Goal: Task Accomplishment & Management: Manage account settings

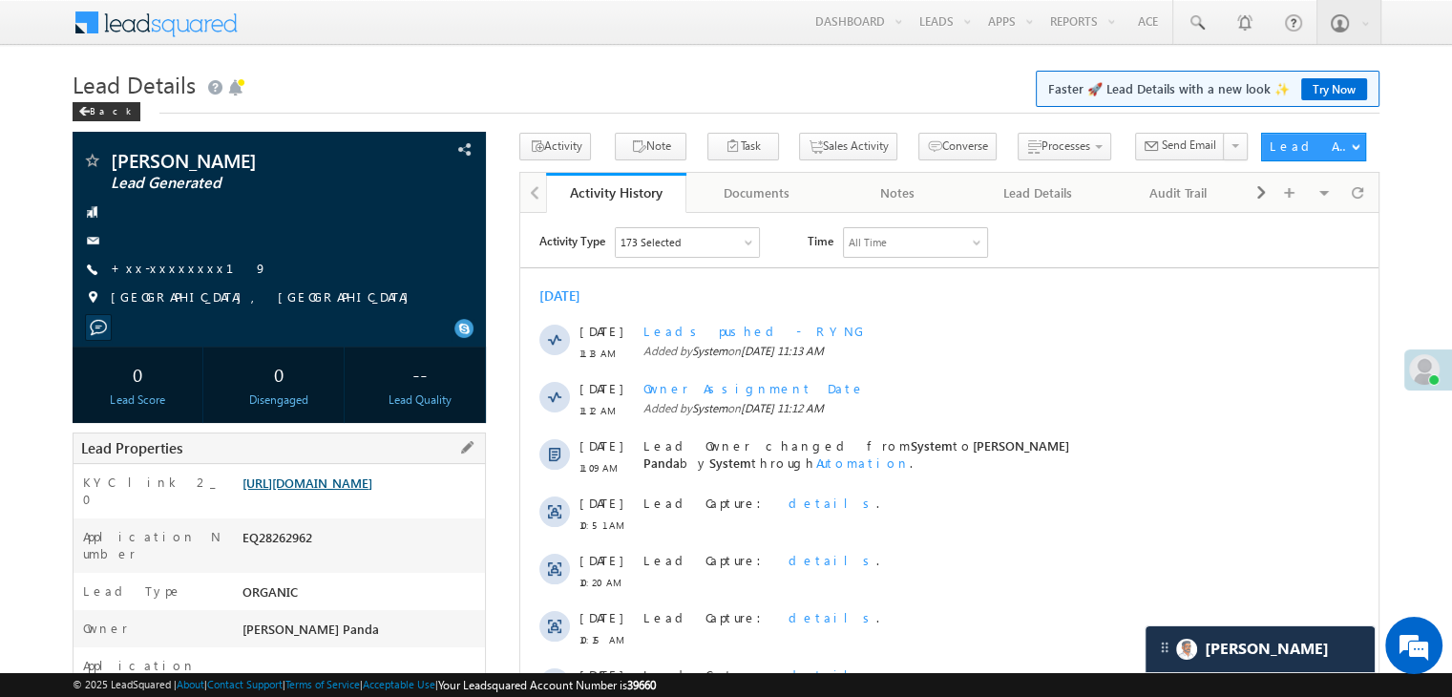
click at [372, 491] on link "https://angelbroking1-pk3em7sa.customui-test.leadsquared.com?leadId=86e3044e-7d…" at bounding box center [308, 483] width 130 height 16
click at [170, 269] on link "+xx-xxxxxxxx19" at bounding box center [189, 268] width 157 height 16
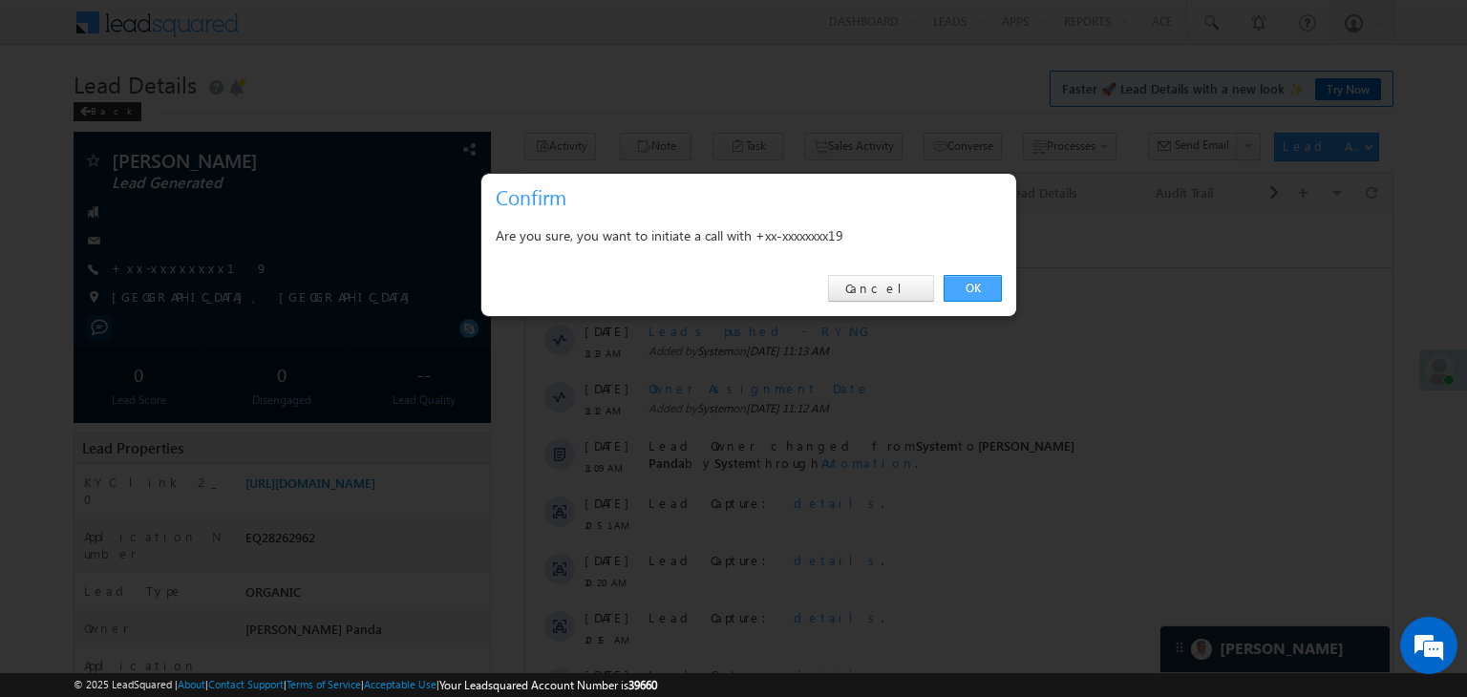
click at [970, 287] on link "OK" at bounding box center [972, 288] width 58 height 27
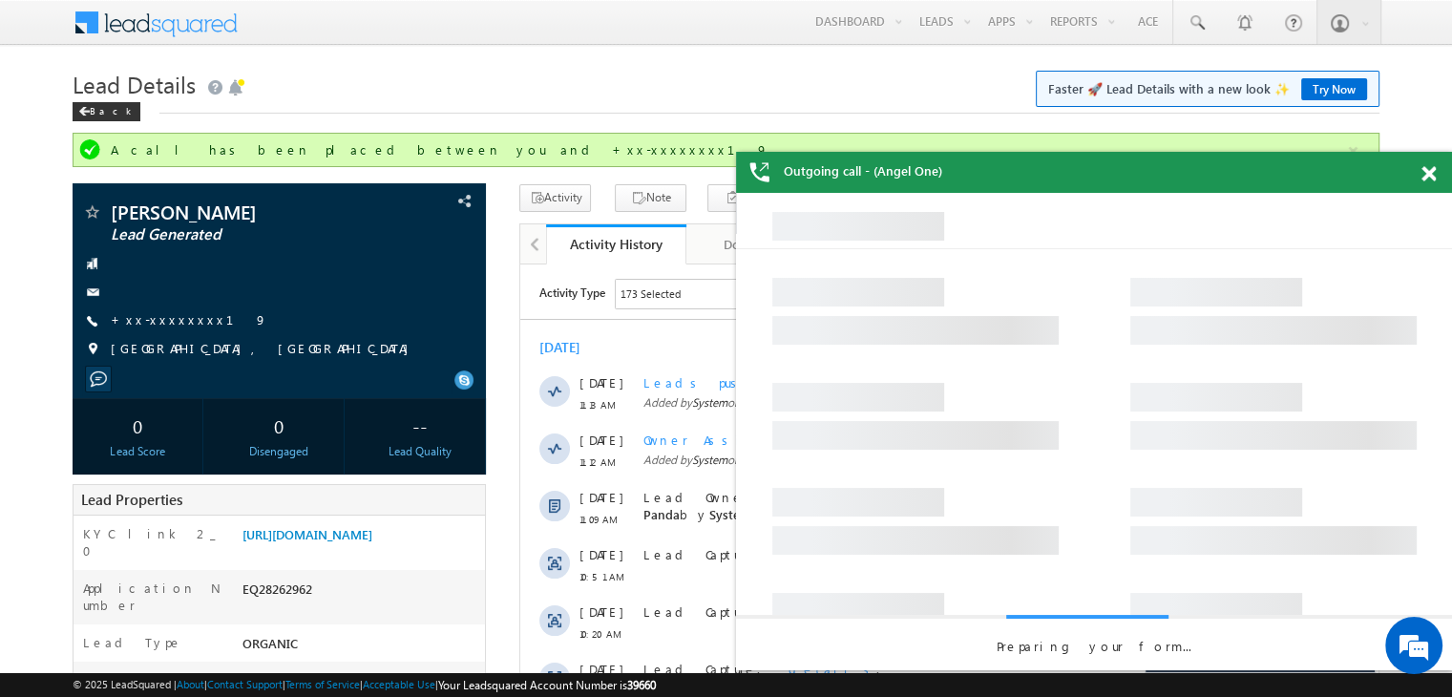
click at [1429, 182] on div at bounding box center [1440, 170] width 26 height 37
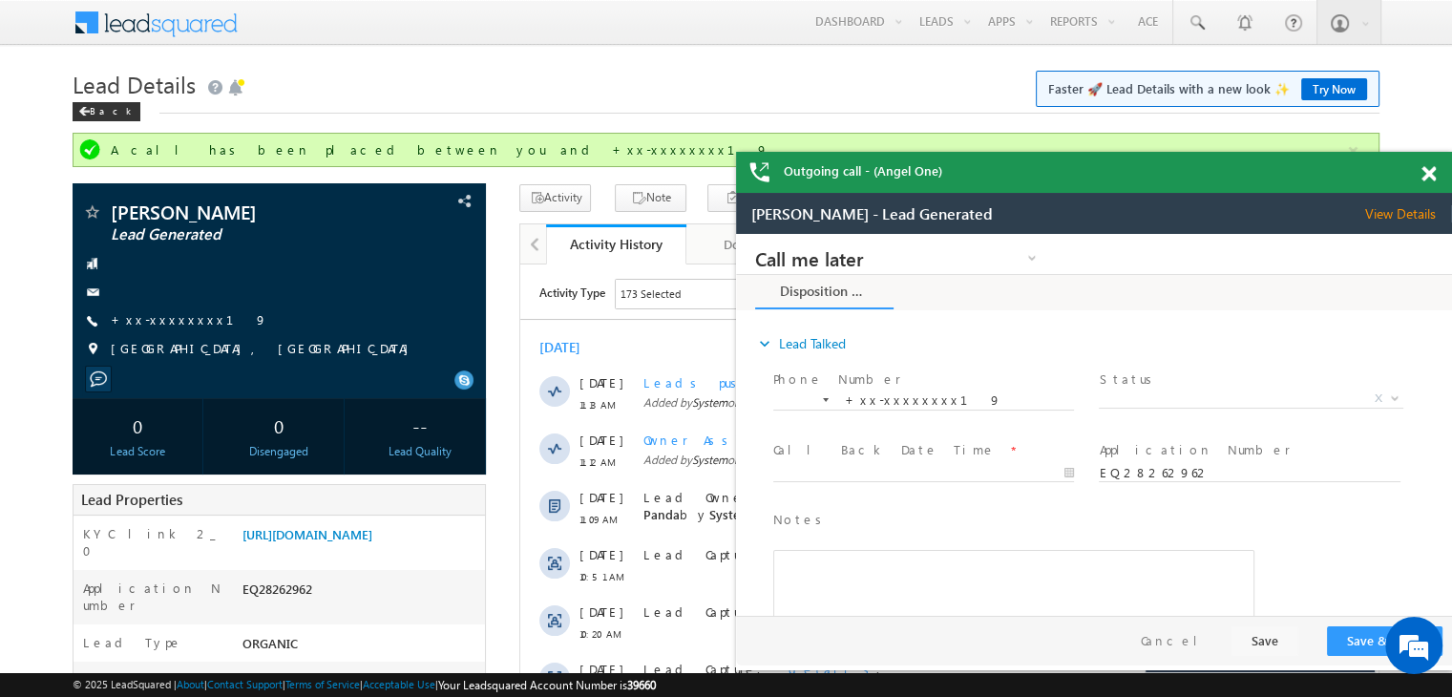
click at [1431, 174] on span at bounding box center [1429, 174] width 14 height 16
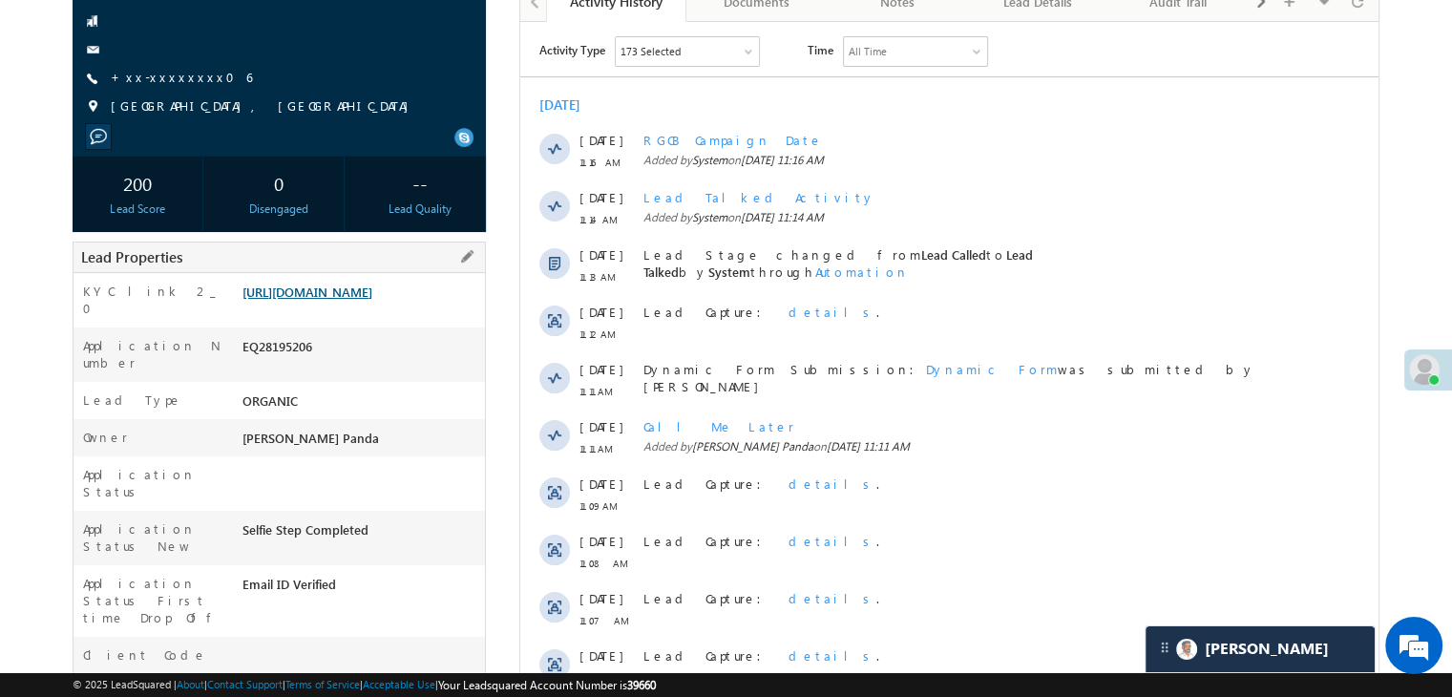
click at [349, 300] on link "[URL][DOMAIN_NAME]" at bounding box center [308, 292] width 130 height 16
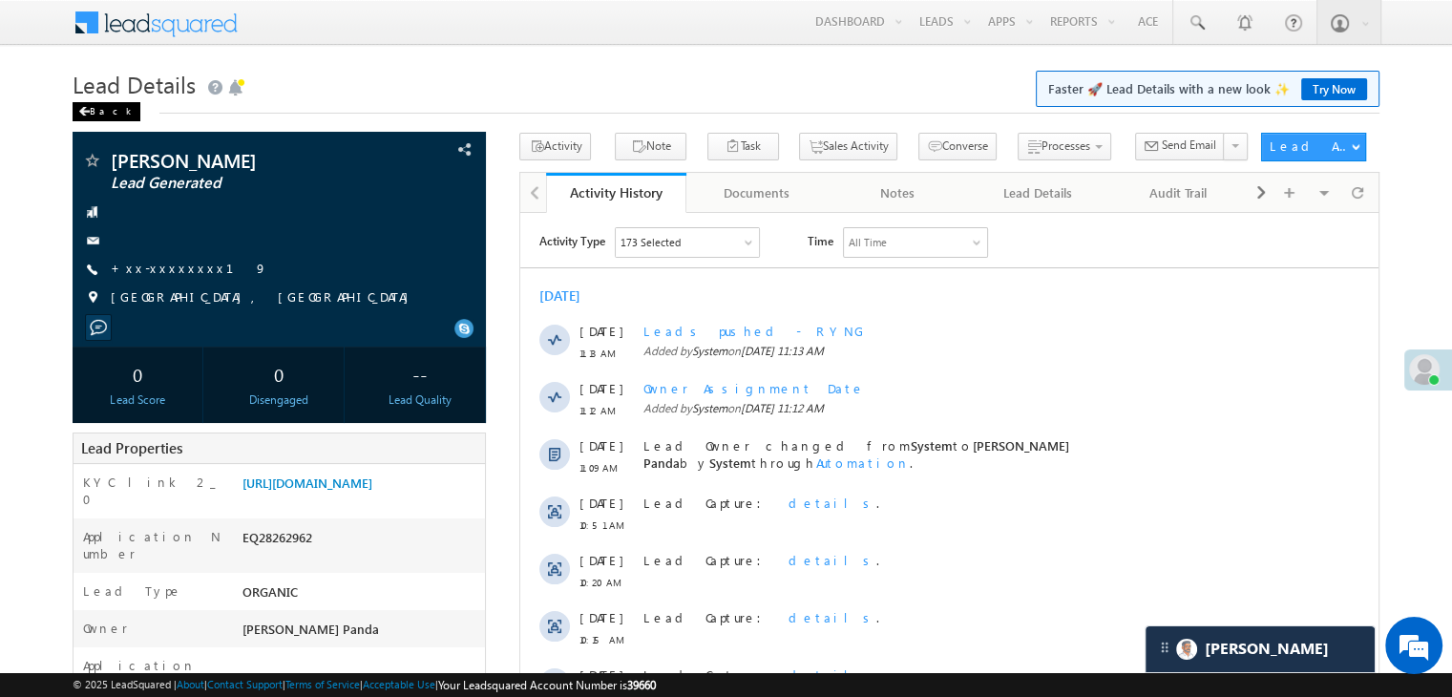
click at [95, 115] on div "Back" at bounding box center [107, 111] width 68 height 19
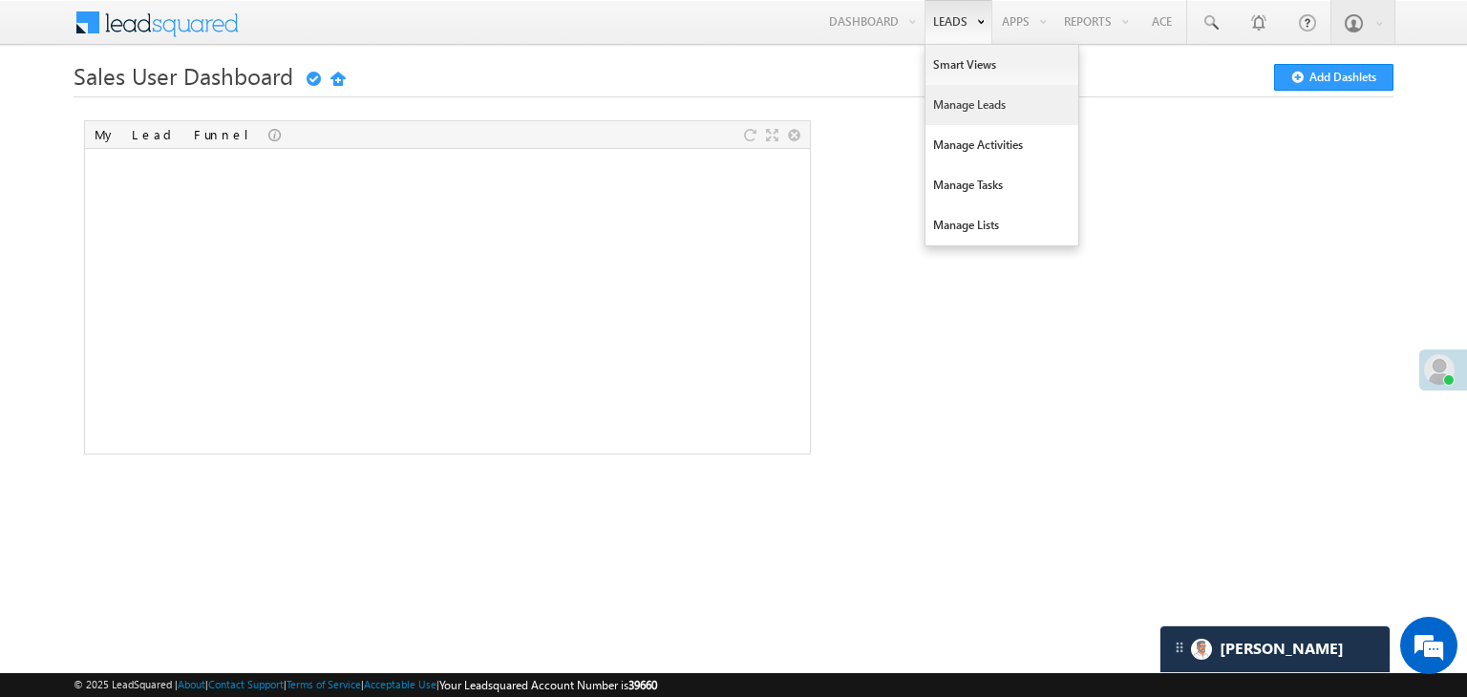
click at [963, 108] on link "Manage Leads" at bounding box center [1001, 105] width 153 height 40
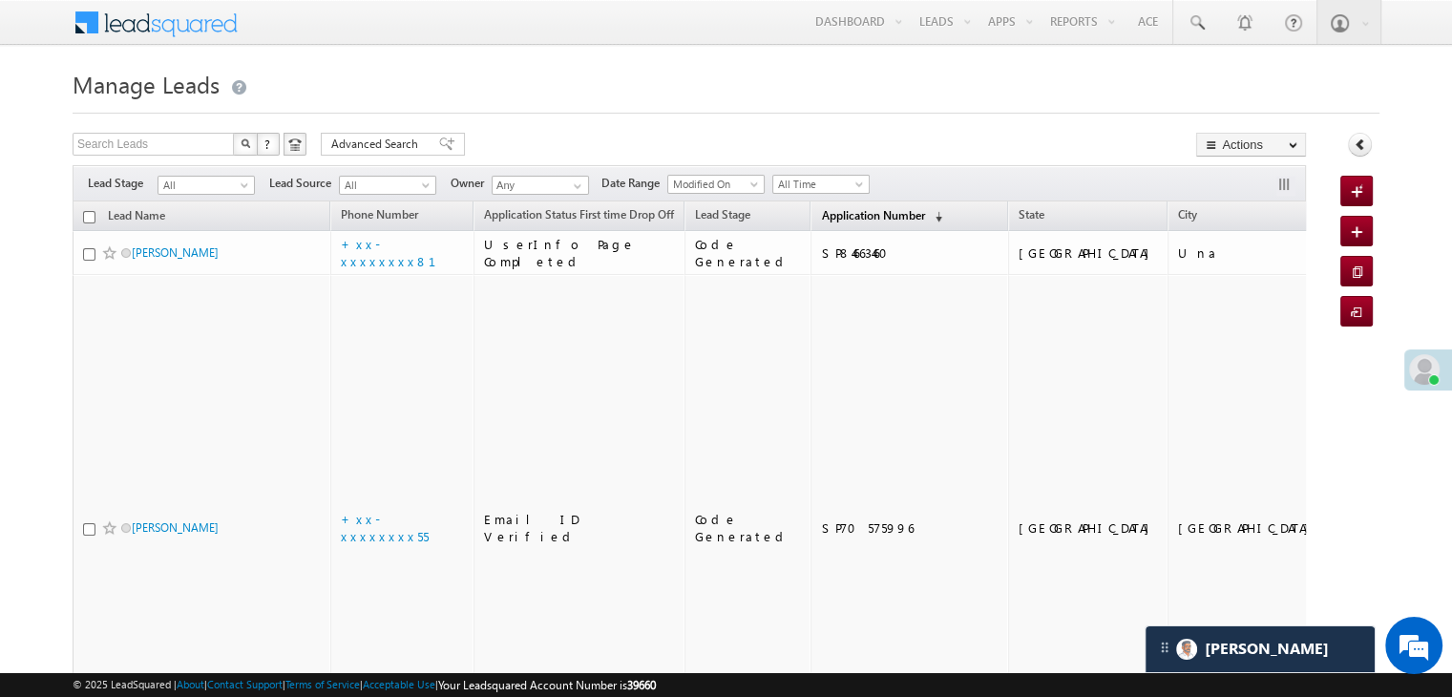
click at [828, 218] on span "Application Number" at bounding box center [872, 215] width 103 height 14
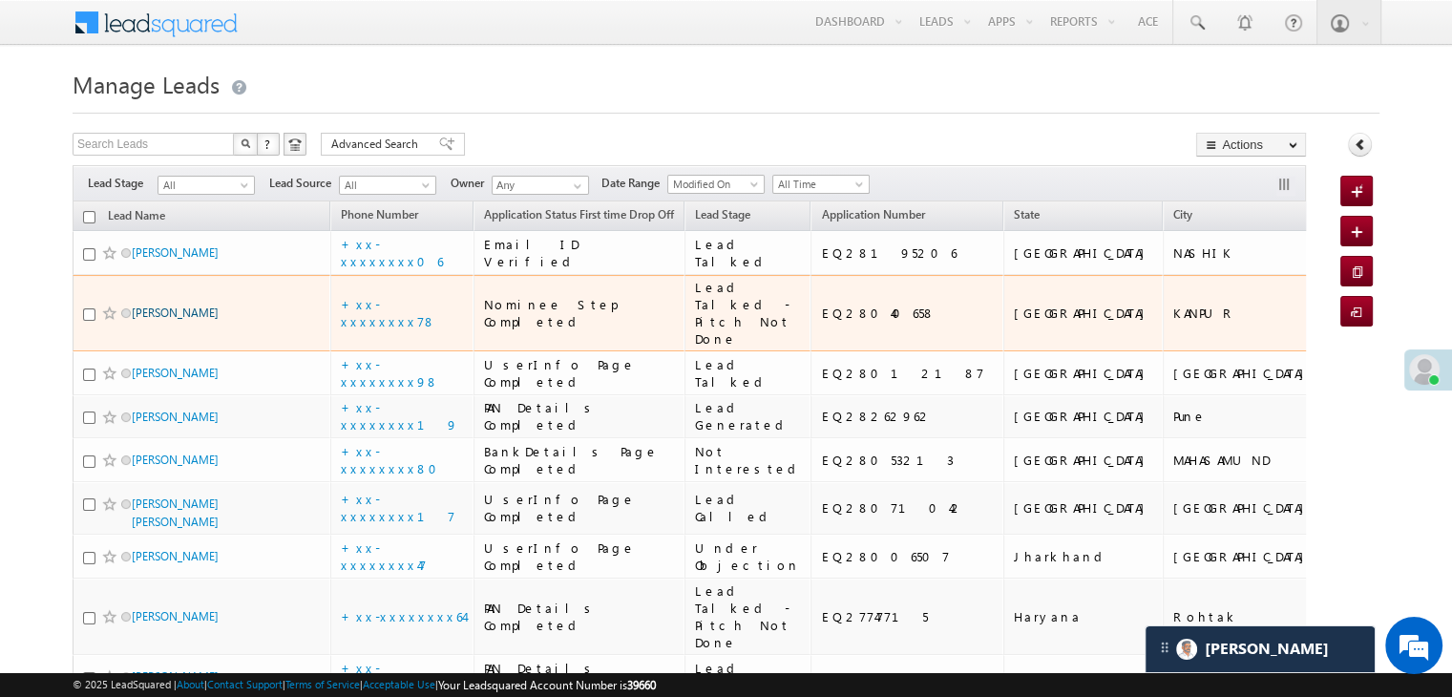
click at [186, 320] on link "[PERSON_NAME]" at bounding box center [175, 313] width 87 height 14
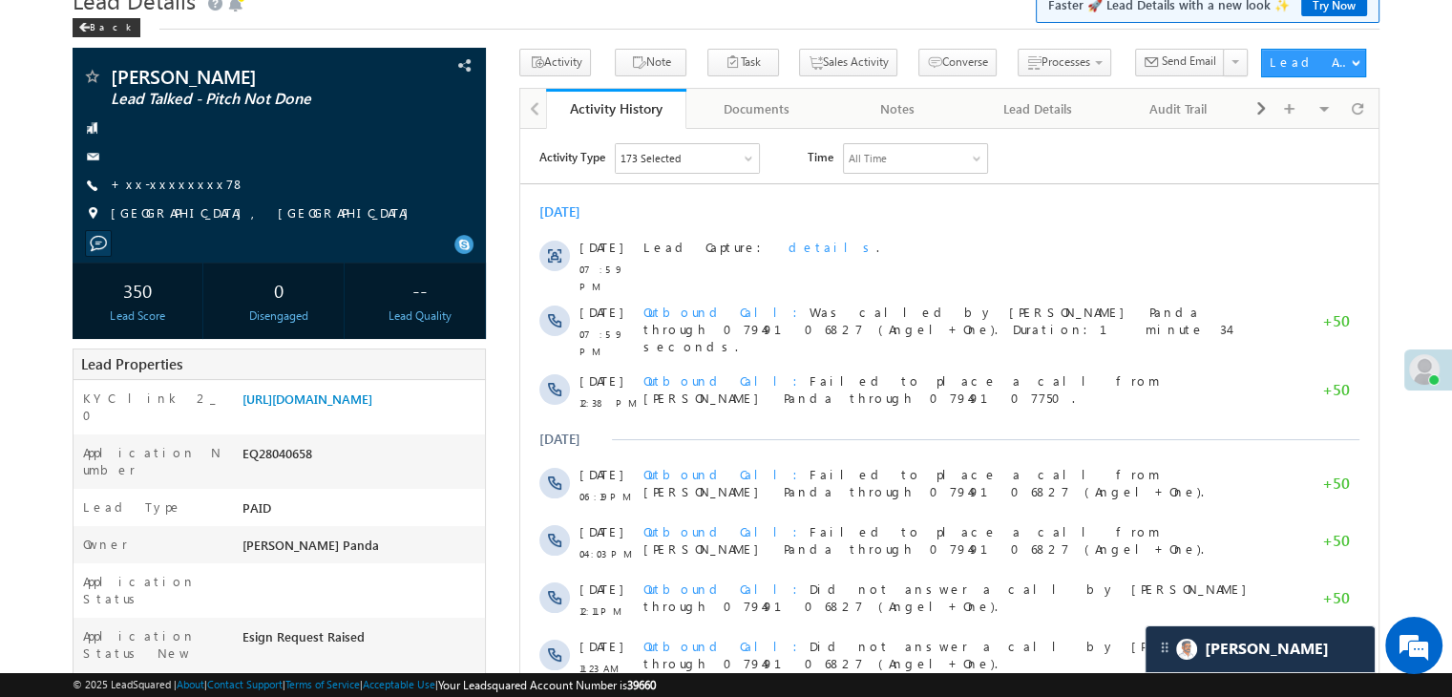
scroll to position [95, 0]
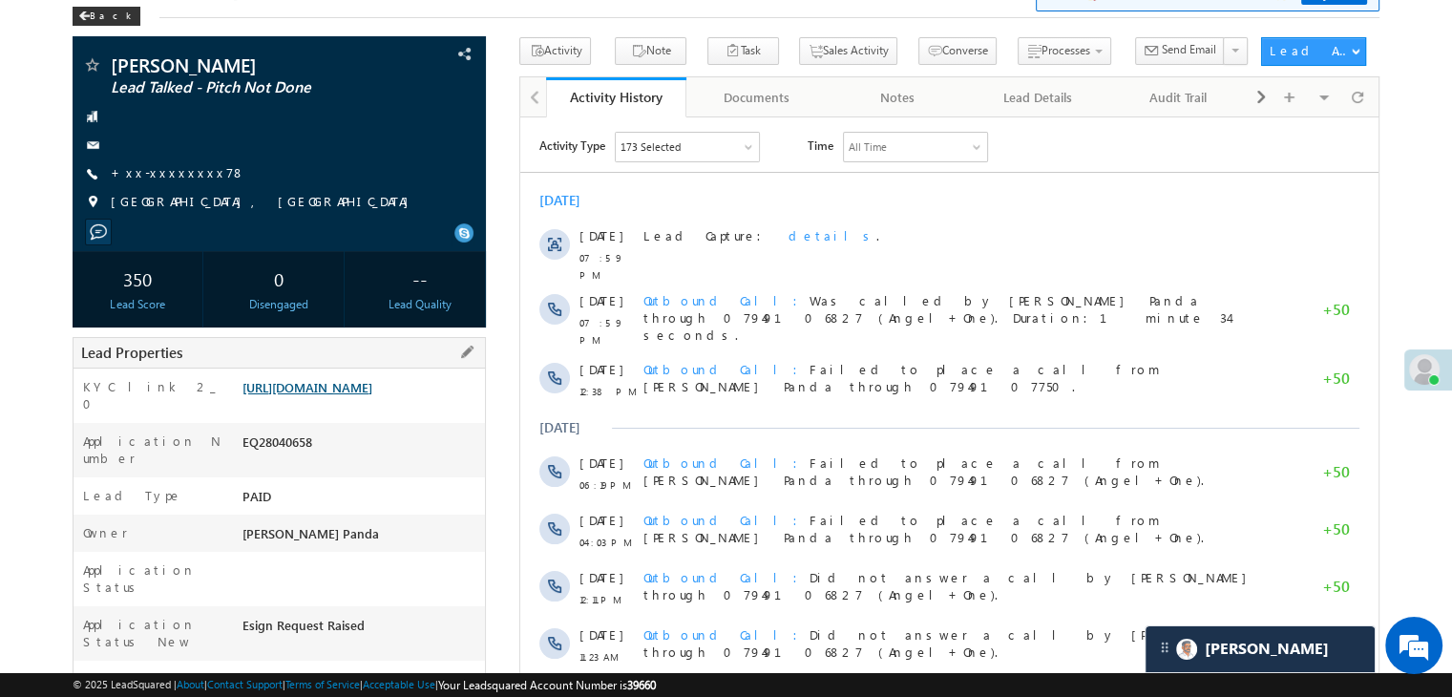
click at [372, 395] on link "https://angelbroking1-pk3em7sa.customui-test.leadsquared.com?leadId=b7070202-40…" at bounding box center [308, 387] width 130 height 16
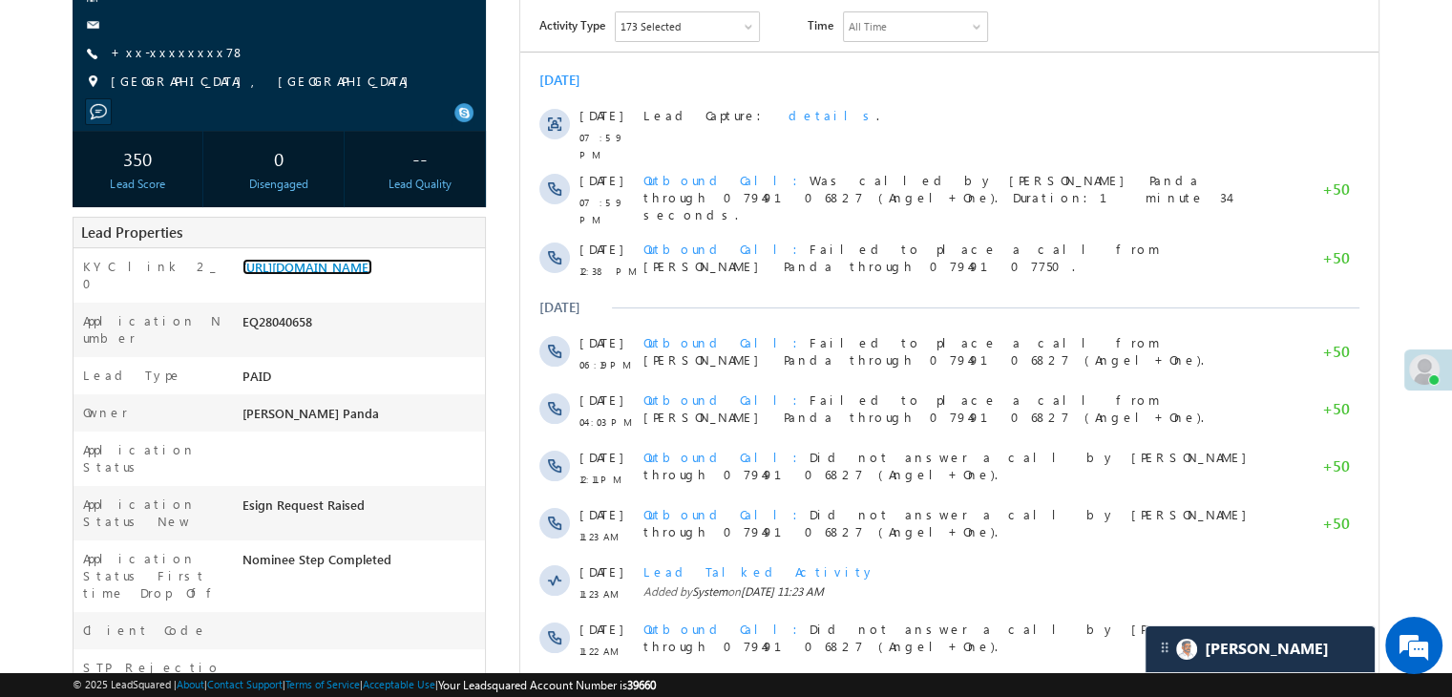
scroll to position [0, 0]
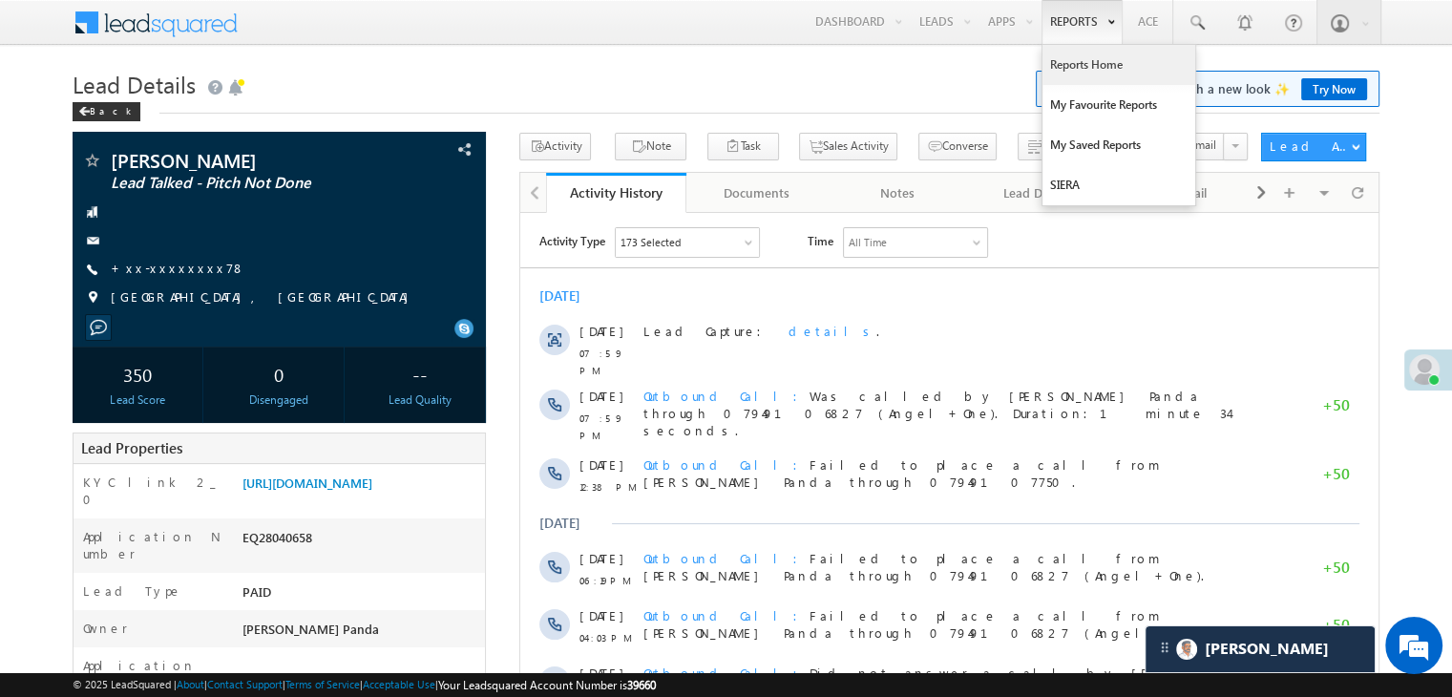
click at [1088, 69] on link "Reports Home" at bounding box center [1119, 65] width 153 height 40
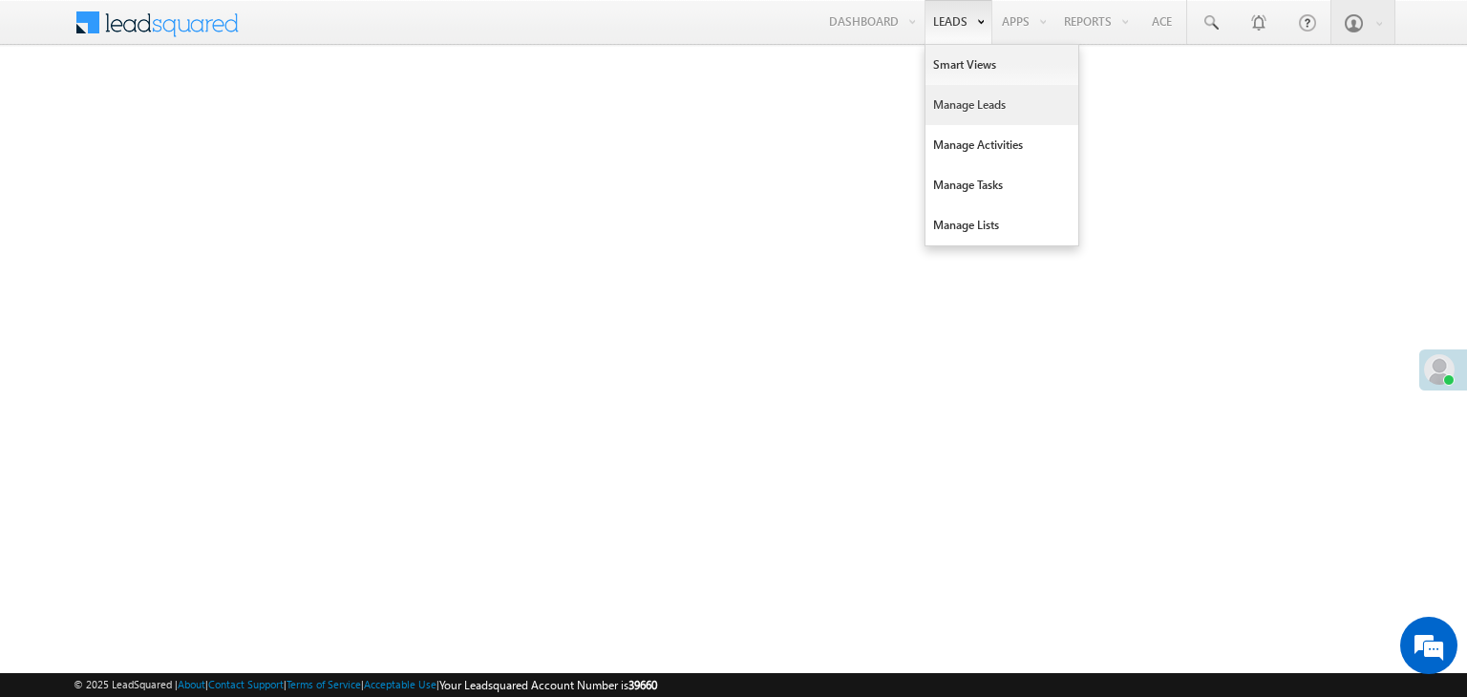
click at [948, 103] on link "Manage Leads" at bounding box center [1001, 105] width 153 height 40
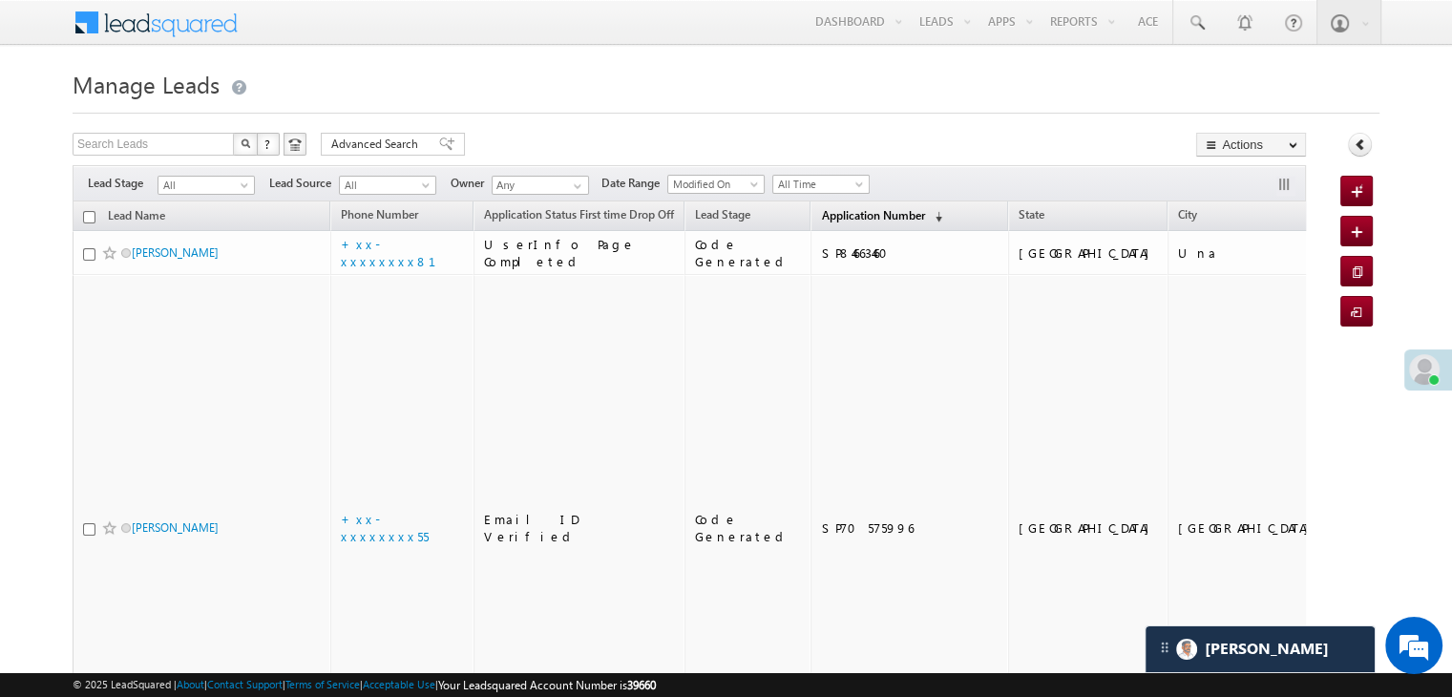
click at [821, 219] on span "Application Number" at bounding box center [872, 215] width 103 height 14
click at [841, 219] on span "Application Number" at bounding box center [872, 215] width 103 height 14
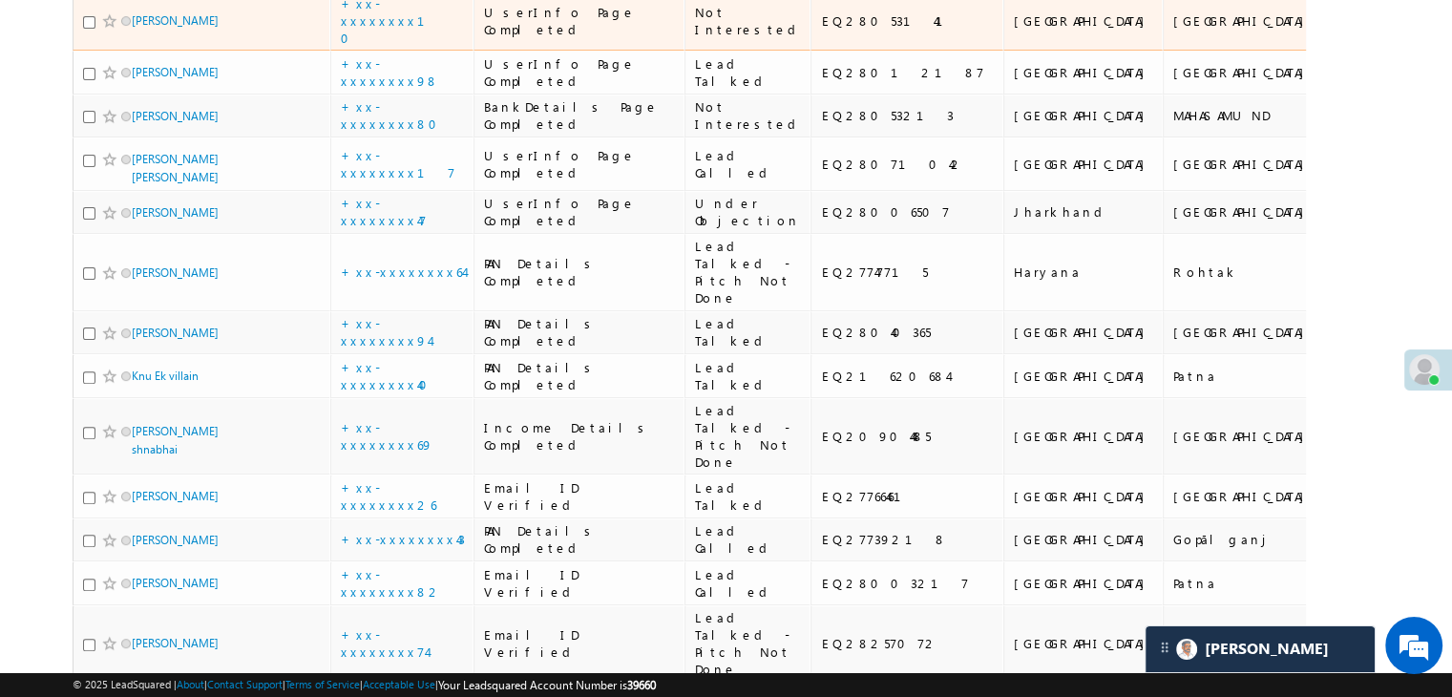
scroll to position [573, 0]
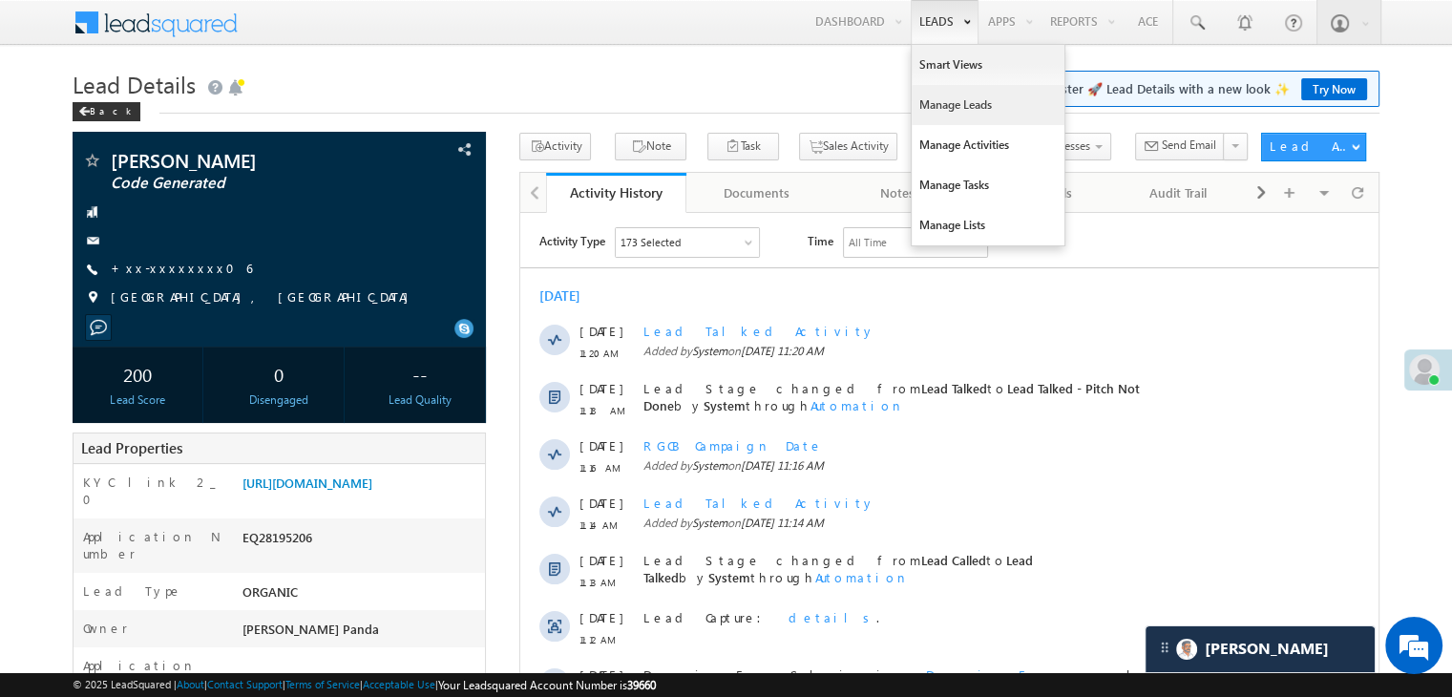
click at [955, 104] on link "Manage Leads" at bounding box center [988, 105] width 153 height 40
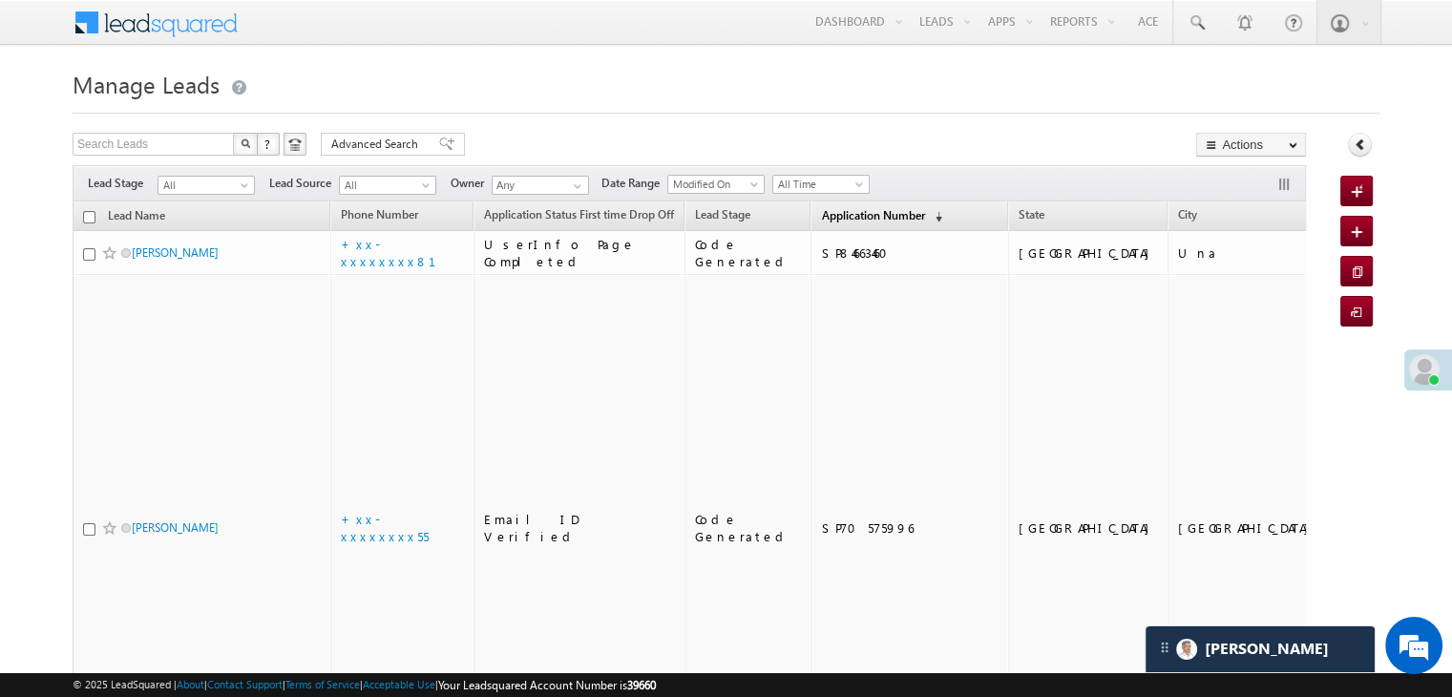
click at [829, 218] on span "Application Number" at bounding box center [872, 215] width 103 height 14
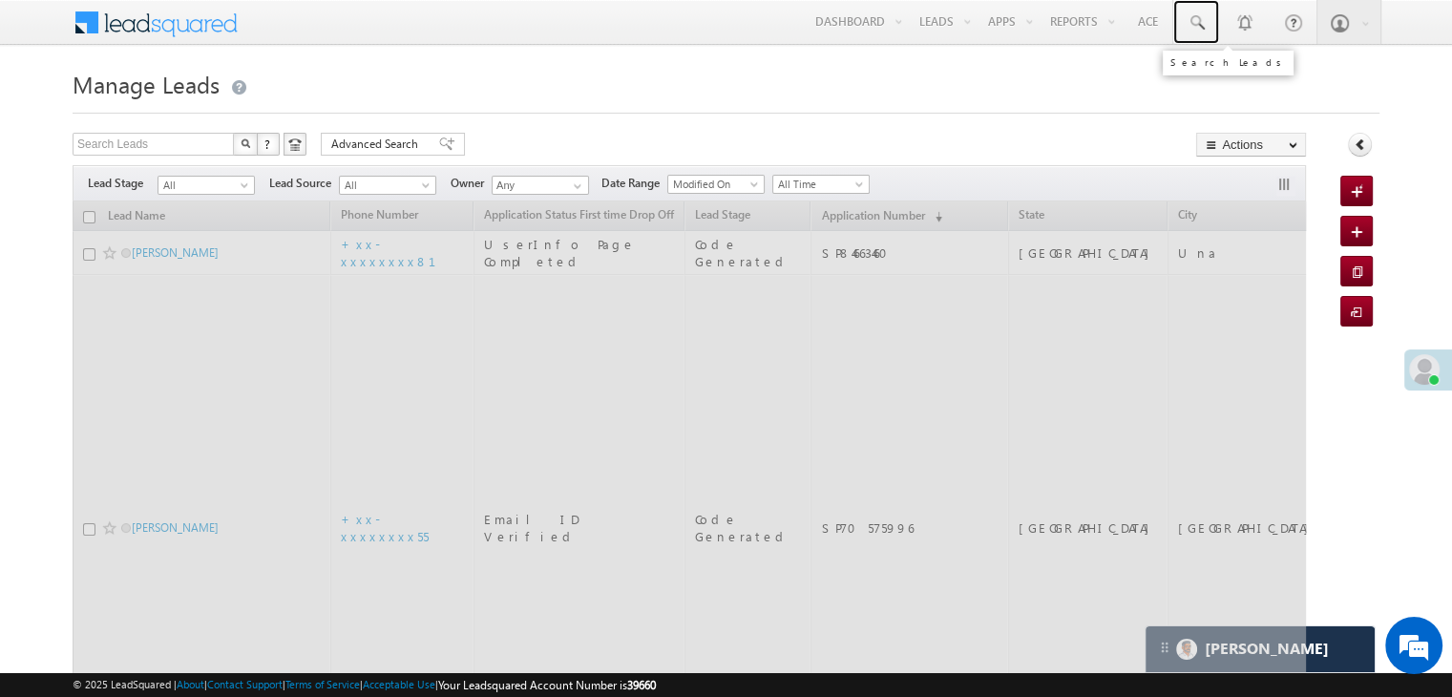
click at [1203, 19] on span at bounding box center [1196, 22] width 19 height 19
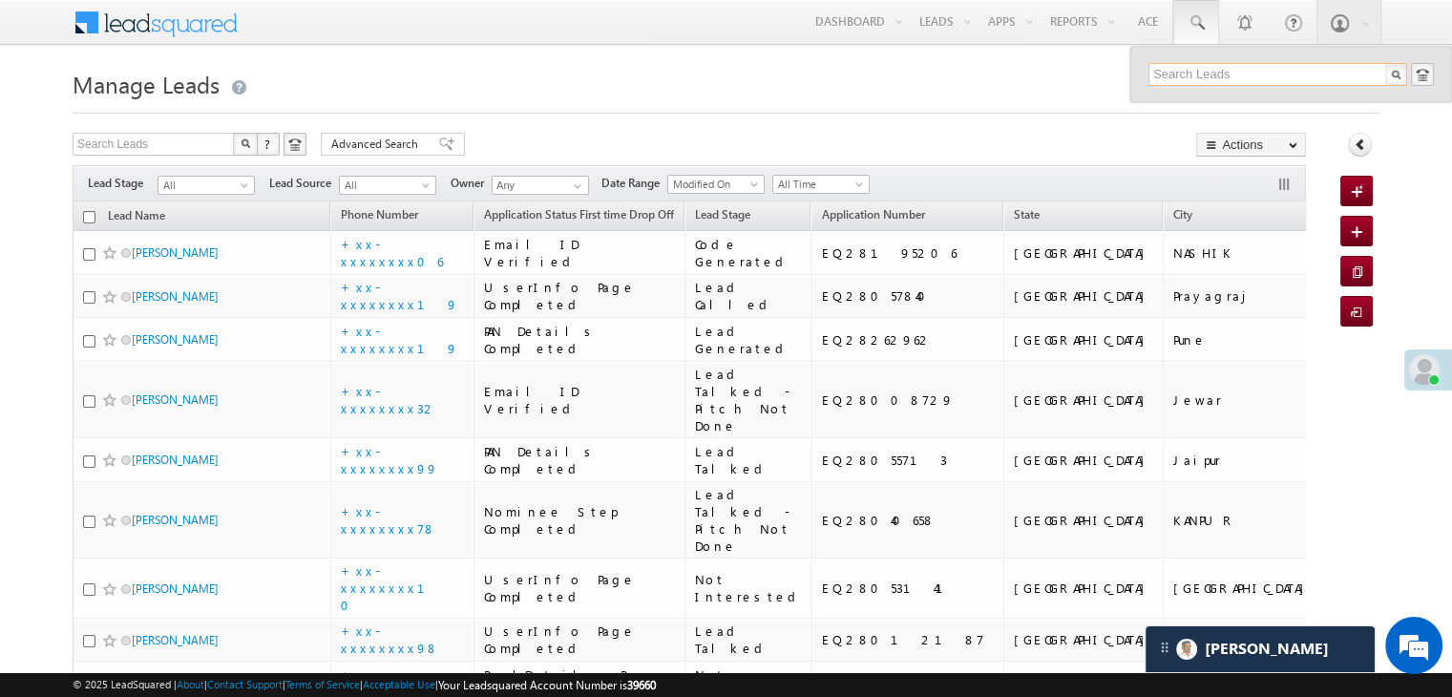
paste input "EQ27739218"
type input "EQ27739218"
click at [1187, 104] on div "[PERSON_NAME]" at bounding box center [1286, 102] width 256 height 21
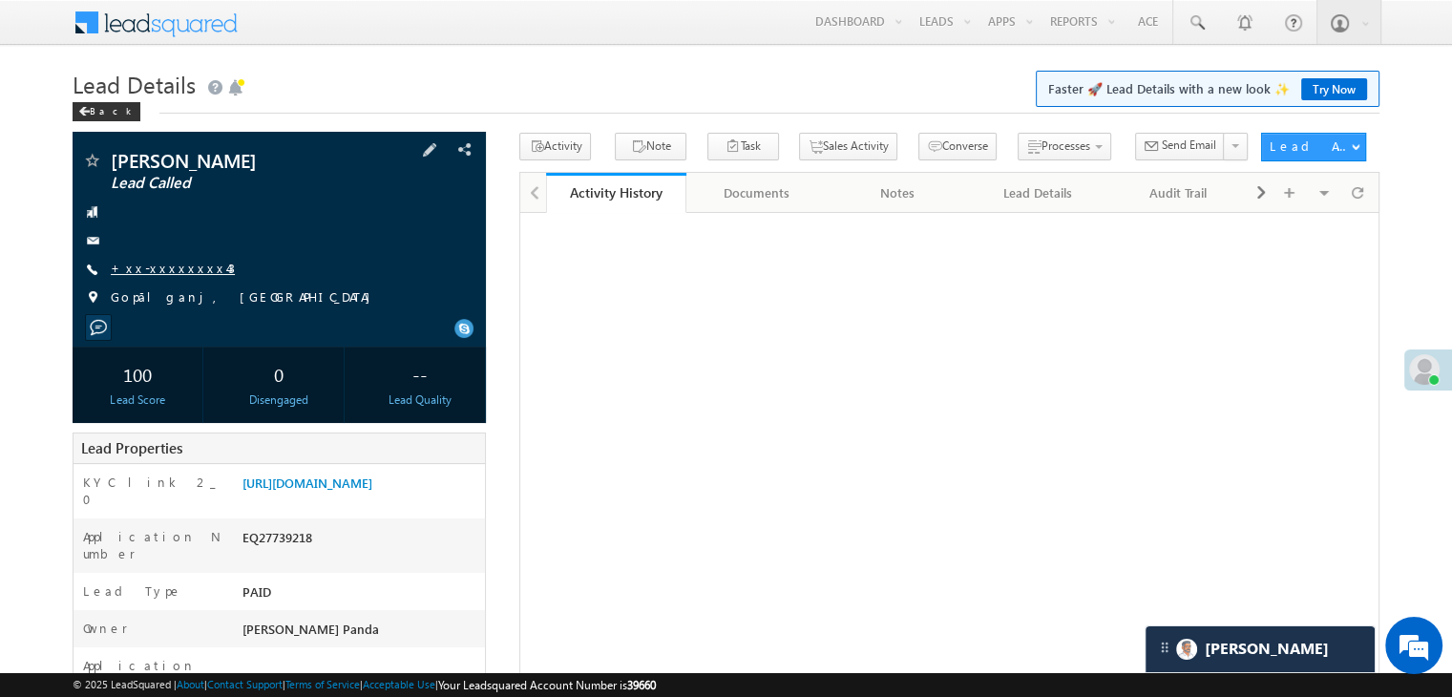
click at [147, 269] on link "+xx-xxxxxxxx43" at bounding box center [173, 268] width 124 height 16
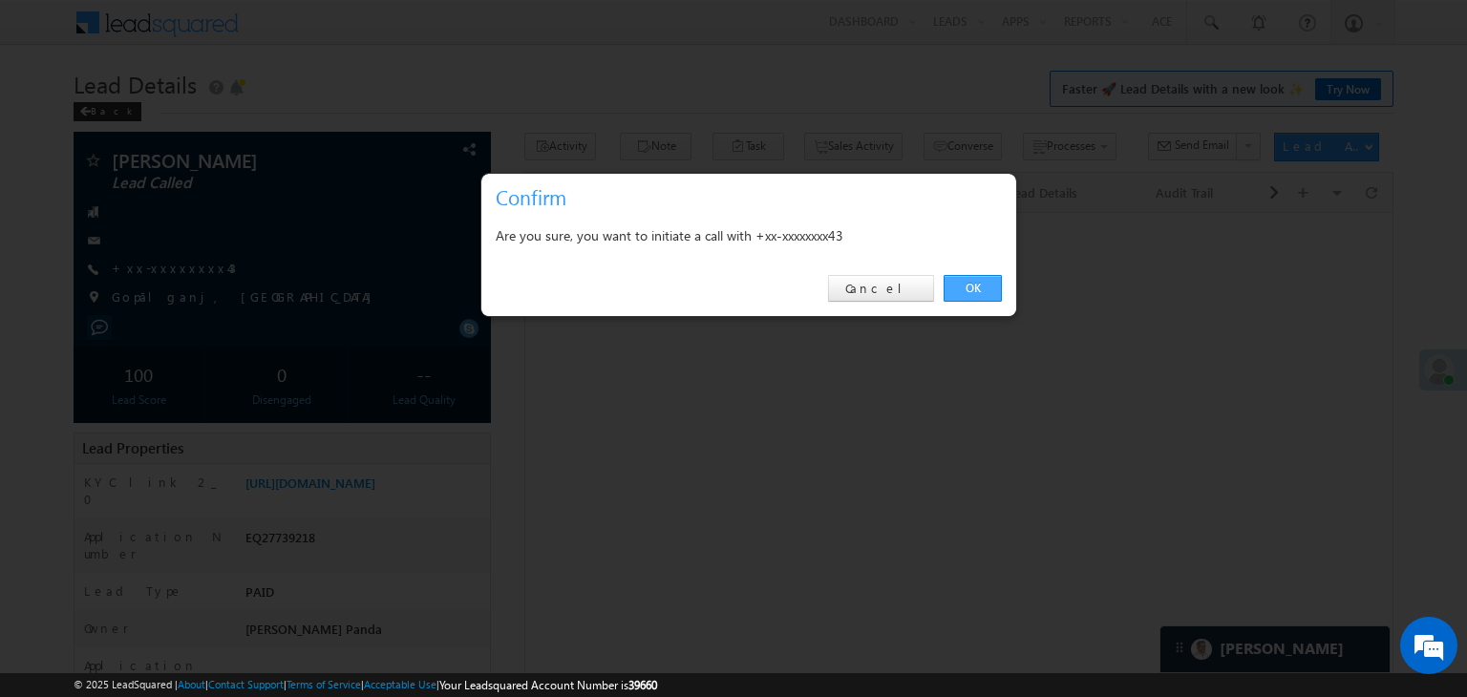
click at [971, 288] on link "OK" at bounding box center [972, 288] width 58 height 27
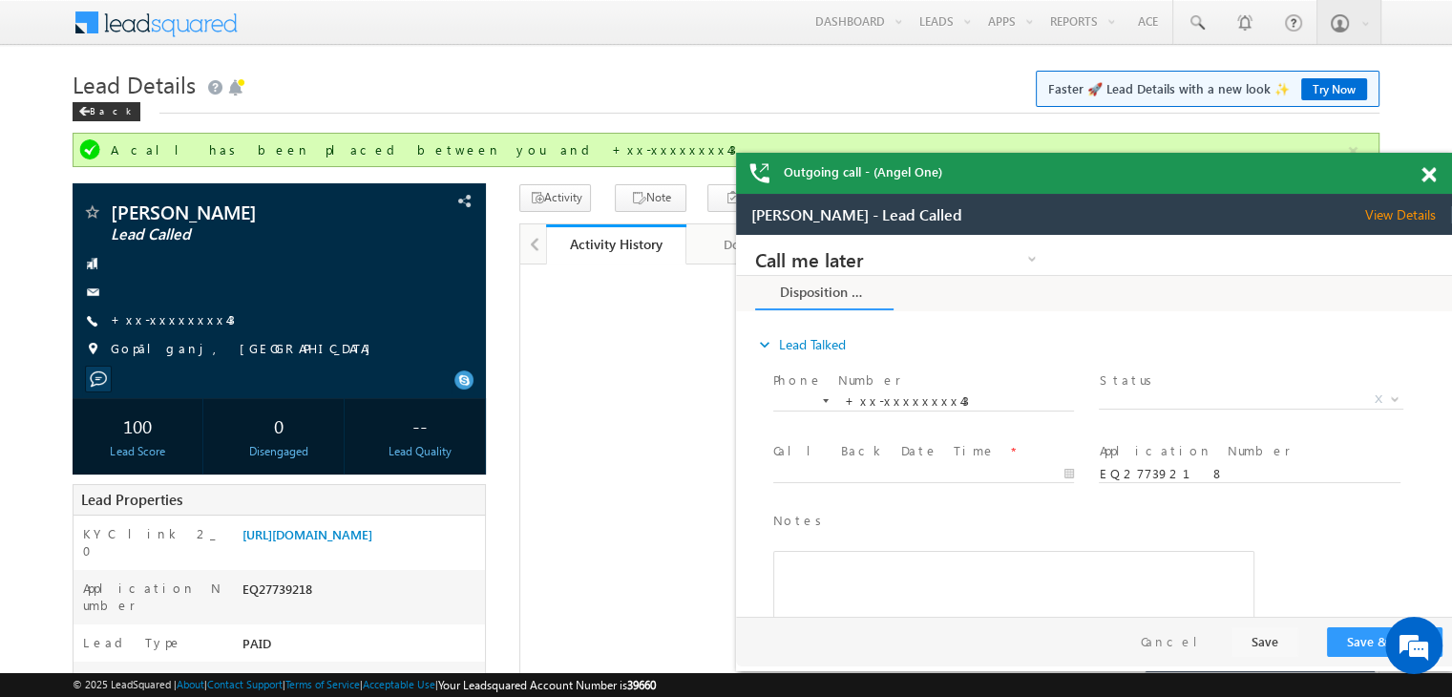
click at [1427, 181] on span at bounding box center [1429, 175] width 14 height 16
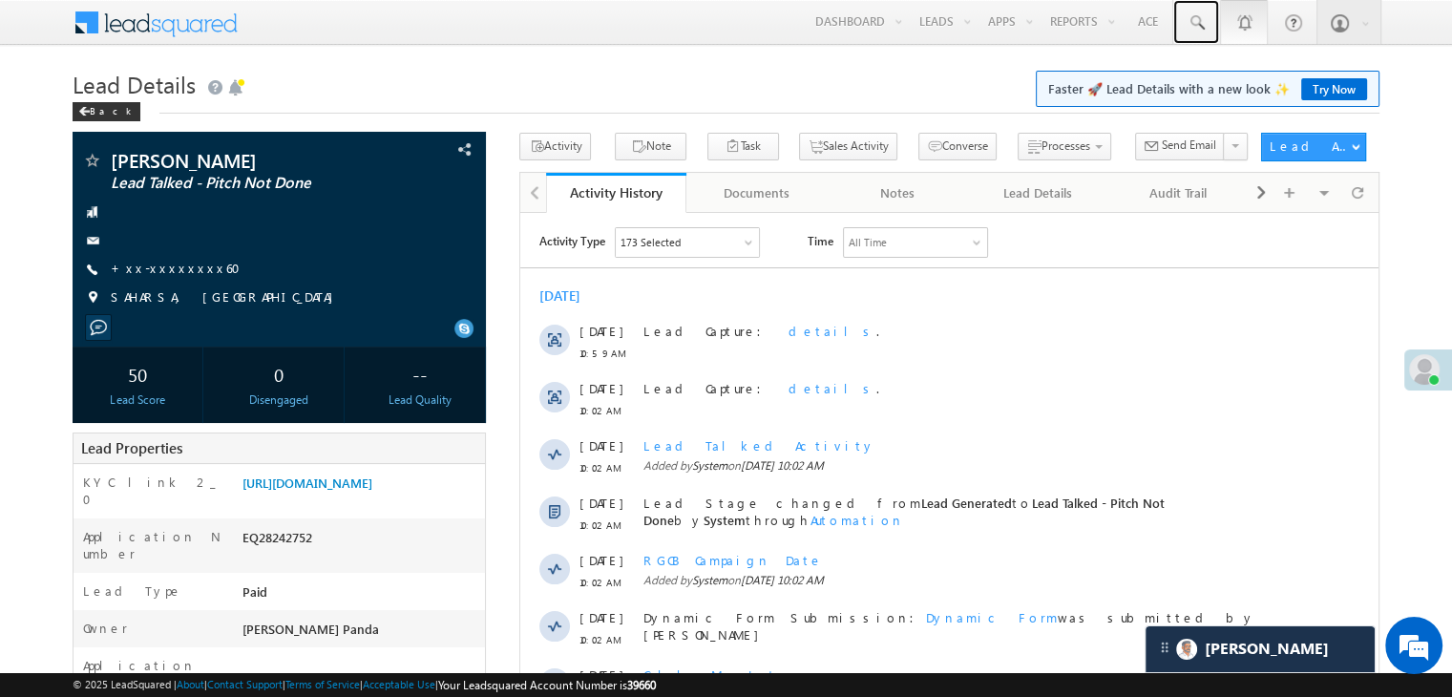
click at [1196, 18] on span at bounding box center [1196, 22] width 19 height 19
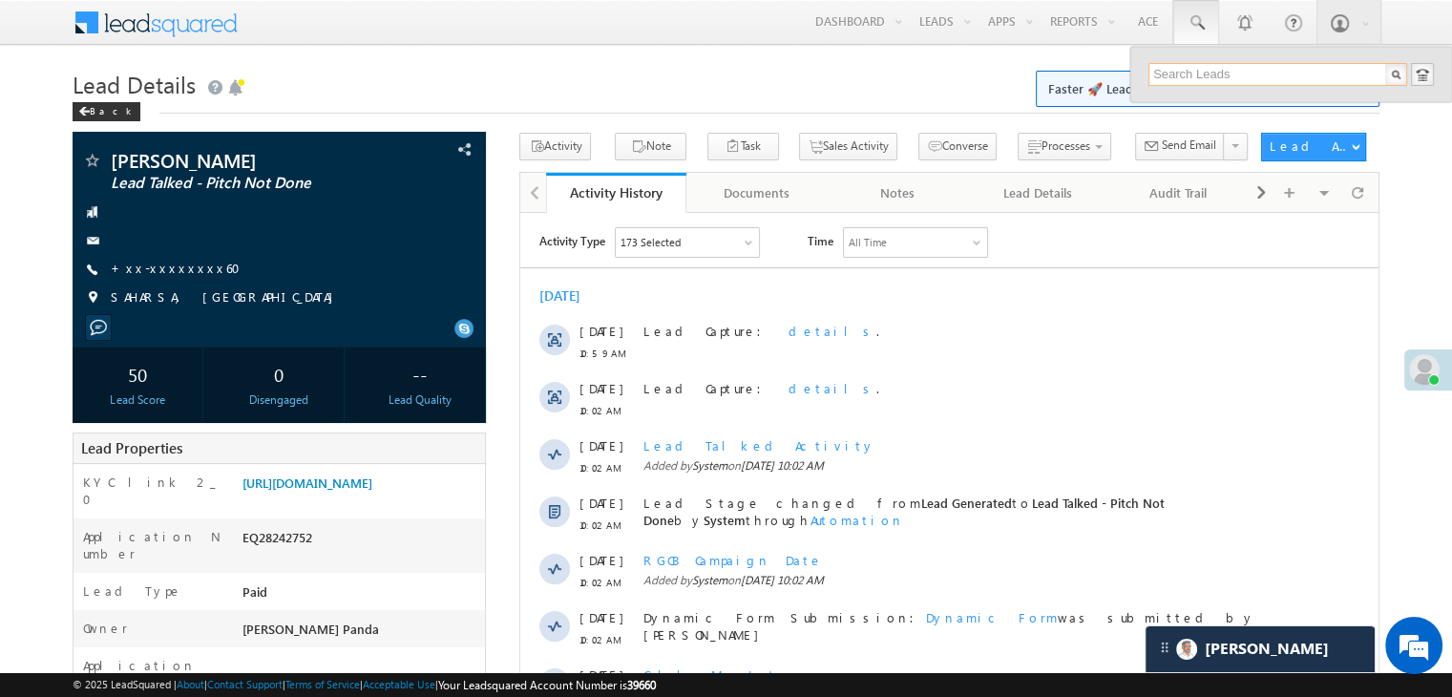
paste input "6230910060"
type input "6230910060"
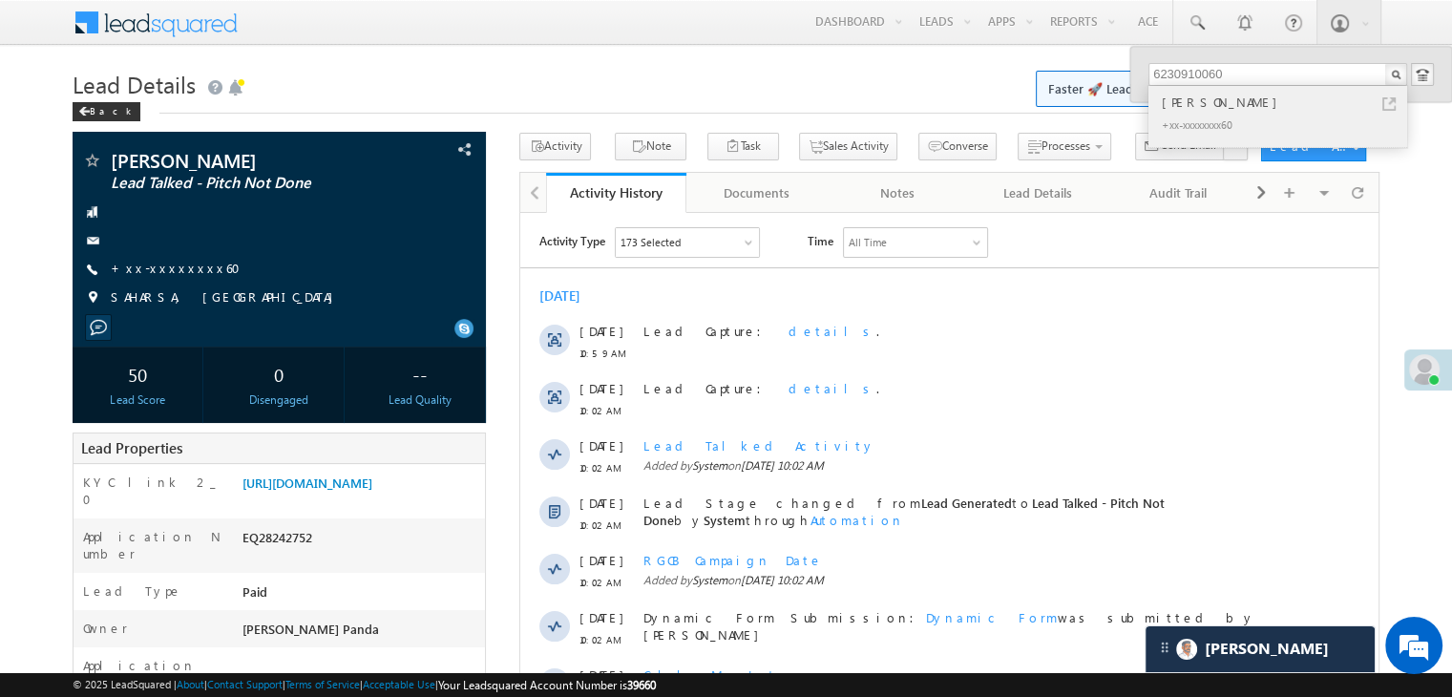
click at [1215, 102] on div "[PERSON_NAME]" at bounding box center [1286, 102] width 256 height 21
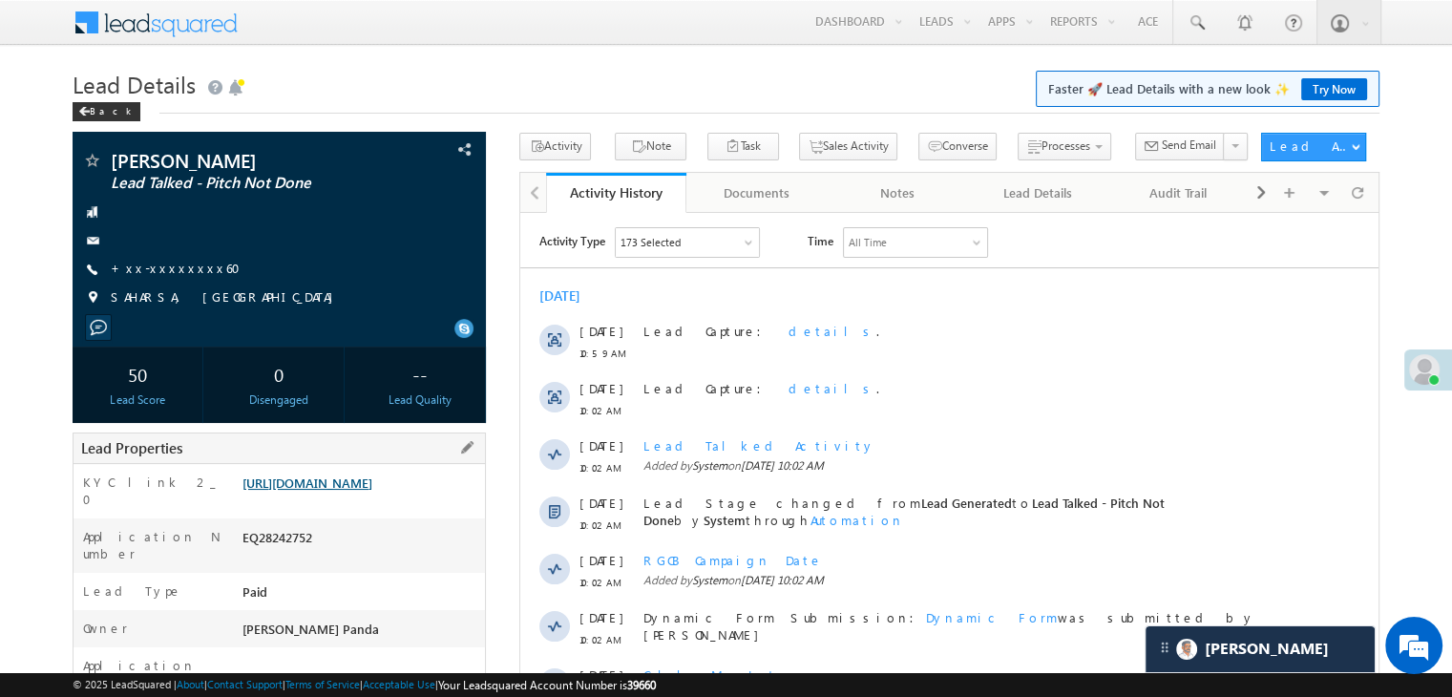
click at [359, 491] on link "[URL][DOMAIN_NAME]" at bounding box center [308, 483] width 130 height 16
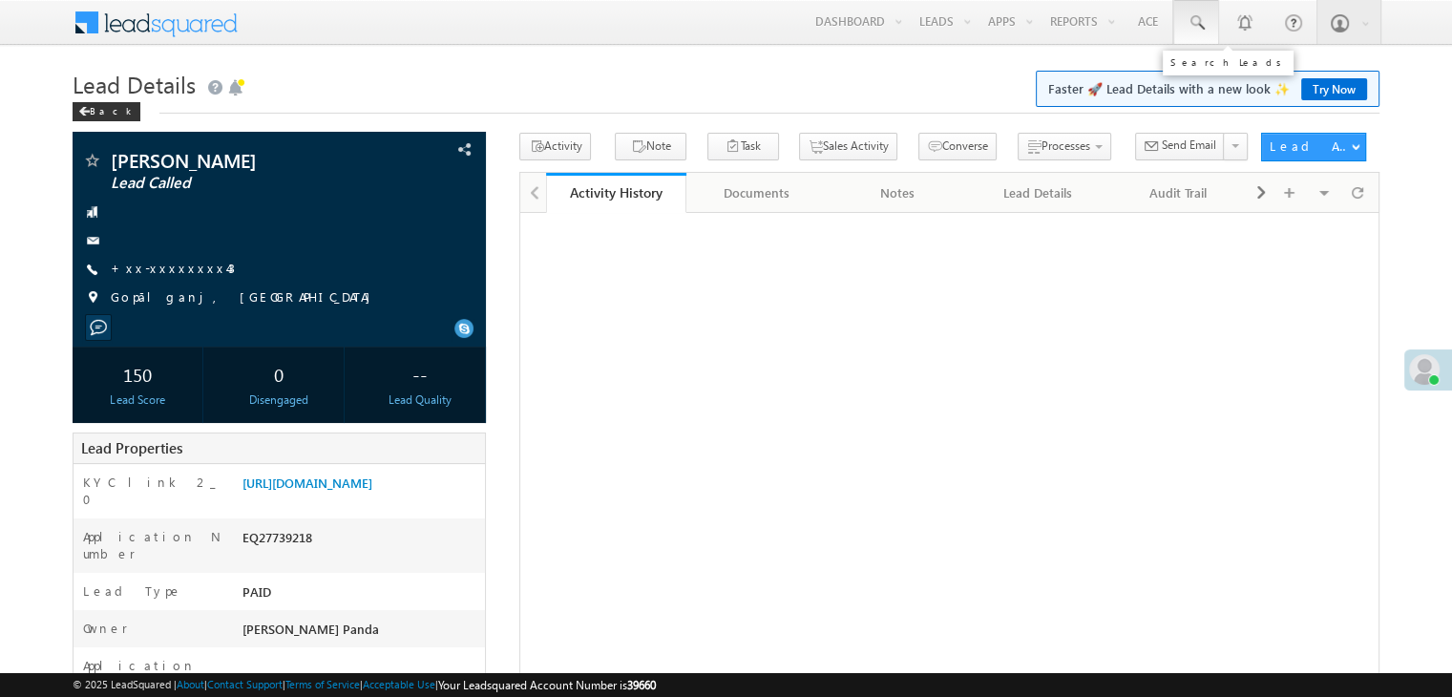
click at [1184, 24] on link at bounding box center [1196, 22] width 46 height 44
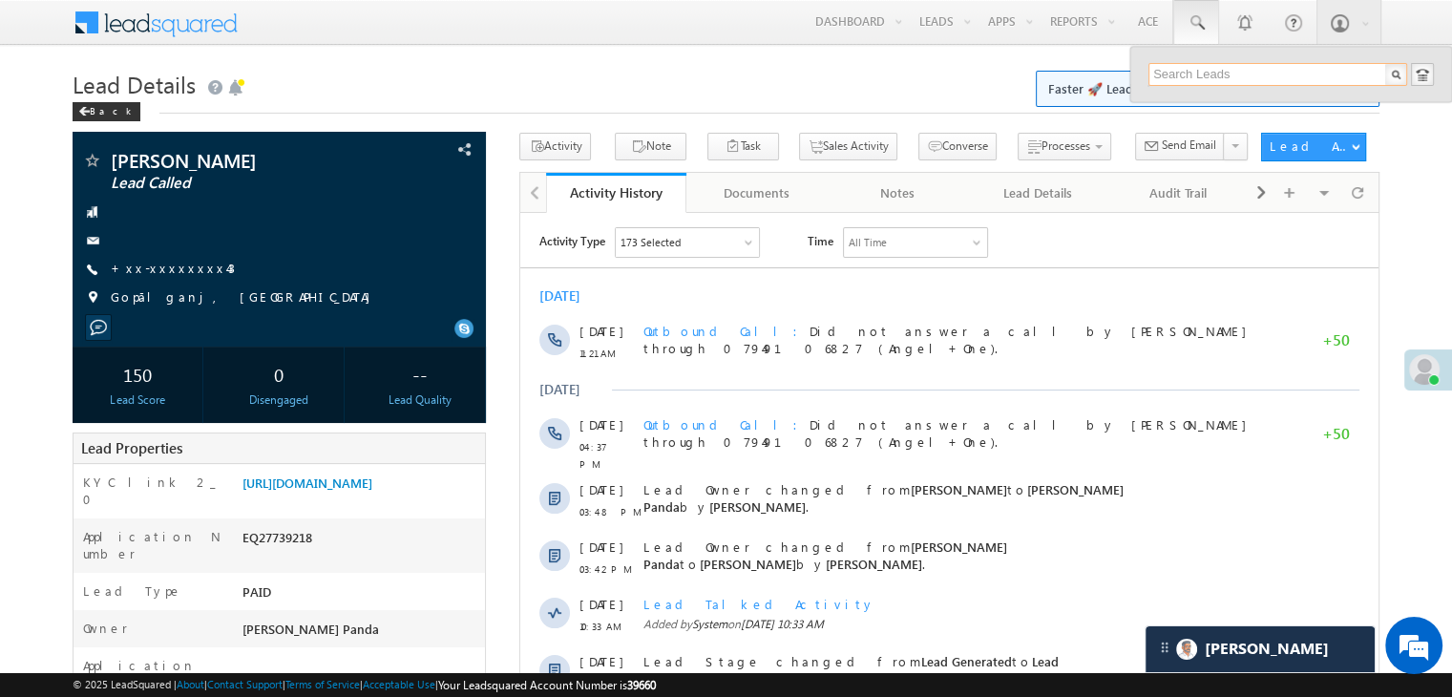
paste input "EQ27745980"
type input "EQ27745980"
click at [1173, 104] on div "Vikas tukaram kamble" at bounding box center [1286, 102] width 256 height 21
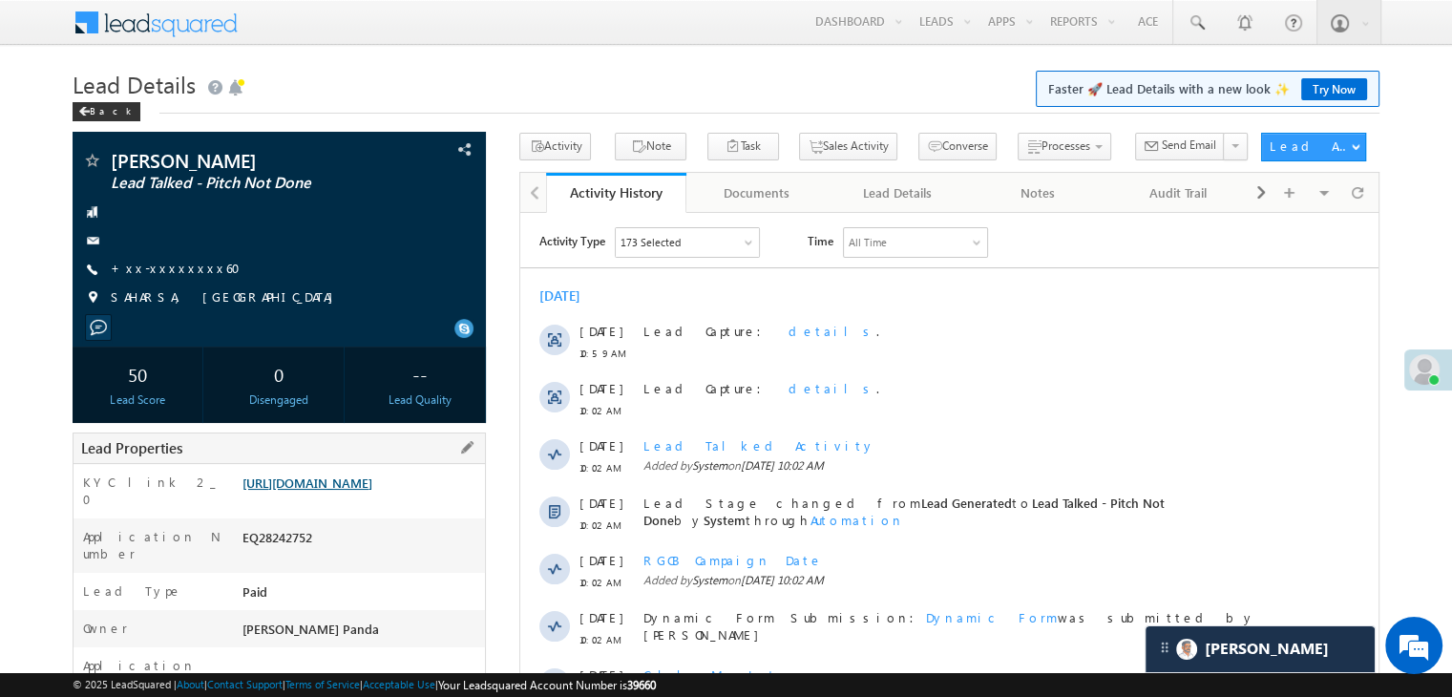
click at [372, 491] on link "[URL][DOMAIN_NAME]" at bounding box center [308, 483] width 130 height 16
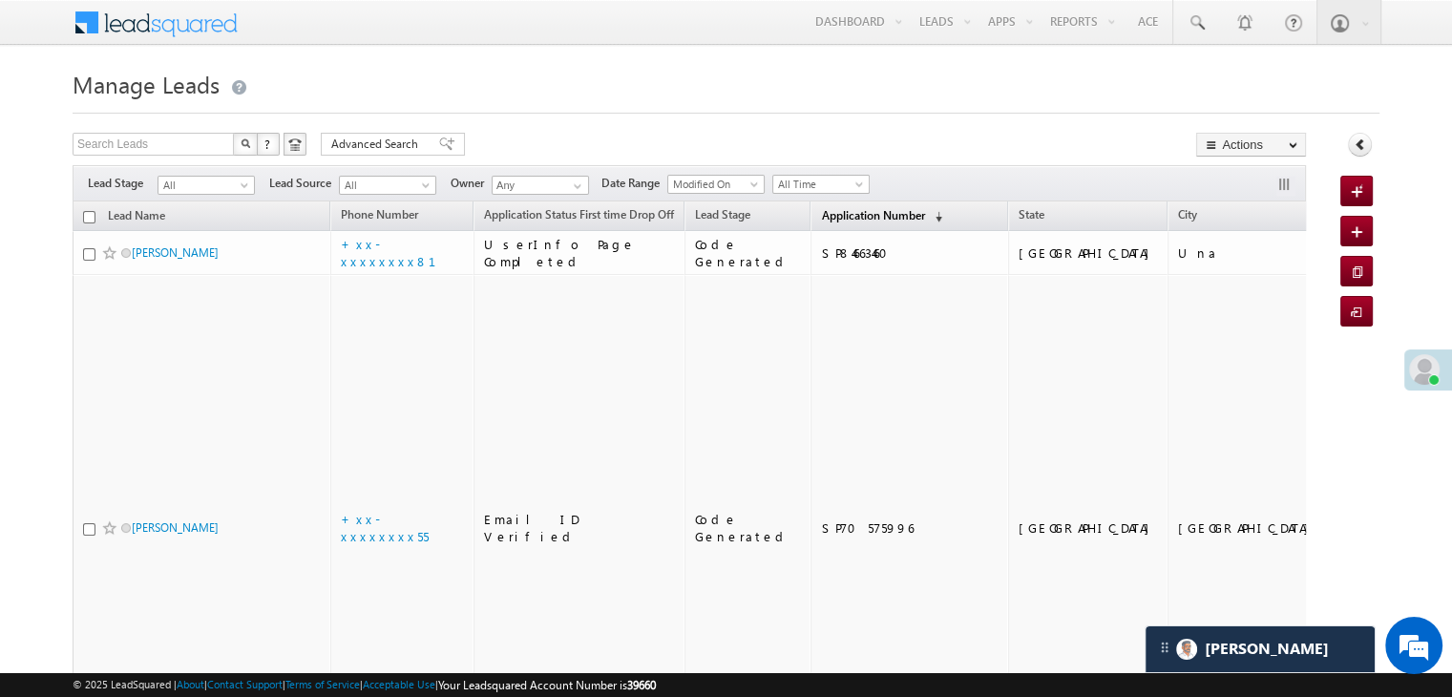
click at [848, 210] on span "Application Number" at bounding box center [872, 215] width 103 height 14
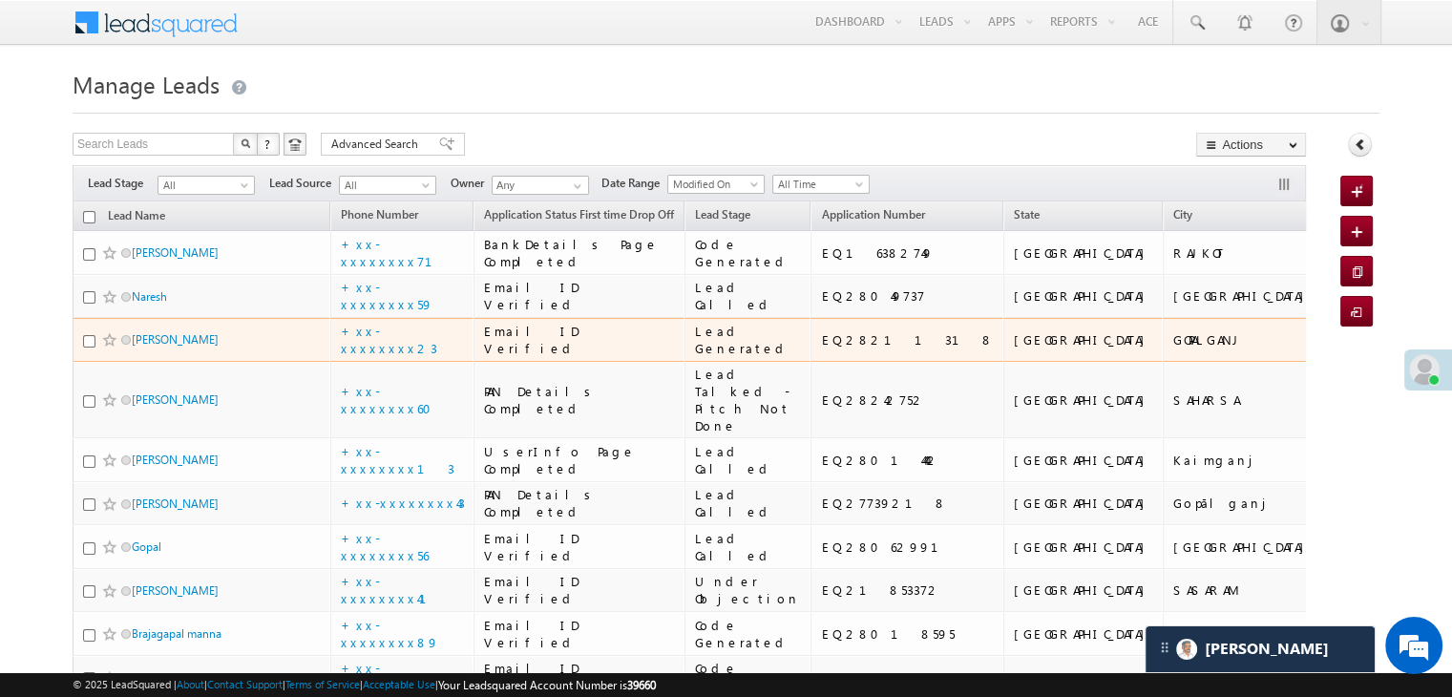
scroll to position [95, 0]
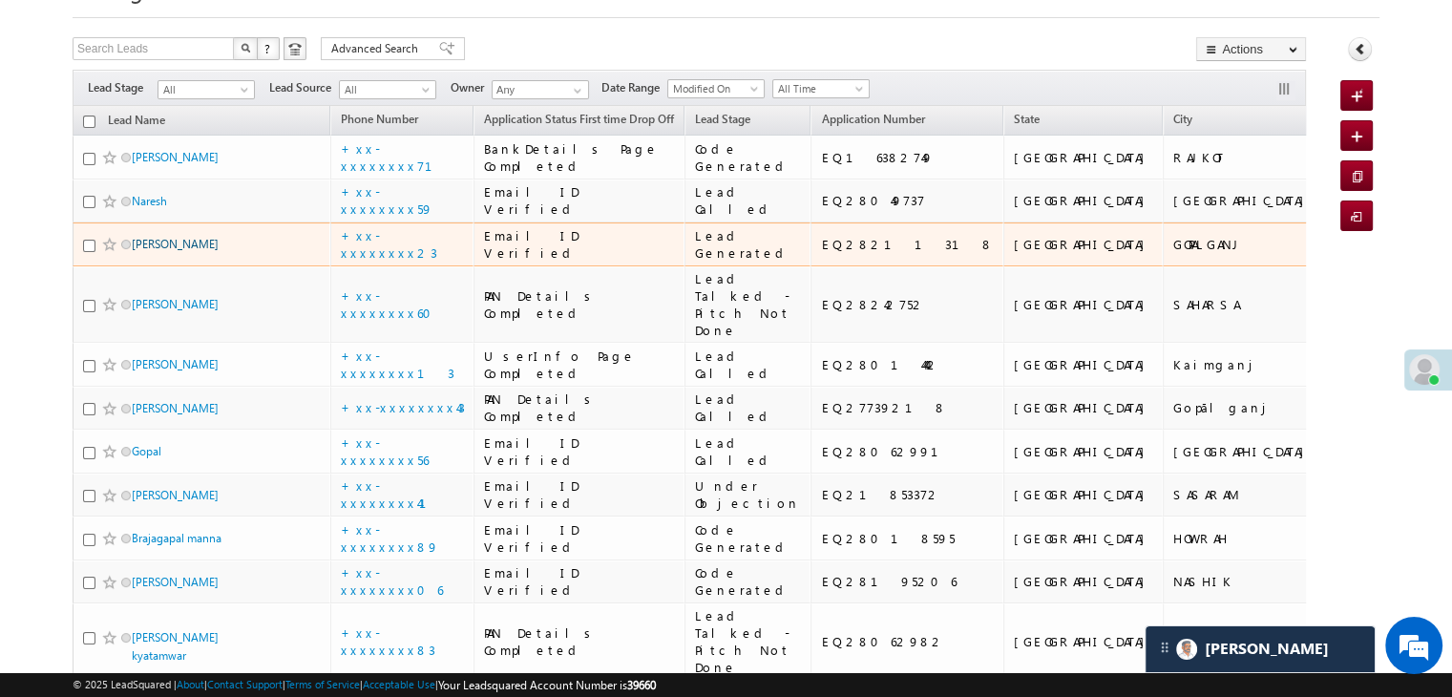
click at [178, 251] on link "Alok Kumar" at bounding box center [175, 244] width 87 height 14
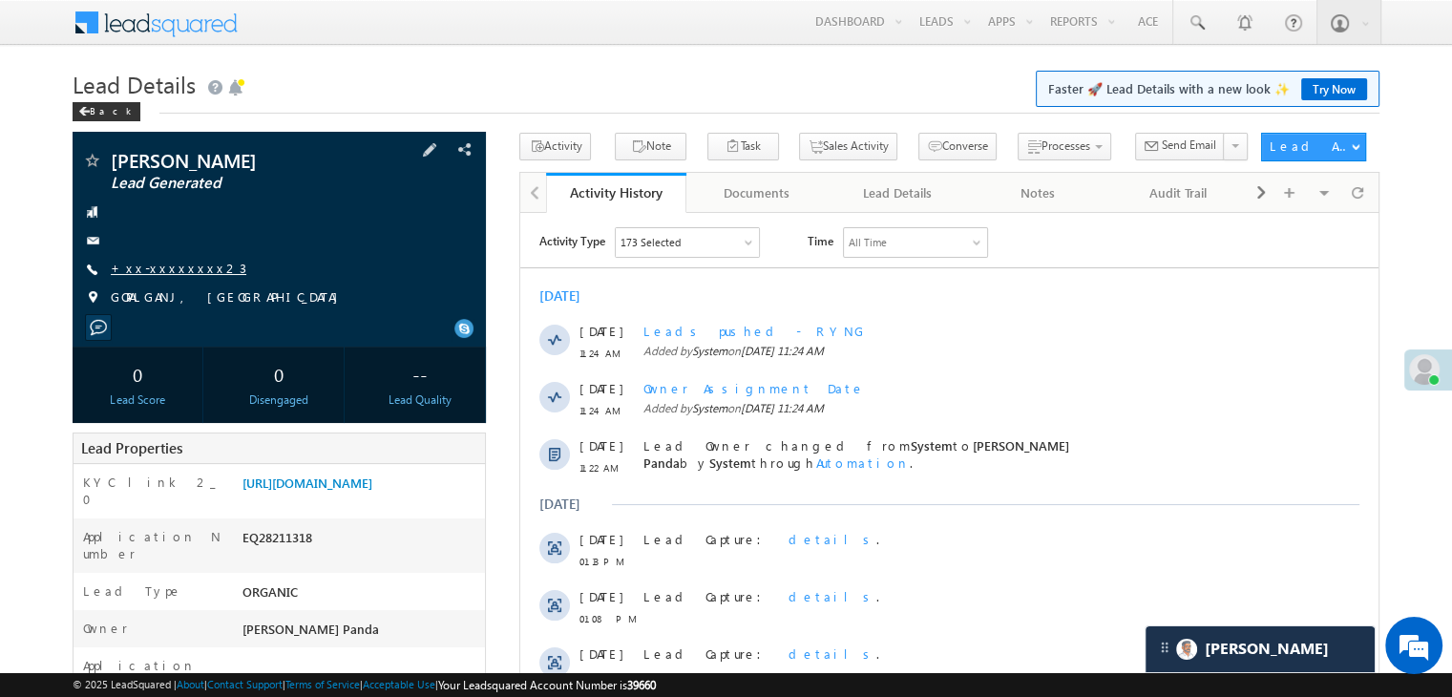
click at [162, 276] on link "+xx-xxxxxxxx23" at bounding box center [179, 268] width 136 height 16
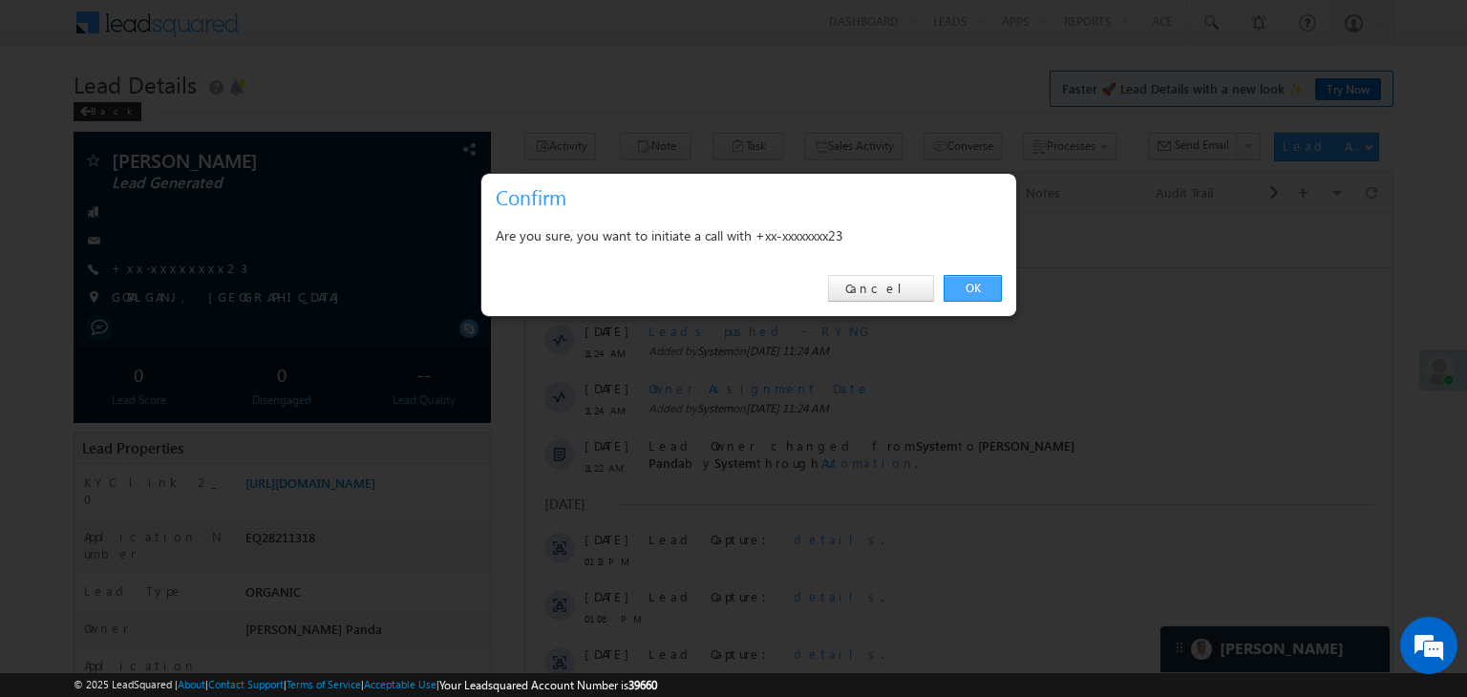
drag, startPoint x: 976, startPoint y: 289, endPoint x: 281, endPoint y: 94, distance: 722.1
click at [976, 289] on link "OK" at bounding box center [972, 288] width 58 height 27
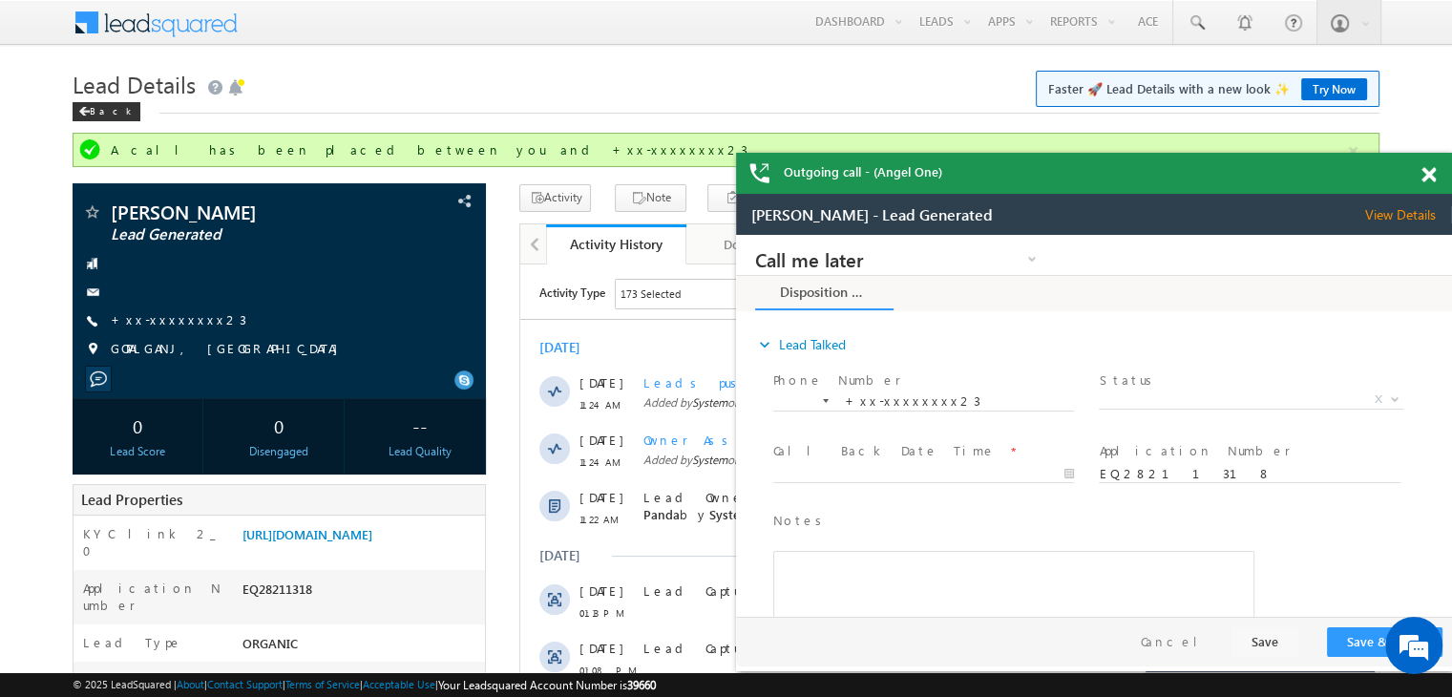
click at [1425, 177] on span at bounding box center [1429, 175] width 14 height 16
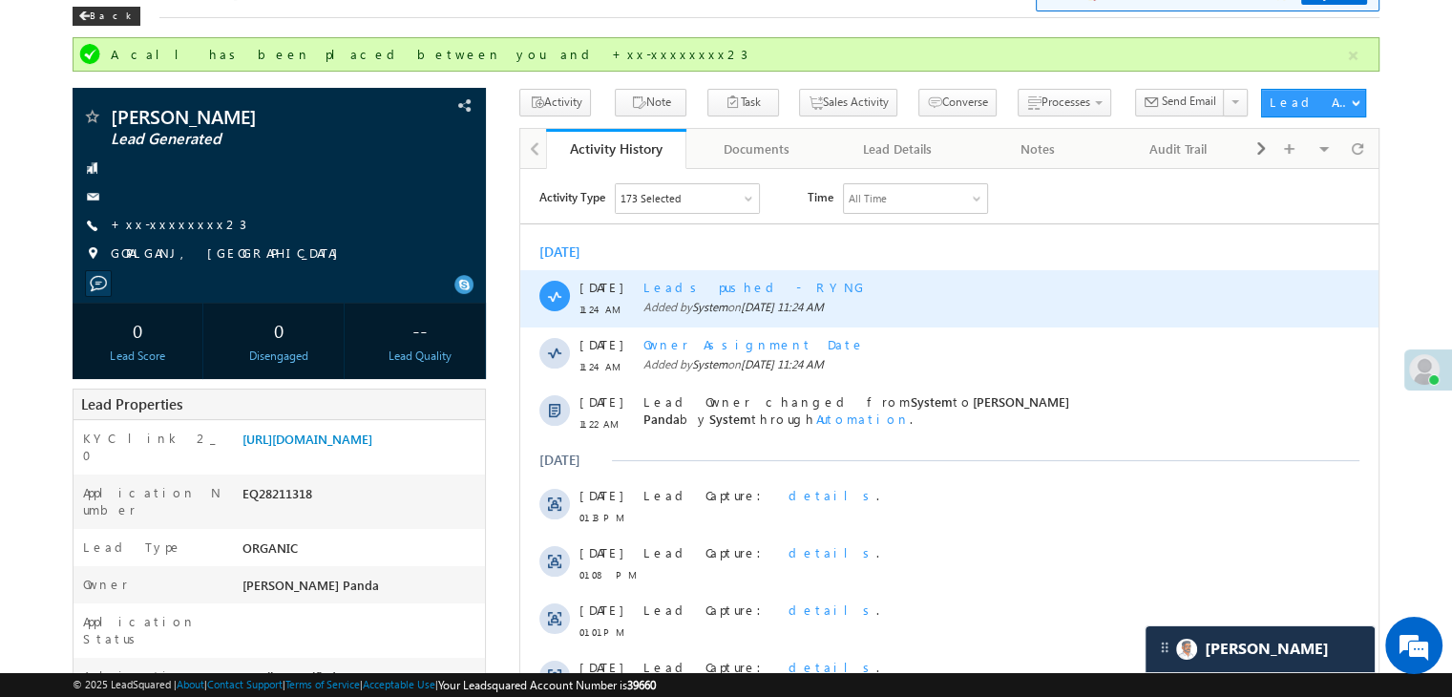
scroll to position [191, 0]
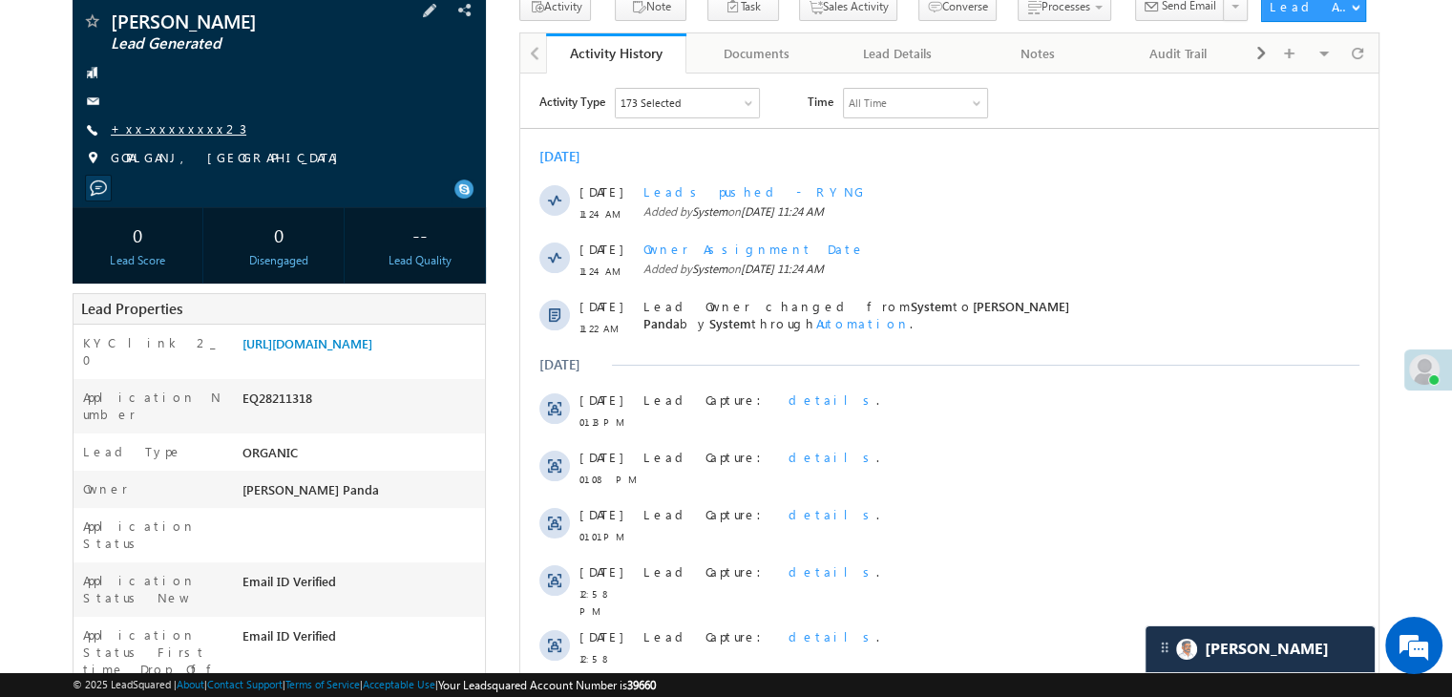
click at [184, 121] on link "+xx-xxxxxxxx23" at bounding box center [179, 128] width 136 height 16
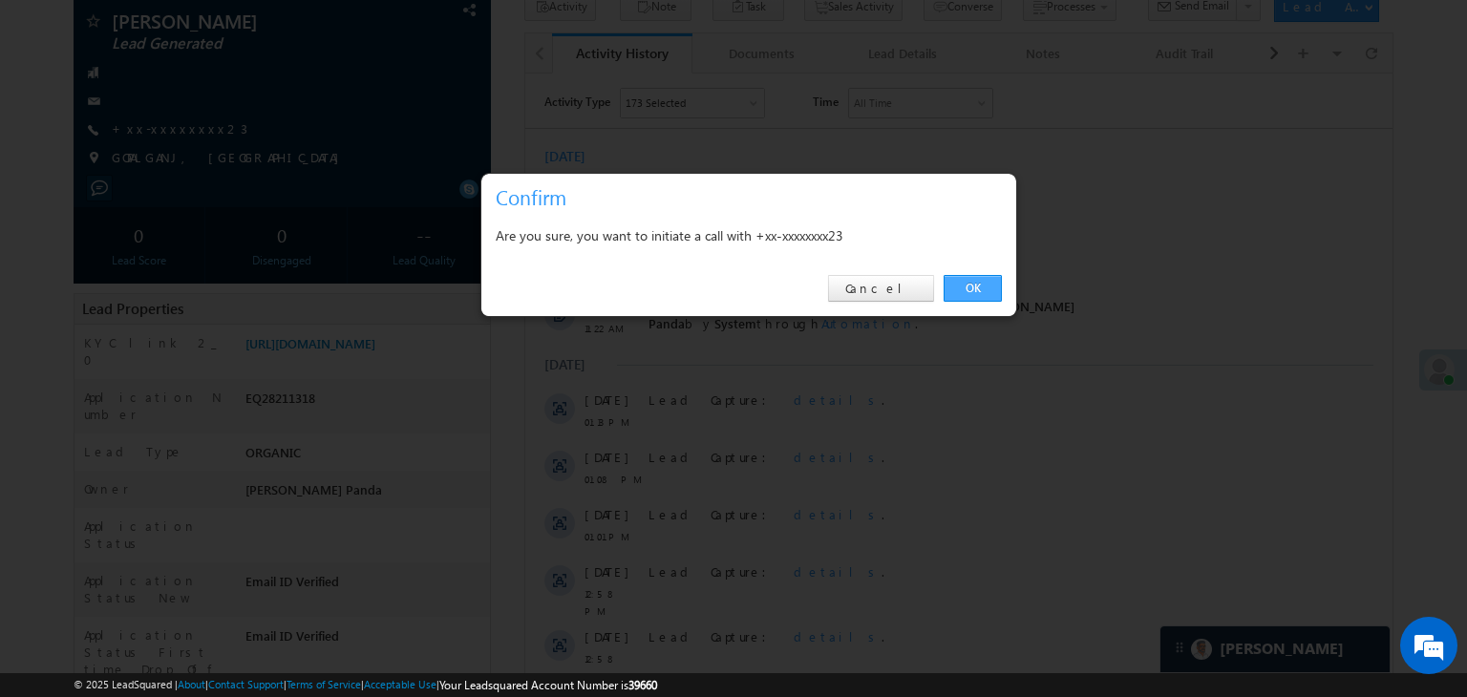
click at [966, 286] on link "OK" at bounding box center [972, 288] width 58 height 27
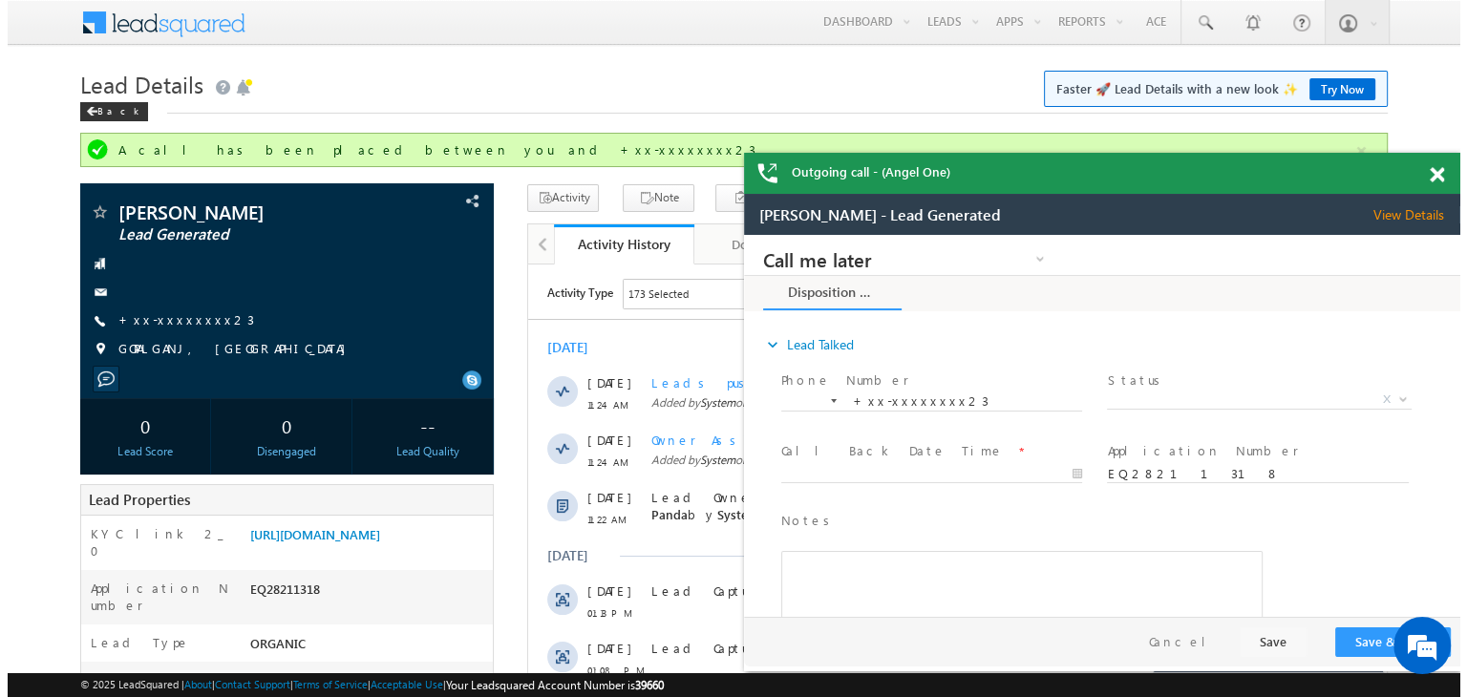
scroll to position [0, 0]
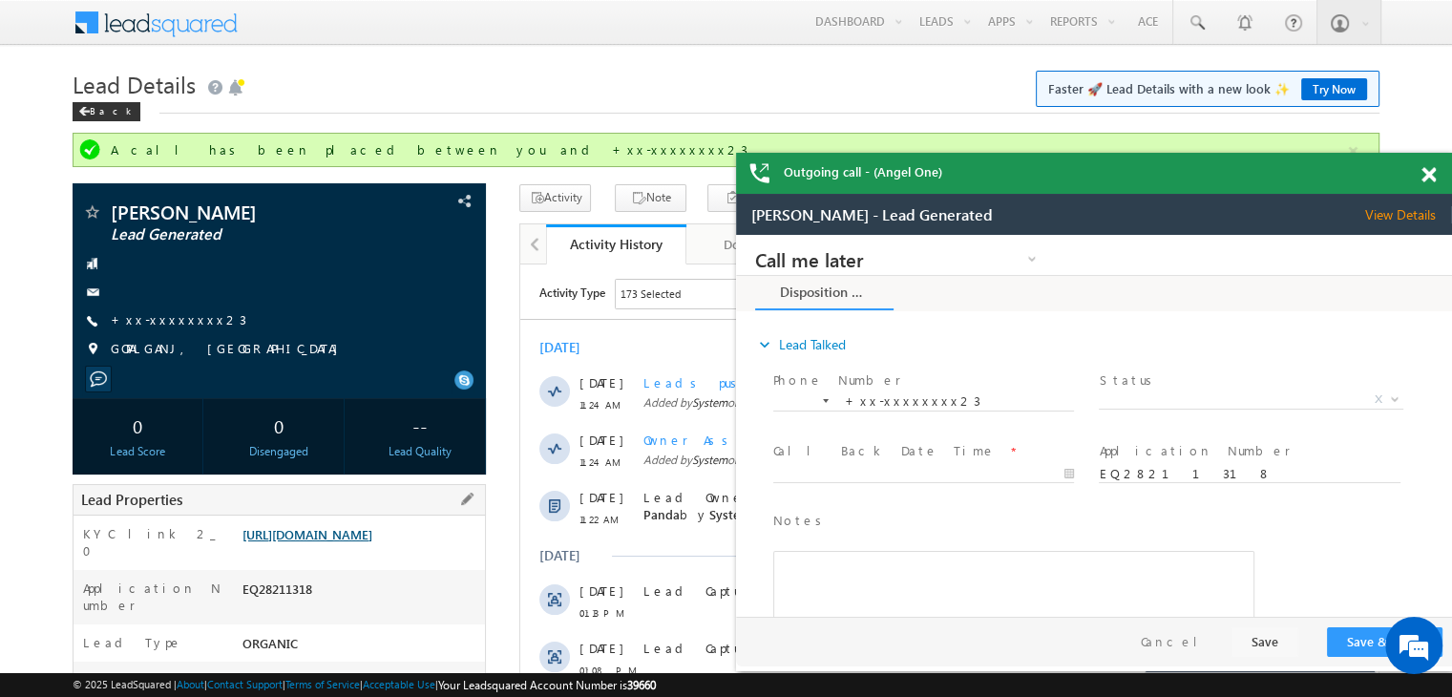
click at [372, 542] on link "https://angelbroking1-pk3em7sa.customui-test.leadsquared.com?leadId=c78083cf-57…" at bounding box center [308, 534] width 130 height 16
click at [1428, 177] on span at bounding box center [1429, 175] width 14 height 16
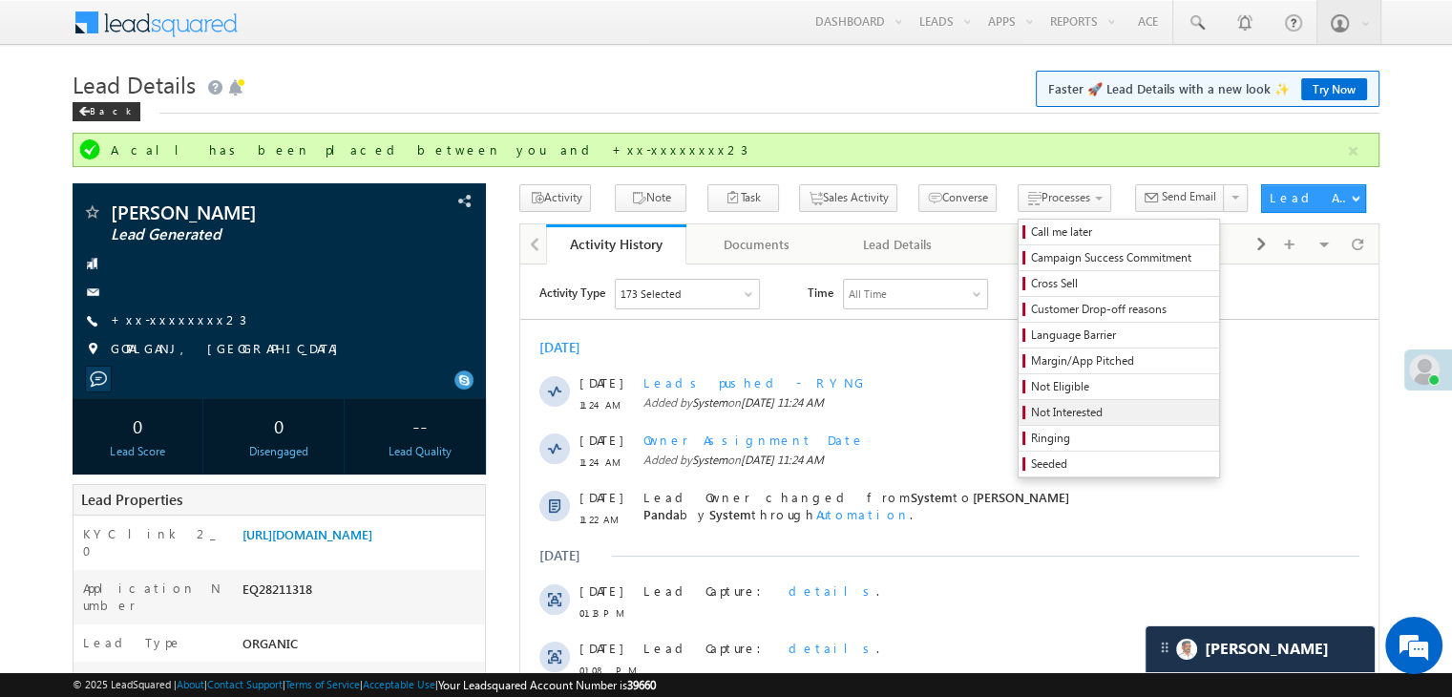
click at [1031, 415] on span "Not Interested" at bounding box center [1121, 412] width 181 height 17
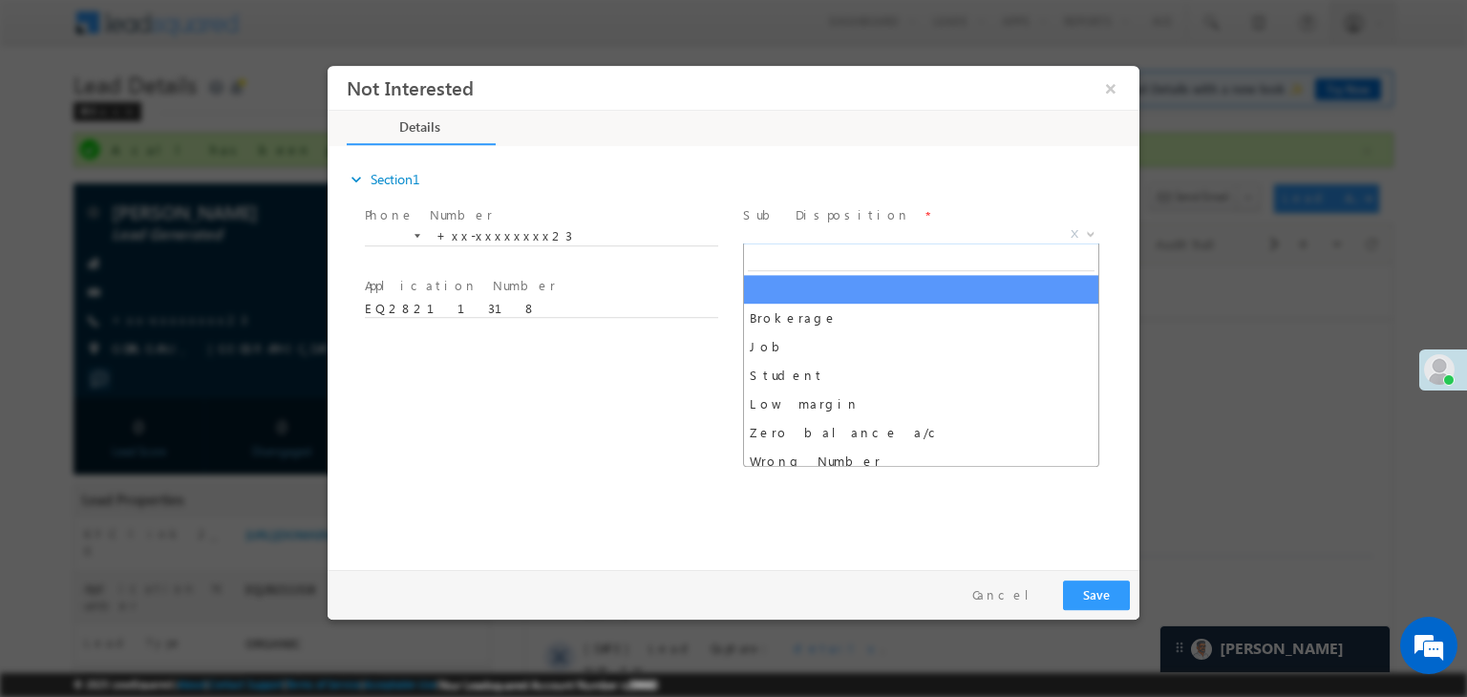
click at [876, 237] on span "X" at bounding box center [921, 234] width 356 height 19
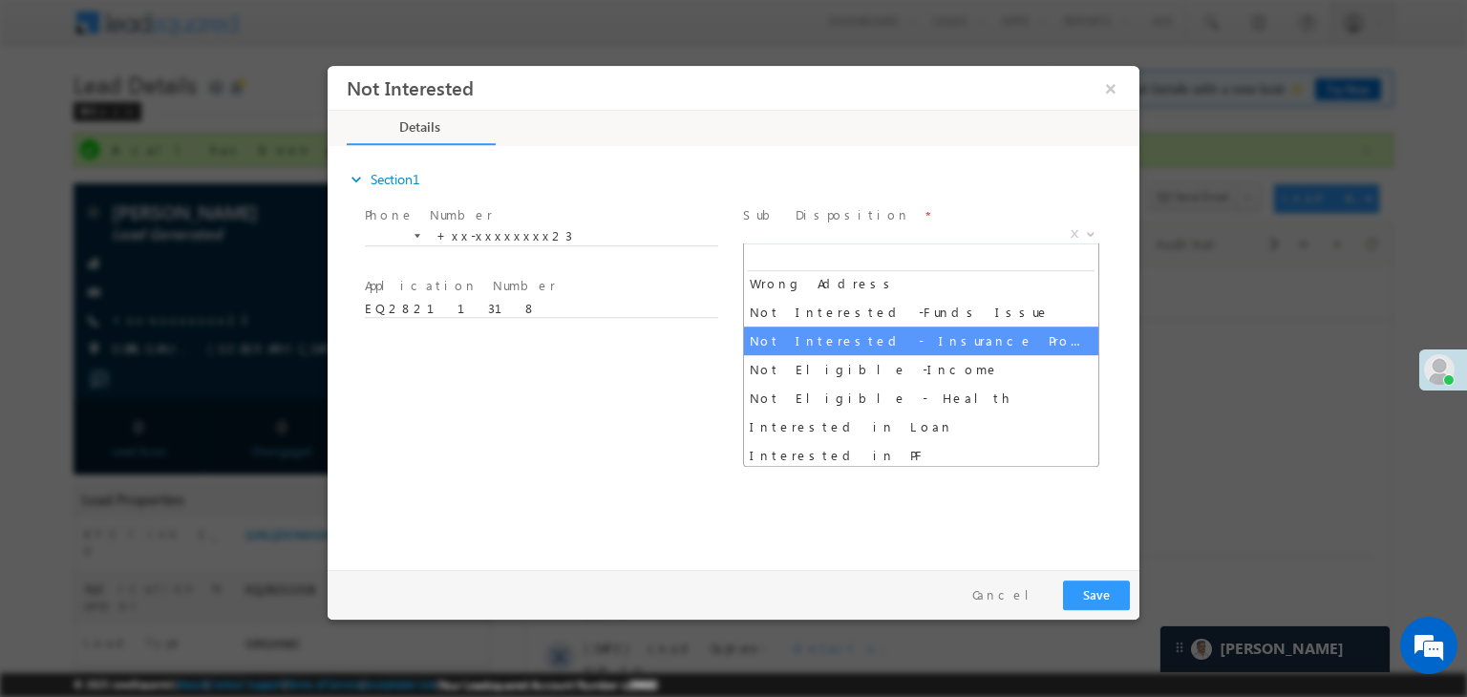
scroll to position [382, 0]
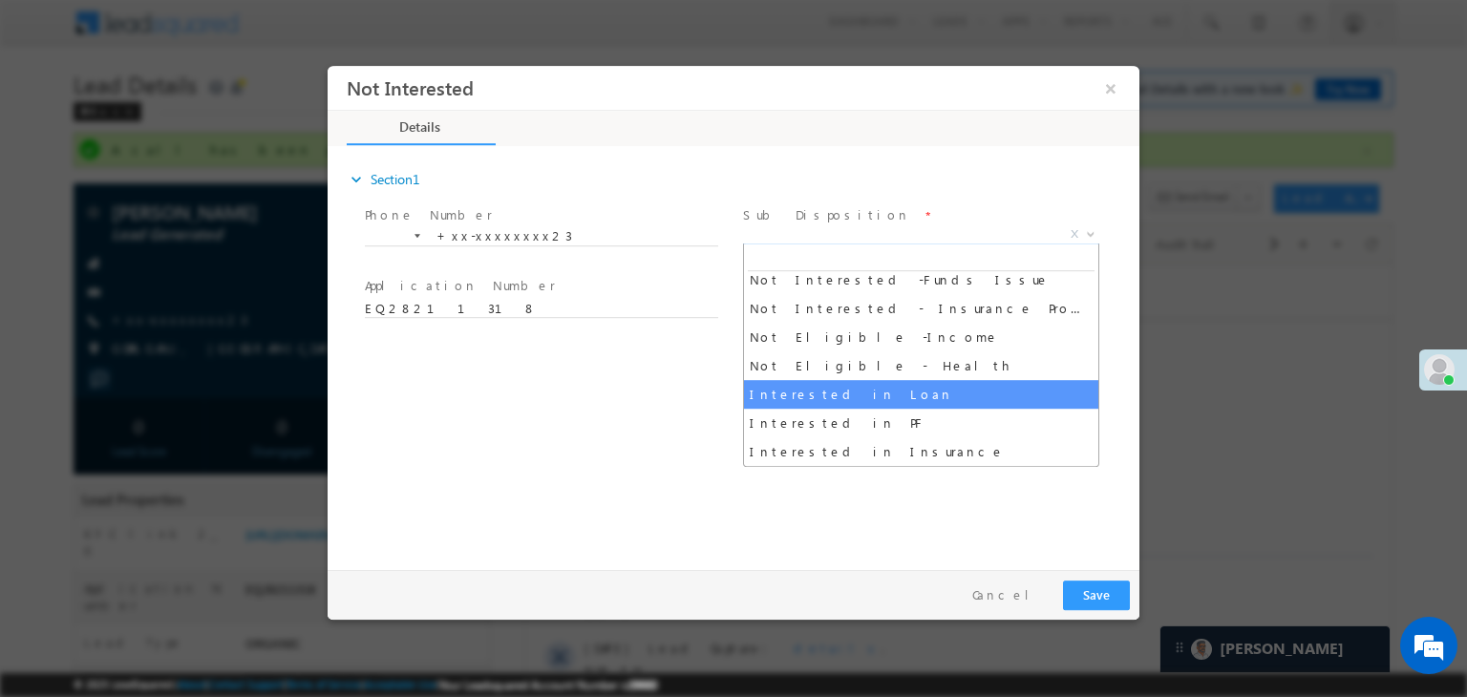
select select "Interested in Loan"
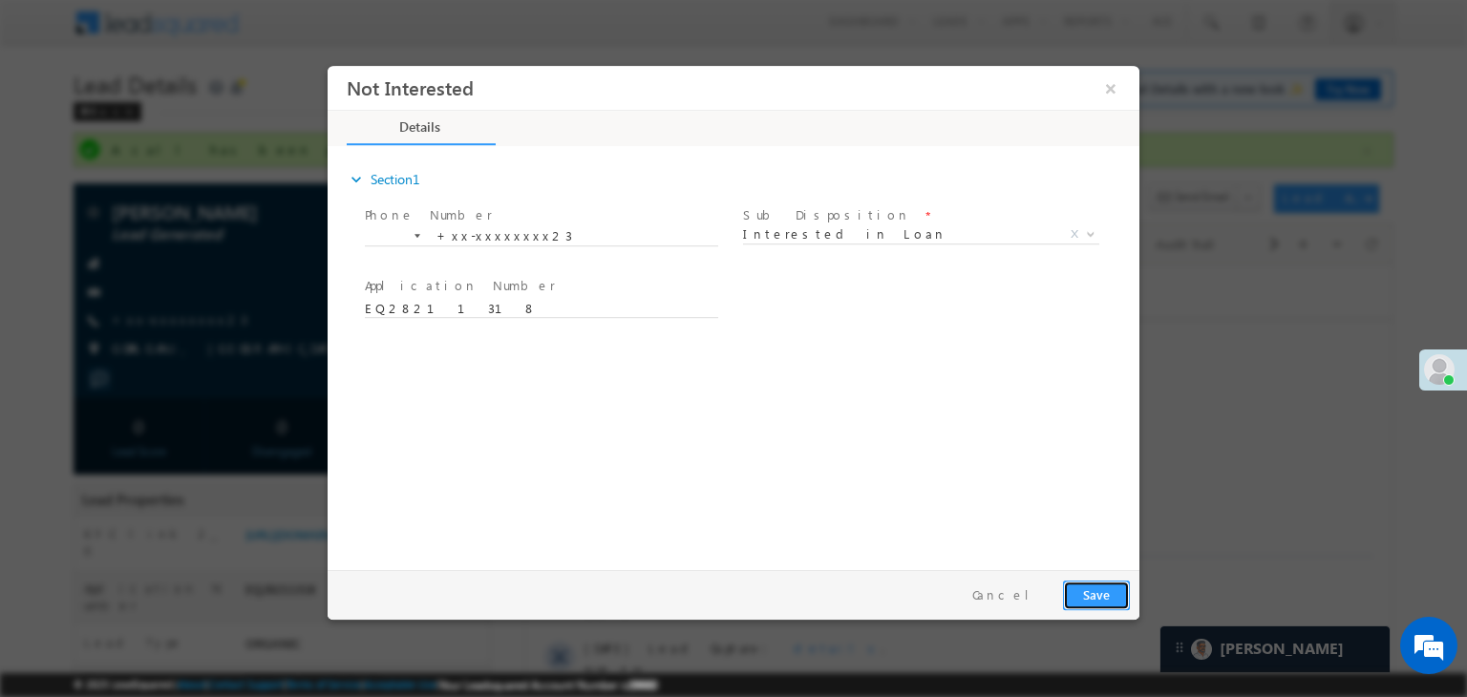
click at [1091, 600] on button "Save" at bounding box center [1096, 596] width 67 height 30
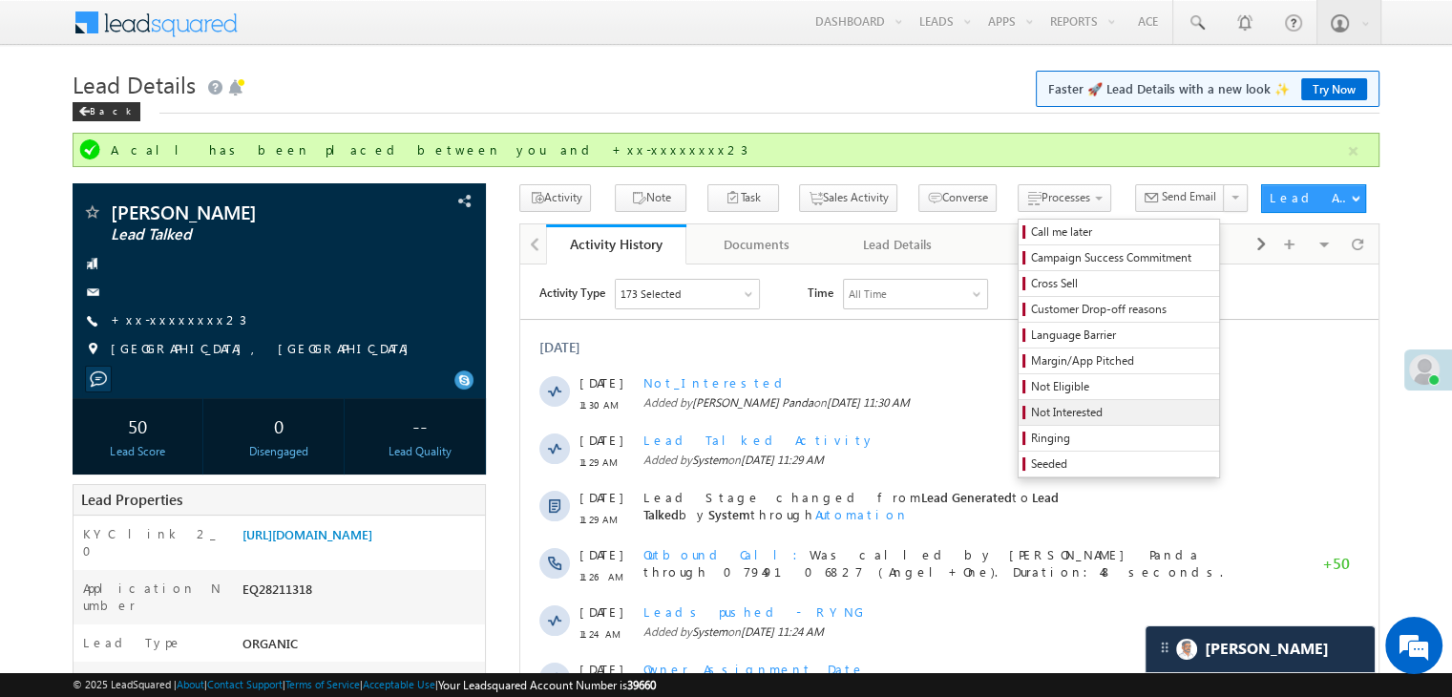
click at [1031, 419] on span "Not Interested" at bounding box center [1121, 412] width 181 height 17
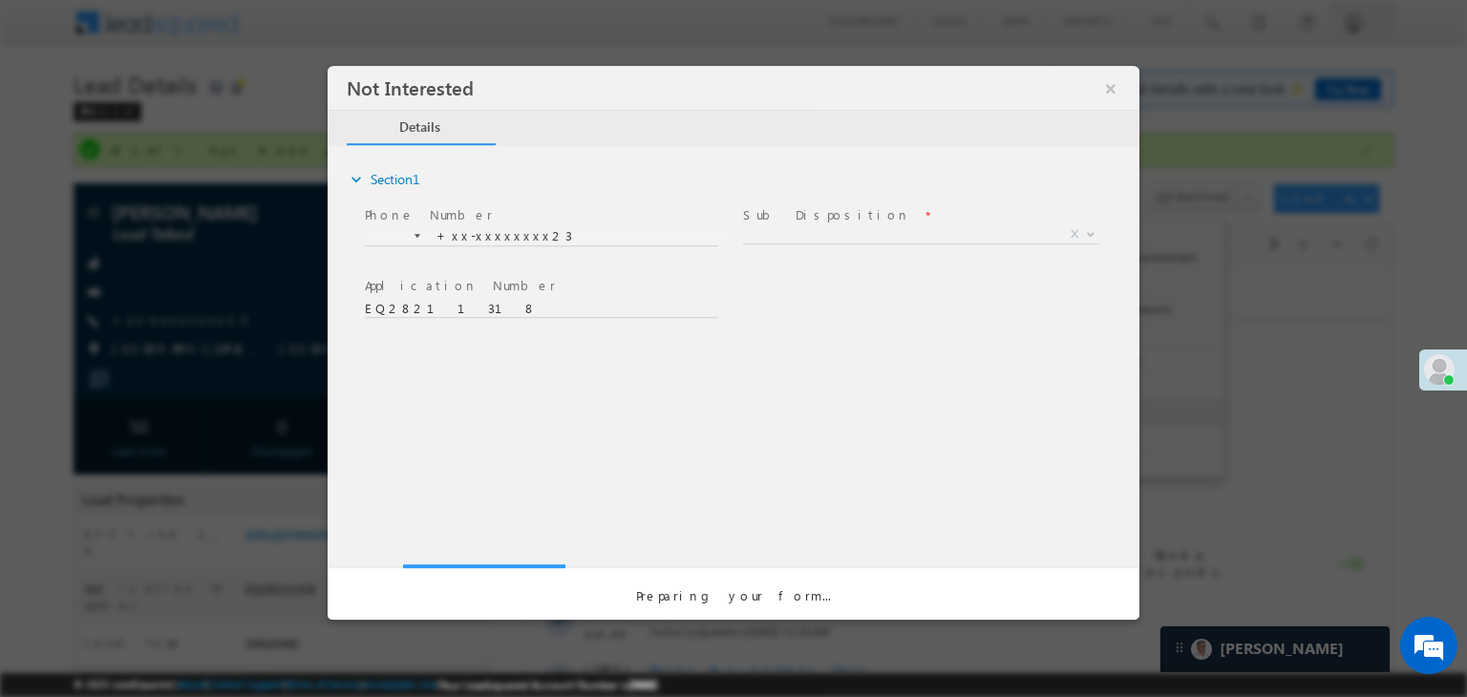
scroll to position [0, 0]
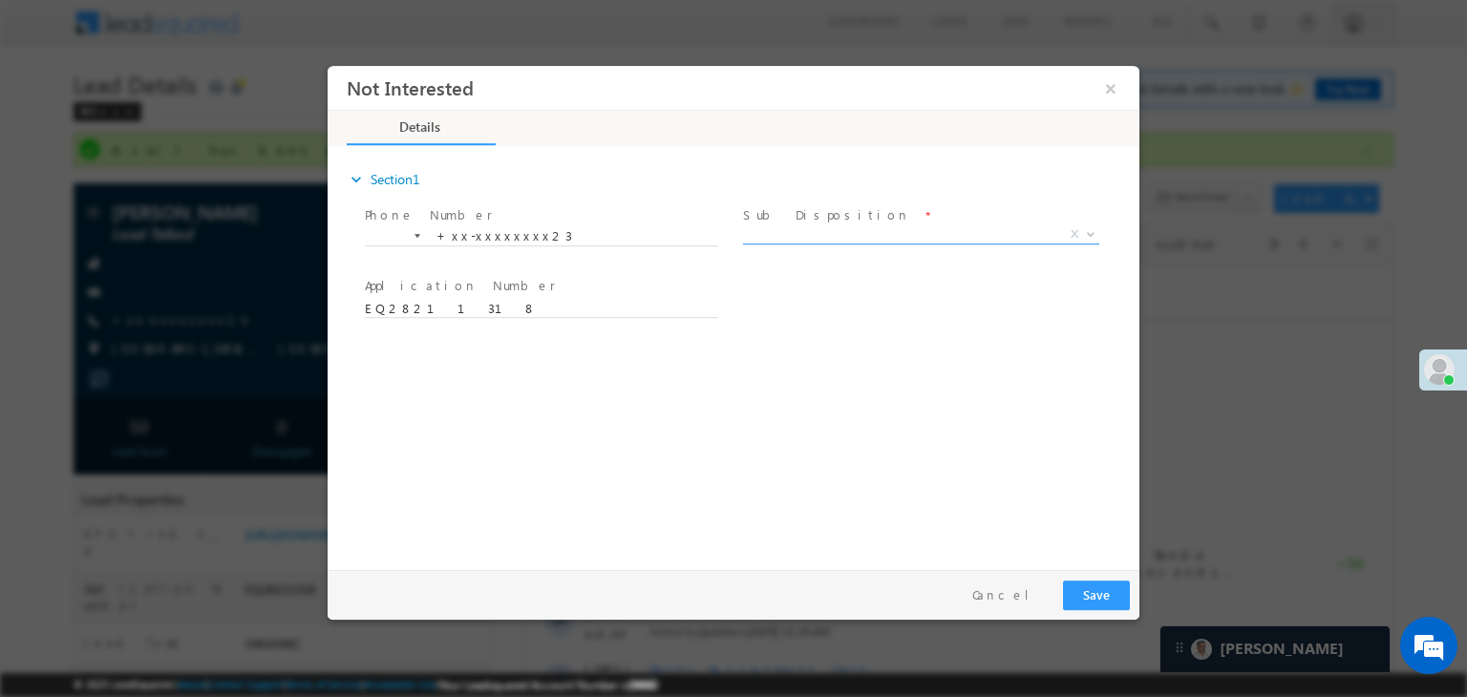
click at [859, 235] on span "X" at bounding box center [921, 234] width 356 height 19
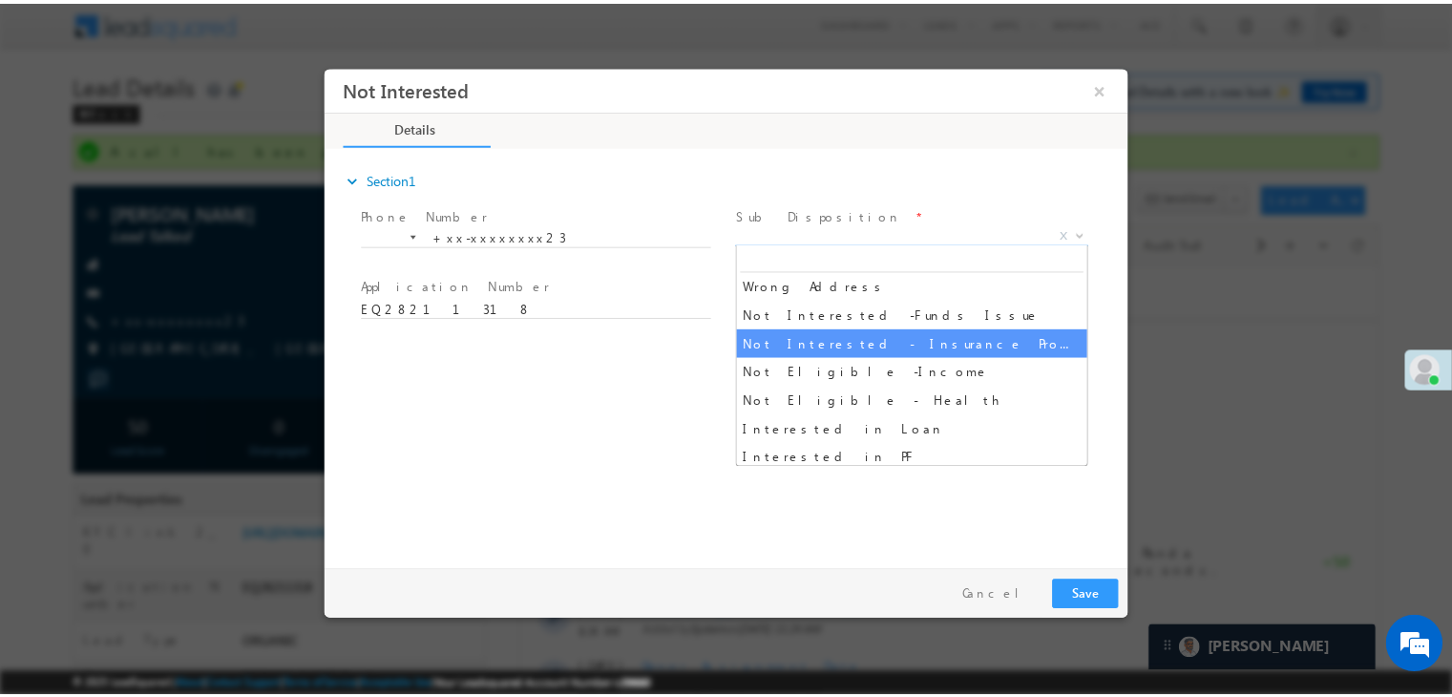
scroll to position [382, 0]
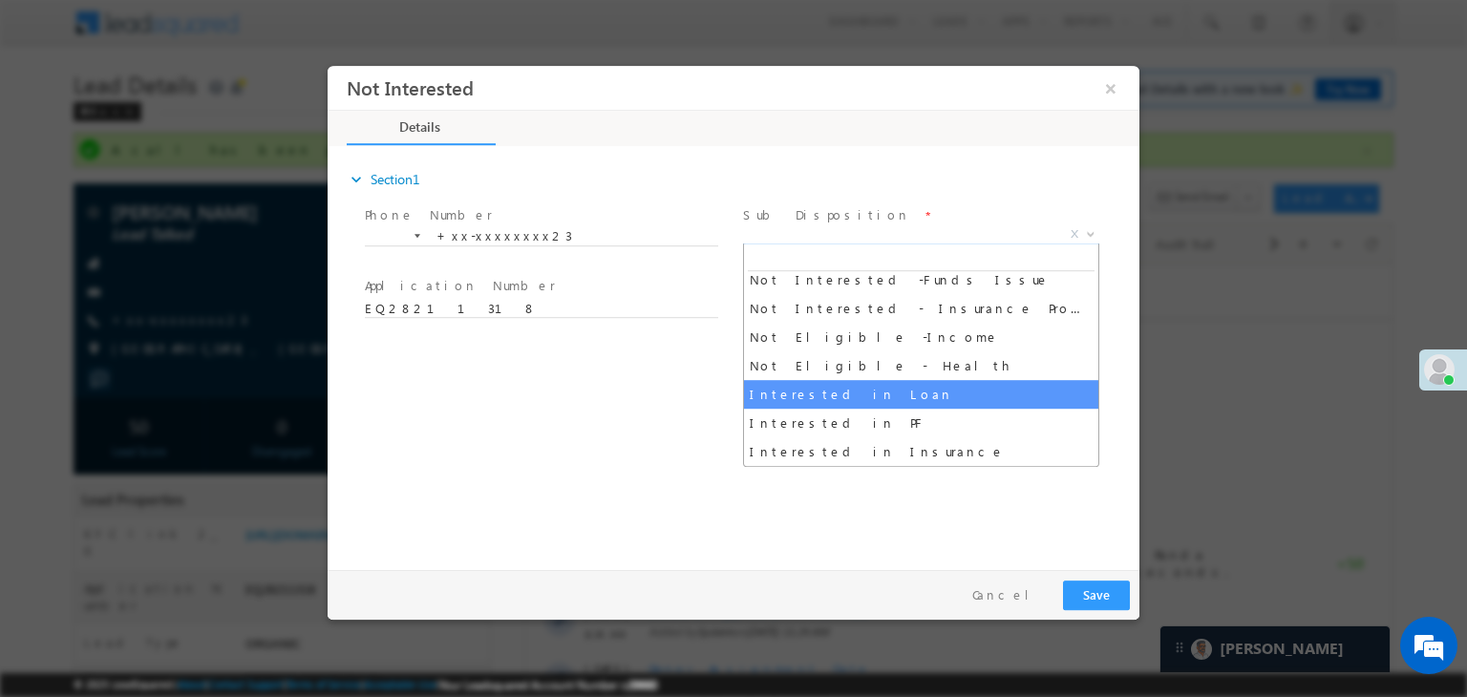
select select "Interested in Loan"
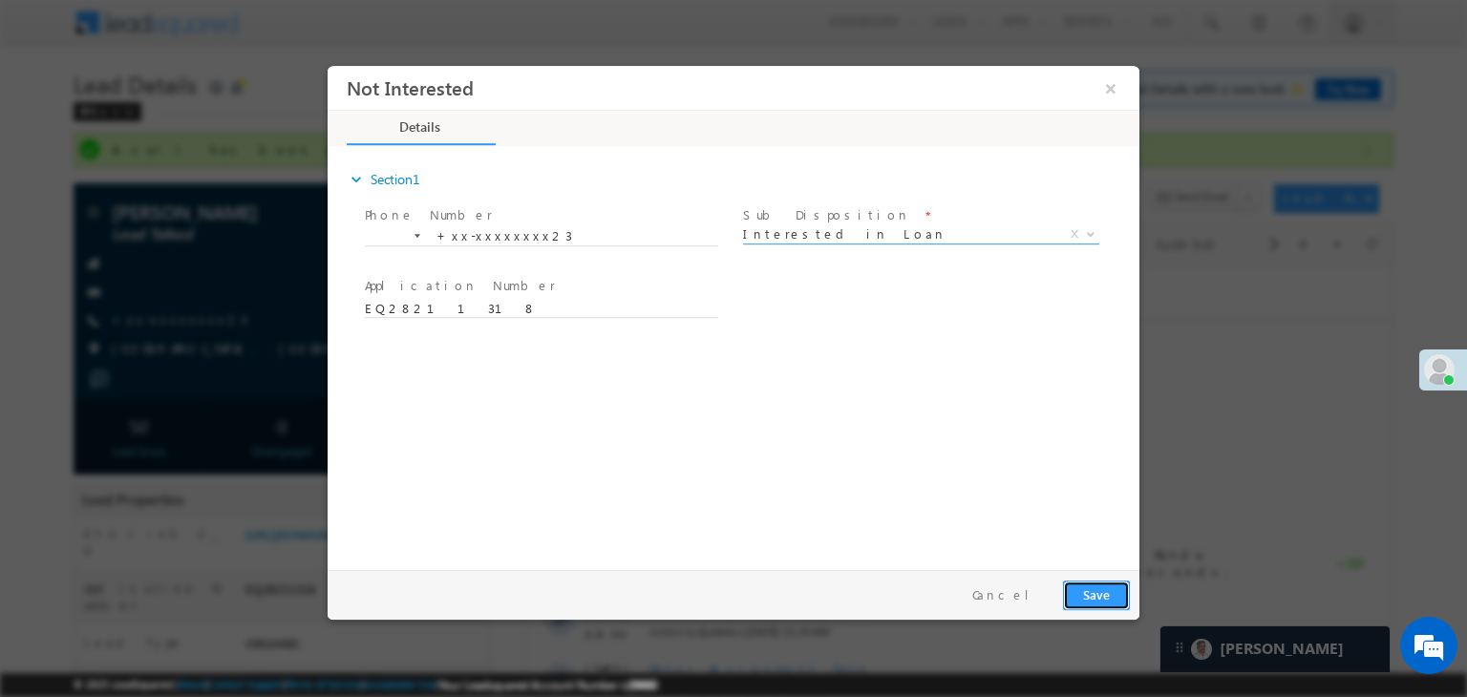
click at [1103, 597] on button "Save" at bounding box center [1096, 596] width 67 height 30
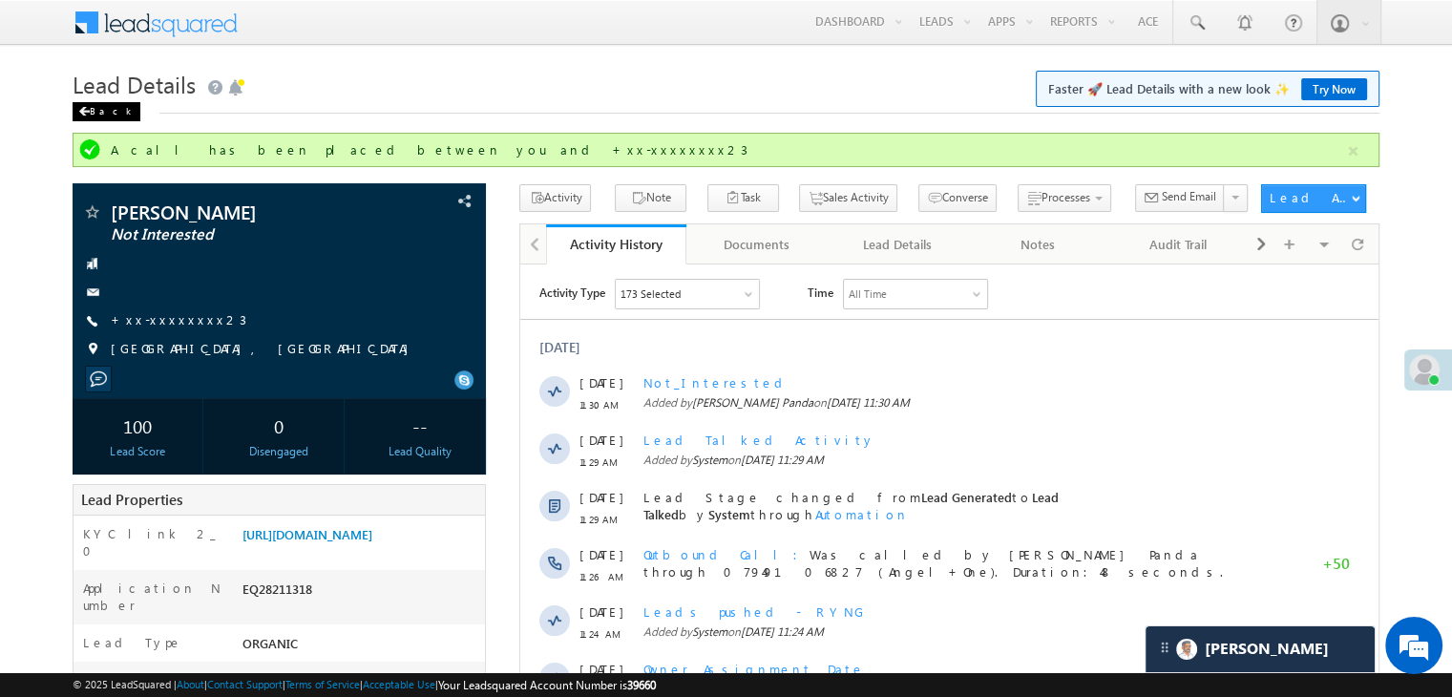
click at [83, 107] on div "Back" at bounding box center [107, 111] width 68 height 19
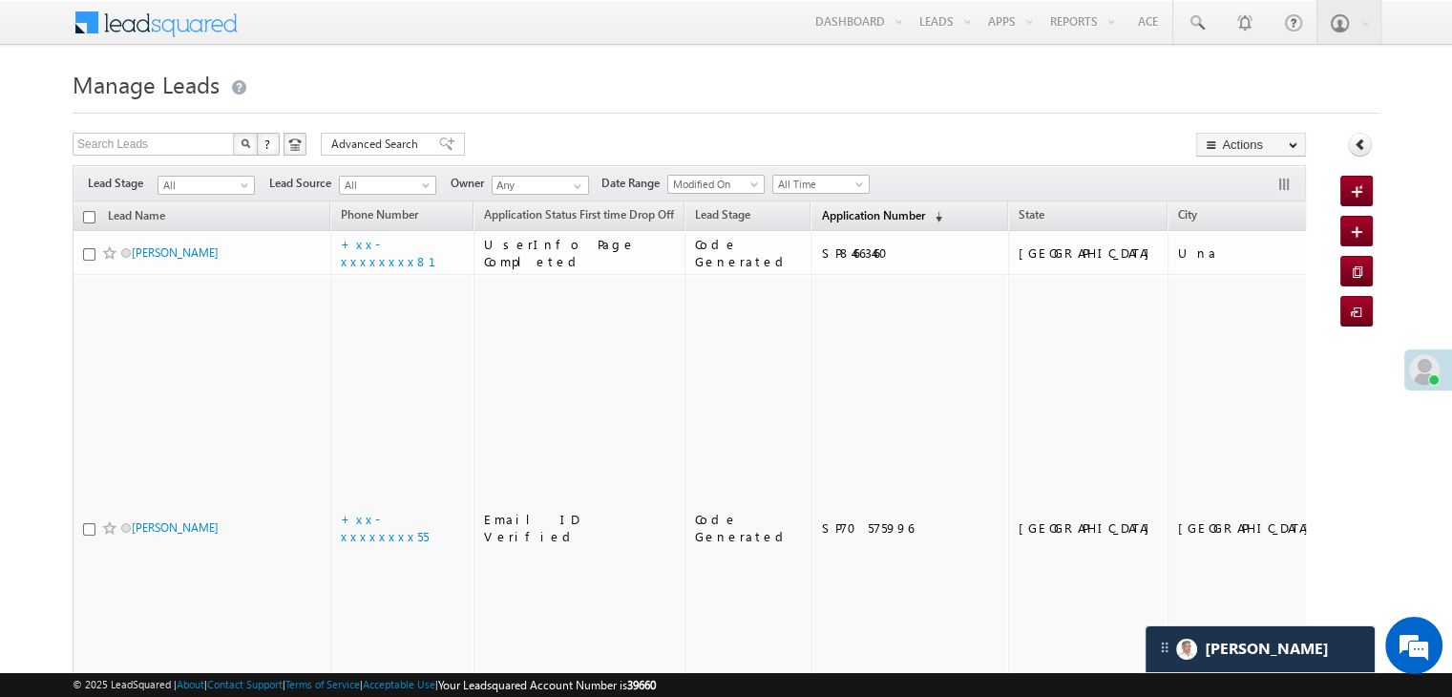
click at [821, 214] on span "Application Number" at bounding box center [872, 215] width 103 height 14
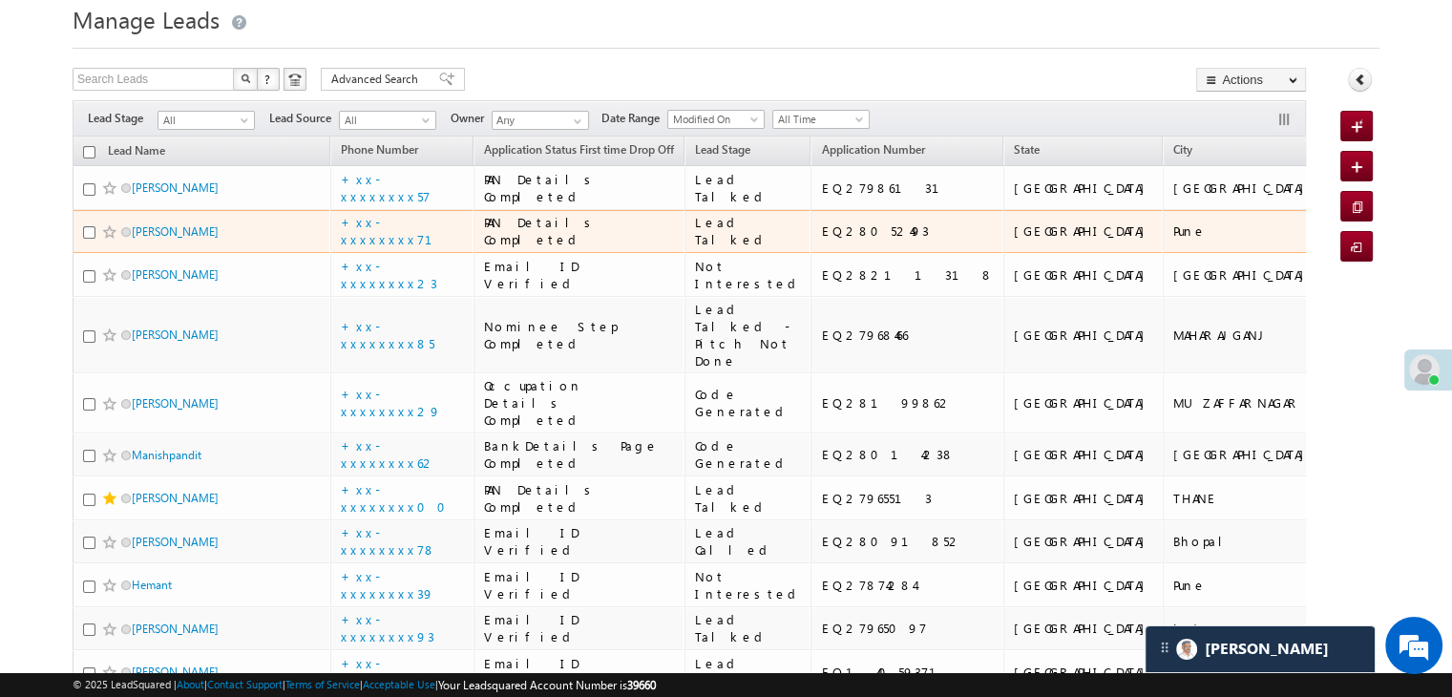
scroll to position [191, 0]
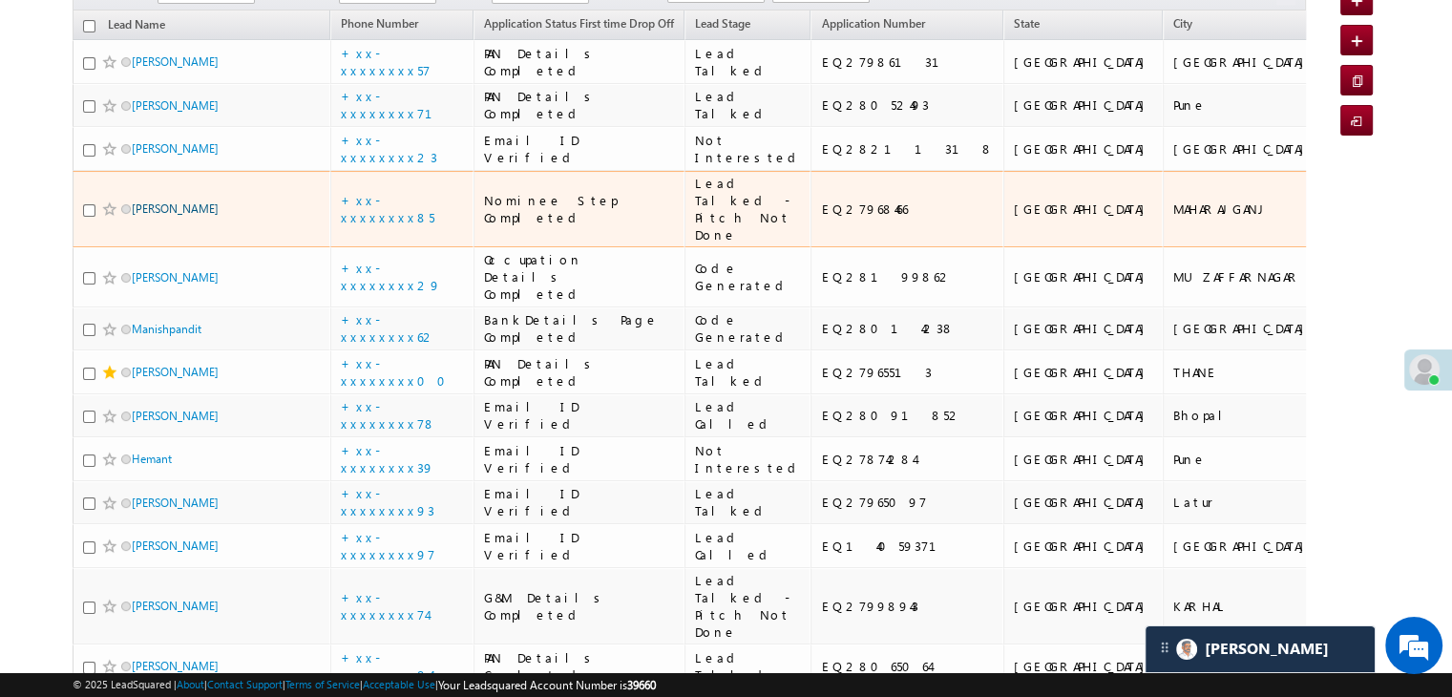
click at [173, 216] on link "[PERSON_NAME]" at bounding box center [175, 208] width 87 height 14
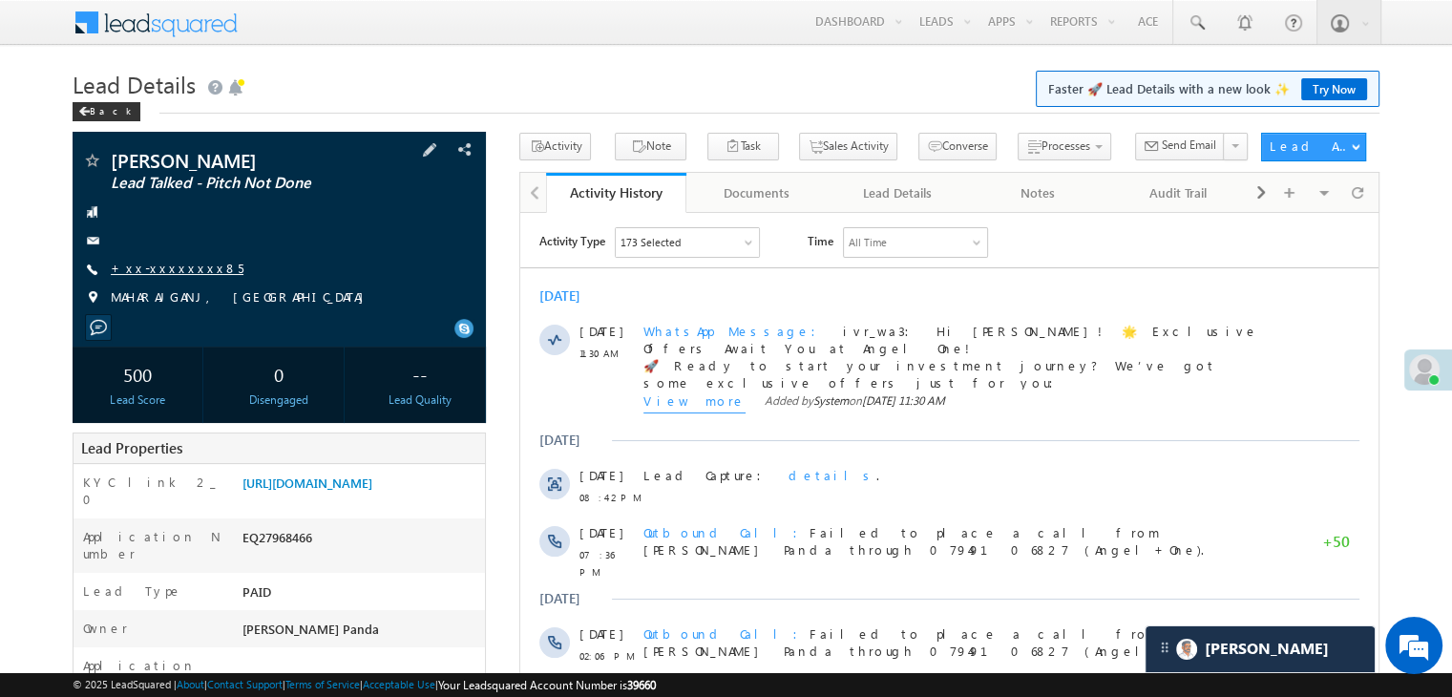
click at [178, 266] on link "+xx-xxxxxxxx85" at bounding box center [177, 268] width 133 height 16
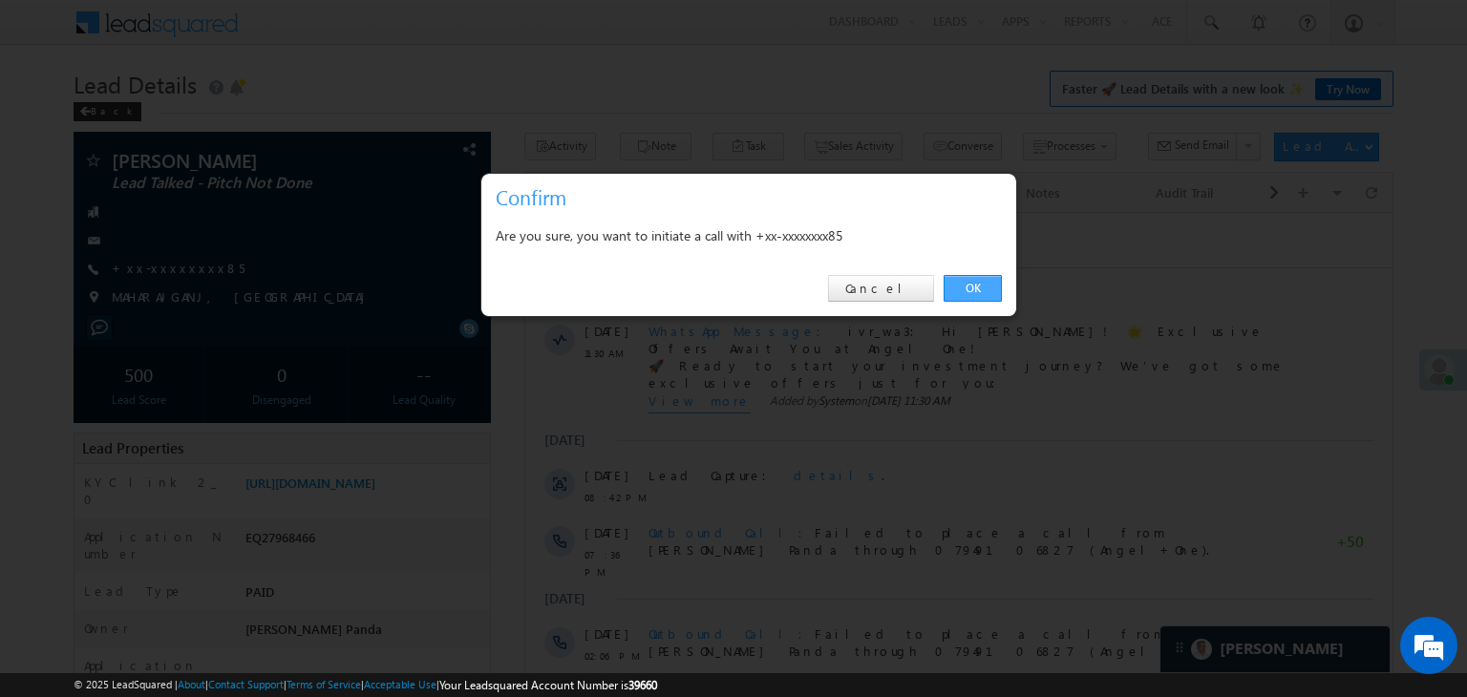
click at [973, 284] on link "OK" at bounding box center [972, 288] width 58 height 27
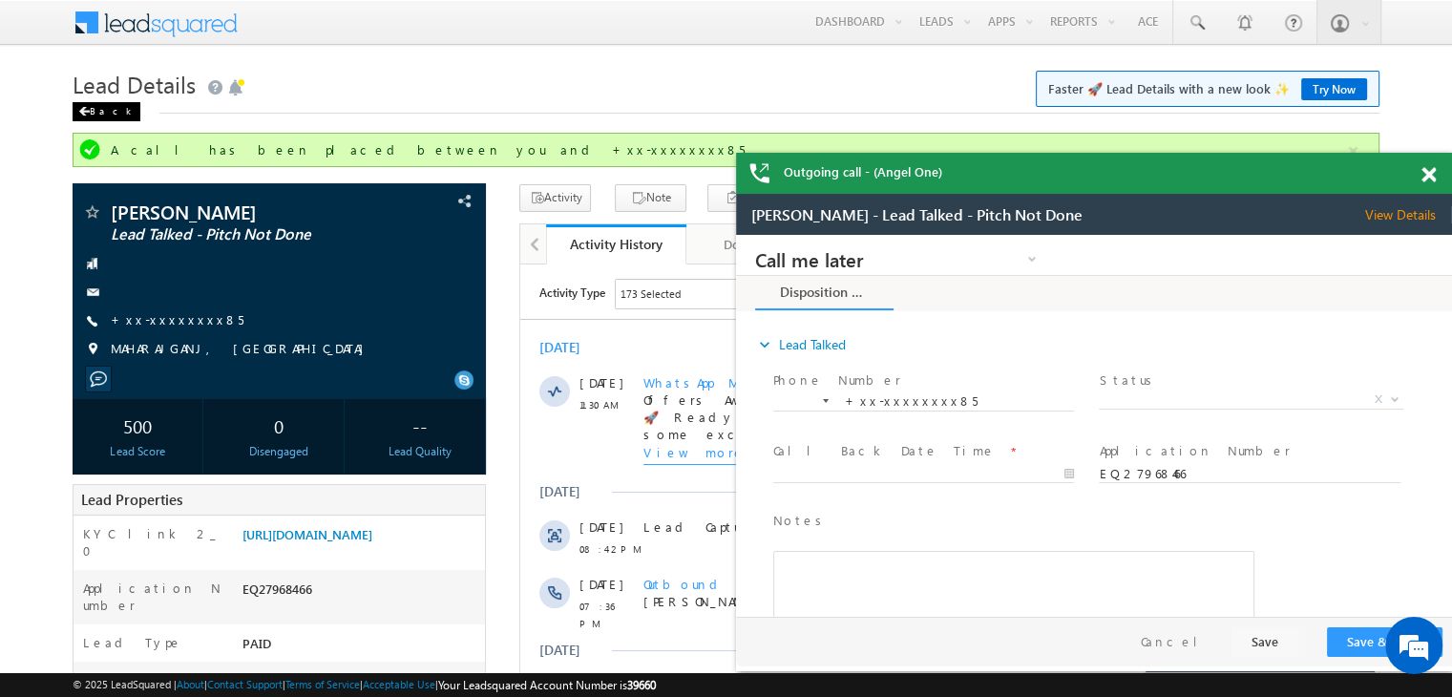
click at [94, 112] on div "Back" at bounding box center [107, 111] width 68 height 19
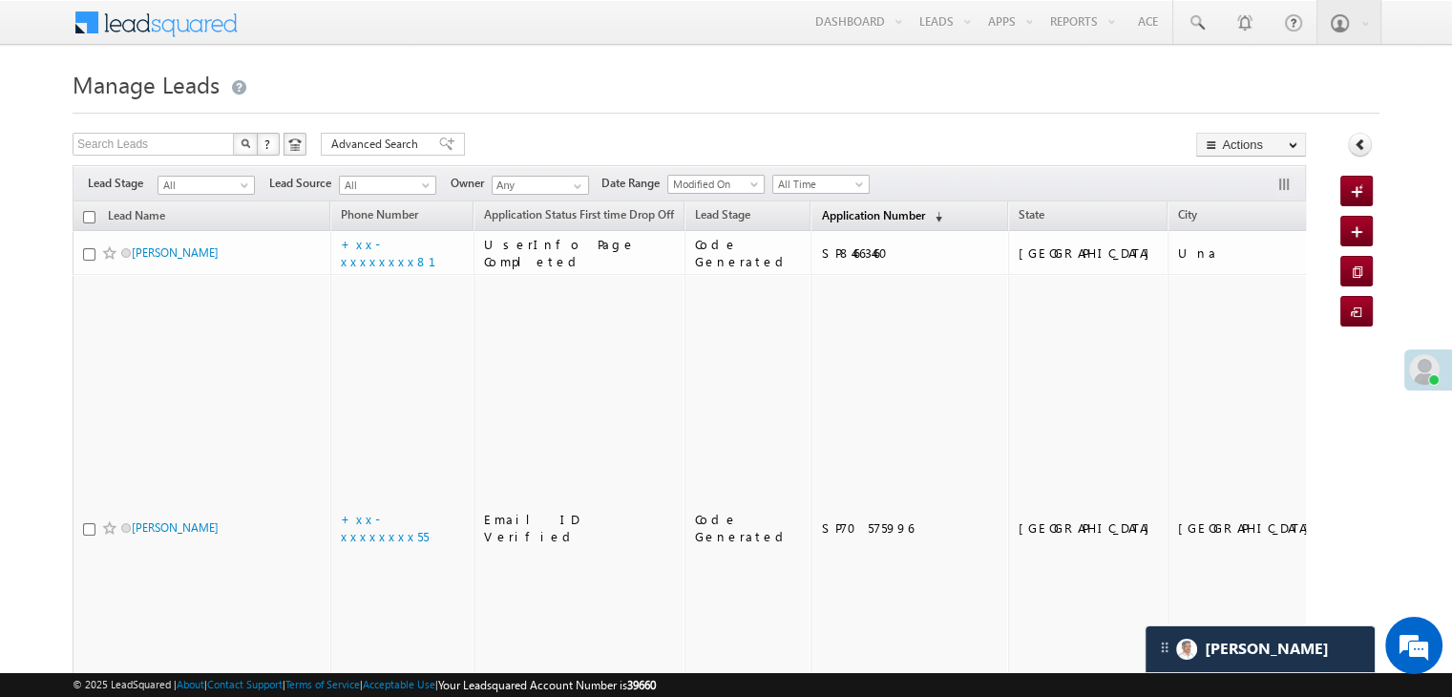
click at [827, 211] on span "Application Number" at bounding box center [872, 215] width 103 height 14
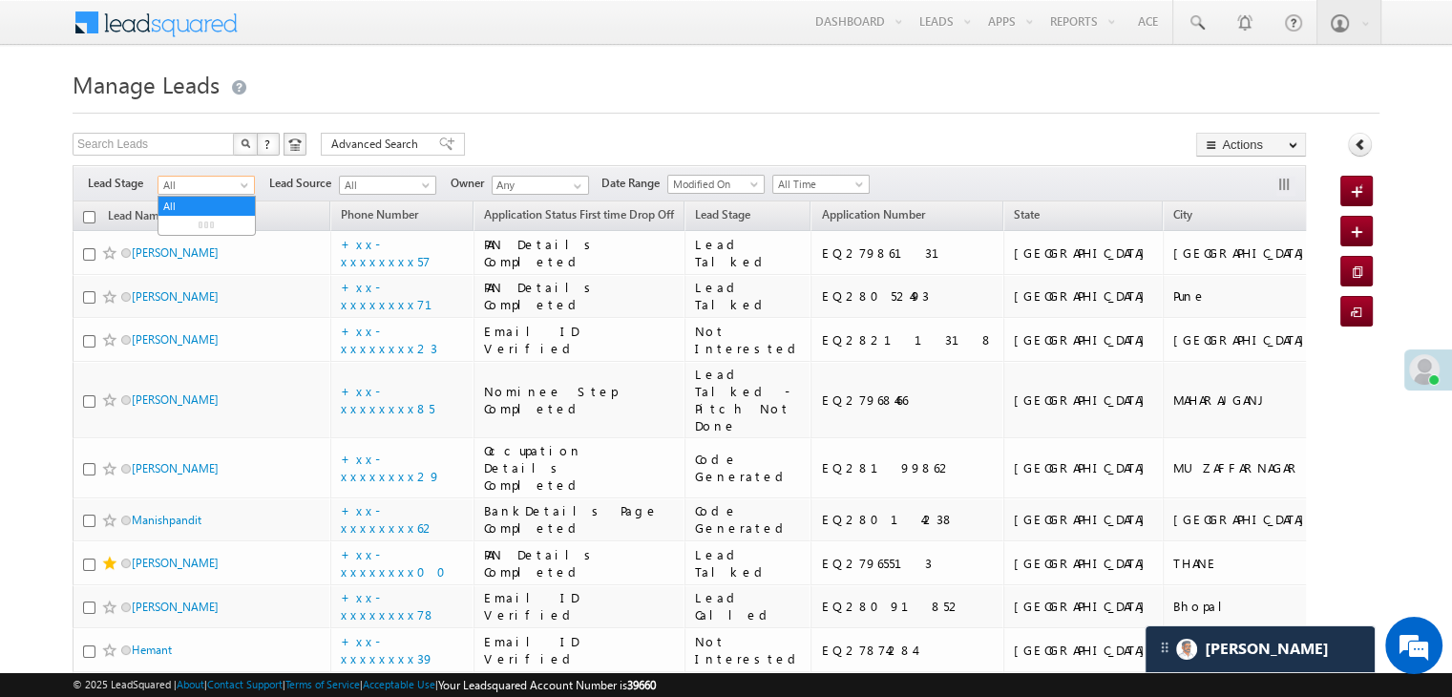
click at [244, 191] on span at bounding box center [246, 188] width 15 height 15
click at [196, 234] on link "Lead Generated" at bounding box center [207, 225] width 96 height 17
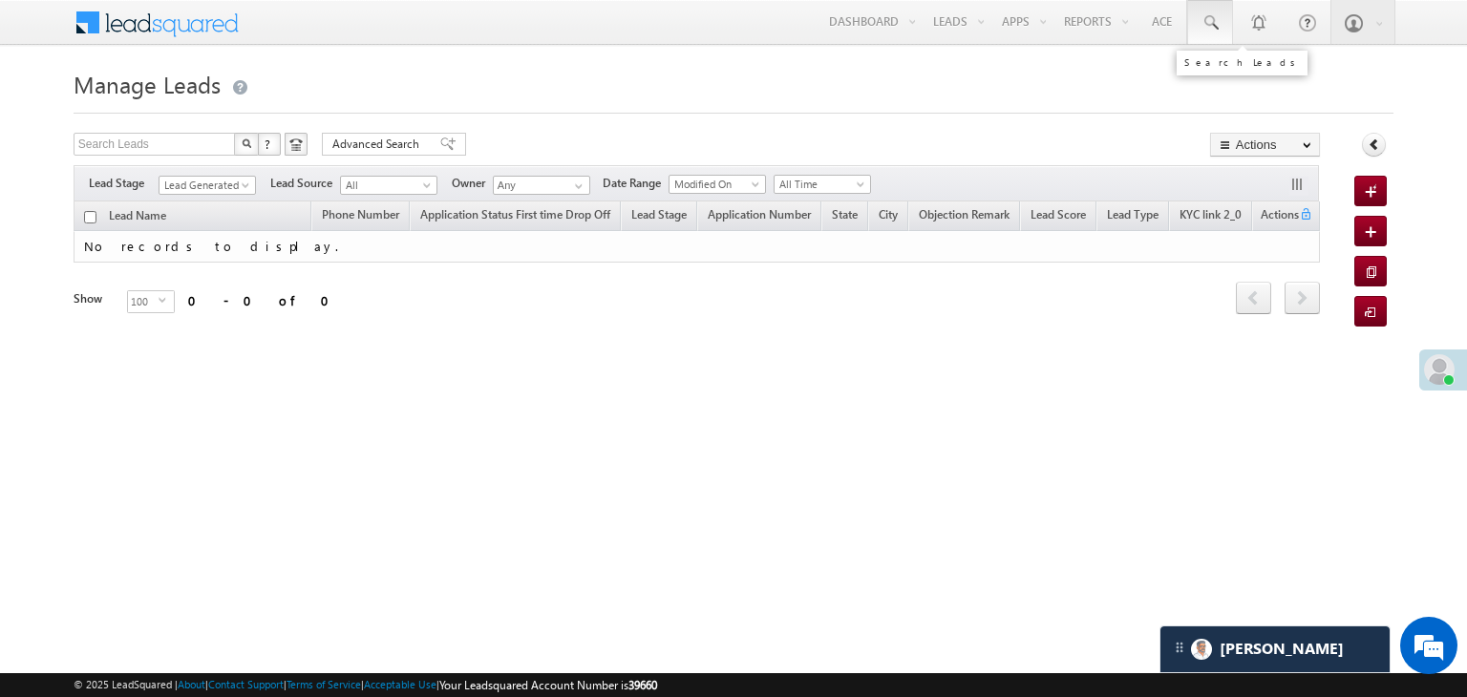
click at [1203, 16] on span at bounding box center [1209, 22] width 19 height 19
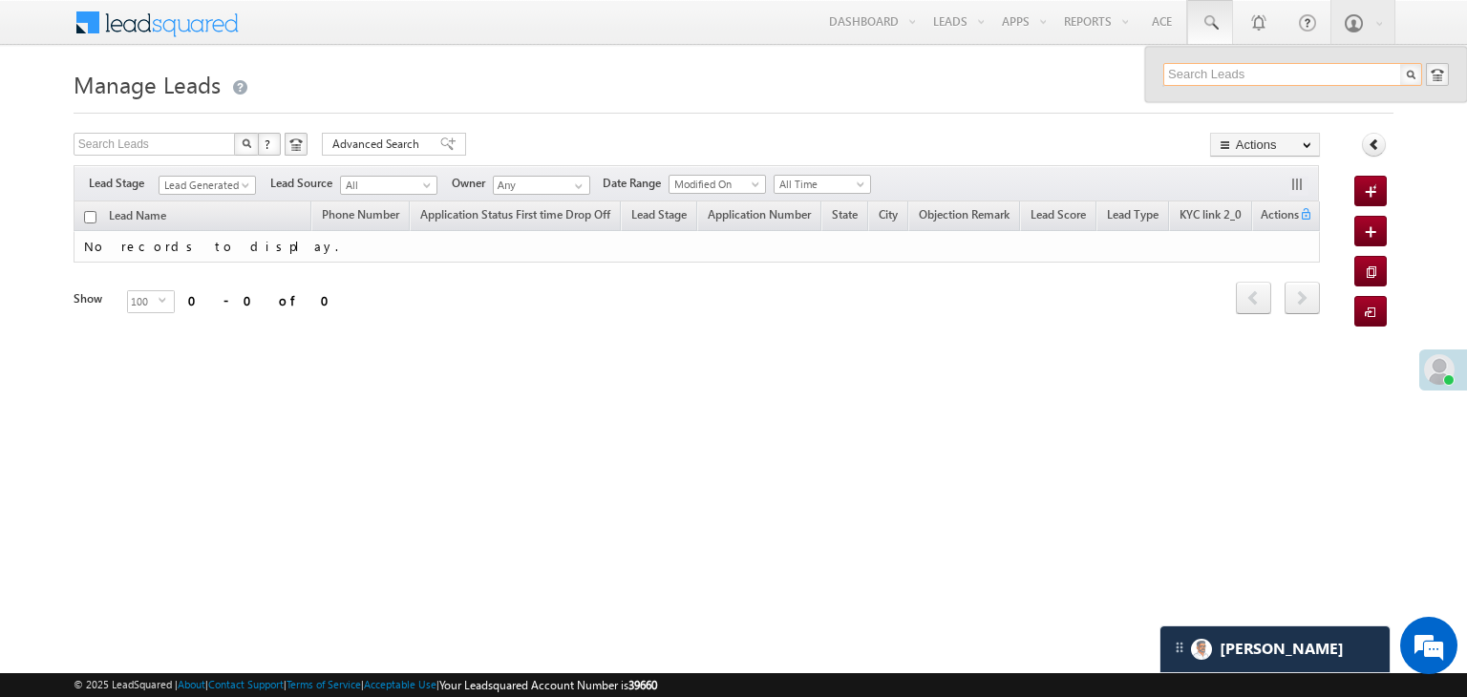
paste input "EQ27745980"
type input "EQ27745980"
click at [1234, 104] on div "Vikas tukaram kamble" at bounding box center [1301, 102] width 256 height 21
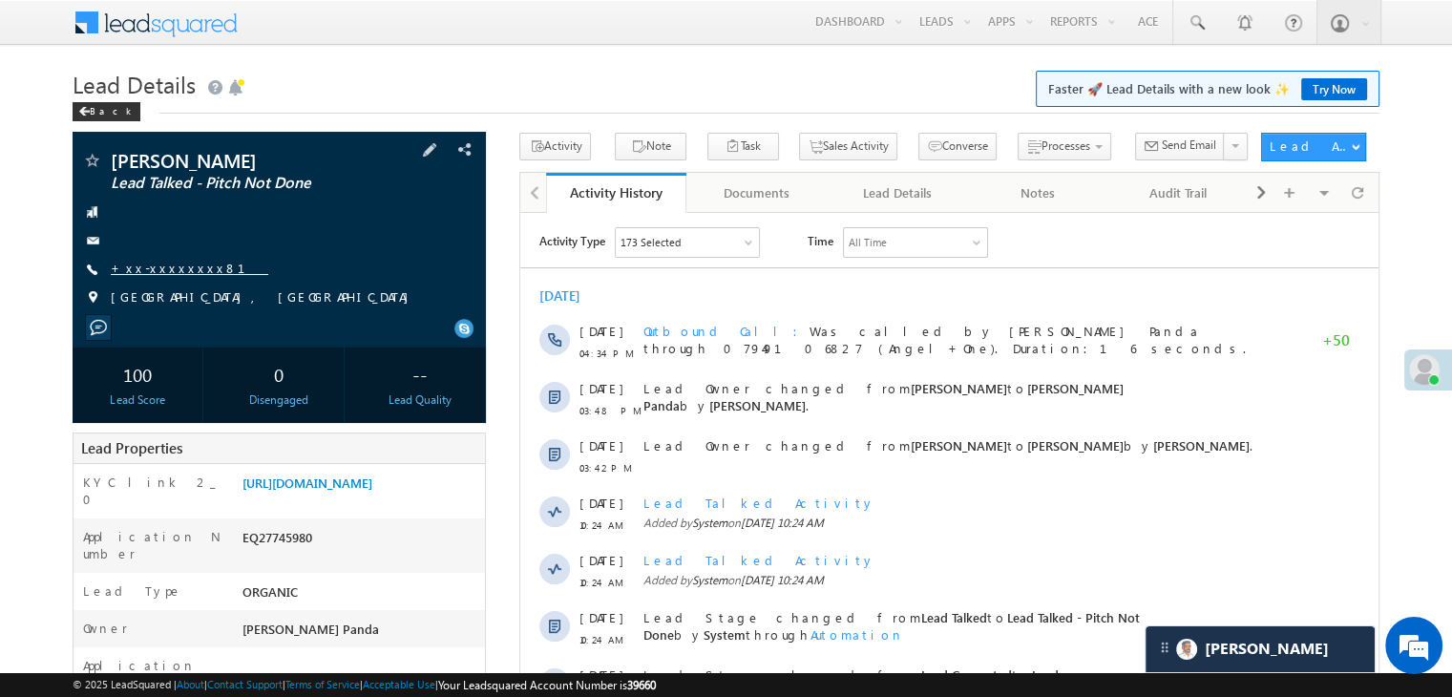
click at [169, 267] on link "+xx-xxxxxxxx81" at bounding box center [190, 268] width 158 height 16
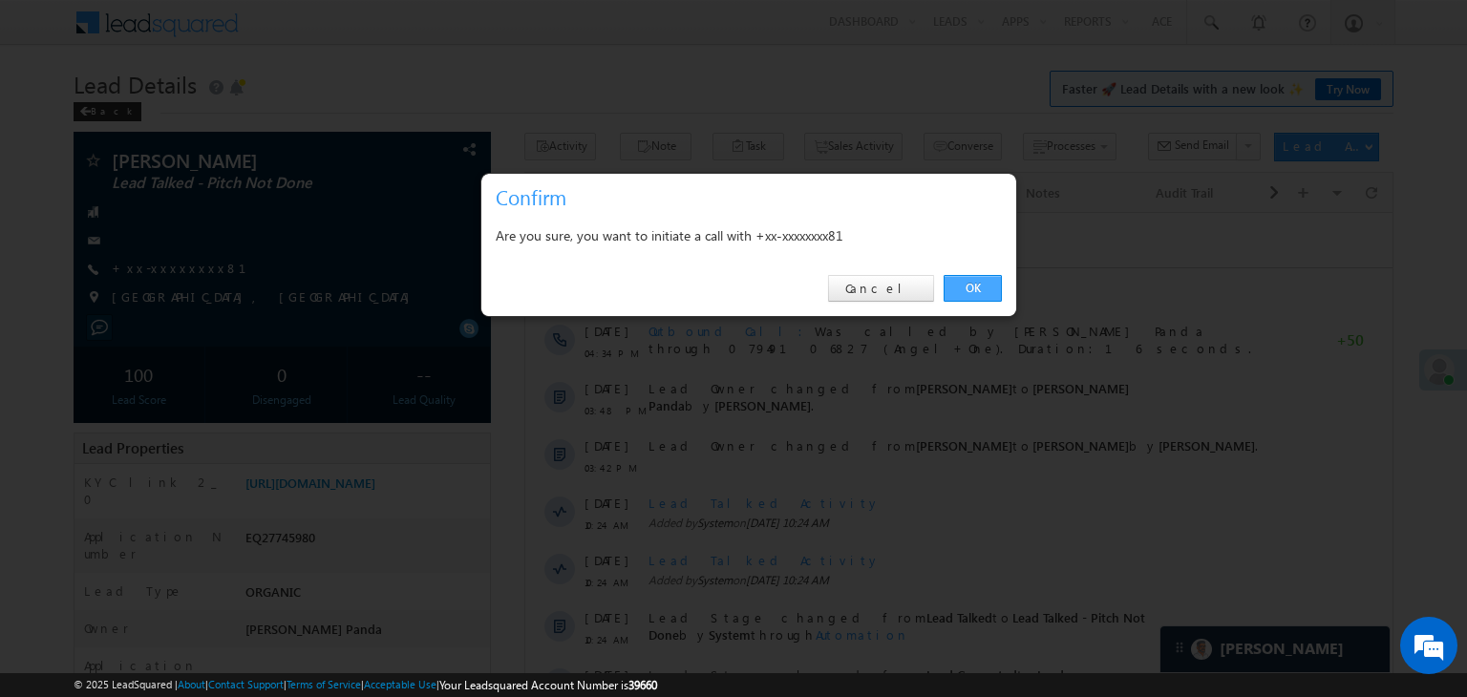
click at [966, 294] on link "OK" at bounding box center [972, 288] width 58 height 27
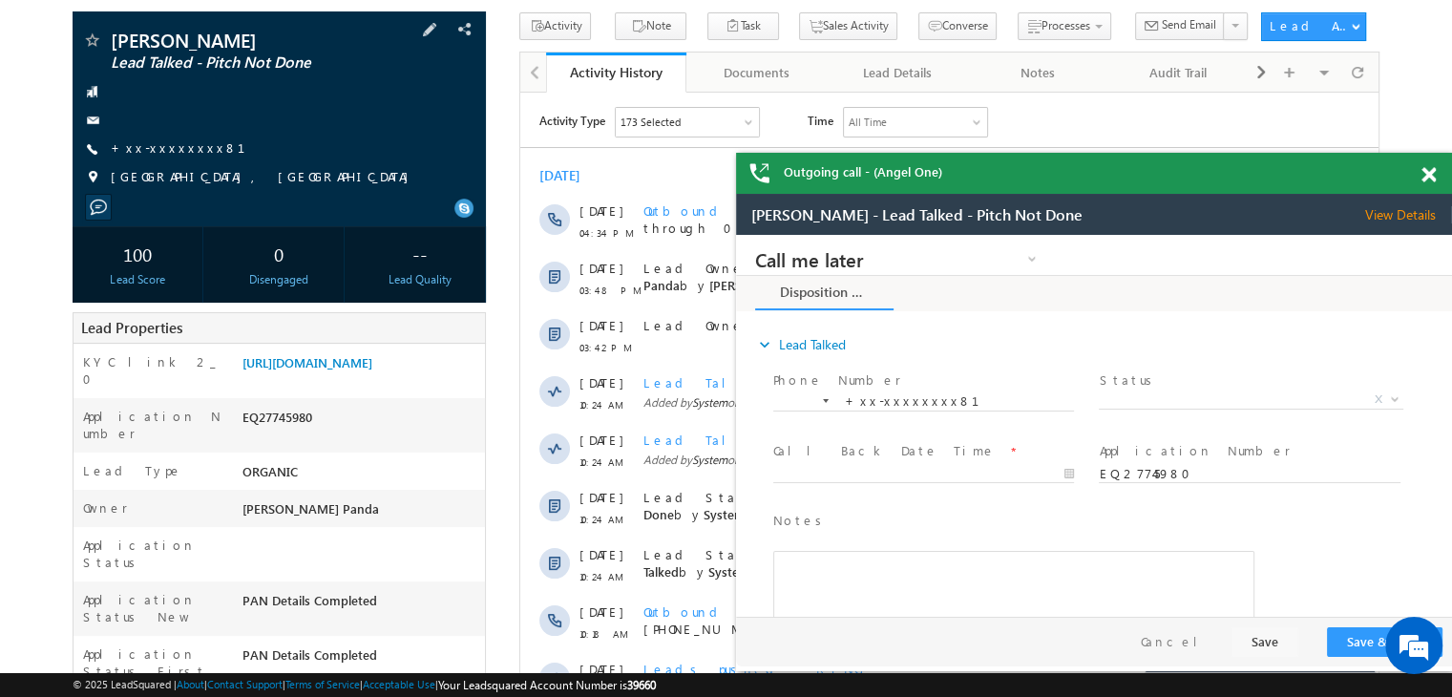
scroll to position [286, 0]
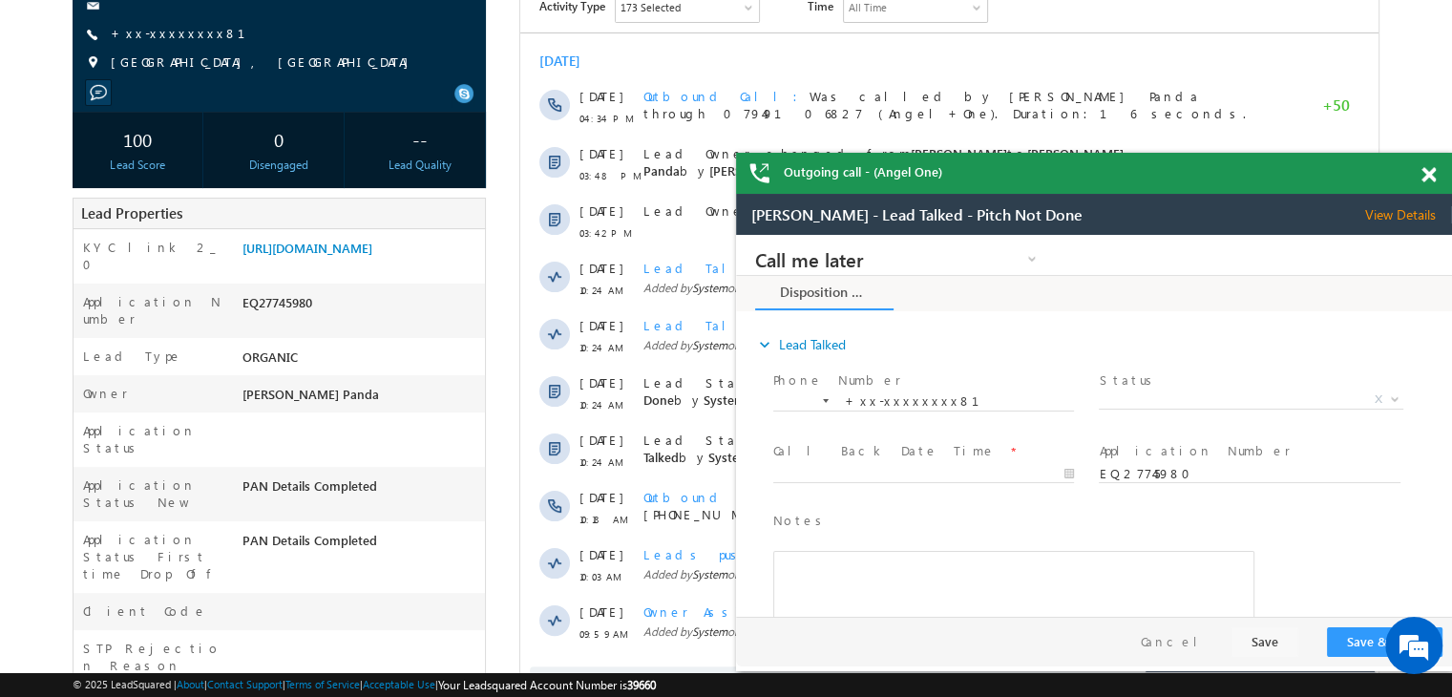
click at [1427, 177] on span at bounding box center [1429, 175] width 14 height 16
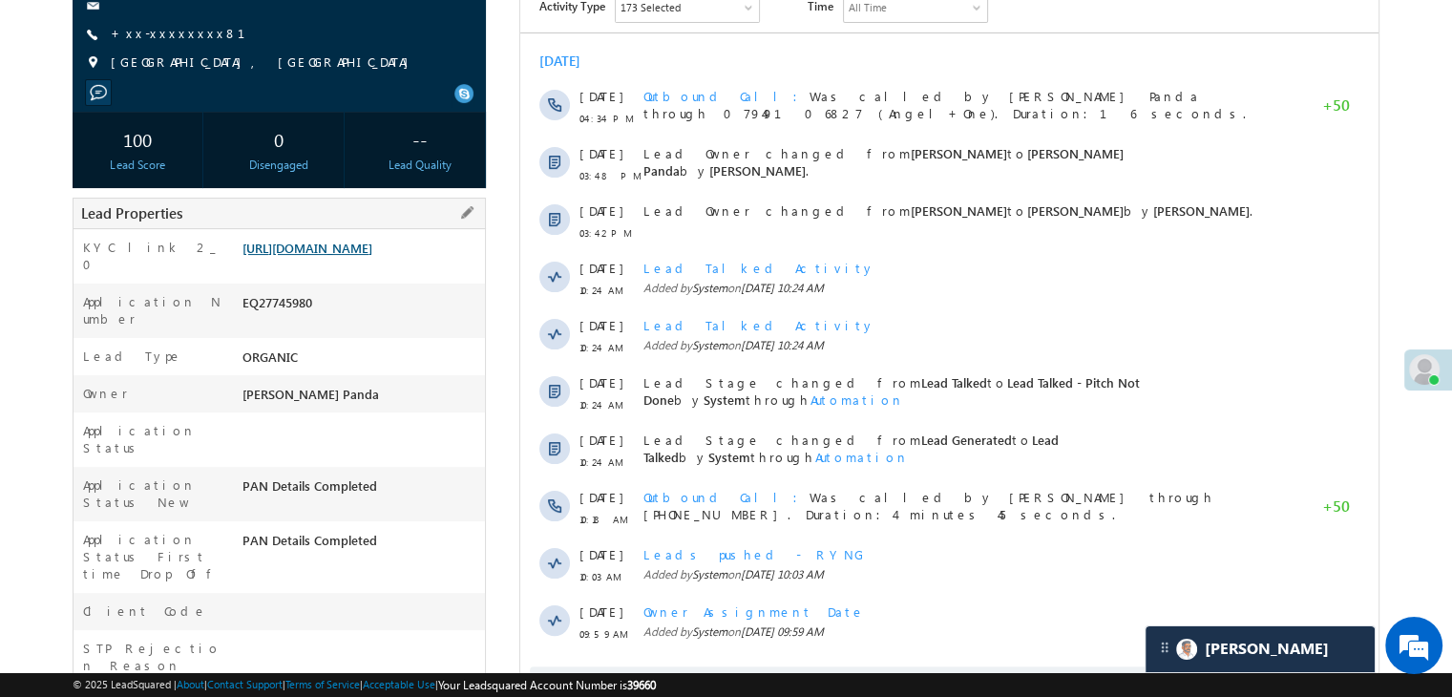
click at [366, 256] on link "https://angelbroking1-pk3em7sa.customui-test.leadsquared.com?leadId=4569c459-43…" at bounding box center [308, 248] width 130 height 16
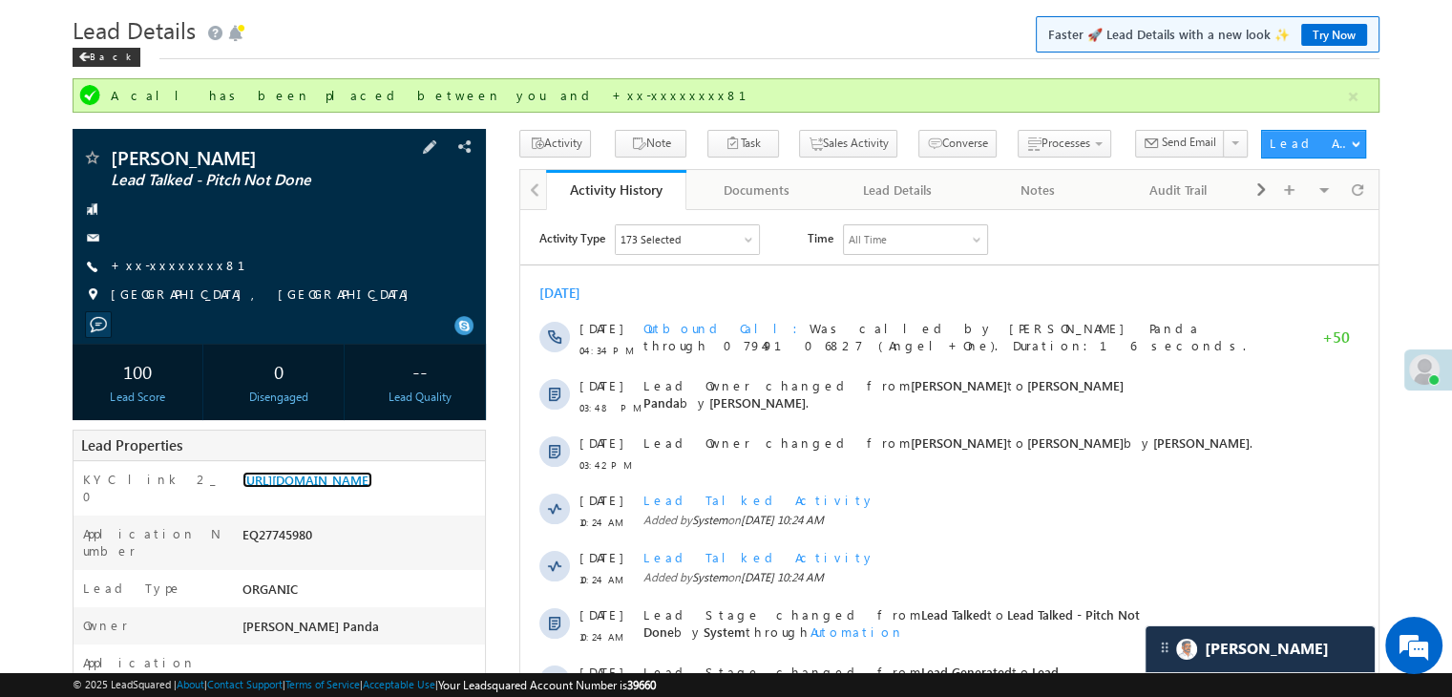
scroll to position [0, 0]
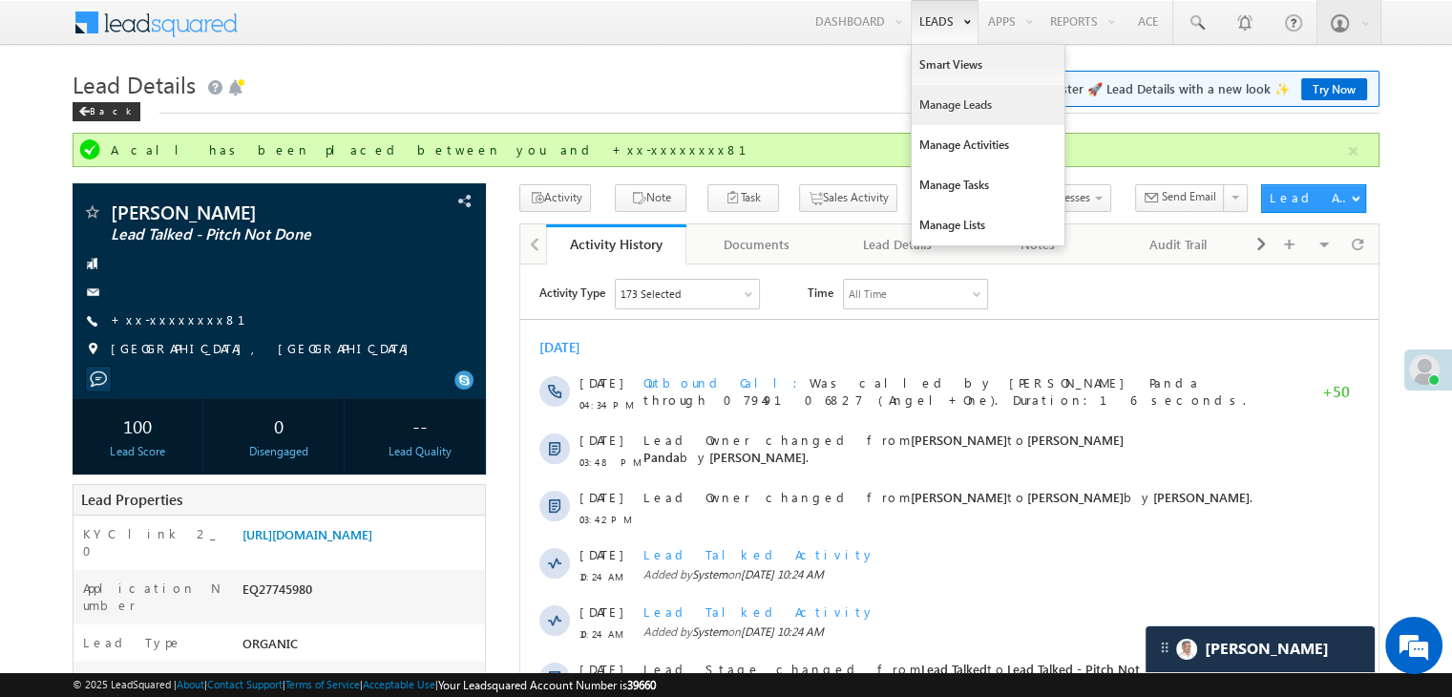
click at [941, 98] on link "Manage Leads" at bounding box center [988, 105] width 153 height 40
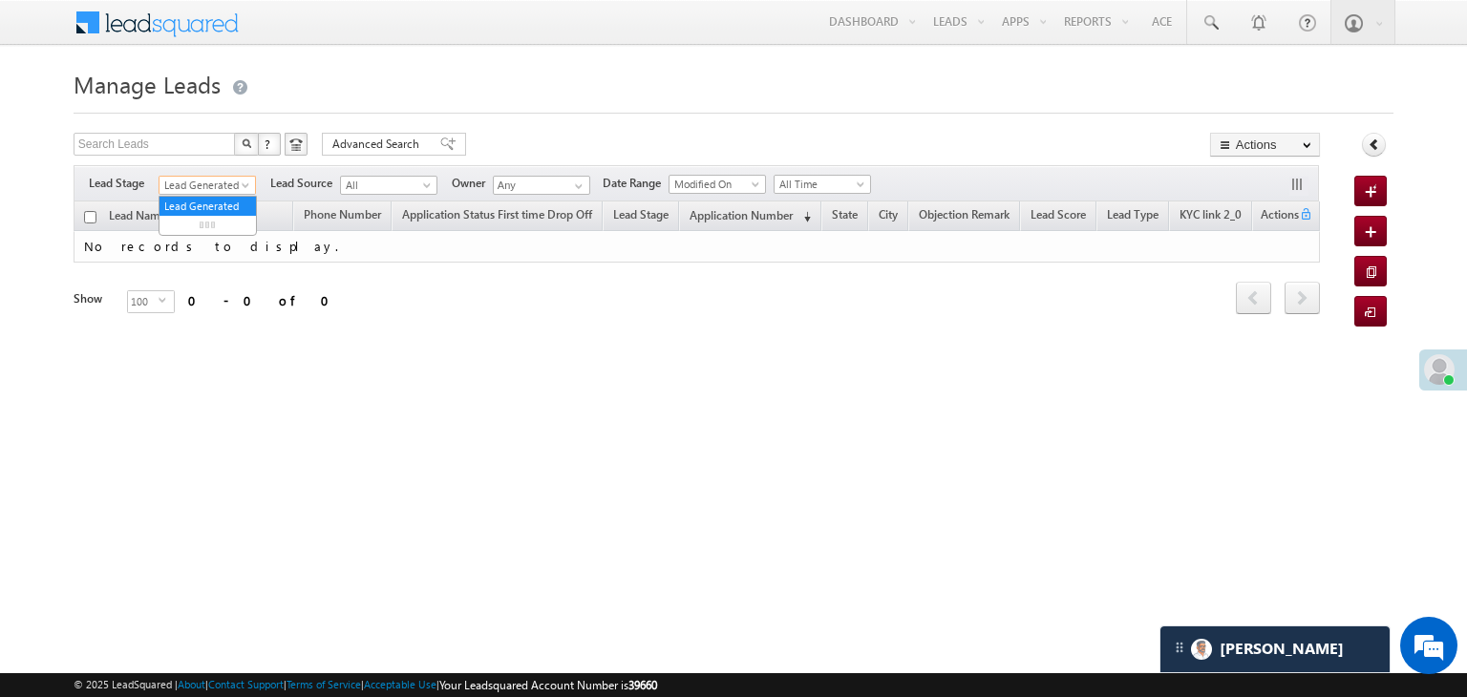
click at [229, 187] on span "Lead Generated" at bounding box center [204, 185] width 91 height 17
click at [202, 201] on link "All" at bounding box center [207, 206] width 96 height 17
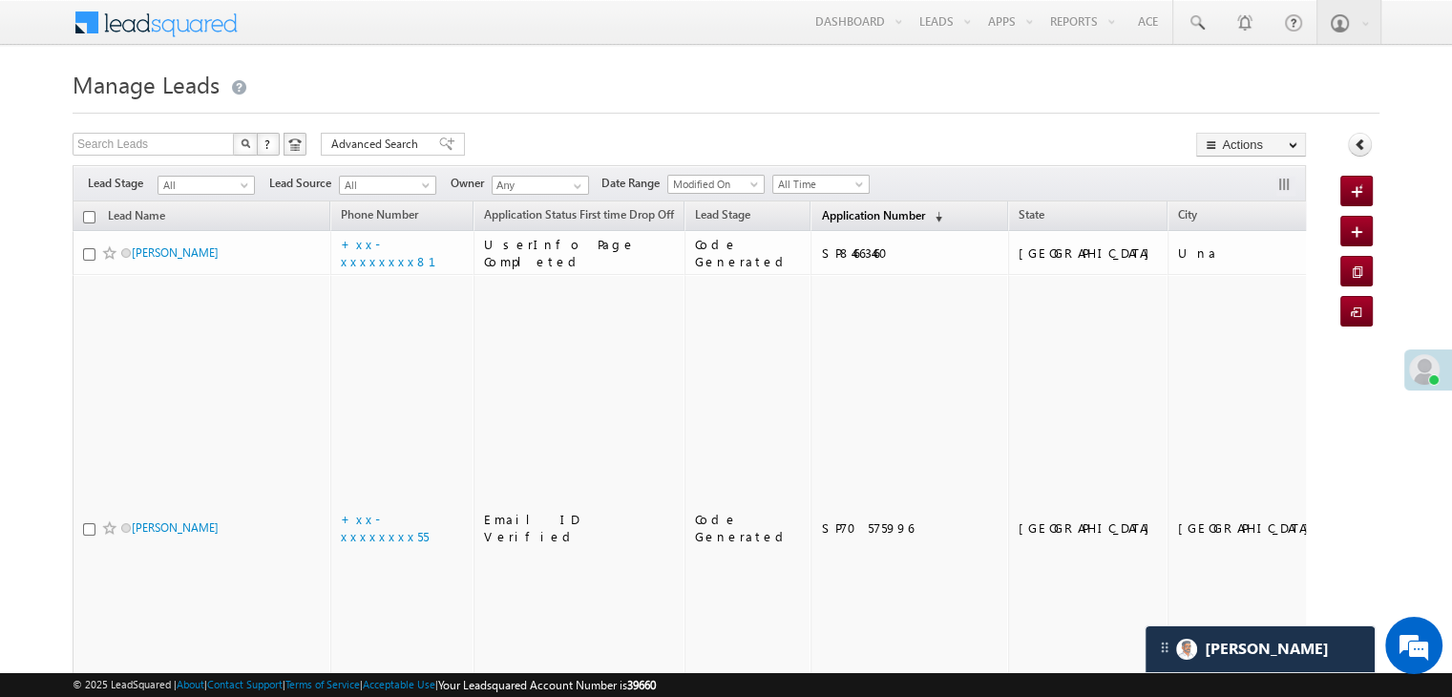
click at [821, 209] on span "Application Number" at bounding box center [872, 215] width 103 height 14
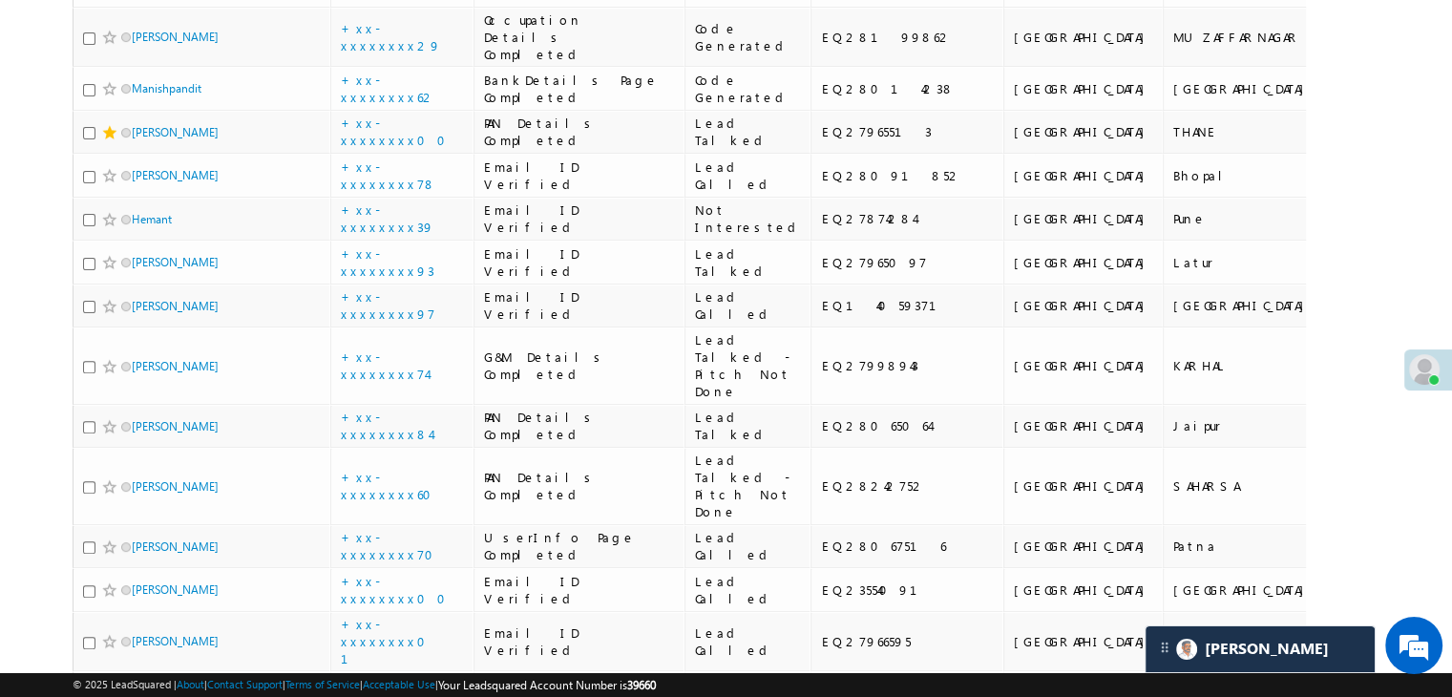
scroll to position [573, 0]
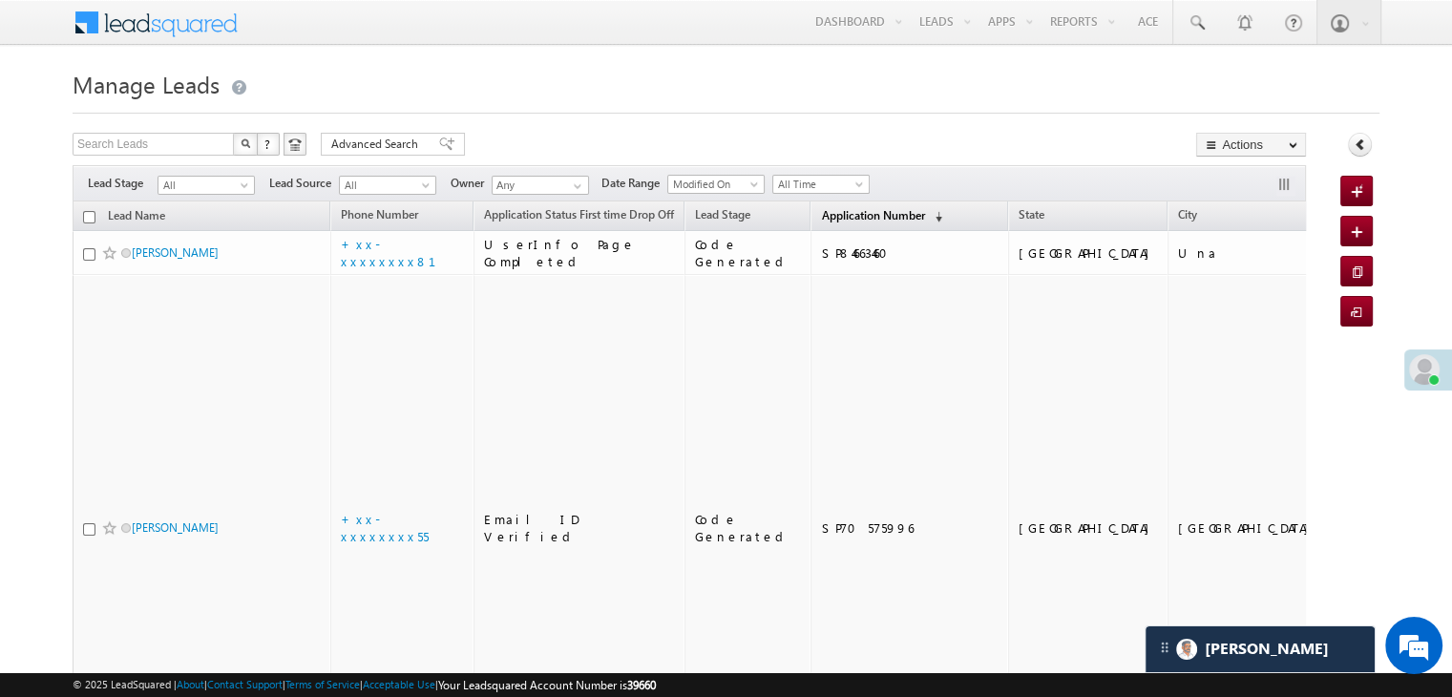
click at [826, 223] on link "Application Number (sorted descending)" at bounding box center [882, 216] width 140 height 25
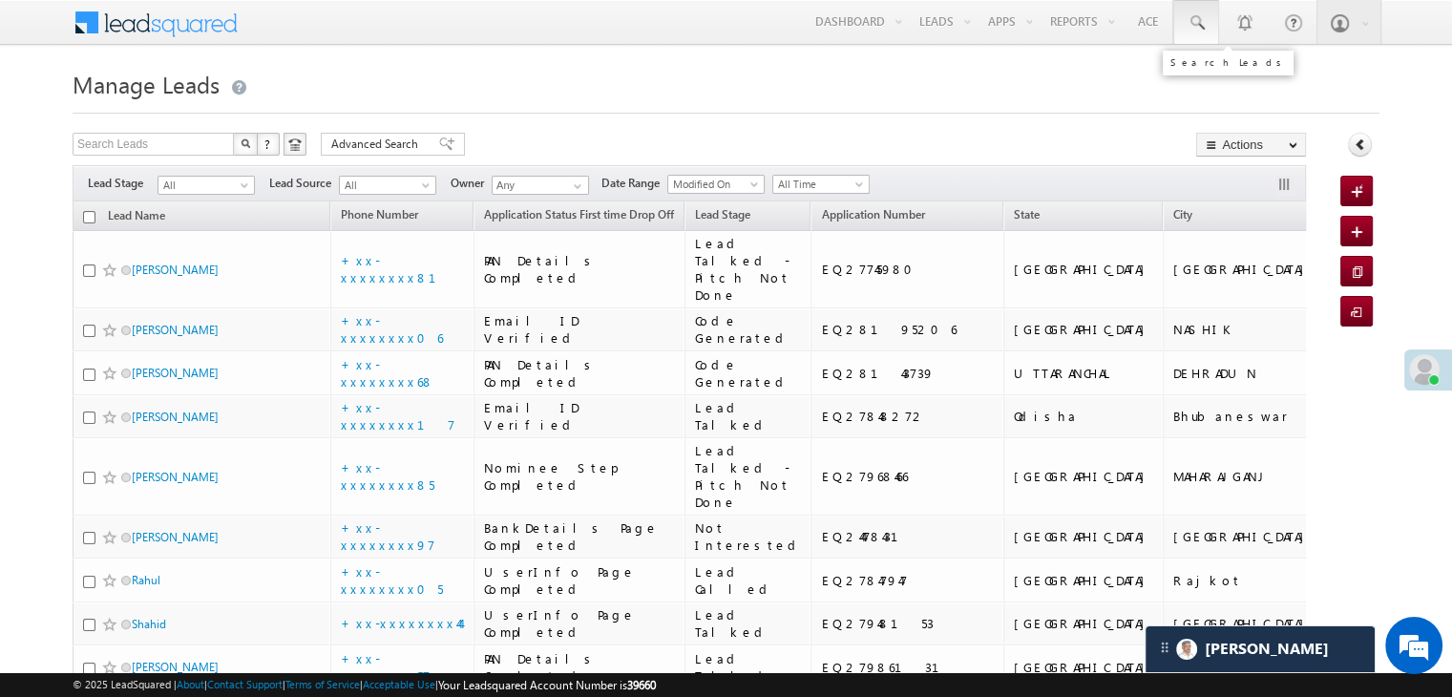
click at [1192, 16] on span at bounding box center [1196, 22] width 19 height 19
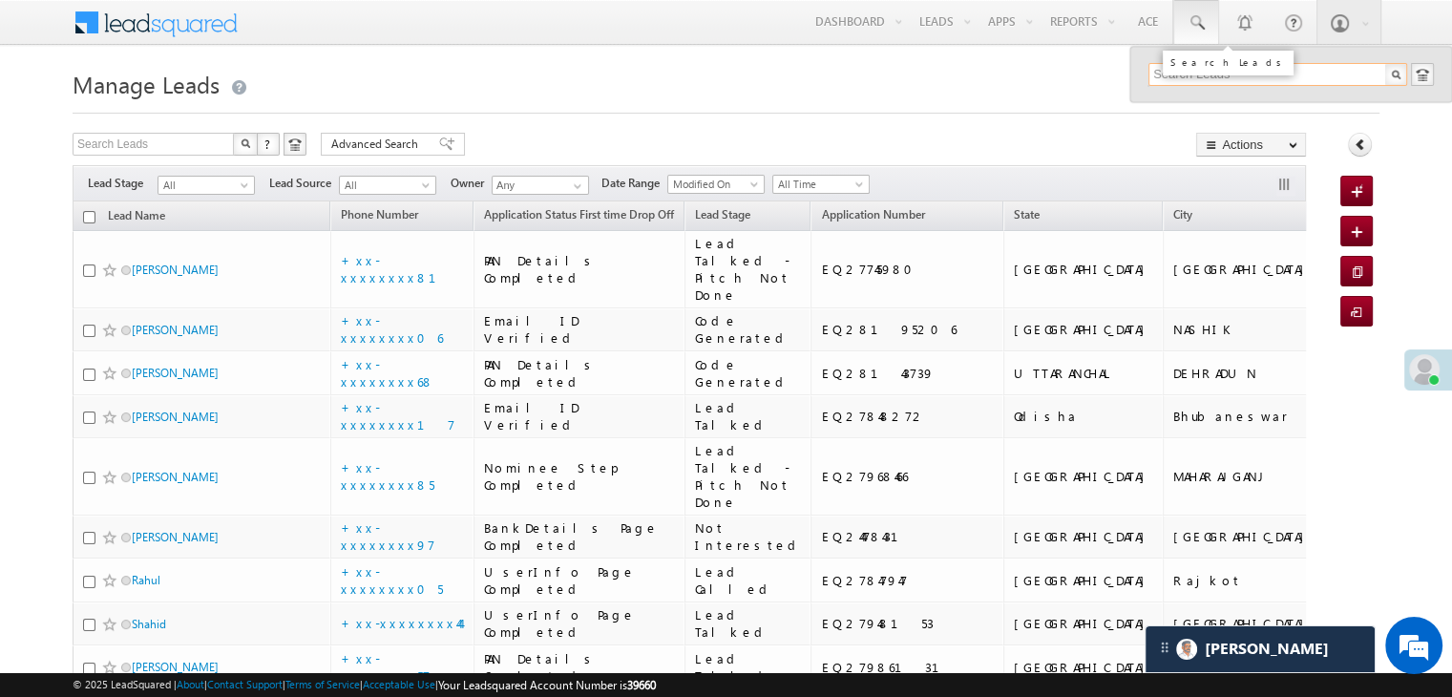
paste input "EQ27773212"
type input "EQ27773212"
click at [1195, 106] on div "[PERSON_NAME]" at bounding box center [1286, 102] width 256 height 21
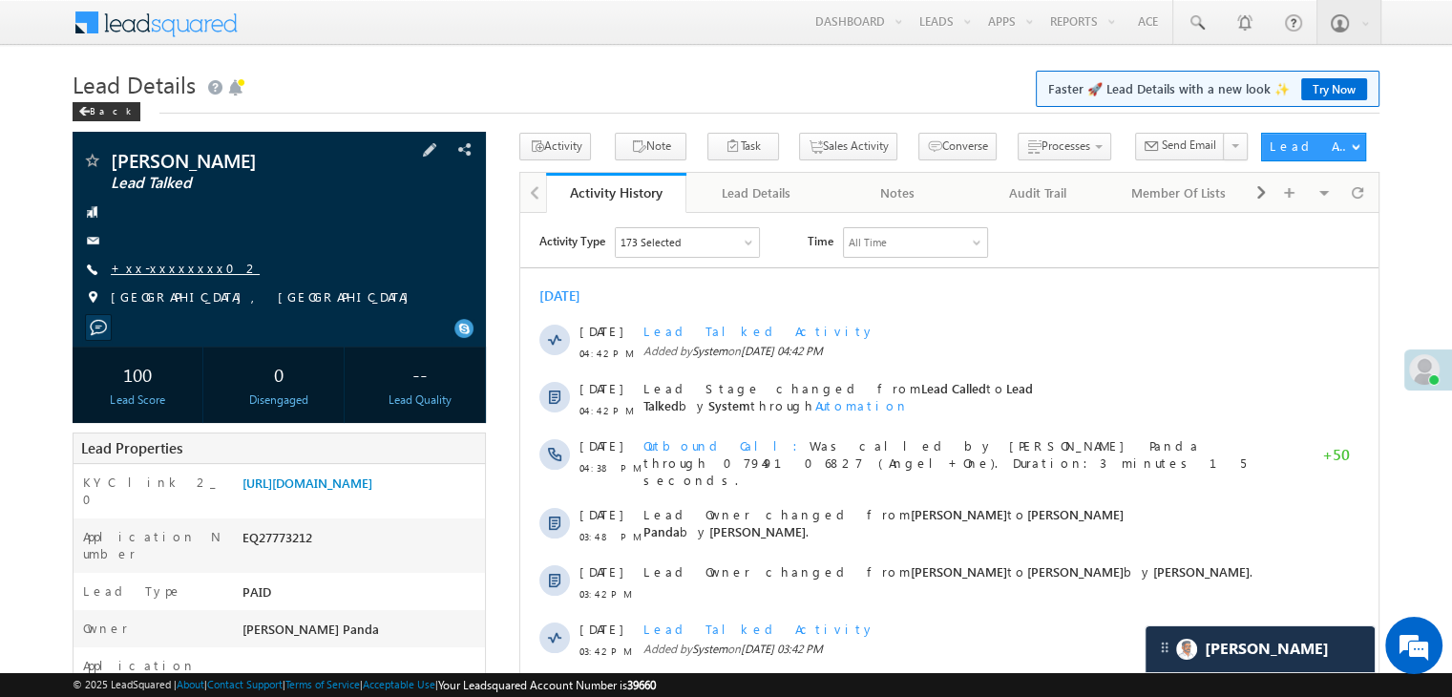
click at [187, 268] on link "+xx-xxxxxxxx02" at bounding box center [185, 268] width 149 height 16
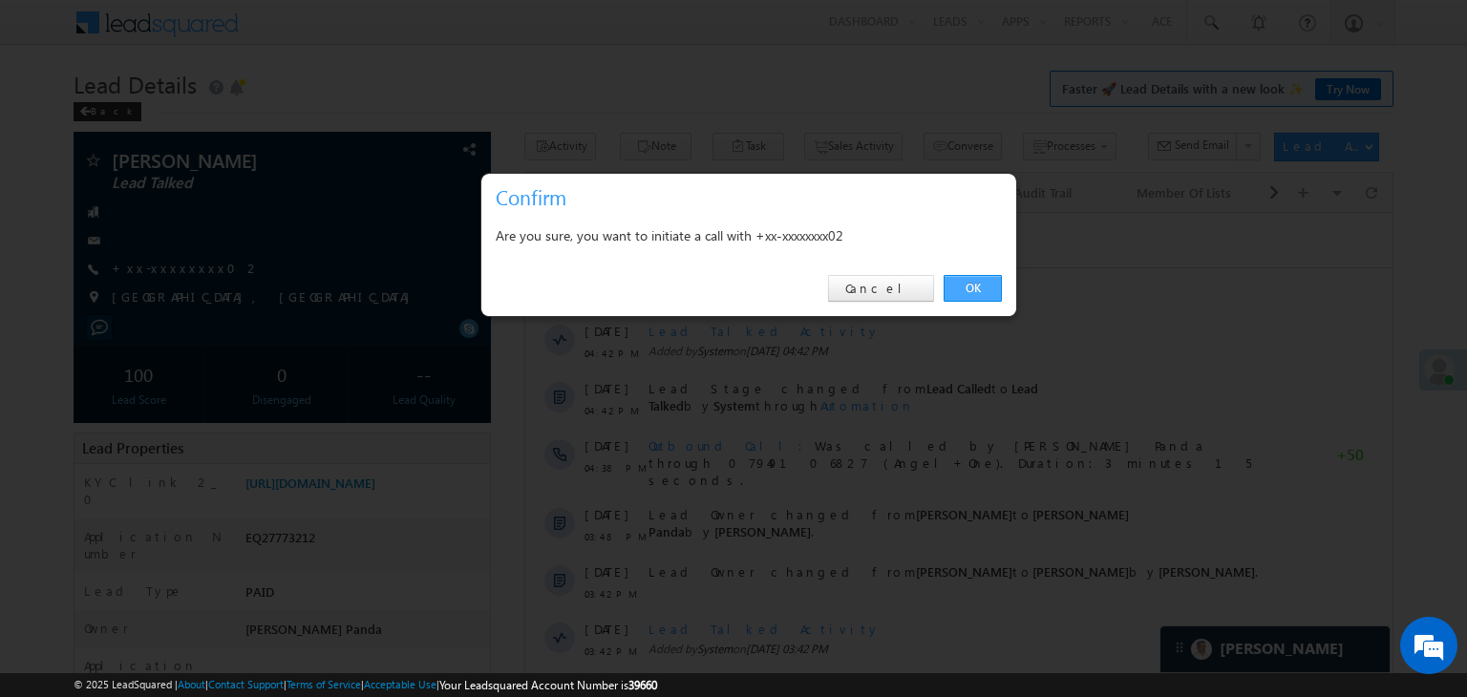
click at [971, 291] on link "OK" at bounding box center [972, 288] width 58 height 27
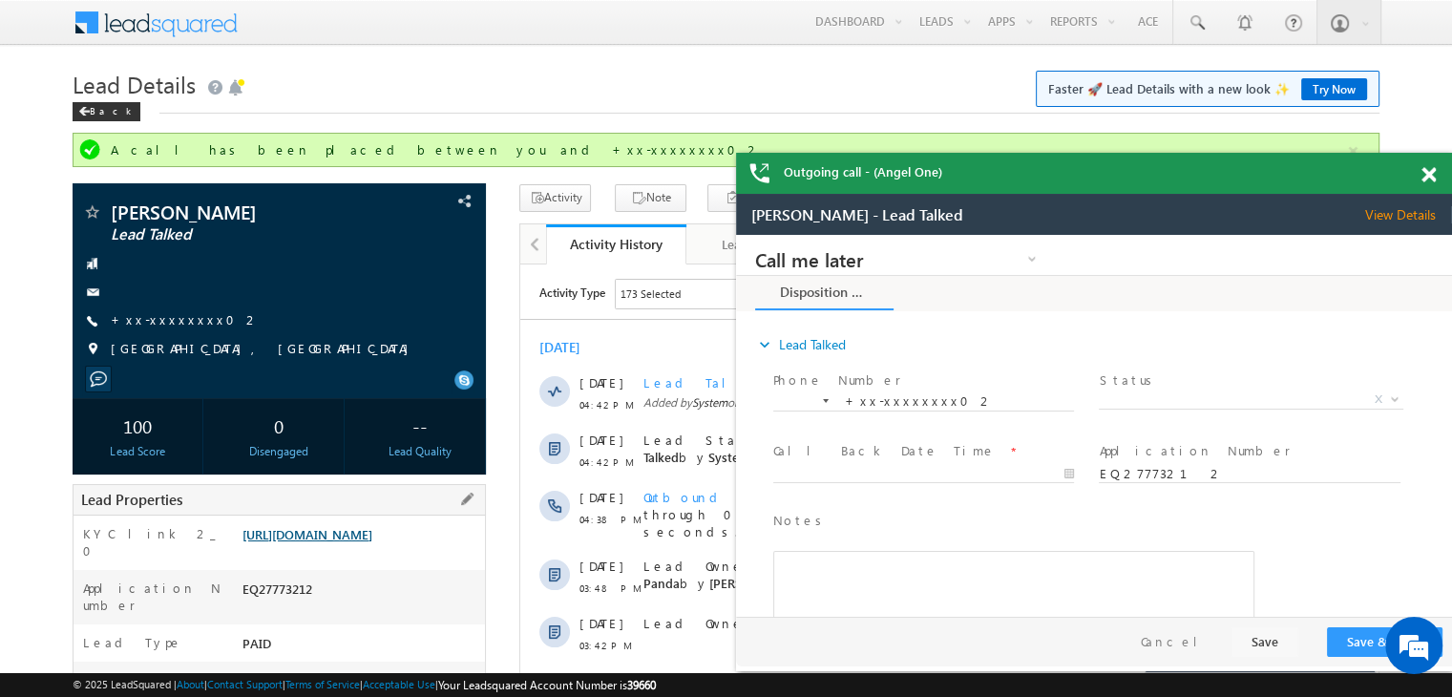
click at [359, 542] on link "https://angelbroking1-pk3em7sa.customui-test.leadsquared.com?leadId=f843ddb7-94…" at bounding box center [308, 534] width 130 height 16
click at [1195, 24] on span at bounding box center [1196, 22] width 19 height 19
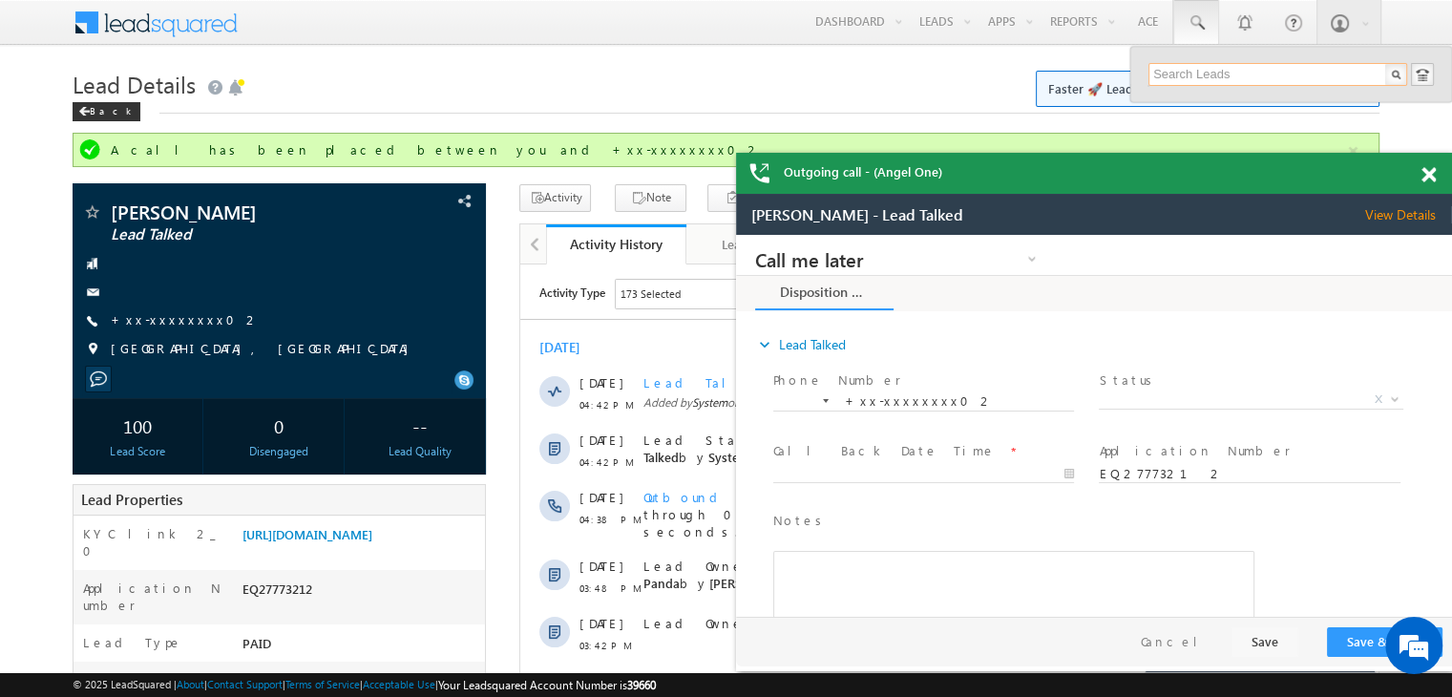
paste input "7489438044"
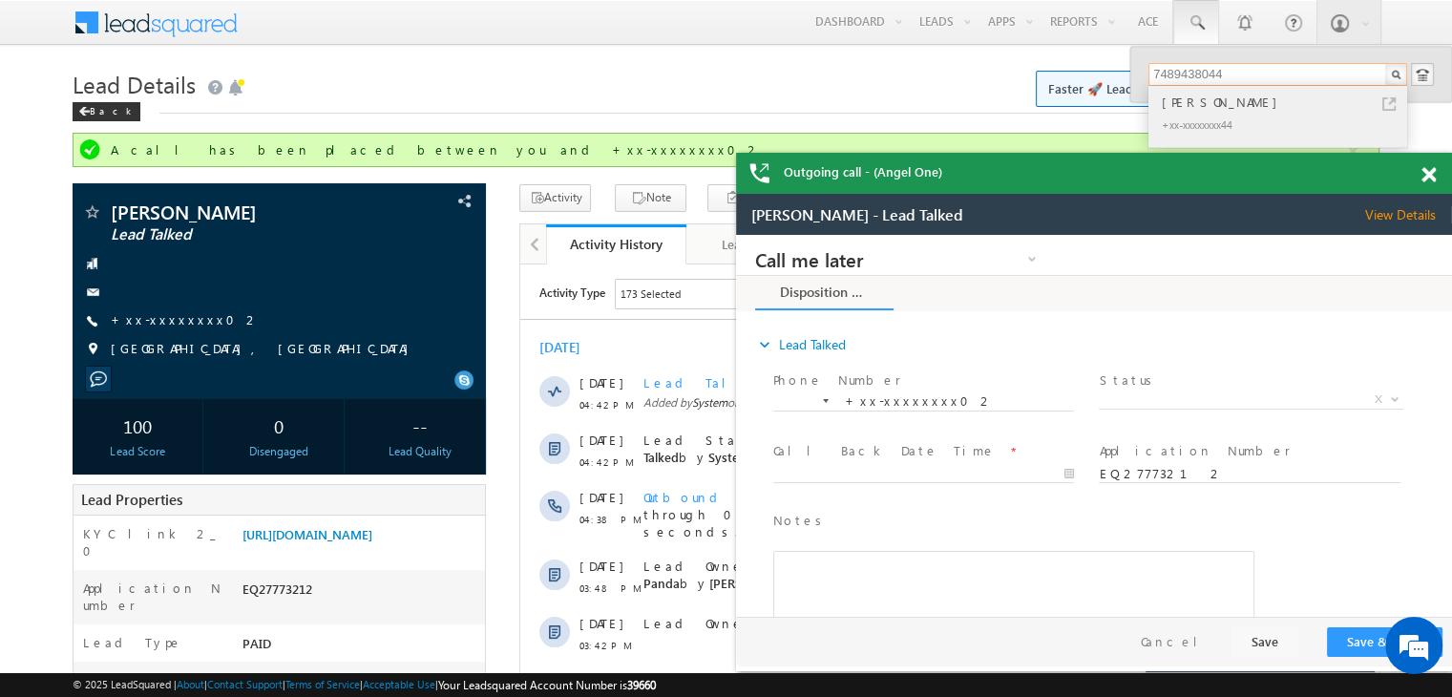
type input "7489438044"
click at [1176, 99] on div "Abhay patel" at bounding box center [1286, 102] width 256 height 21
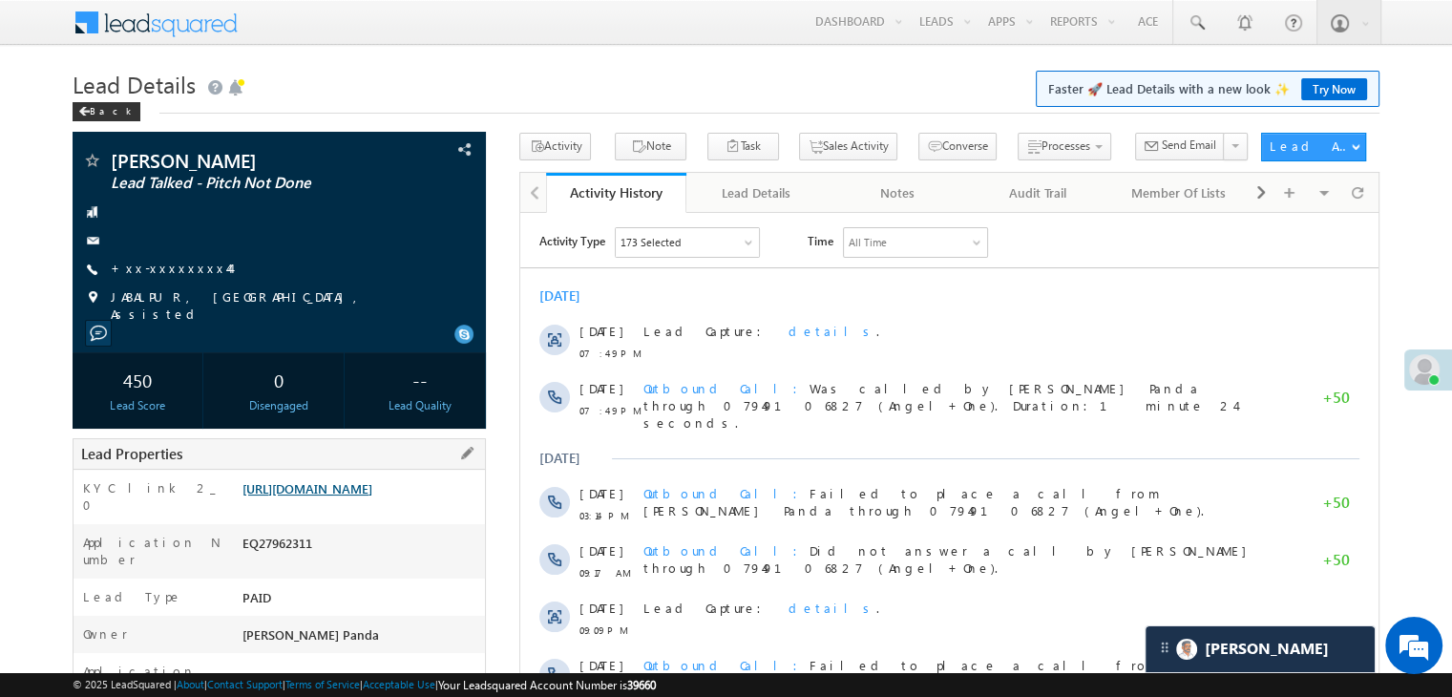
click at [332, 491] on link "https://angelbroking1-pk3em7sa.customui-test.leadsquared.com?leadId=75115cb7-45…" at bounding box center [308, 488] width 130 height 16
click at [1197, 24] on span at bounding box center [1196, 22] width 19 height 19
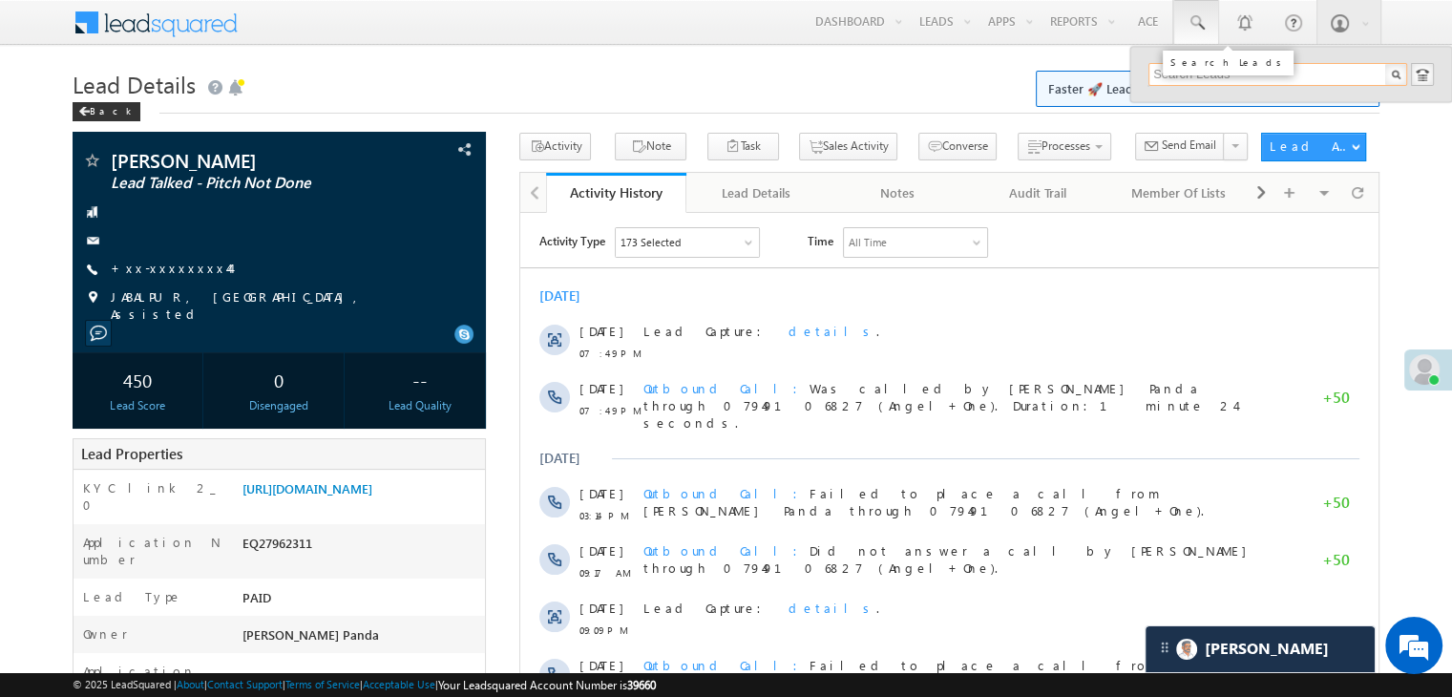
paste input "9574590221"
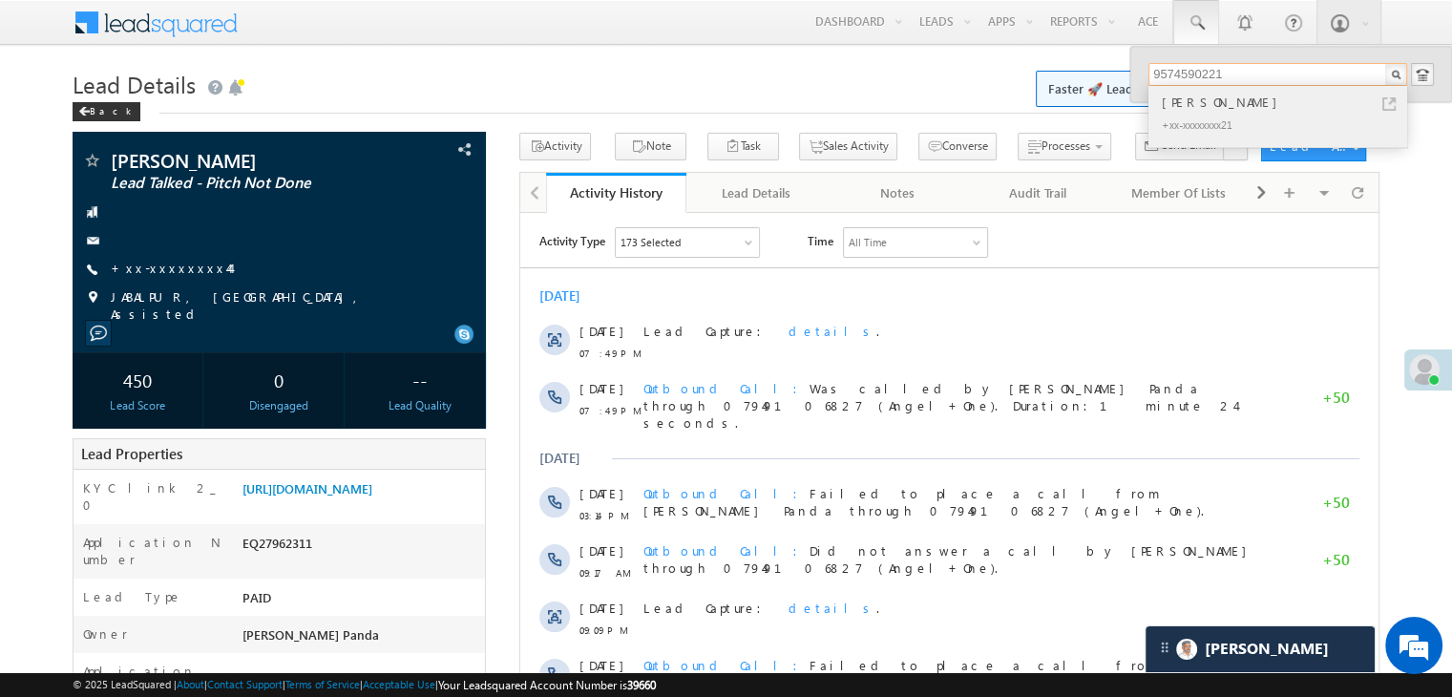
type input "9574590221"
click at [1180, 105] on div "[PERSON_NAME]" at bounding box center [1286, 102] width 256 height 21
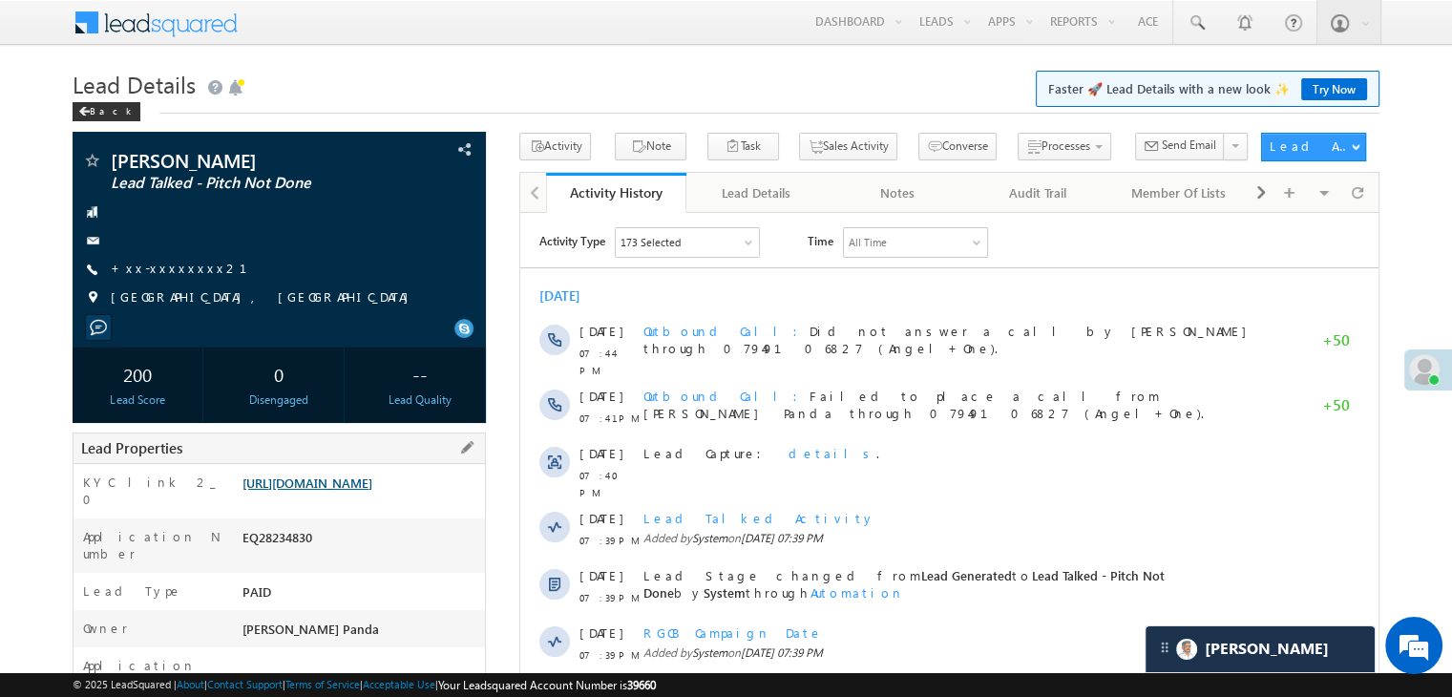
click at [348, 491] on link "[URL][DOMAIN_NAME]" at bounding box center [308, 483] width 130 height 16
click at [86, 113] on span at bounding box center [83, 112] width 11 height 10
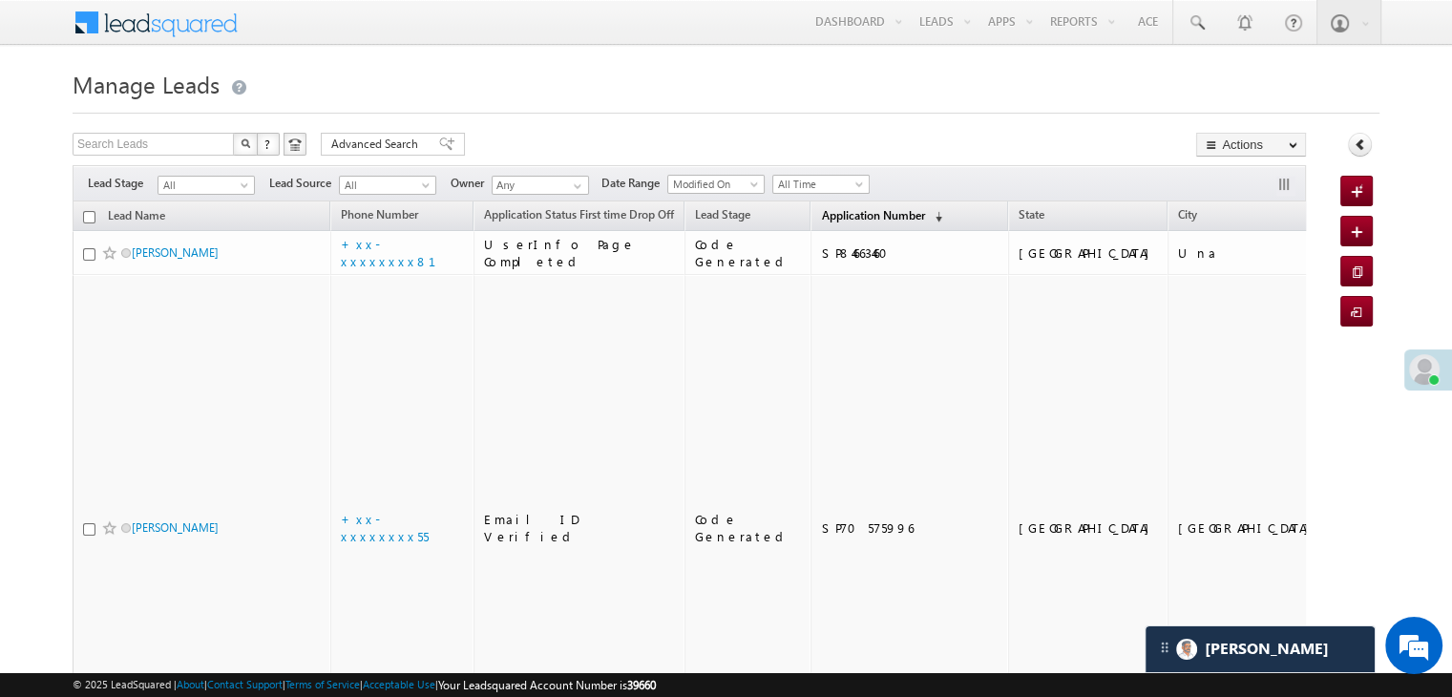
click at [821, 219] on span "Application Number" at bounding box center [872, 215] width 103 height 14
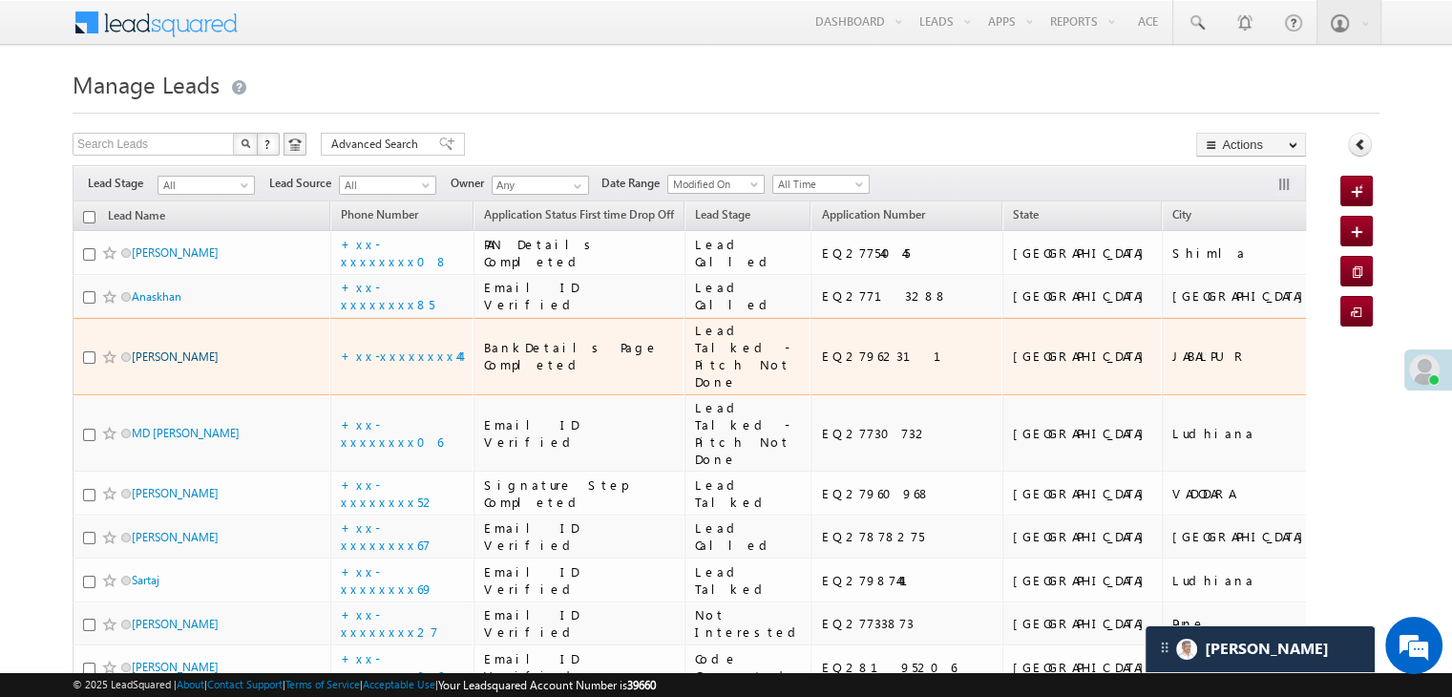
click at [183, 364] on link "[PERSON_NAME]" at bounding box center [175, 356] width 87 height 14
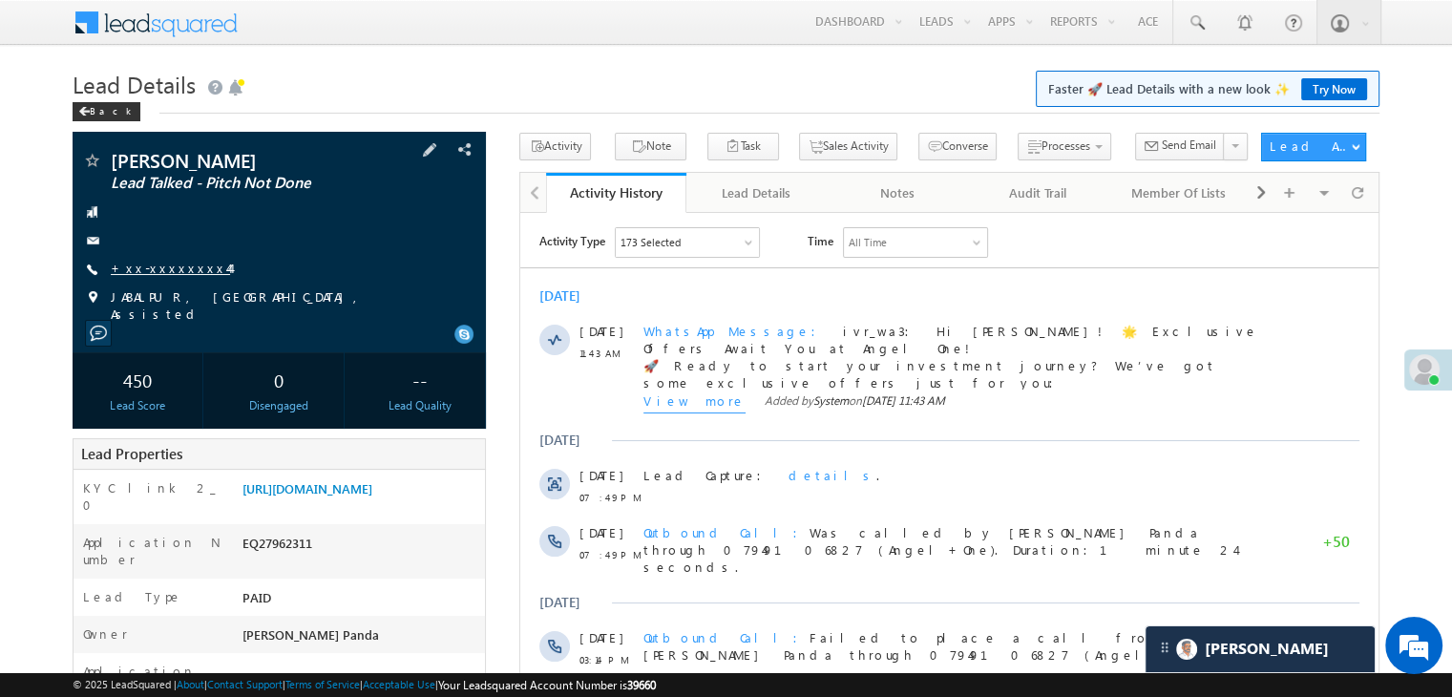
click at [157, 274] on link "+xx-xxxxxxxx44" at bounding box center [170, 268] width 119 height 16
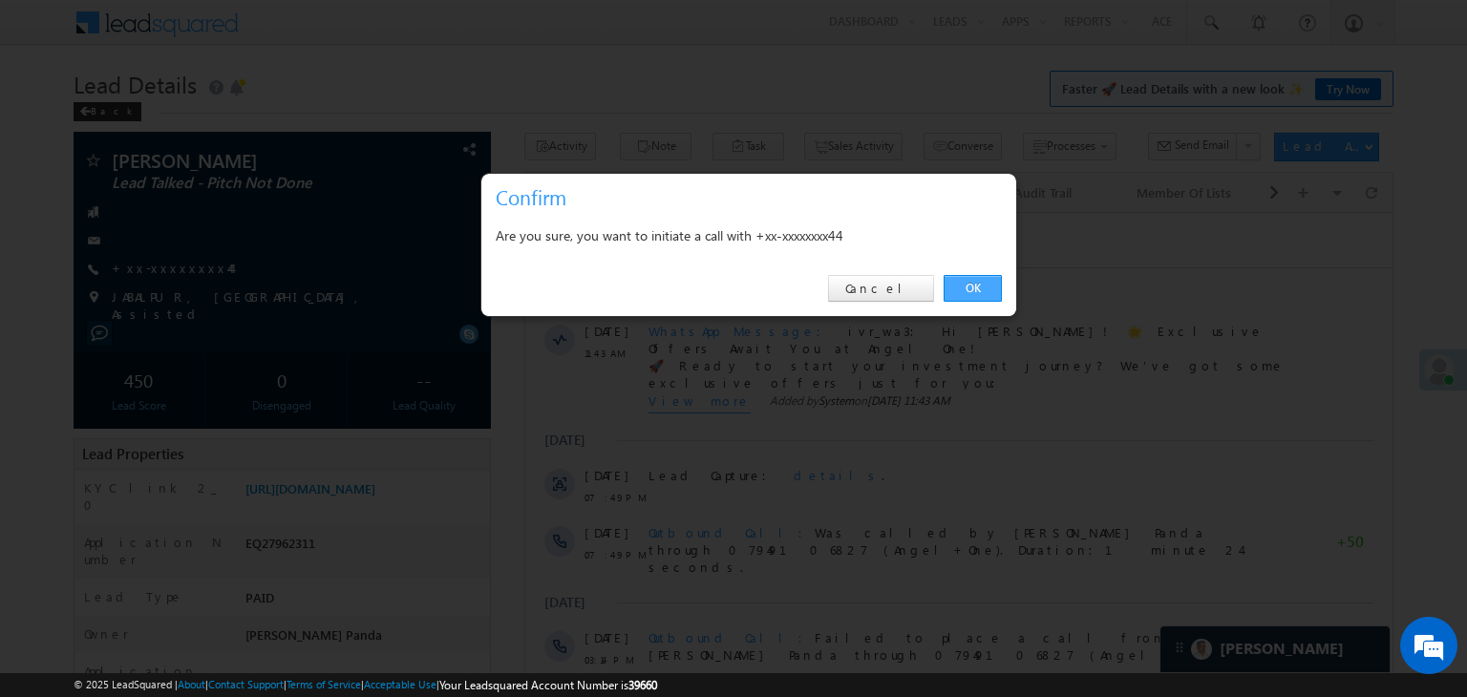
click at [976, 287] on link "OK" at bounding box center [972, 288] width 58 height 27
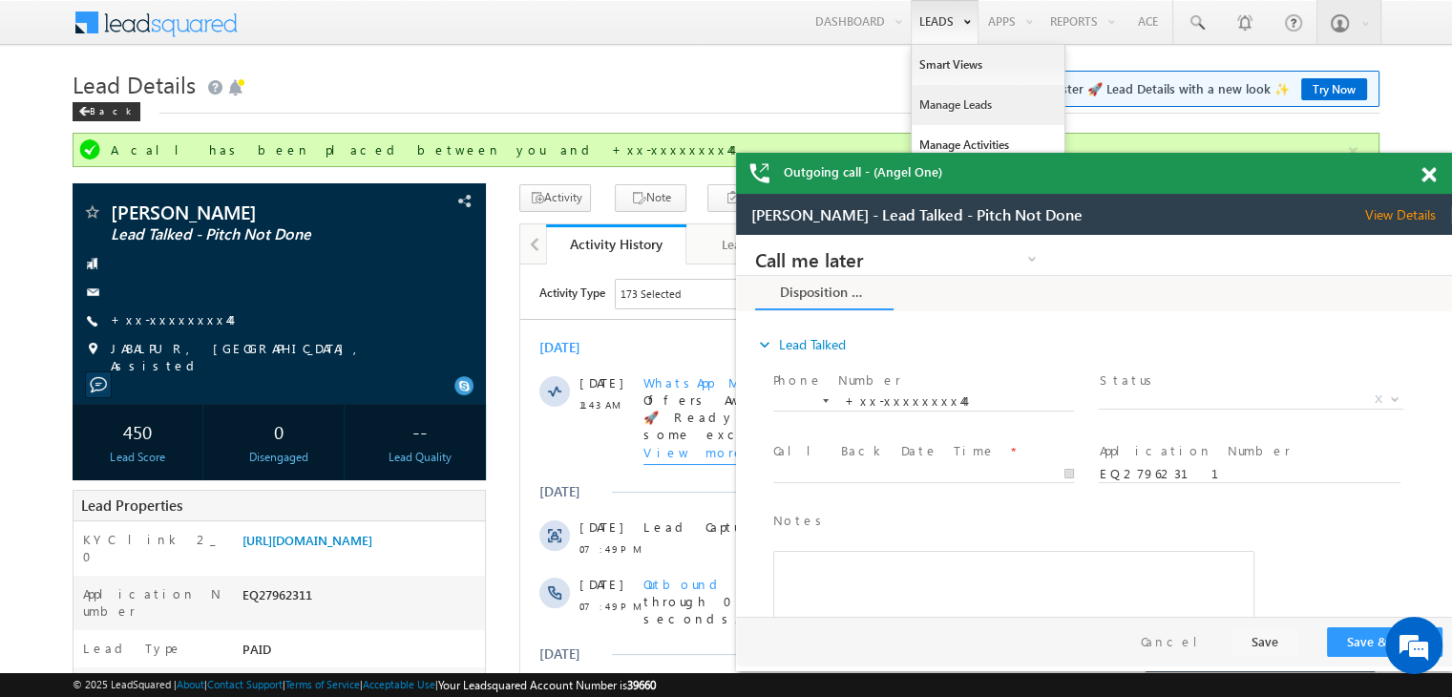
click at [930, 102] on link "Manage Leads" at bounding box center [988, 105] width 153 height 40
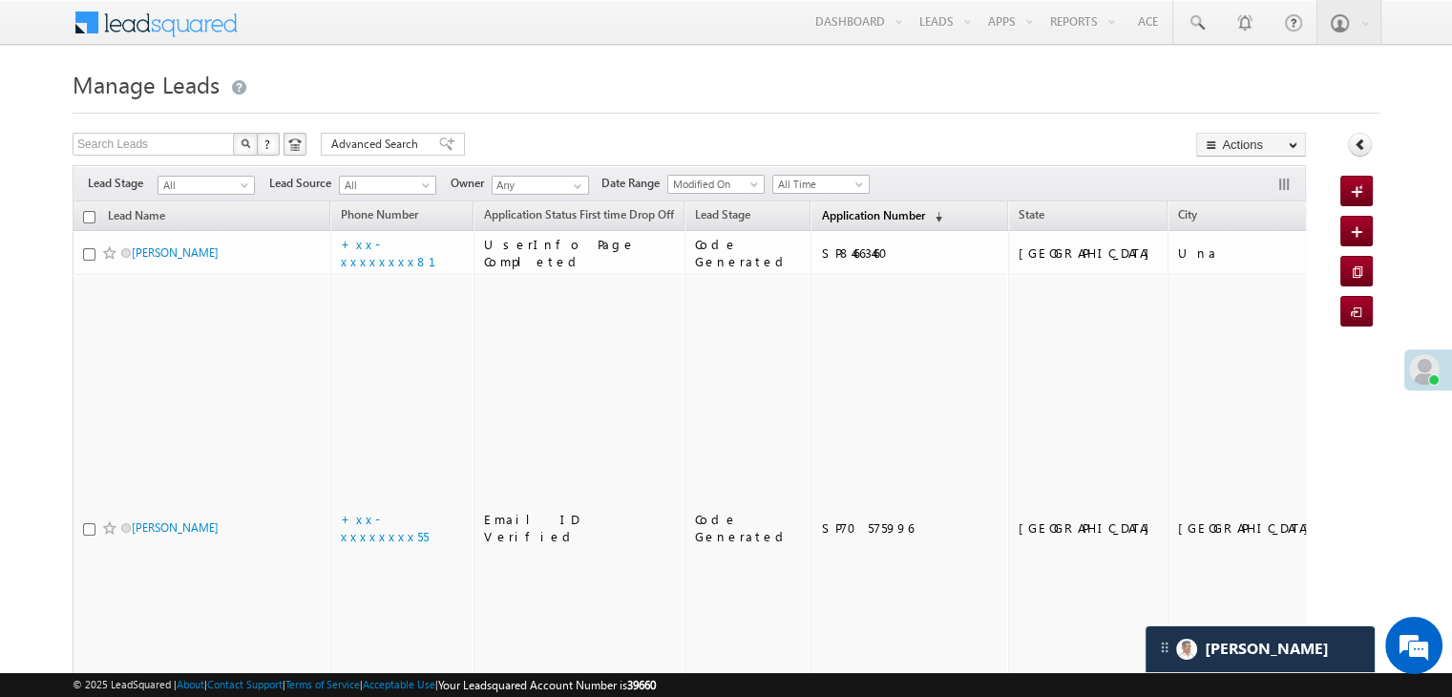
click at [841, 211] on span "Application Number" at bounding box center [872, 215] width 103 height 14
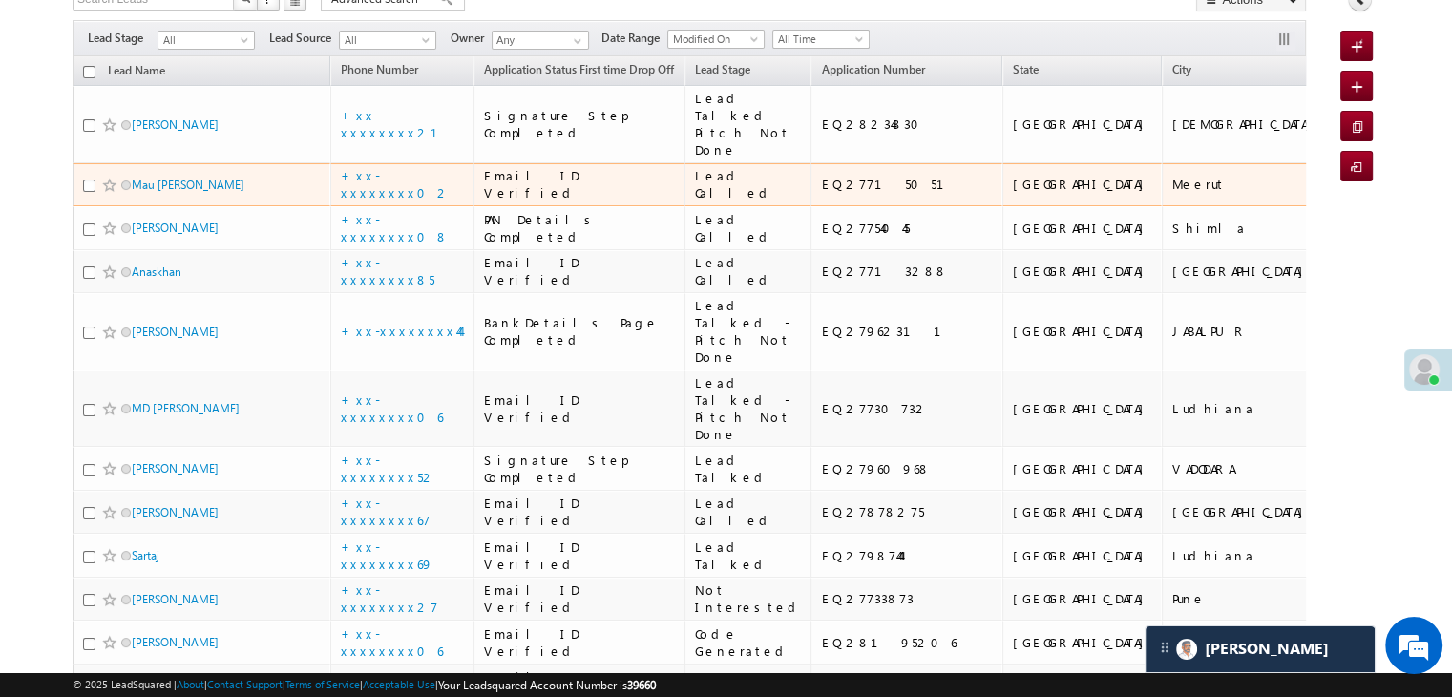
scroll to position [191, 0]
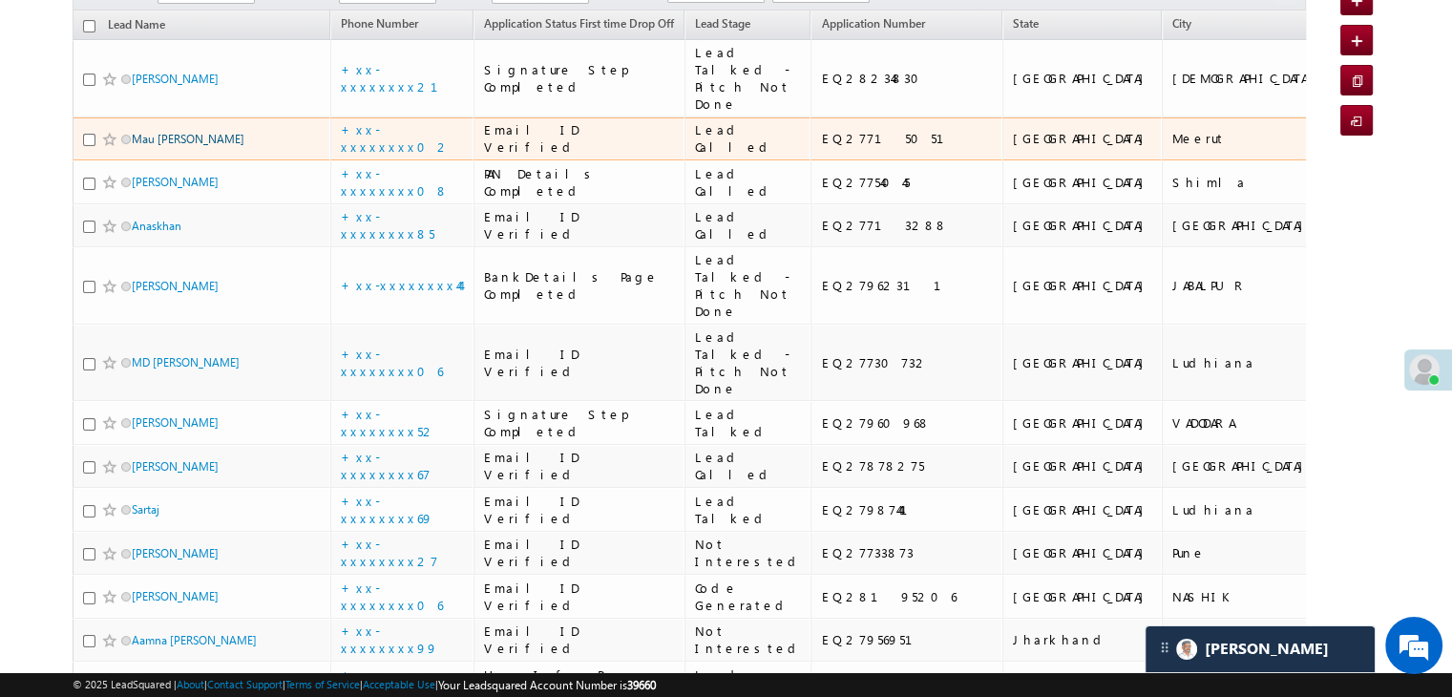
click at [191, 146] on link "Mau [PERSON_NAME]" at bounding box center [188, 139] width 113 height 14
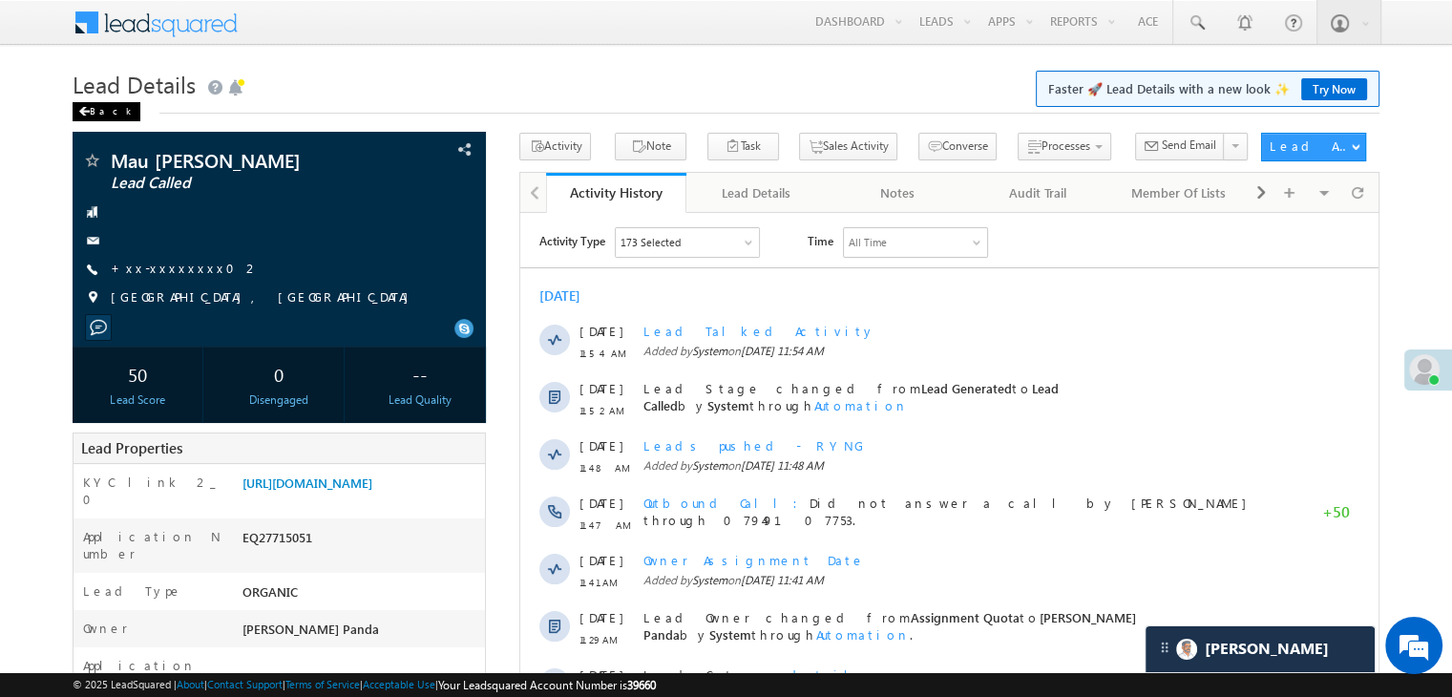
click at [95, 111] on div "Back" at bounding box center [107, 111] width 68 height 19
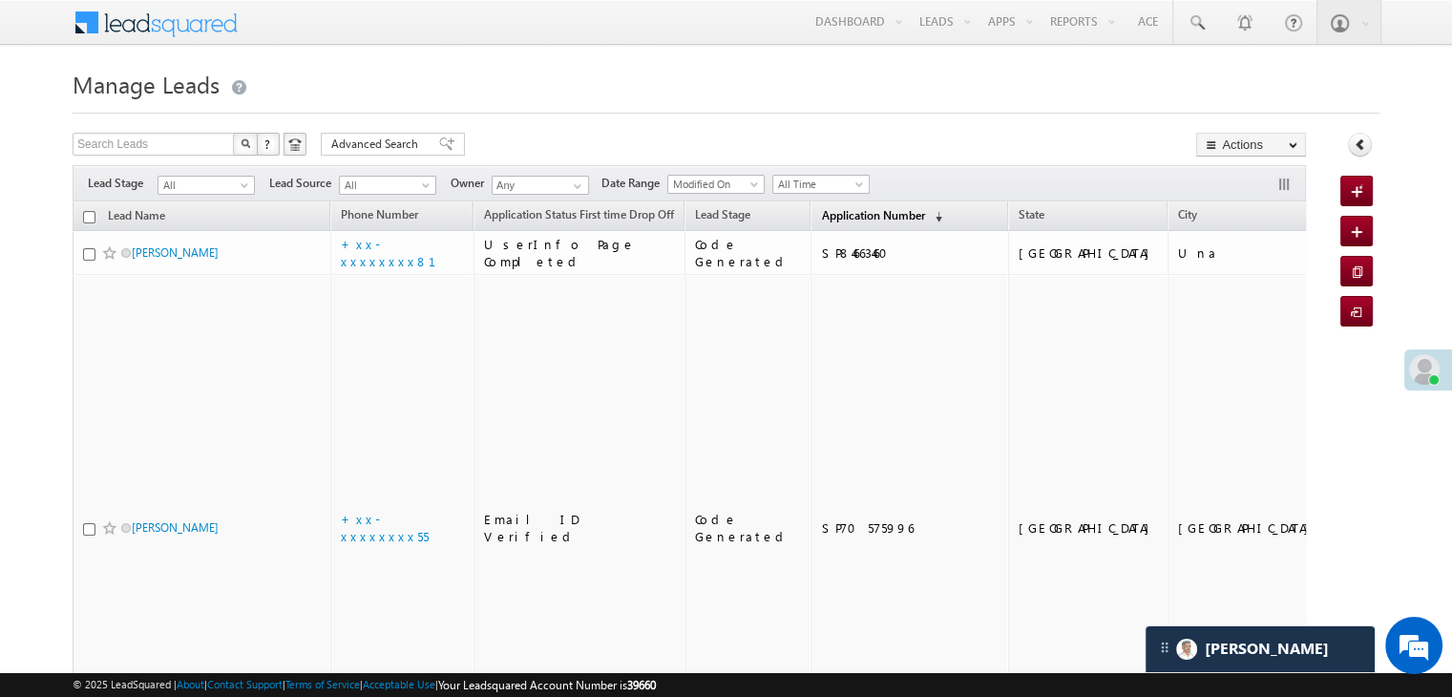
click at [844, 218] on span "Application Number" at bounding box center [872, 215] width 103 height 14
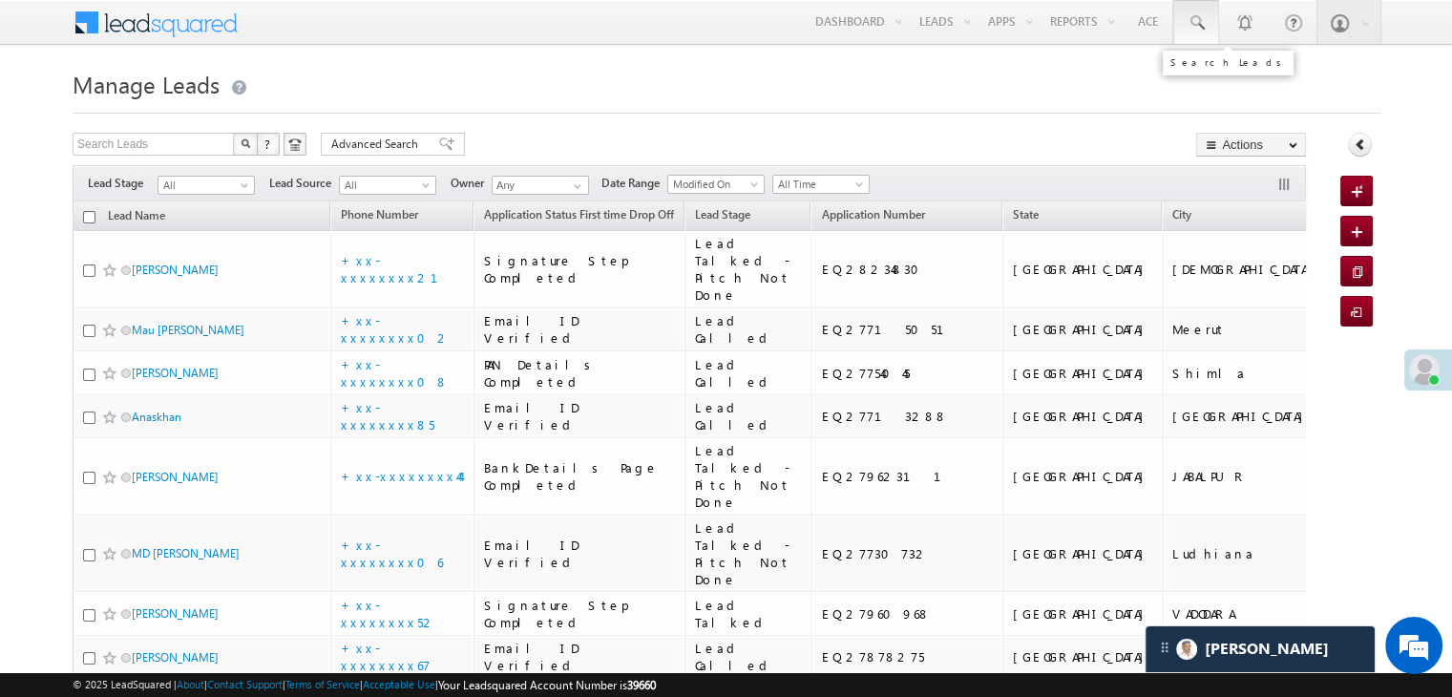
click at [1192, 21] on span at bounding box center [1196, 22] width 19 height 19
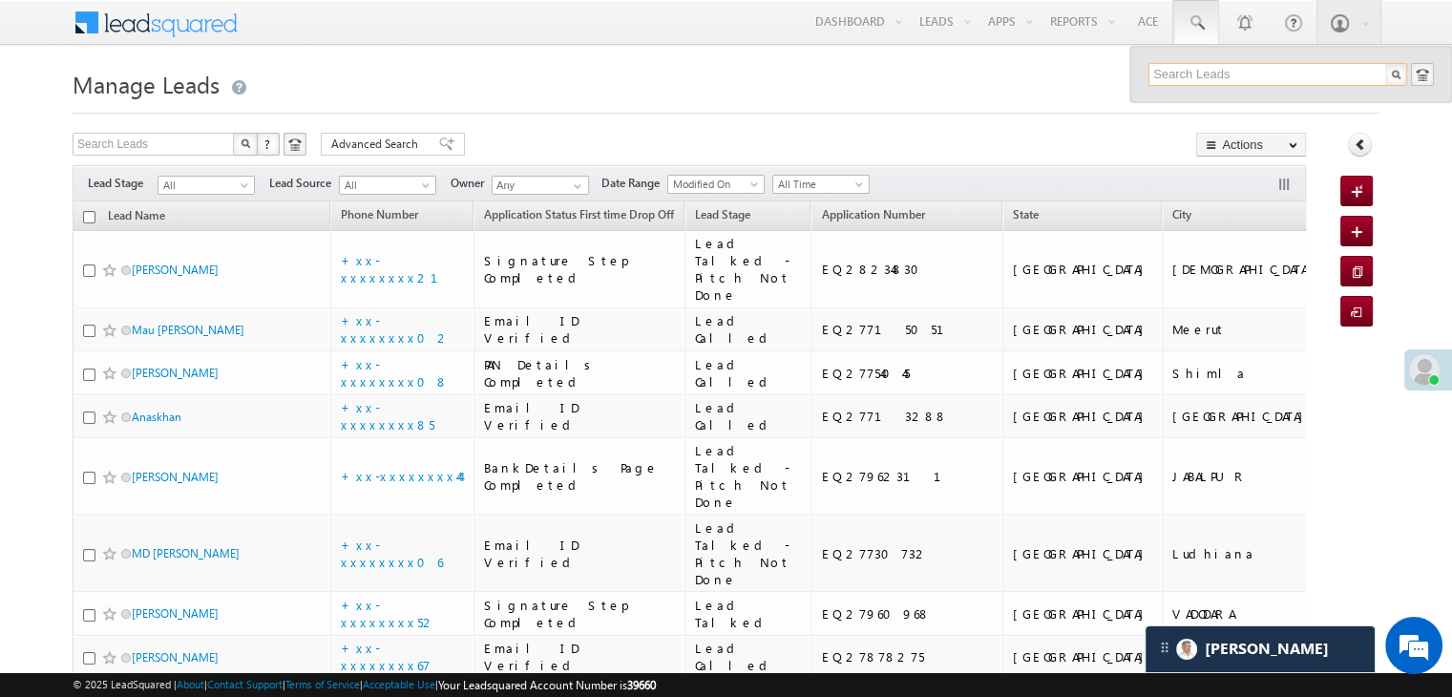
paste input "EQ28055713"
type input "EQ28055713"
click at [1188, 104] on div "DIKSHA kanwar" at bounding box center [1286, 102] width 256 height 21
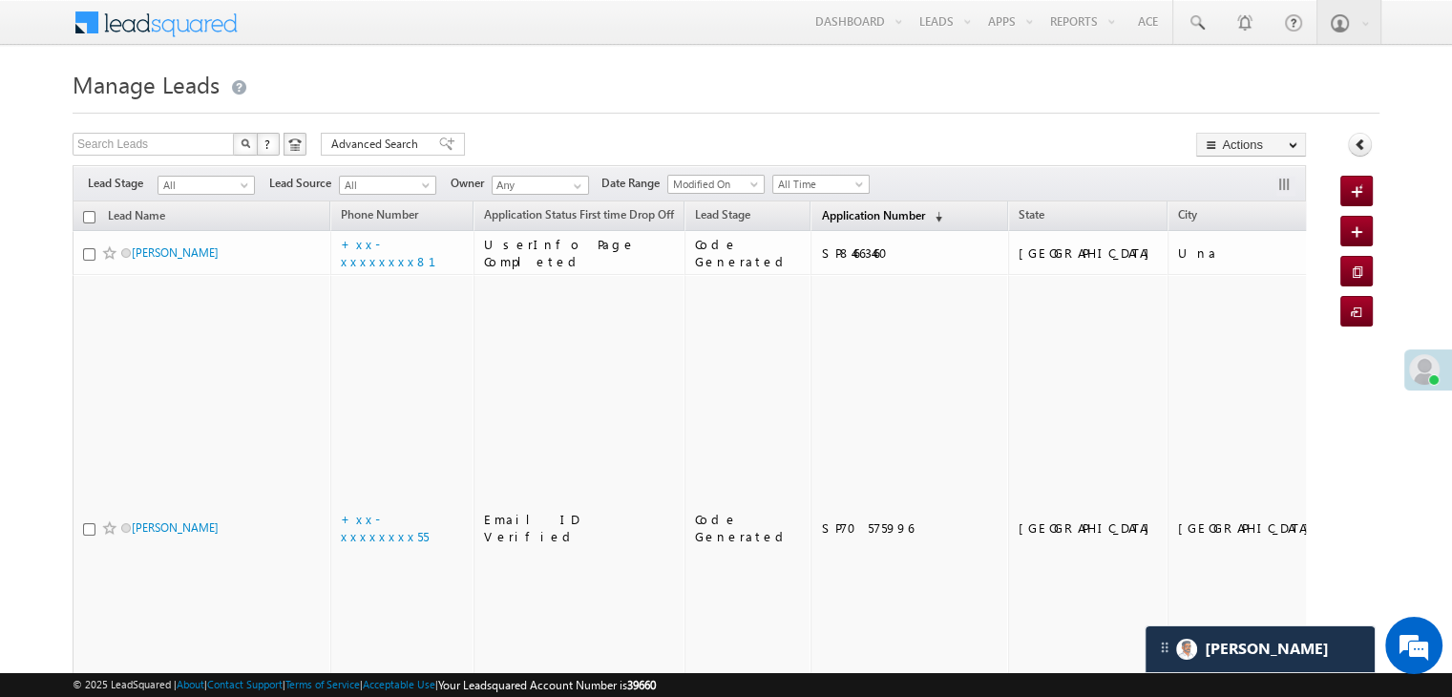
click at [835, 215] on span "Application Number" at bounding box center [872, 215] width 103 height 14
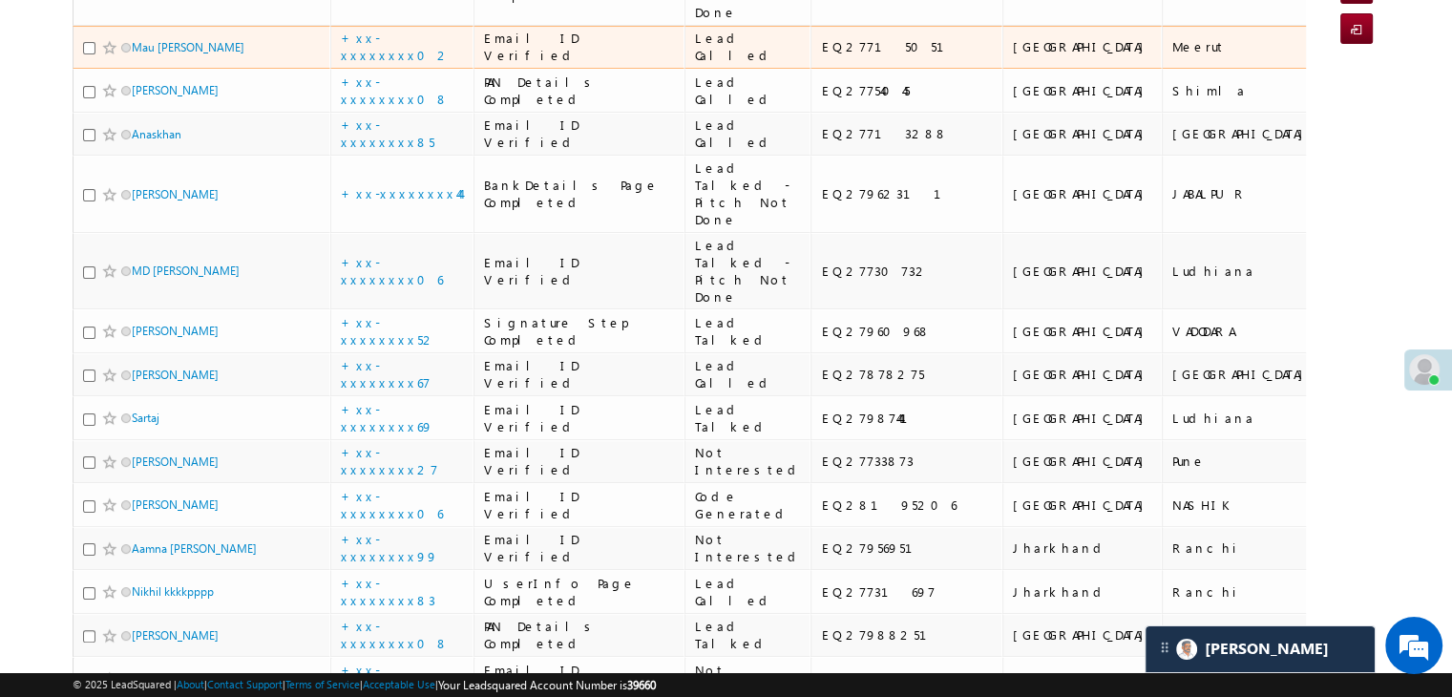
scroll to position [286, 0]
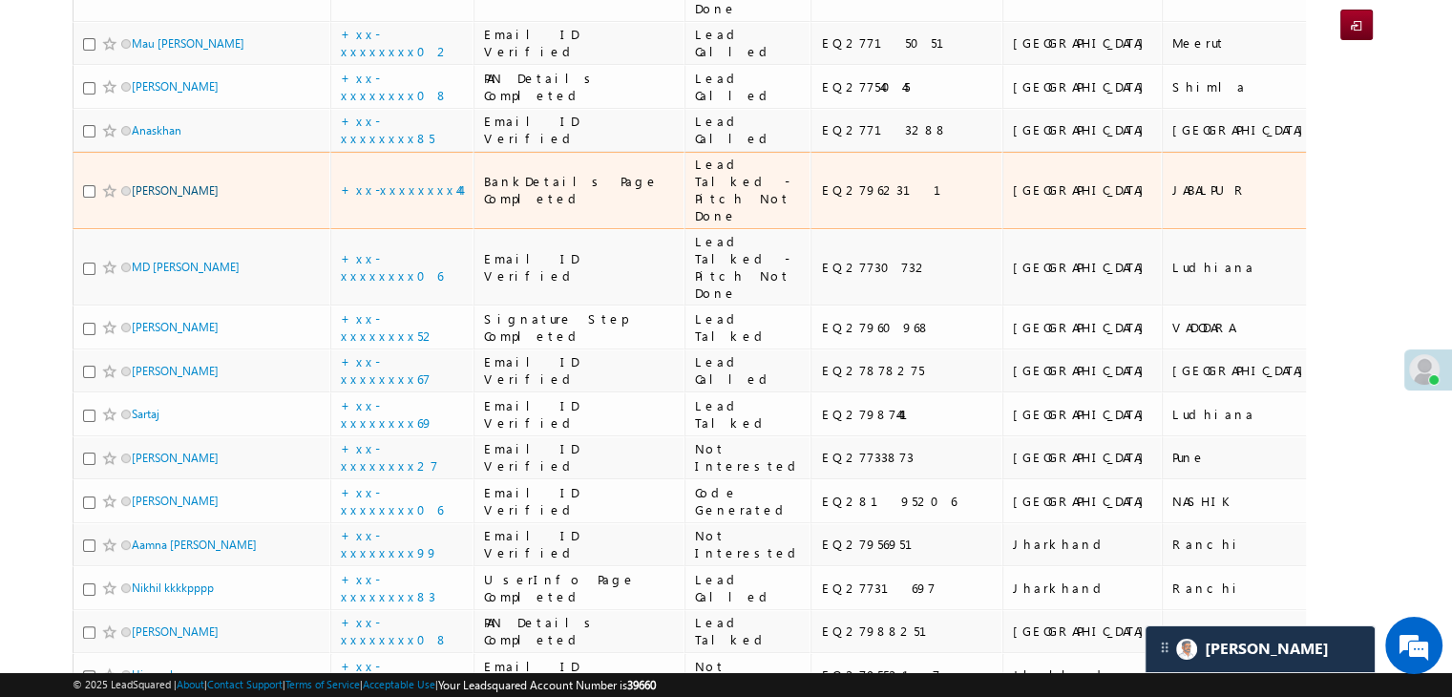
click at [181, 198] on link "Abhay patel" at bounding box center [175, 190] width 87 height 14
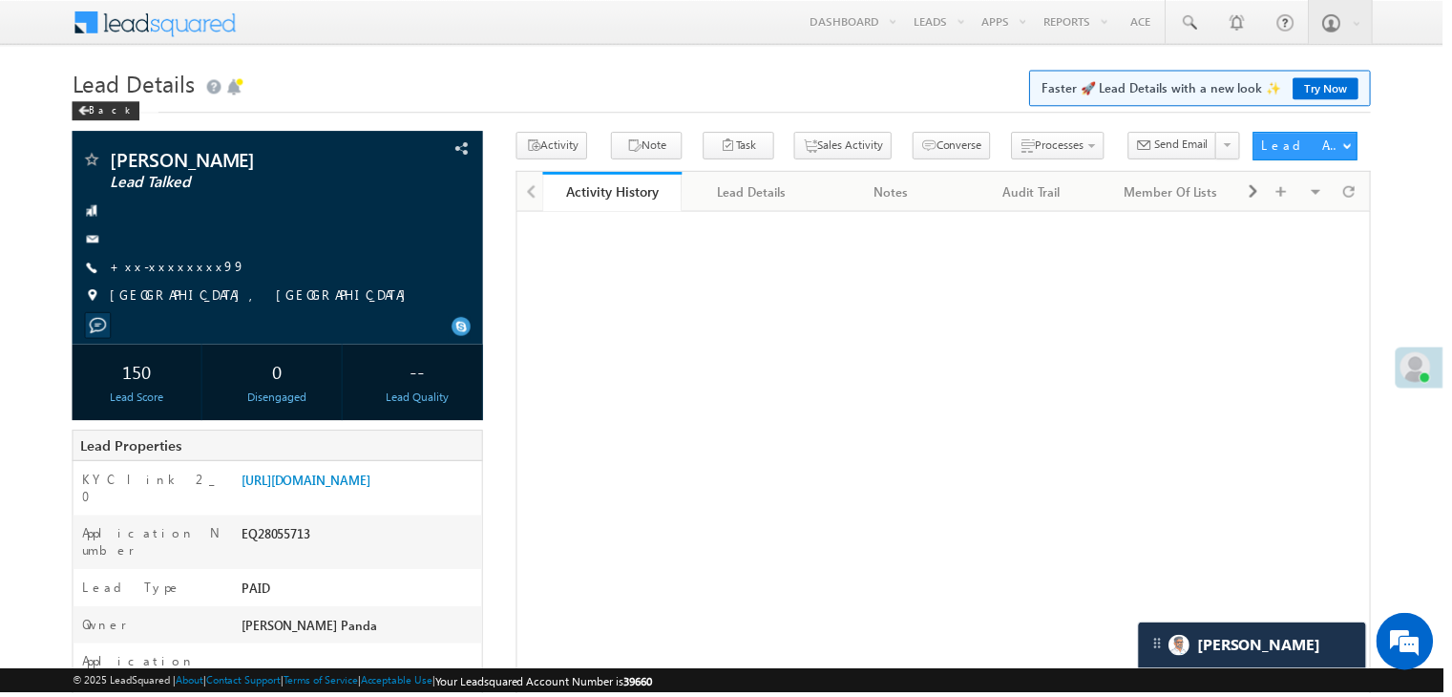
click at [163, 268] on link "+xx-xxxxxxxx99" at bounding box center [179, 268] width 137 height 16
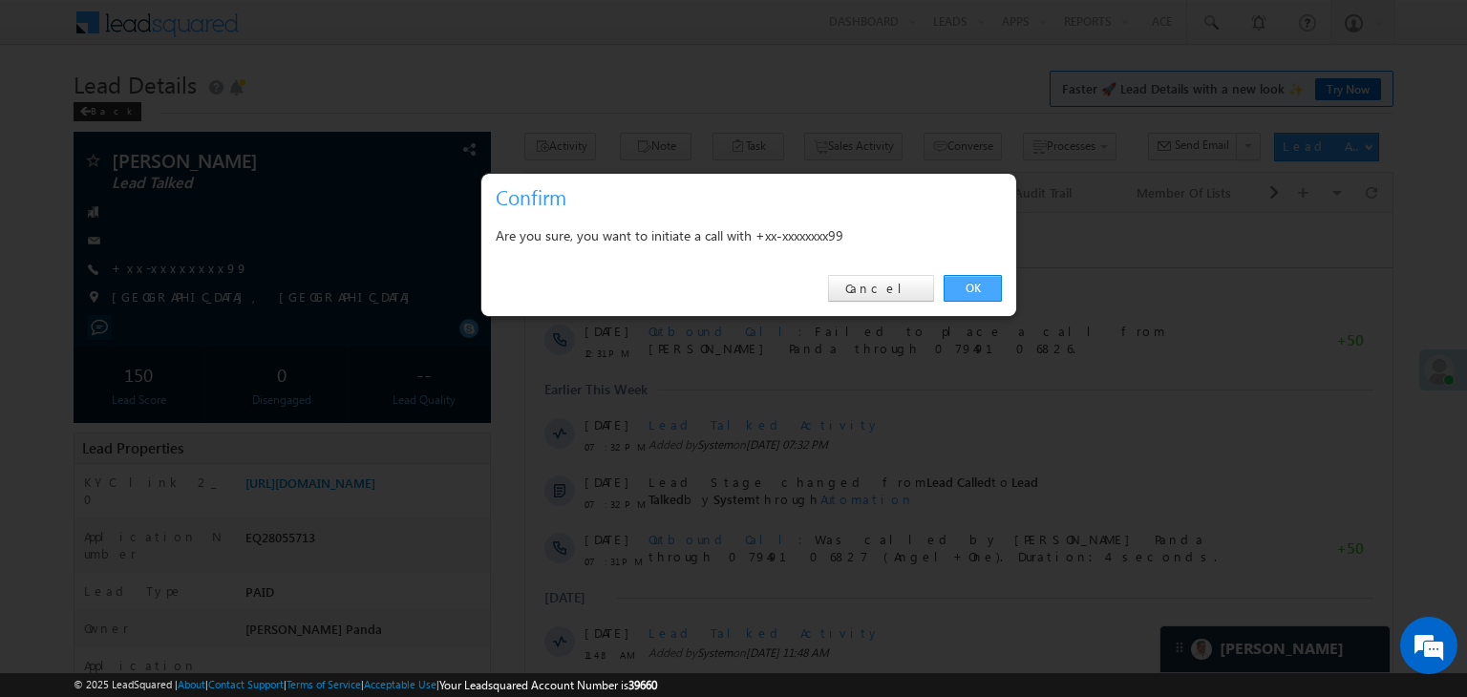
drag, startPoint x: 0, startPoint y: 0, endPoint x: 962, endPoint y: 282, distance: 1002.8
click at [962, 282] on link "OK" at bounding box center [972, 288] width 58 height 27
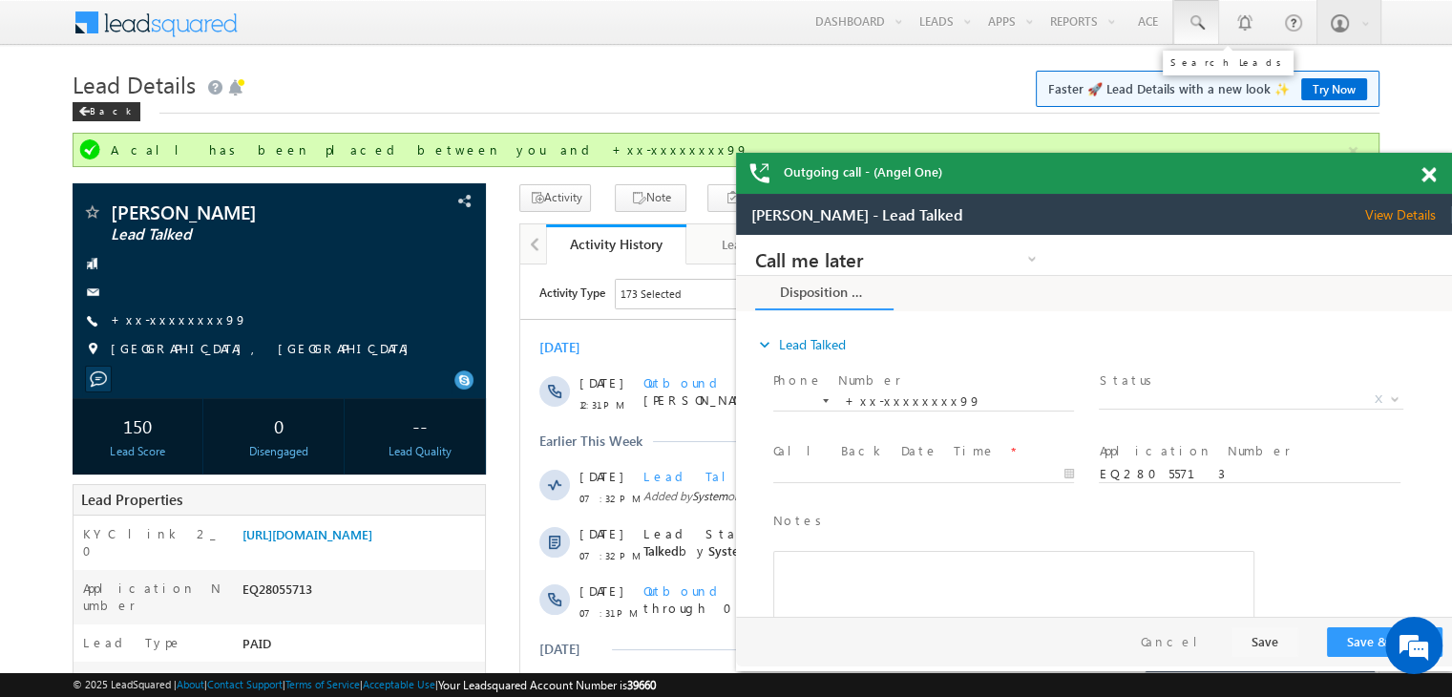
click at [1198, 20] on span at bounding box center [1196, 22] width 19 height 19
paste input "EQ27842412"
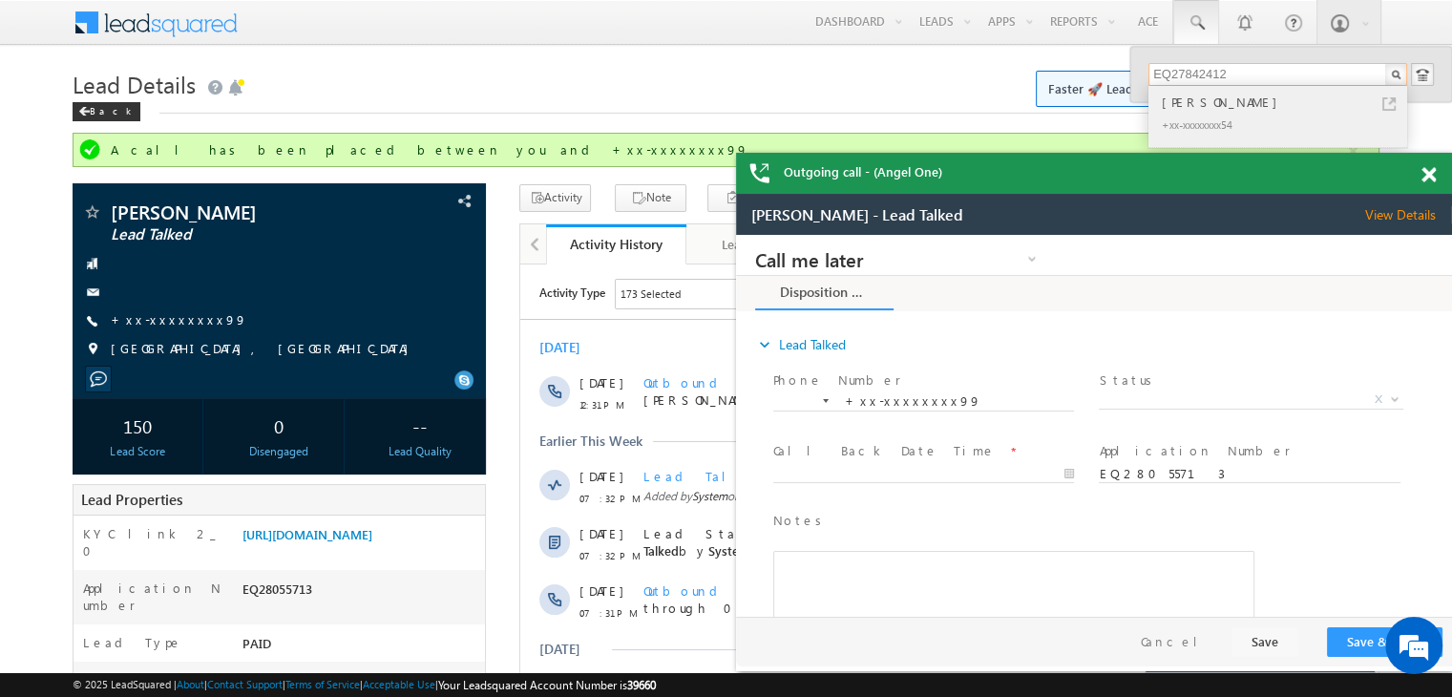
type input "EQ27842412"
click at [1219, 100] on div "[PERSON_NAME]" at bounding box center [1286, 102] width 256 height 21
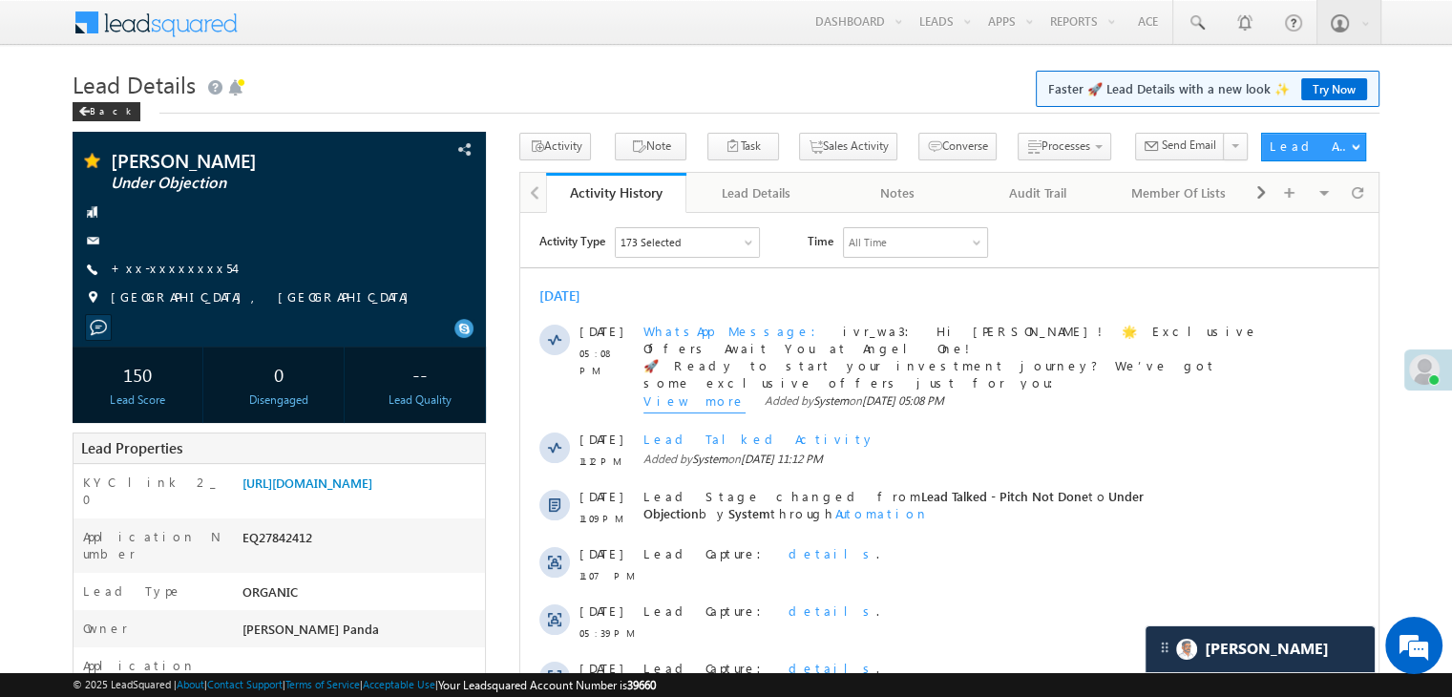
click at [163, 272] on link "+xx-xxxxxxxx54" at bounding box center [172, 268] width 123 height 16
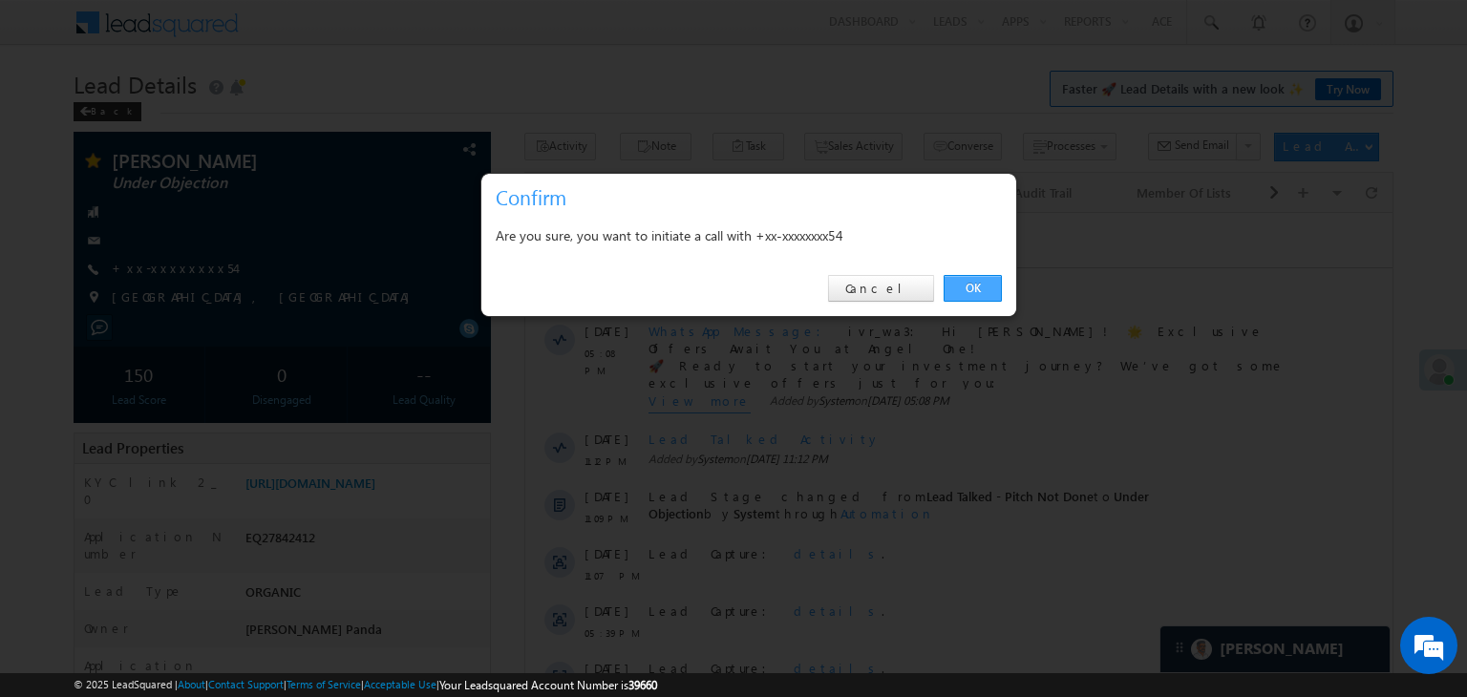
click at [961, 287] on link "OK" at bounding box center [972, 288] width 58 height 27
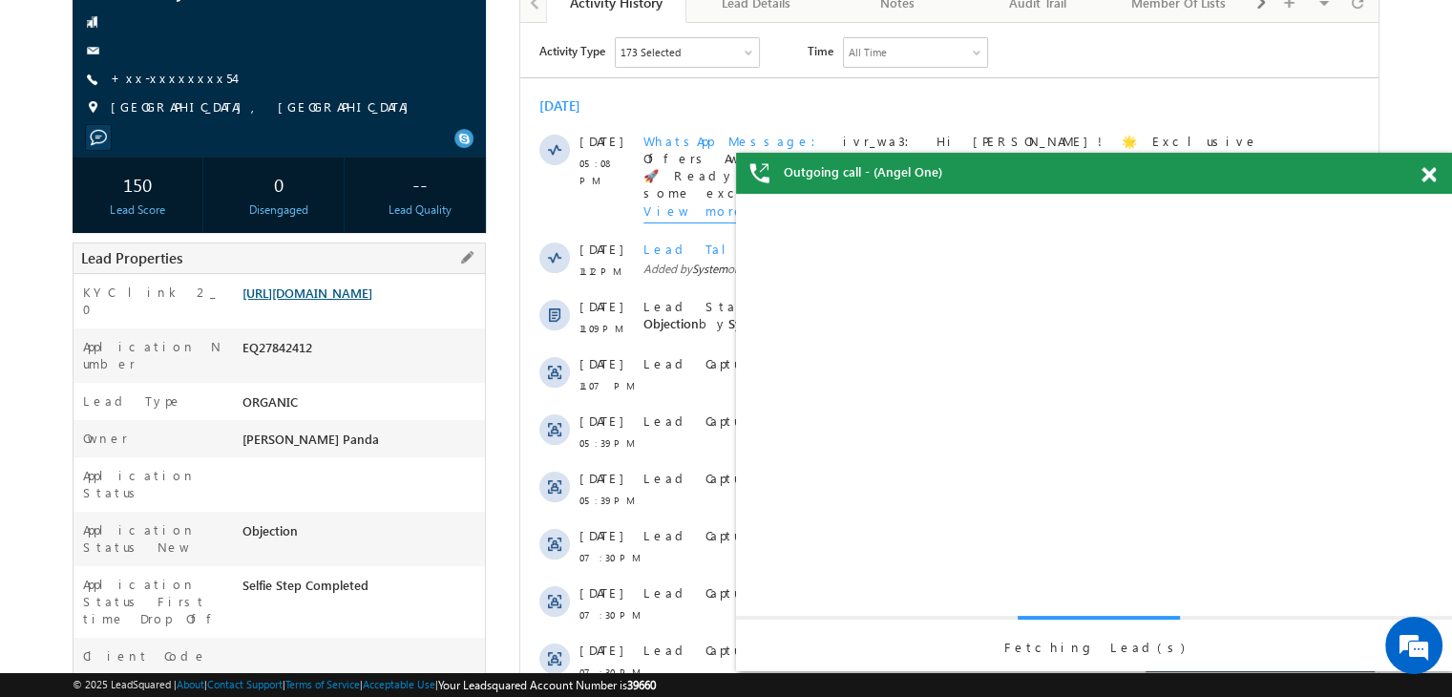
click at [372, 297] on link "[URL][DOMAIN_NAME]" at bounding box center [308, 293] width 130 height 16
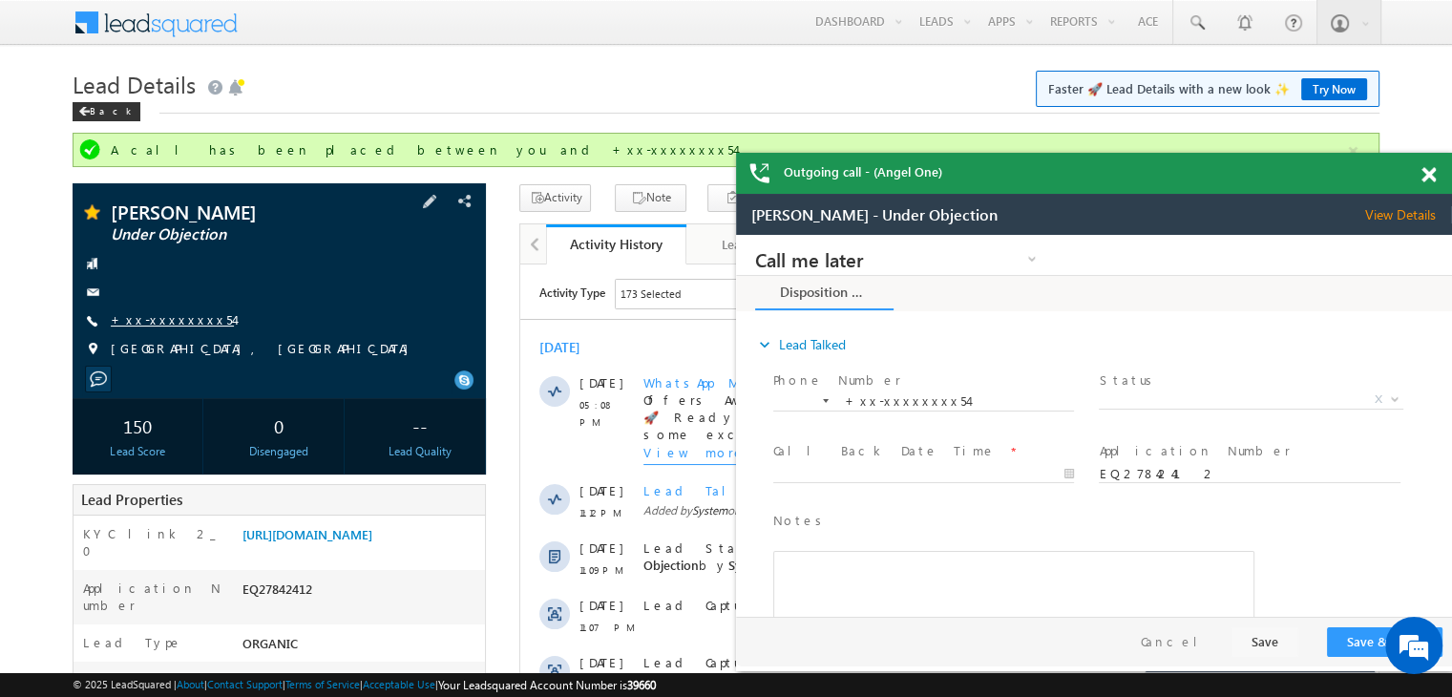
click at [167, 324] on link "+xx-xxxxxxxx54" at bounding box center [172, 319] width 123 height 16
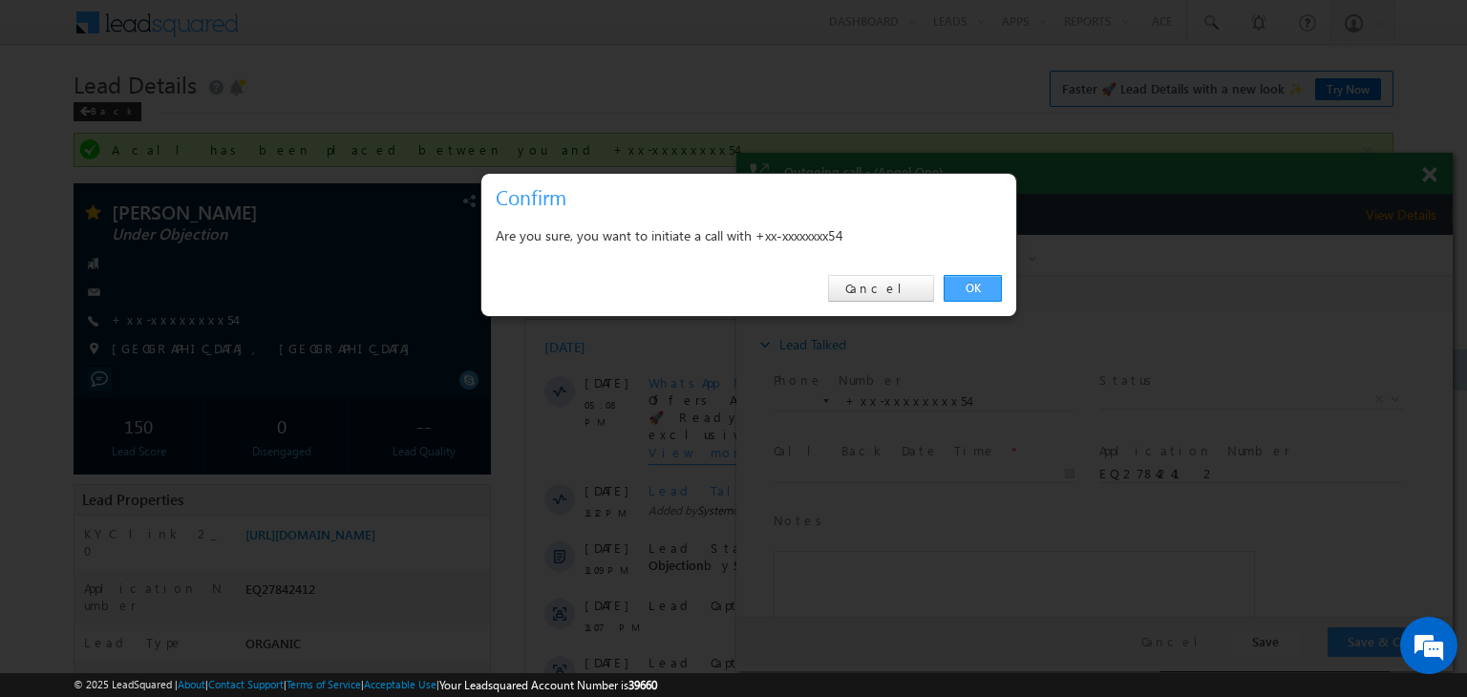
click at [970, 290] on link "OK" at bounding box center [972, 288] width 58 height 27
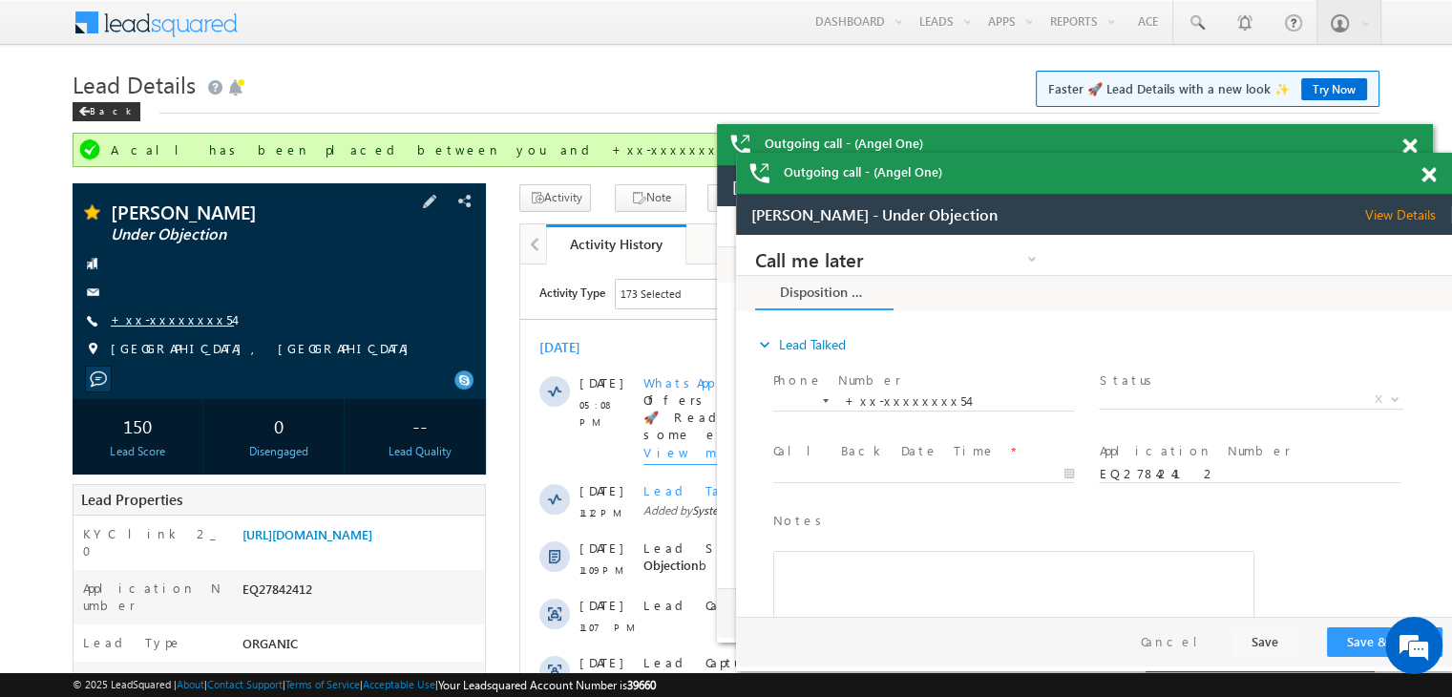
click at [162, 318] on link "+xx-xxxxxxxx54" at bounding box center [172, 319] width 123 height 16
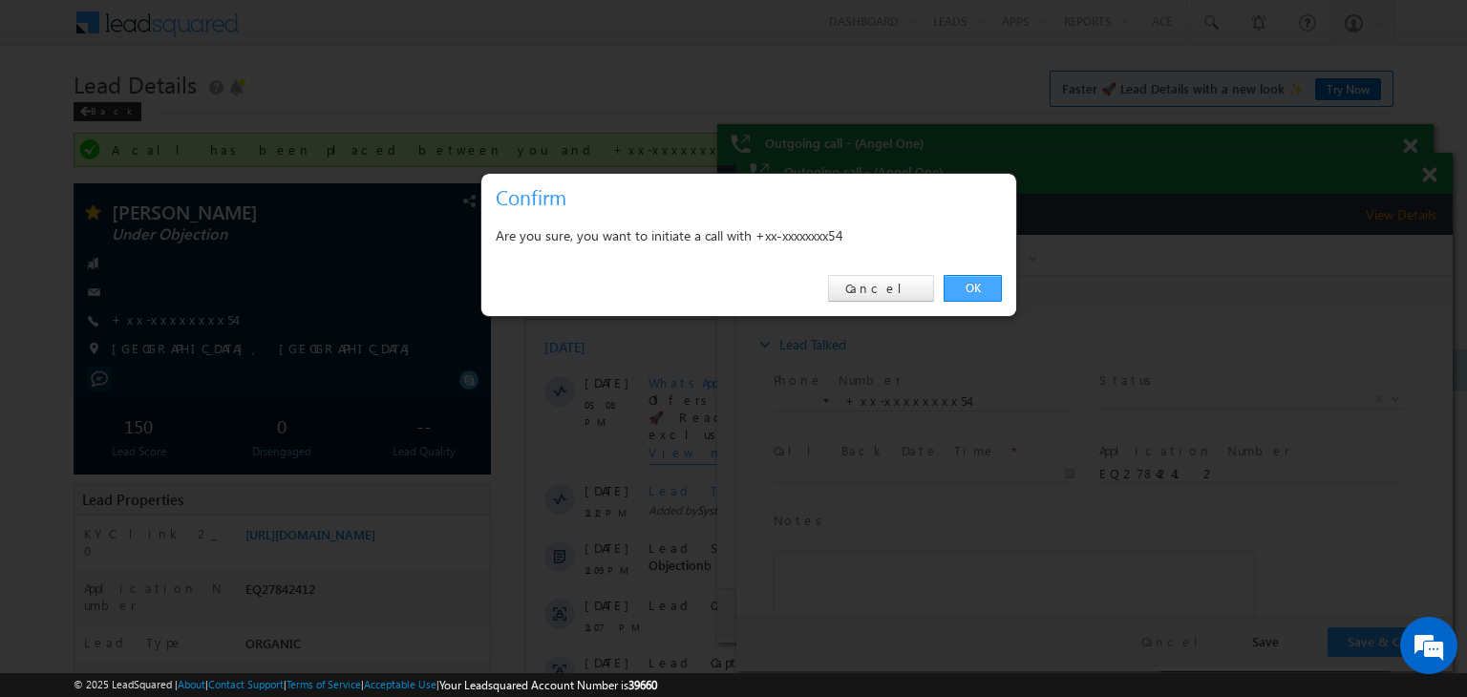
click at [989, 281] on link "OK" at bounding box center [972, 288] width 58 height 27
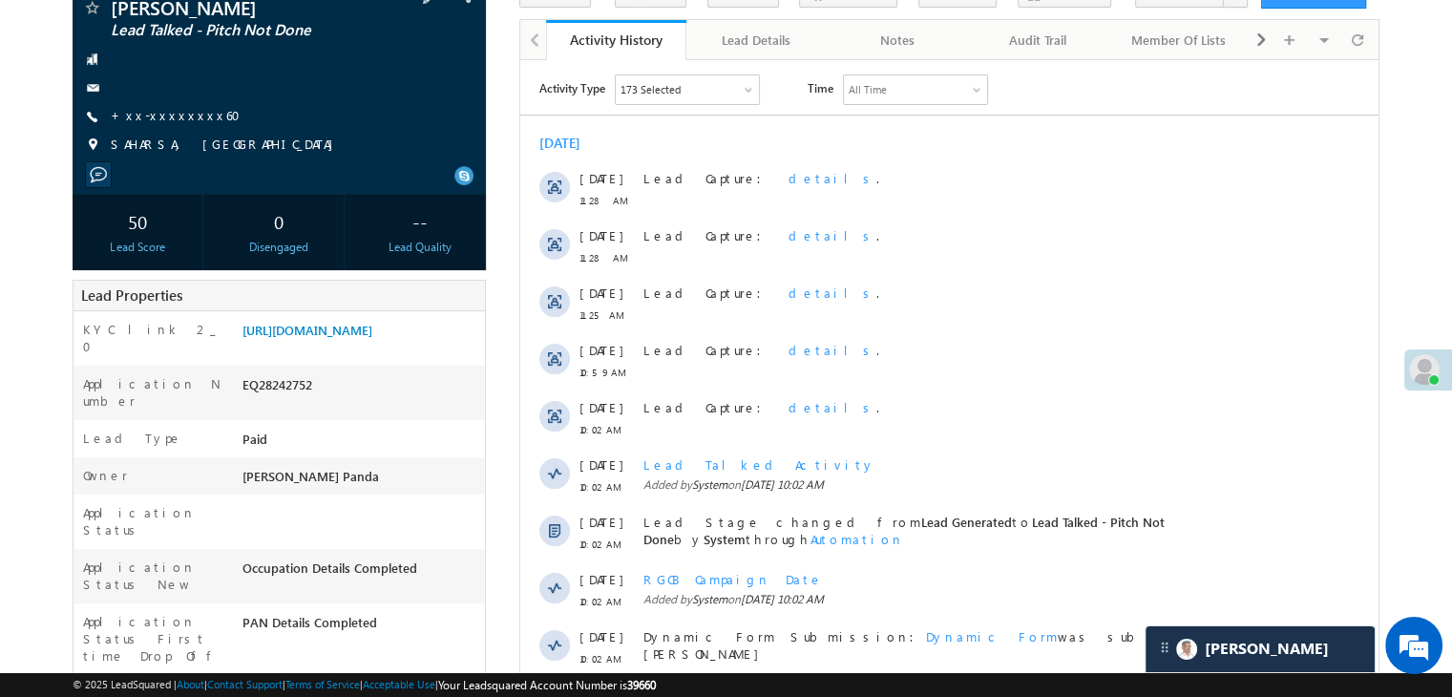
scroll to position [191, 0]
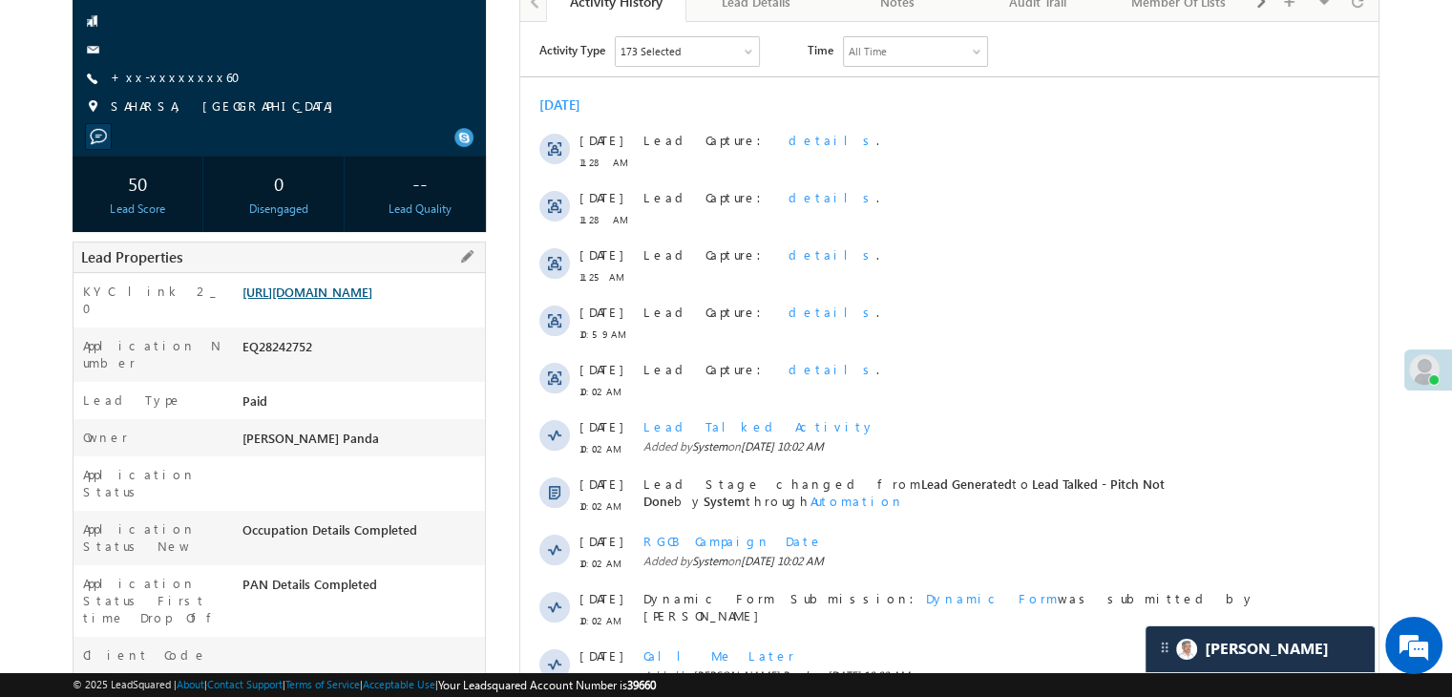
click at [370, 300] on link "[URL][DOMAIN_NAME]" at bounding box center [308, 292] width 130 height 16
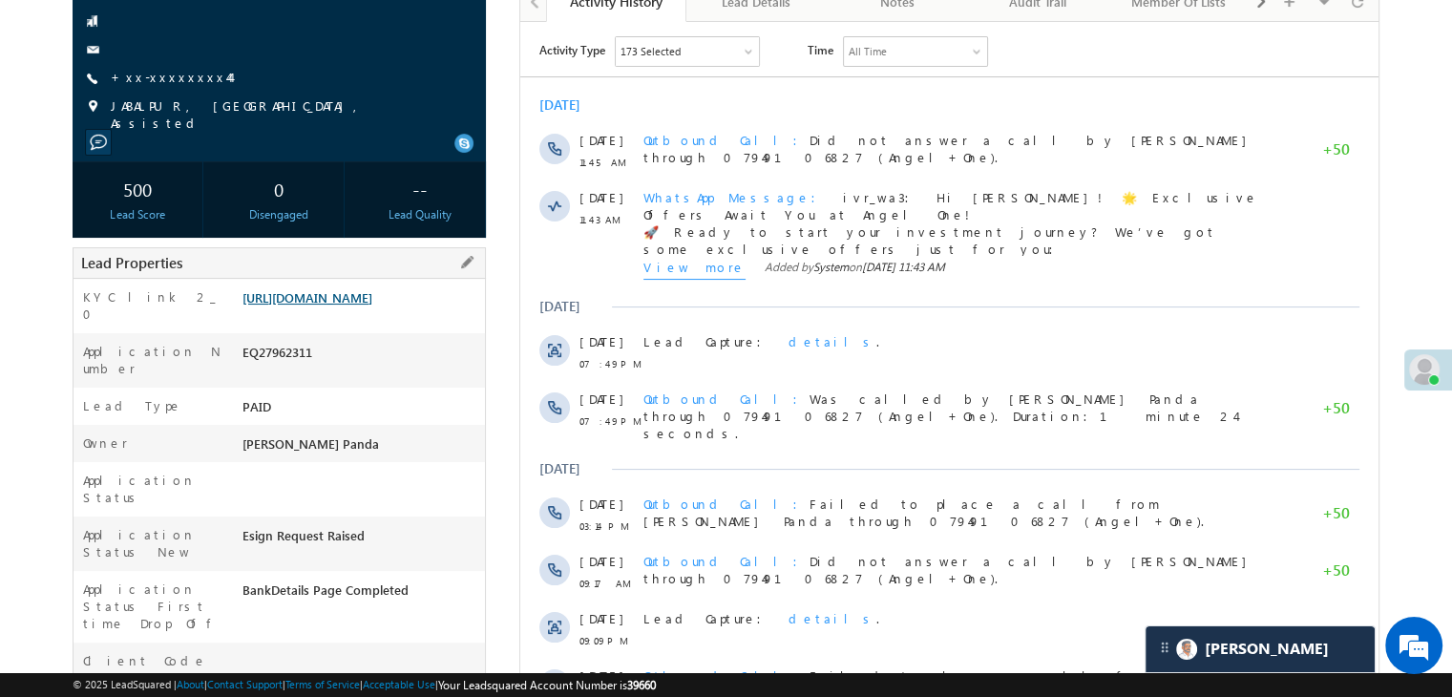
click at [355, 306] on link "https://angelbroking1-pk3em7sa.customui-test.leadsquared.com?leadId=75115cb7-45…" at bounding box center [308, 297] width 130 height 16
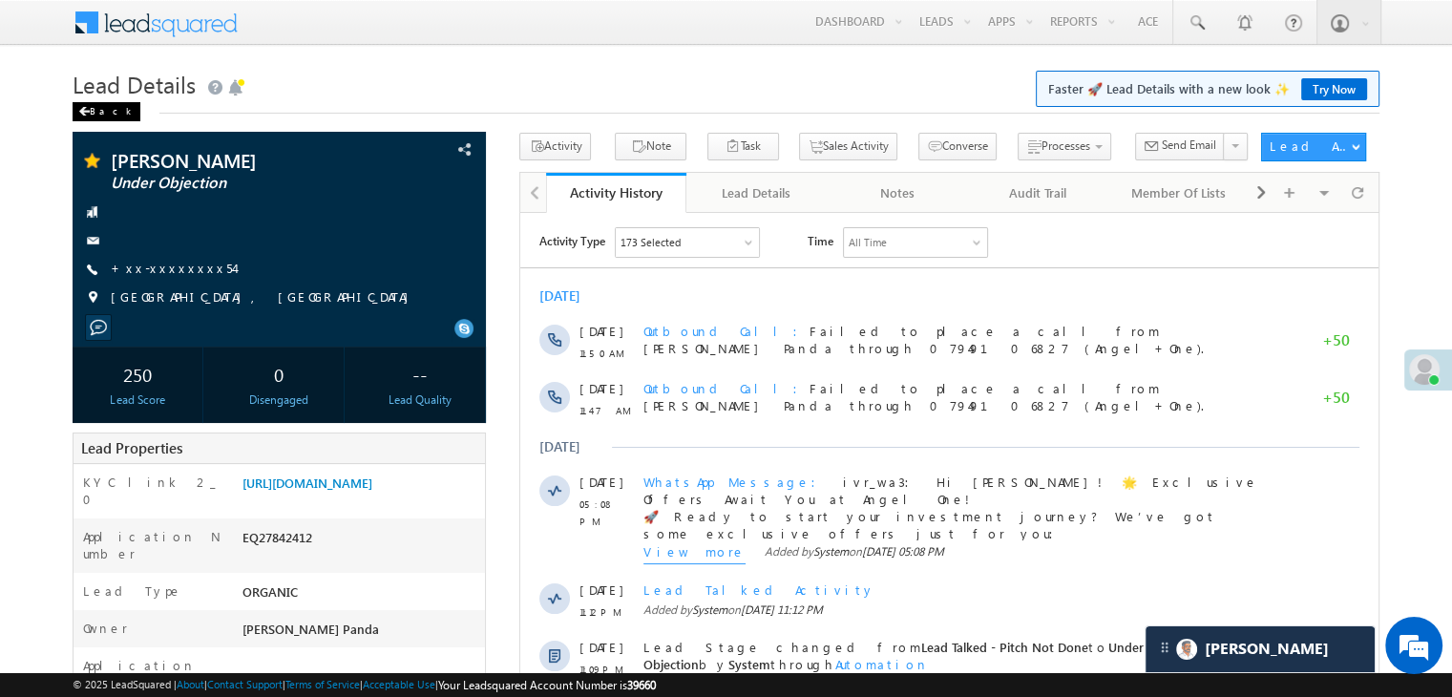
click at [95, 112] on div "Back" at bounding box center [107, 111] width 68 height 19
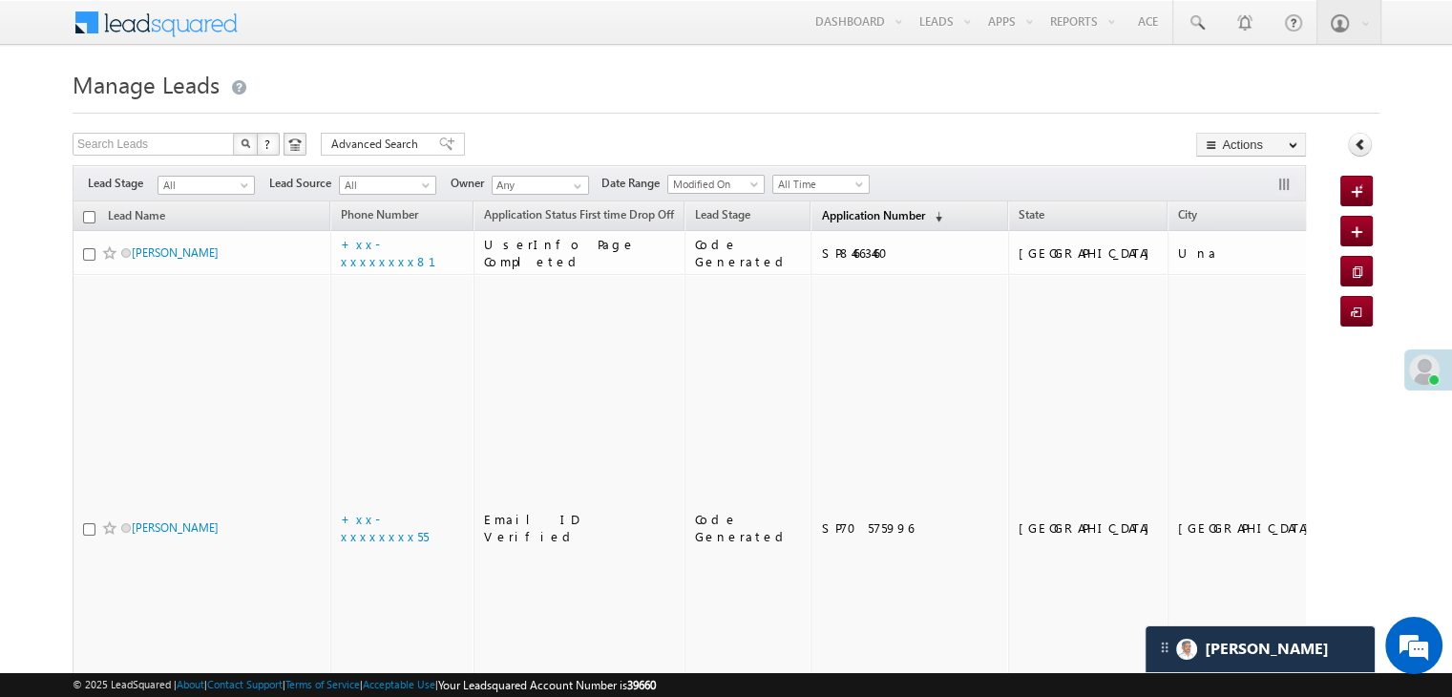
click at [855, 215] on span "Application Number" at bounding box center [872, 215] width 103 height 14
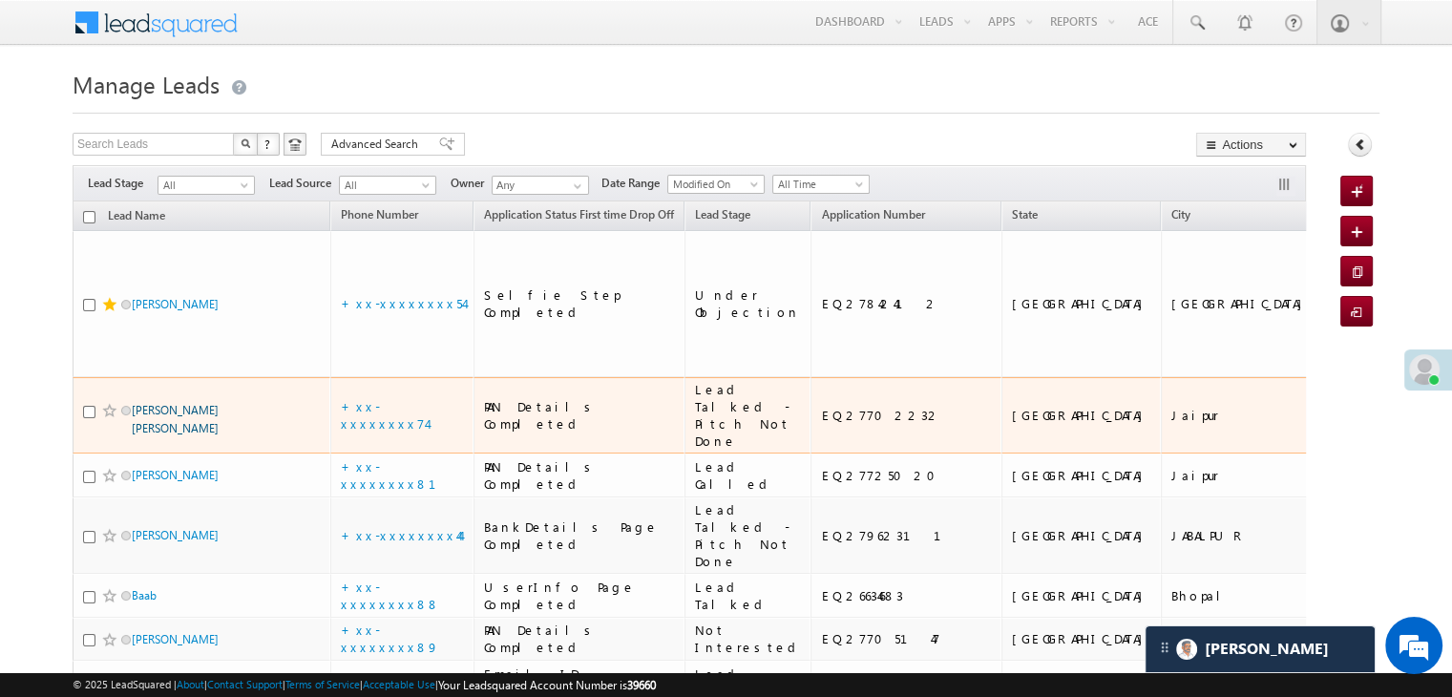
click at [180, 403] on link "Jugul kishor mishra" at bounding box center [175, 419] width 87 height 32
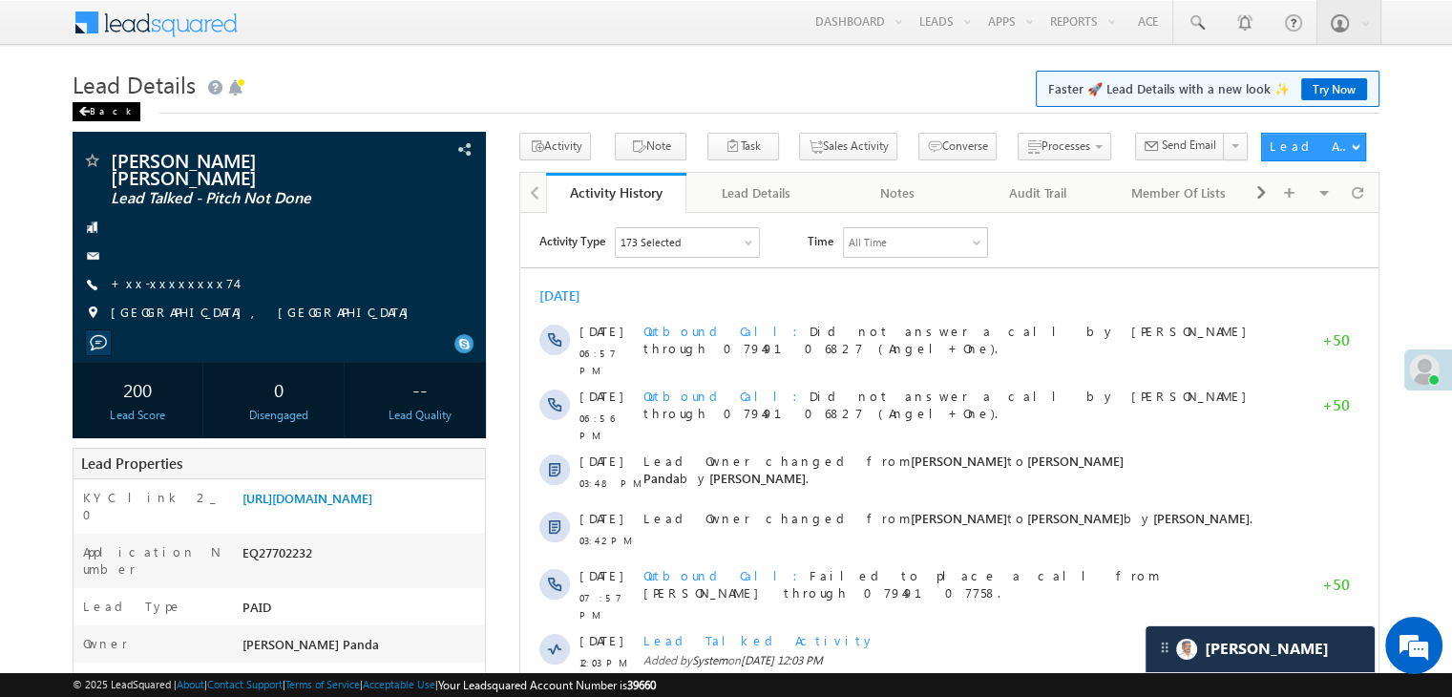
click at [92, 108] on div "Back" at bounding box center [107, 111] width 68 height 19
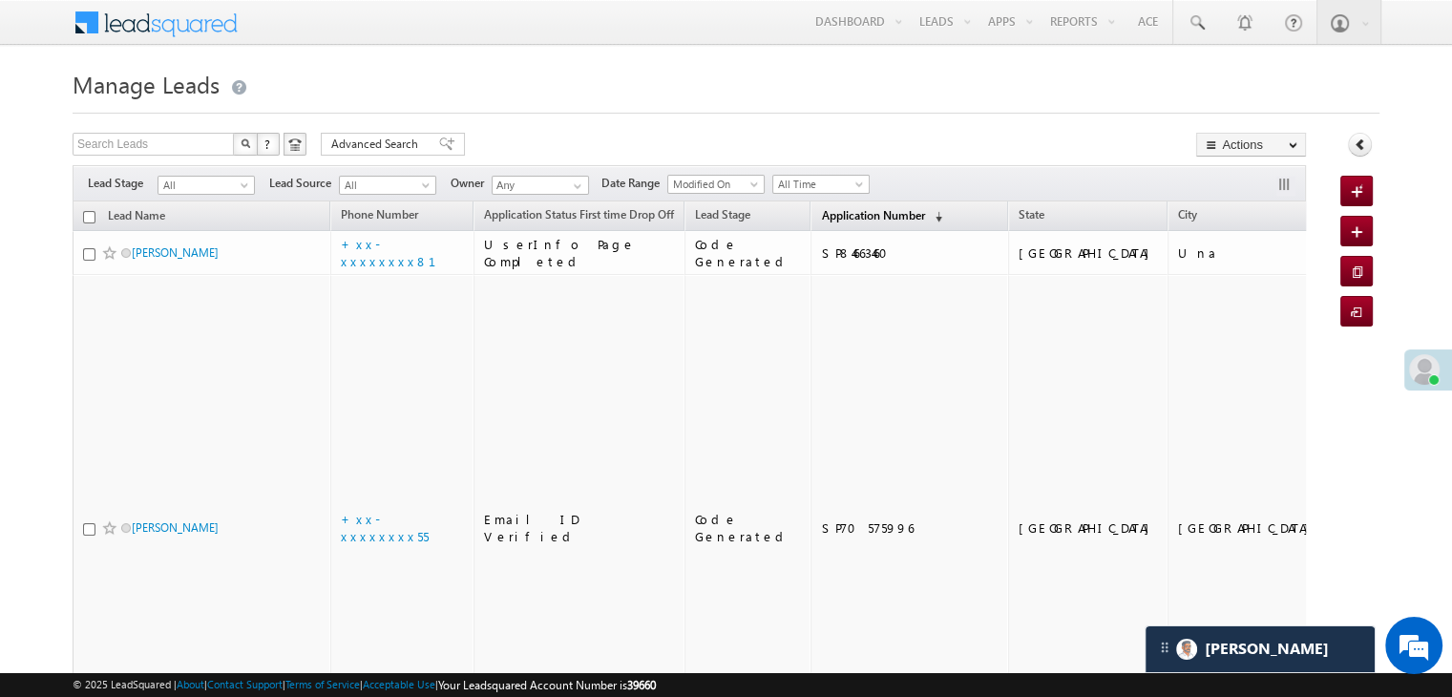
click at [821, 219] on span "Application Number" at bounding box center [872, 215] width 103 height 14
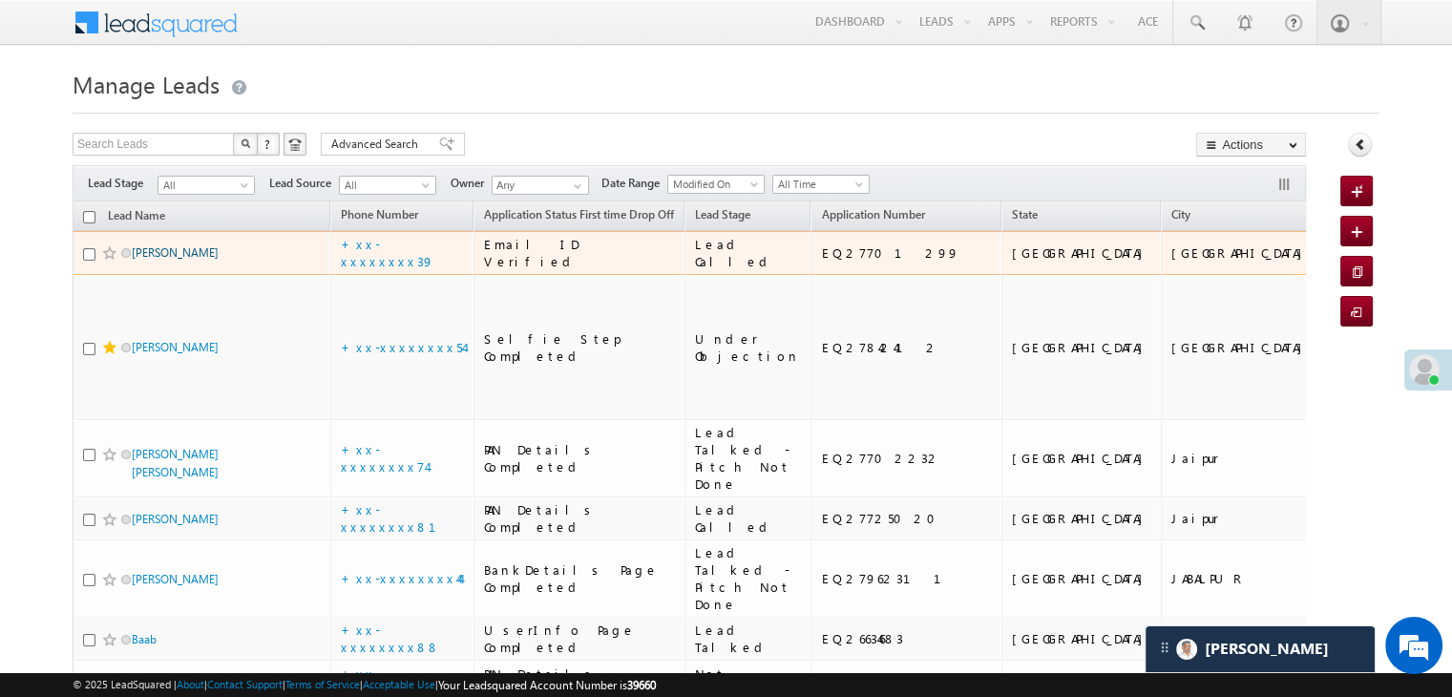
click at [180, 260] on link "Balbir Kumar" at bounding box center [175, 252] width 87 height 14
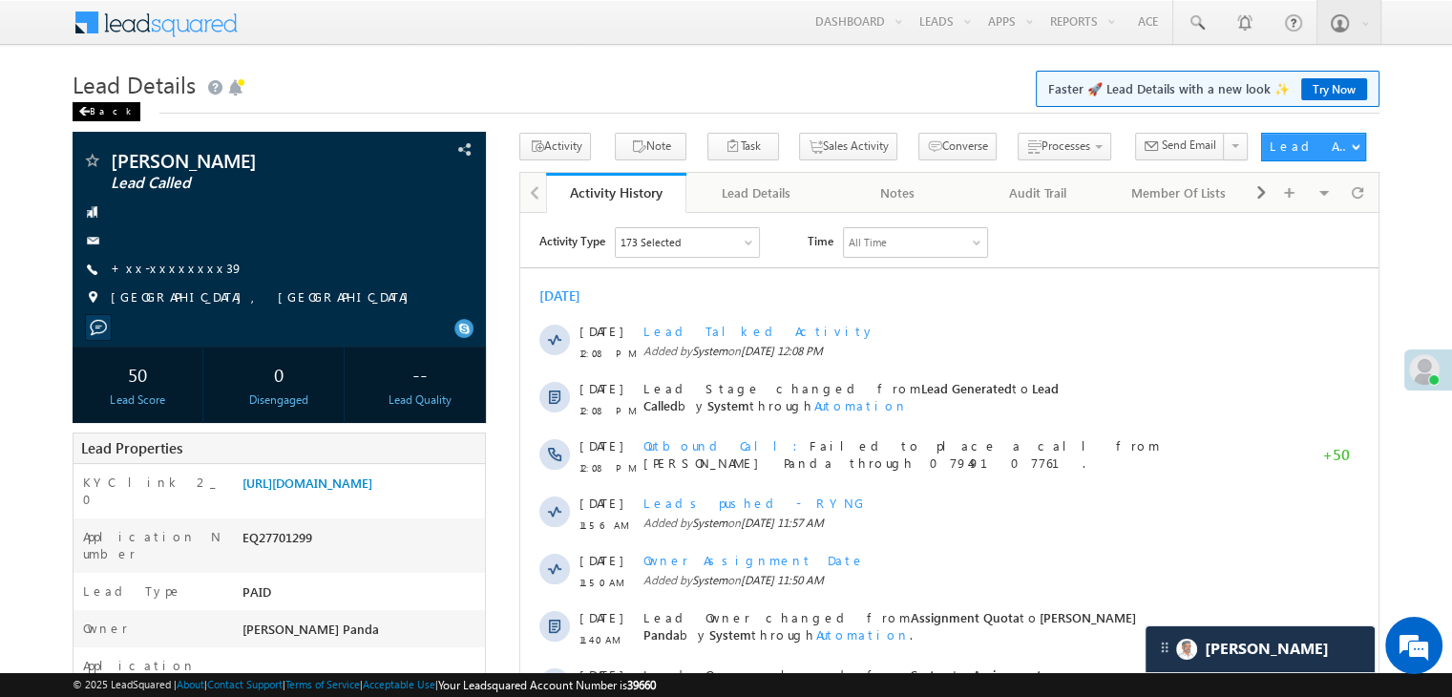
click at [99, 115] on div "Back" at bounding box center [107, 111] width 68 height 19
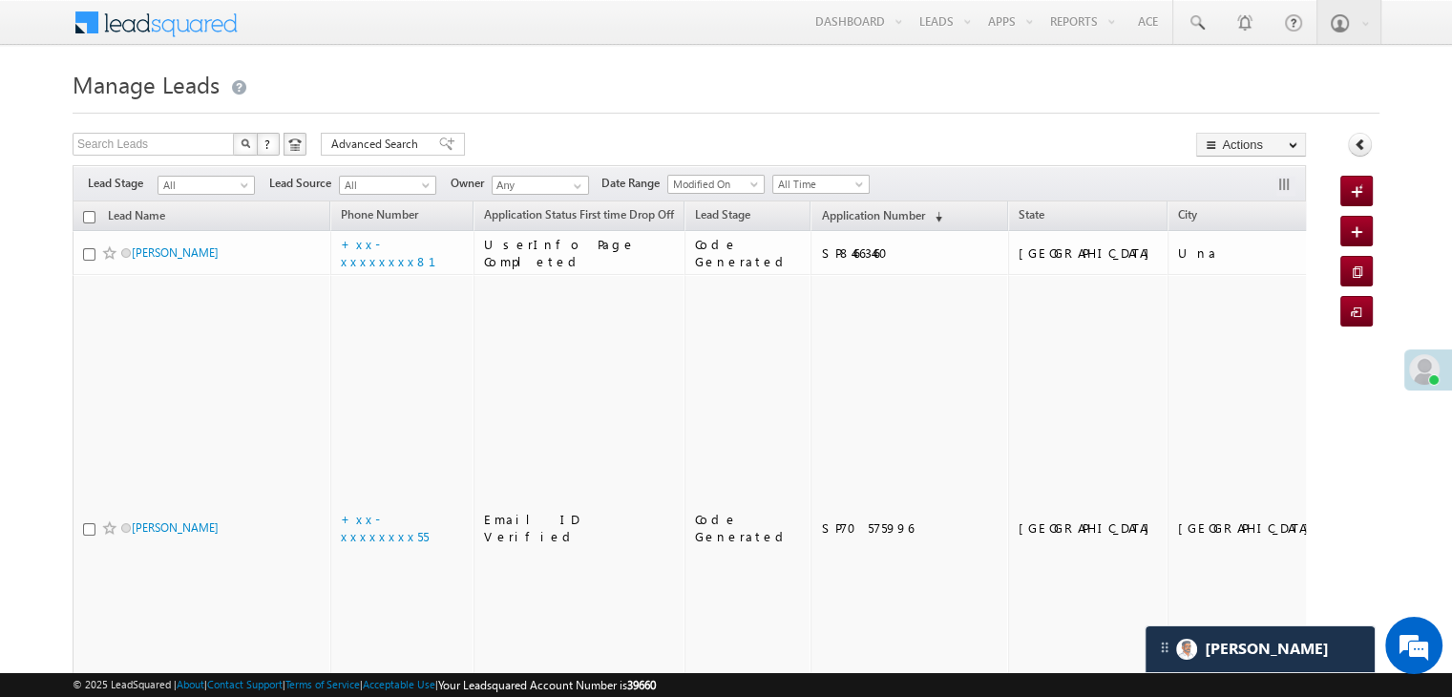
click at [829, 200] on div "Filters Lead Stage All All Lead Source All All Owner Any Any Date Range Go maxd…" at bounding box center [690, 183] width 1234 height 36
click at [828, 205] on link "Application Number (sorted descending)" at bounding box center [882, 216] width 140 height 25
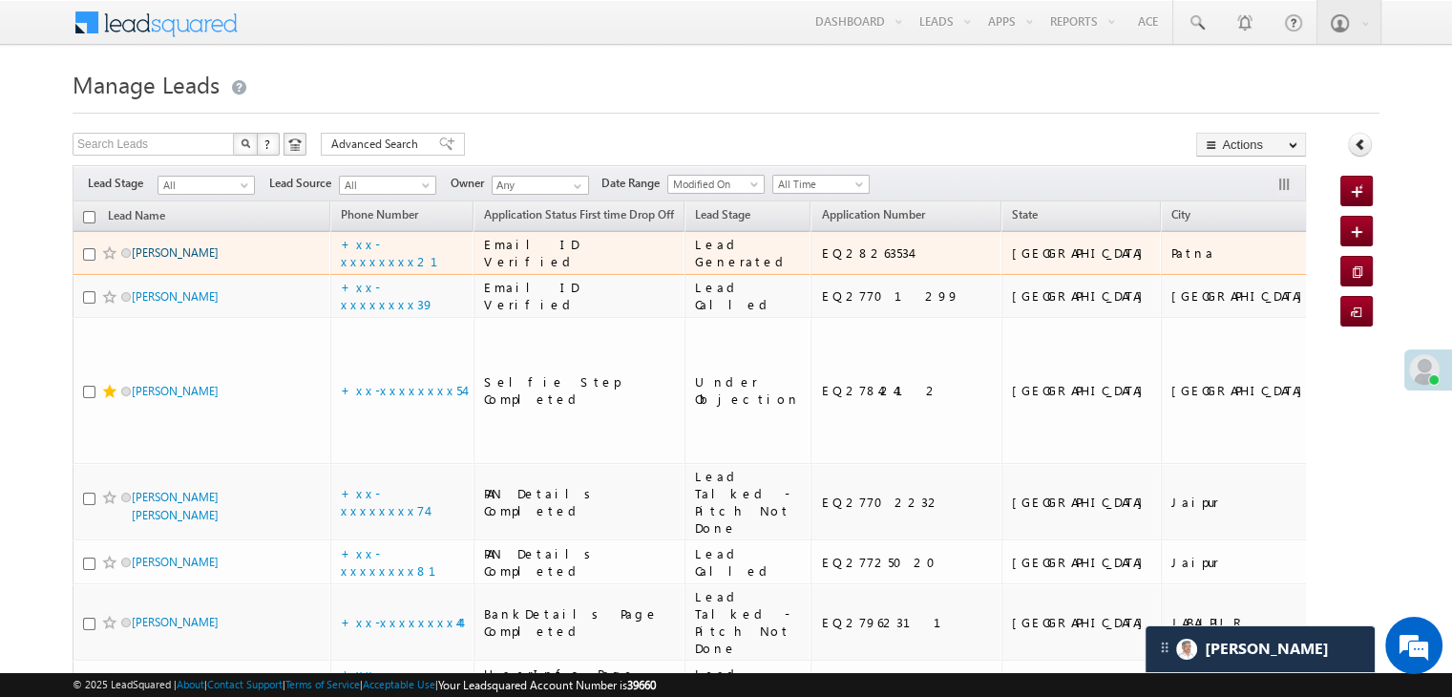
click at [147, 260] on link "Darshit jain" at bounding box center [175, 252] width 87 height 14
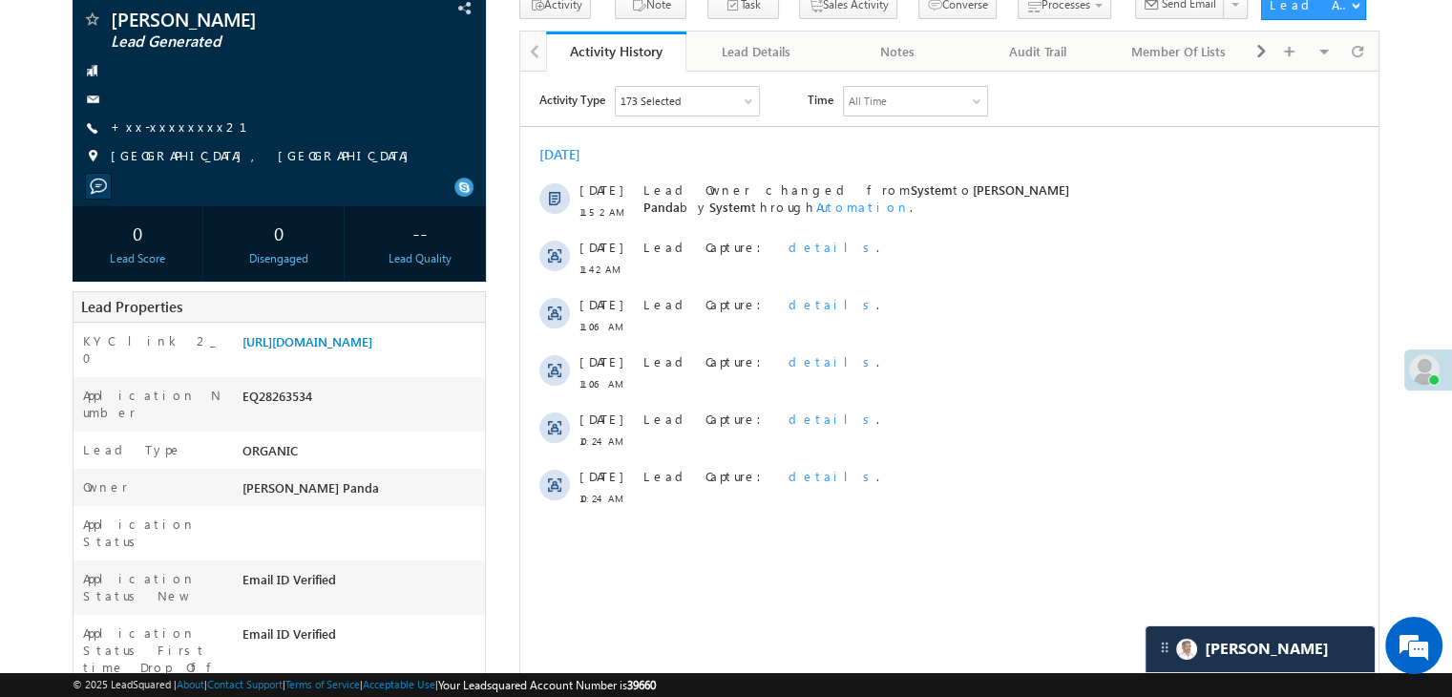
scroll to position [95, 0]
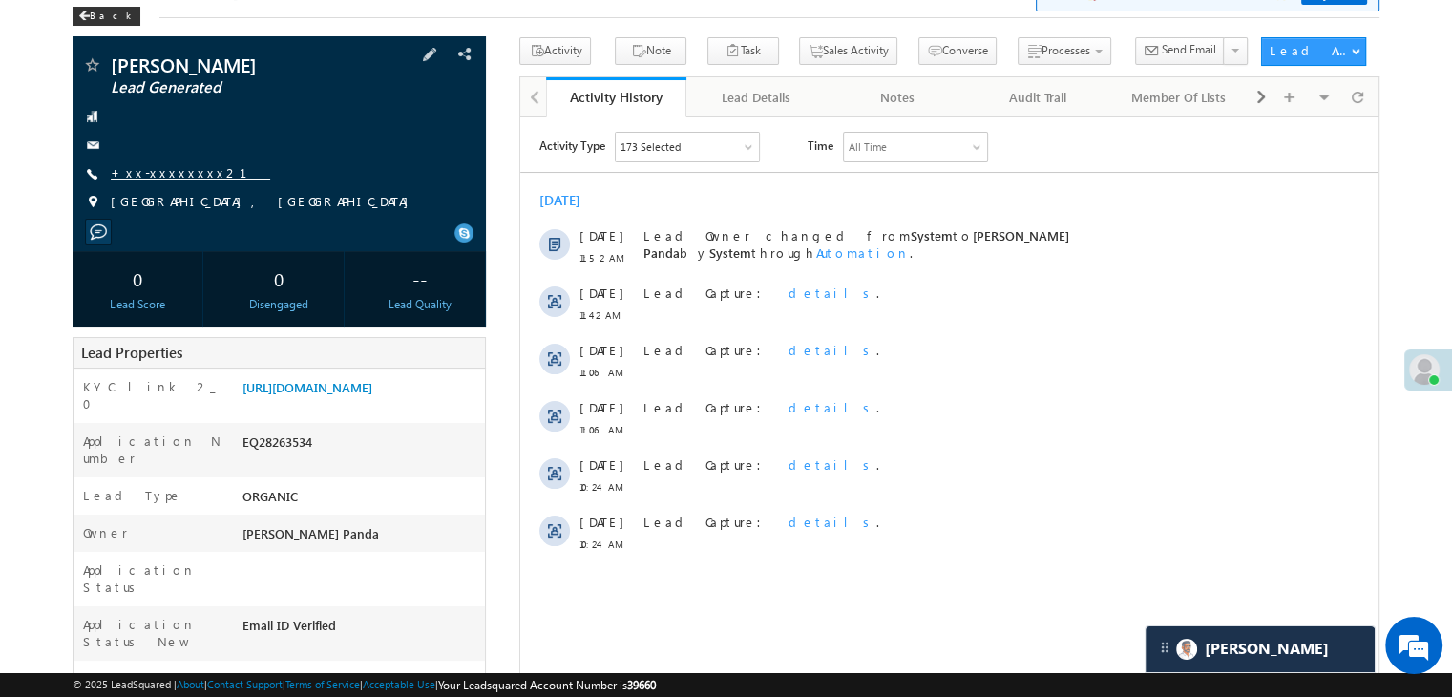
click at [159, 174] on link "+xx-xxxxxxxx21" at bounding box center [190, 172] width 159 height 16
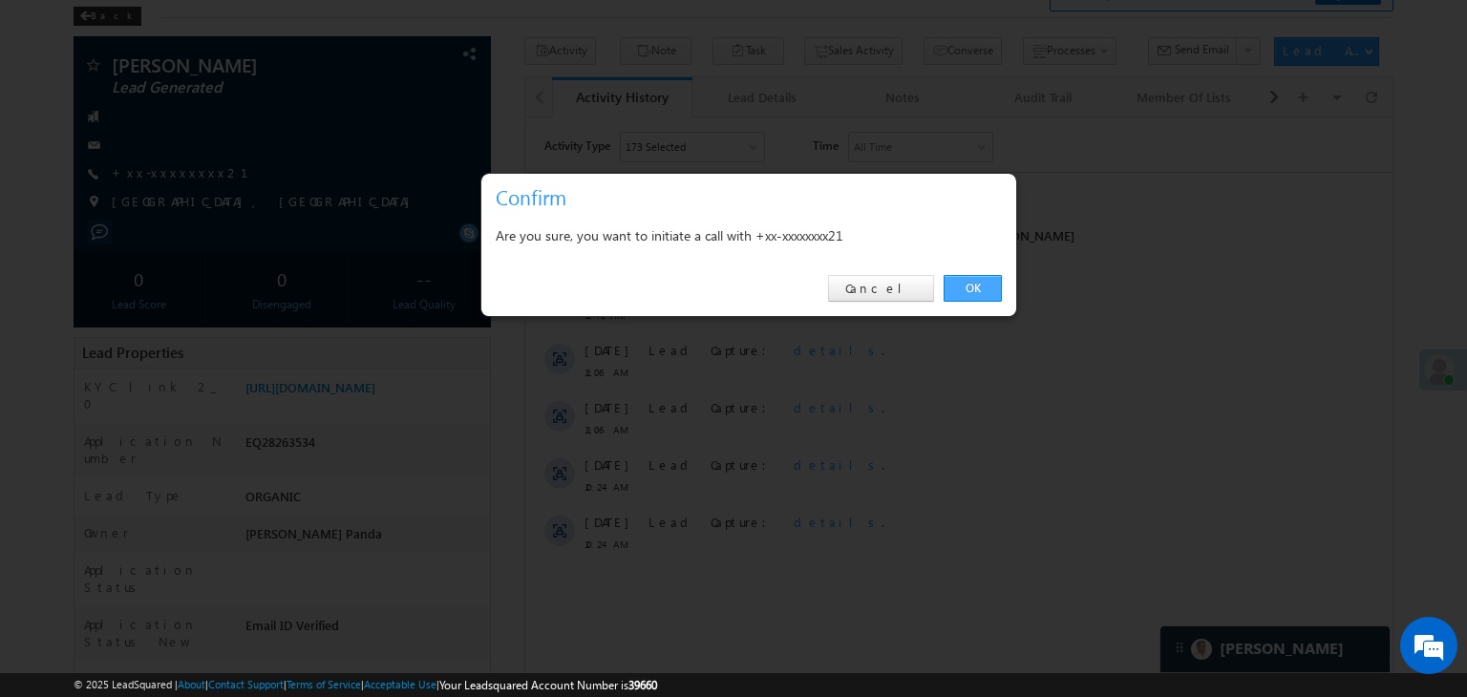
click at [968, 282] on link "OK" at bounding box center [972, 288] width 58 height 27
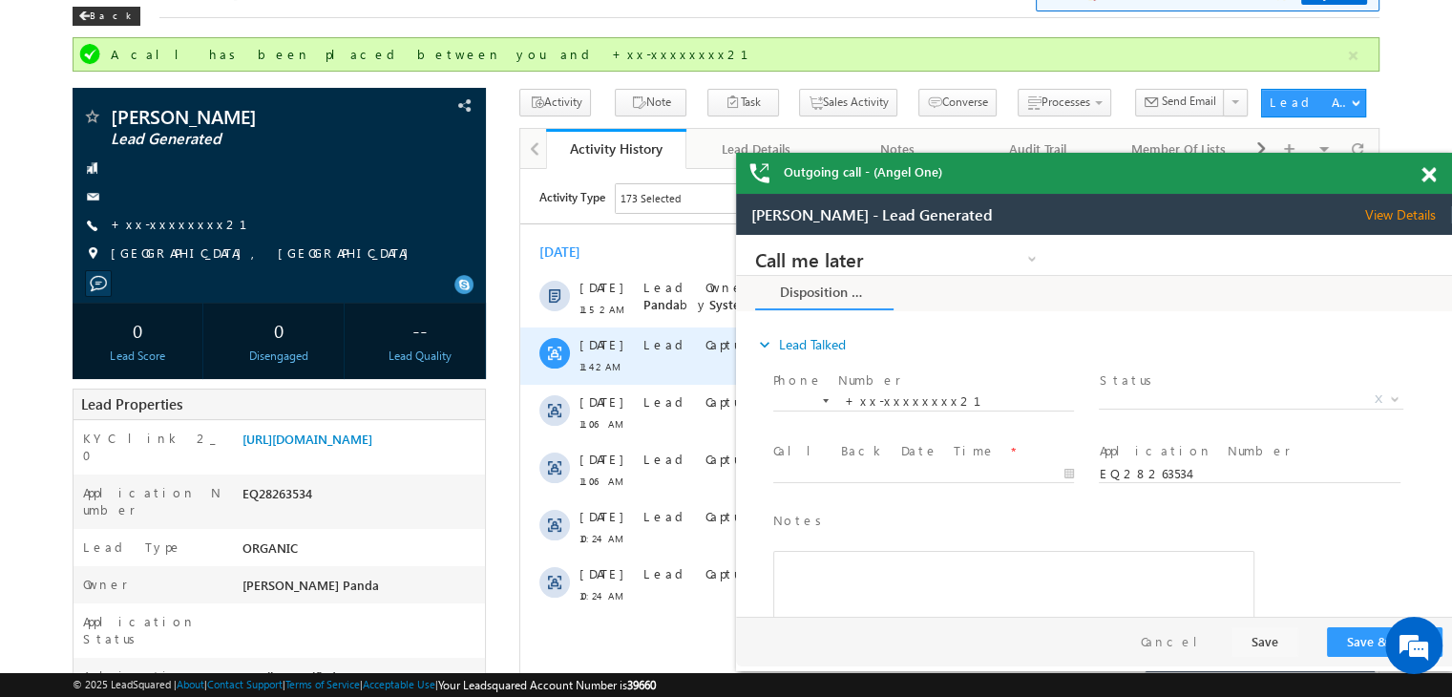
scroll to position [0, 0]
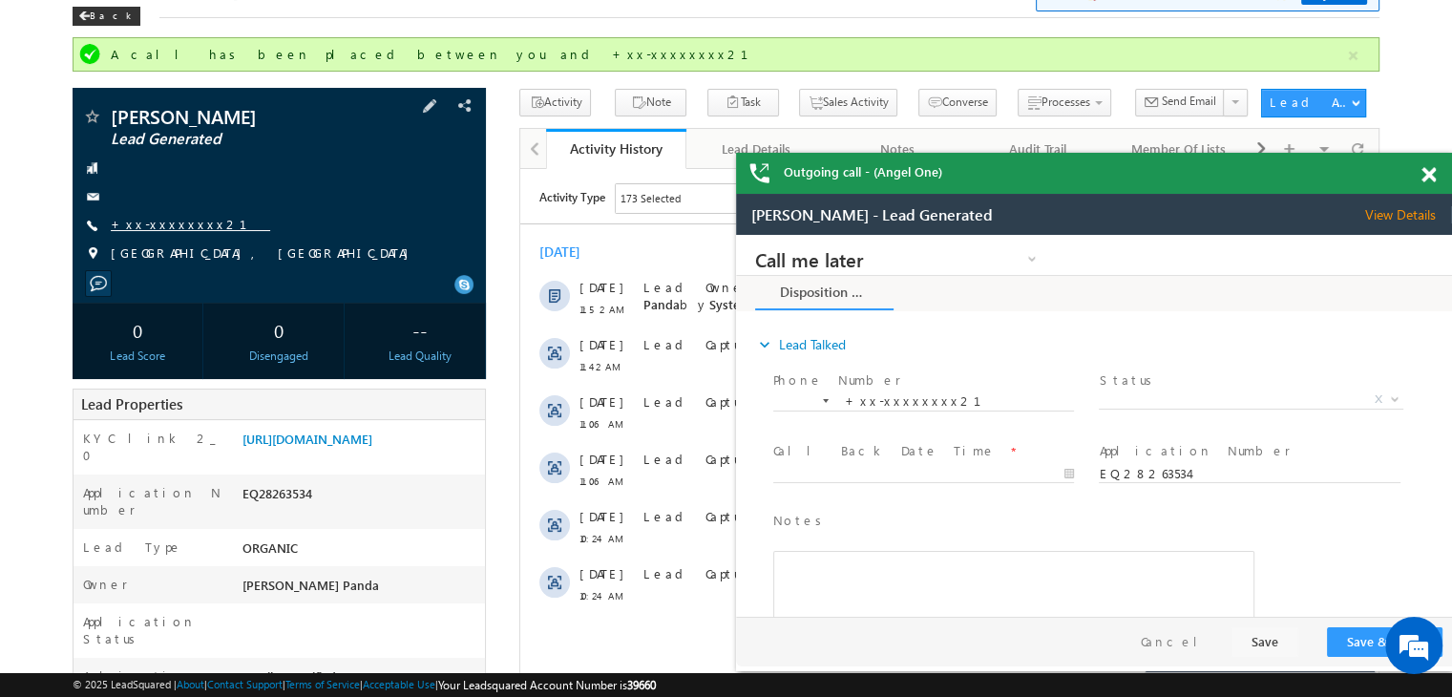
click at [166, 229] on link "+xx-xxxxxxxx21" at bounding box center [190, 224] width 159 height 16
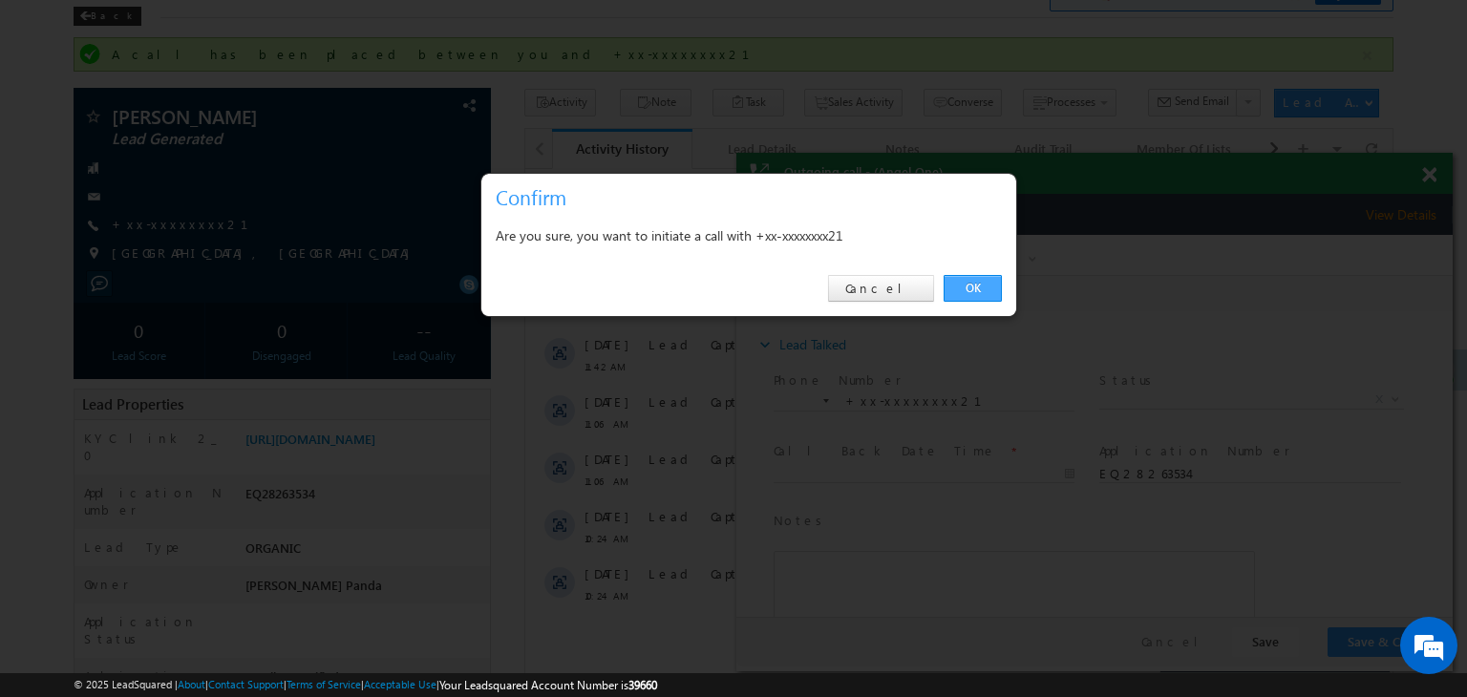
click at [973, 289] on link "OK" at bounding box center [972, 288] width 58 height 27
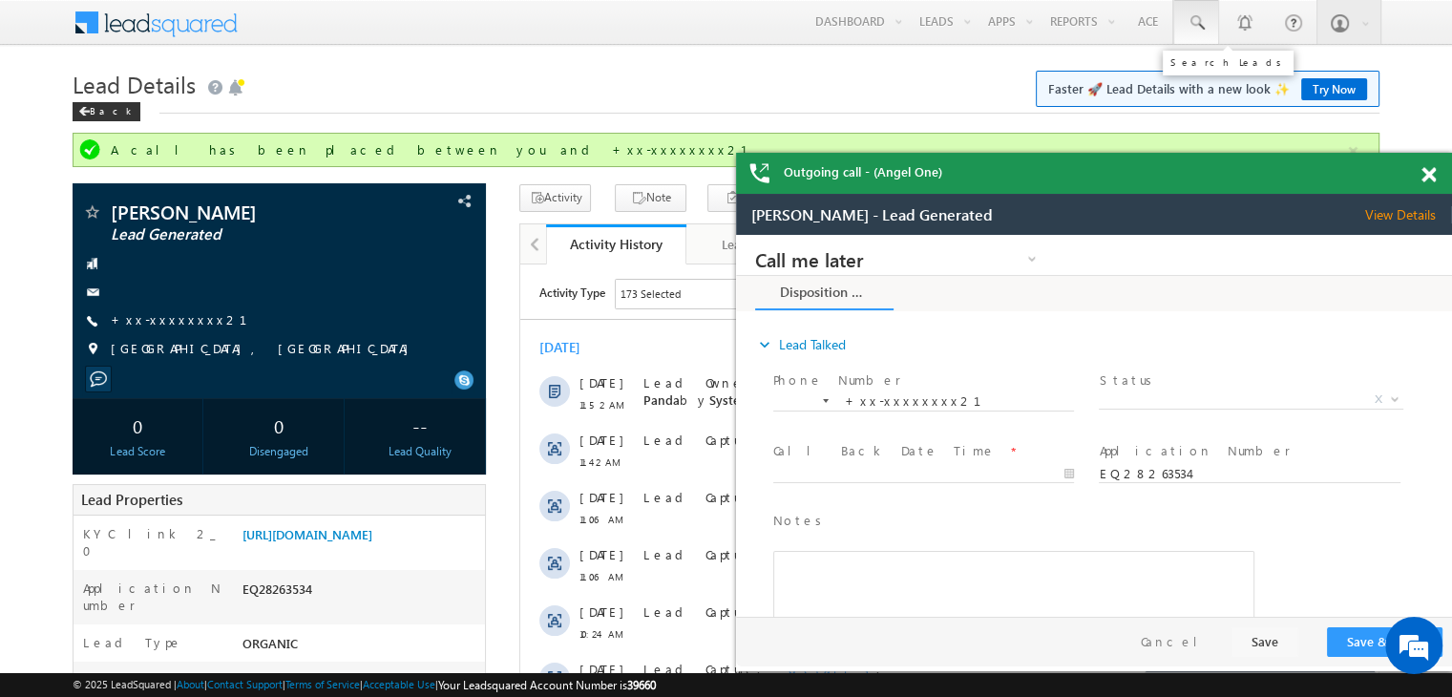
click at [1201, 25] on span at bounding box center [1196, 22] width 19 height 19
paste input "EQ28170285"
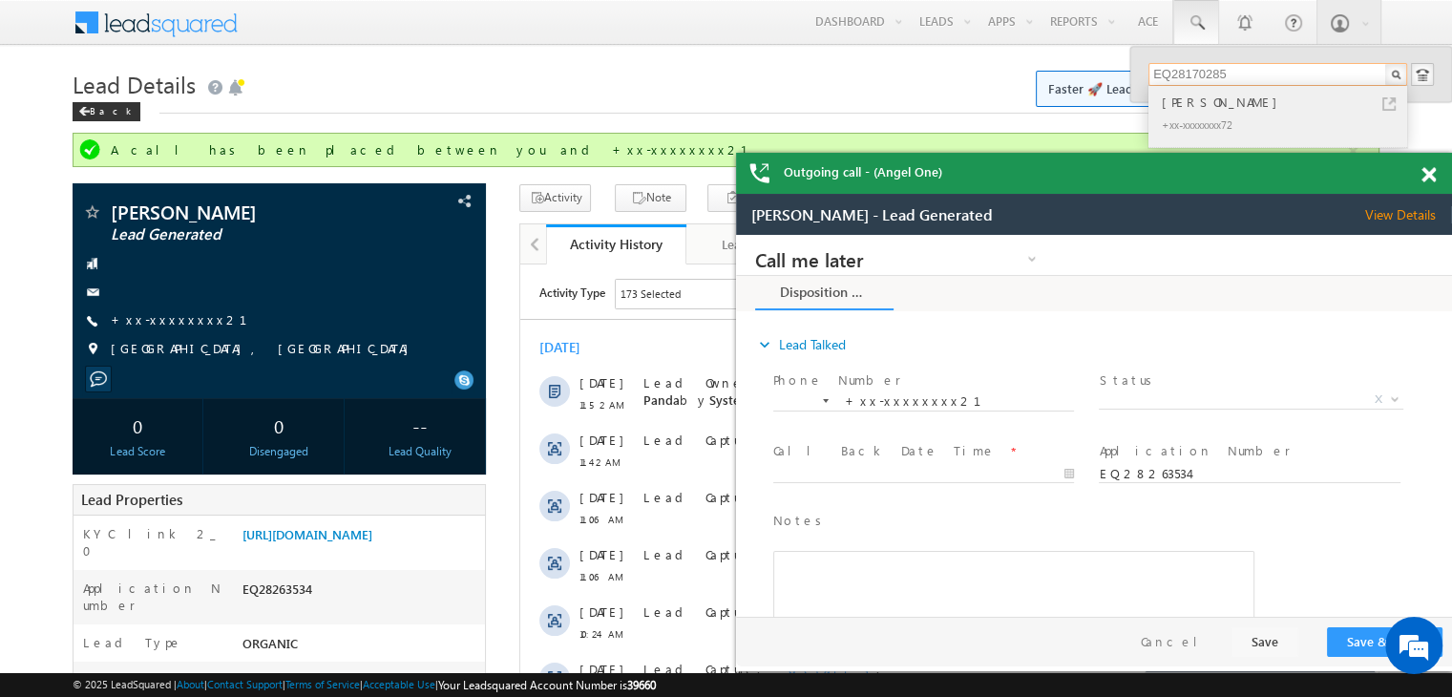
type input "EQ28170285"
click at [1207, 104] on div "[PERSON_NAME]" at bounding box center [1286, 102] width 256 height 21
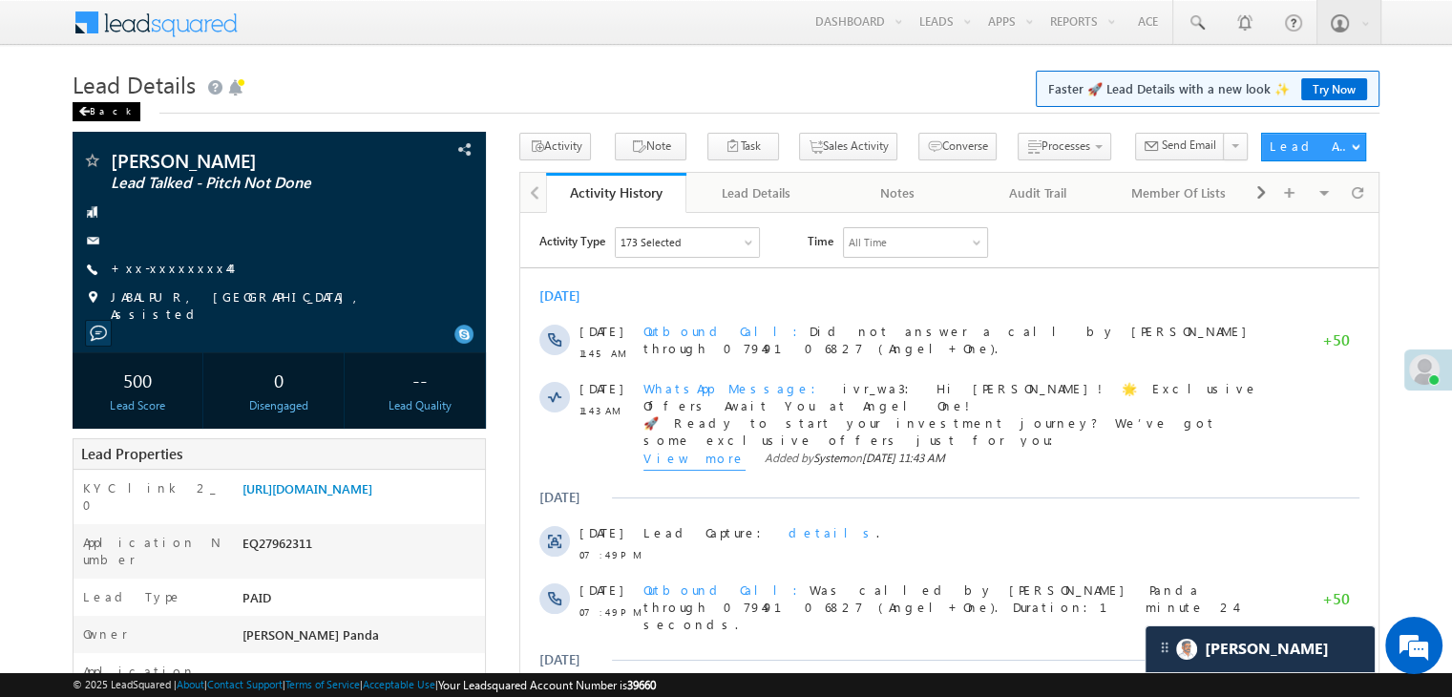
click at [109, 109] on div "Back" at bounding box center [107, 111] width 68 height 19
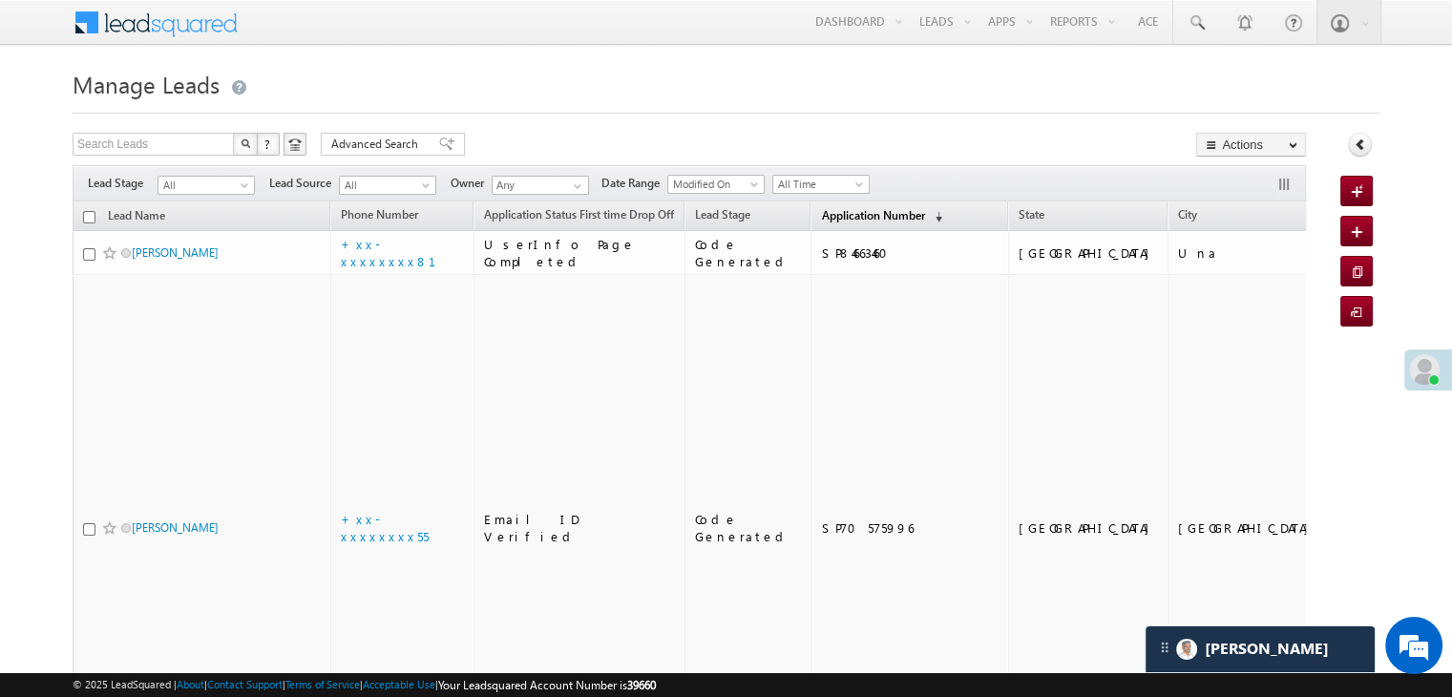
click at [848, 220] on span "Application Number" at bounding box center [872, 215] width 103 height 14
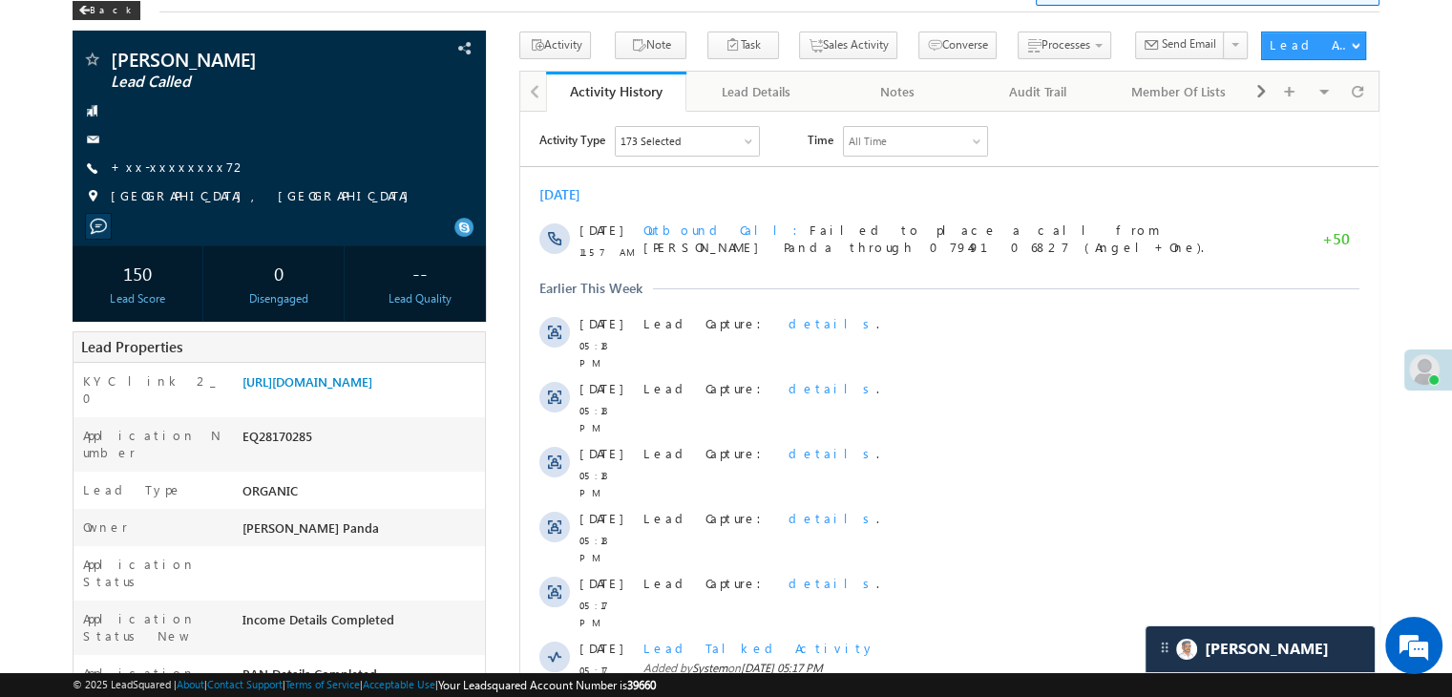
scroll to position [95, 0]
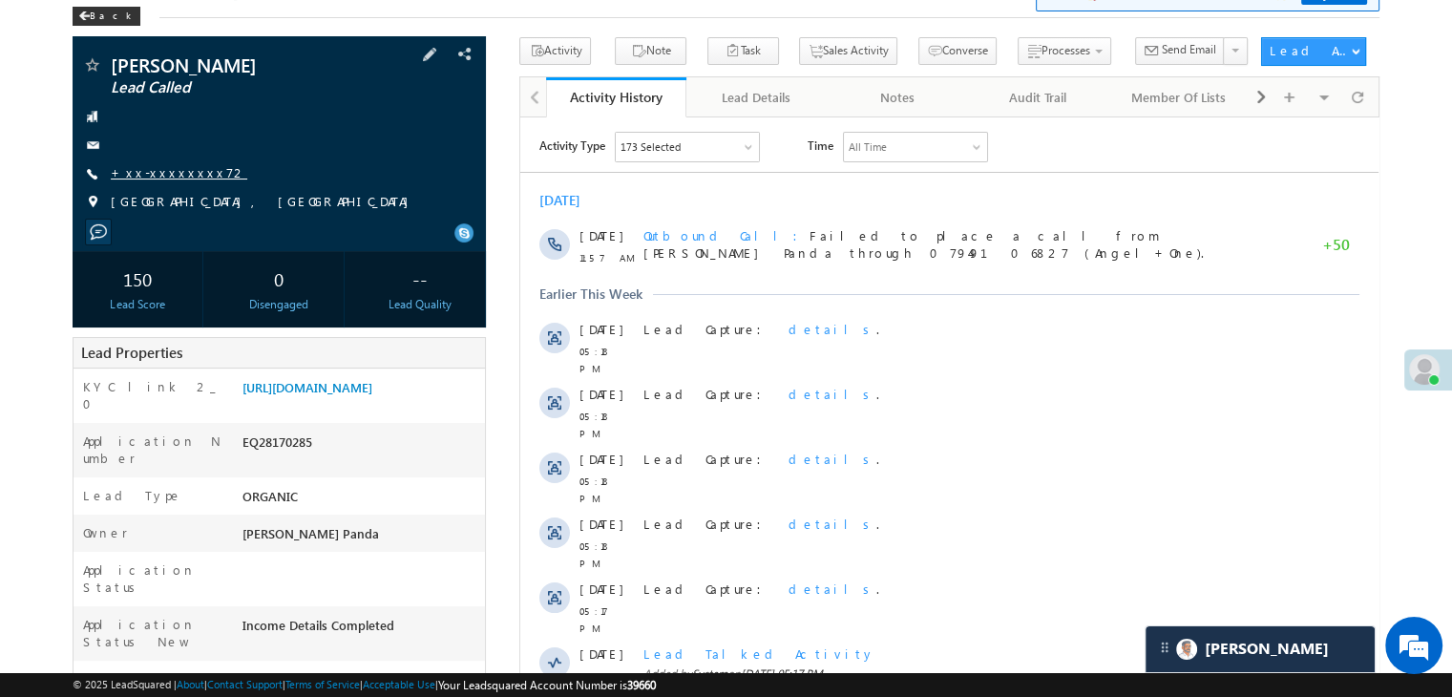
click at [153, 178] on link "+xx-xxxxxxxx72" at bounding box center [179, 172] width 137 height 16
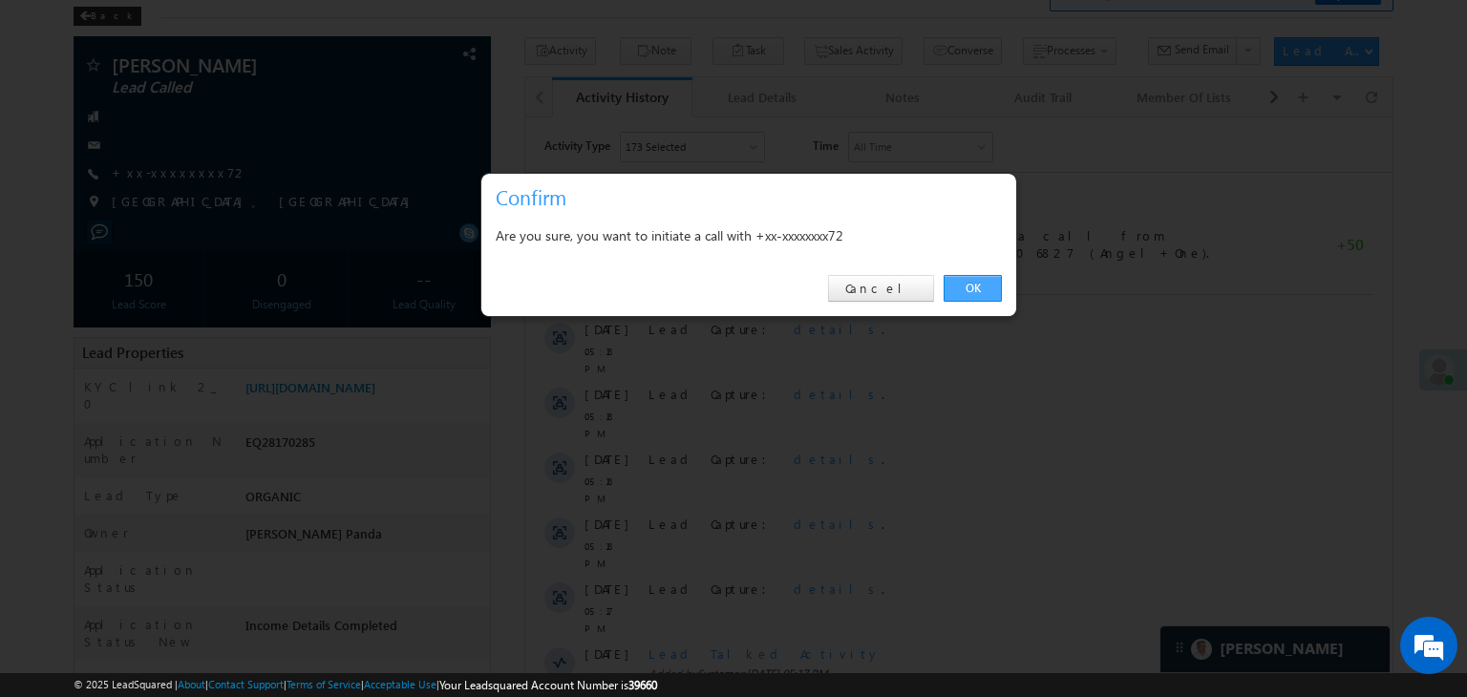
click at [980, 284] on link "OK" at bounding box center [972, 288] width 58 height 27
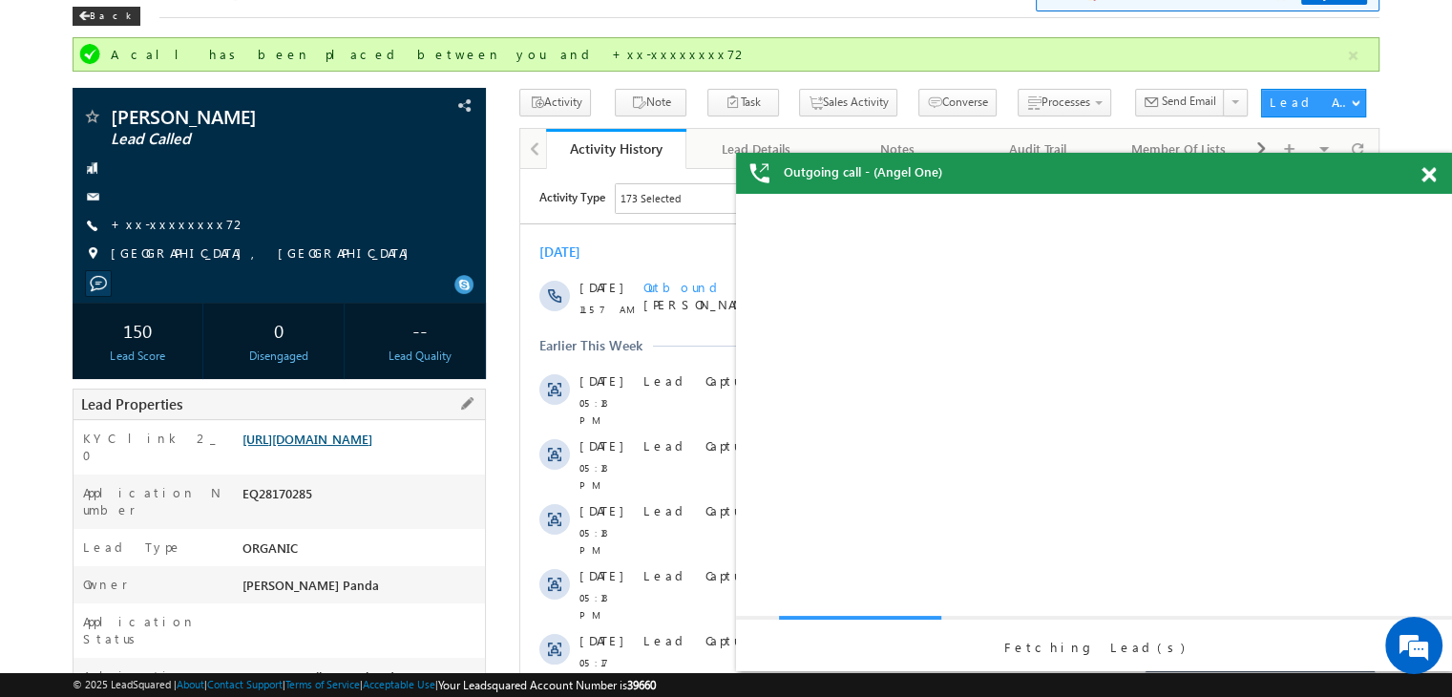
scroll to position [0, 0]
click at [372, 447] on link "https://angelbroking1-pk3em7sa.customui-test.leadsquared.com?leadId=28b5b121-c3…" at bounding box center [308, 439] width 130 height 16
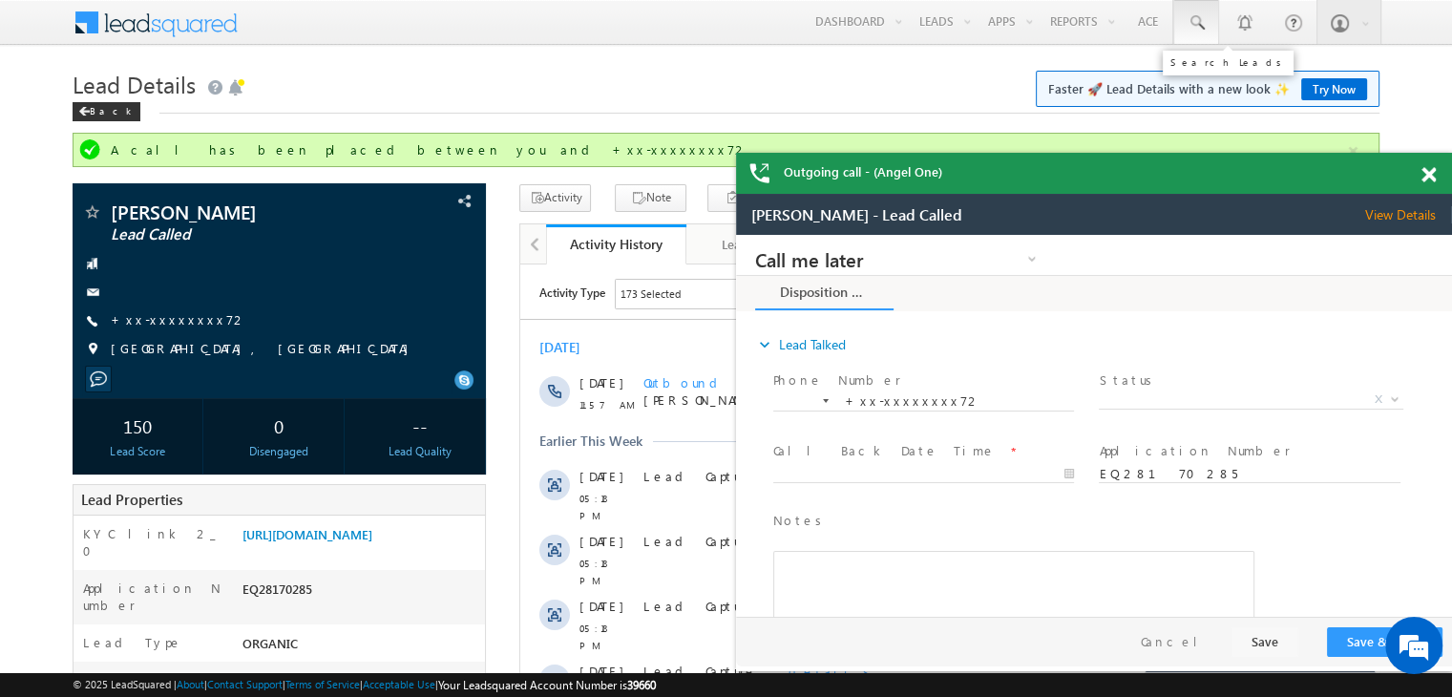
click at [1192, 23] on span at bounding box center [1196, 22] width 19 height 19
paste input "EQ28085132"
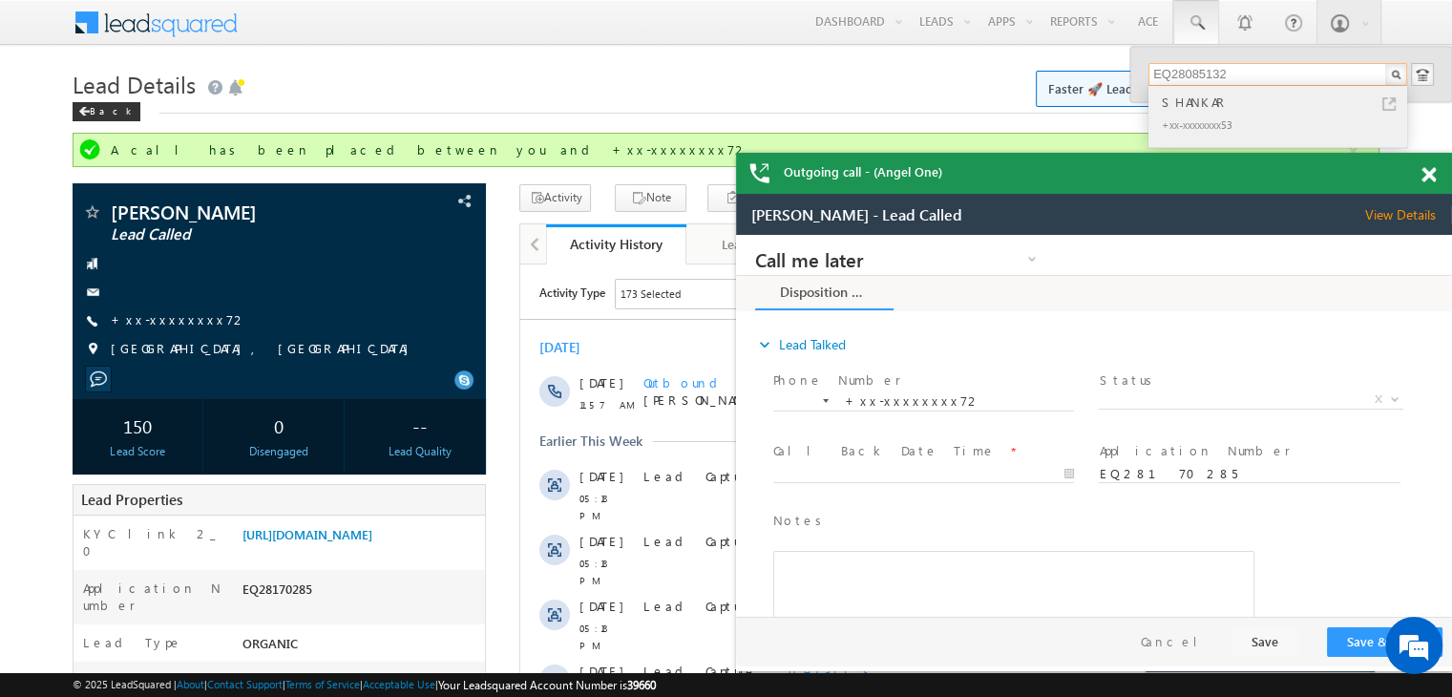
type input "EQ28085132"
click at [1199, 97] on div "SHANKAR" at bounding box center [1286, 102] width 256 height 21
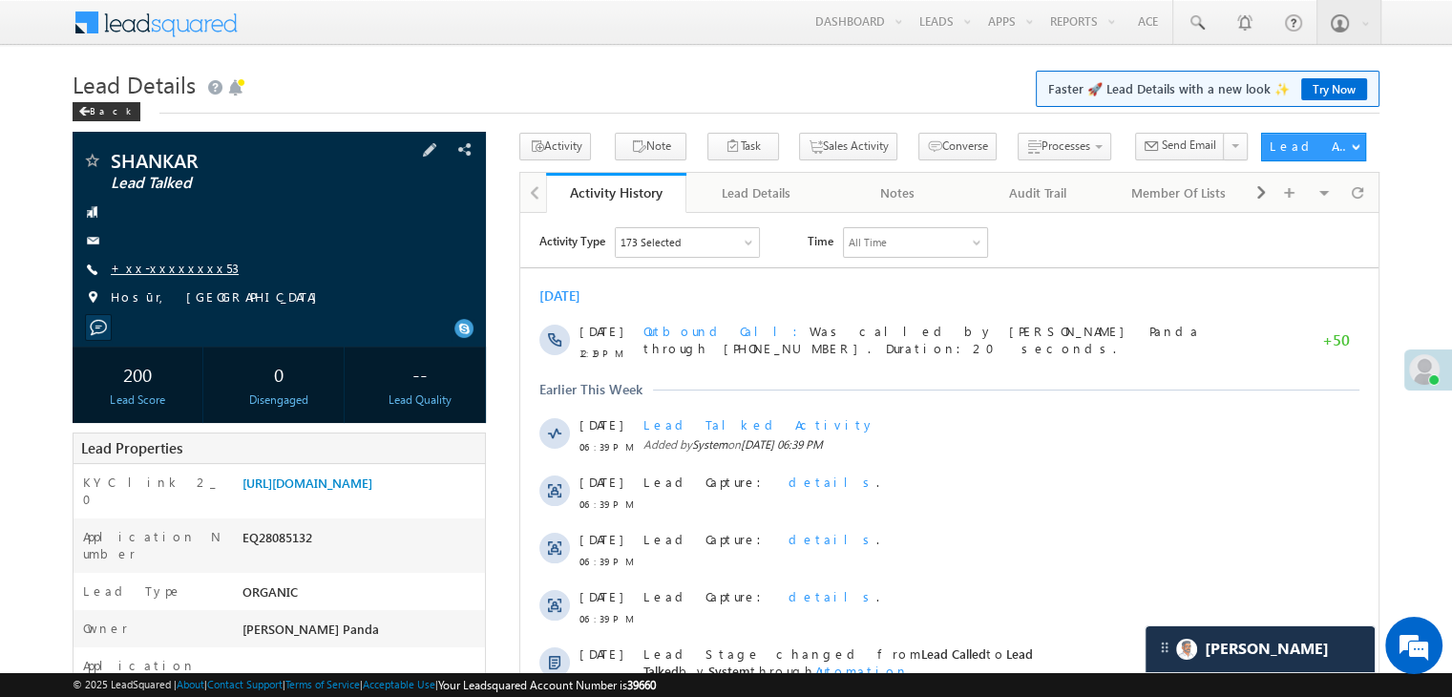
click at [180, 264] on link "+xx-xxxxxxxx53" at bounding box center [175, 268] width 128 height 16
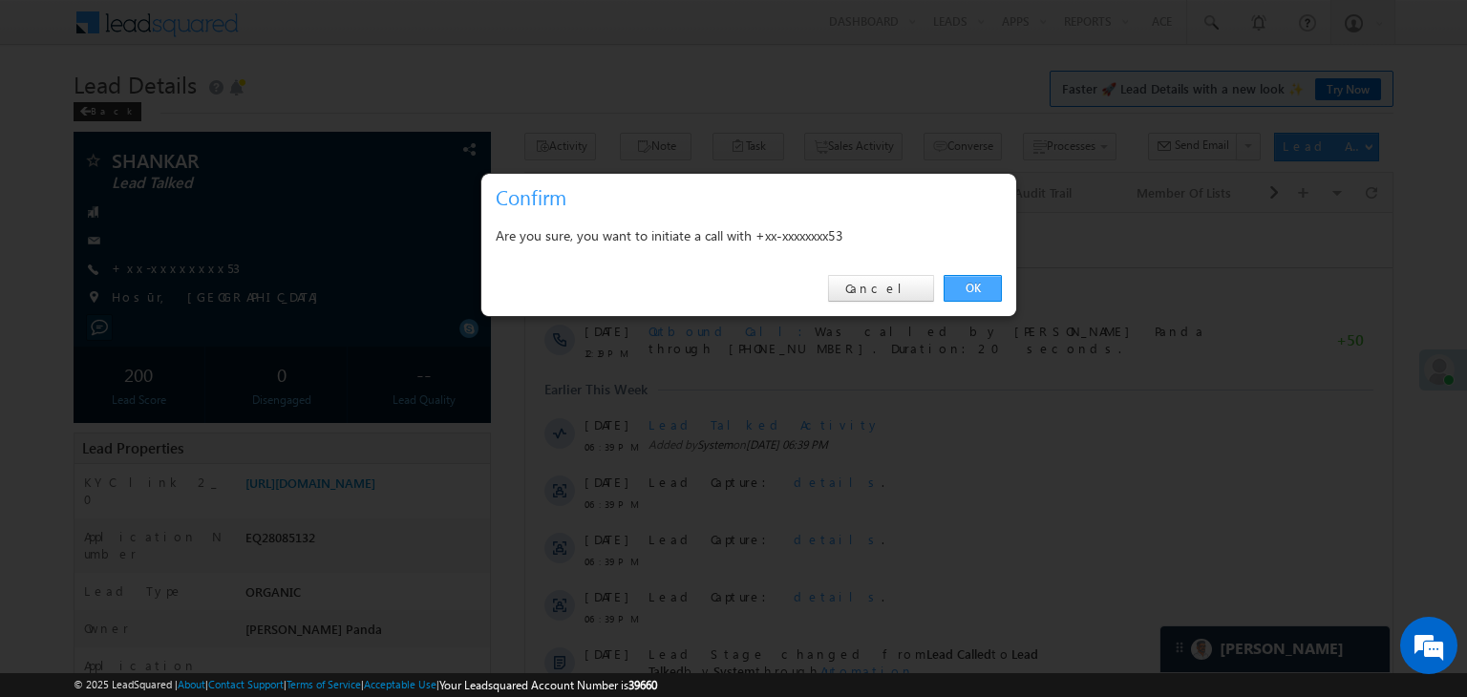
click at [970, 281] on link "OK" at bounding box center [972, 288] width 58 height 27
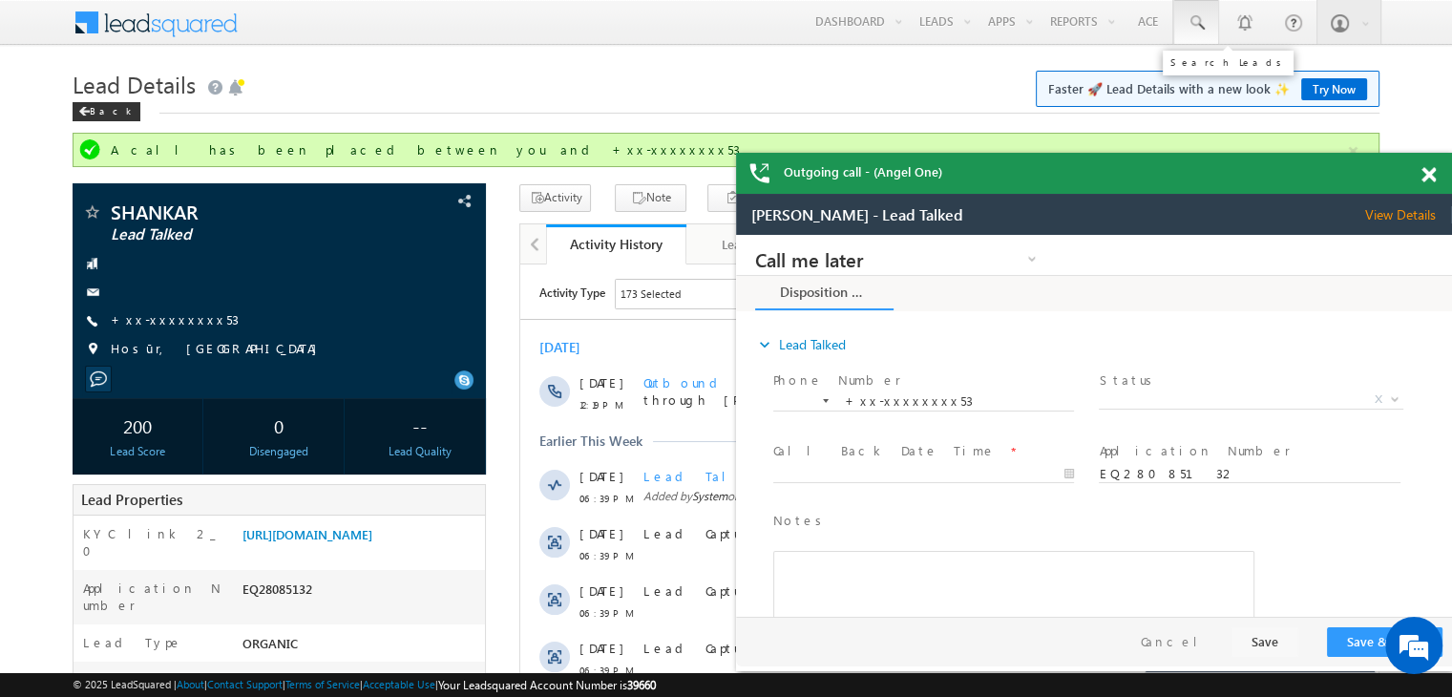
click at [1195, 22] on span at bounding box center [1196, 22] width 19 height 19
paste input "EQ27584765"
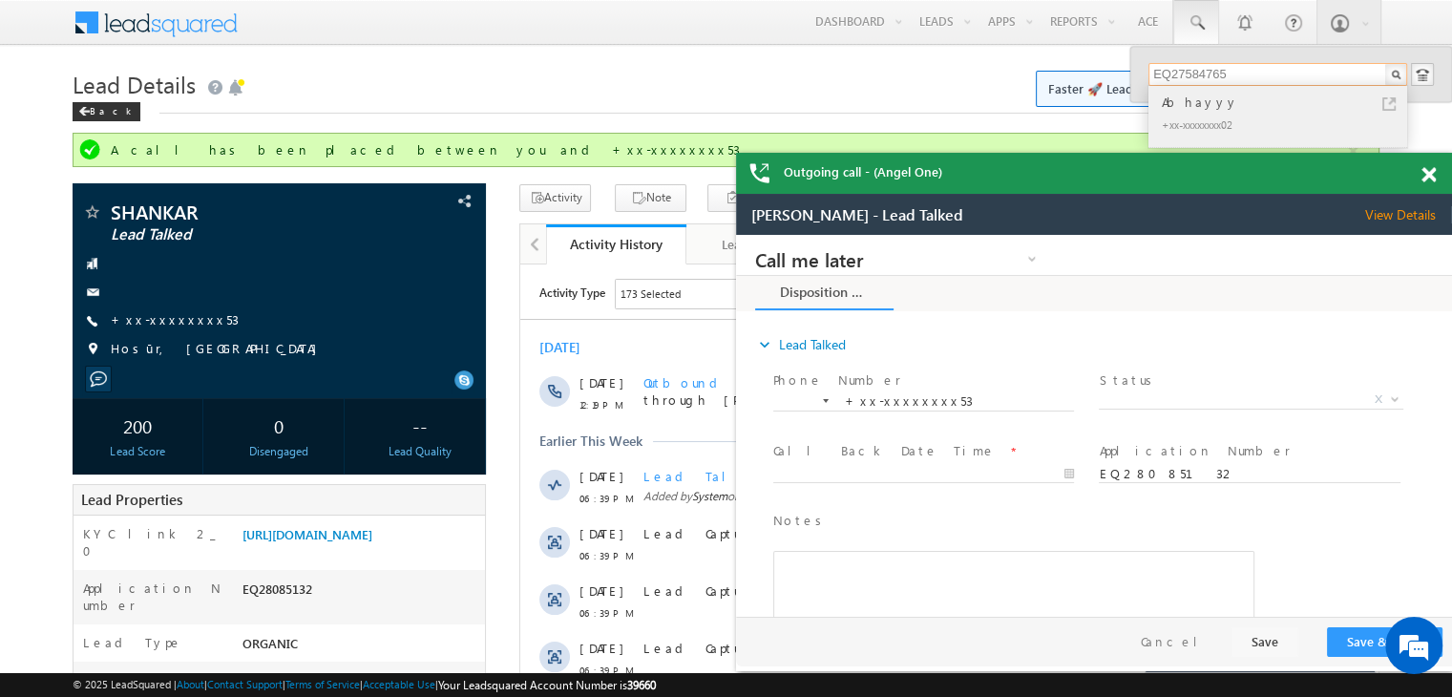
type input "EQ27584765"
click at [1182, 100] on div "Abhayyy" at bounding box center [1286, 102] width 256 height 21
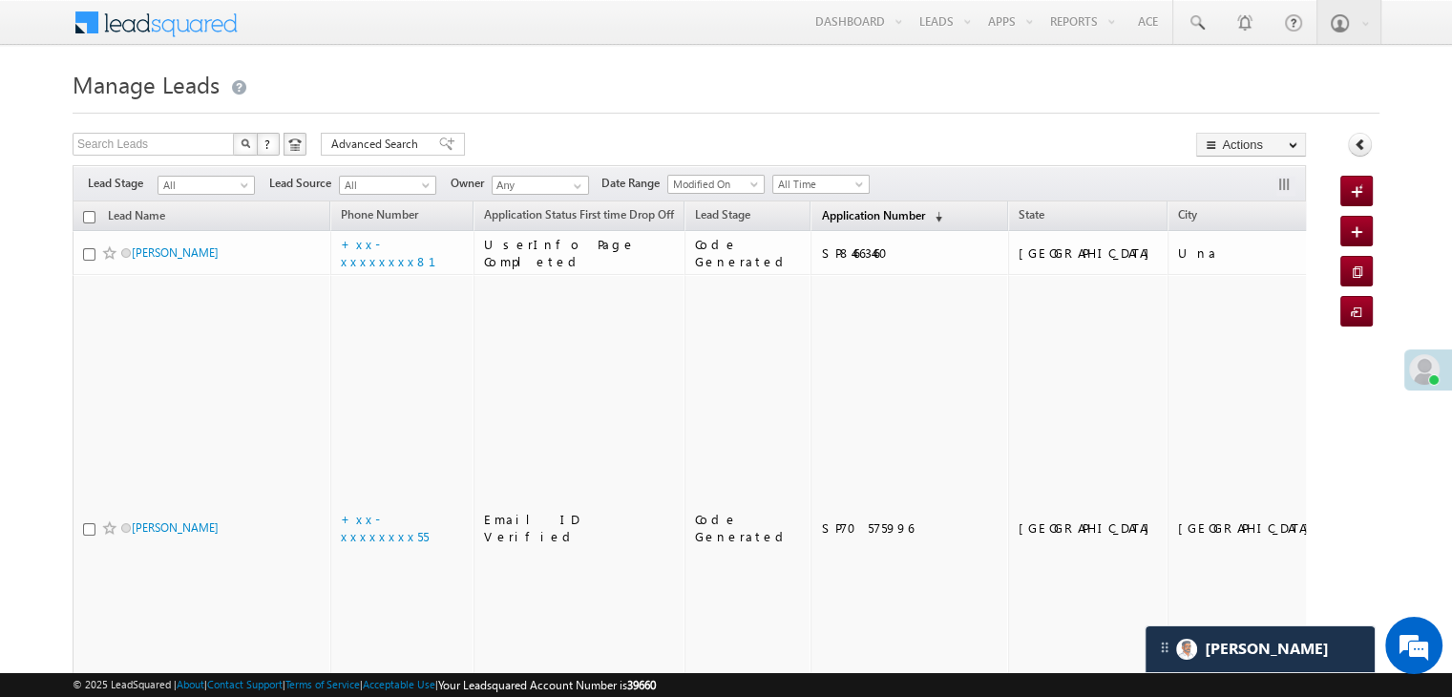
click at [835, 208] on span "Application Number" at bounding box center [872, 215] width 103 height 14
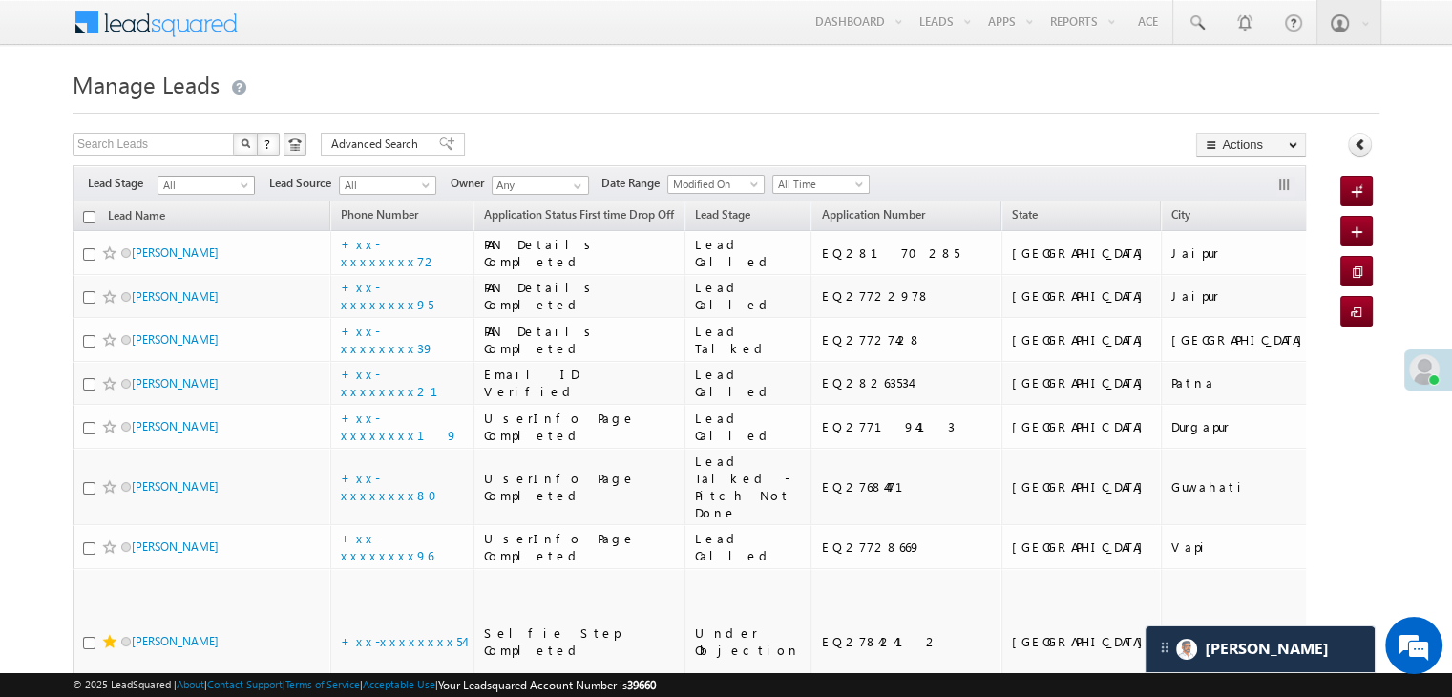
click at [237, 181] on span "All" at bounding box center [204, 185] width 91 height 17
click at [210, 222] on link "Lead Generated" at bounding box center [207, 225] width 96 height 17
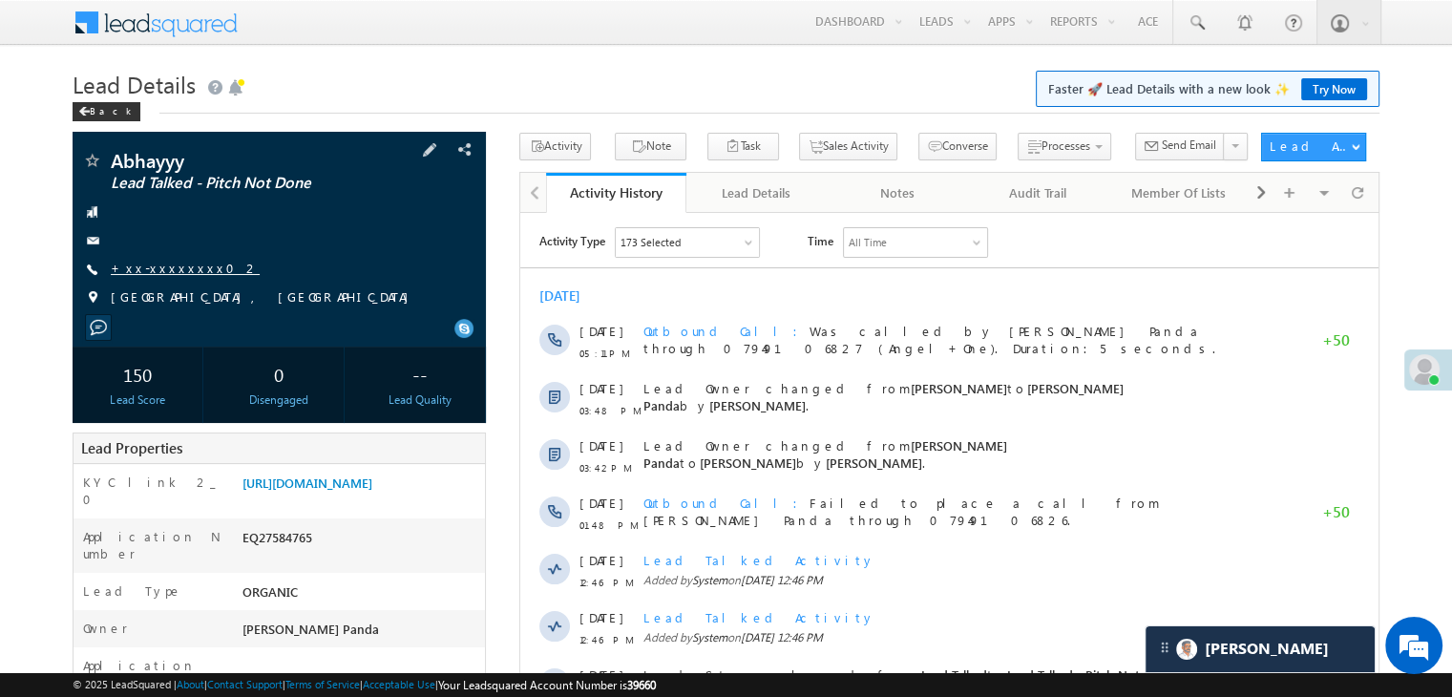
click at [179, 276] on link "+xx-xxxxxxxx02" at bounding box center [185, 268] width 149 height 16
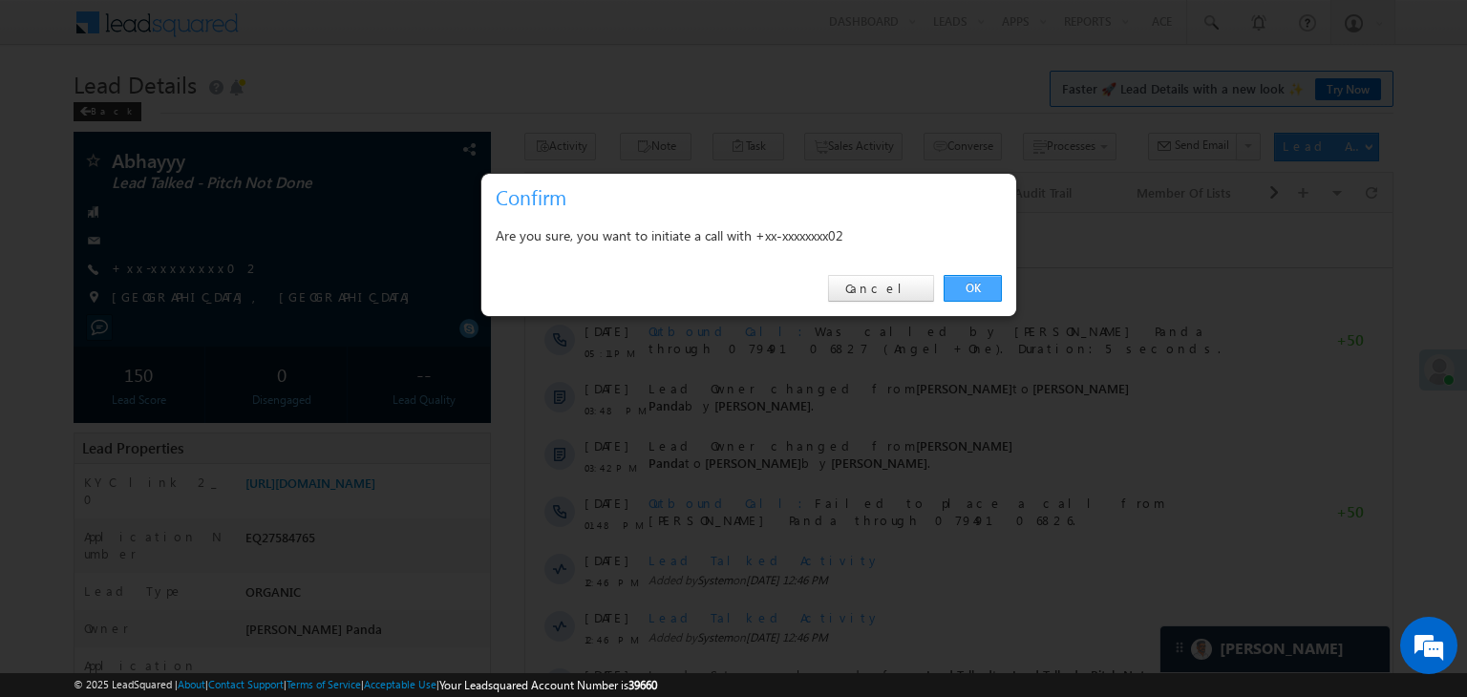
click at [974, 290] on link "OK" at bounding box center [972, 288] width 58 height 27
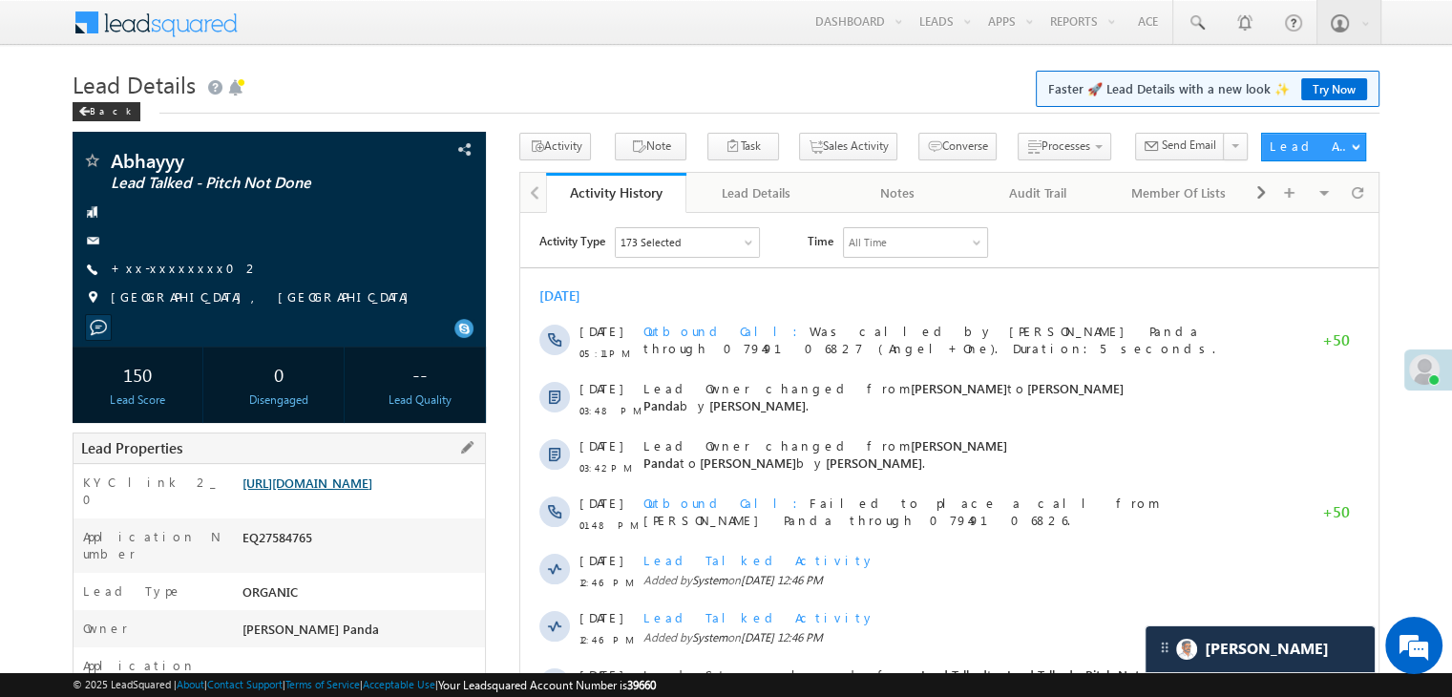
click at [323, 491] on link "[URL][DOMAIN_NAME]" at bounding box center [308, 483] width 130 height 16
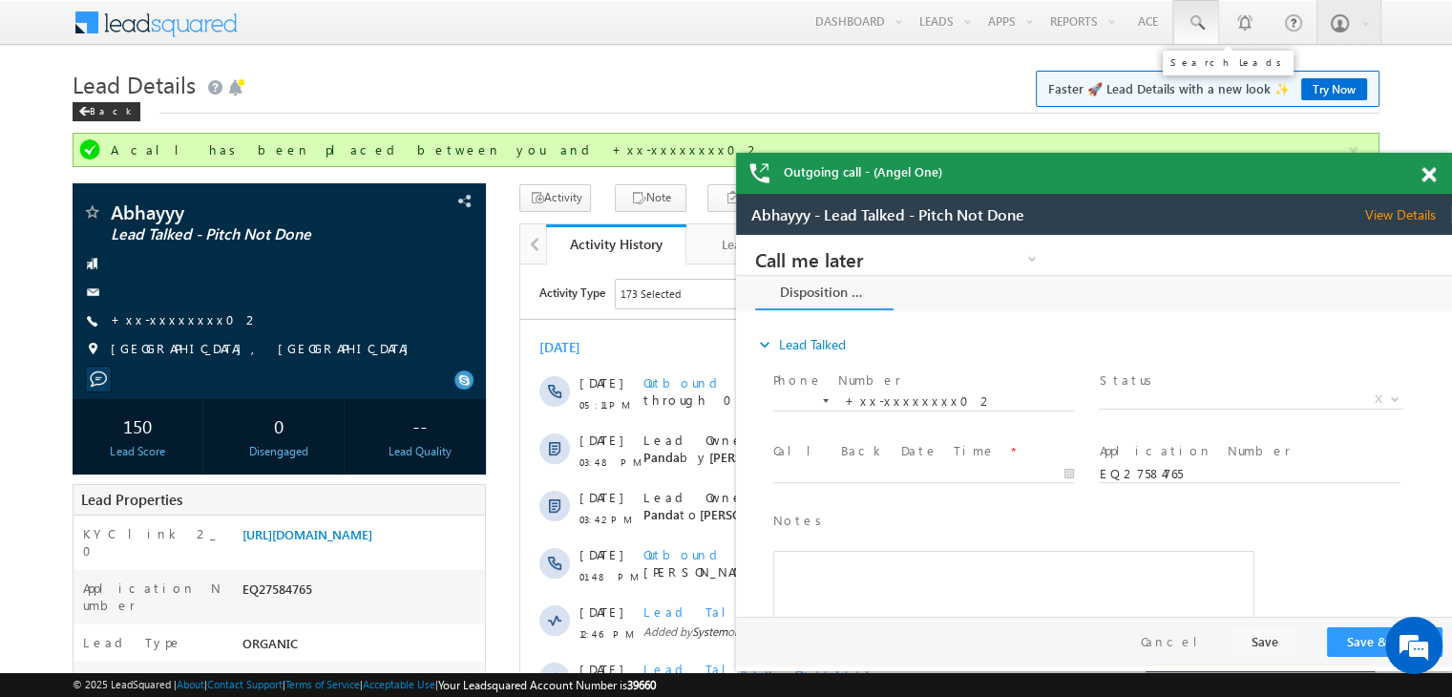
click at [1199, 23] on span at bounding box center [1196, 22] width 19 height 19
paste input "EQ27617918"
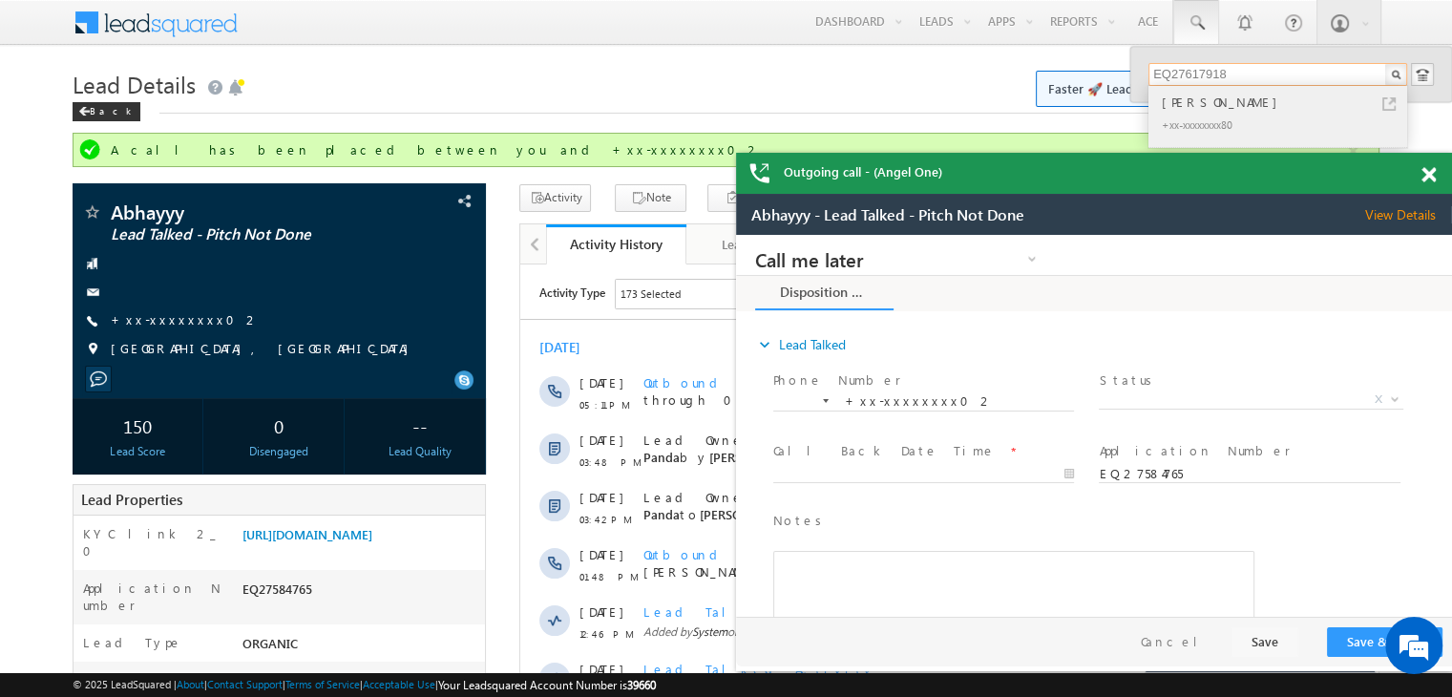
type input "EQ27617918"
click at [1174, 103] on div "Amar kumar" at bounding box center [1286, 102] width 256 height 21
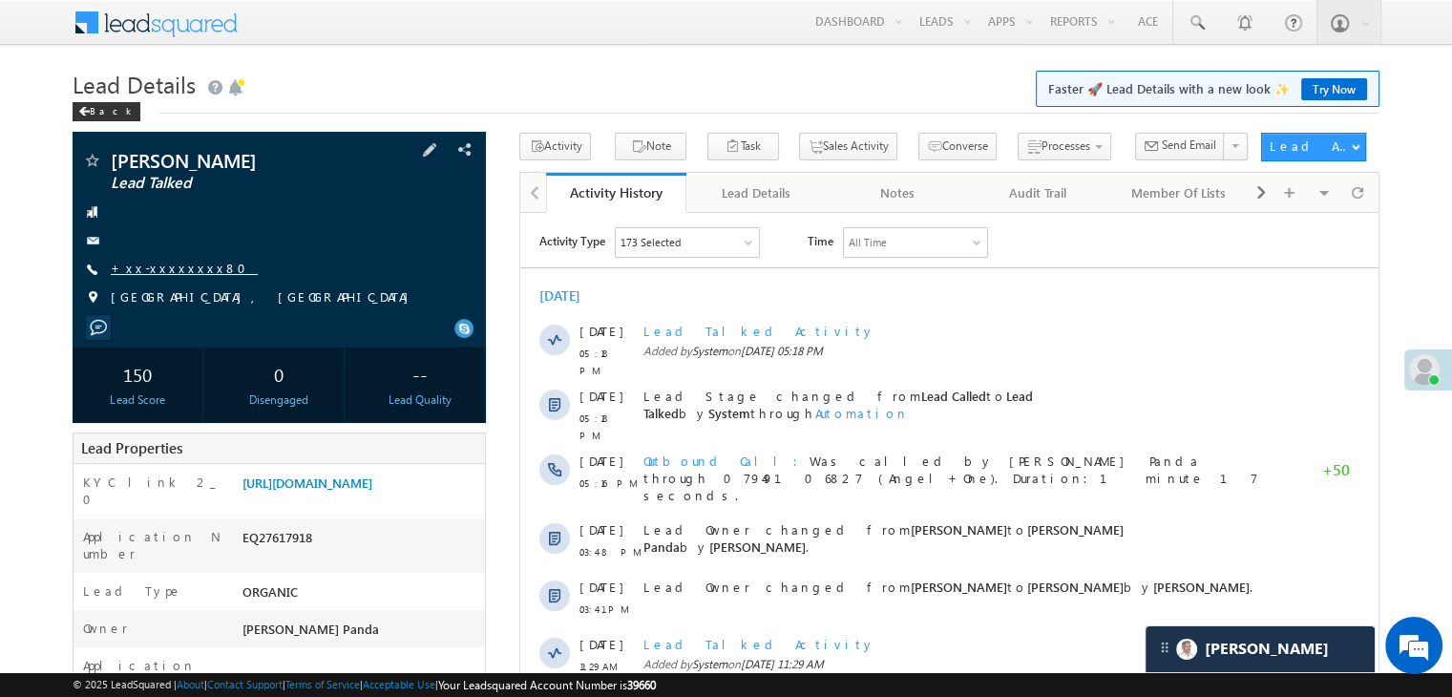
click at [160, 271] on link "+xx-xxxxxxxx80" at bounding box center [184, 268] width 147 height 16
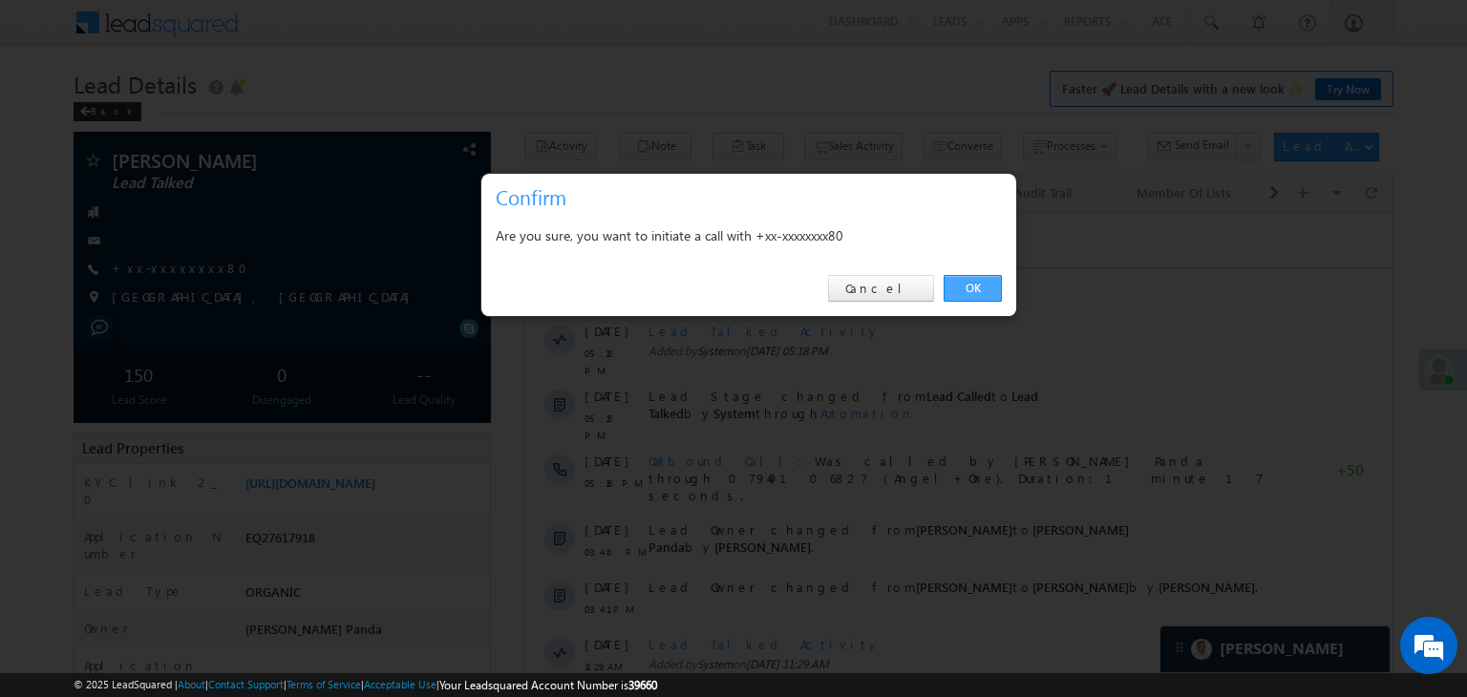
click at [974, 286] on link "OK" at bounding box center [972, 288] width 58 height 27
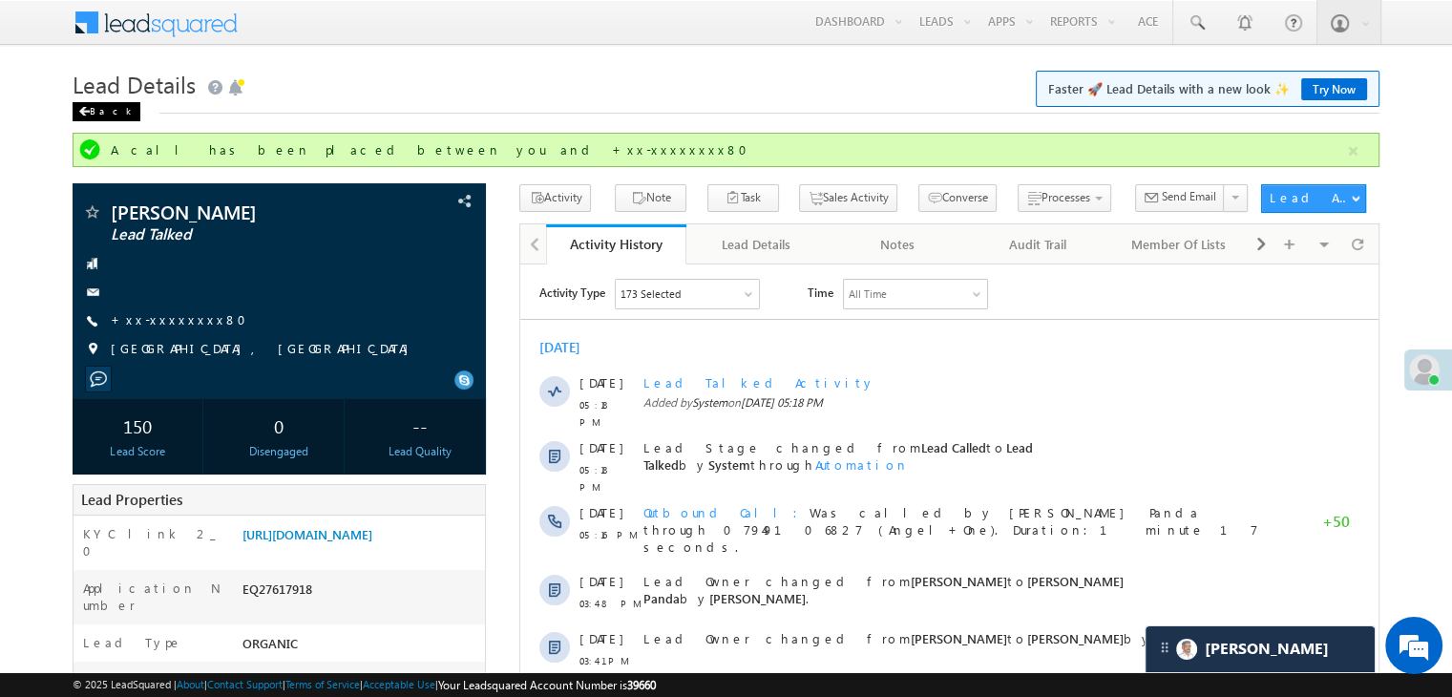
click at [100, 106] on div "Back" at bounding box center [107, 111] width 68 height 19
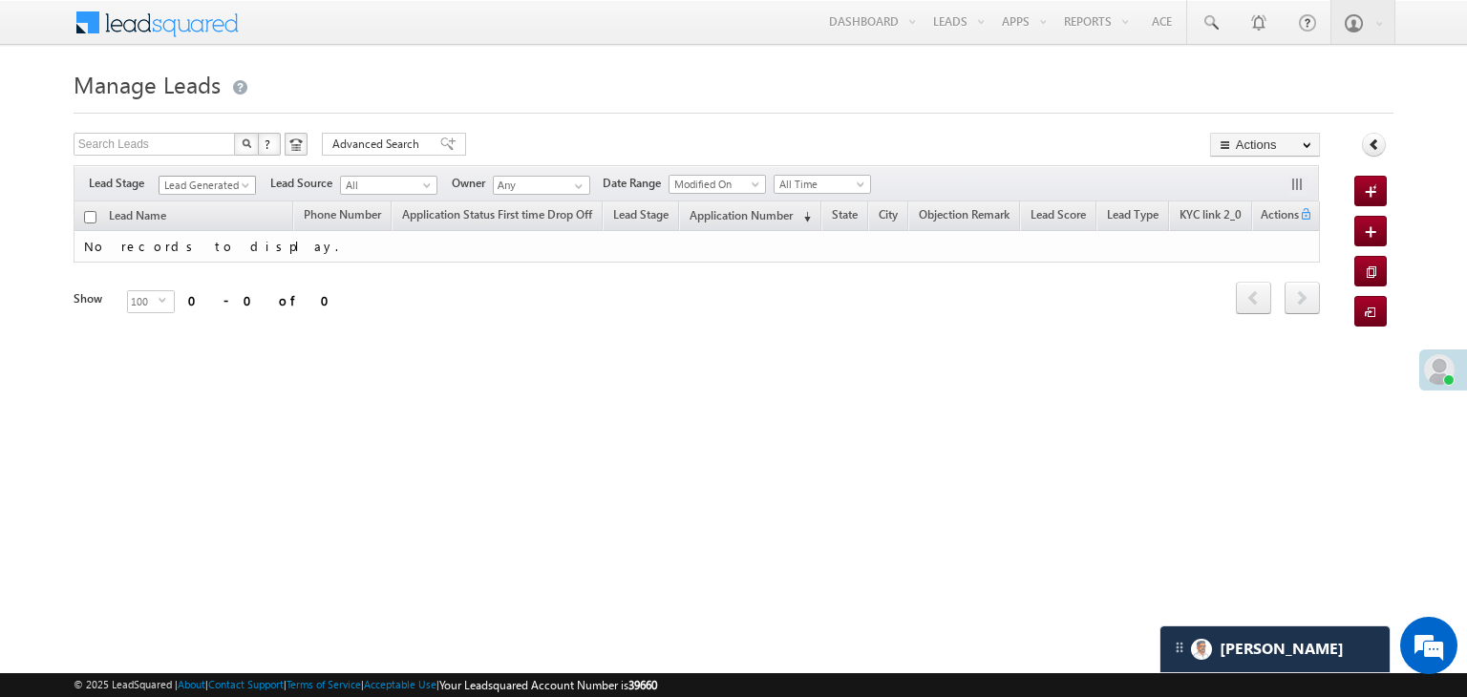
click at [214, 187] on span "Lead Generated" at bounding box center [204, 185] width 91 height 17
click at [200, 201] on link "All" at bounding box center [207, 206] width 96 height 17
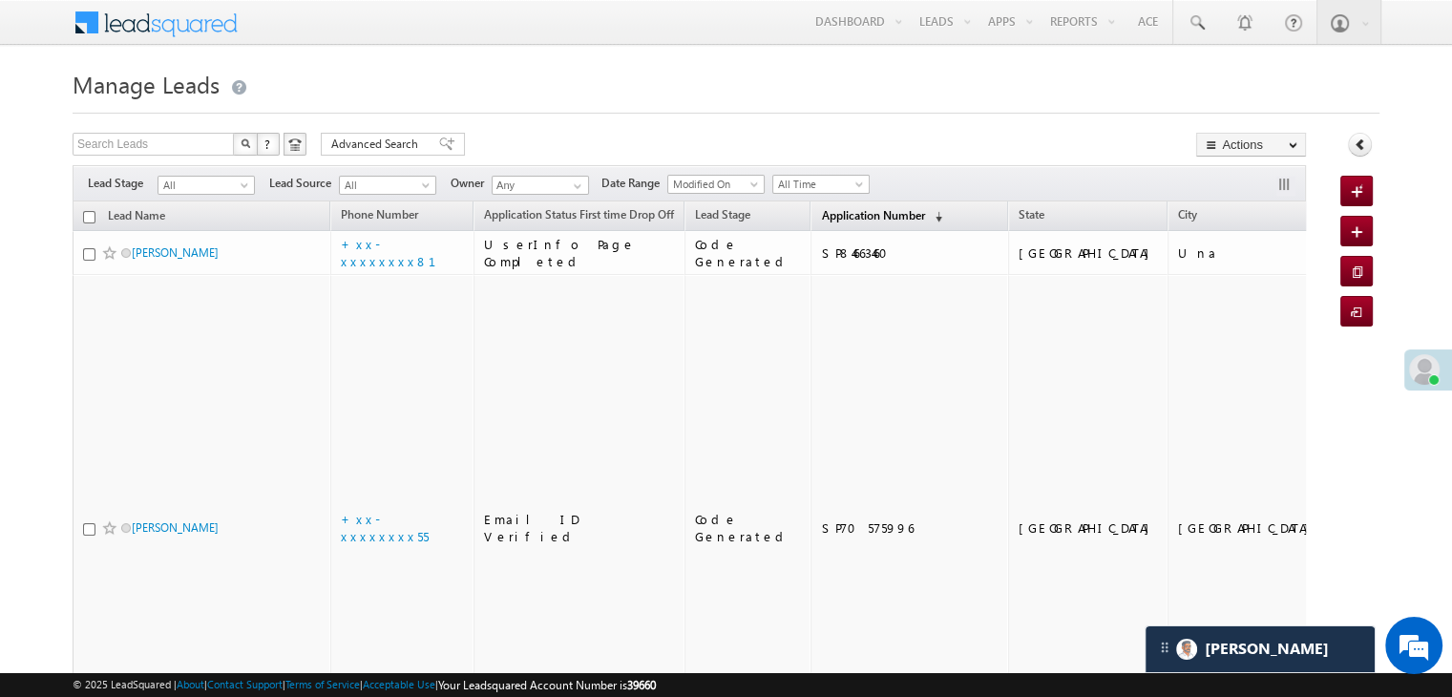
click at [841, 213] on span "Application Number" at bounding box center [872, 215] width 103 height 14
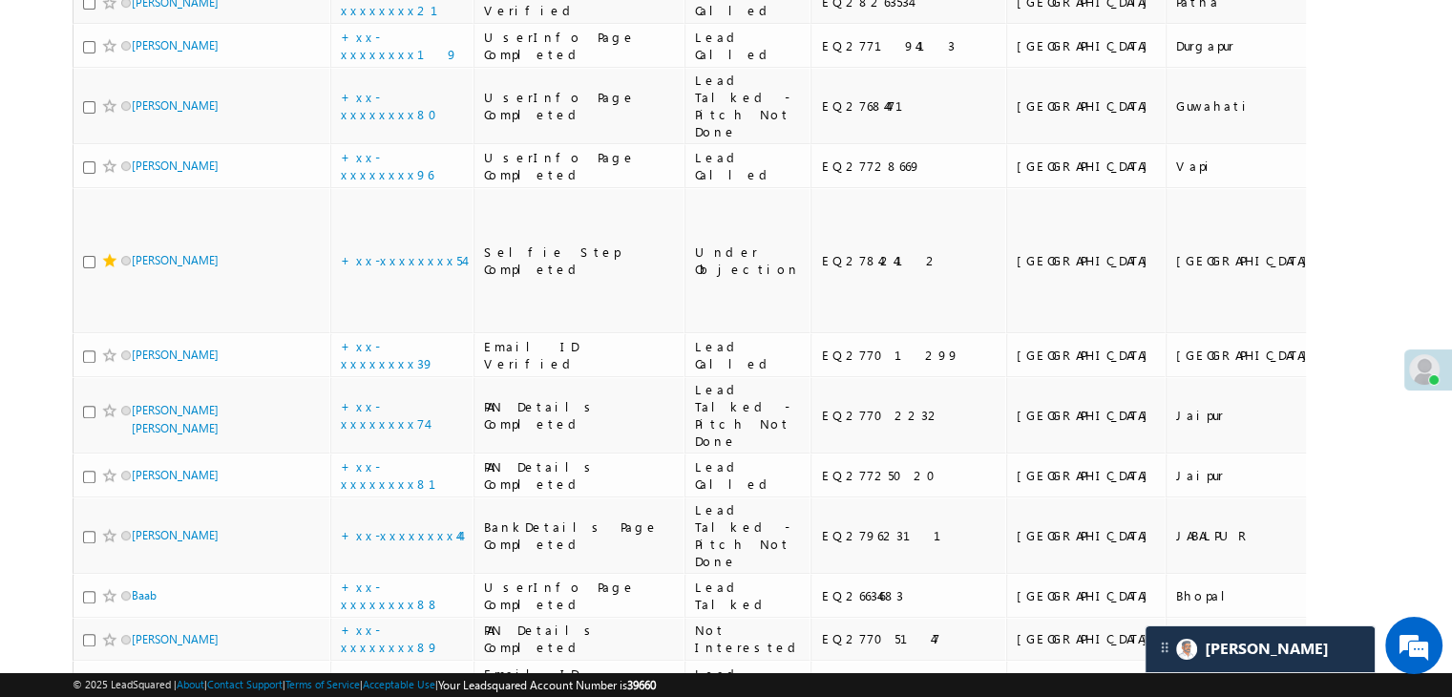
scroll to position [382, 0]
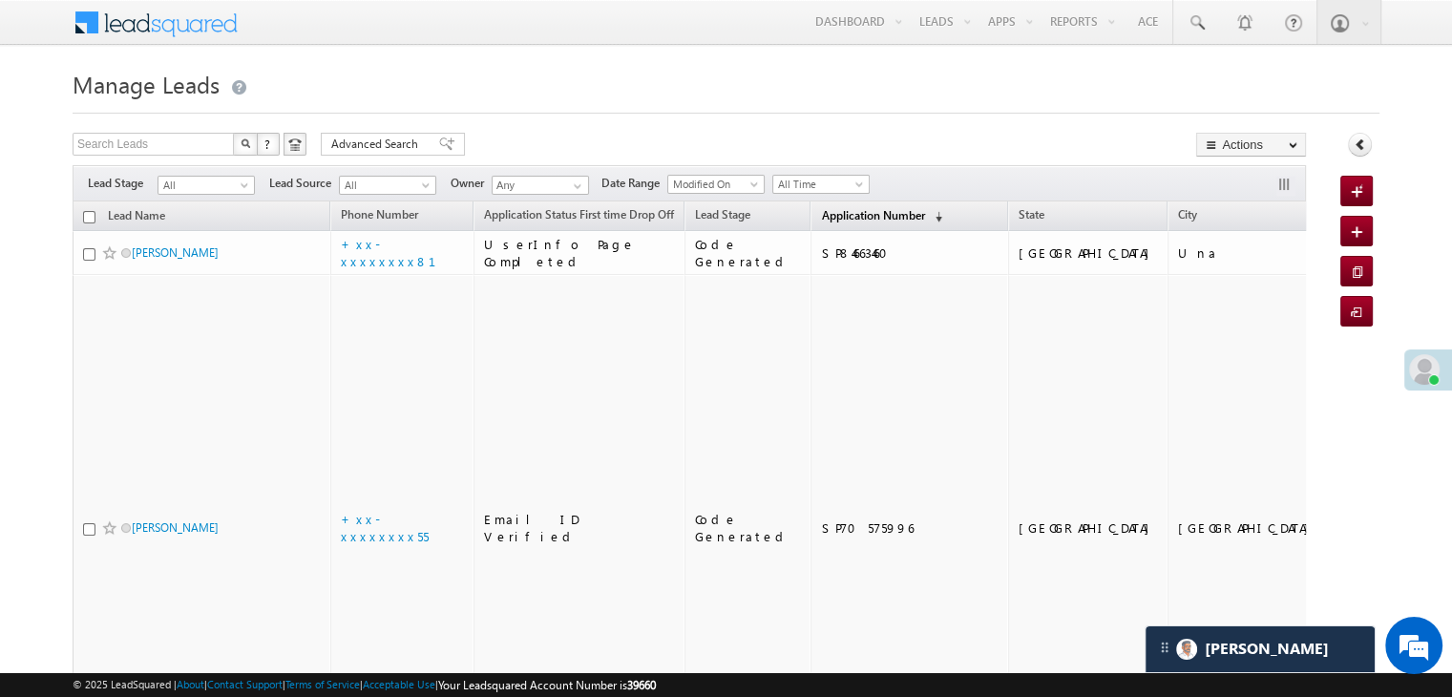
click at [821, 219] on span "Application Number" at bounding box center [872, 215] width 103 height 14
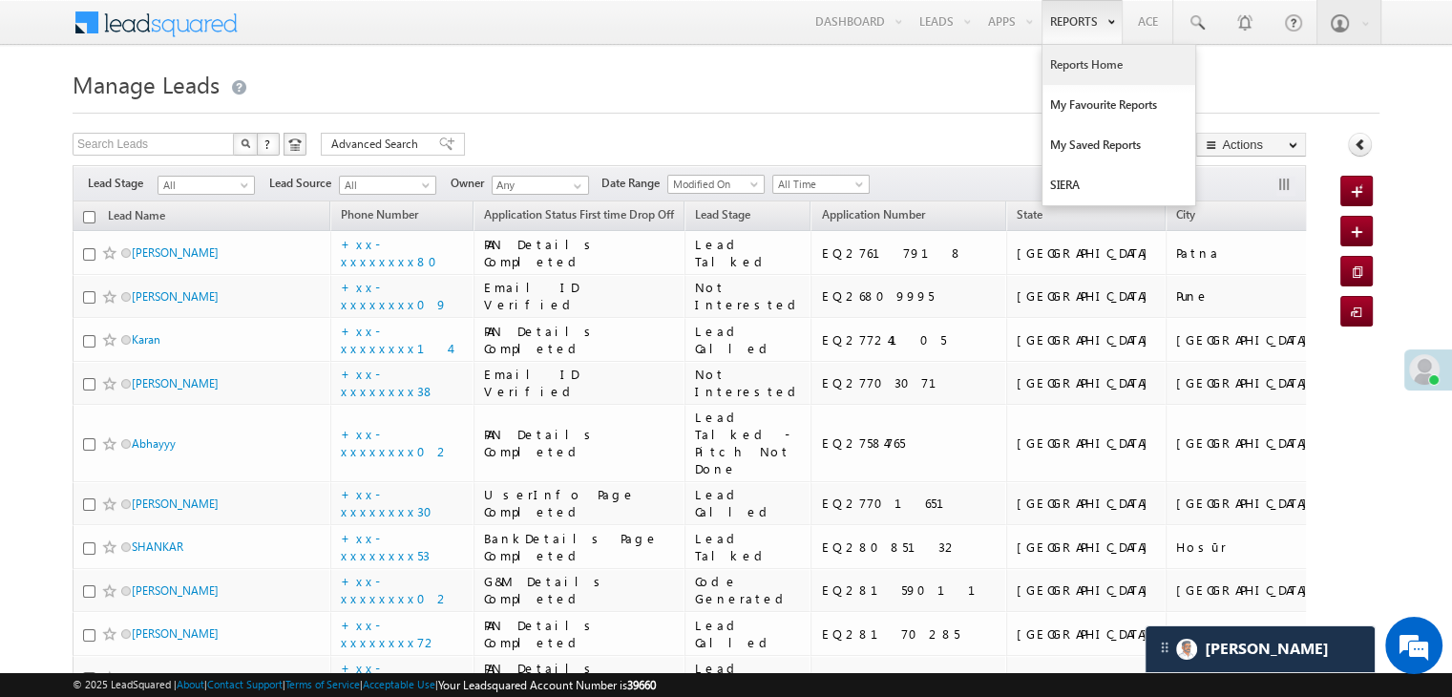
click at [1079, 61] on link "Reports Home" at bounding box center [1119, 65] width 153 height 40
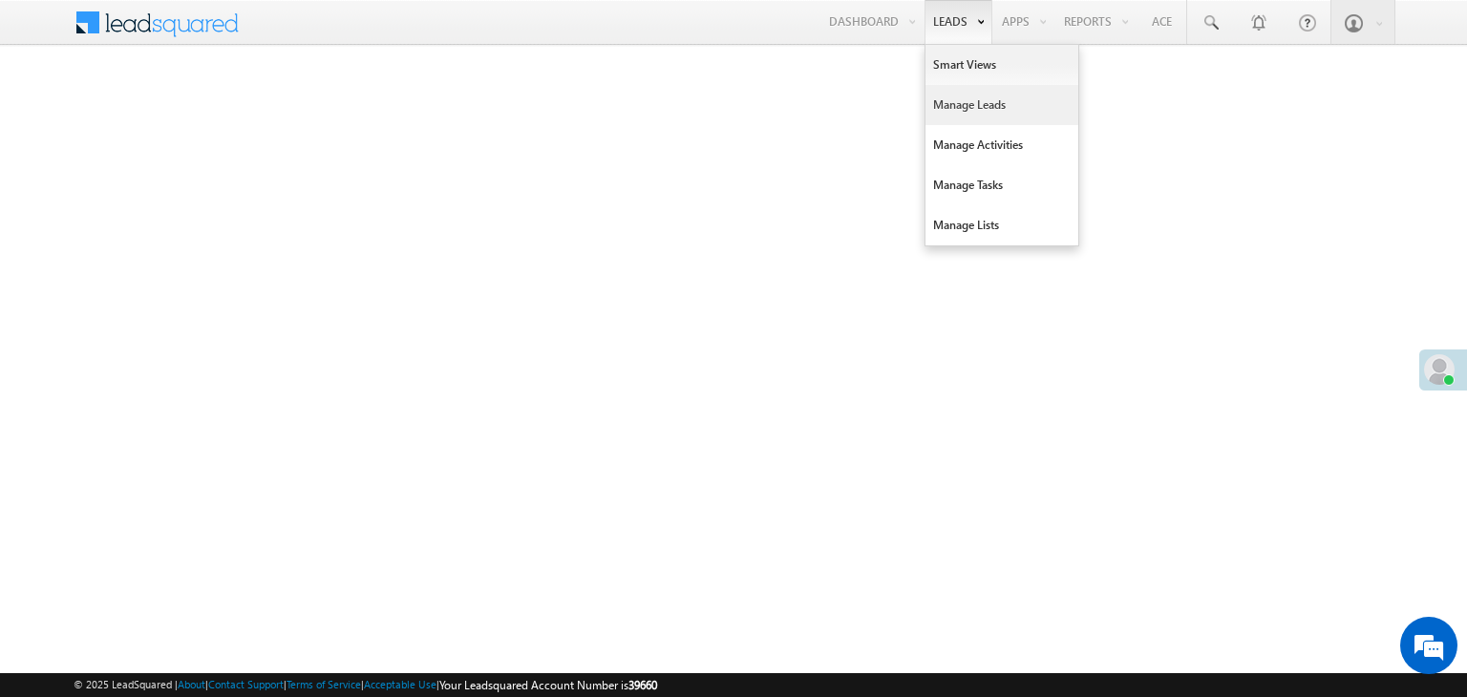
click at [951, 99] on link "Manage Leads" at bounding box center [1001, 105] width 153 height 40
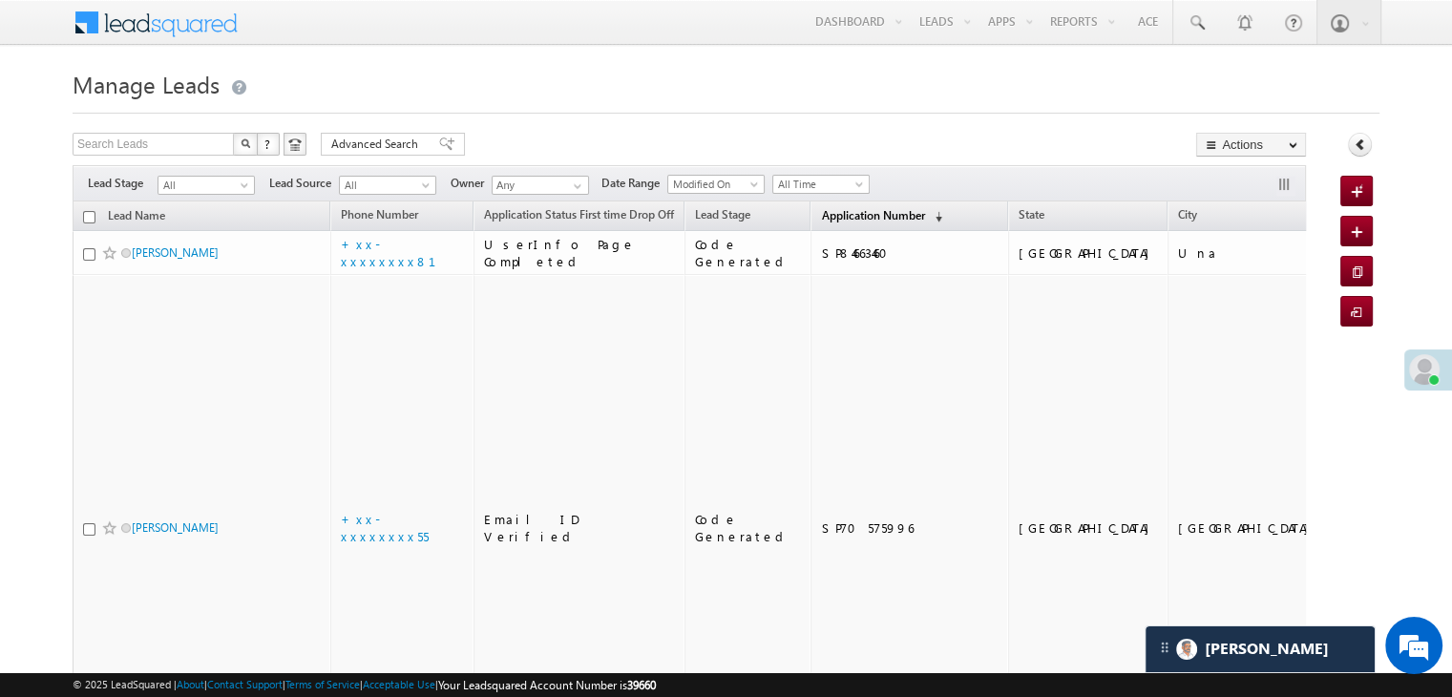
click at [829, 215] on span "Application Number" at bounding box center [872, 215] width 103 height 14
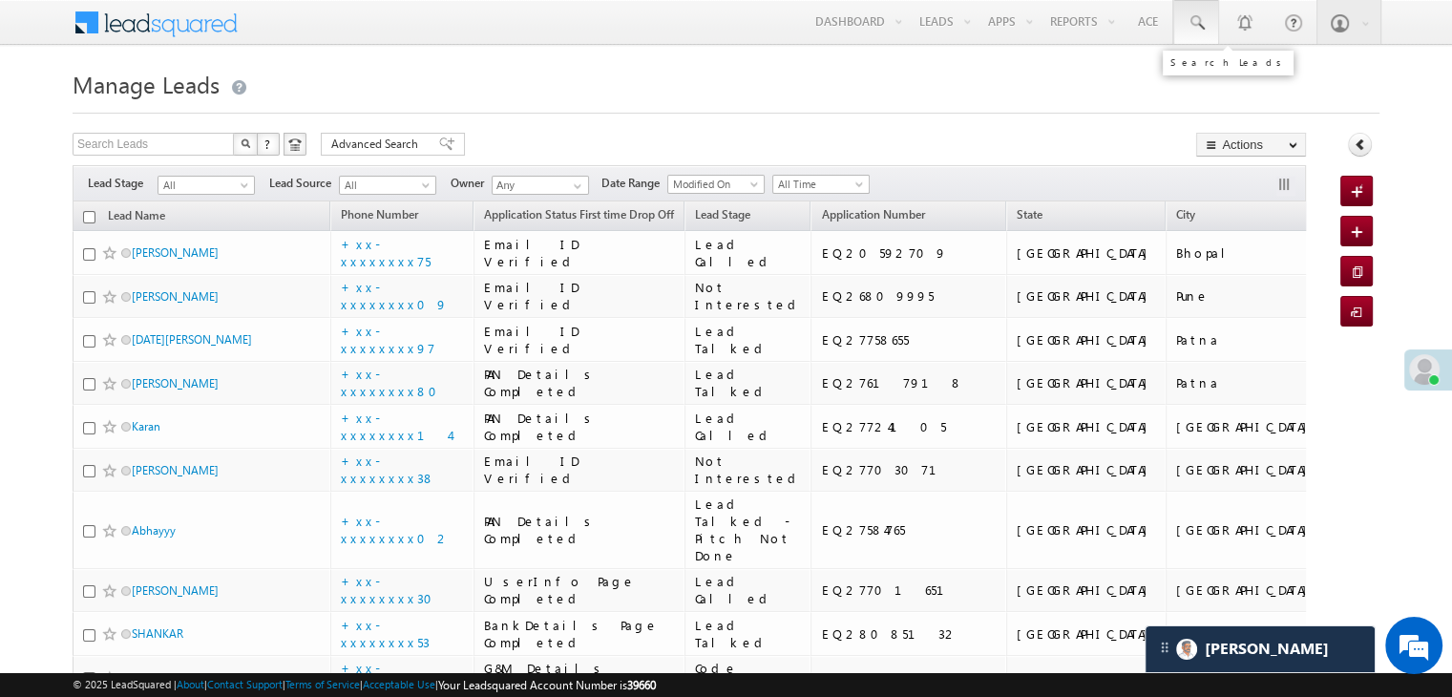
click at [1195, 18] on span at bounding box center [1196, 22] width 19 height 19
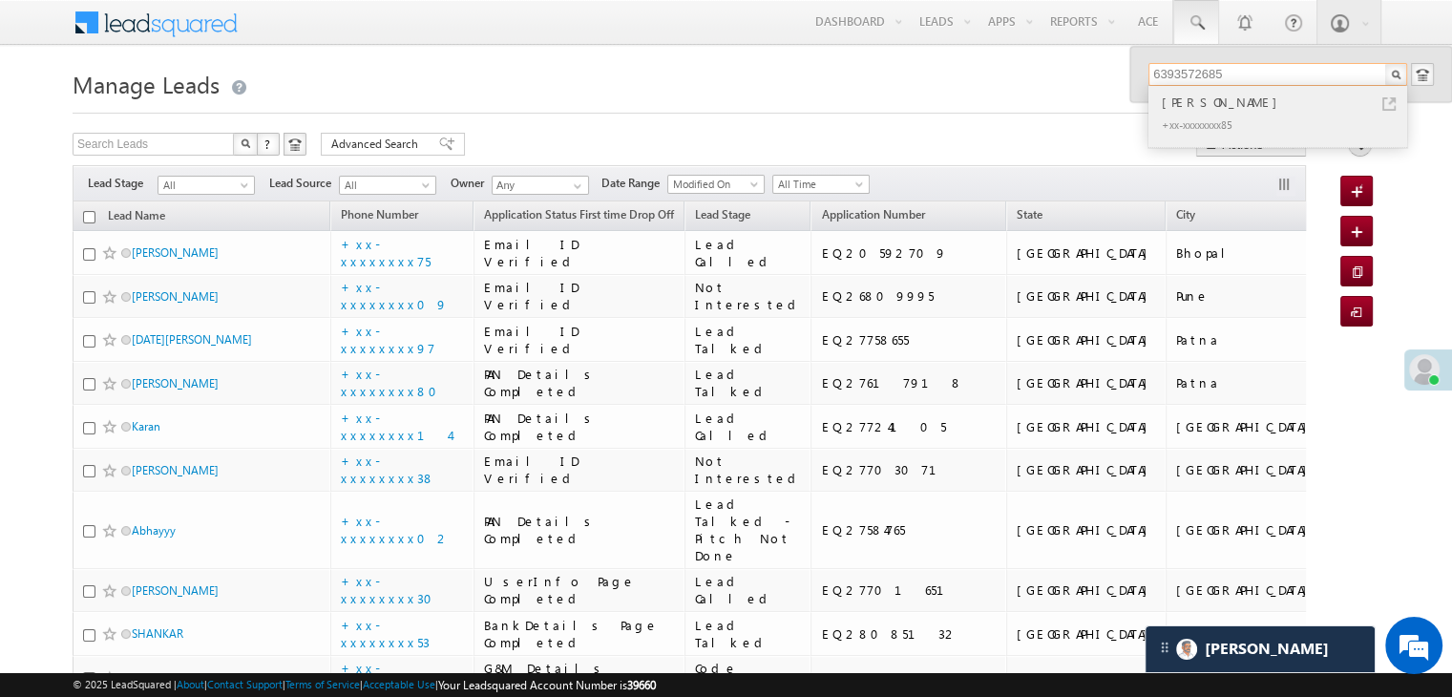
type input "6393572685"
click at [1201, 102] on div "Amit Kumar" at bounding box center [1286, 102] width 256 height 21
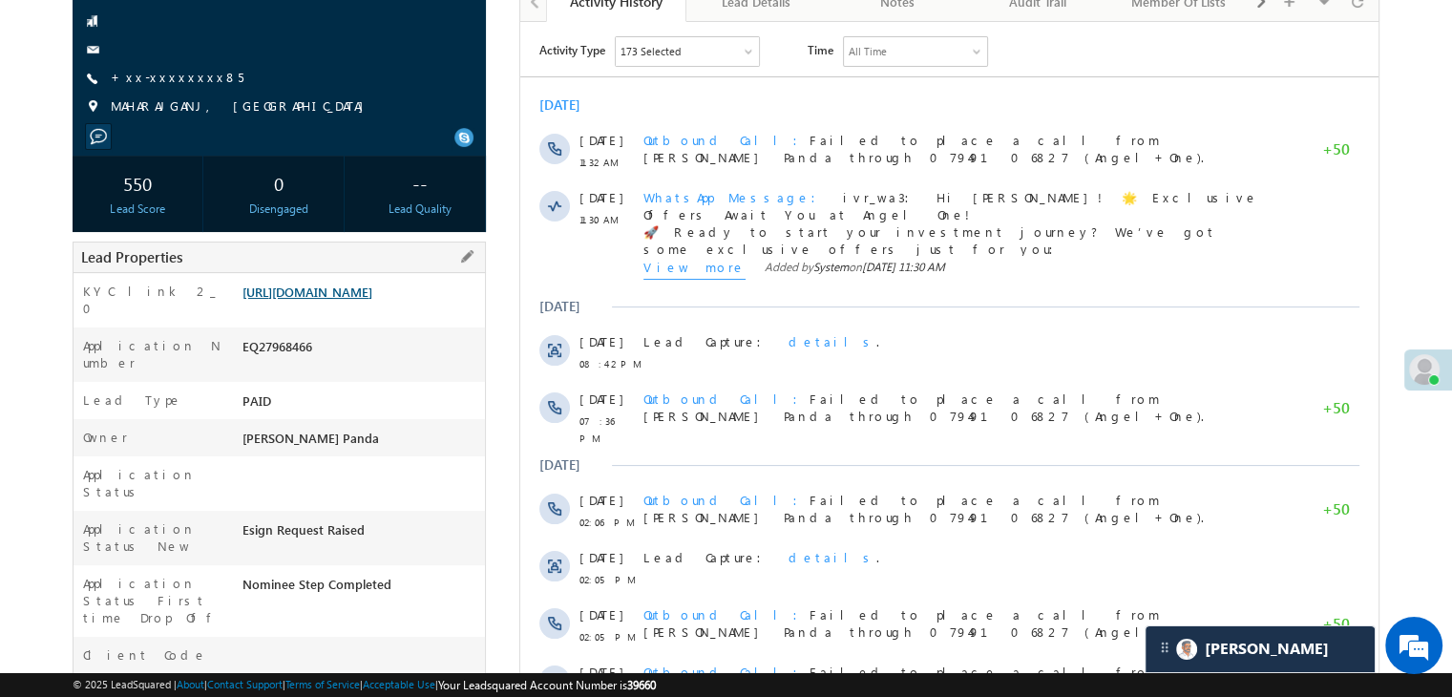
click at [372, 300] on link "[URL][DOMAIN_NAME]" at bounding box center [308, 292] width 130 height 16
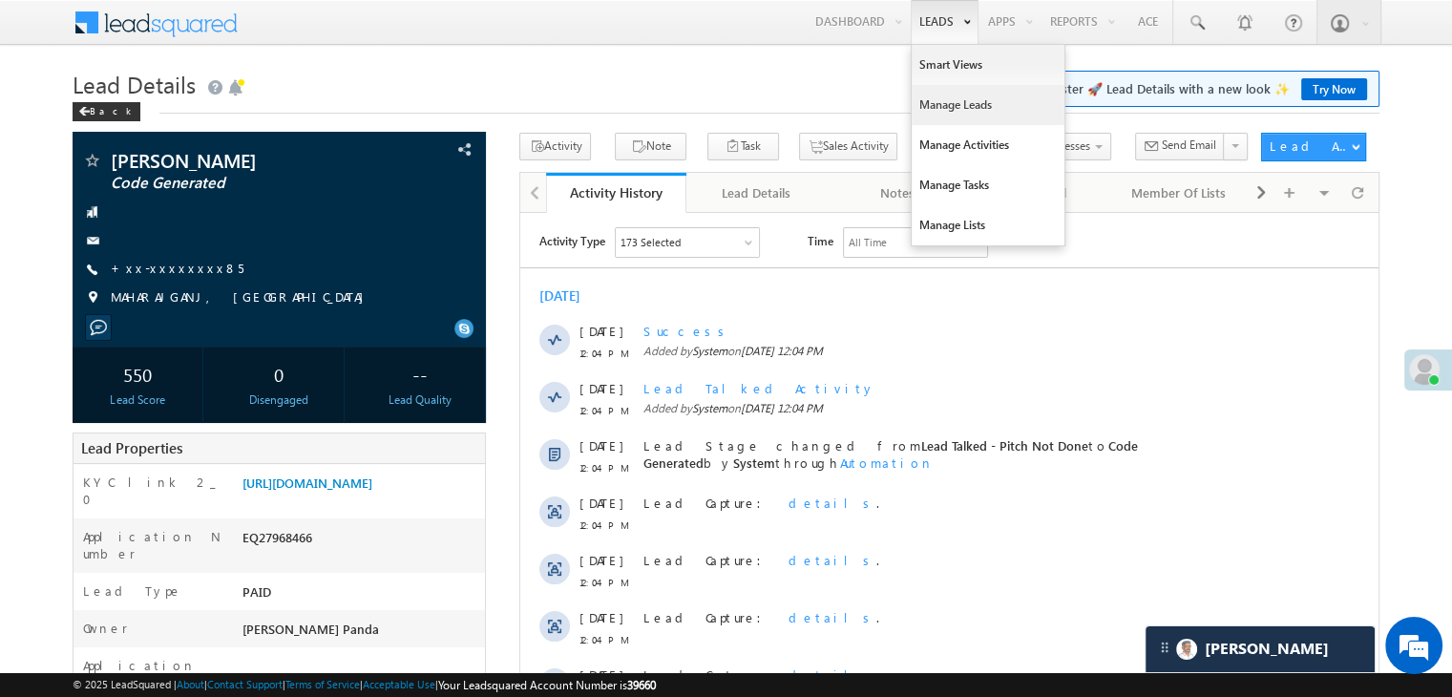
click at [935, 104] on link "Manage Leads" at bounding box center [988, 105] width 153 height 40
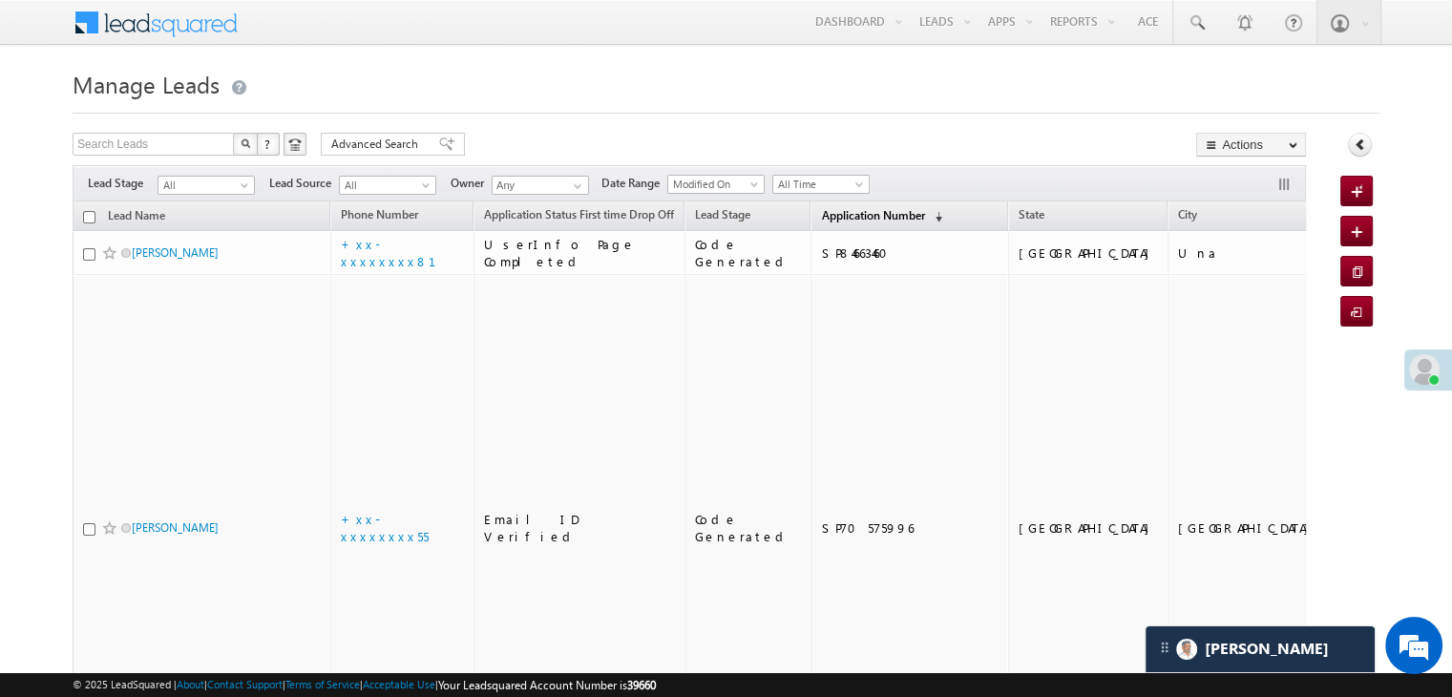
click at [828, 217] on span "Application Number" at bounding box center [872, 215] width 103 height 14
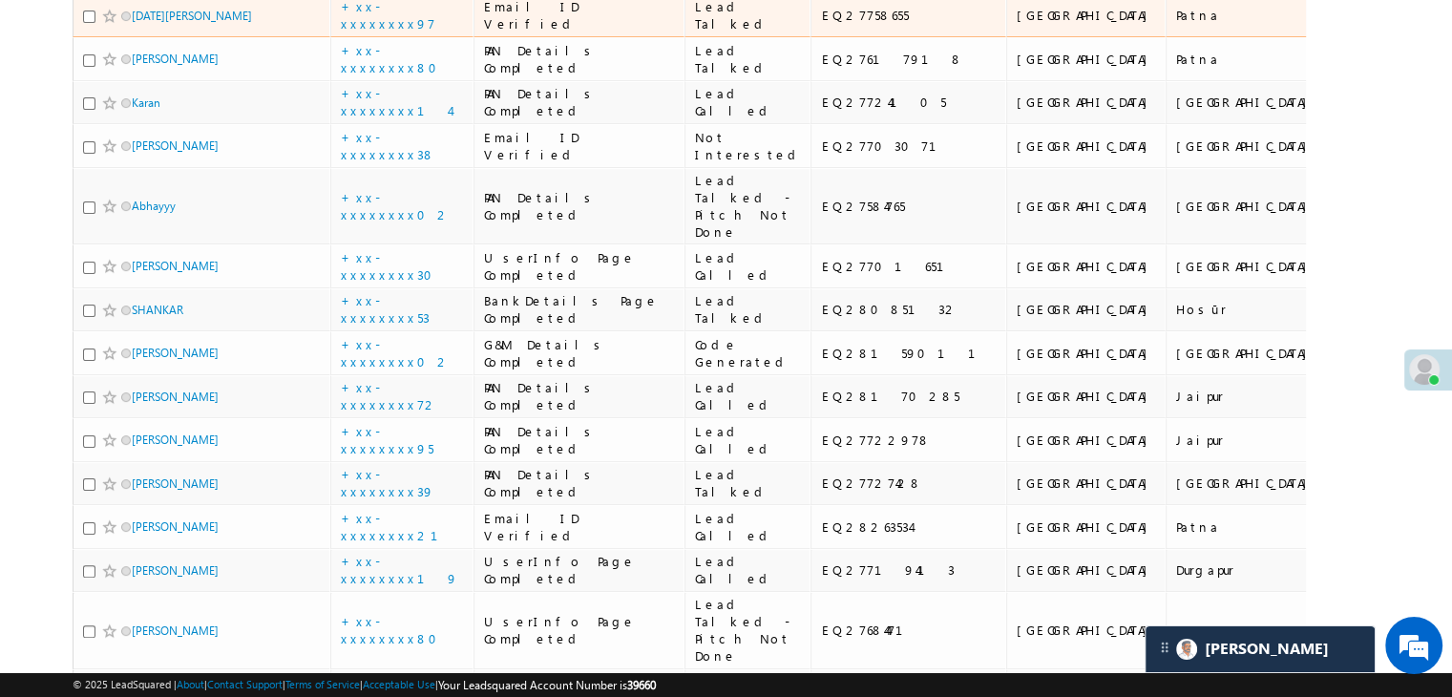
scroll to position [477, 0]
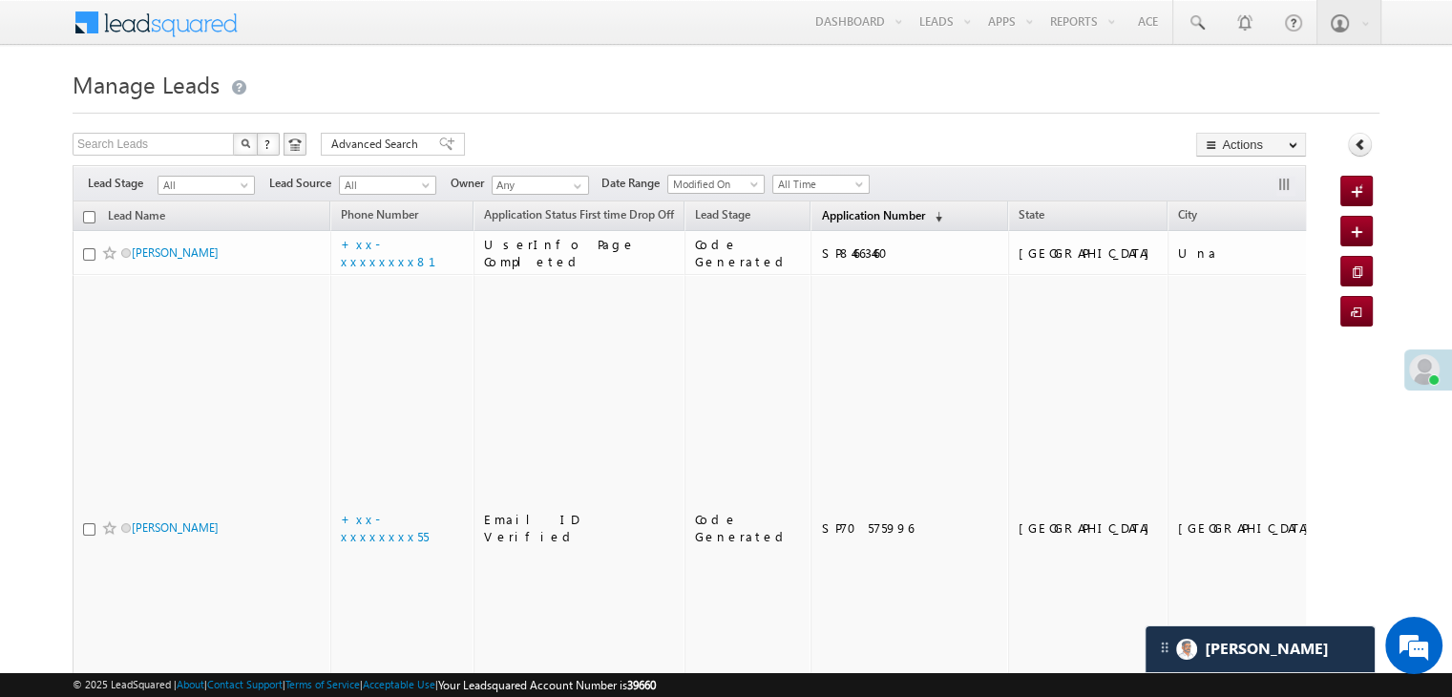
click at [823, 218] on span "Application Number" at bounding box center [872, 215] width 103 height 14
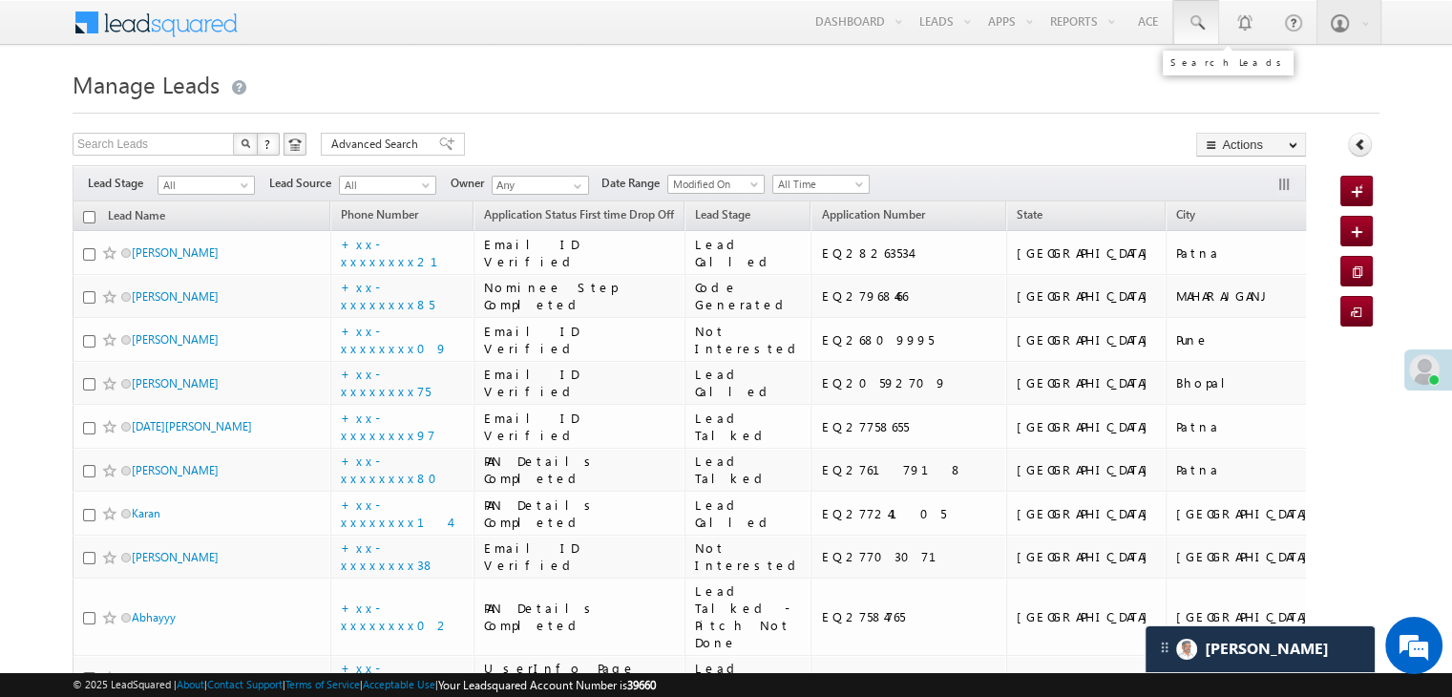
click at [1200, 12] on link at bounding box center [1196, 22] width 46 height 44
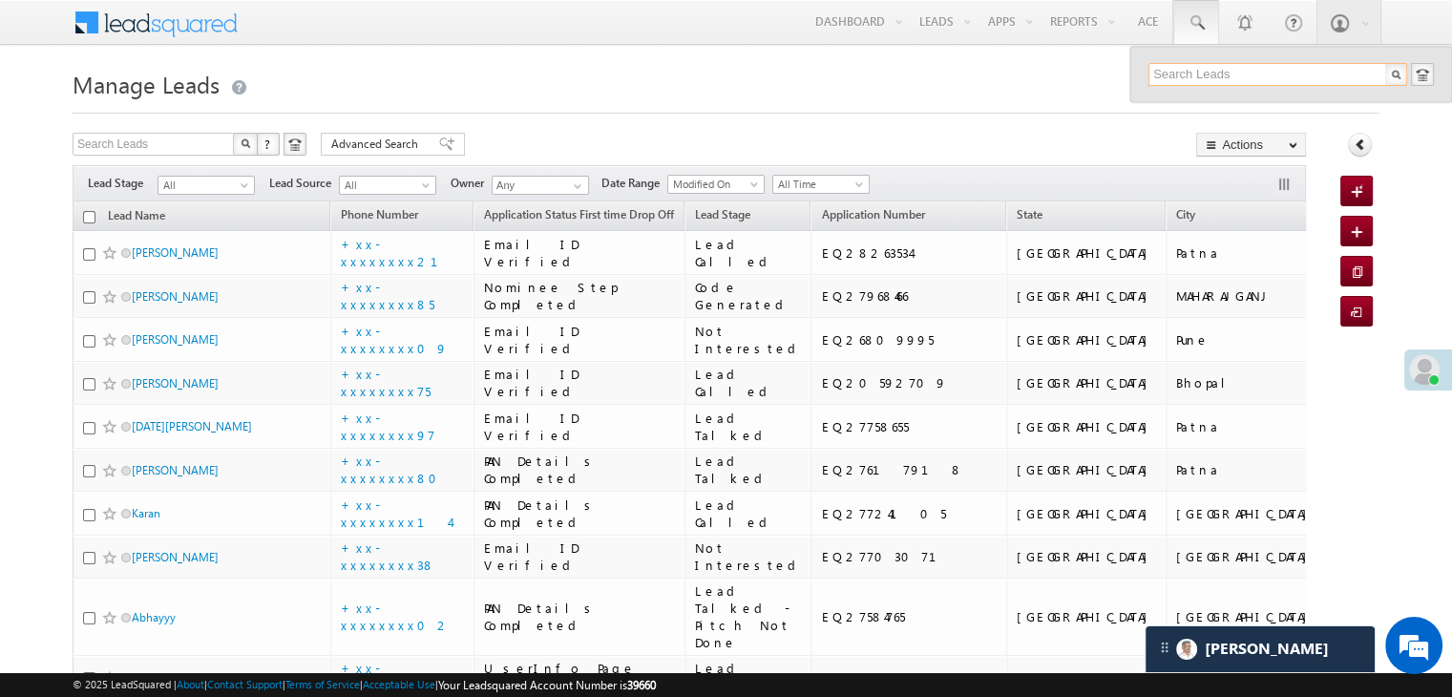
paste input "EQ27865152"
type input "EQ27865152"
click at [1179, 104] on div "Chhoti" at bounding box center [1286, 102] width 256 height 21
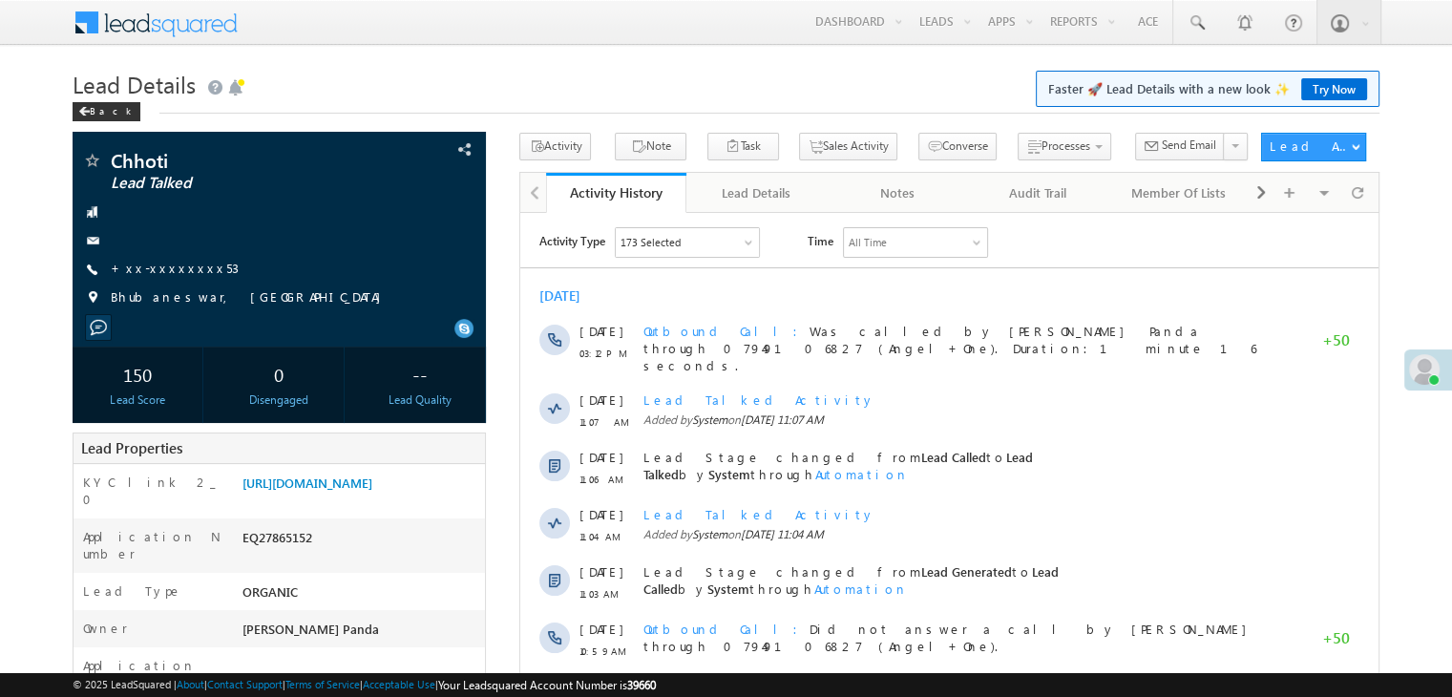
click at [167, 264] on link "+xx-xxxxxxxx53" at bounding box center [175, 268] width 128 height 16
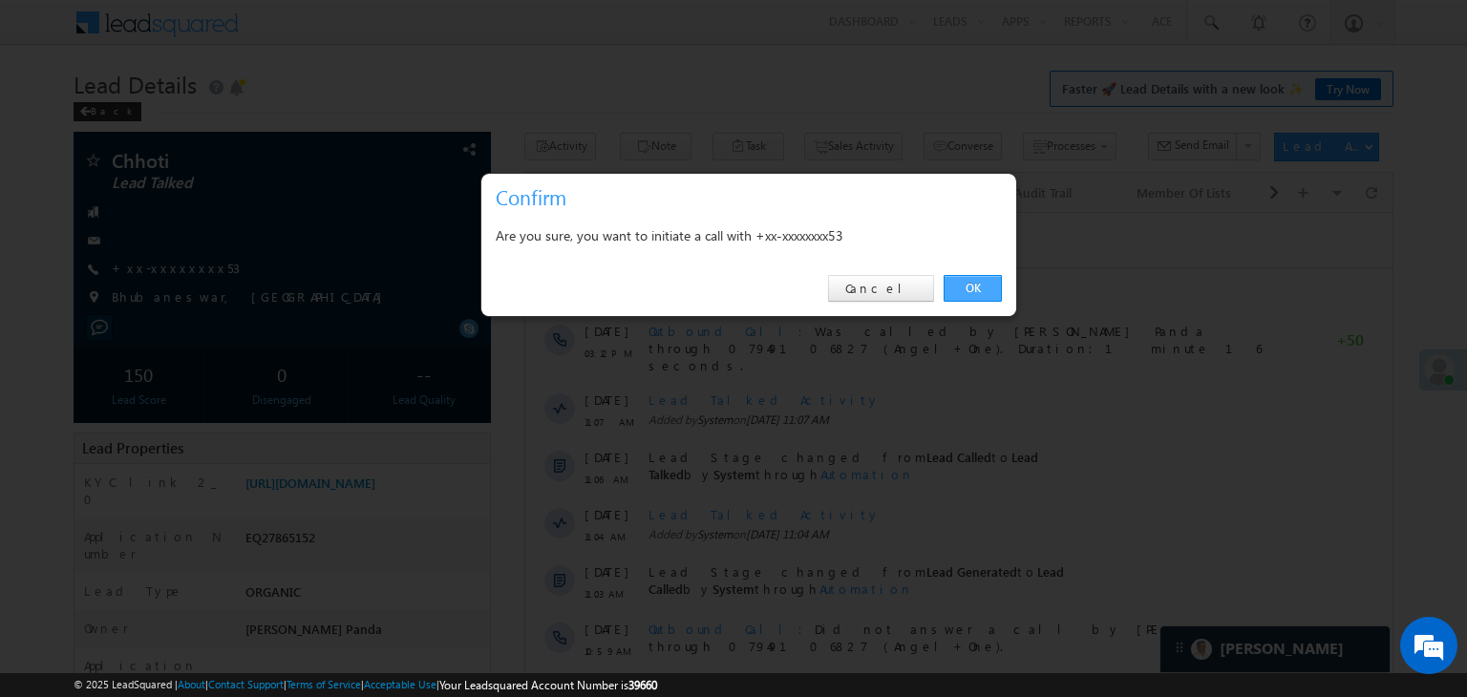
click at [970, 287] on link "OK" at bounding box center [972, 288] width 58 height 27
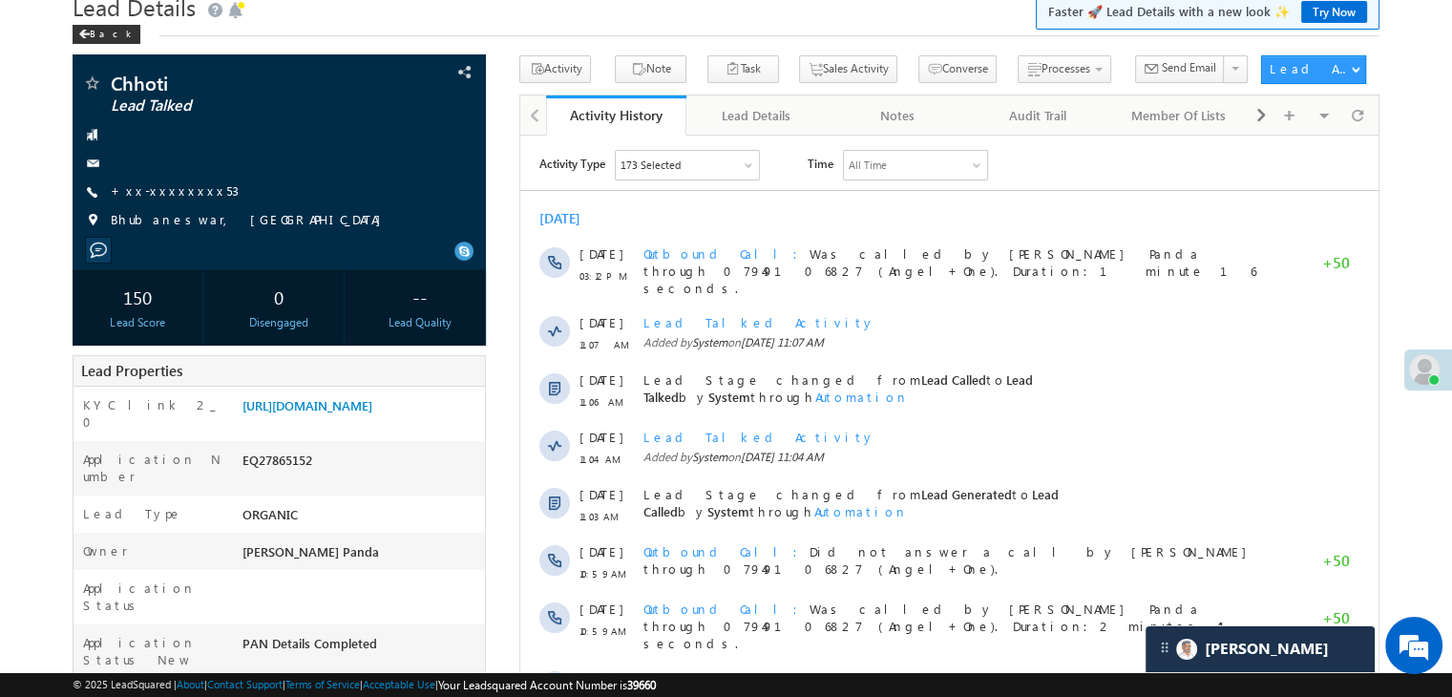
scroll to position [191, 0]
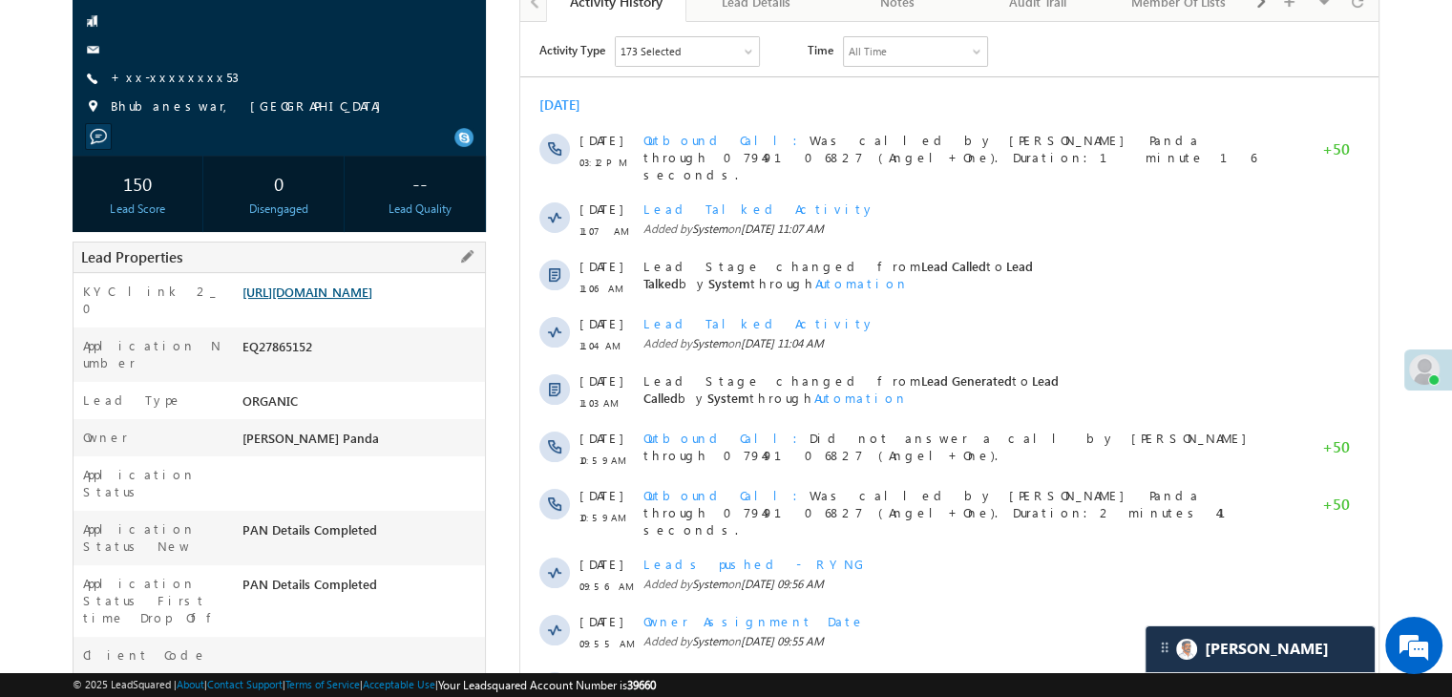
click at [372, 300] on link "[URL][DOMAIN_NAME]" at bounding box center [308, 292] width 130 height 16
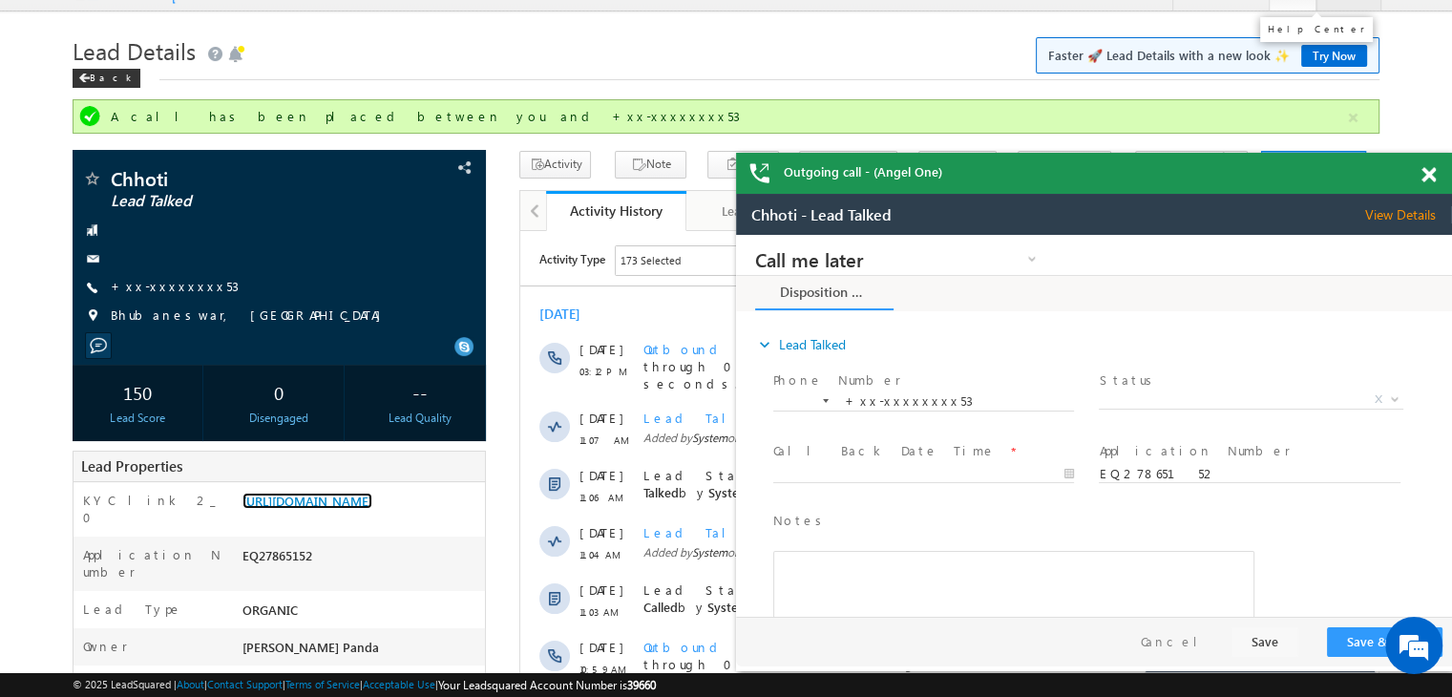
scroll to position [0, 0]
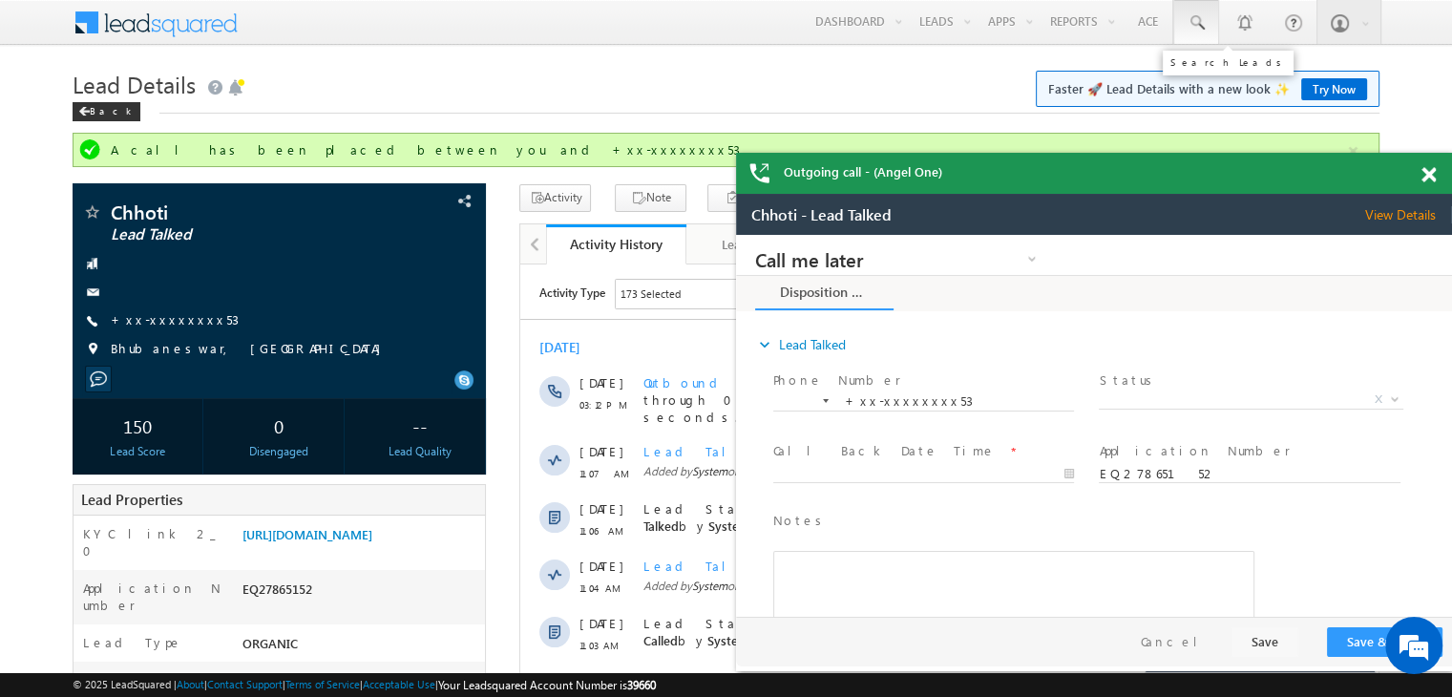
click at [1204, 24] on span at bounding box center [1196, 22] width 19 height 19
paste input "EQ27651849"
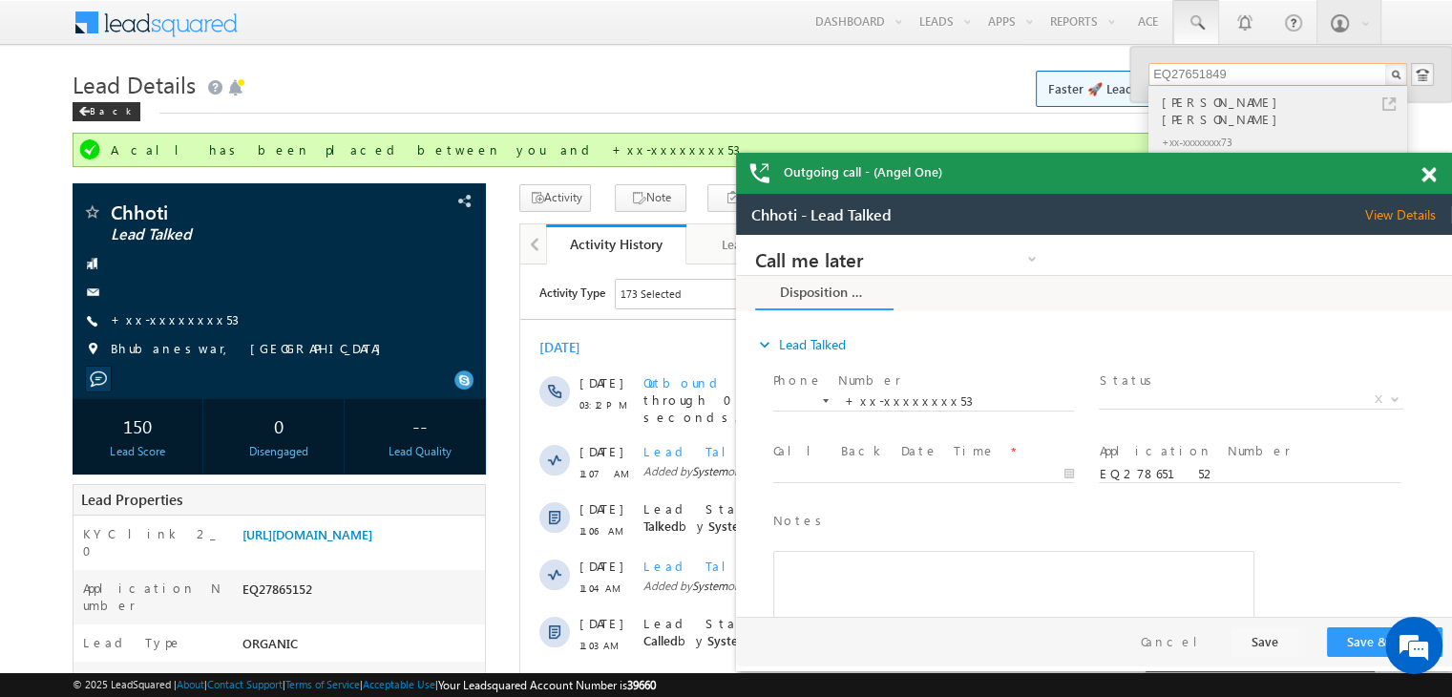
type input "EQ27651849"
click at [1194, 103] on div "Sharda Mahesh Patare" at bounding box center [1286, 111] width 256 height 38
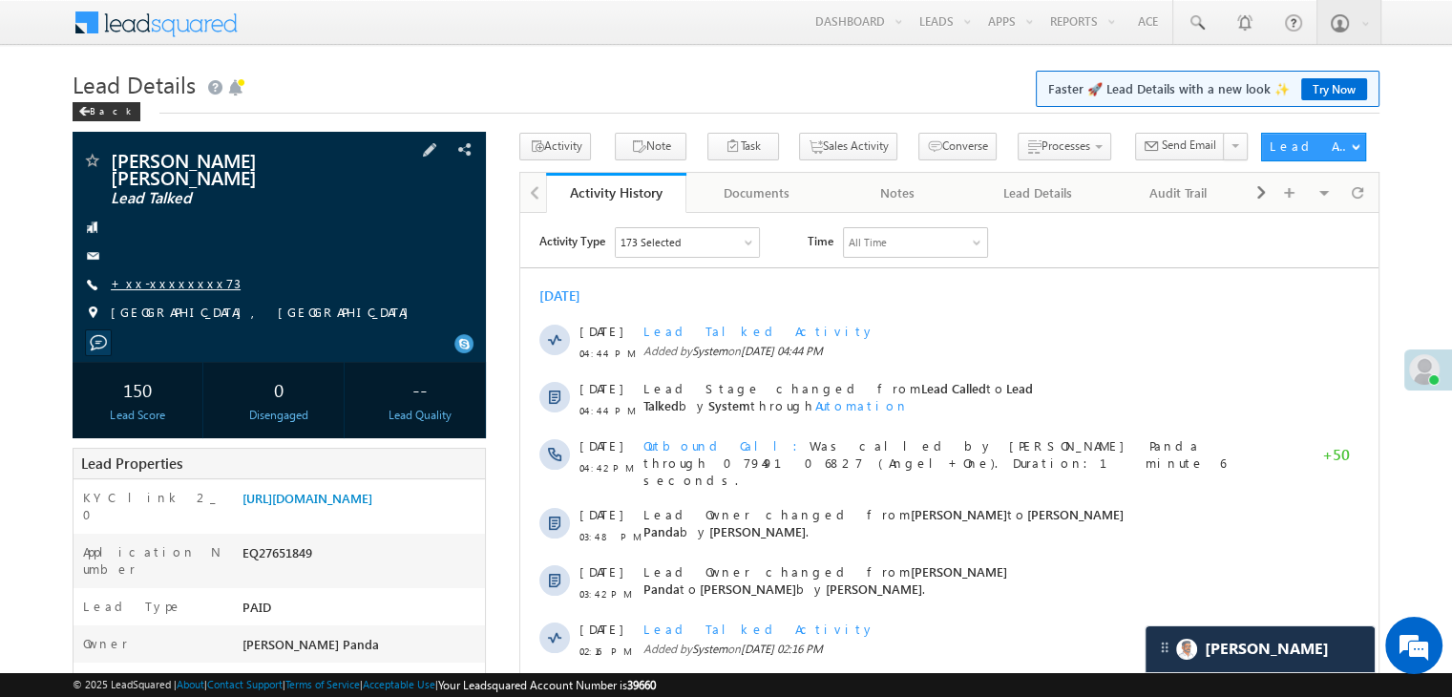
click at [170, 275] on link "+xx-xxxxxxxx73" at bounding box center [176, 283] width 130 height 16
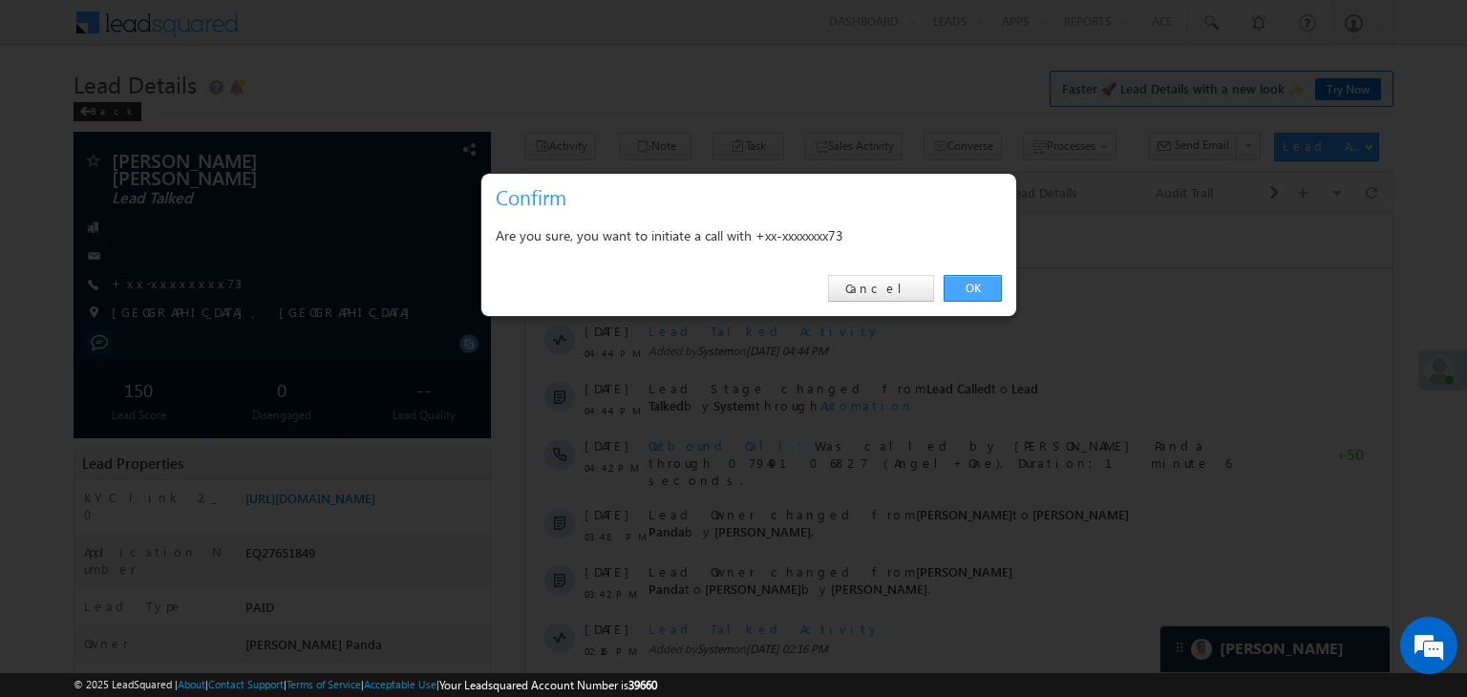
click at [974, 288] on link "OK" at bounding box center [972, 288] width 58 height 27
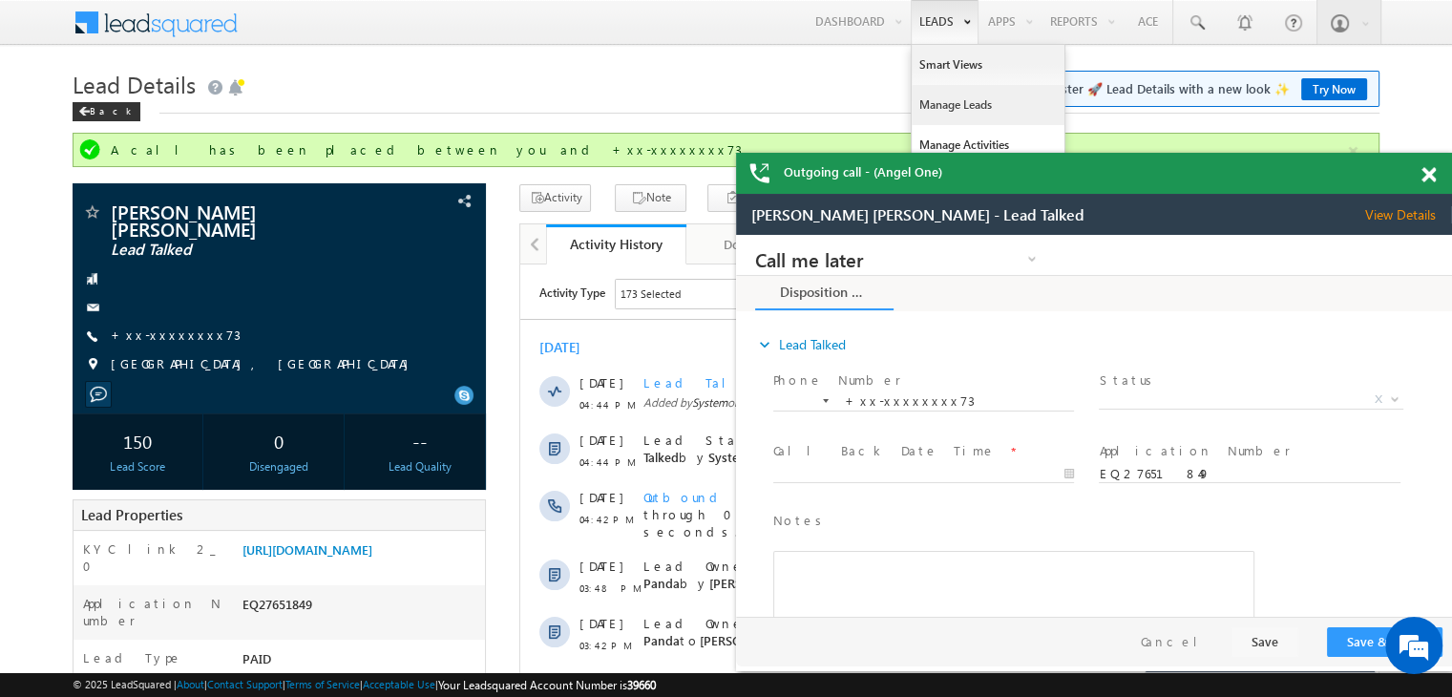
click at [924, 105] on link "Manage Leads" at bounding box center [988, 105] width 153 height 40
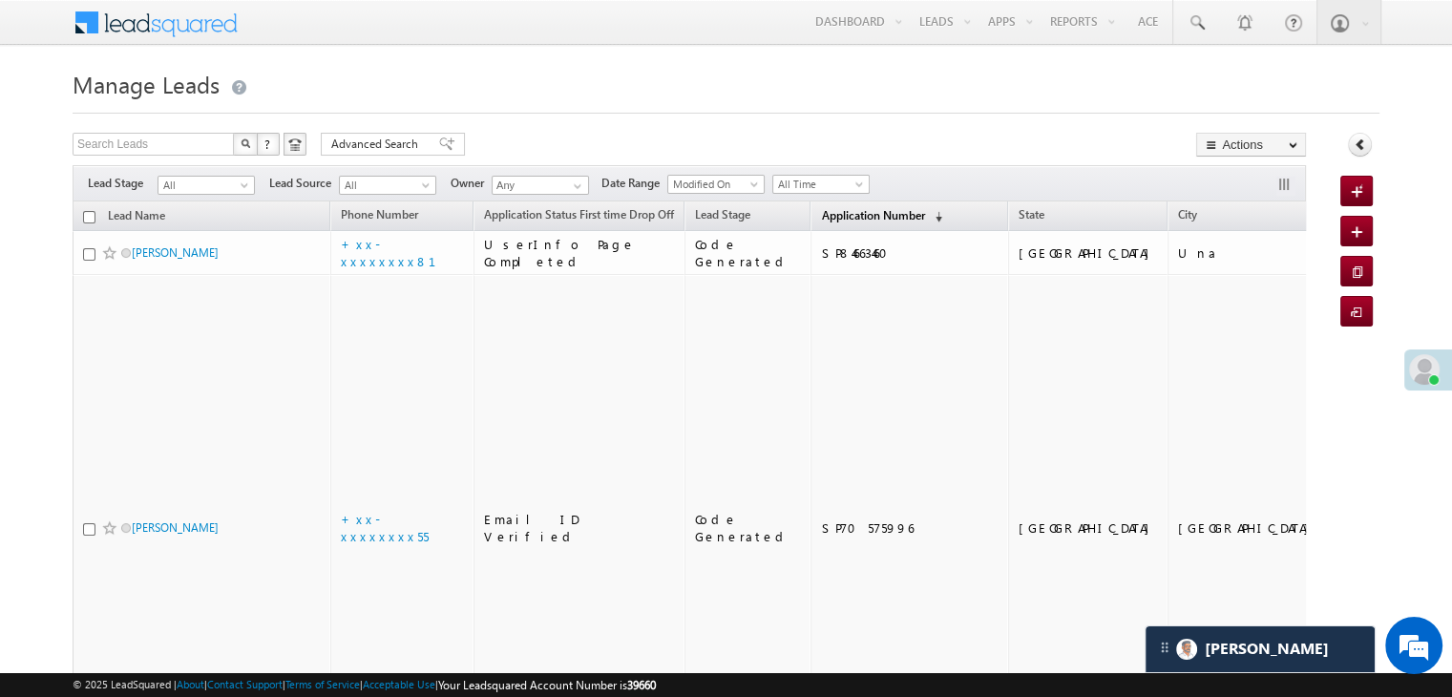
click at [814, 222] on link "Application Number (sorted descending)" at bounding box center [882, 216] width 140 height 25
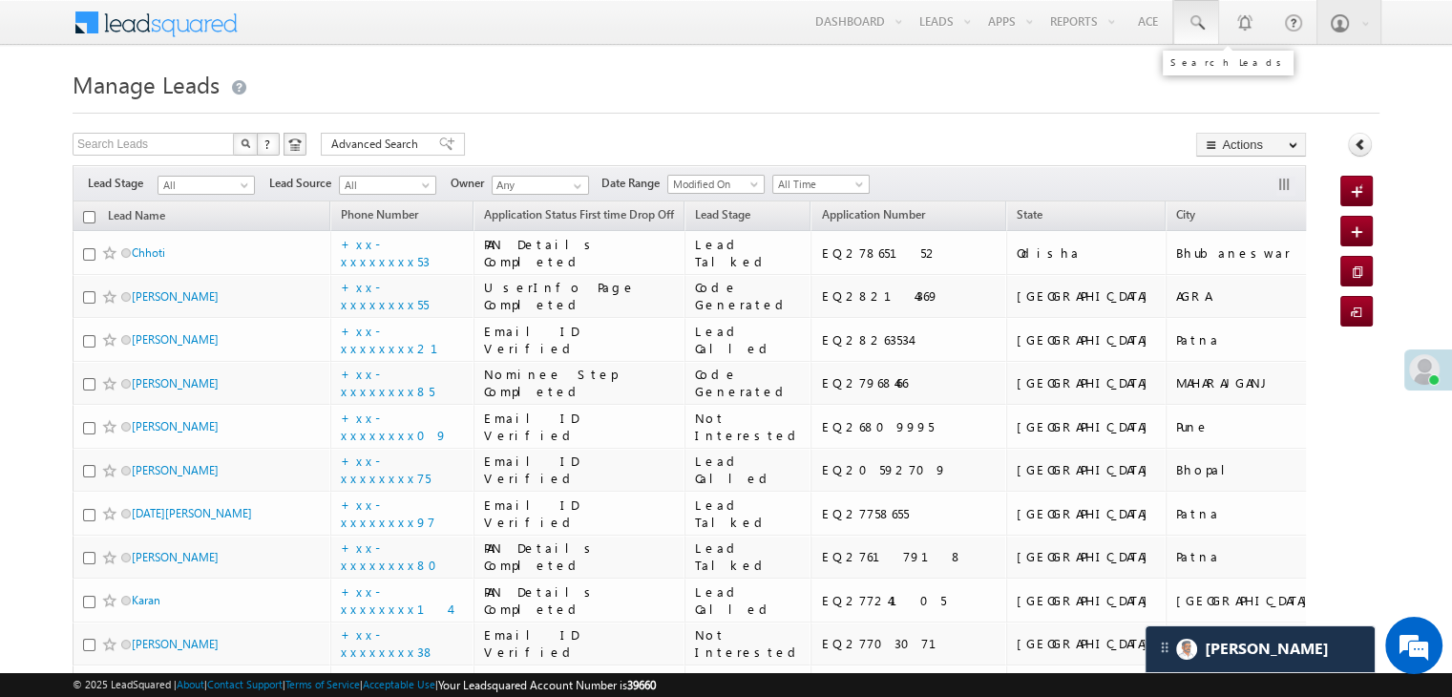
click at [1190, 19] on span at bounding box center [1196, 22] width 19 height 19
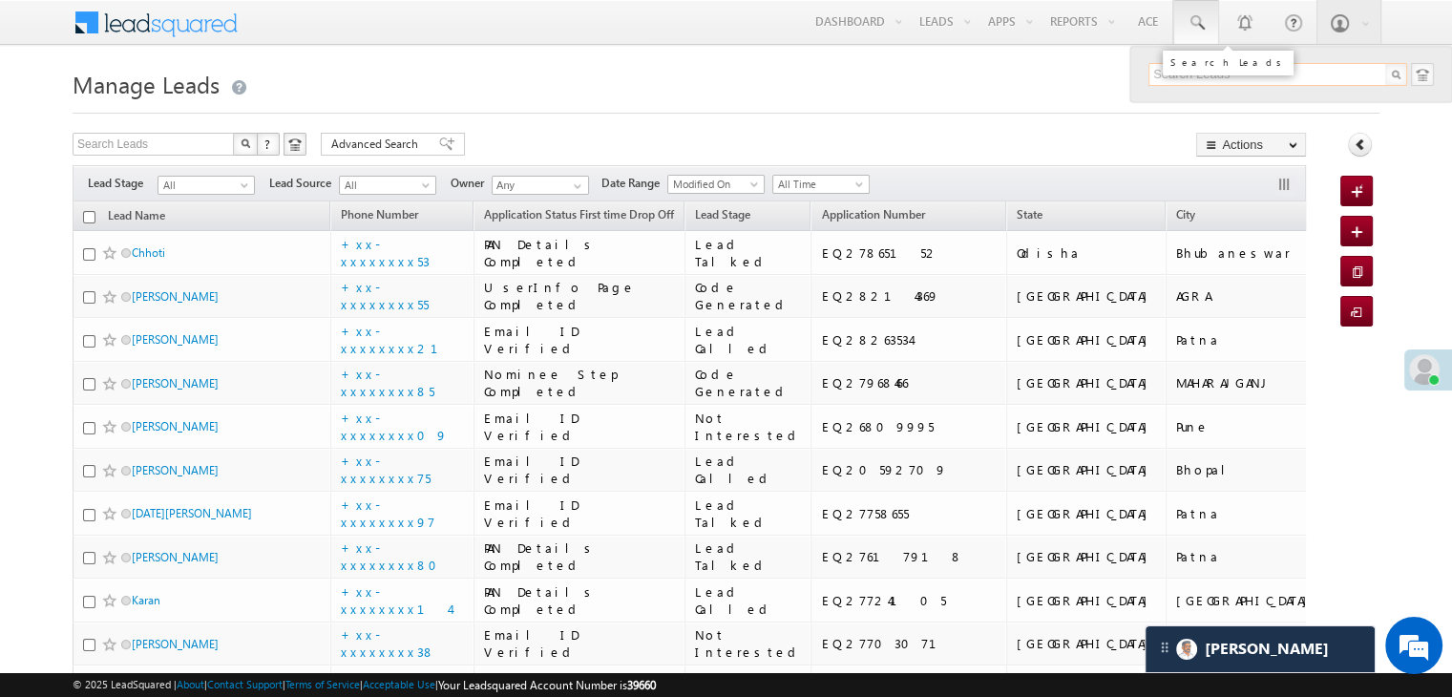
paste input "EQ20420133"
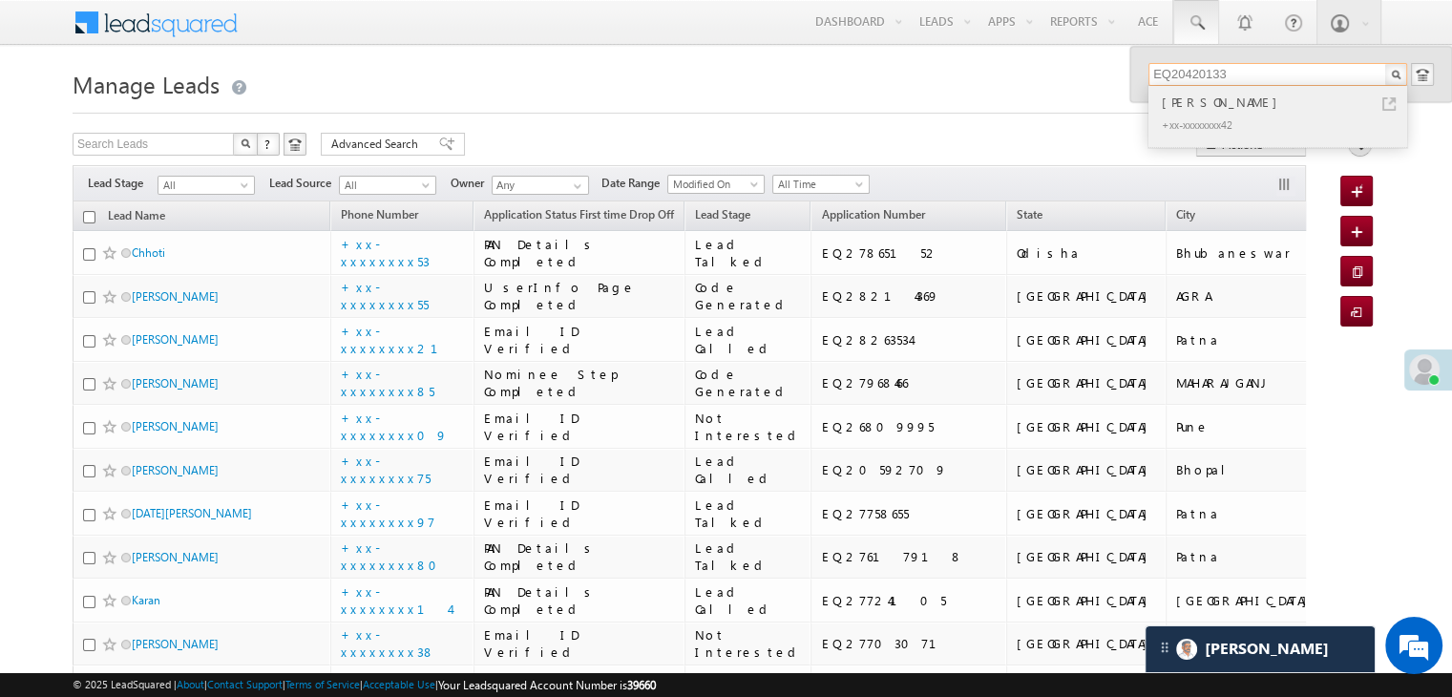
type input "EQ20420133"
click at [1179, 104] on div "[PERSON_NAME]" at bounding box center [1286, 102] width 256 height 21
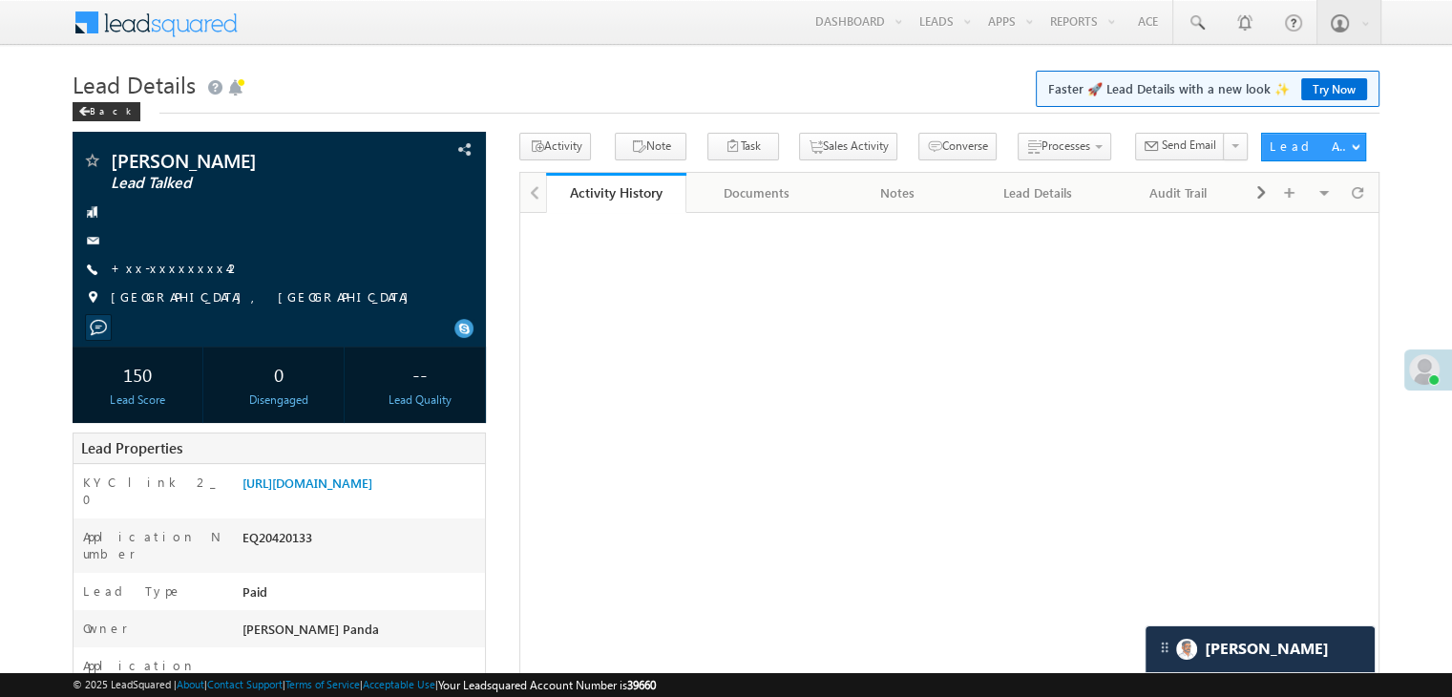
click at [137, 271] on link "+xx-xxxxxxxx42" at bounding box center [176, 268] width 131 height 16
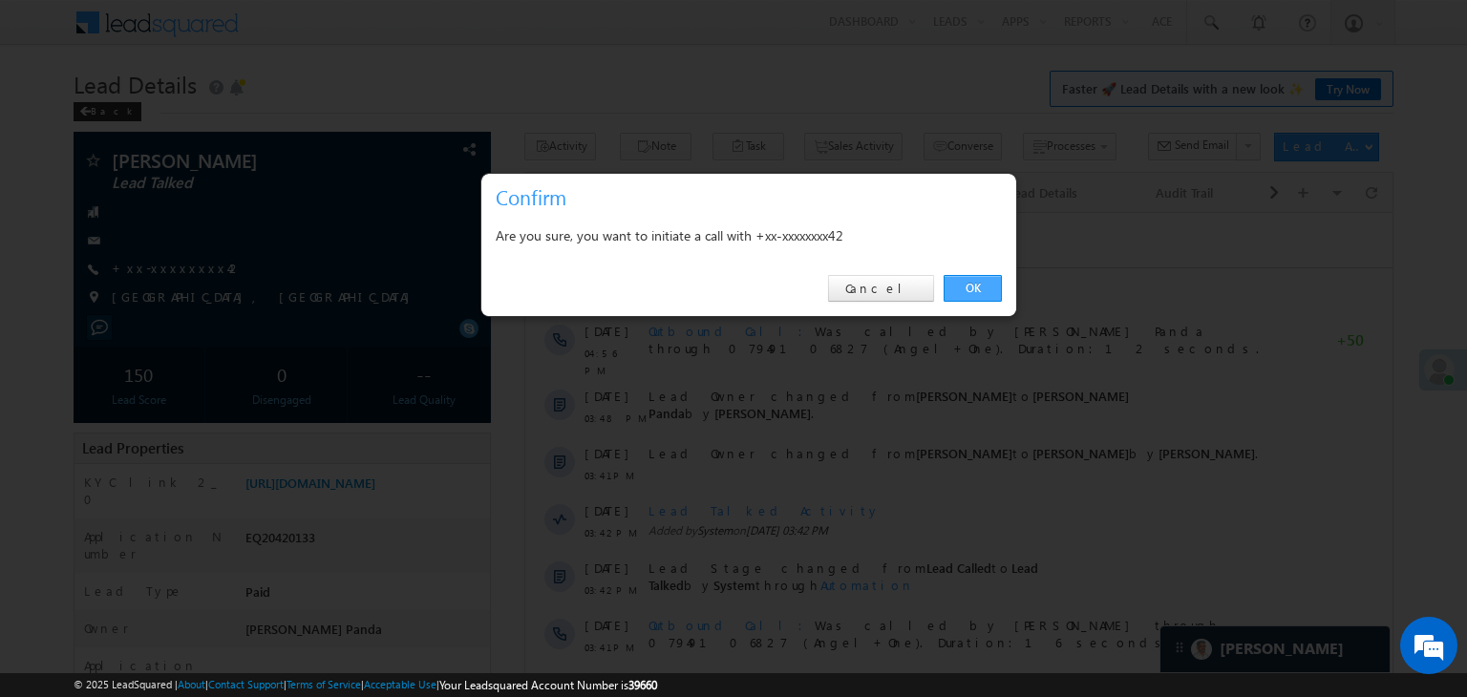
click at [978, 283] on link "OK" at bounding box center [972, 288] width 58 height 27
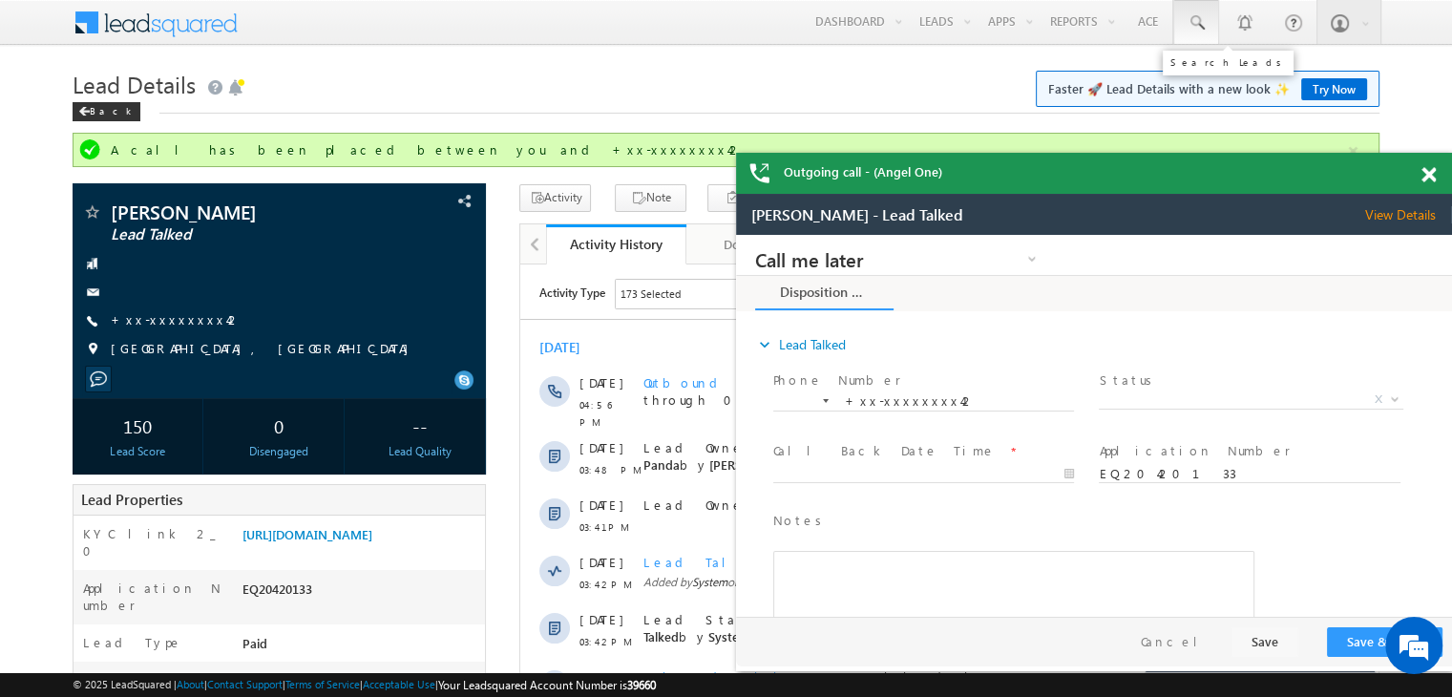
click at [1197, 19] on span at bounding box center [1196, 22] width 19 height 19
paste input "EQ18453920"
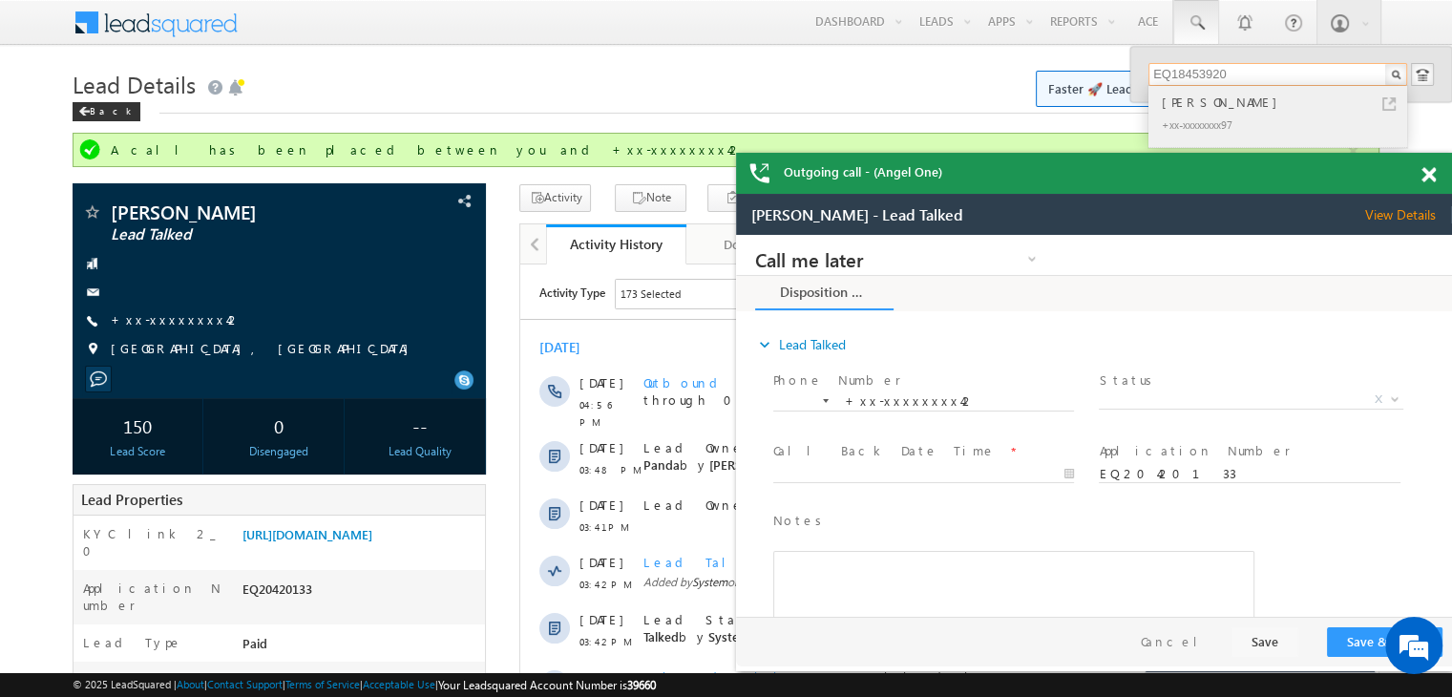
type input "EQ18453920"
click at [1194, 106] on div "malkiat kaur" at bounding box center [1286, 102] width 256 height 21
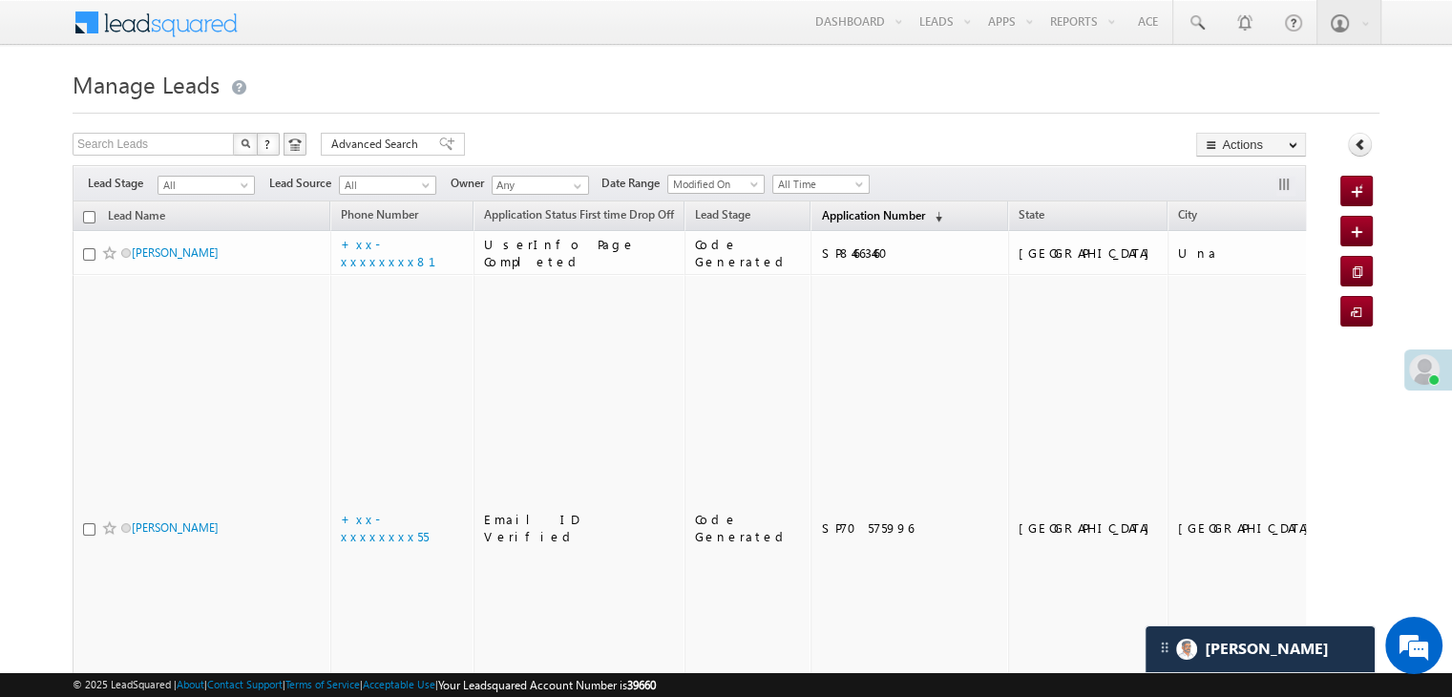
click at [823, 222] on span "Application Number" at bounding box center [872, 215] width 103 height 14
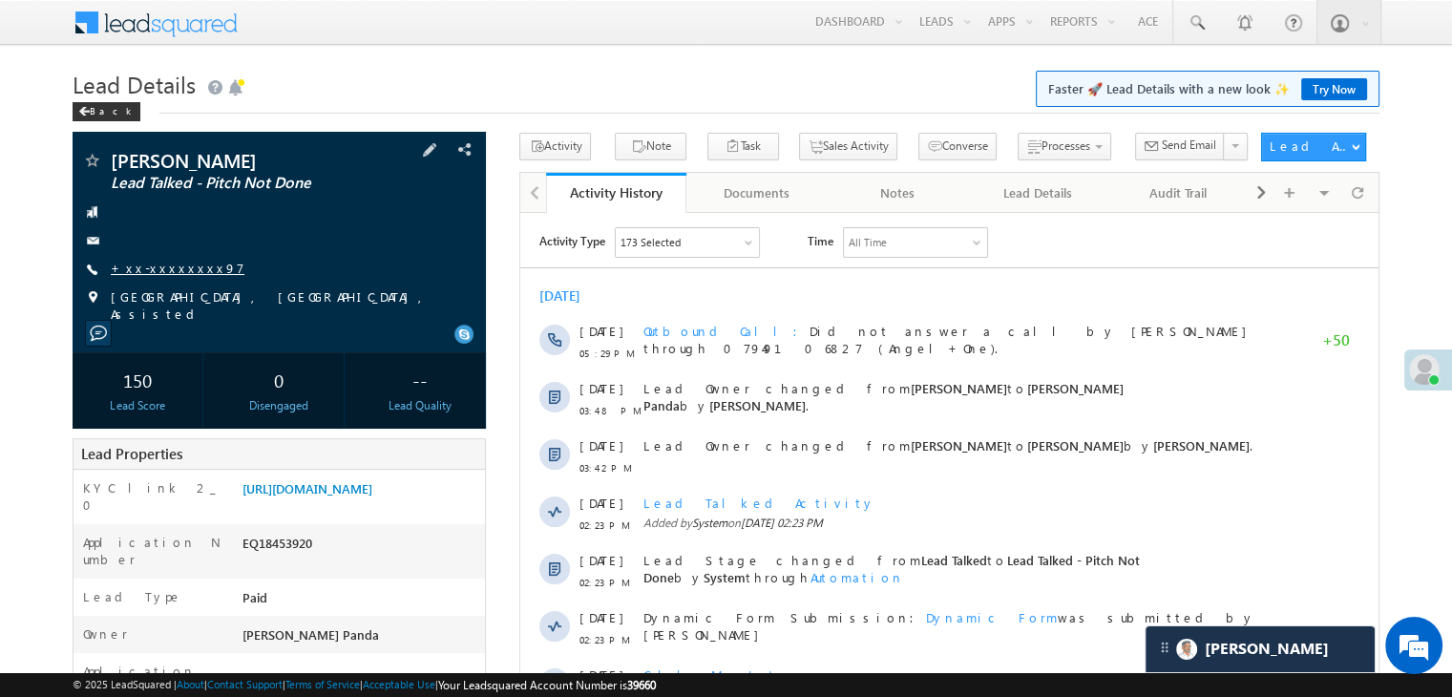
click at [186, 264] on link "+xx-xxxxxxxx97" at bounding box center [178, 268] width 134 height 16
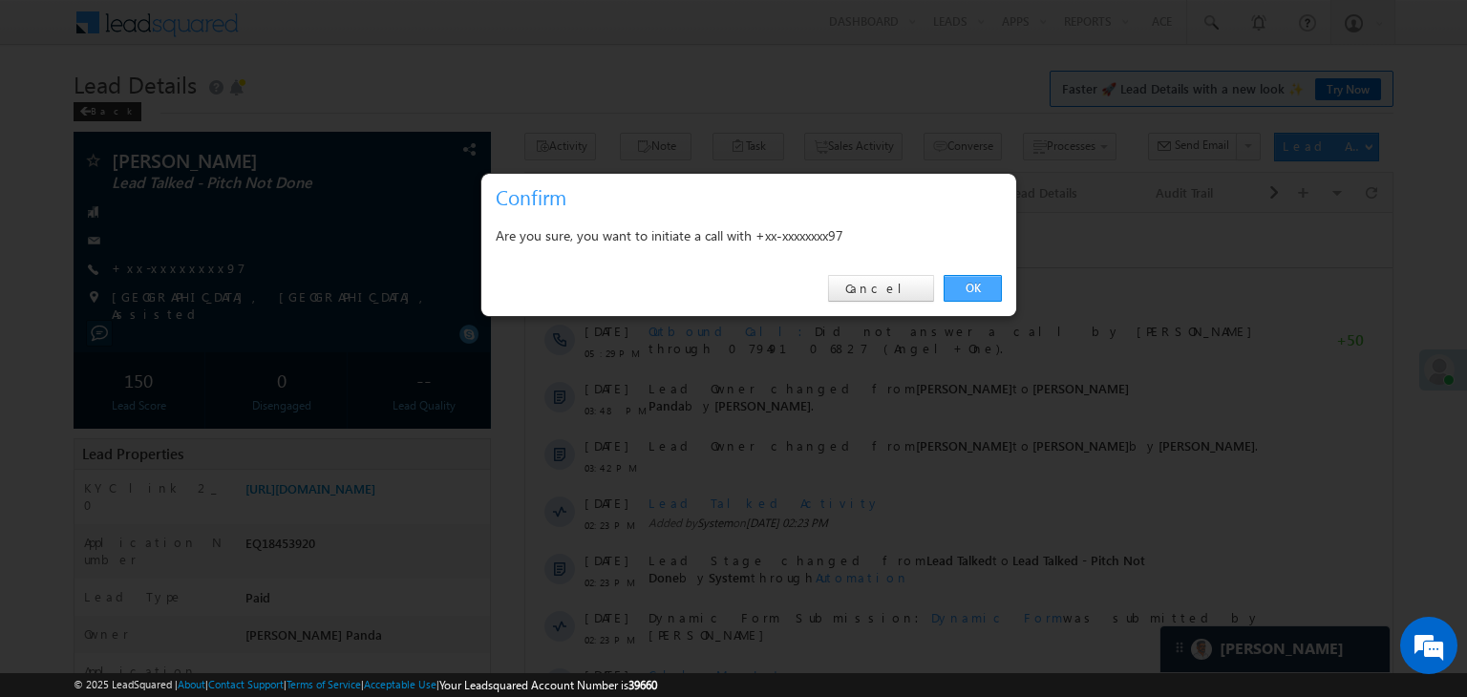
drag, startPoint x: 981, startPoint y: 287, endPoint x: 382, endPoint y: 32, distance: 651.1
click at [981, 287] on link "OK" at bounding box center [972, 288] width 58 height 27
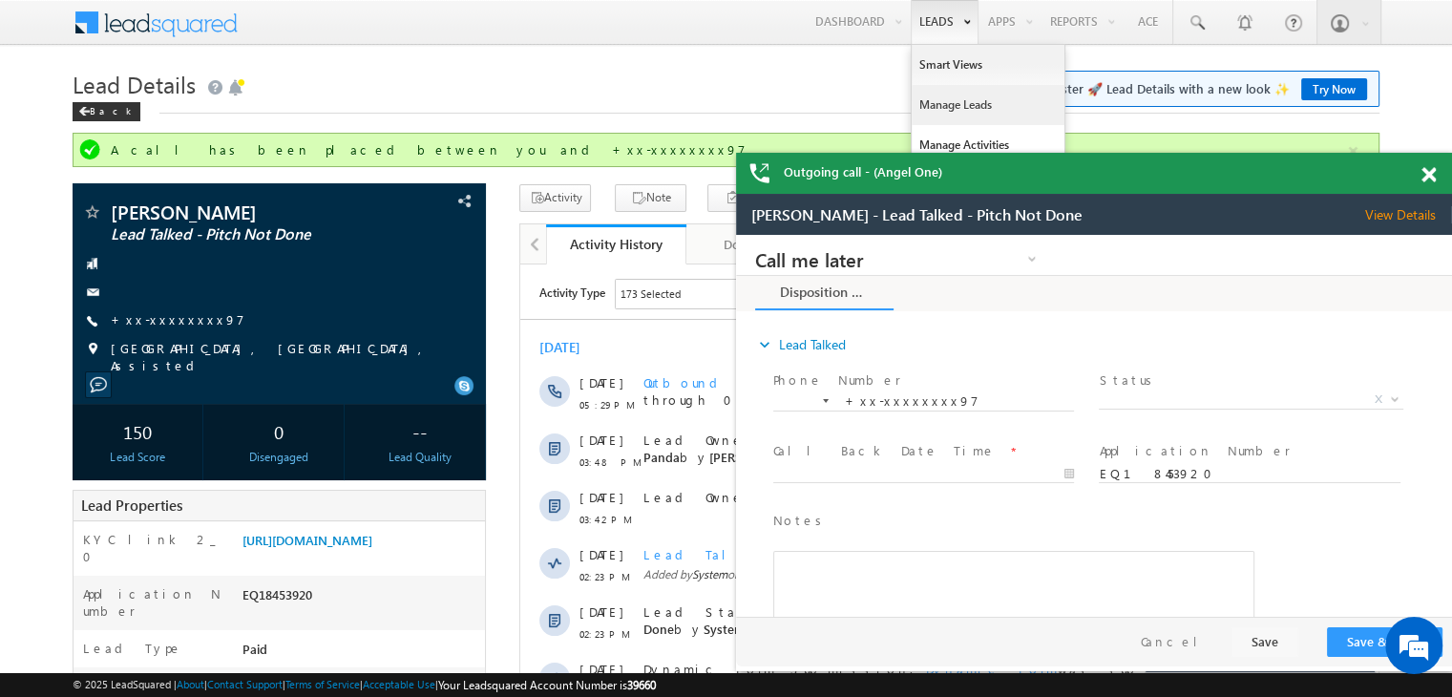
click at [953, 97] on link "Manage Leads" at bounding box center [988, 105] width 153 height 40
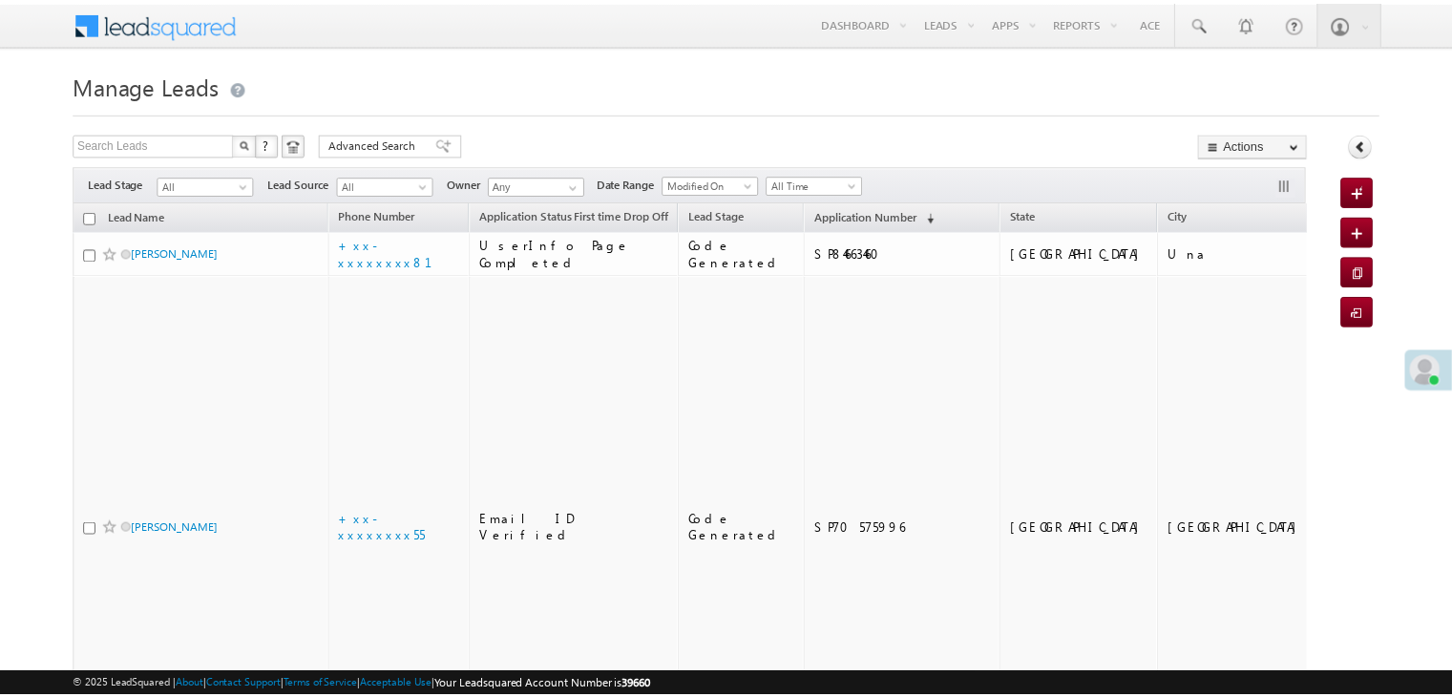
scroll to position [191, 0]
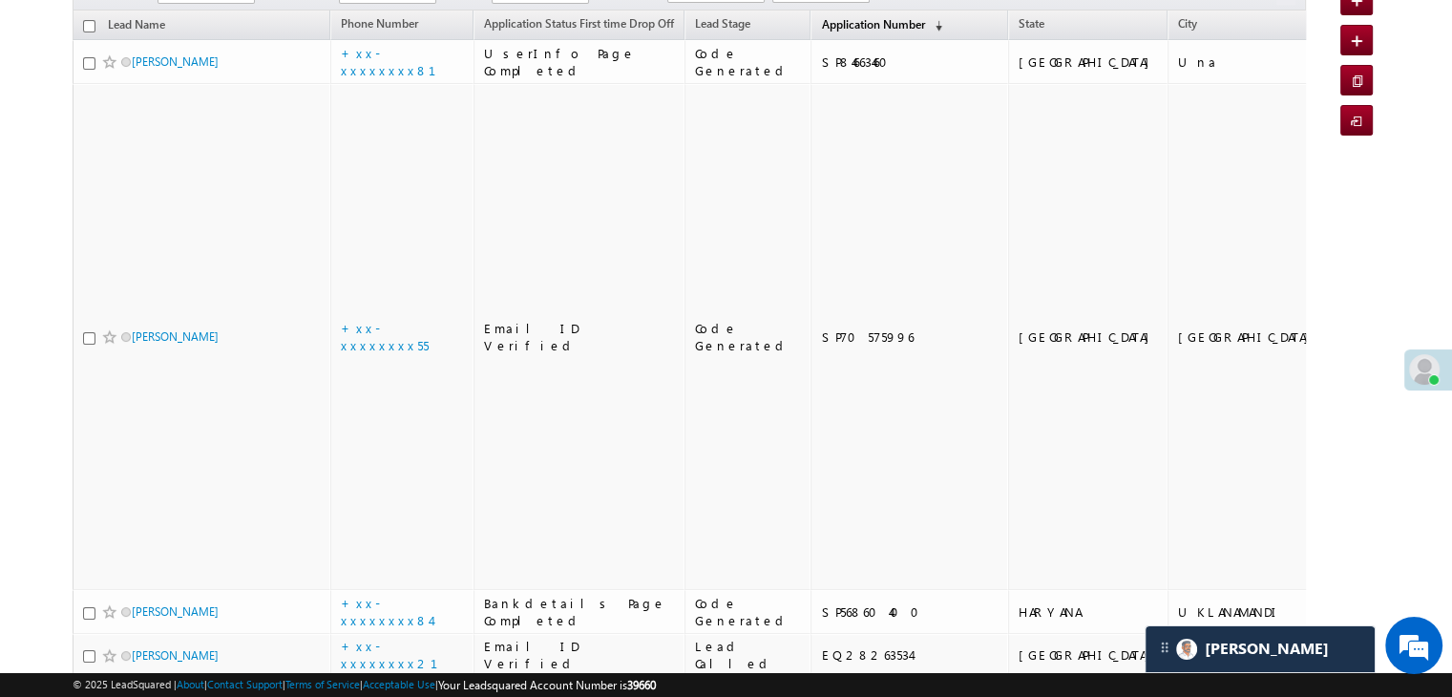
click at [854, 20] on span "Application Number" at bounding box center [872, 24] width 103 height 14
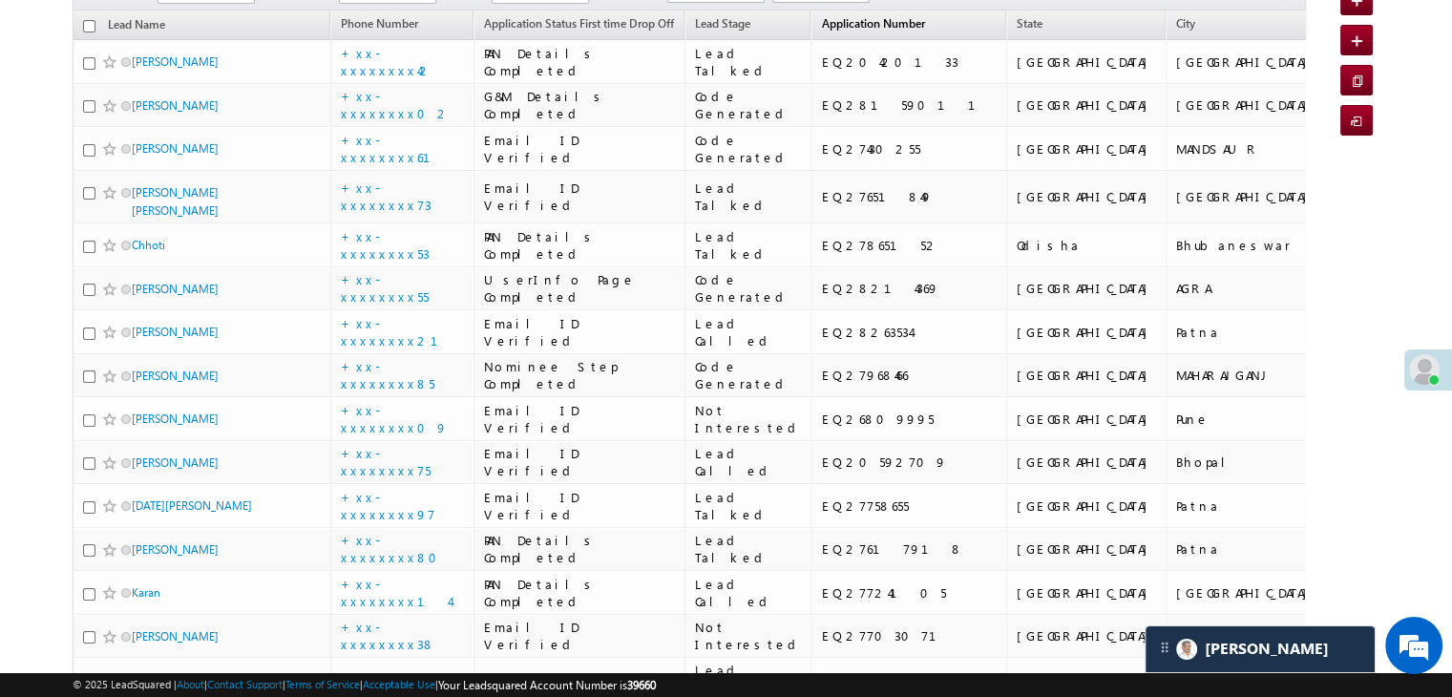
scroll to position [0, 0]
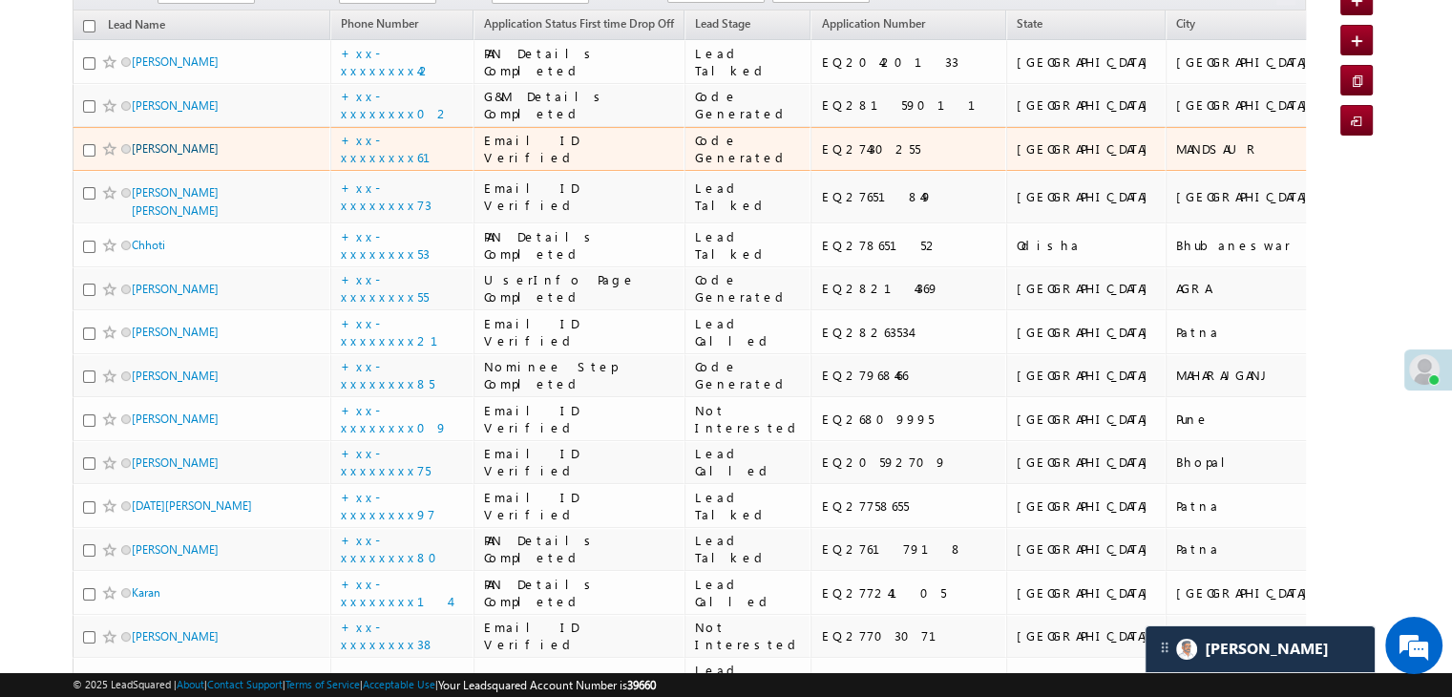
click at [174, 156] on link "[PERSON_NAME]" at bounding box center [175, 148] width 87 height 14
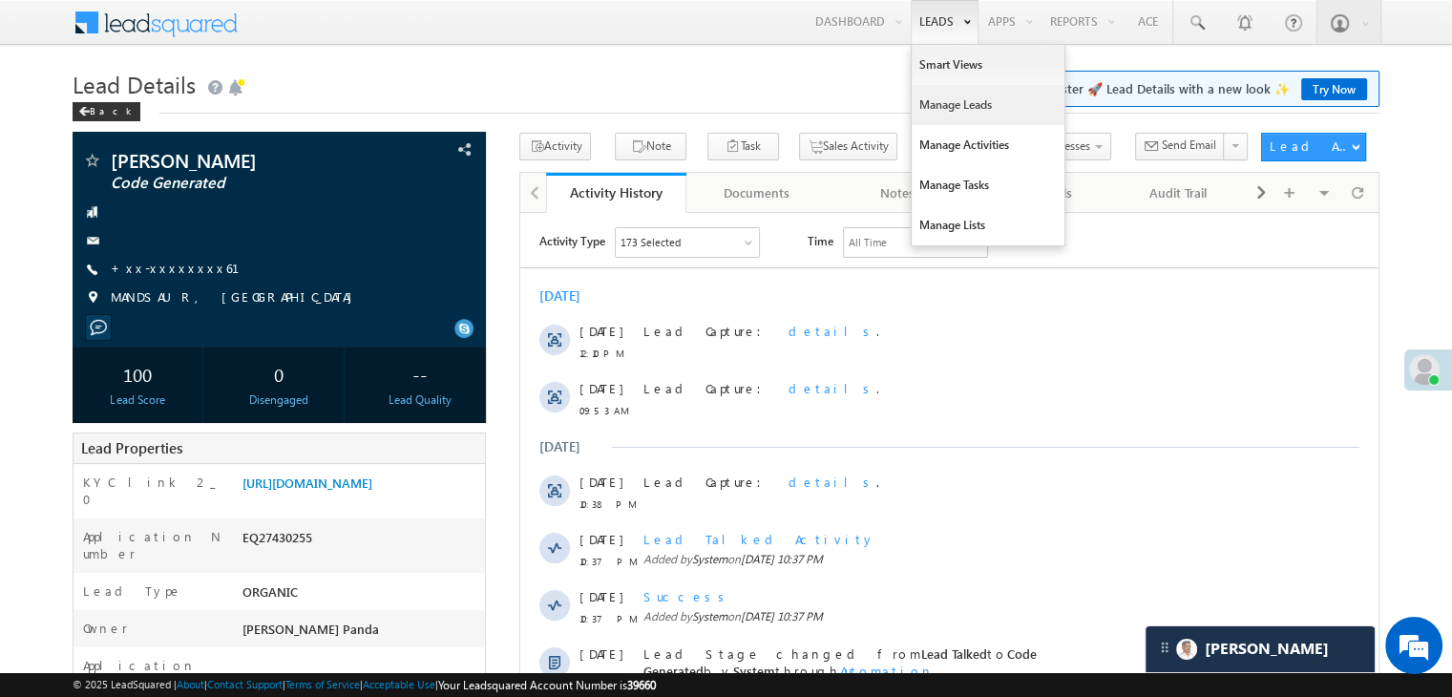
click at [952, 98] on link "Manage Leads" at bounding box center [988, 105] width 153 height 40
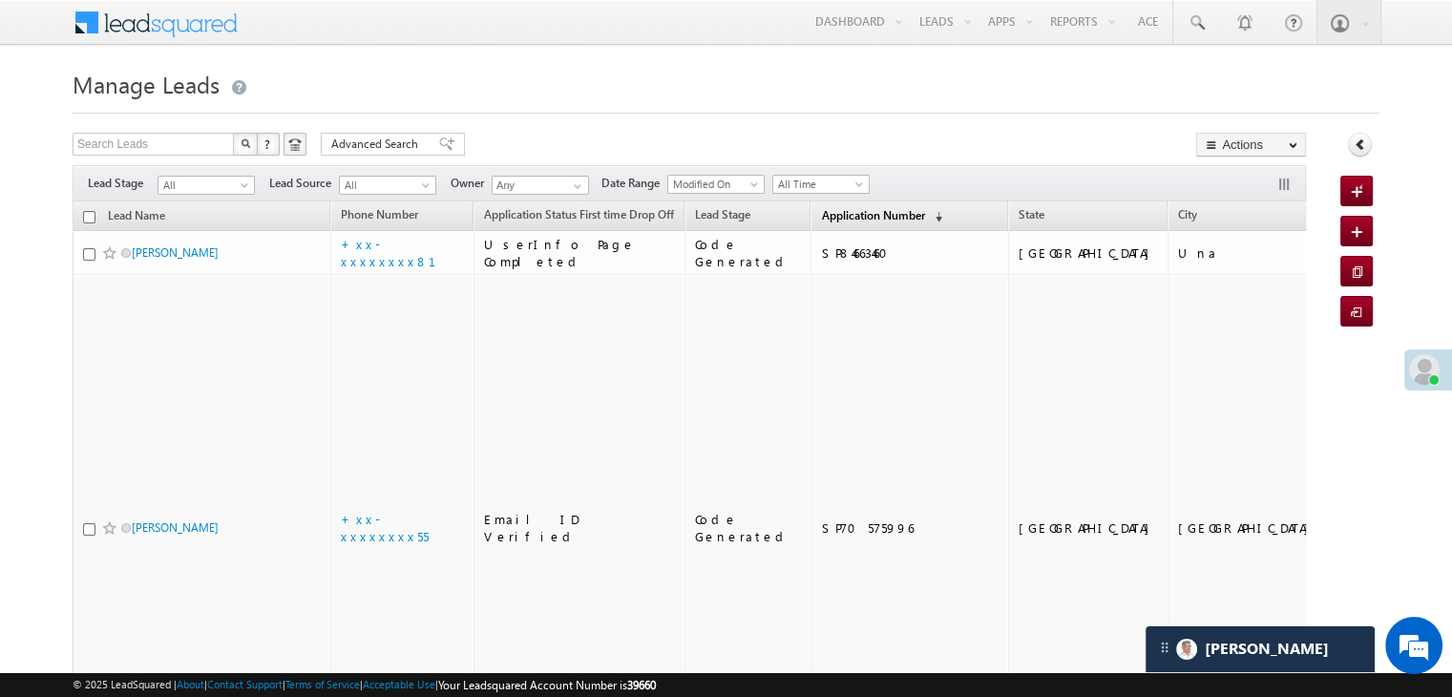
click at [837, 217] on span "Application Number" at bounding box center [872, 215] width 103 height 14
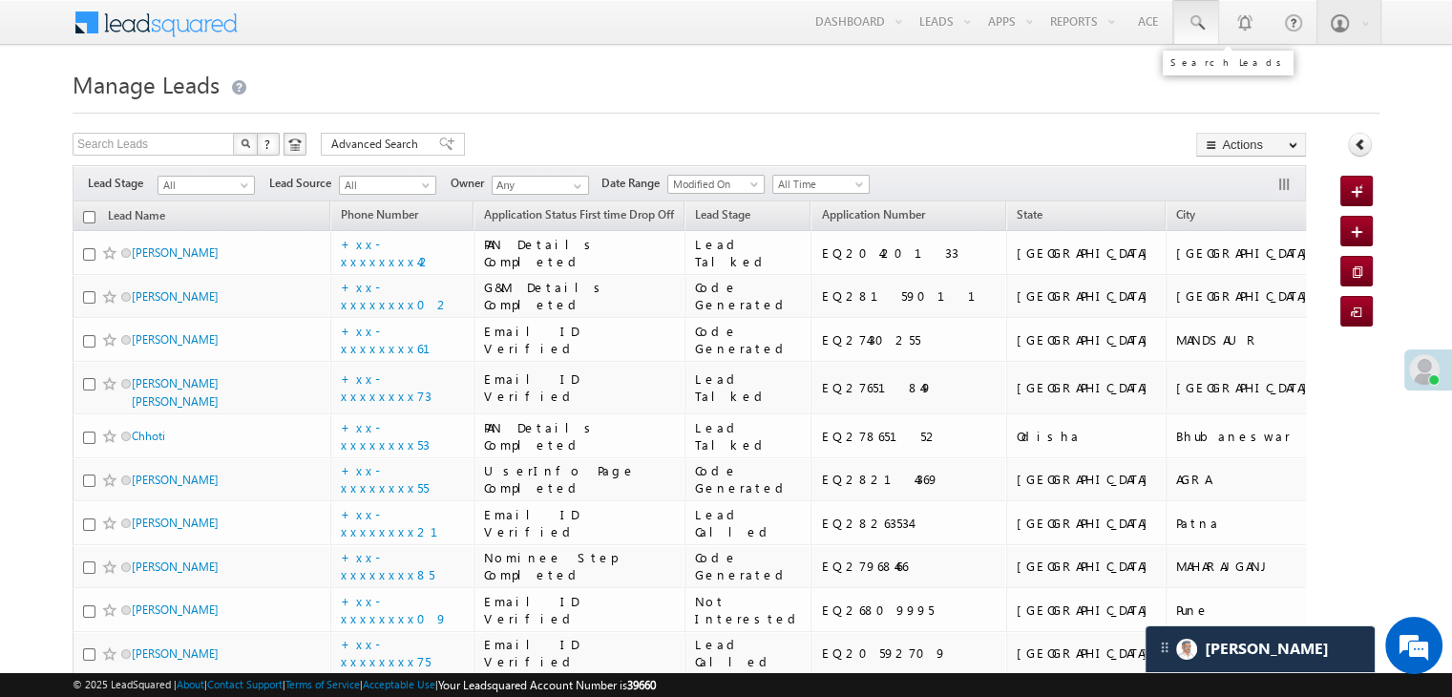
click at [1195, 31] on span at bounding box center [1196, 22] width 19 height 19
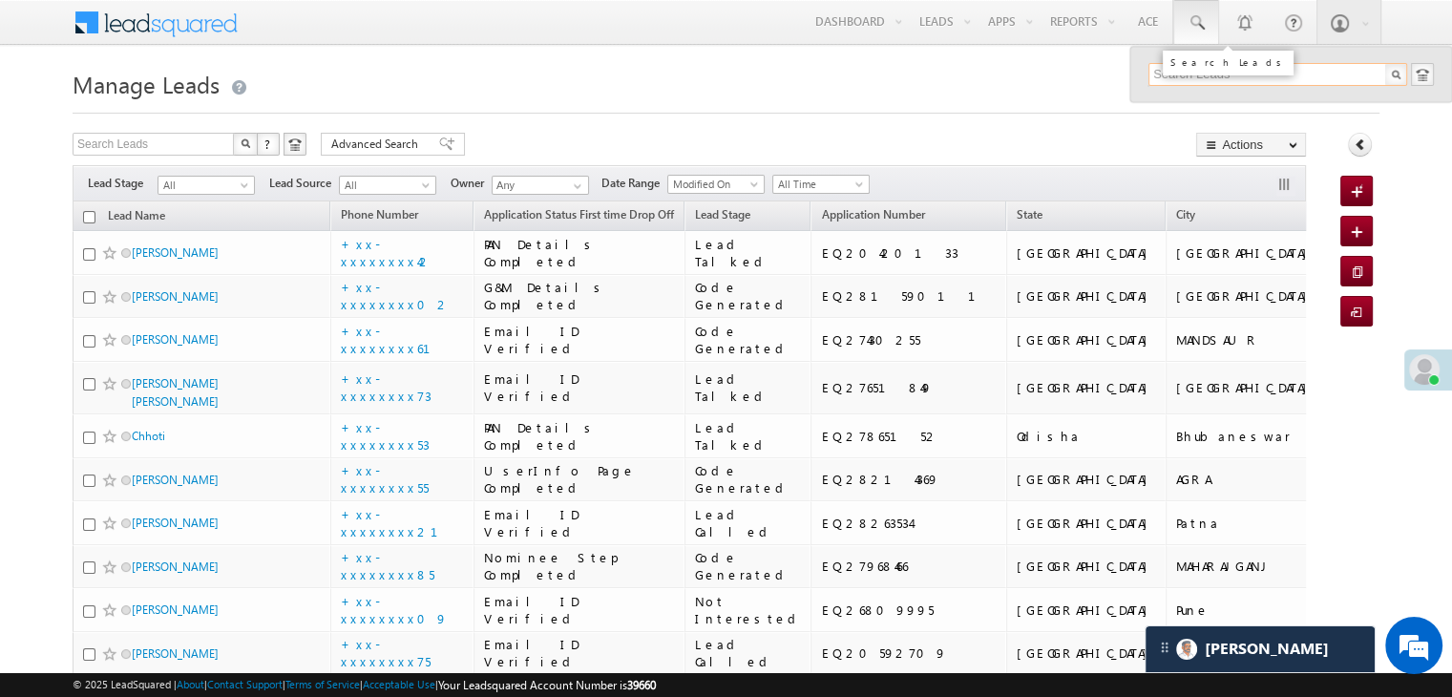
paste input "EQ27722978"
type input "EQ27722978"
click at [1174, 106] on div "[PERSON_NAME]" at bounding box center [1286, 102] width 256 height 21
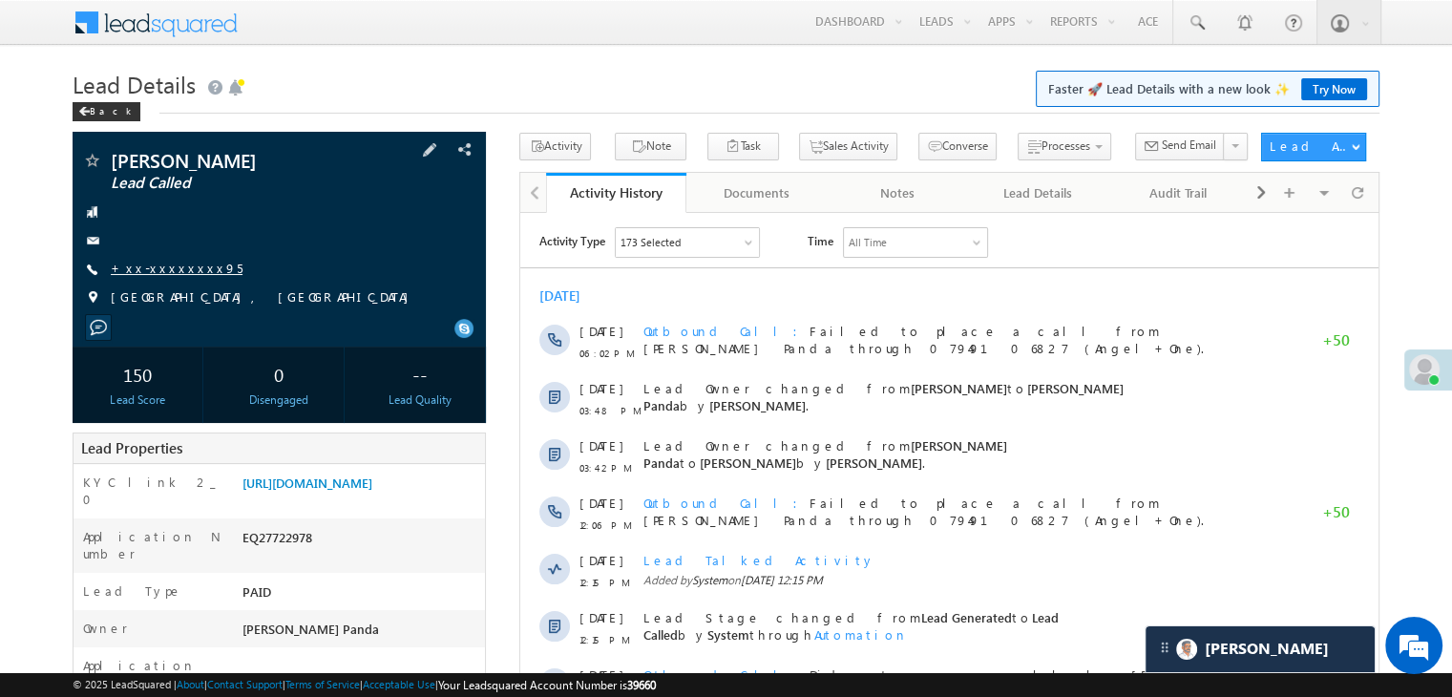
click at [171, 268] on link "+xx-xxxxxxxx95" at bounding box center [177, 268] width 132 height 16
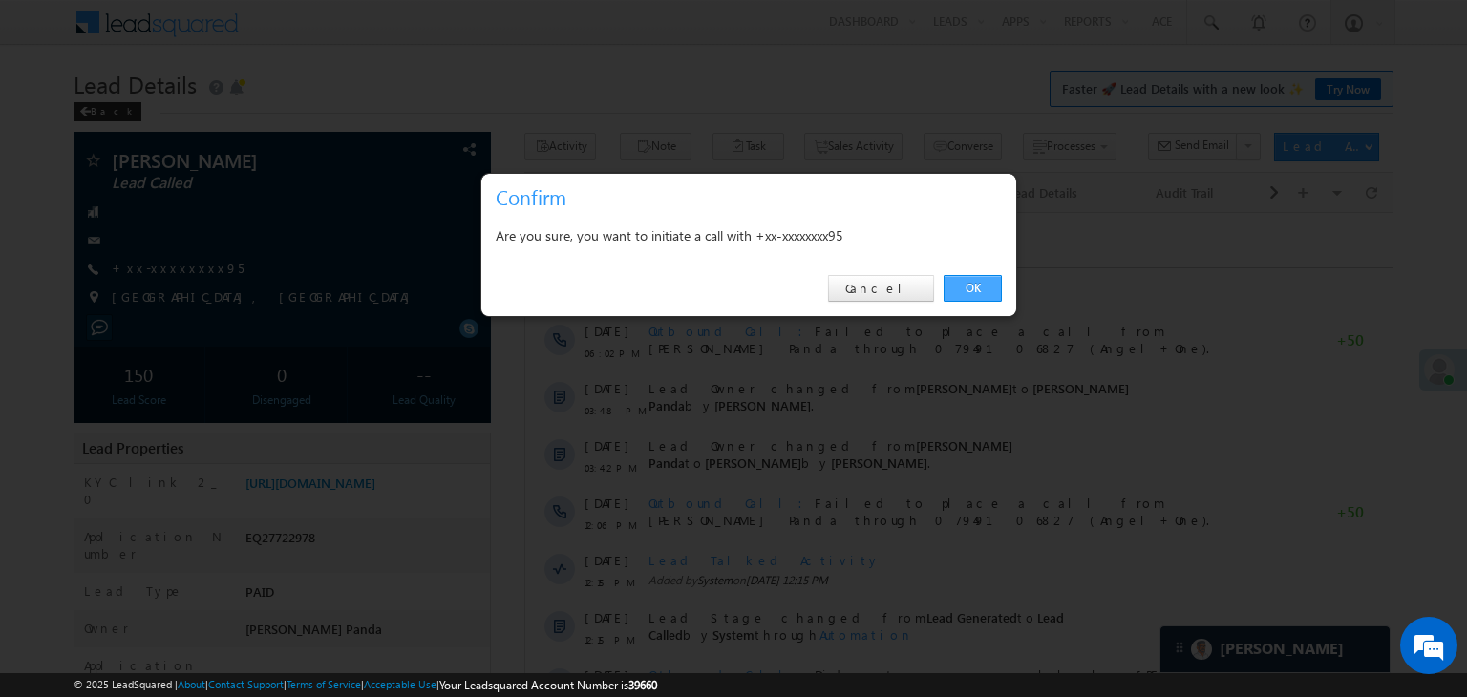
click at [974, 284] on link "OK" at bounding box center [972, 288] width 58 height 27
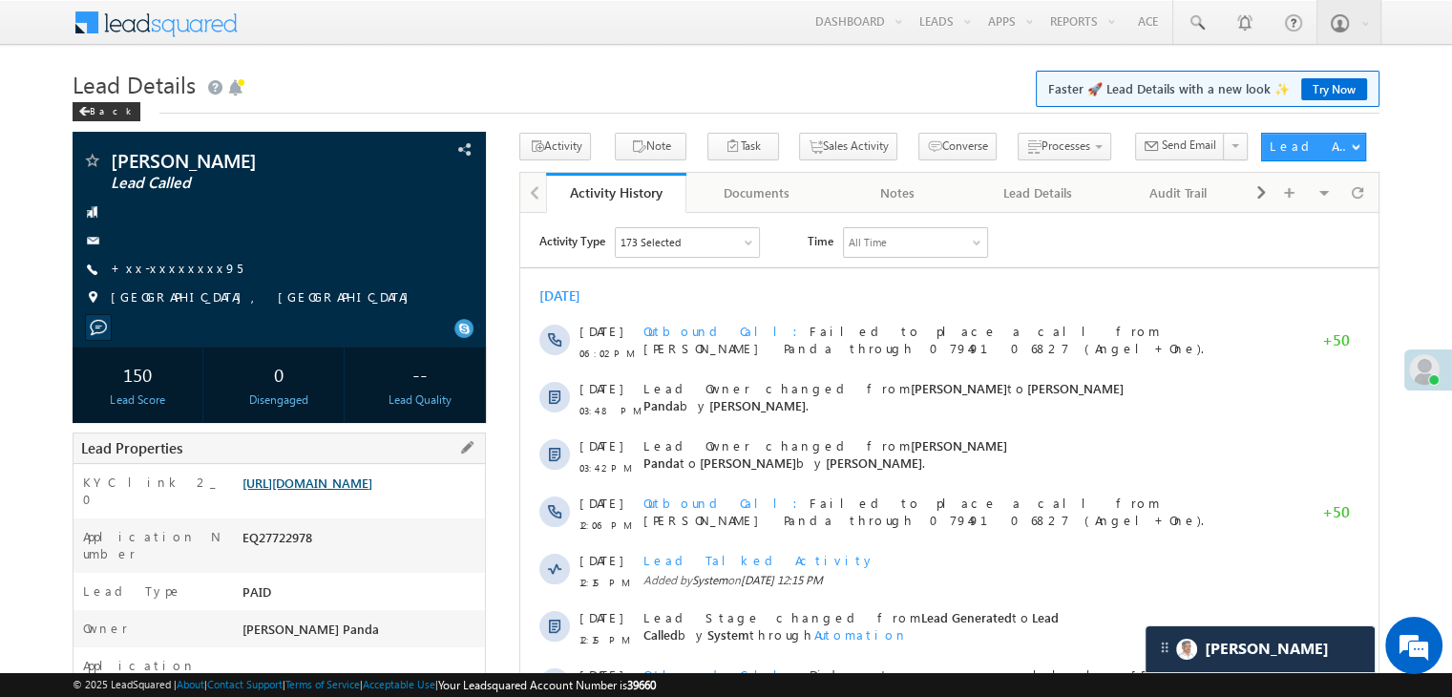
click at [318, 491] on link "https://angelbroking1-pk3em7sa.customui-test.leadsquared.com?leadId=8a868a9b-d2…" at bounding box center [308, 483] width 130 height 16
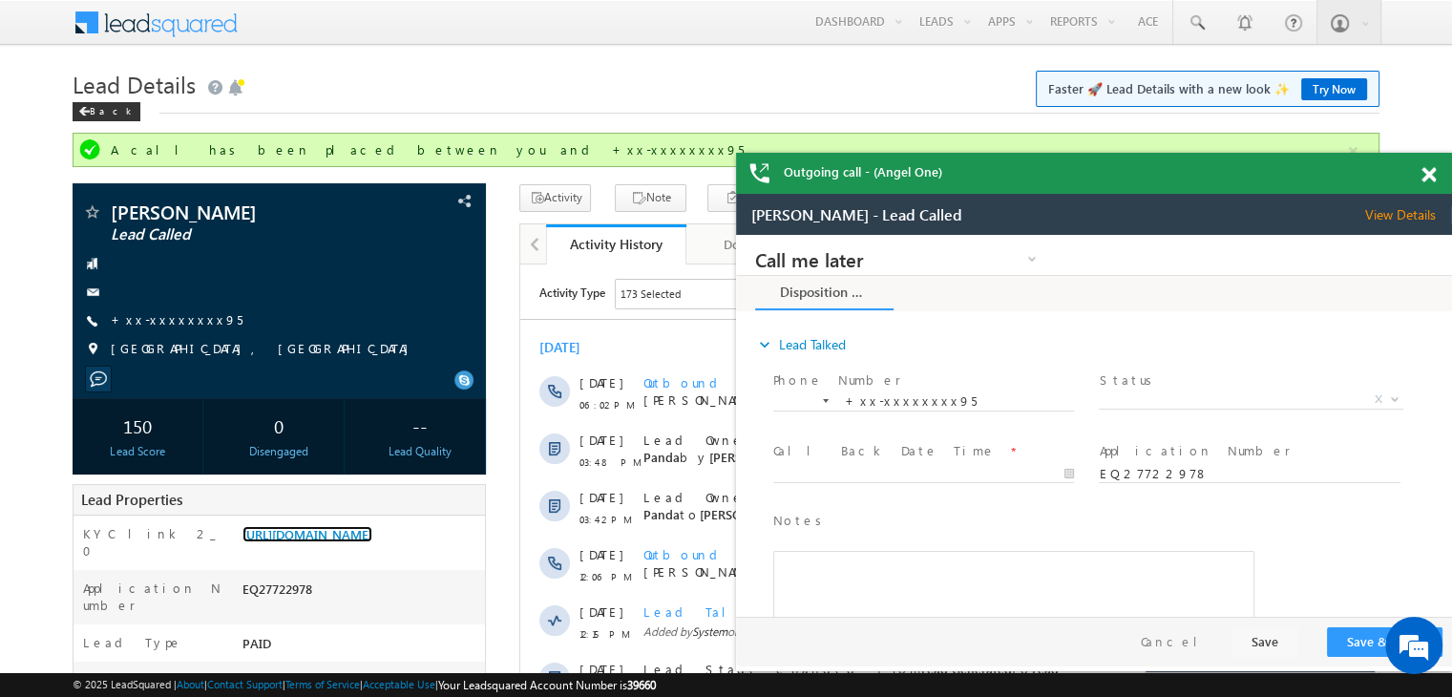
click at [1426, 176] on span at bounding box center [1429, 175] width 14 height 16
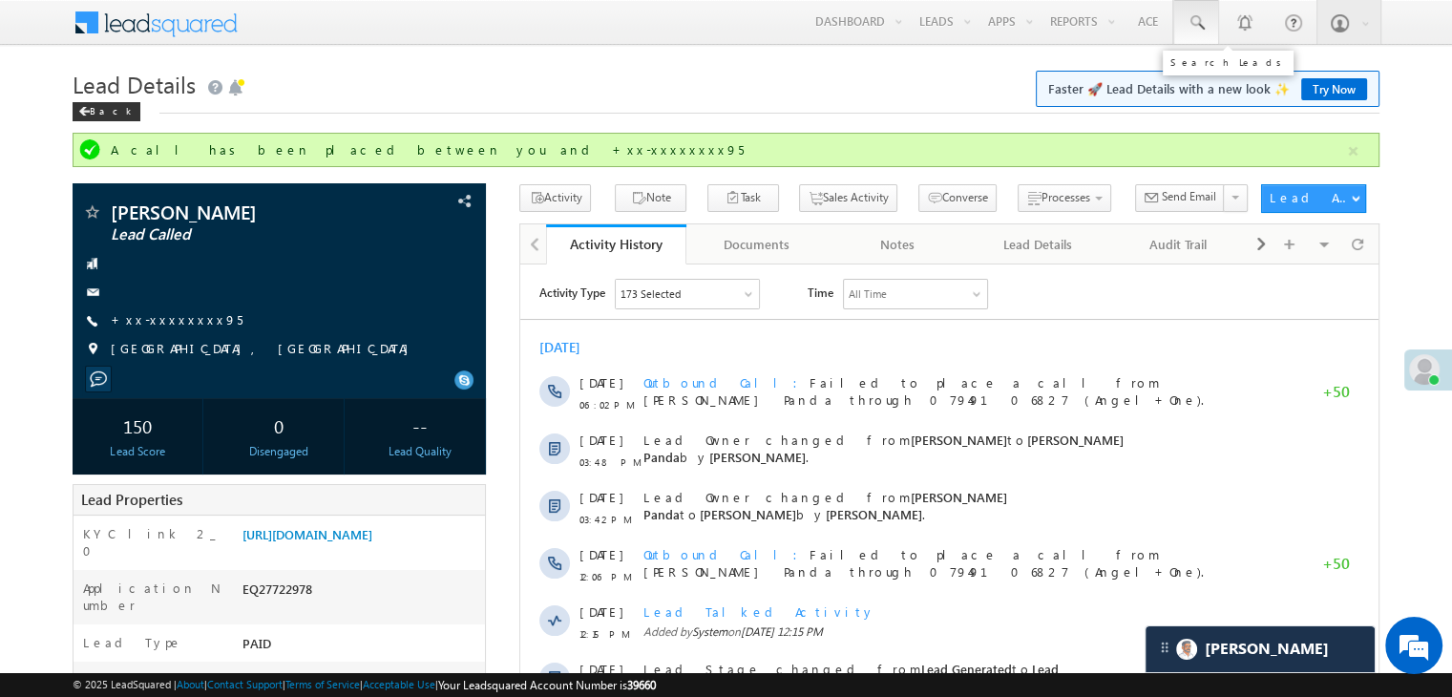
click at [1194, 22] on span at bounding box center [1196, 22] width 19 height 19
paste input "EQ27640343"
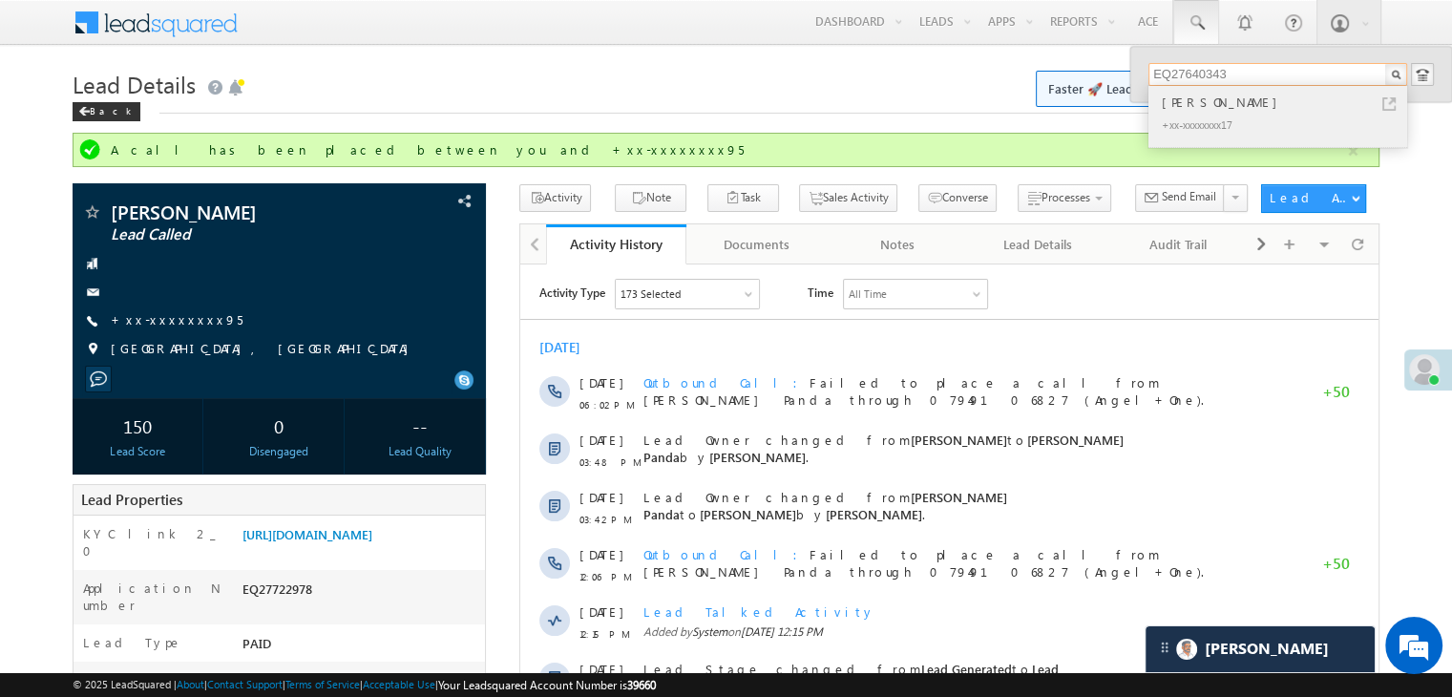
type input "EQ27640343"
click at [1187, 104] on div "[PERSON_NAME]" at bounding box center [1286, 102] width 256 height 21
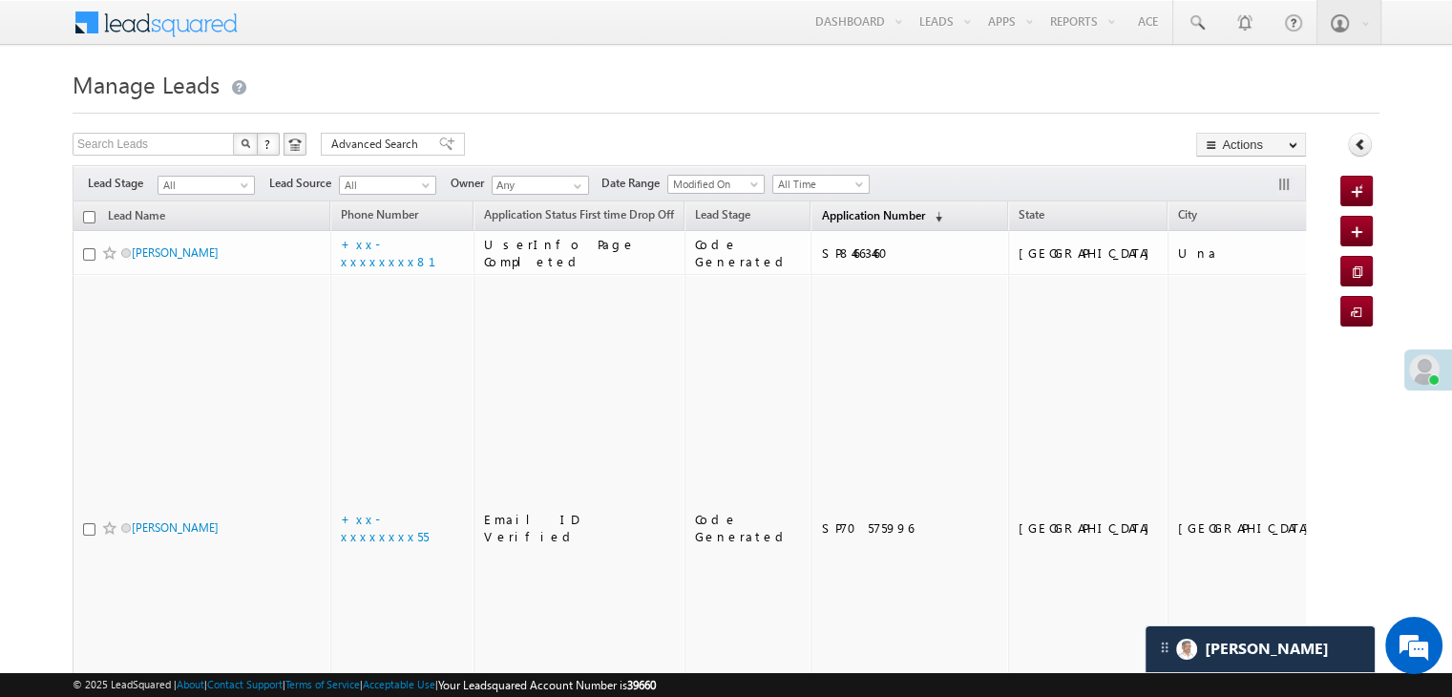
click at [821, 212] on span "Application Number" at bounding box center [872, 215] width 103 height 14
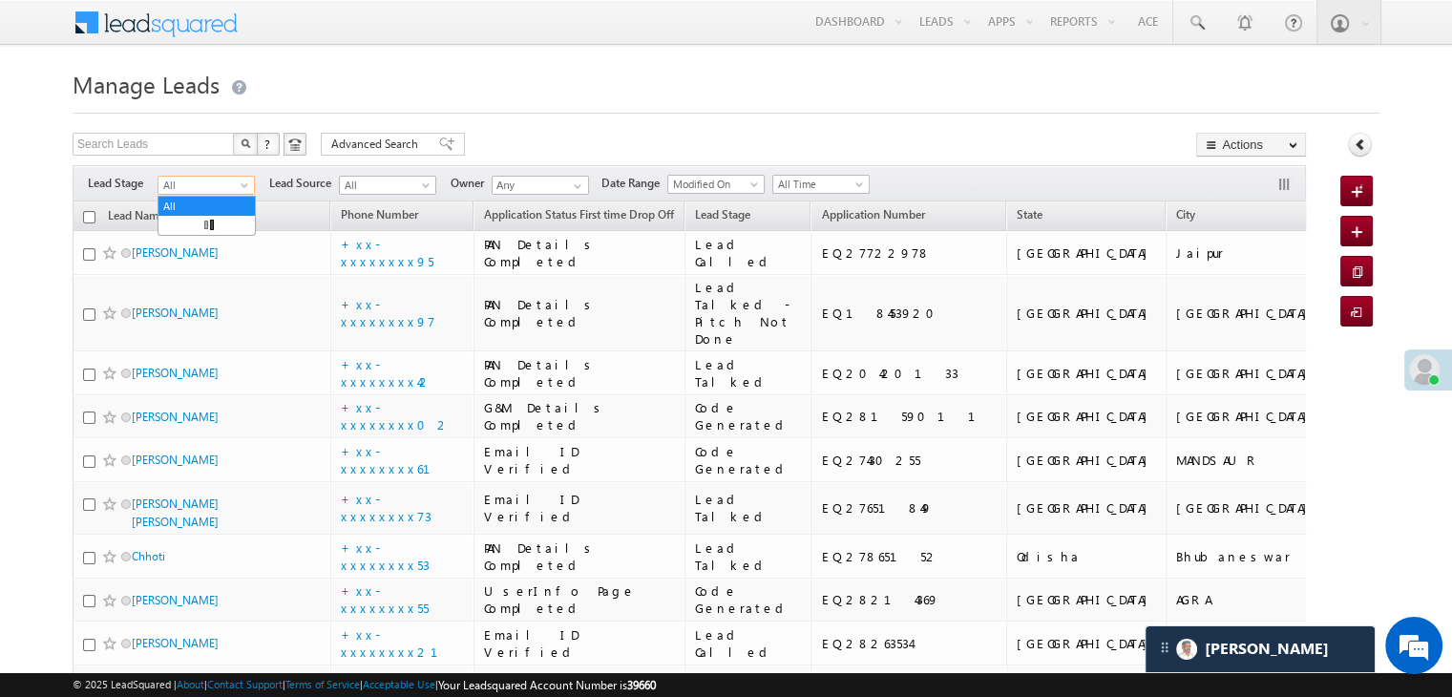
click at [247, 186] on span at bounding box center [246, 188] width 15 height 15
click at [221, 220] on link "Lead Generated" at bounding box center [207, 225] width 96 height 17
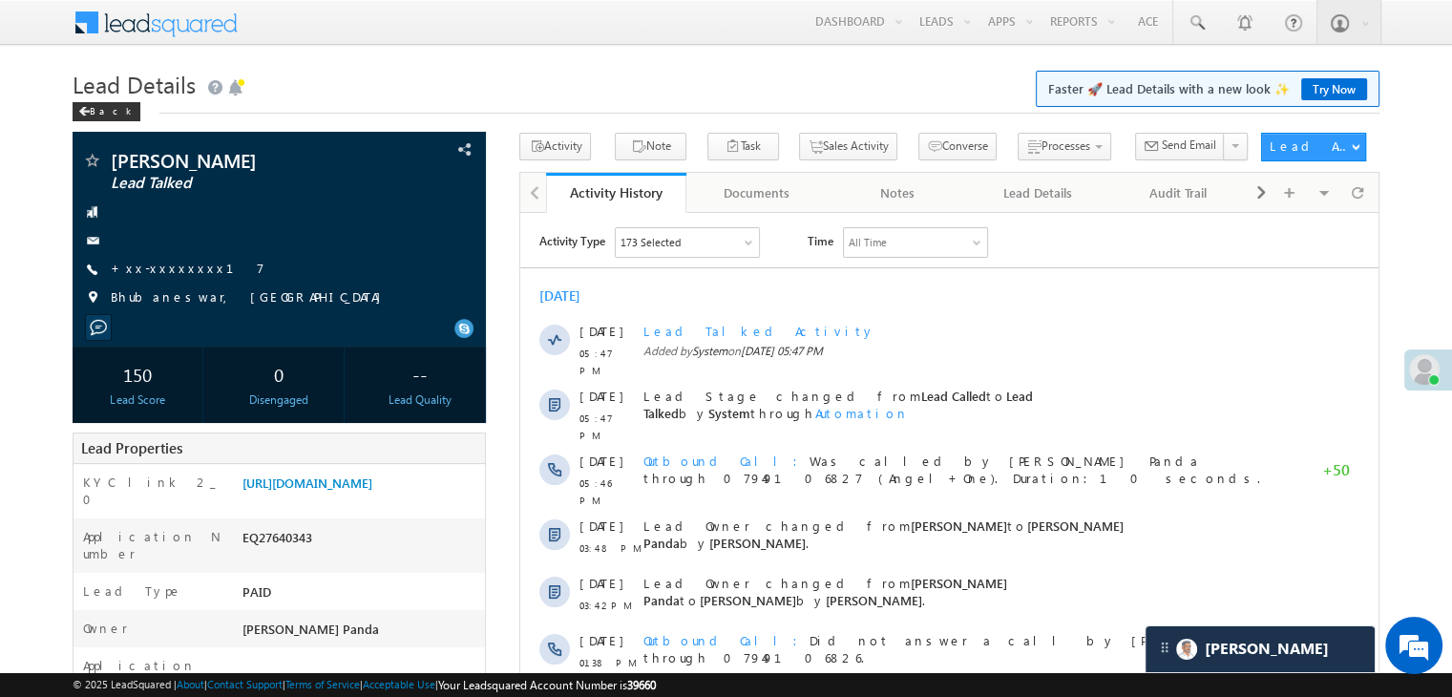
click at [153, 266] on link "+xx-xxxxxxxx17" at bounding box center [188, 268] width 154 height 16
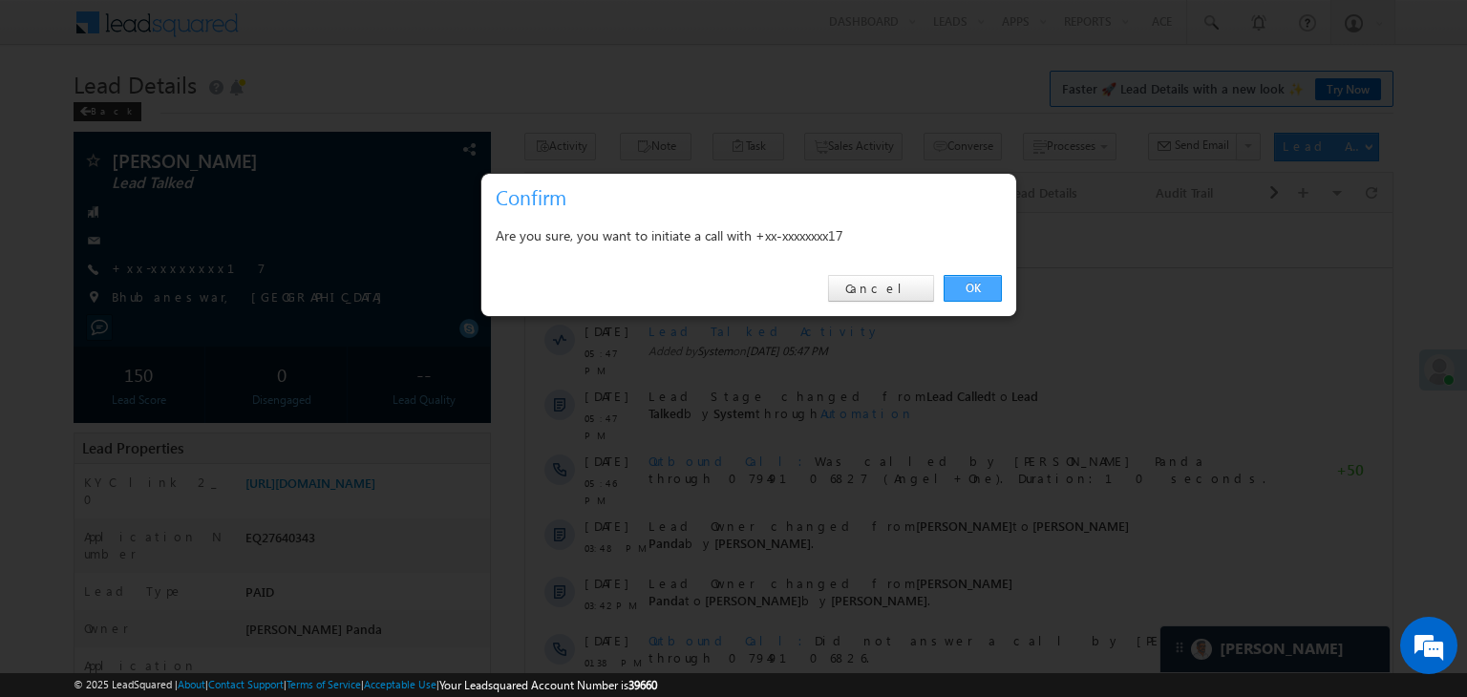
click at [965, 285] on link "OK" at bounding box center [972, 288] width 58 height 27
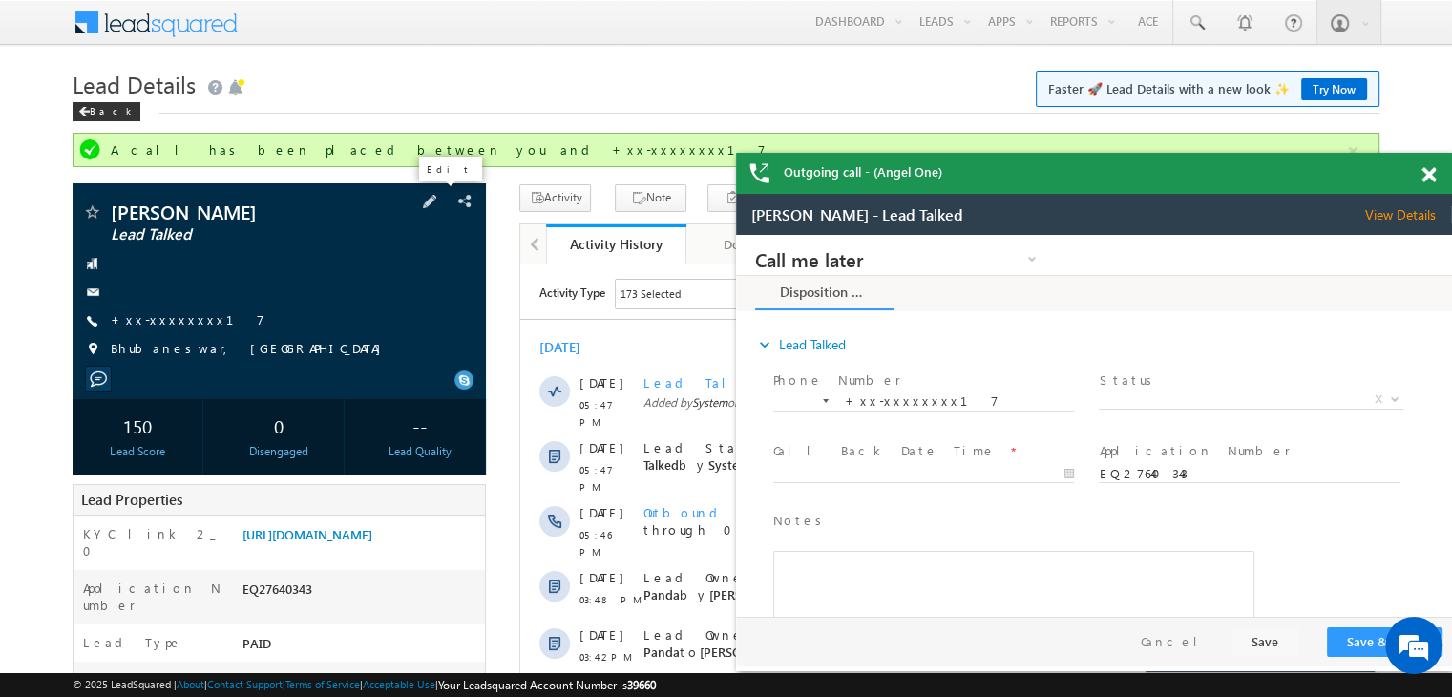
scroll to position [191, 0]
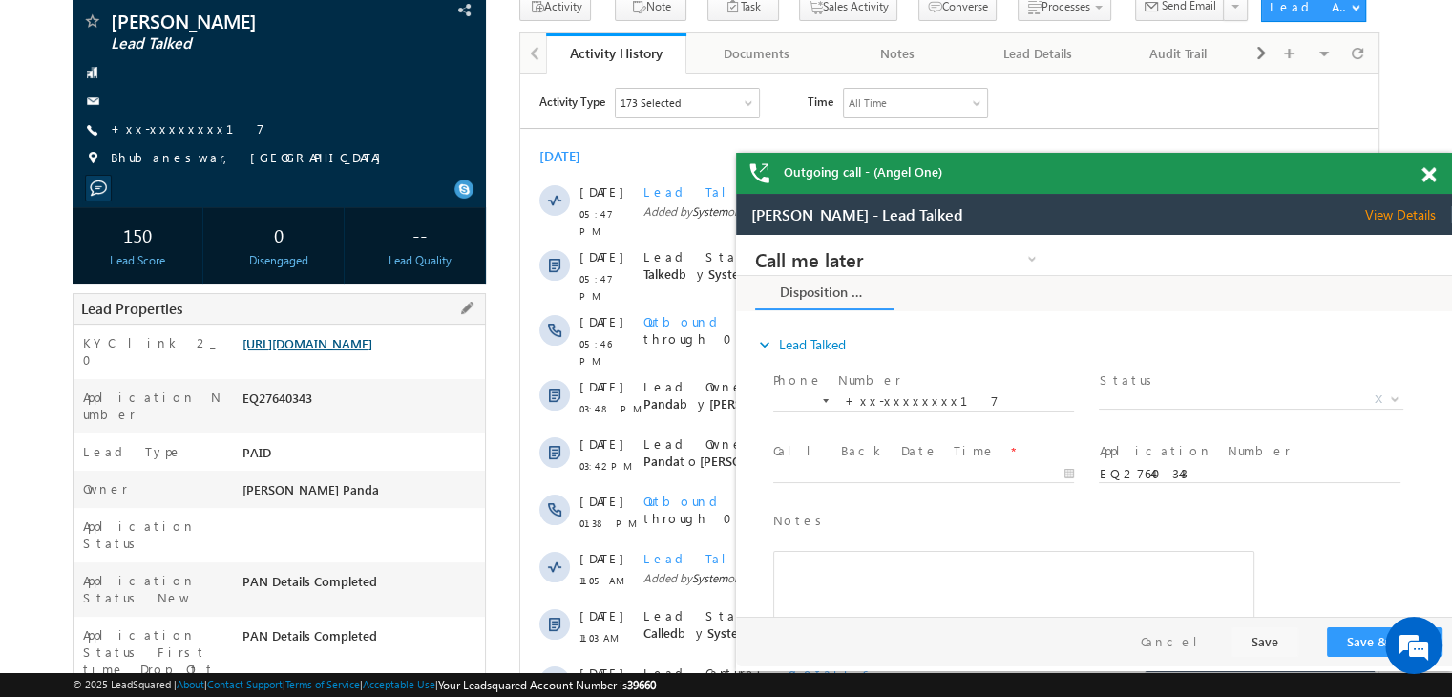
click at [372, 351] on link "[URL][DOMAIN_NAME]" at bounding box center [308, 343] width 130 height 16
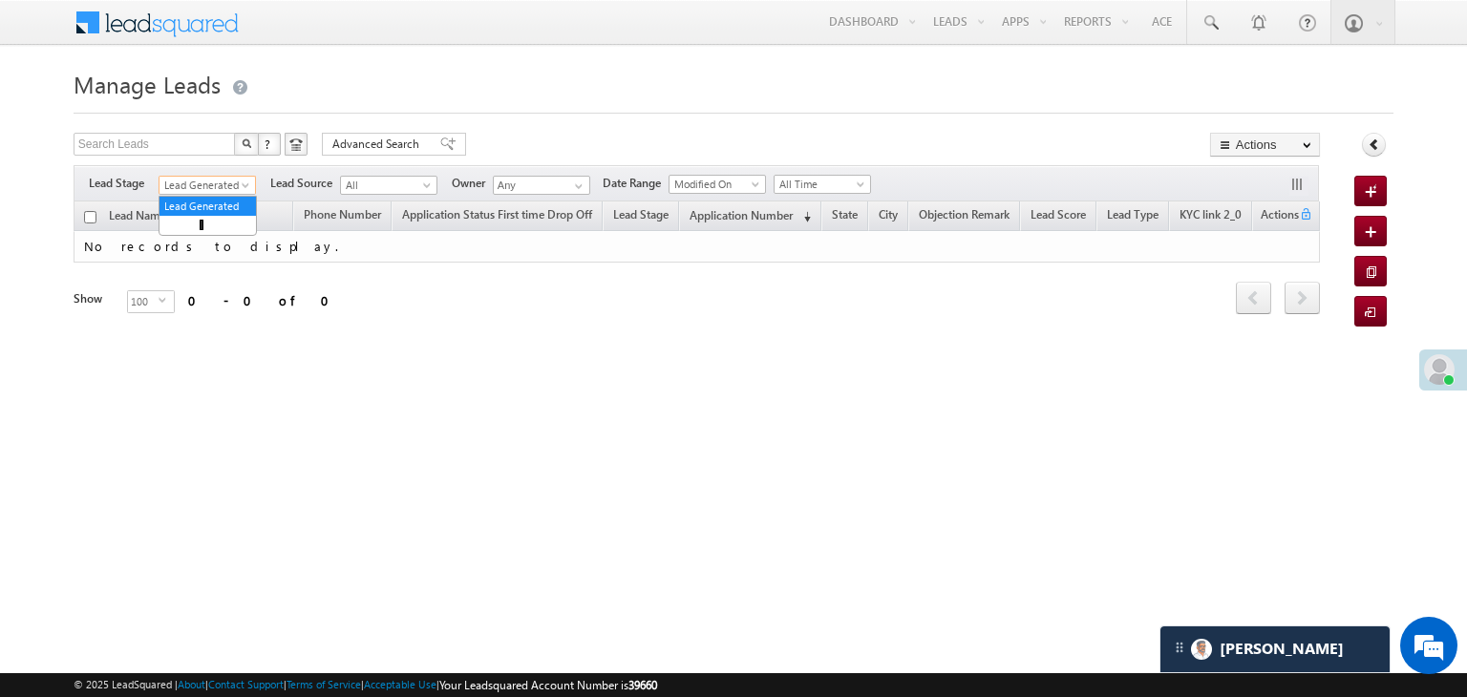
click at [243, 181] on span at bounding box center [247, 188] width 15 height 15
click at [198, 201] on link "All" at bounding box center [207, 206] width 96 height 17
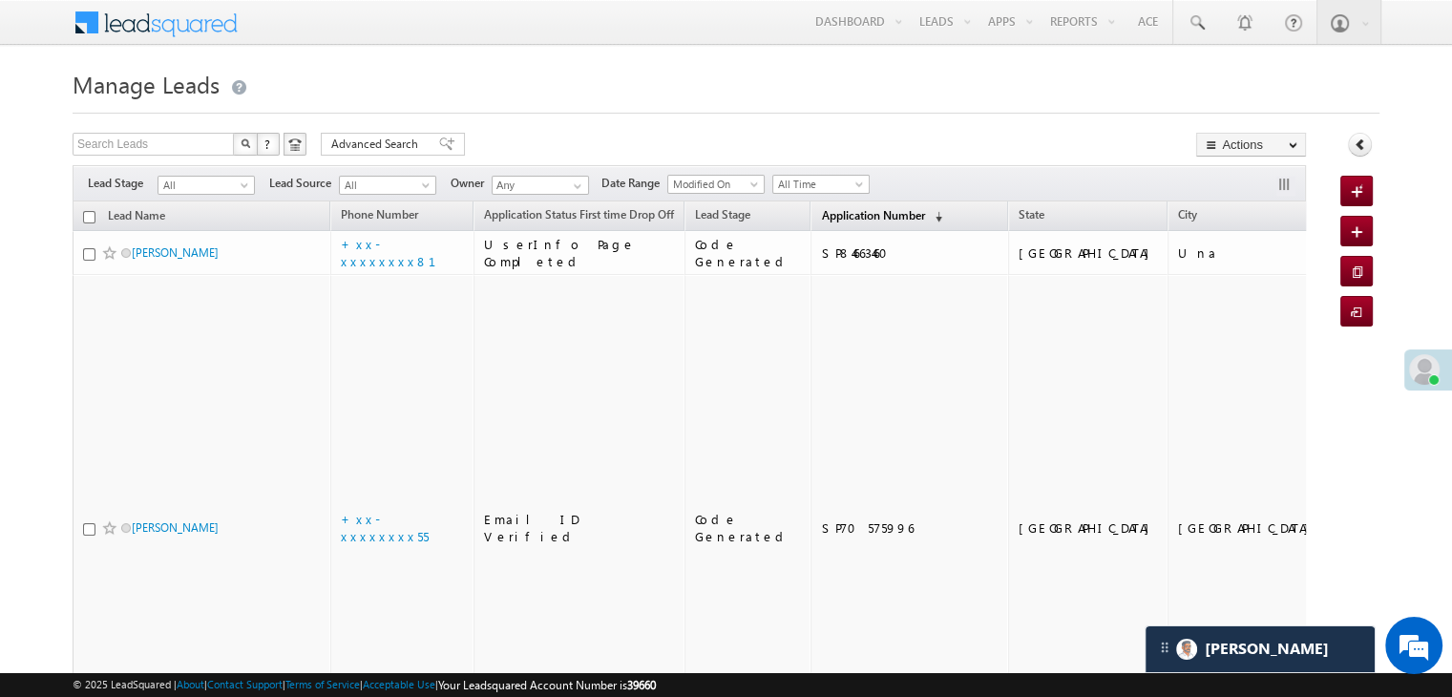
click at [821, 215] on span "Application Number" at bounding box center [872, 215] width 103 height 14
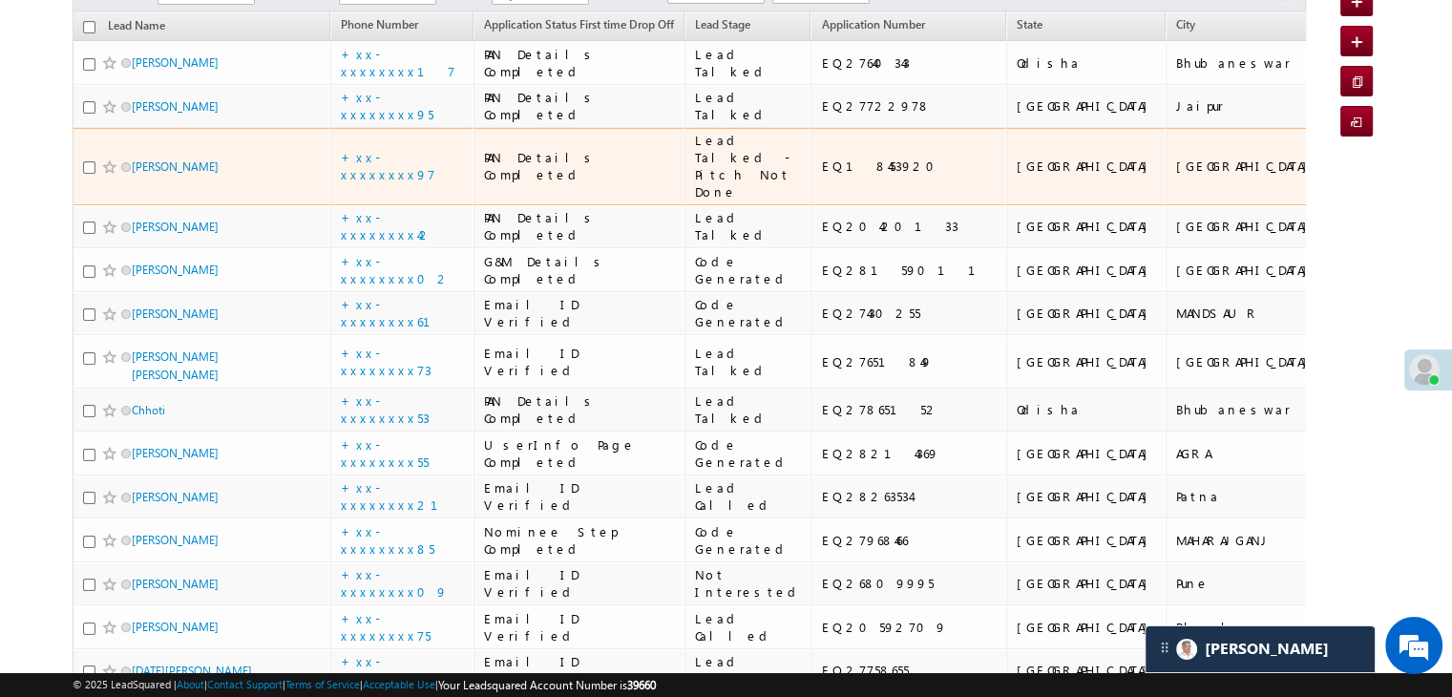
scroll to position [191, 0]
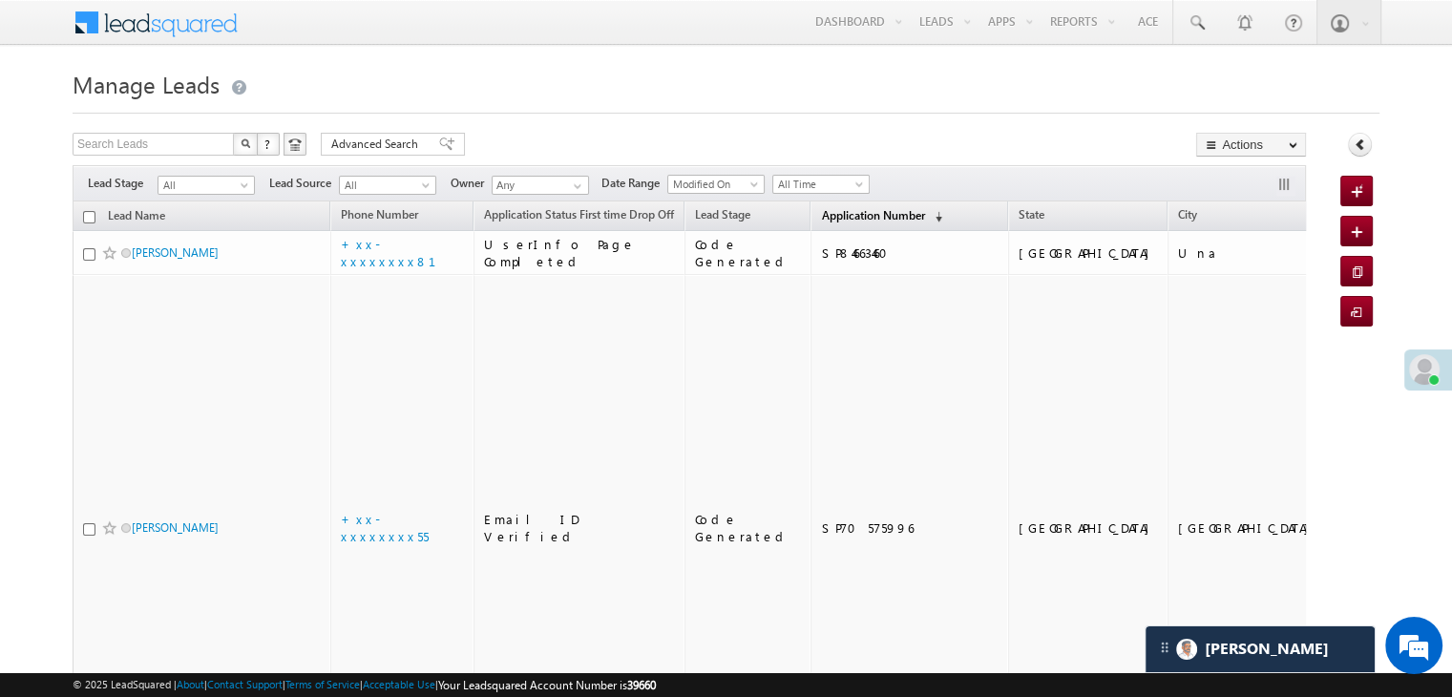
click at [849, 211] on span "Application Number" at bounding box center [872, 215] width 103 height 14
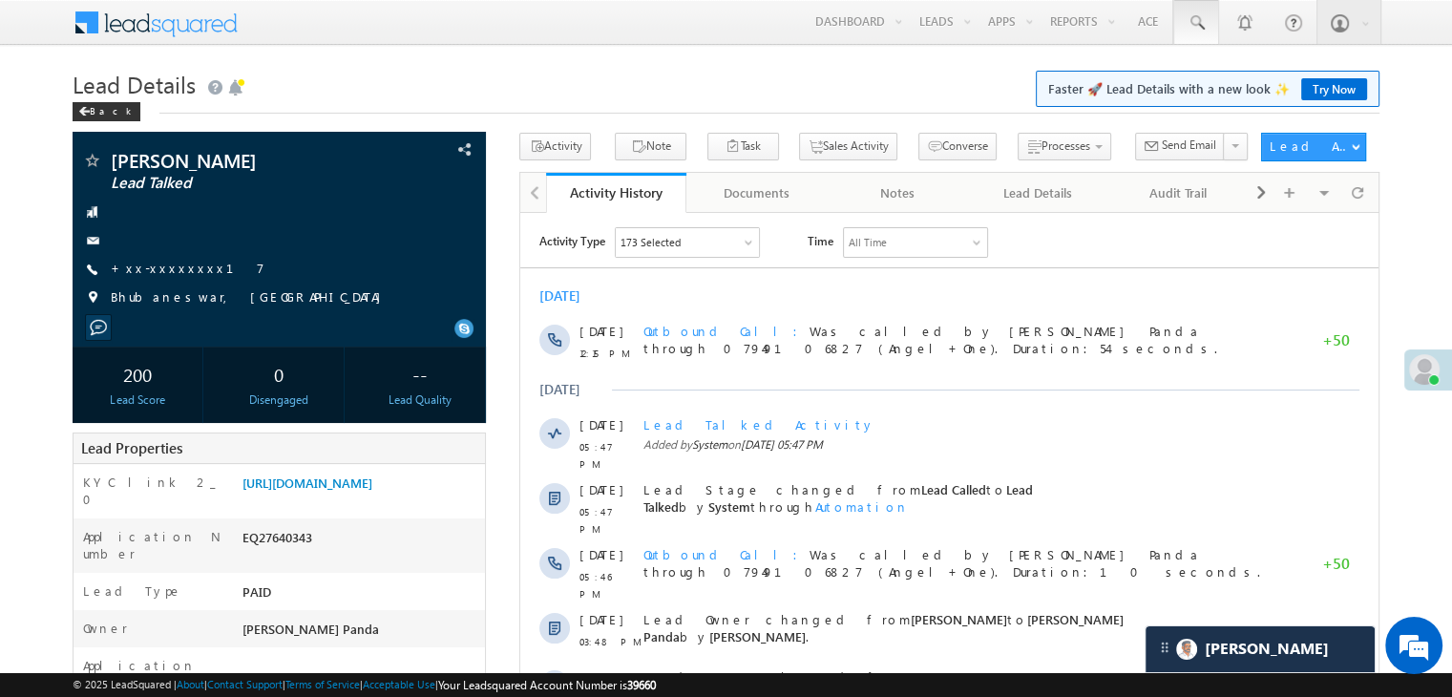
click at [1195, 19] on span at bounding box center [1196, 22] width 19 height 19
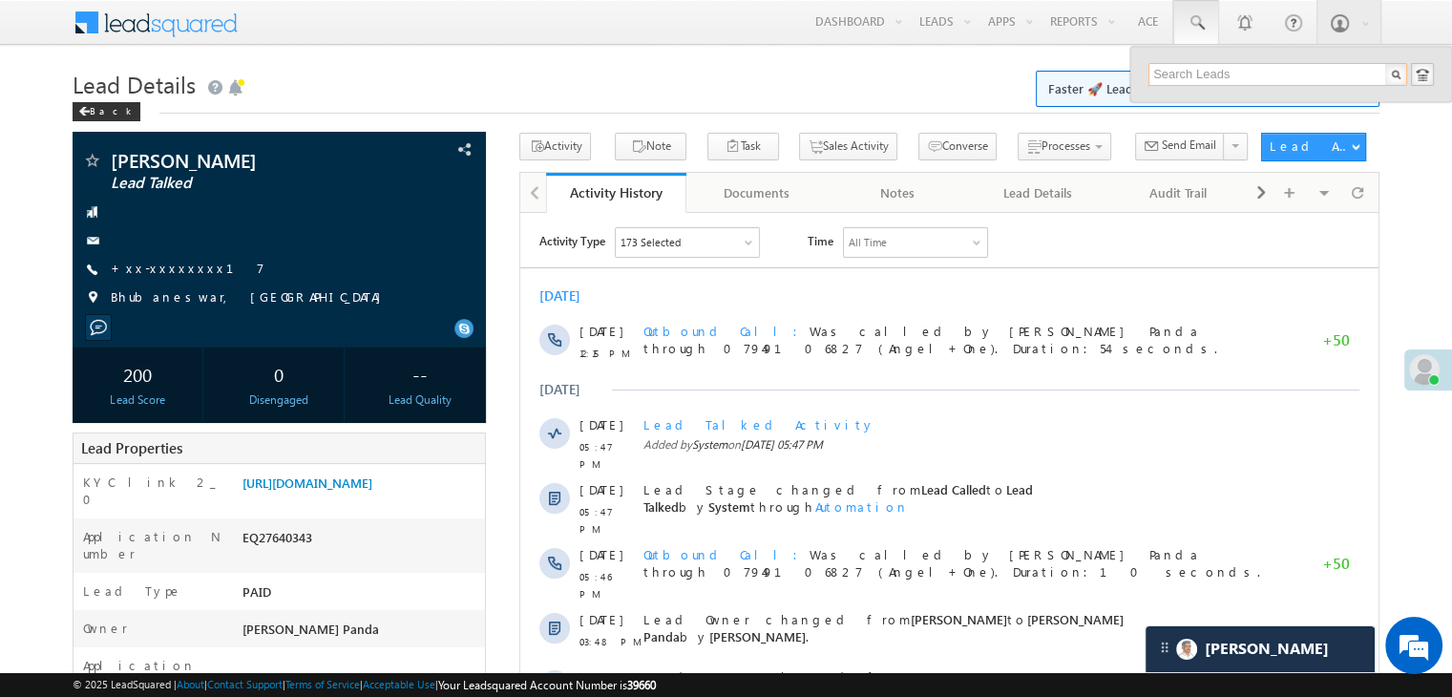
paste input "EQ27684342"
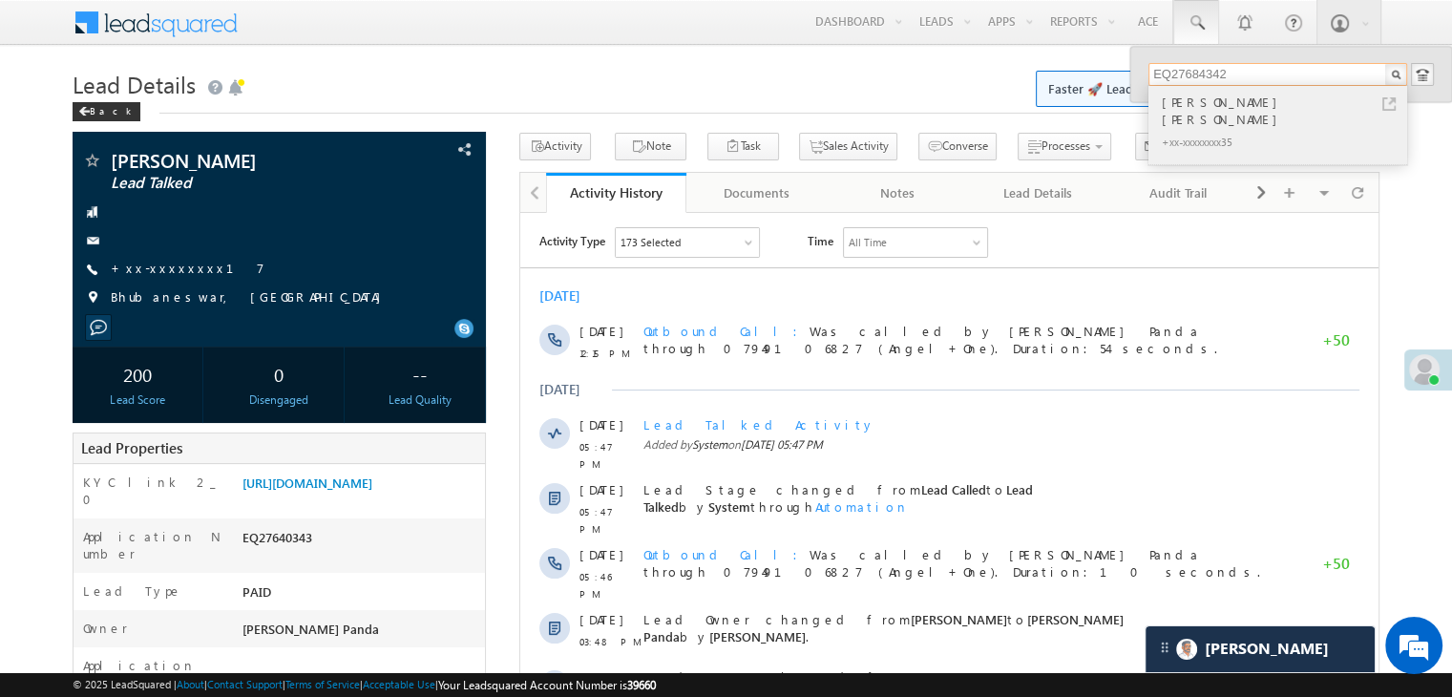
type input "EQ27684342"
click at [1176, 106] on div "[PERSON_NAME] [PERSON_NAME]" at bounding box center [1286, 111] width 256 height 38
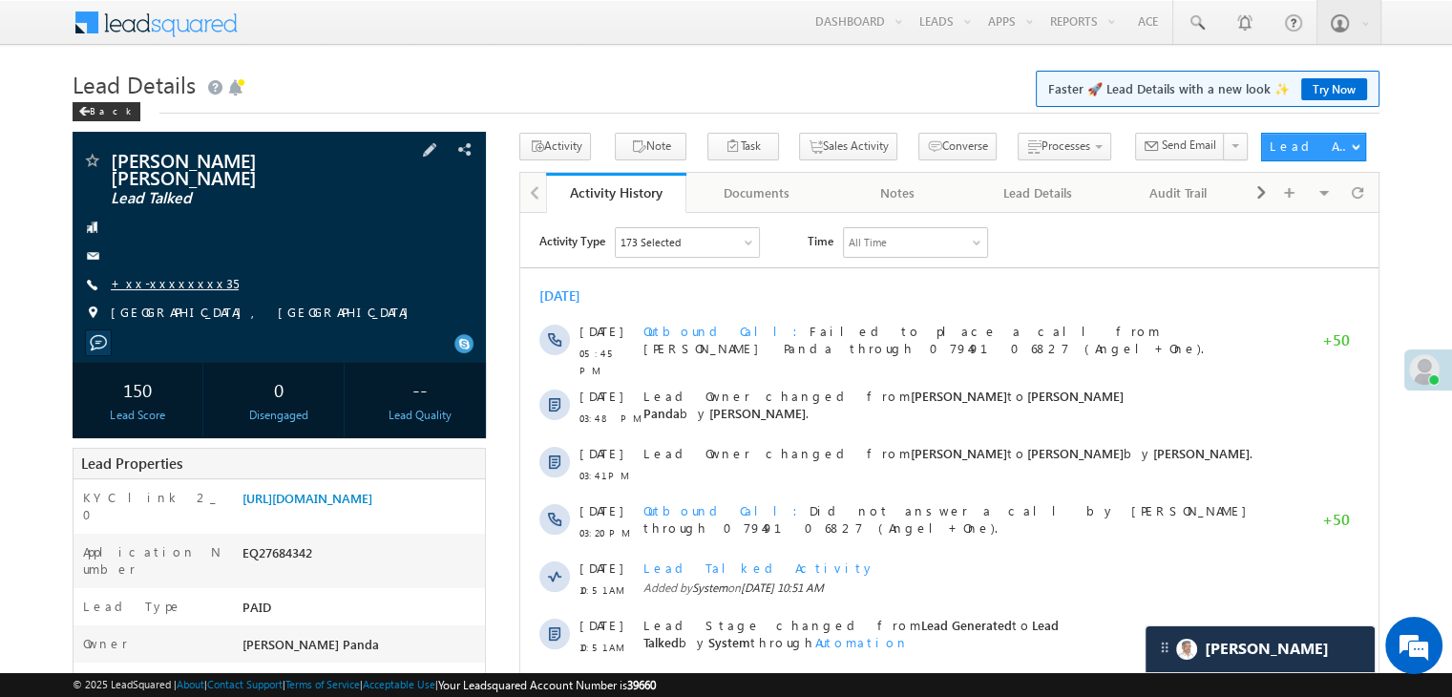
click at [158, 275] on link "+xx-xxxxxxxx35" at bounding box center [175, 283] width 128 height 16
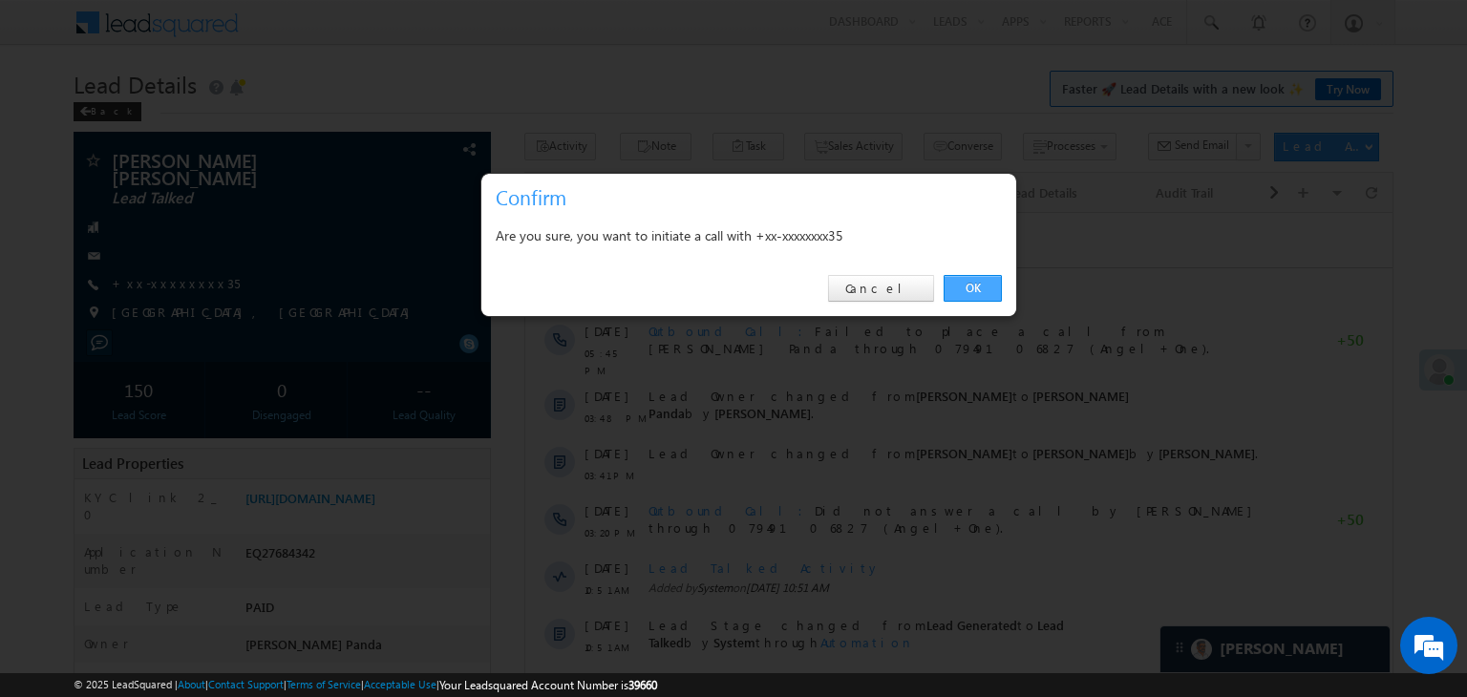
click at [967, 291] on link "OK" at bounding box center [972, 288] width 58 height 27
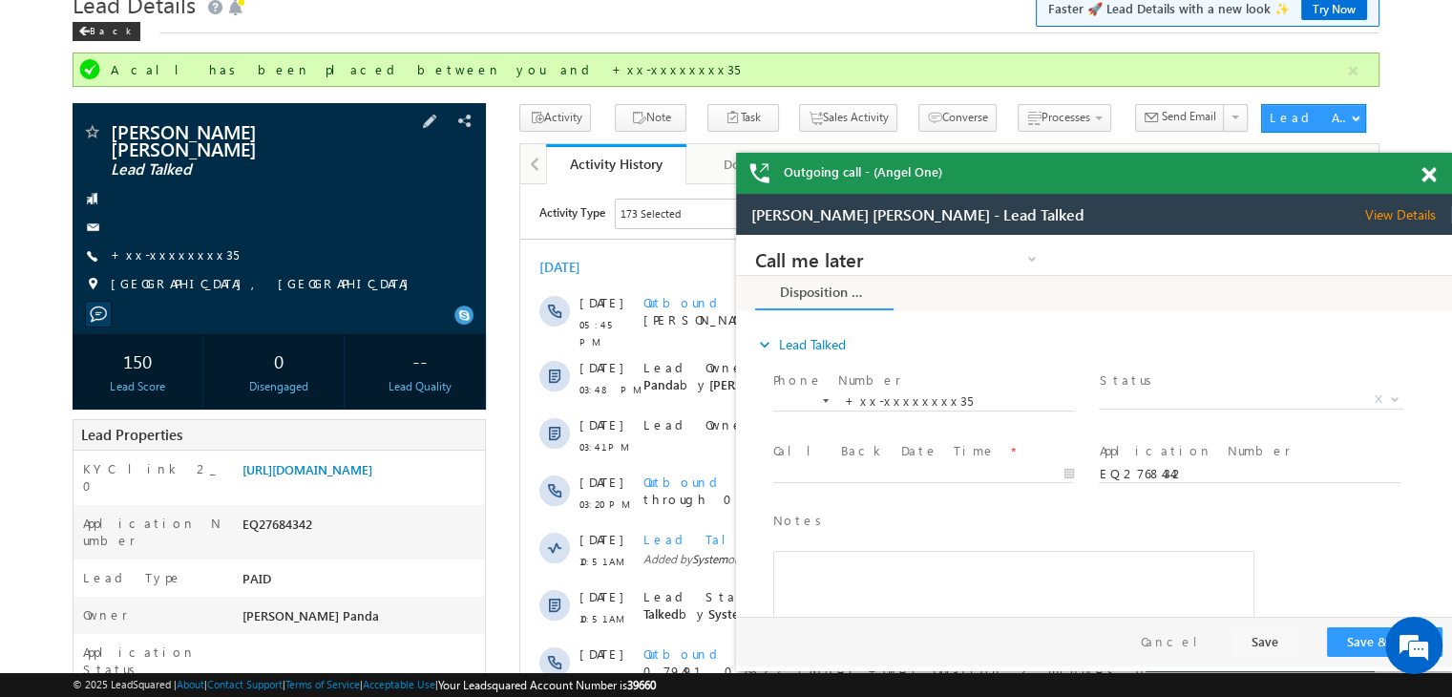
scroll to position [191, 0]
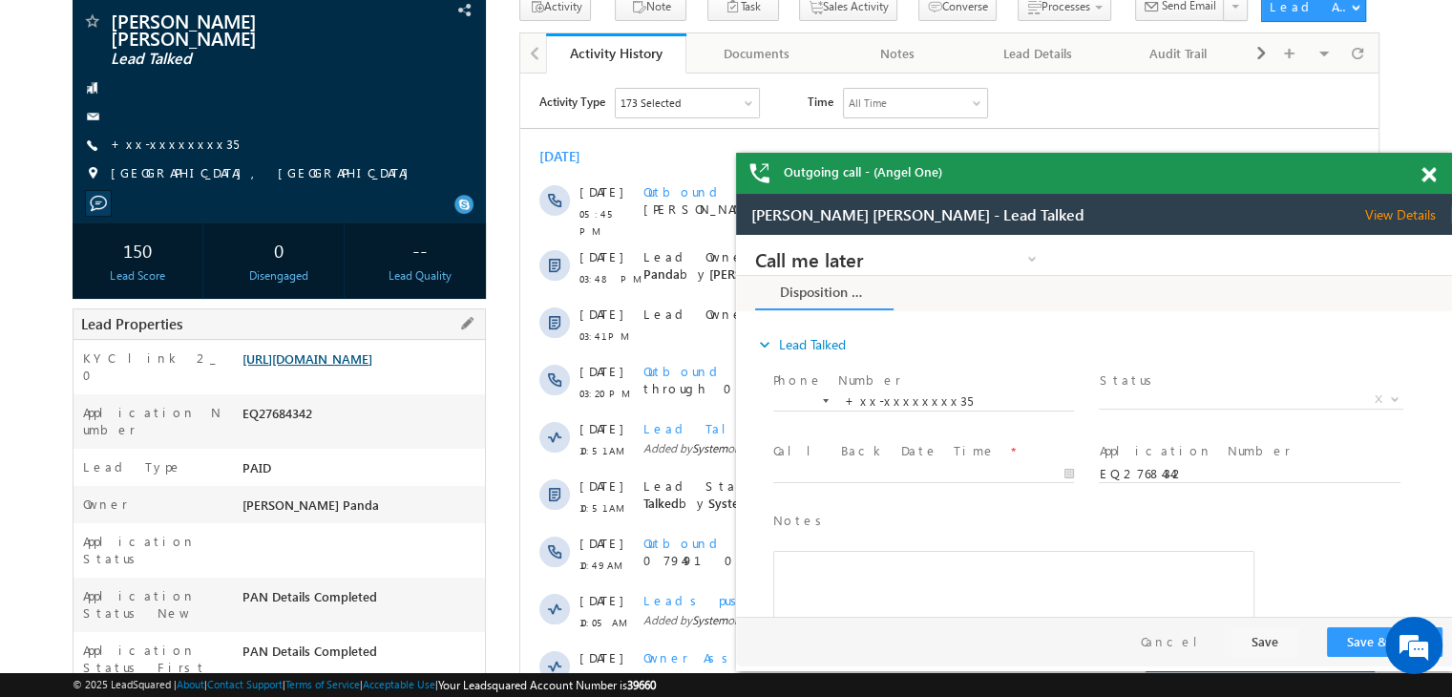
click at [336, 356] on link "https://angelbroking1-pk3em7sa.customui-test.leadsquared.com?leadId=1b6791f4-38…" at bounding box center [308, 358] width 130 height 16
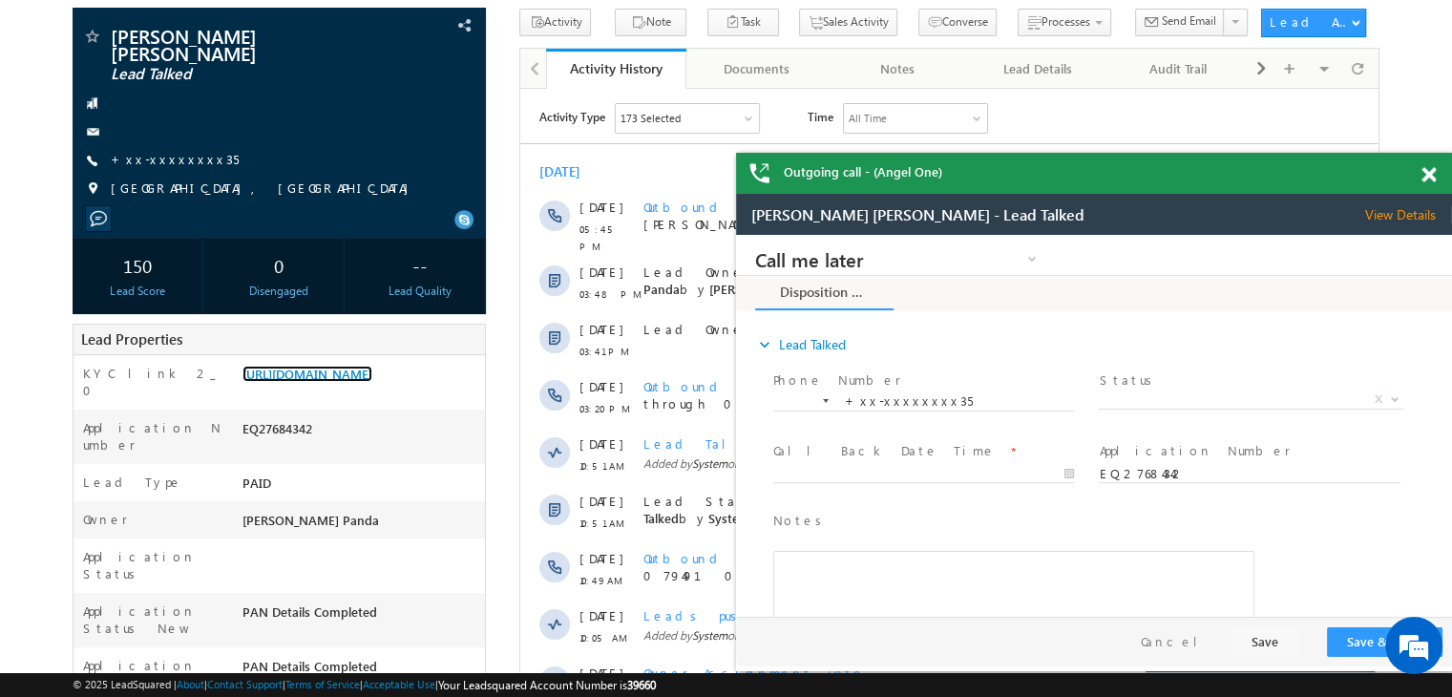
scroll to position [0, 0]
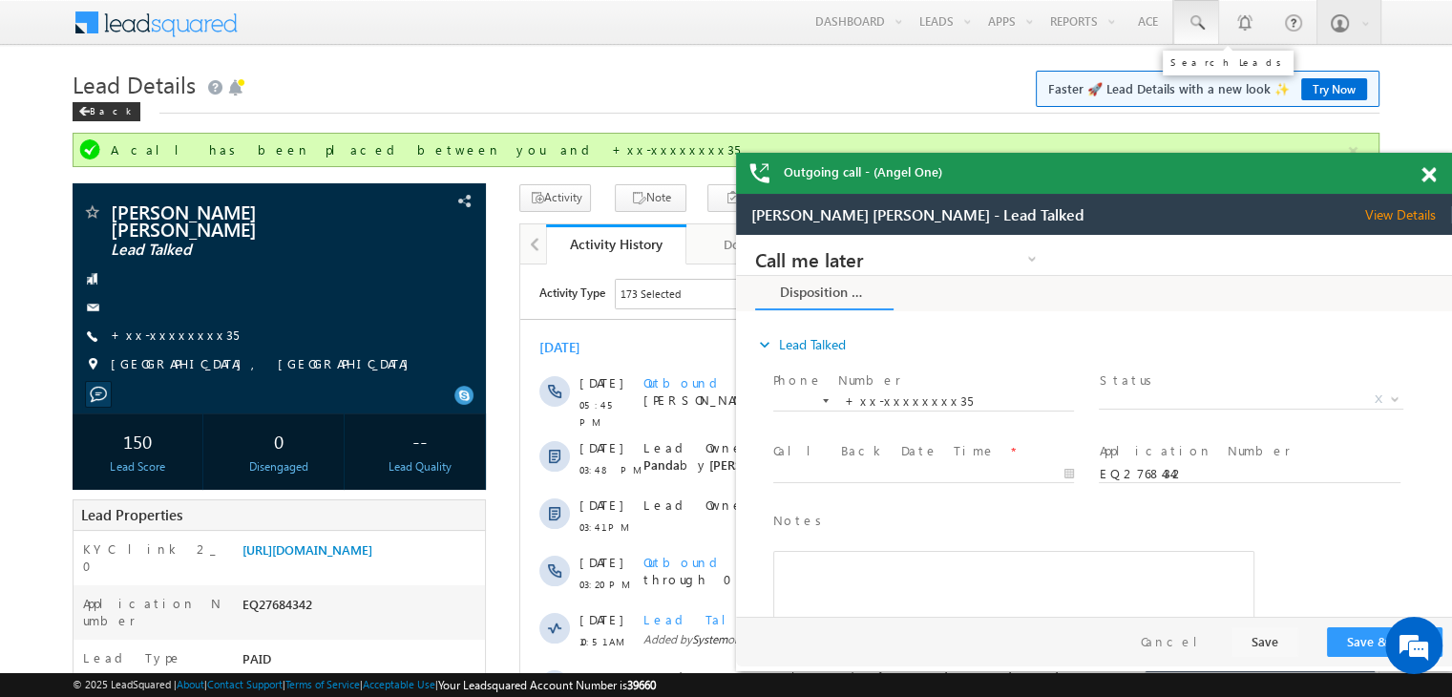
drag, startPoint x: 1194, startPoint y: 18, endPoint x: 1207, endPoint y: 37, distance: 22.8
click at [1194, 18] on span at bounding box center [1196, 22] width 19 height 19
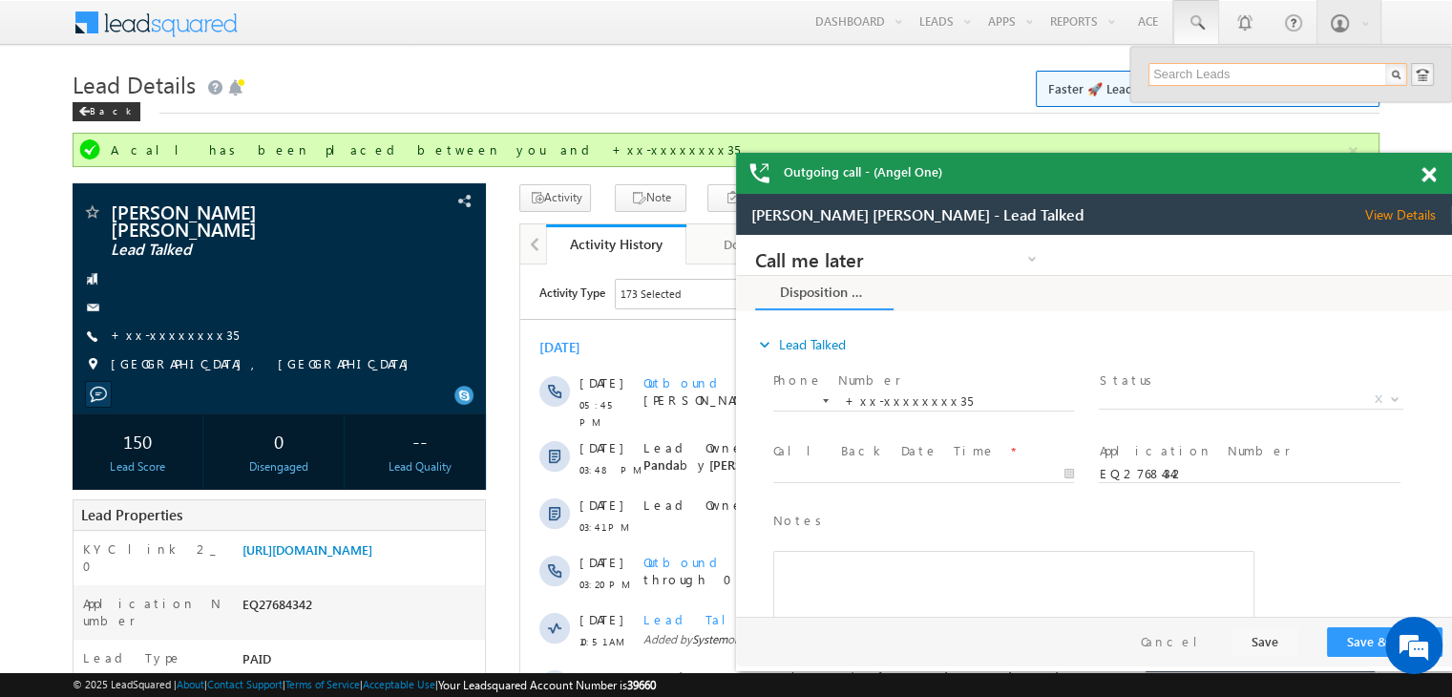
paste input "EQ28152849"
type input "EQ28152849"
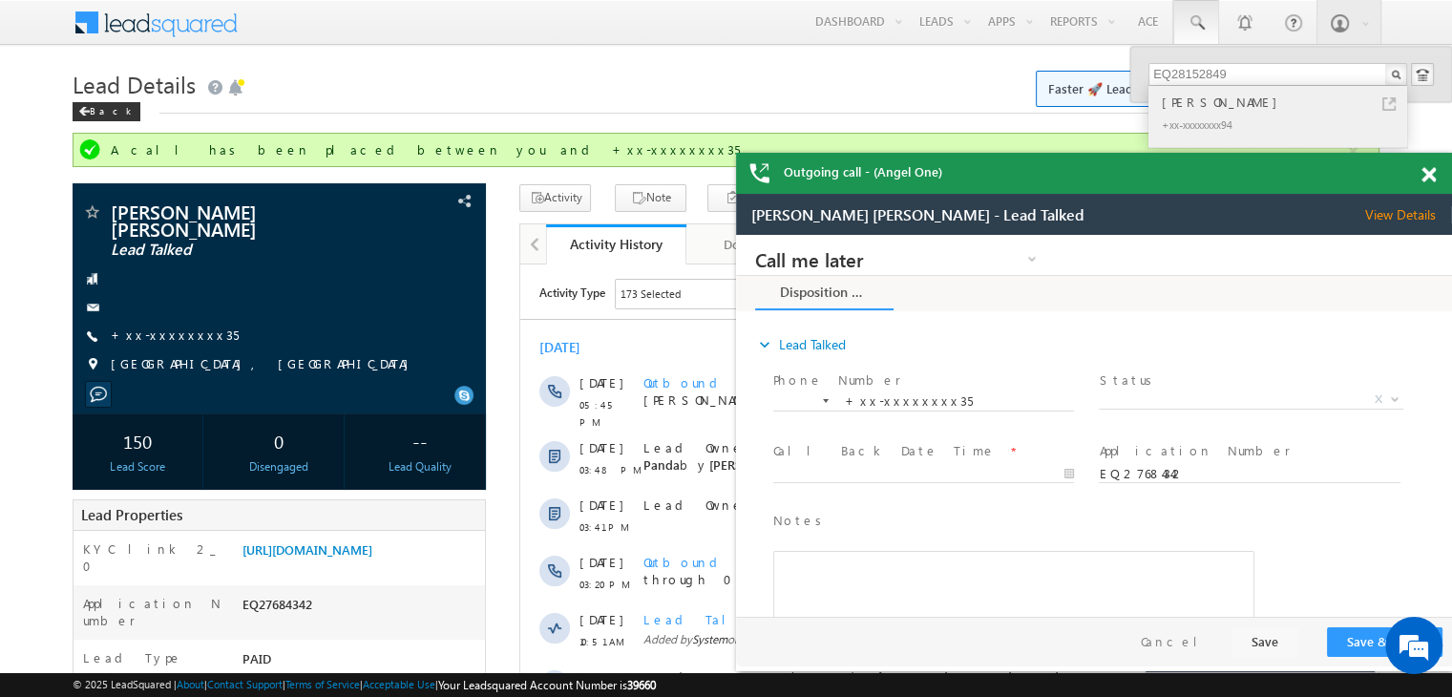
drag, startPoint x: 1193, startPoint y: 89, endPoint x: 1180, endPoint y: 109, distance: 23.6
click at [1180, 109] on div "Chotu Kushwah" at bounding box center [1286, 102] width 256 height 21
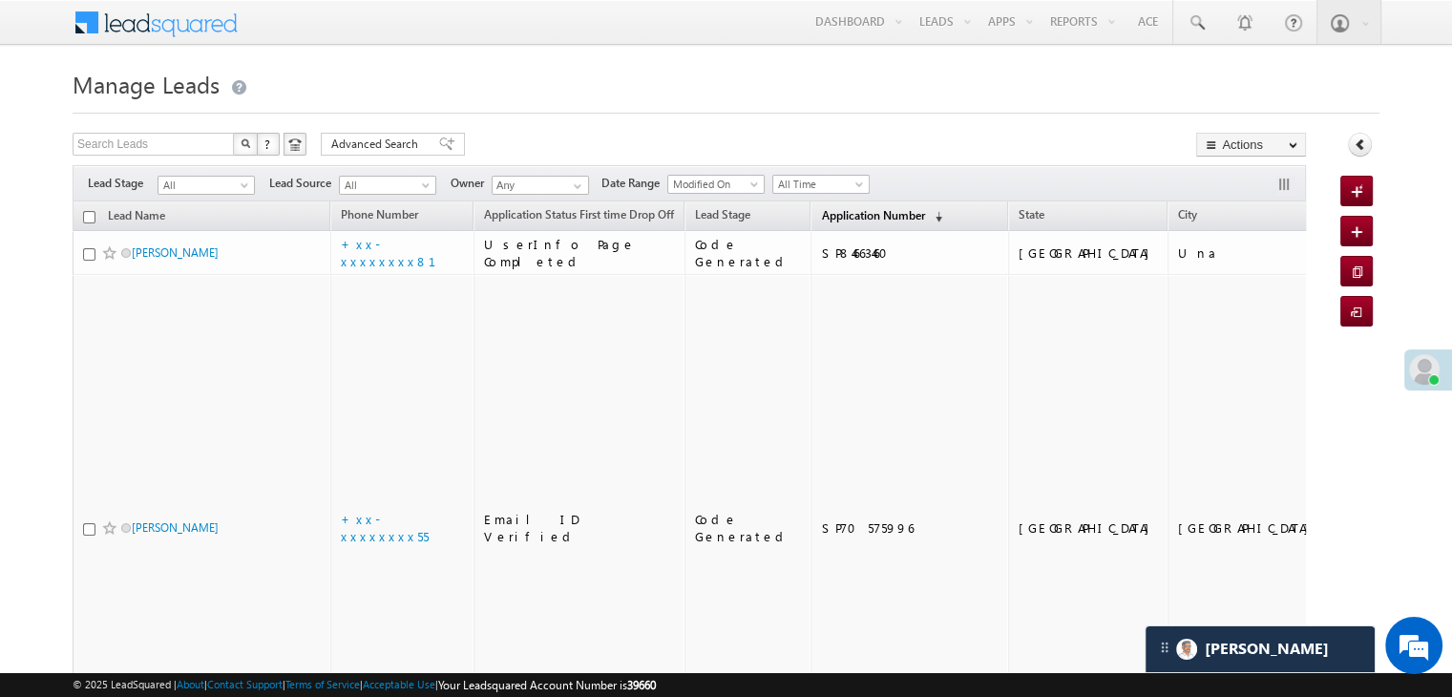
click at [840, 215] on span "Application Number" at bounding box center [872, 215] width 103 height 14
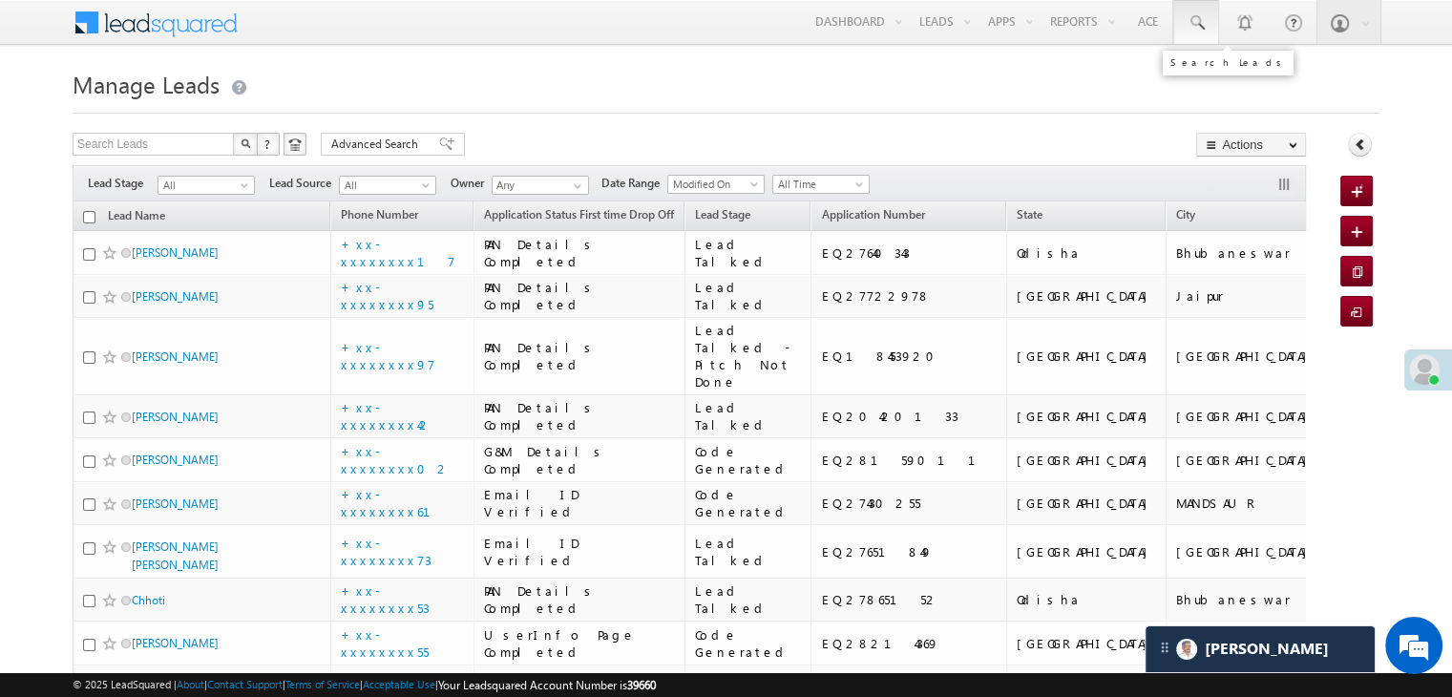
click at [1194, 22] on span at bounding box center [1196, 22] width 19 height 19
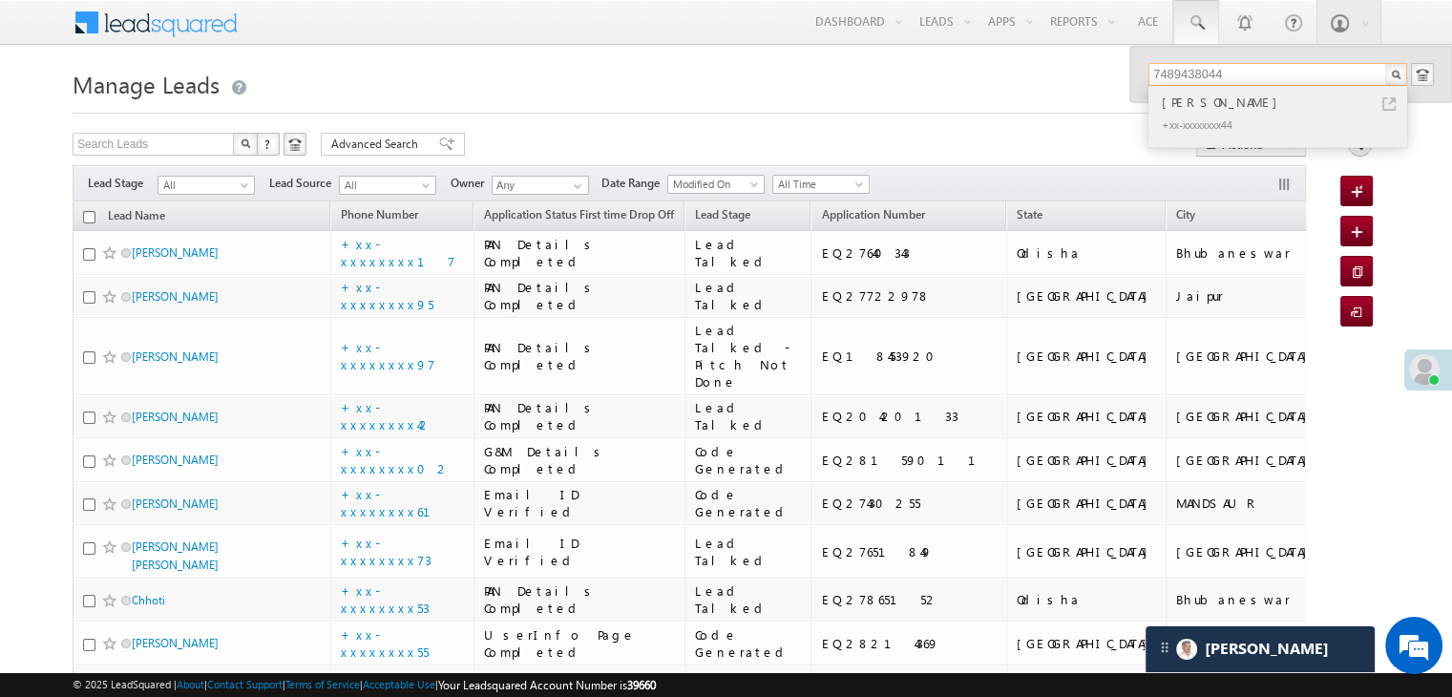
type input "7489438044"
click at [1179, 104] on div "[PERSON_NAME]" at bounding box center [1286, 102] width 256 height 21
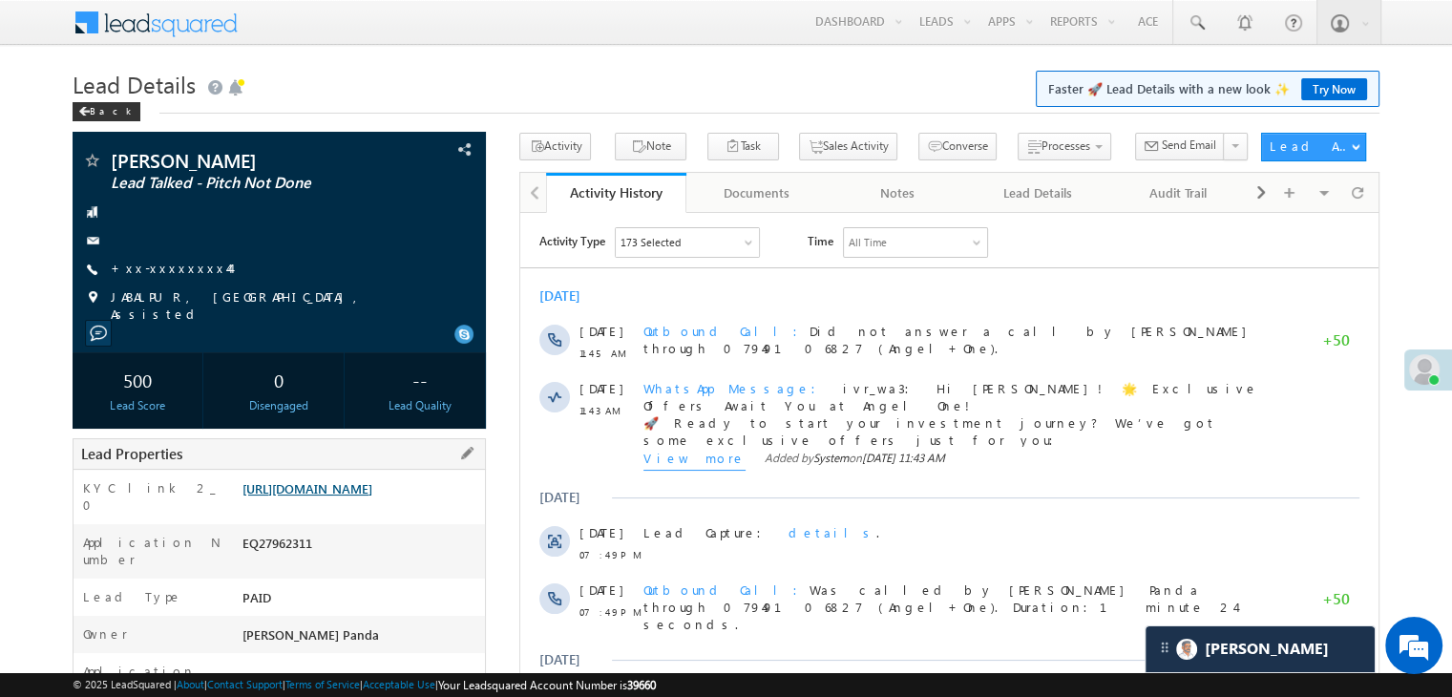
click at [372, 487] on link "[URL][DOMAIN_NAME]" at bounding box center [308, 488] width 130 height 16
click at [102, 111] on div "Back" at bounding box center [107, 111] width 68 height 19
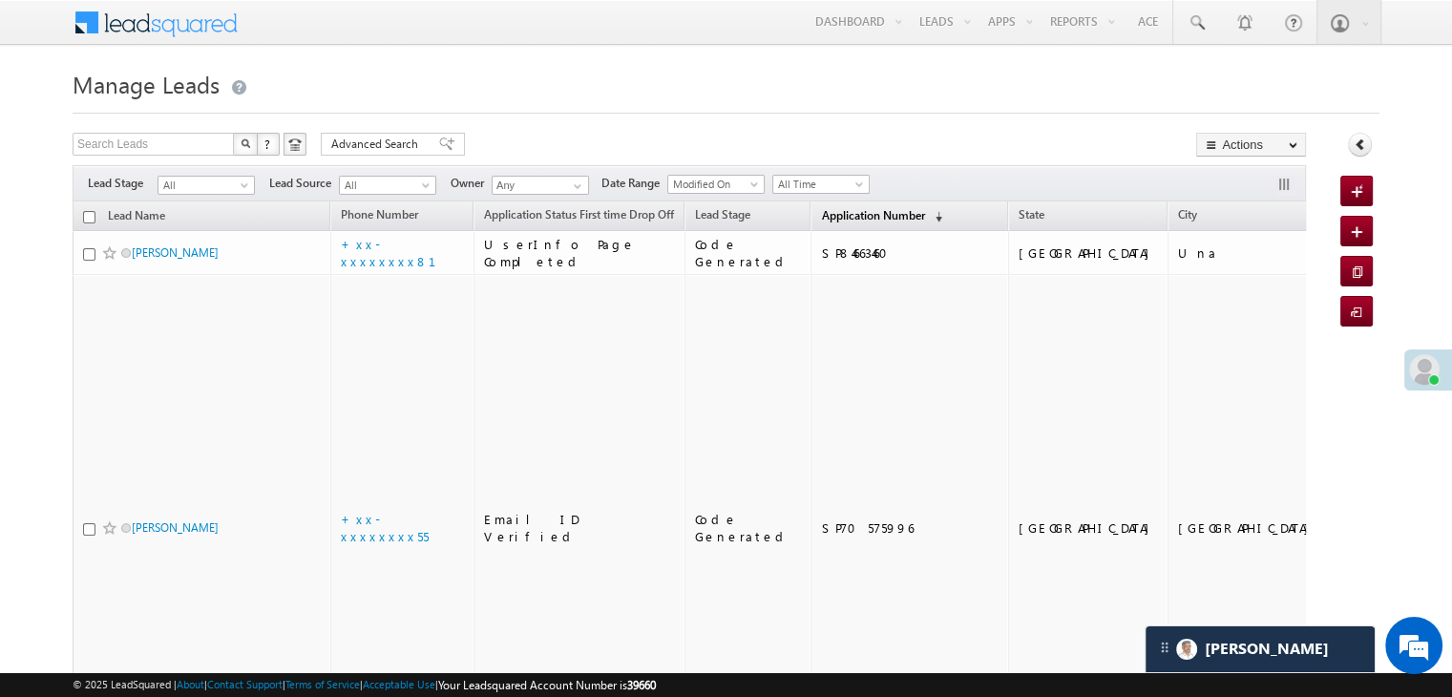
click at [838, 216] on span "Application Number" at bounding box center [872, 215] width 103 height 14
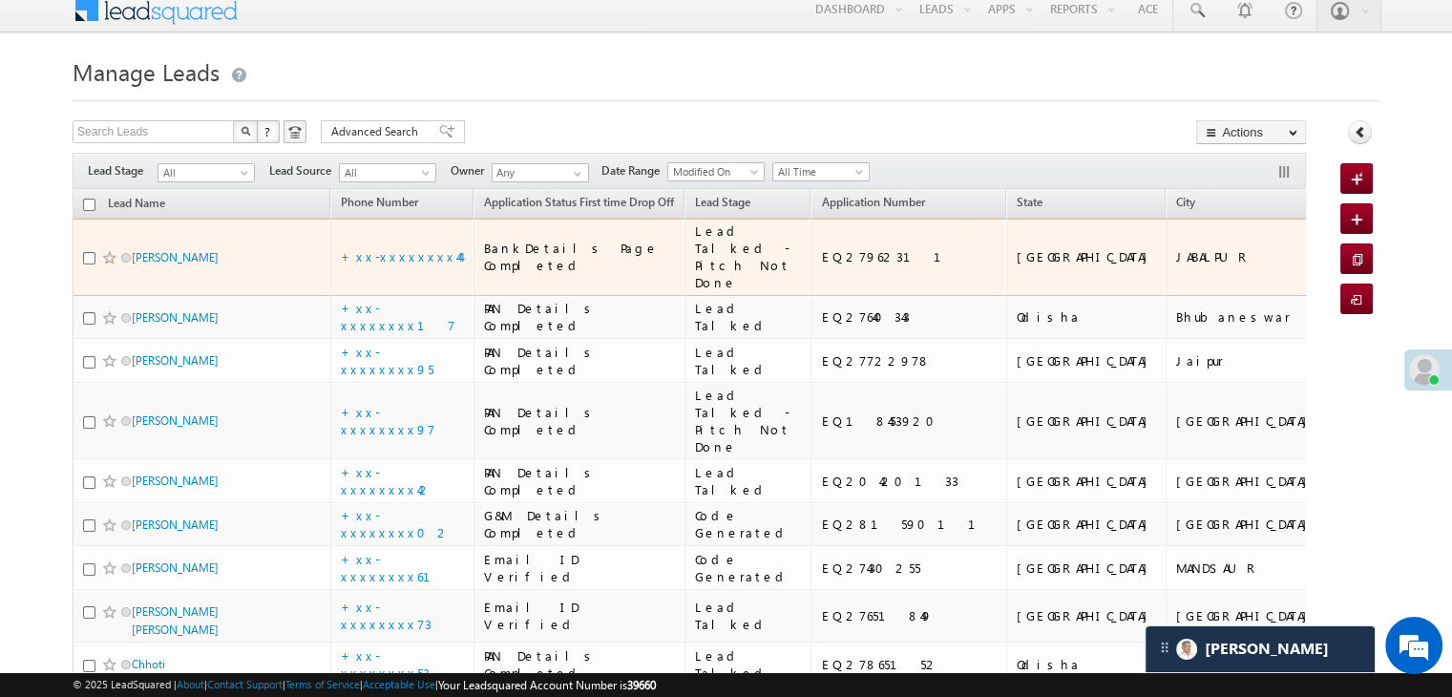
scroll to position [191, 0]
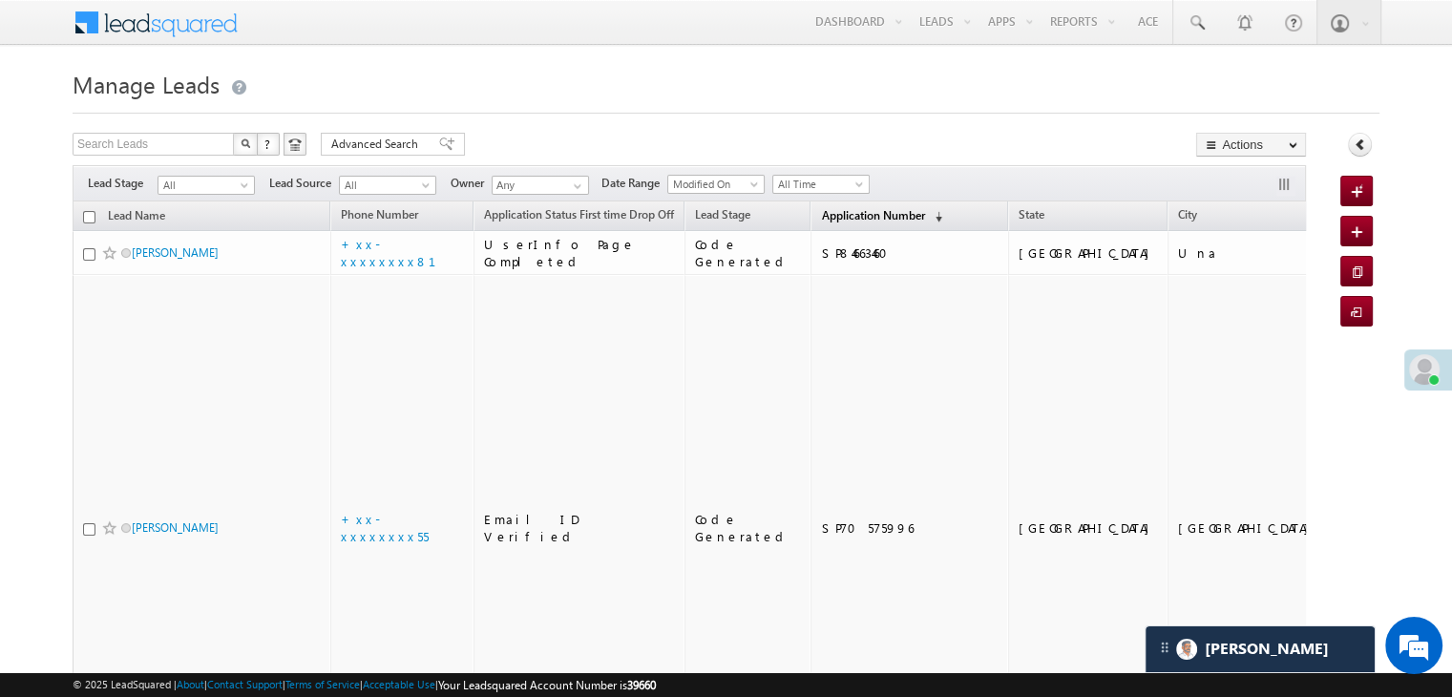
click at [826, 218] on span "Application Number" at bounding box center [872, 215] width 103 height 14
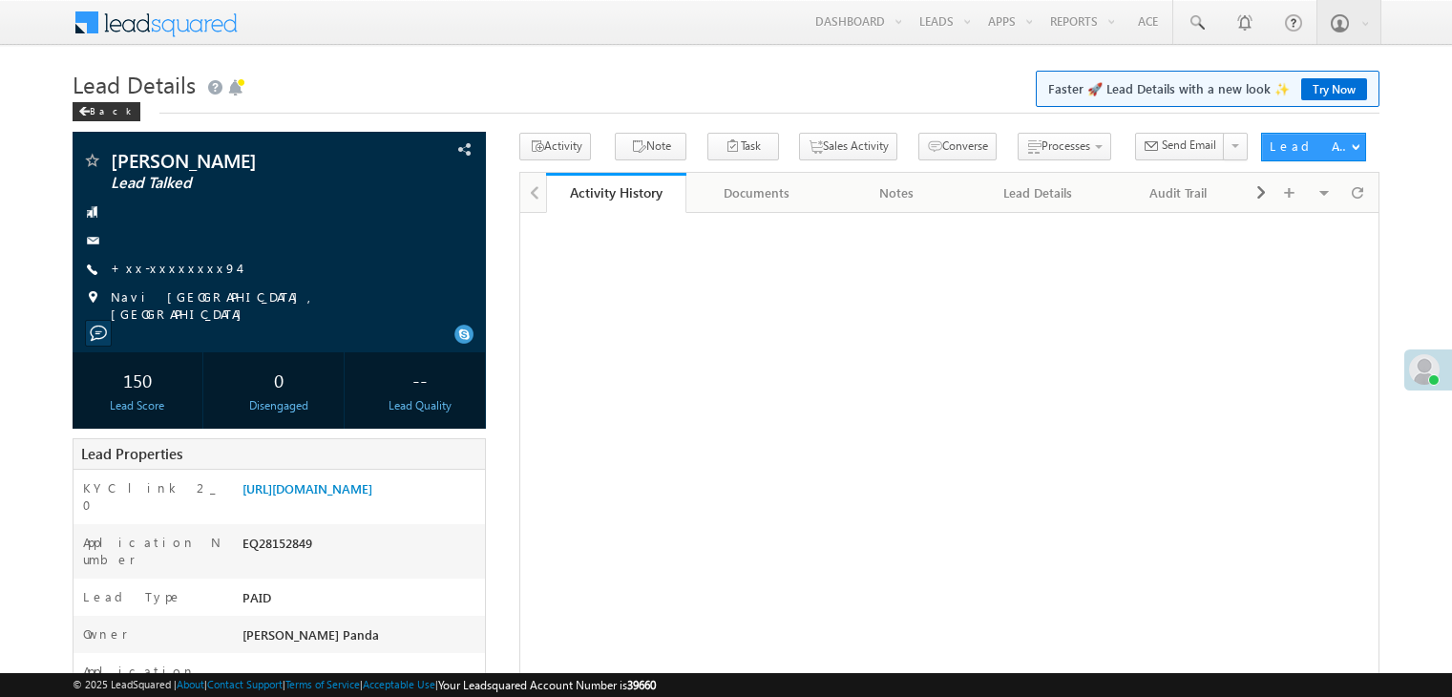
click at [162, 272] on link "+xx-xxxxxxxx94" at bounding box center [175, 268] width 128 height 16
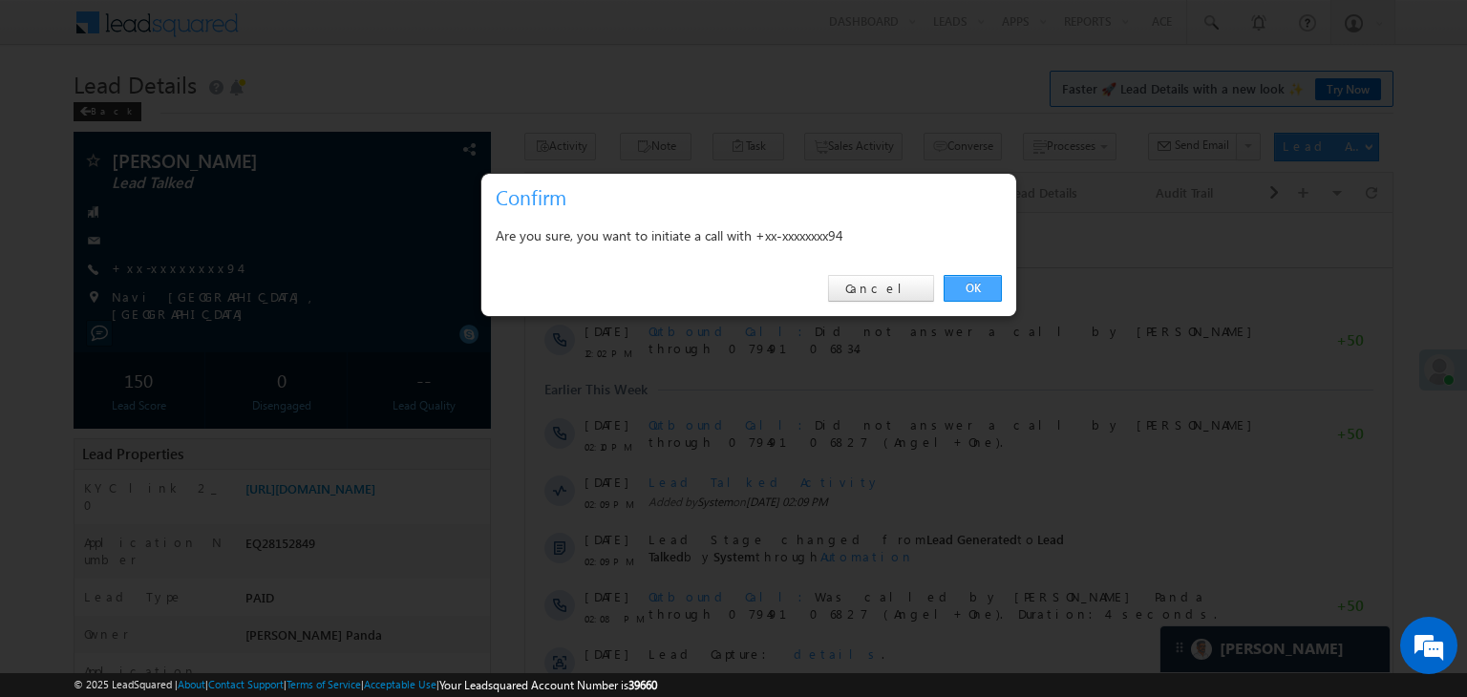
click at [974, 286] on link "OK" at bounding box center [972, 288] width 58 height 27
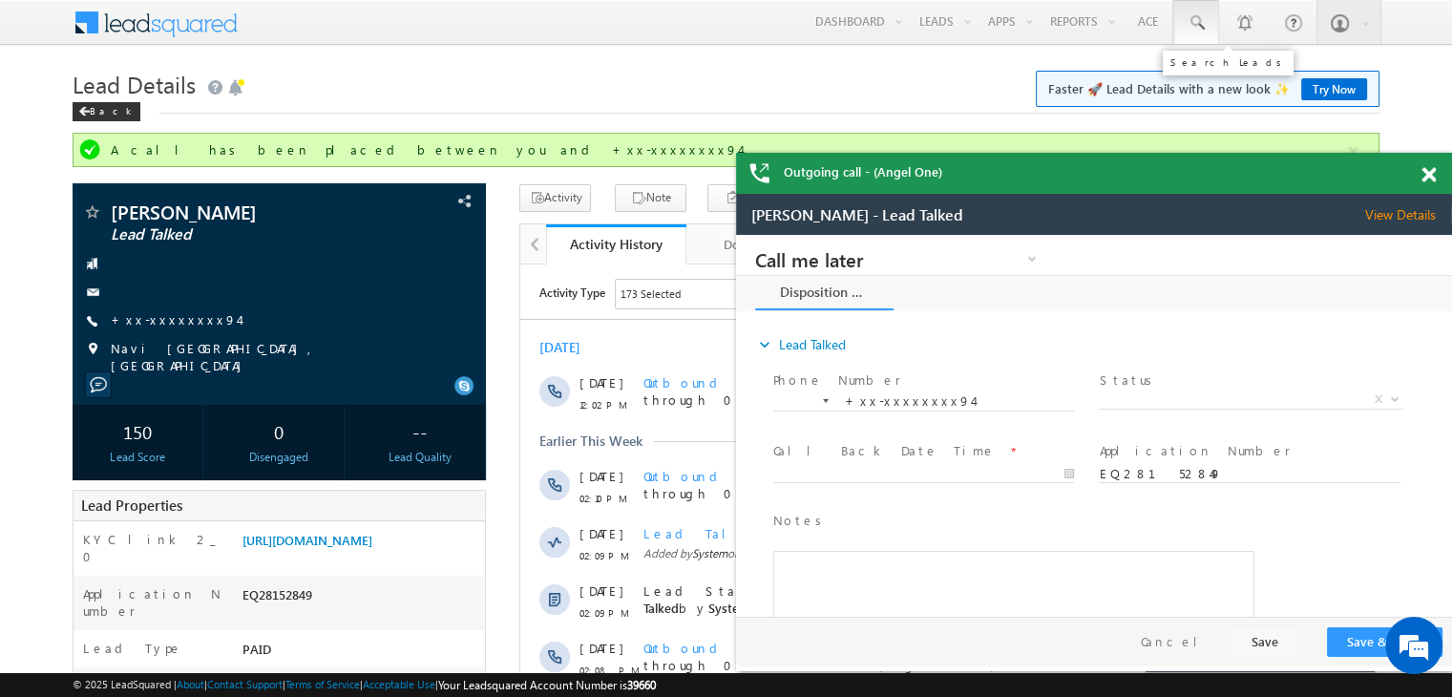
click at [1194, 16] on span at bounding box center [1196, 22] width 19 height 19
paste input "EQ27630839"
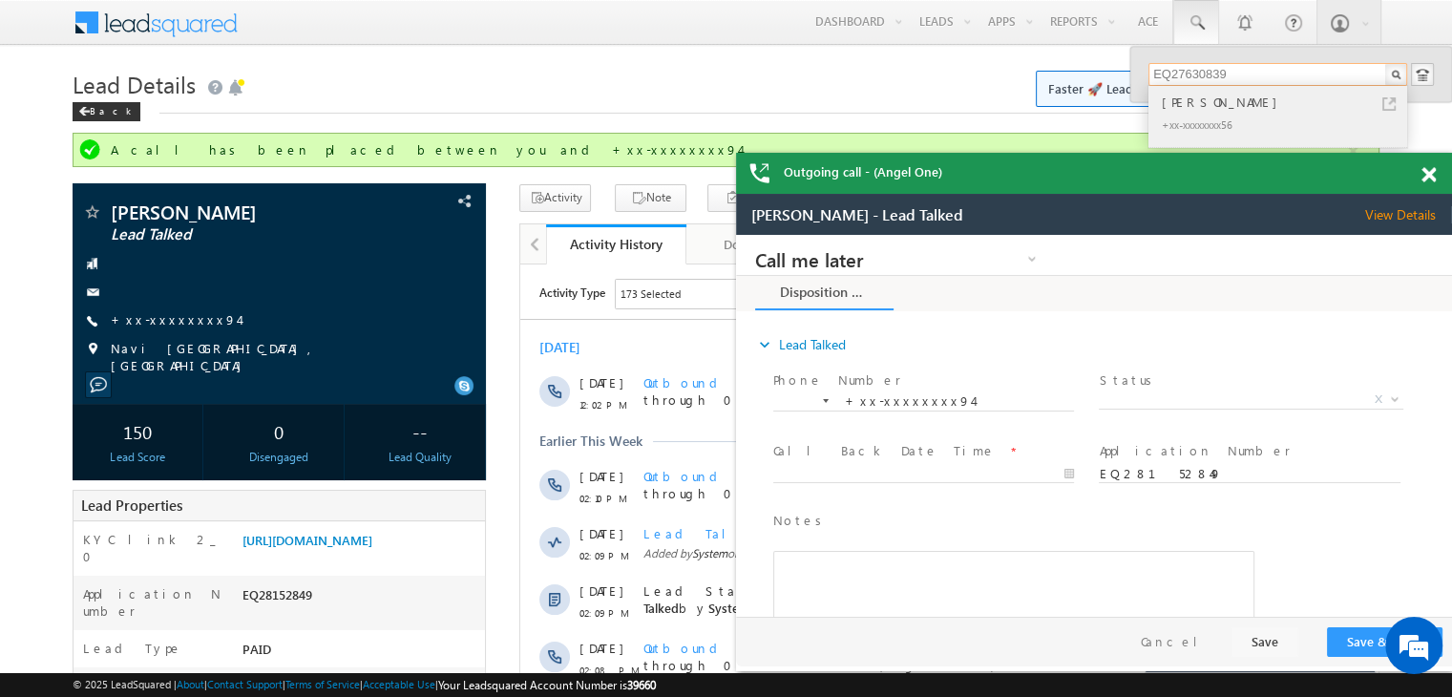
type input "EQ27630839"
click at [1181, 106] on div "Mohit Mohi" at bounding box center [1286, 102] width 256 height 21
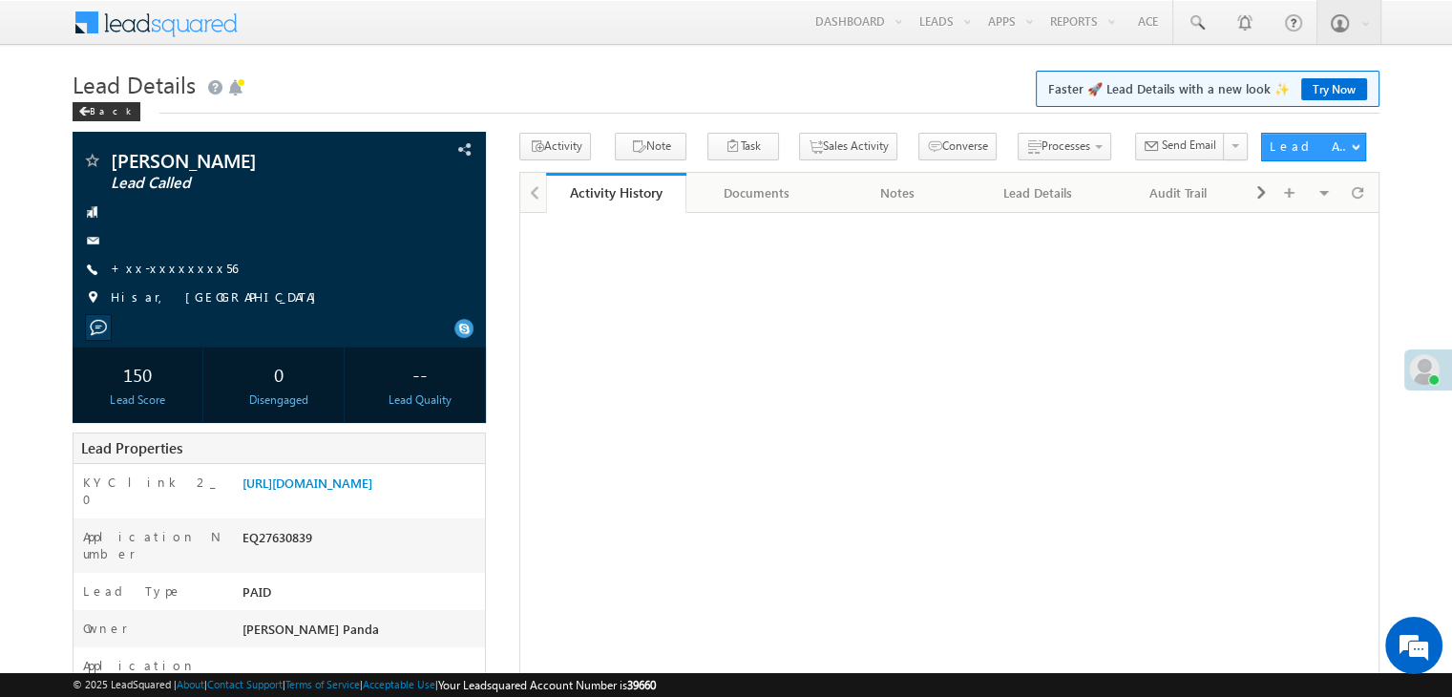
click at [167, 269] on link "+xx-xxxxxxxx56" at bounding box center [174, 268] width 127 height 16
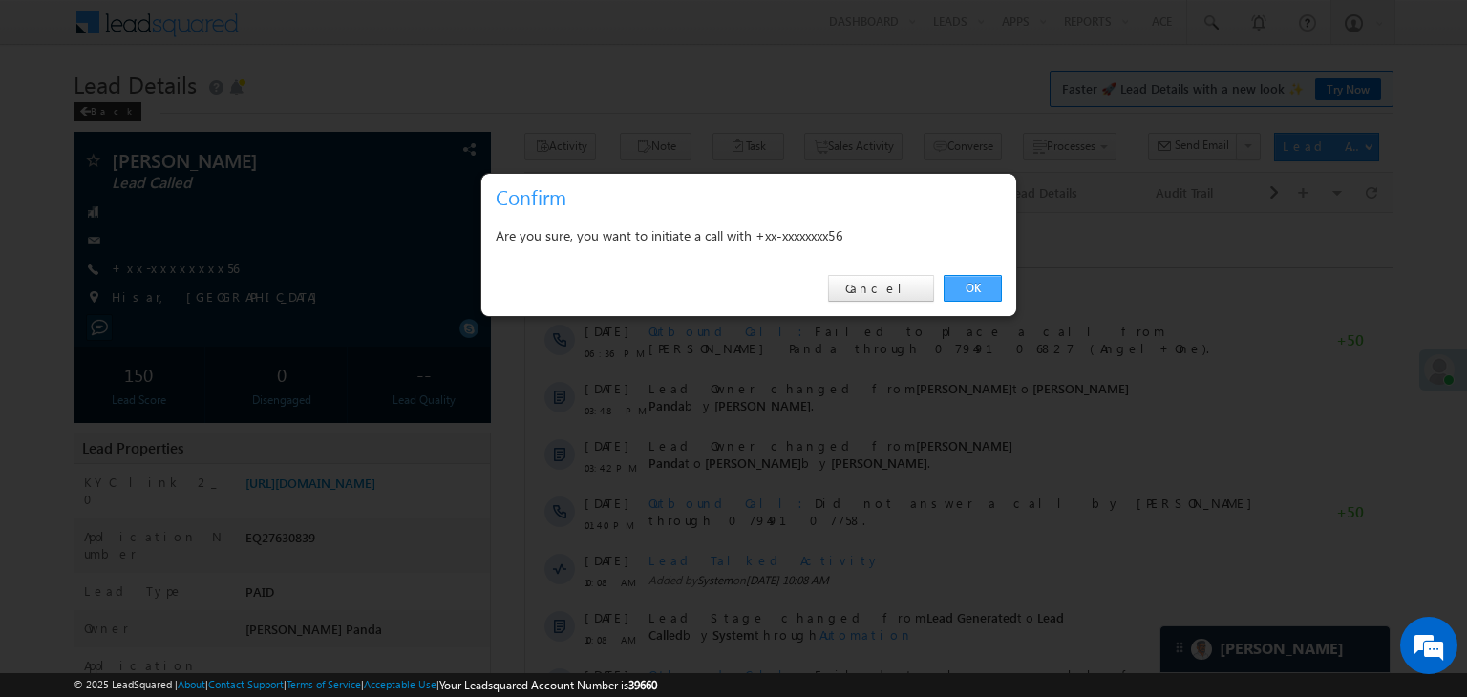
drag, startPoint x: 974, startPoint y: 283, endPoint x: 252, endPoint y: 3, distance: 774.2
click at [974, 283] on link "OK" at bounding box center [972, 288] width 58 height 27
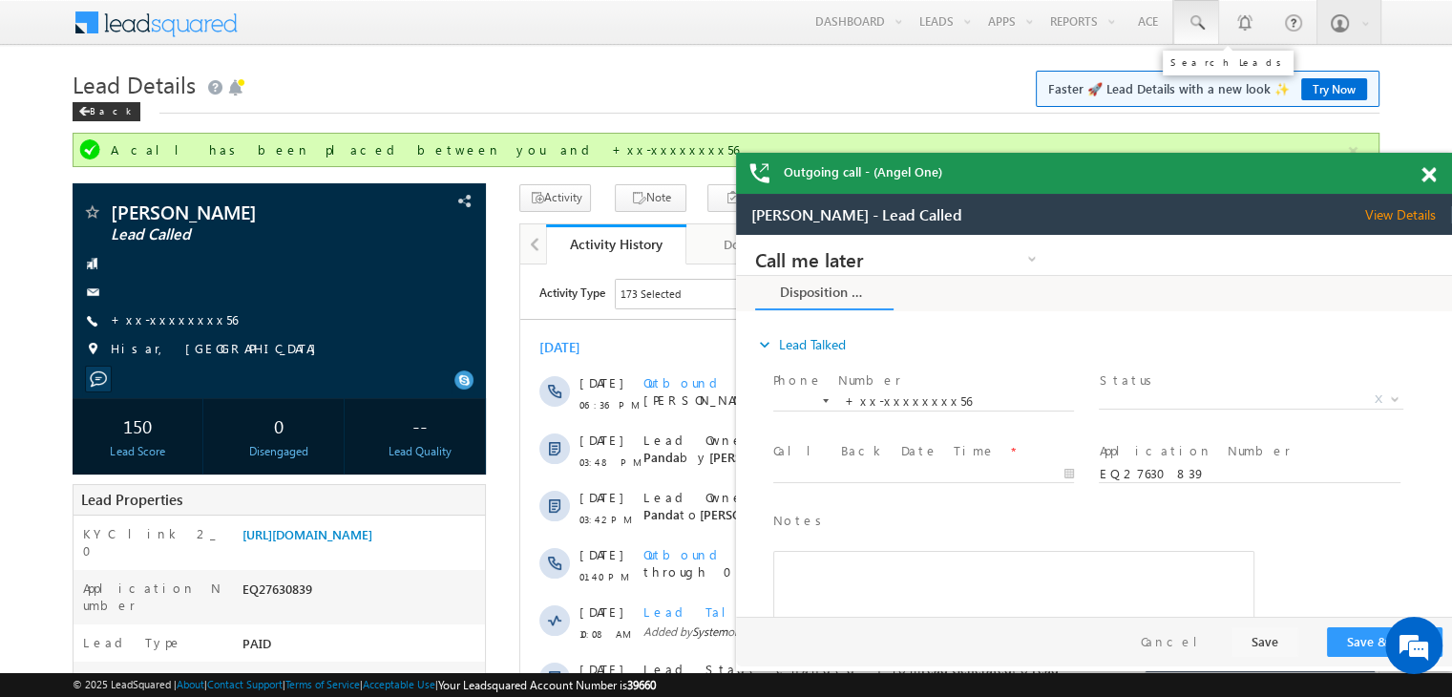
click at [1192, 24] on span at bounding box center [1196, 22] width 19 height 19
paste input "EQ17936492"
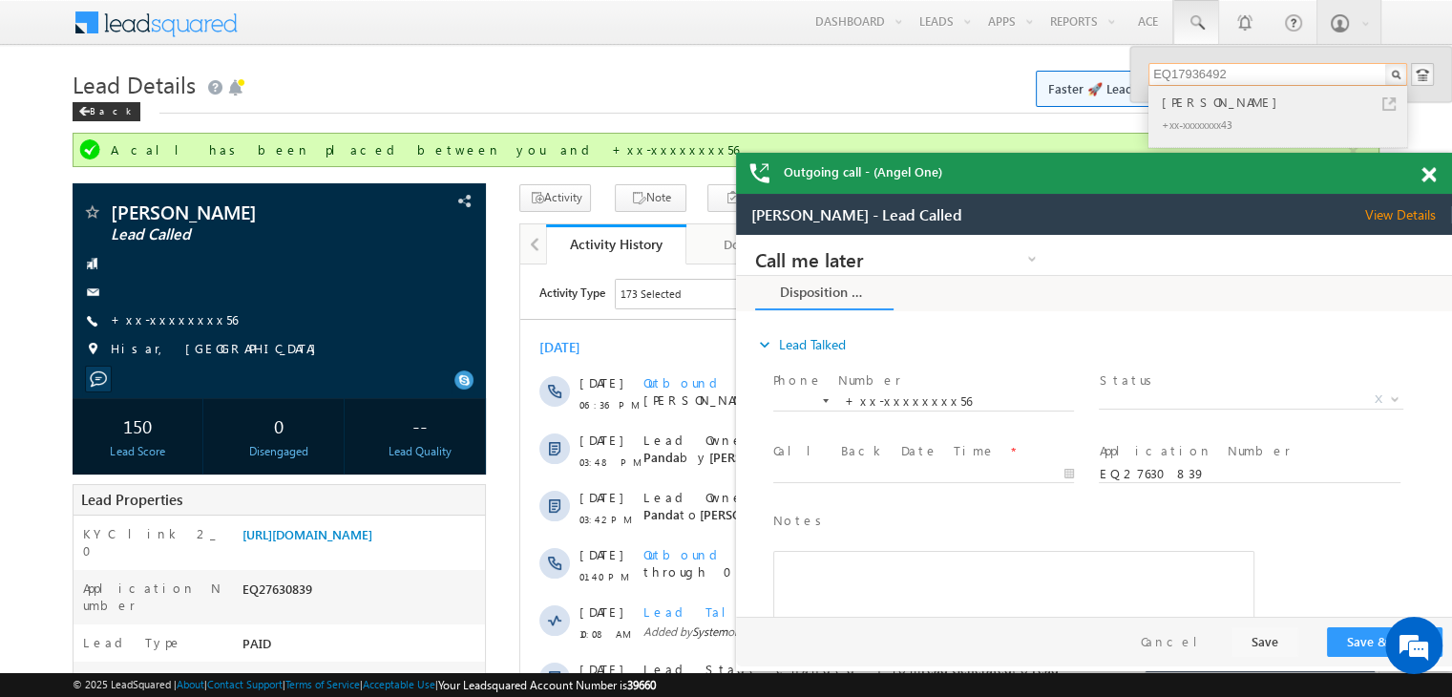
type input "EQ17936492"
click at [1170, 108] on div "[PERSON_NAME]" at bounding box center [1286, 102] width 256 height 21
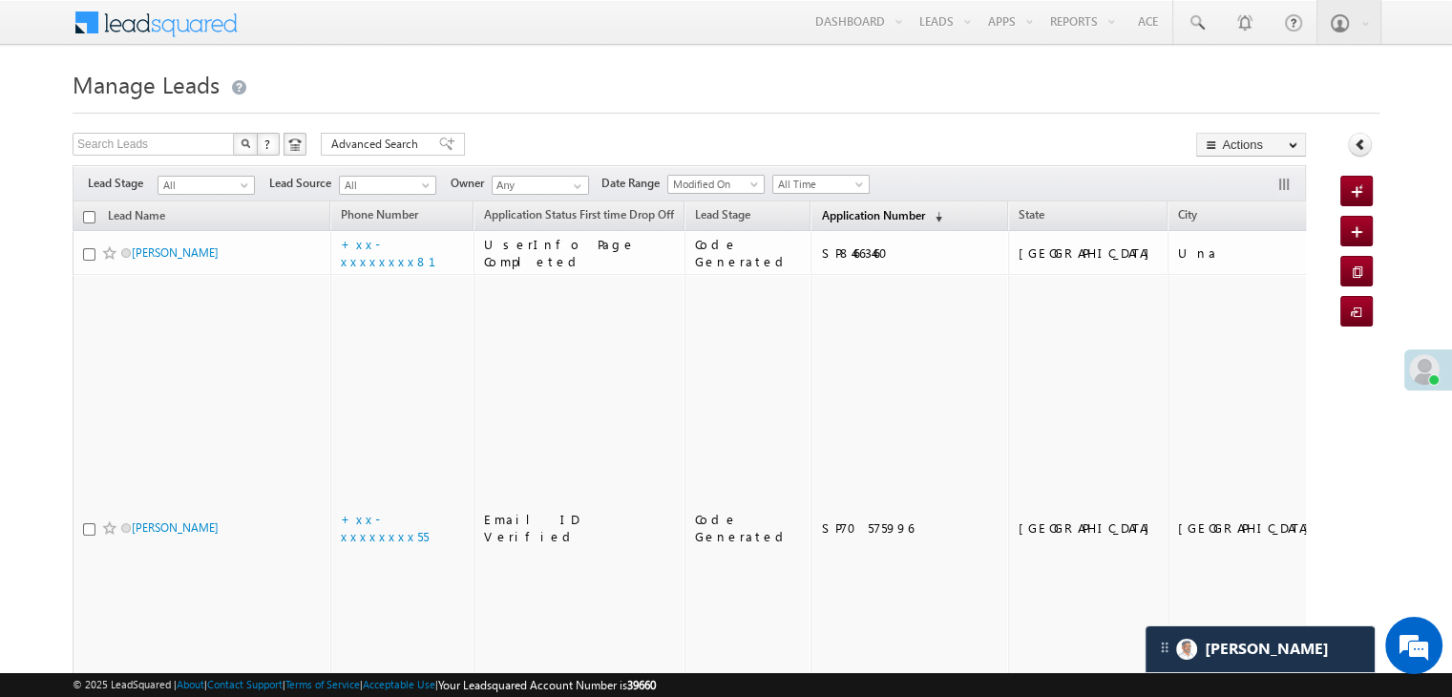
click at [840, 219] on span "Application Number" at bounding box center [872, 215] width 103 height 14
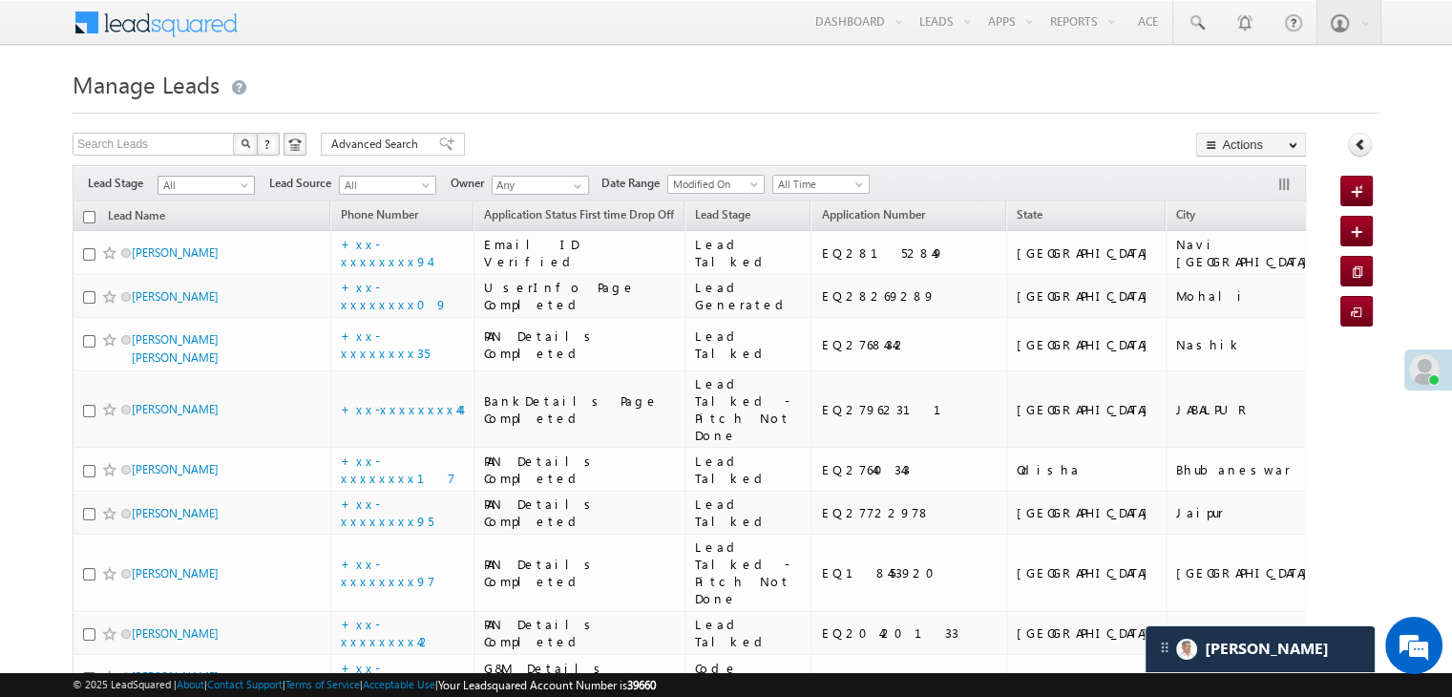
click at [248, 192] on span at bounding box center [246, 188] width 15 height 15
click at [218, 222] on link "Lead Generated" at bounding box center [207, 225] width 96 height 17
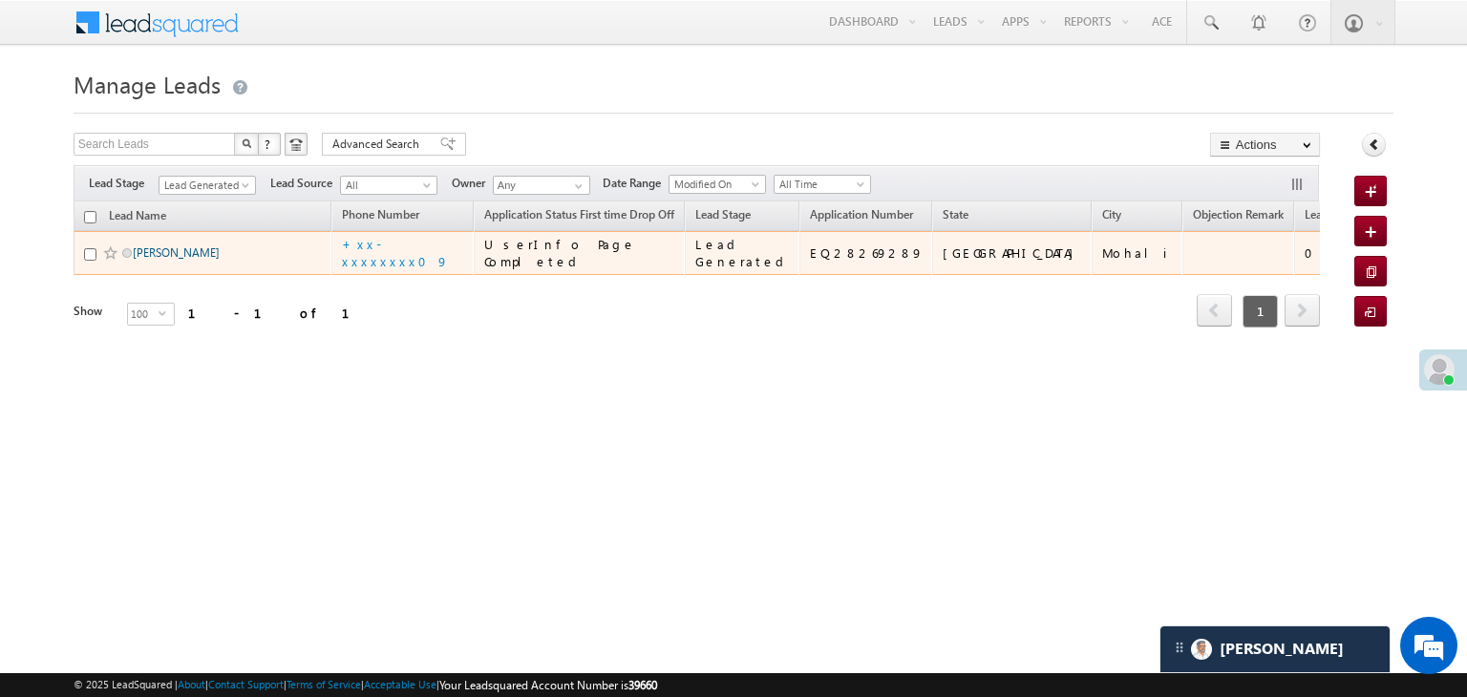
click at [174, 260] on link "[PERSON_NAME]" at bounding box center [176, 252] width 87 height 14
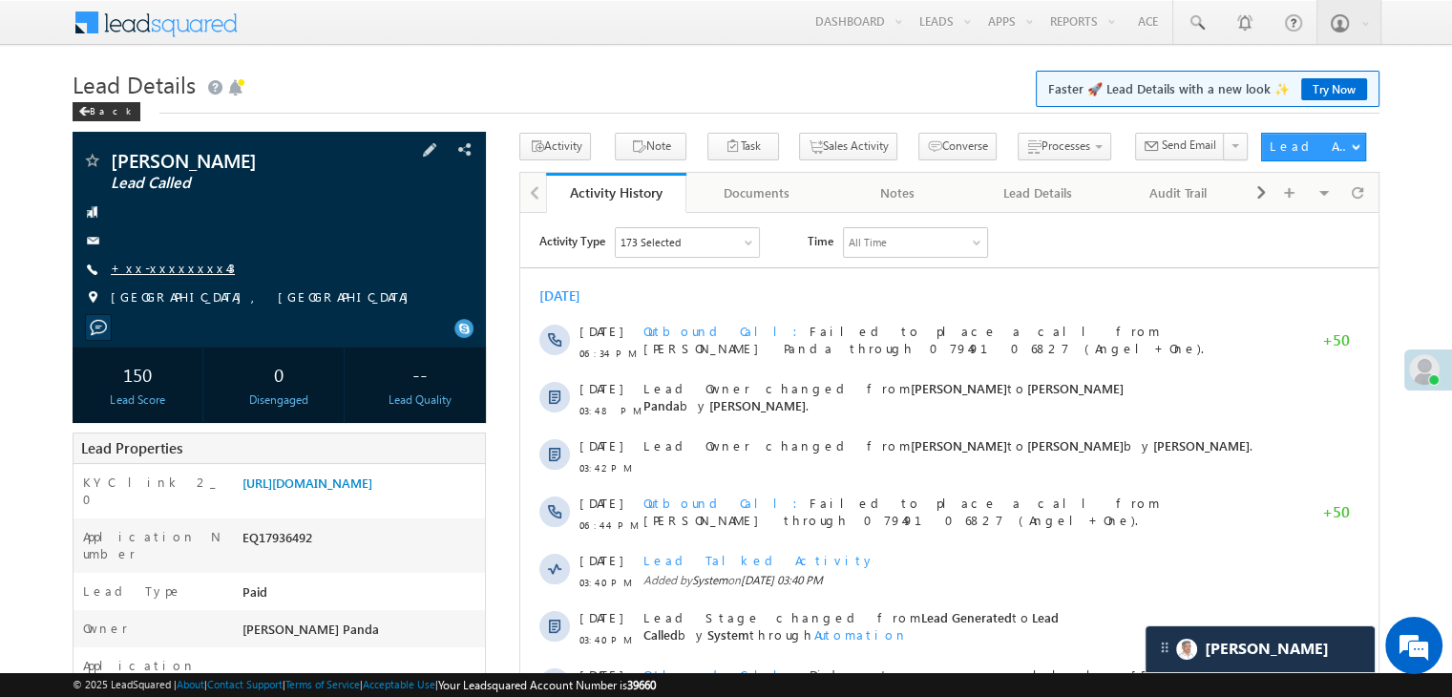
click at [162, 263] on link "+xx-xxxxxxxx43" at bounding box center [173, 268] width 124 height 16
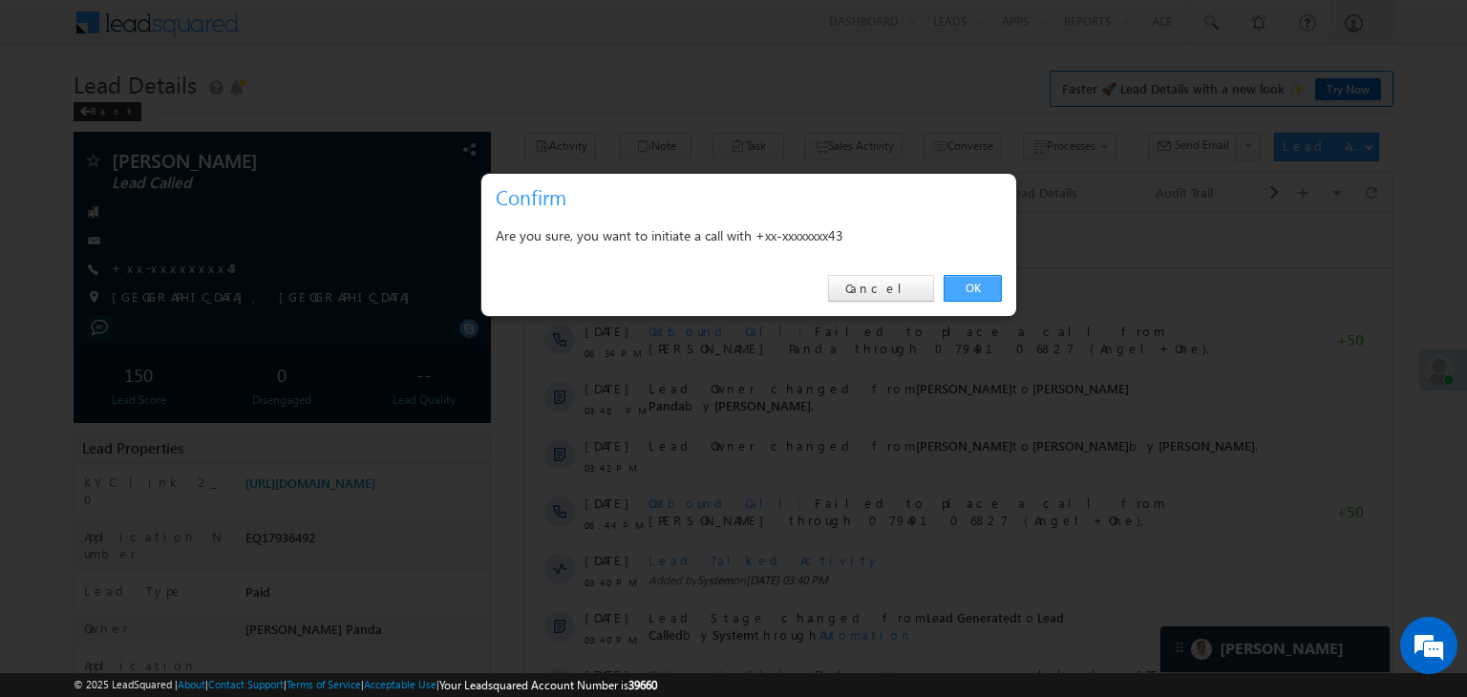
click at [966, 287] on link "OK" at bounding box center [972, 288] width 58 height 27
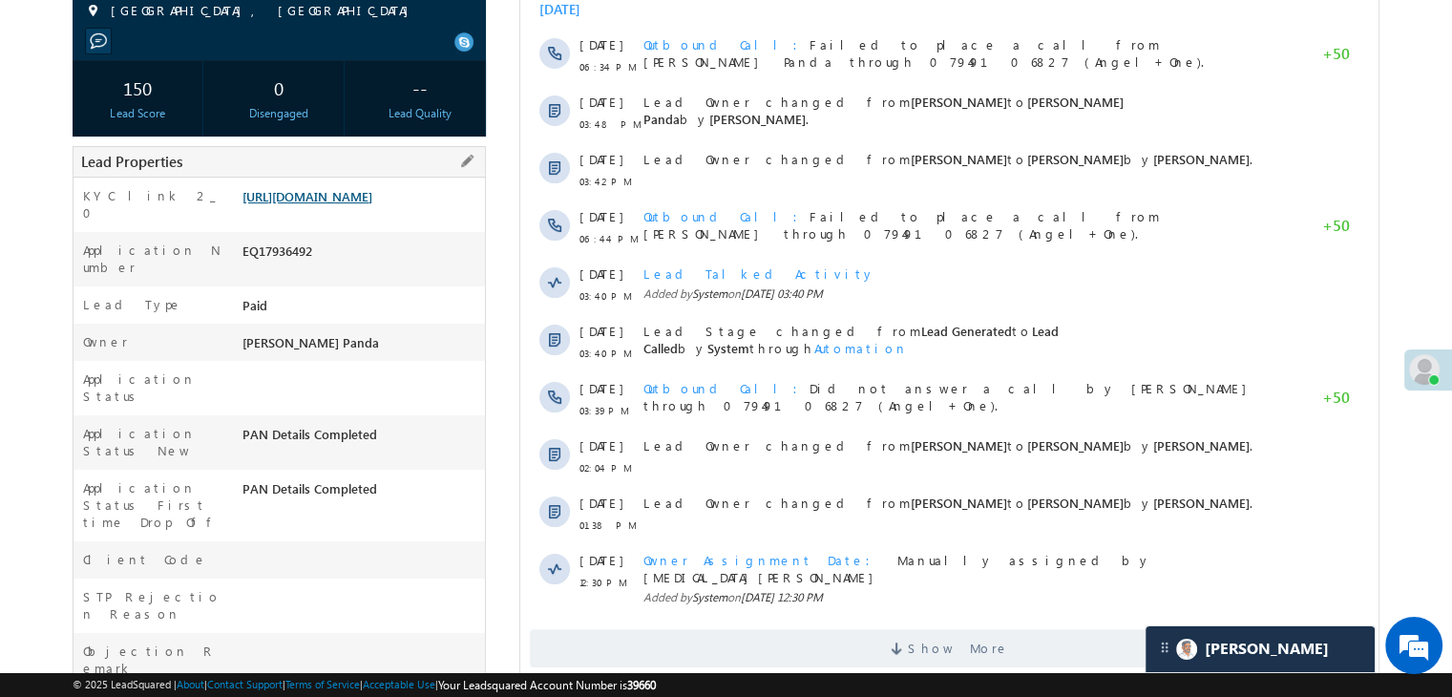
click at [372, 204] on link "[URL][DOMAIN_NAME]" at bounding box center [308, 196] width 130 height 16
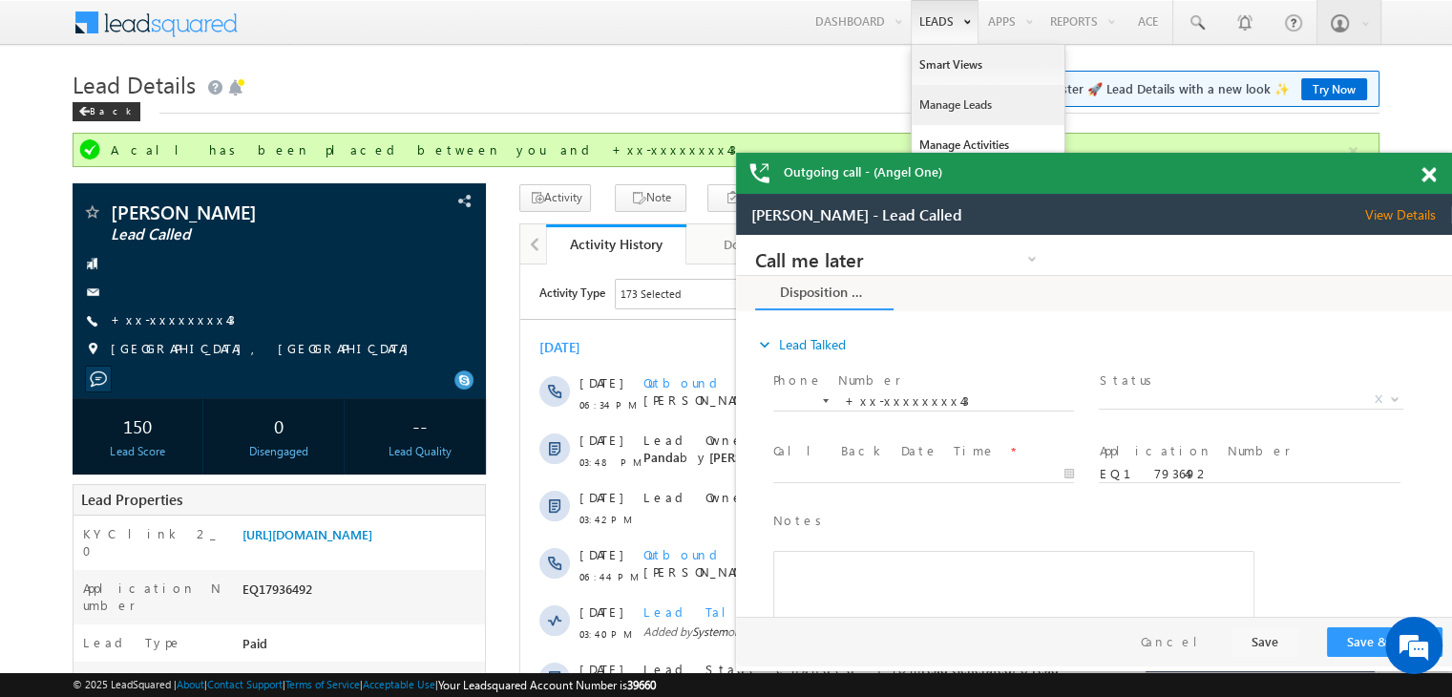
click at [934, 104] on link "Manage Leads" at bounding box center [988, 105] width 153 height 40
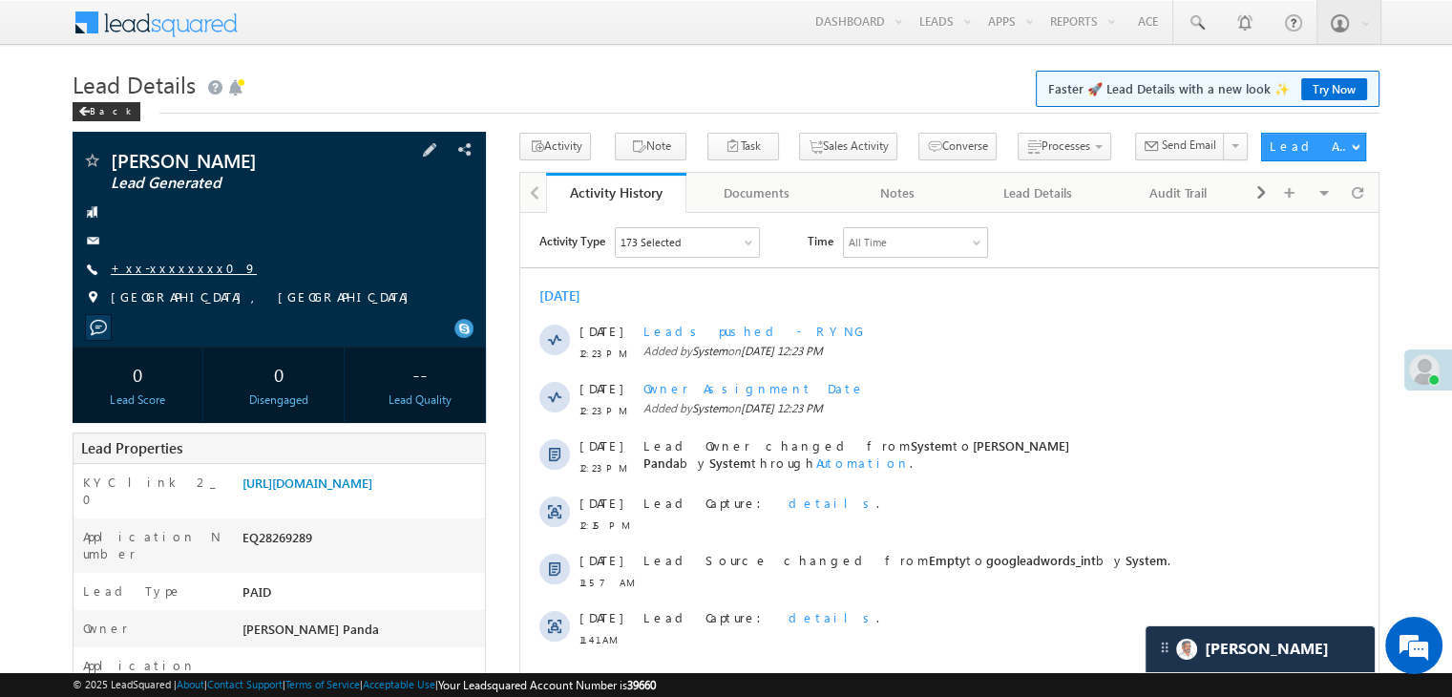
click at [175, 271] on link "+xx-xxxxxxxx09" at bounding box center [184, 268] width 146 height 16
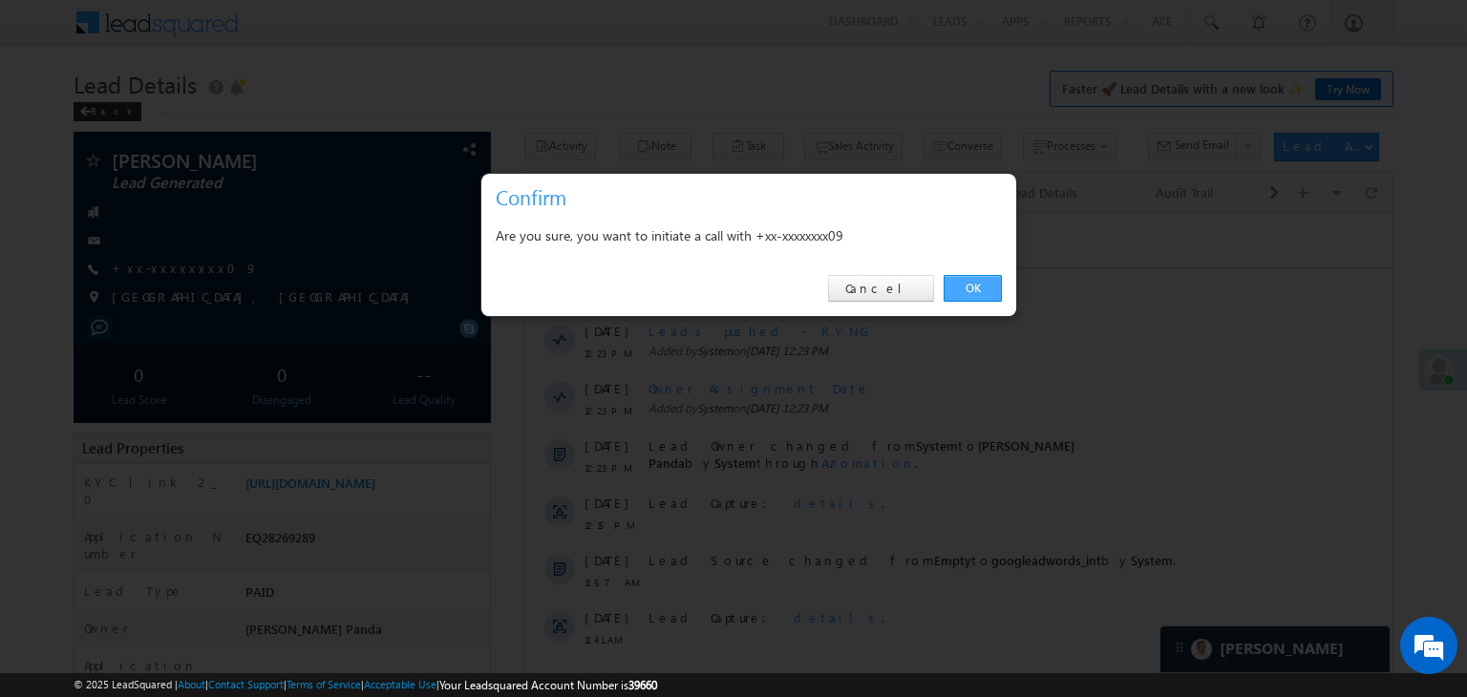
click at [978, 288] on link "OK" at bounding box center [972, 288] width 58 height 27
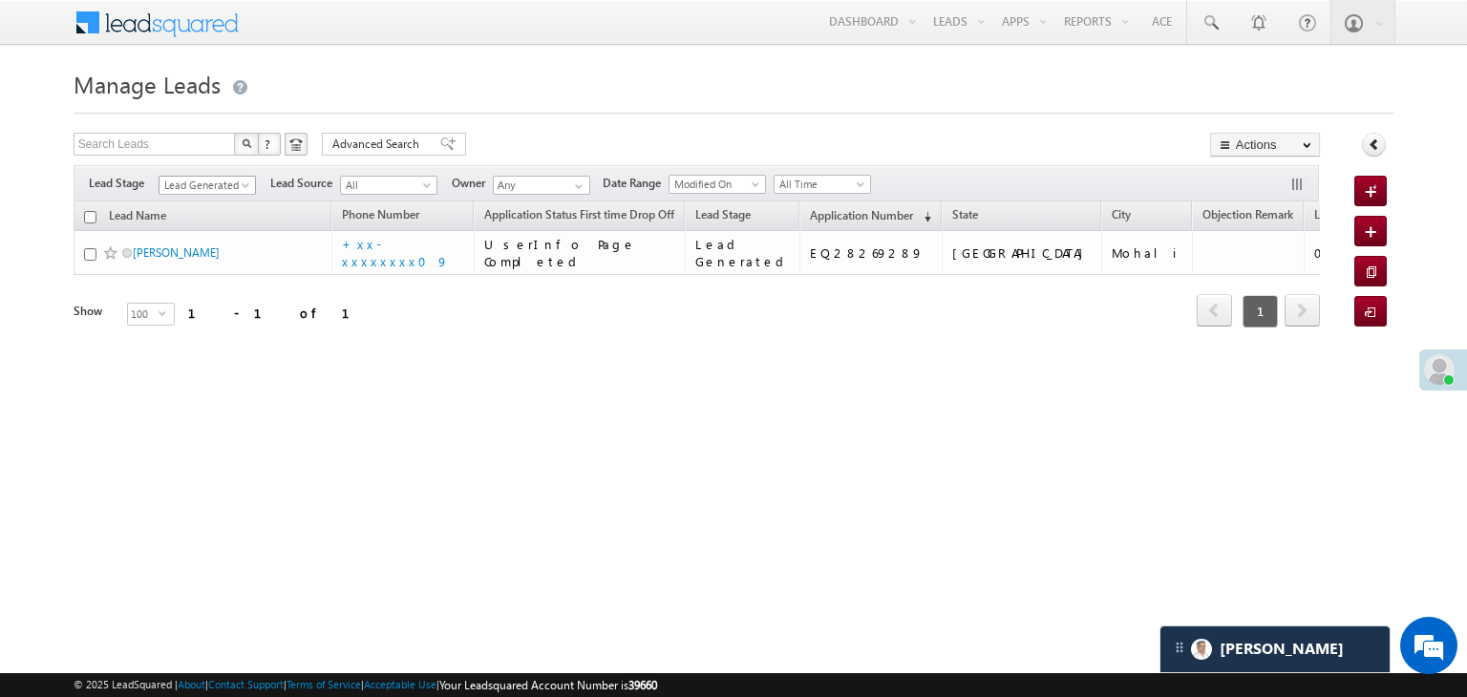
click at [234, 180] on span "Lead Generated" at bounding box center [204, 185] width 91 height 17
click at [193, 203] on link "All" at bounding box center [207, 206] width 96 height 17
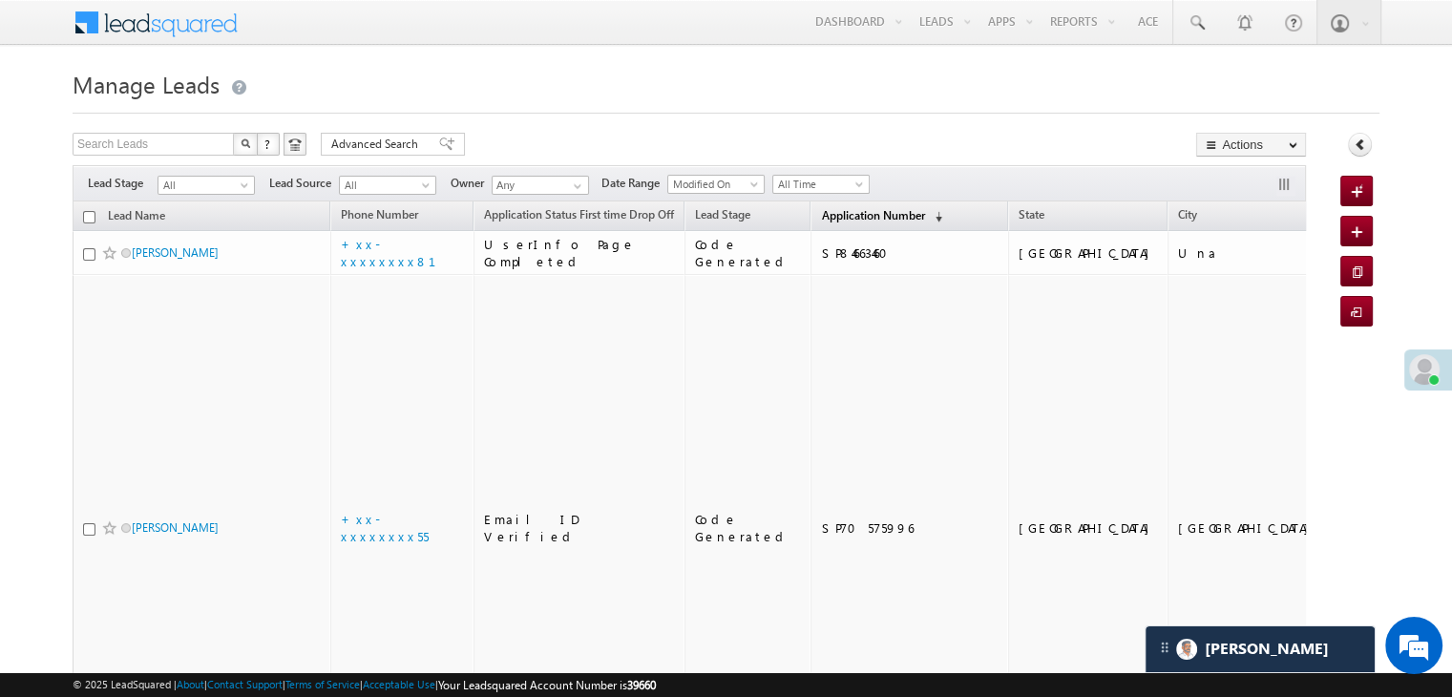
click at [821, 214] on span "Application Number" at bounding box center [872, 215] width 103 height 14
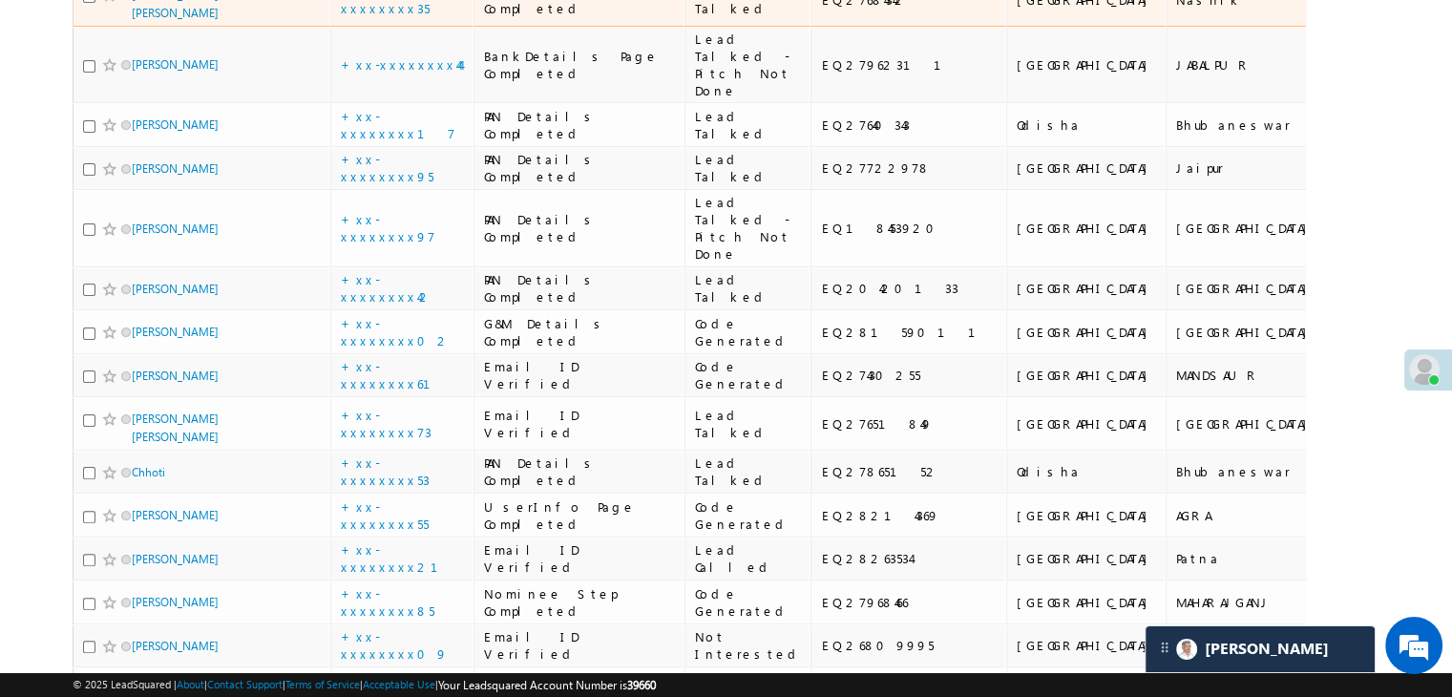
scroll to position [477, 0]
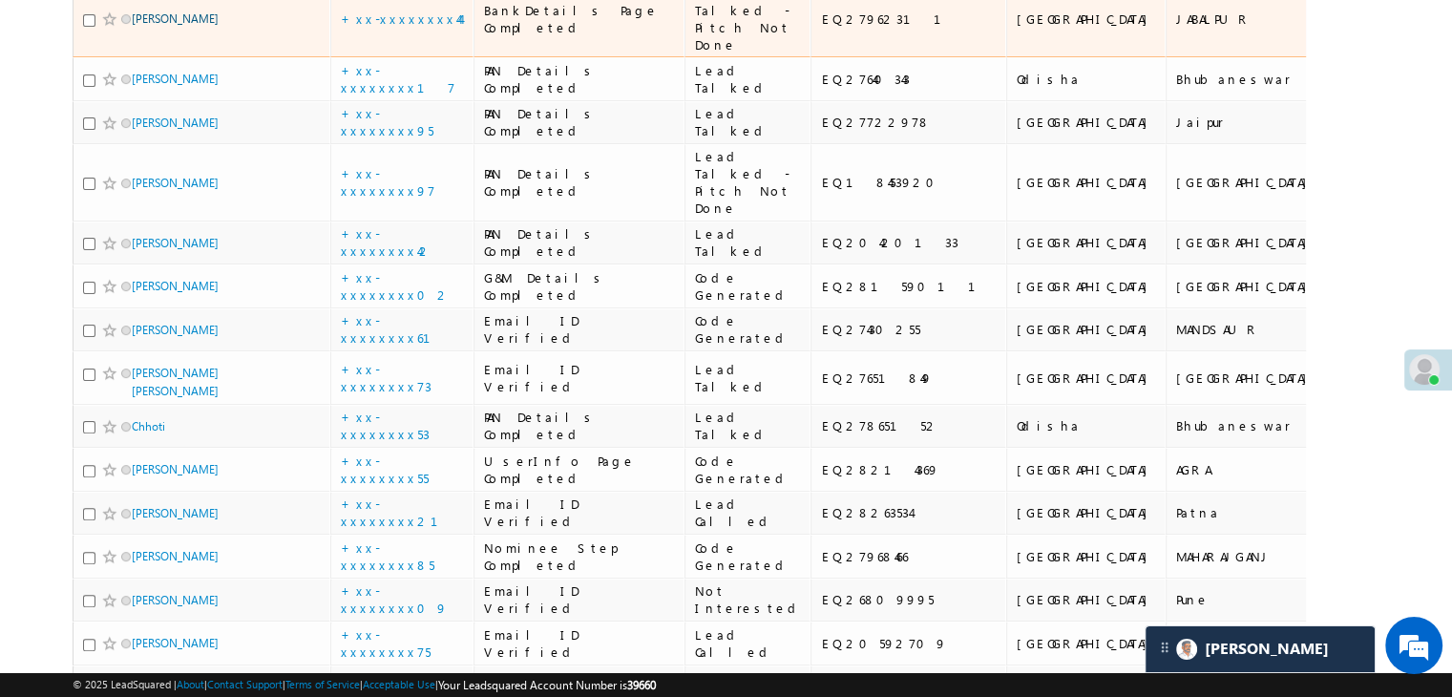
click at [152, 26] on link "Abhay patel" at bounding box center [175, 18] width 87 height 14
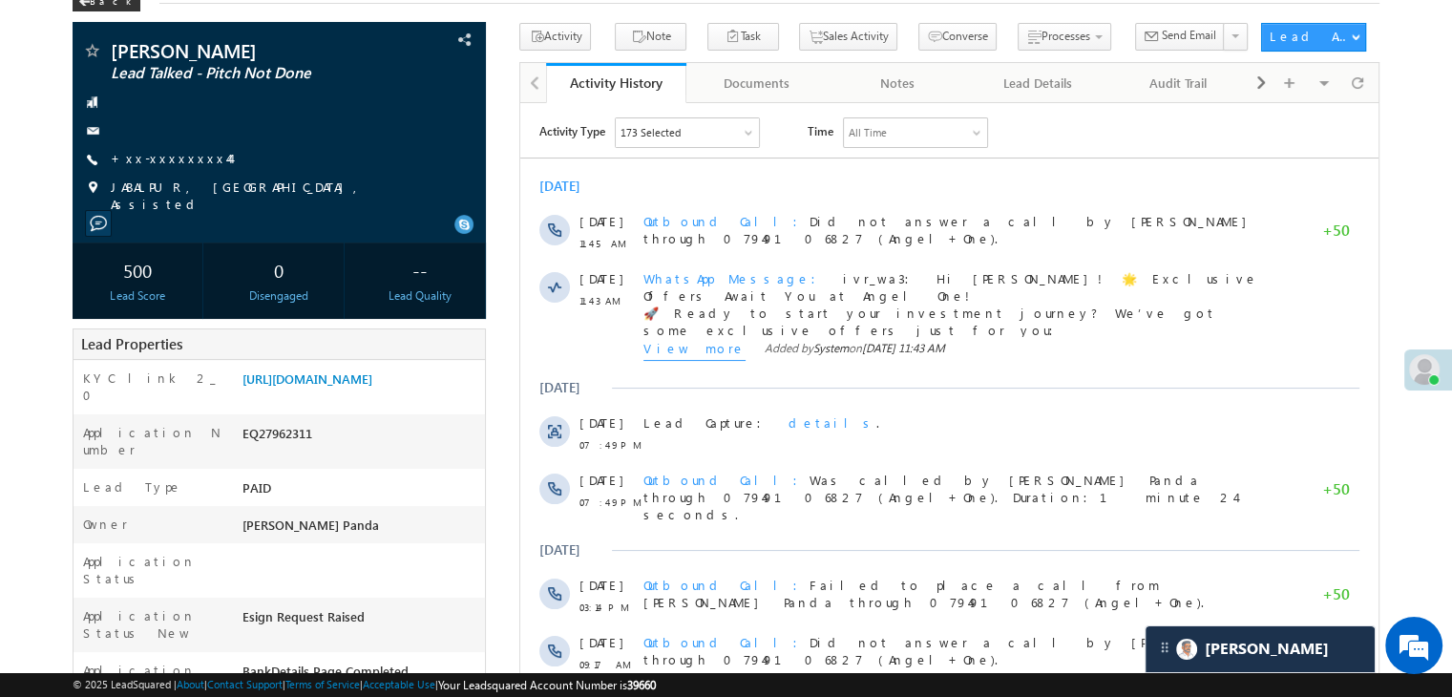
scroll to position [191, 0]
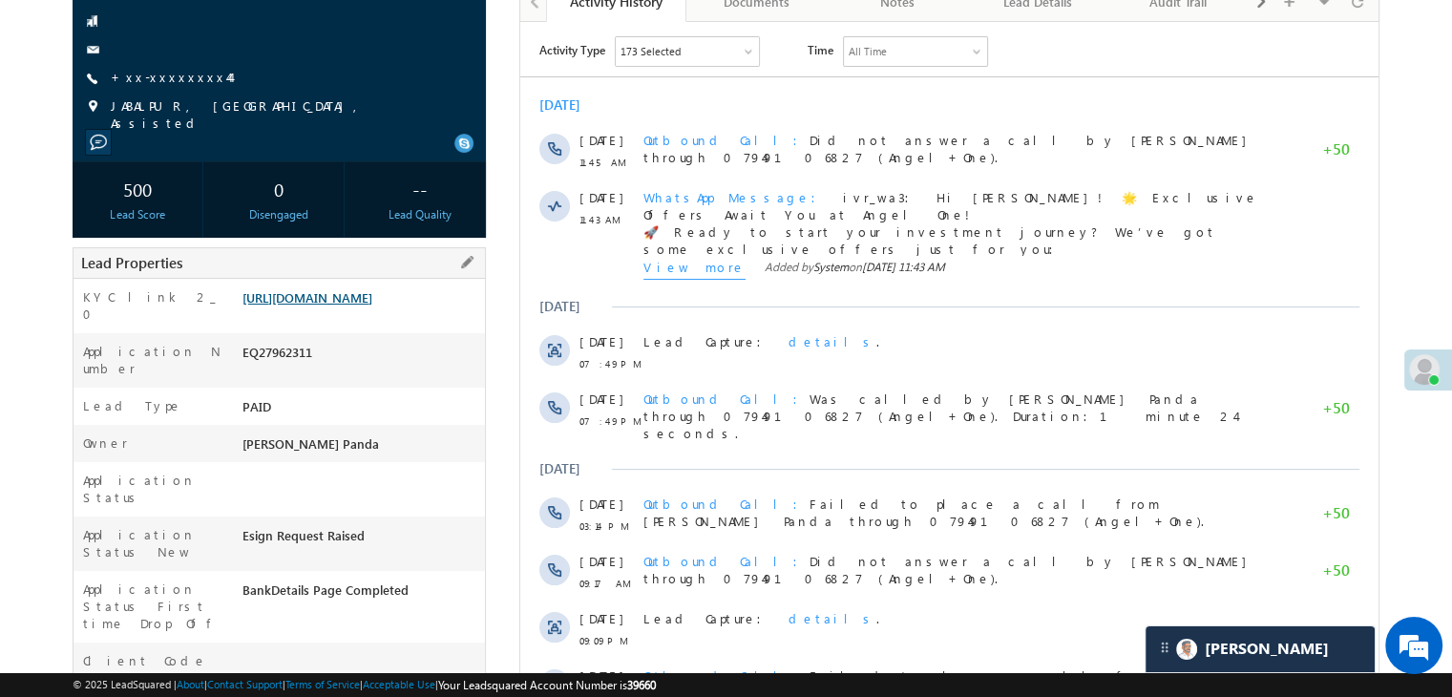
click at [372, 306] on link "[URL][DOMAIN_NAME]" at bounding box center [308, 297] width 130 height 16
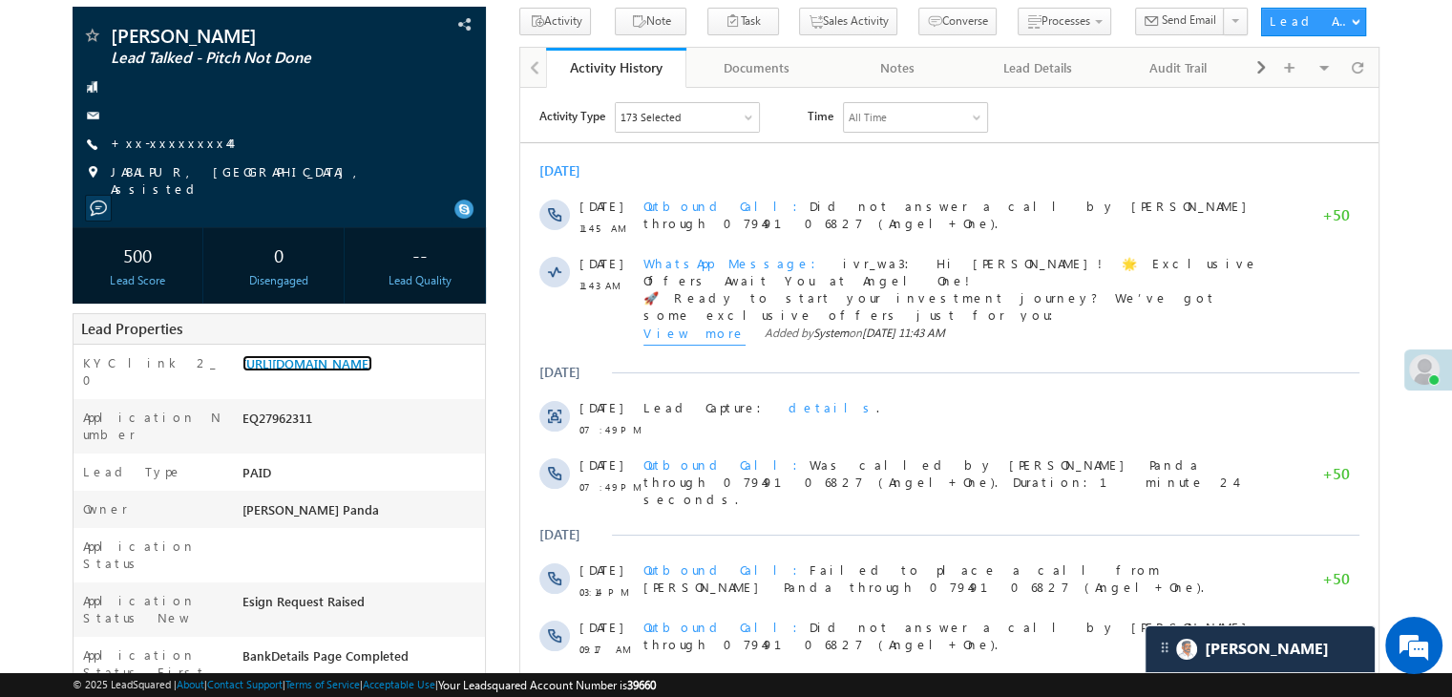
scroll to position [0, 0]
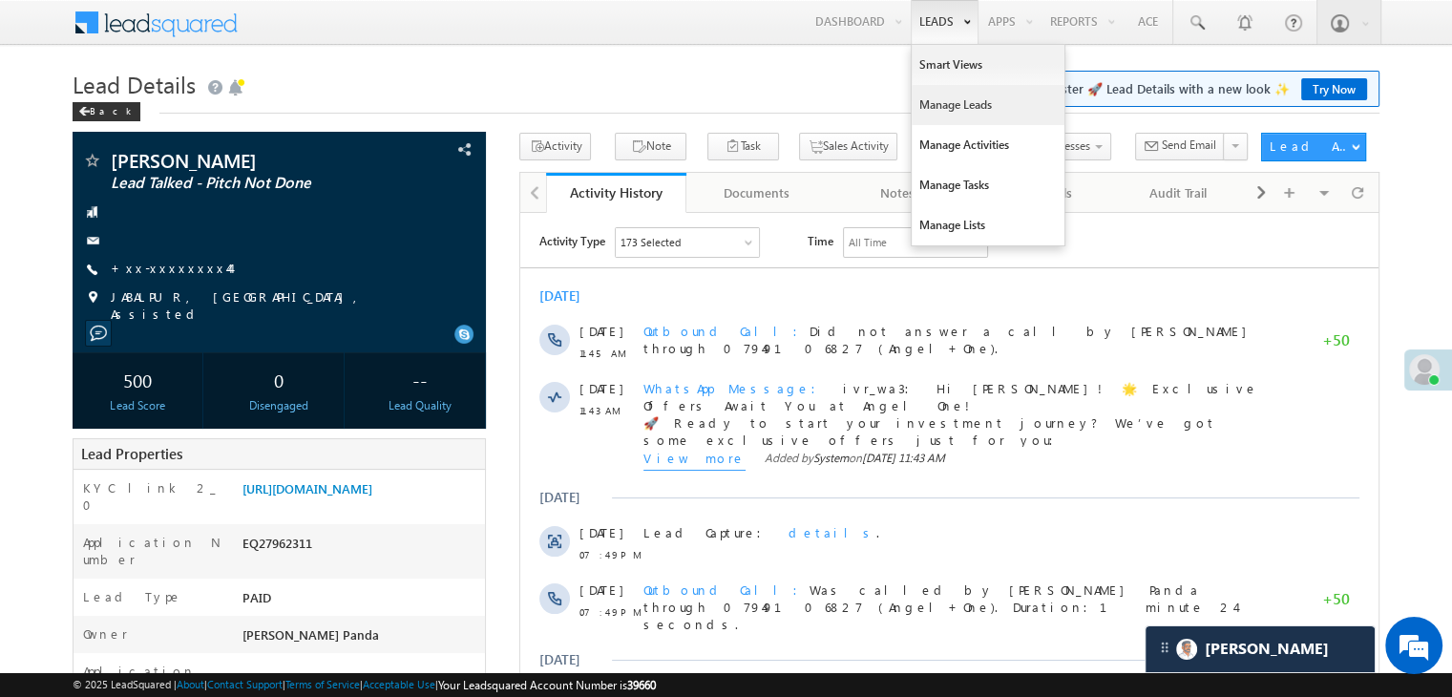
click at [962, 116] on link "Manage Leads" at bounding box center [988, 105] width 153 height 40
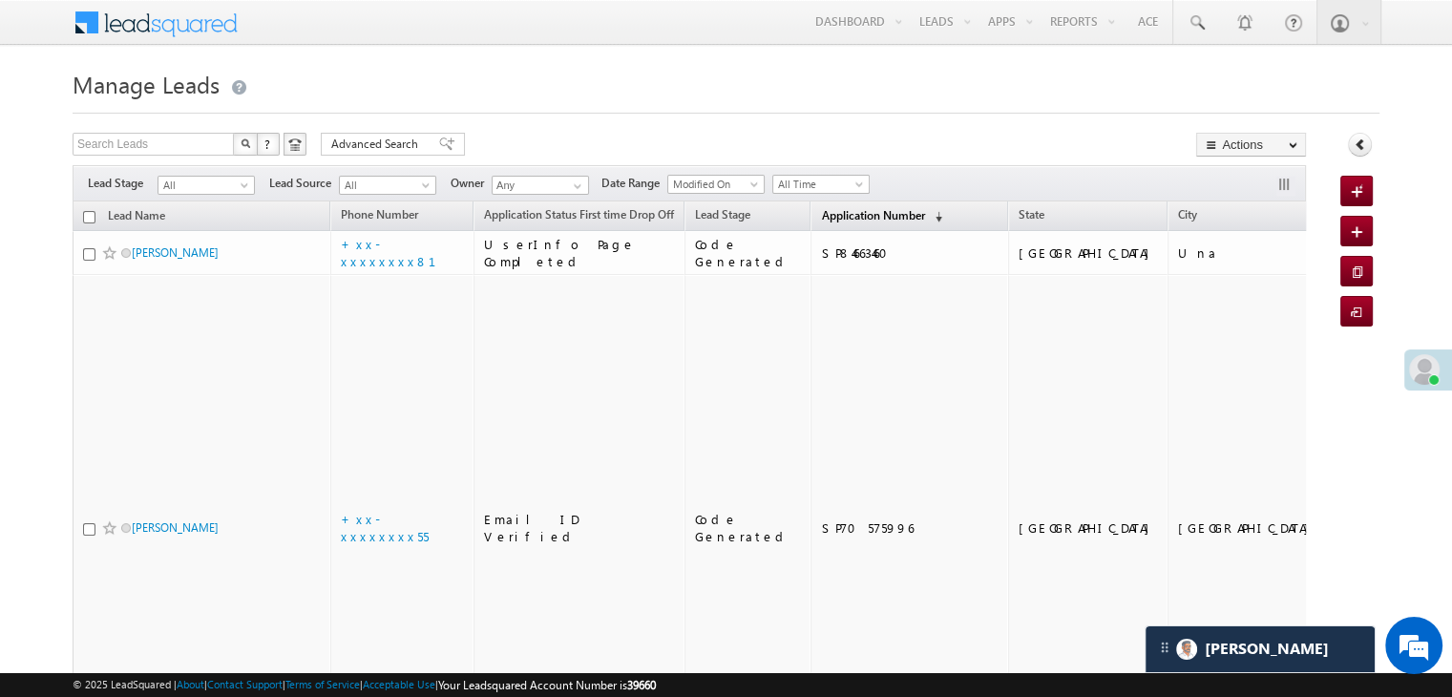
click at [821, 213] on span "Application Number" at bounding box center [872, 215] width 103 height 14
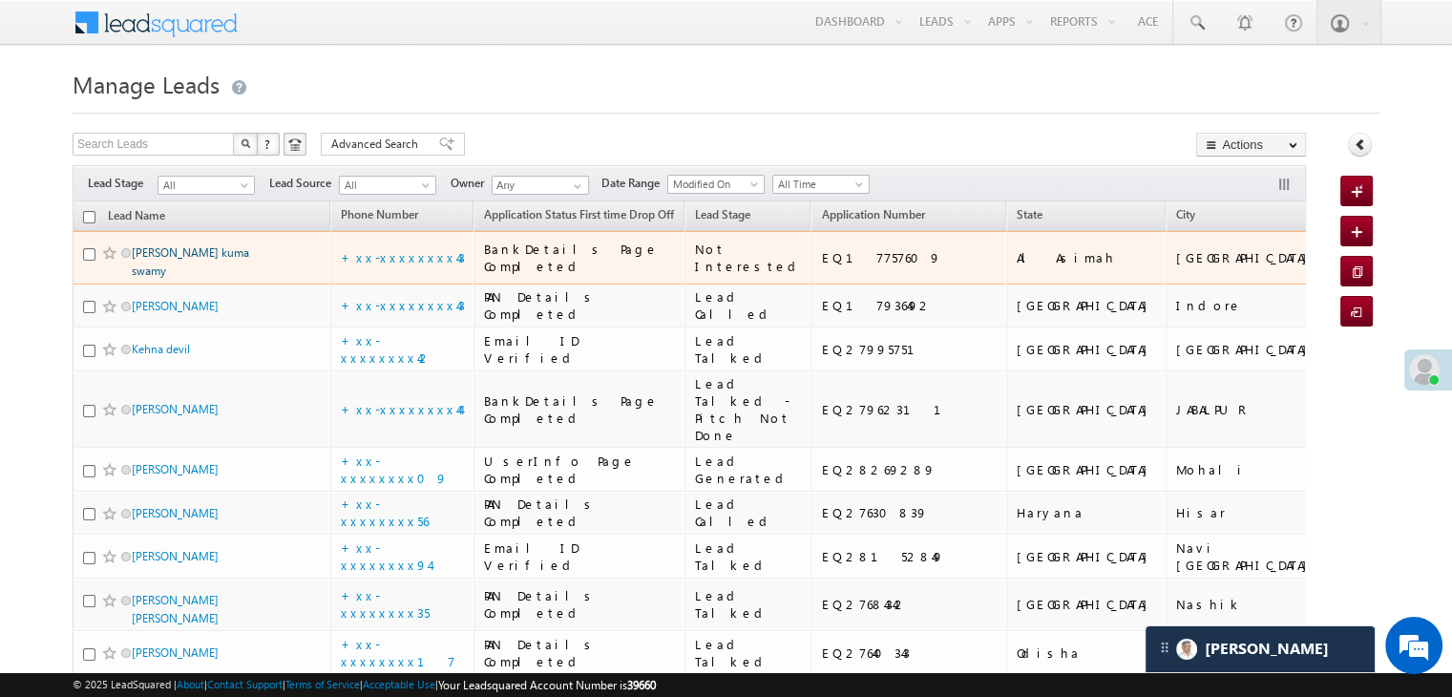
click at [182, 278] on link "Cherukuvada kuma swamy" at bounding box center [190, 261] width 117 height 32
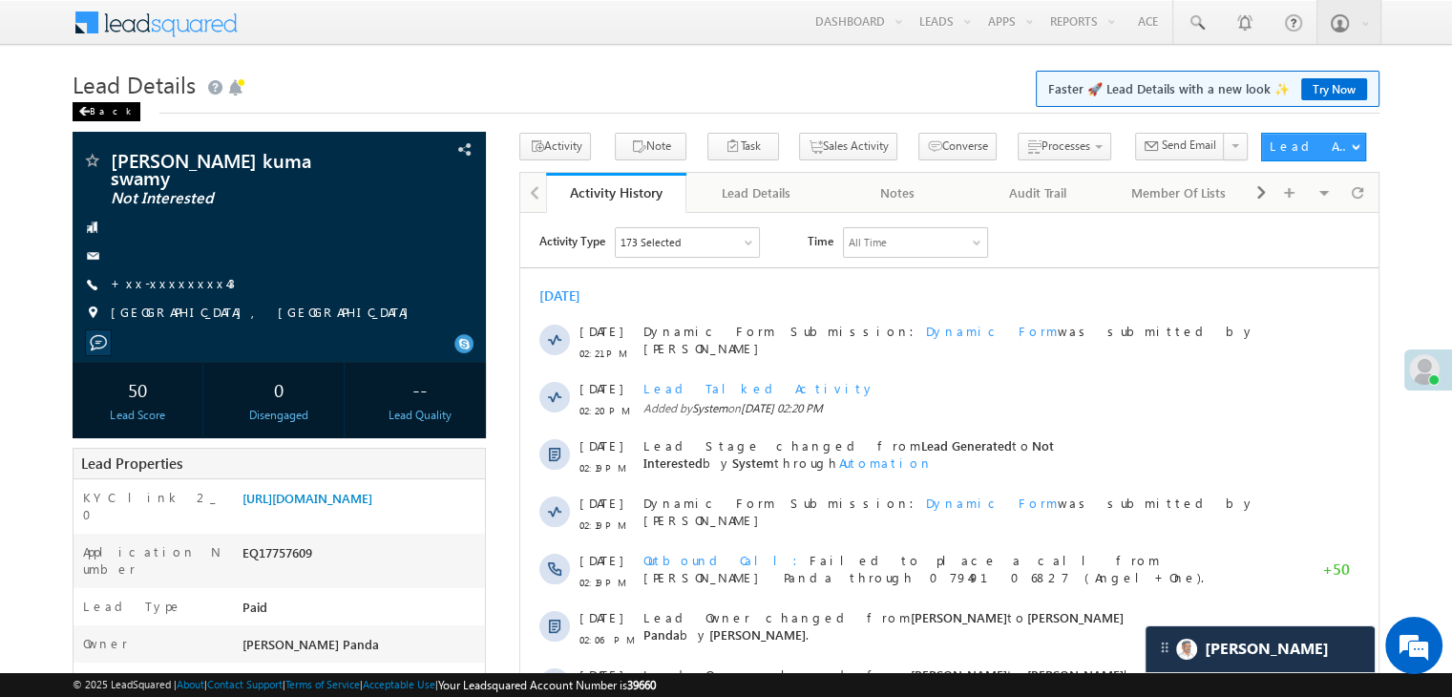
click at [93, 113] on div "Back" at bounding box center [107, 111] width 68 height 19
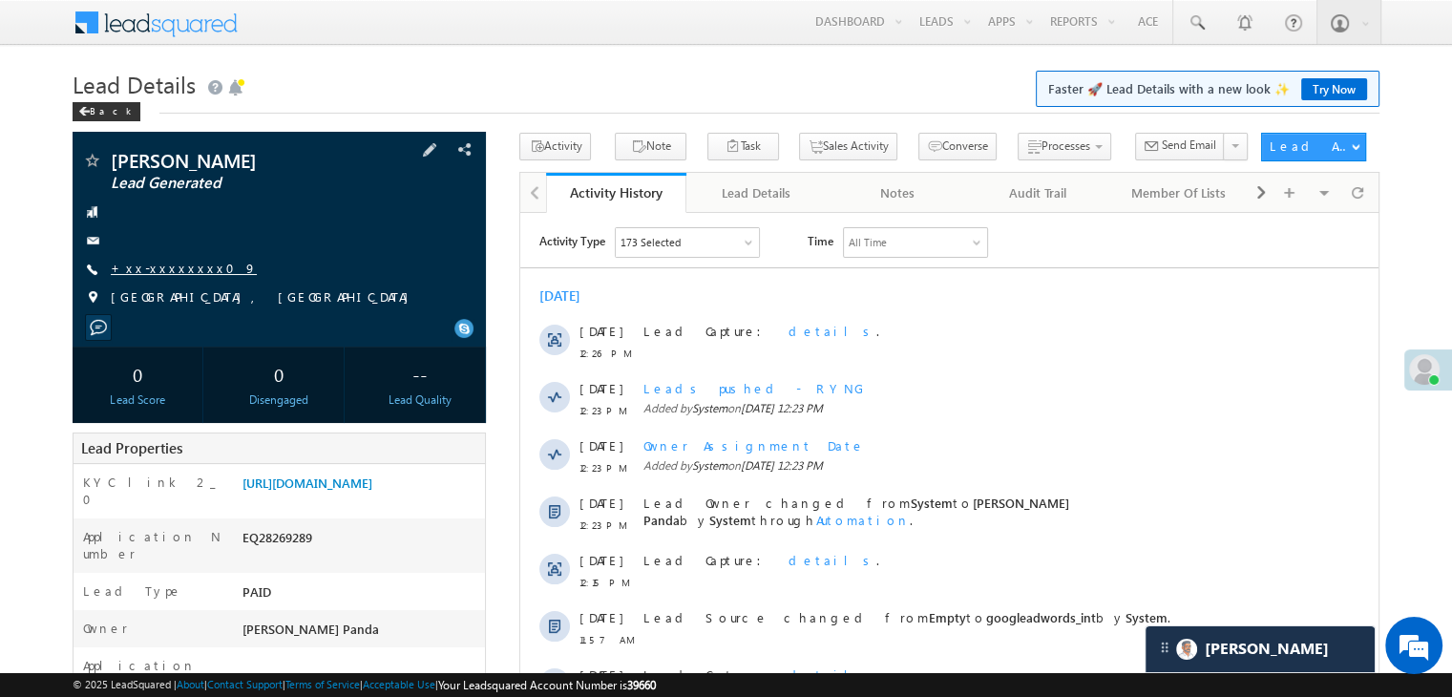
click at [172, 264] on link "+xx-xxxxxxxx09" at bounding box center [184, 268] width 146 height 16
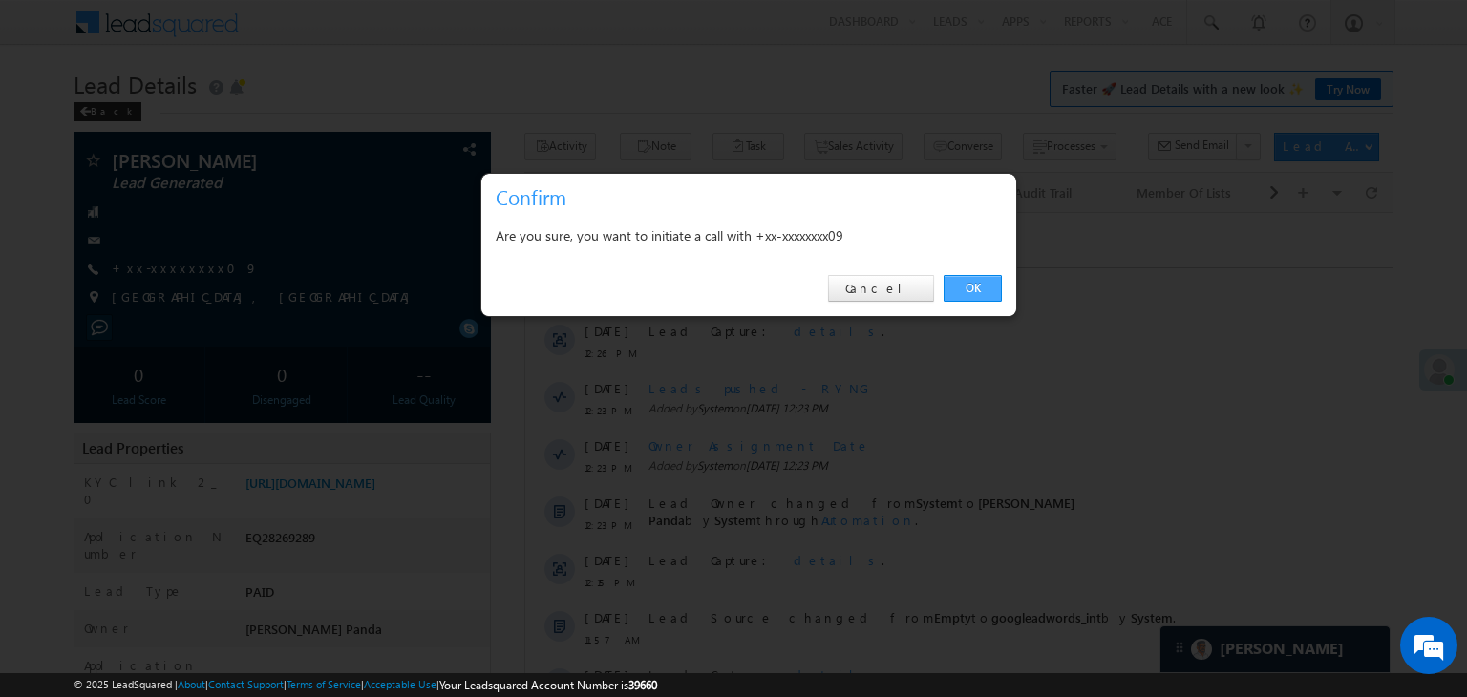
click at [975, 289] on link "OK" at bounding box center [972, 288] width 58 height 27
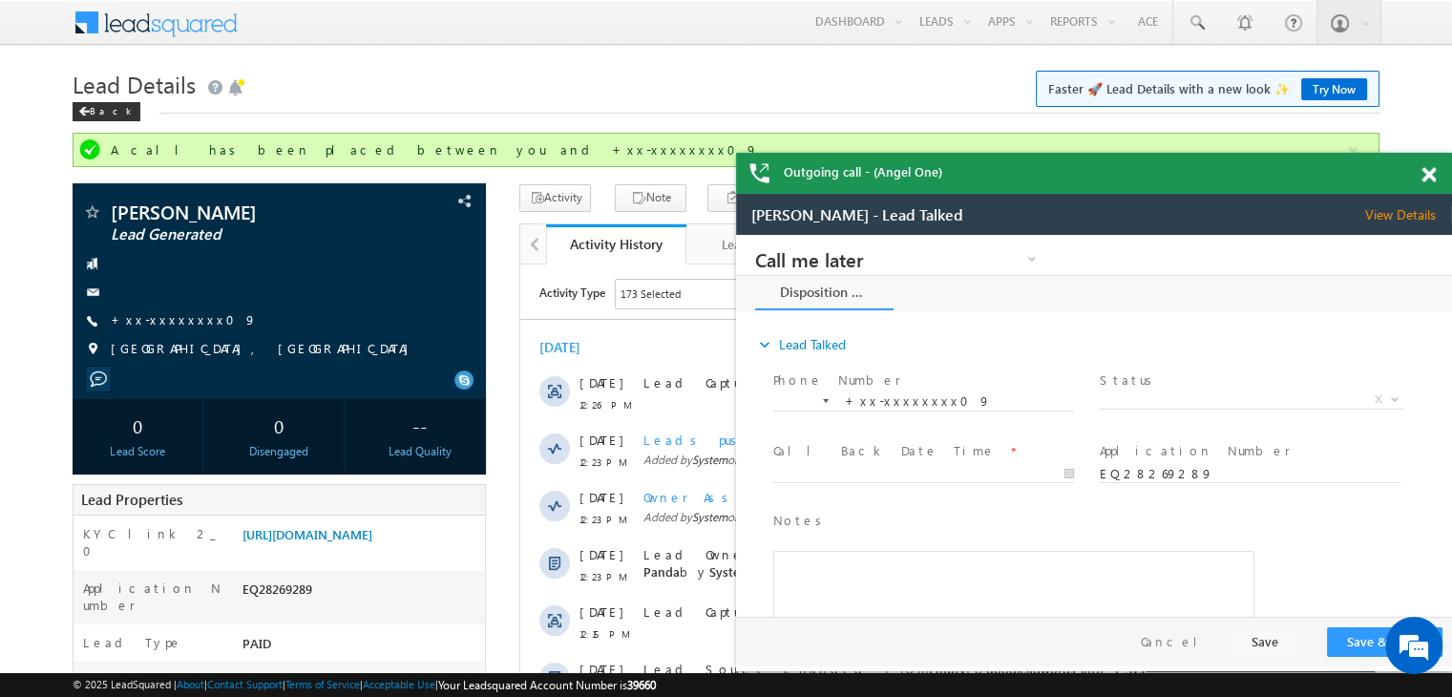
click at [1428, 179] on span at bounding box center [1429, 175] width 14 height 16
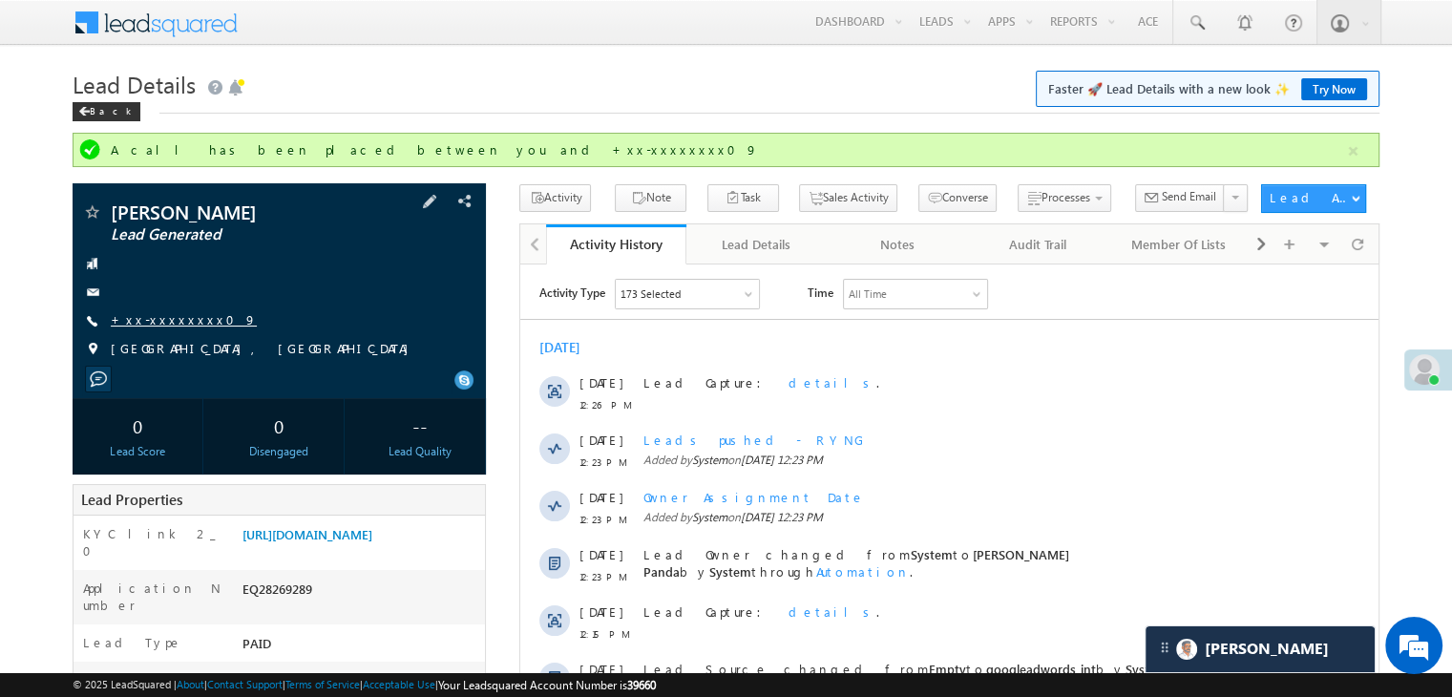
click at [165, 321] on link "+xx-xxxxxxxx09" at bounding box center [184, 319] width 146 height 16
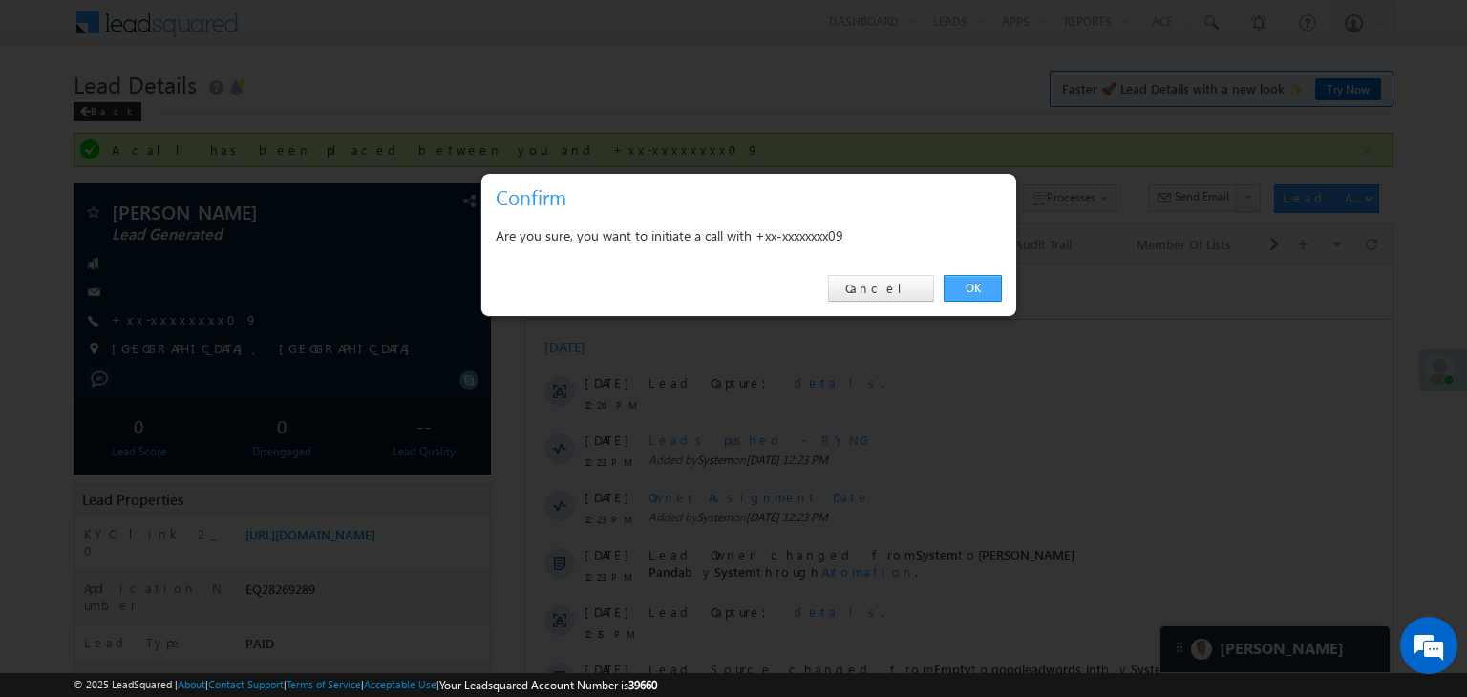
click at [981, 288] on link "OK" at bounding box center [972, 288] width 58 height 27
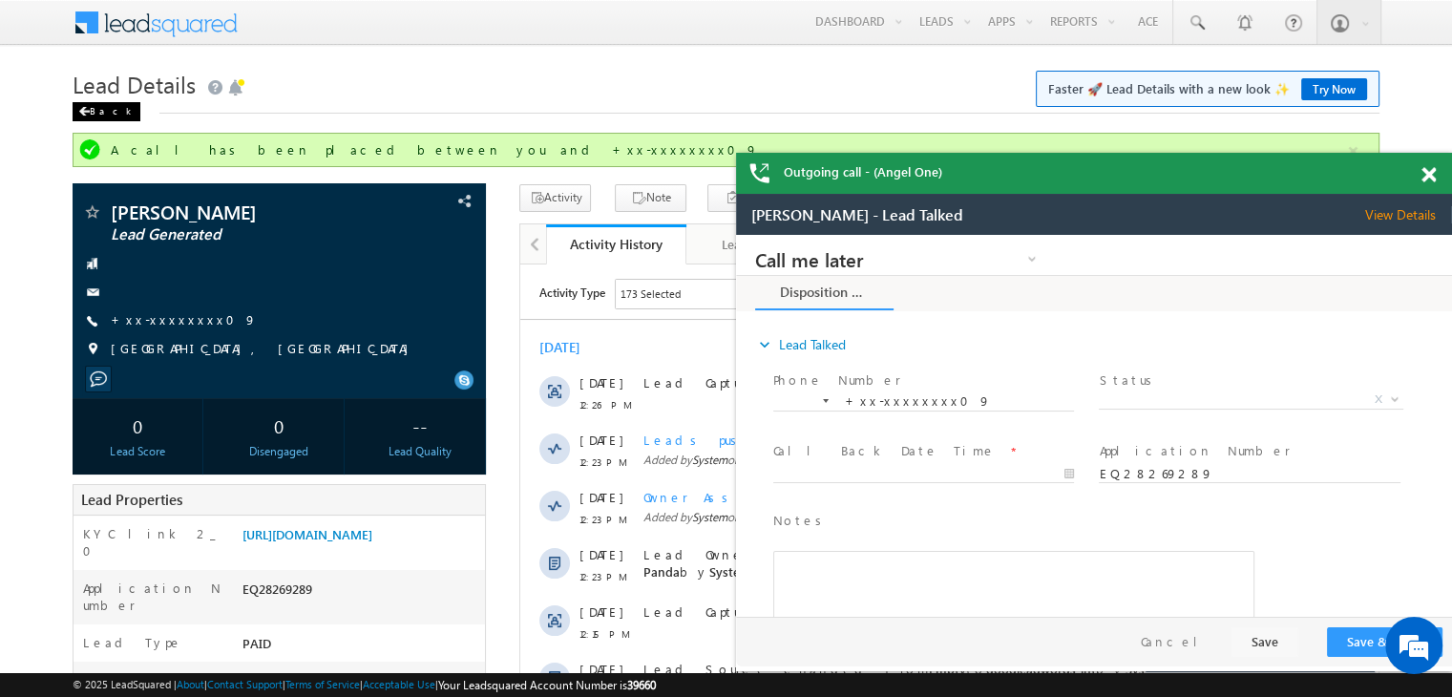
click at [93, 112] on div "Back" at bounding box center [107, 111] width 68 height 19
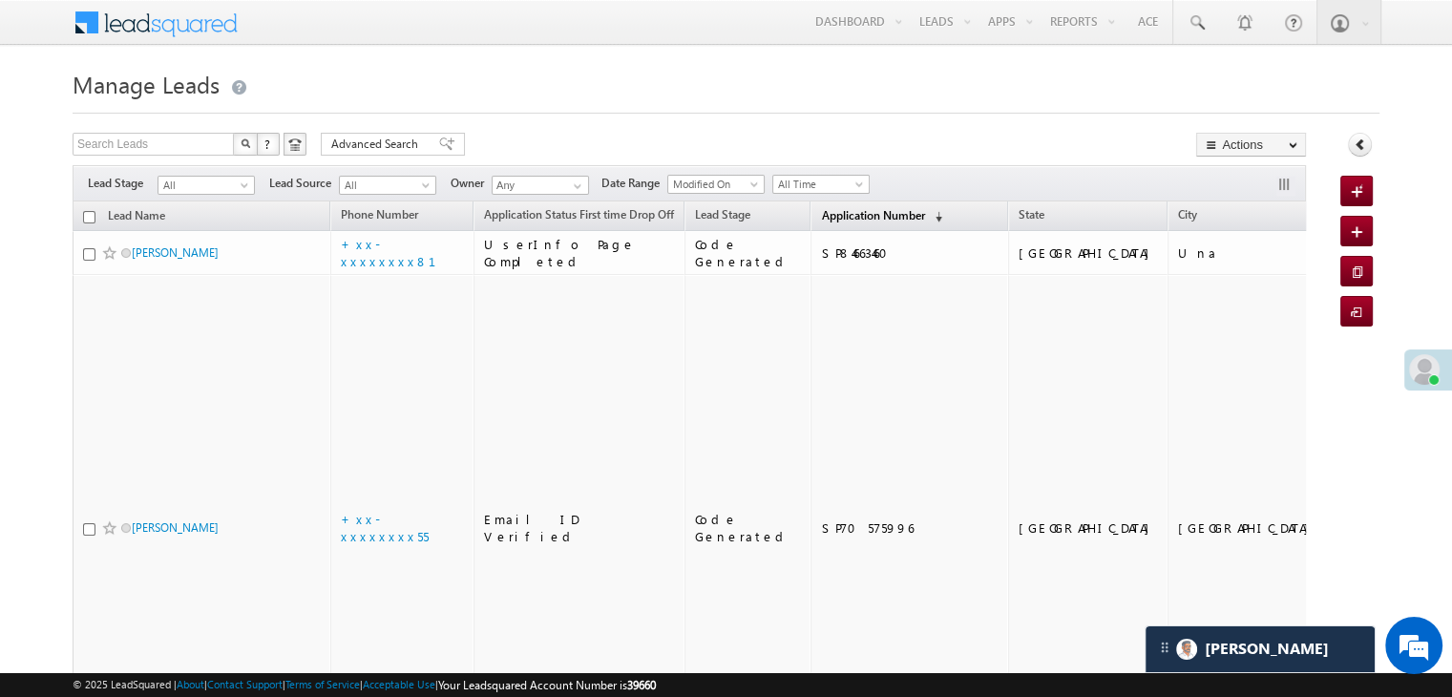
click at [821, 217] on span "Application Number" at bounding box center [872, 215] width 103 height 14
click at [856, 212] on span "Application Number" at bounding box center [872, 215] width 103 height 14
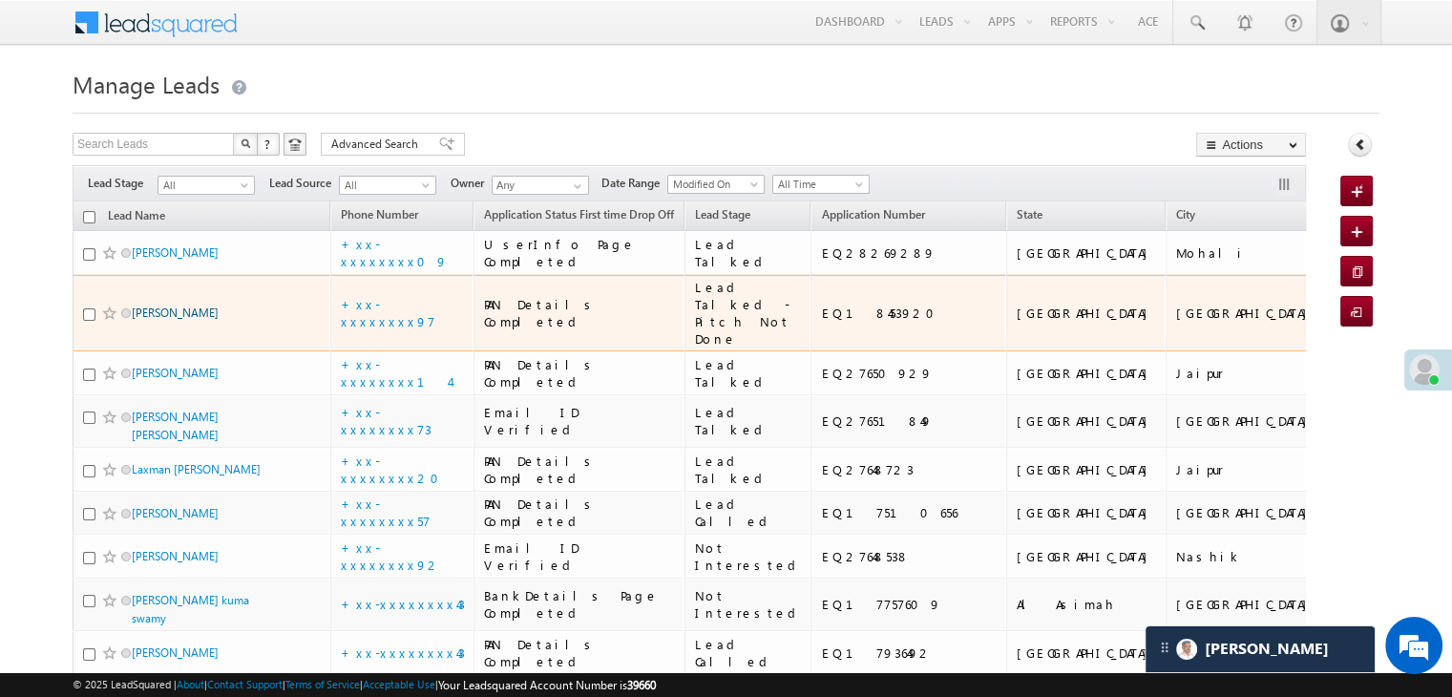
click at [159, 320] on link "malkiat kaur" at bounding box center [175, 313] width 87 height 14
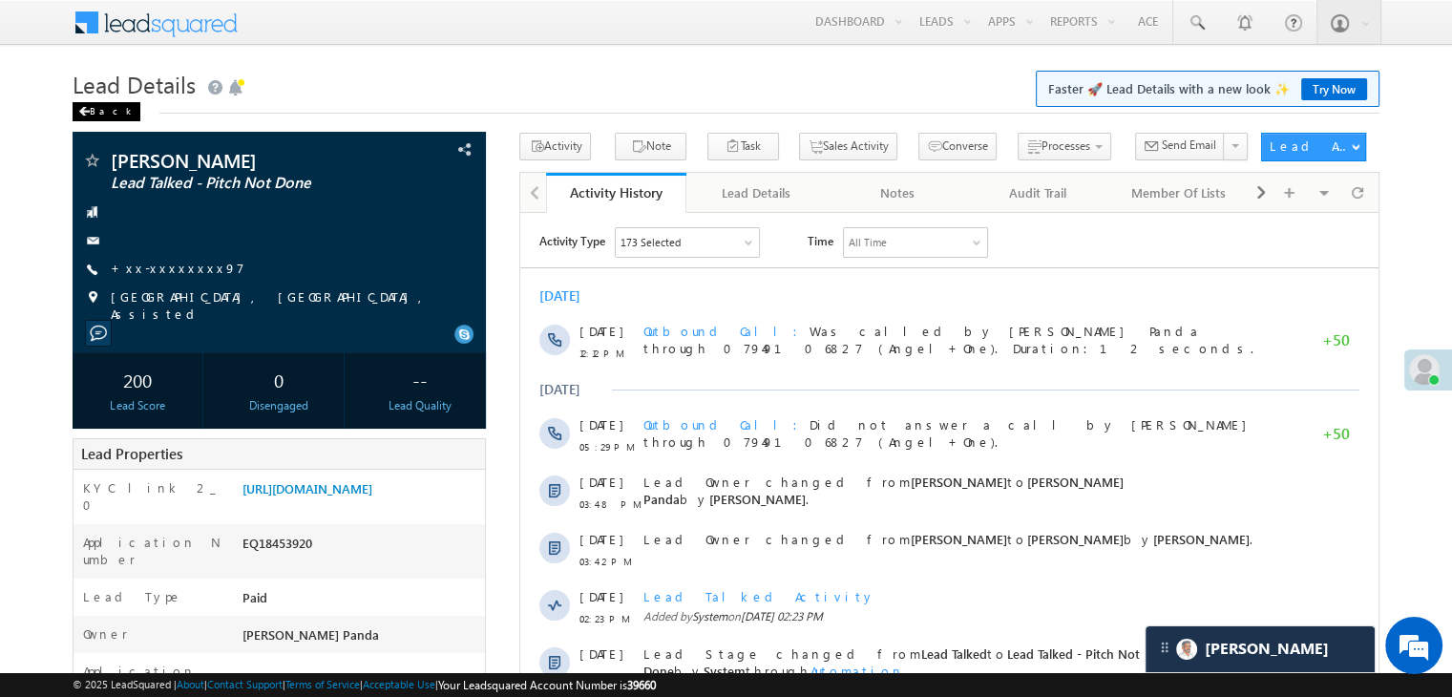
click at [91, 110] on div "Back" at bounding box center [107, 111] width 68 height 19
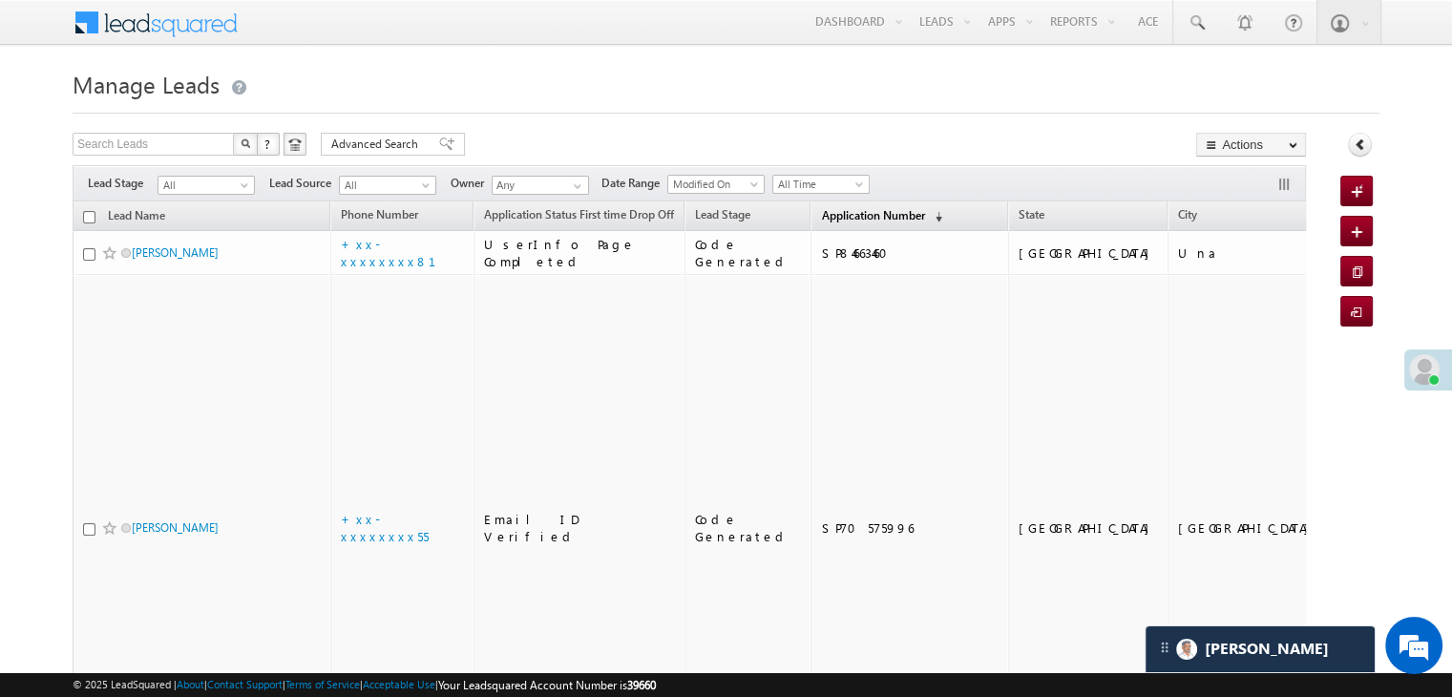
click at [833, 215] on span "Application Number" at bounding box center [872, 215] width 103 height 14
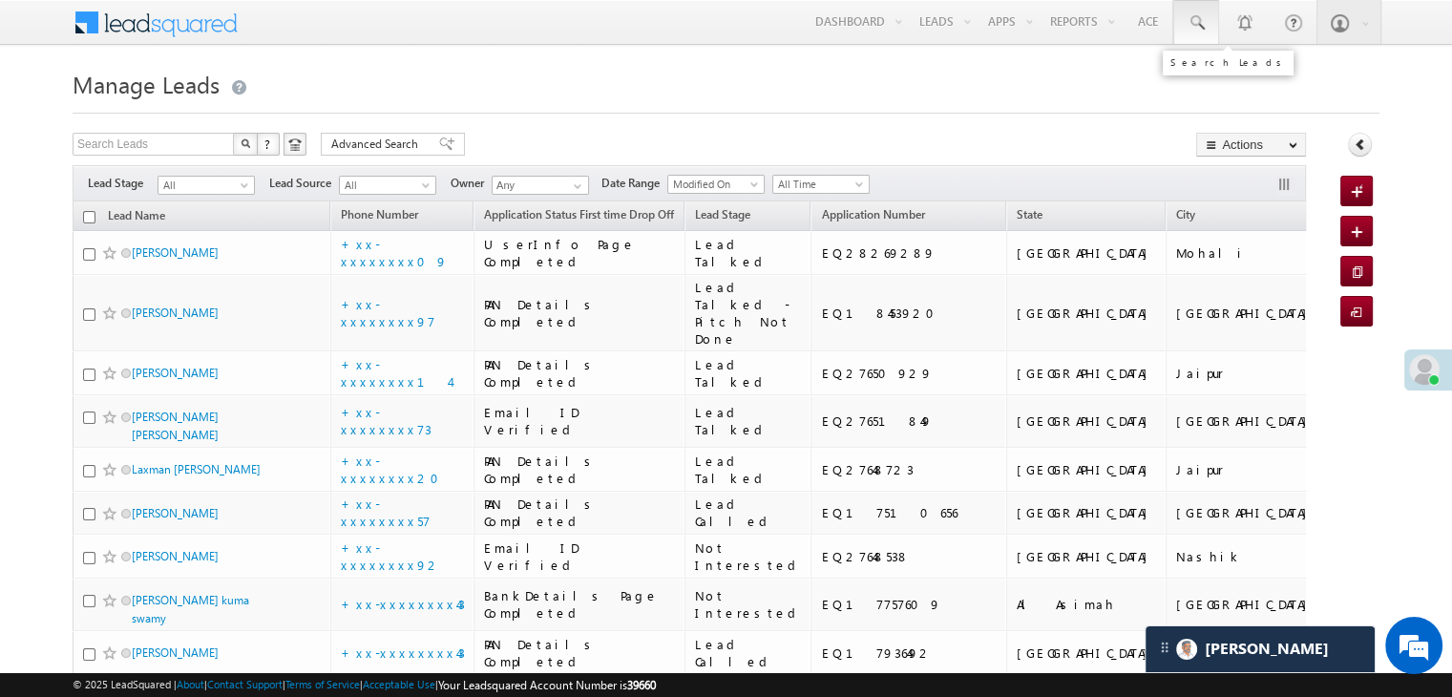
click at [1203, 25] on span at bounding box center [1196, 22] width 19 height 19
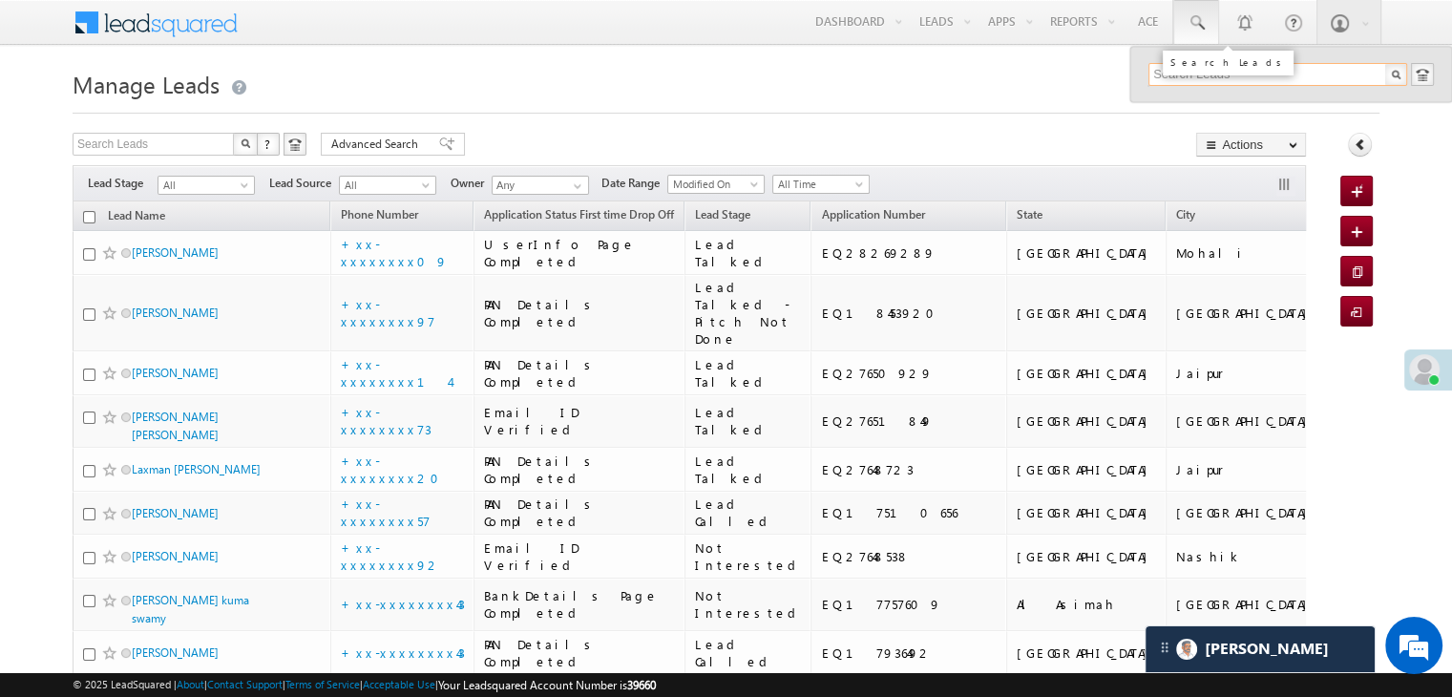
paste input "EQ27521928"
type input "EQ27521928"
click at [1174, 104] on div "ABHISHEK GOSWAMI" at bounding box center [1286, 102] width 256 height 21
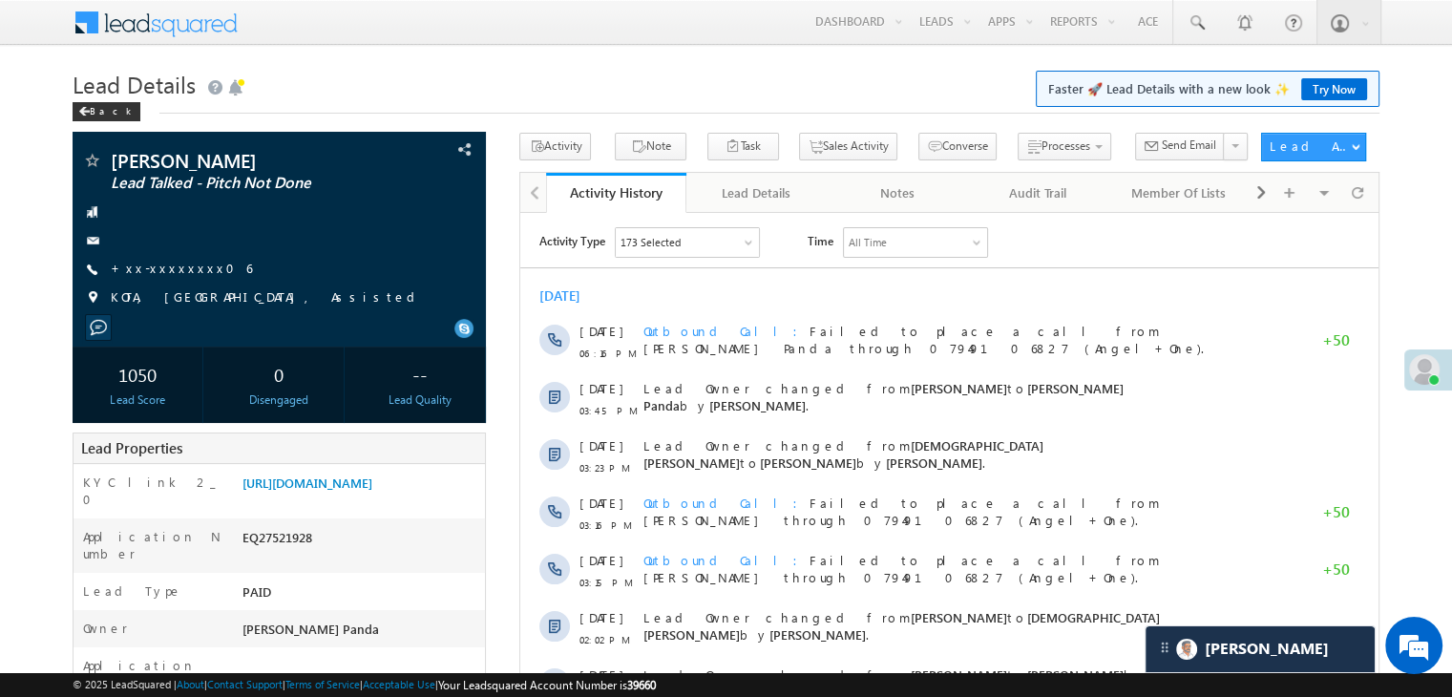
click at [156, 270] on link "+xx-xxxxxxxx06" at bounding box center [181, 268] width 141 height 16
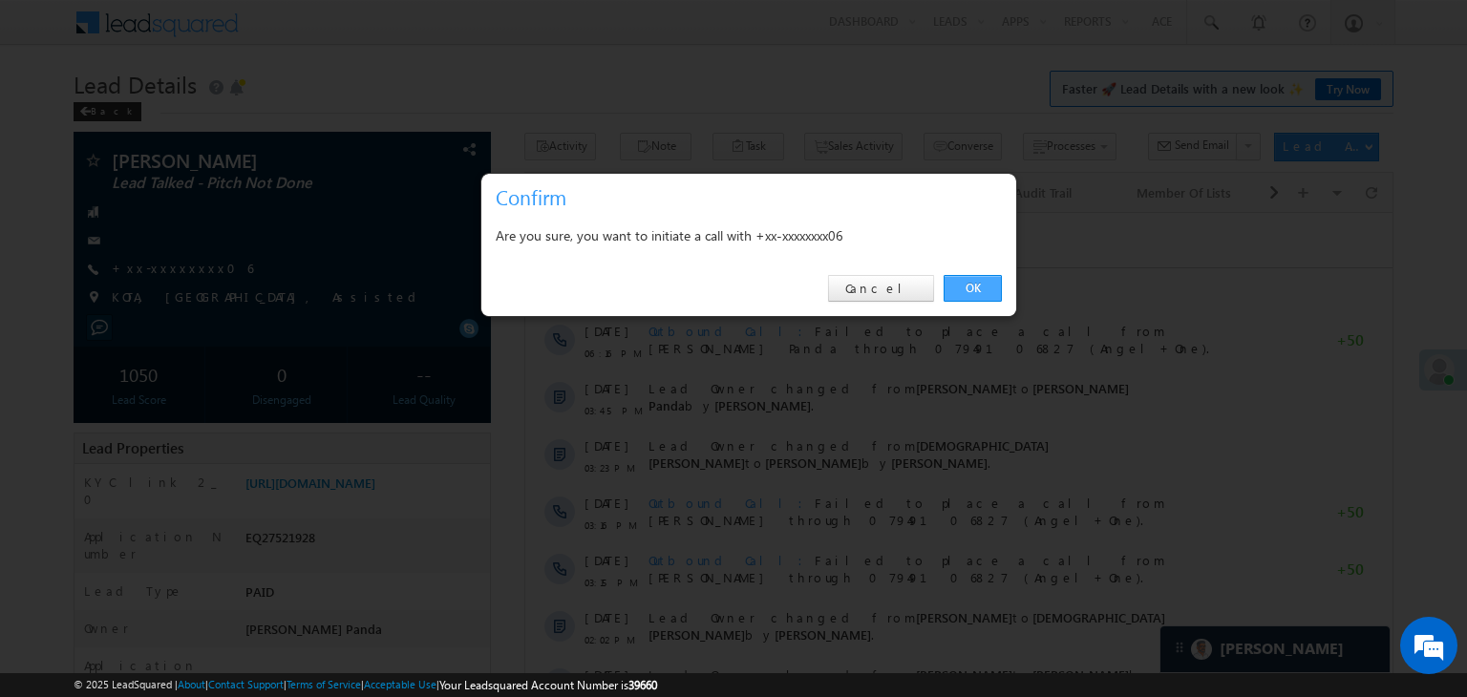
click at [982, 285] on link "OK" at bounding box center [972, 288] width 58 height 27
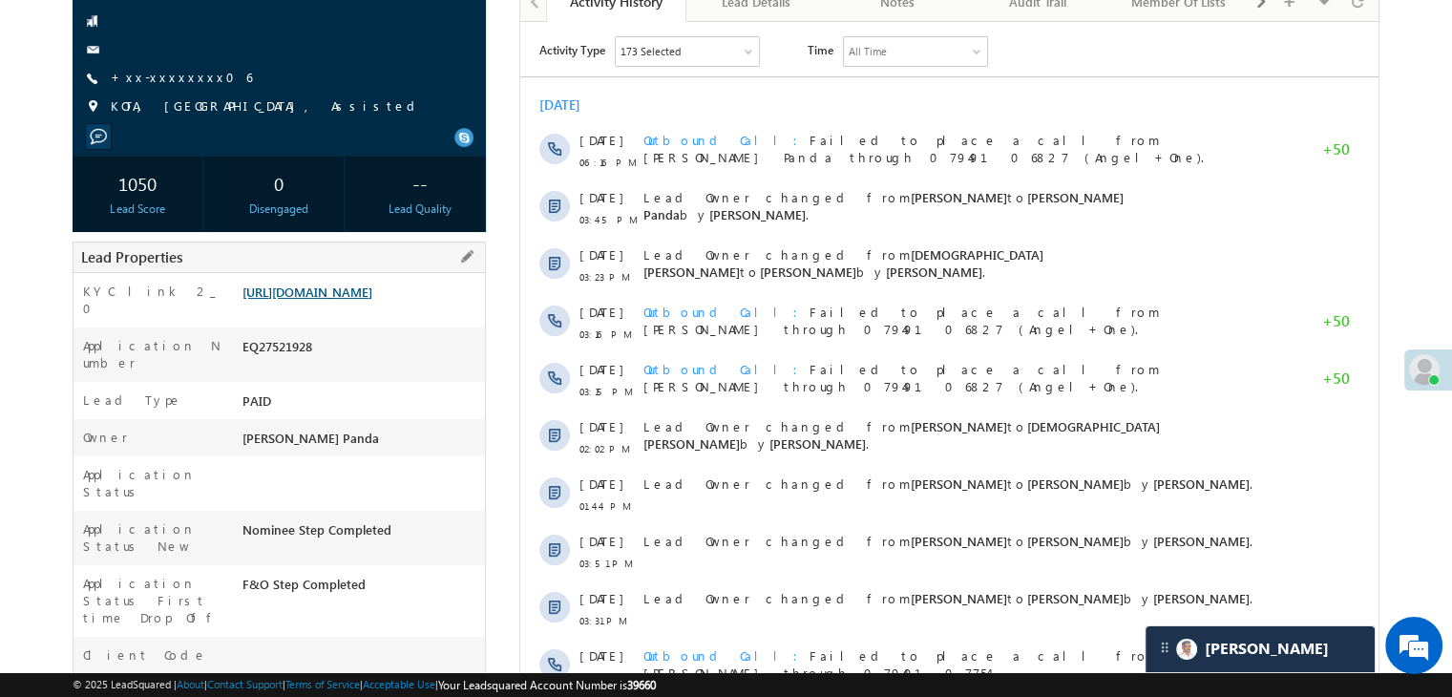
scroll to position [242, 0]
click at [332, 301] on link "[URL][DOMAIN_NAME]" at bounding box center [308, 293] width 130 height 16
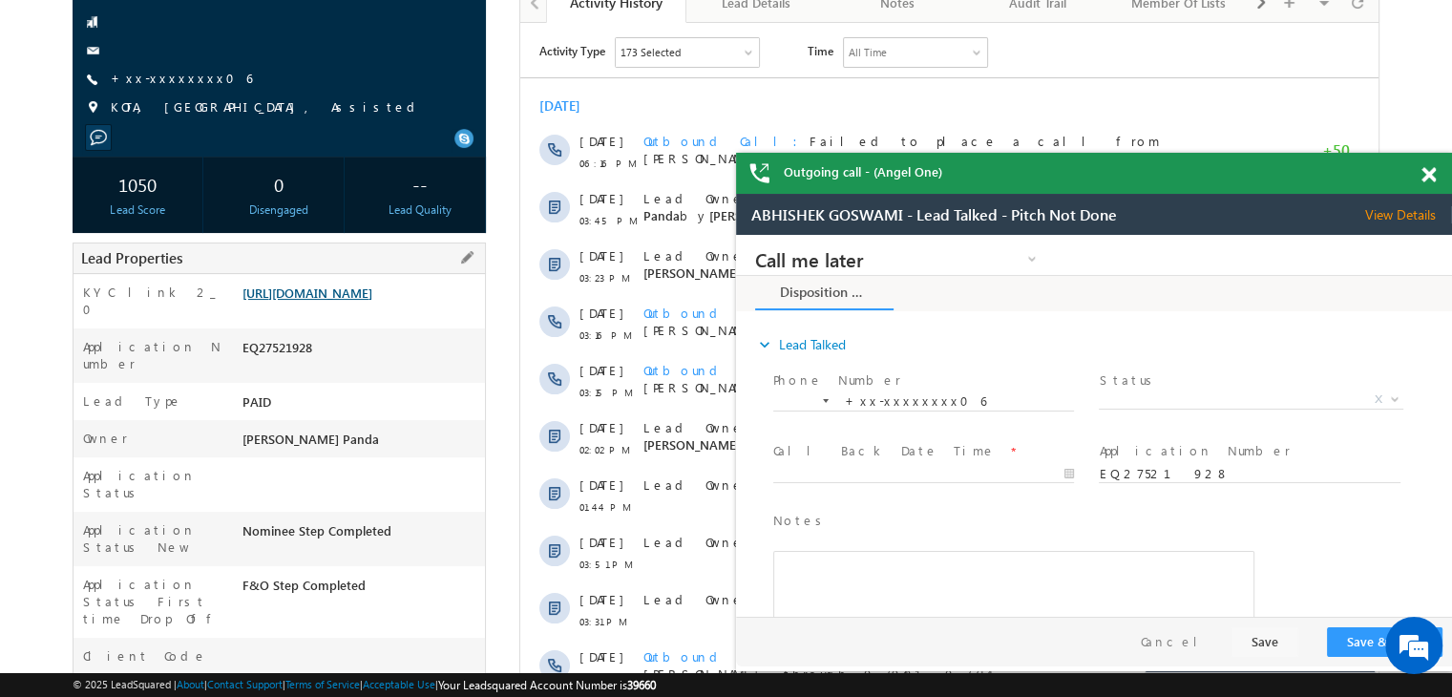
scroll to position [0, 0]
click at [1426, 175] on span at bounding box center [1429, 175] width 14 height 16
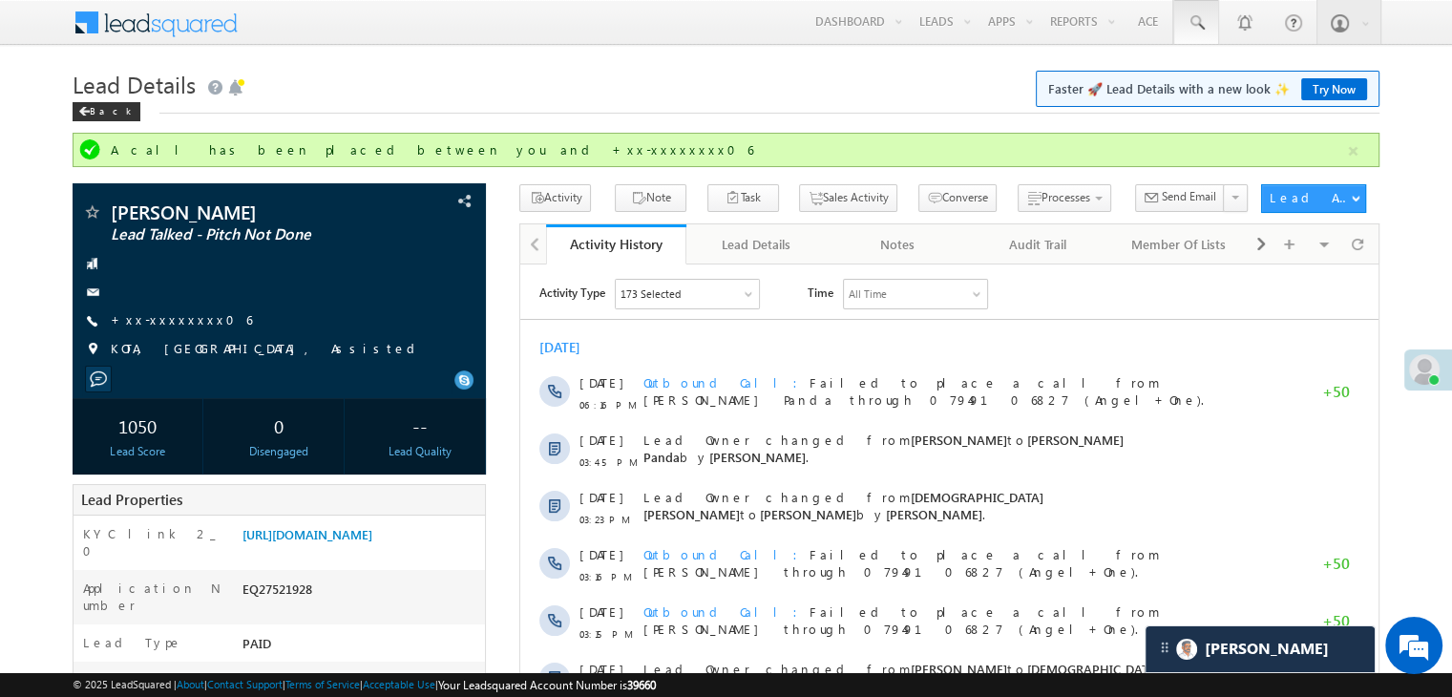
click at [1195, 20] on span at bounding box center [1196, 22] width 19 height 19
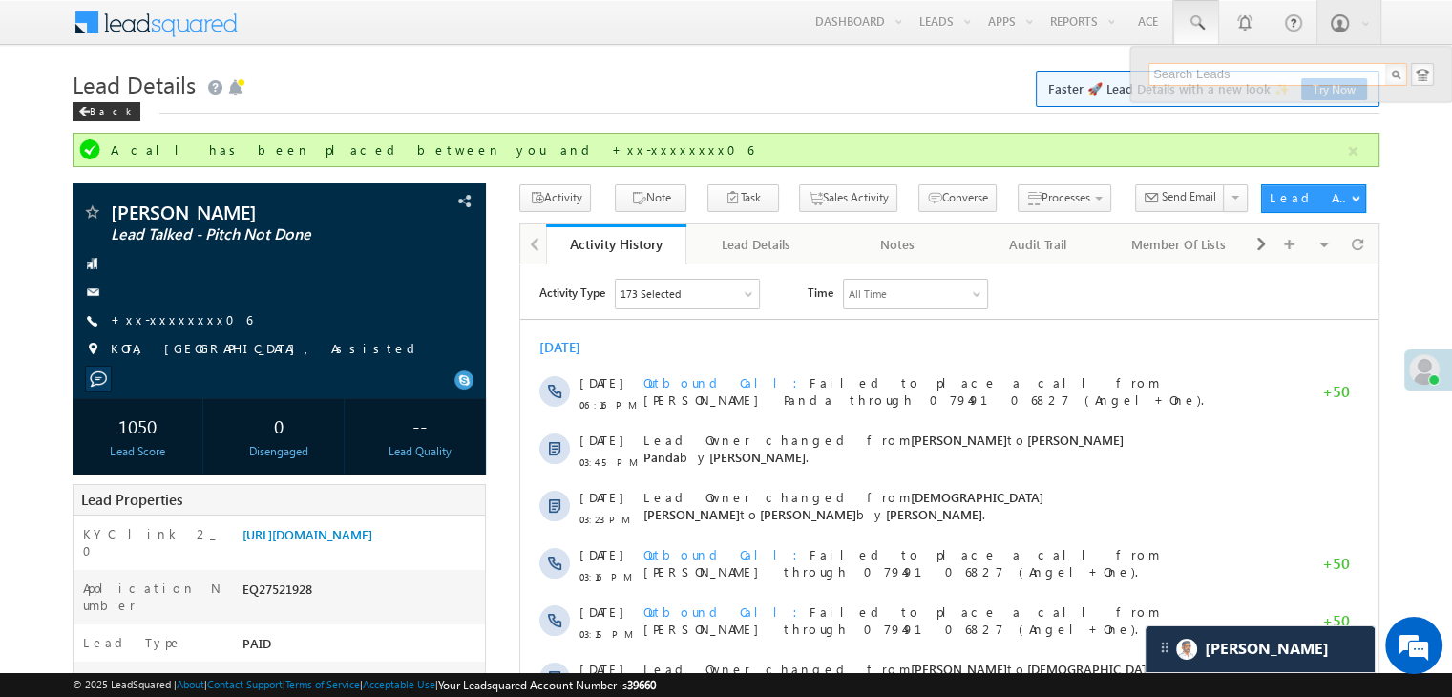
paste input "EQ27506126"
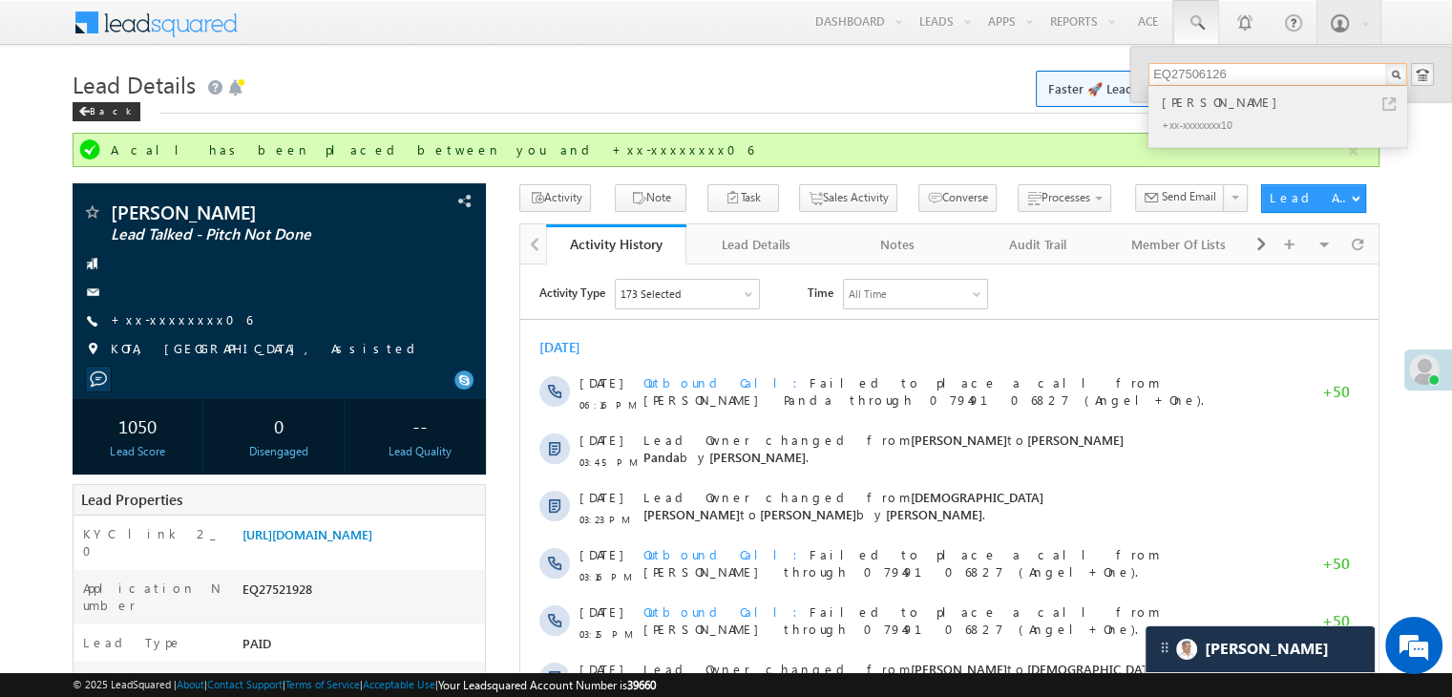
type input "EQ27506126"
click at [1195, 106] on div "Bhartiben v Gamit" at bounding box center [1286, 102] width 256 height 21
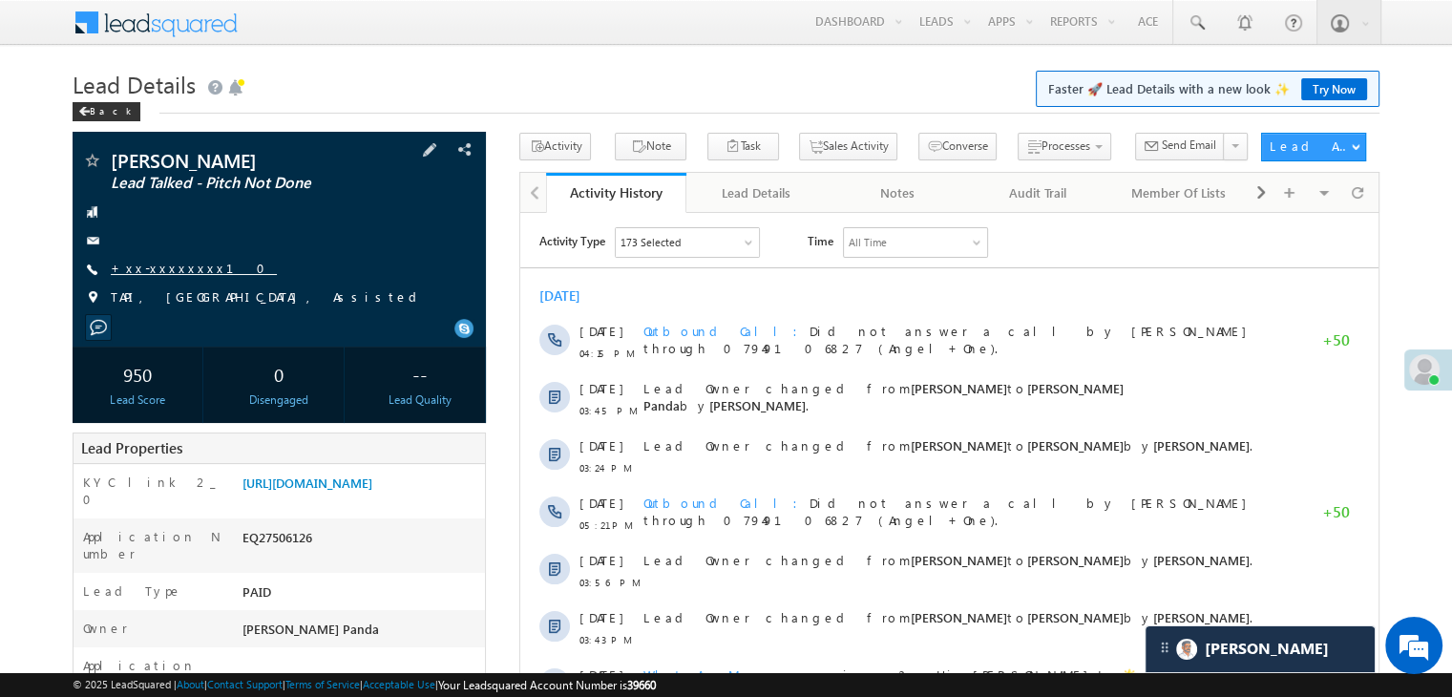
click at [166, 267] on link "+xx-xxxxxxxx10" at bounding box center [194, 268] width 166 height 16
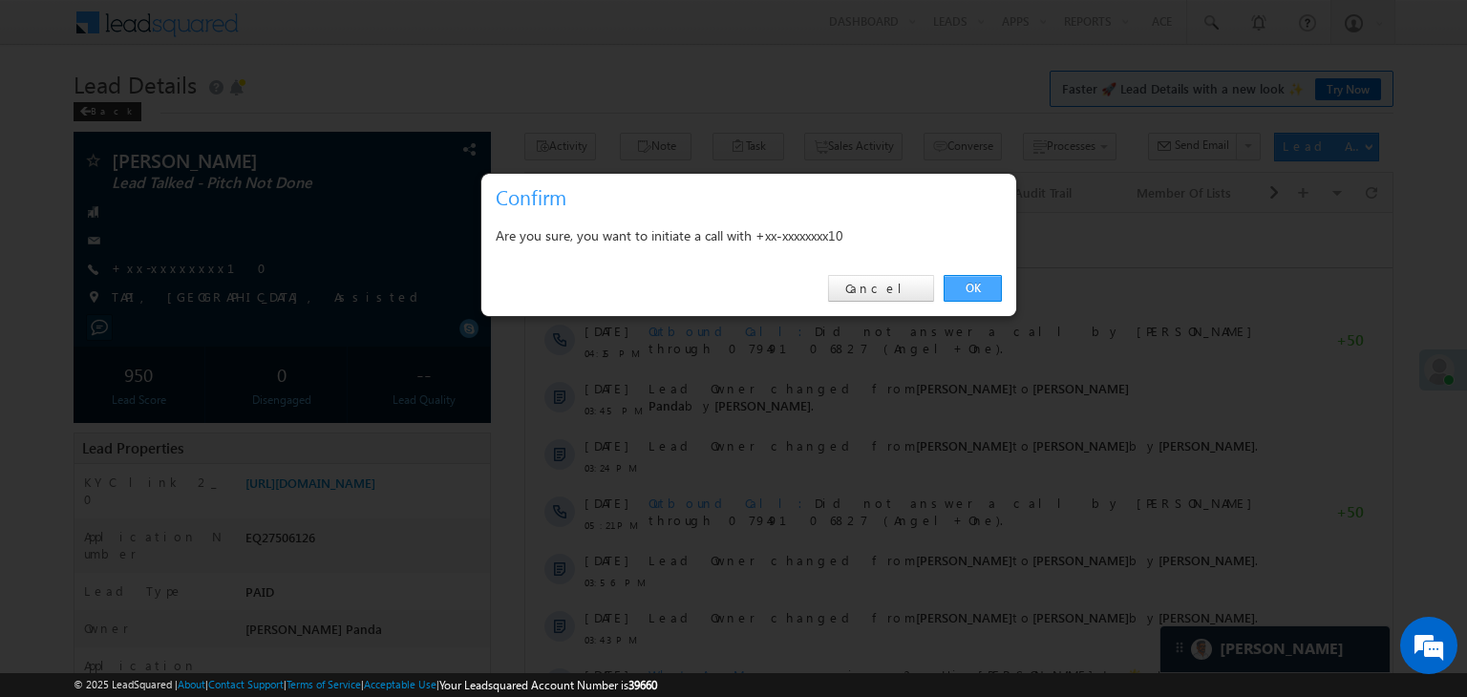
click at [970, 291] on link "OK" at bounding box center [972, 288] width 58 height 27
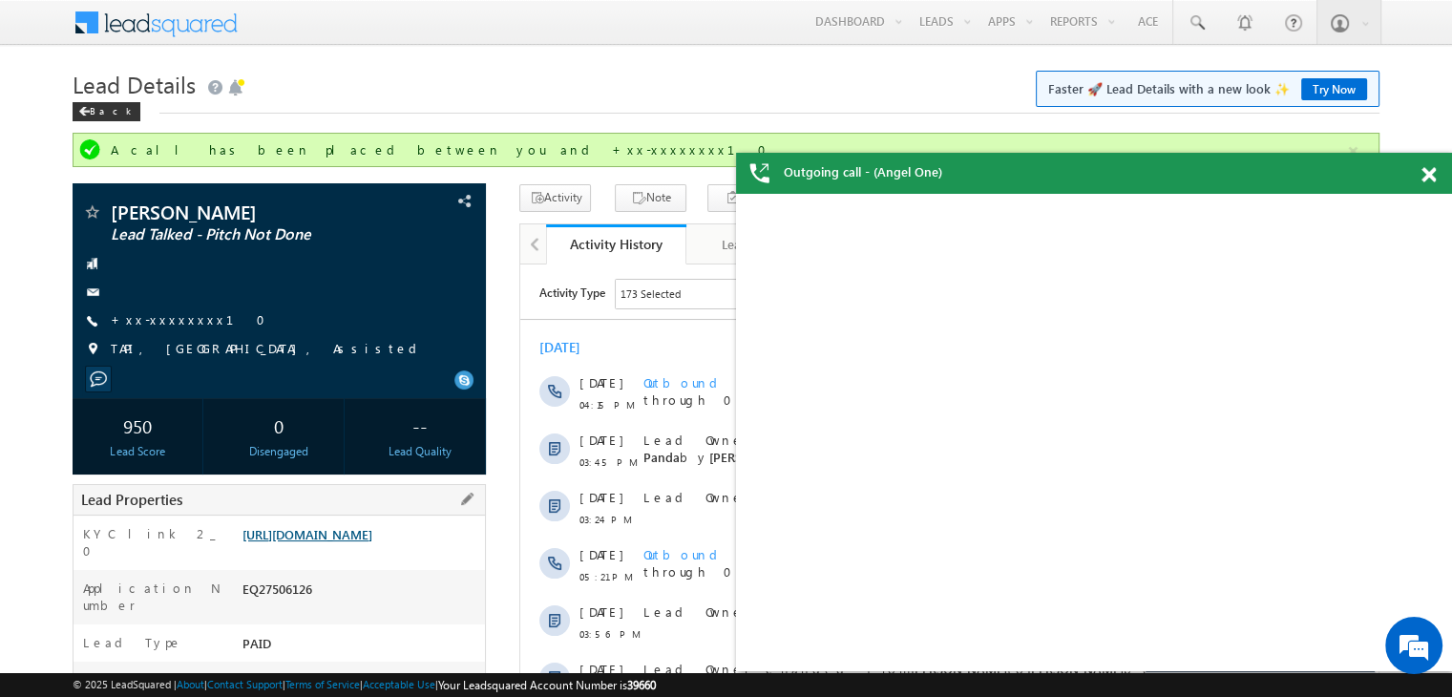
click at [362, 542] on link "https://angelbroking1-pk3em7sa.customui-test.leadsquared.com?leadId=19ff816b-b2…" at bounding box center [308, 534] width 130 height 16
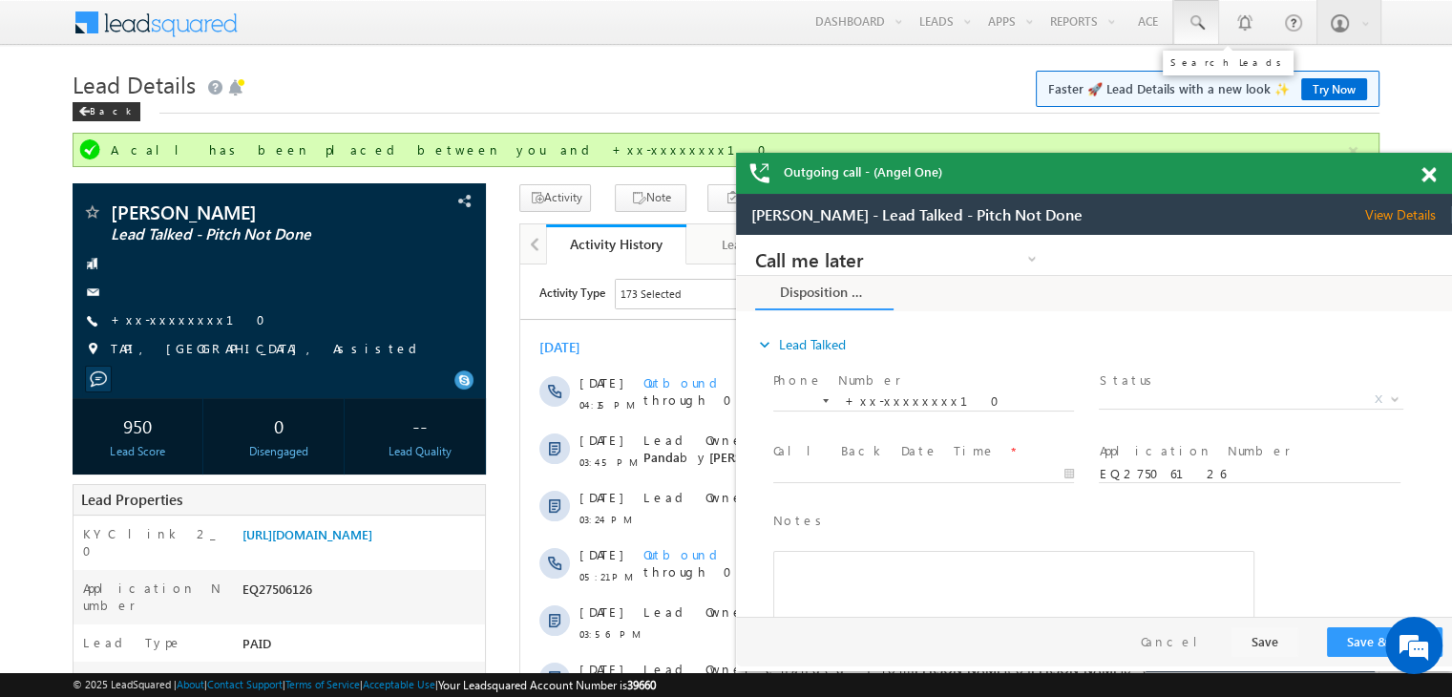
click at [1200, 26] on span at bounding box center [1196, 22] width 19 height 19
paste input "EQ27456885"
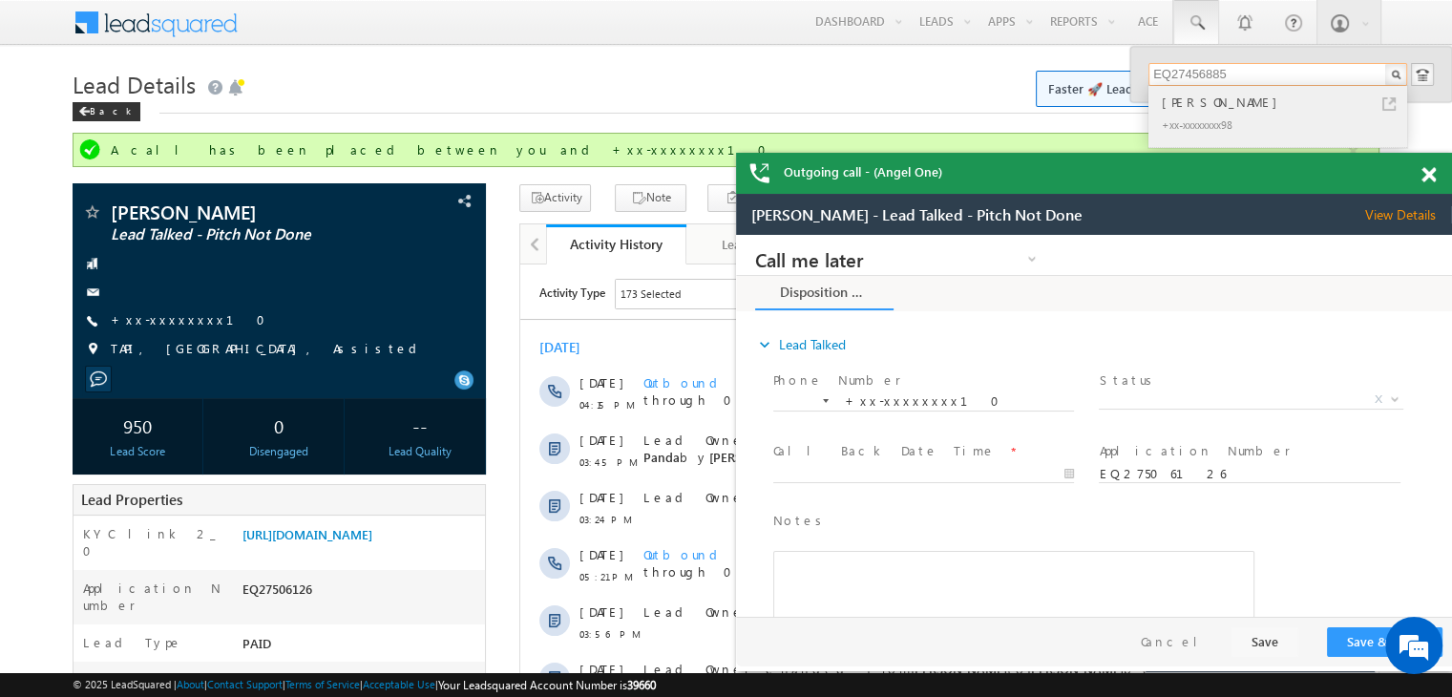
type input "EQ27456885"
click at [1189, 100] on div "Ranjeet shori" at bounding box center [1286, 102] width 256 height 21
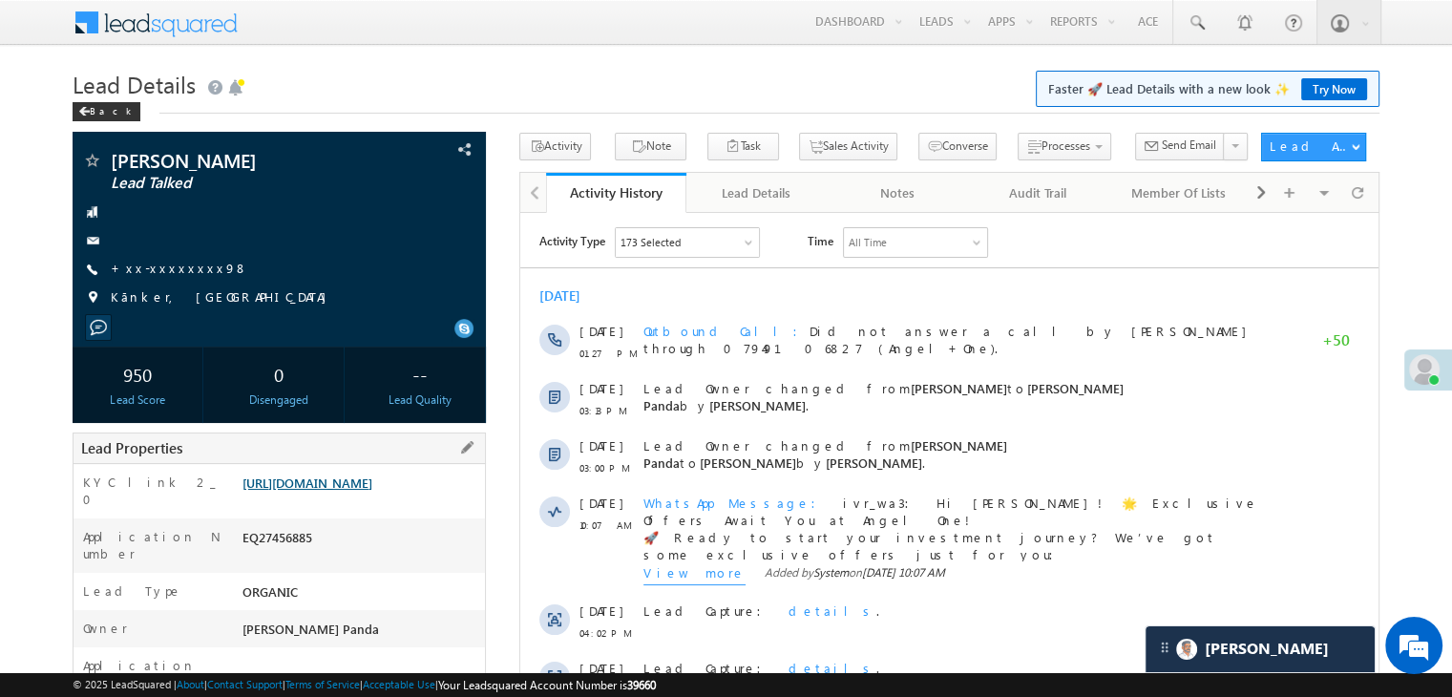
click at [360, 491] on link "[URL][DOMAIN_NAME]" at bounding box center [308, 483] width 130 height 16
click at [160, 264] on link "+xx-xxxxxxxx98" at bounding box center [179, 268] width 137 height 16
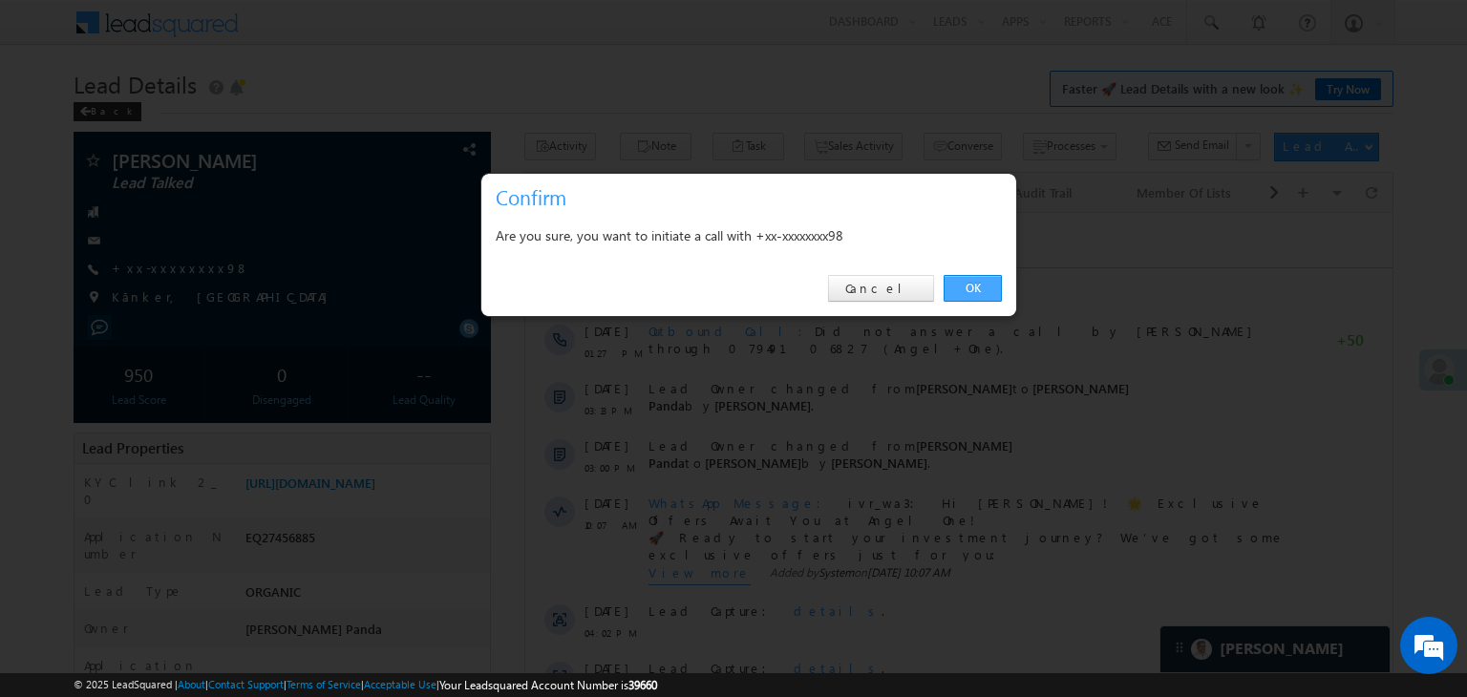
drag, startPoint x: 971, startPoint y: 283, endPoint x: 390, endPoint y: 34, distance: 632.3
click at [971, 283] on link "OK" at bounding box center [972, 288] width 58 height 27
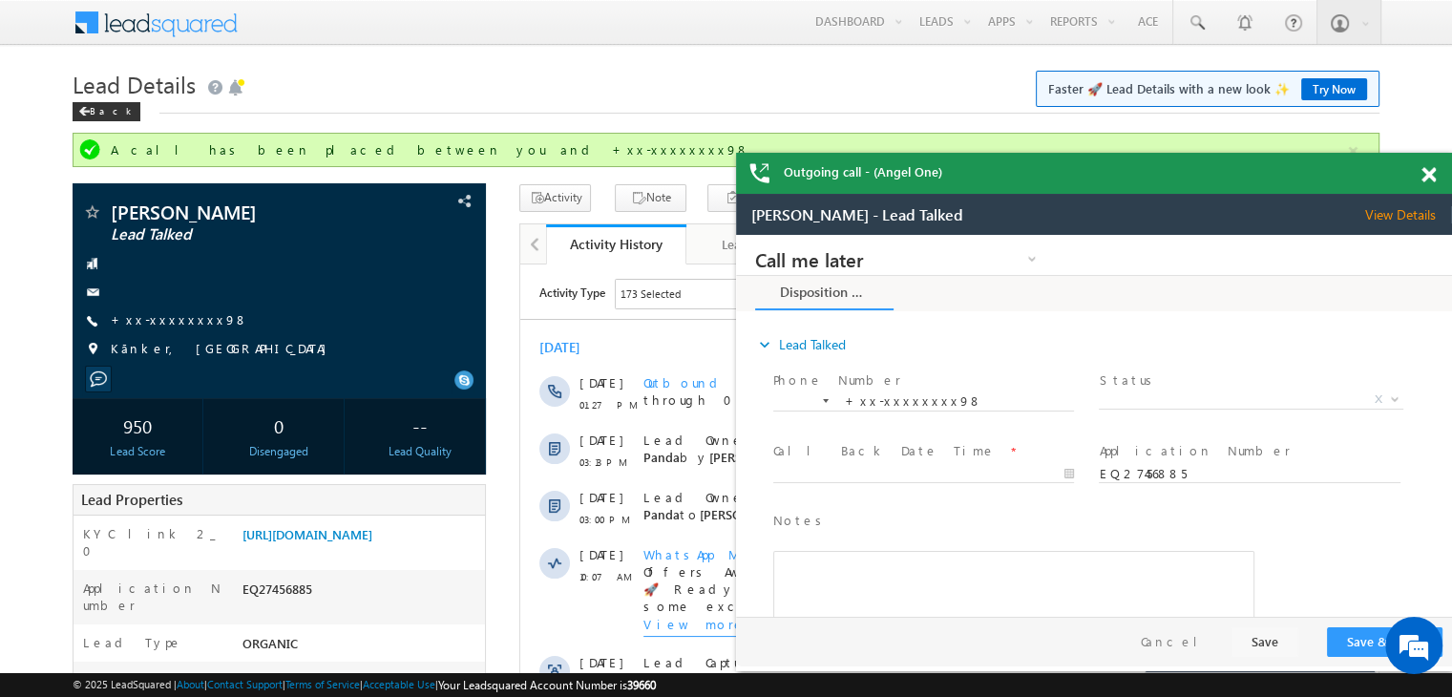
click at [1425, 182] on span at bounding box center [1429, 175] width 14 height 16
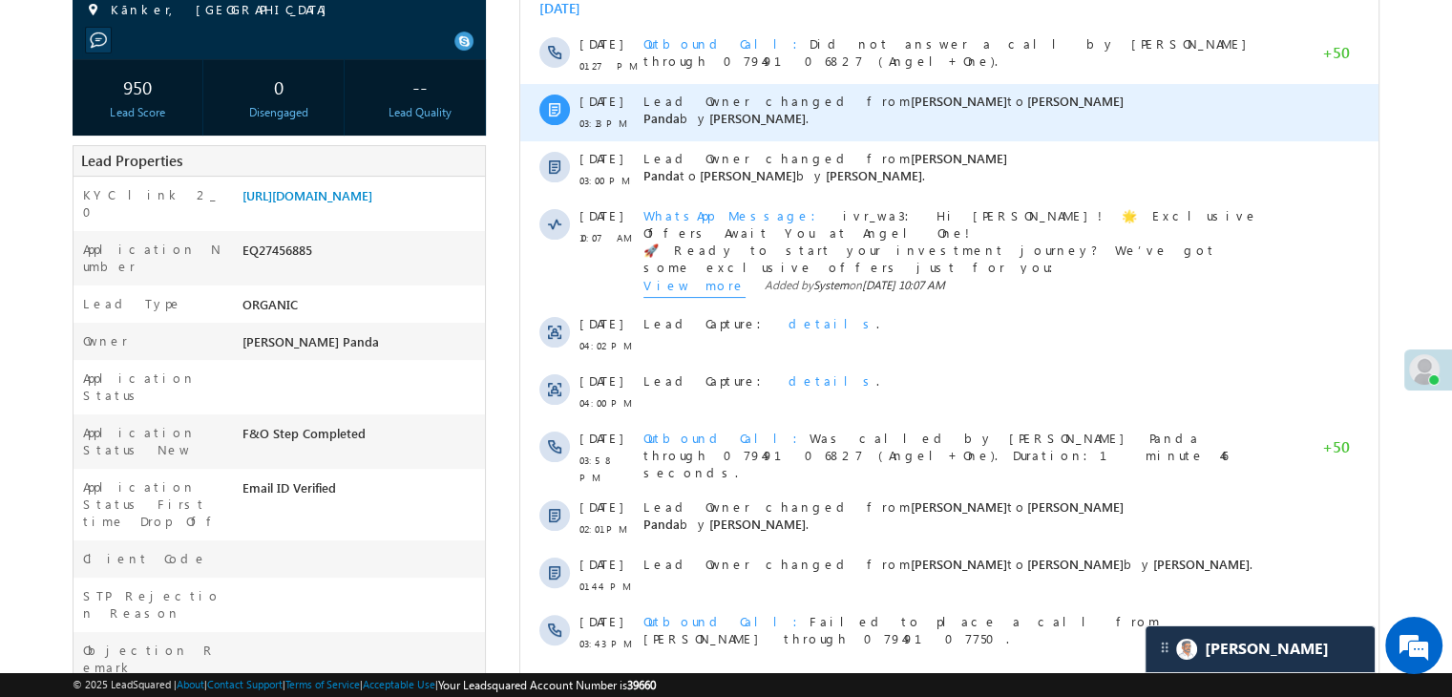
scroll to position [382, 0]
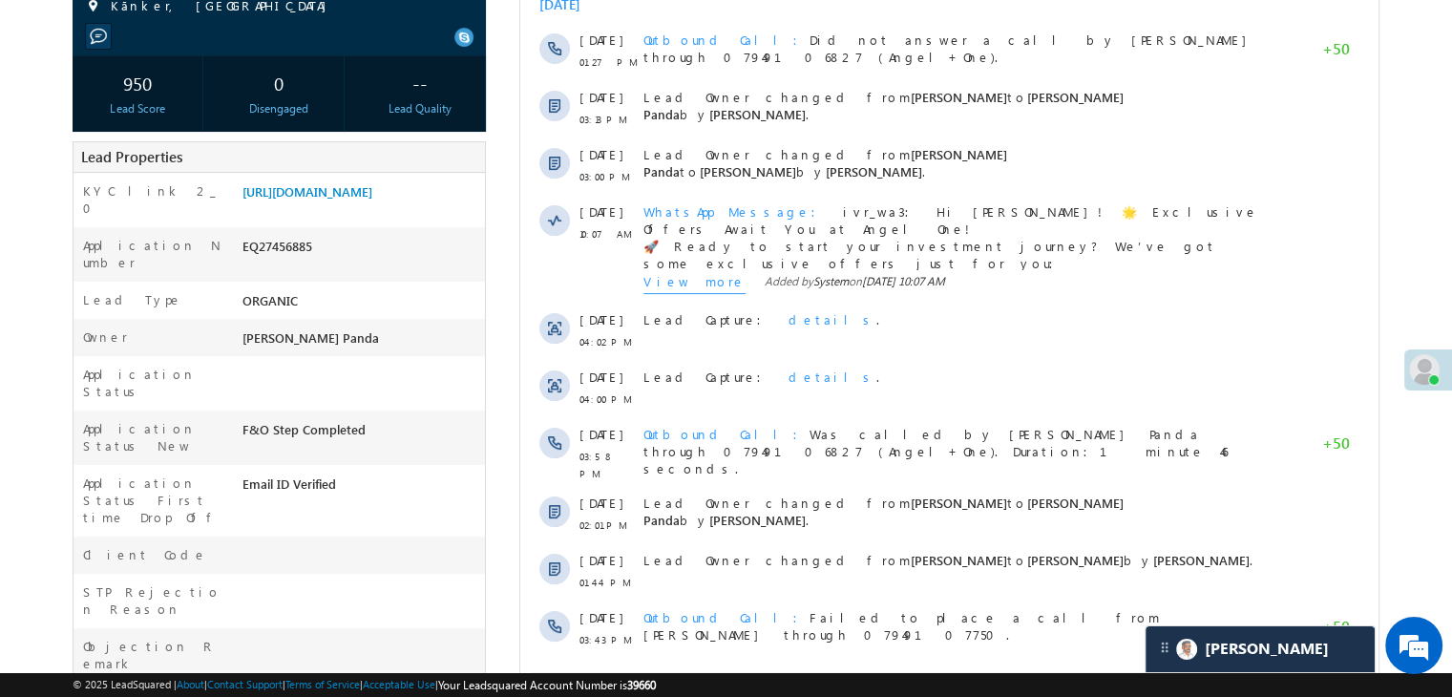
scroll to position [95, 0]
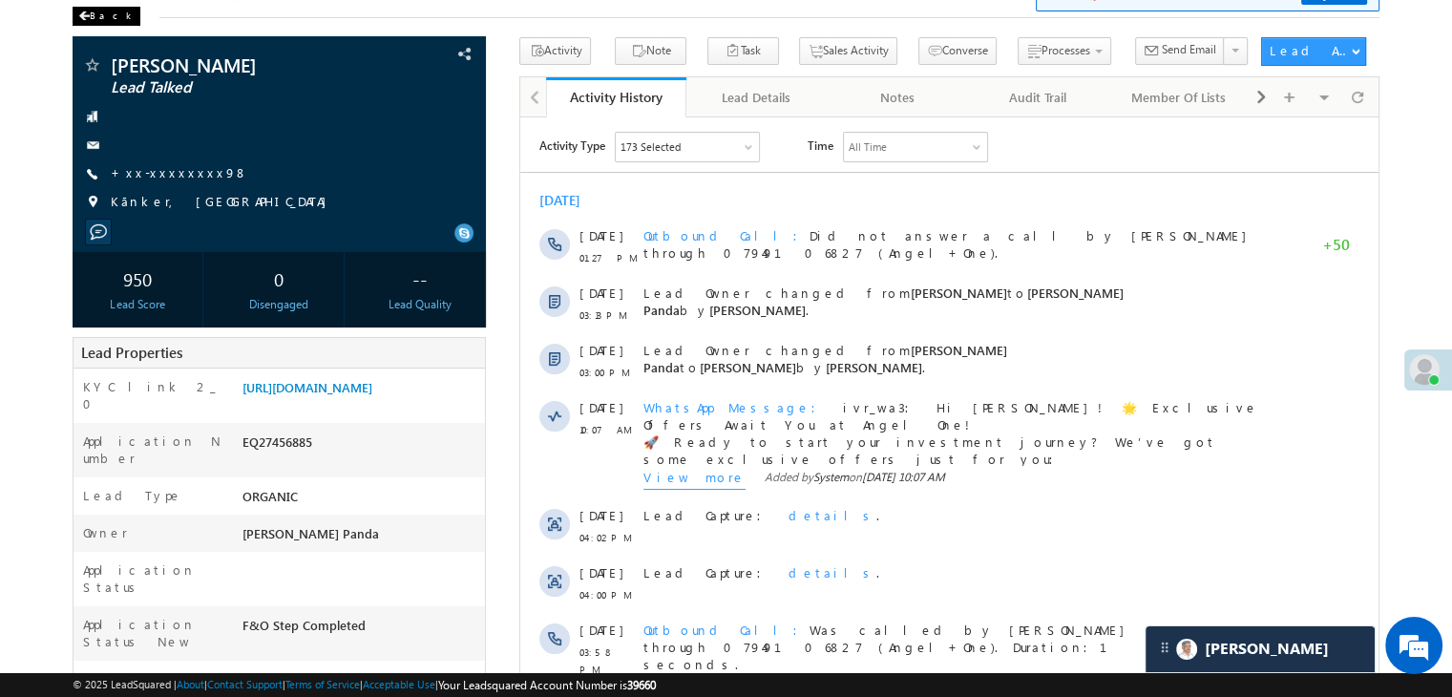
click at [89, 15] on span at bounding box center [83, 16] width 11 height 10
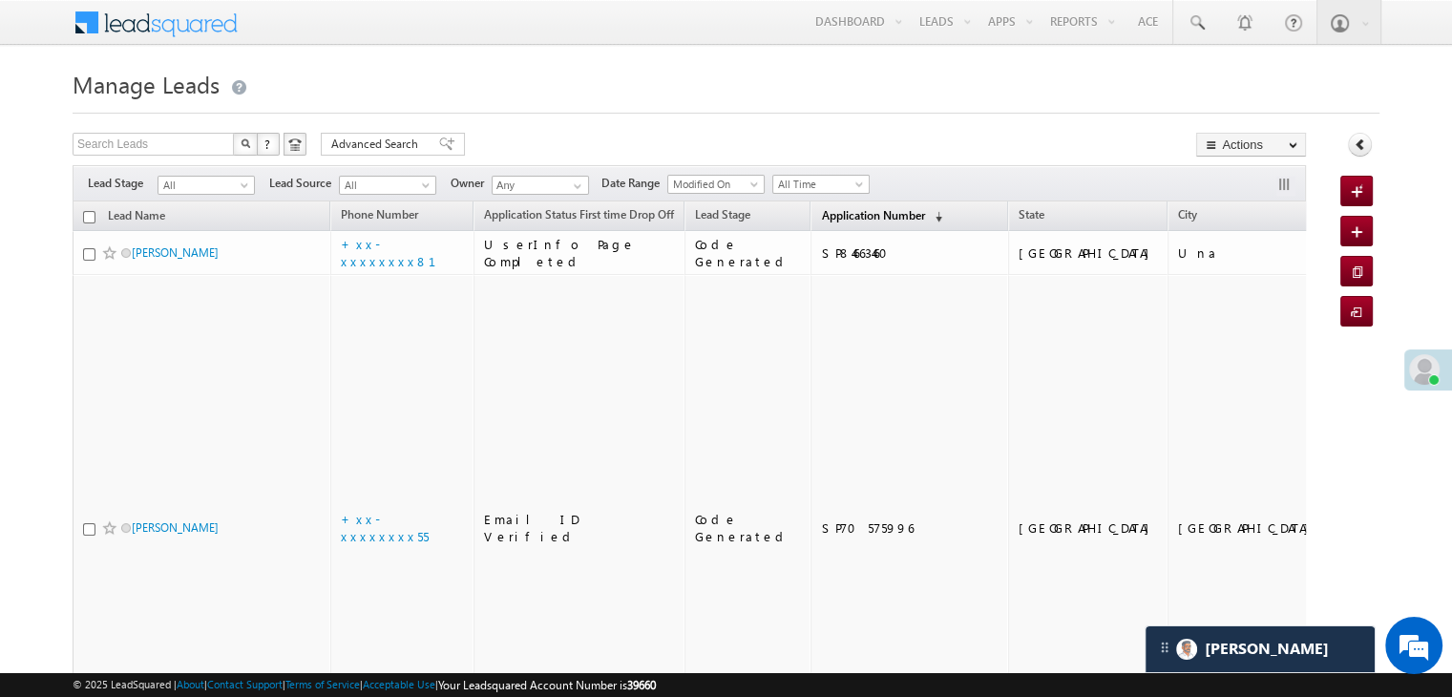
click at [821, 211] on span "Application Number" at bounding box center [872, 215] width 103 height 14
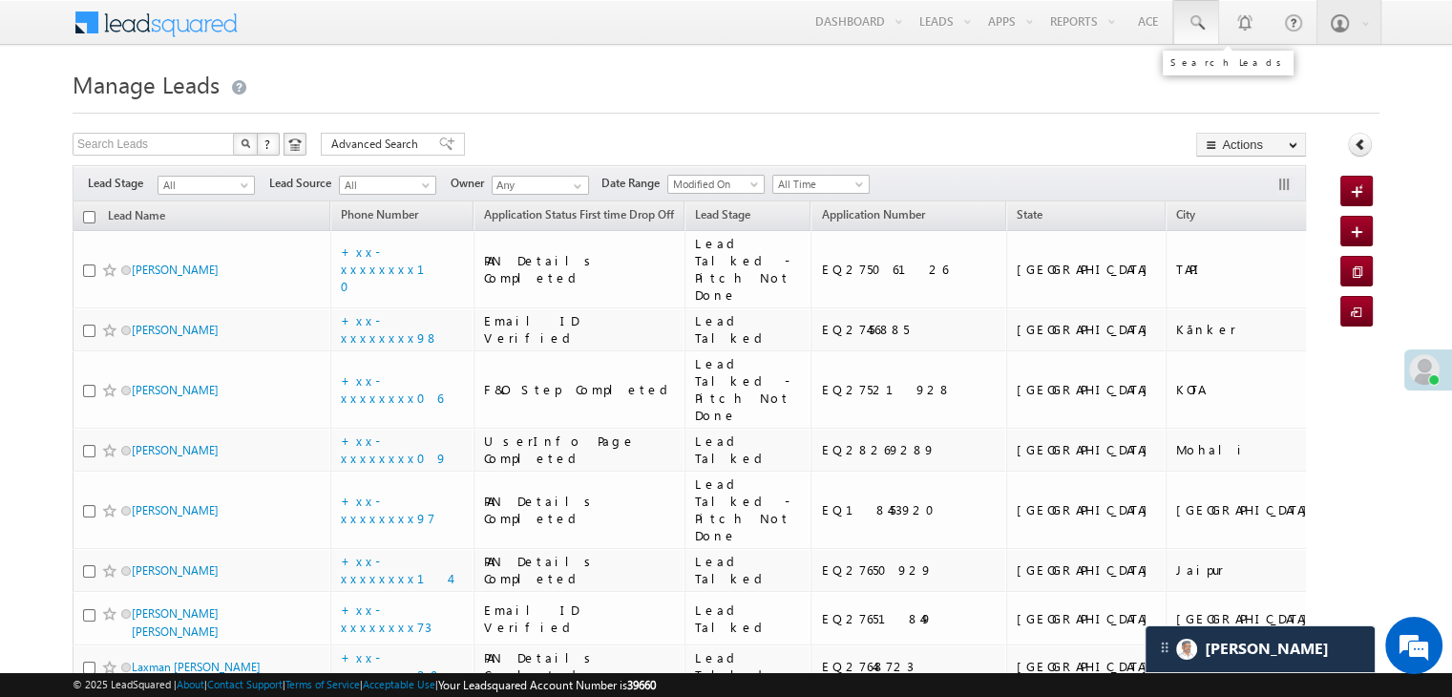
click at [1196, 18] on span at bounding box center [1196, 22] width 19 height 19
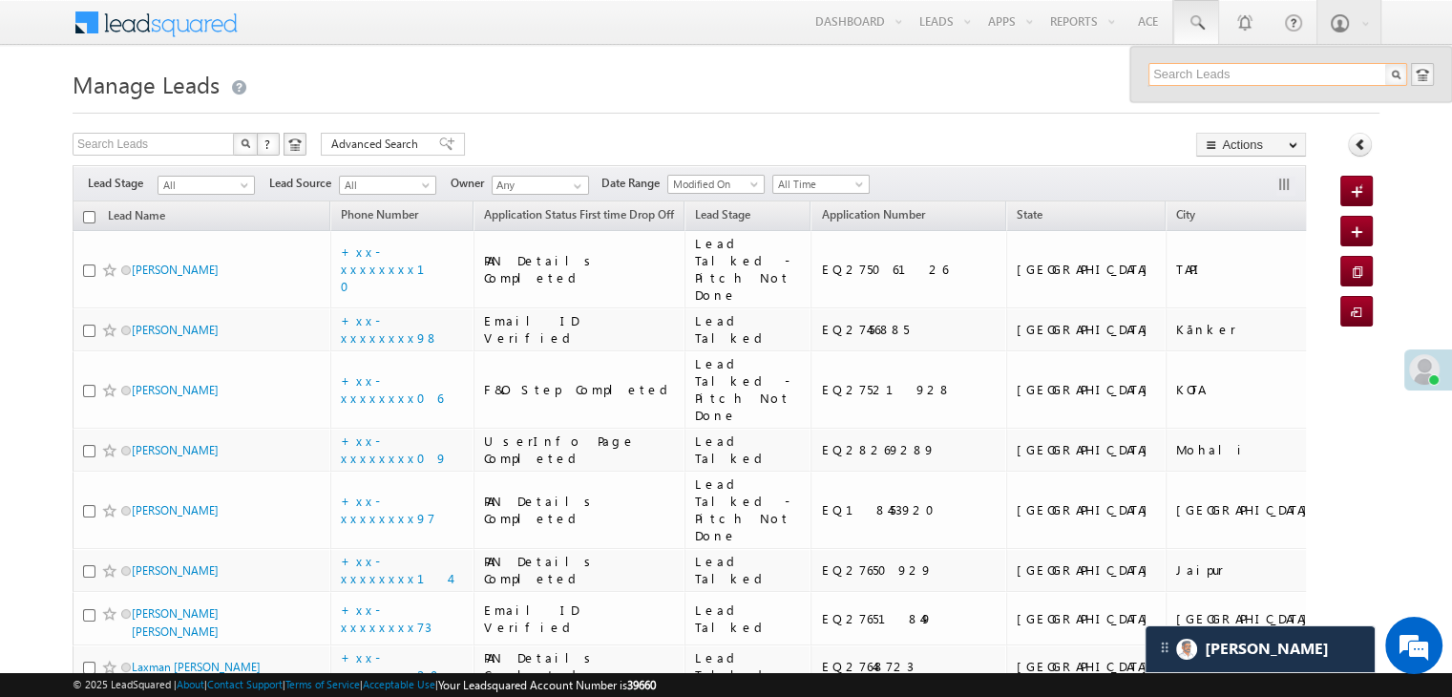
paste input "EQ27581047"
type input "EQ27581047"
click at [1176, 107] on div "Karan Singh" at bounding box center [1286, 102] width 256 height 21
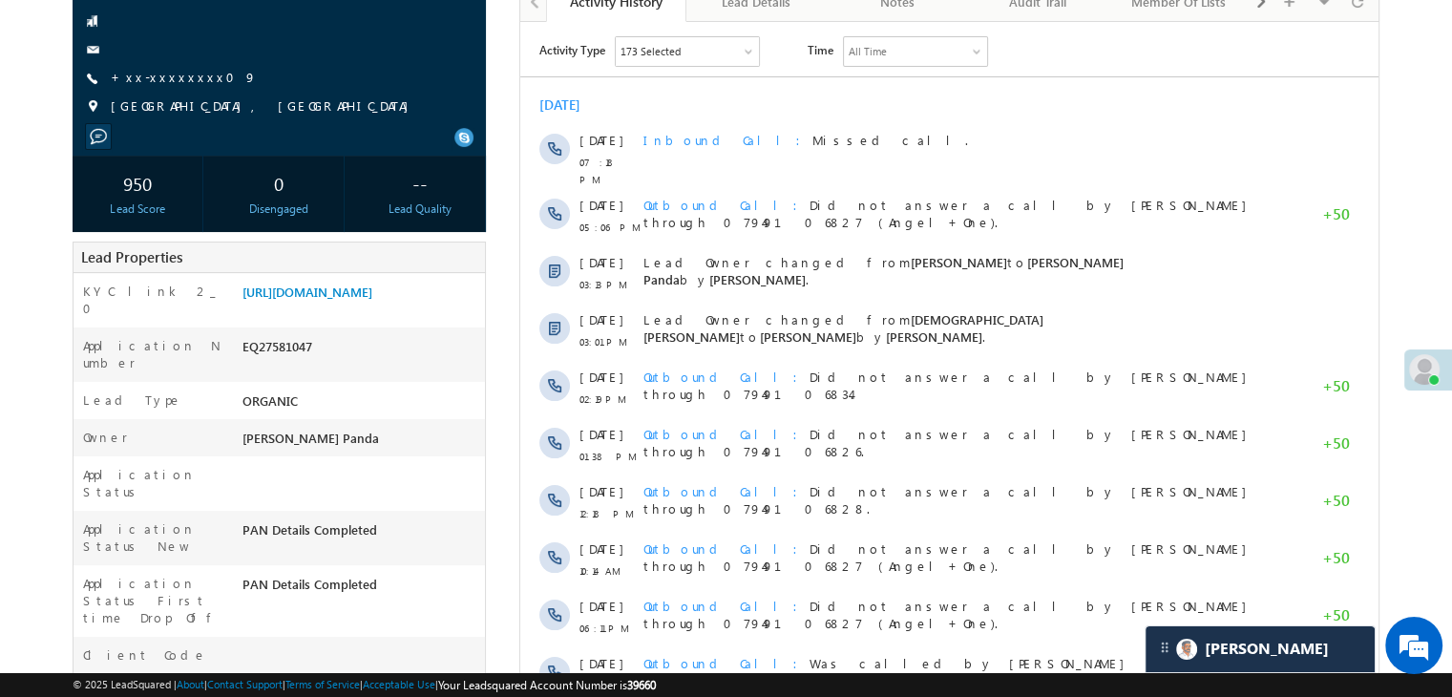
scroll to position [95, 0]
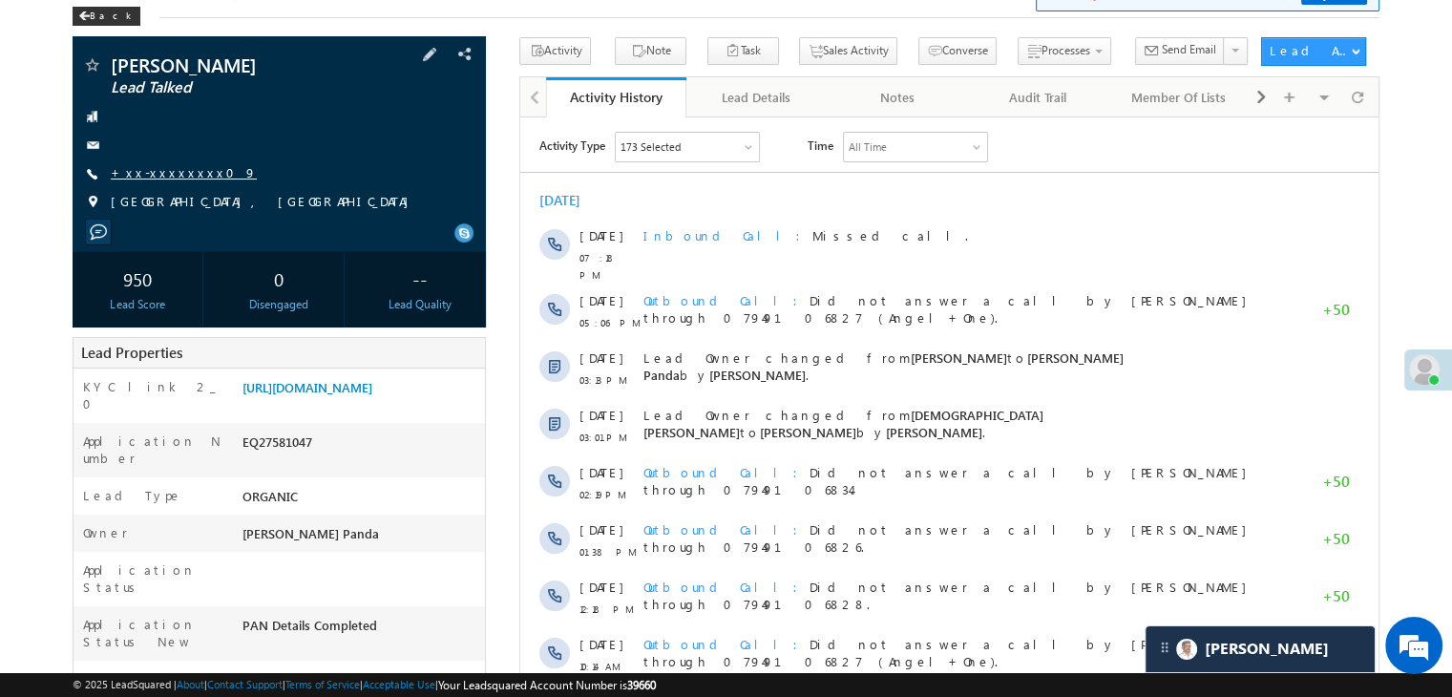
click at [159, 177] on link "+xx-xxxxxxxx09" at bounding box center [184, 172] width 146 height 16
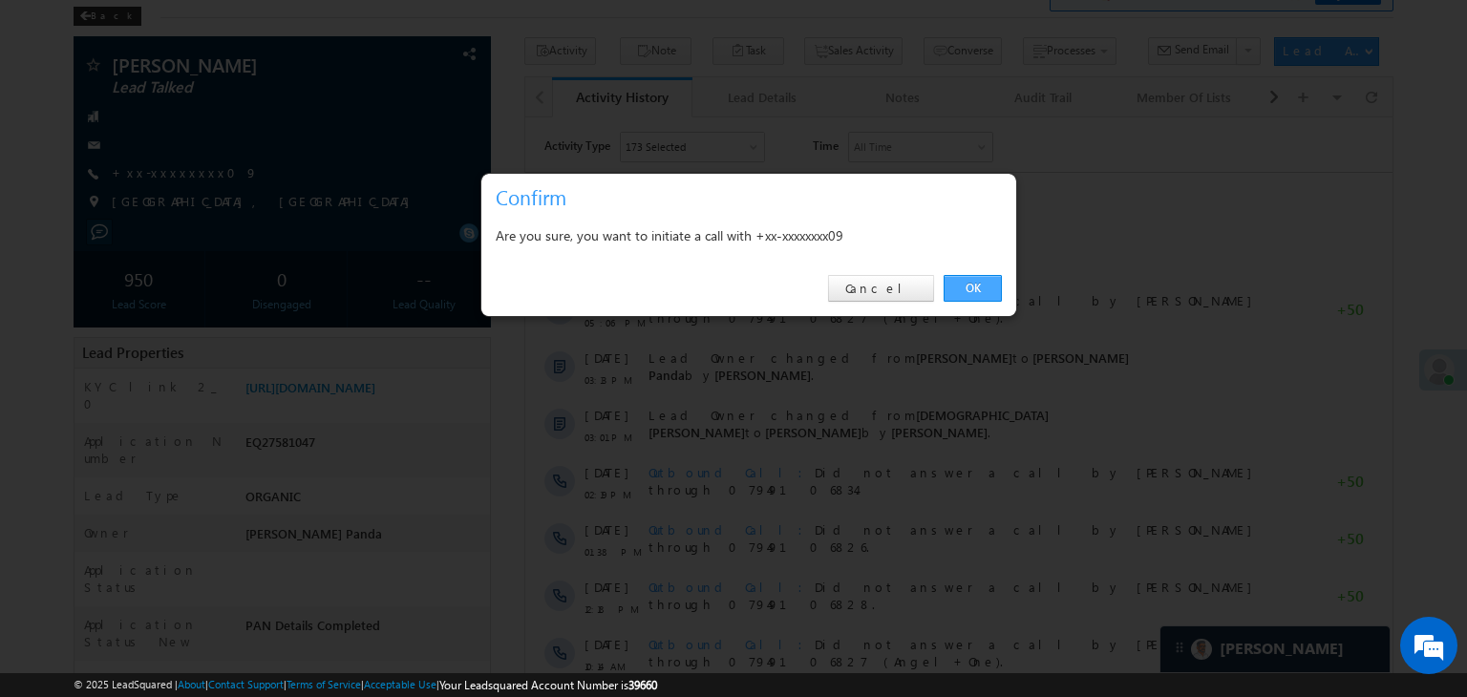
click at [981, 295] on link "OK" at bounding box center [972, 288] width 58 height 27
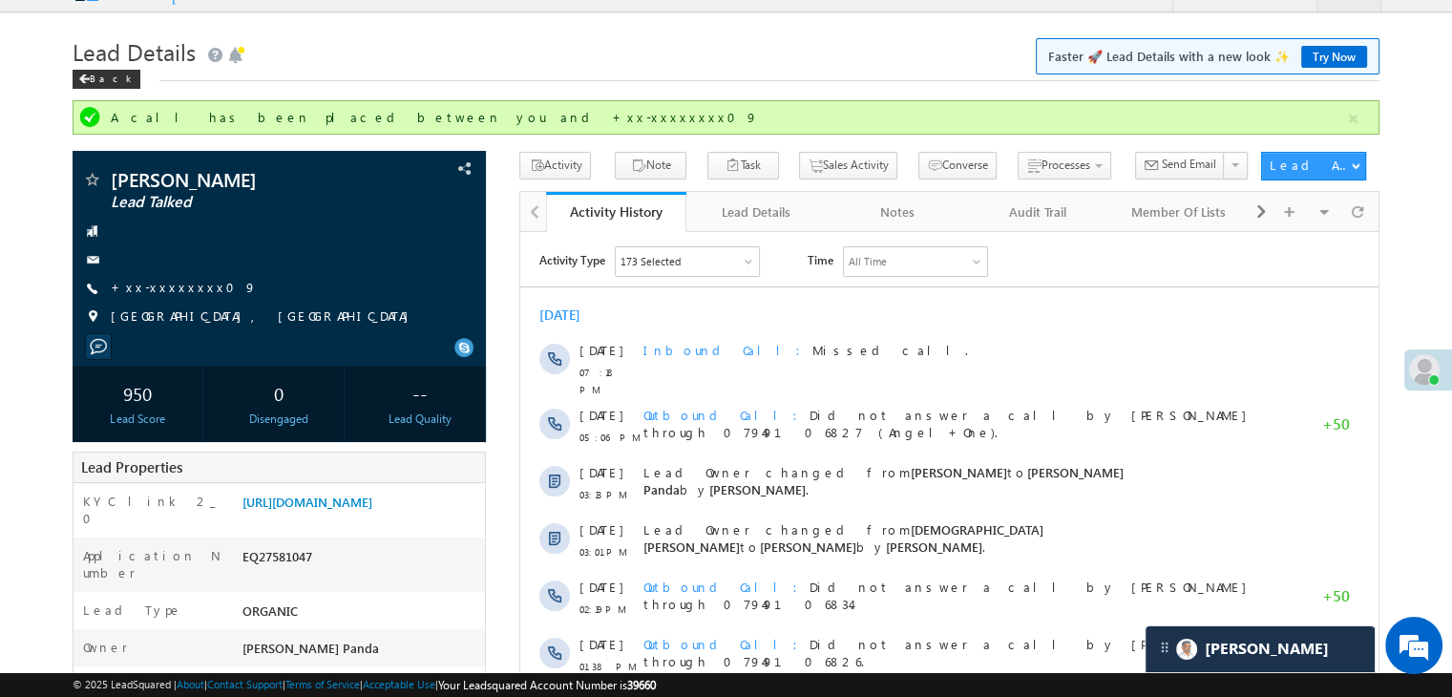
scroll to position [0, 0]
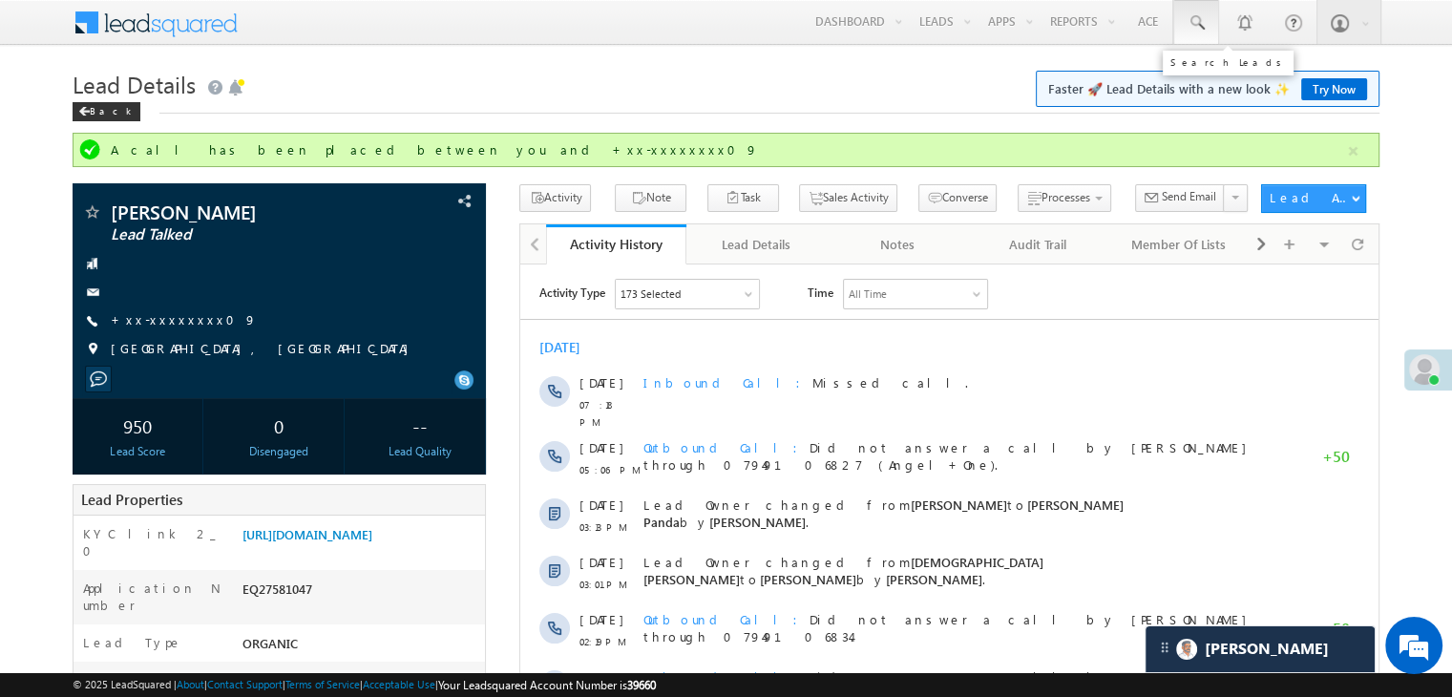
click at [1199, 24] on span at bounding box center [1196, 22] width 19 height 19
paste input "EQ27968466"
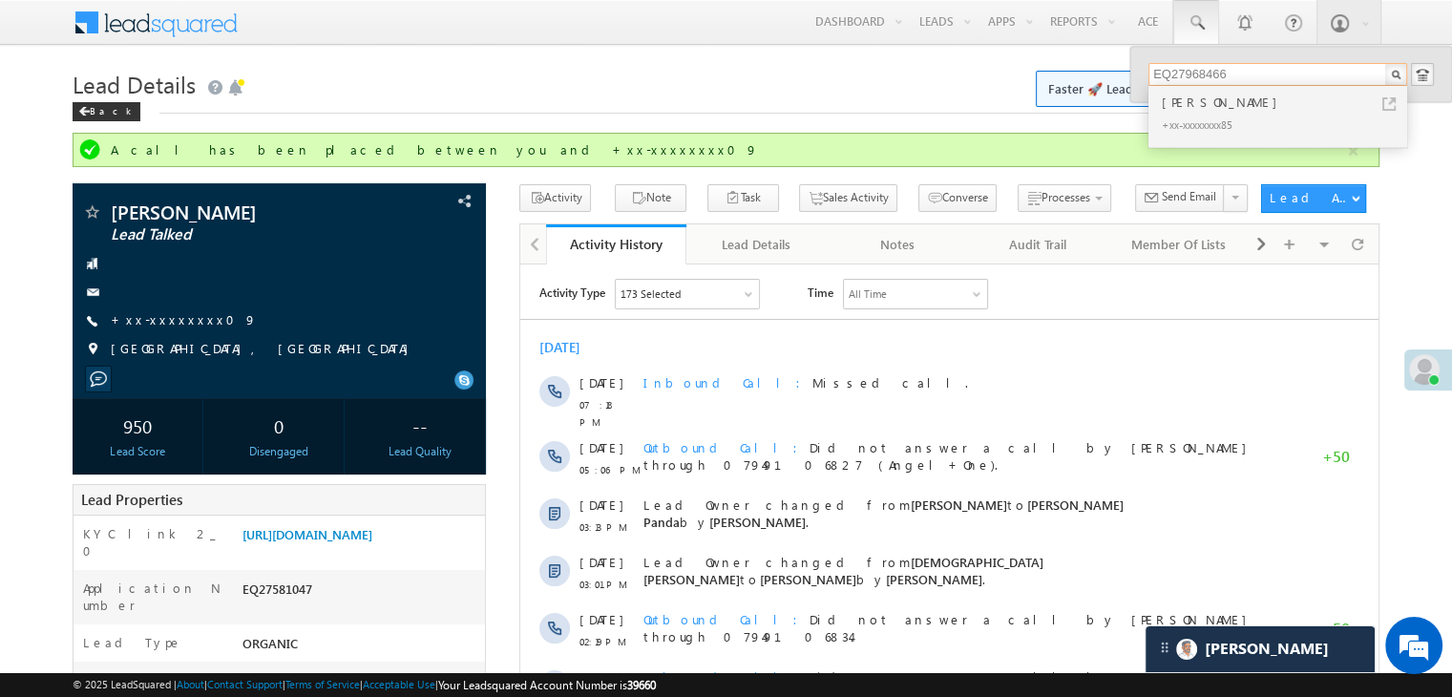
type input "EQ27968466"
click at [1198, 104] on div "[PERSON_NAME]" at bounding box center [1286, 102] width 256 height 21
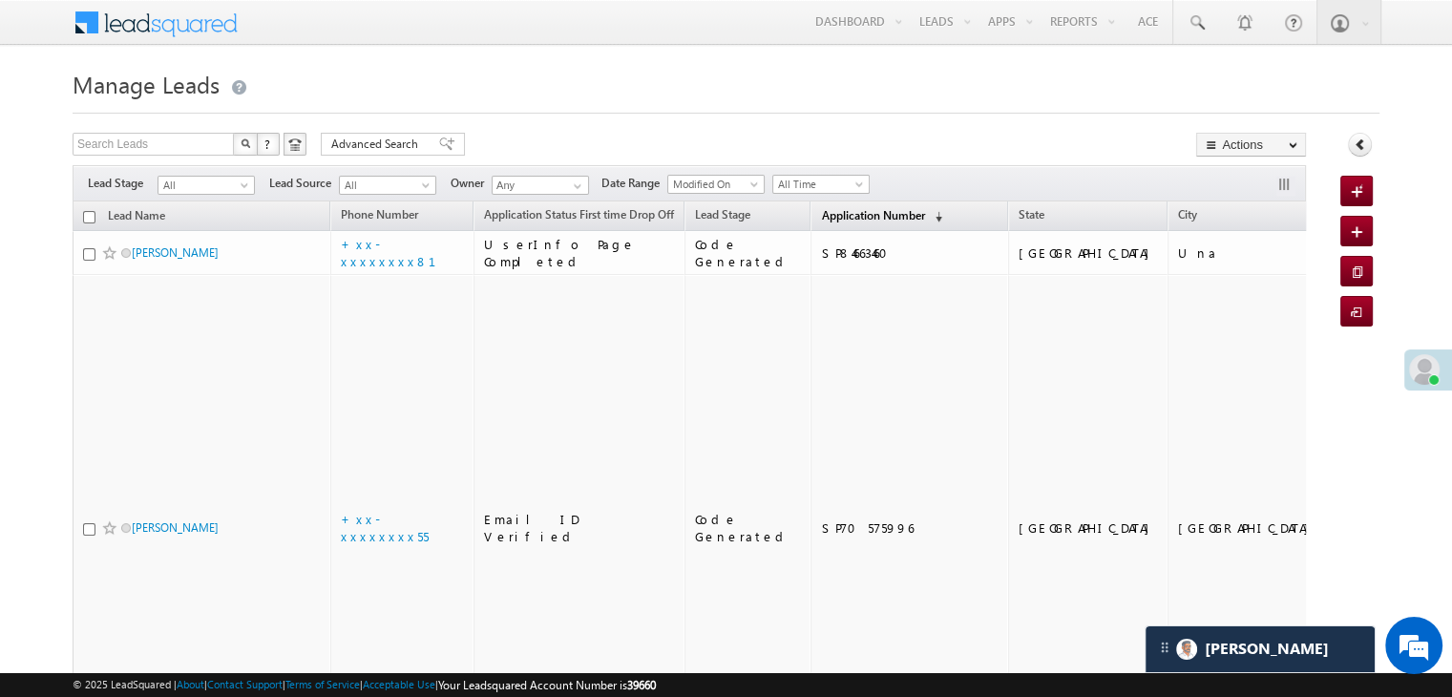
click at [828, 215] on span "Application Number" at bounding box center [872, 215] width 103 height 14
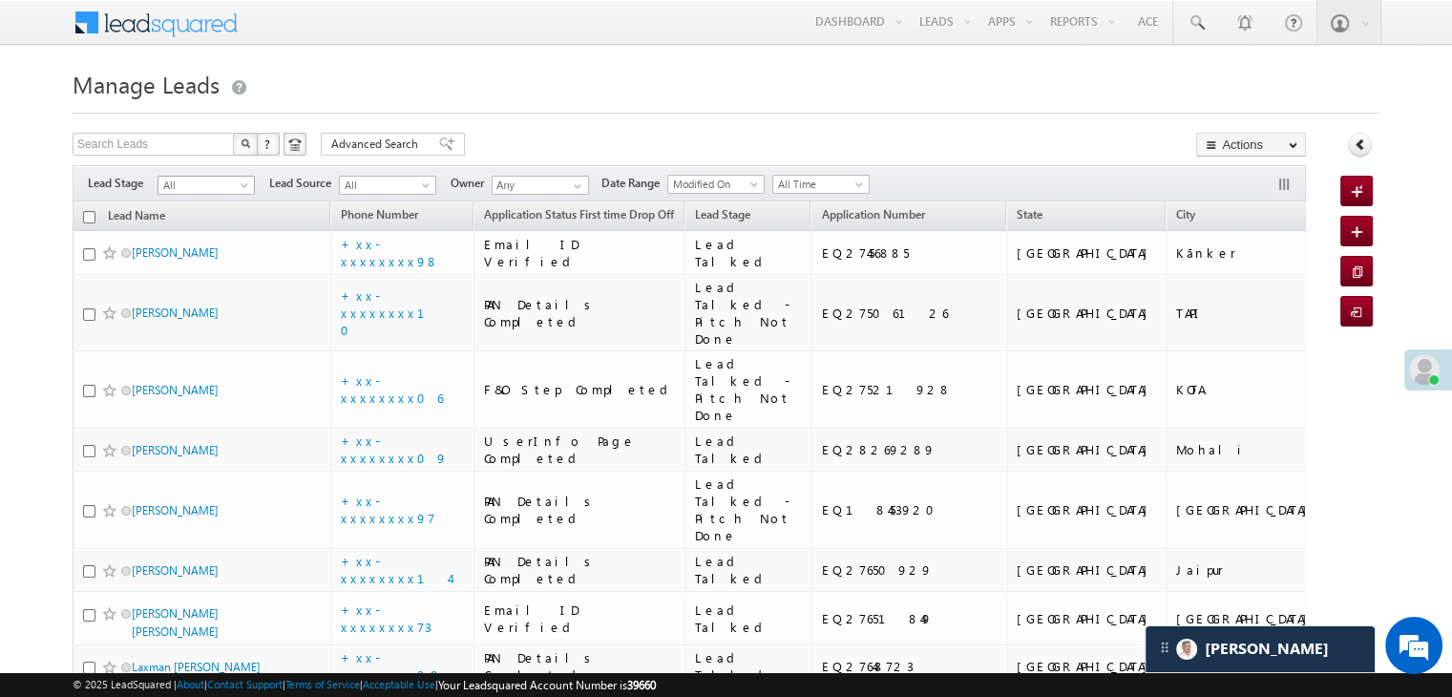
click at [239, 188] on span at bounding box center [246, 188] width 15 height 15
click at [218, 234] on link "Lead Generated" at bounding box center [207, 225] width 96 height 17
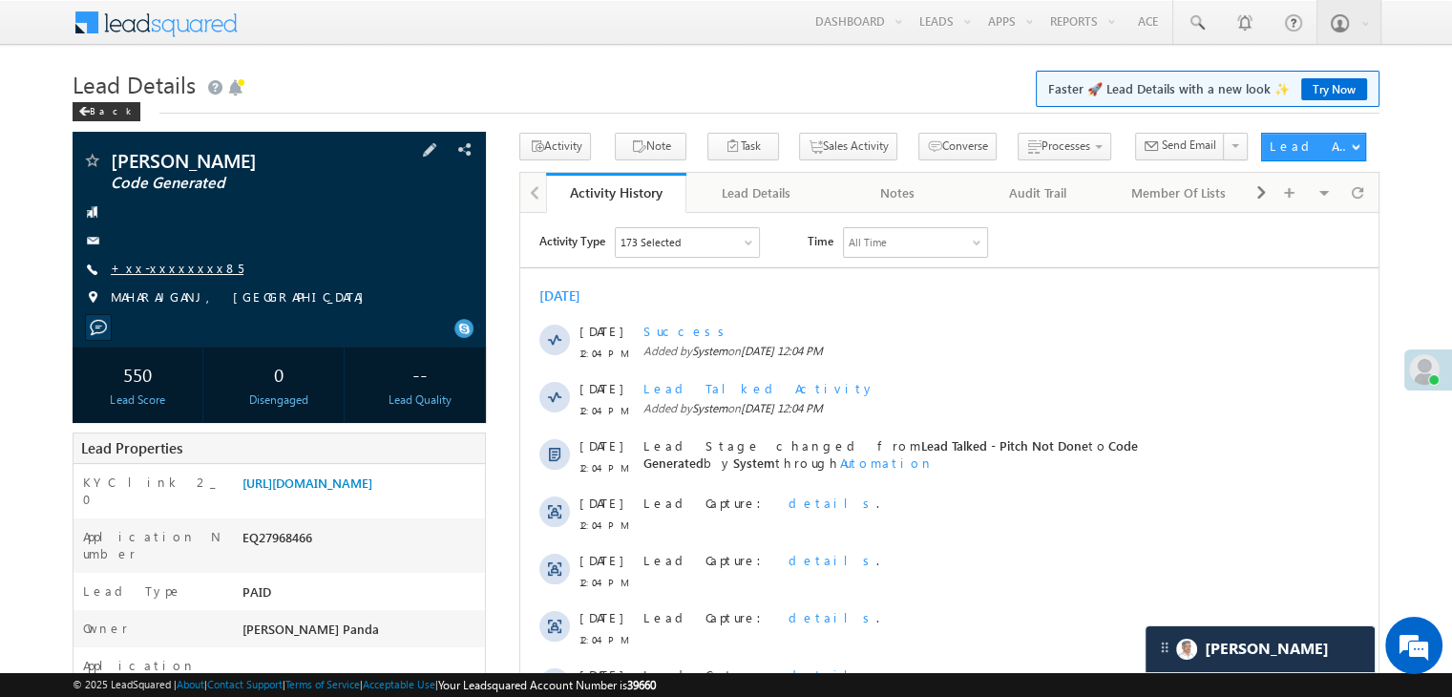
click at [172, 264] on link "+xx-xxxxxxxx85" at bounding box center [177, 268] width 133 height 16
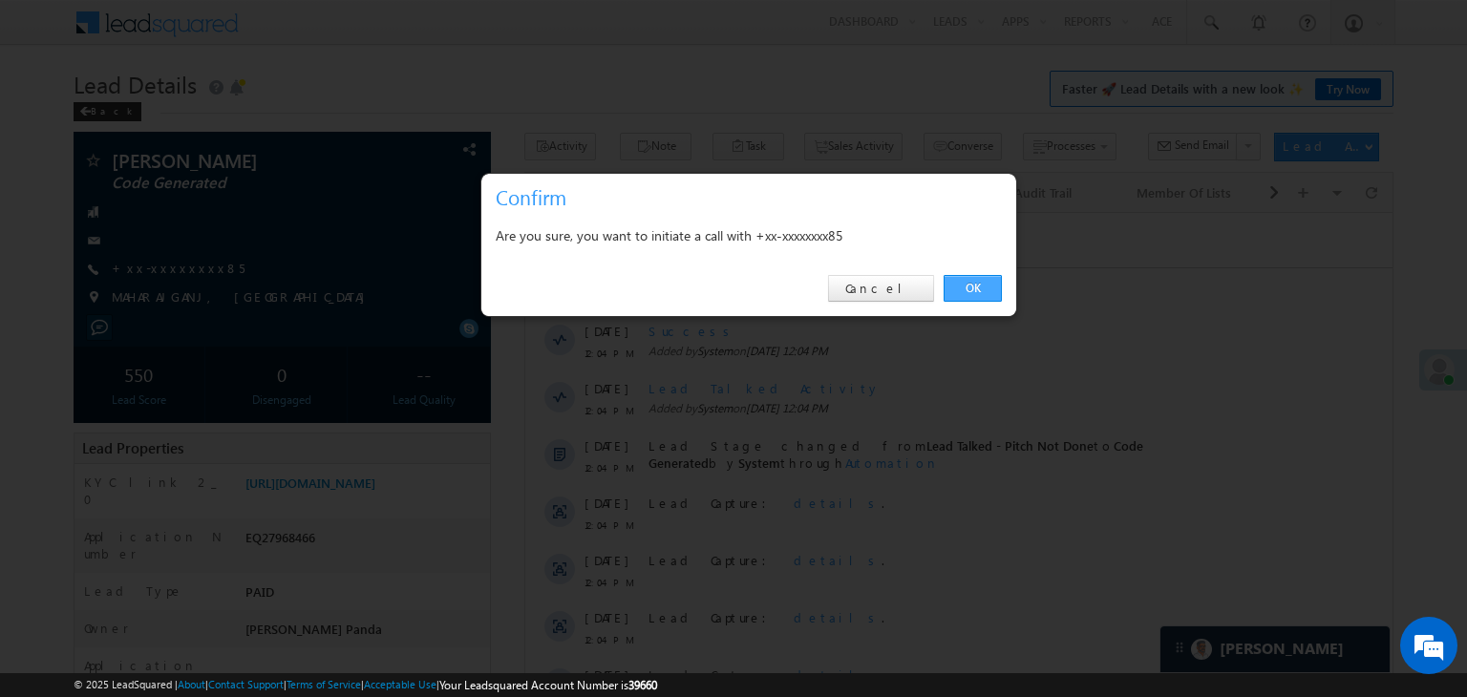
click at [980, 285] on link "OK" at bounding box center [972, 288] width 58 height 27
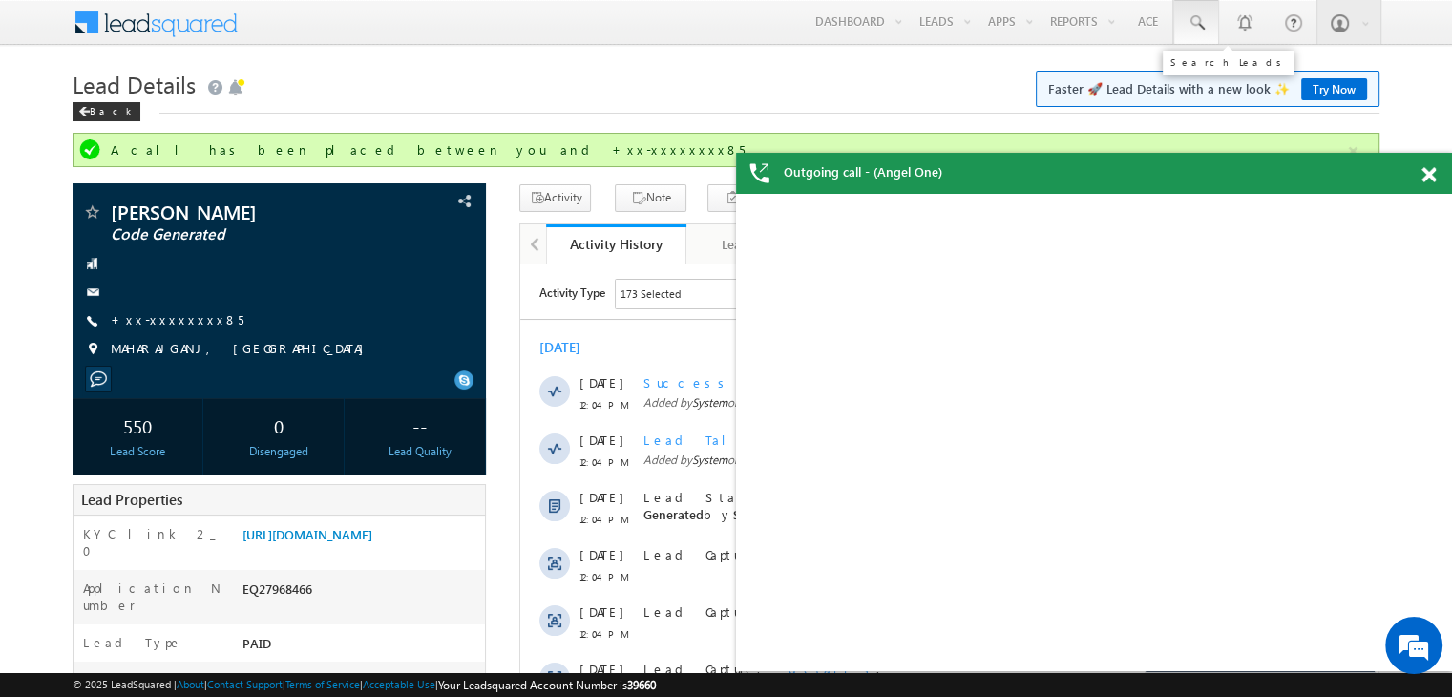
click at [1202, 22] on span at bounding box center [1196, 22] width 19 height 19
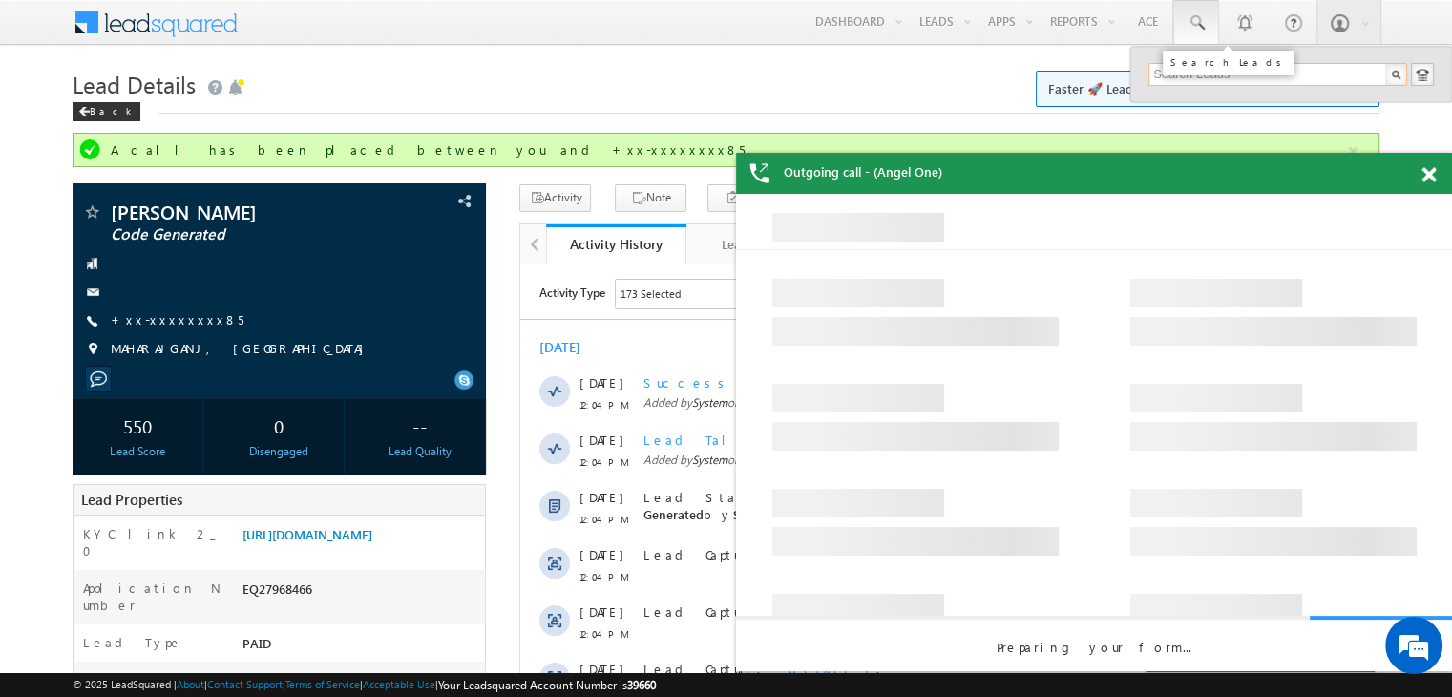
paste input "EQ27560711"
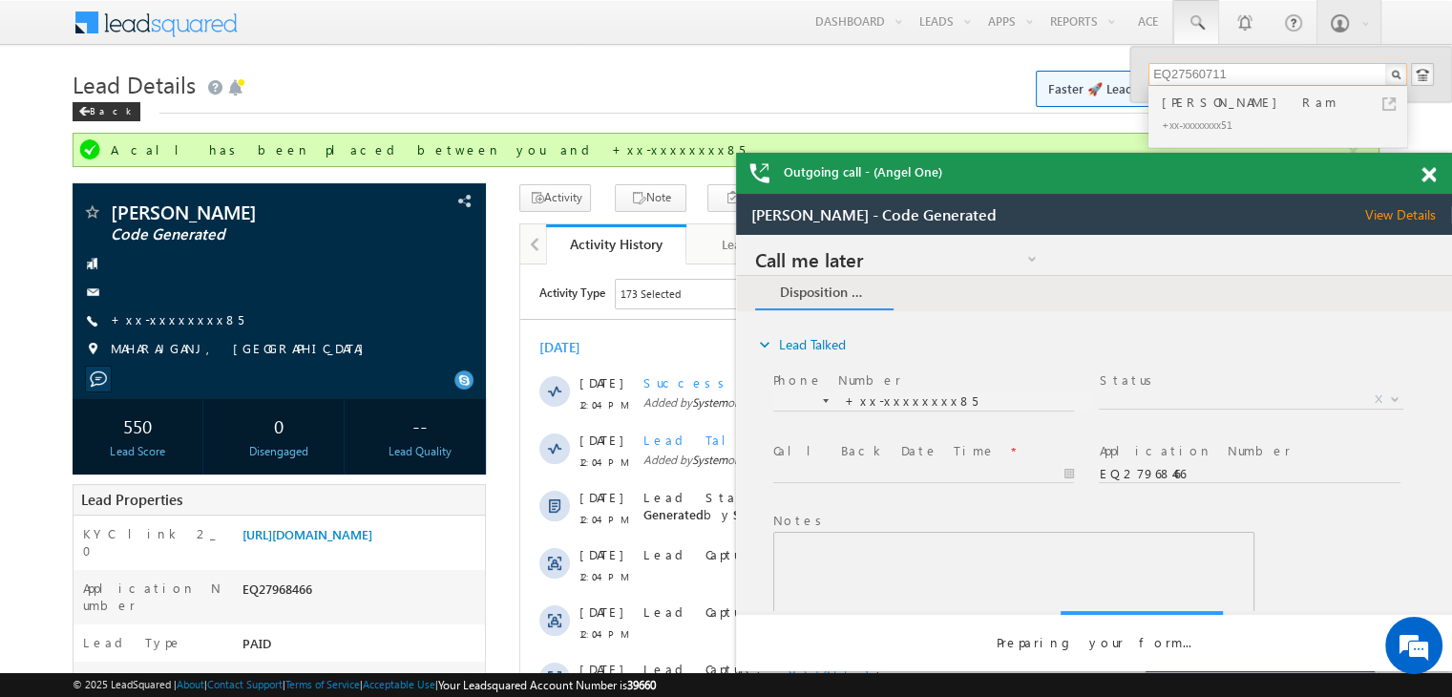
type input "EQ27560711"
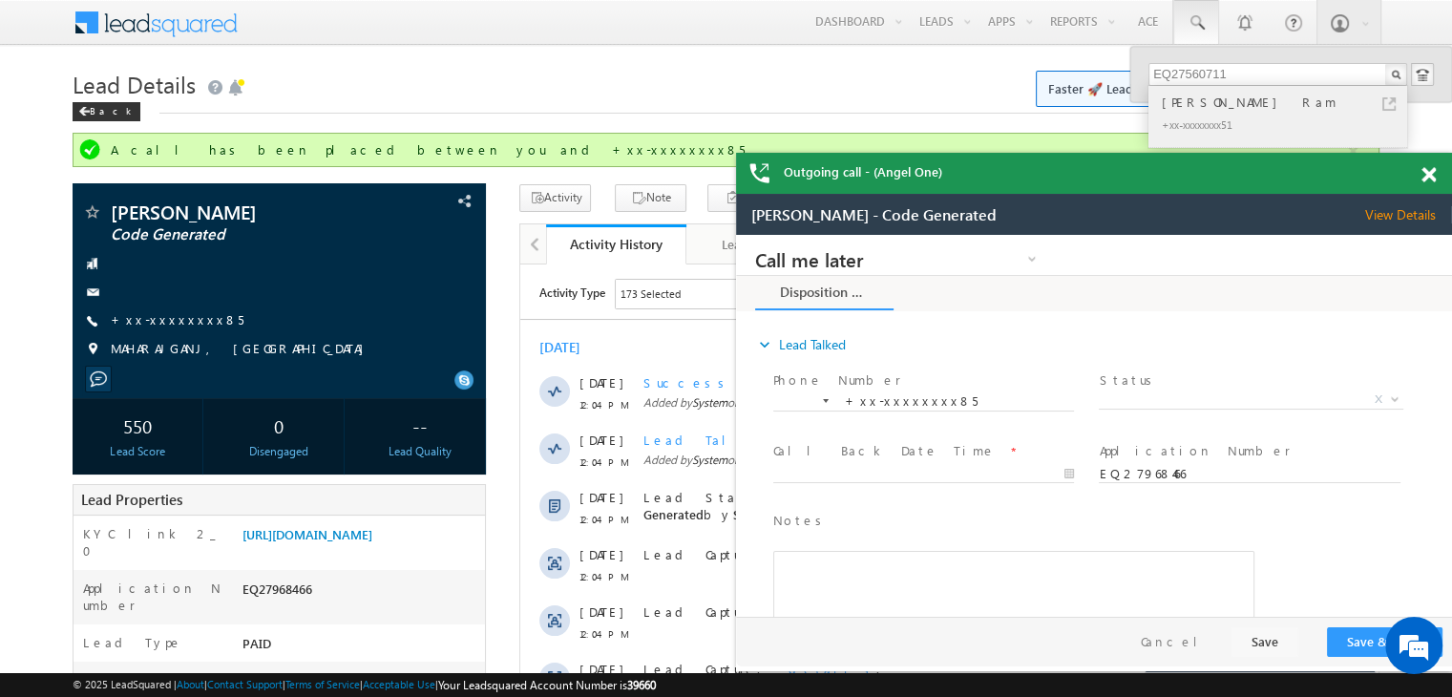
click at [1176, 100] on div "Shyopat Ram" at bounding box center [1286, 102] width 256 height 21
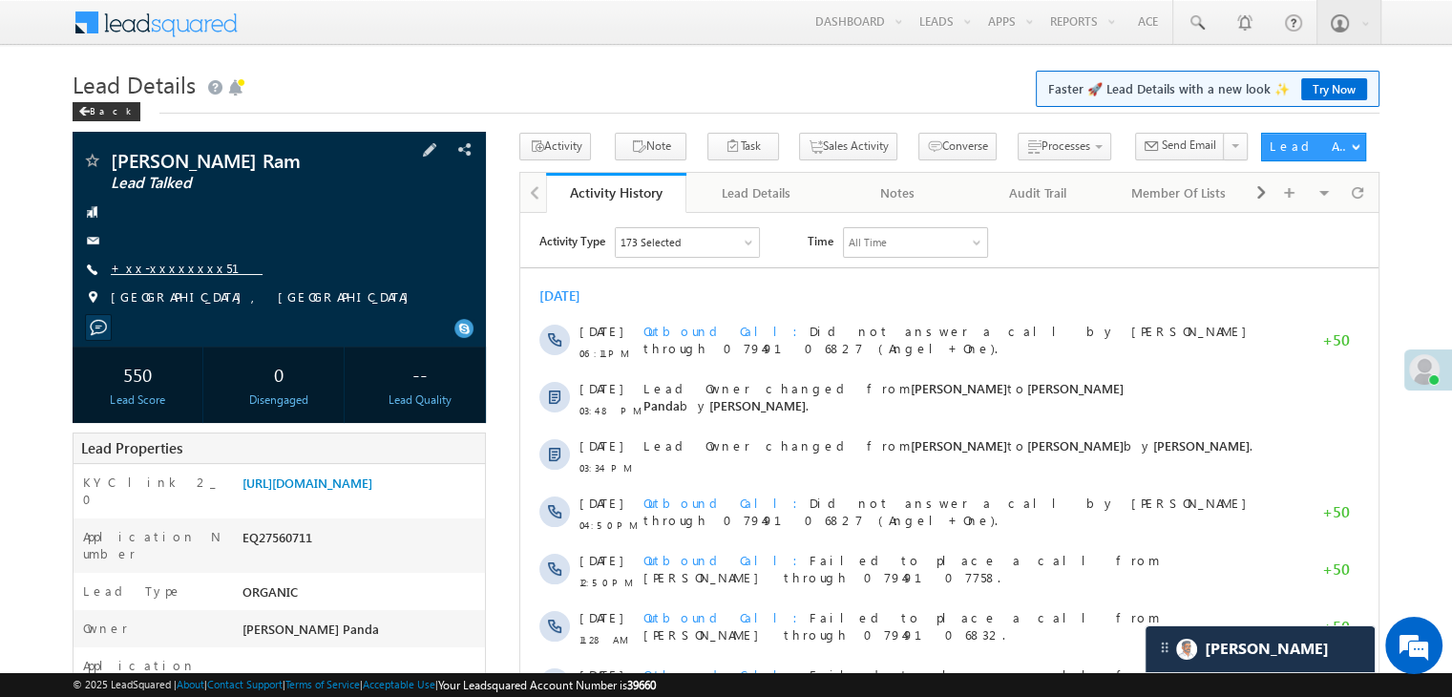
click at [153, 264] on link "+xx-xxxxxxxx51" at bounding box center [187, 268] width 152 height 16
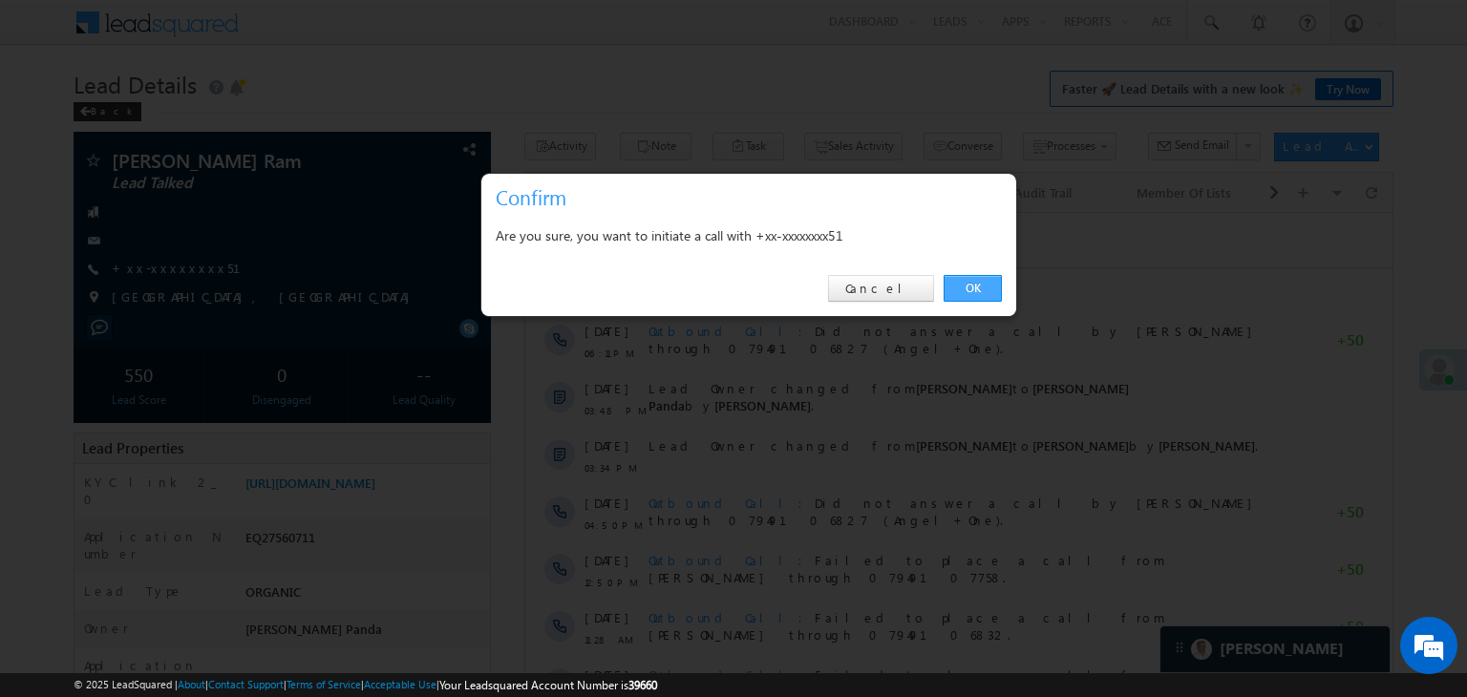
click at [994, 285] on link "OK" at bounding box center [972, 288] width 58 height 27
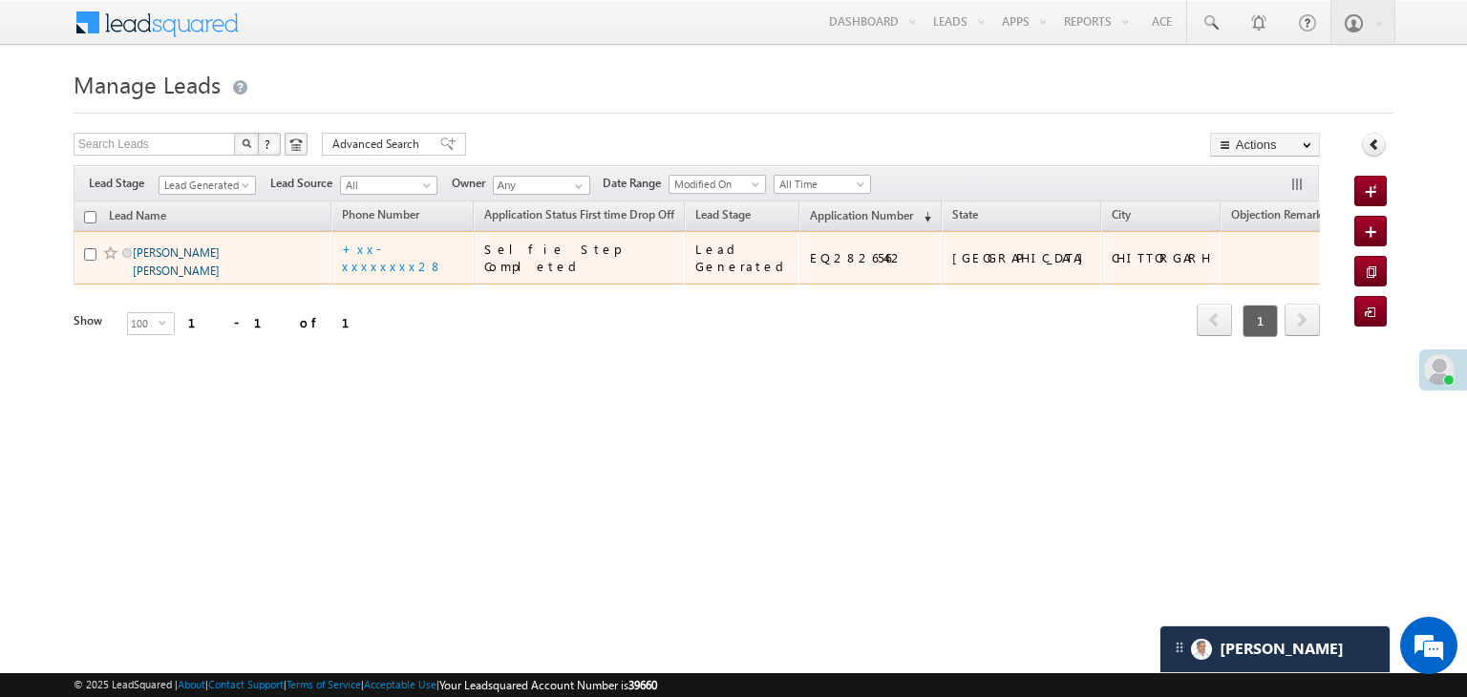
click at [181, 278] on link "[PERSON_NAME] [PERSON_NAME]" at bounding box center [176, 261] width 87 height 32
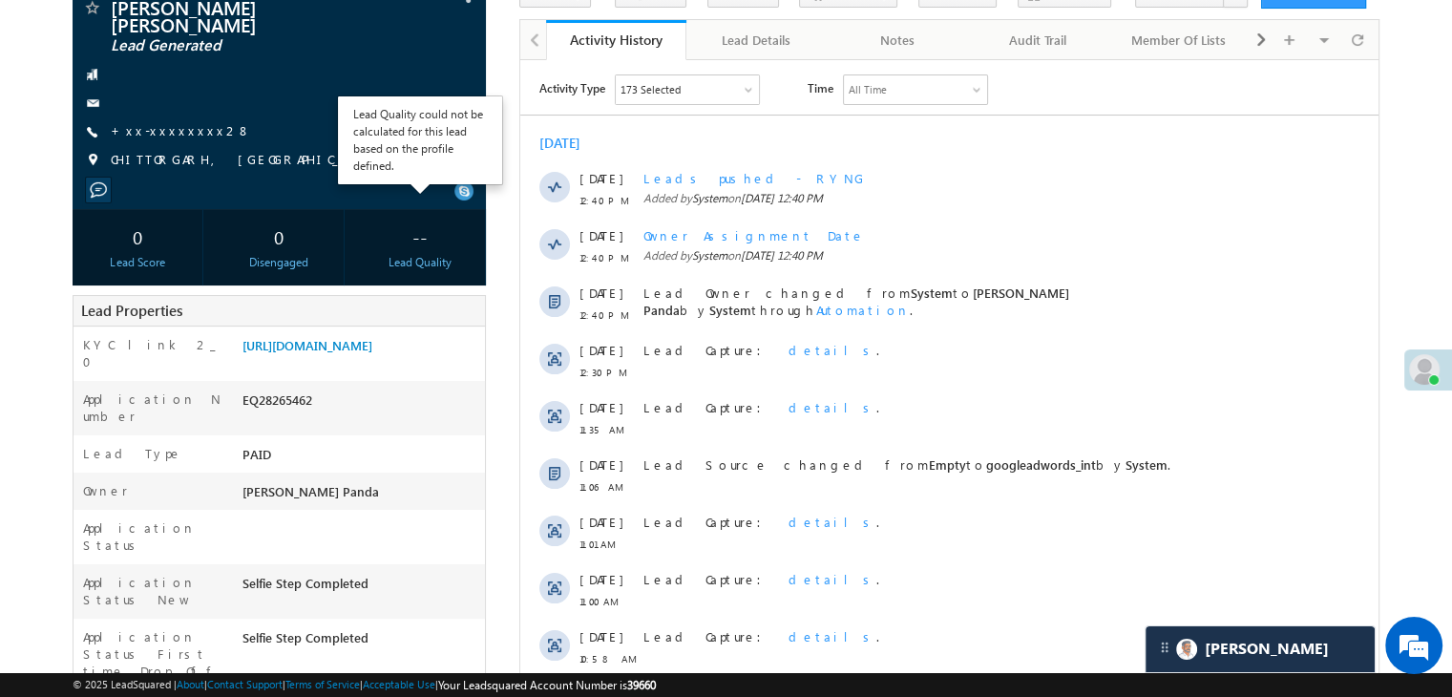
scroll to position [191, 0]
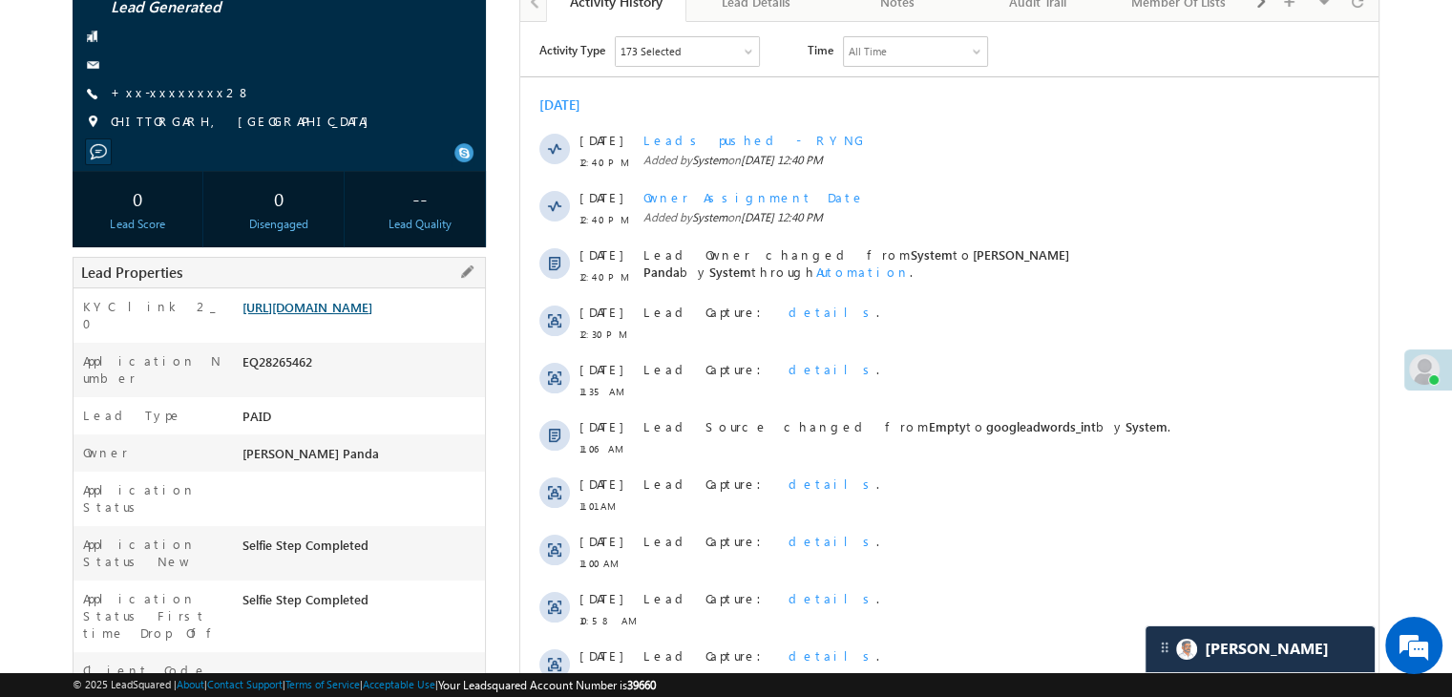
click at [356, 315] on link "[URL][DOMAIN_NAME]" at bounding box center [308, 307] width 130 height 16
click at [169, 84] on link "+xx-xxxxxxxx28" at bounding box center [181, 92] width 140 height 16
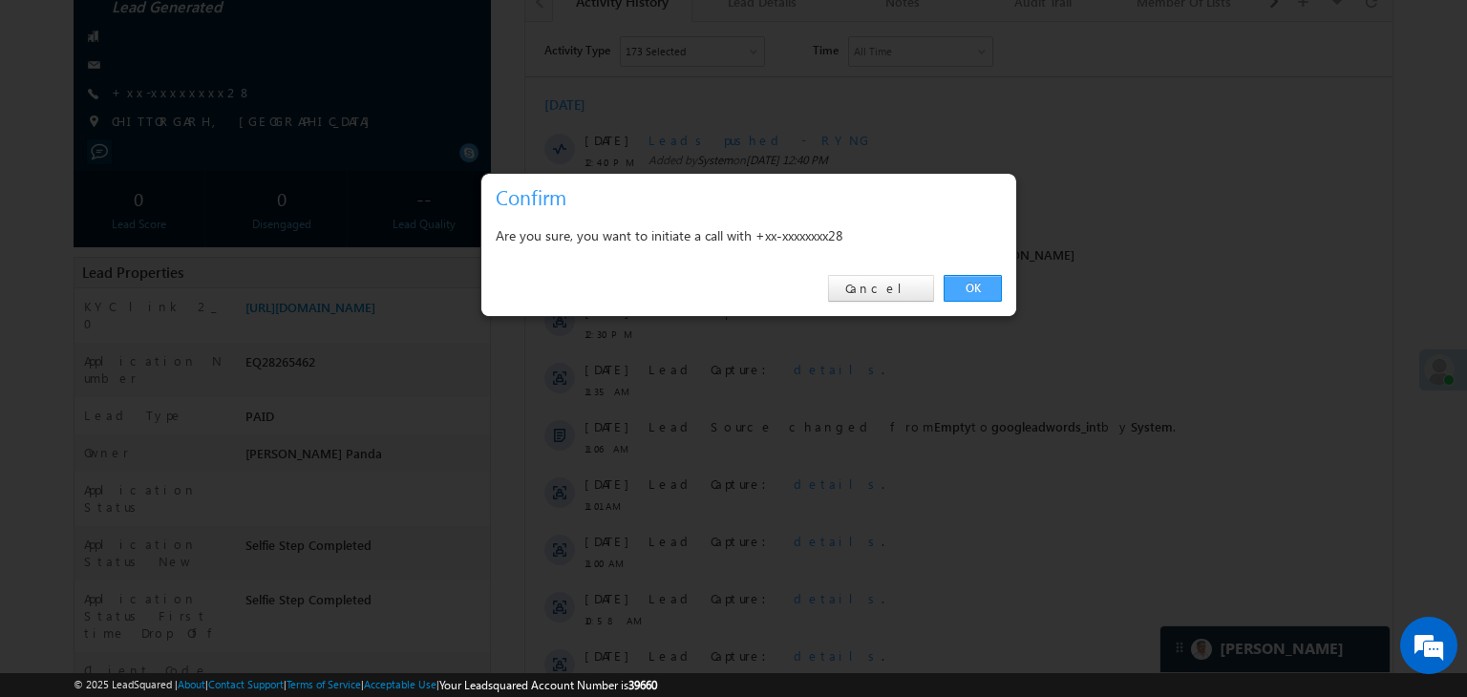
click at [984, 284] on link "OK" at bounding box center [972, 288] width 58 height 27
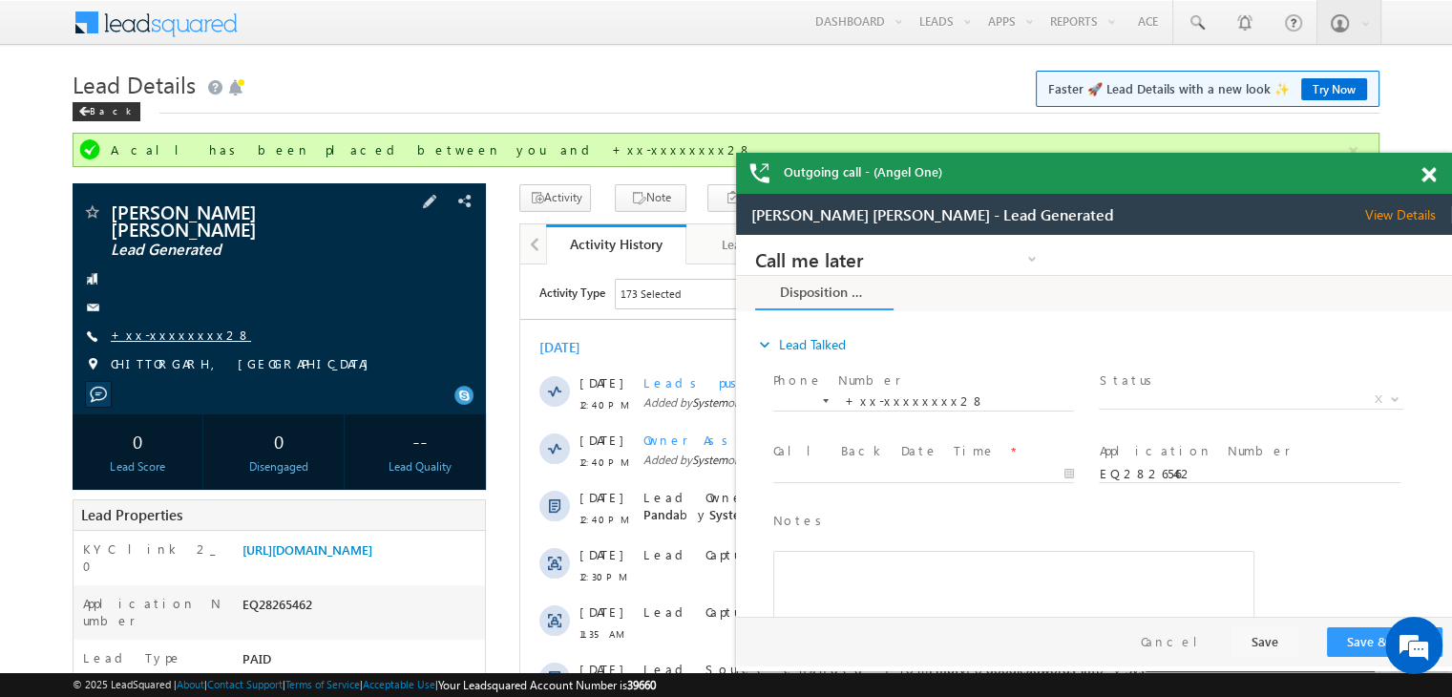
click at [168, 327] on link "+xx-xxxxxxxx28" at bounding box center [181, 335] width 140 height 16
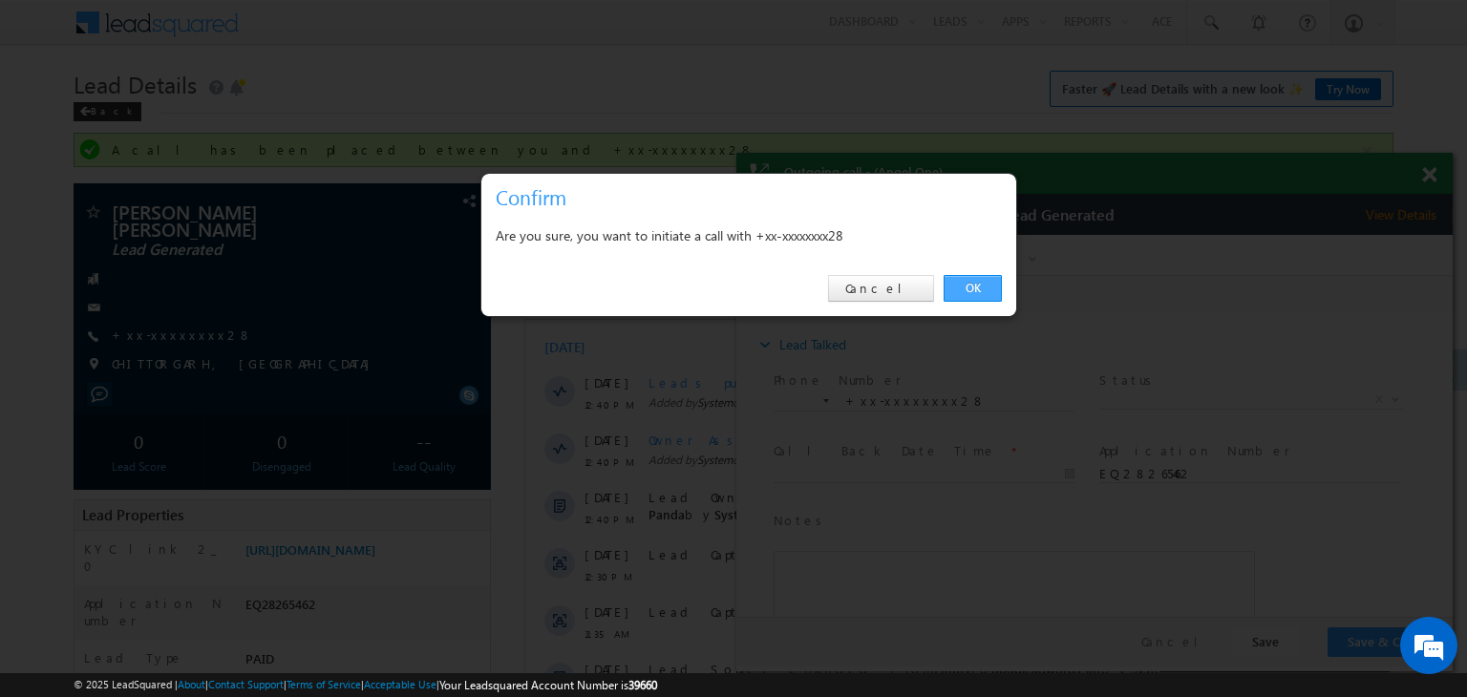
click at [973, 292] on link "OK" at bounding box center [972, 288] width 58 height 27
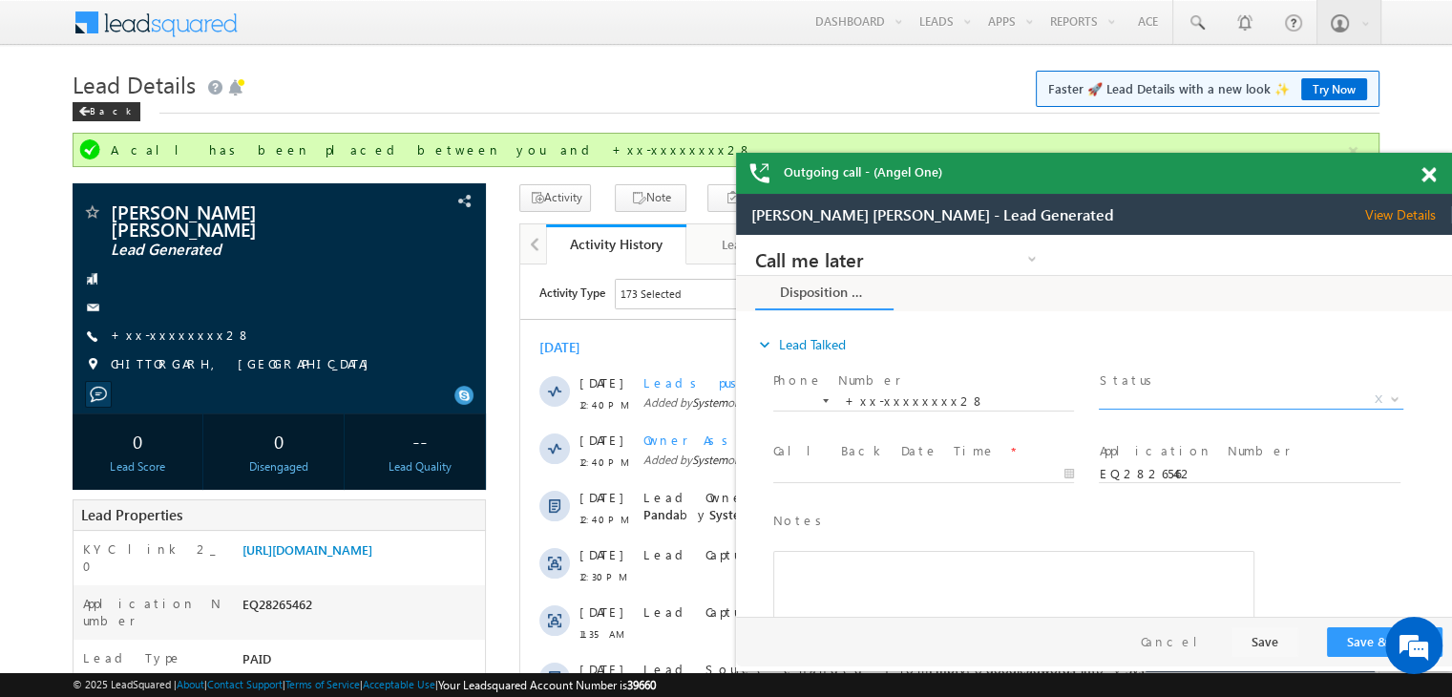
click at [1240, 396] on span "X" at bounding box center [1251, 400] width 304 height 19
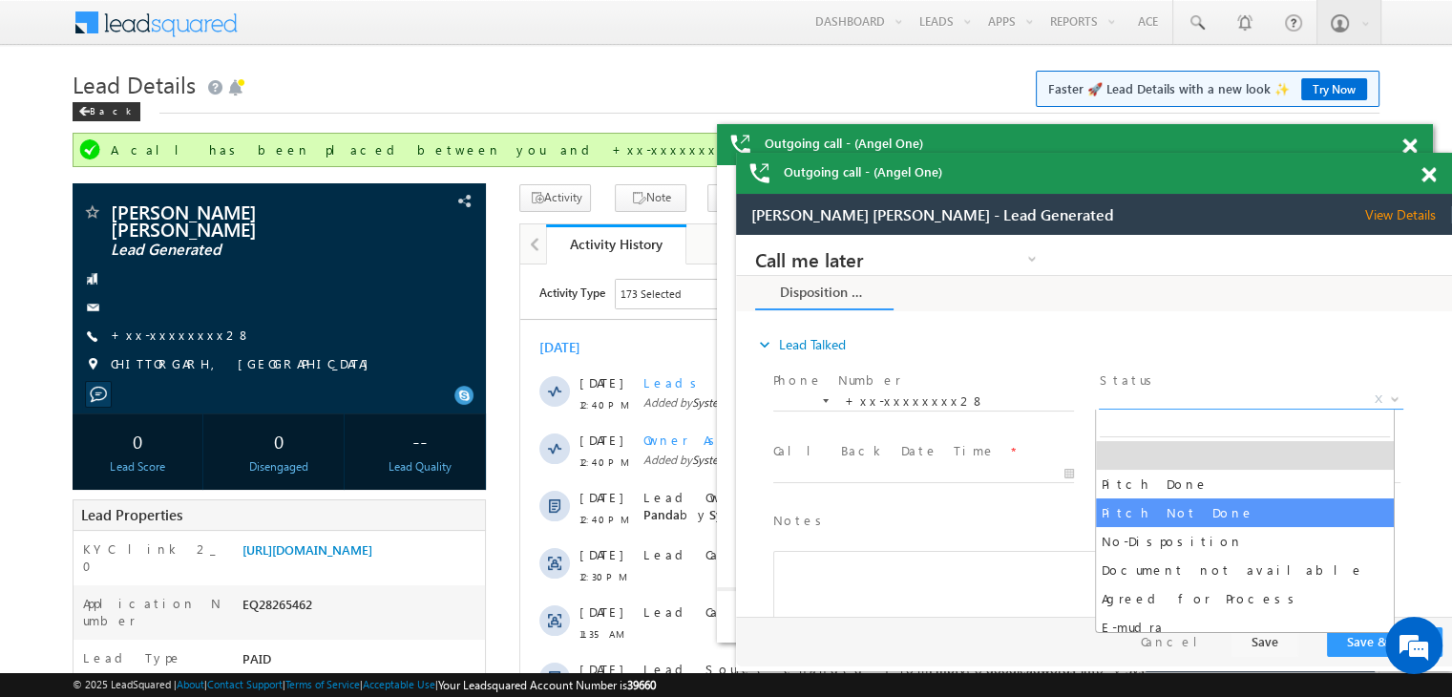
select select "Pitch Not Done"
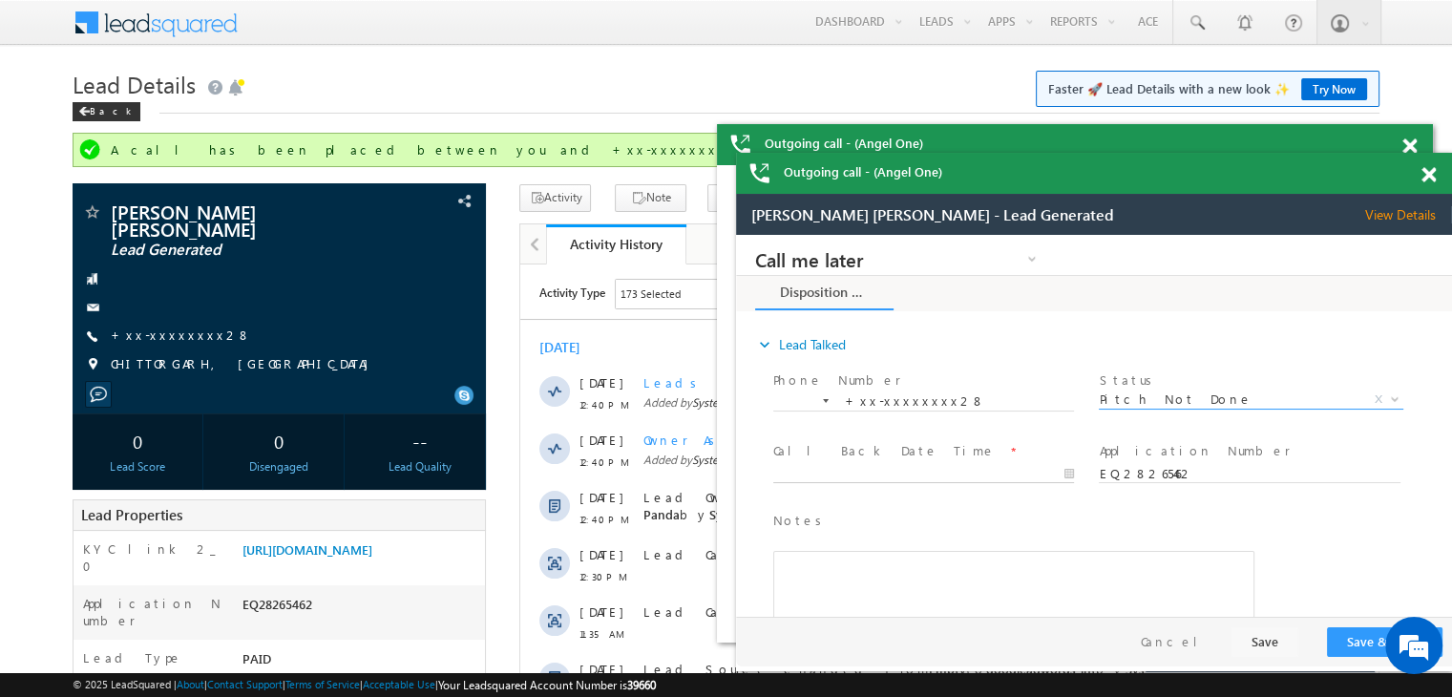
type input "09/03/25 12:48 PM"
drag, startPoint x: 983, startPoint y: 478, endPoint x: 1048, endPoint y: 528, distance: 82.5
click at [984, 478] on input "09/03/25 12:48 PM" at bounding box center [923, 474] width 301 height 19
click at [1364, 642] on button "Save & Close" at bounding box center [1385, 642] width 116 height 30
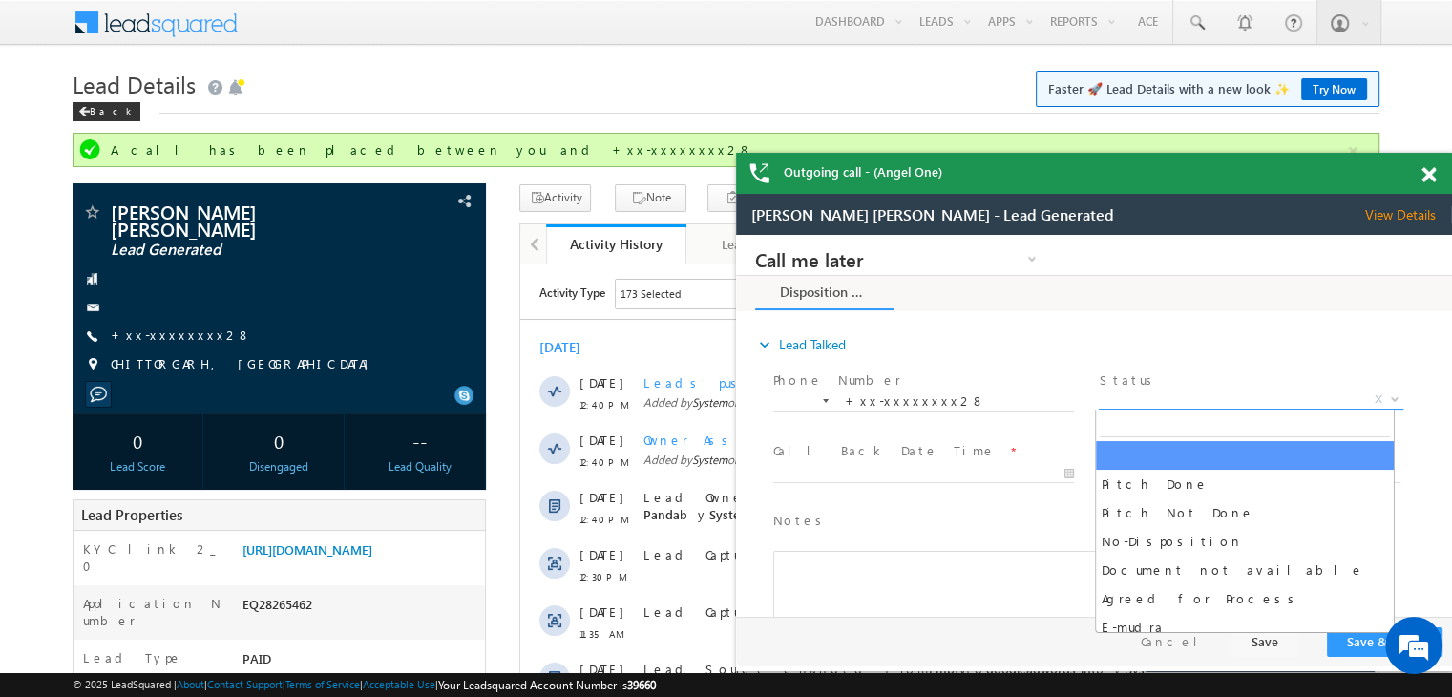
click at [1261, 391] on span "X" at bounding box center [1251, 400] width 304 height 19
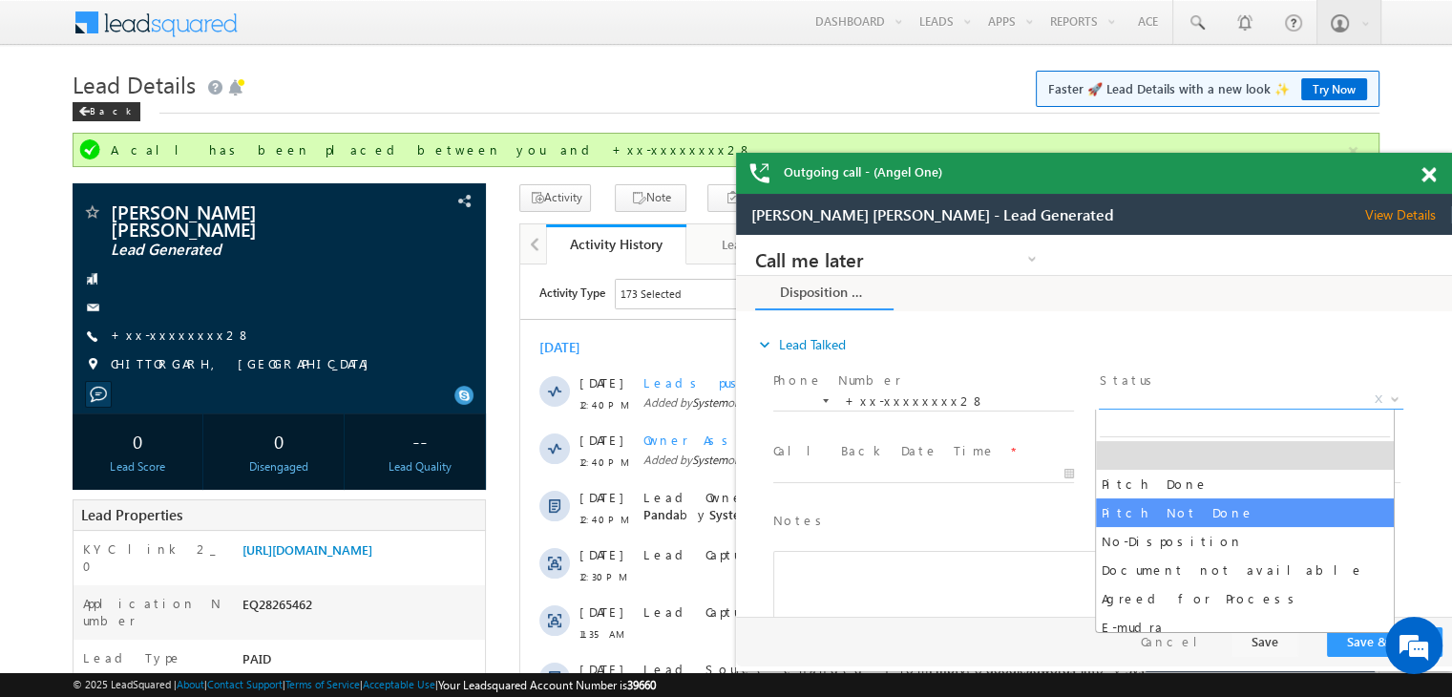
select select "Pitch Not Done"
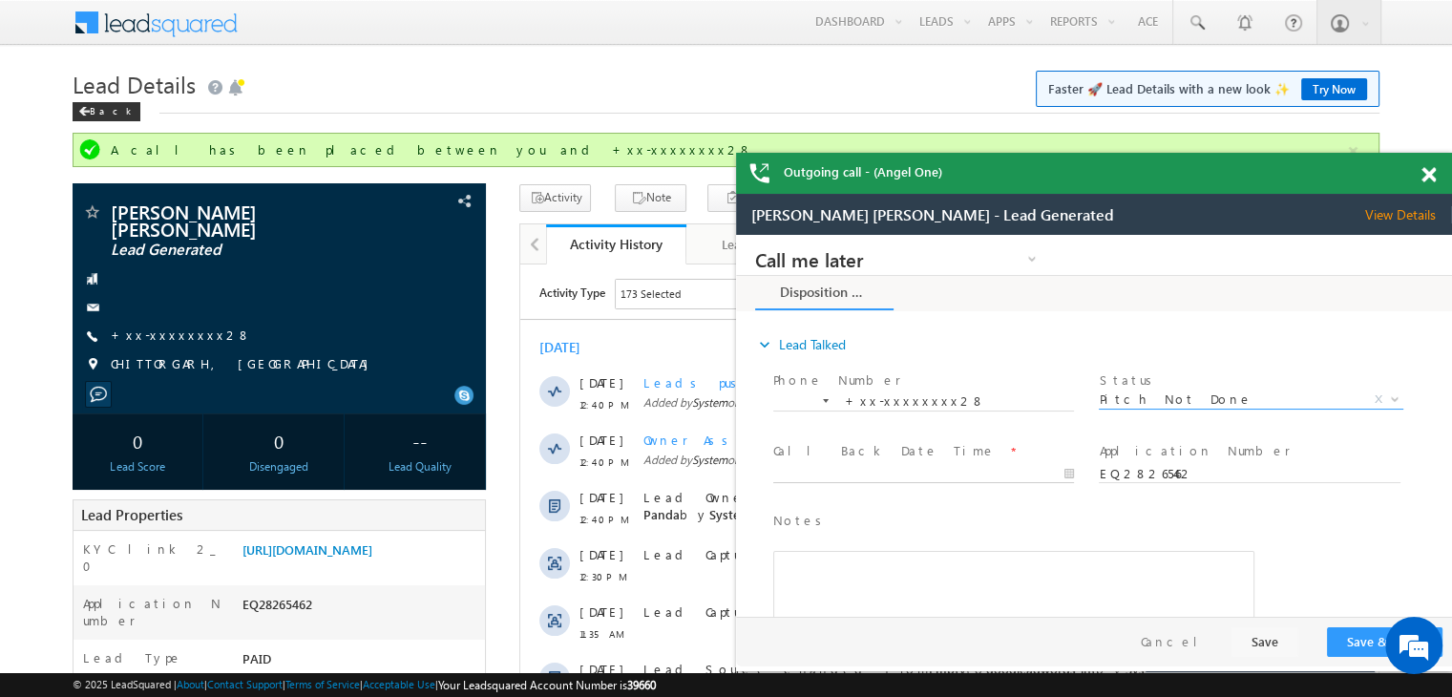
type input "09/03/25 12:49 PM"
click at [1037, 474] on input "09/03/25 12:49 PM" at bounding box center [923, 474] width 301 height 19
drag, startPoint x: 1356, startPoint y: 635, endPoint x: 935, endPoint y: 243, distance: 575.6
click at [1356, 635] on button "Save & Close" at bounding box center [1385, 642] width 116 height 30
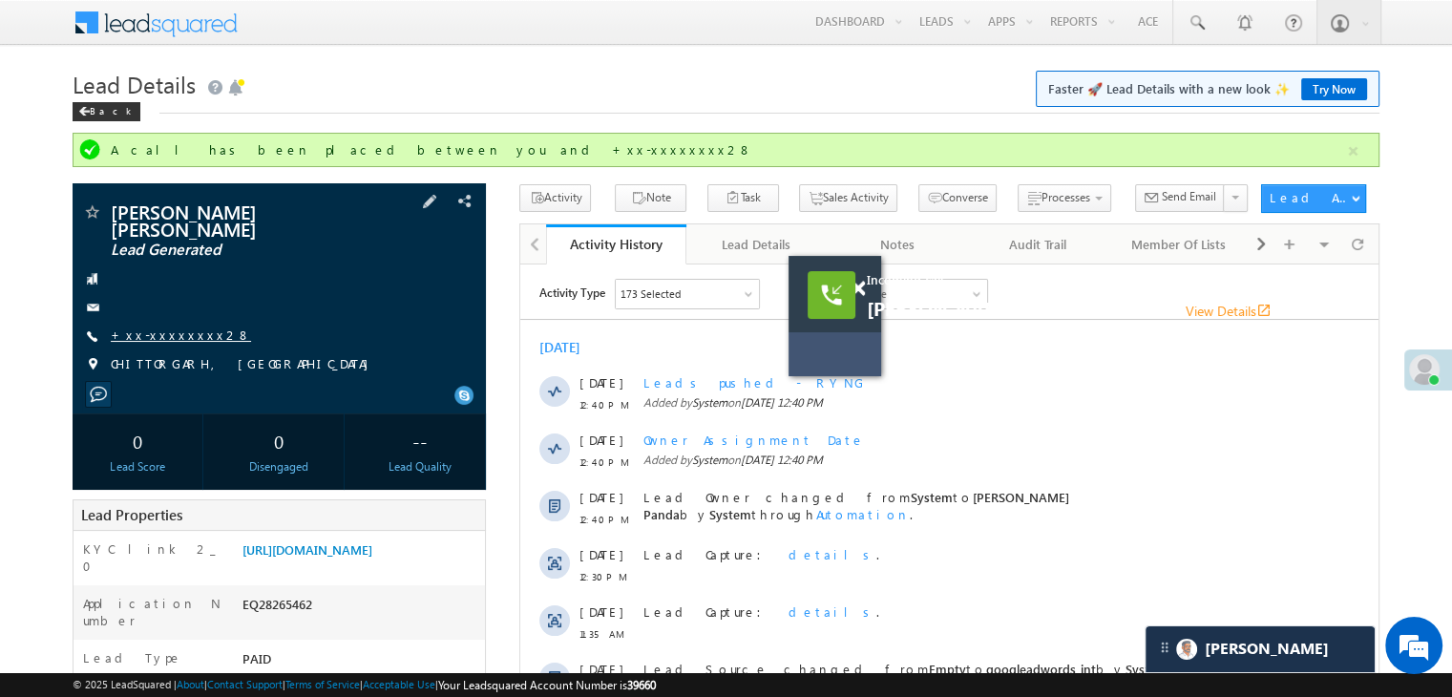
click at [149, 327] on link "+xx-xxxxxxxx28" at bounding box center [181, 335] width 140 height 16
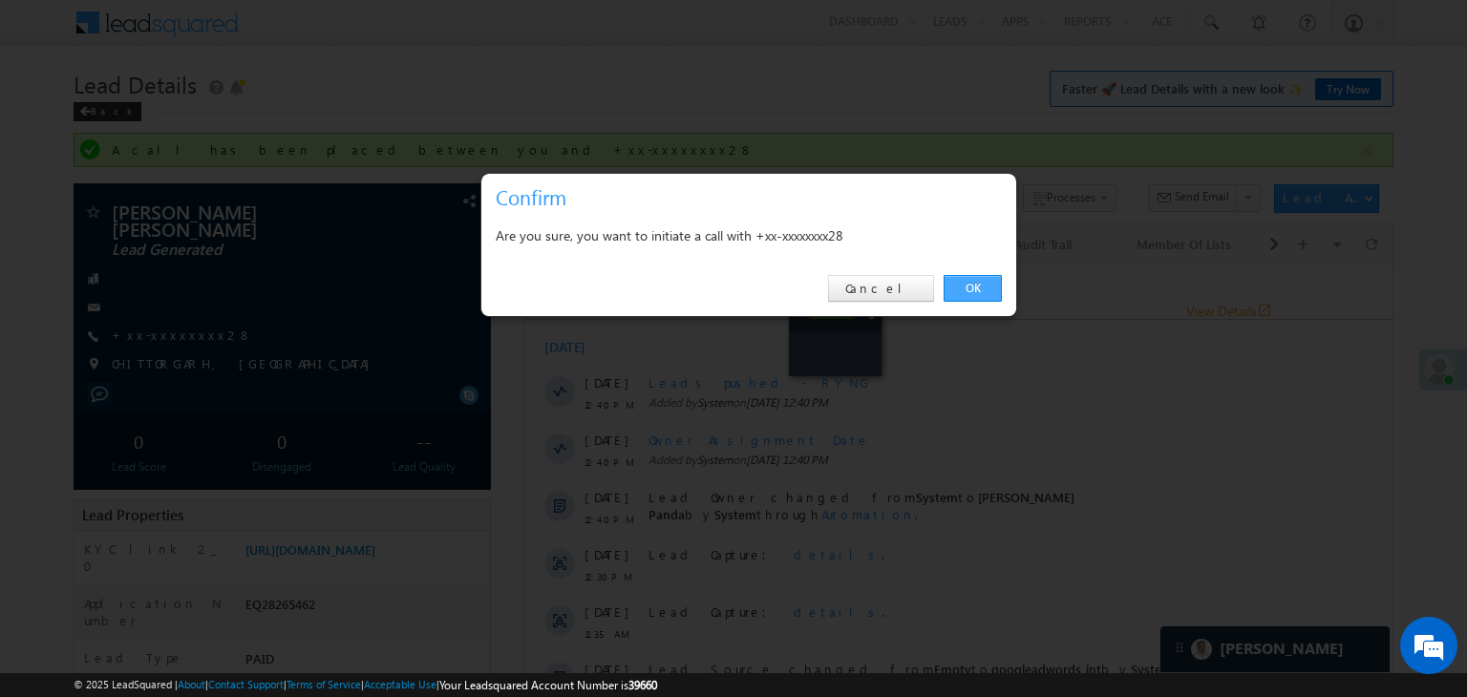
click at [977, 285] on link "OK" at bounding box center [972, 288] width 58 height 27
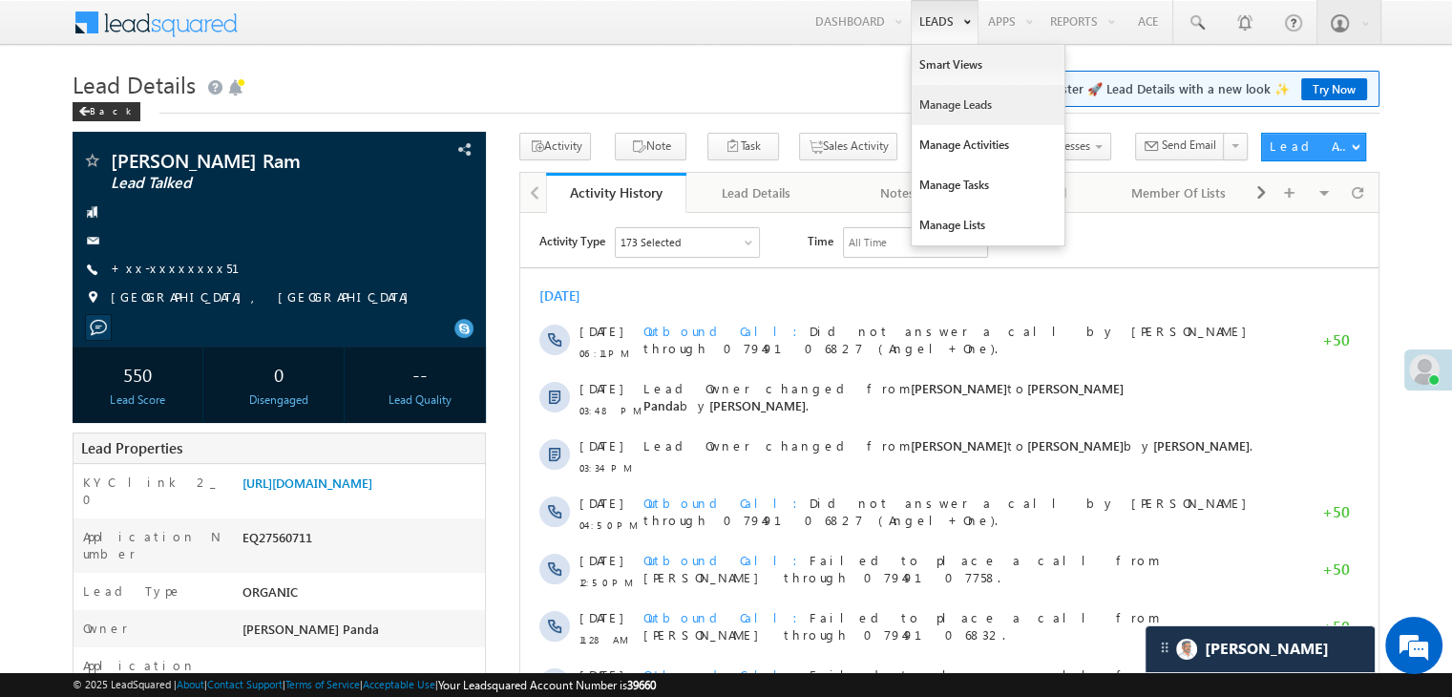
click at [935, 107] on link "Manage Leads" at bounding box center [988, 105] width 153 height 40
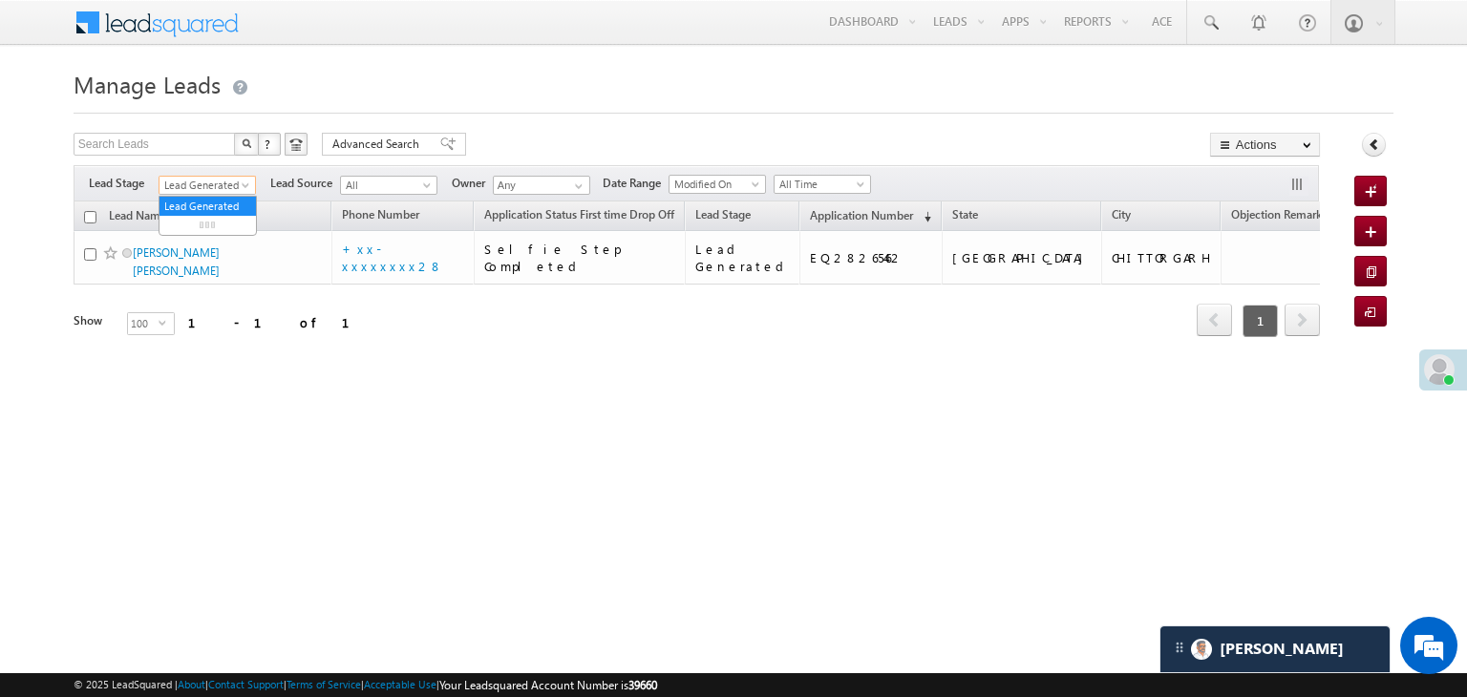
click at [248, 179] on span "Lead Generated" at bounding box center [204, 185] width 91 height 17
click at [199, 200] on link "All" at bounding box center [207, 206] width 96 height 17
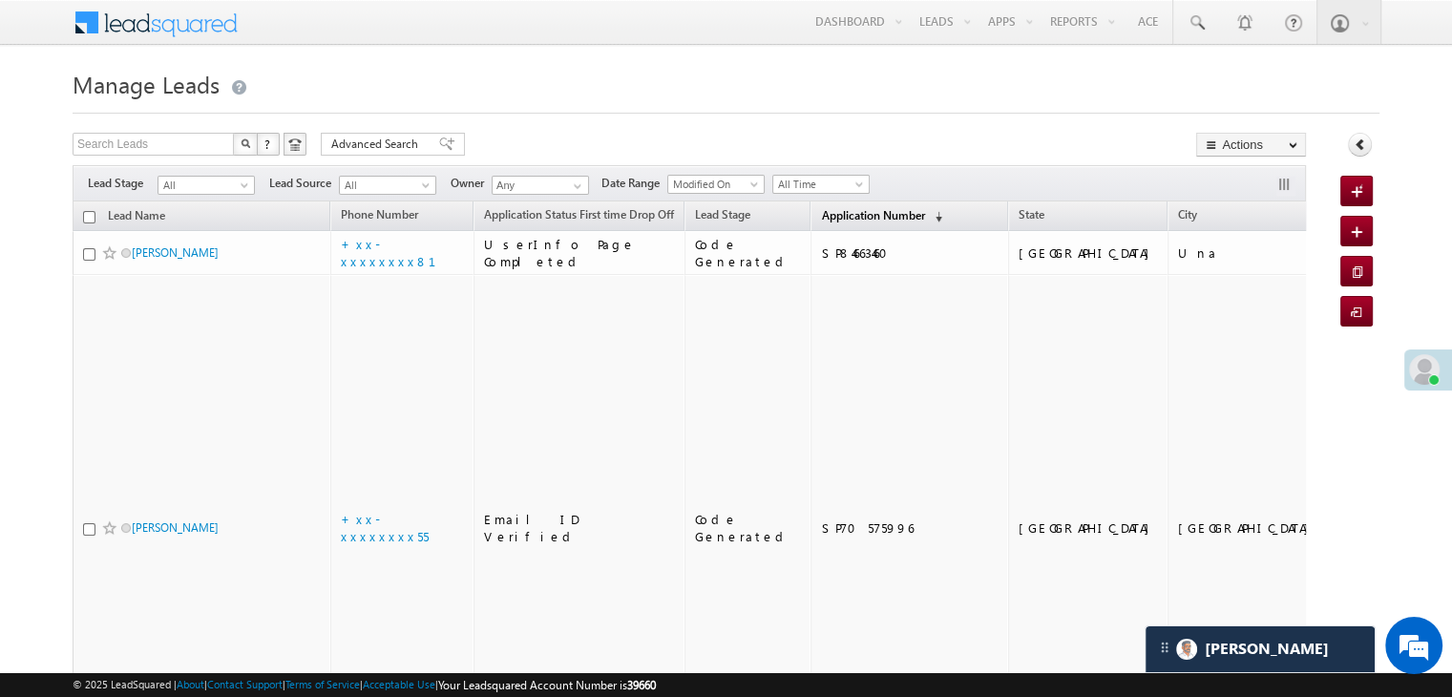
click at [831, 220] on span "Application Number" at bounding box center [872, 215] width 103 height 14
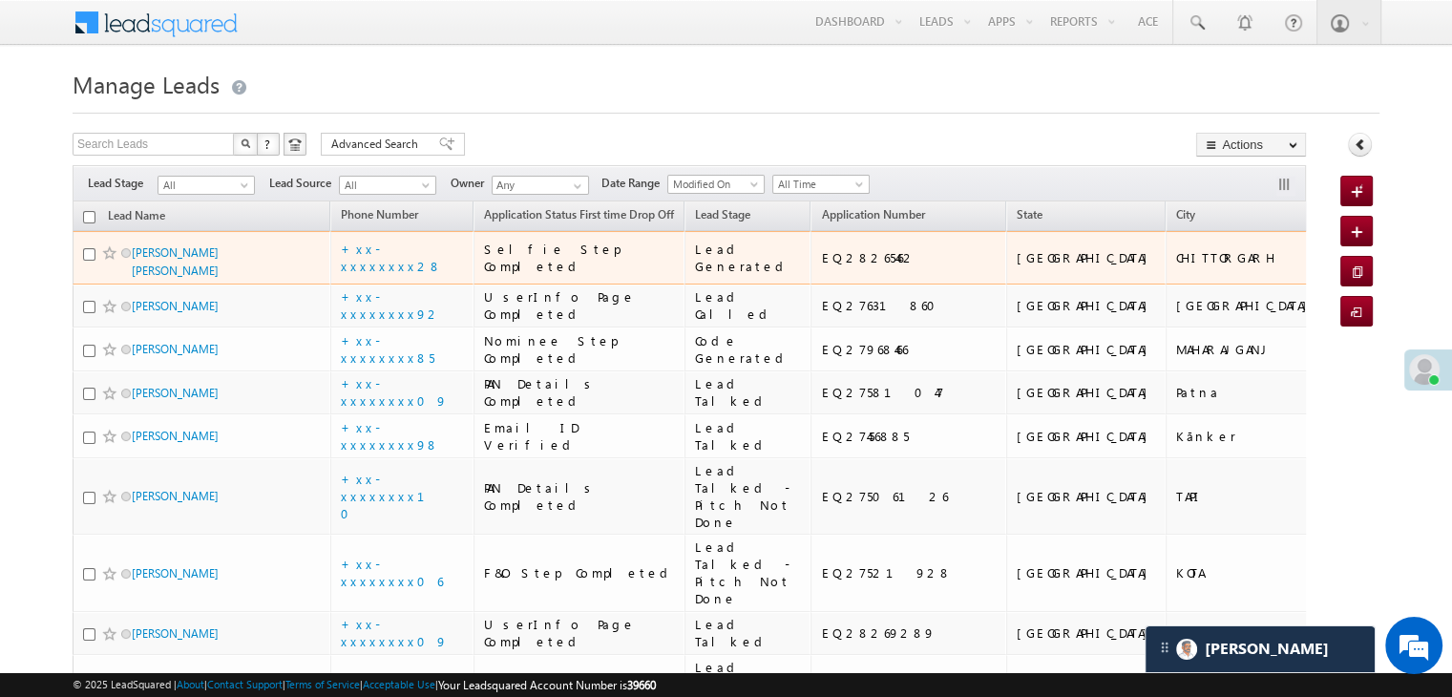
scroll to position [191, 0]
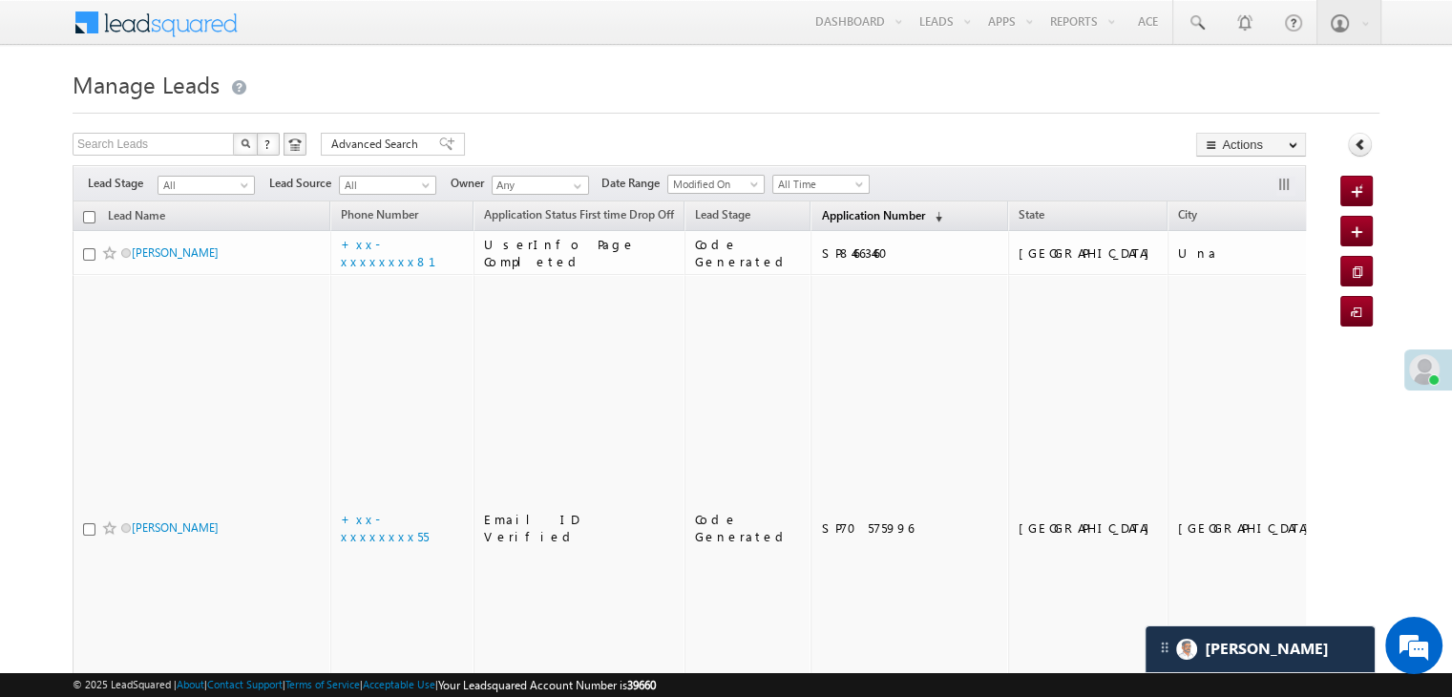
click at [830, 209] on span "Application Number" at bounding box center [872, 215] width 103 height 14
click at [849, 215] on span "Application Number" at bounding box center [872, 215] width 103 height 14
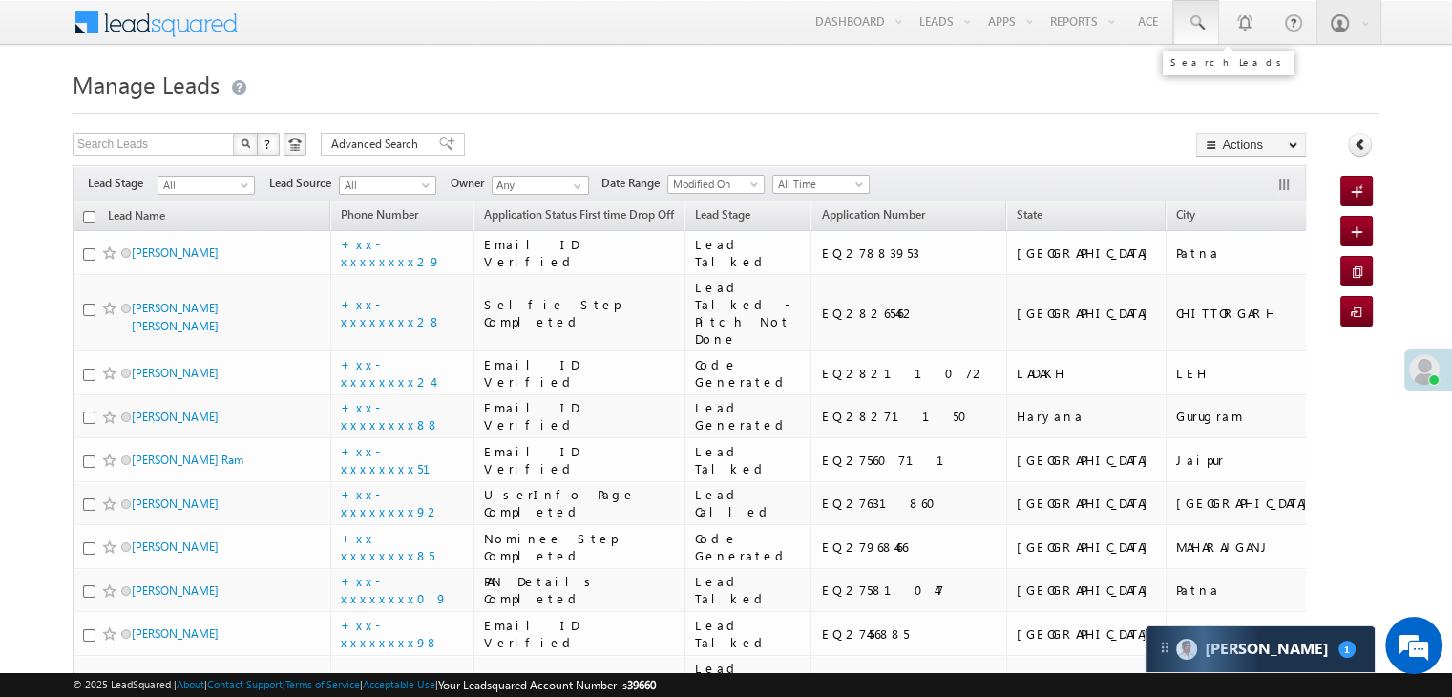
click at [1199, 24] on span at bounding box center [1196, 22] width 19 height 19
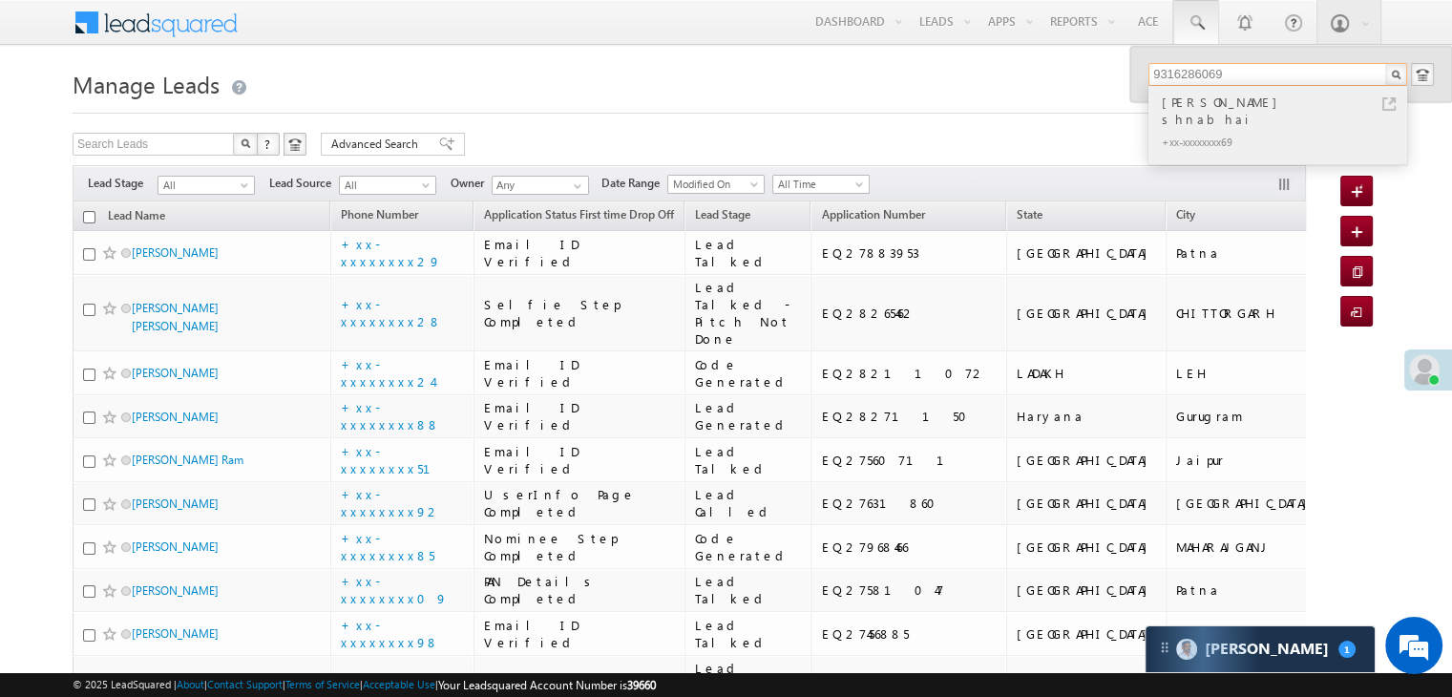
type input "9316286069"
click at [1188, 104] on div "Damor Hiteshbhai shnabhai" at bounding box center [1286, 111] width 256 height 38
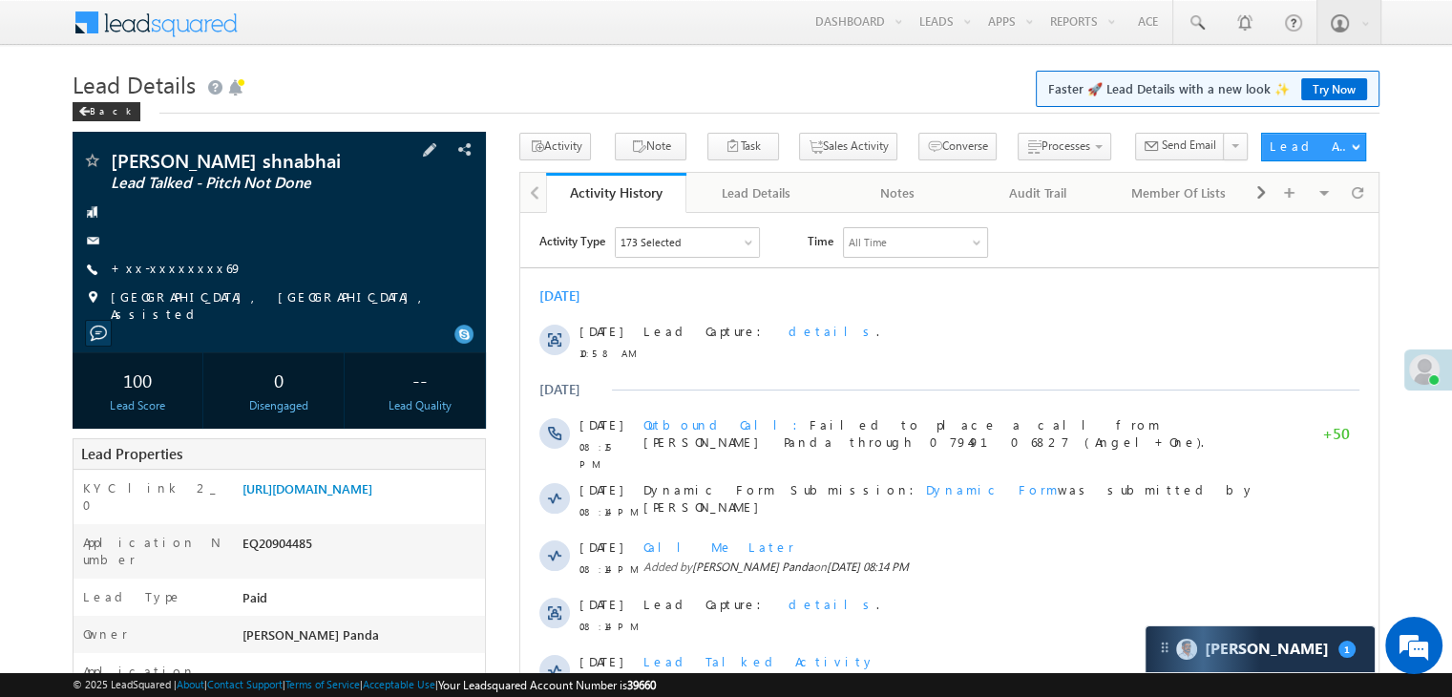
scroll to position [191, 0]
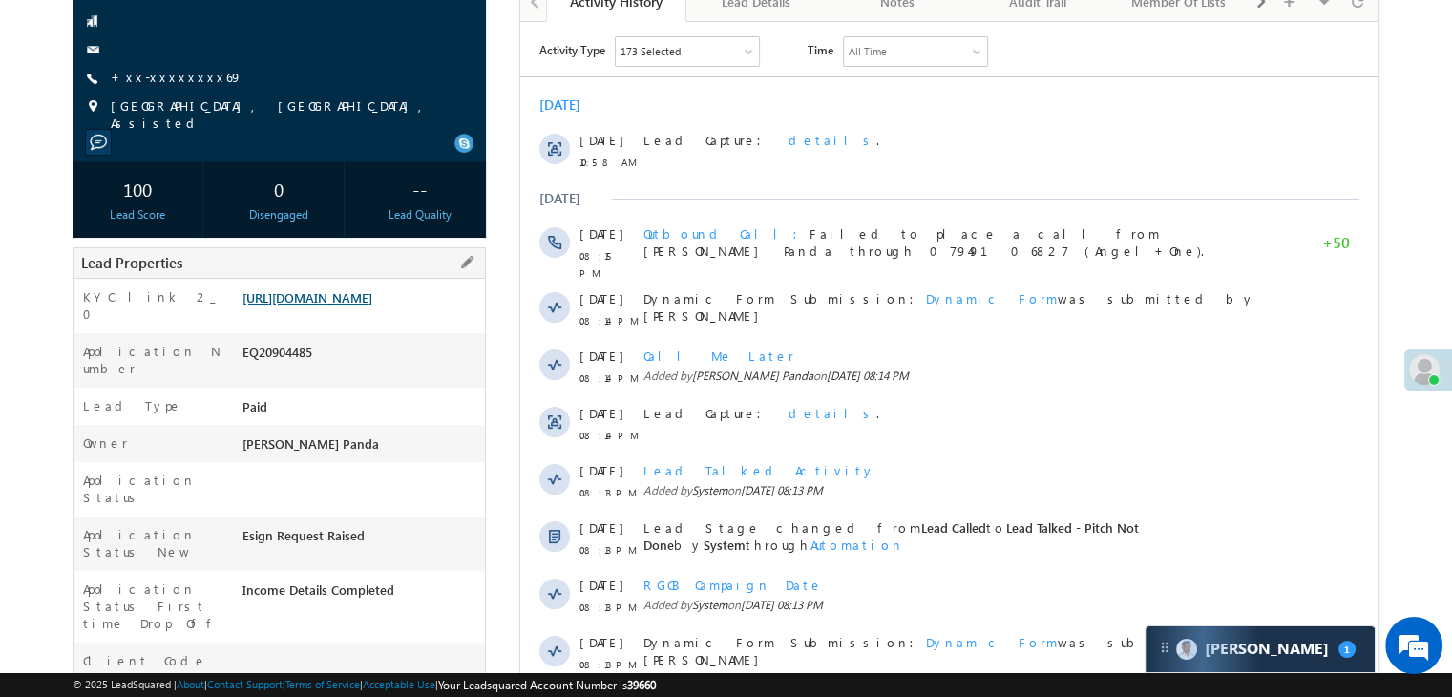
click at [370, 306] on link "[URL][DOMAIN_NAME]" at bounding box center [308, 297] width 130 height 16
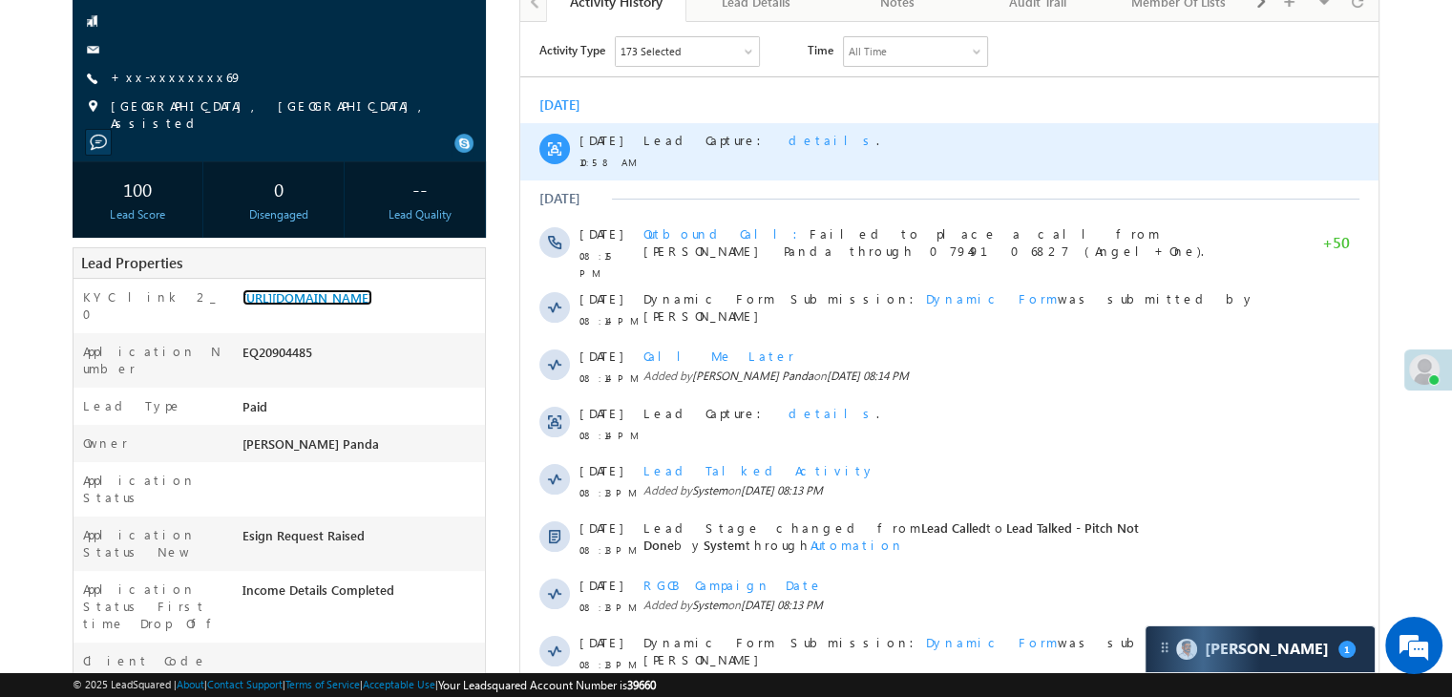
scroll to position [0, 0]
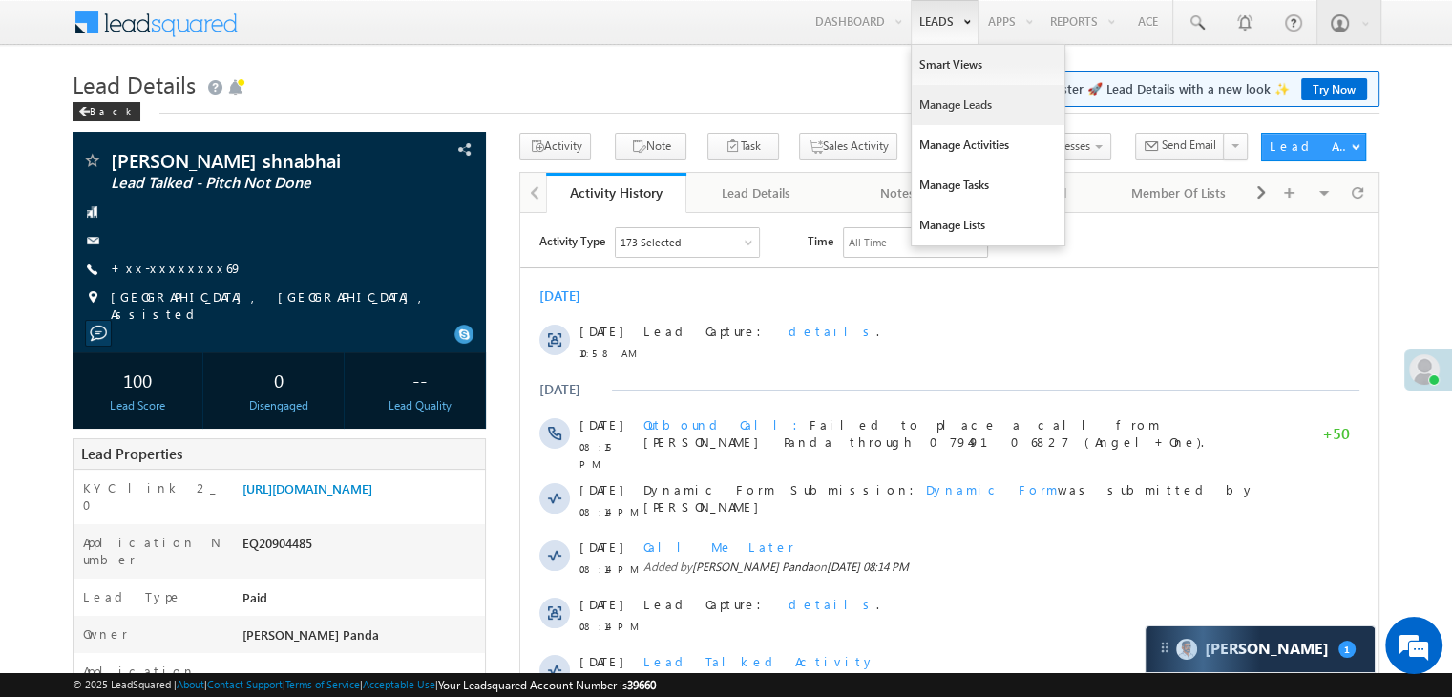
click at [953, 104] on link "Manage Leads" at bounding box center [988, 105] width 153 height 40
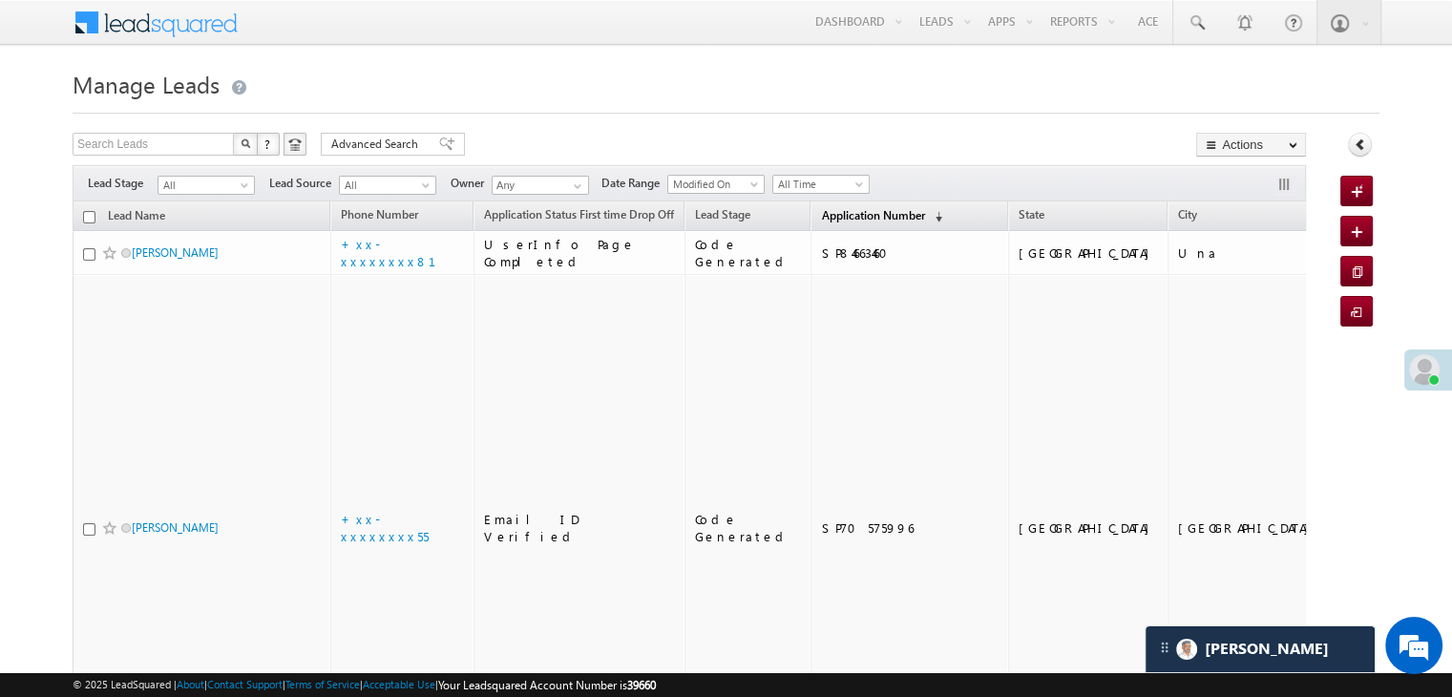
click at [821, 221] on span "Application Number" at bounding box center [872, 215] width 103 height 14
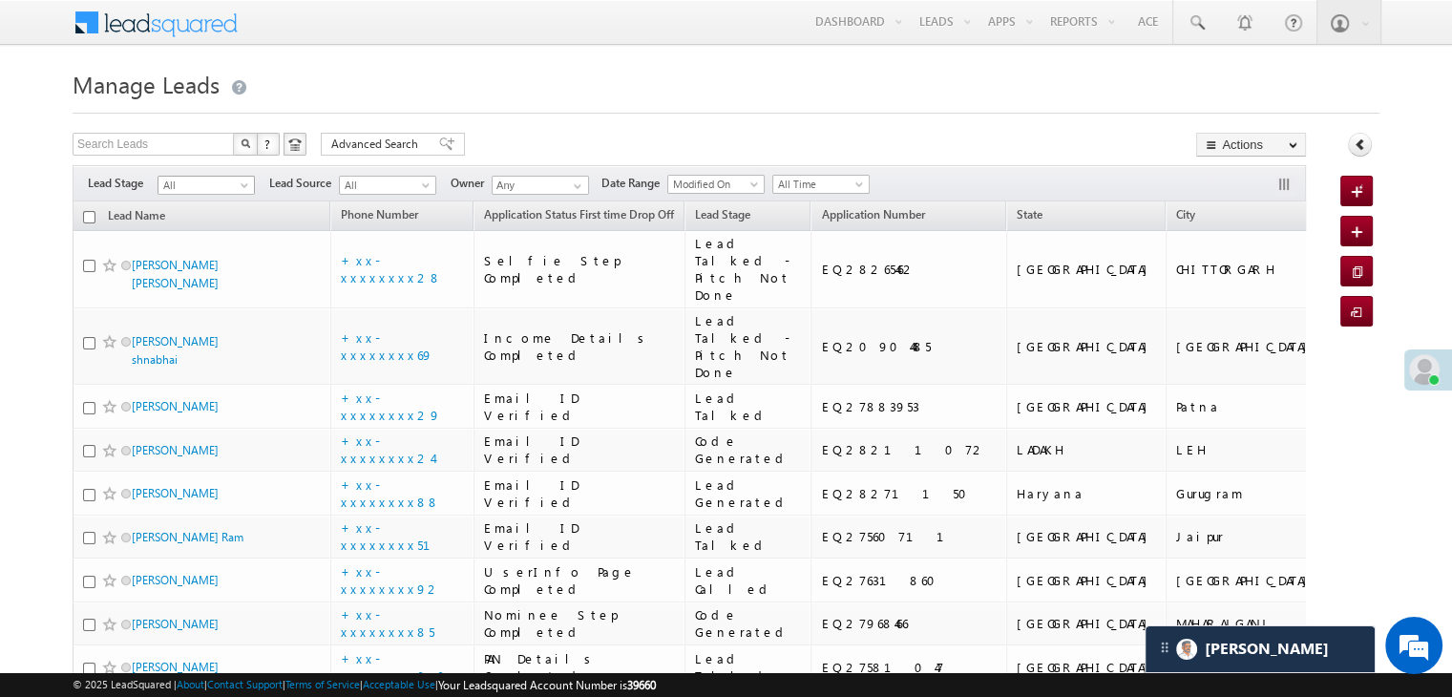
click at [243, 188] on span at bounding box center [246, 188] width 15 height 15
click at [208, 226] on link "Lead Generated" at bounding box center [207, 225] width 96 height 17
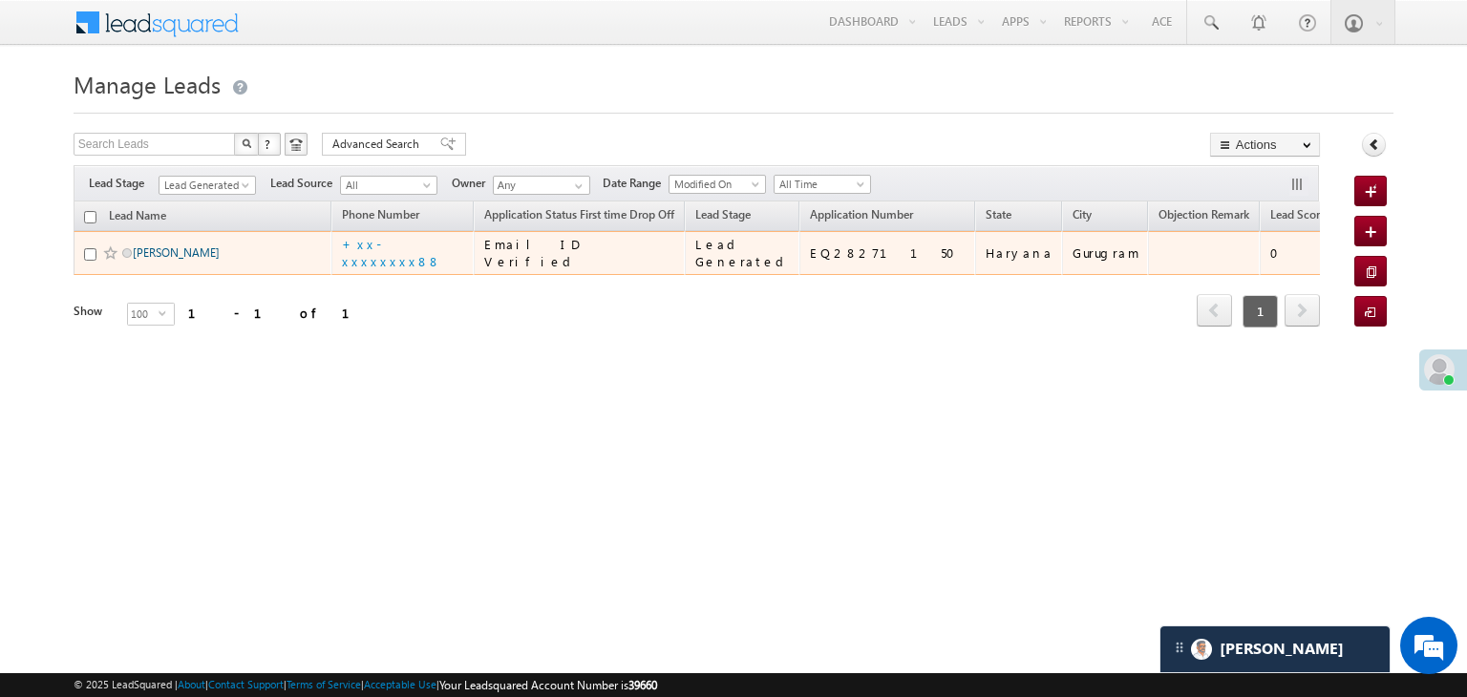
click at [160, 260] on link "[PERSON_NAME]" at bounding box center [176, 252] width 87 height 14
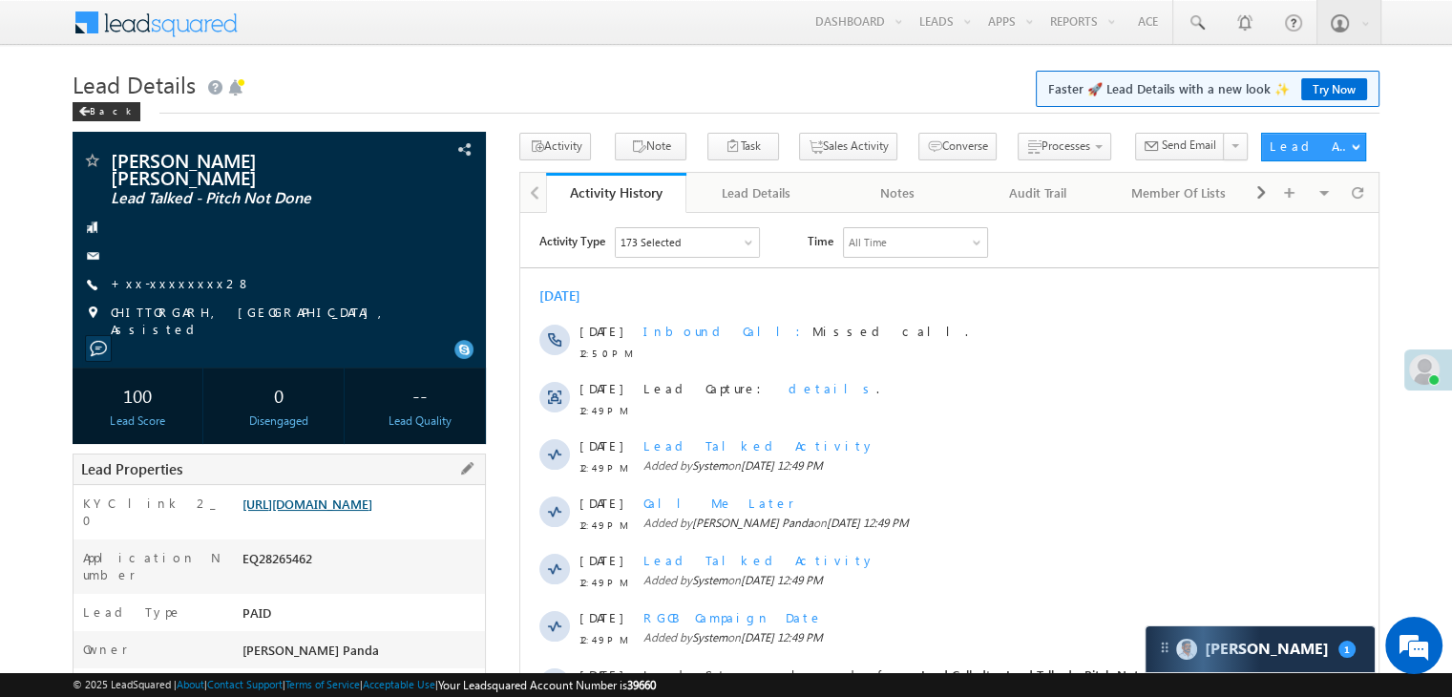
click at [342, 509] on link "[URL][DOMAIN_NAME]" at bounding box center [308, 504] width 130 height 16
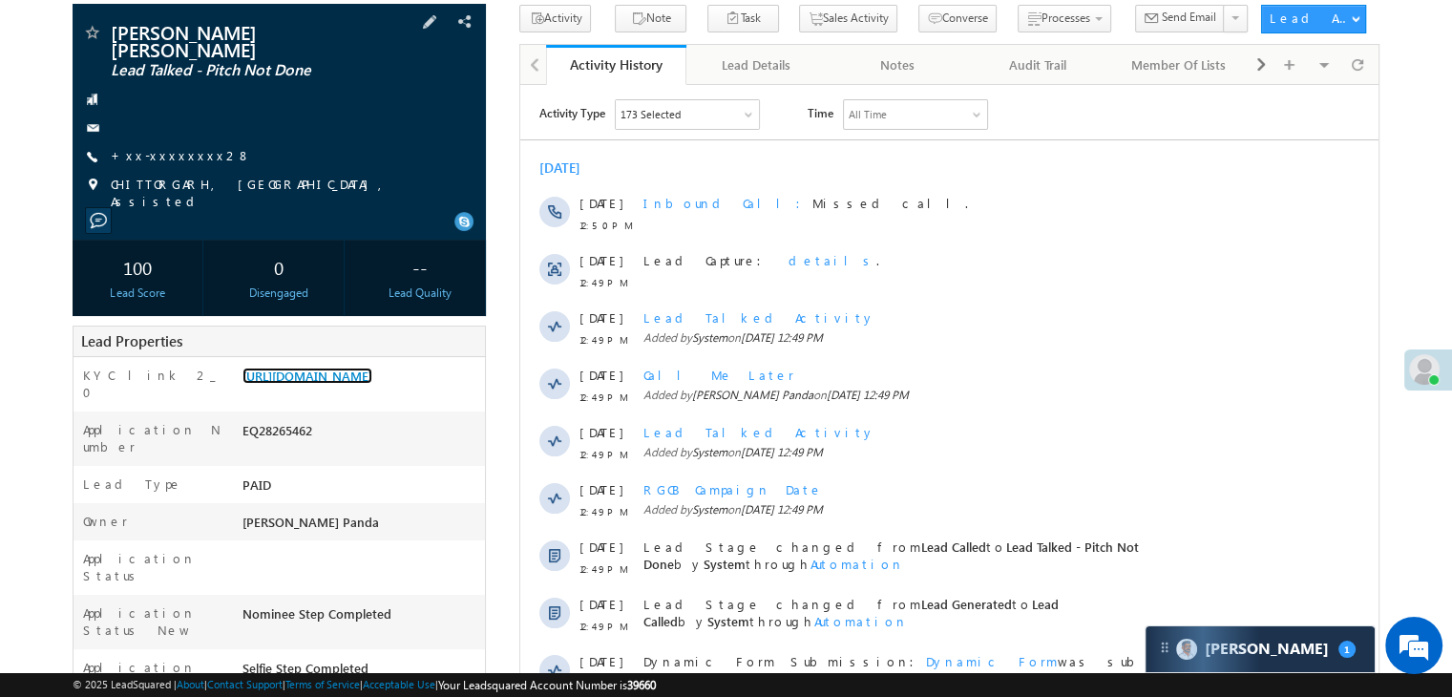
scroll to position [191, 0]
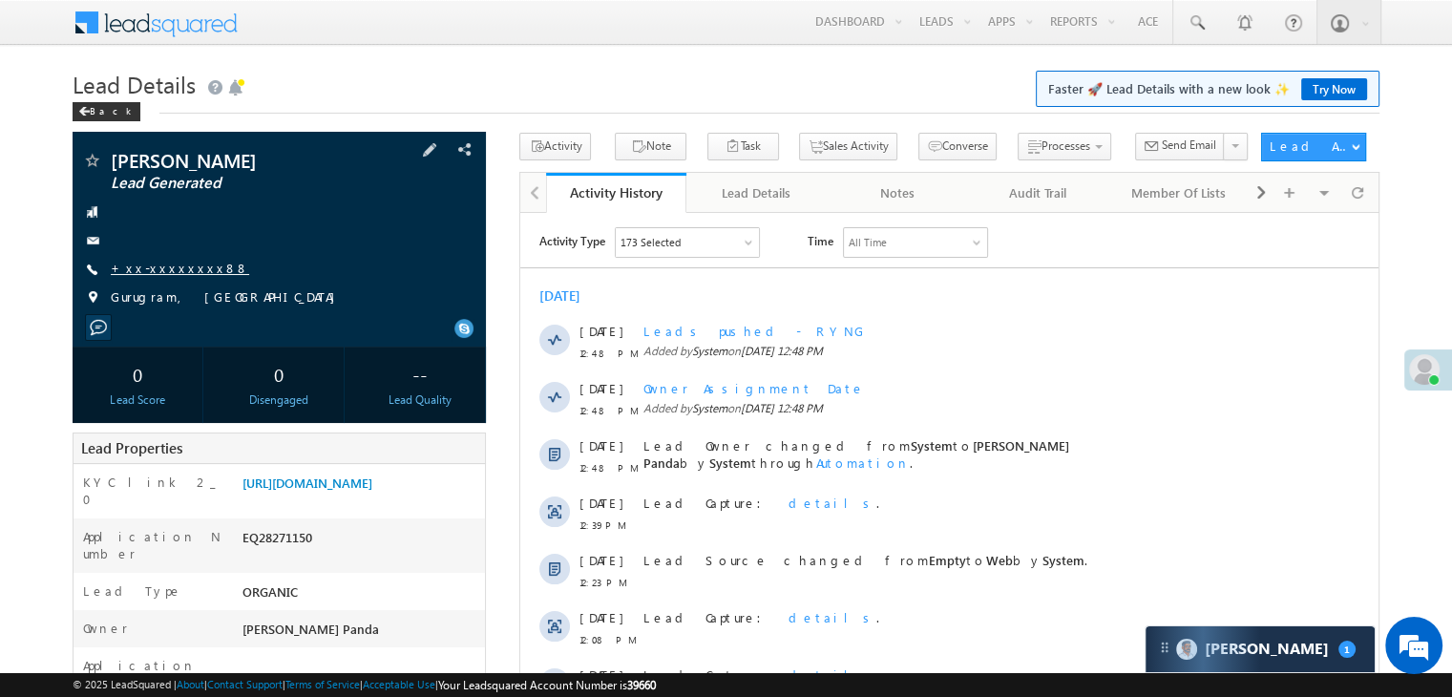
click at [172, 276] on link "+xx-xxxxxxxx88" at bounding box center [180, 268] width 138 height 16
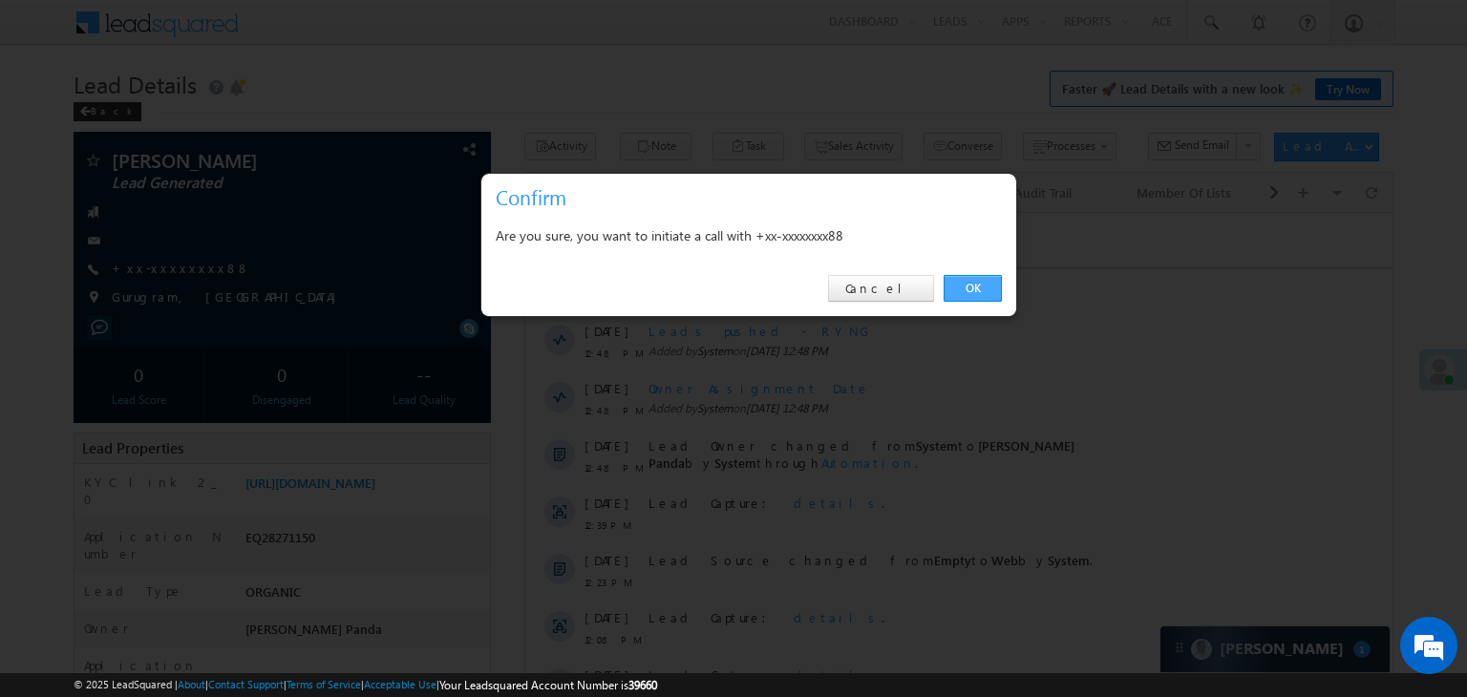
click at [981, 287] on link "OK" at bounding box center [972, 288] width 58 height 27
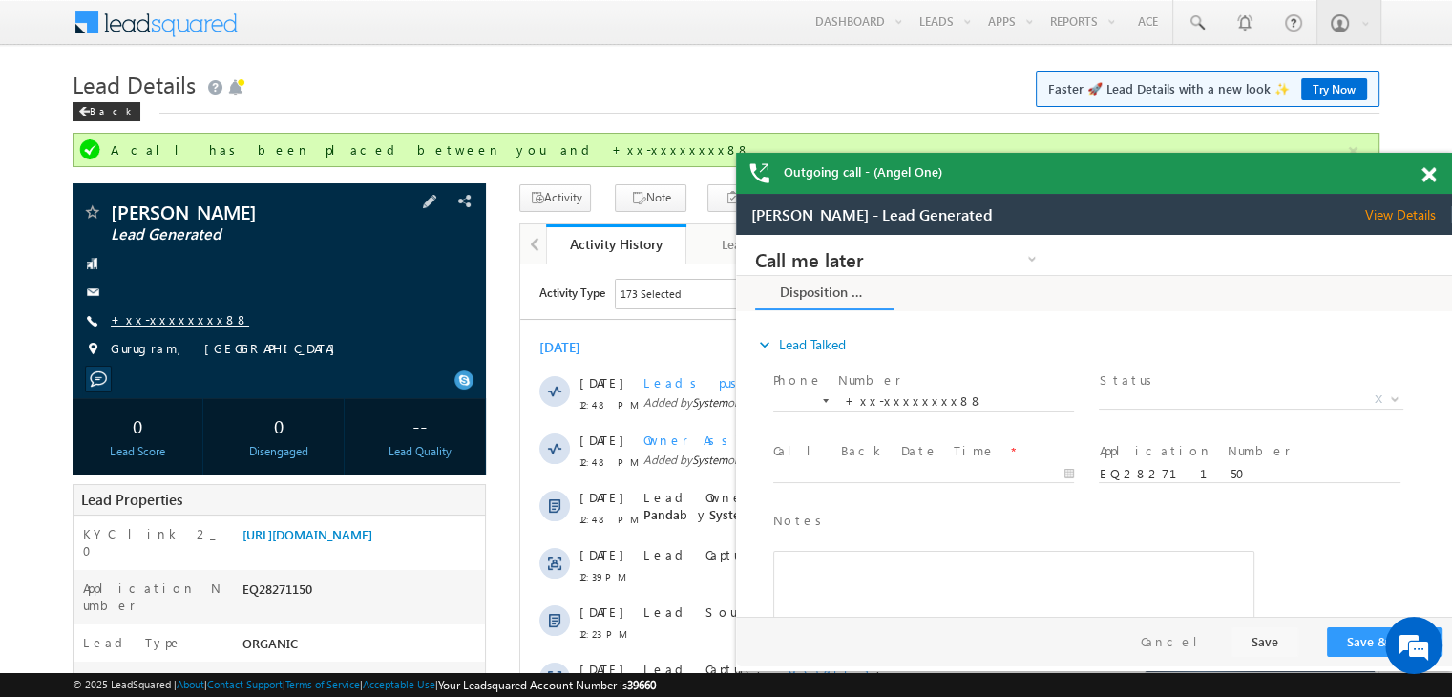
click at [171, 318] on link "+xx-xxxxxxxx88" at bounding box center [180, 319] width 138 height 16
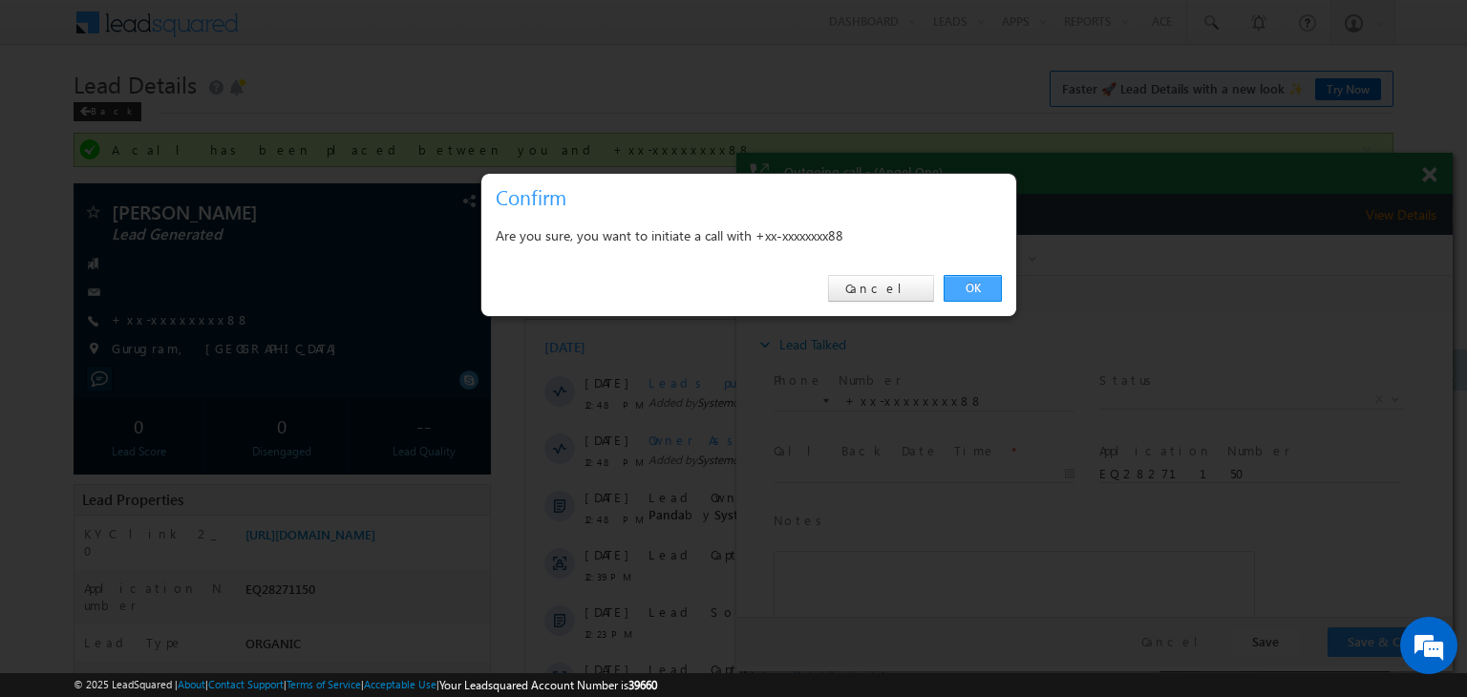
click at [973, 288] on link "OK" at bounding box center [972, 288] width 58 height 27
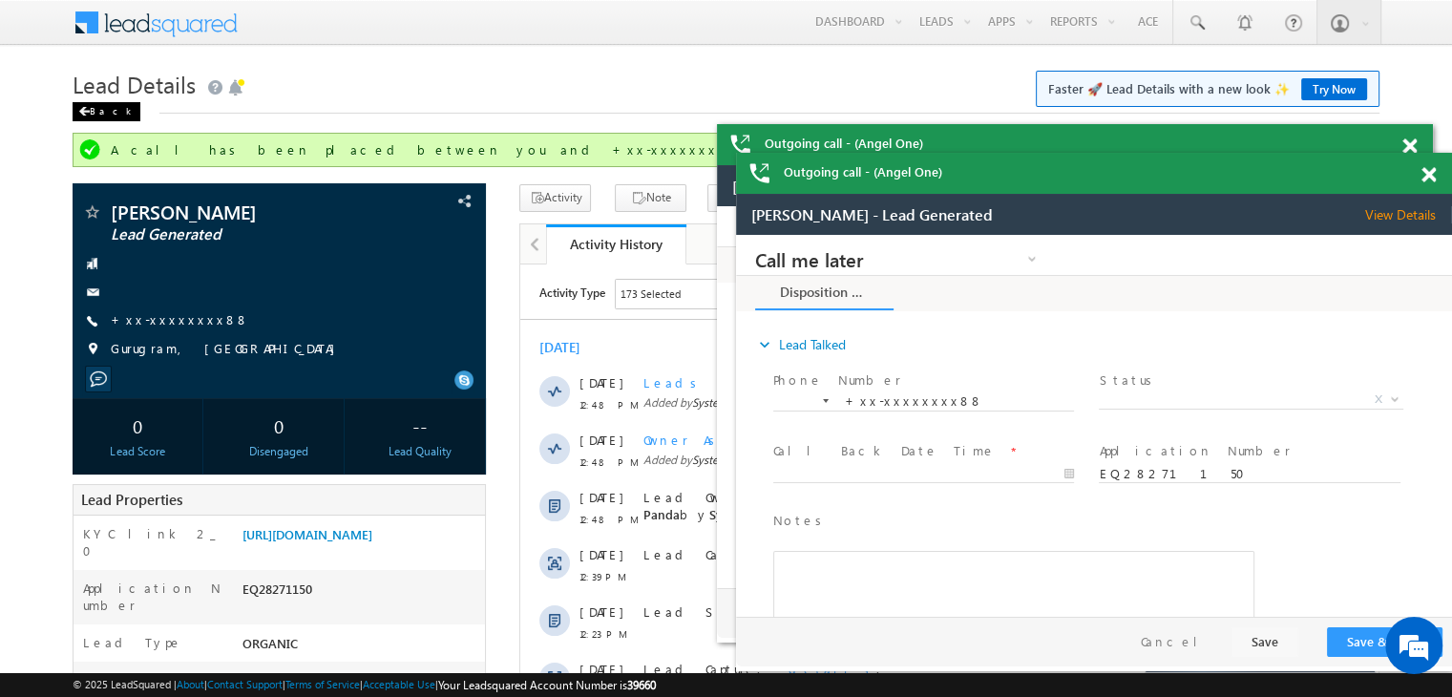
click at [94, 117] on div "Back" at bounding box center [107, 111] width 68 height 19
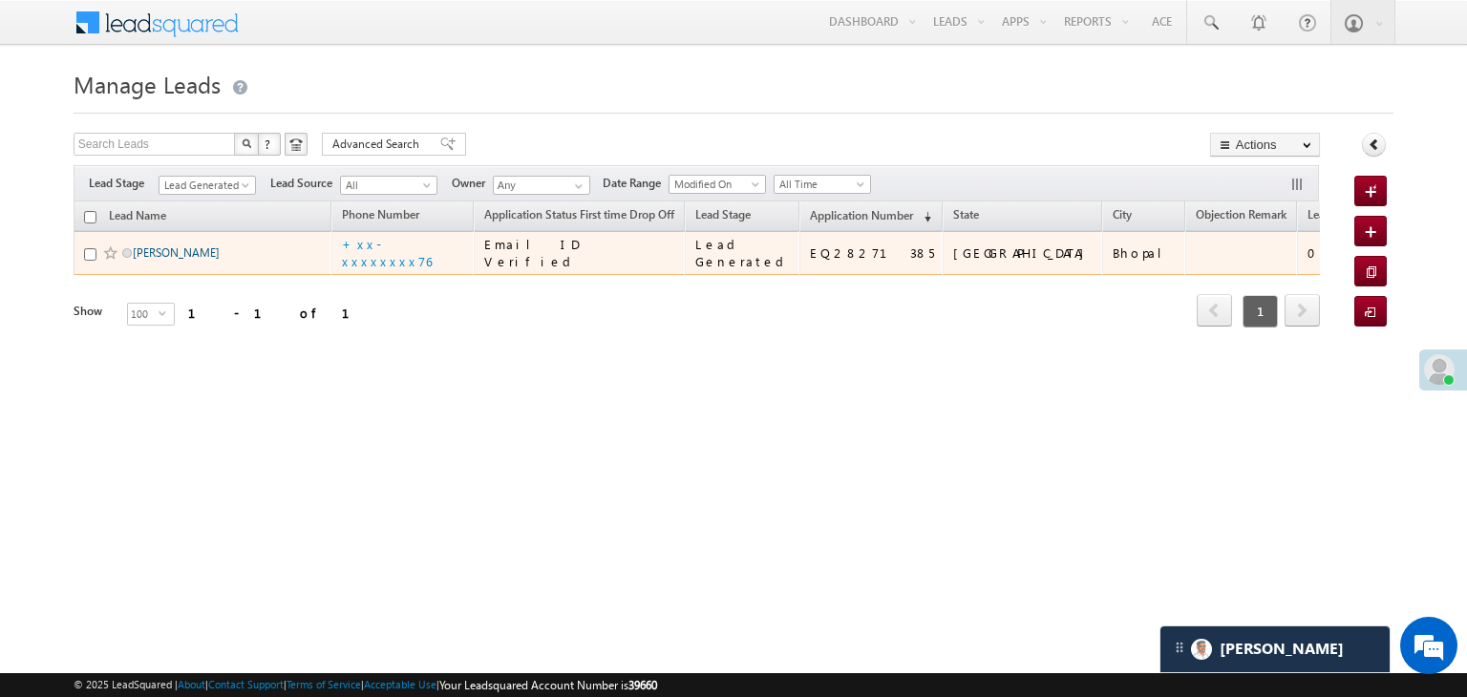
click at [162, 260] on link "Mahesh Dhurve" at bounding box center [176, 252] width 87 height 14
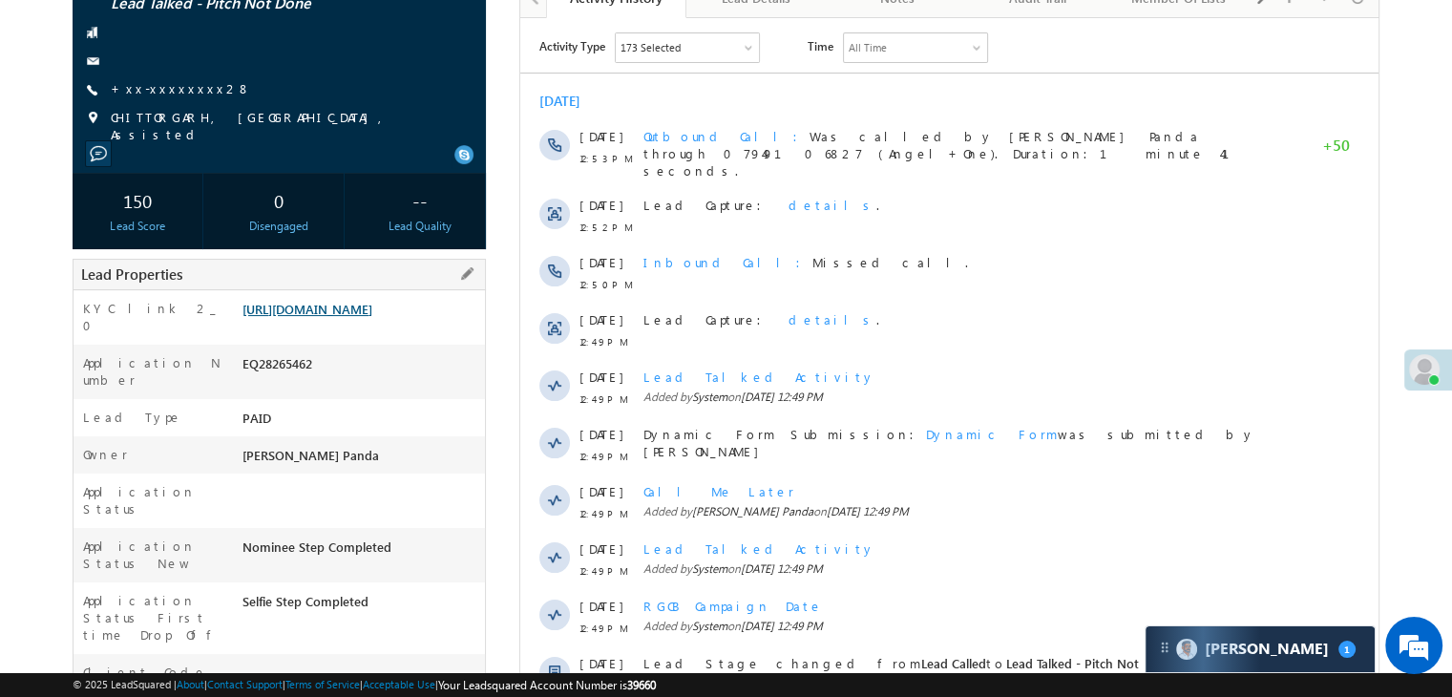
scroll to position [191, 0]
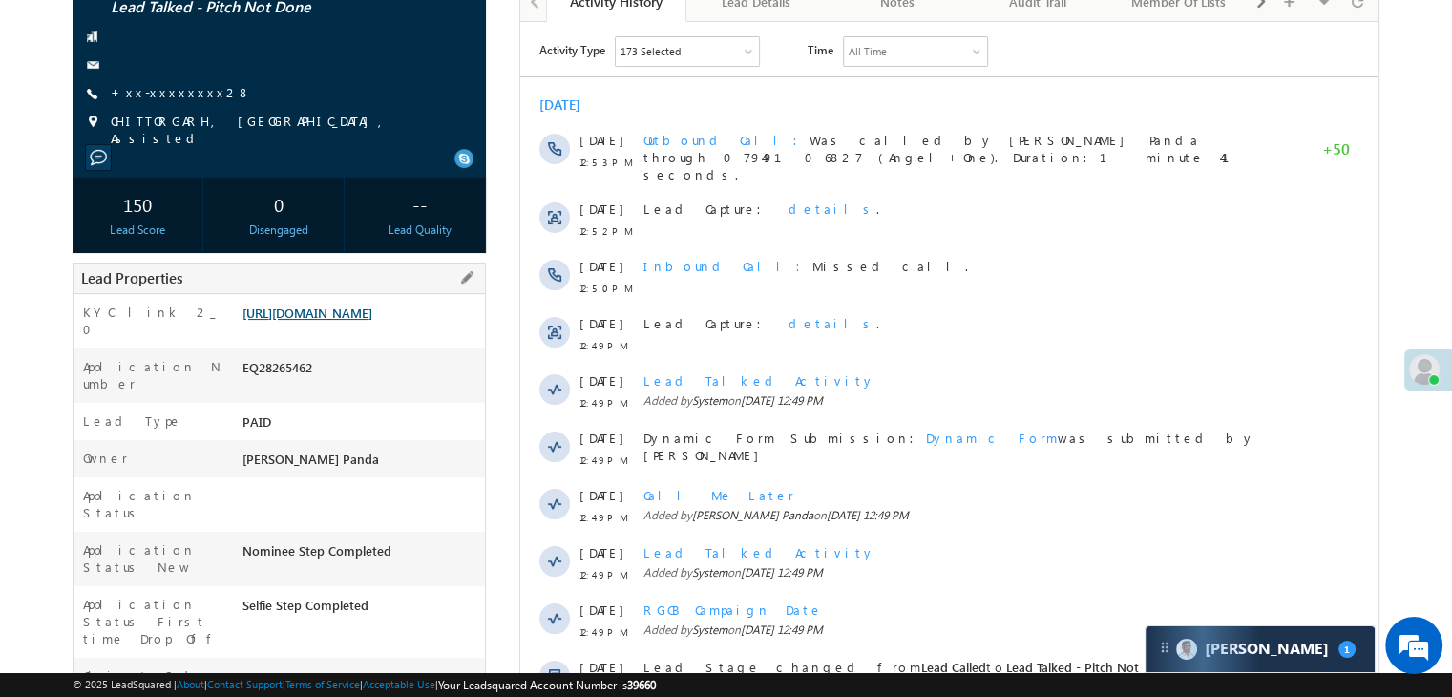
click at [372, 305] on link "[URL][DOMAIN_NAME]" at bounding box center [308, 313] width 130 height 16
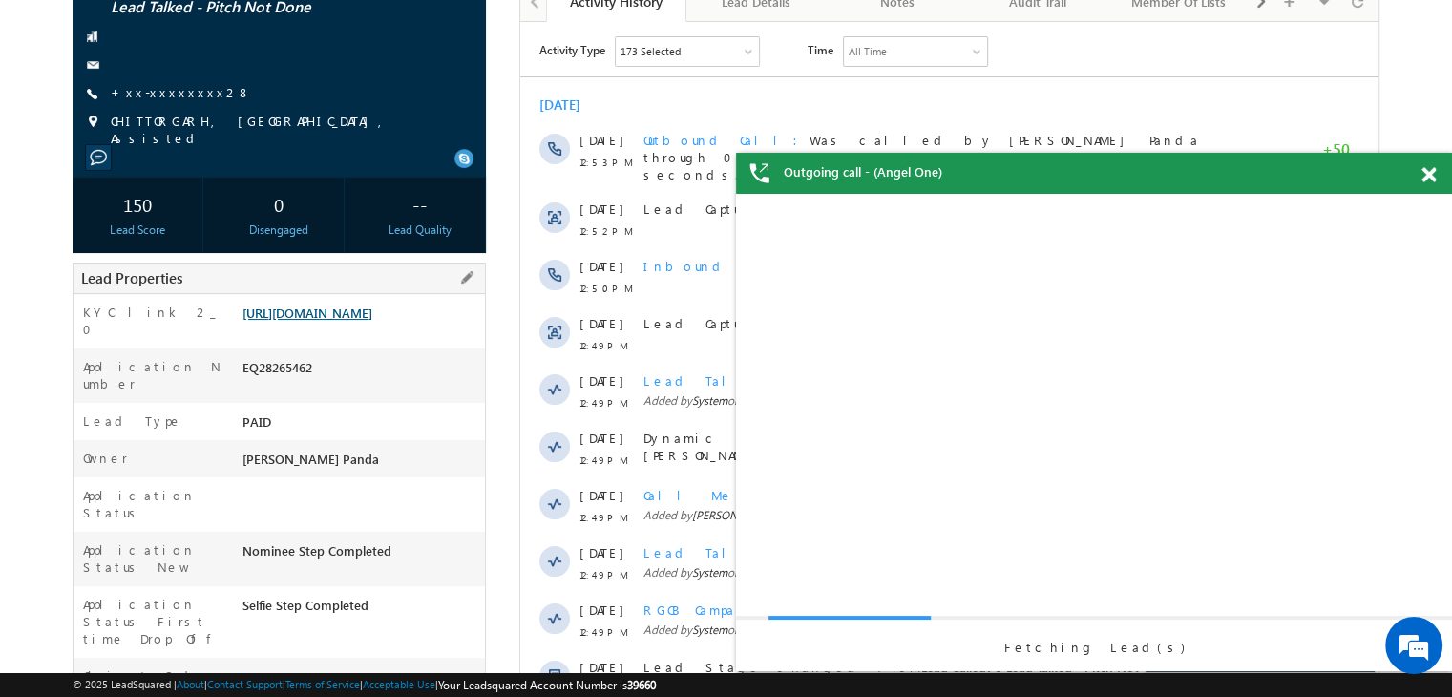
scroll to position [0, 0]
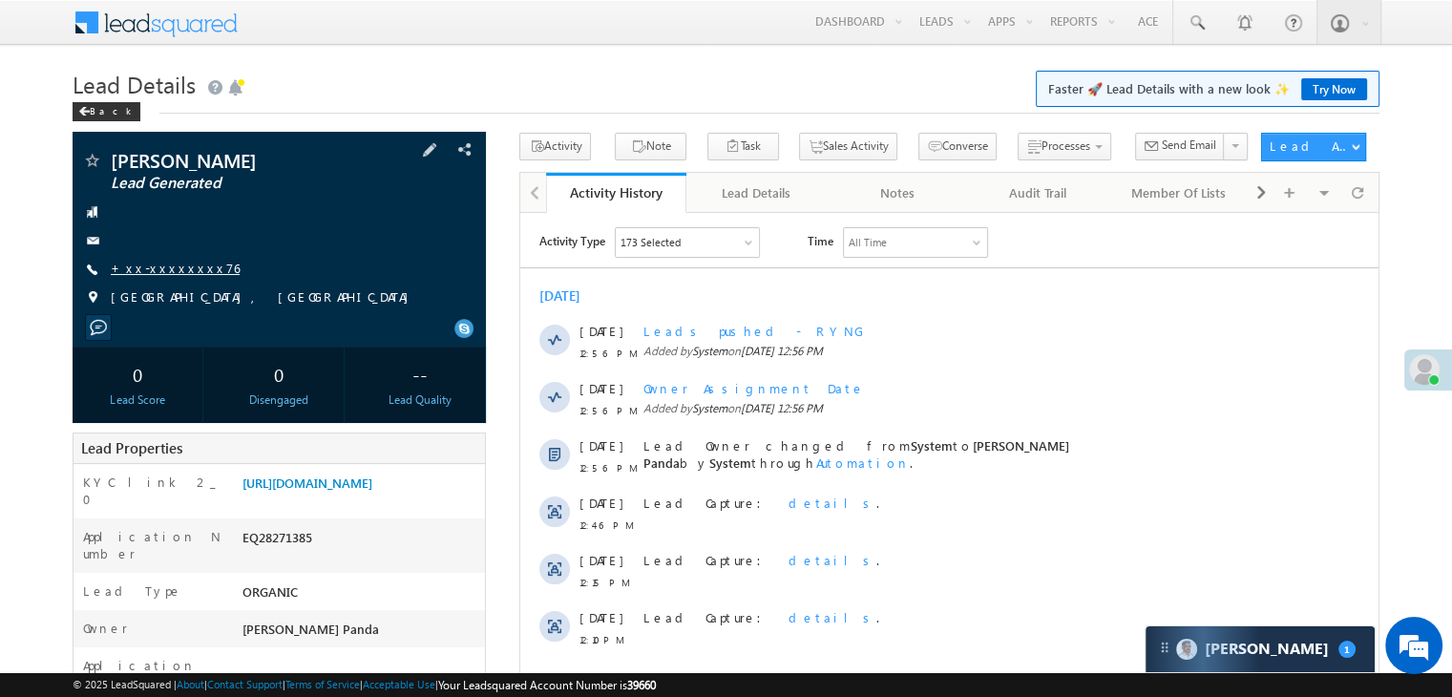
click at [172, 270] on link "+xx-xxxxxxxx76" at bounding box center [175, 268] width 129 height 16
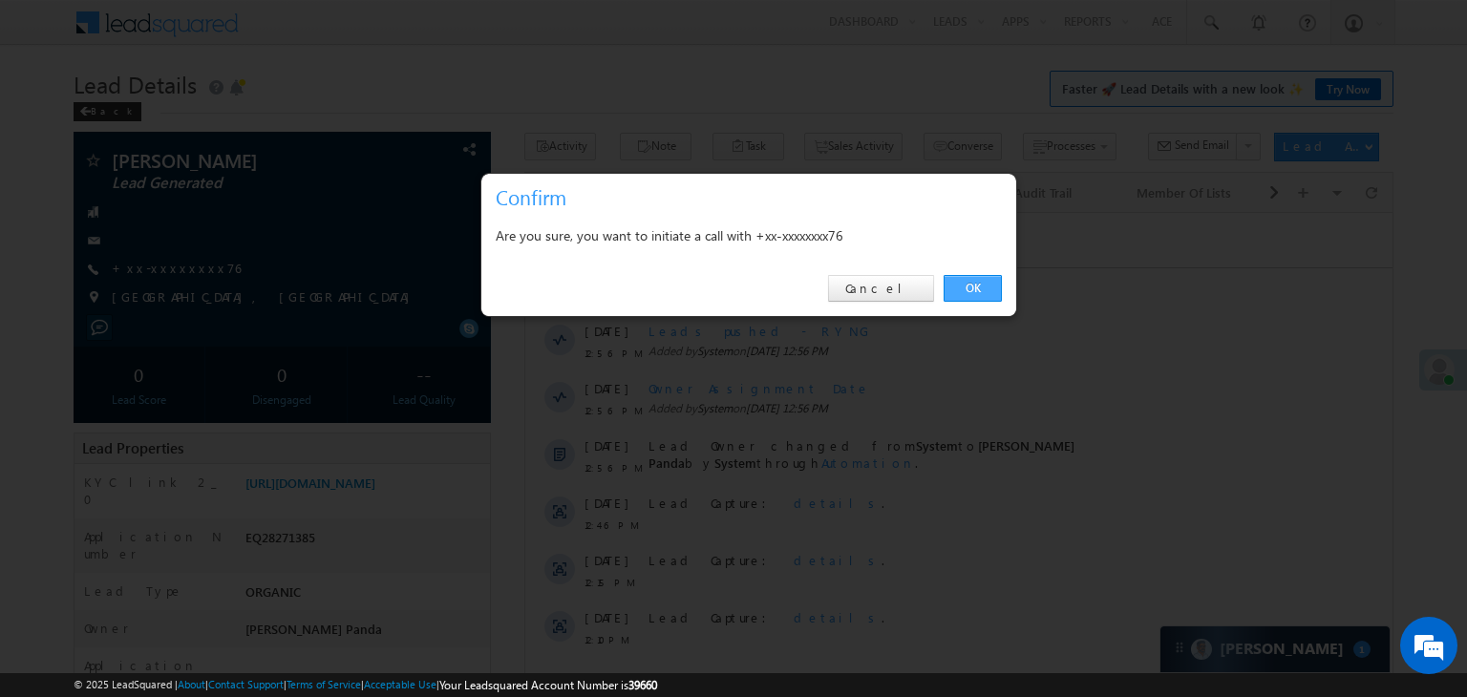
click at [965, 287] on link "OK" at bounding box center [972, 288] width 58 height 27
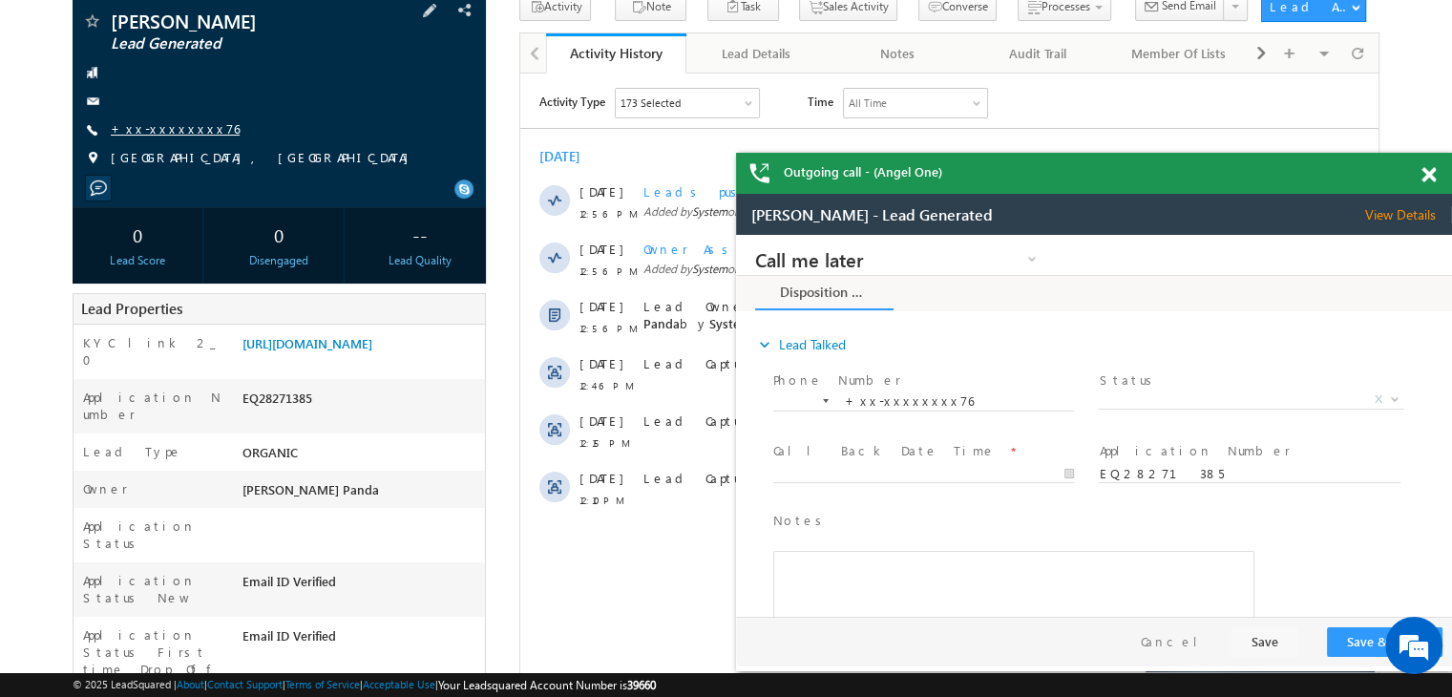
click at [159, 126] on link "+xx-xxxxxxxx76" at bounding box center [175, 128] width 129 height 16
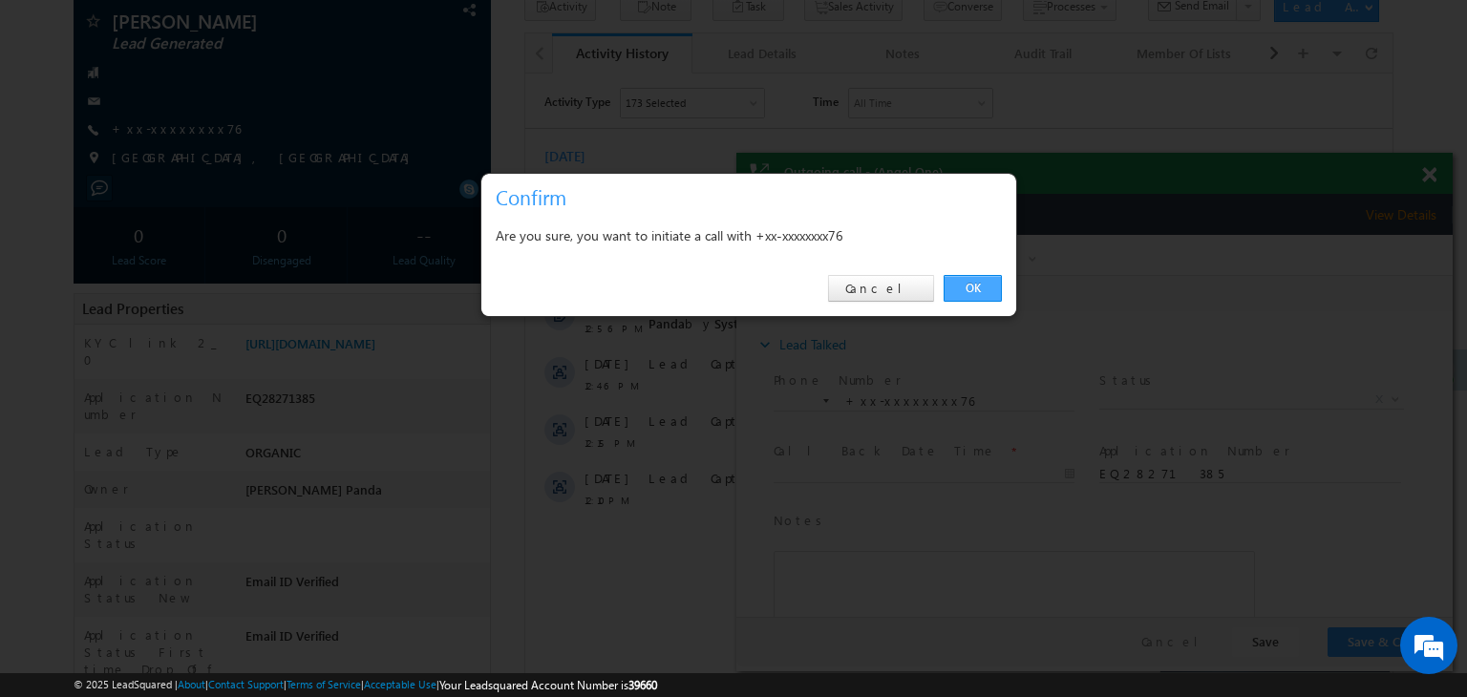
click at [969, 283] on link "OK" at bounding box center [972, 288] width 58 height 27
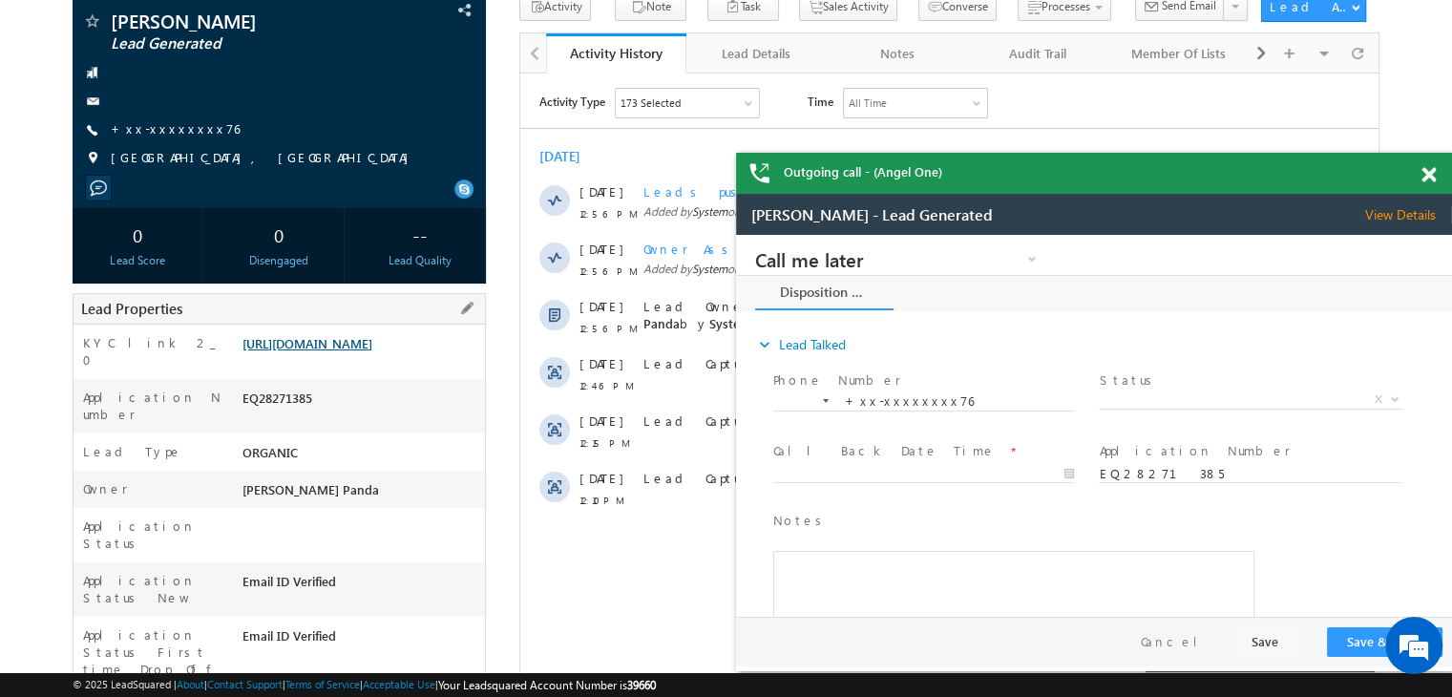
click at [372, 351] on link "[URL][DOMAIN_NAME]" at bounding box center [308, 343] width 130 height 16
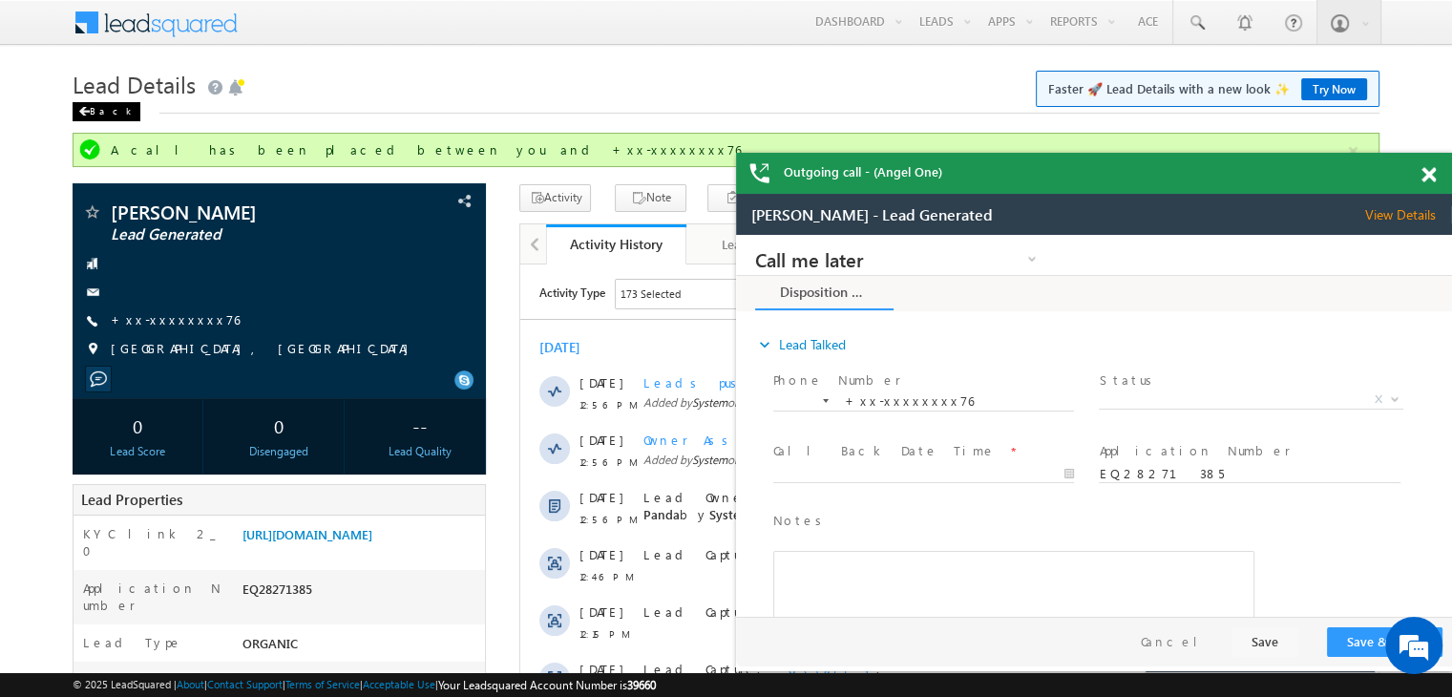
click at [105, 114] on div "Back" at bounding box center [107, 111] width 68 height 19
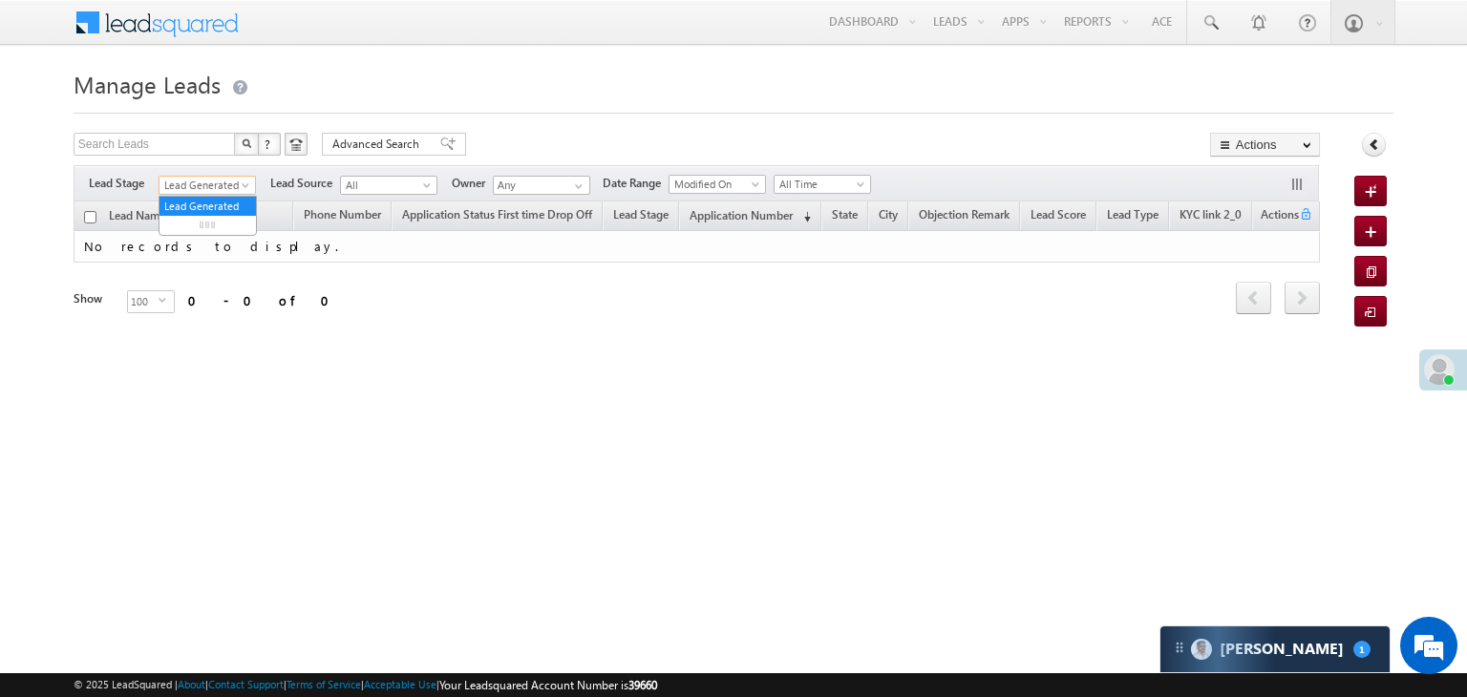
click at [237, 184] on span "Lead Generated" at bounding box center [204, 185] width 91 height 17
click at [201, 200] on link "All" at bounding box center [207, 206] width 96 height 17
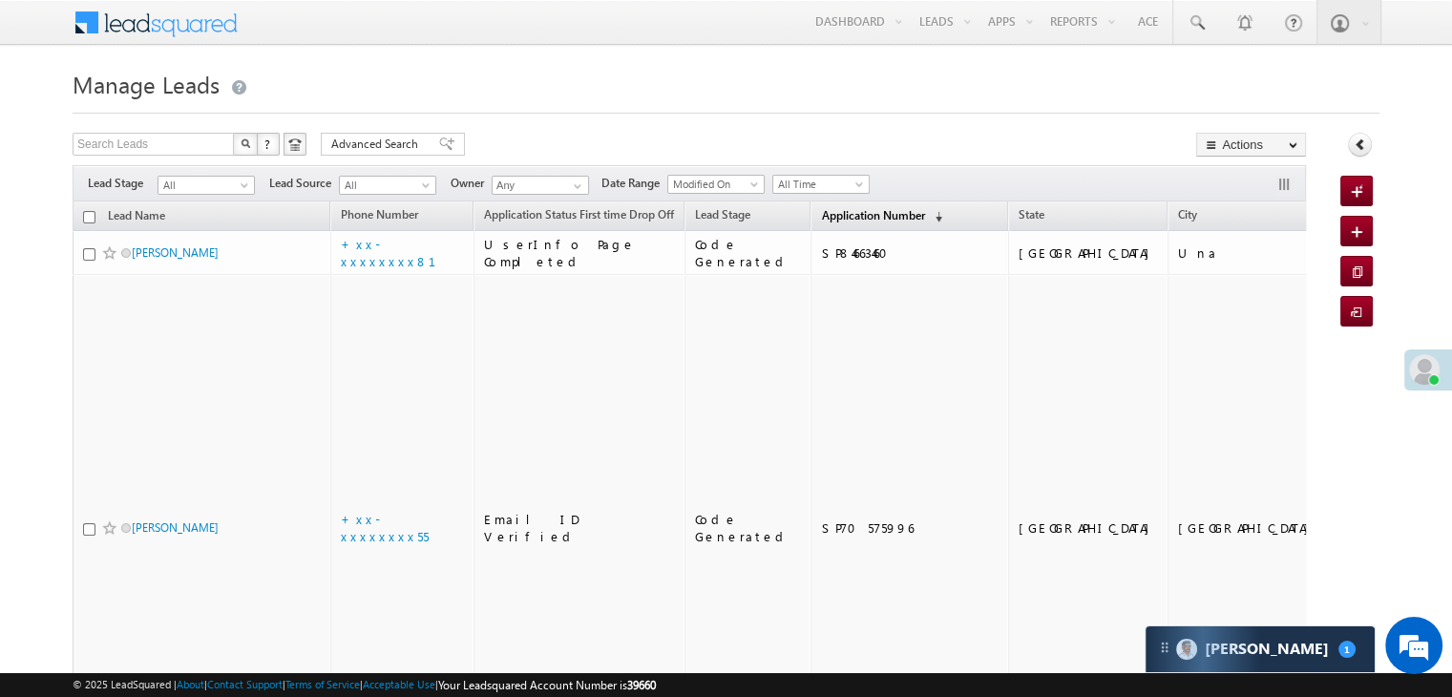
click at [821, 221] on span "Application Number" at bounding box center [872, 215] width 103 height 14
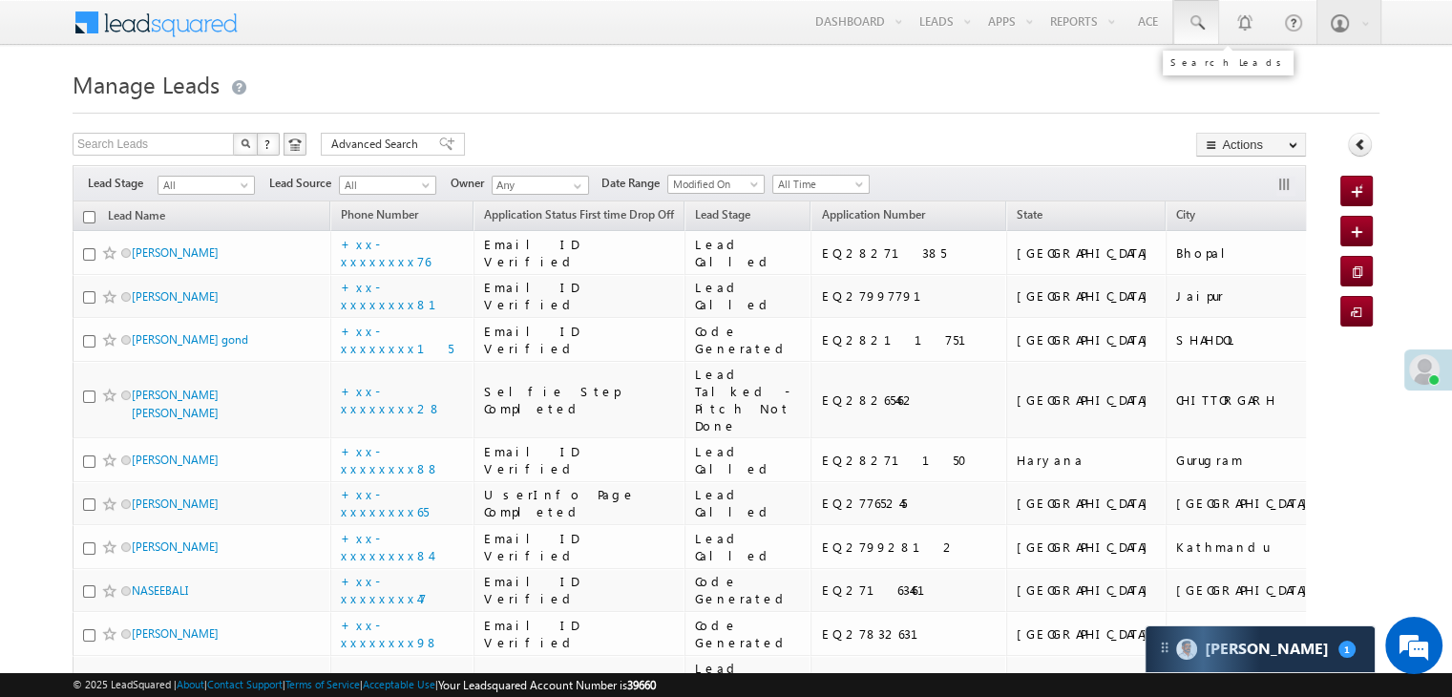
click at [1201, 20] on span at bounding box center [1196, 22] width 19 height 19
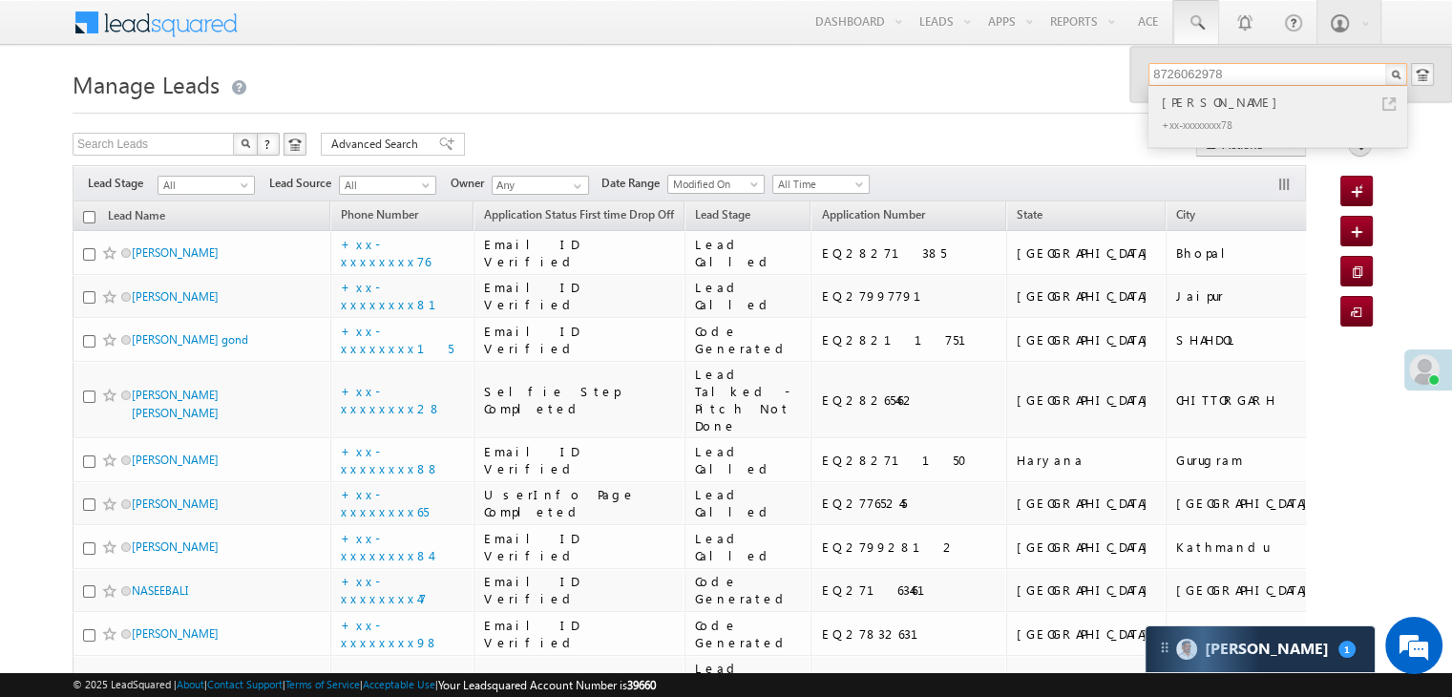
type input "8726062978"
click at [1179, 98] on div "Ashish Sharma" at bounding box center [1286, 102] width 256 height 21
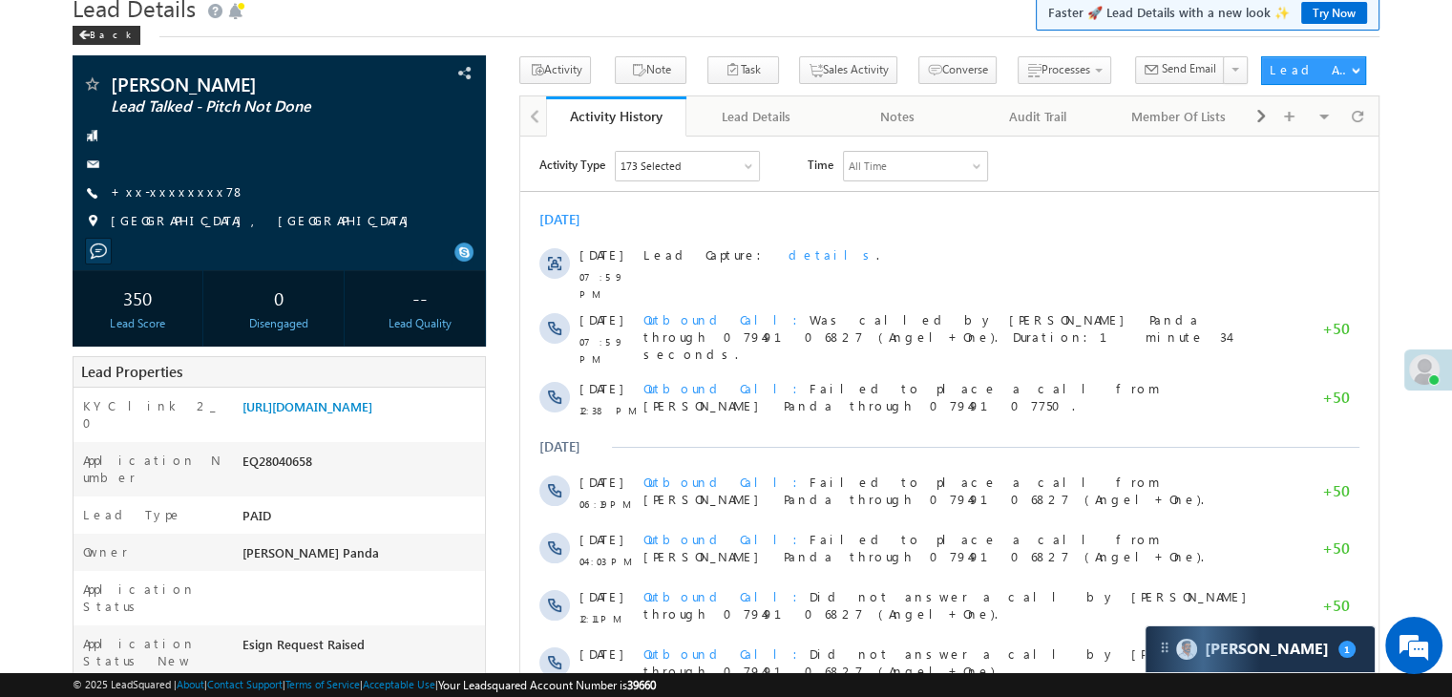
scroll to position [95, 0]
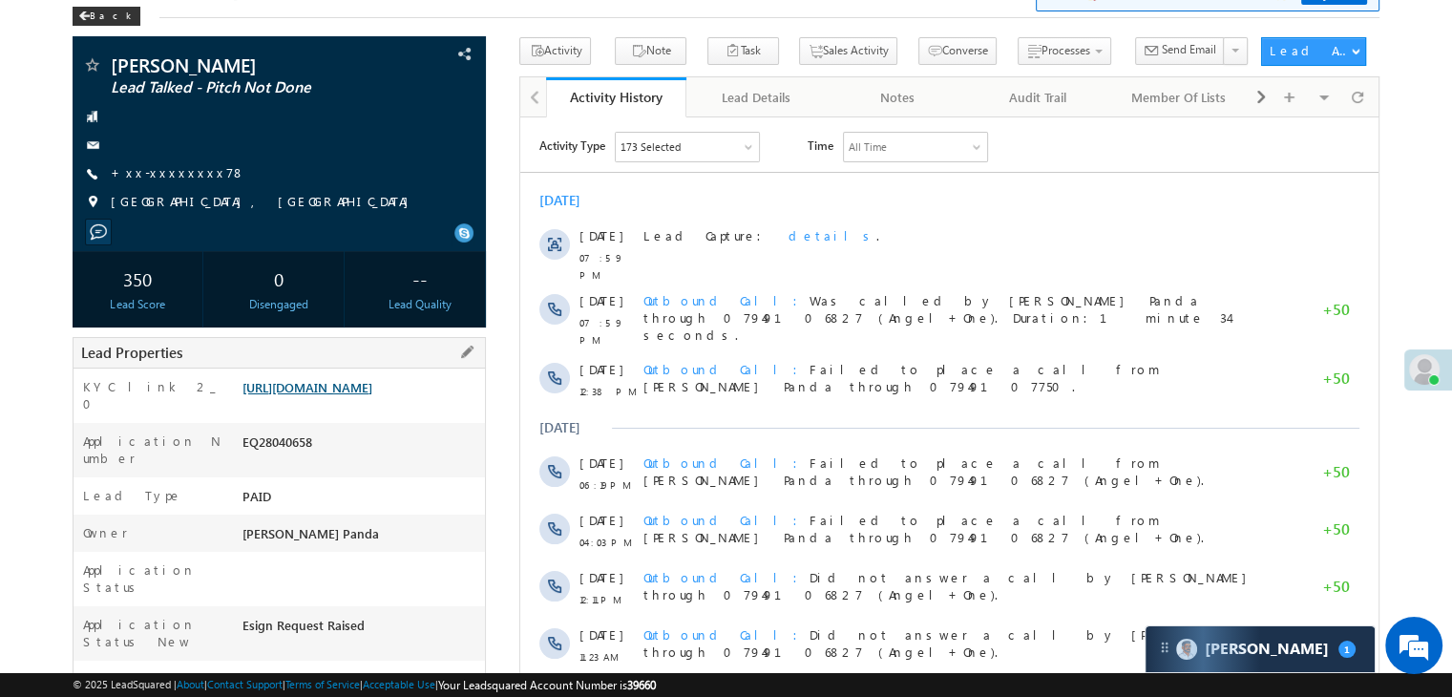
click at [356, 395] on link "[URL][DOMAIN_NAME]" at bounding box center [308, 387] width 130 height 16
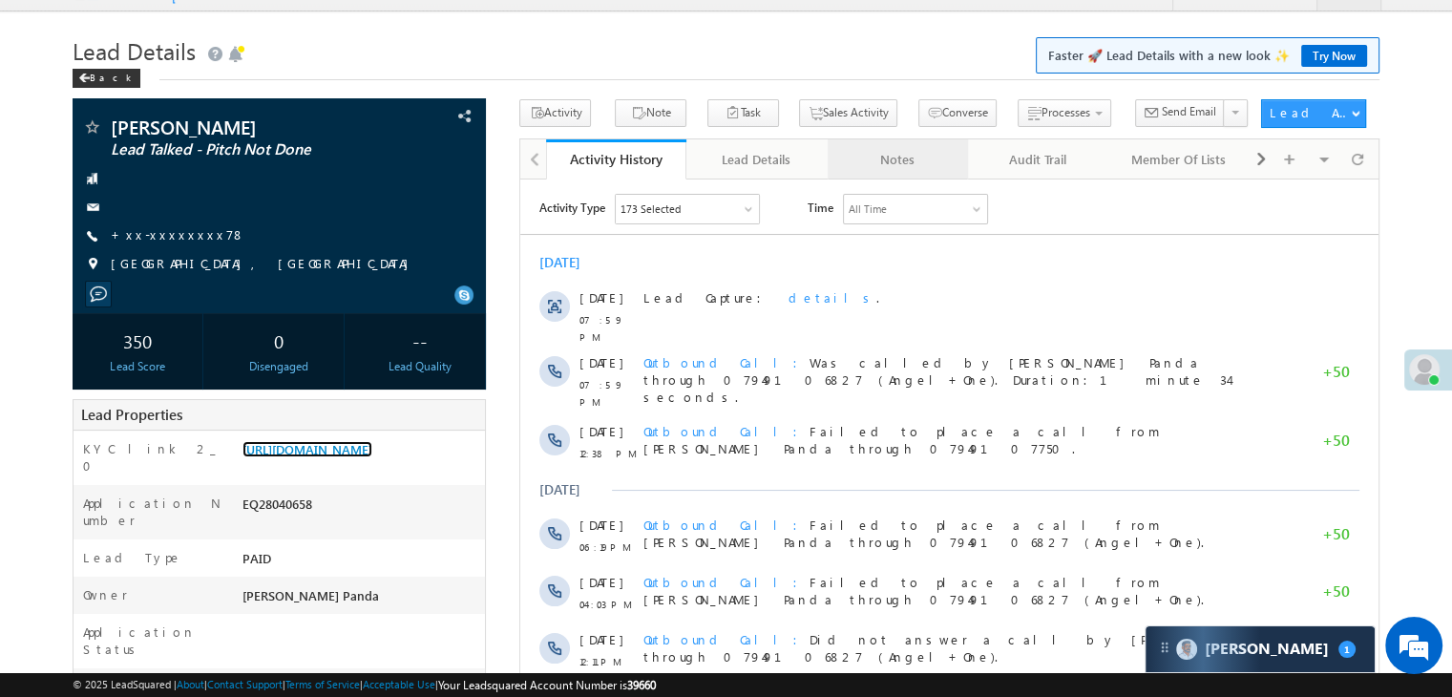
scroll to position [0, 0]
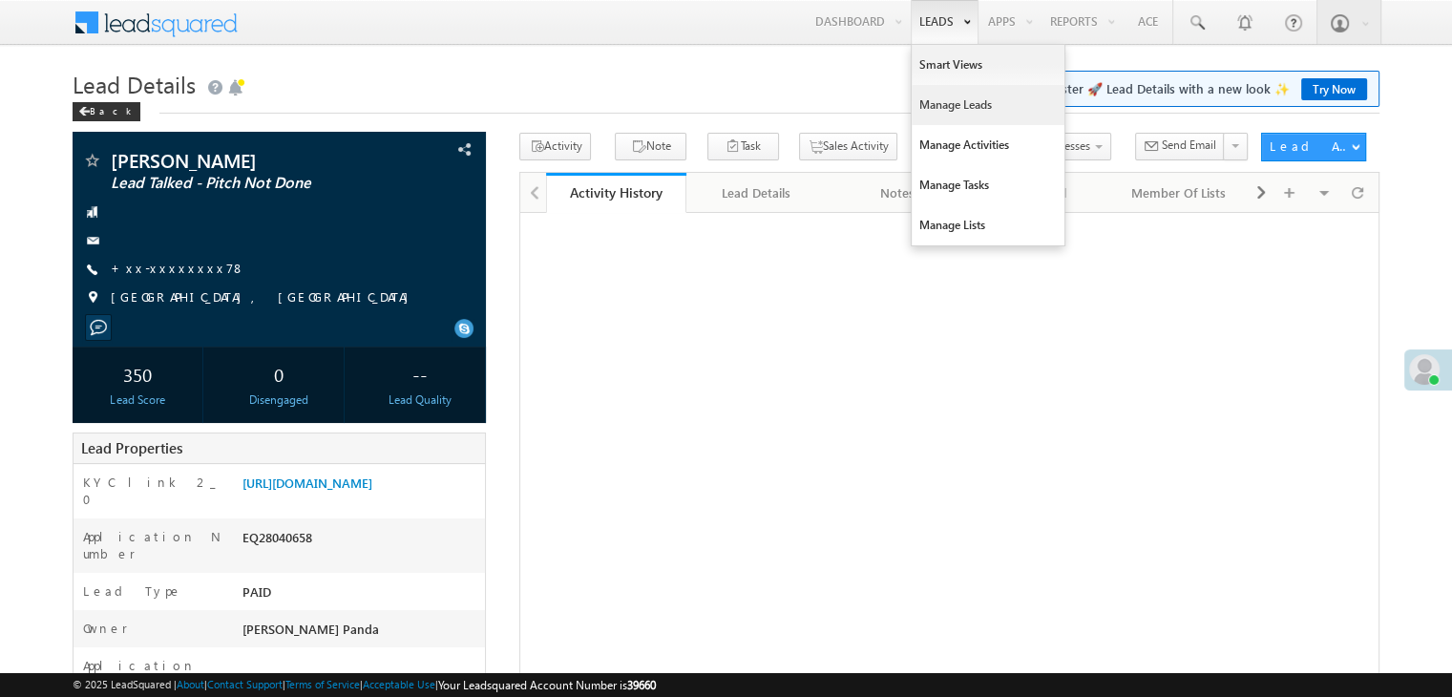
click at [941, 101] on link "Manage Leads" at bounding box center [988, 105] width 153 height 40
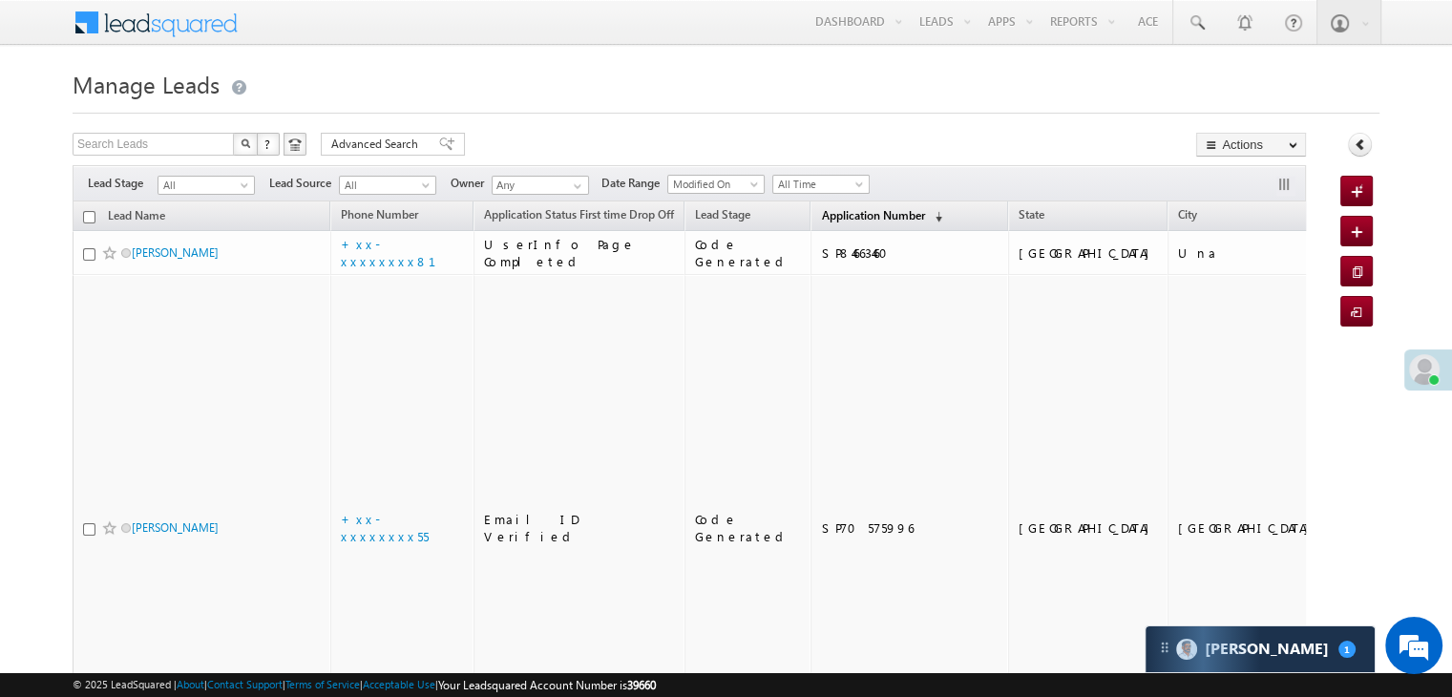
click at [821, 216] on span "Application Number" at bounding box center [872, 215] width 103 height 14
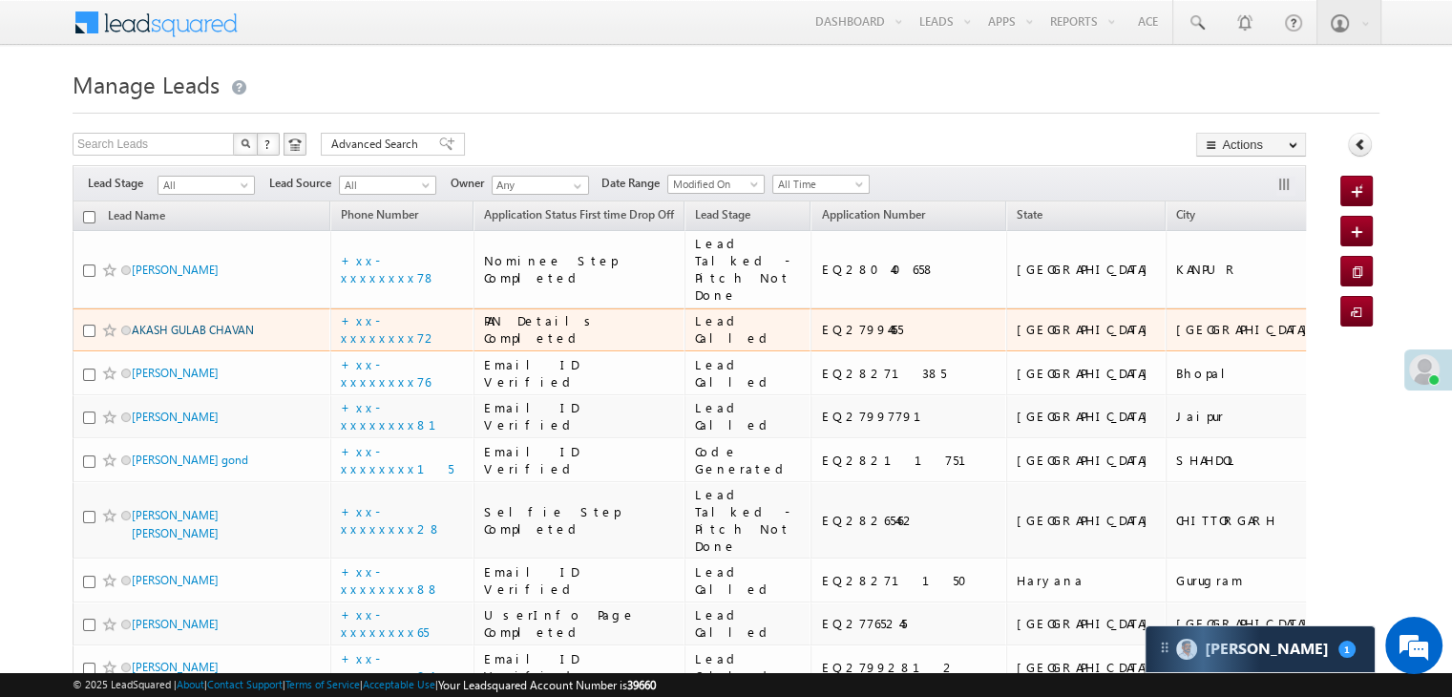
click at [226, 337] on link "AKASH GULAB CHAVAN" at bounding box center [193, 330] width 122 height 14
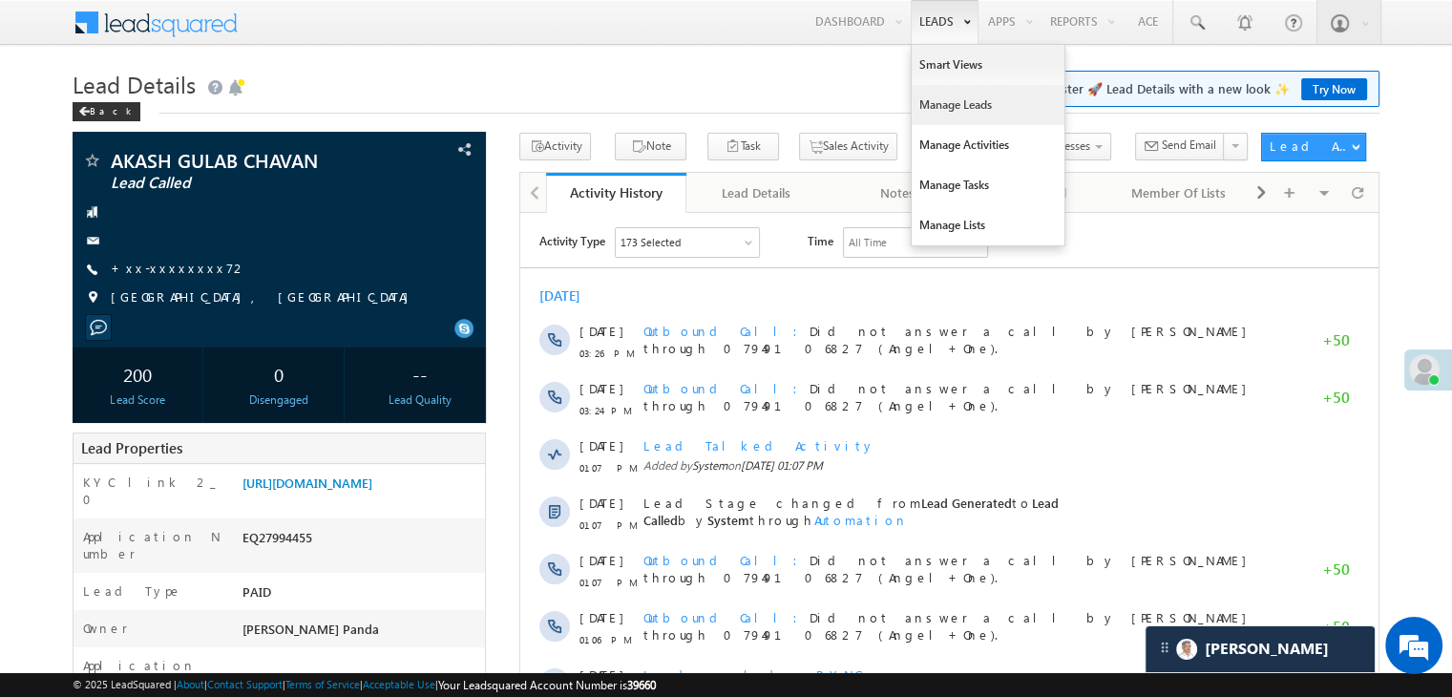
click at [941, 101] on link "Manage Leads" at bounding box center [988, 105] width 153 height 40
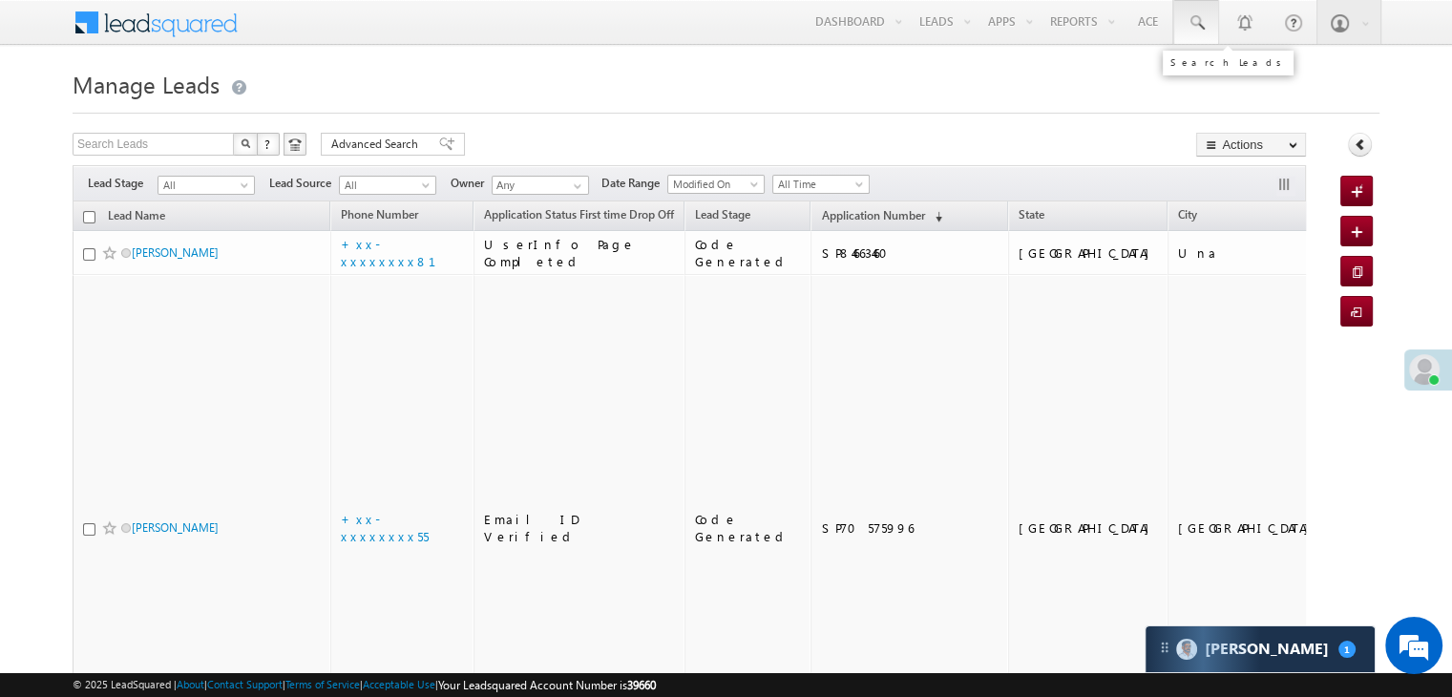
click at [1190, 17] on span at bounding box center [1196, 22] width 19 height 19
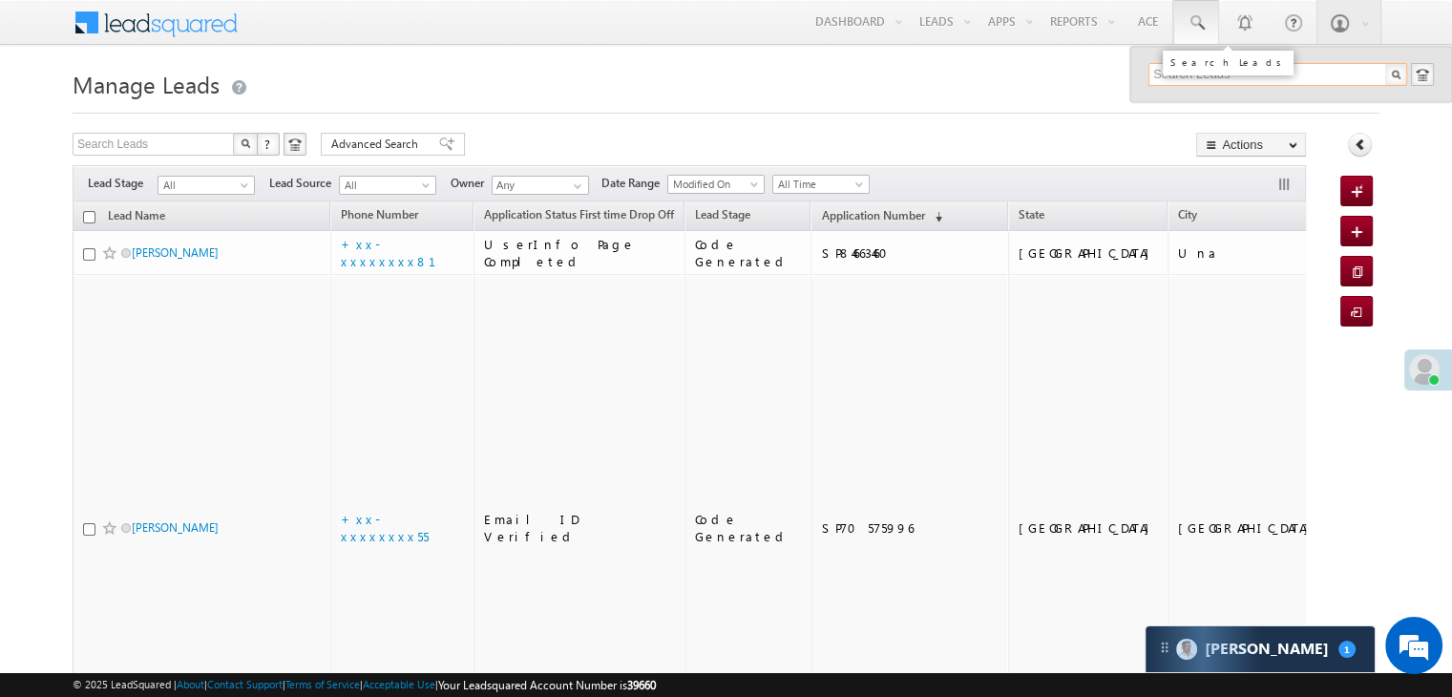
paste input "EQ27892715"
type input "EQ27892715"
click at [1187, 104] on div "Avinash Lende" at bounding box center [1286, 102] width 256 height 21
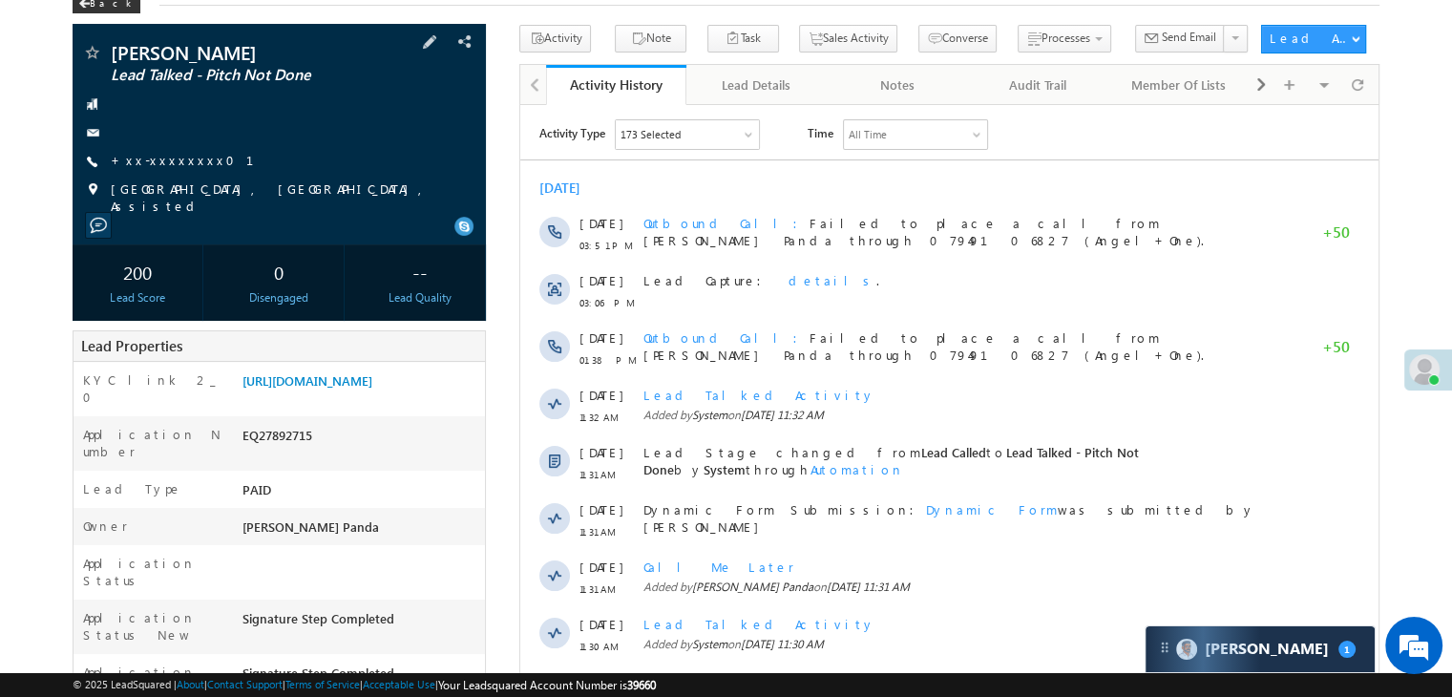
scroll to position [286, 0]
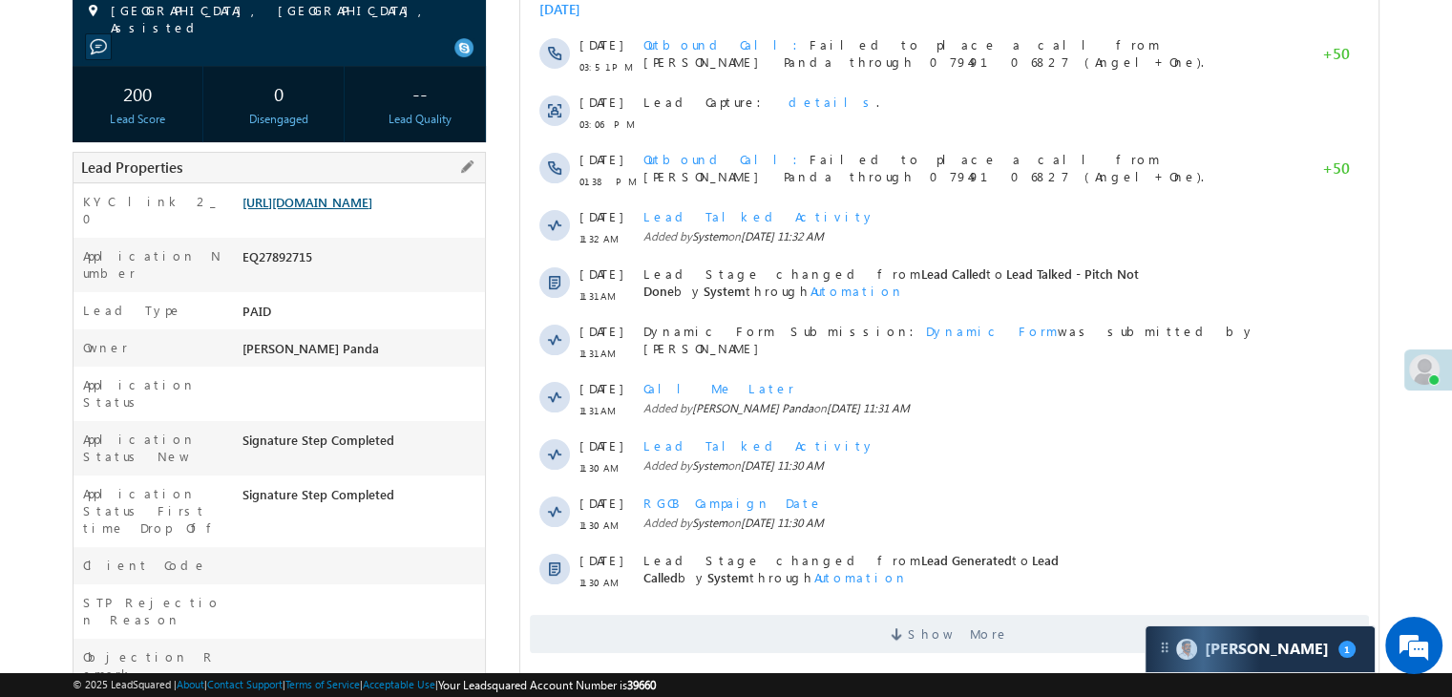
click at [372, 210] on link "[URL][DOMAIN_NAME]" at bounding box center [308, 202] width 130 height 16
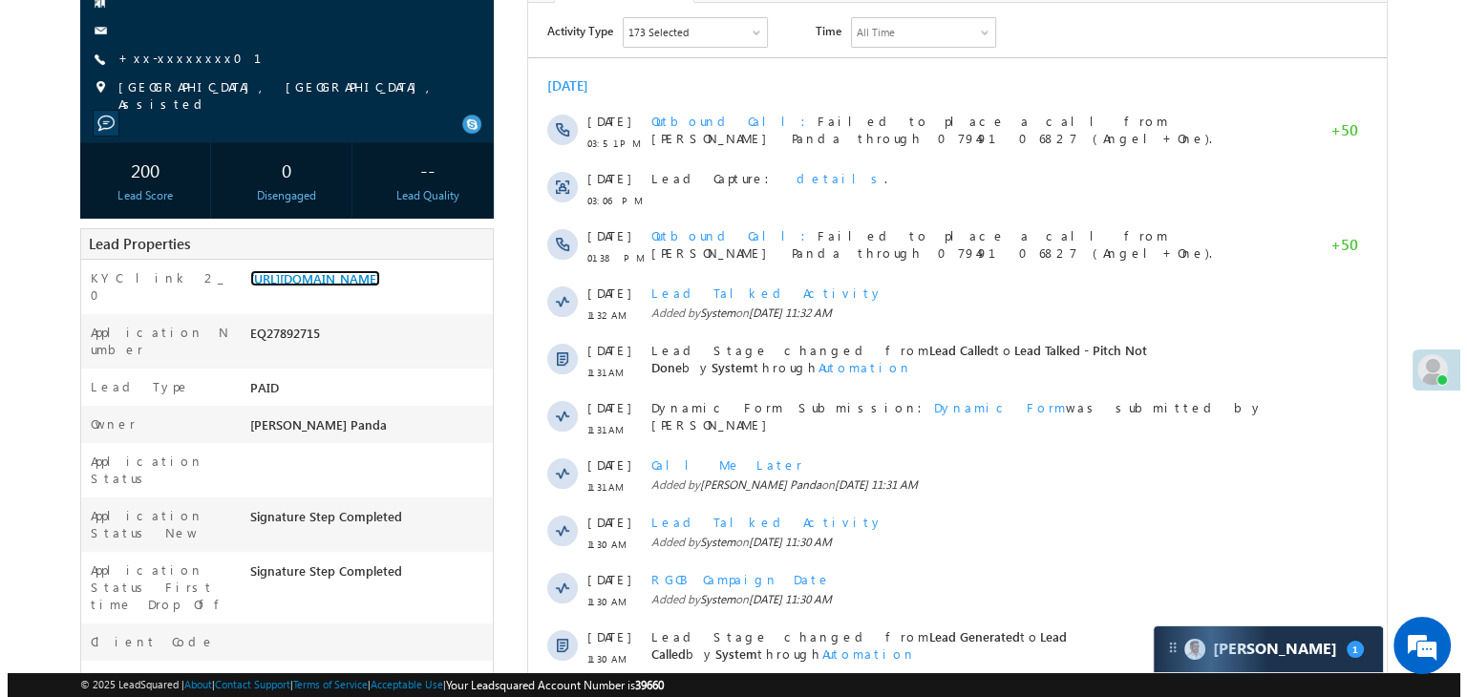
scroll to position [95, 0]
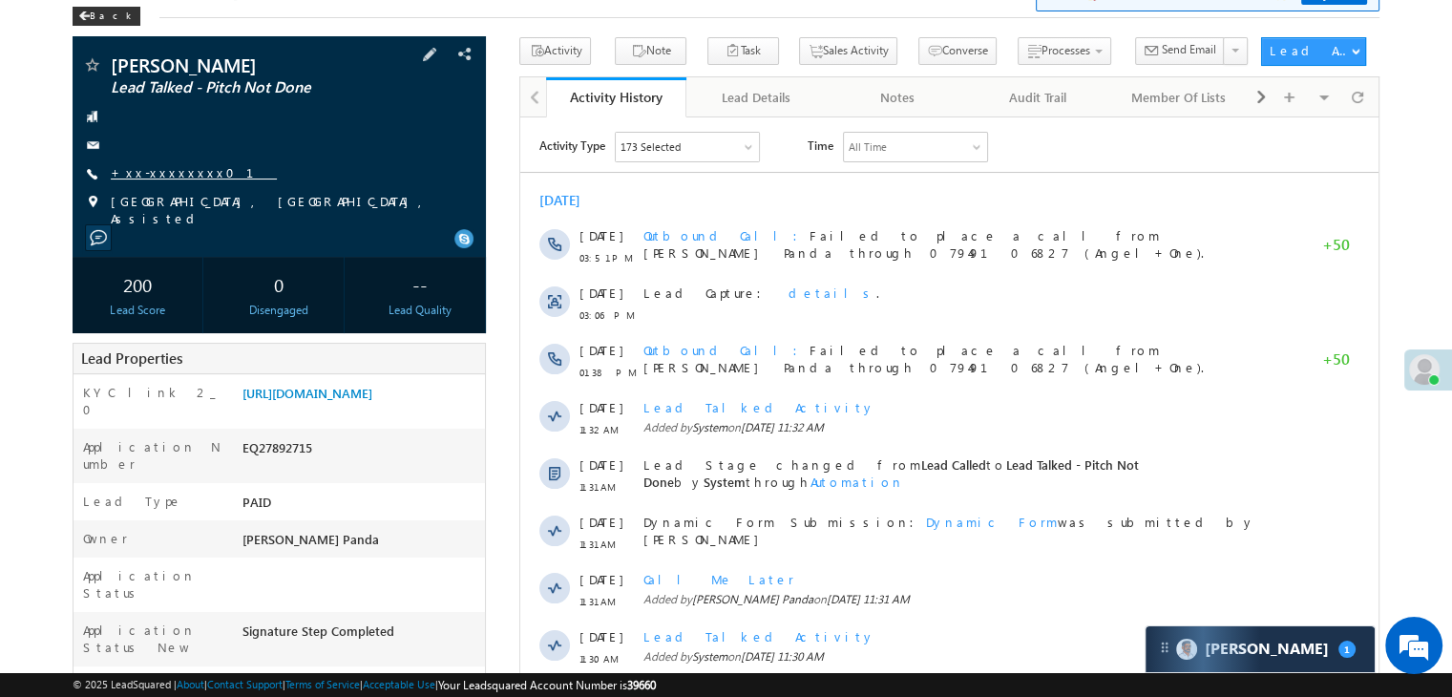
click at [168, 179] on link "+xx-xxxxxxxx01" at bounding box center [194, 172] width 166 height 16
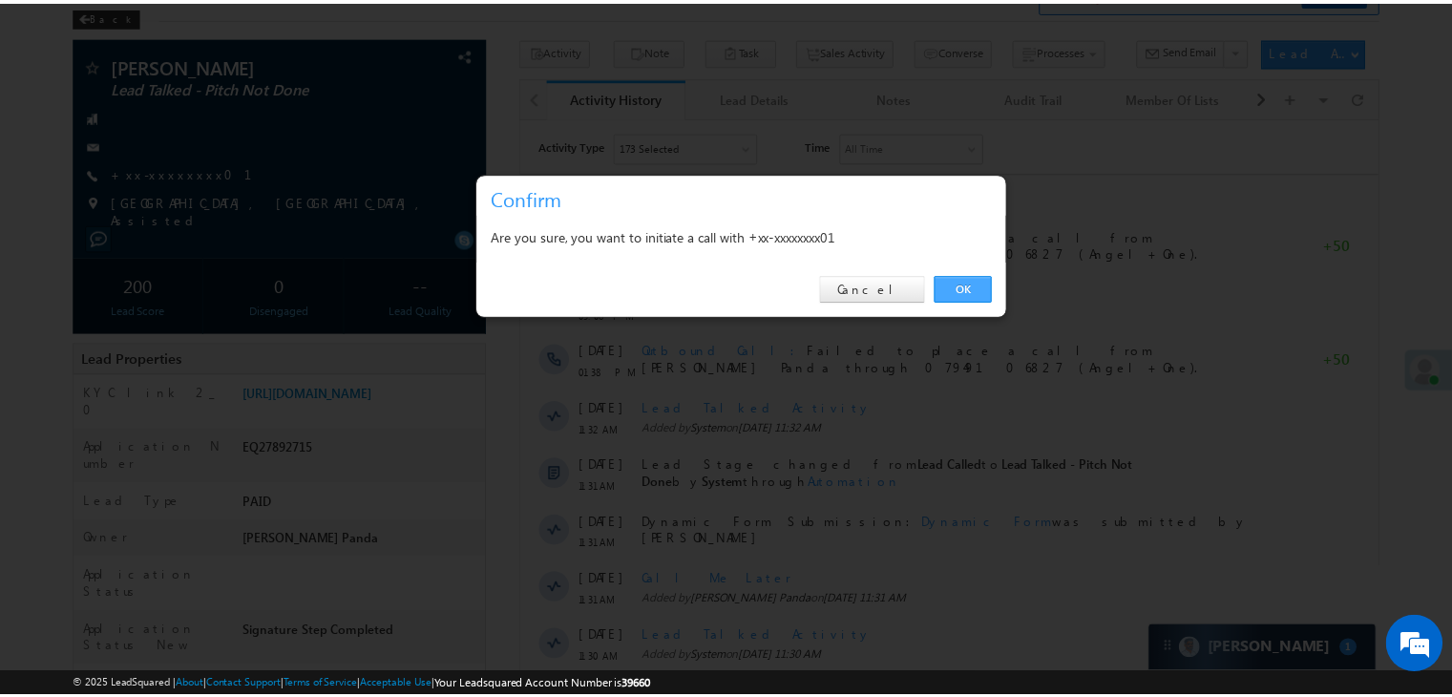
scroll to position [0, 0]
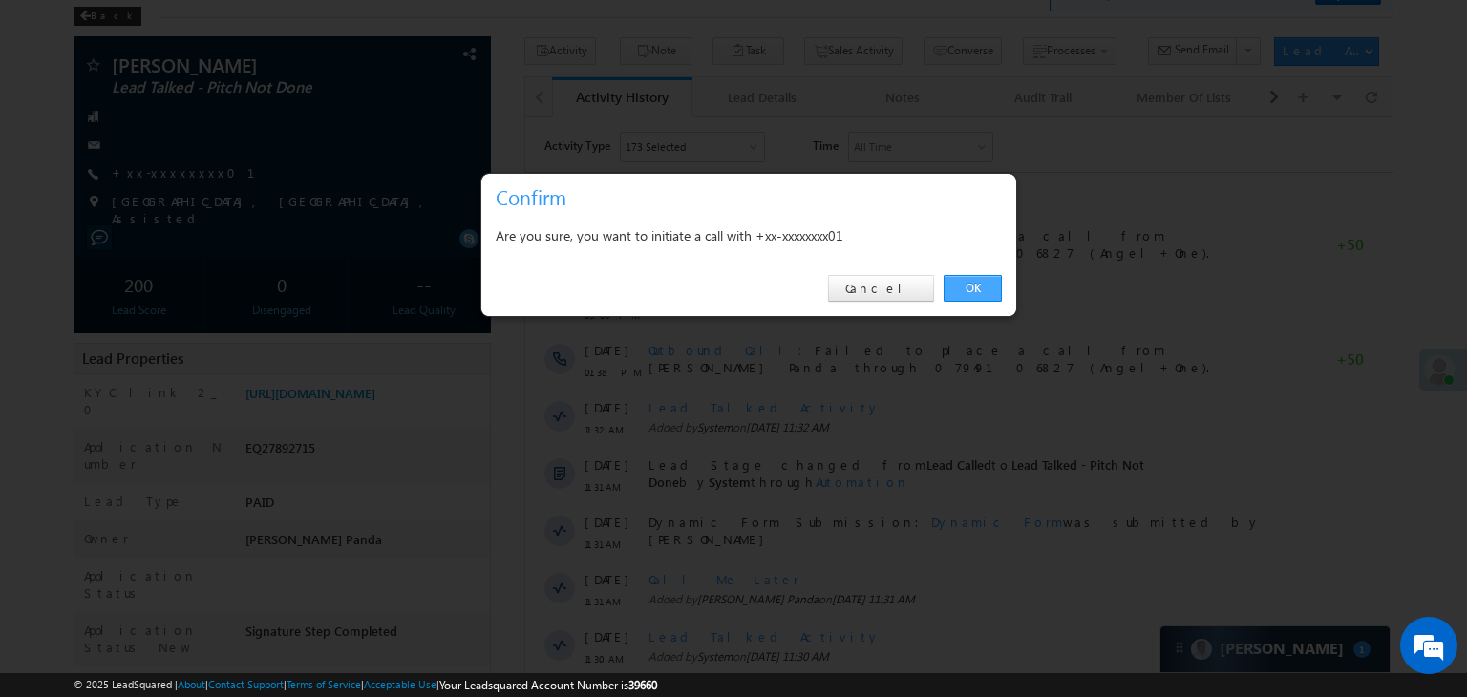
click at [974, 292] on link "OK" at bounding box center [972, 288] width 58 height 27
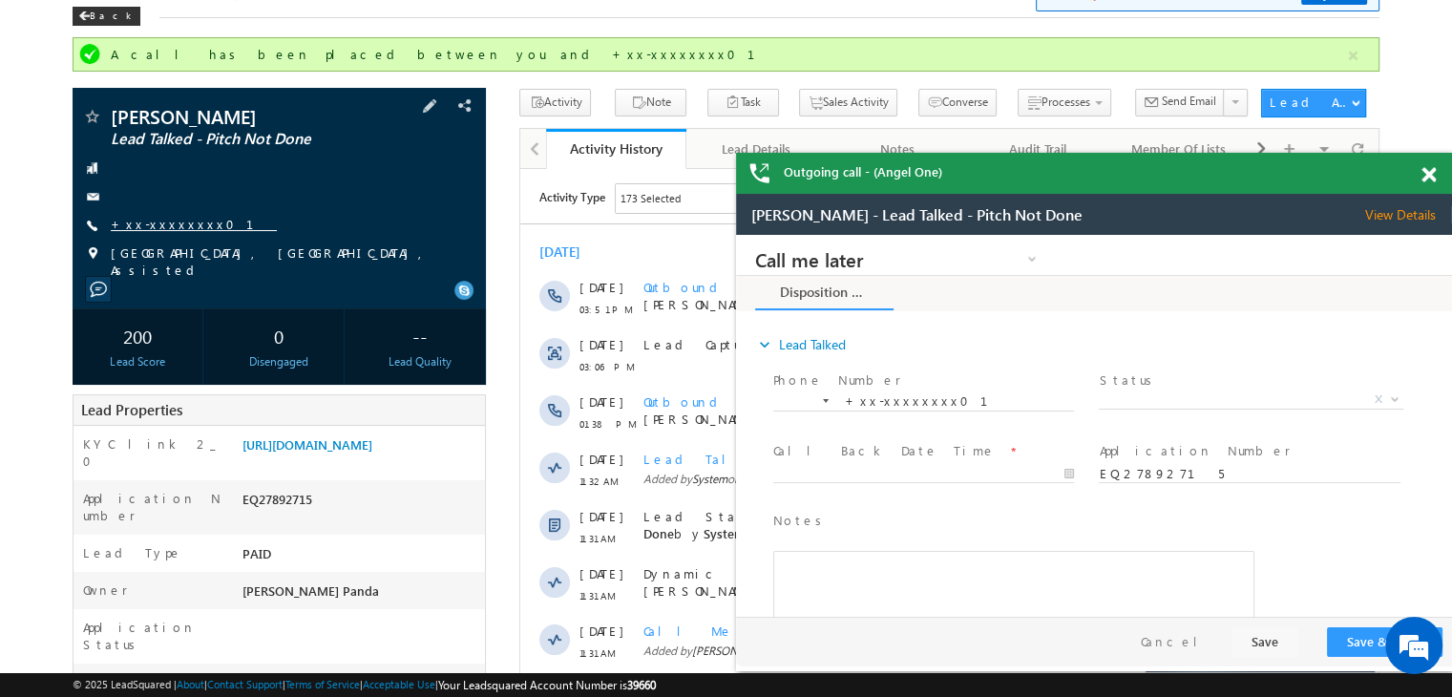
click at [163, 226] on link "+xx-xxxxxxxx01" at bounding box center [194, 224] width 166 height 16
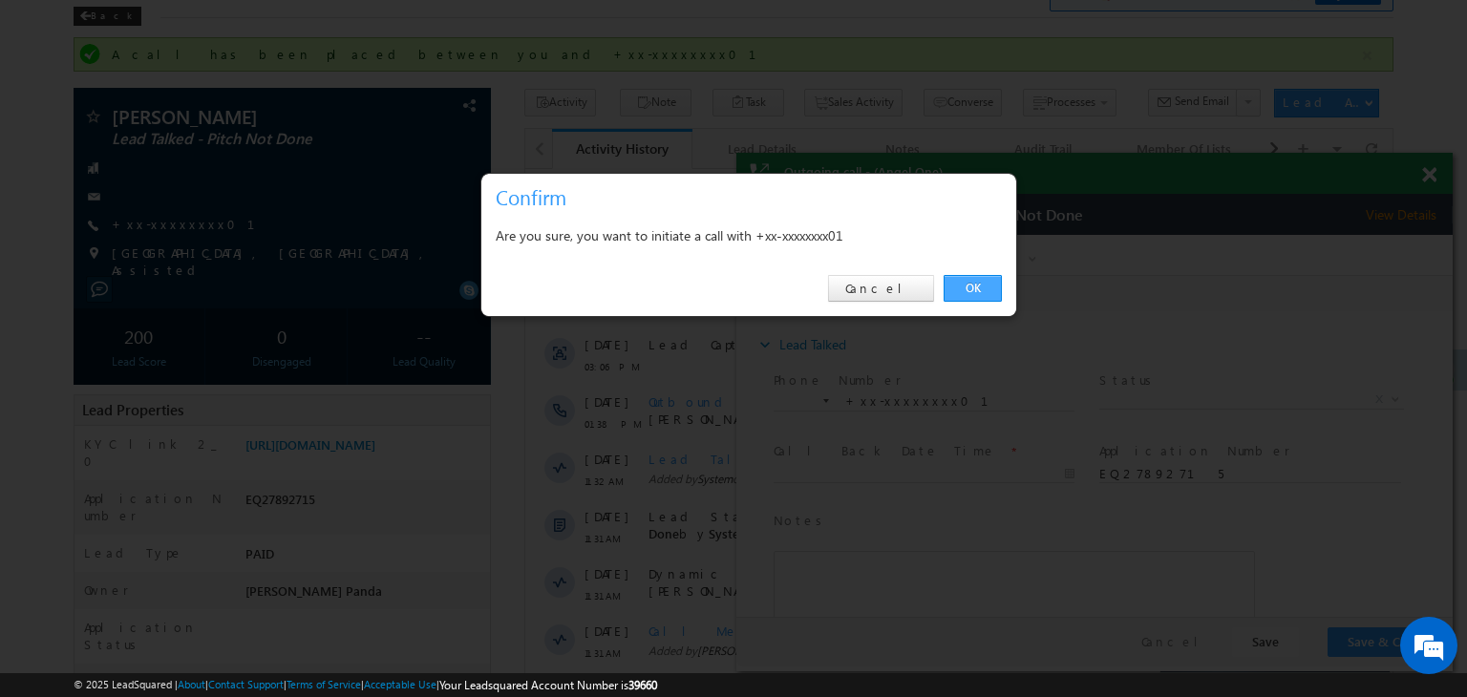
click at [971, 291] on link "OK" at bounding box center [972, 288] width 58 height 27
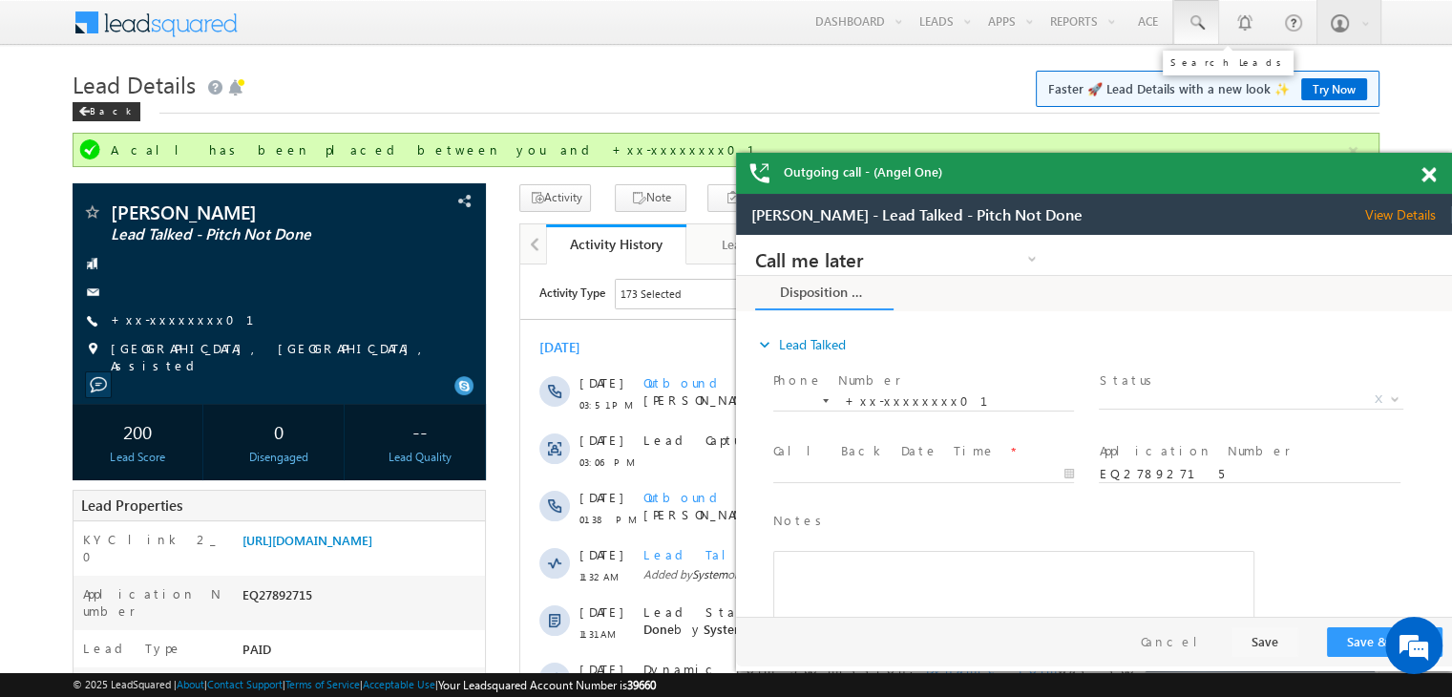
click at [1192, 23] on span at bounding box center [1196, 22] width 19 height 19
paste input "EQ27994455"
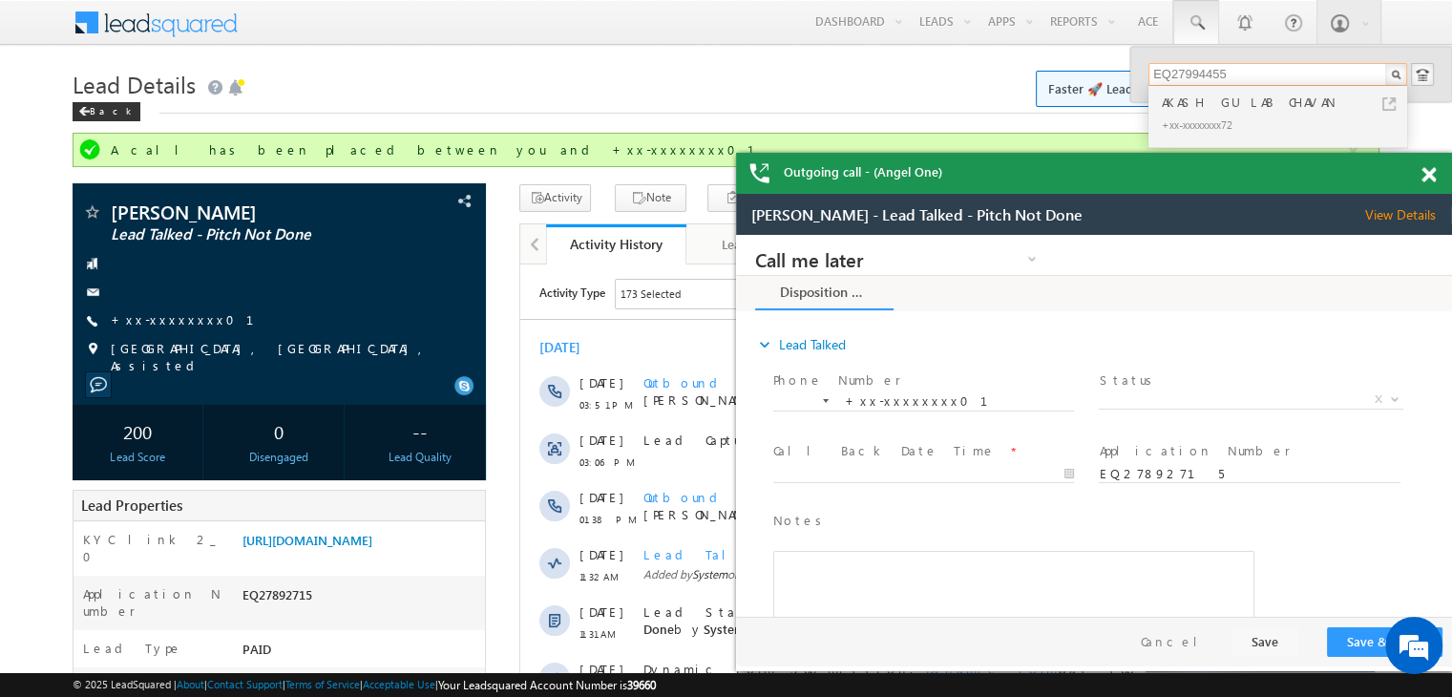
type input "EQ27994455"
click at [1173, 104] on div "AKASH GULAB CHAVAN" at bounding box center [1286, 102] width 256 height 21
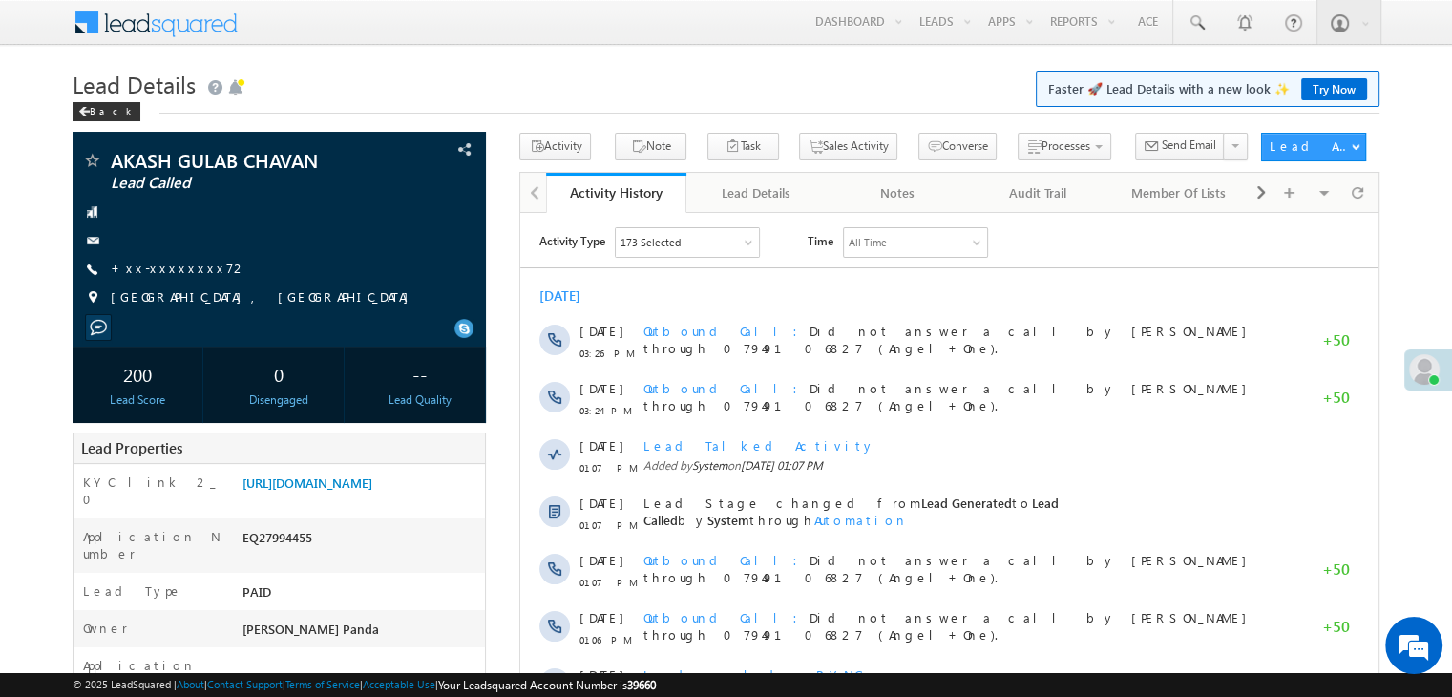
click at [147, 265] on link "+xx-xxxxxxxx72" at bounding box center [179, 268] width 137 height 16
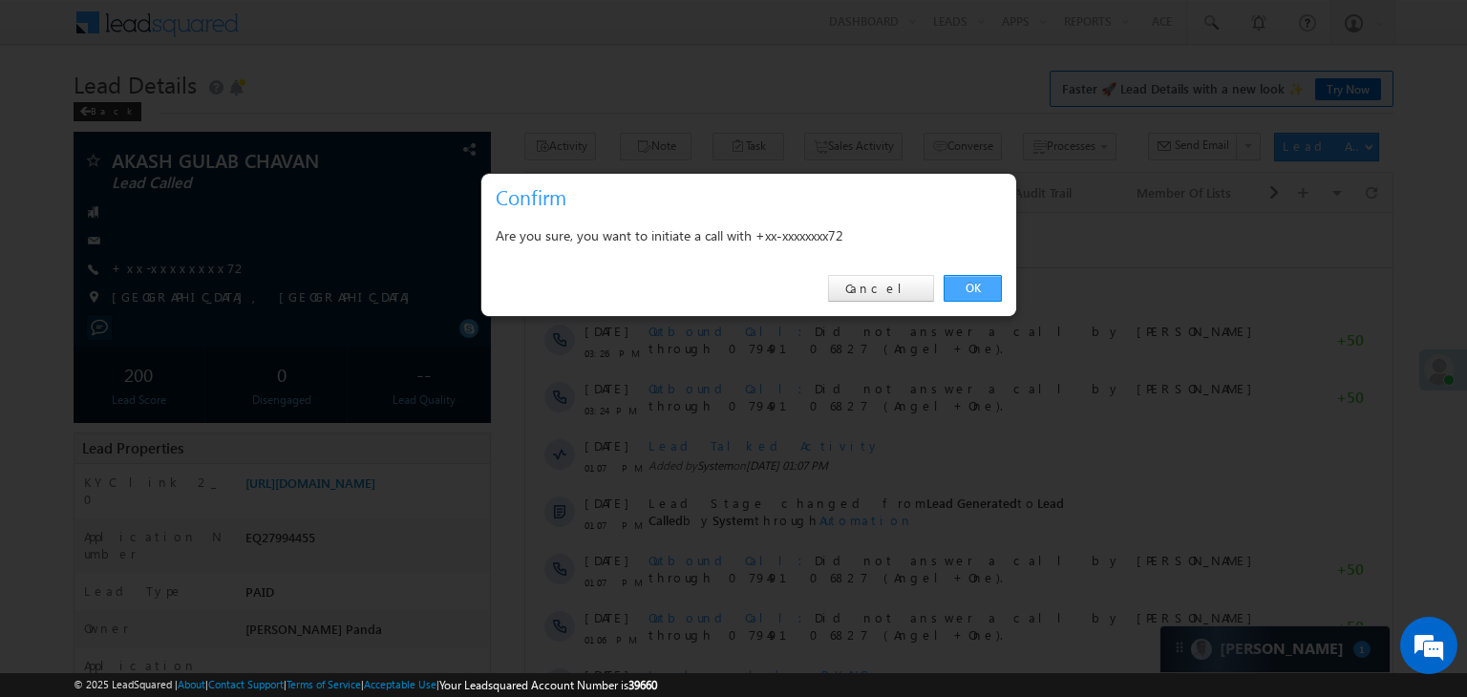
click at [969, 278] on link "OK" at bounding box center [972, 288] width 58 height 27
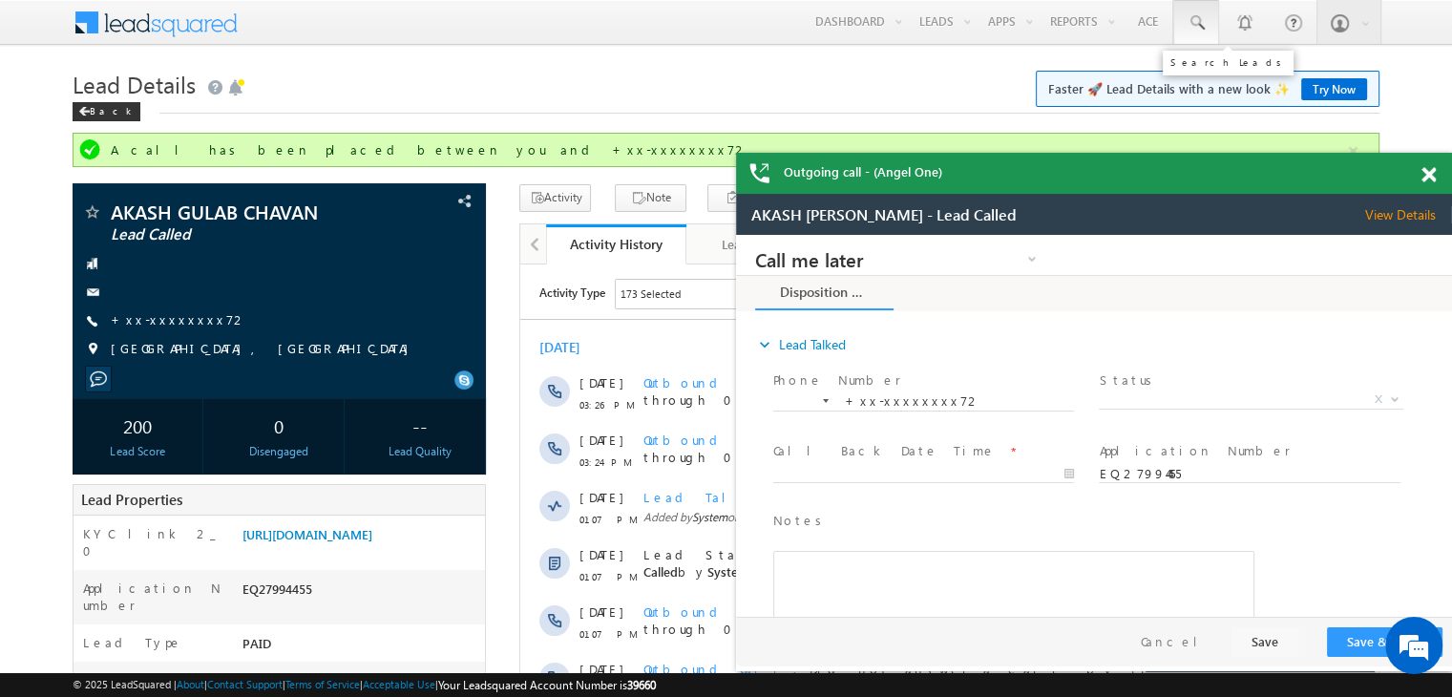
click at [1195, 19] on span at bounding box center [1196, 22] width 19 height 19
paste input "EQ27927483"
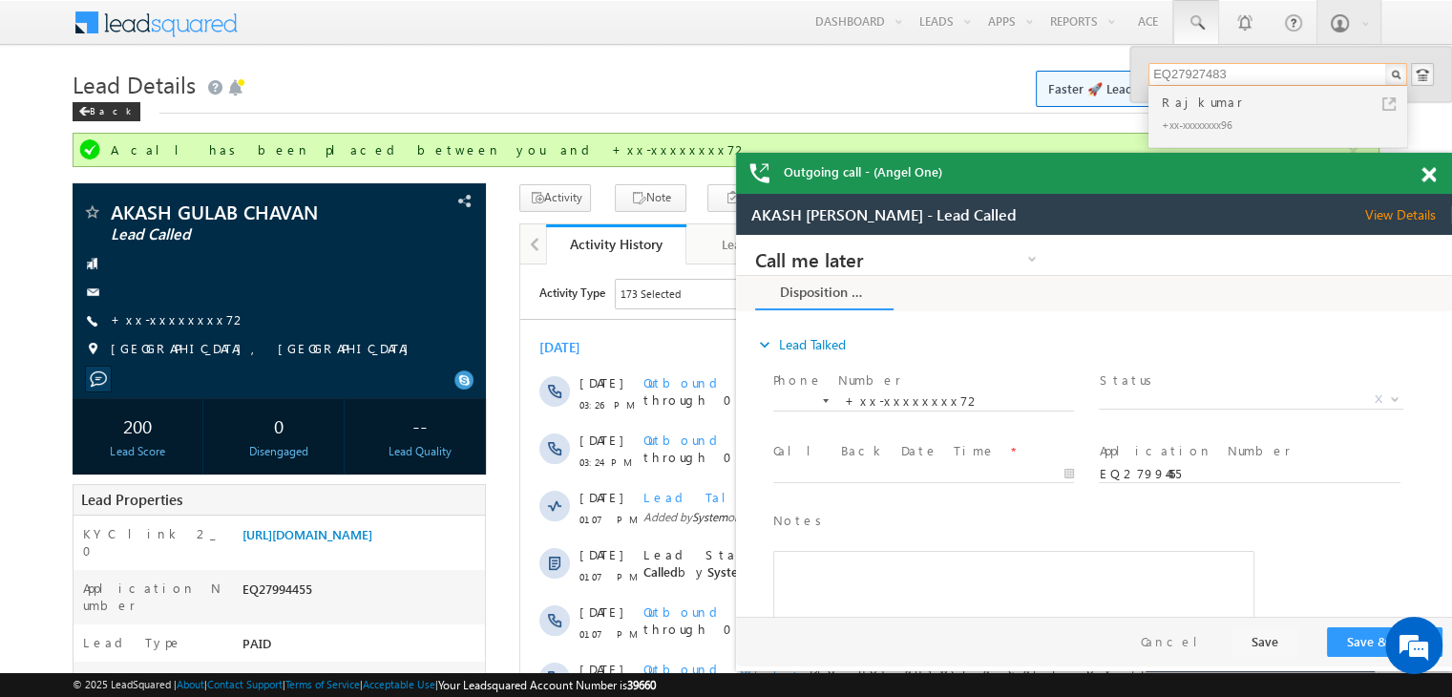
type input "EQ27927483"
click at [1177, 106] on div "Rajkumar" at bounding box center [1286, 102] width 256 height 21
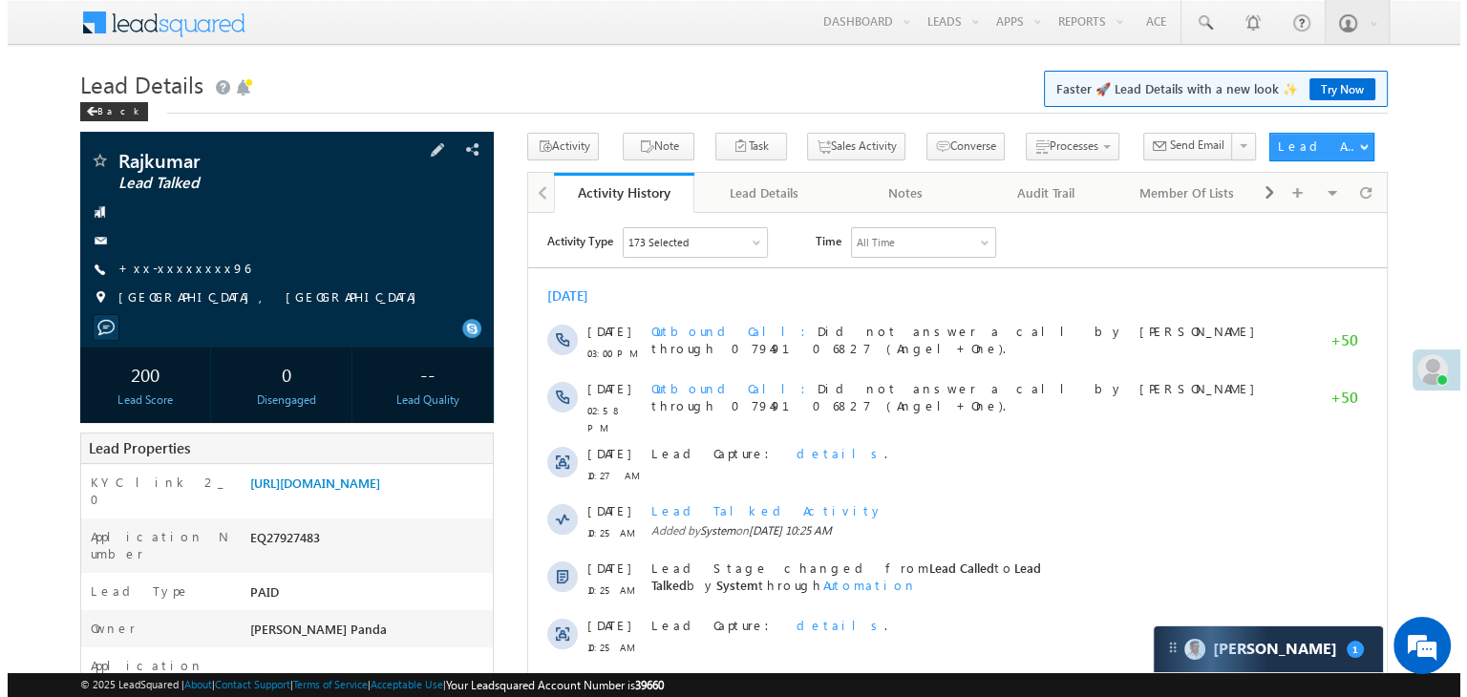
scroll to position [95, 0]
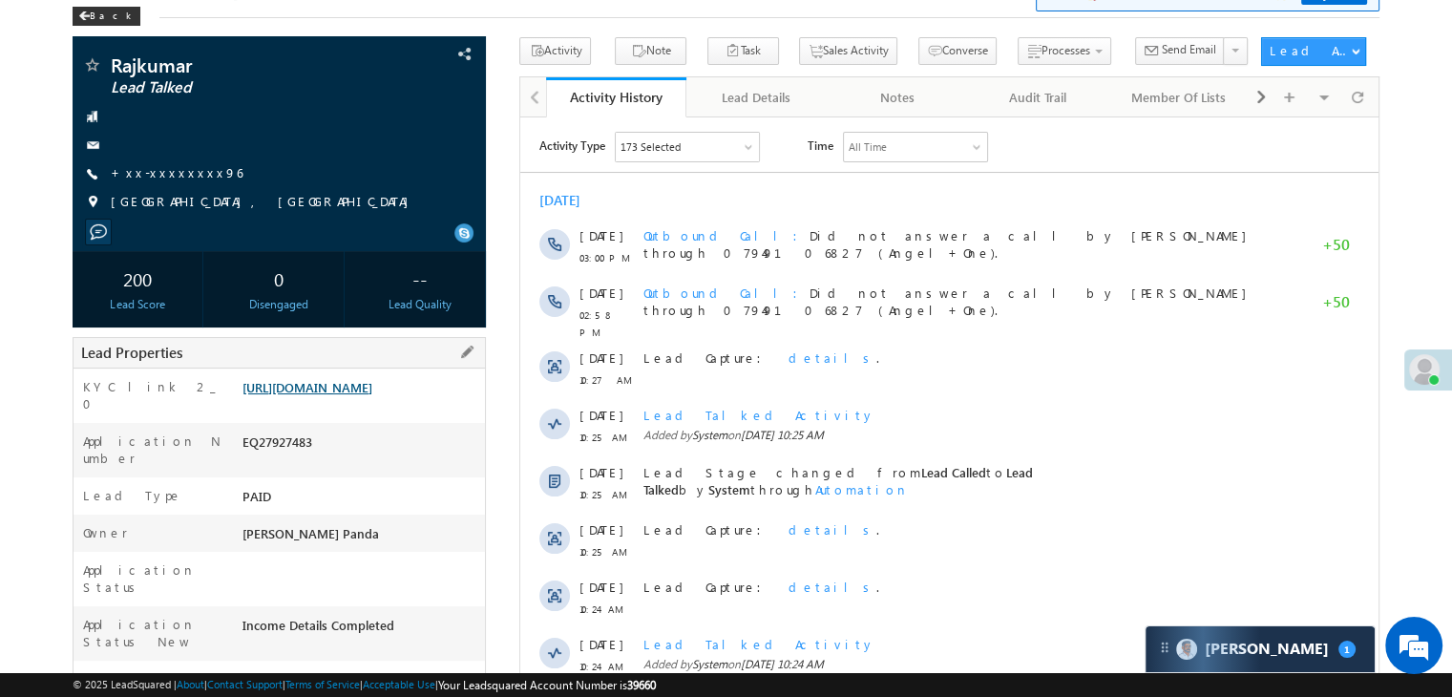
click at [356, 391] on link "[URL][DOMAIN_NAME]" at bounding box center [308, 387] width 130 height 16
click at [155, 173] on link "+xx-xxxxxxxx96" at bounding box center [177, 172] width 132 height 16
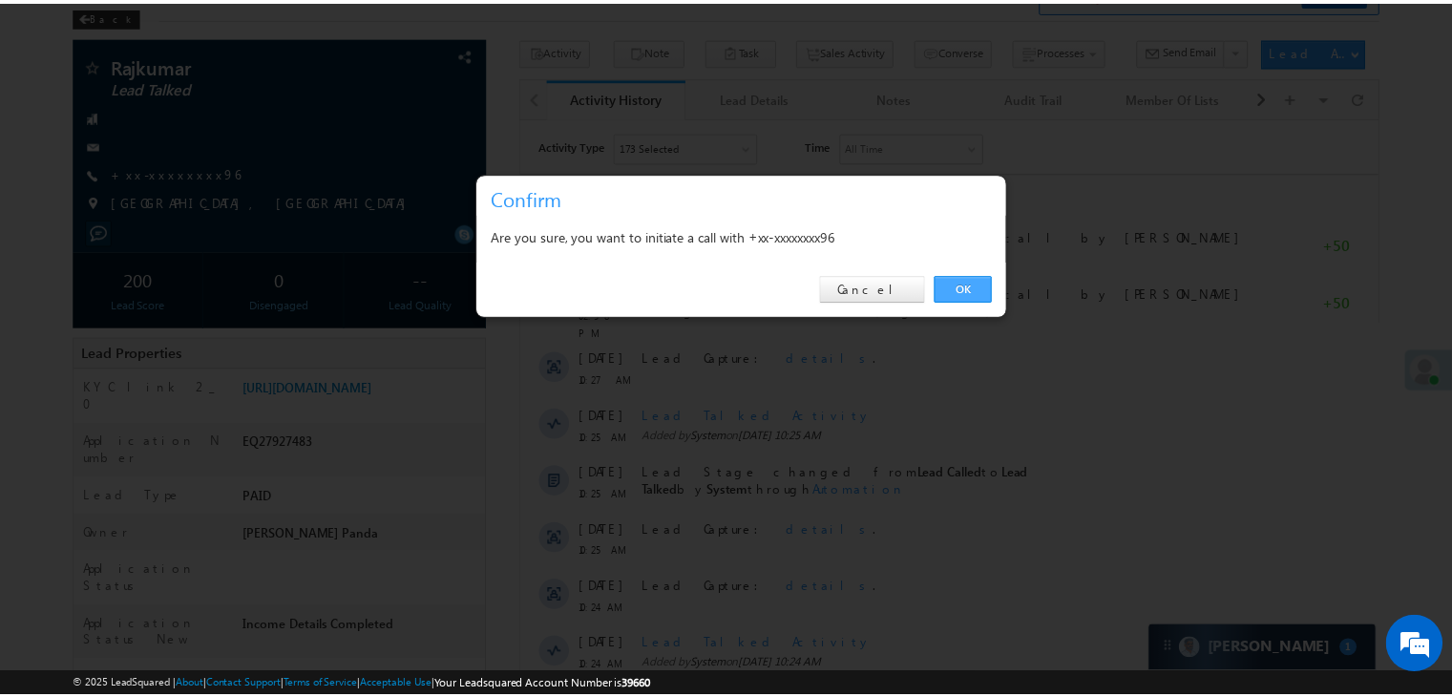
scroll to position [0, 0]
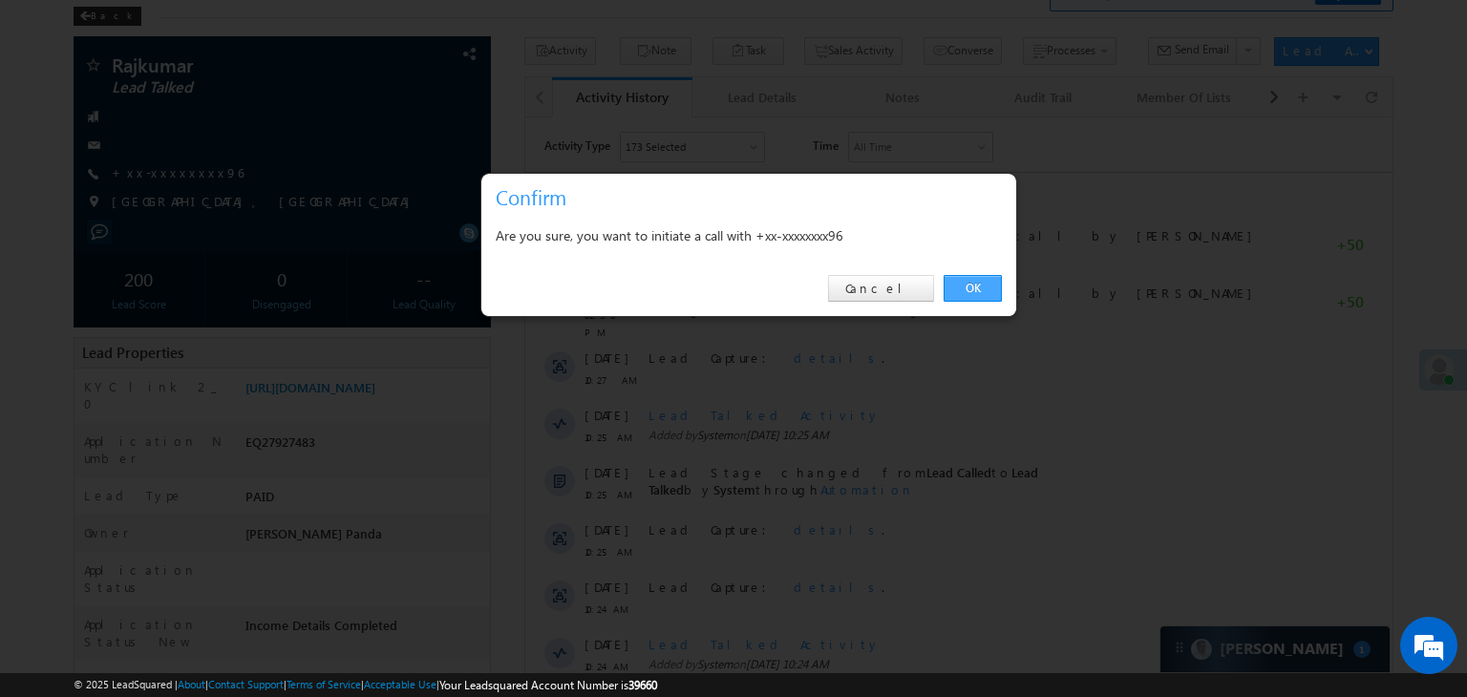
drag, startPoint x: 441, startPoint y: 171, endPoint x: 962, endPoint y: 290, distance: 533.9
click at [962, 290] on link "OK" at bounding box center [972, 288] width 58 height 27
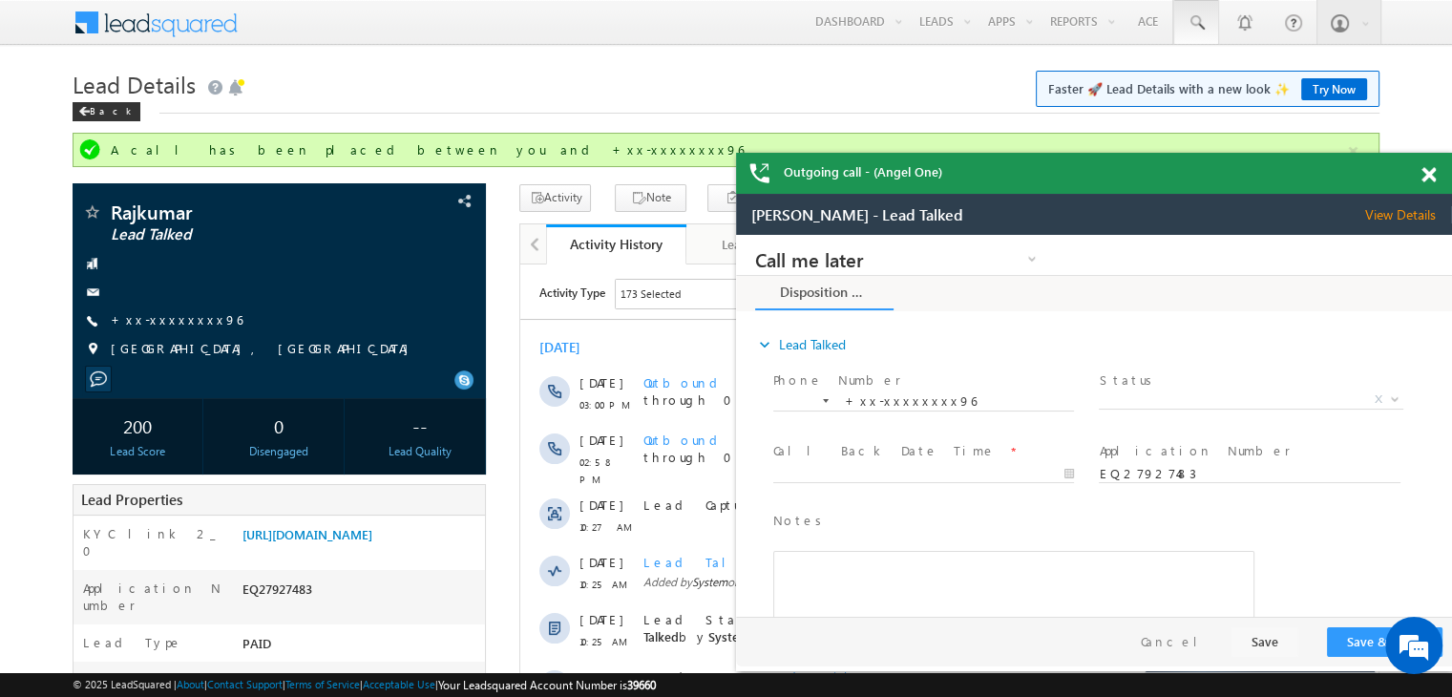
click at [1190, 20] on span at bounding box center [1196, 22] width 19 height 19
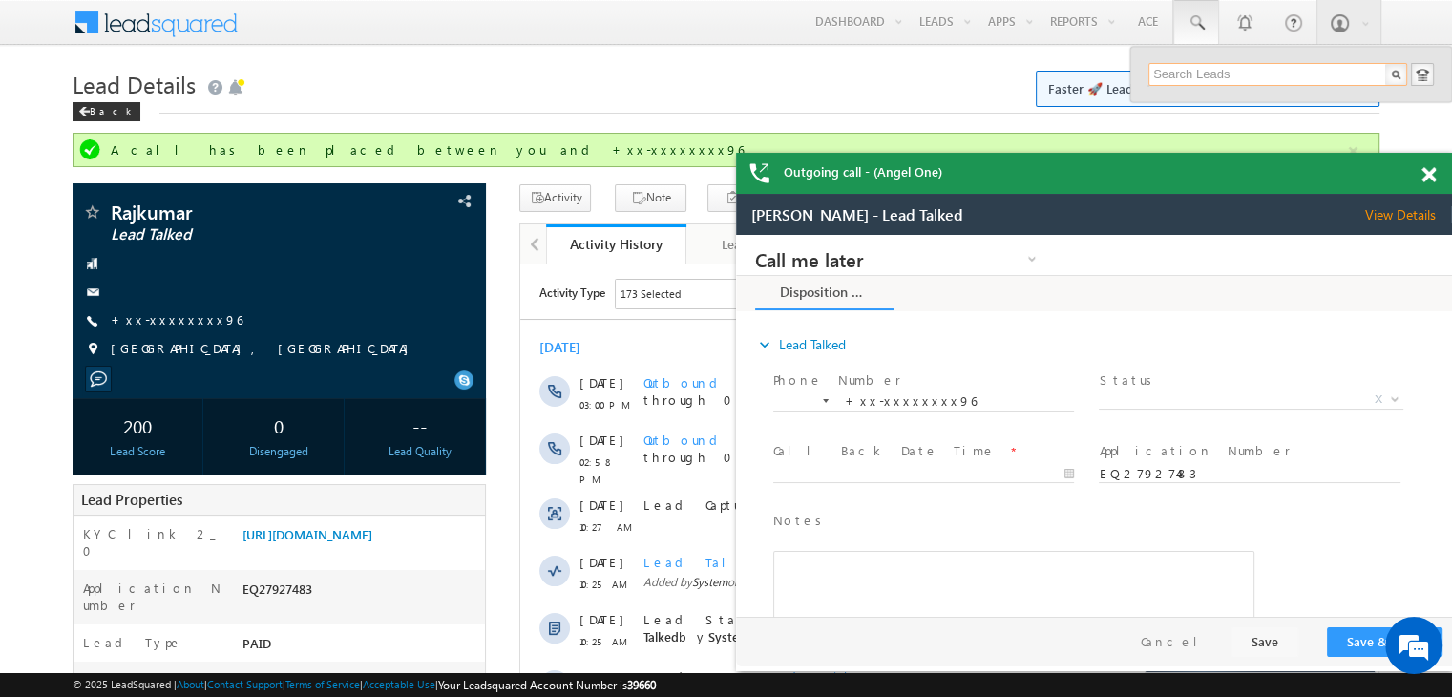
paste input "EQ27594560"
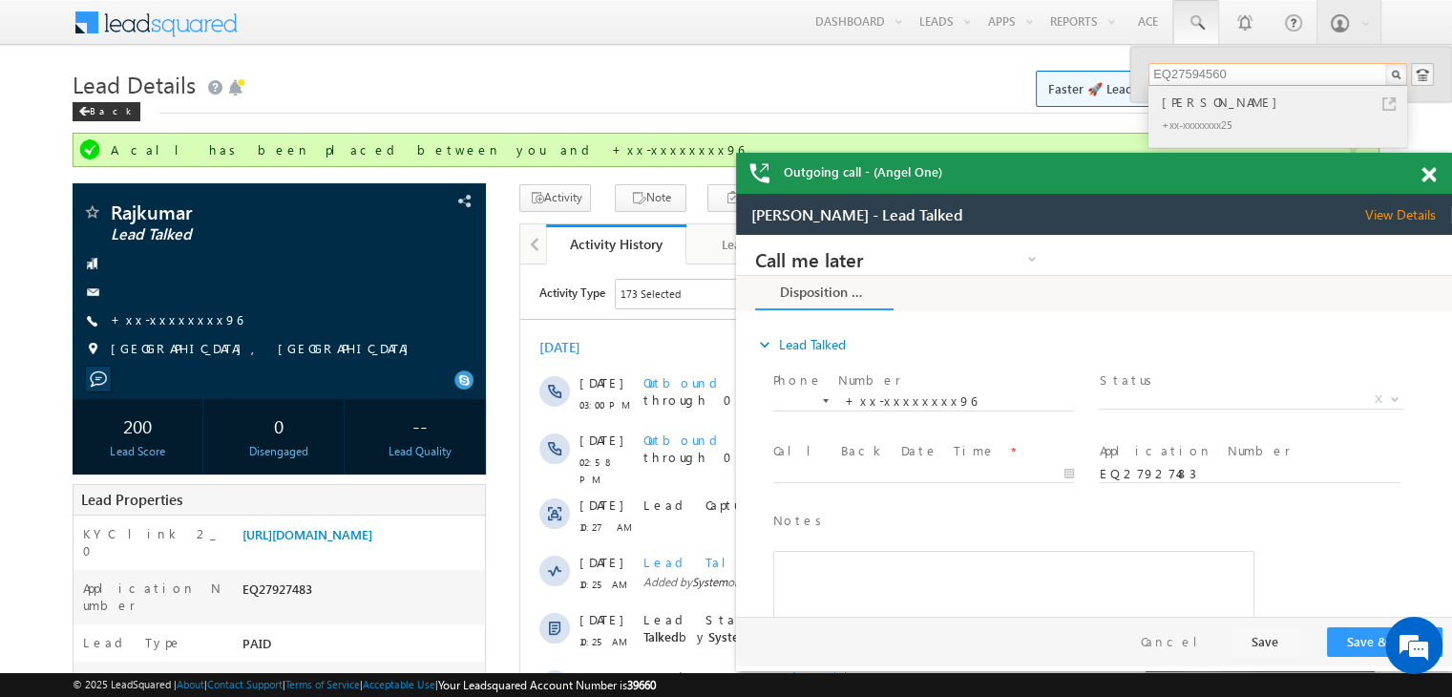
type input "EQ27594560"
click at [1189, 106] on div "Varsha jaiswal" at bounding box center [1286, 102] width 256 height 21
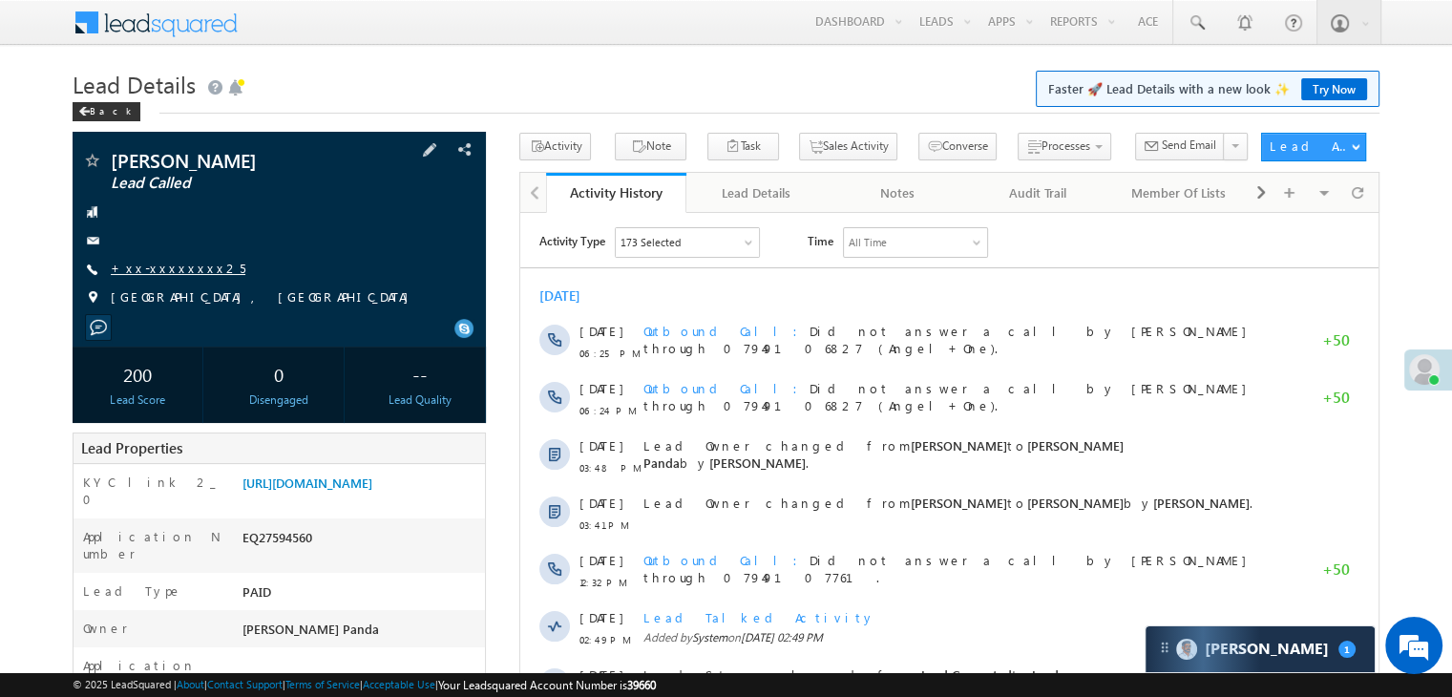
click at [149, 268] on link "+xx-xxxxxxxx25" at bounding box center [178, 268] width 135 height 16
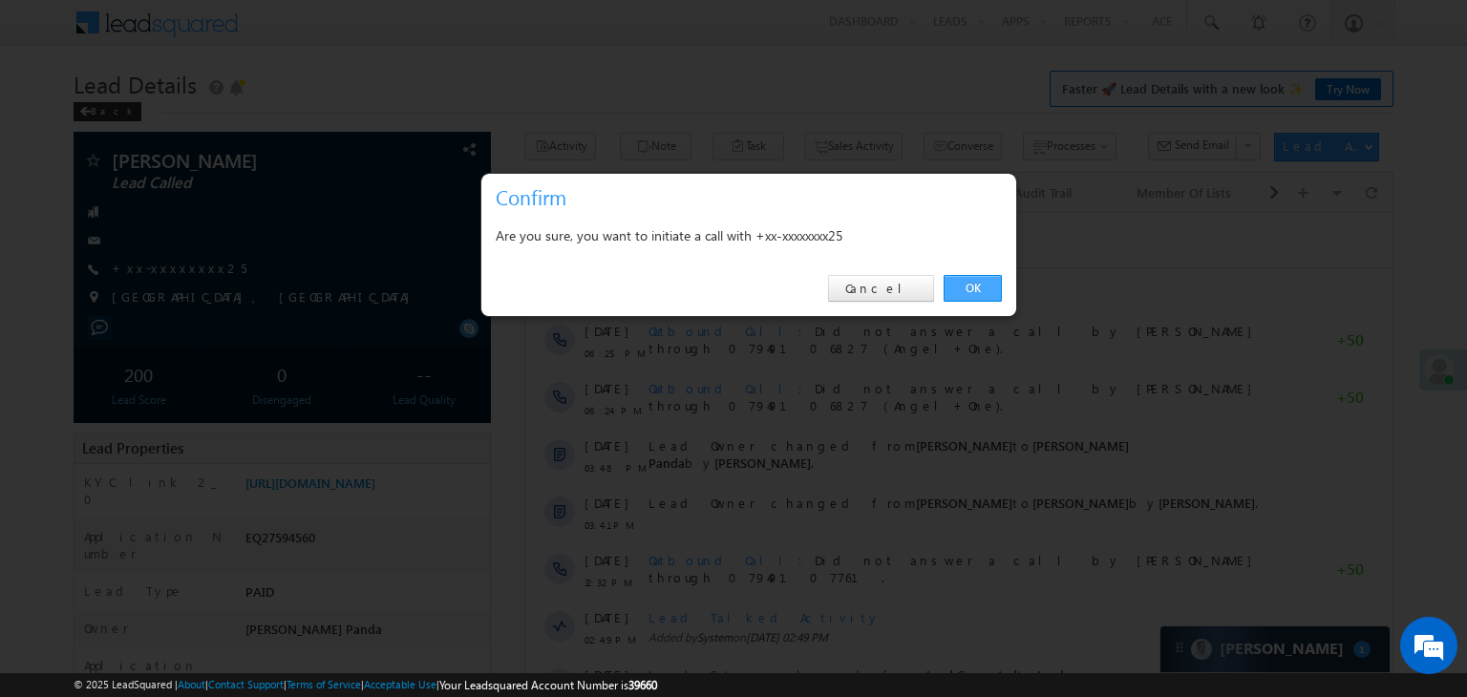
click at [969, 285] on link "OK" at bounding box center [972, 288] width 58 height 27
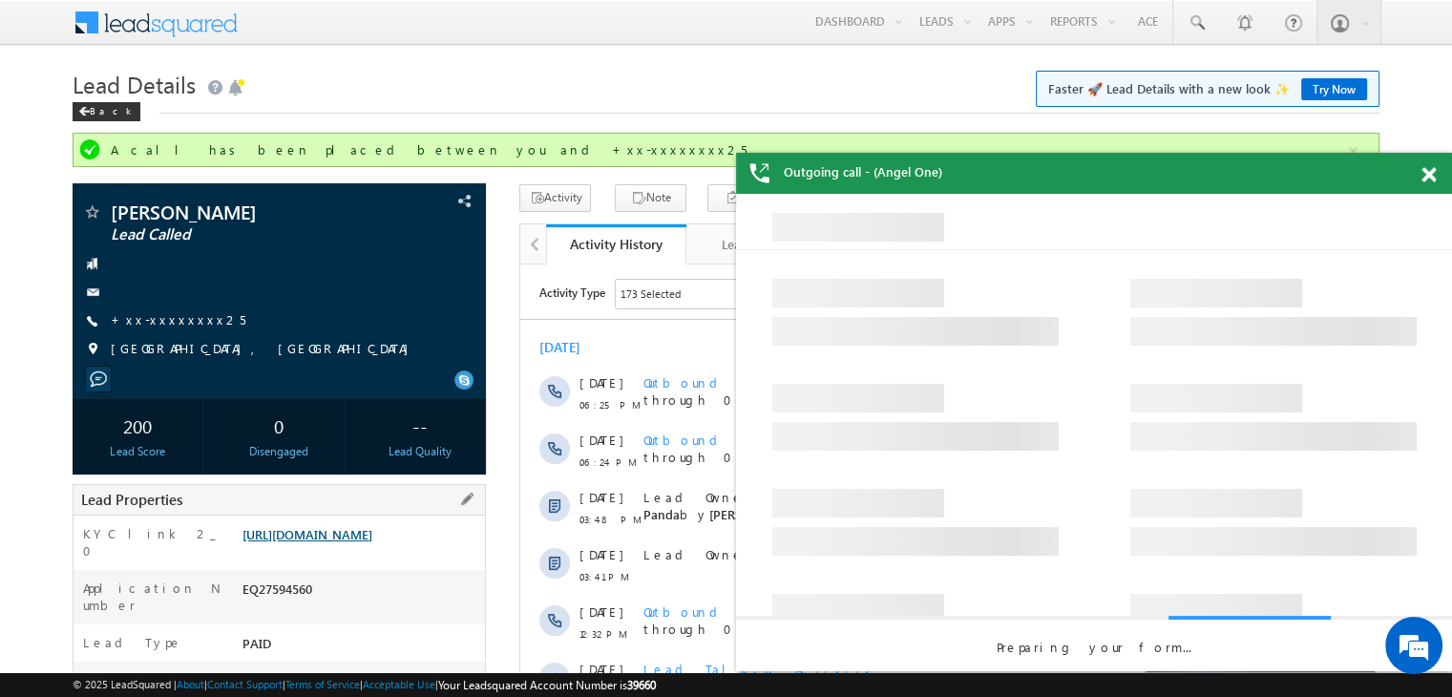
click at [372, 542] on link "[URL][DOMAIN_NAME]" at bounding box center [308, 534] width 130 height 16
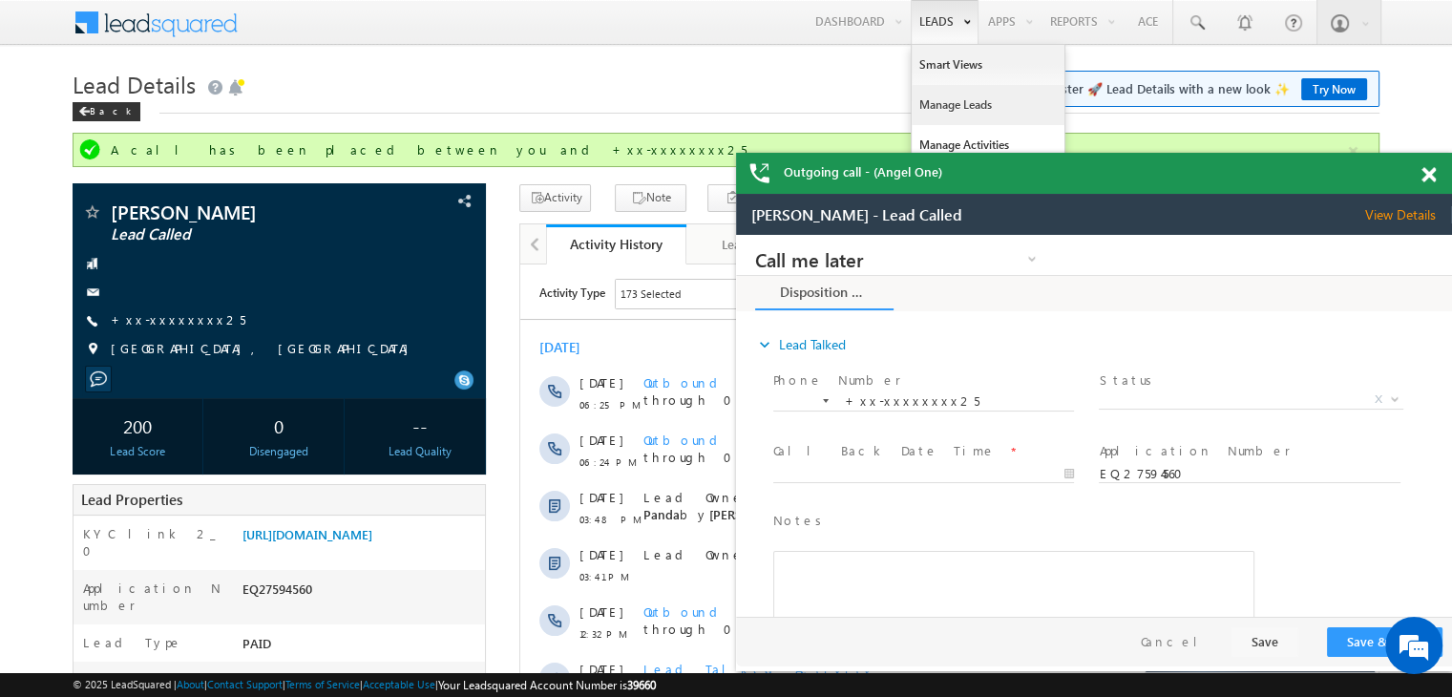
click at [944, 100] on link "Manage Leads" at bounding box center [988, 105] width 153 height 40
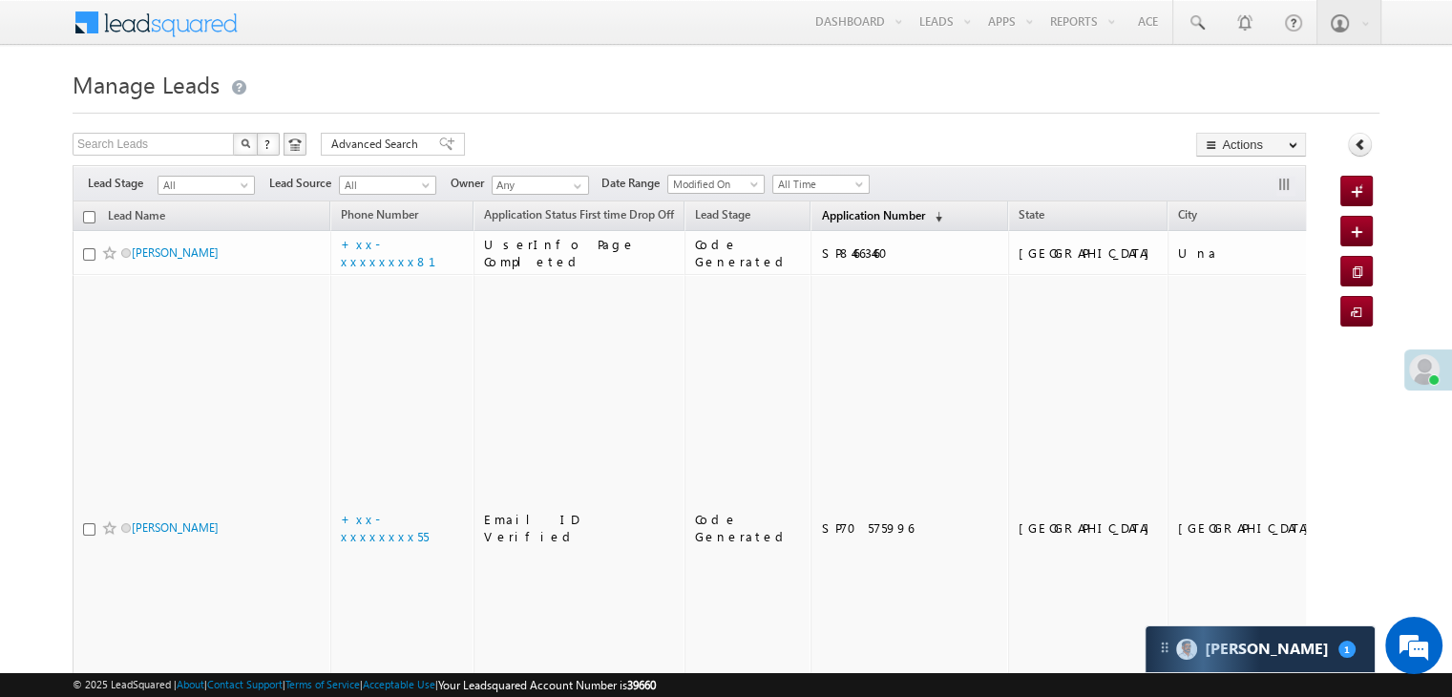
click at [821, 214] on span "Application Number" at bounding box center [872, 215] width 103 height 14
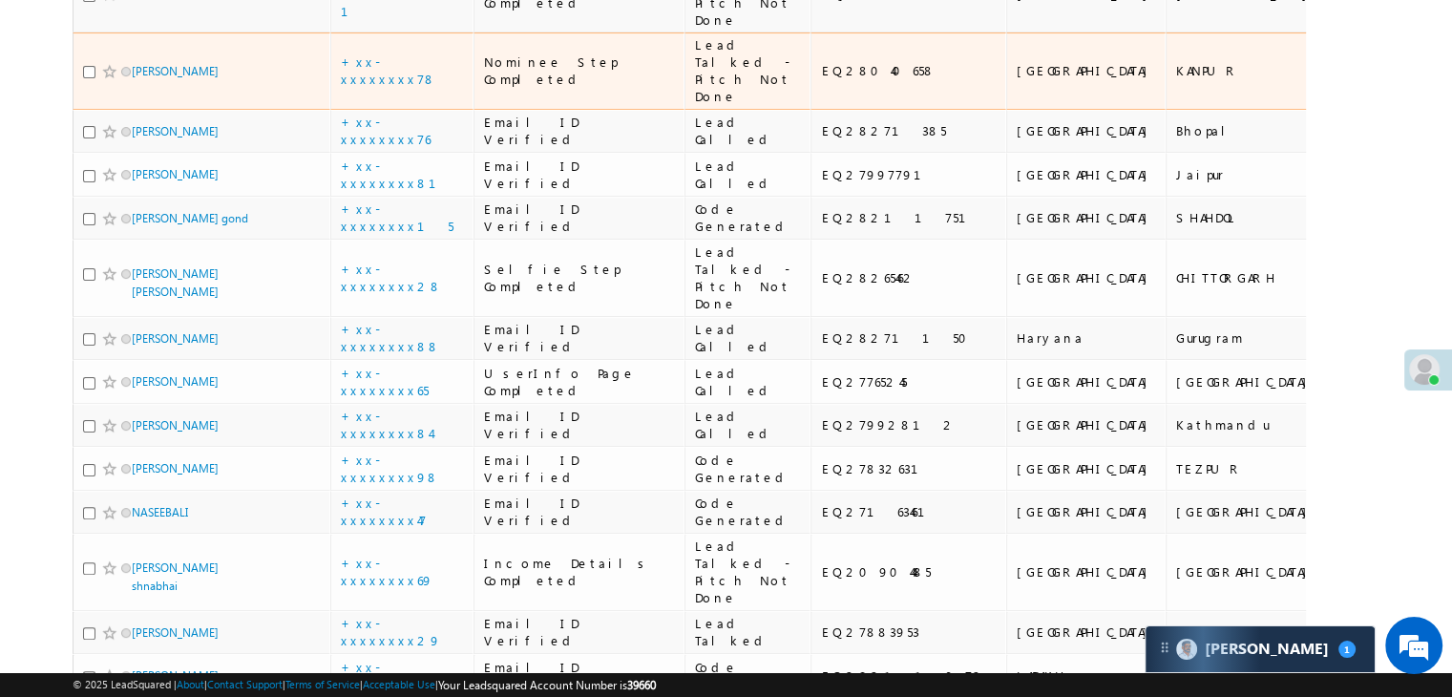
scroll to position [477, 0]
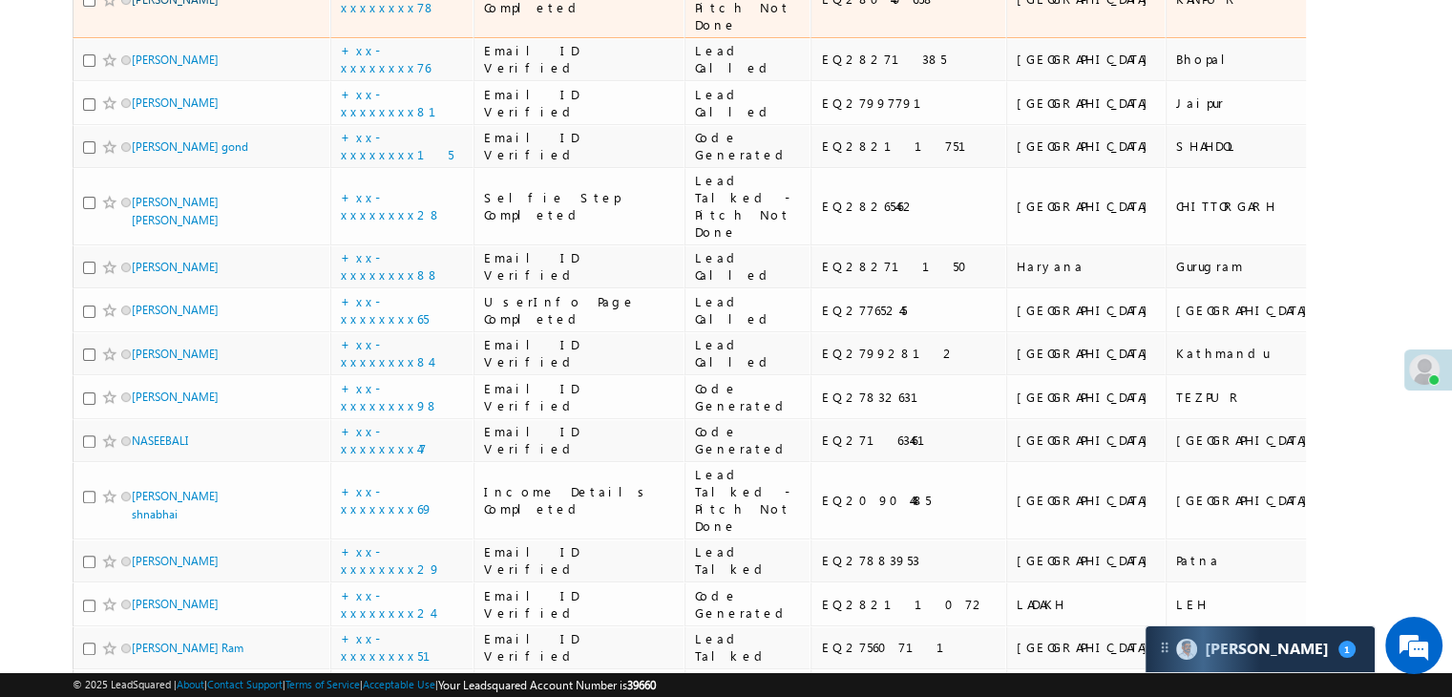
click at [168, 7] on link "Ashish Sharma" at bounding box center [175, -1] width 87 height 14
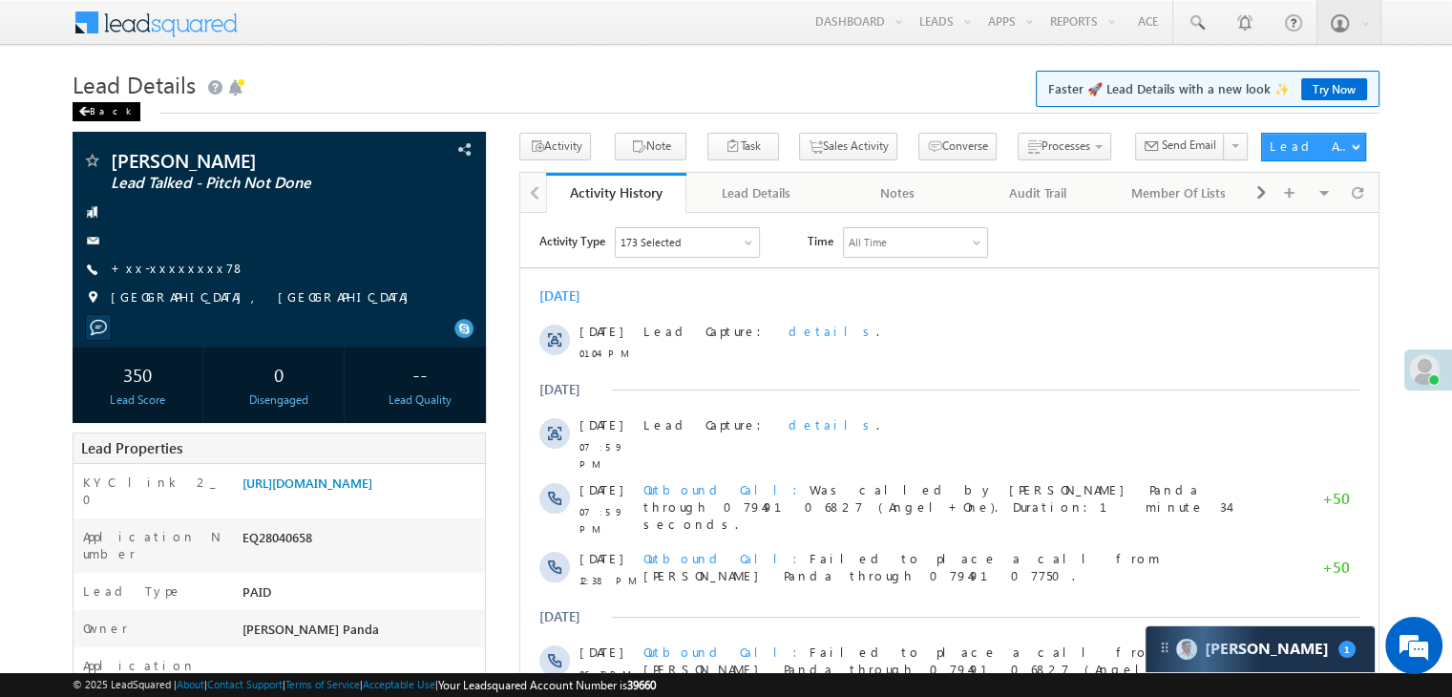
click at [94, 114] on div "Back" at bounding box center [107, 111] width 68 height 19
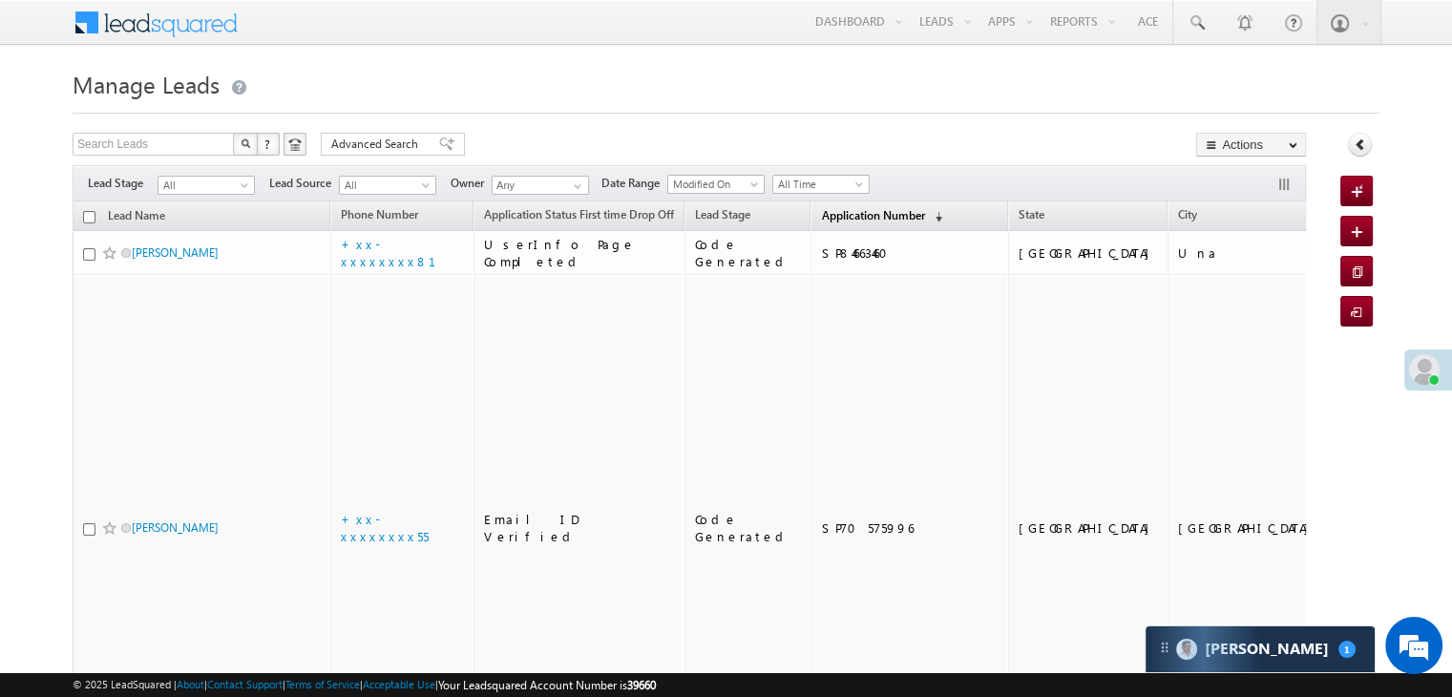
click at [821, 211] on span "Application Number" at bounding box center [872, 215] width 103 height 14
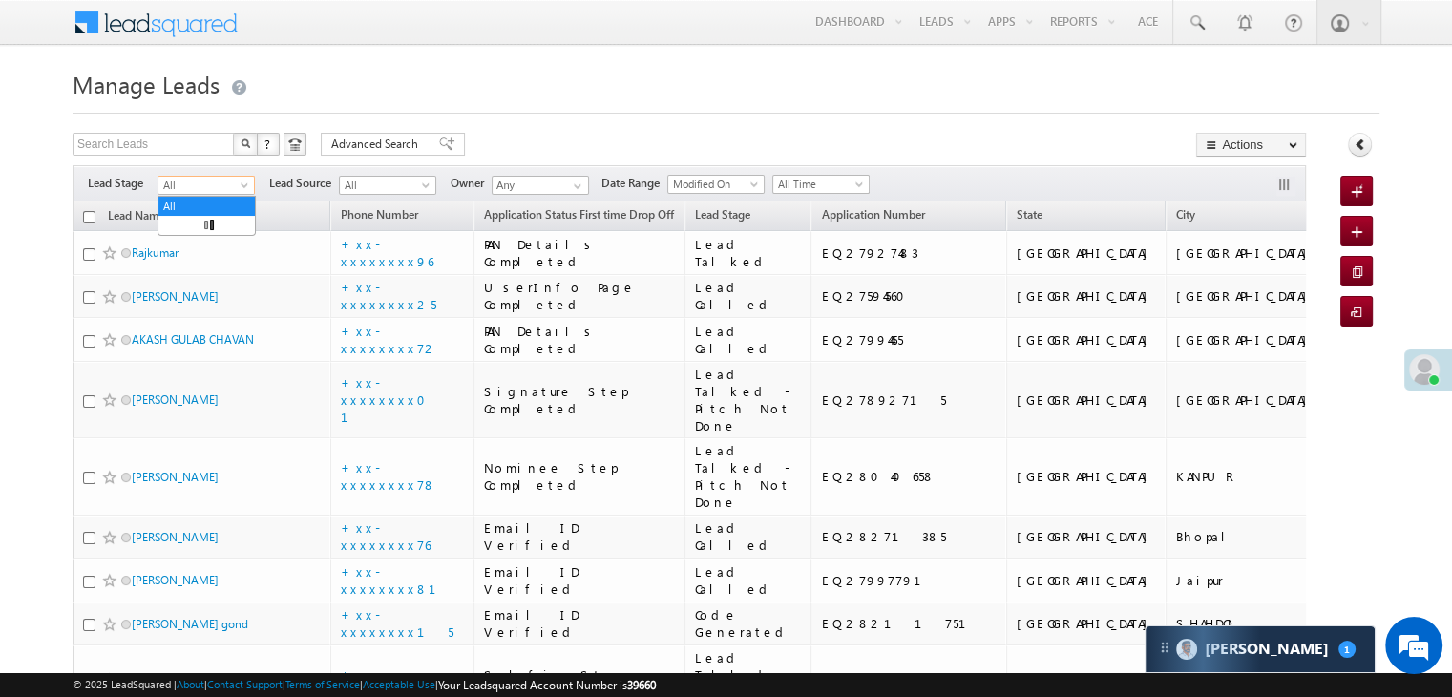
click at [243, 189] on span at bounding box center [246, 188] width 15 height 15
click at [225, 226] on link "Lead Generated" at bounding box center [207, 225] width 96 height 17
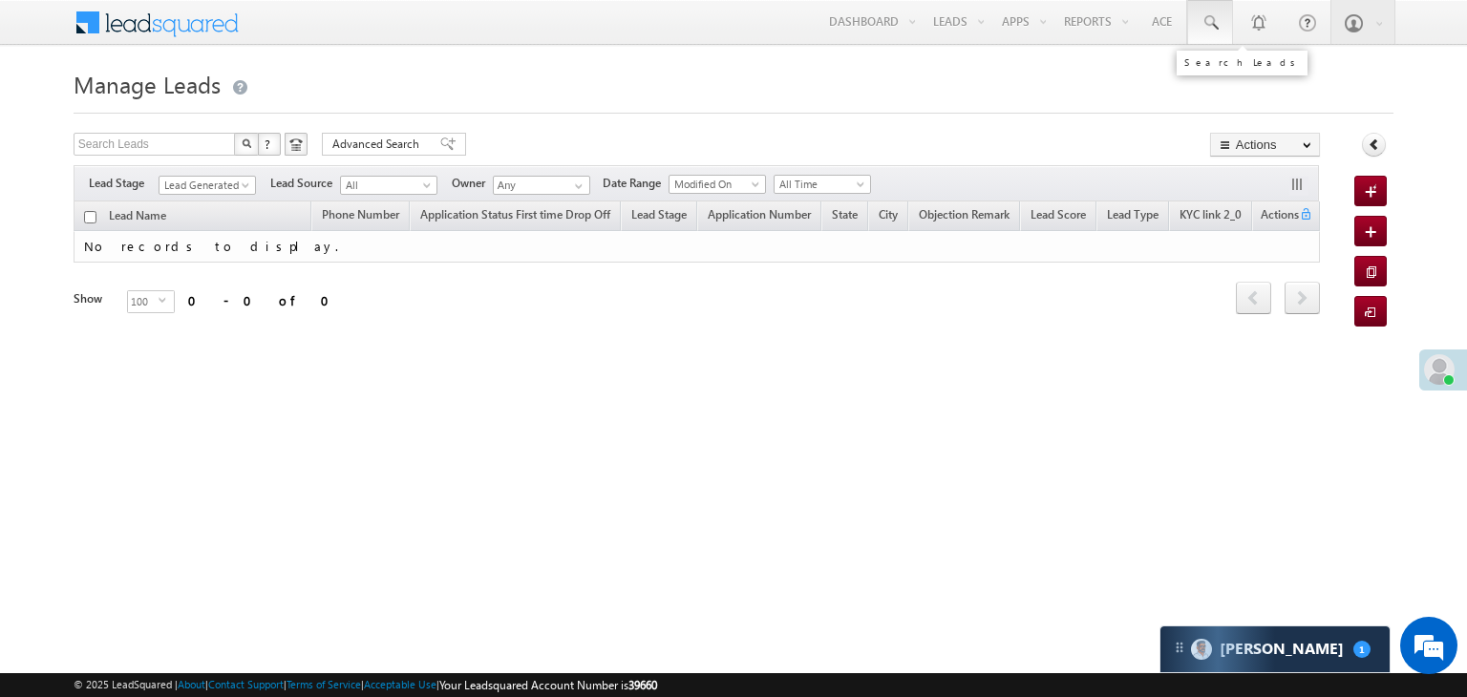
click at [1215, 18] on span at bounding box center [1209, 22] width 19 height 19
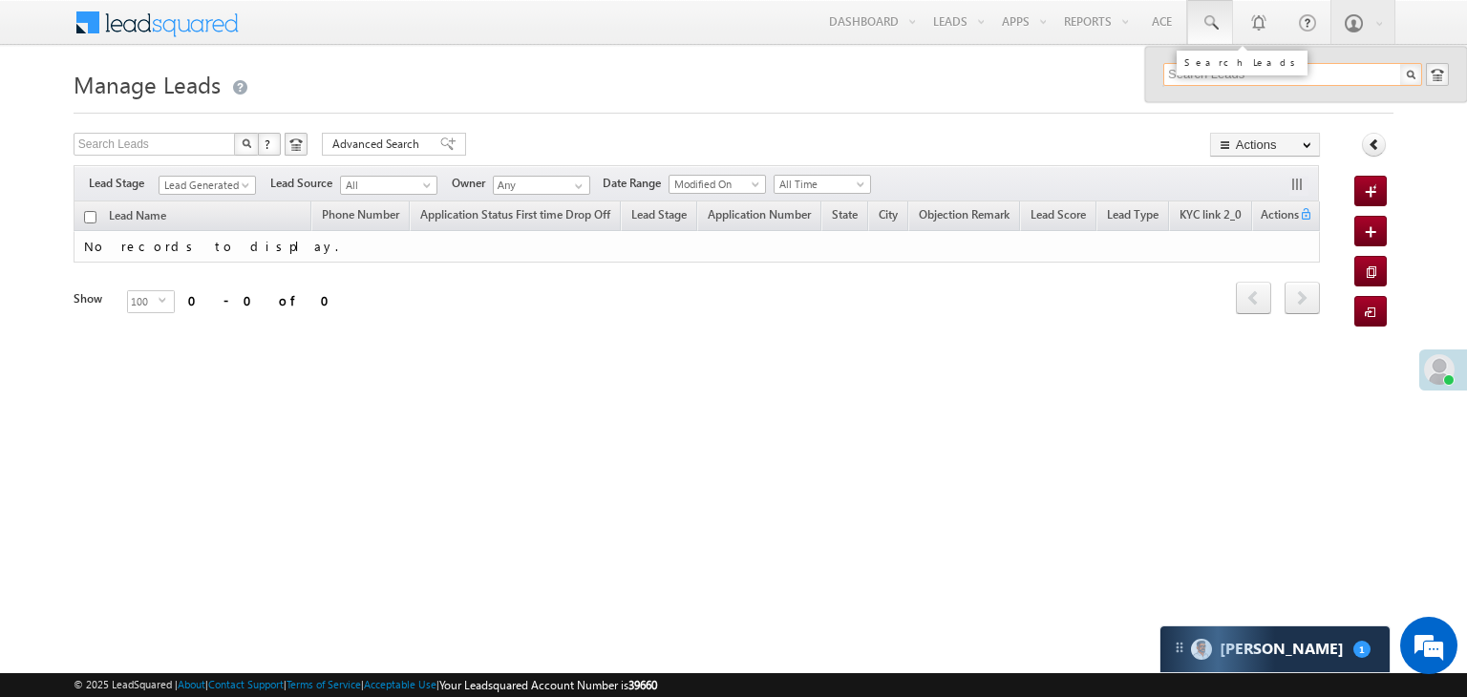
paste input "EQ27727428"
type input "EQ27727428"
click at [1194, 103] on div "Satish Kumar" at bounding box center [1301, 102] width 256 height 21
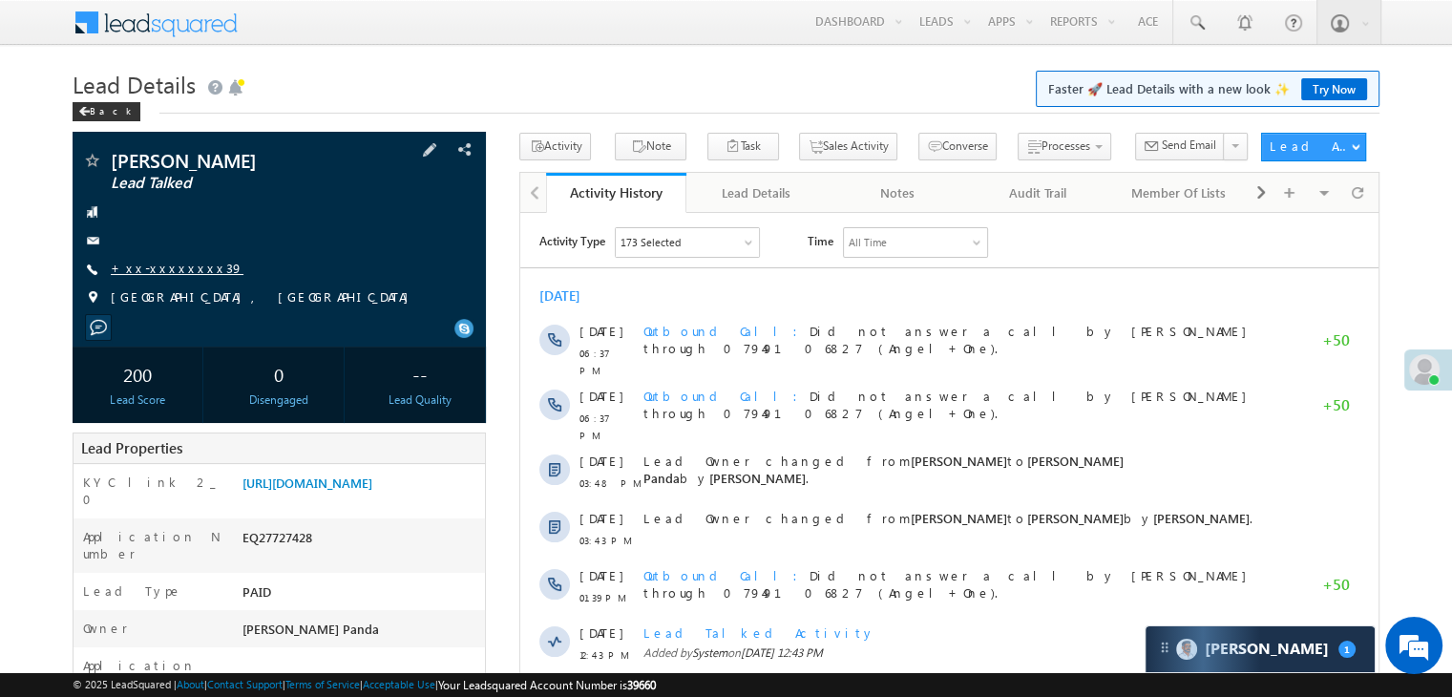
click at [176, 274] on link "+xx-xxxxxxxx39" at bounding box center [177, 268] width 133 height 16
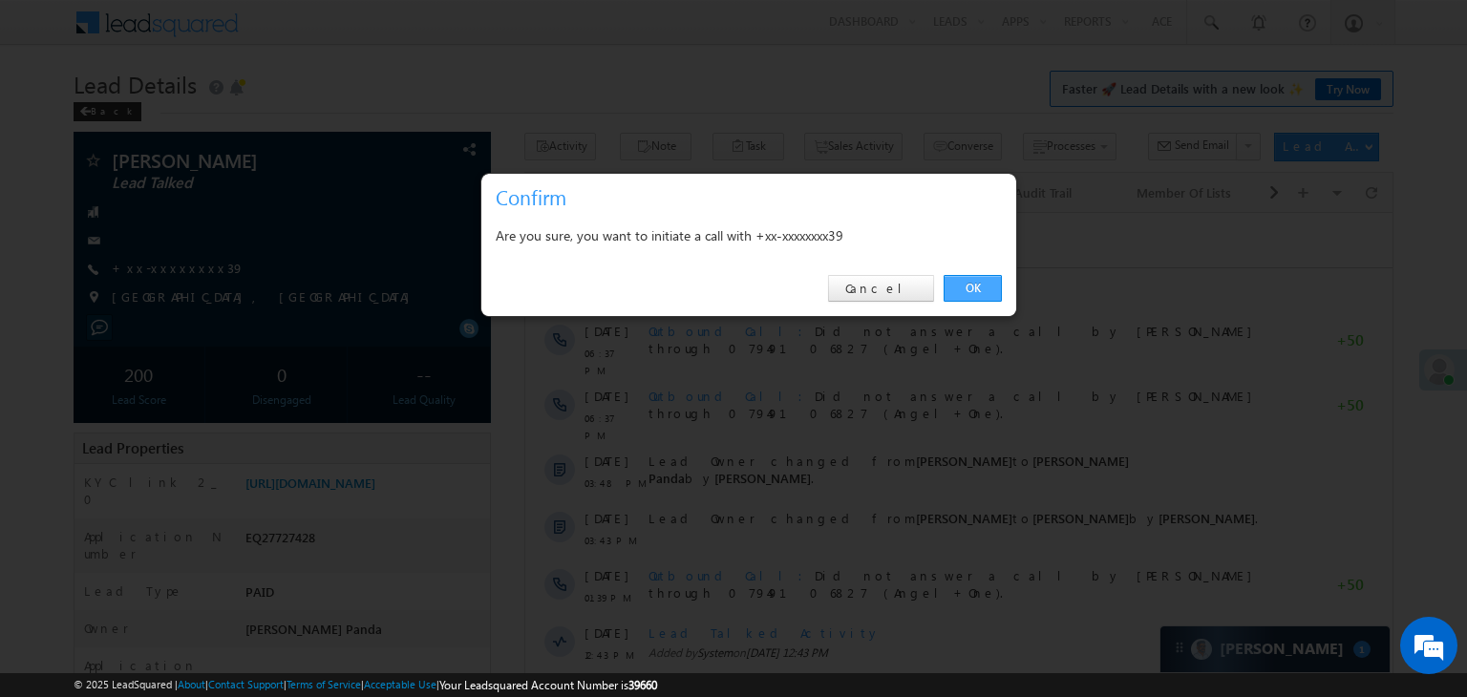
click at [987, 287] on link "OK" at bounding box center [972, 288] width 58 height 27
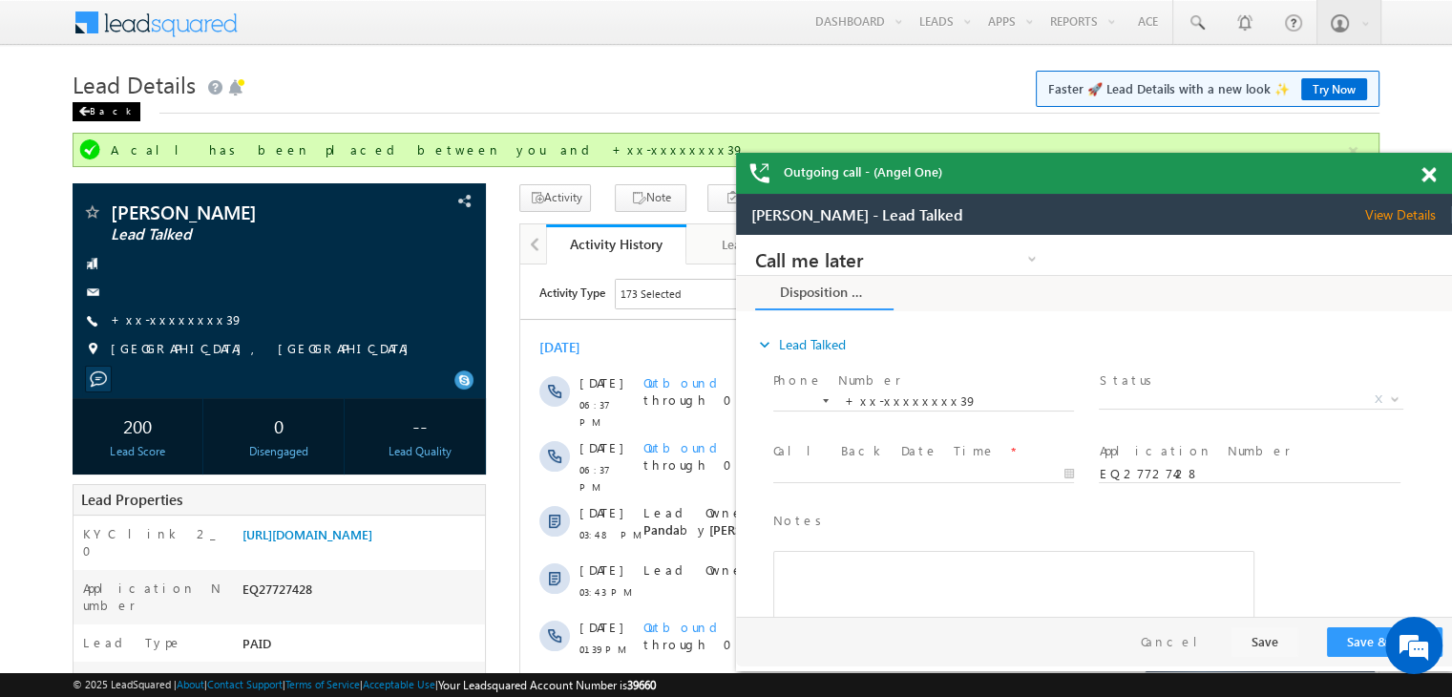
click at [94, 113] on div "Back" at bounding box center [107, 111] width 68 height 19
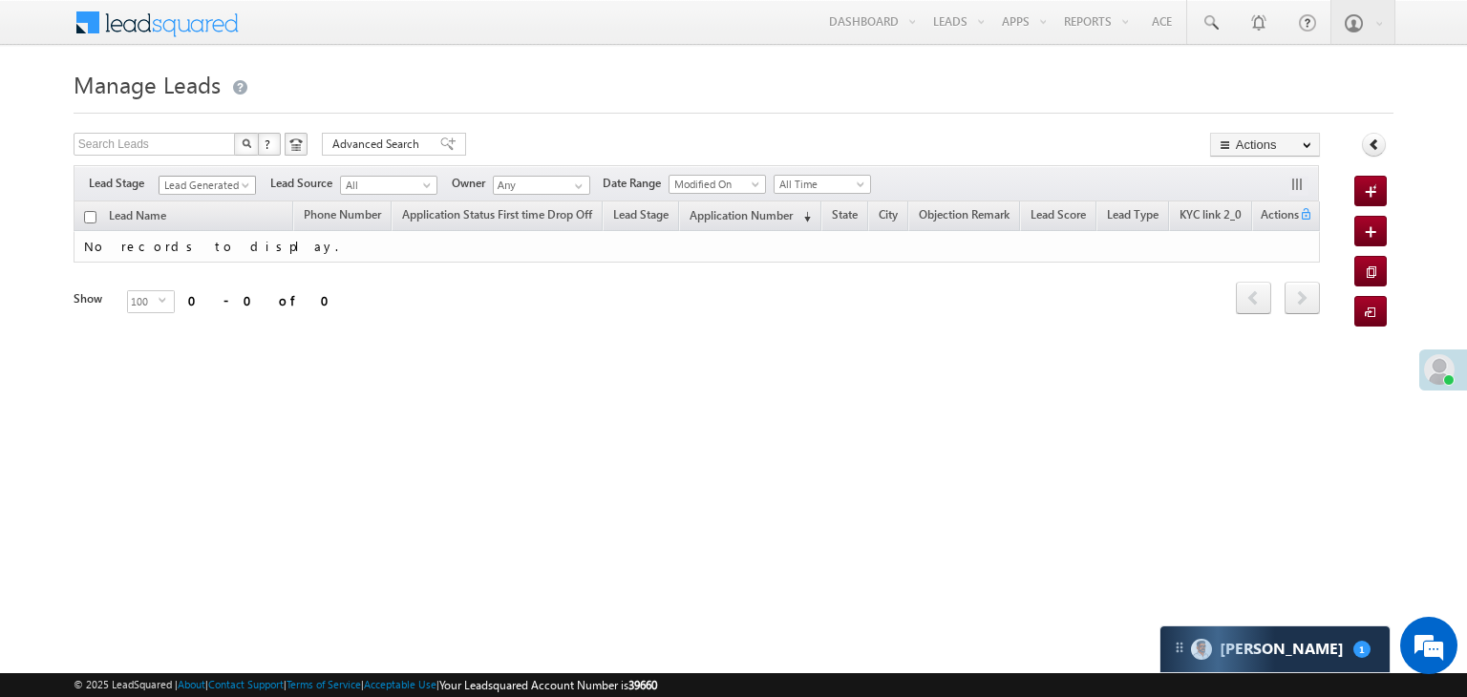
click at [243, 186] on span at bounding box center [247, 188] width 15 height 15
click at [218, 199] on link "All" at bounding box center [207, 206] width 96 height 17
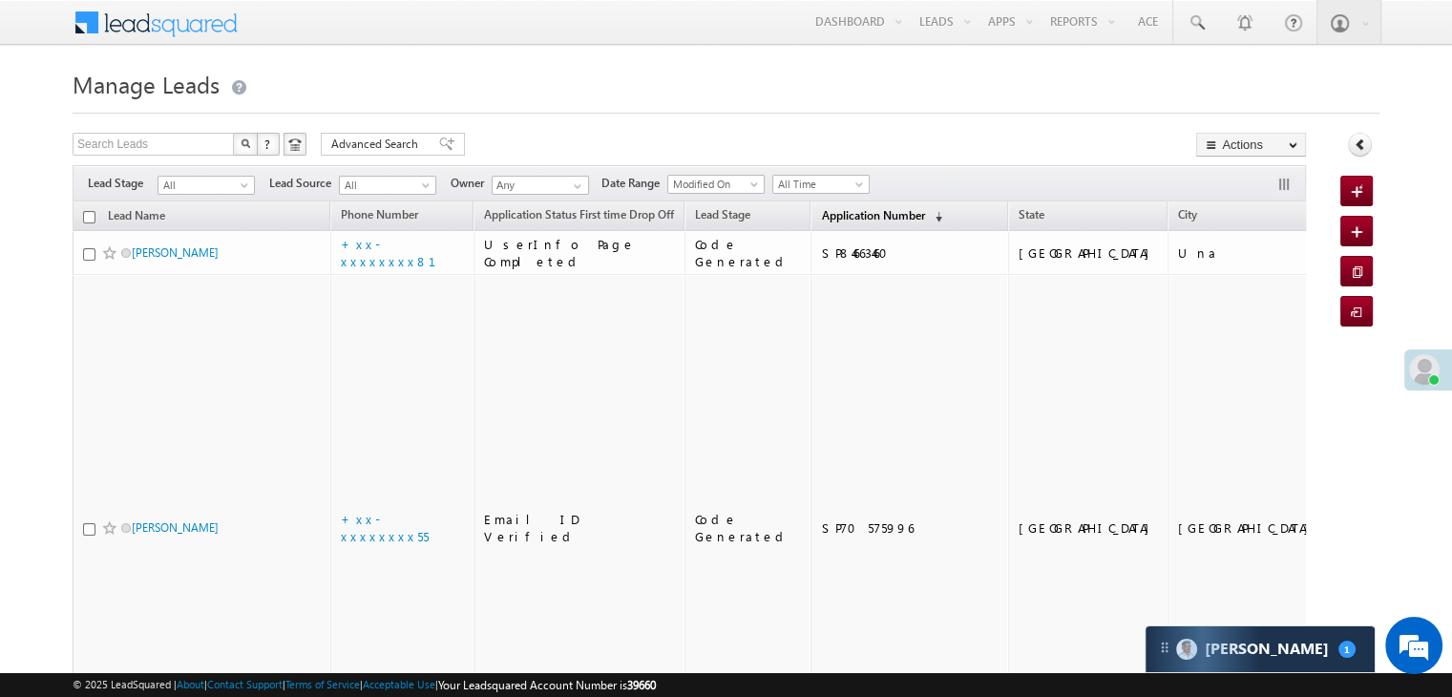
click at [821, 219] on span "Application Number" at bounding box center [872, 215] width 103 height 14
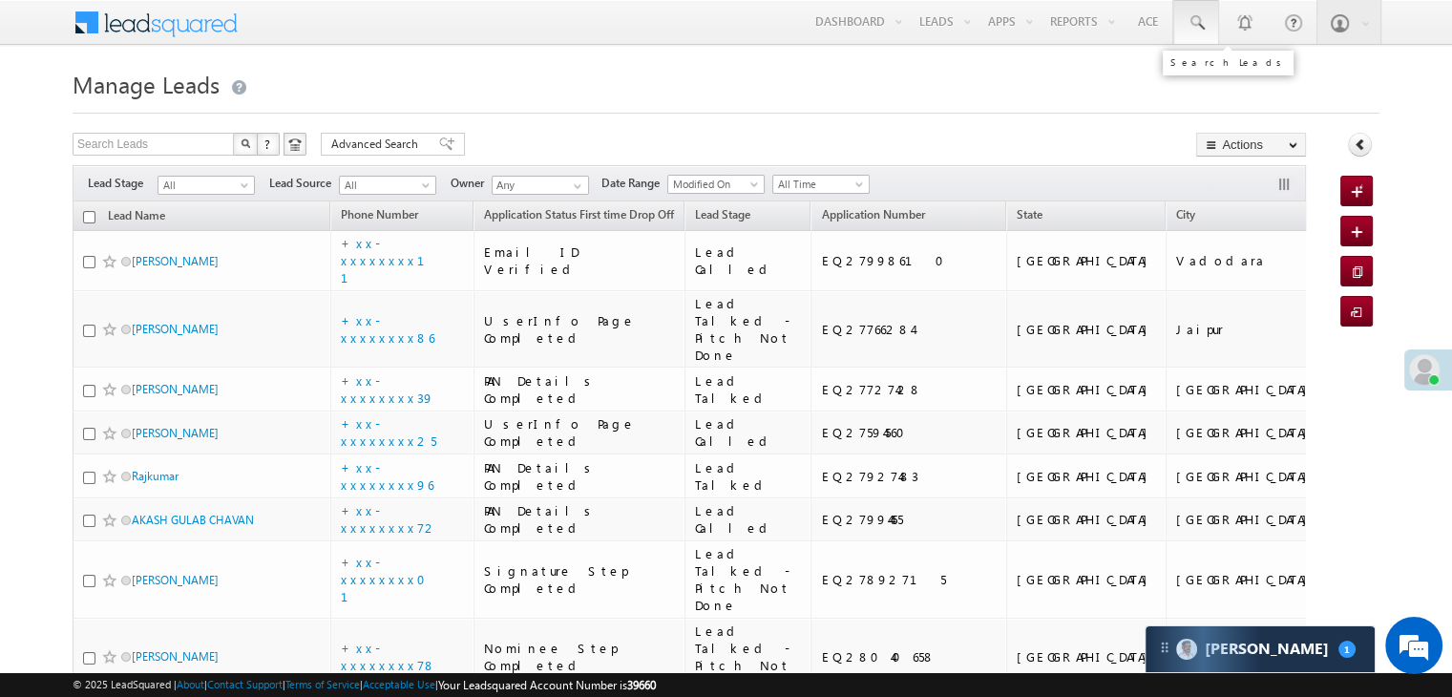
click at [1199, 28] on span at bounding box center [1196, 22] width 19 height 19
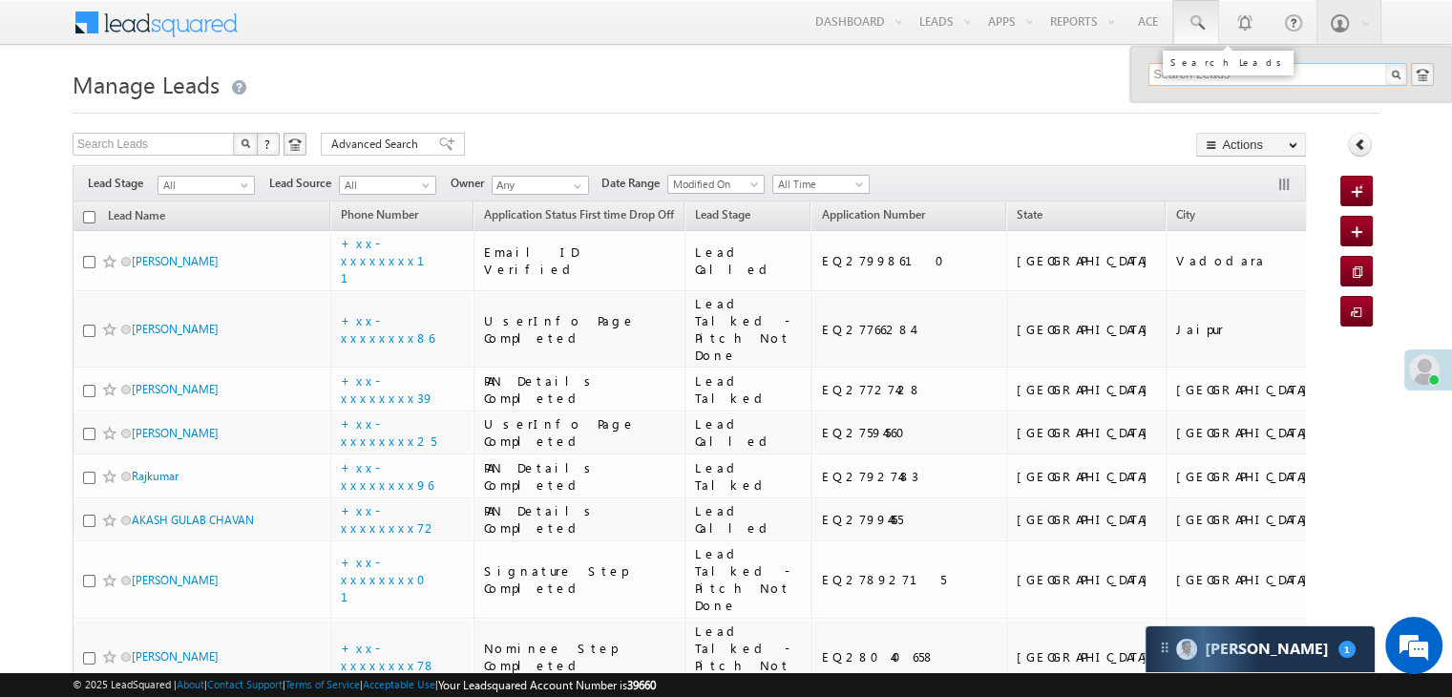
paste input "EQ27743373"
type input "EQ27743373"
click at [1177, 102] on div "Sandeep Maurya" at bounding box center [1286, 102] width 256 height 21
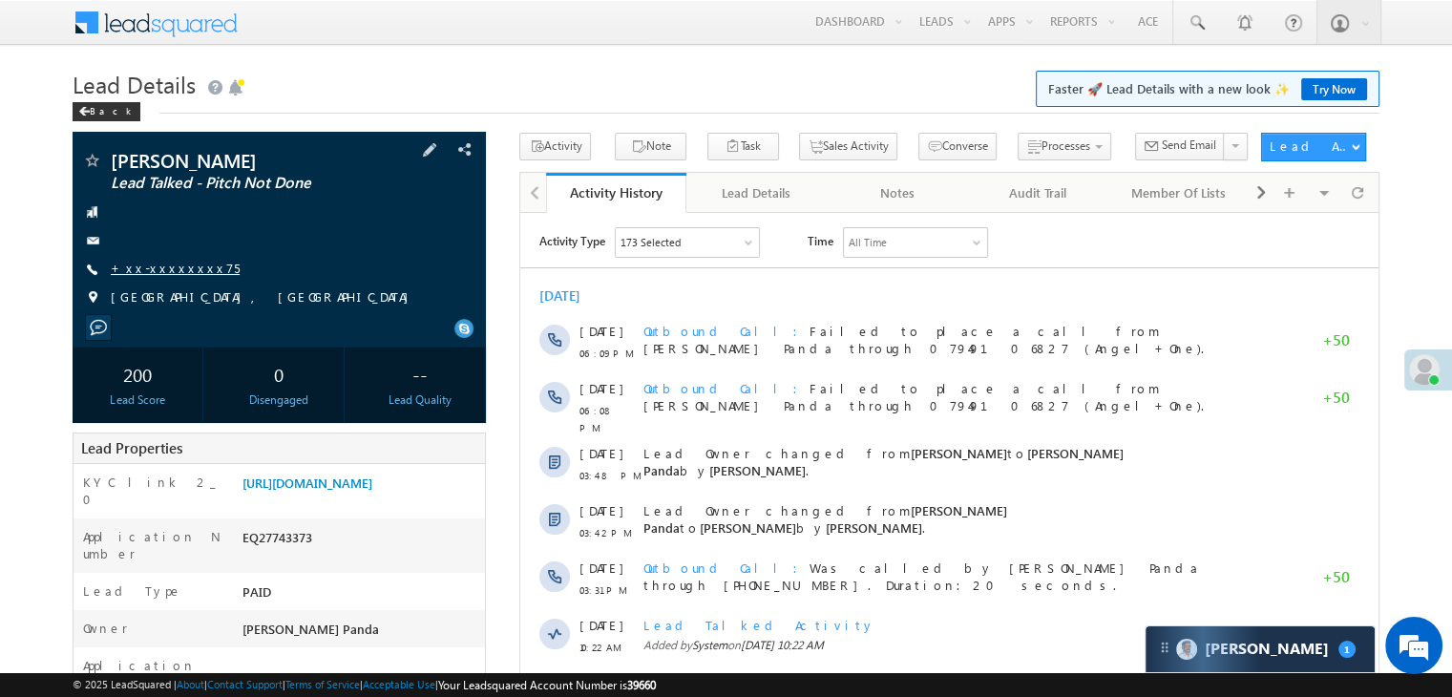
click at [151, 269] on link "+xx-xxxxxxxx75" at bounding box center [175, 268] width 129 height 16
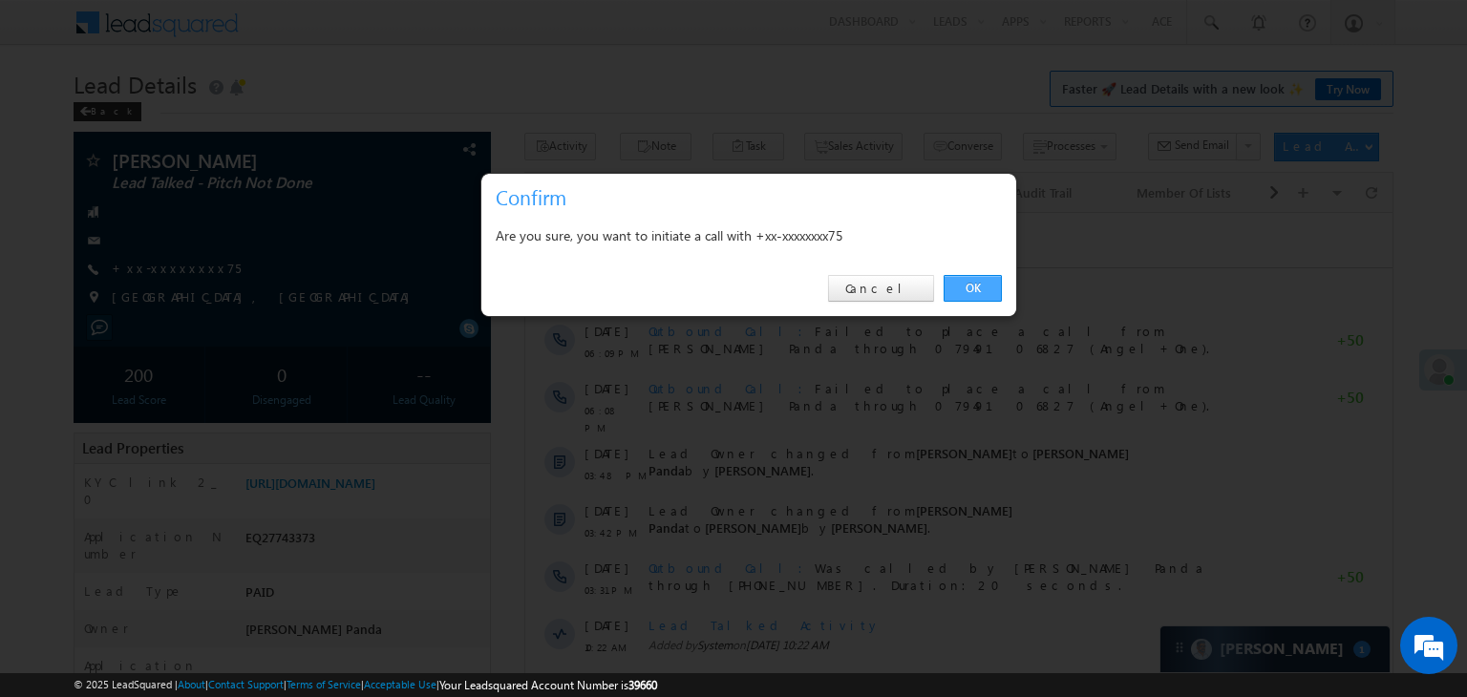
click at [965, 284] on link "OK" at bounding box center [972, 288] width 58 height 27
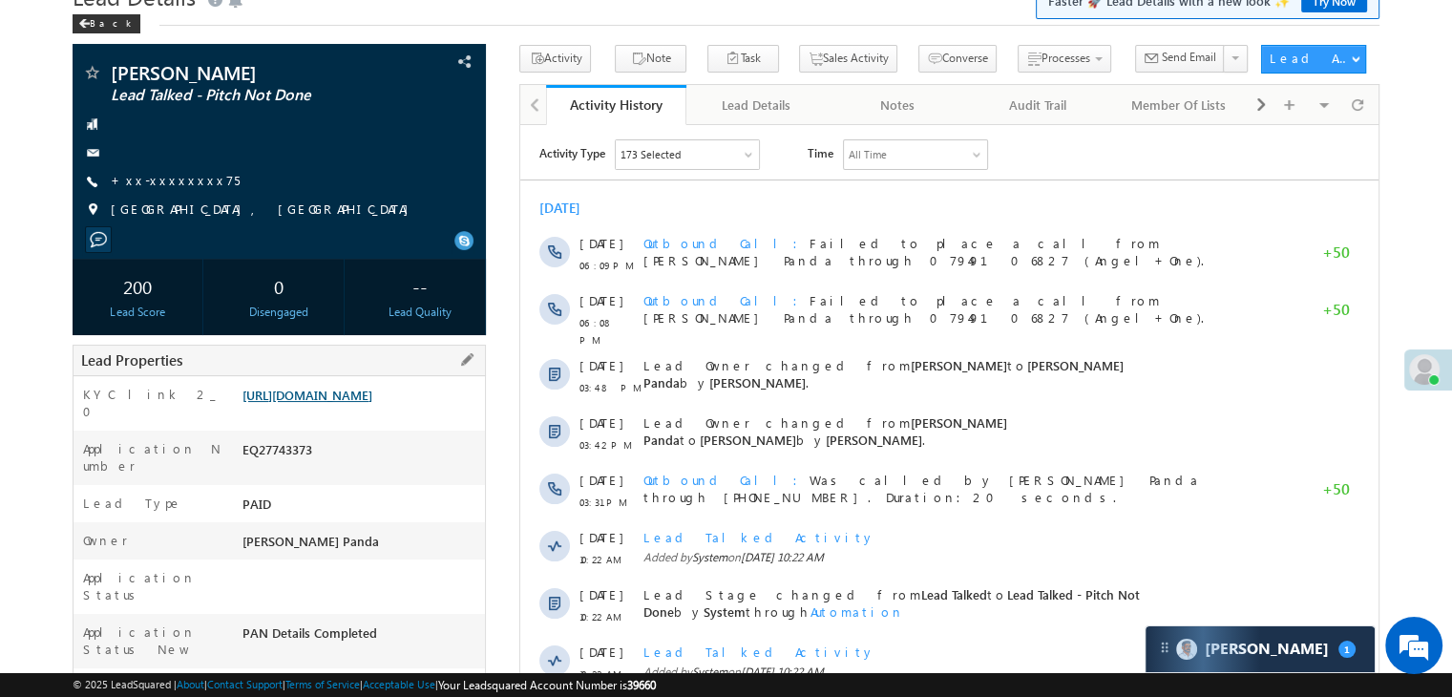
scroll to position [191, 0]
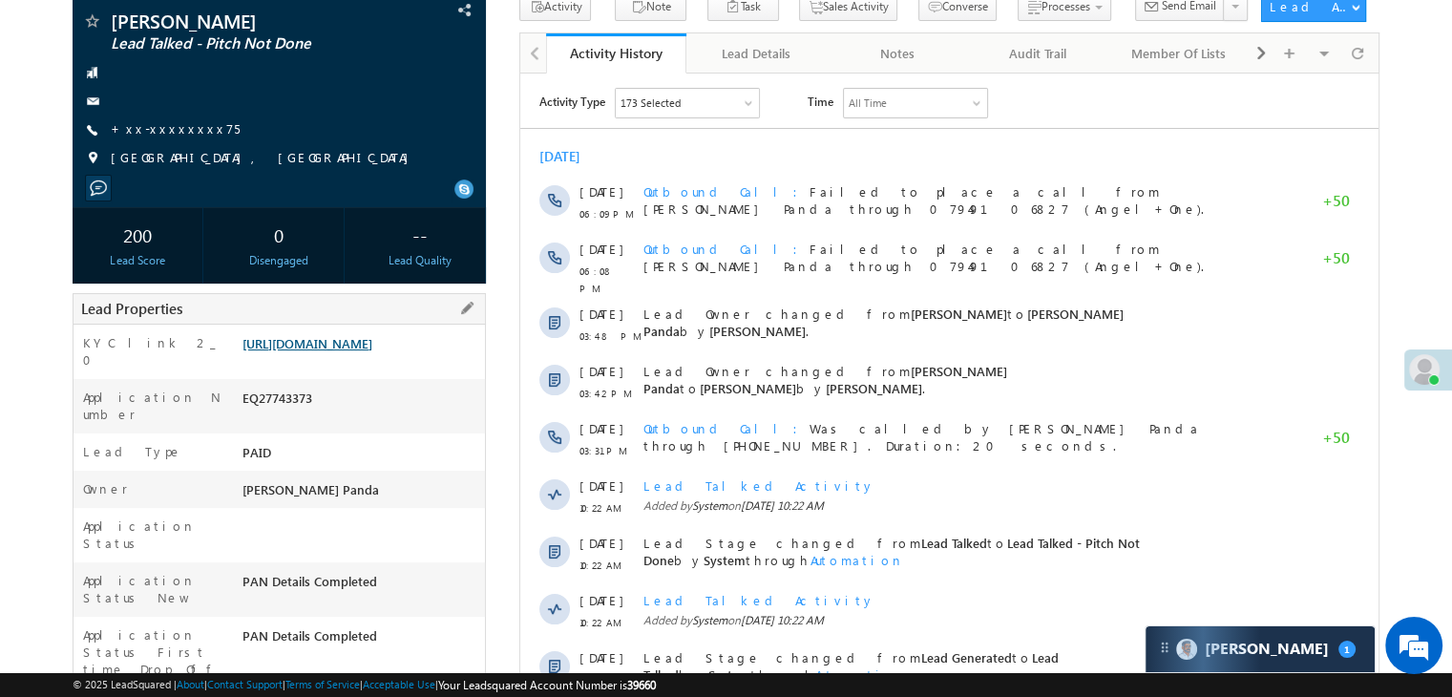
click at [353, 335] on link "https://angelbroking1-pk3em7sa.customui-test.leadsquared.com?leadId=48122ed0-18…" at bounding box center [308, 343] width 130 height 16
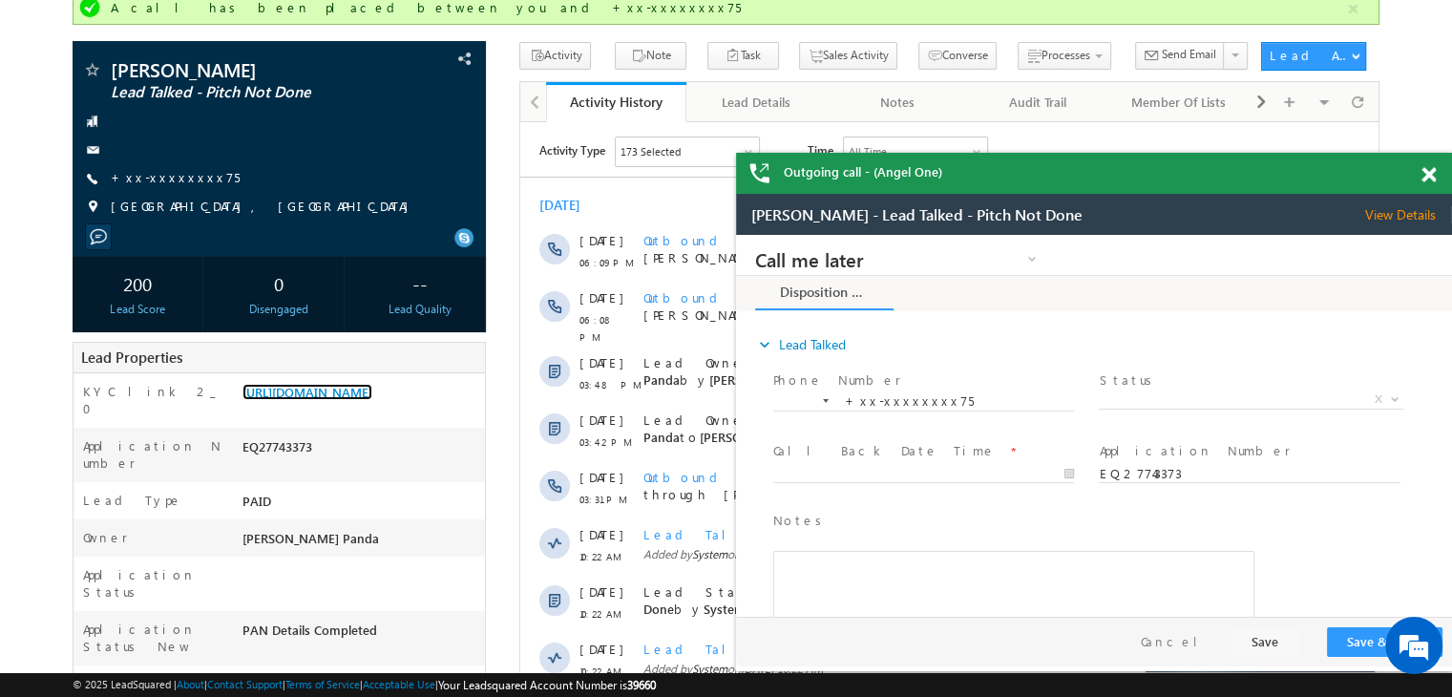
scroll to position [0, 0]
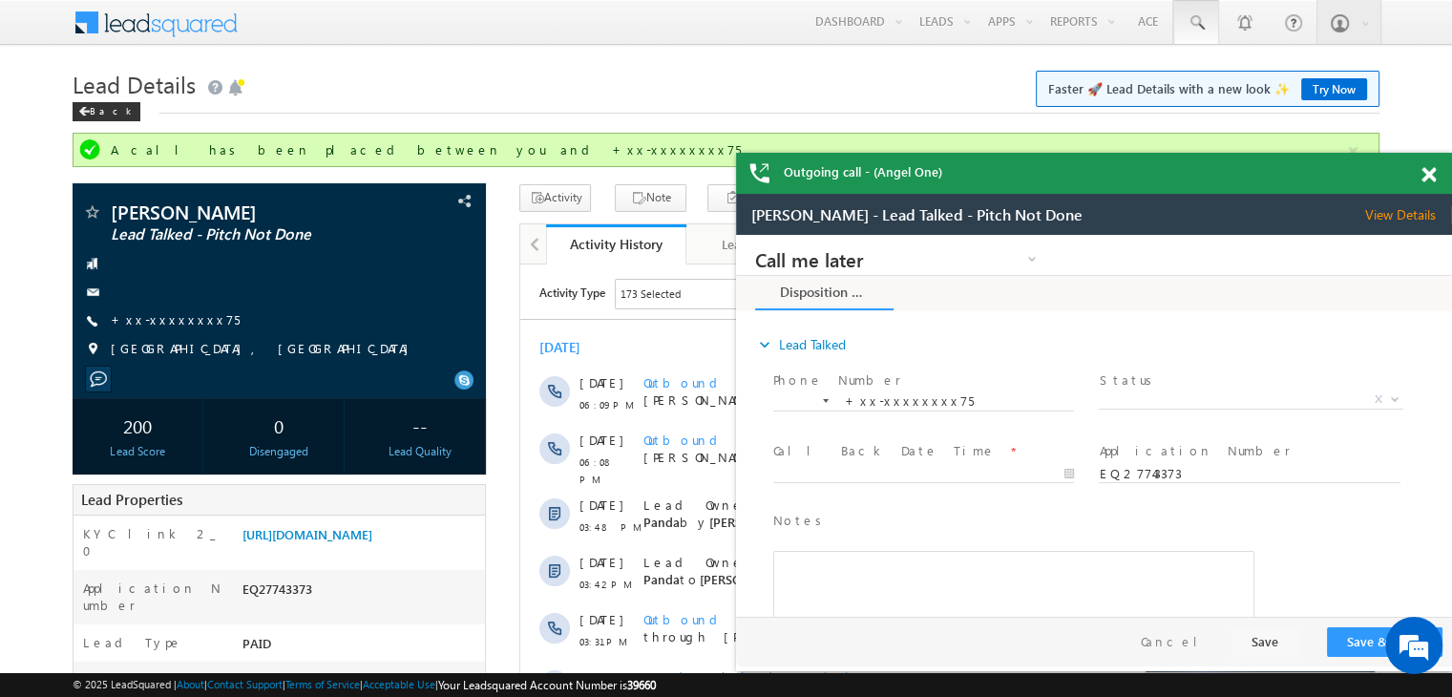
click at [1190, 20] on span at bounding box center [1196, 22] width 19 height 19
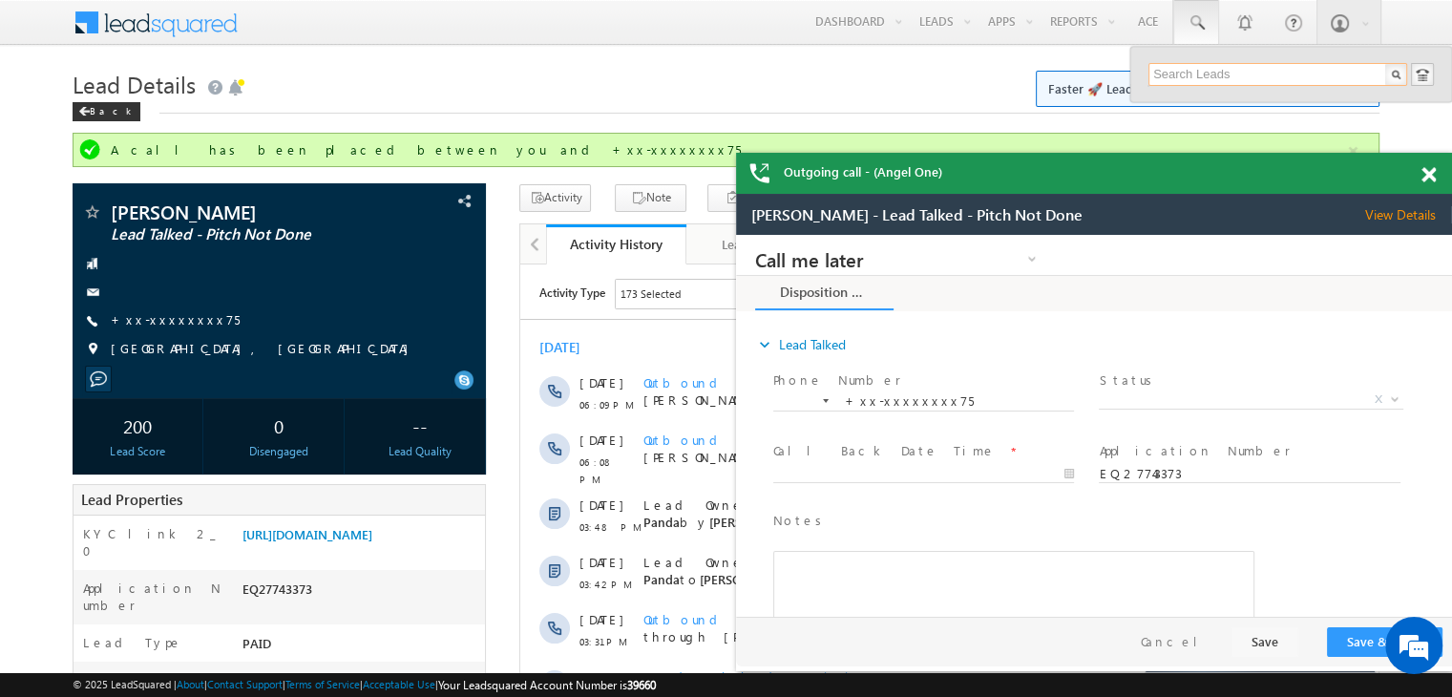
paste input "EQ27608107"
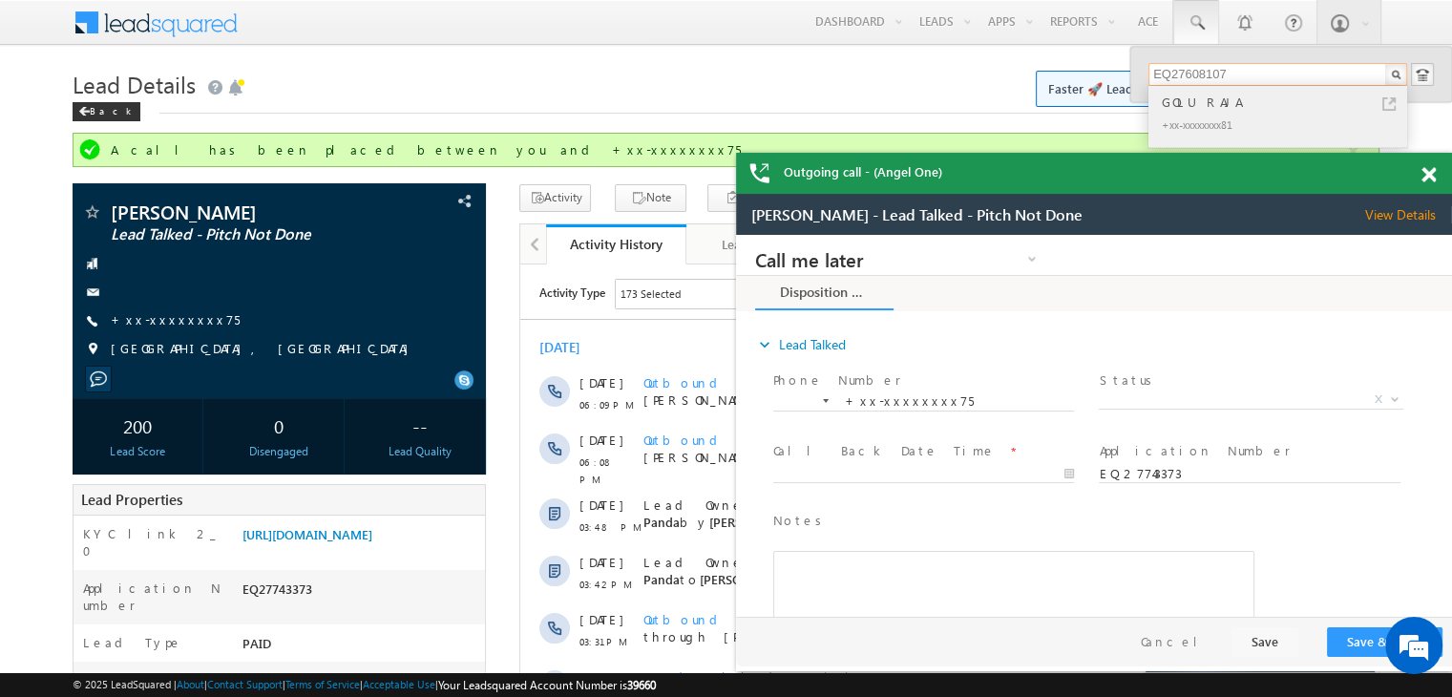
type input "EQ27608107"
click at [1176, 104] on div "GOLURAJA" at bounding box center [1286, 102] width 256 height 21
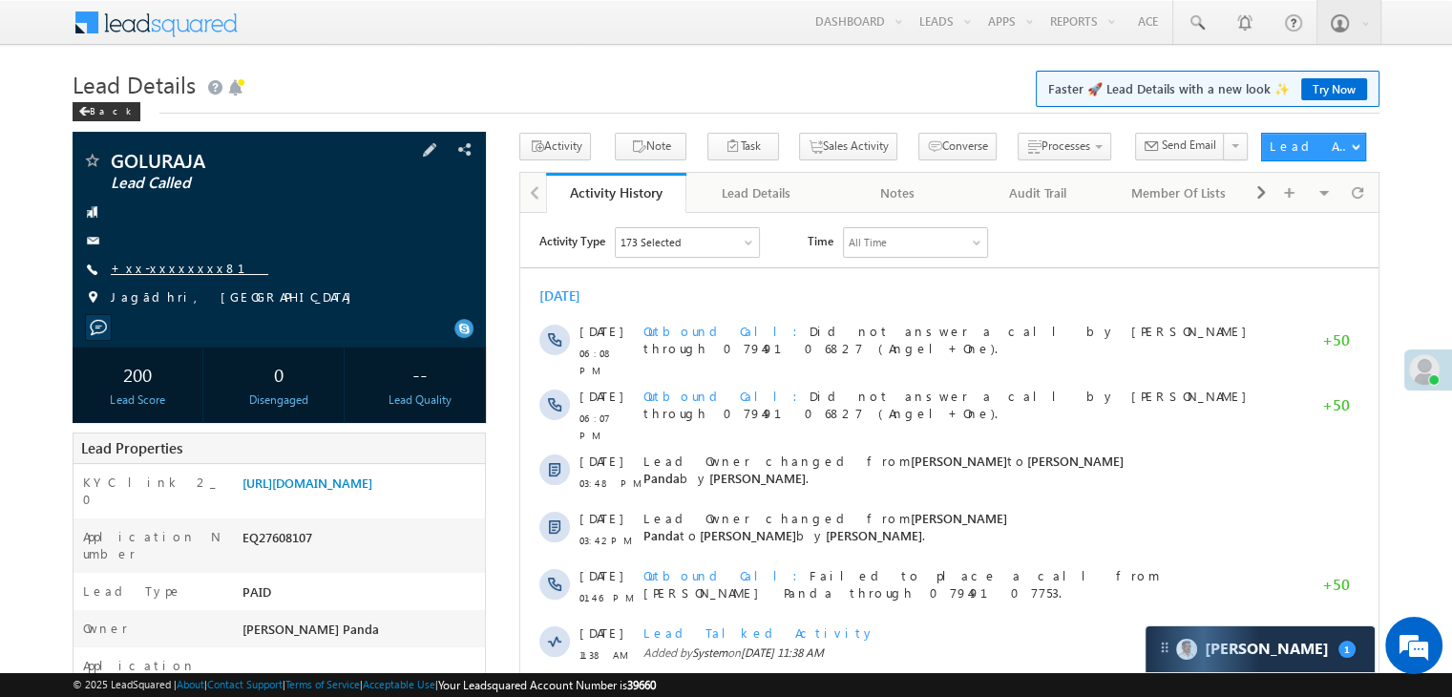
click at [166, 272] on link "+xx-xxxxxxxx81" at bounding box center [190, 268] width 158 height 16
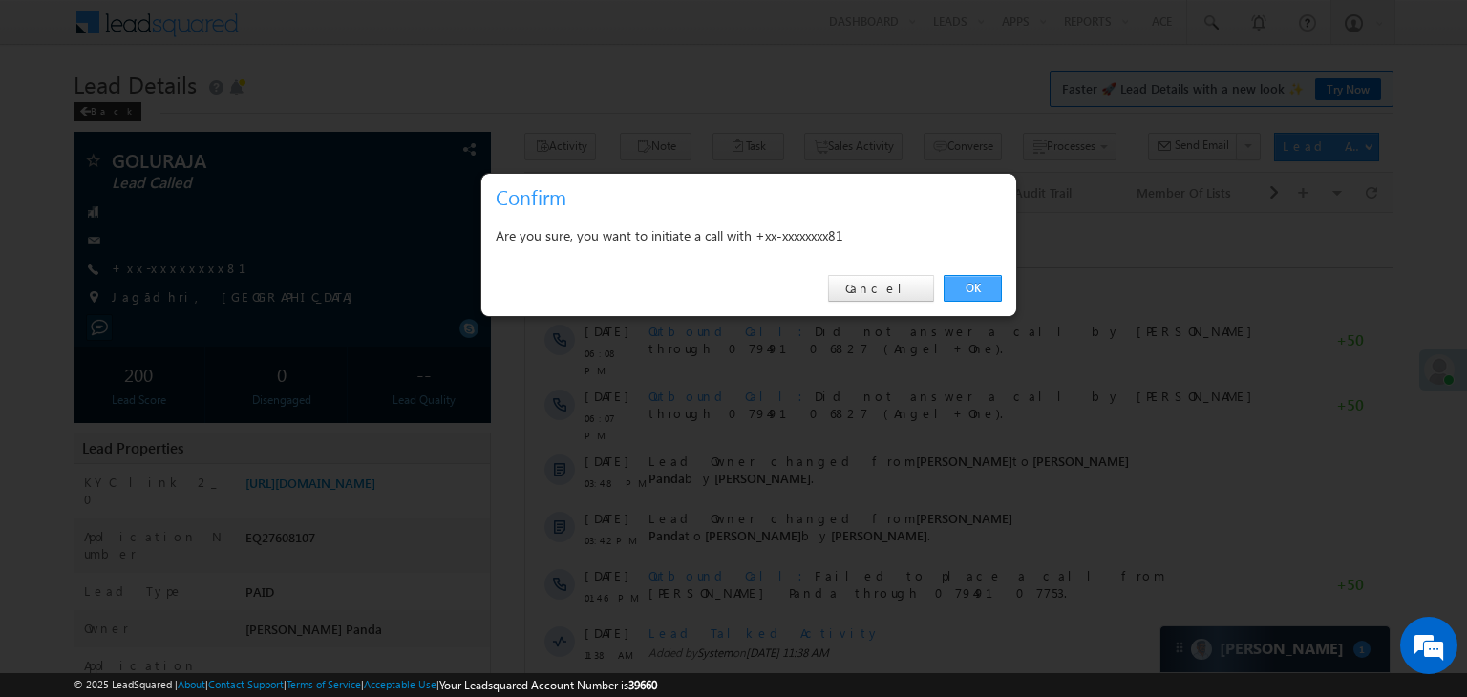
click at [979, 282] on link "OK" at bounding box center [972, 288] width 58 height 27
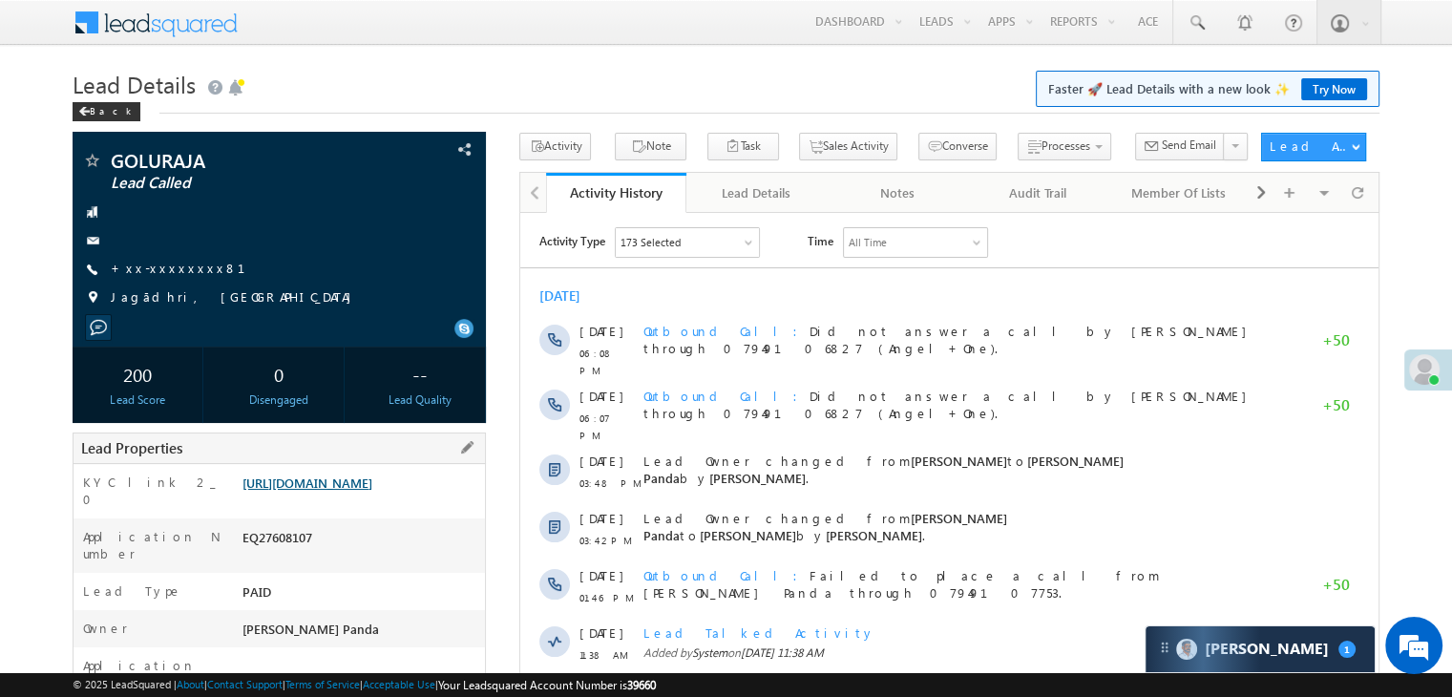
click at [296, 491] on link "[URL][DOMAIN_NAME]" at bounding box center [308, 483] width 130 height 16
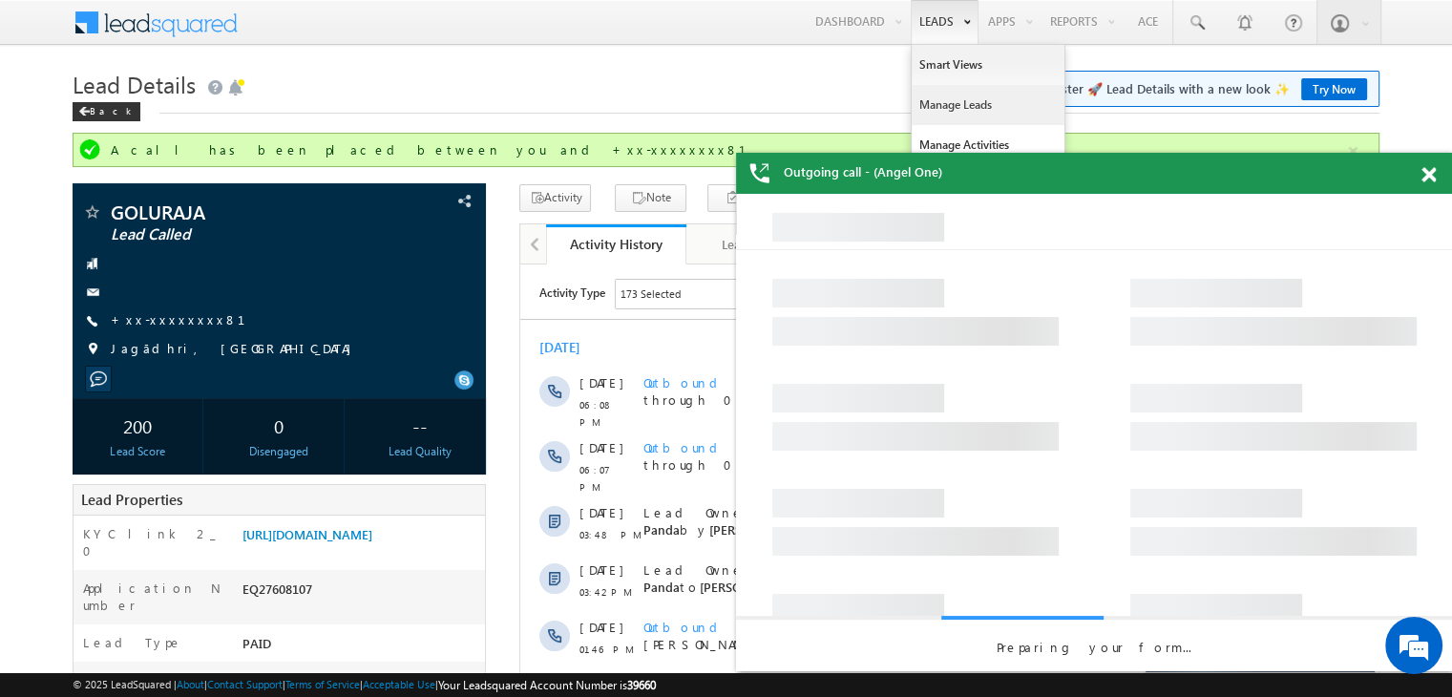
click at [944, 101] on link "Manage Leads" at bounding box center [988, 105] width 153 height 40
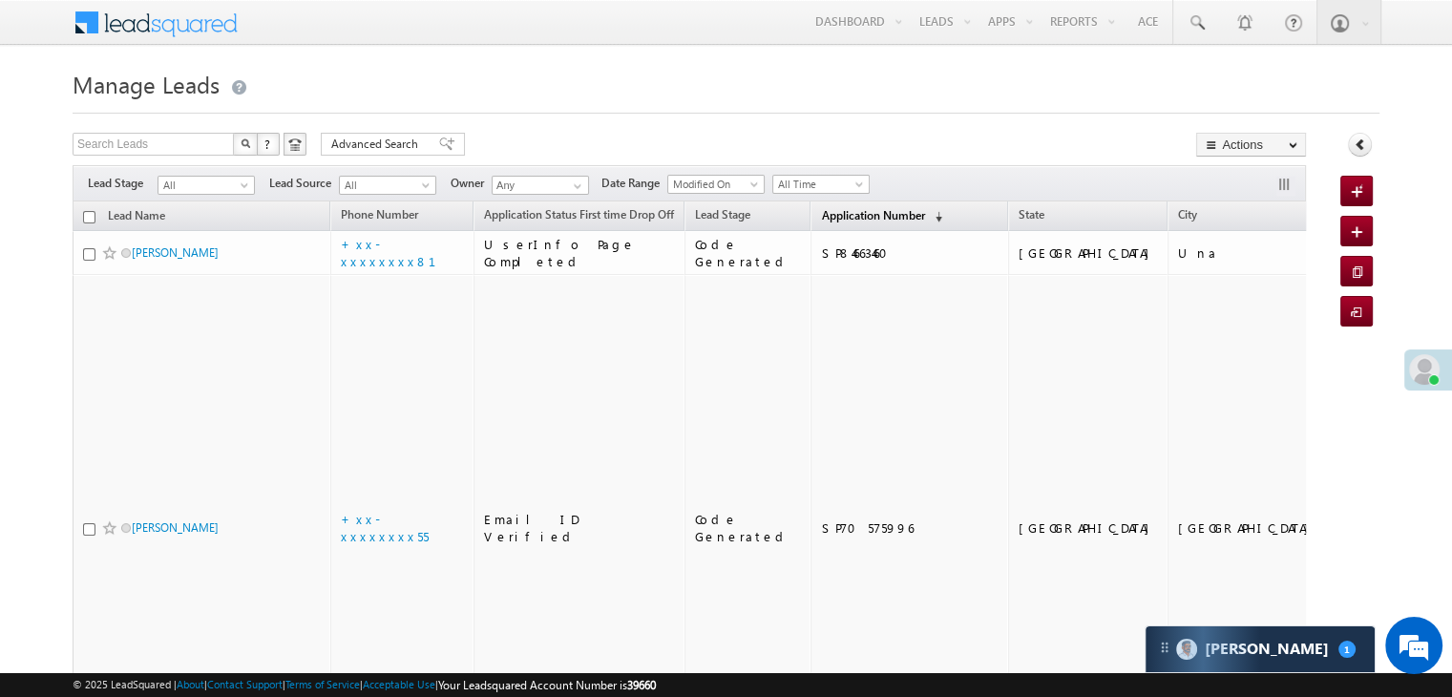
click at [821, 210] on span "Application Number" at bounding box center [872, 215] width 103 height 14
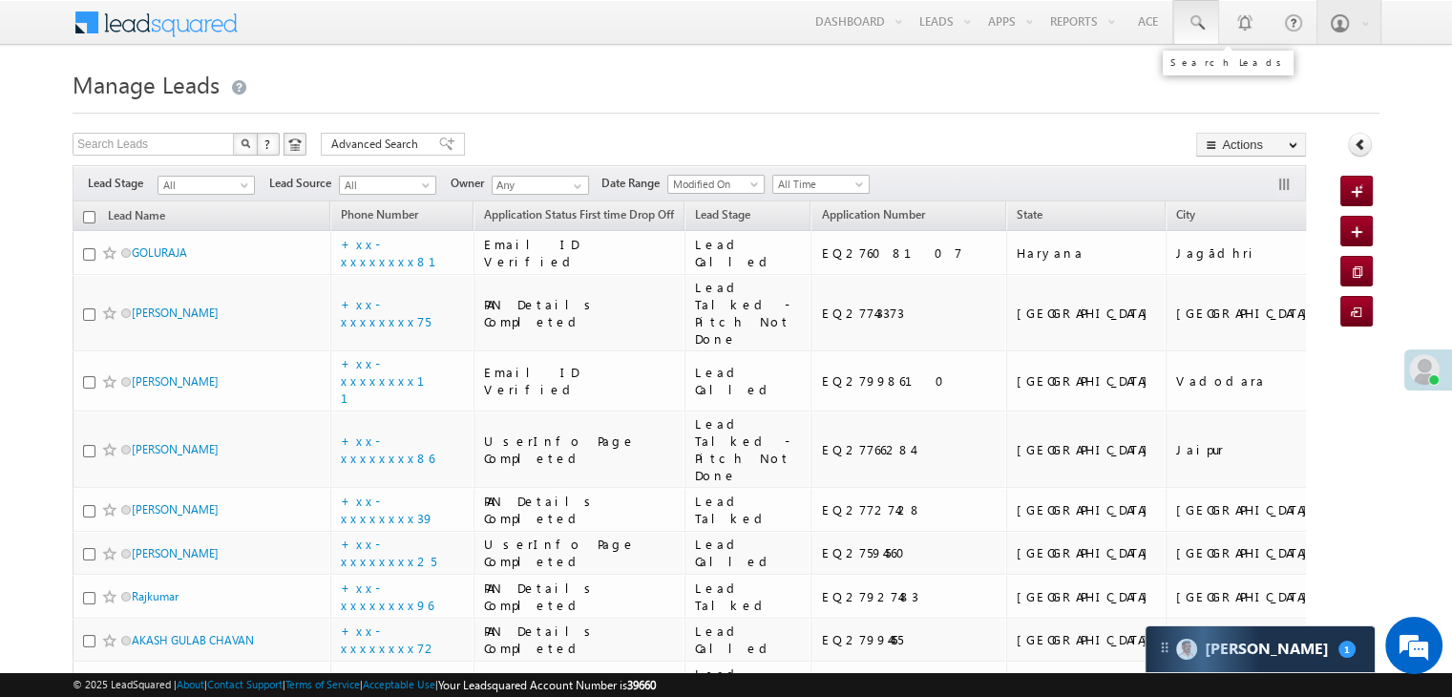
click at [1192, 20] on span at bounding box center [1196, 22] width 19 height 19
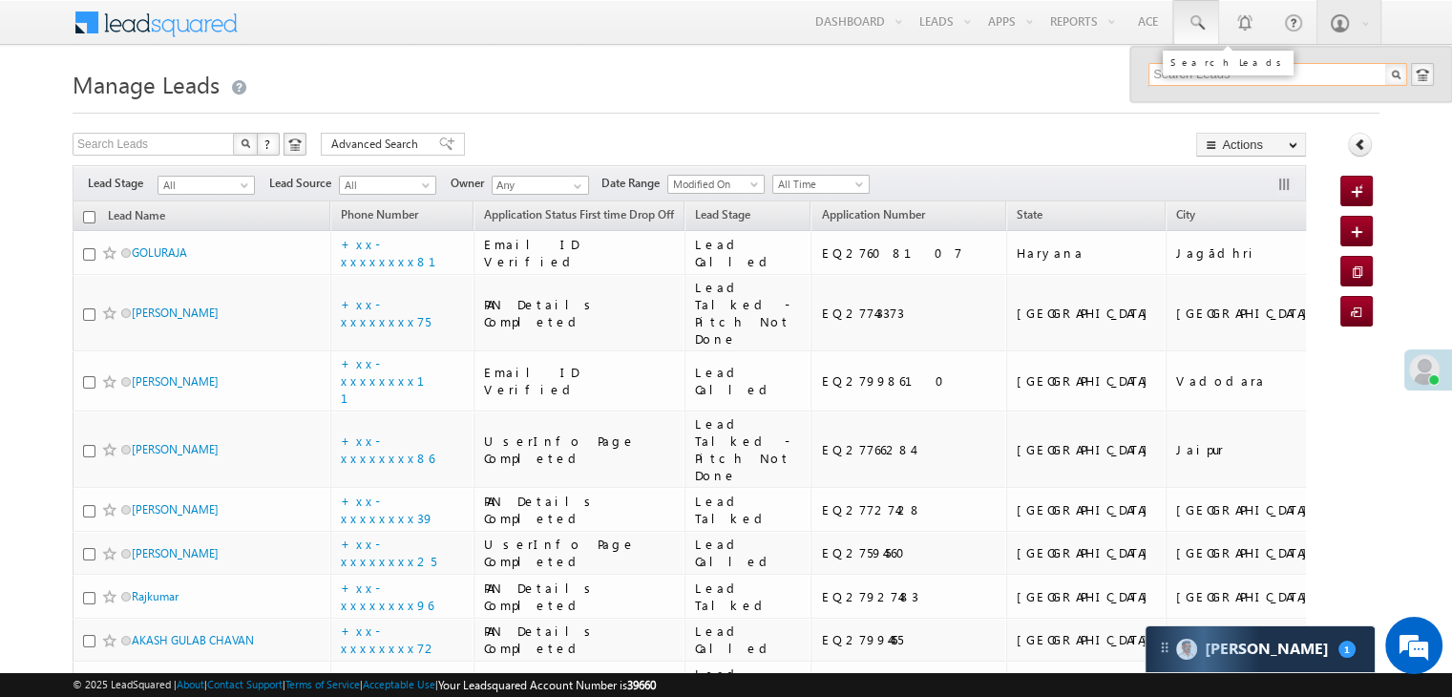
paste input "EQ27965513"
type input "EQ27965513"
click at [1200, 108] on div "Golu Yadav" at bounding box center [1286, 102] width 256 height 21
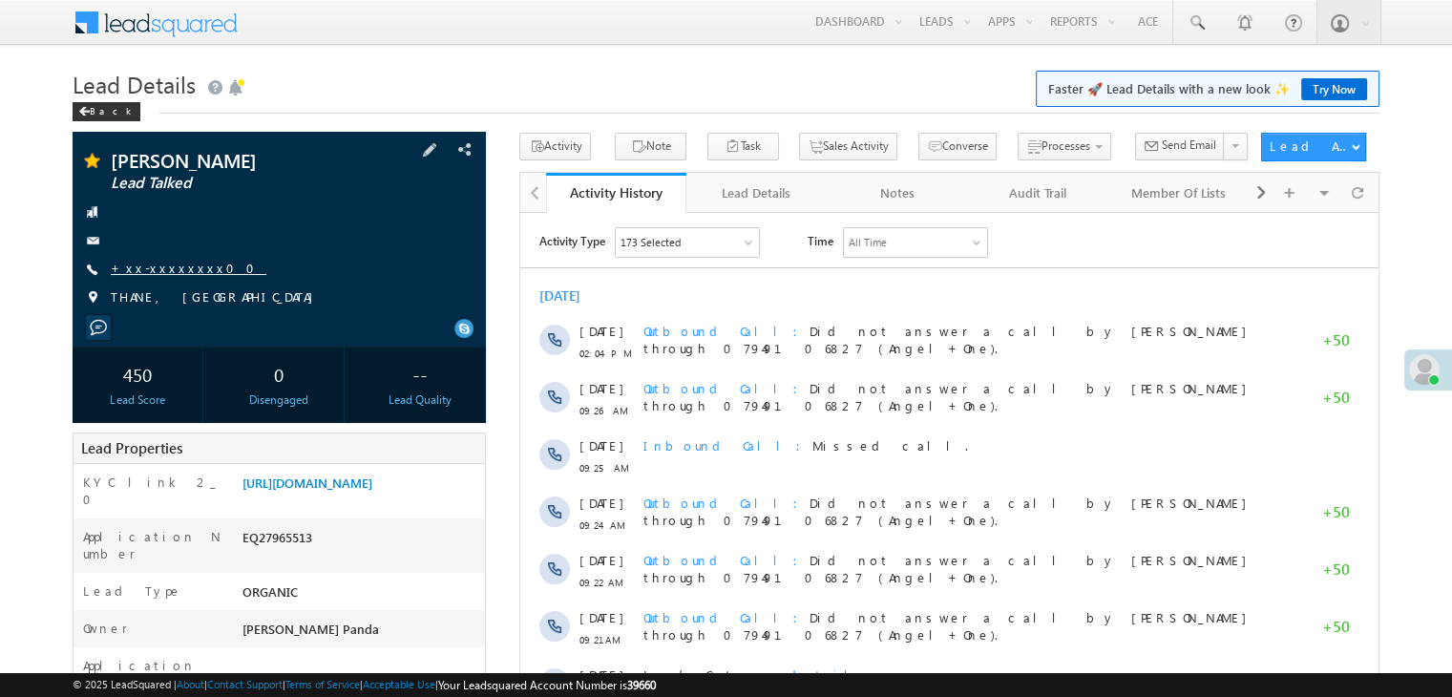
click at [176, 269] on link "+xx-xxxxxxxx00" at bounding box center [189, 268] width 156 height 16
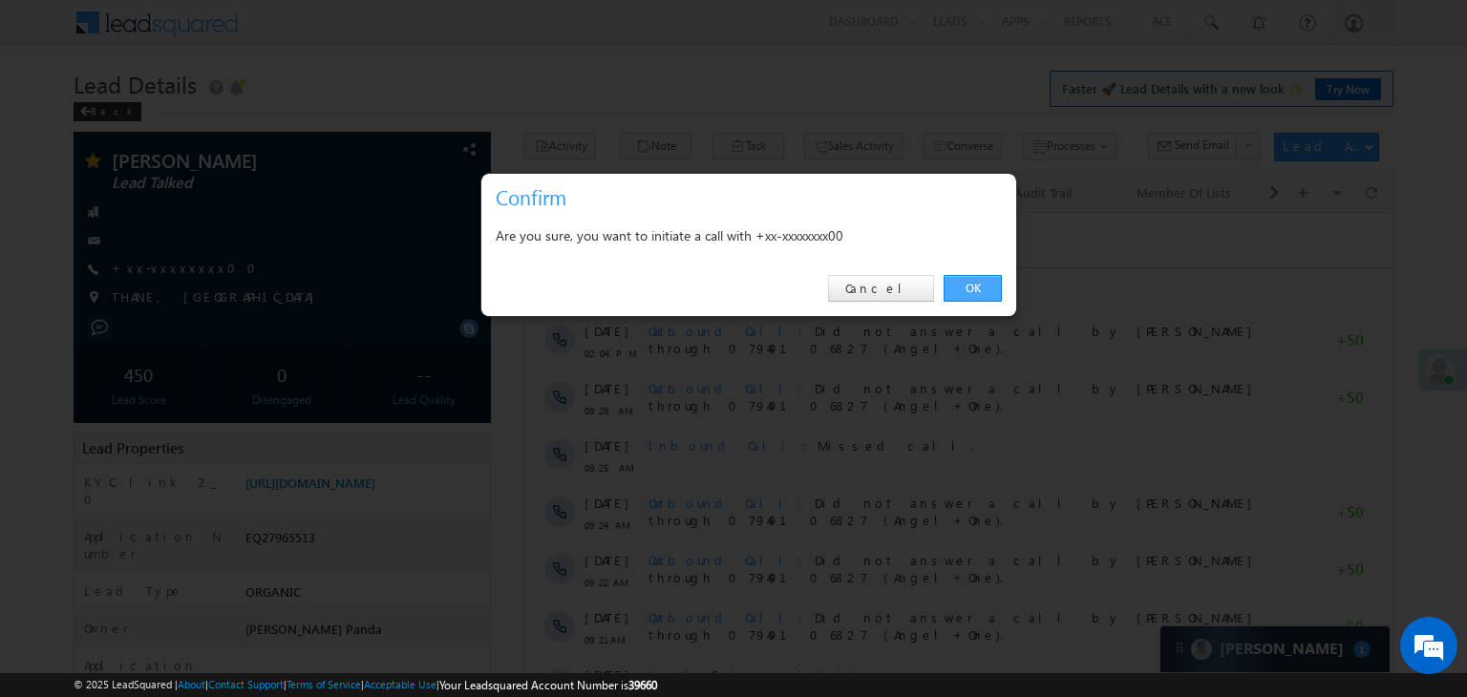
click at [983, 292] on link "OK" at bounding box center [972, 288] width 58 height 27
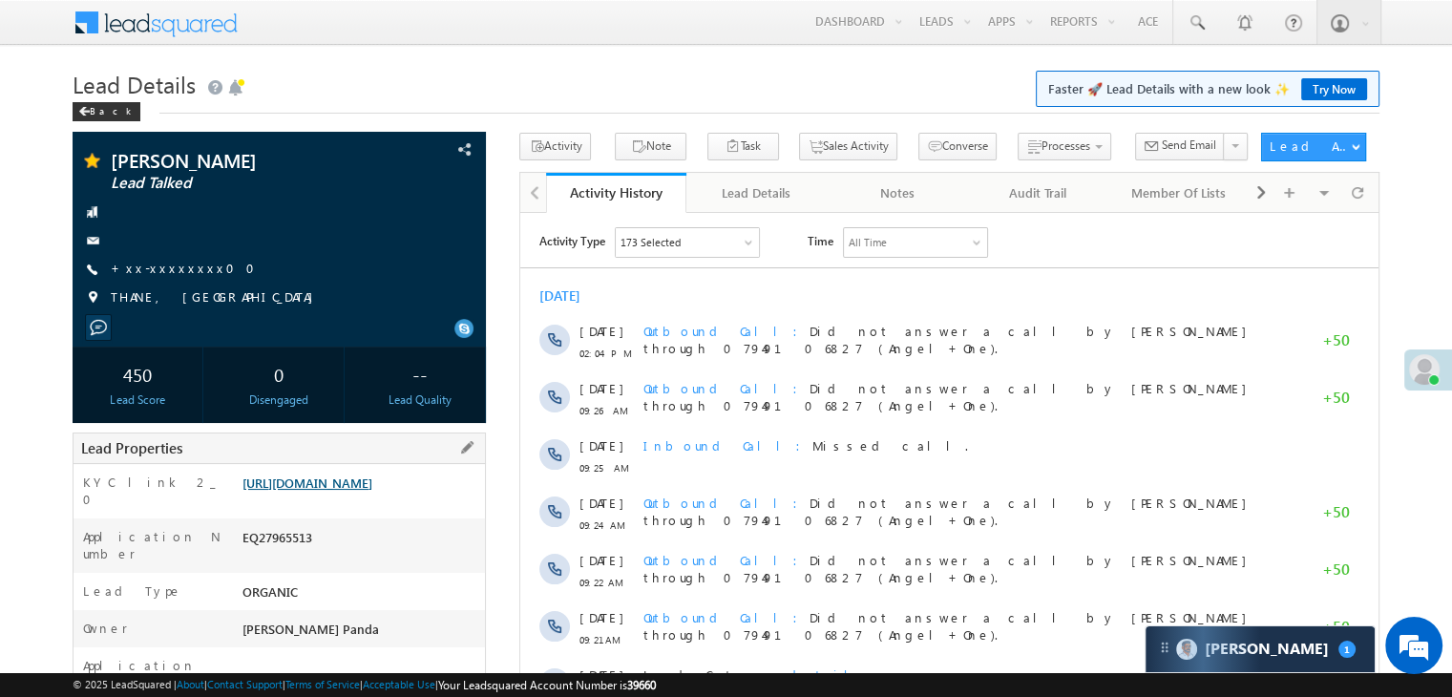
click at [343, 491] on link "[URL][DOMAIN_NAME]" at bounding box center [308, 483] width 130 height 16
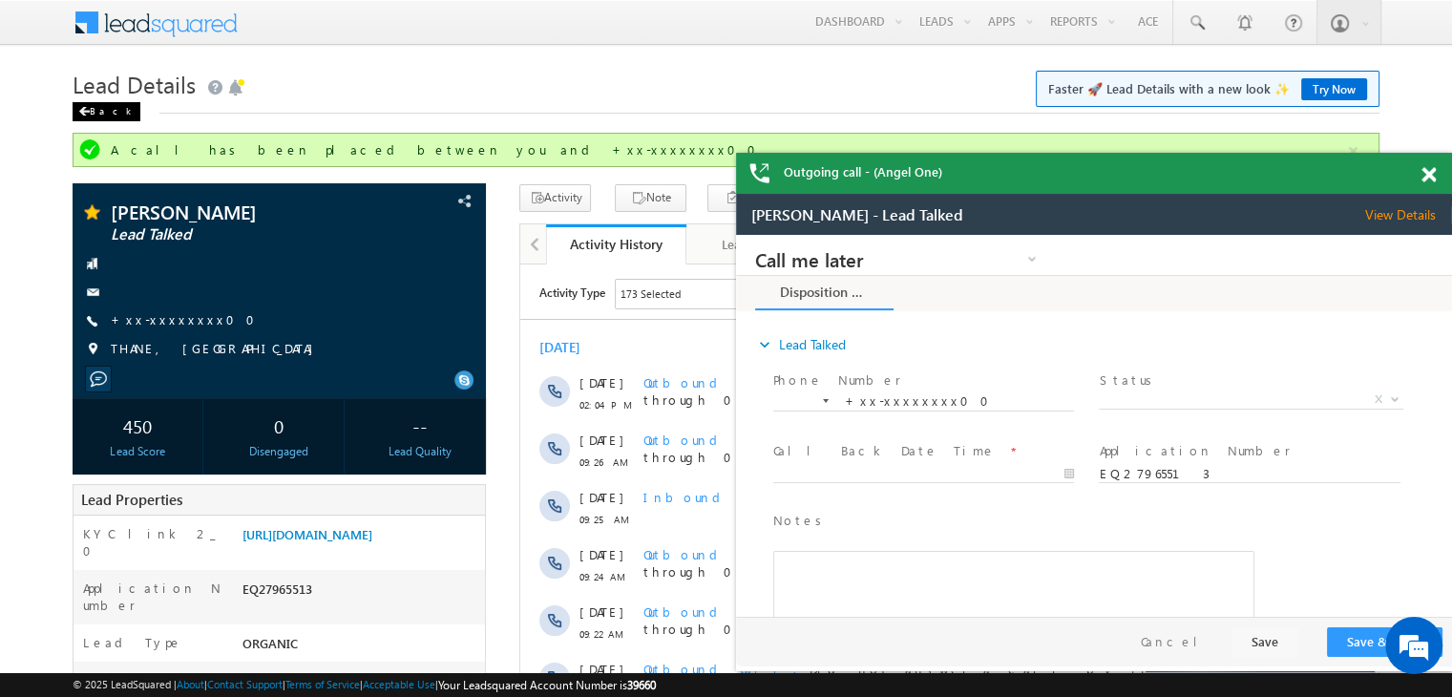
click at [94, 105] on div "Back" at bounding box center [107, 111] width 68 height 19
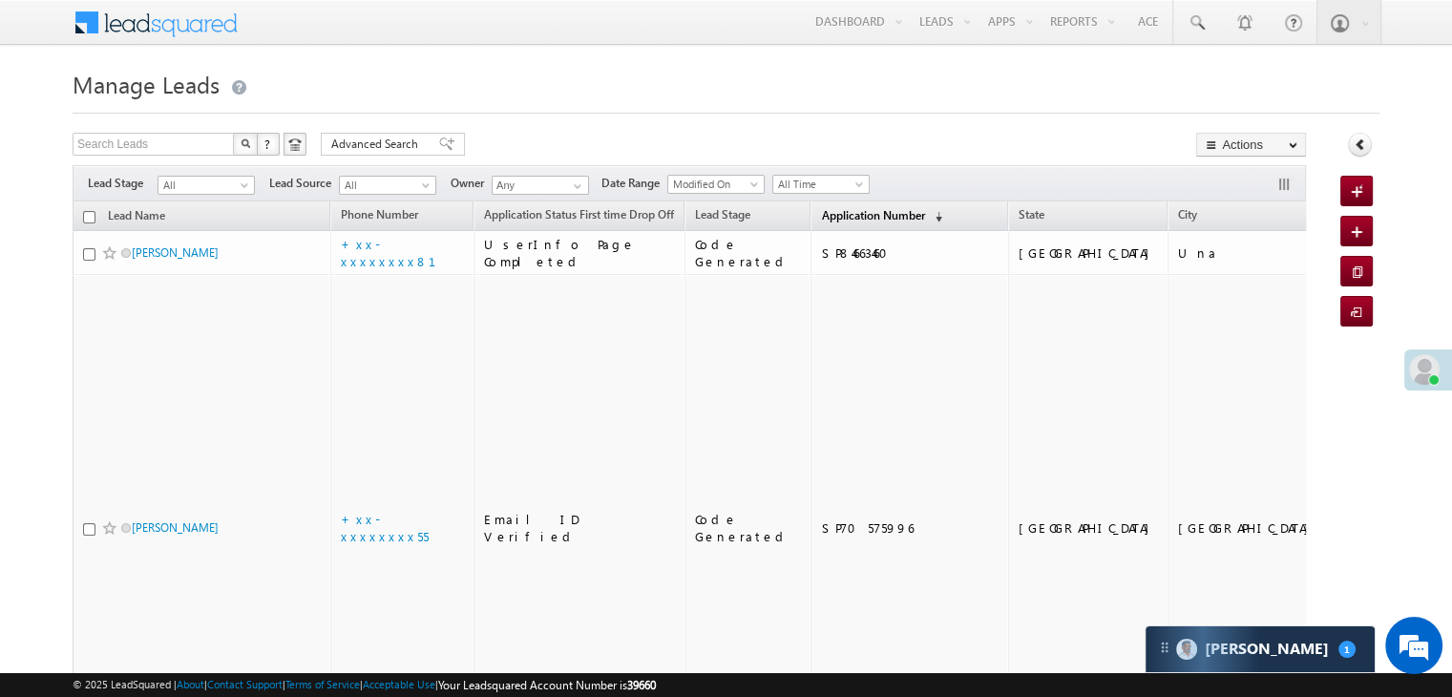
click at [833, 216] on span "Application Number" at bounding box center [872, 215] width 103 height 14
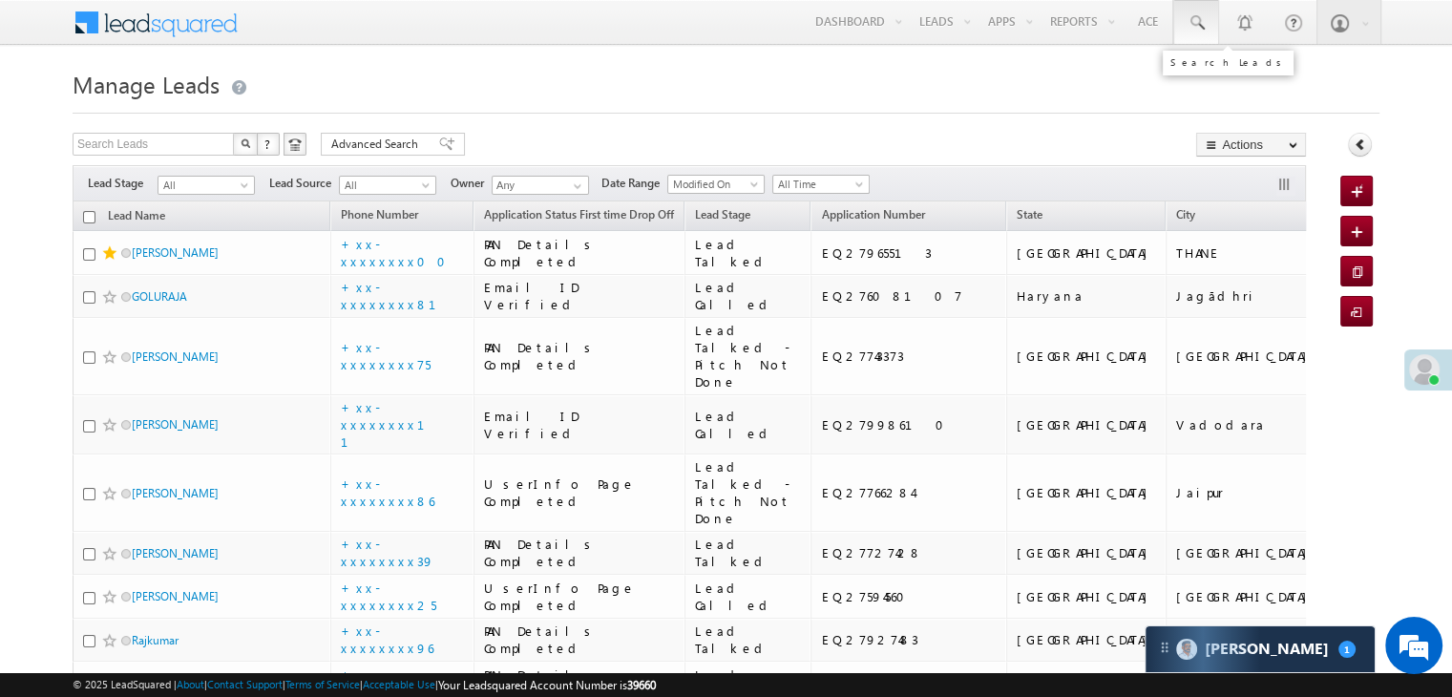
click at [1195, 20] on span at bounding box center [1196, 22] width 19 height 19
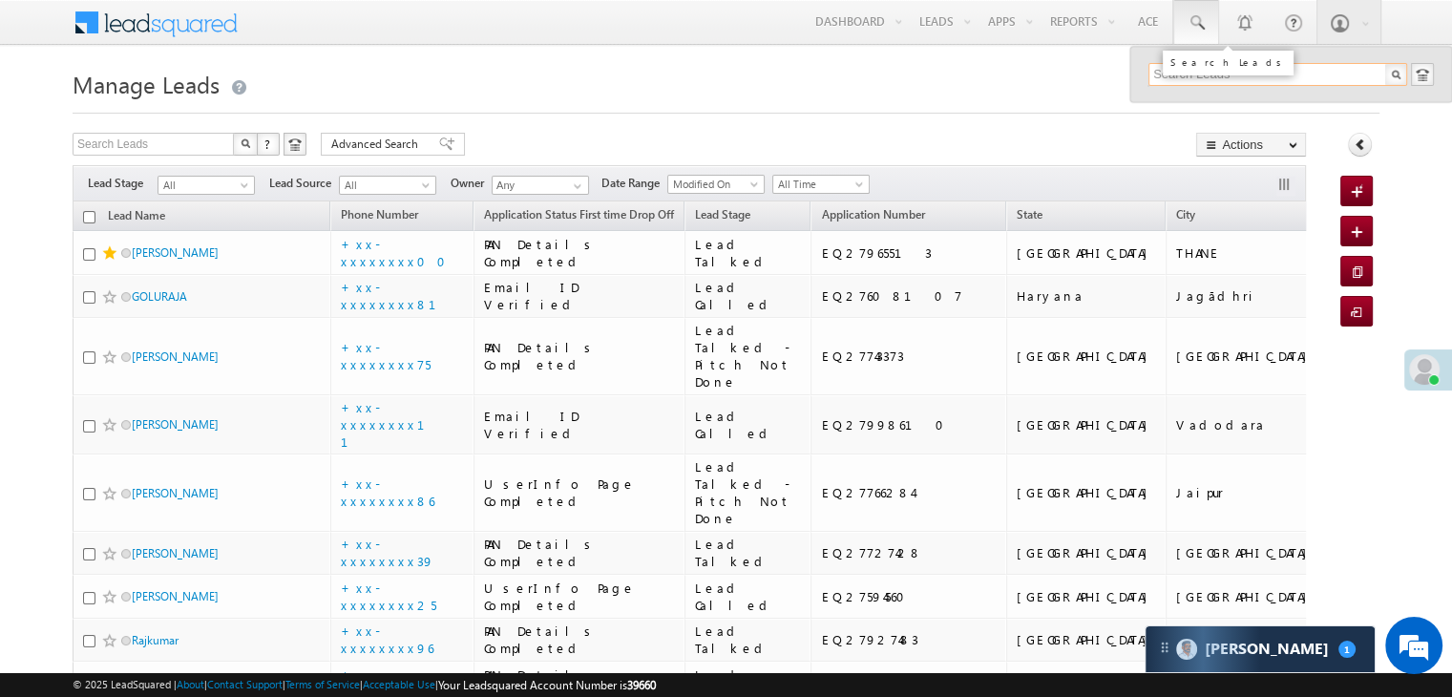
paste input "EQ11595956"
type input "EQ11595956"
click at [1192, 100] on div "[PERSON_NAME]" at bounding box center [1286, 102] width 256 height 21
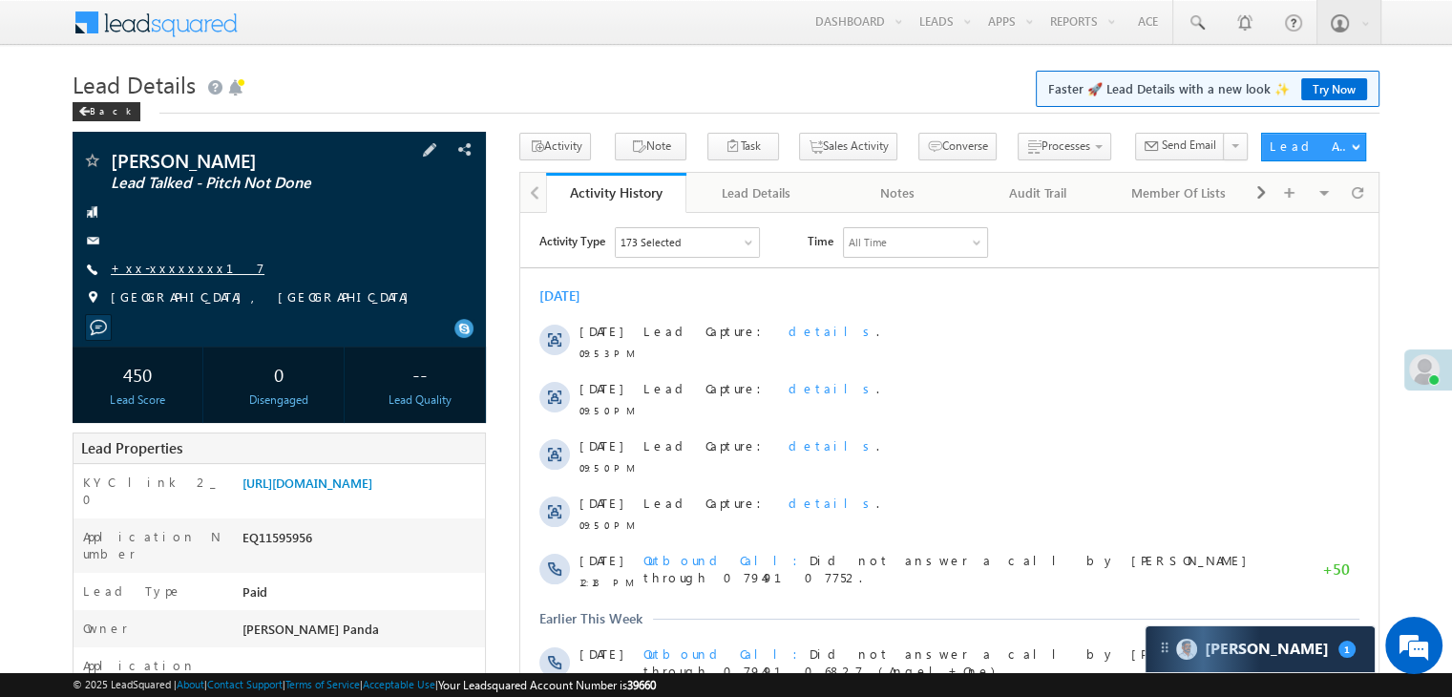
click at [154, 269] on link "+xx-xxxxxxxx17" at bounding box center [188, 268] width 154 height 16
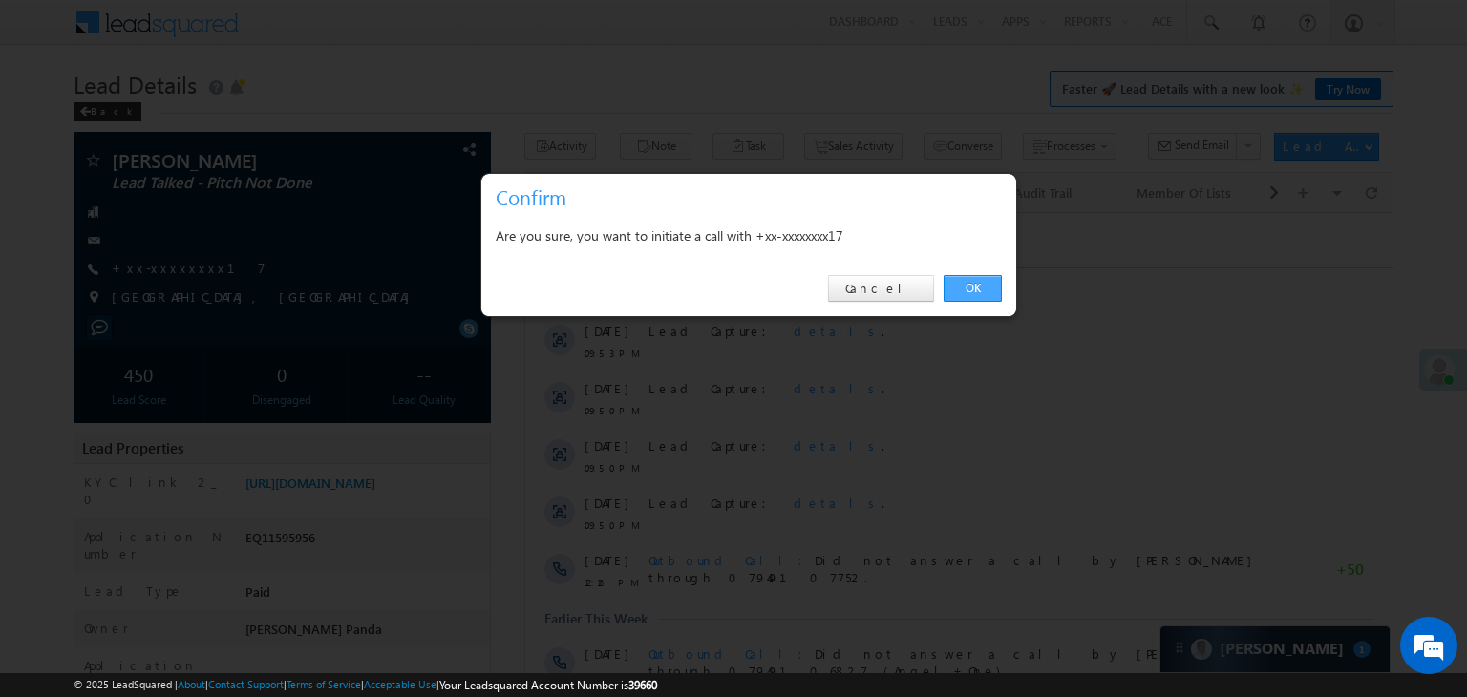
click at [975, 287] on link "OK" at bounding box center [972, 288] width 58 height 27
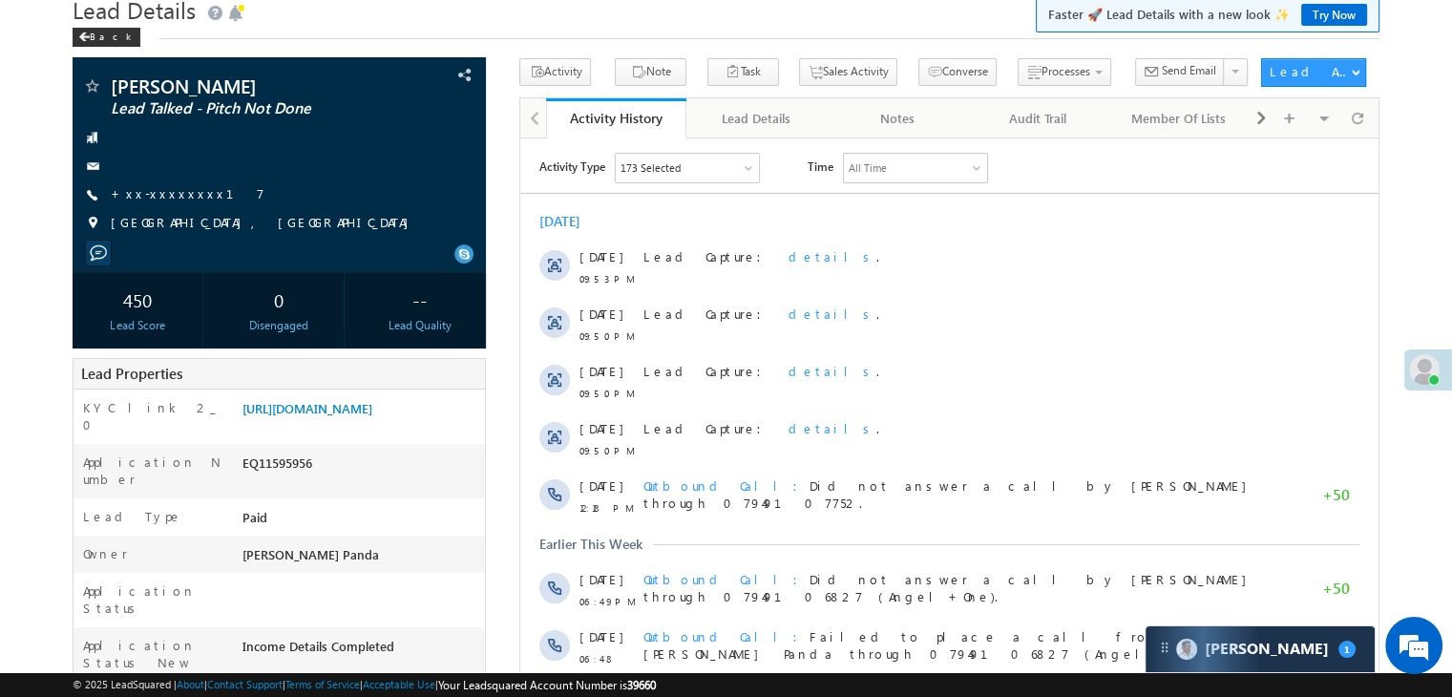
scroll to position [191, 0]
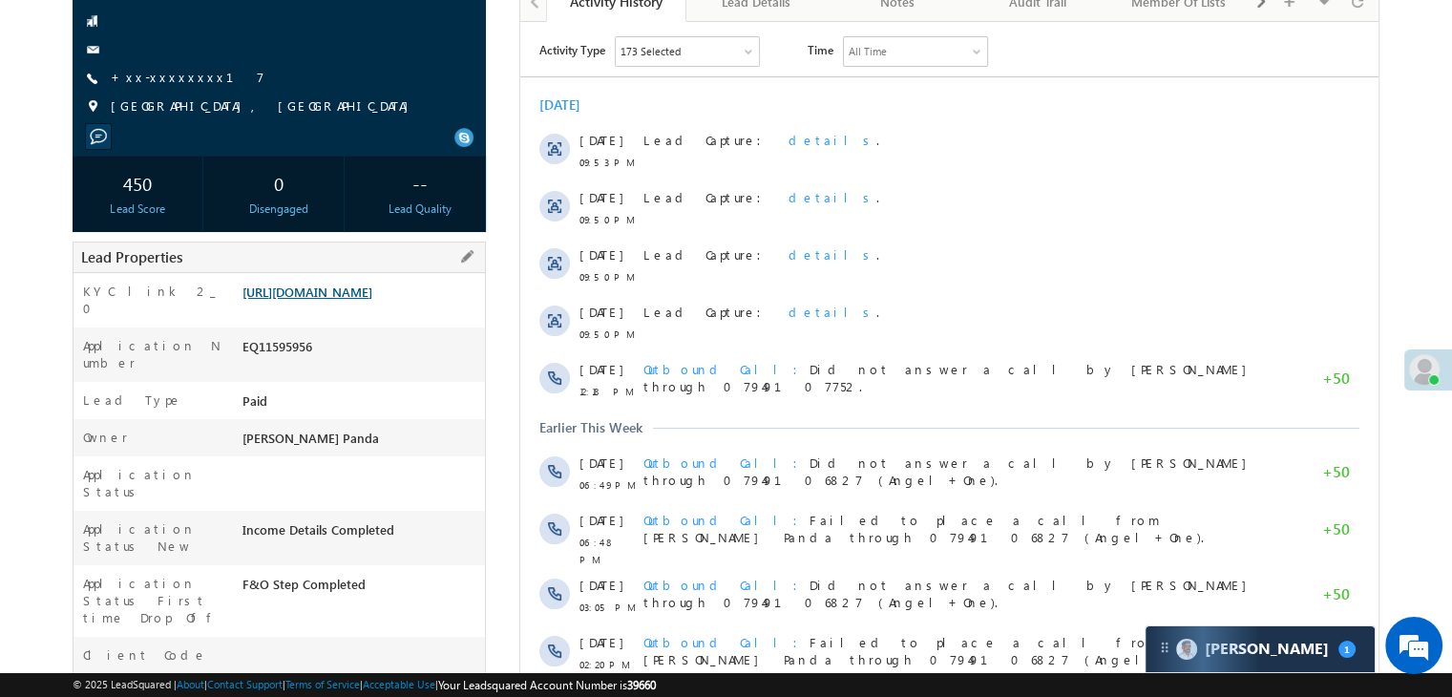
click at [372, 299] on link "[URL][DOMAIN_NAME]" at bounding box center [308, 292] width 130 height 16
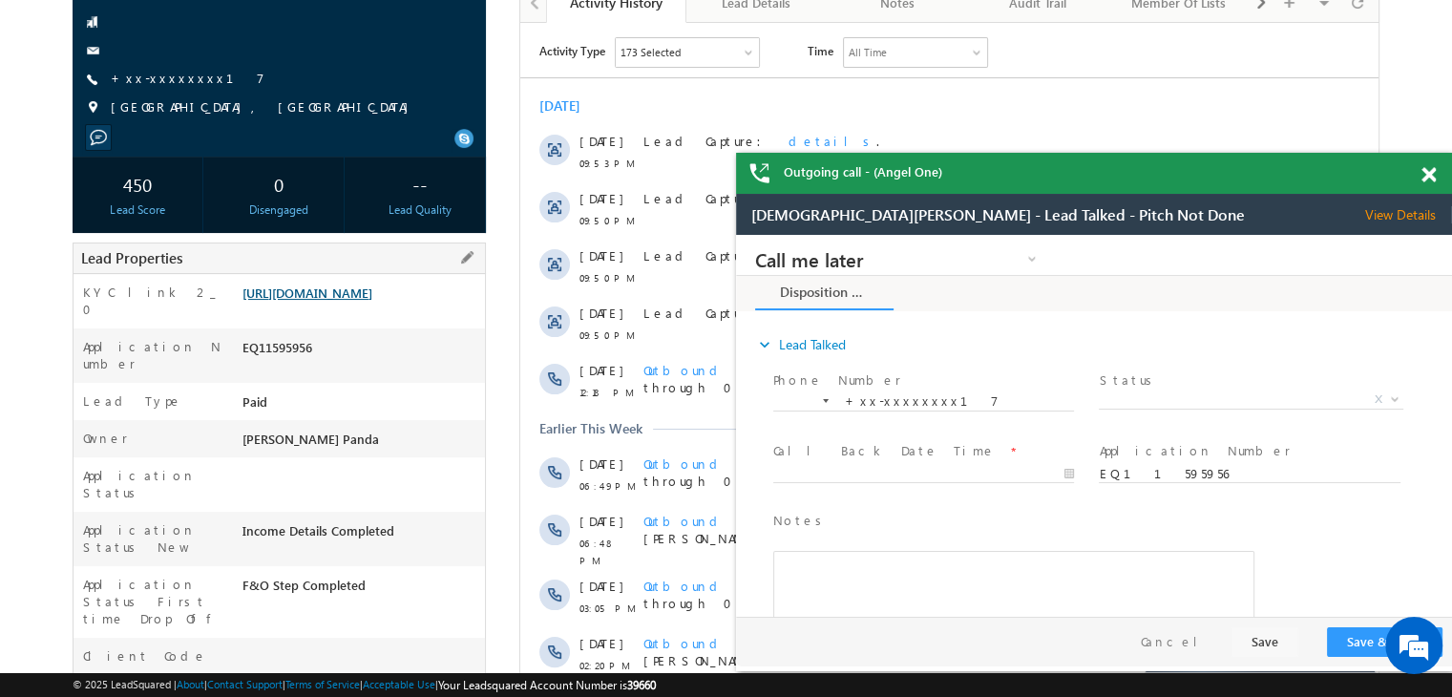
scroll to position [0, 0]
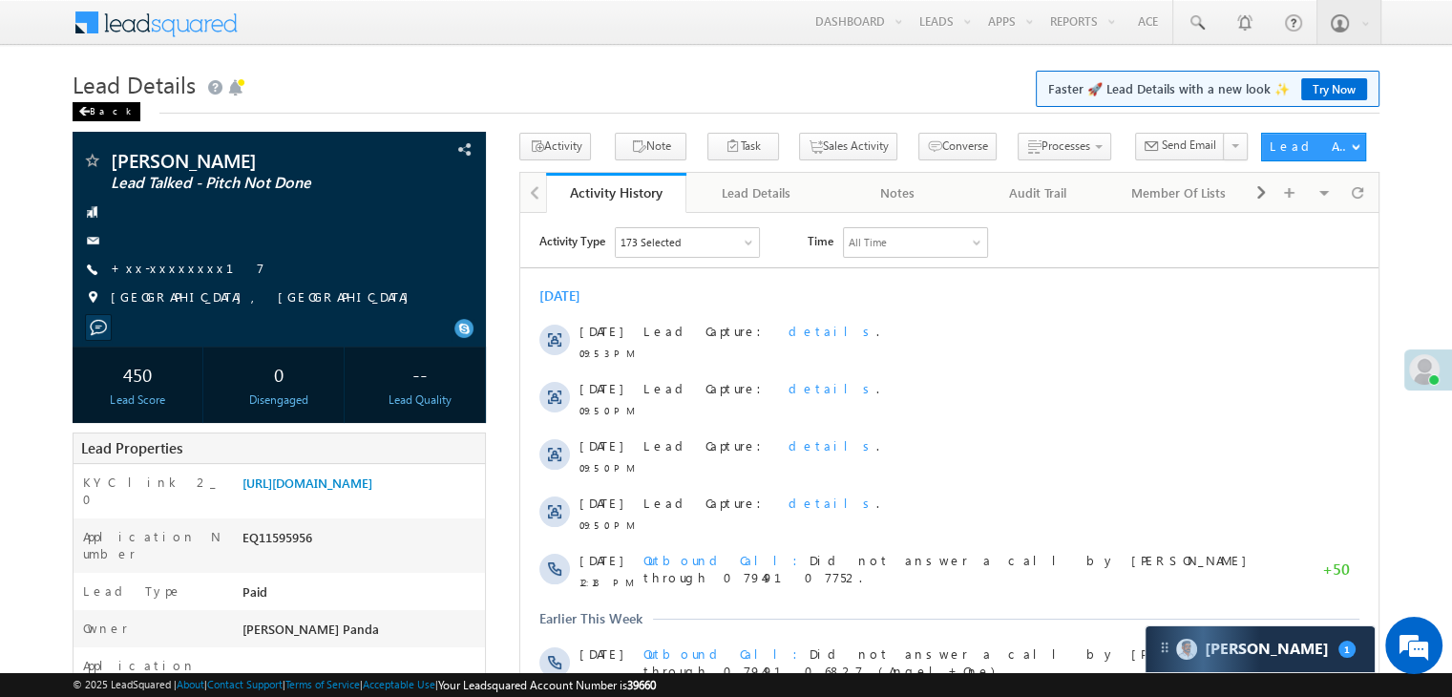
click at [93, 112] on div "Back" at bounding box center [107, 111] width 68 height 19
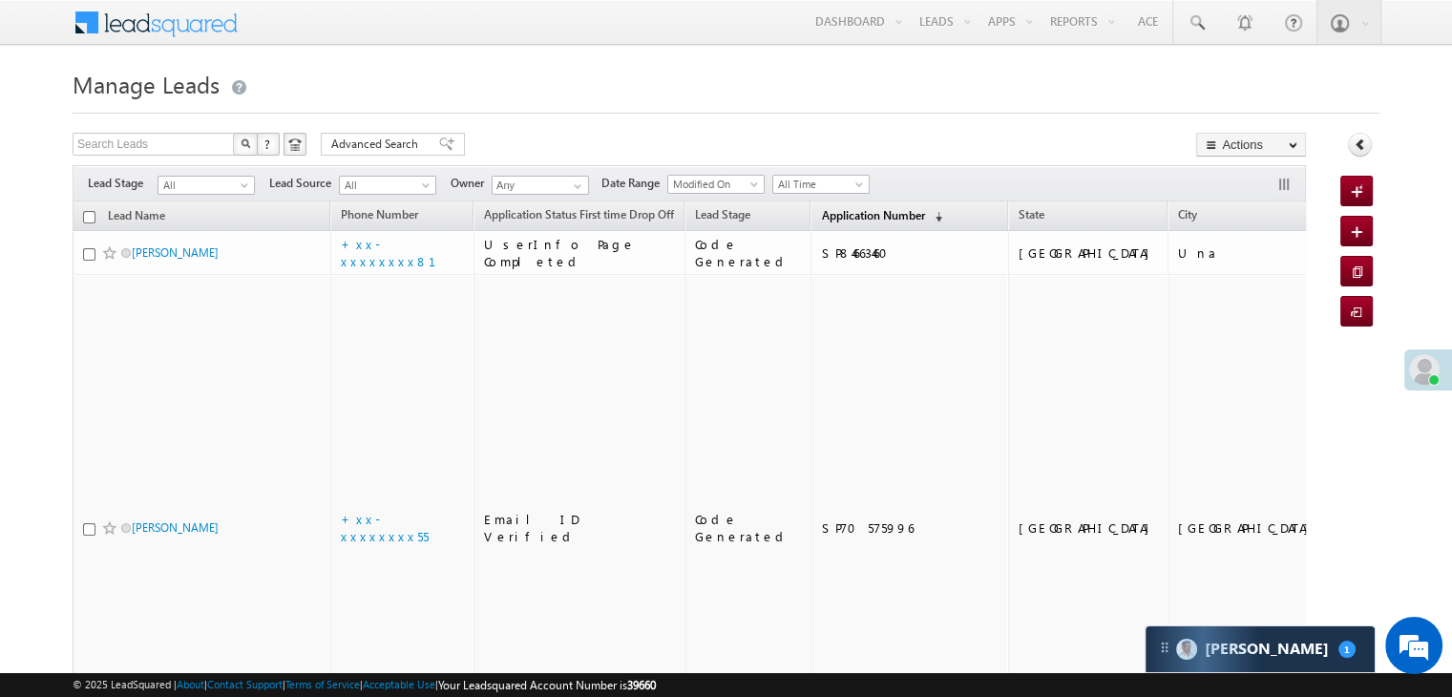
click at [825, 215] on span "Application Number" at bounding box center [872, 215] width 103 height 14
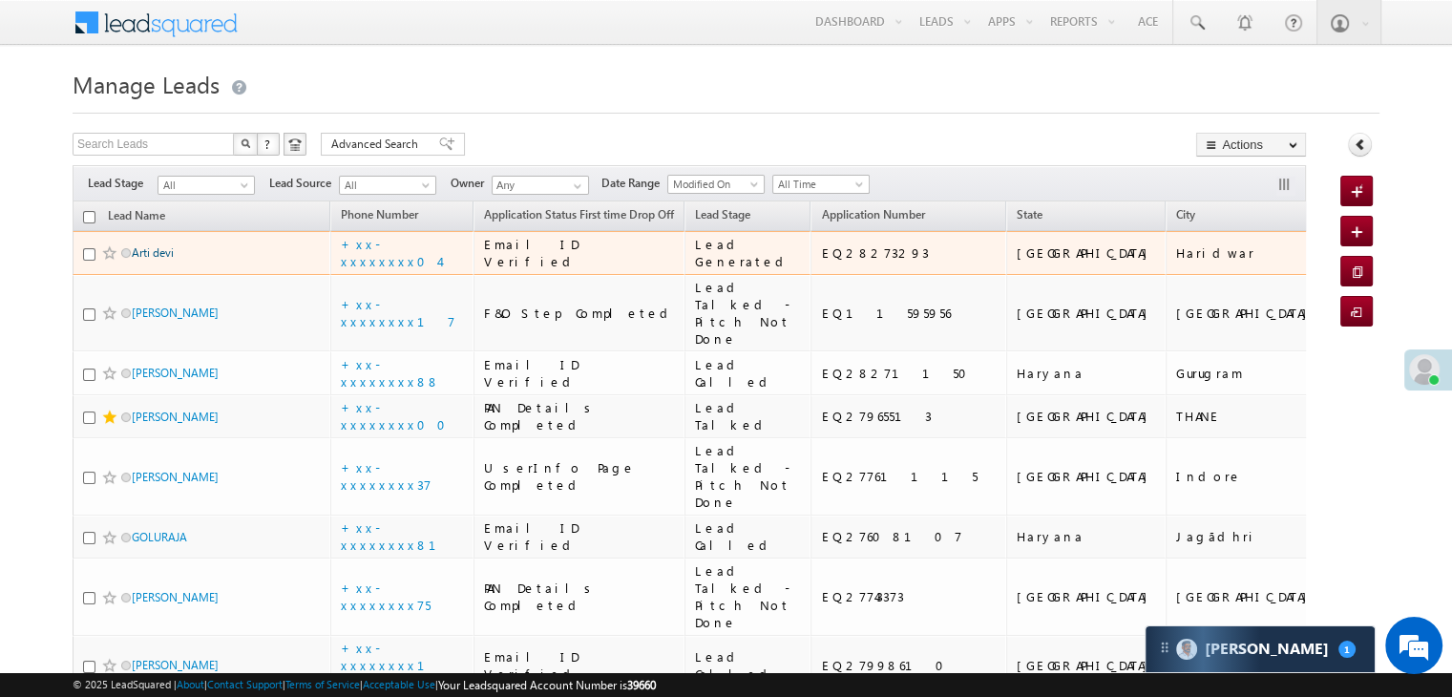
click at [145, 260] on link "Arti devi" at bounding box center [153, 252] width 42 height 14
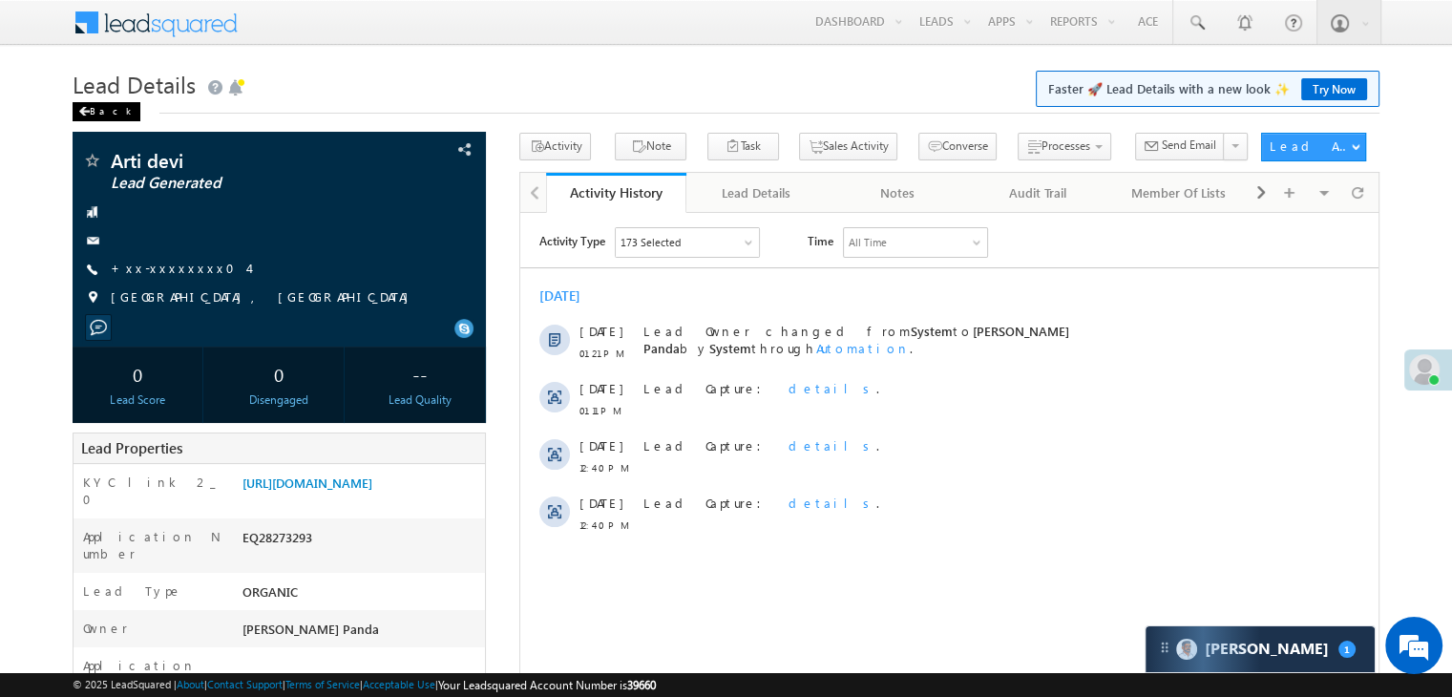
click at [97, 108] on div "Back" at bounding box center [107, 111] width 68 height 19
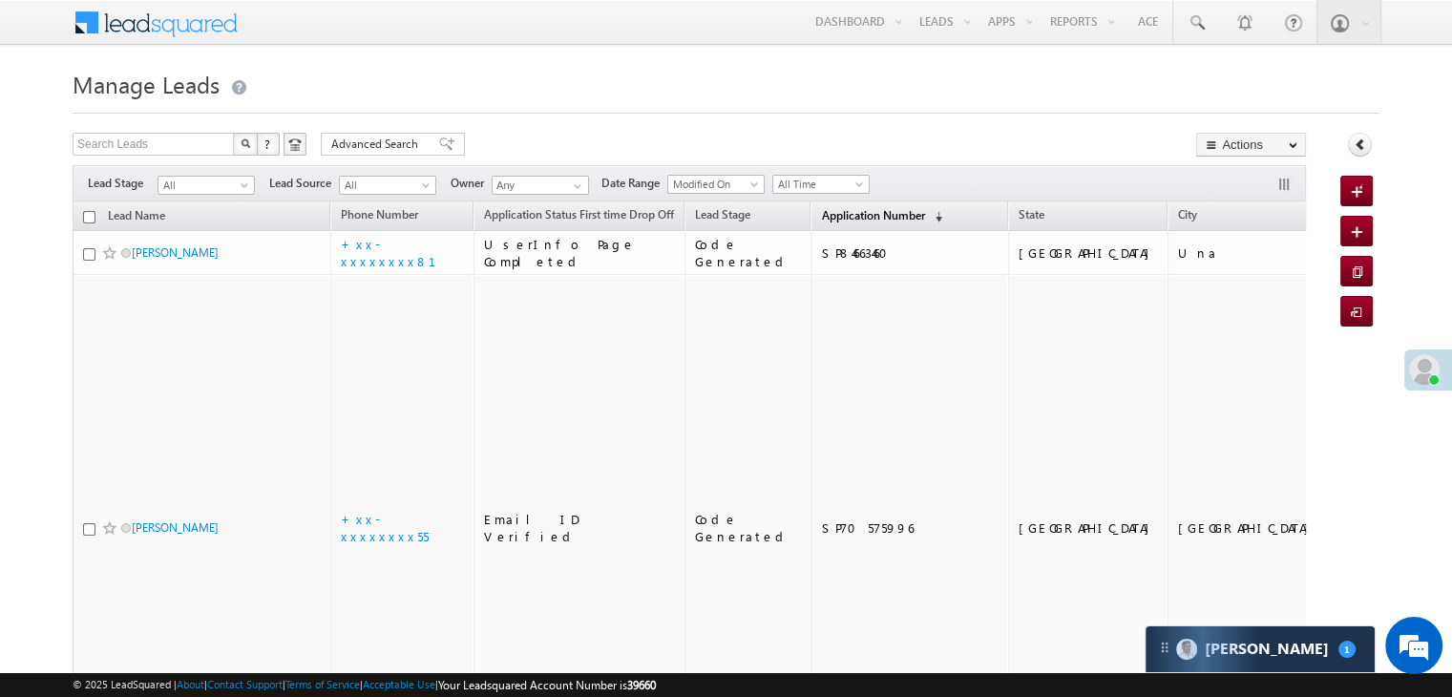
click at [821, 211] on span "Application Number" at bounding box center [872, 215] width 103 height 14
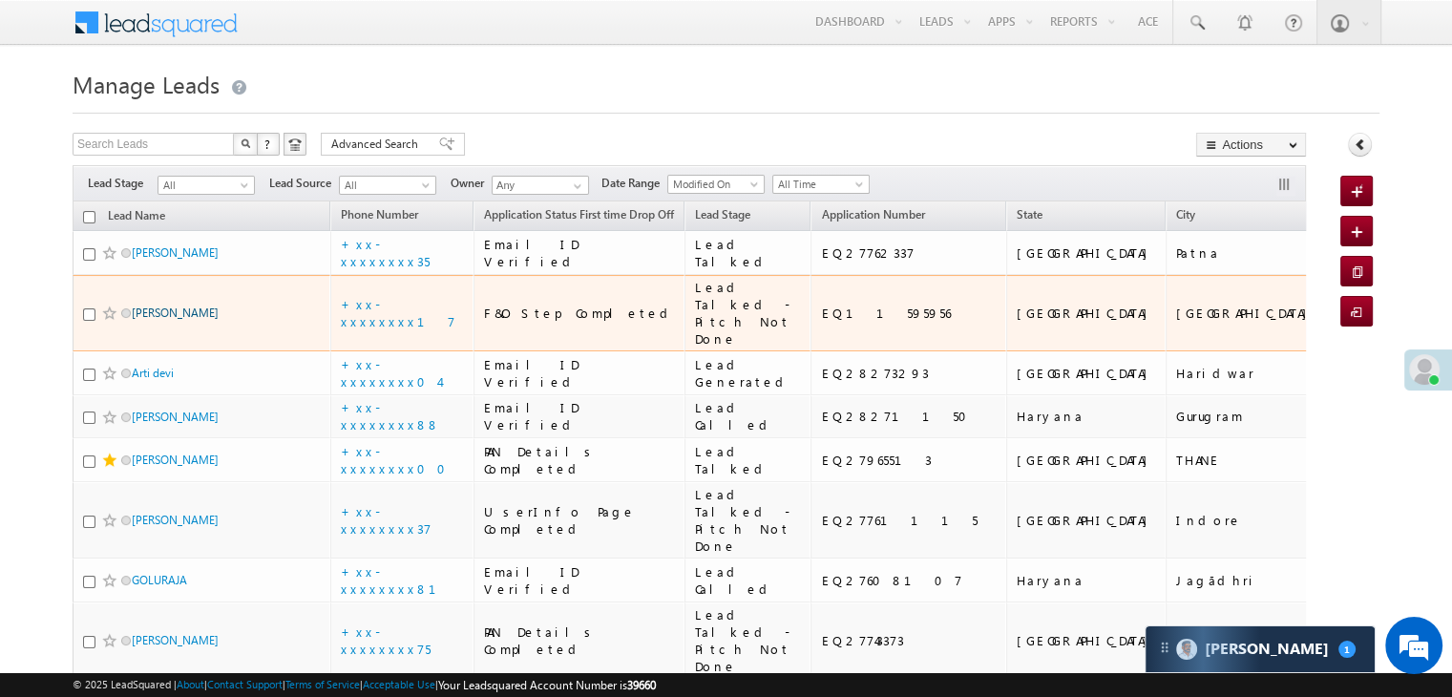
click at [154, 320] on link "Jainil Vyas" at bounding box center [175, 313] width 87 height 14
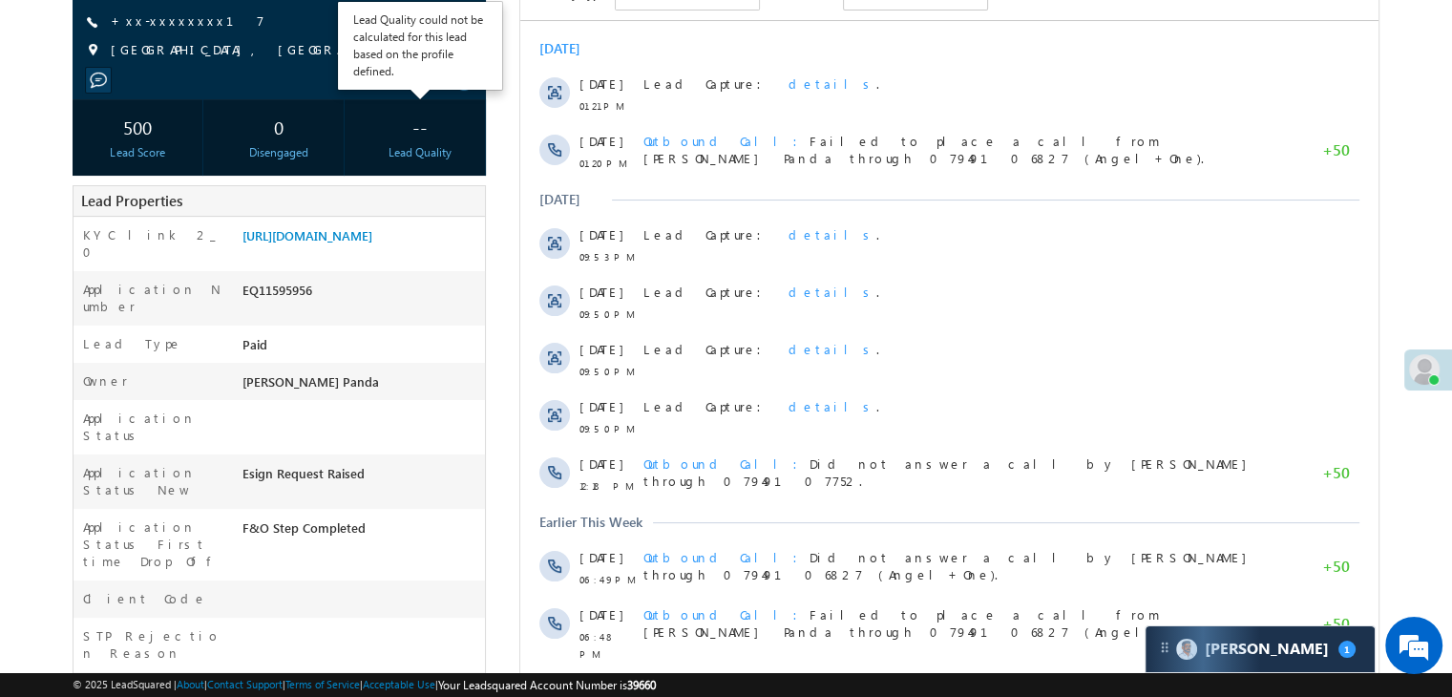
scroll to position [286, 0]
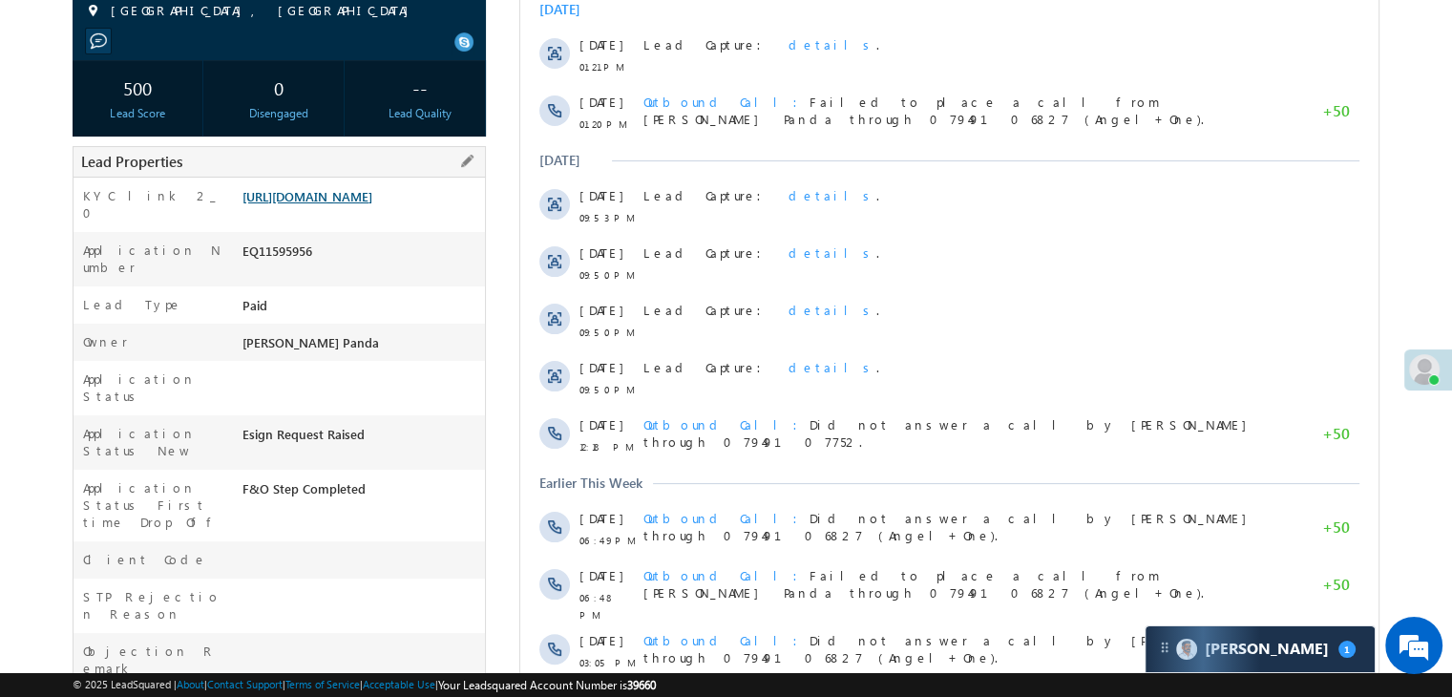
click at [370, 204] on link "[URL][DOMAIN_NAME]" at bounding box center [308, 196] width 130 height 16
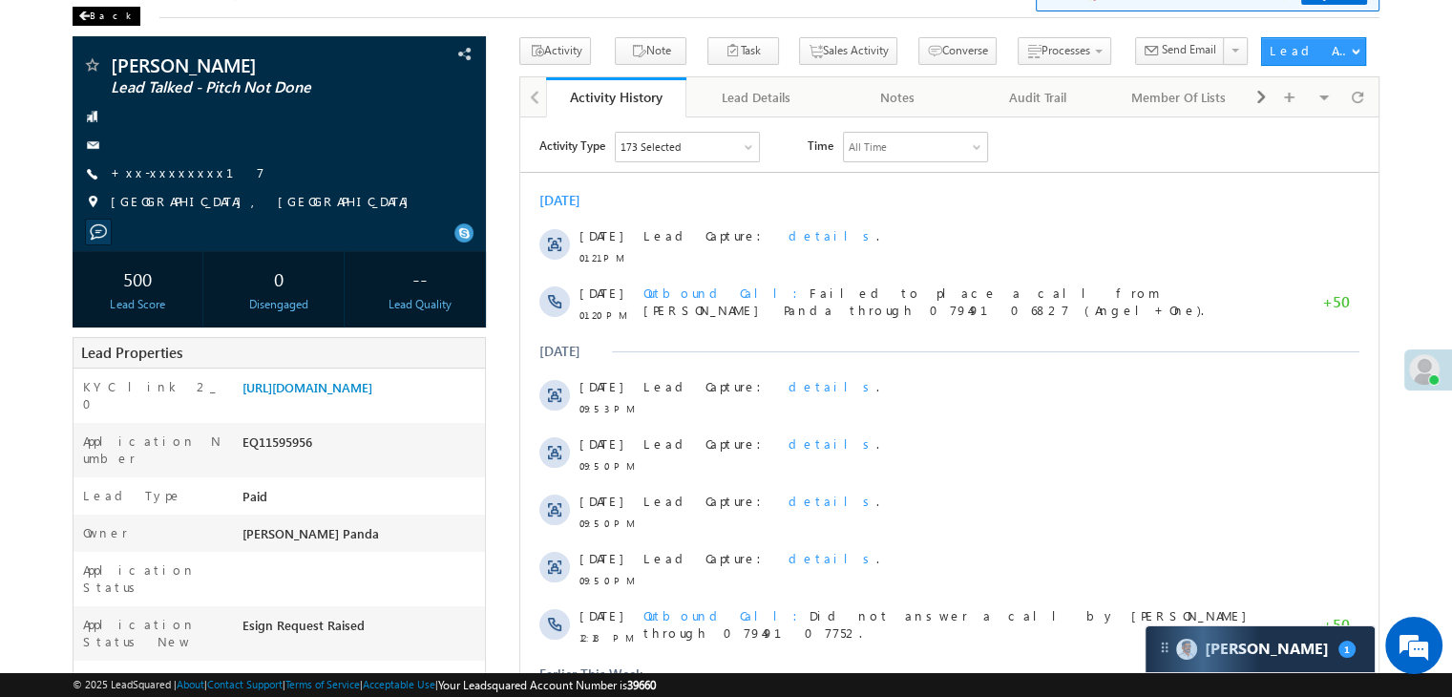
click at [92, 16] on div "Back" at bounding box center [107, 16] width 68 height 19
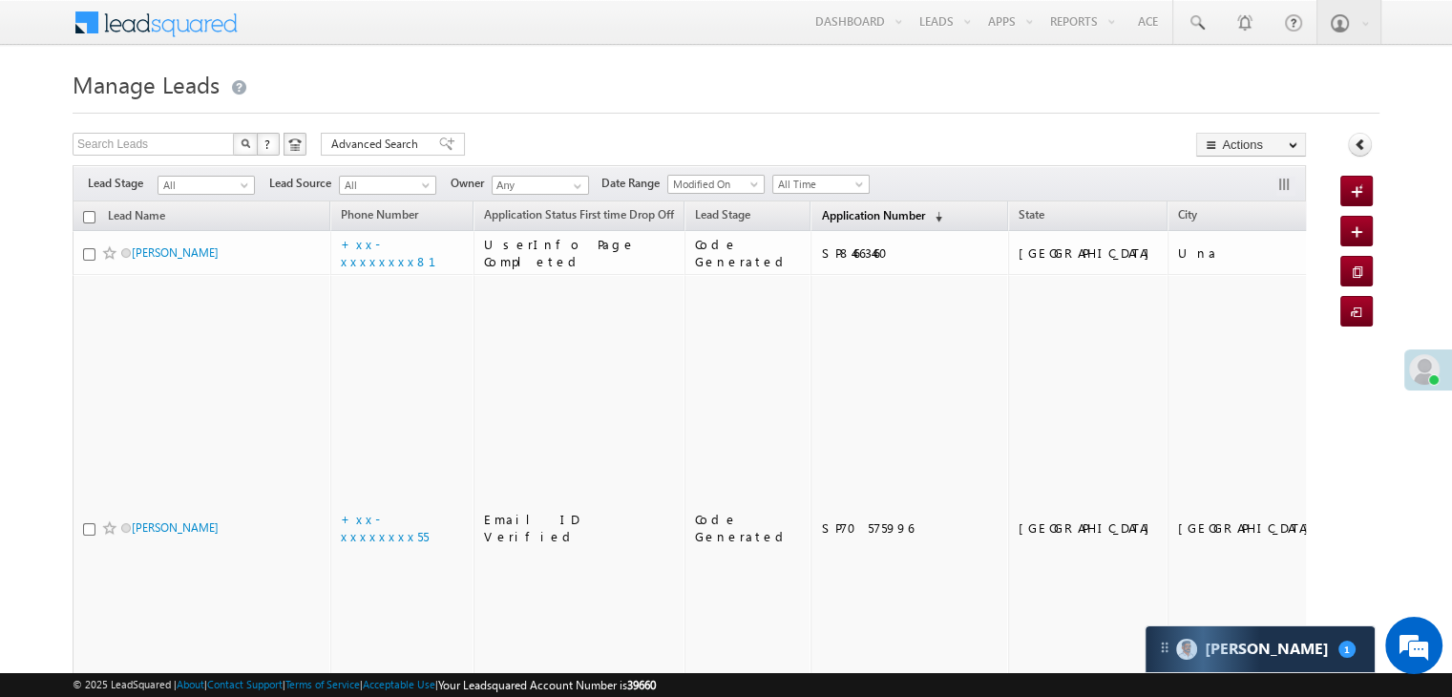
click at [821, 215] on span "Application Number" at bounding box center [872, 215] width 103 height 14
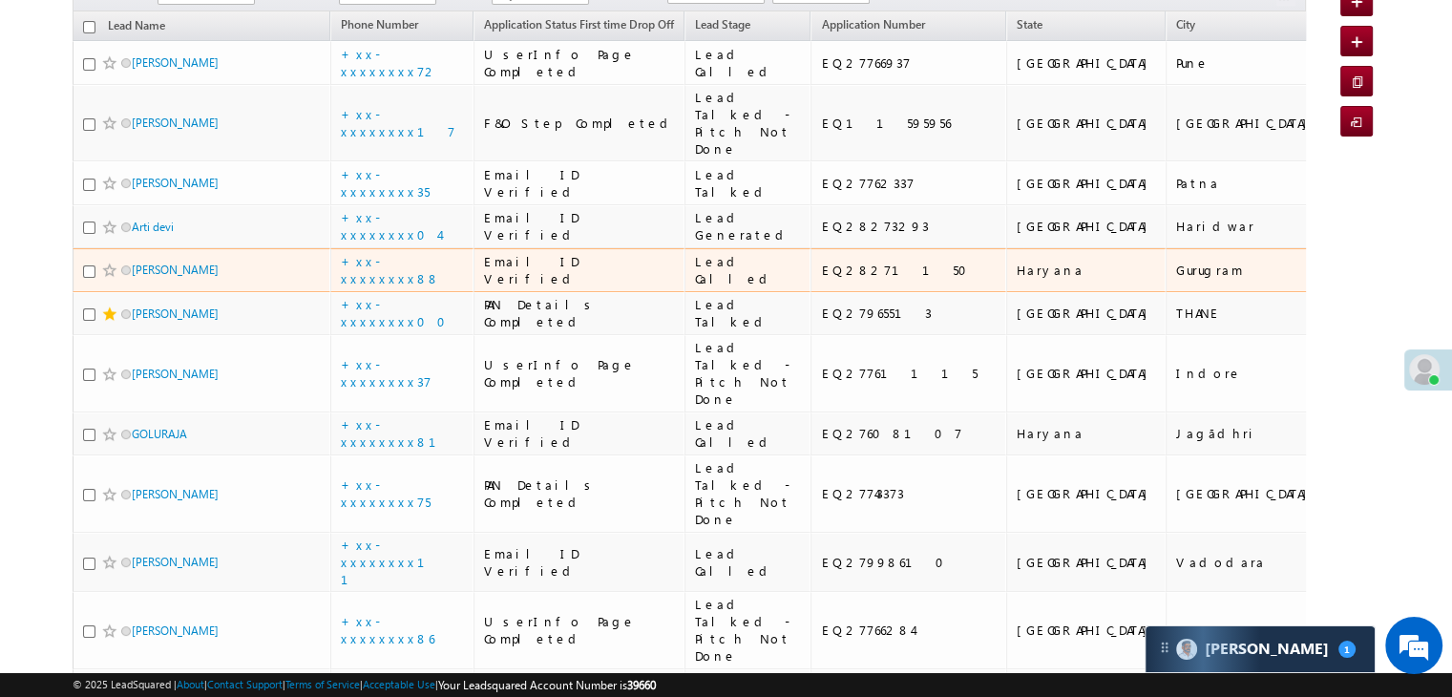
scroll to position [191, 0]
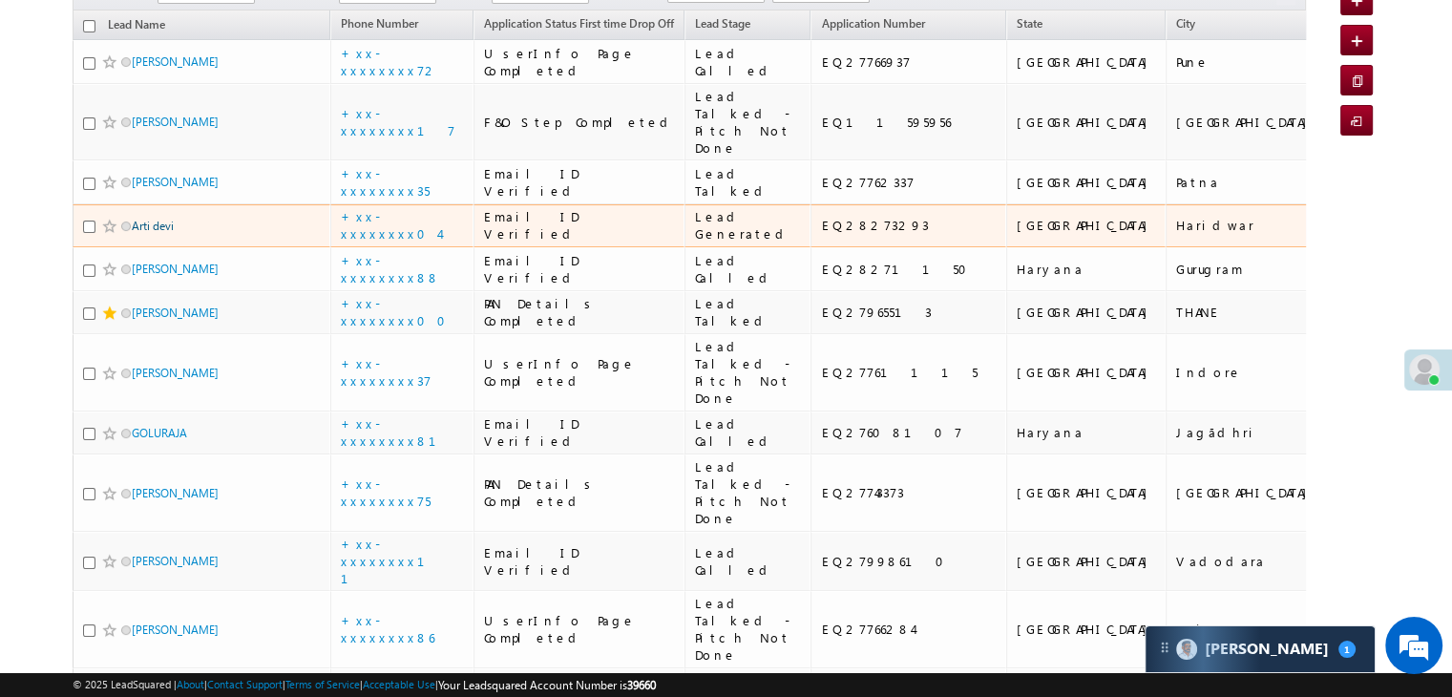
click at [158, 233] on link "Arti devi" at bounding box center [153, 226] width 42 height 14
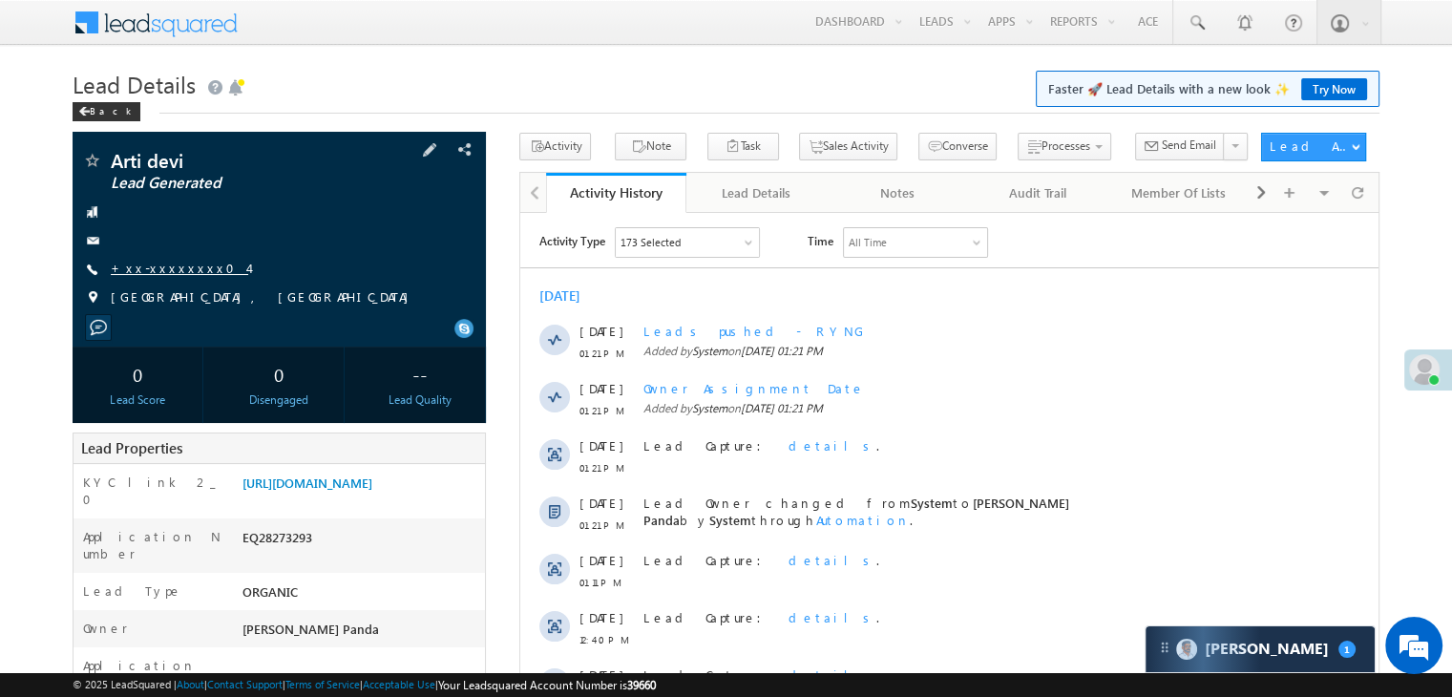
click at [176, 268] on link "+xx-xxxxxxxx04" at bounding box center [179, 268] width 137 height 16
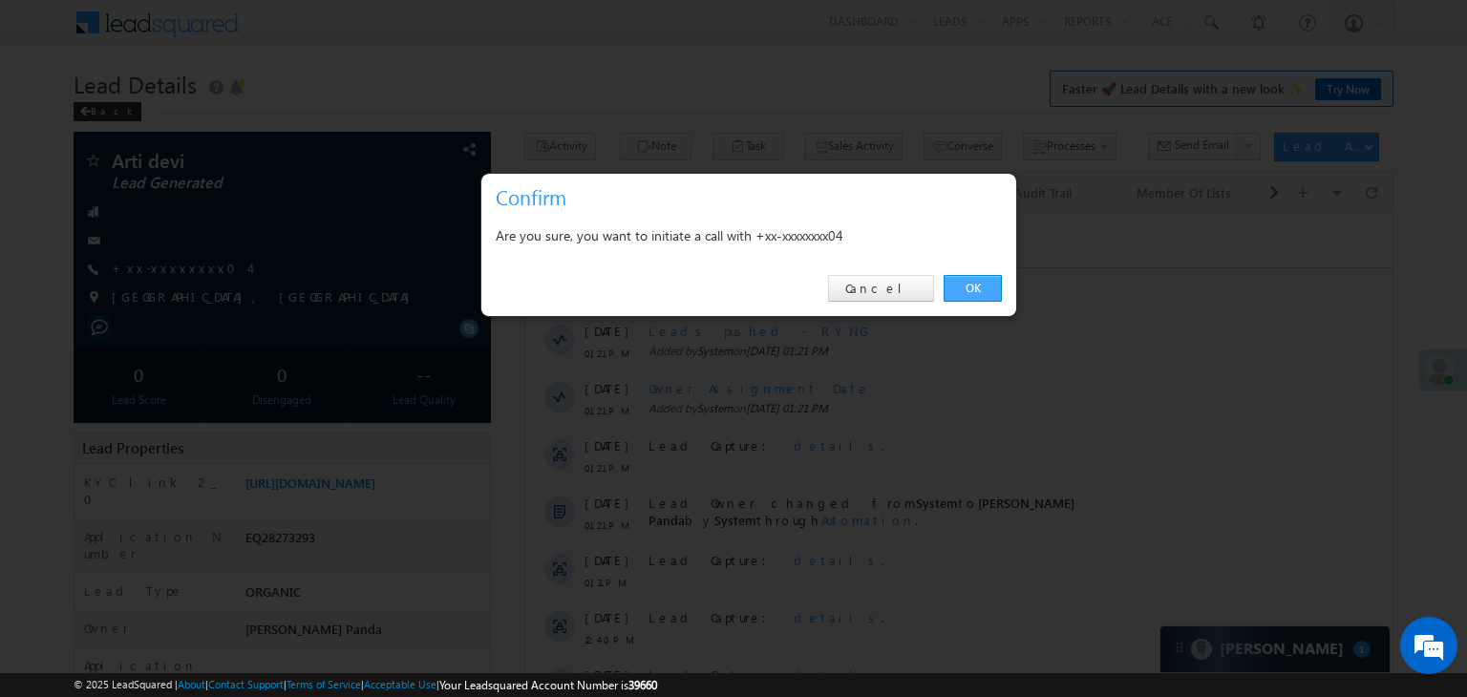
click at [959, 286] on link "OK" at bounding box center [972, 288] width 58 height 27
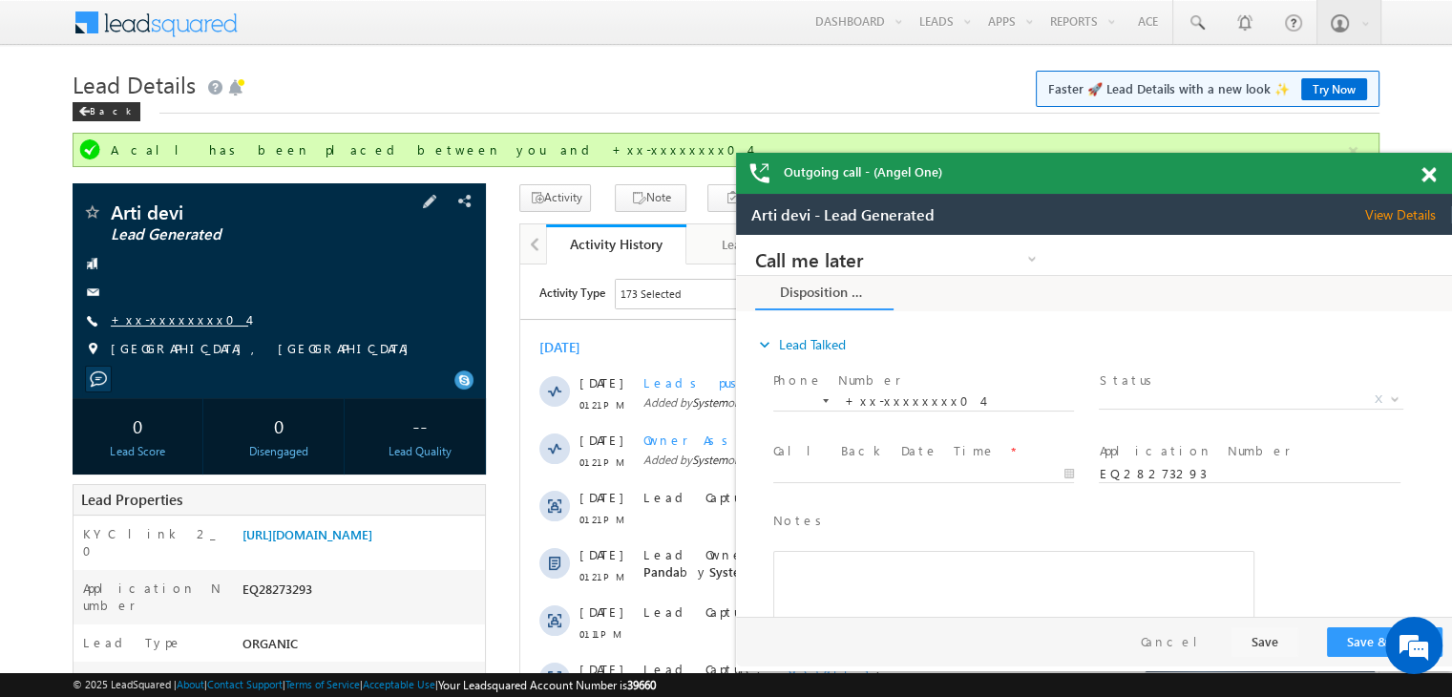
click at [149, 318] on link "+xx-xxxxxxxx04" at bounding box center [179, 319] width 137 height 16
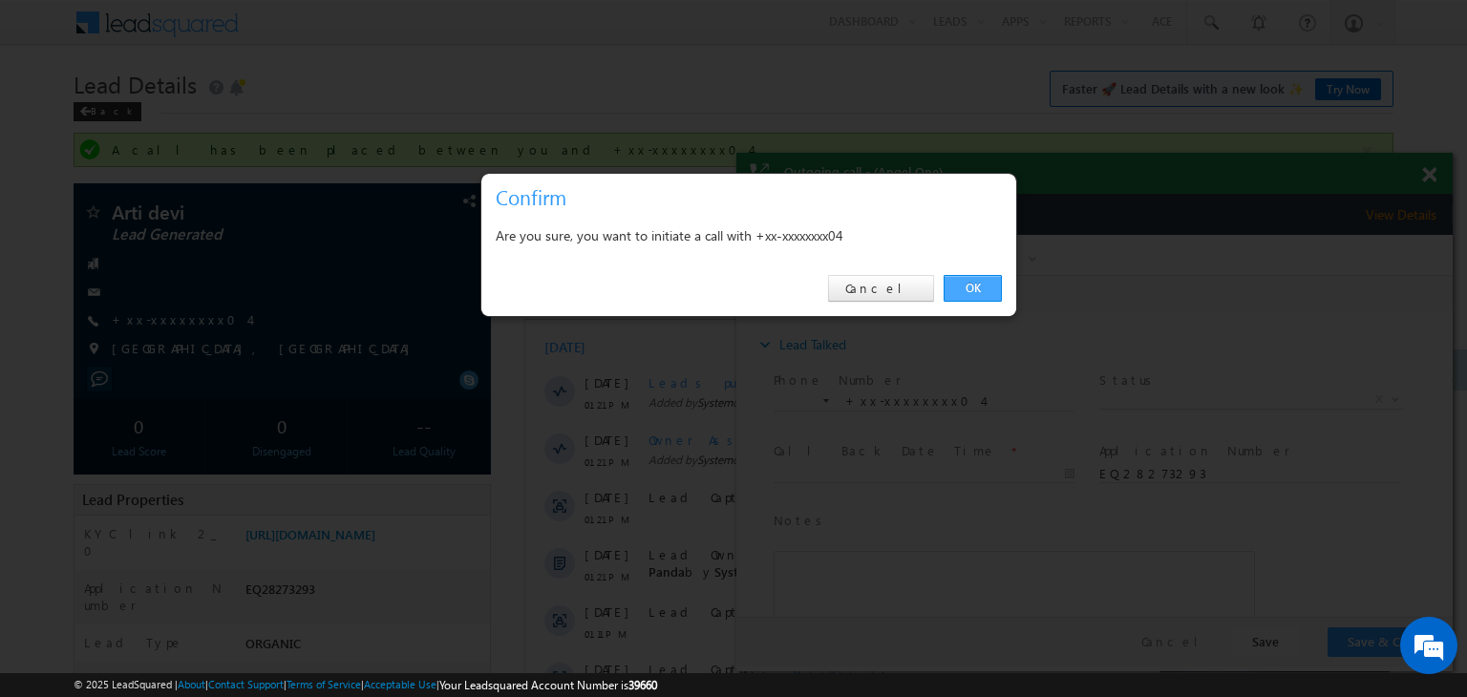
click at [971, 280] on link "OK" at bounding box center [972, 288] width 58 height 27
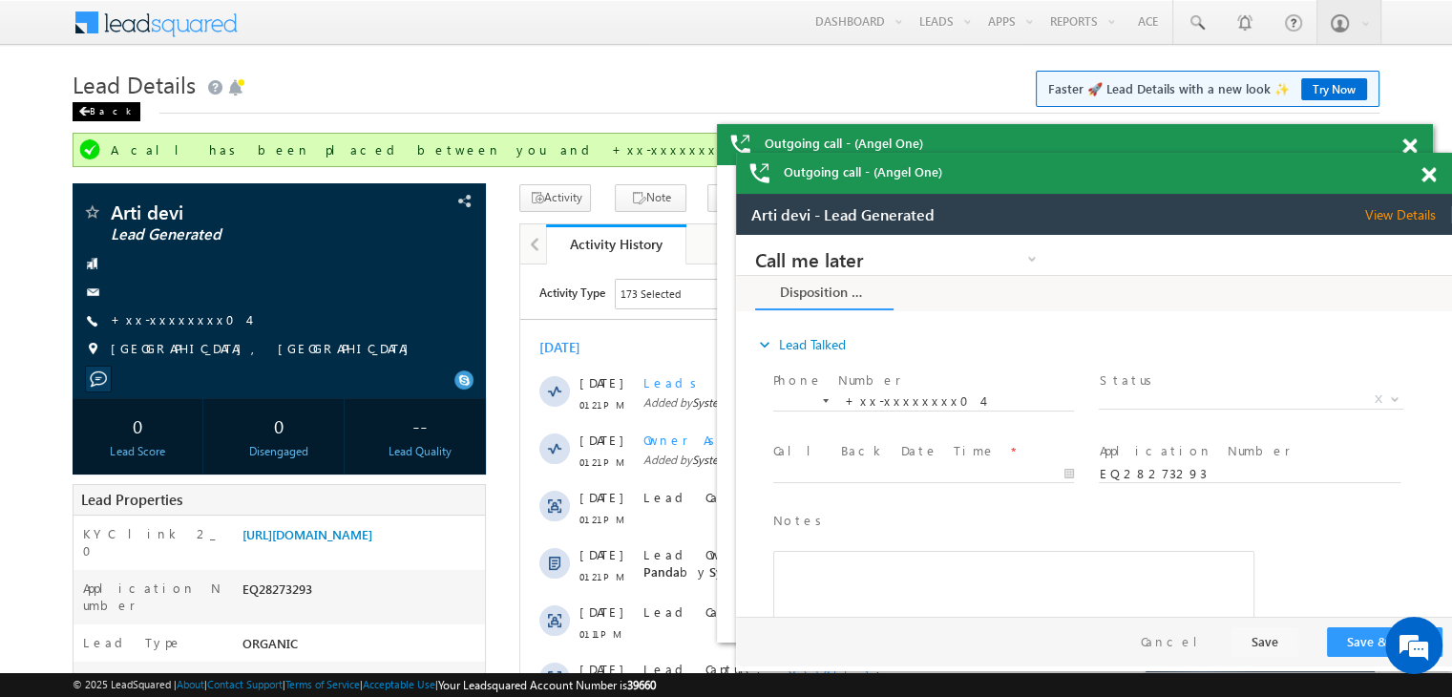
click at [92, 113] on div "Back" at bounding box center [107, 111] width 68 height 19
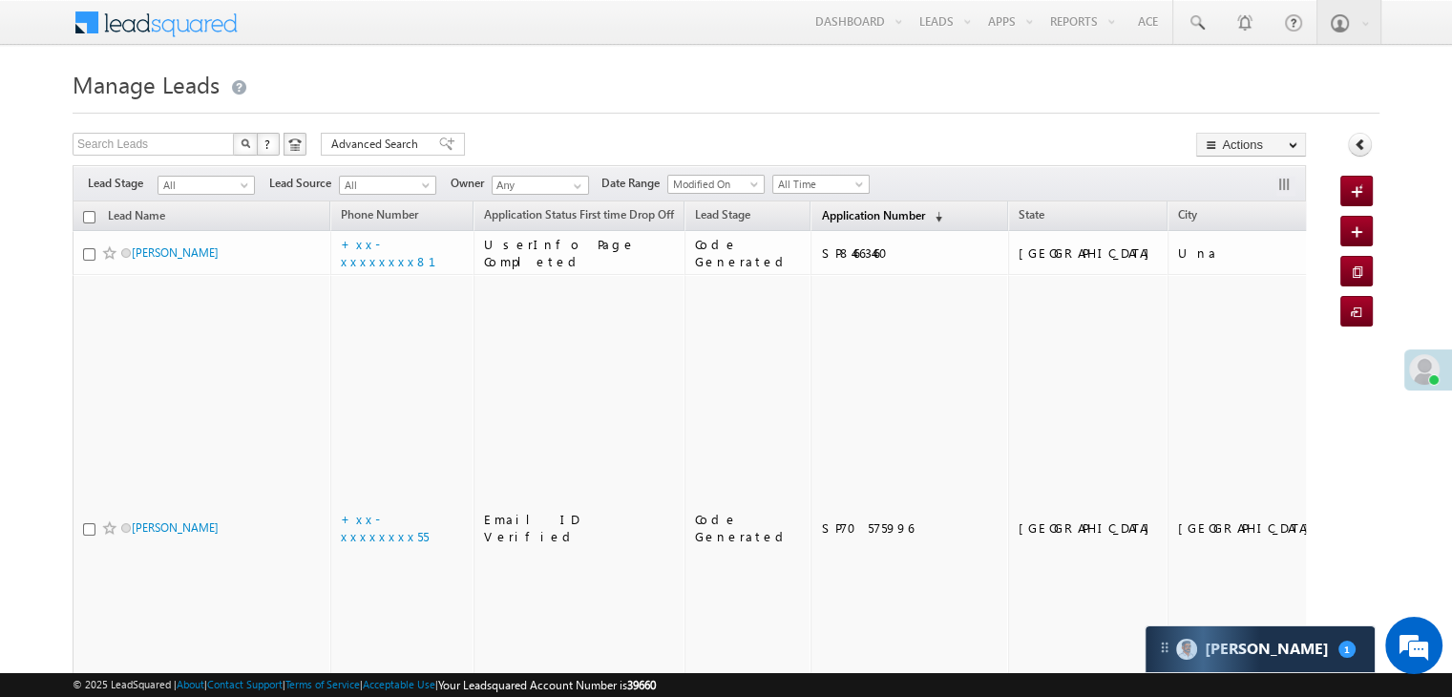
click at [841, 220] on span "Application Number" at bounding box center [872, 215] width 103 height 14
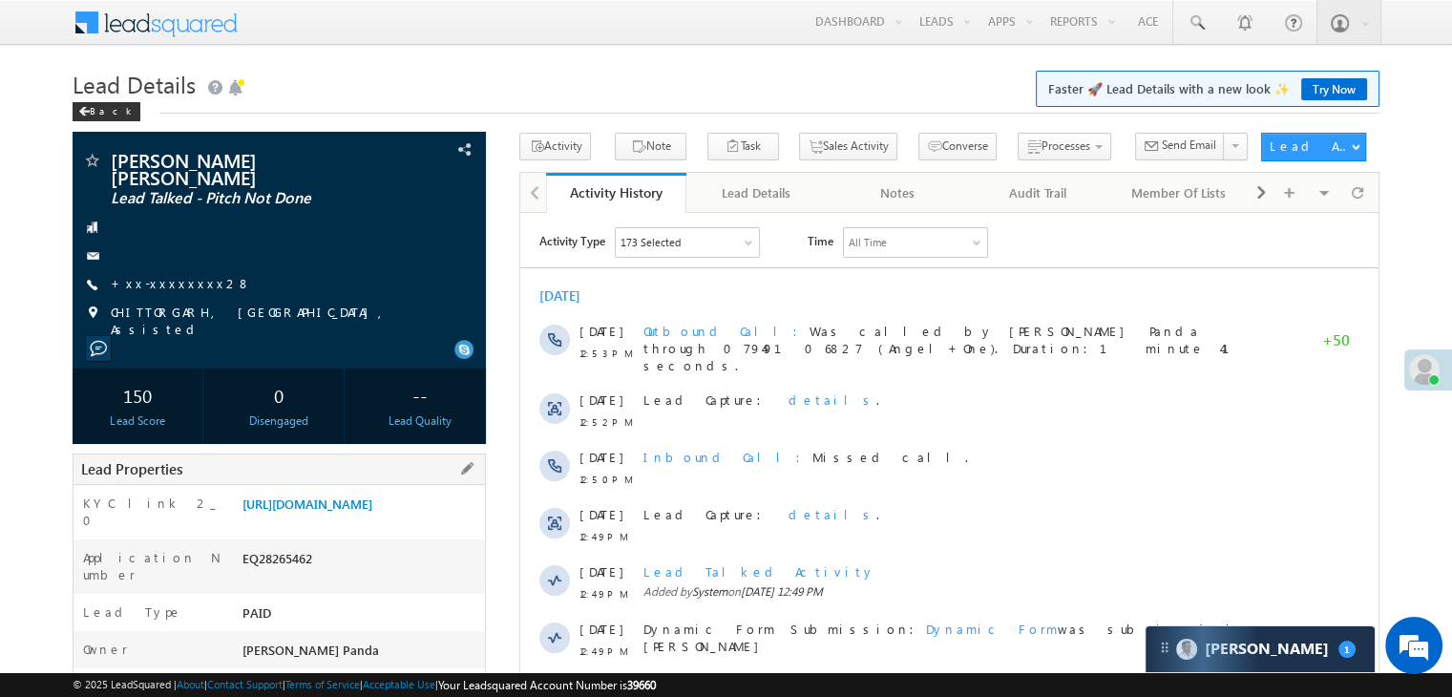
scroll to position [286, 0]
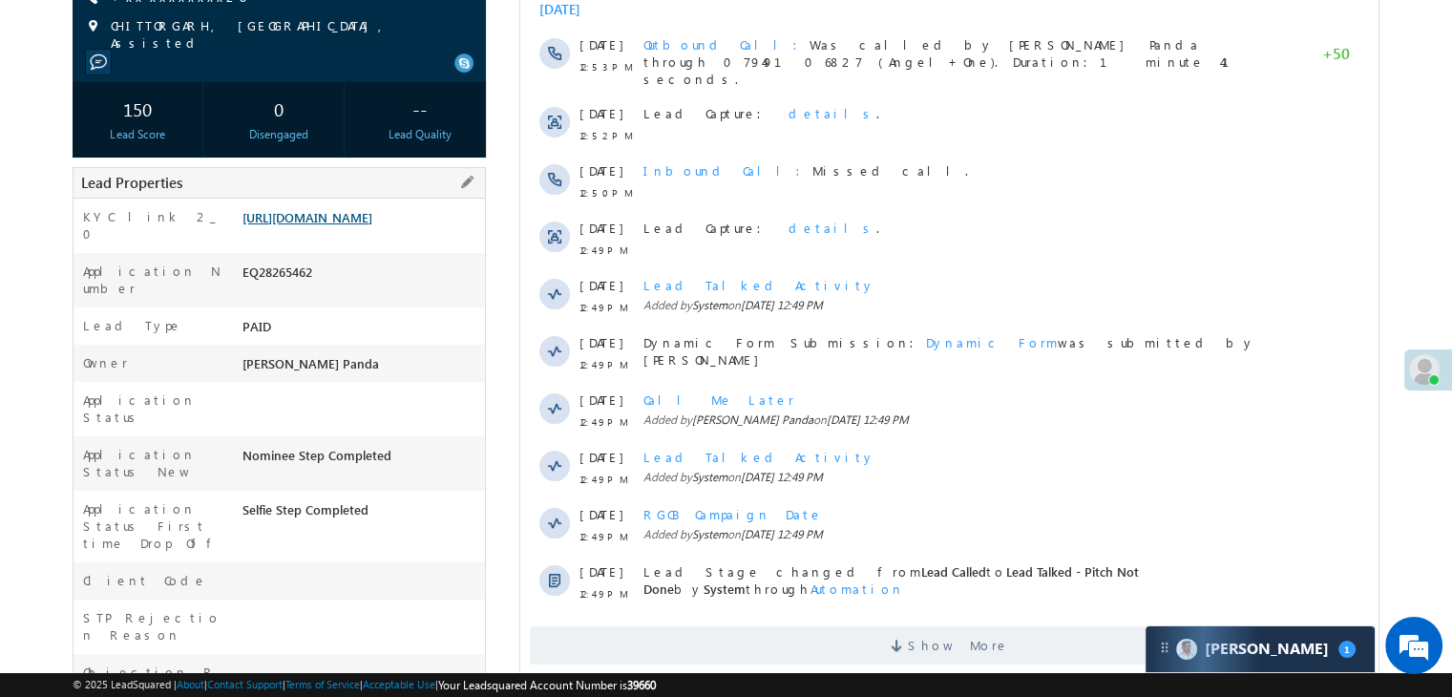
click at [366, 216] on link "[URL][DOMAIN_NAME]" at bounding box center [308, 217] width 130 height 16
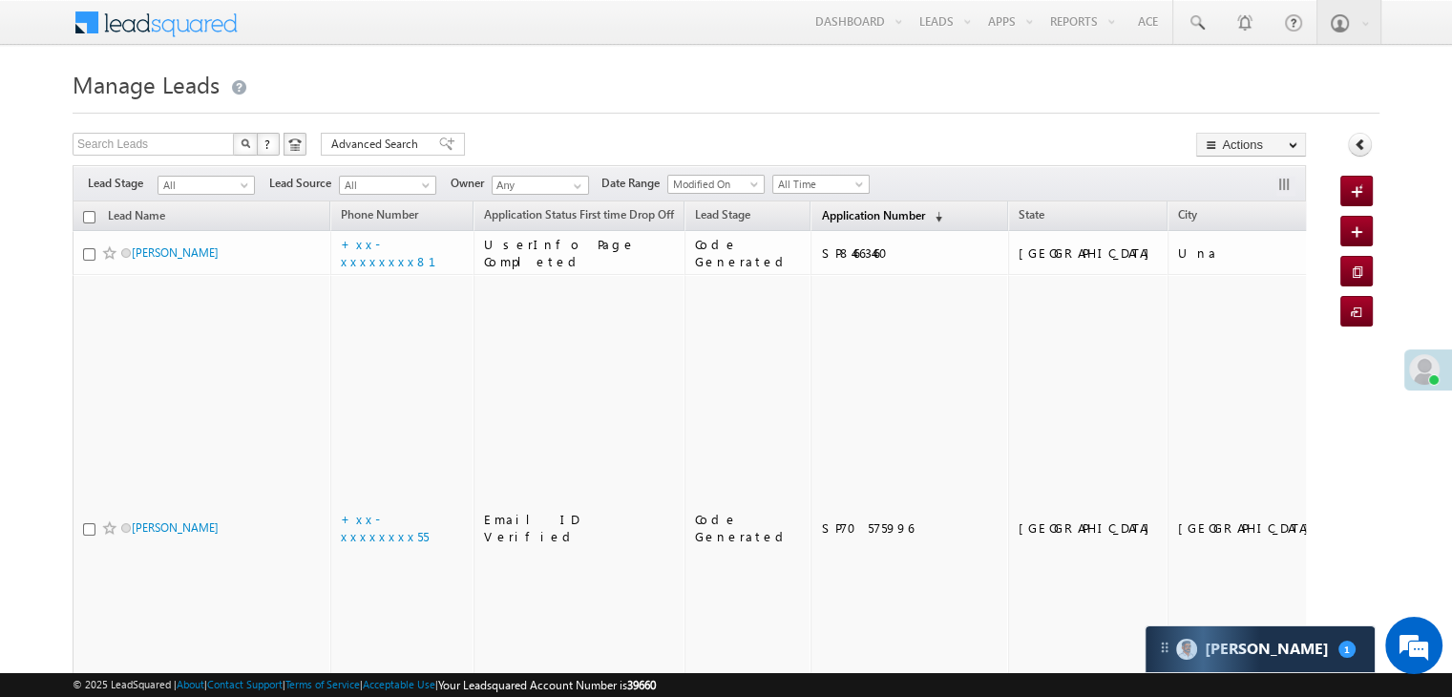
click at [821, 217] on span "Application Number" at bounding box center [872, 215] width 103 height 14
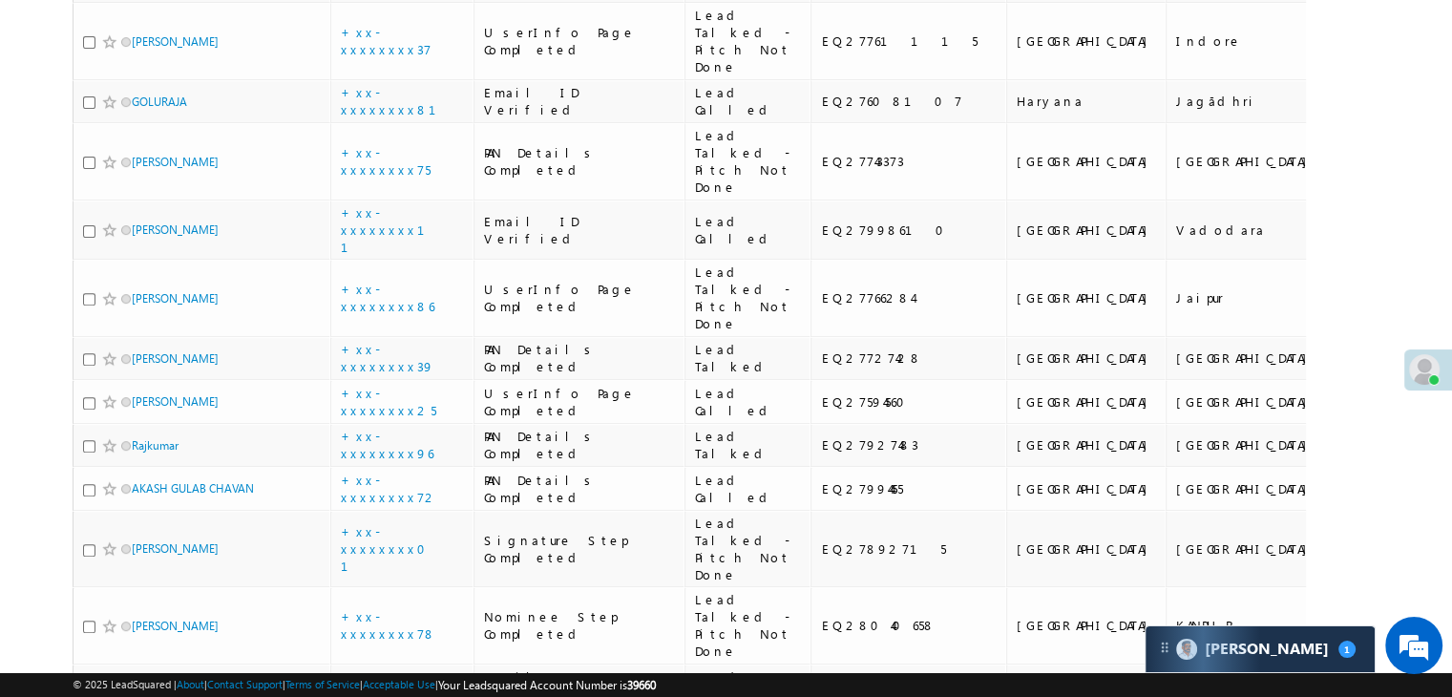
scroll to position [668, 0]
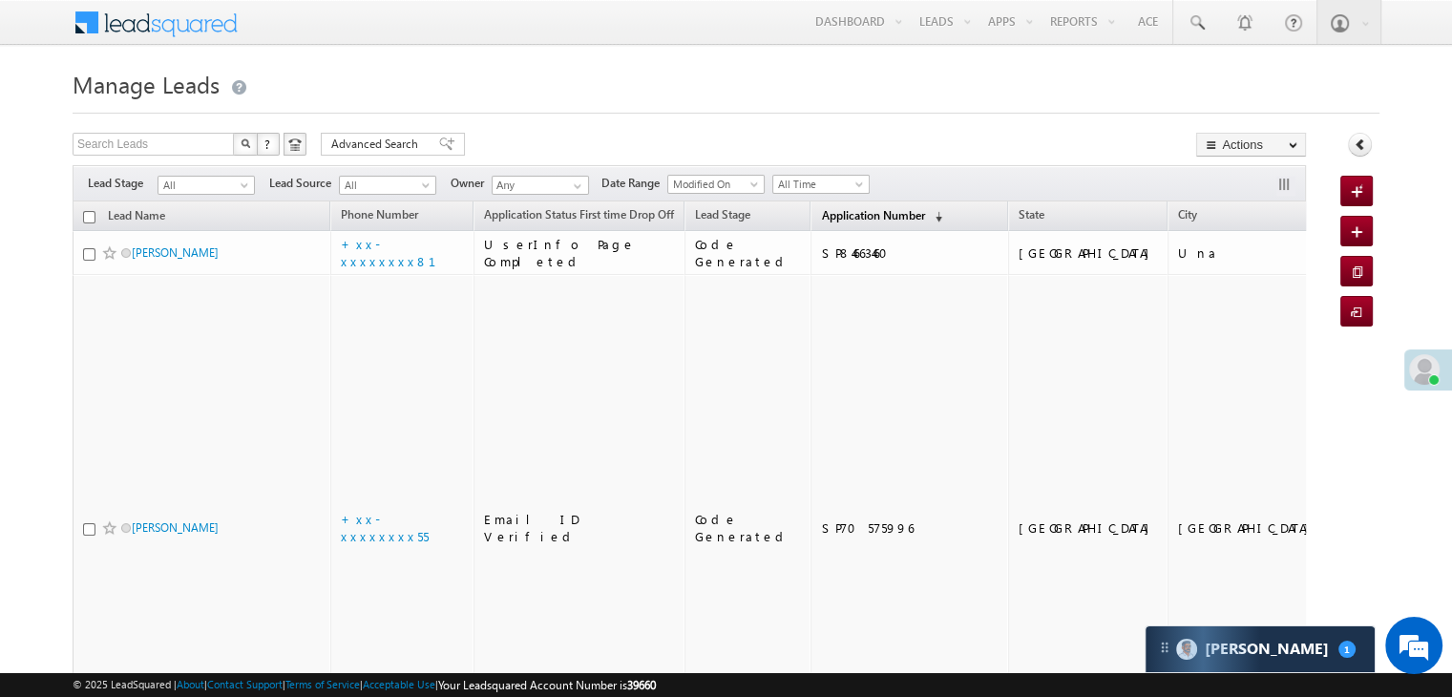
click at [821, 219] on span "Application Number" at bounding box center [872, 215] width 103 height 14
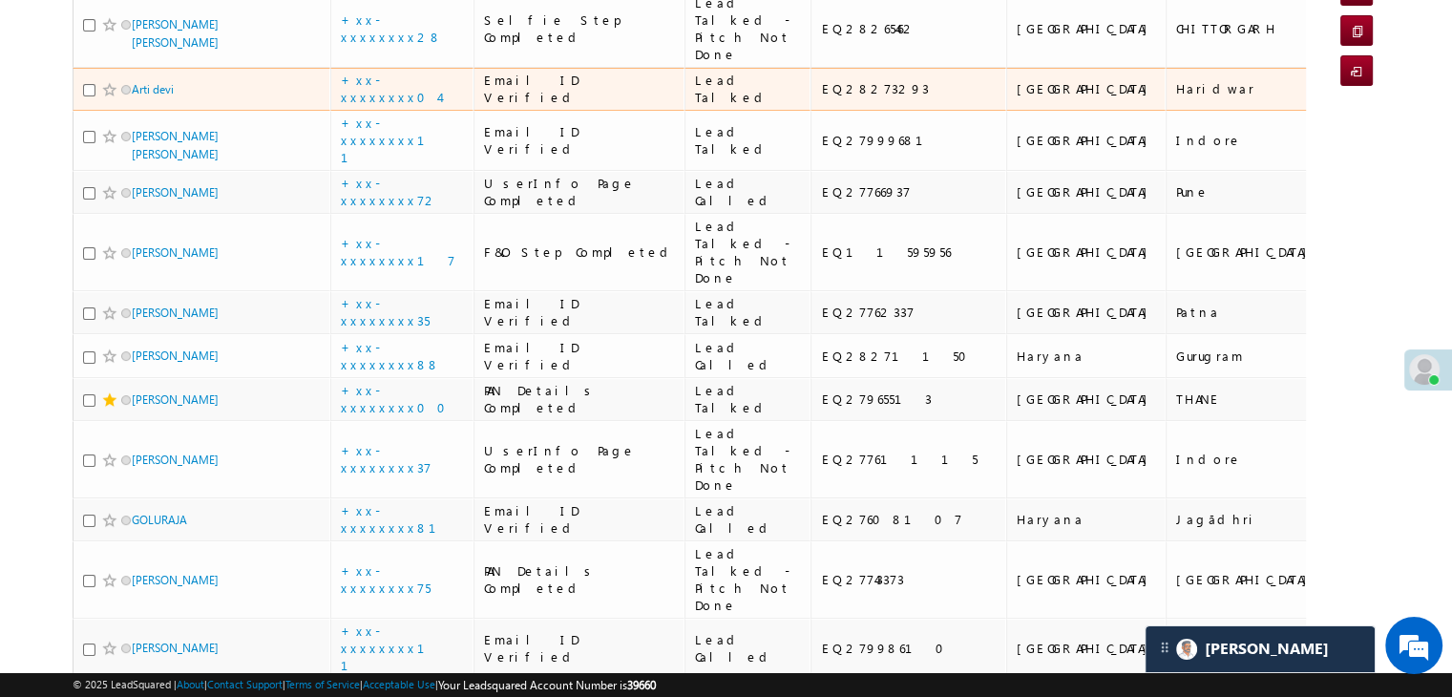
scroll to position [286, 0]
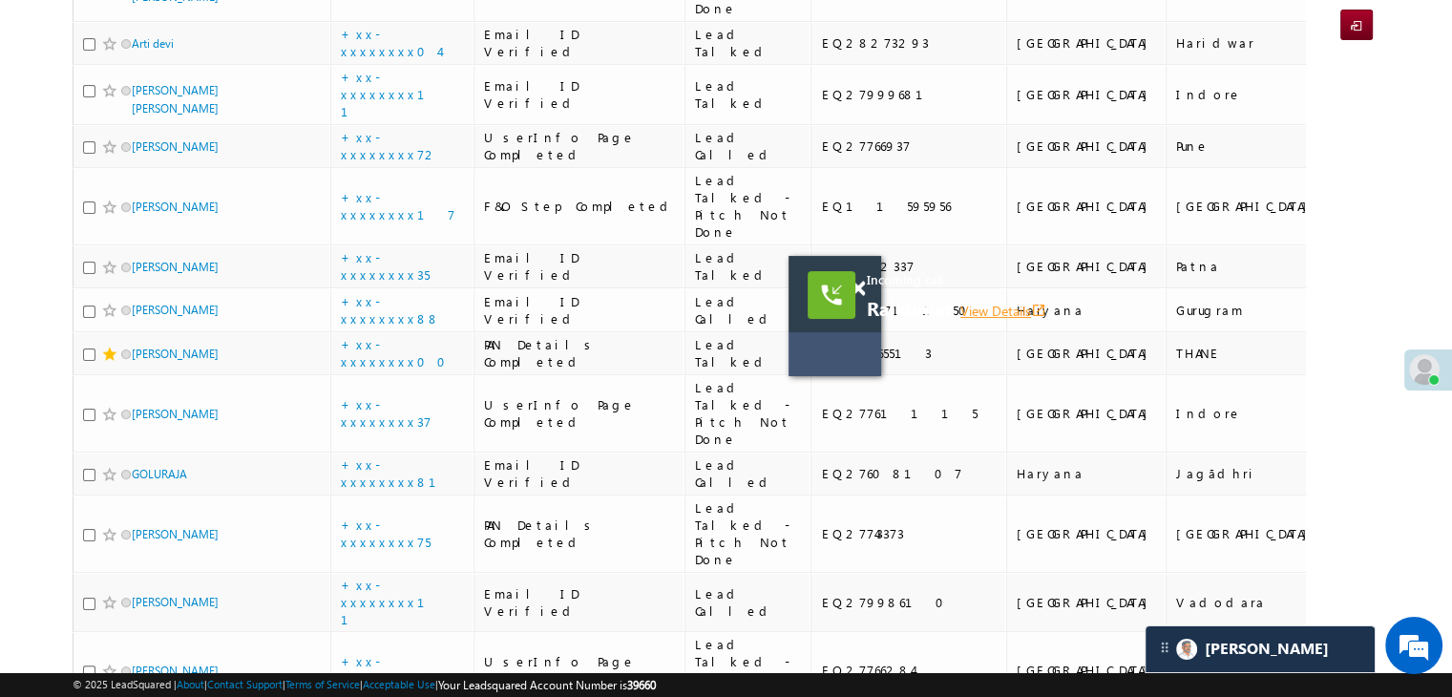
click at [1004, 309] on link "View Details open_in_new" at bounding box center [1004, 311] width 86 height 18
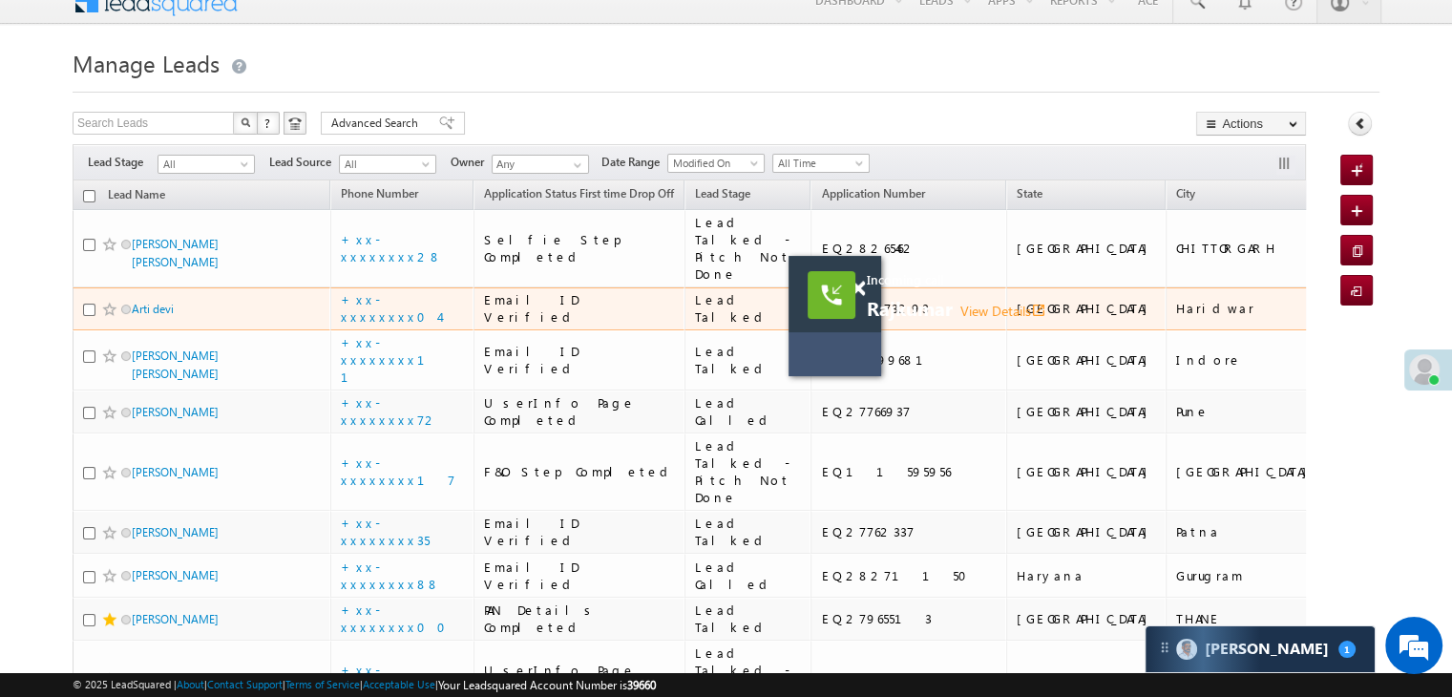
scroll to position [0, 0]
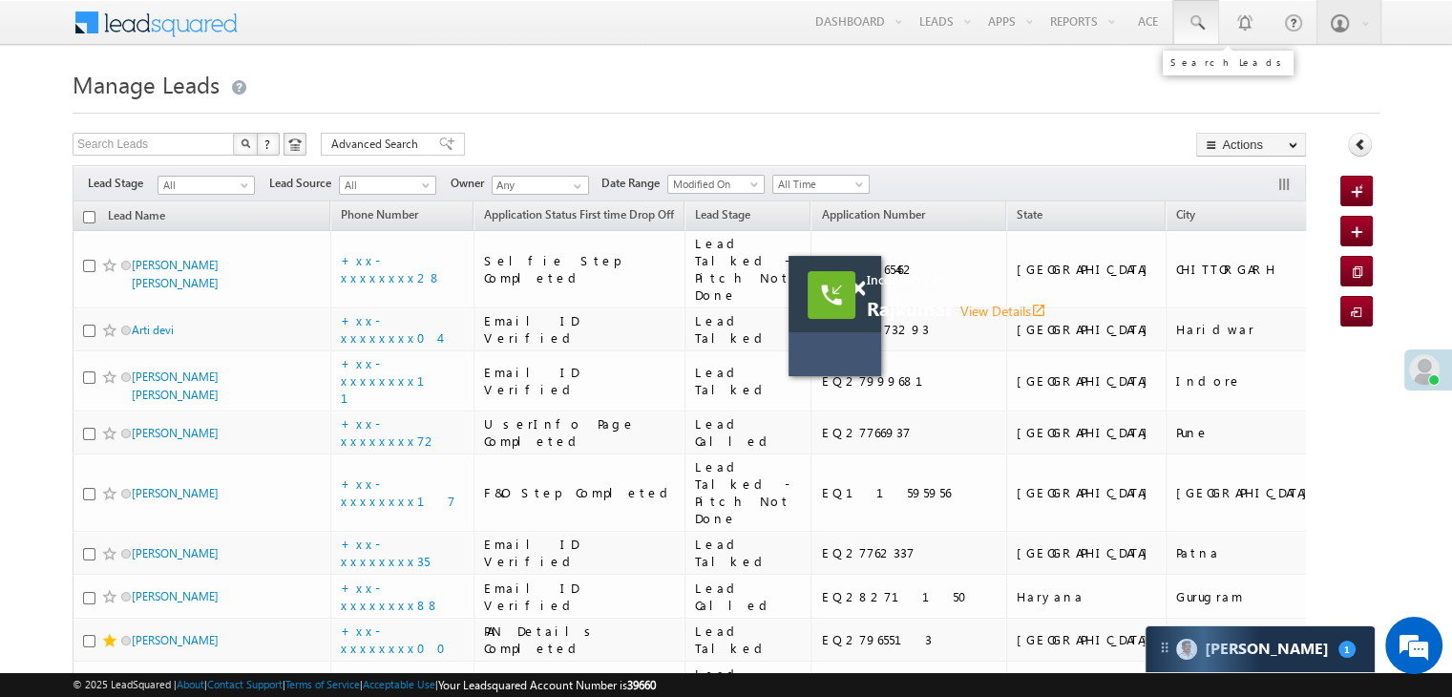
click at [1194, 24] on span at bounding box center [1196, 22] width 19 height 19
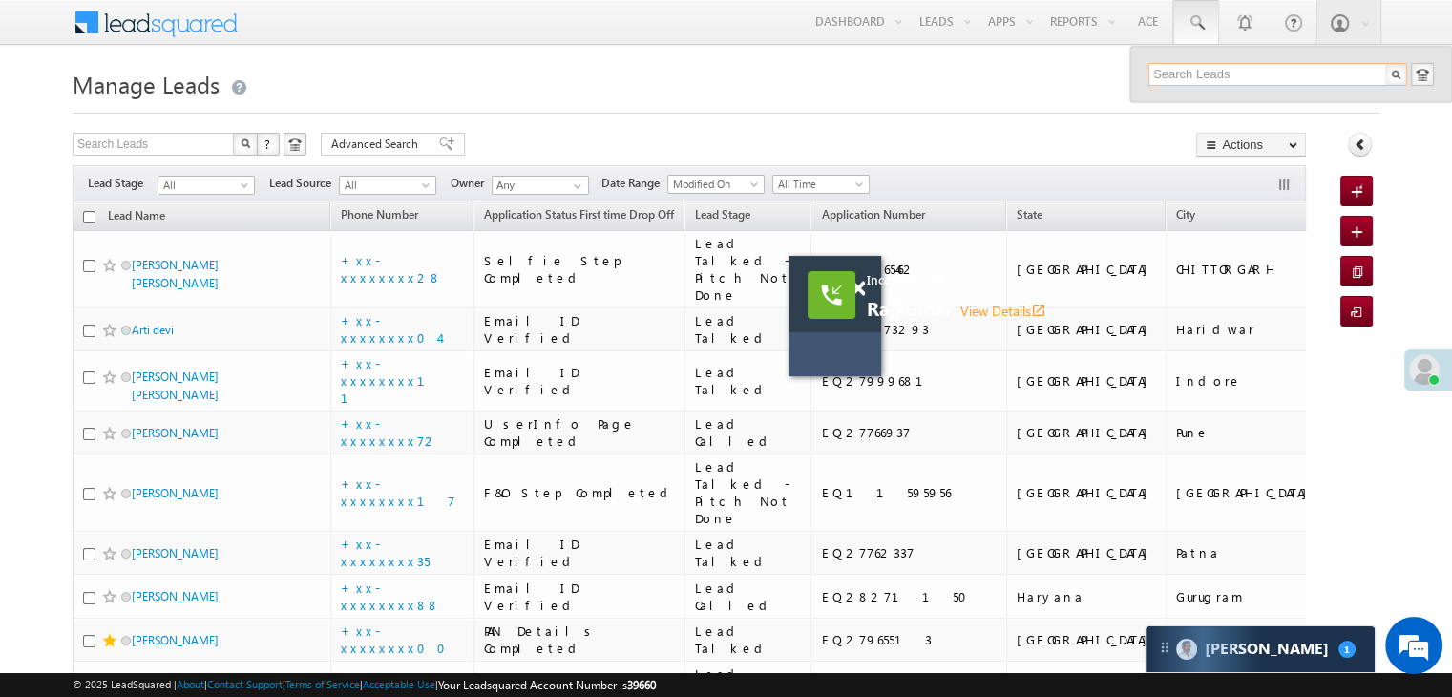
paste input "EQ28037789"
type input "EQ28037789"
click at [1183, 99] on div "SAMIR KUMAR NAYAK" at bounding box center [1286, 102] width 256 height 21
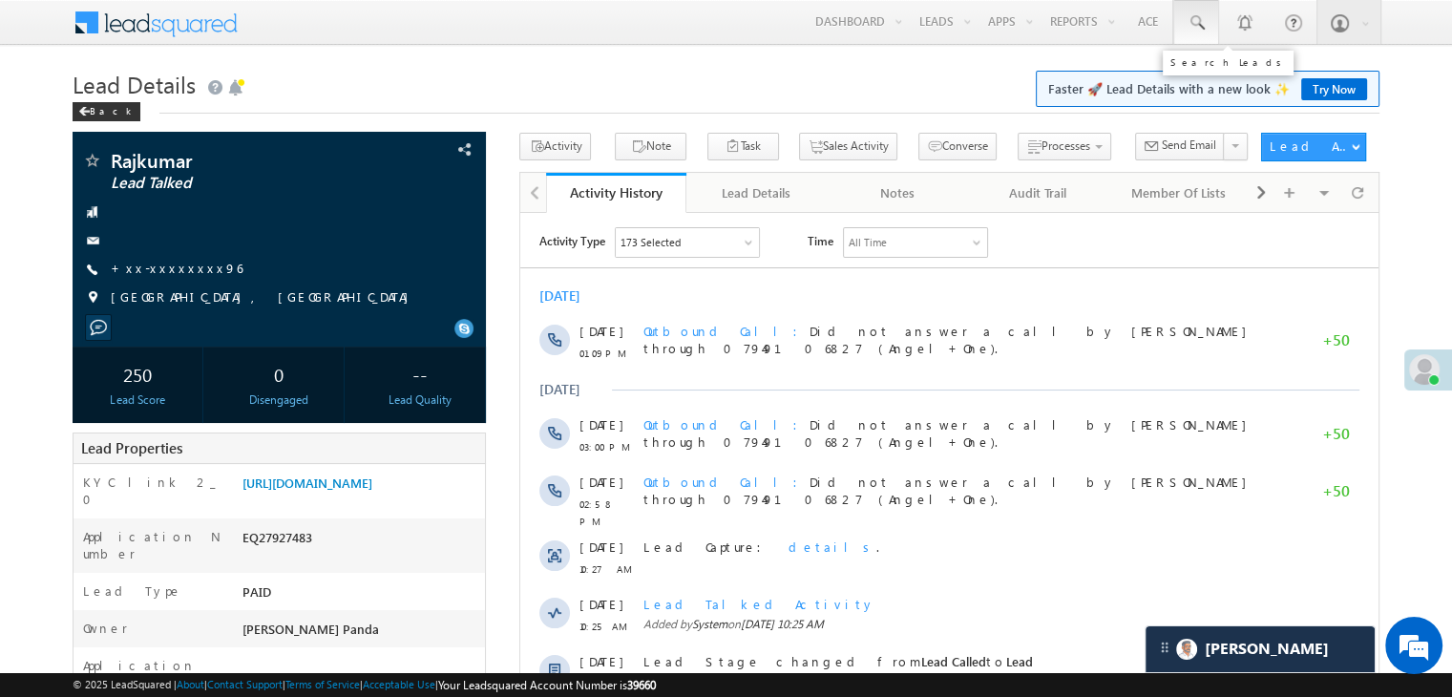
click at [1196, 21] on span at bounding box center [1196, 22] width 19 height 19
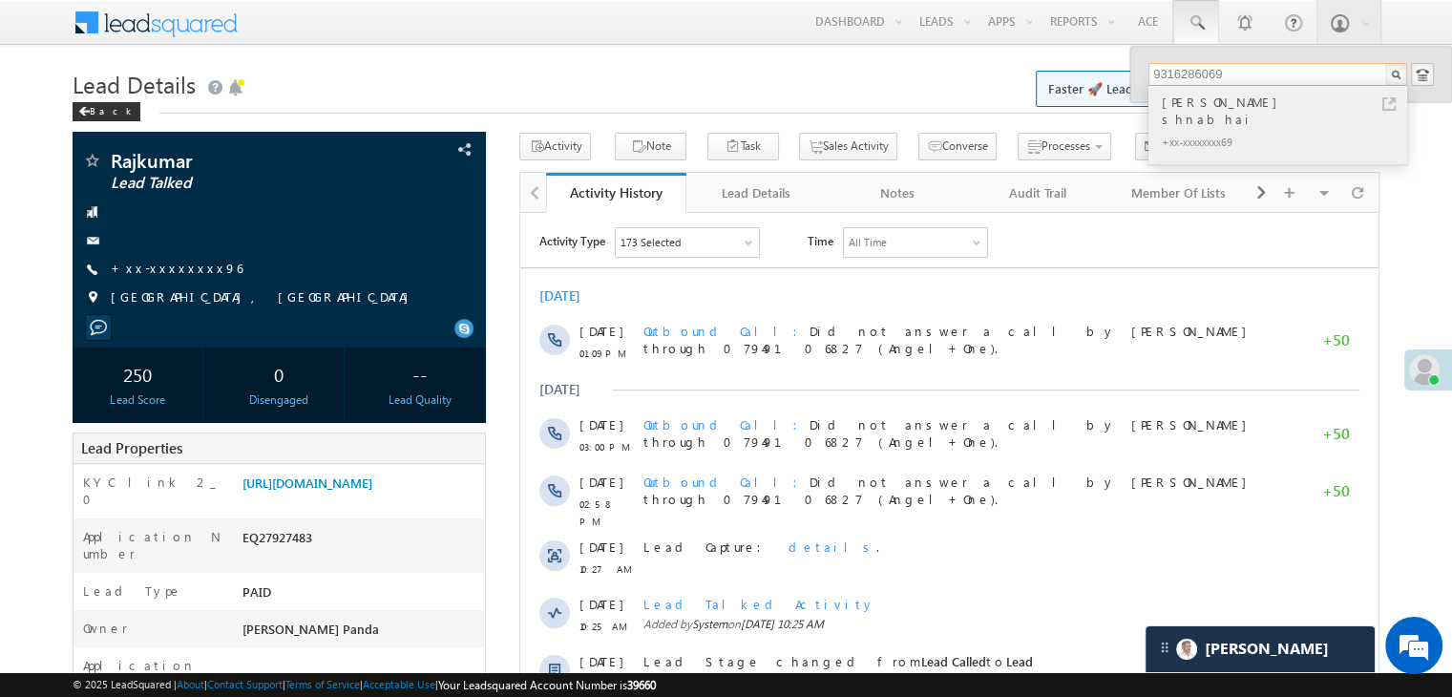
type input "9316286069"
click at [1193, 106] on div "Damor Hiteshbhai shnabhai" at bounding box center [1286, 111] width 256 height 38
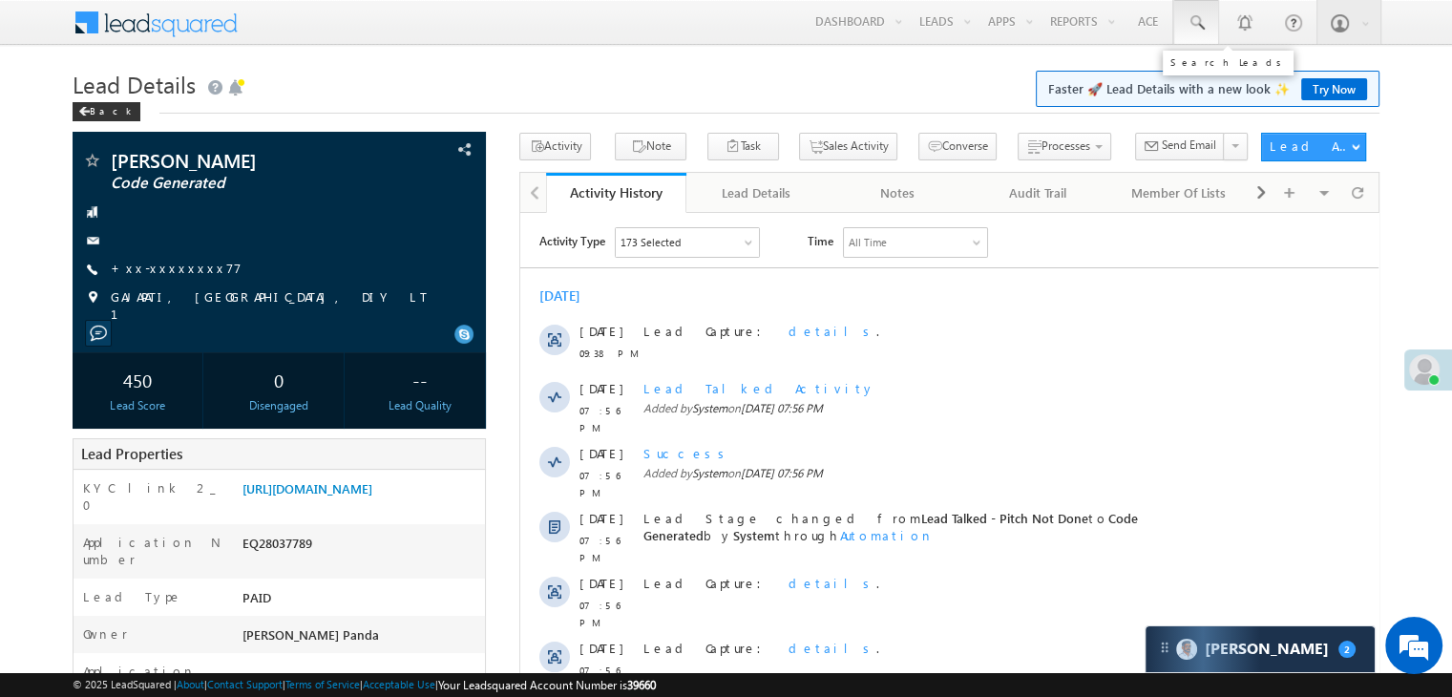
click at [1194, 22] on span at bounding box center [1196, 22] width 19 height 19
paste input "EQ28030516"
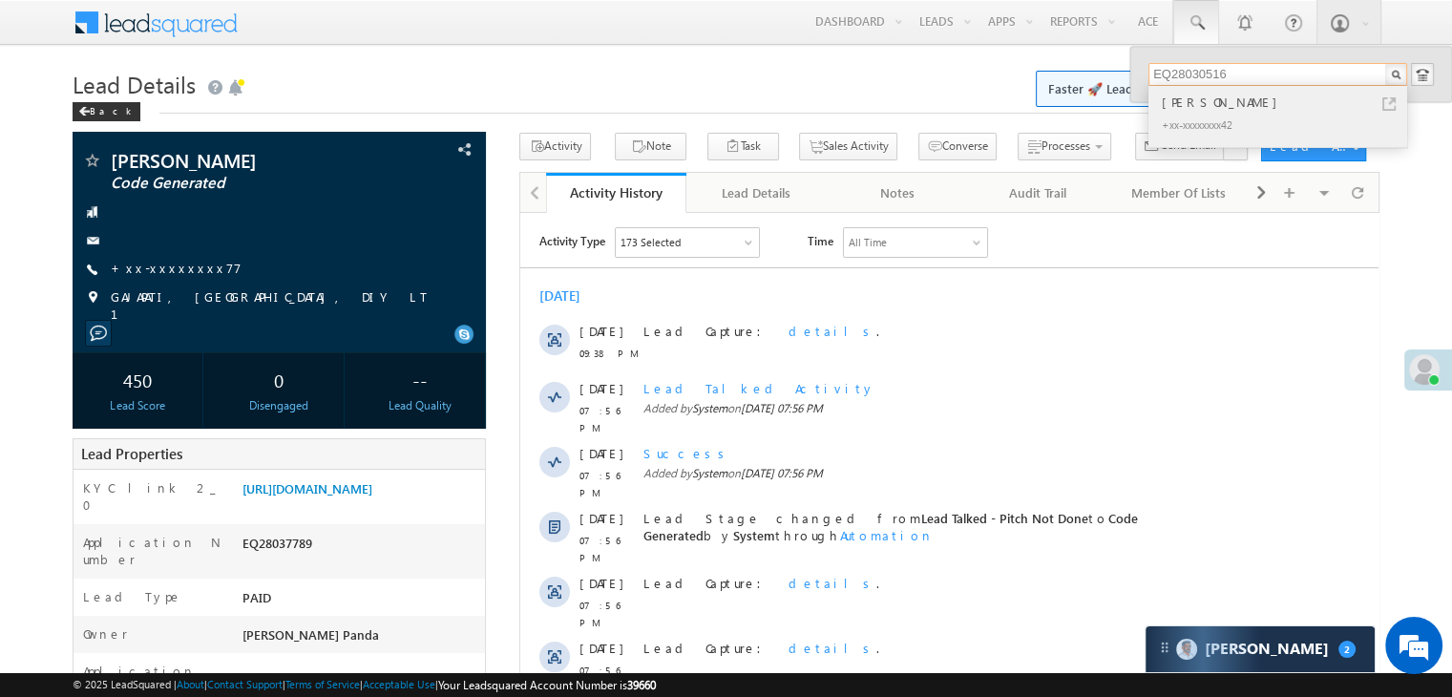
type input "EQ28030516"
click at [1192, 100] on div "Baliram Chauhan" at bounding box center [1286, 102] width 256 height 21
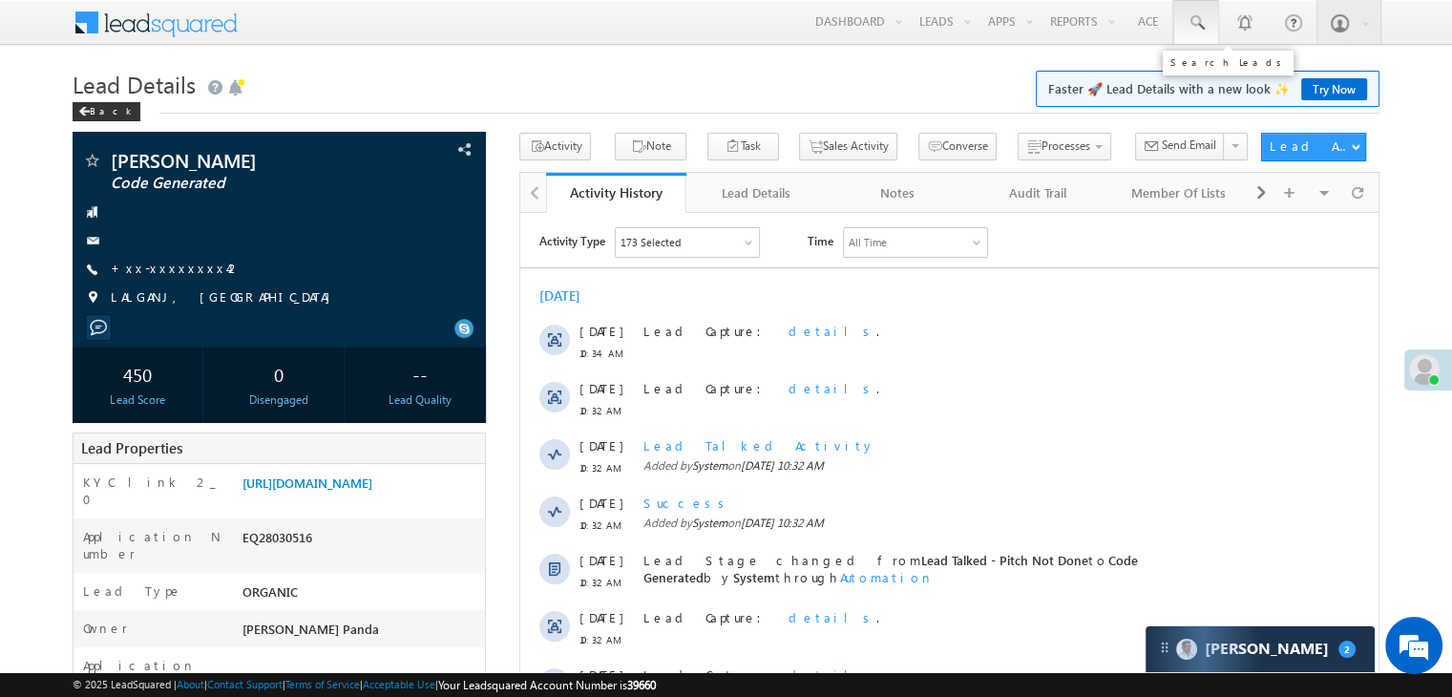
click at [1192, 20] on span at bounding box center [1196, 22] width 19 height 19
paste input "EQ27960968"
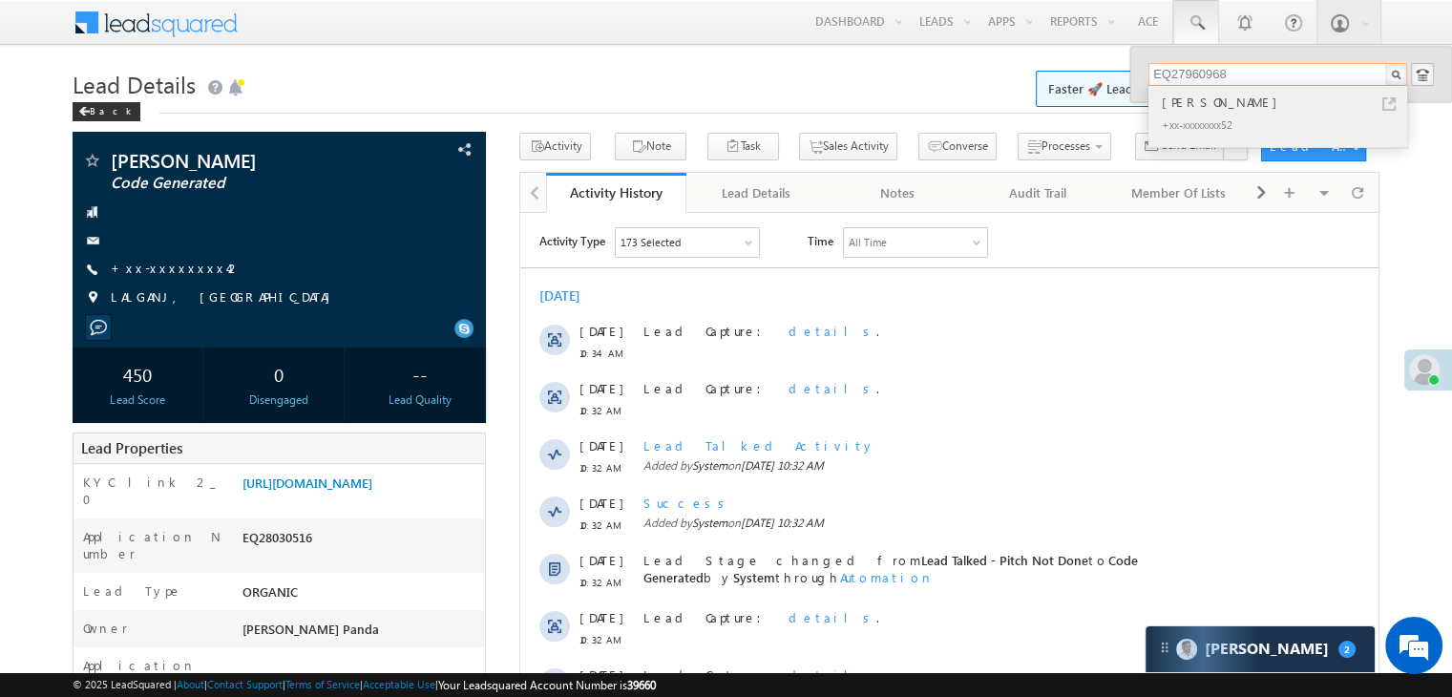
type input "EQ27960968"
click at [1188, 105] on div "JYOTI NARESHKUMAR VAGHELA" at bounding box center [1286, 102] width 256 height 21
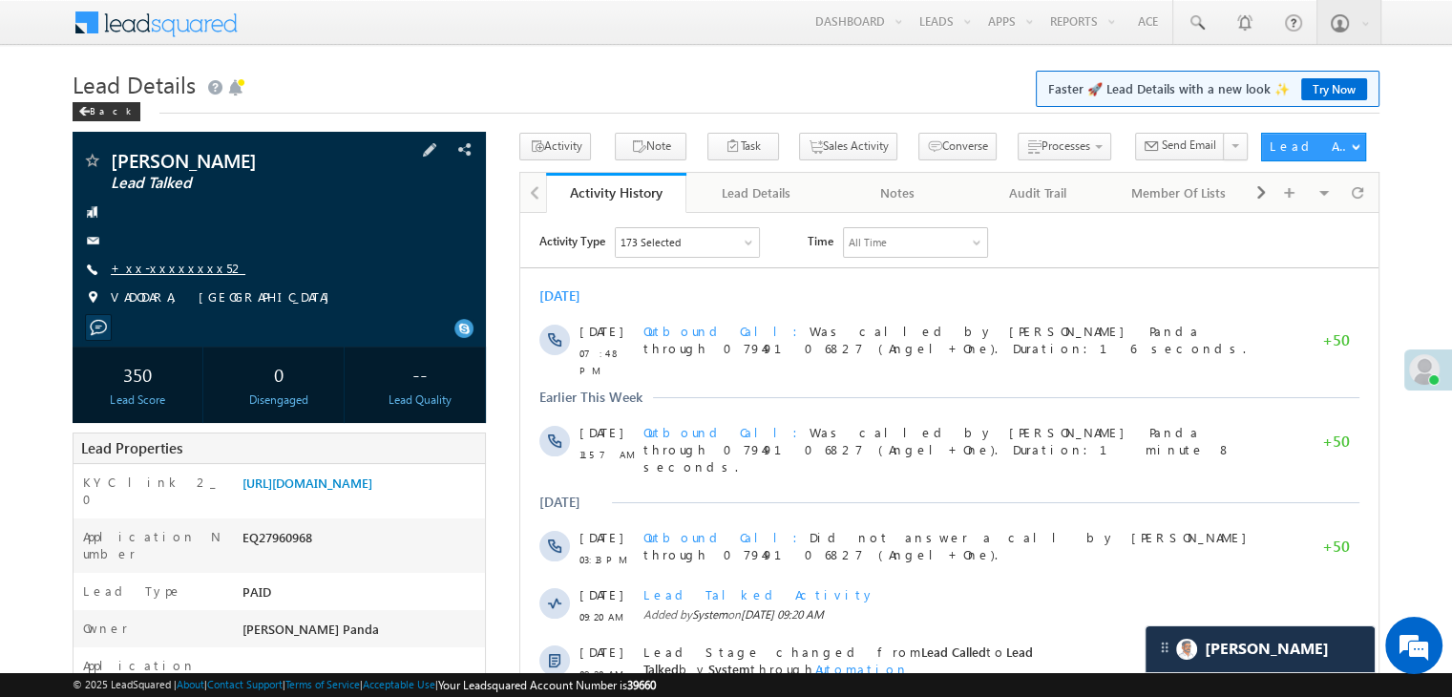
click at [164, 276] on link "+xx-xxxxxxxx52" at bounding box center [178, 268] width 135 height 16
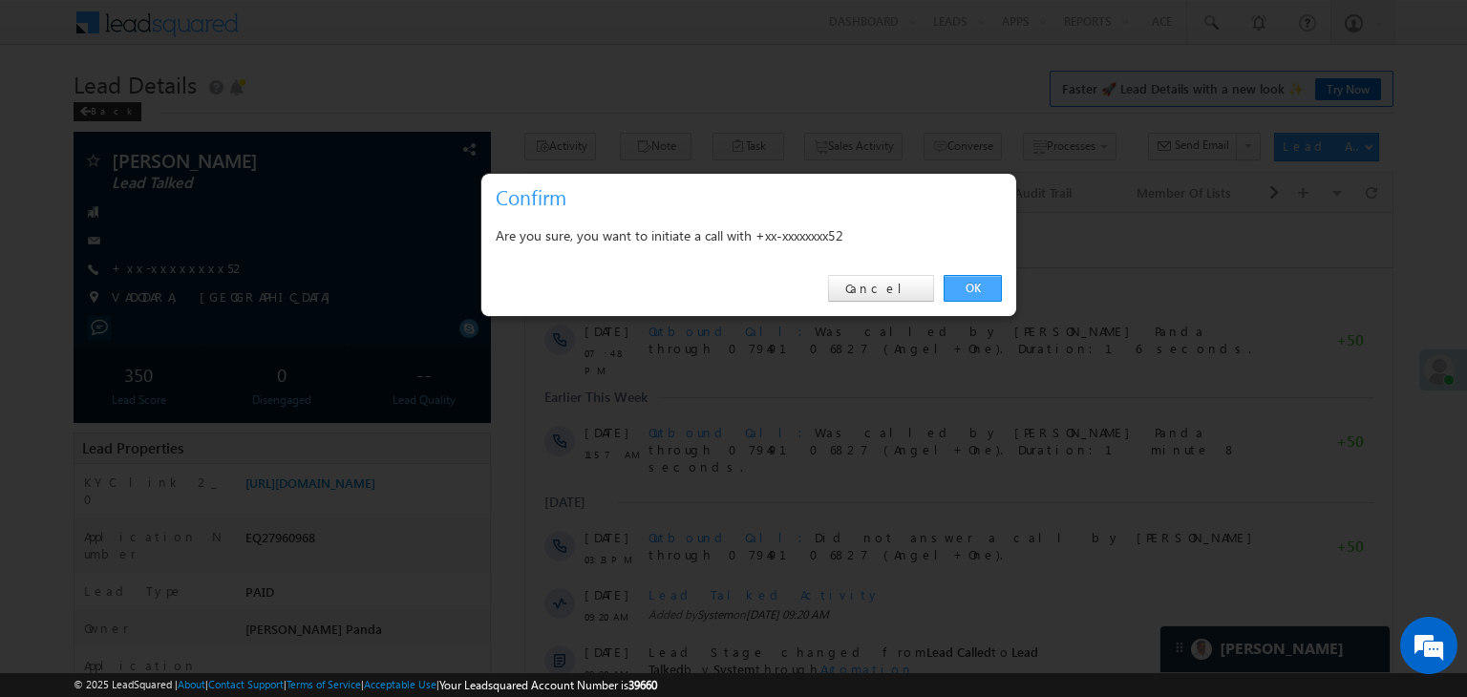
click at [974, 289] on link "OK" at bounding box center [972, 288] width 58 height 27
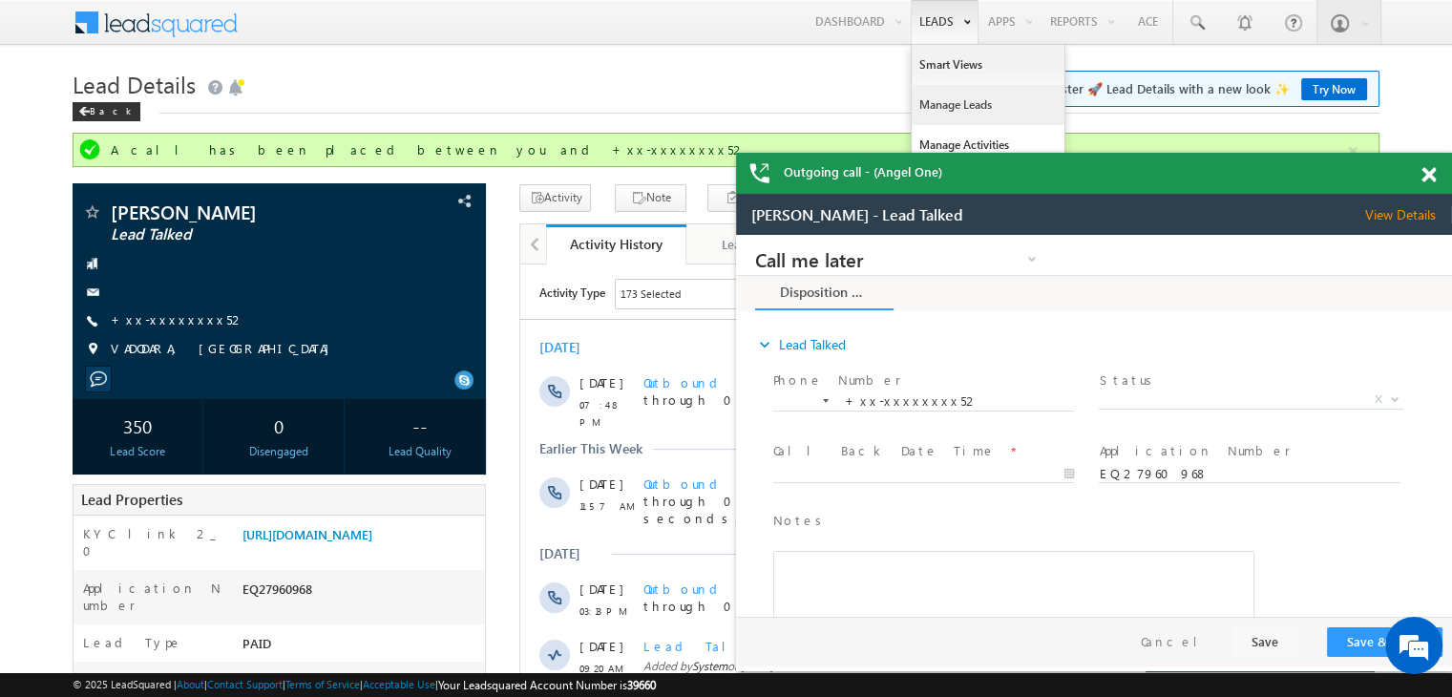
click at [959, 106] on link "Manage Leads" at bounding box center [988, 105] width 153 height 40
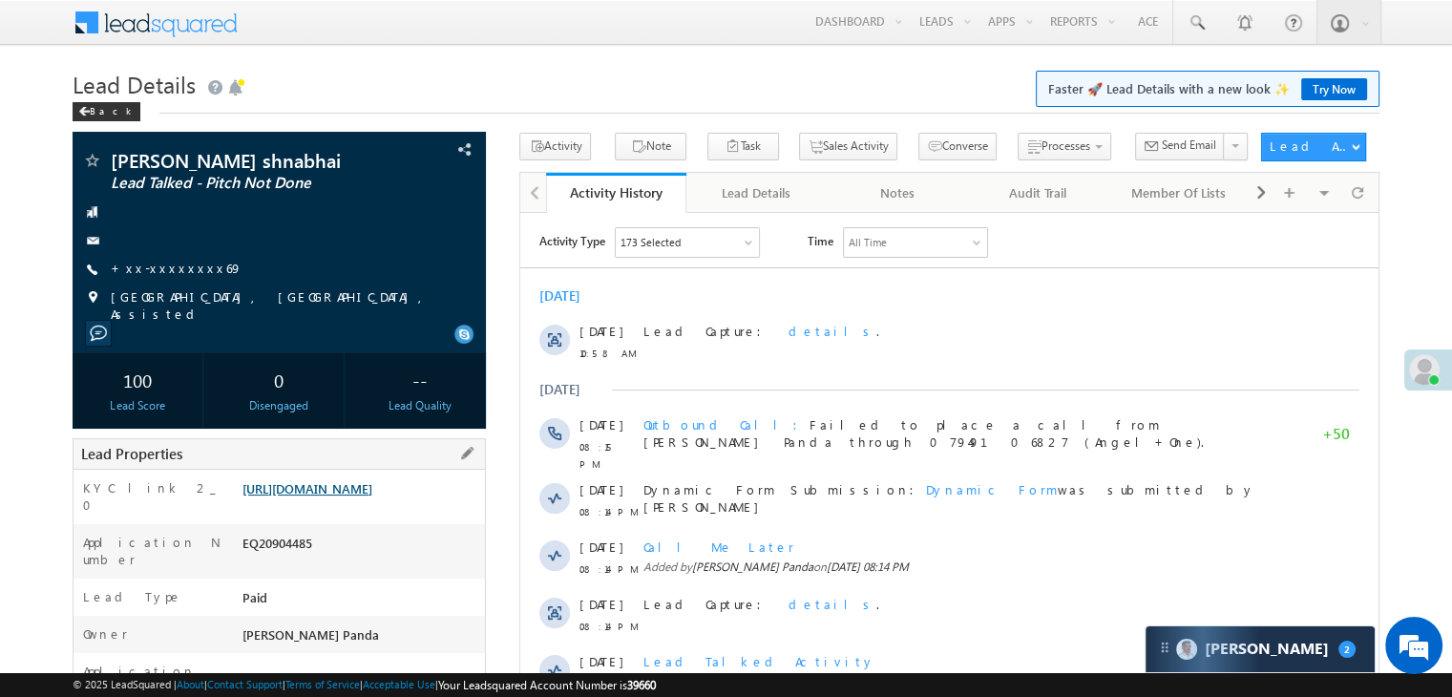
click at [364, 497] on link "[URL][DOMAIN_NAME]" at bounding box center [308, 488] width 130 height 16
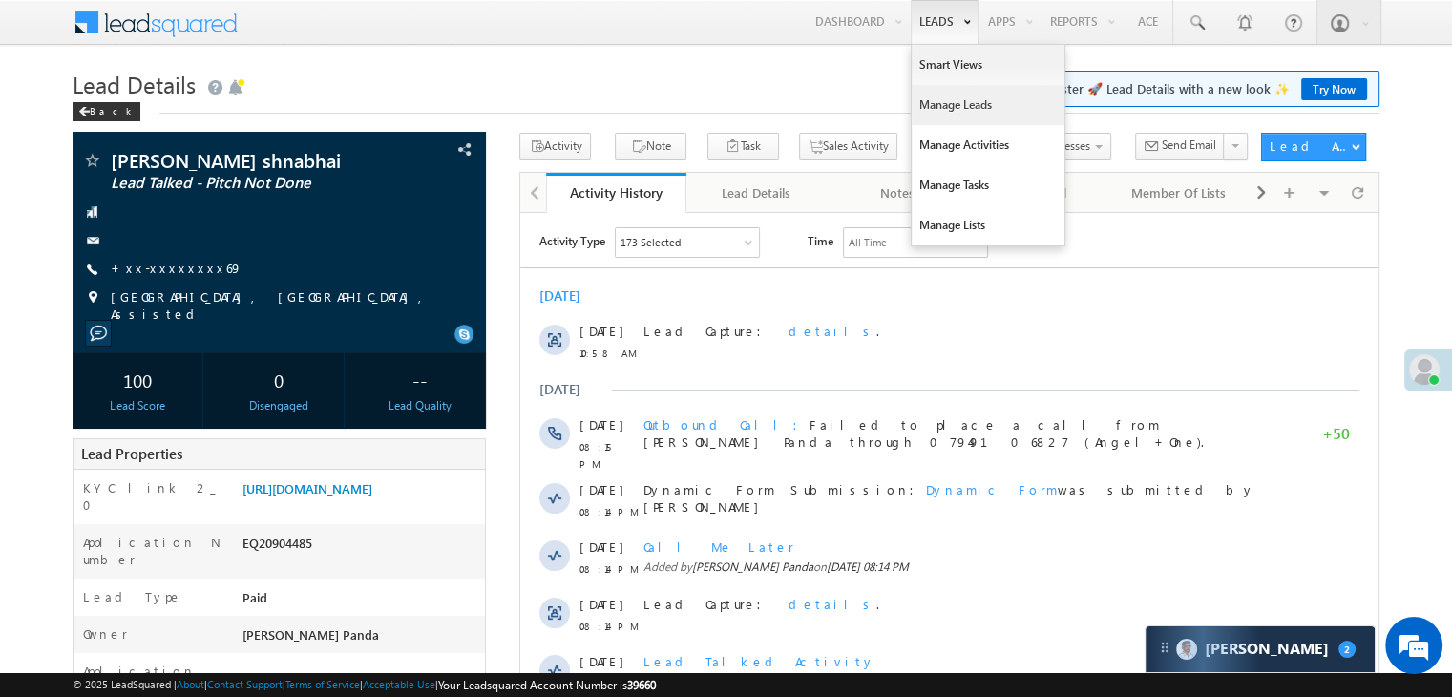
click at [953, 104] on link "Manage Leads" at bounding box center [988, 105] width 153 height 40
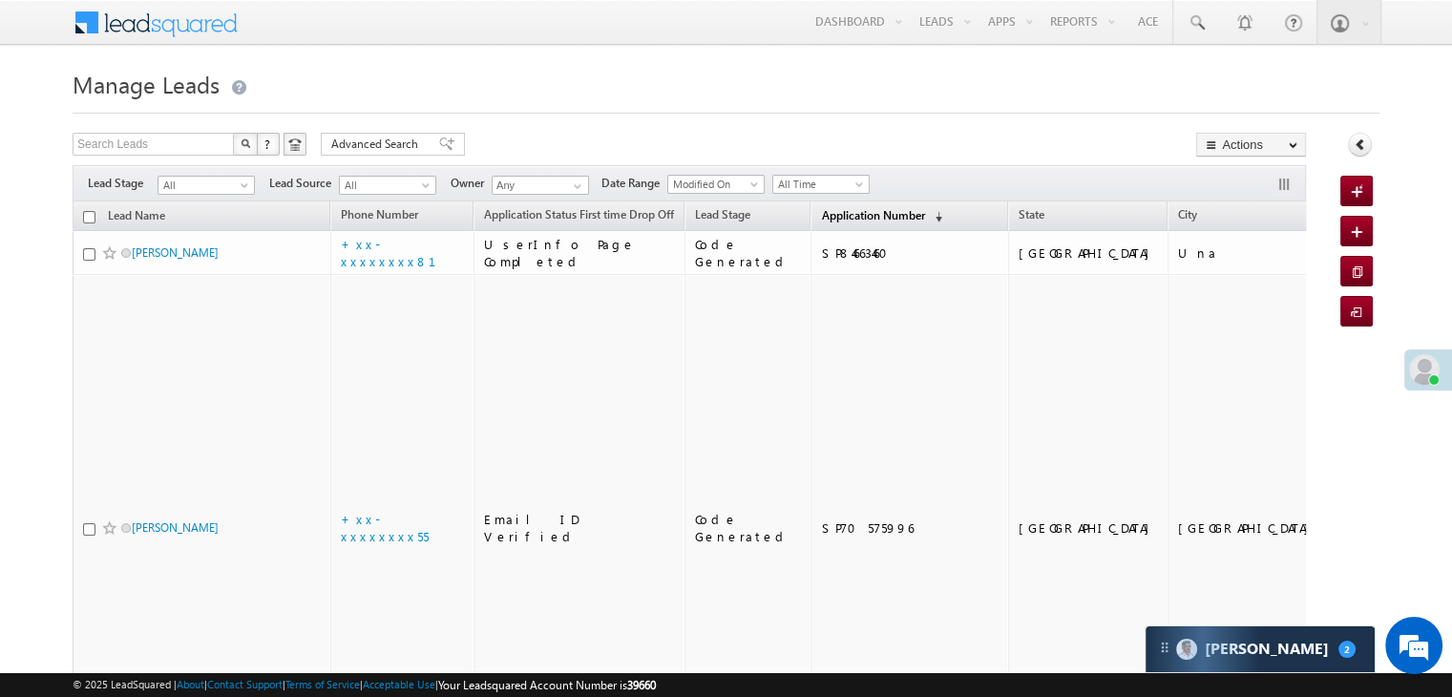
click at [832, 212] on span "Application Number" at bounding box center [872, 215] width 103 height 14
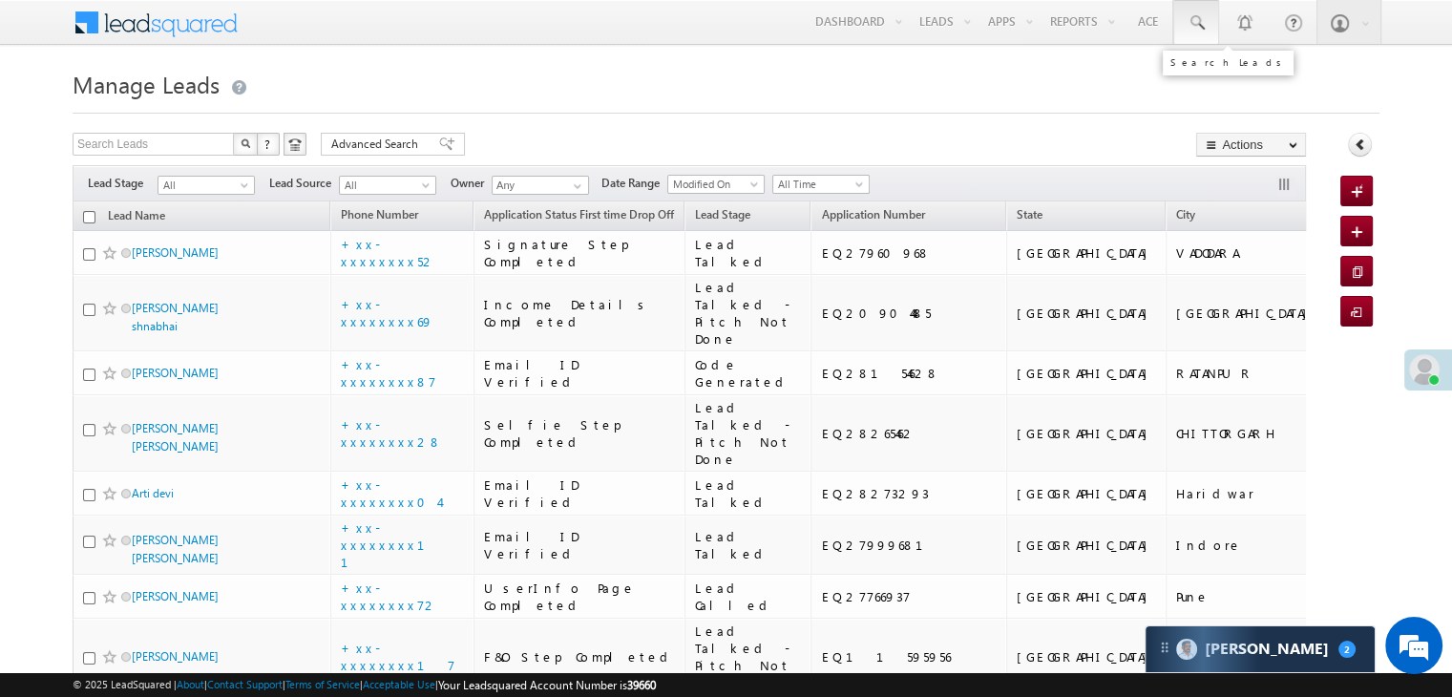
click at [1199, 17] on span at bounding box center [1196, 22] width 19 height 19
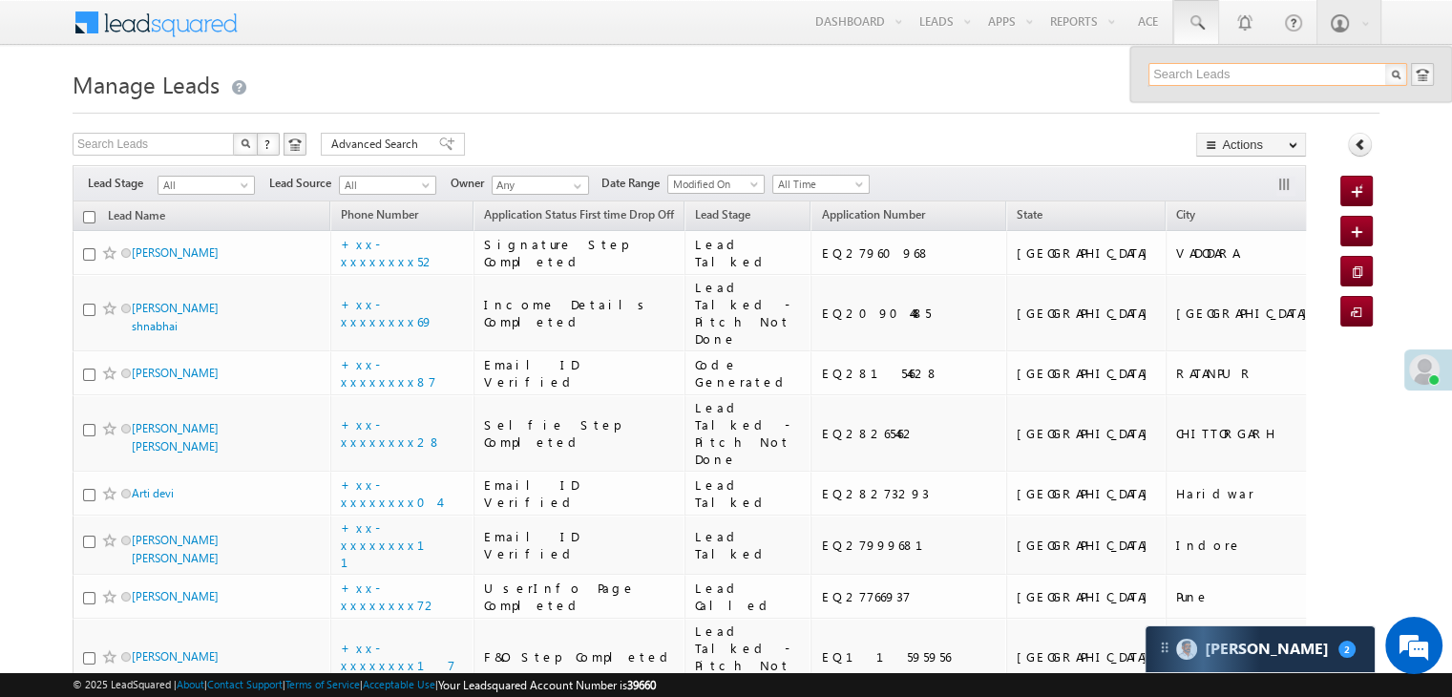
paste input "EQ28084922"
type input "EQ28084922"
click at [1182, 106] on div "Dharmendara Yadav" at bounding box center [1286, 102] width 256 height 21
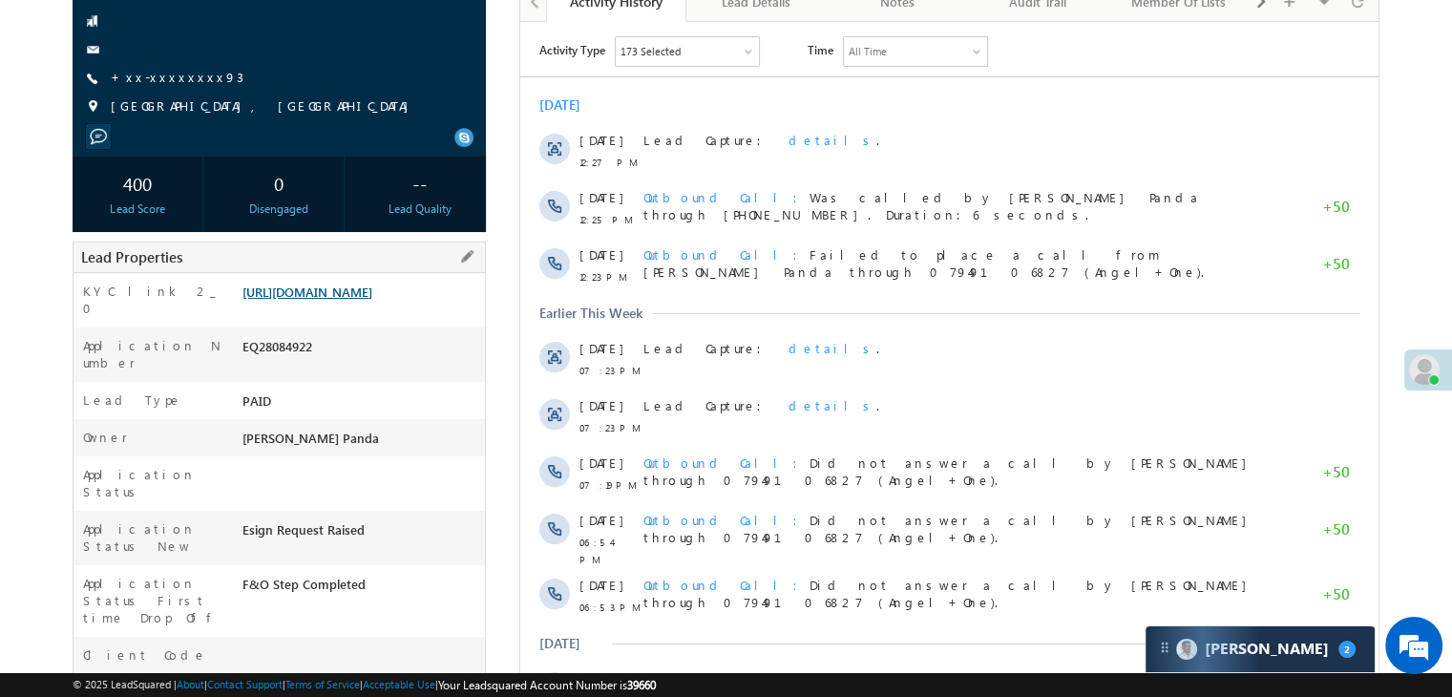
click at [365, 300] on link "[URL][DOMAIN_NAME]" at bounding box center [308, 292] width 130 height 16
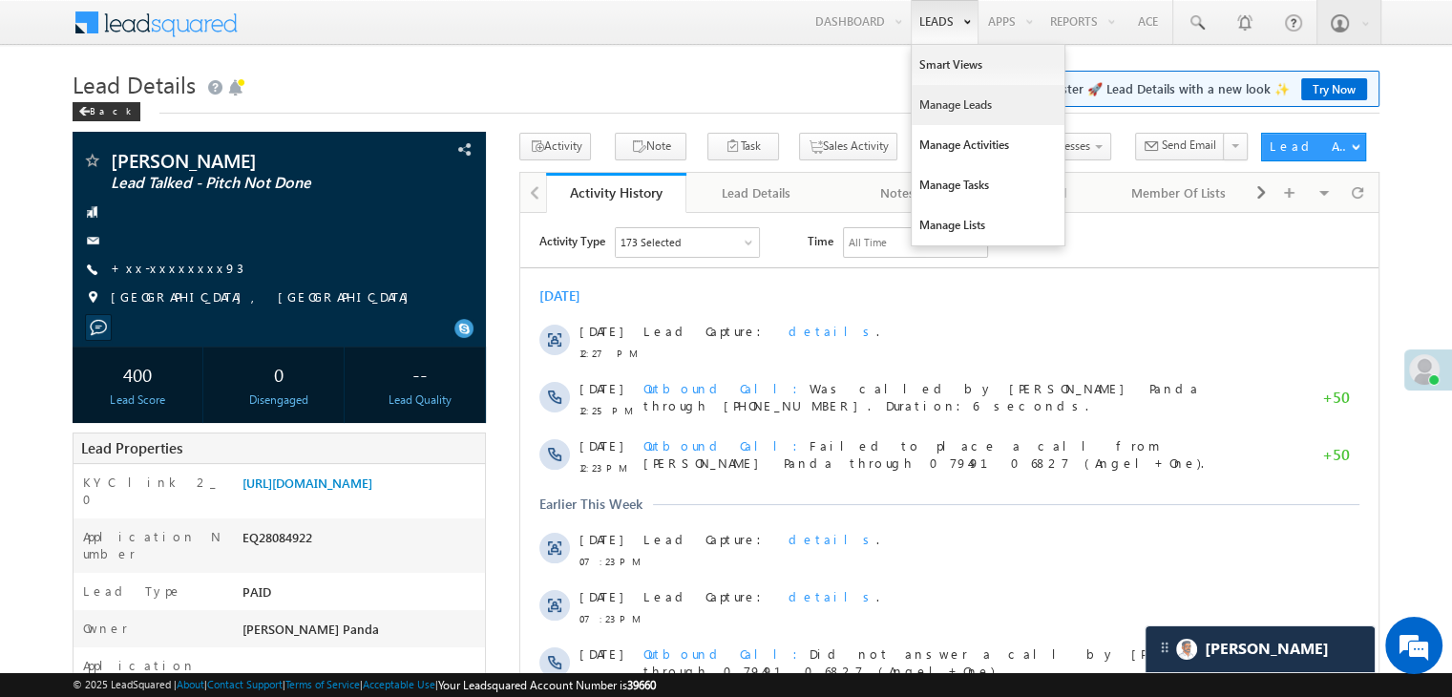
click at [930, 107] on link "Manage Leads" at bounding box center [988, 105] width 153 height 40
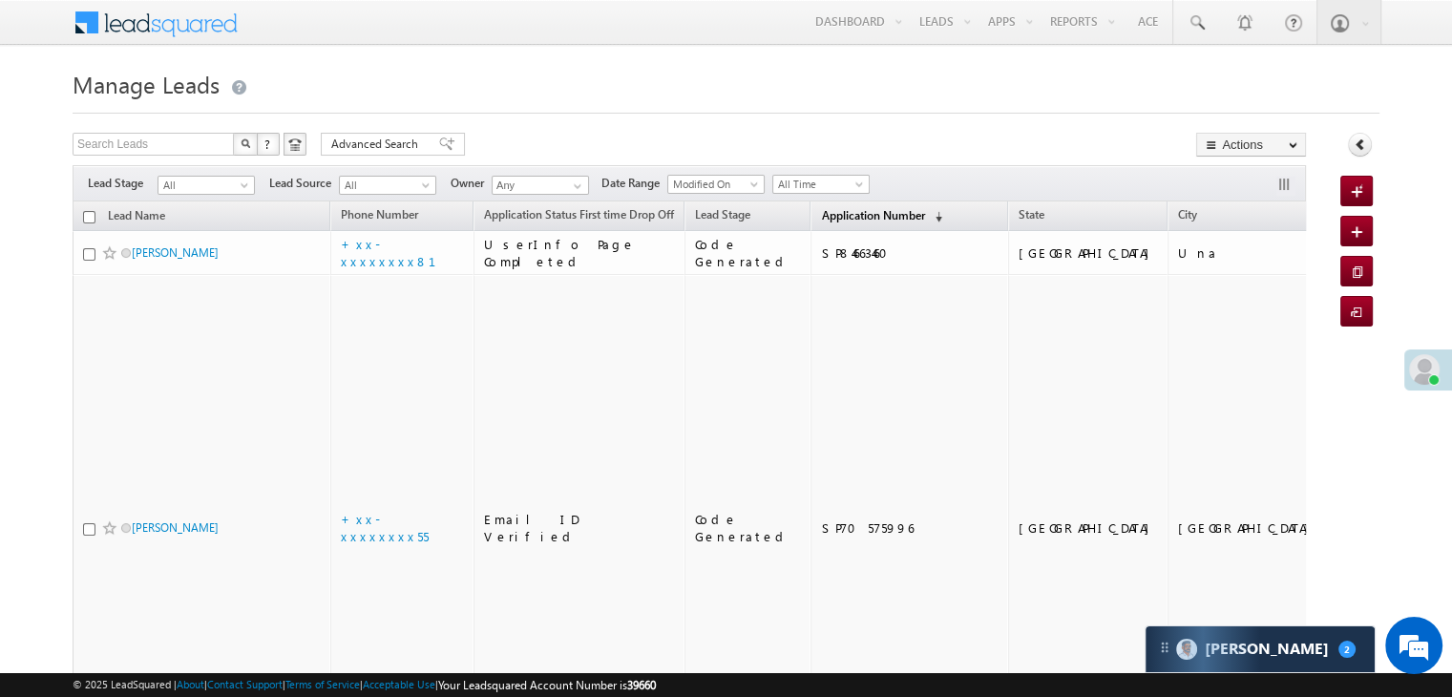
click at [821, 216] on span "Application Number" at bounding box center [872, 215] width 103 height 14
click at [822, 218] on span "Application Number" at bounding box center [872, 215] width 103 height 14
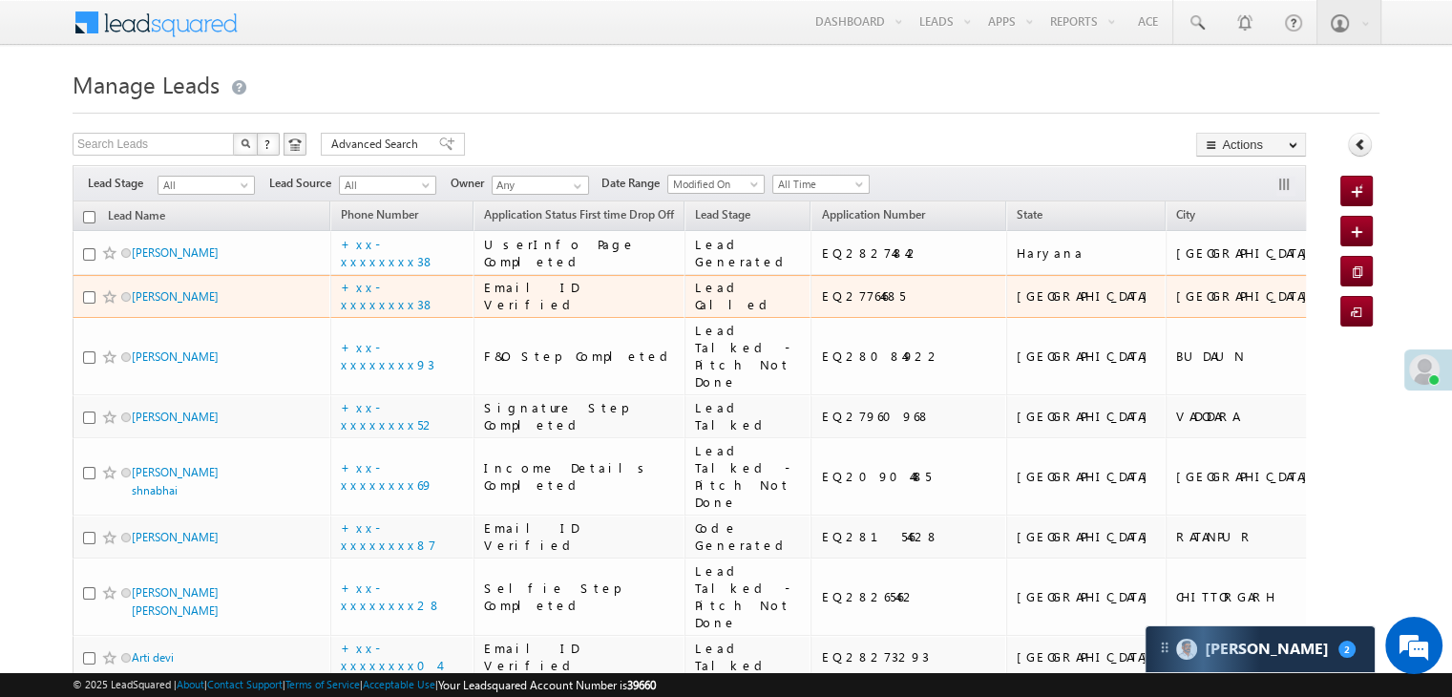
scroll to position [95, 0]
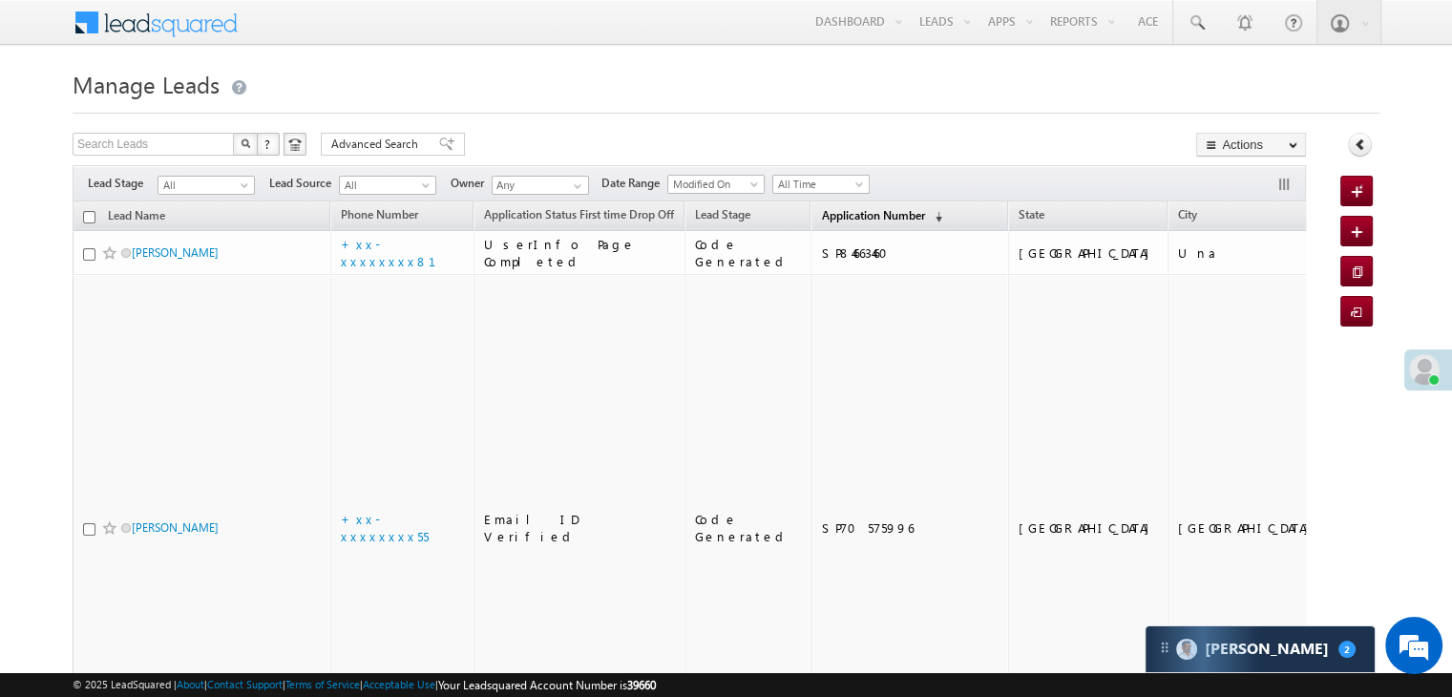
click at [843, 214] on span "Application Number" at bounding box center [872, 215] width 103 height 14
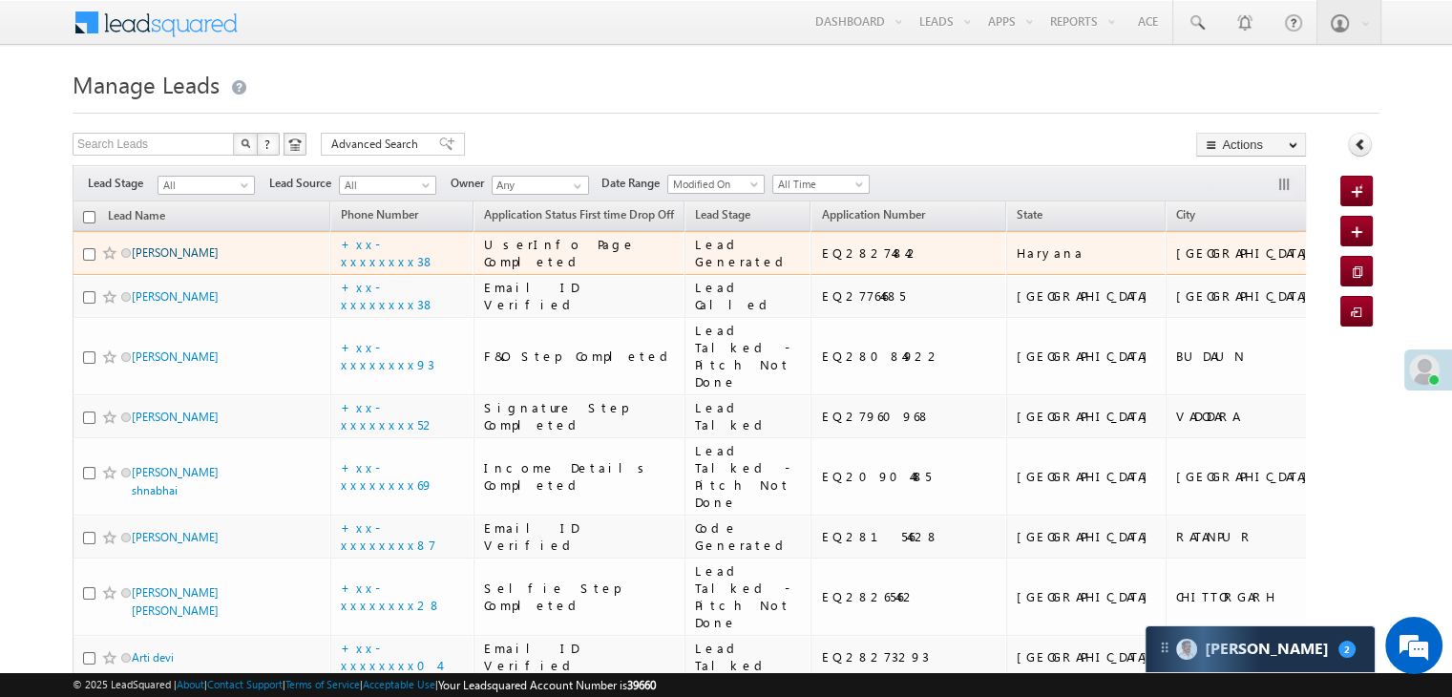
click at [164, 260] on link "[PERSON_NAME]" at bounding box center [175, 252] width 87 height 14
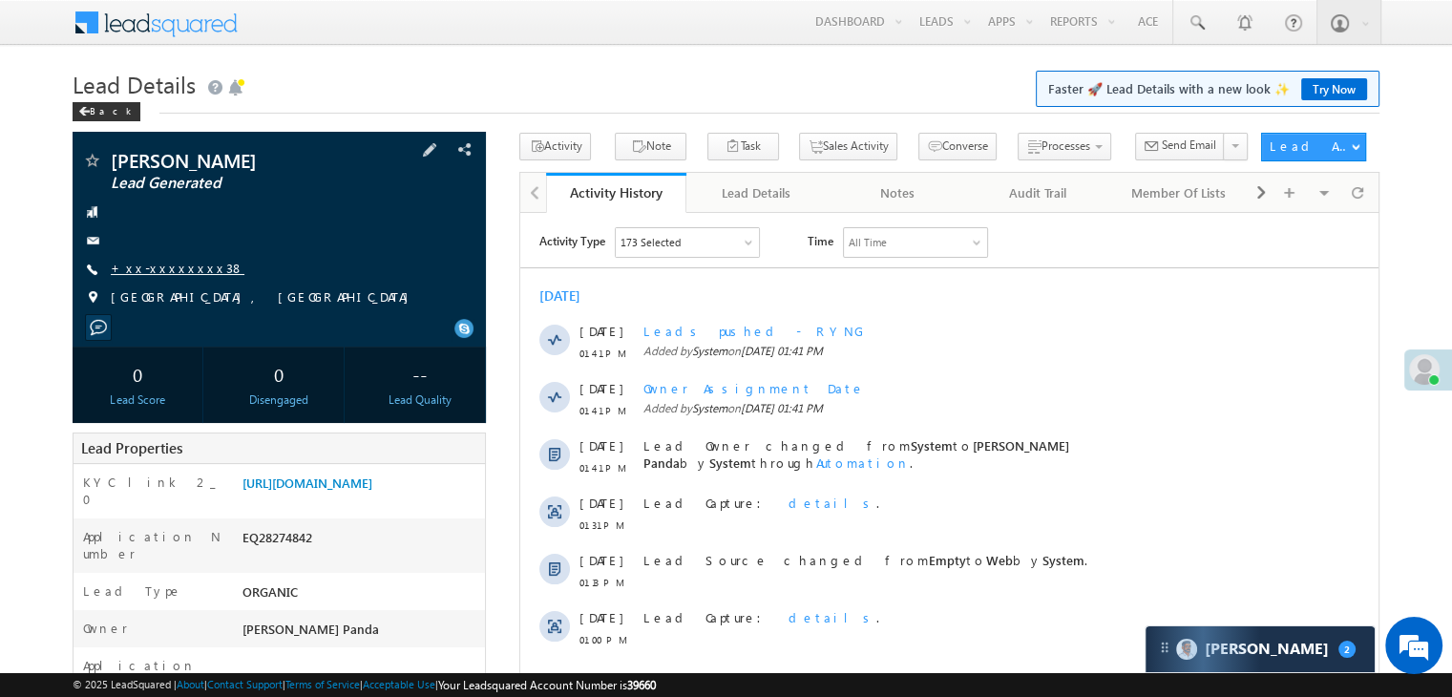
click at [174, 271] on link "+xx-xxxxxxxx38" at bounding box center [178, 268] width 134 height 16
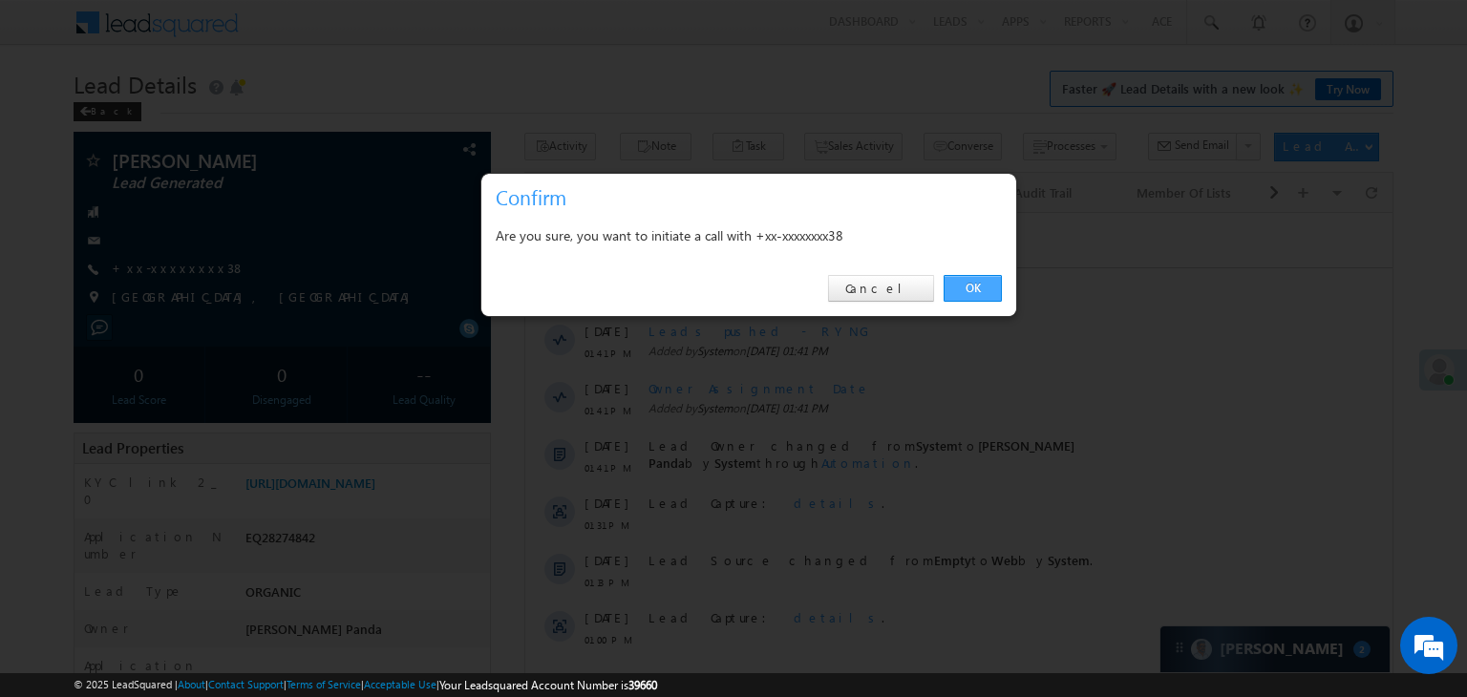
click at [964, 283] on link "OK" at bounding box center [972, 288] width 58 height 27
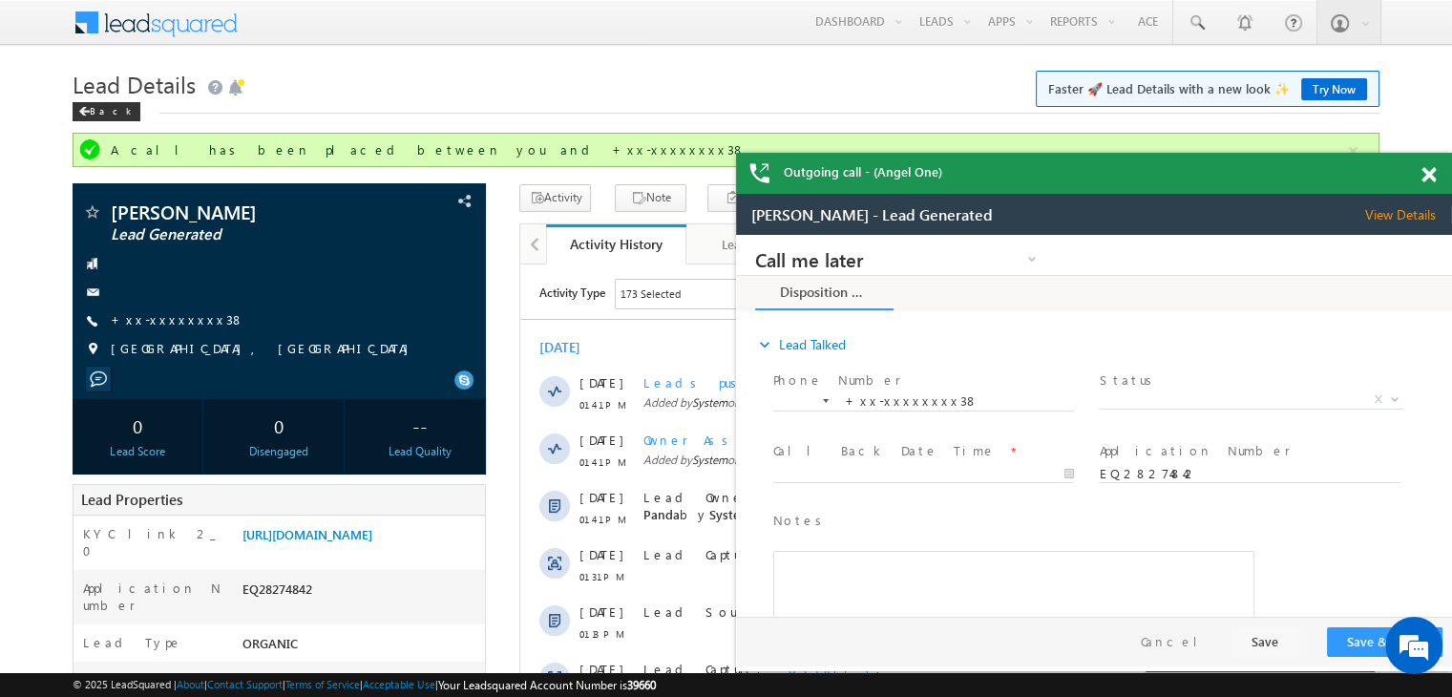
click at [1427, 171] on span at bounding box center [1429, 175] width 14 height 16
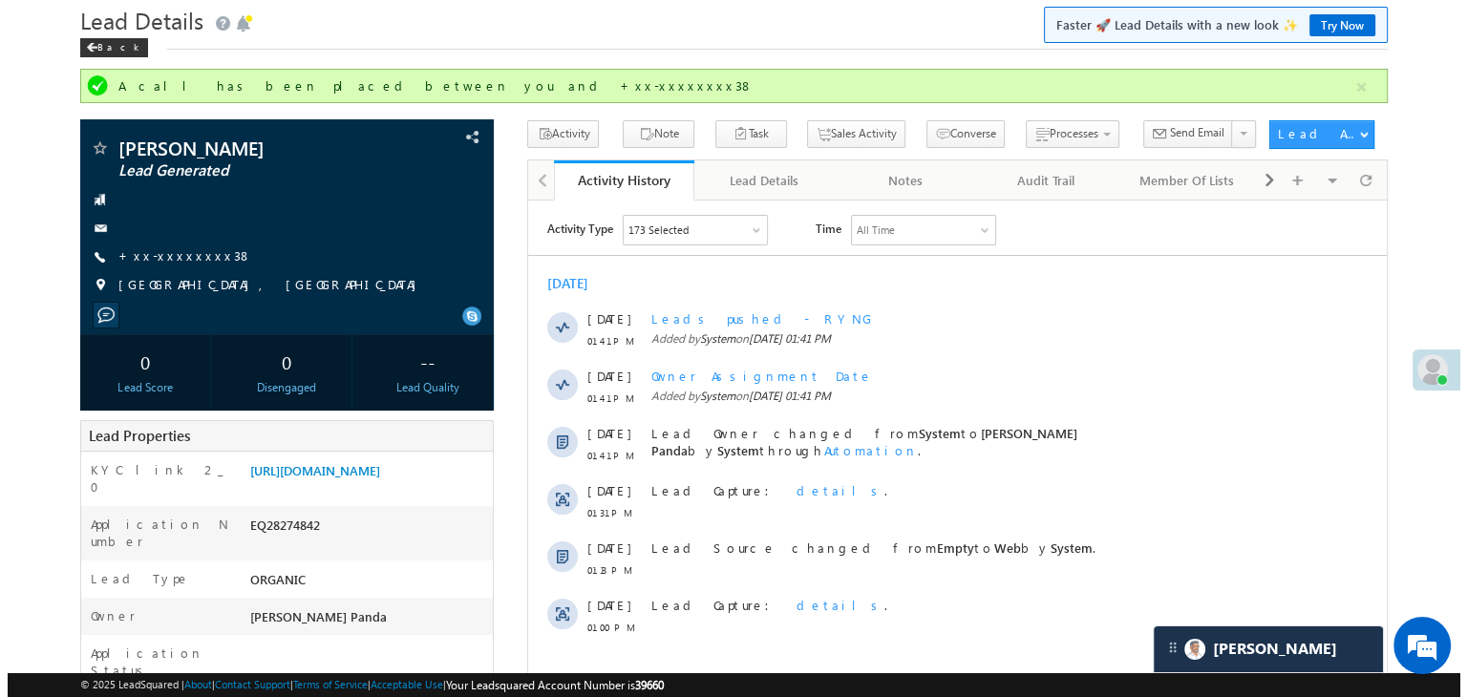
scroll to position [191, 0]
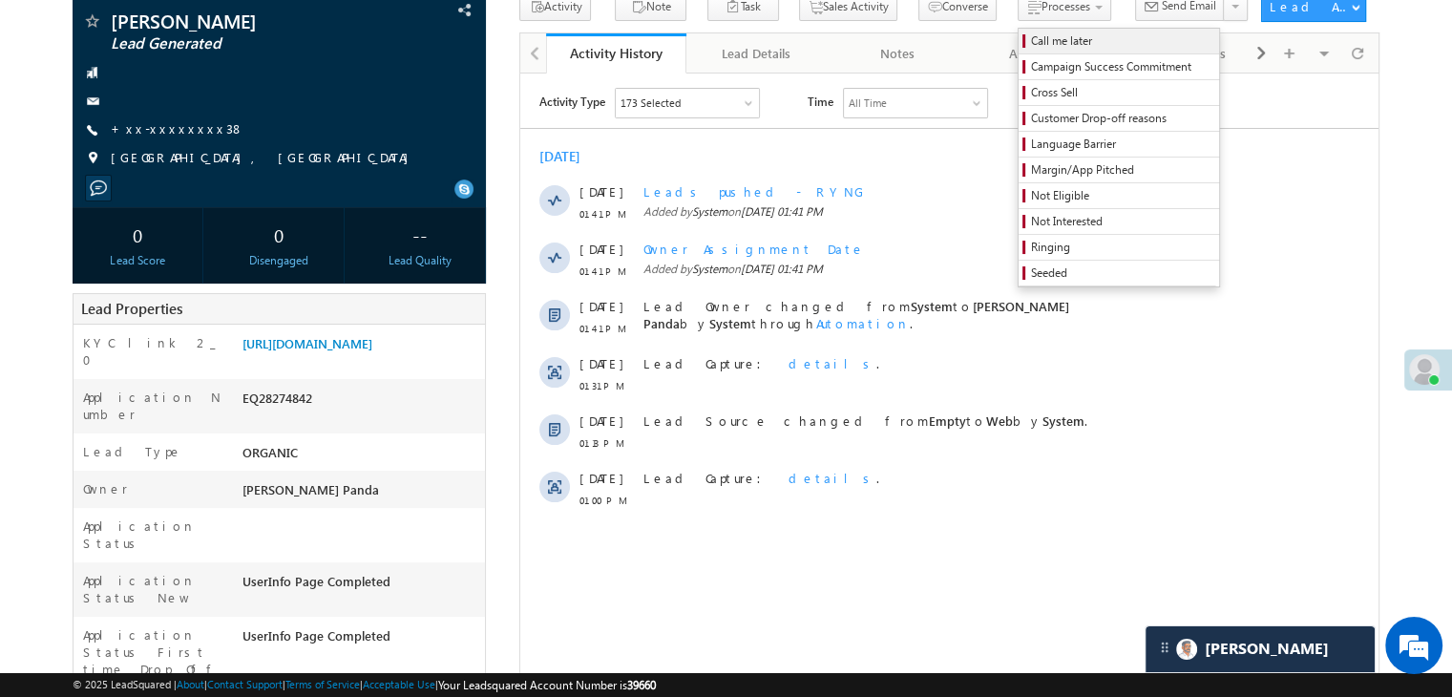
click at [1031, 36] on span "Call me later" at bounding box center [1121, 40] width 181 height 17
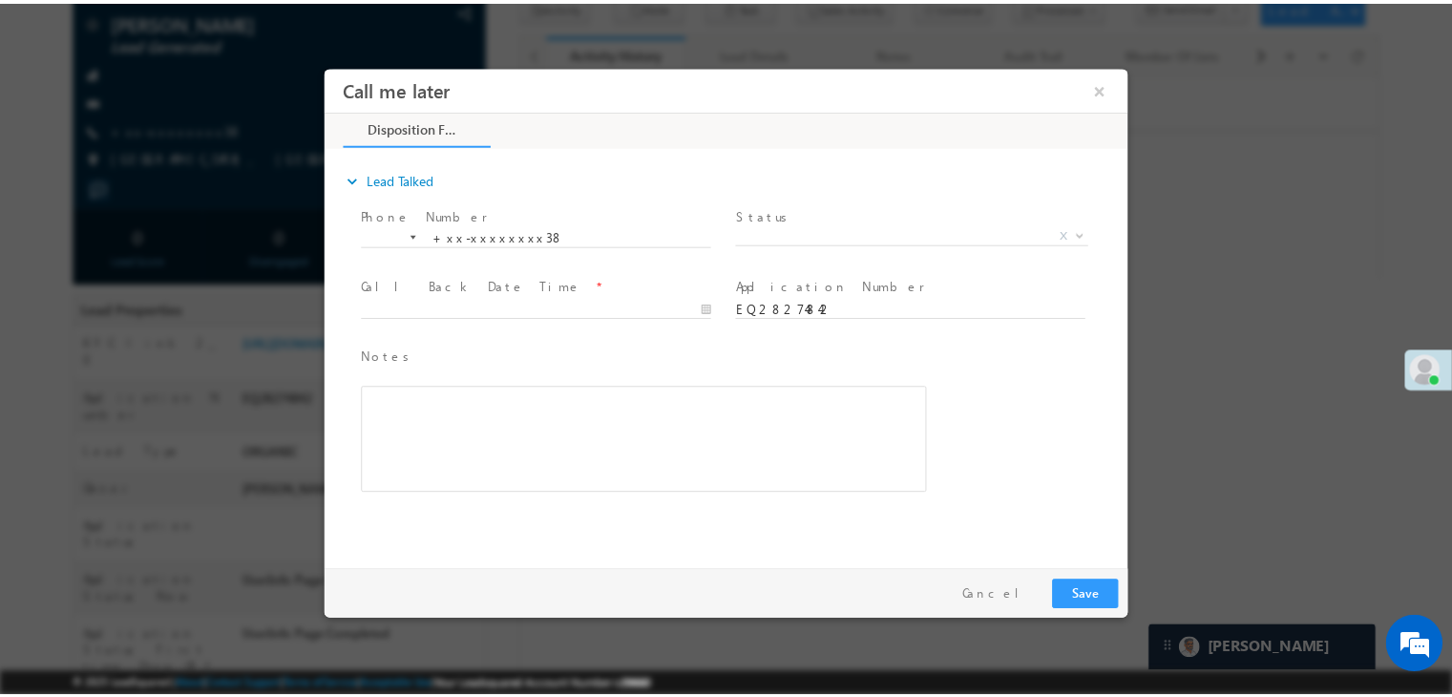
scroll to position [0, 0]
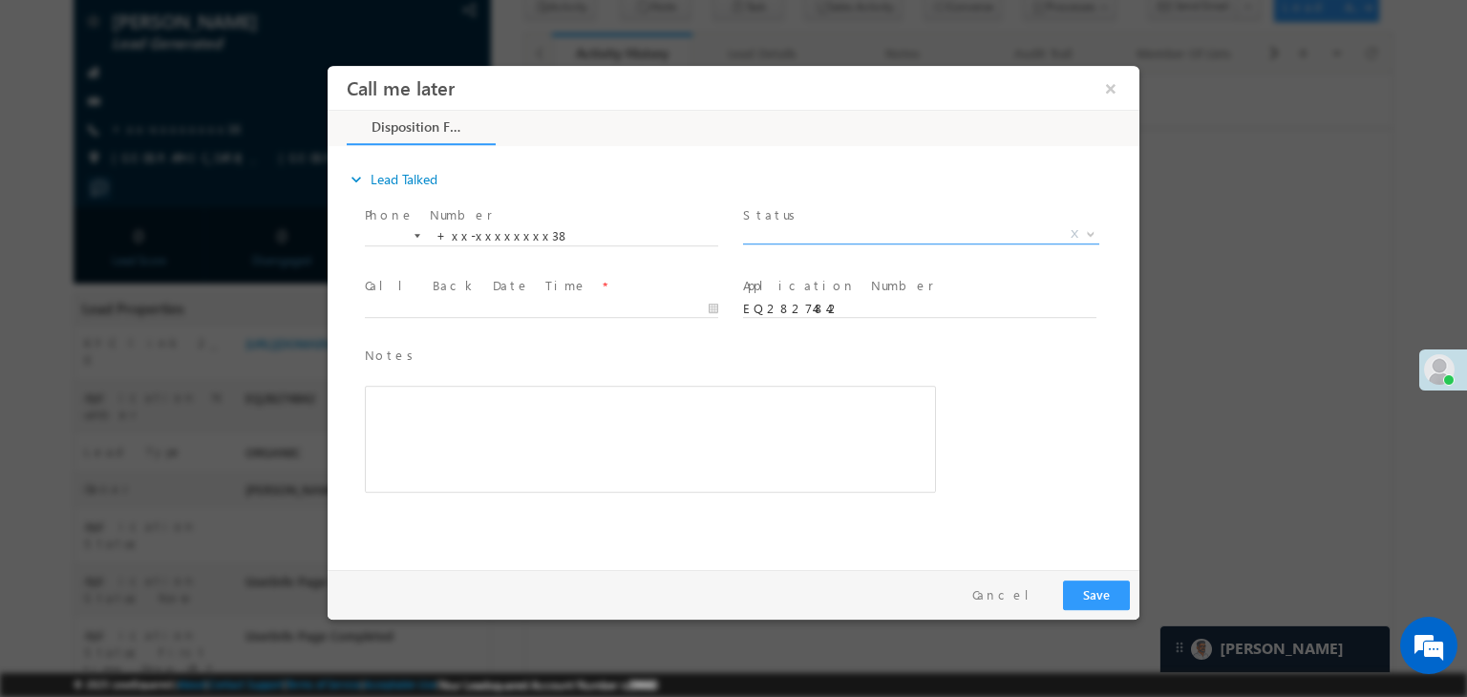
click at [917, 236] on span "X" at bounding box center [921, 234] width 356 height 19
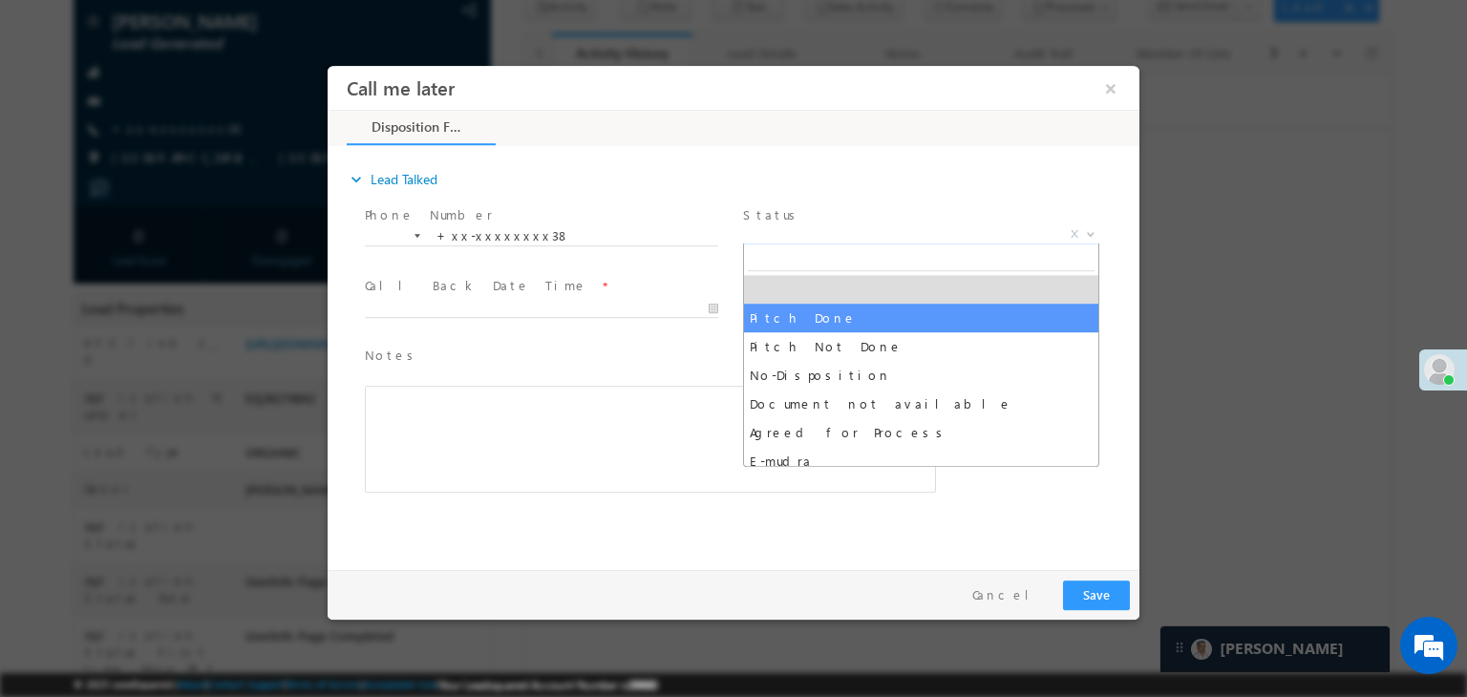
select select "Pitch Done"
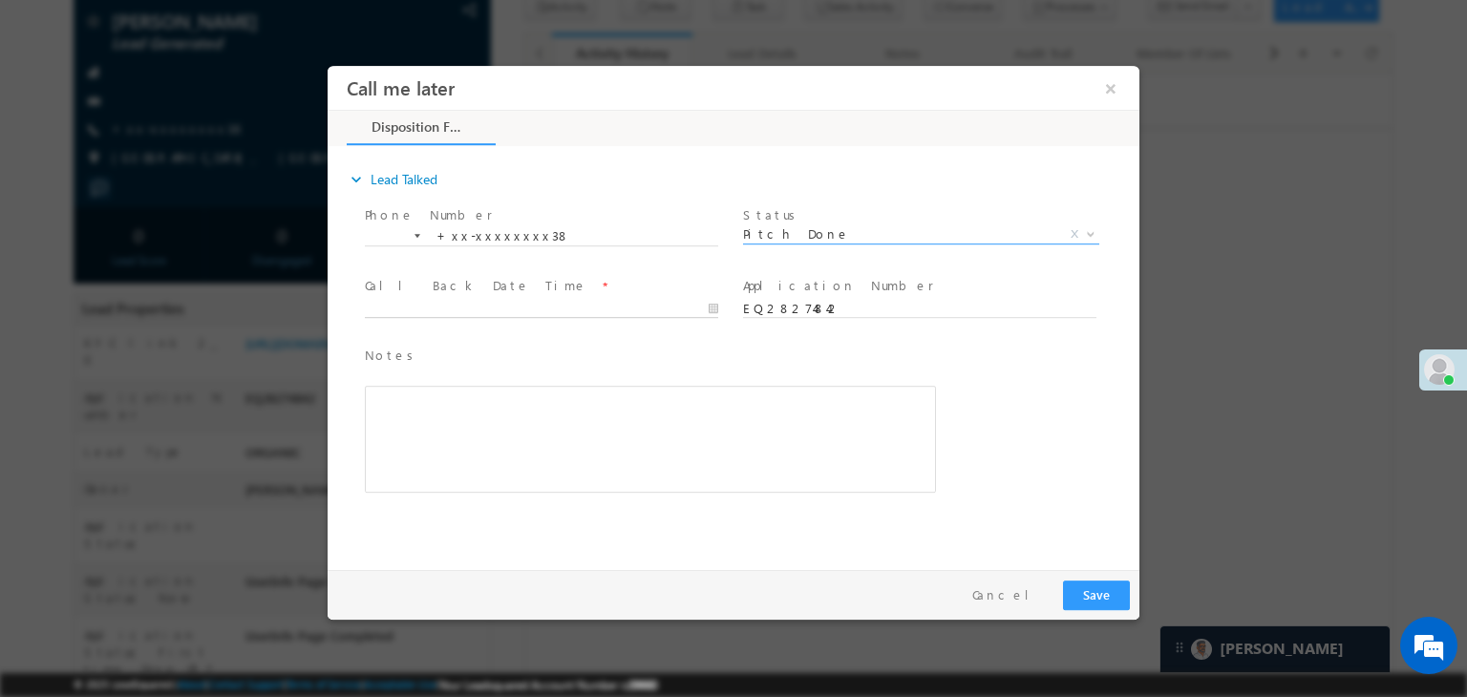
type input "09/03/25 1:49 PM"
click at [656, 309] on input "09/03/25 1:49 PM" at bounding box center [541, 309] width 353 height 19
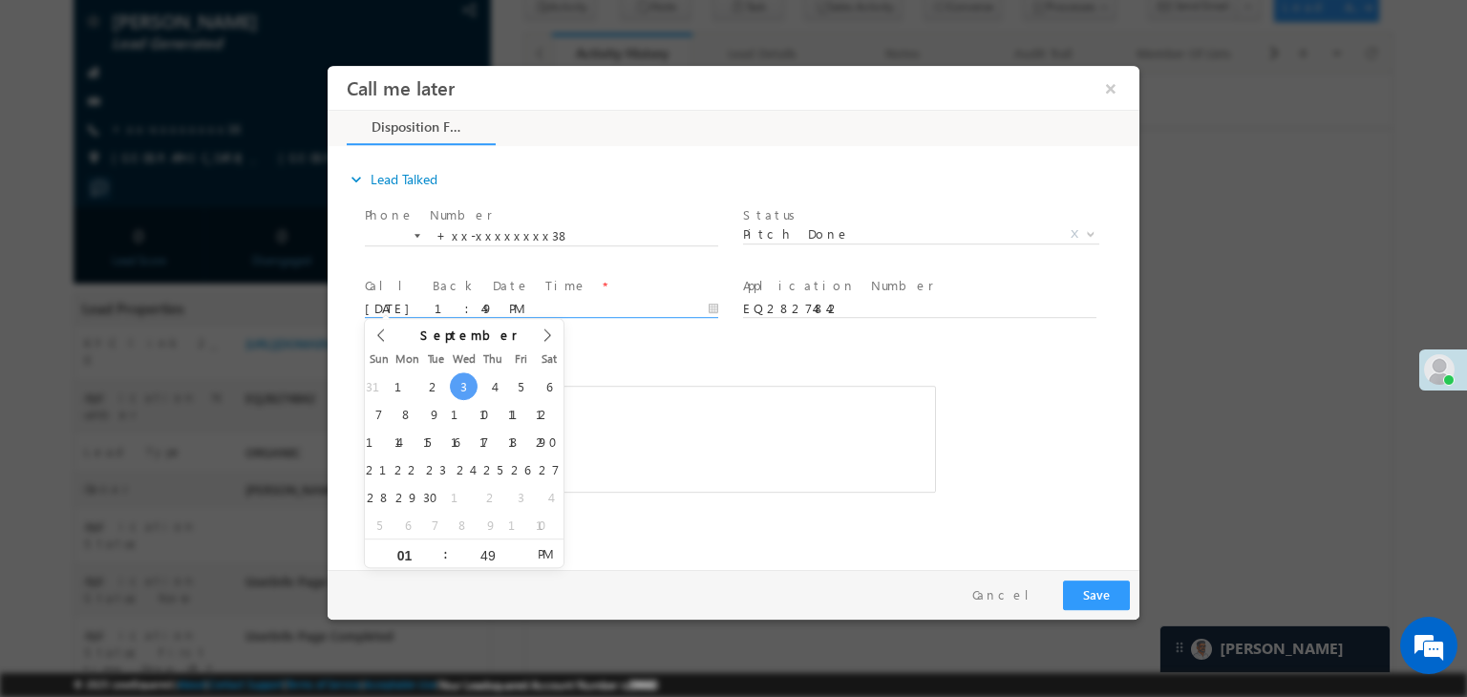
click at [975, 367] on div "Notes * Editor toolbars Basic Styles Bold Italic Underline Paragraph Insert/Rem…" at bounding box center [750, 429] width 778 height 175
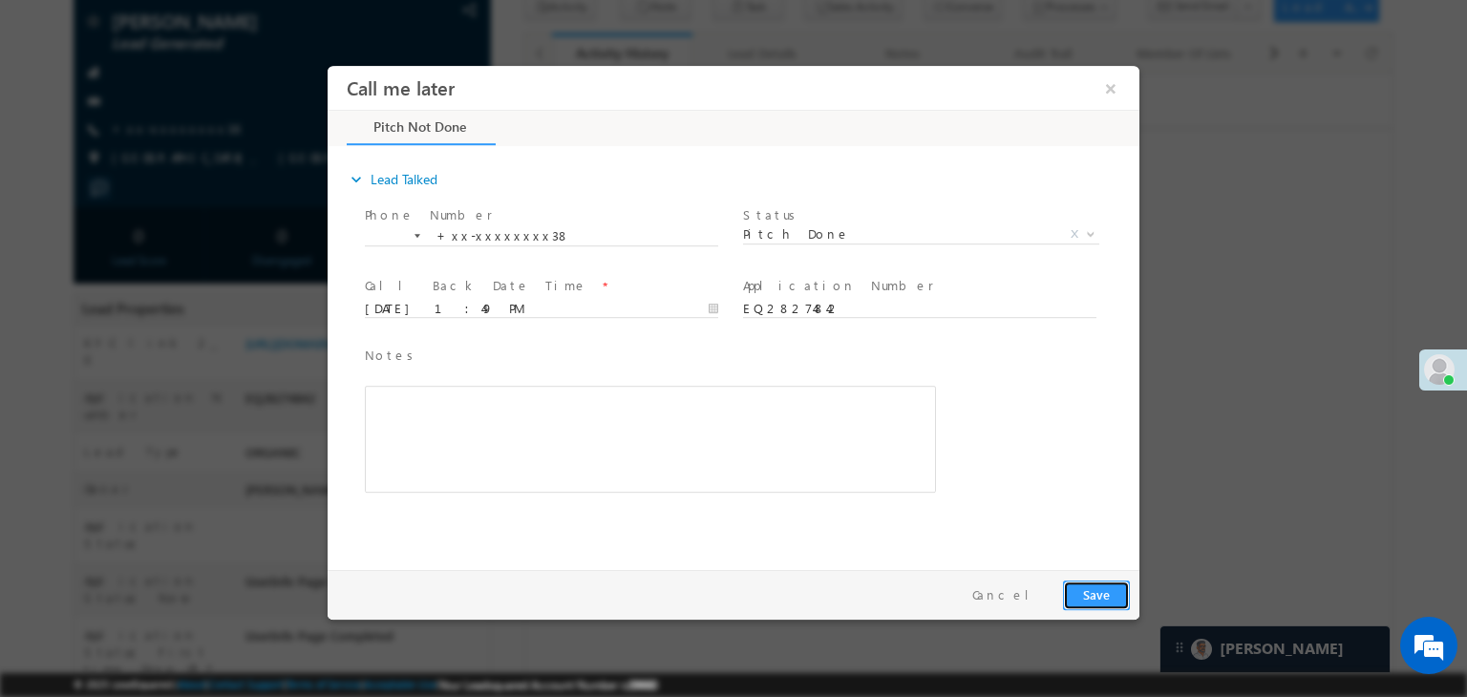
click at [1092, 586] on button "Save" at bounding box center [1096, 596] width 67 height 30
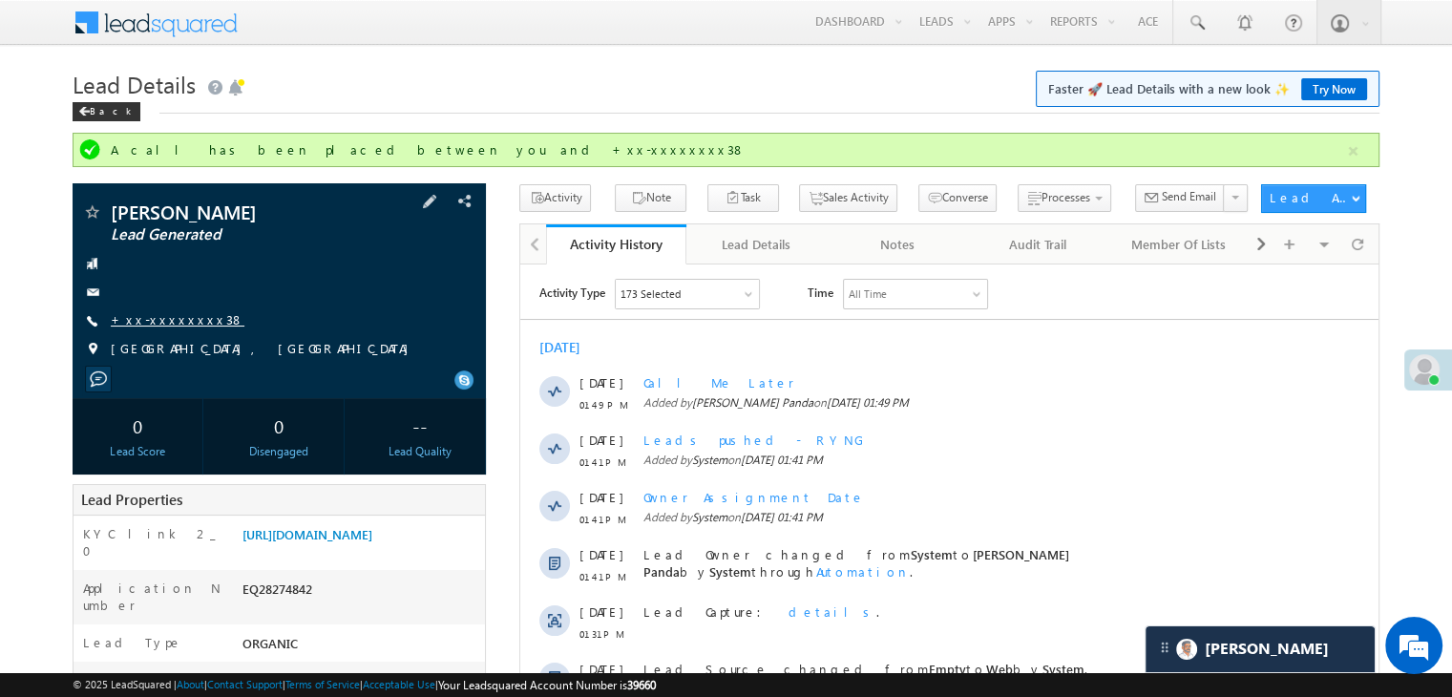
click at [170, 323] on link "+xx-xxxxxxxx38" at bounding box center [178, 319] width 134 height 16
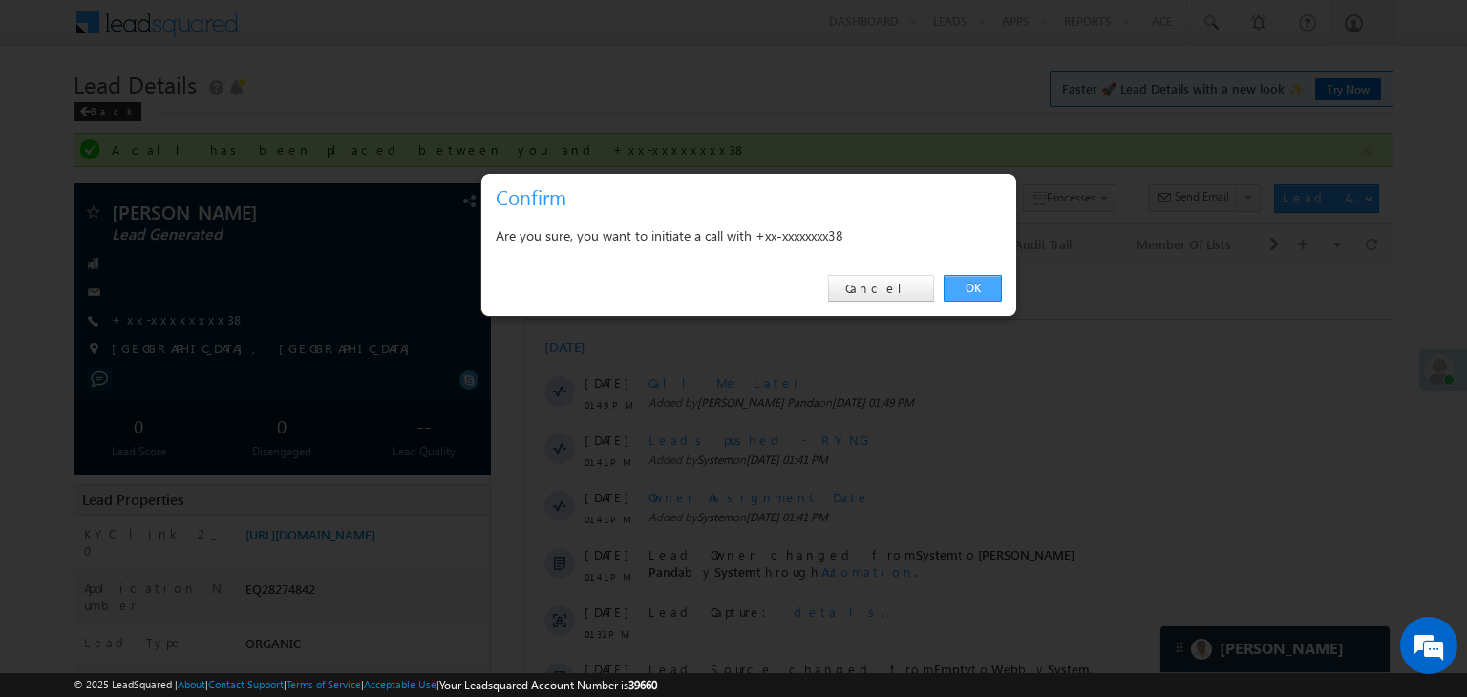
click at [963, 284] on link "OK" at bounding box center [972, 288] width 58 height 27
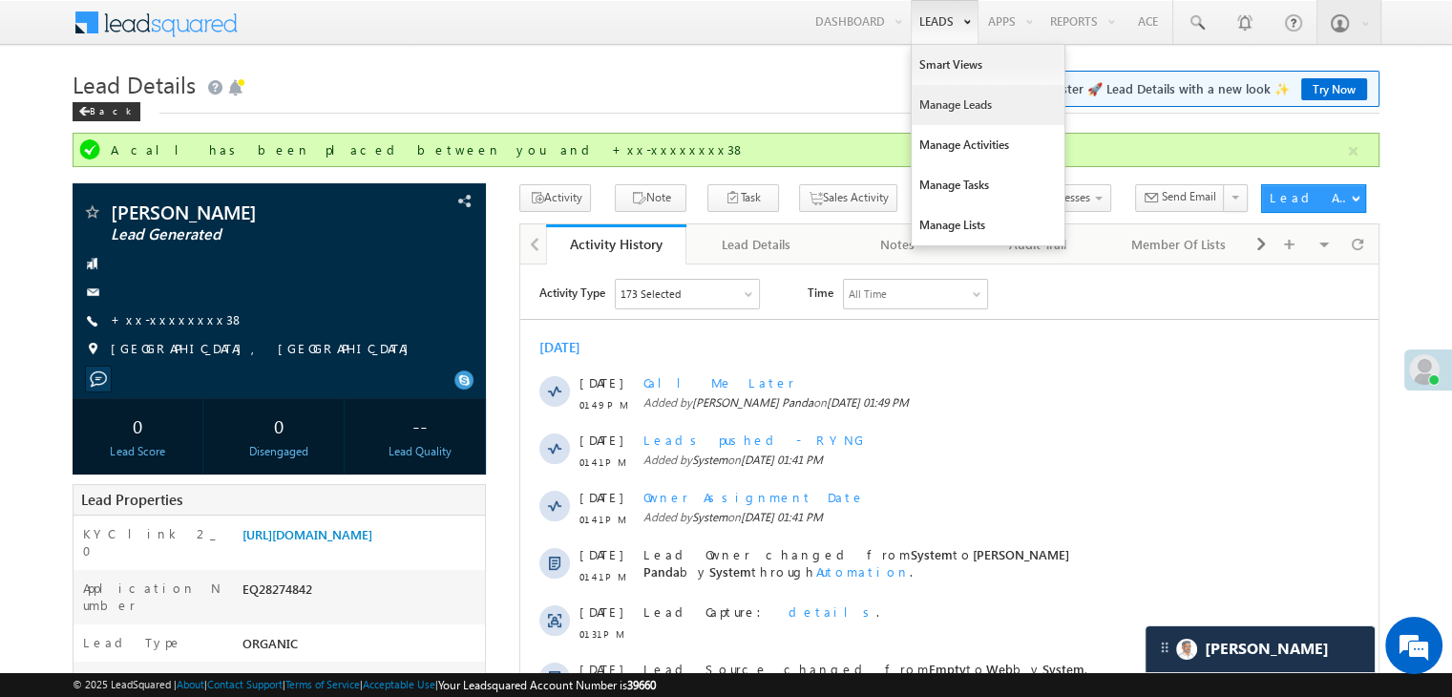
click at [928, 100] on link "Manage Leads" at bounding box center [988, 105] width 153 height 40
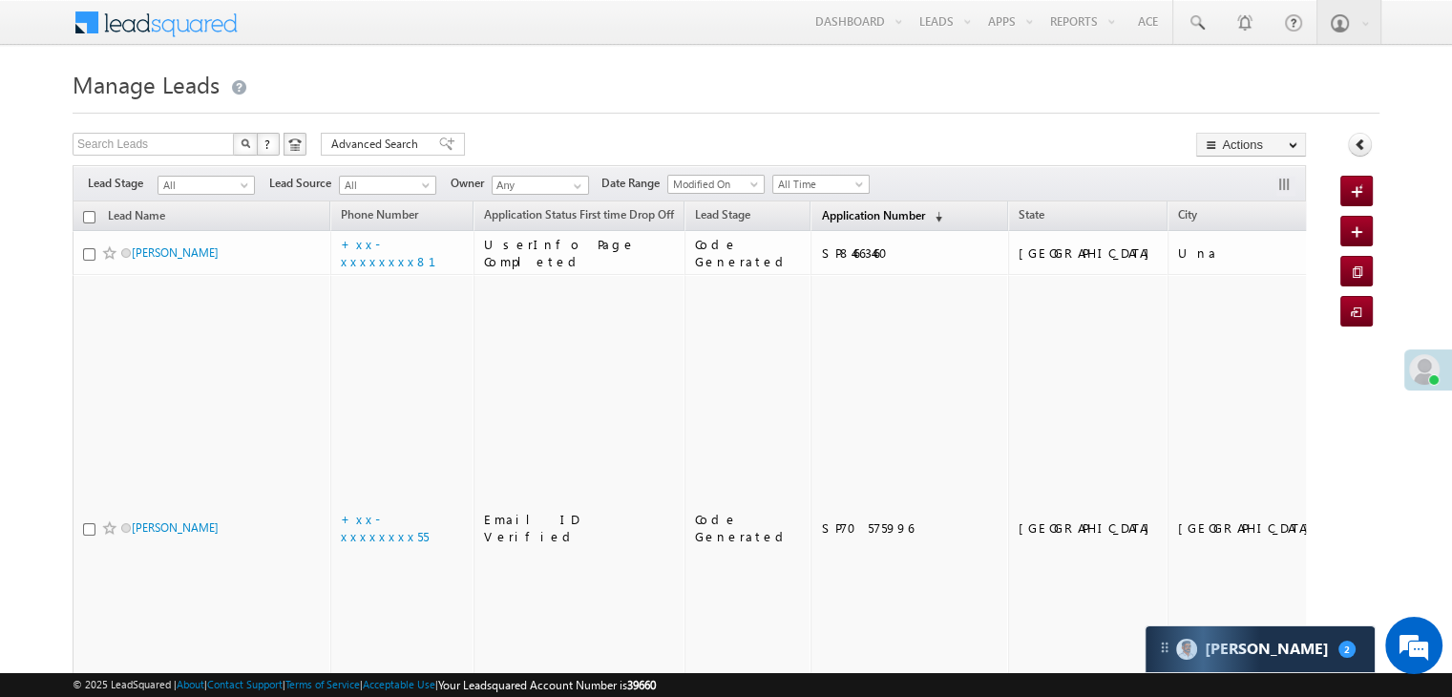
click at [825, 216] on span "Application Number" at bounding box center [872, 215] width 103 height 14
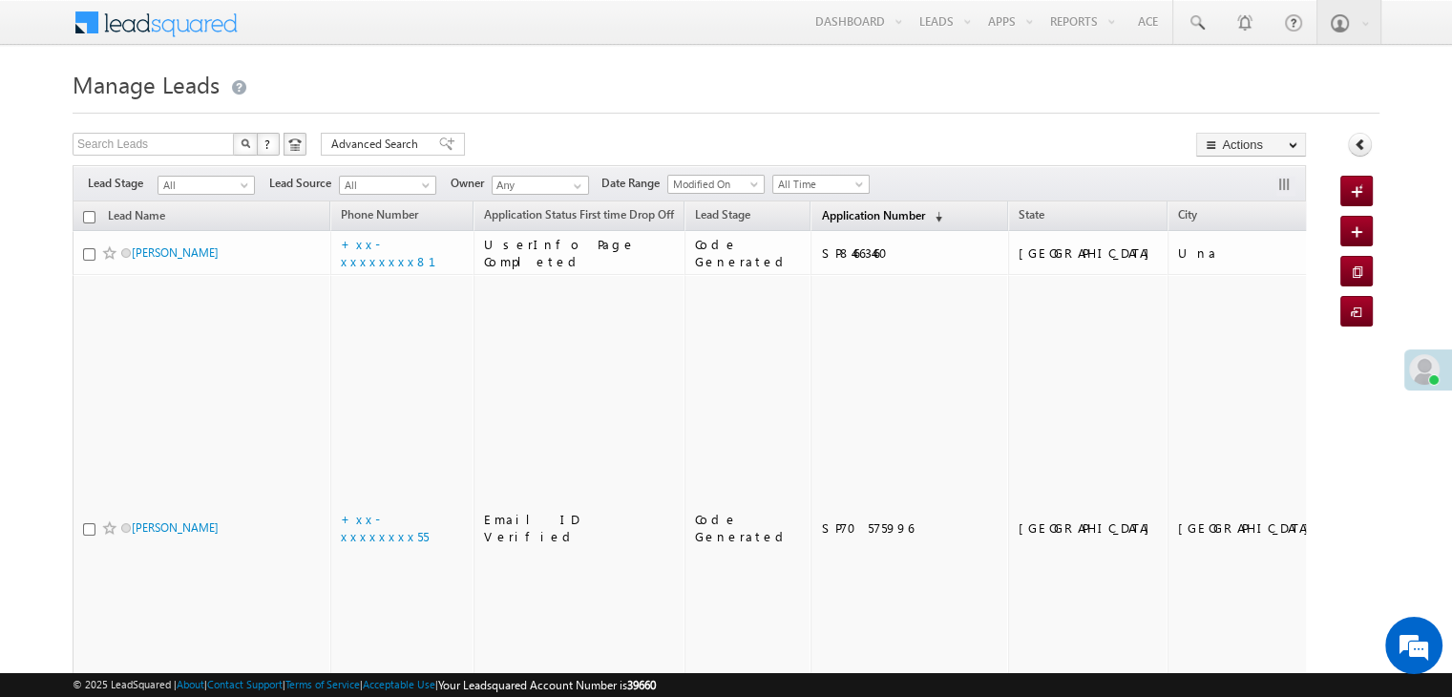
click at [821, 215] on span "Application Number" at bounding box center [872, 215] width 103 height 14
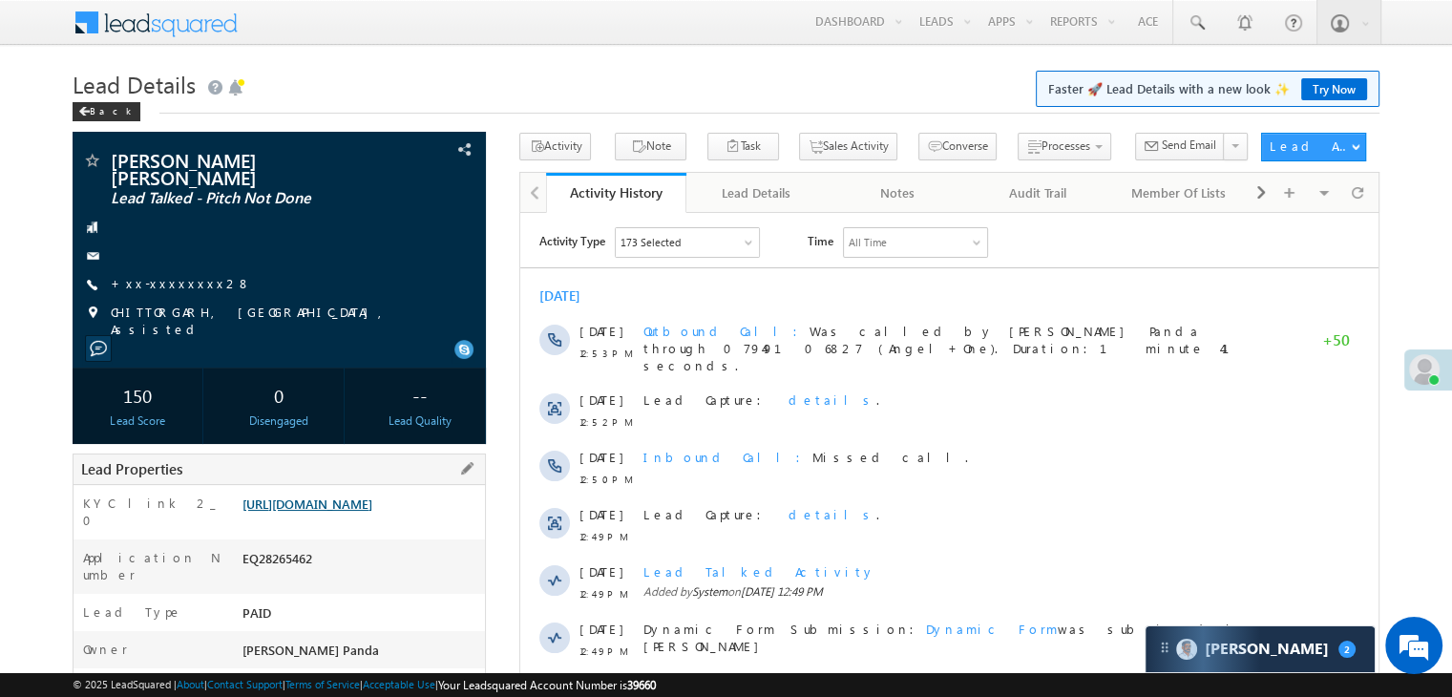
click at [372, 509] on link "[URL][DOMAIN_NAME]" at bounding box center [308, 504] width 130 height 16
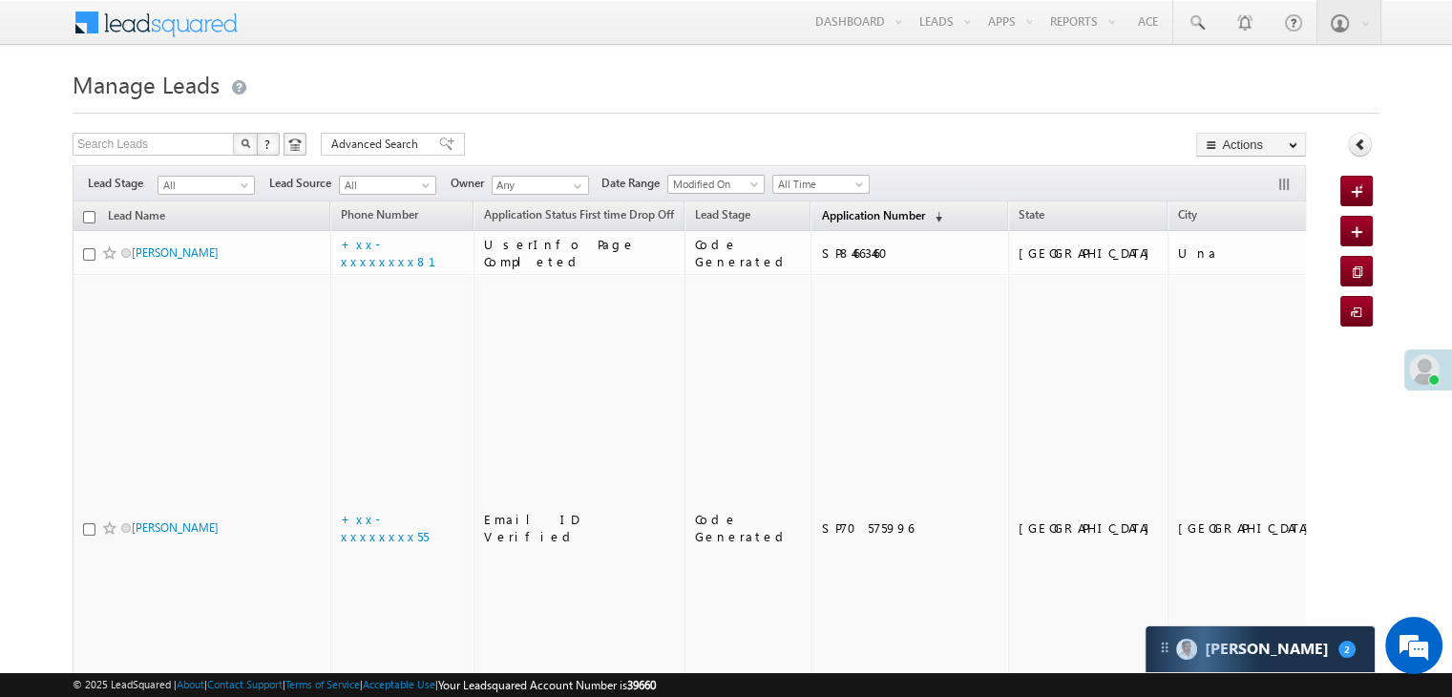
click at [854, 215] on span "Application Number" at bounding box center [872, 215] width 103 height 14
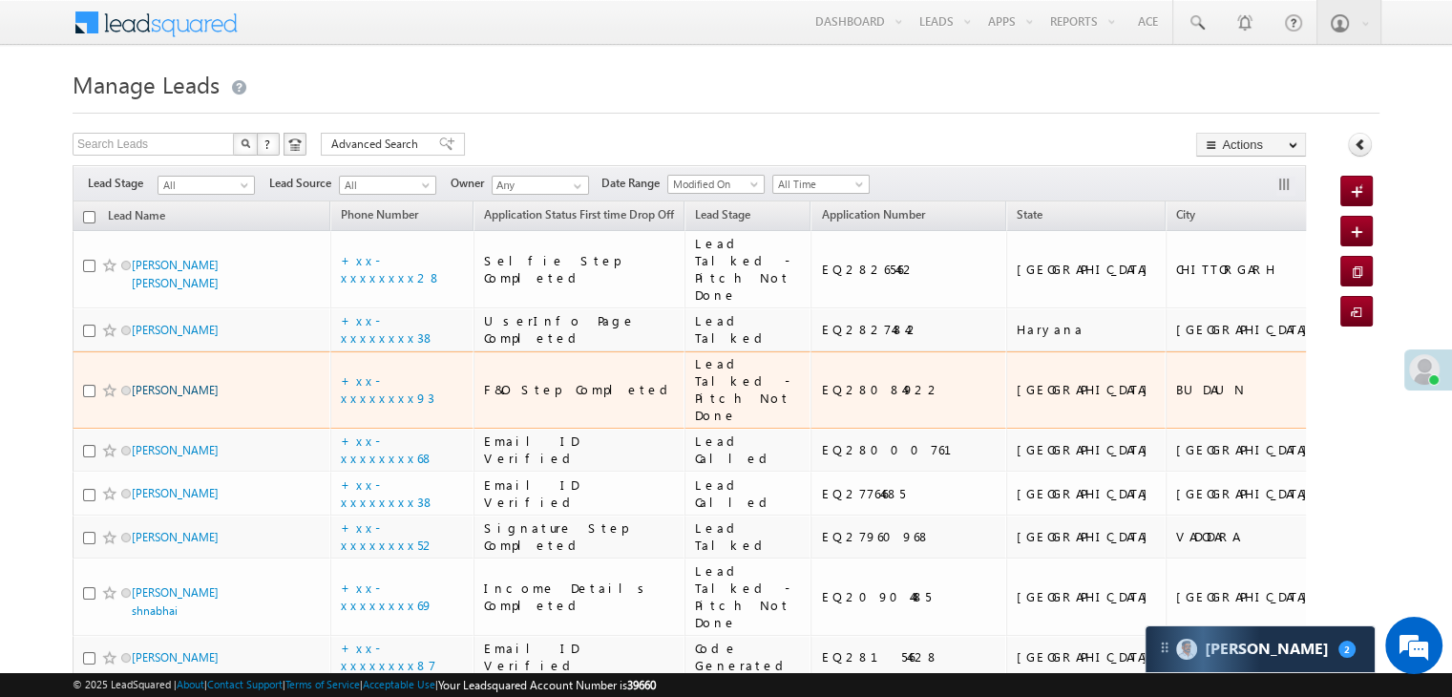
click at [180, 397] on link "Dharmendara Yadav" at bounding box center [175, 390] width 87 height 14
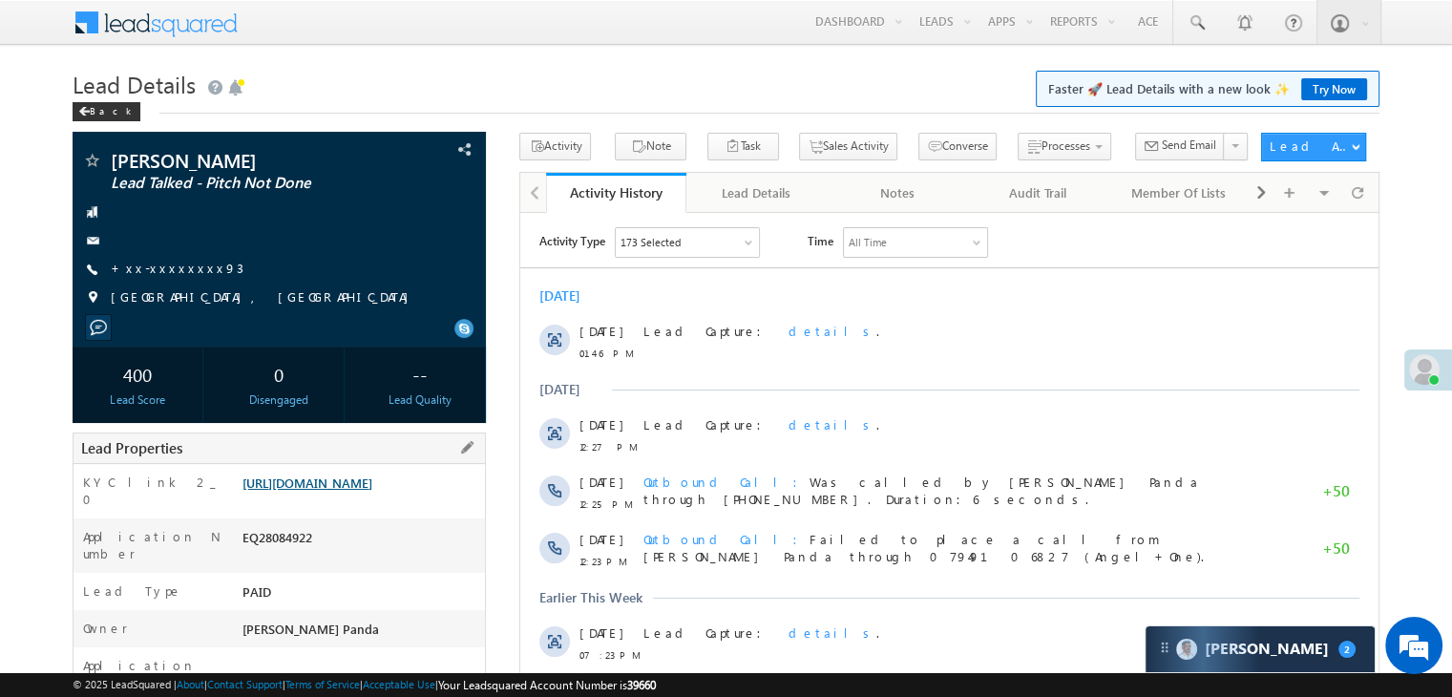
click at [344, 491] on link "[URL][DOMAIN_NAME]" at bounding box center [308, 483] width 130 height 16
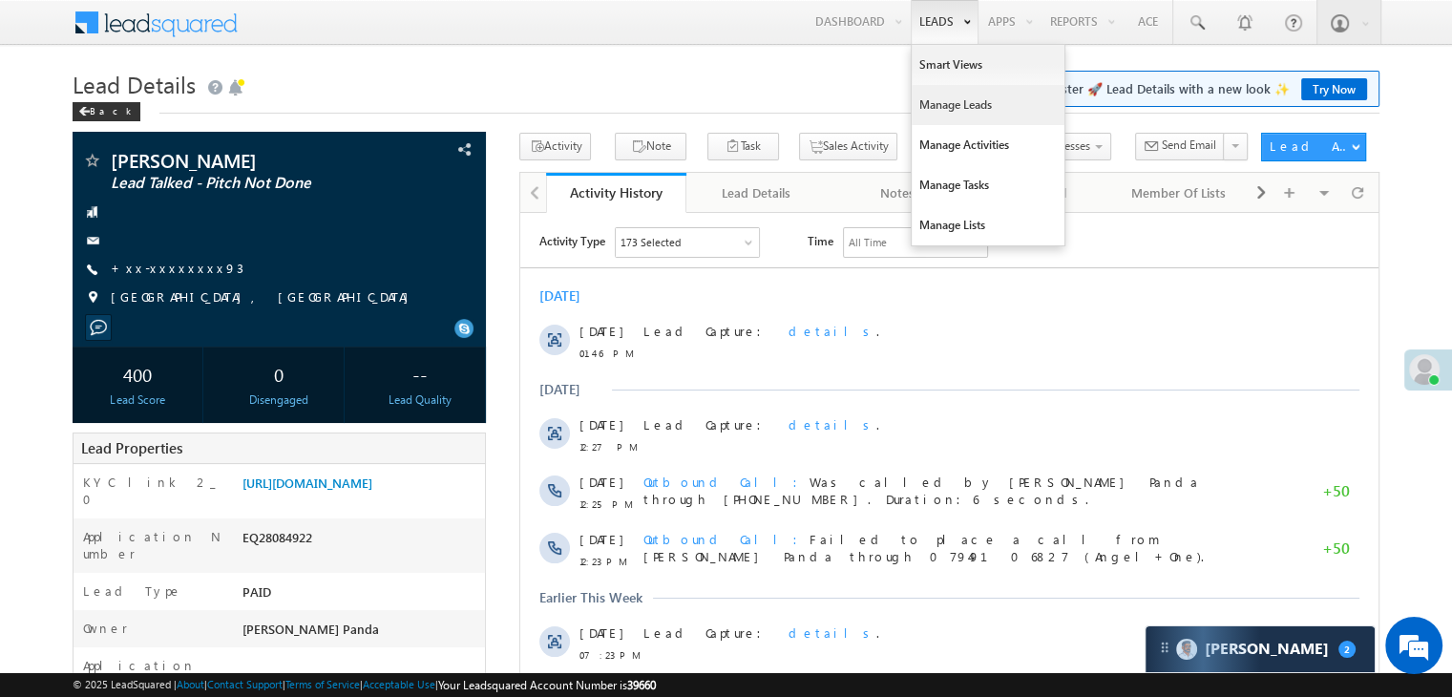
click at [929, 104] on link "Manage Leads" at bounding box center [988, 105] width 153 height 40
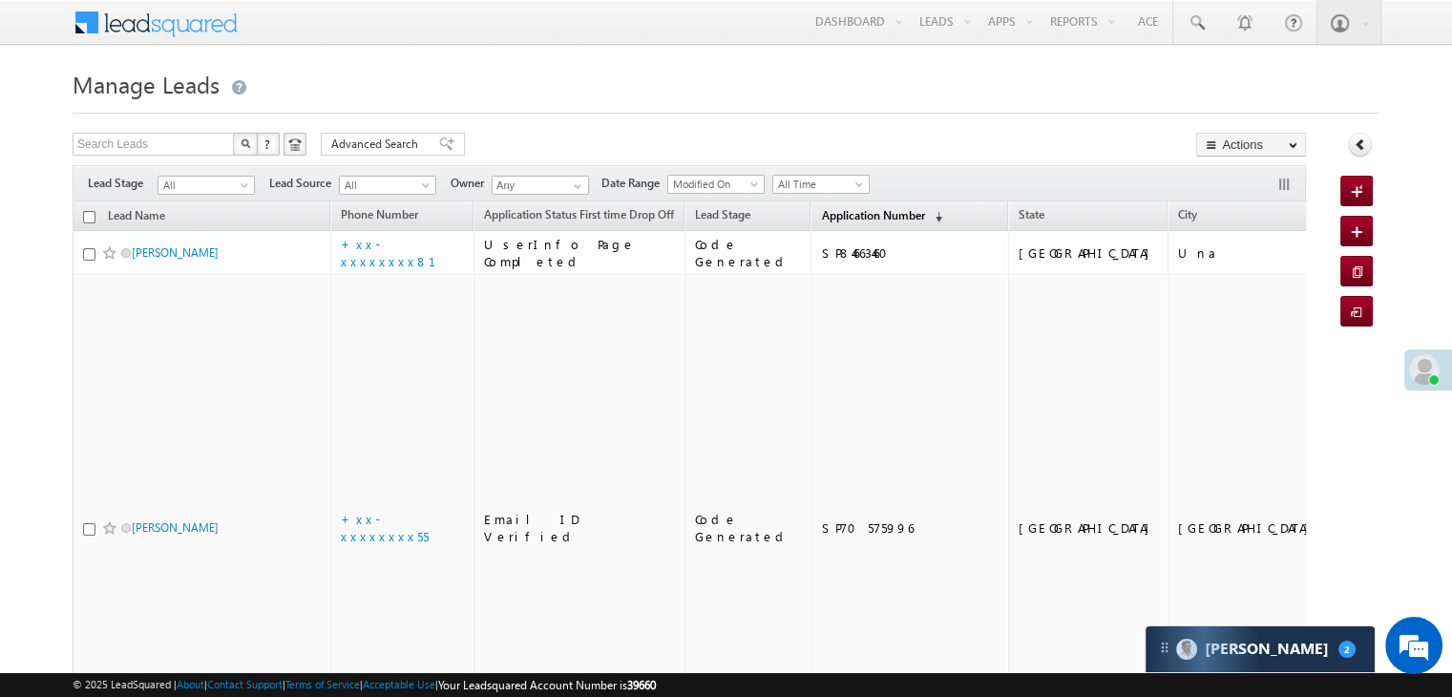
click at [829, 215] on span "Application Number" at bounding box center [872, 215] width 103 height 14
click at [827, 211] on span "Application Number" at bounding box center [872, 215] width 103 height 14
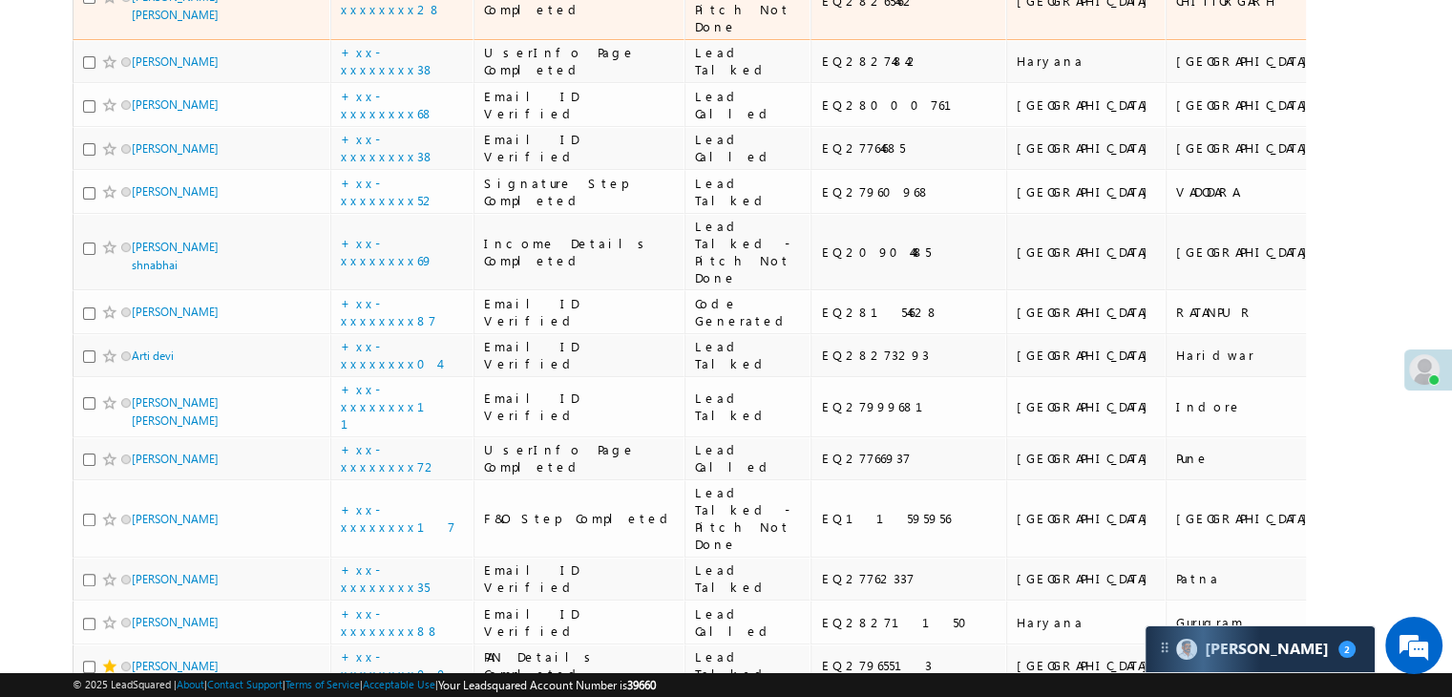
scroll to position [95, 0]
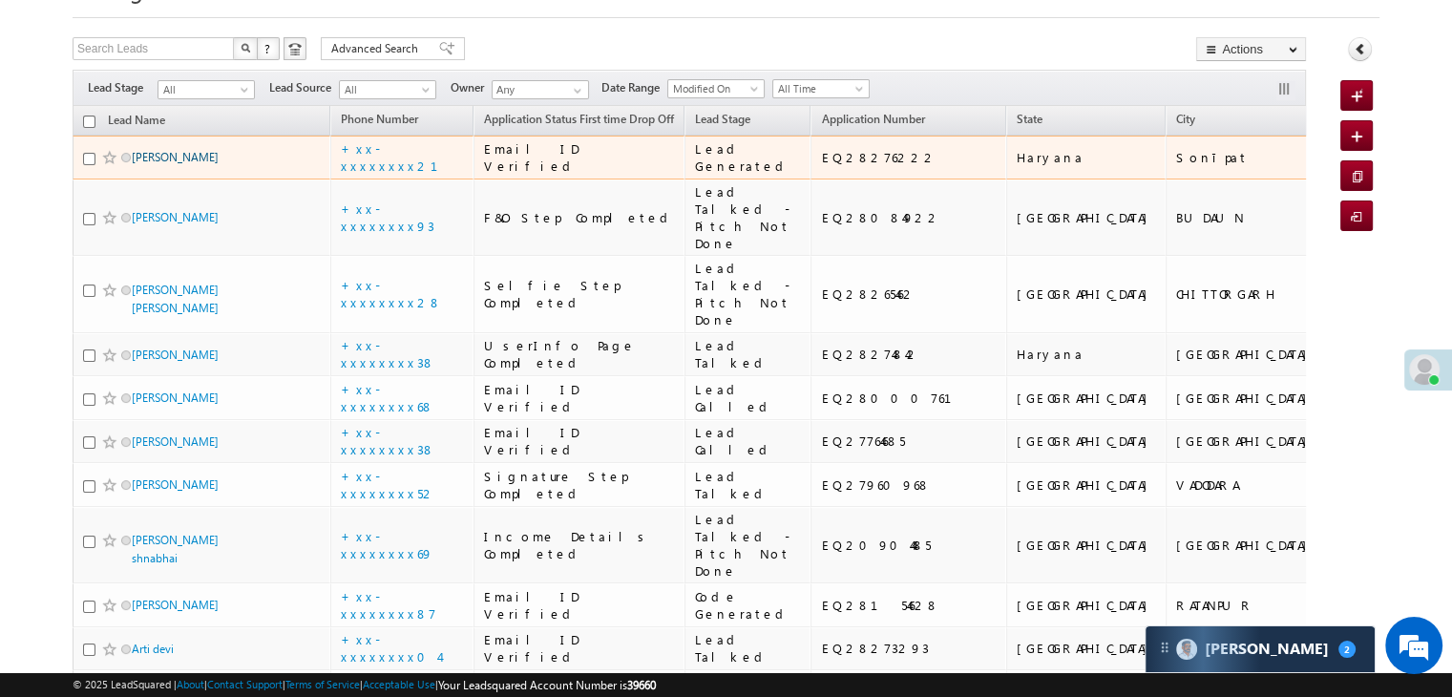
click at [153, 164] on link "[PERSON_NAME]" at bounding box center [175, 157] width 87 height 14
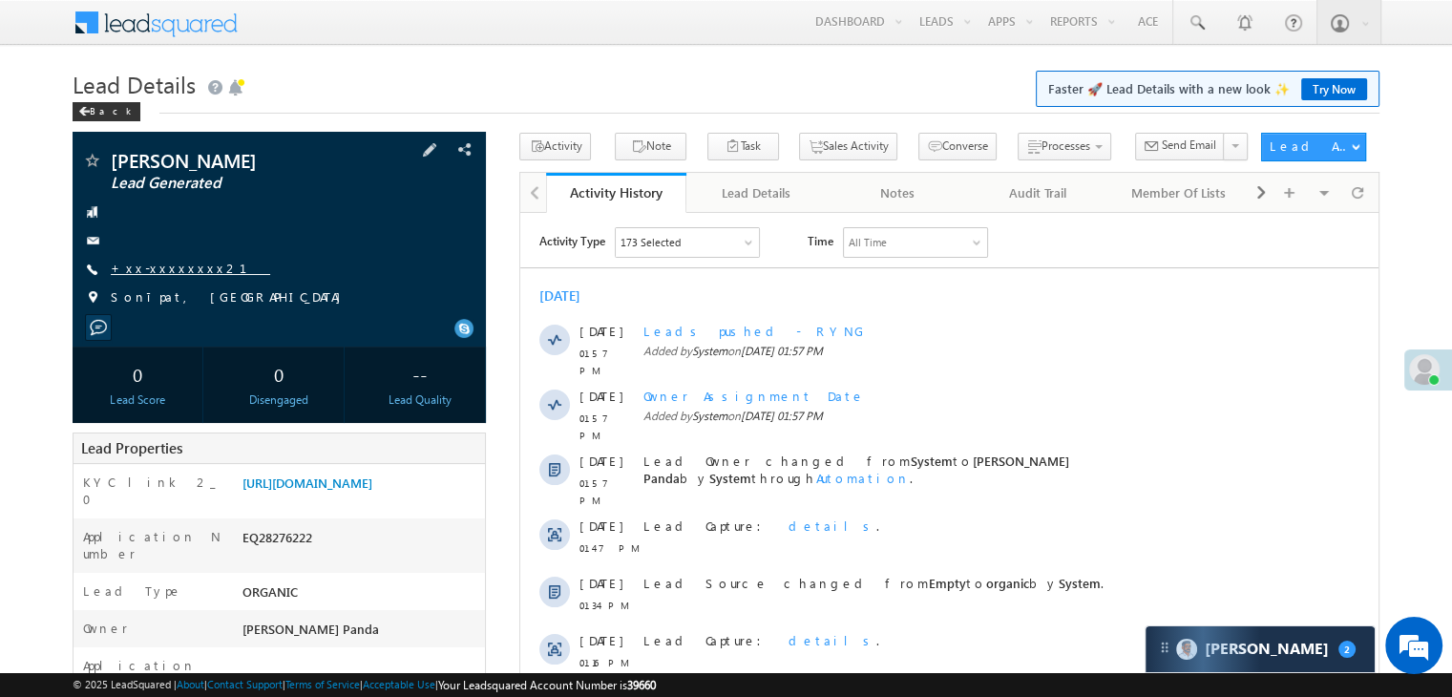
click at [177, 268] on link "+xx-xxxxxxxx21" at bounding box center [190, 268] width 159 height 16
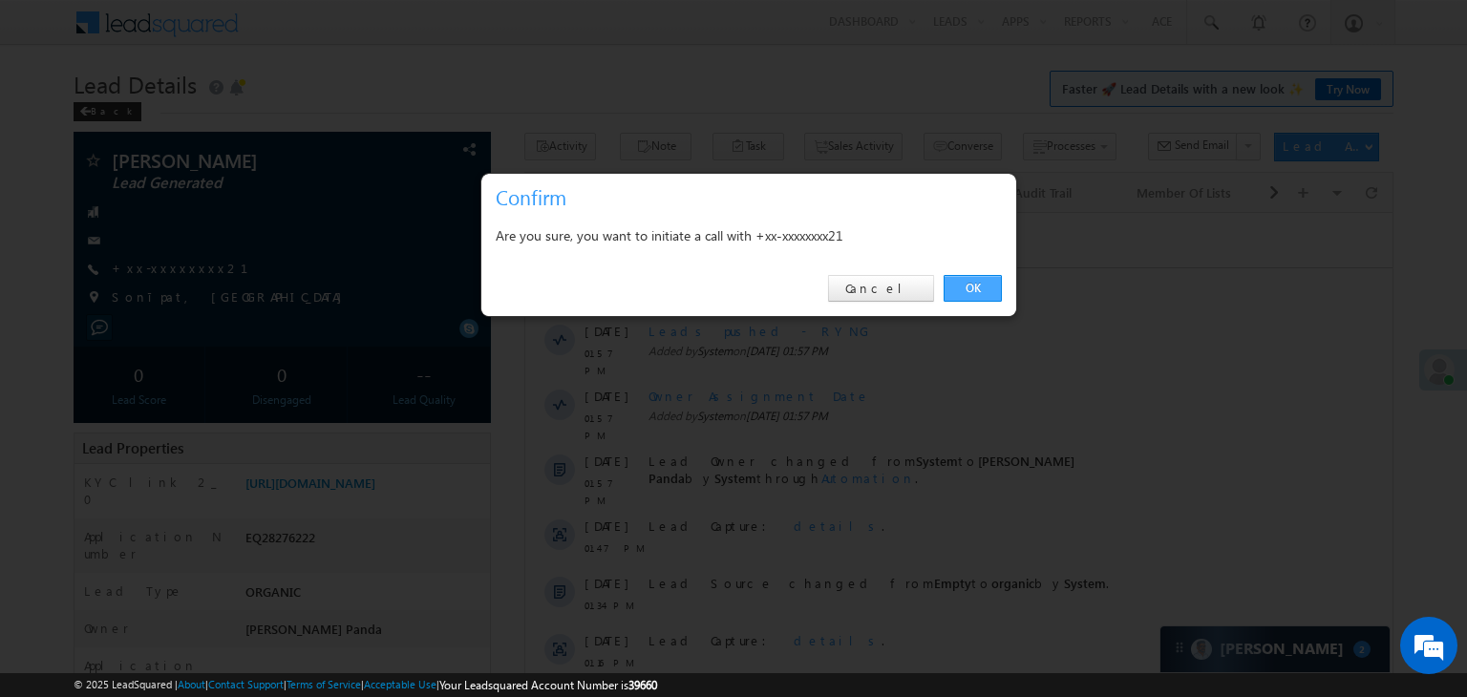
click at [972, 290] on link "OK" at bounding box center [972, 288] width 58 height 27
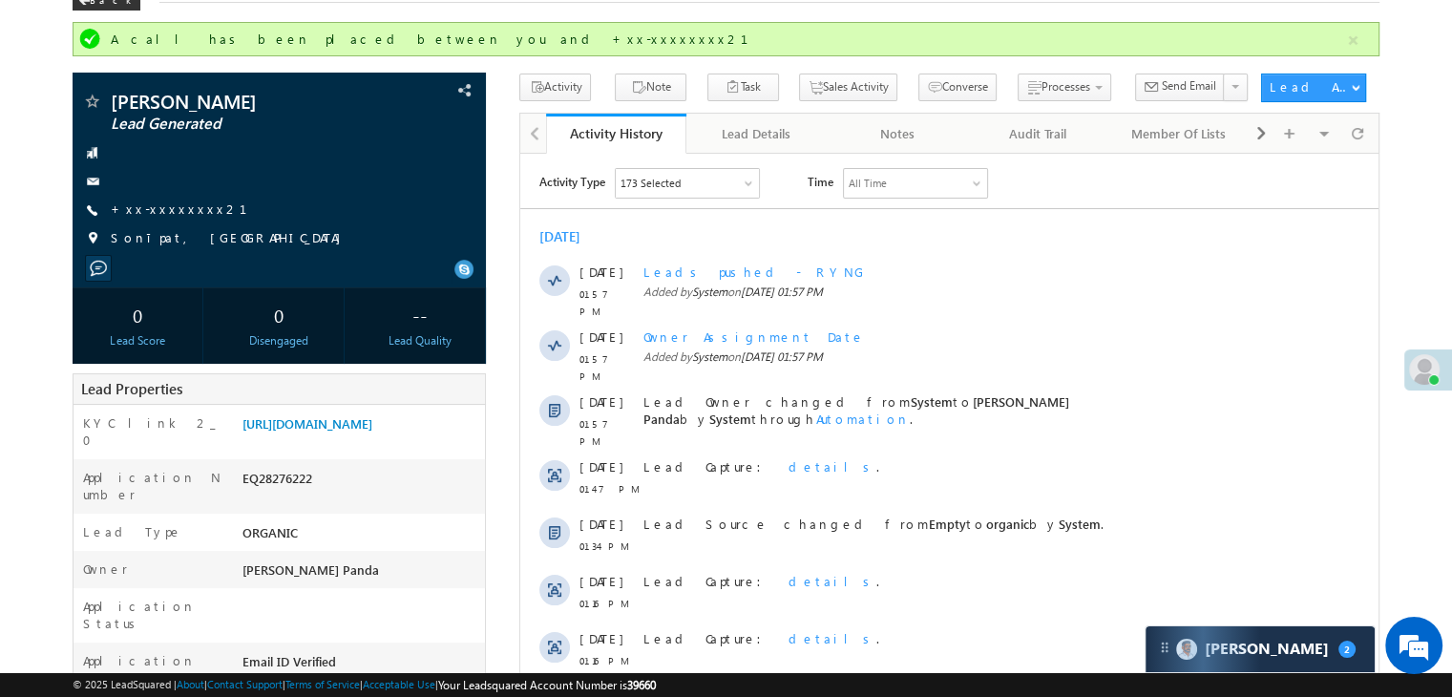
scroll to position [191, 0]
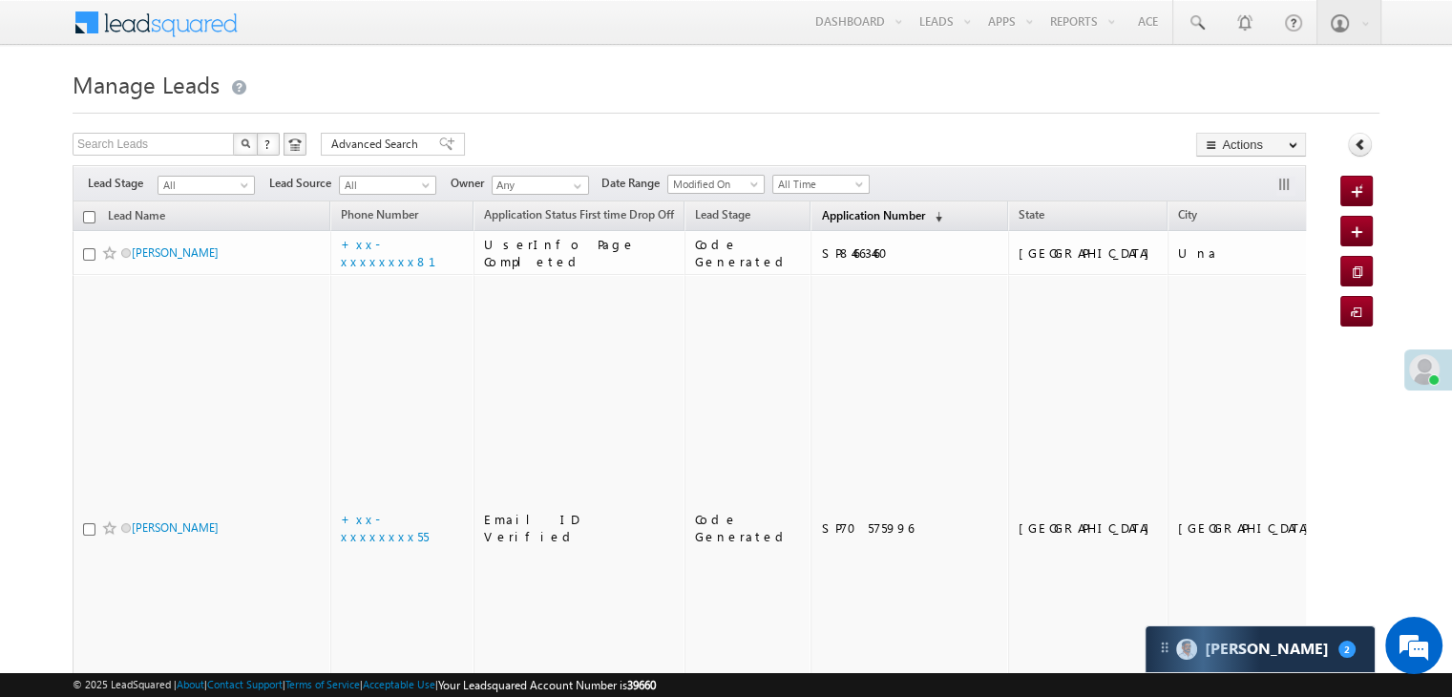
click at [856, 217] on span "Application Number" at bounding box center [872, 215] width 103 height 14
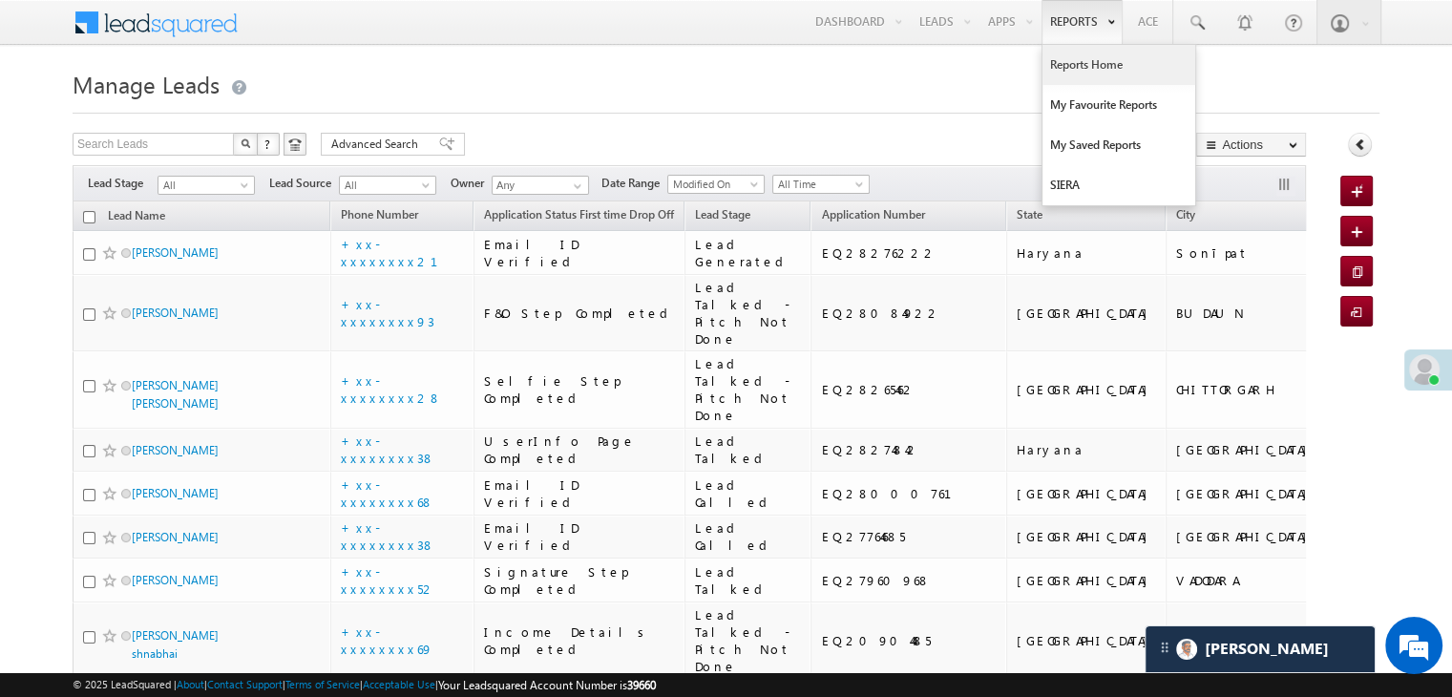
click at [1085, 58] on link "Reports Home" at bounding box center [1119, 65] width 153 height 40
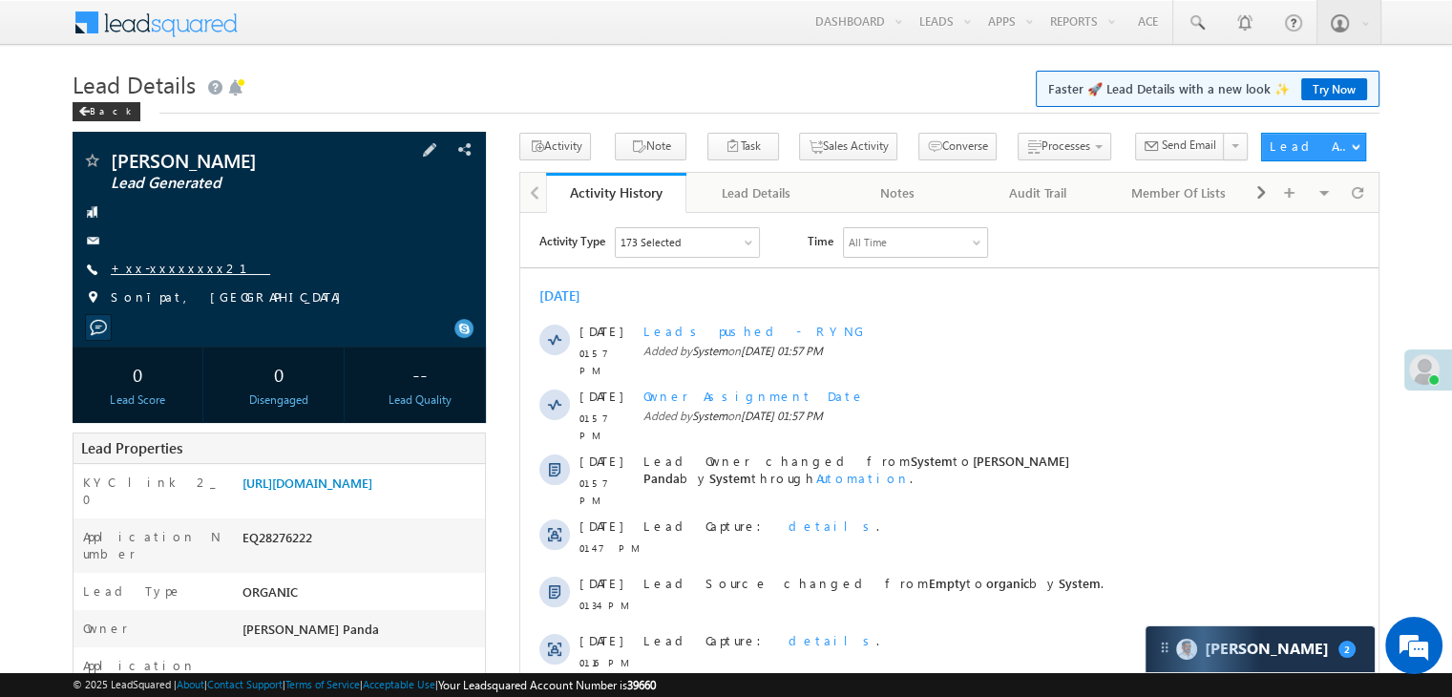
click at [147, 273] on link "+xx-xxxxxxxx21" at bounding box center [190, 268] width 159 height 16
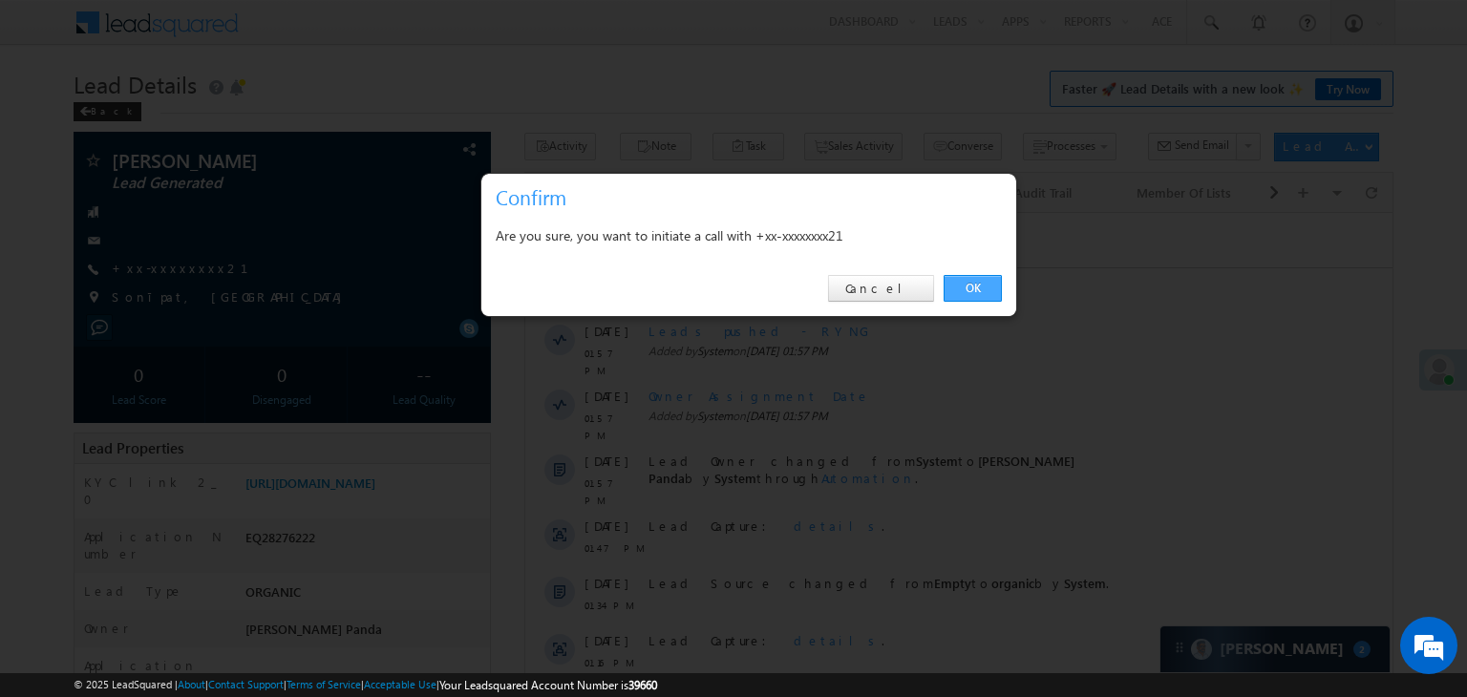
drag, startPoint x: 981, startPoint y: 283, endPoint x: 460, endPoint y: 70, distance: 562.3
click at [981, 283] on link "OK" at bounding box center [972, 288] width 58 height 27
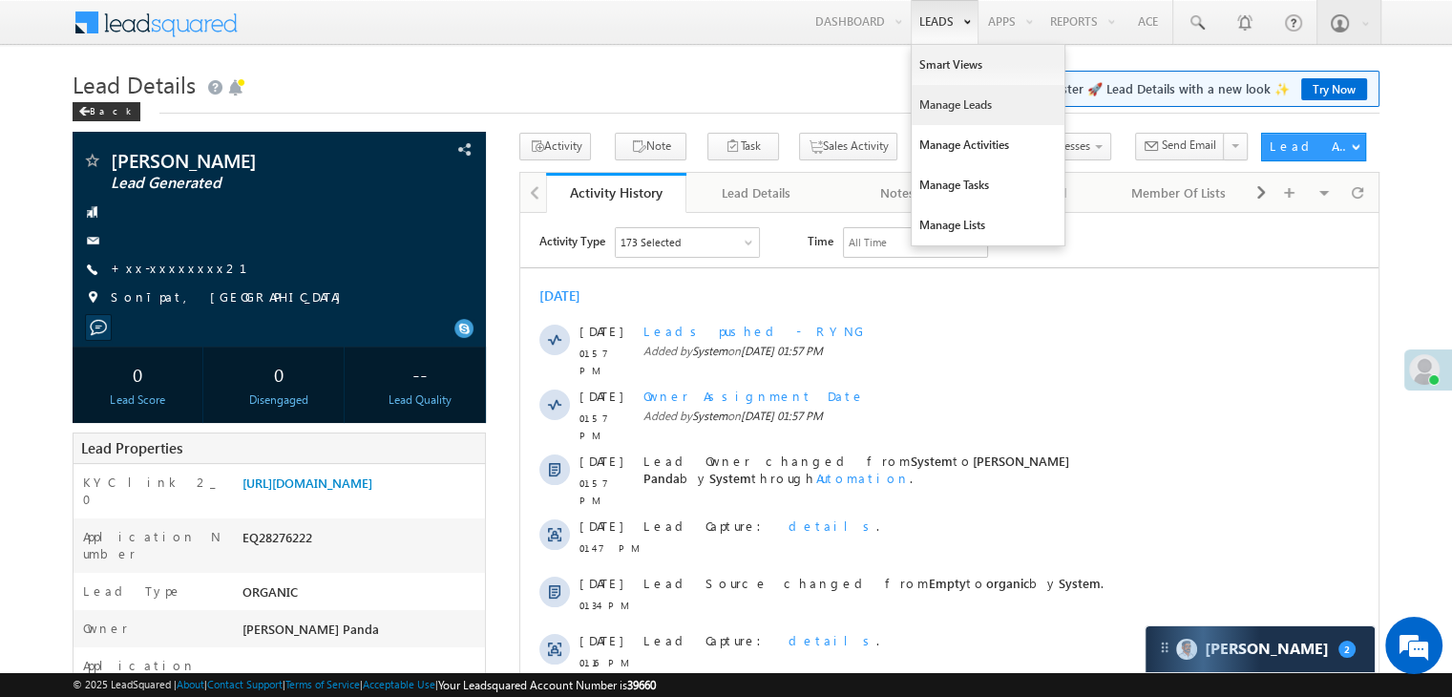
click at [941, 100] on link "Manage Leads" at bounding box center [988, 105] width 153 height 40
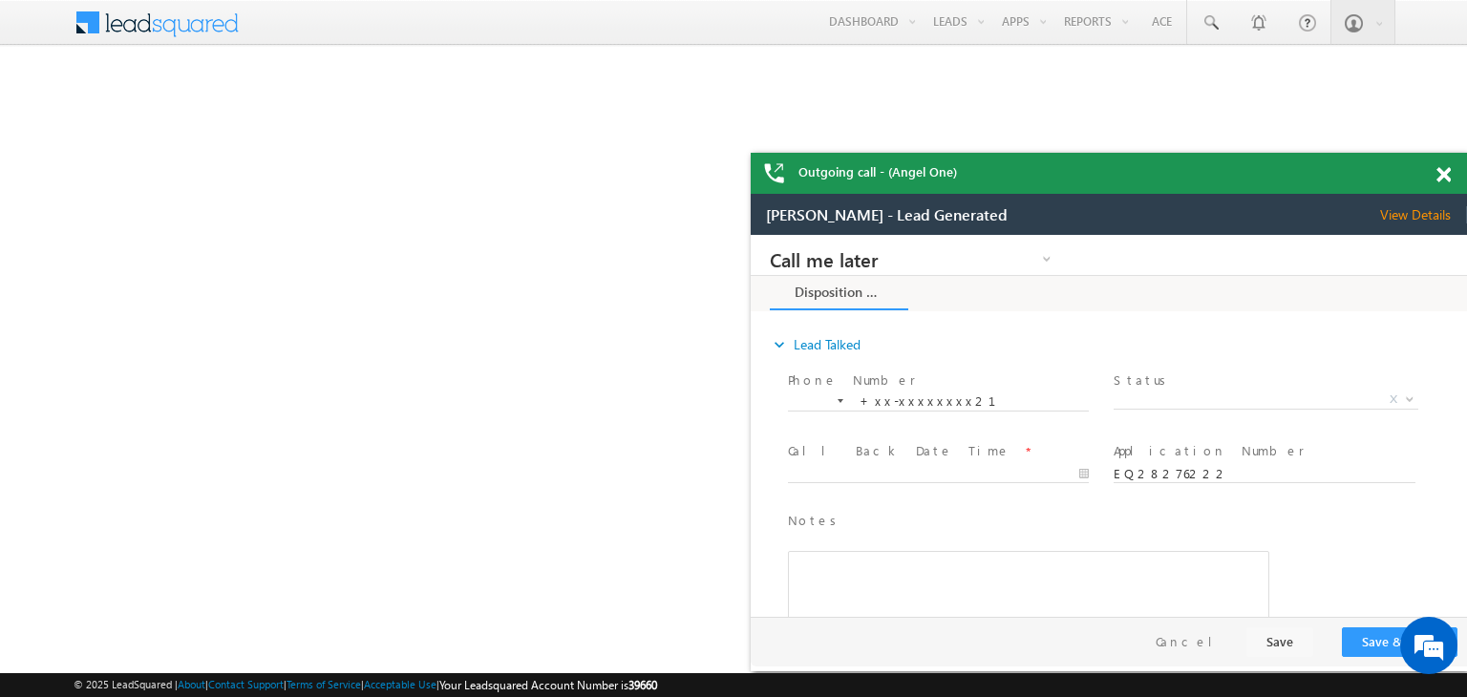
click at [1448, 172] on span at bounding box center [1443, 175] width 14 height 16
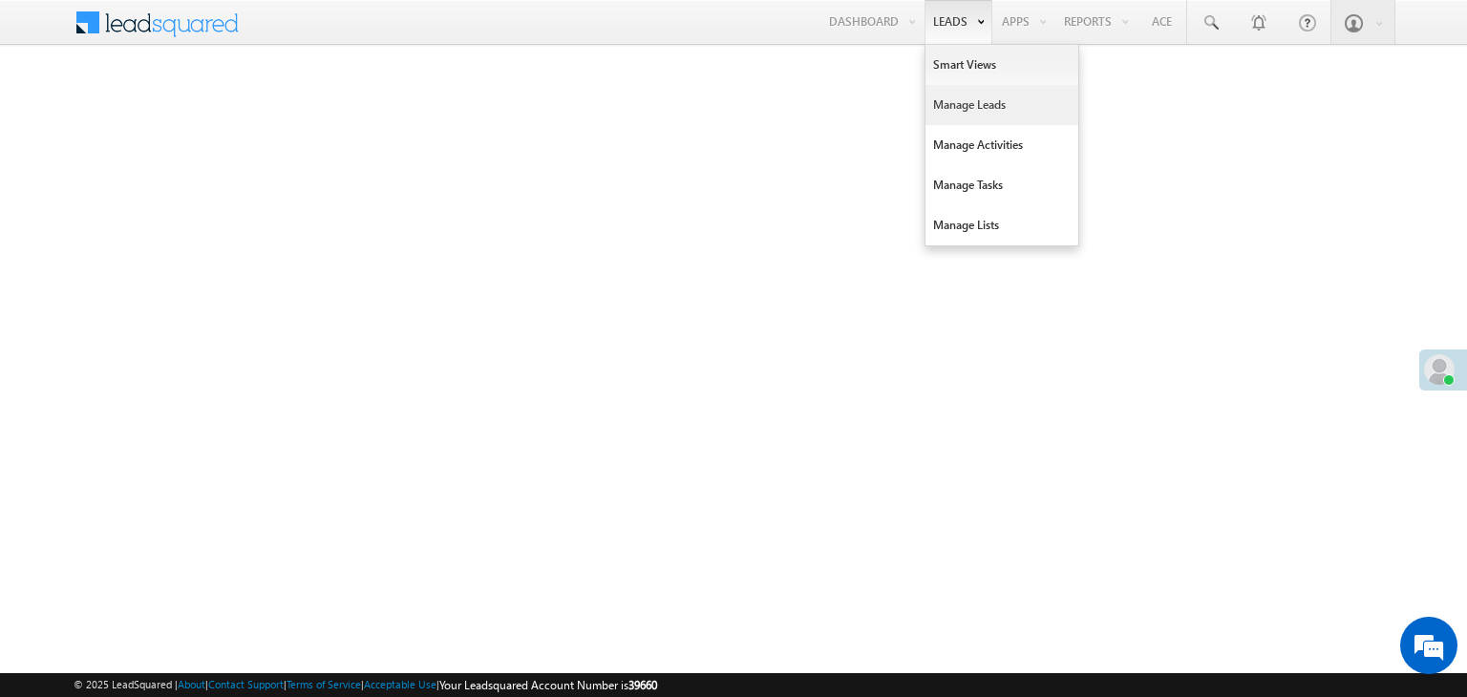
click at [944, 101] on link "Manage Leads" at bounding box center [1001, 105] width 153 height 40
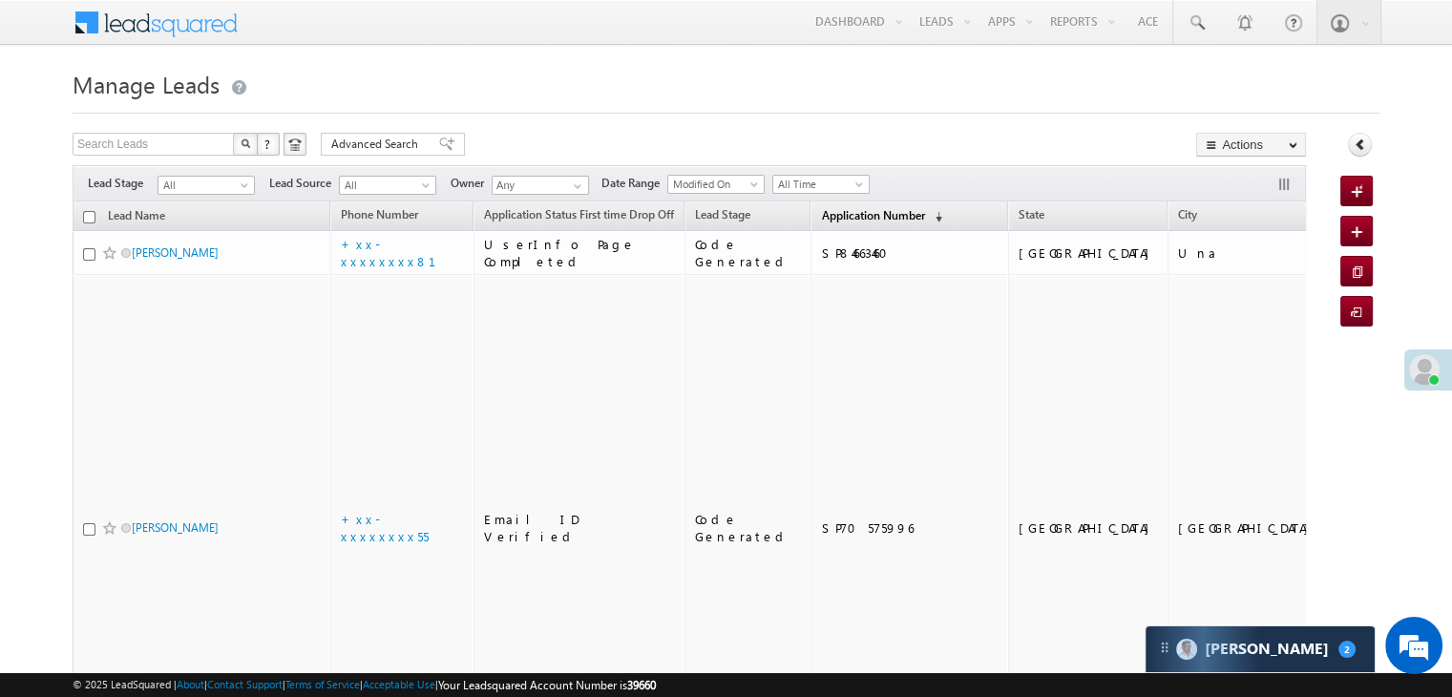
click at [844, 218] on span "Application Number" at bounding box center [872, 215] width 103 height 14
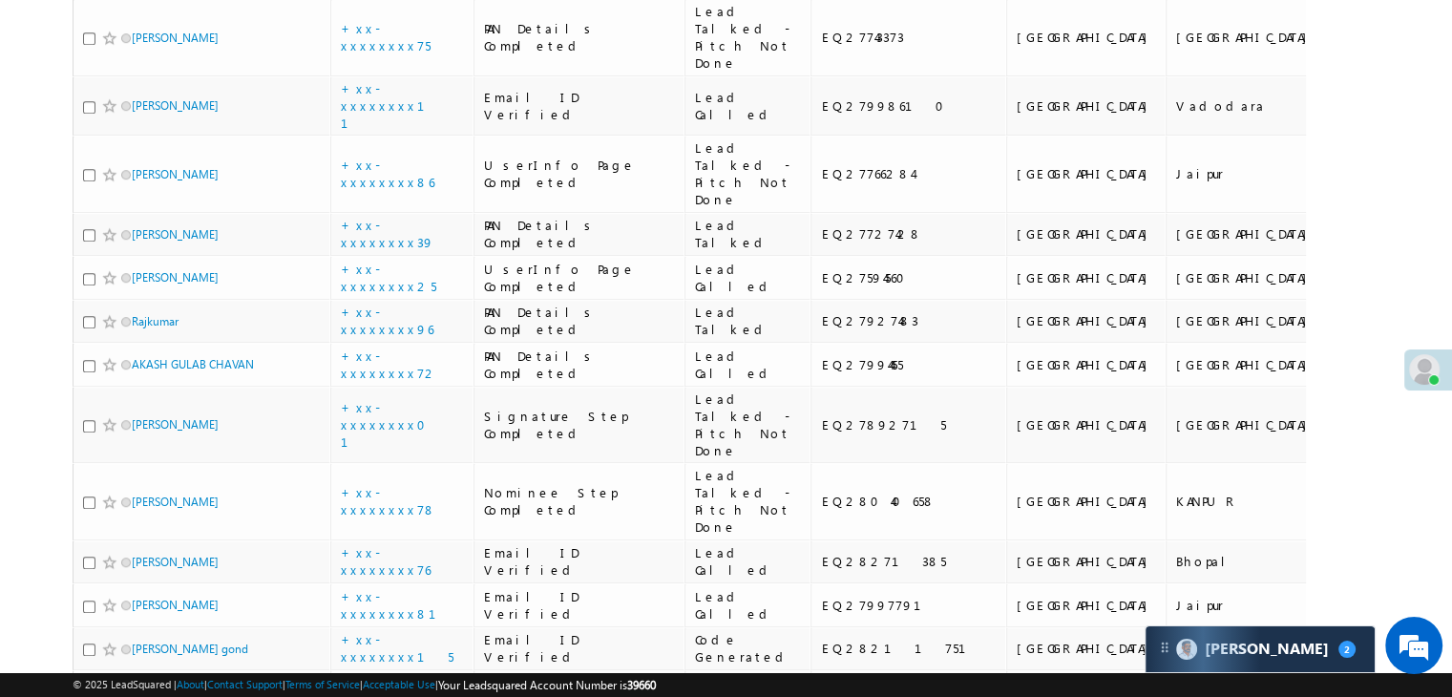
scroll to position [1241, 0]
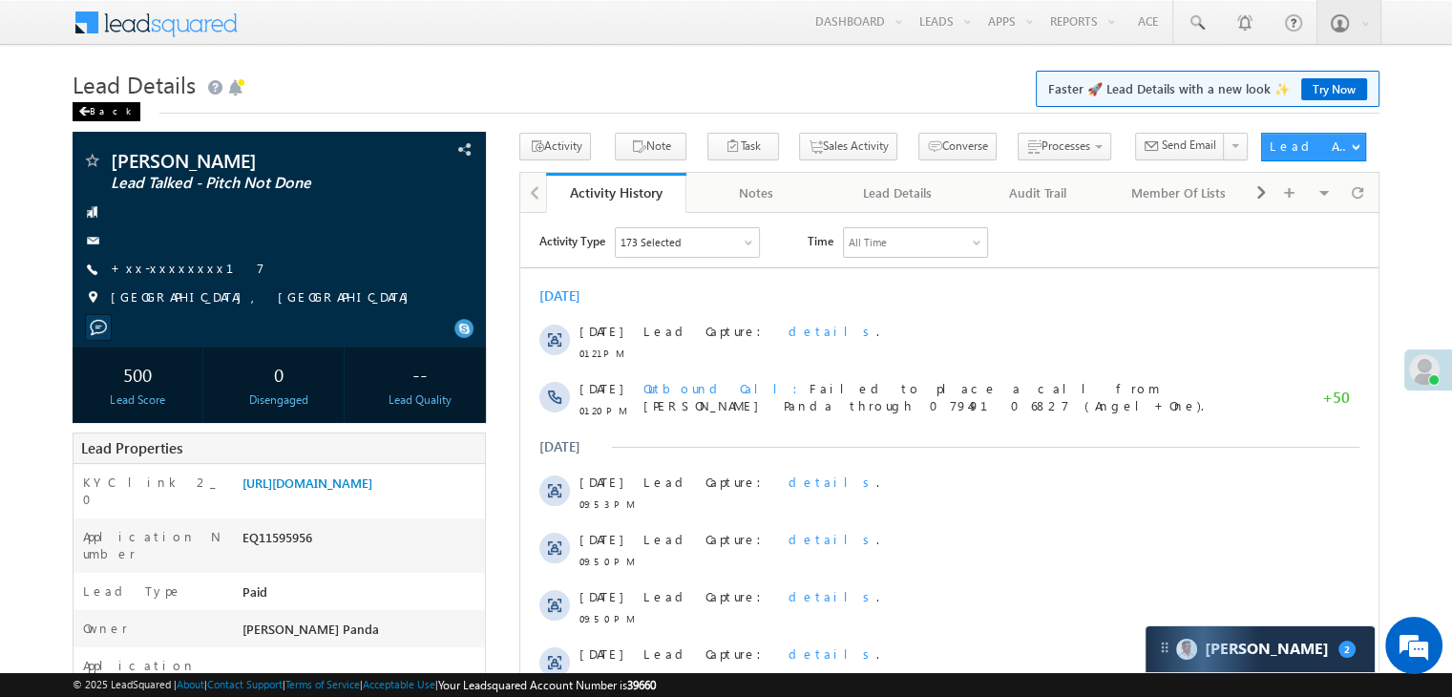
click at [85, 111] on span at bounding box center [83, 112] width 11 height 10
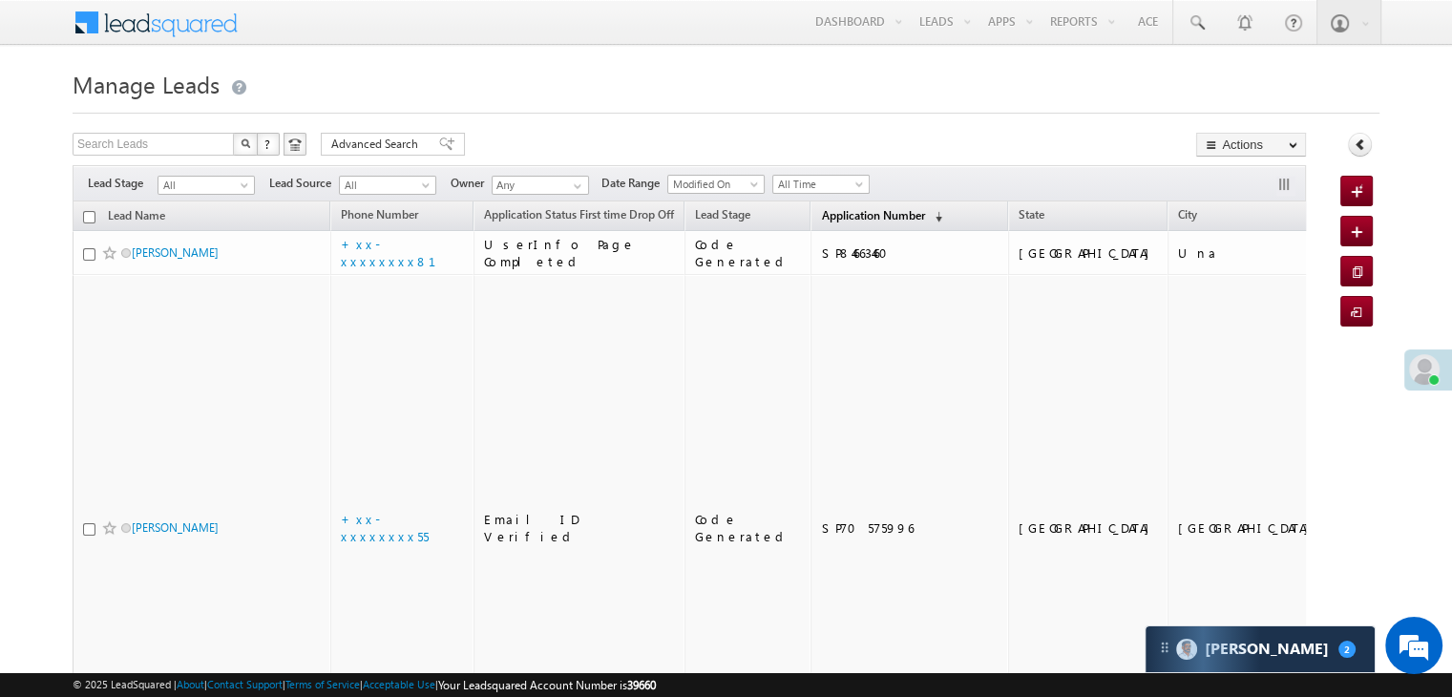
click at [863, 214] on span "Application Number" at bounding box center [872, 215] width 103 height 14
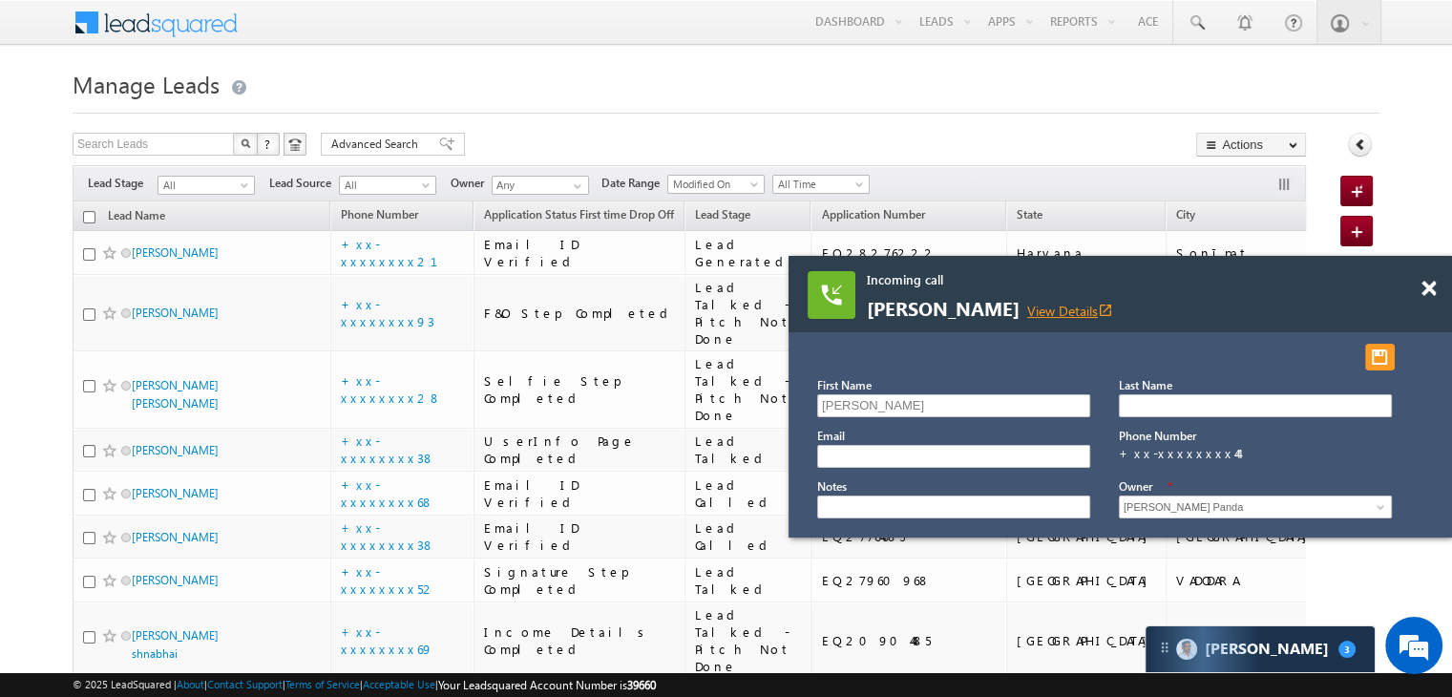
click at [1070, 306] on link "View Details open_in_new" at bounding box center [1070, 311] width 86 height 18
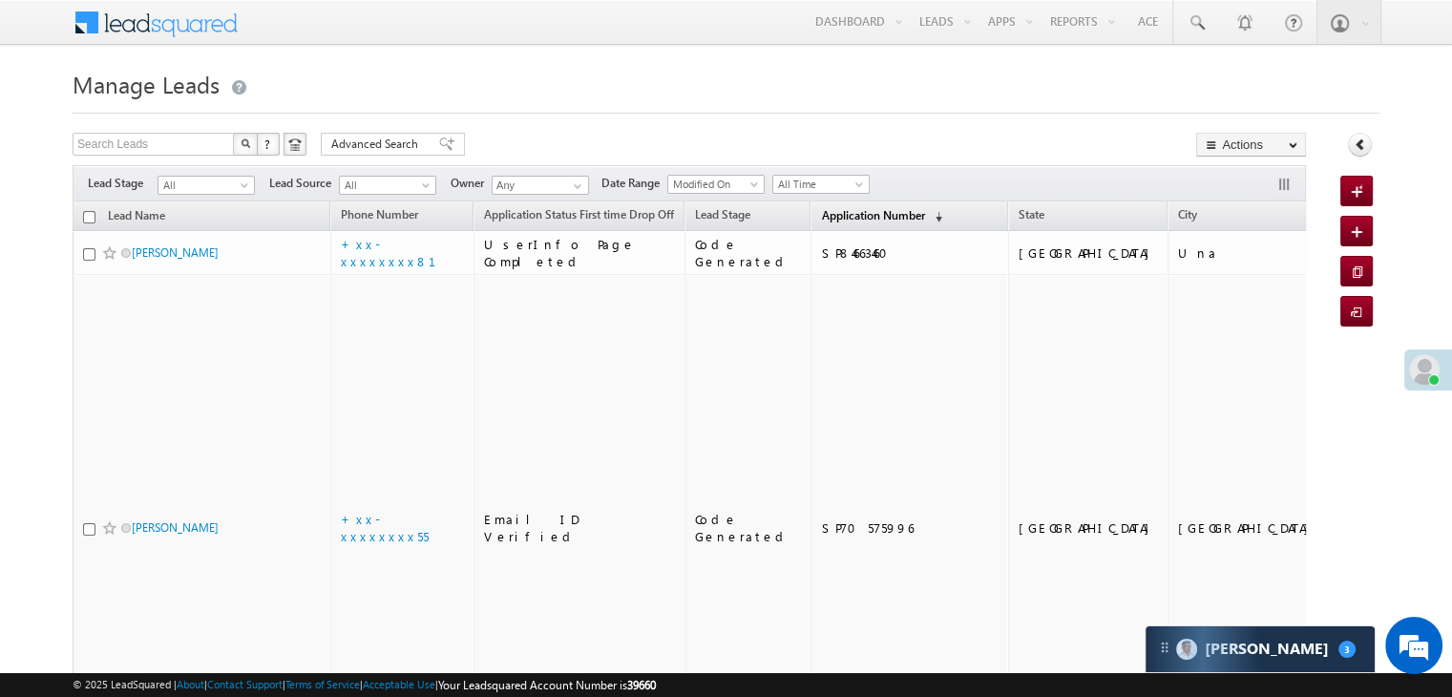
click at [821, 215] on span "Application Number" at bounding box center [872, 215] width 103 height 14
click at [821, 219] on span "Application Number" at bounding box center [872, 215] width 103 height 14
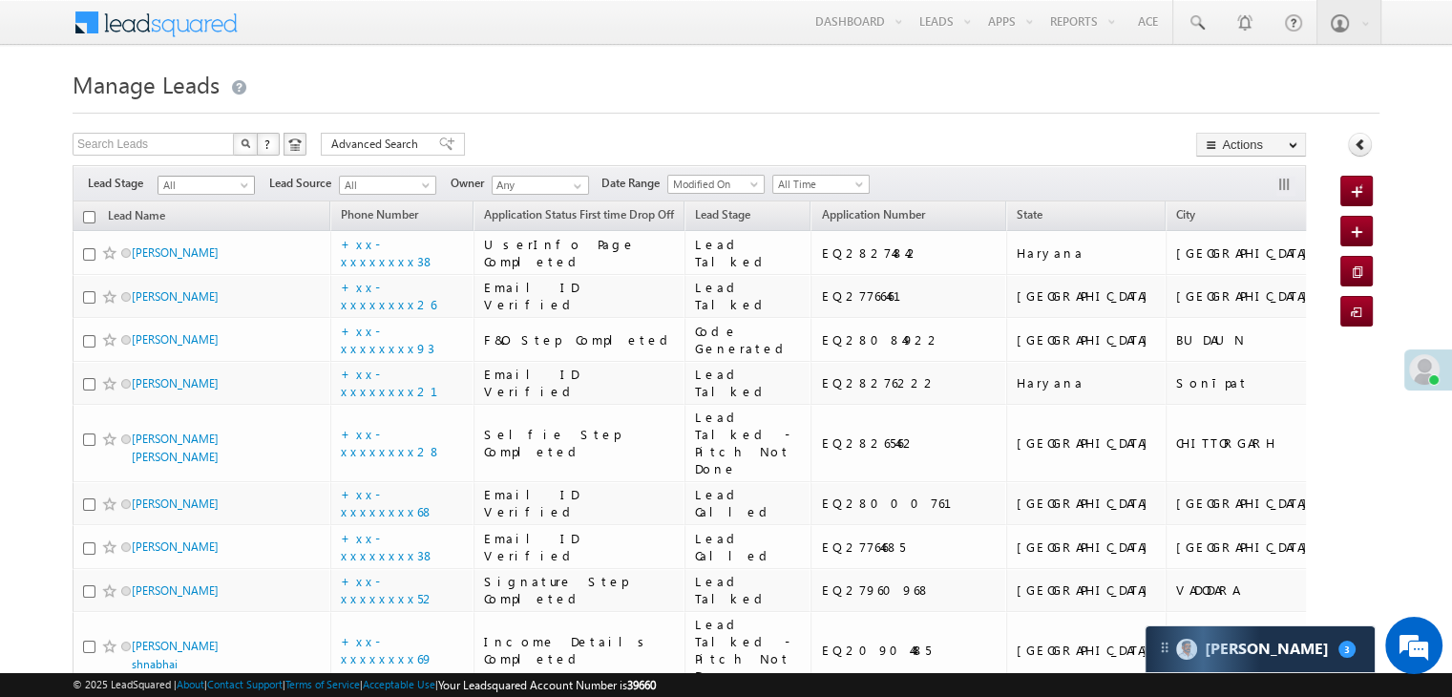
click at [241, 192] on span at bounding box center [246, 188] width 15 height 15
click at [221, 230] on link "Lead Generated" at bounding box center [207, 225] width 96 height 17
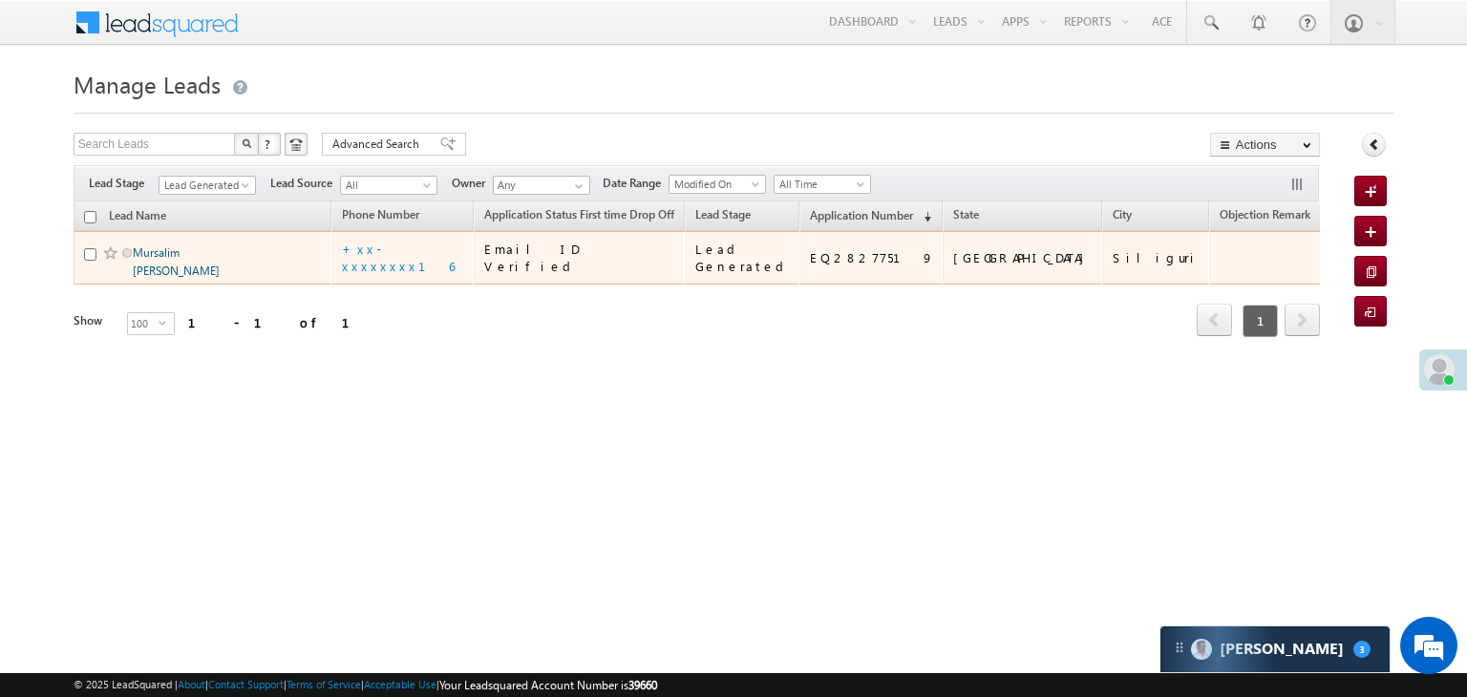
click at [169, 278] on link "Mursalim [PERSON_NAME]" at bounding box center [176, 261] width 87 height 32
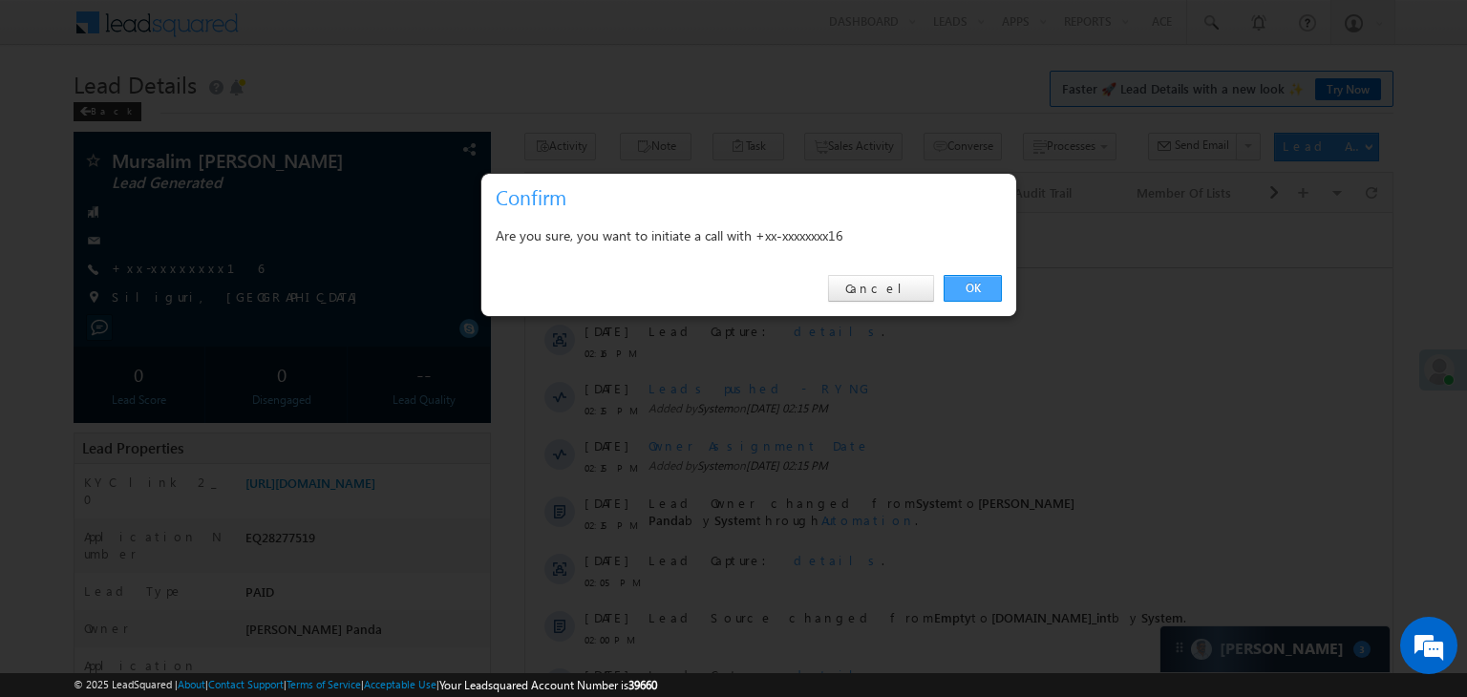
click at [966, 287] on link "OK" at bounding box center [972, 288] width 58 height 27
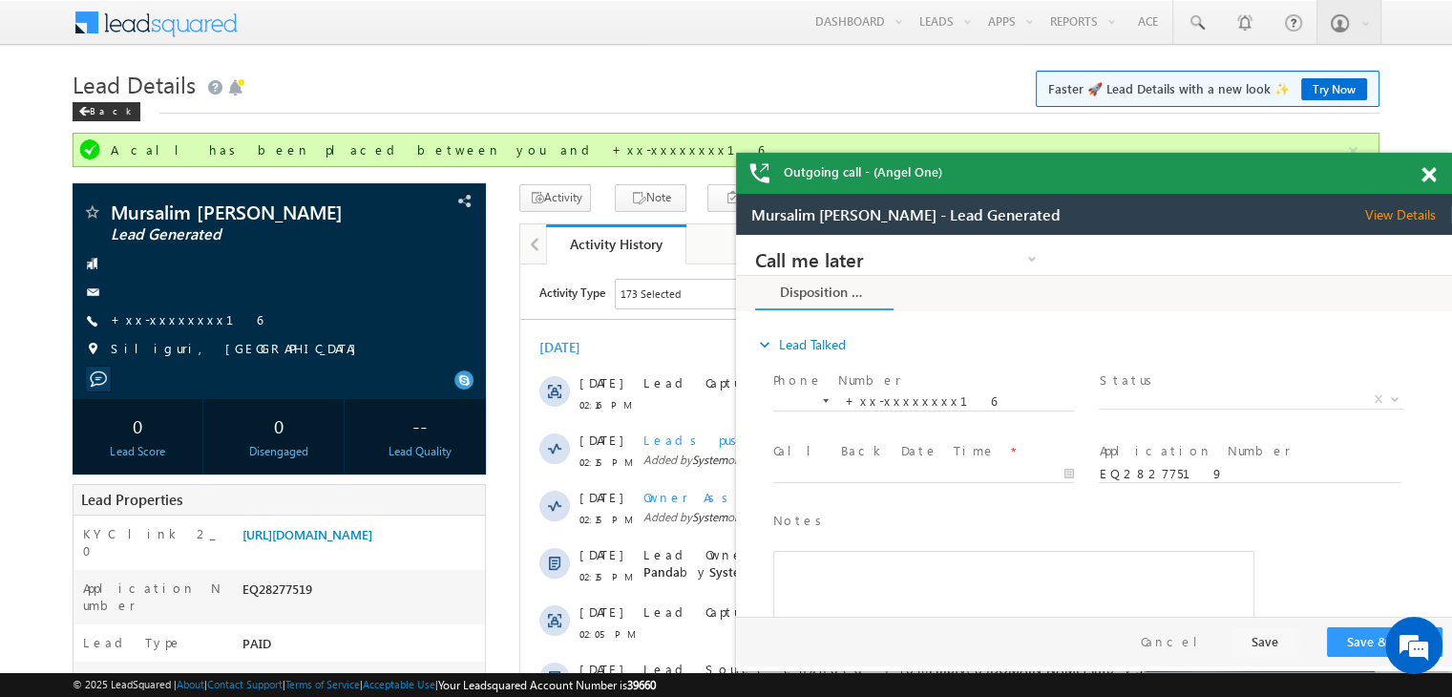
click at [1430, 180] on span at bounding box center [1429, 175] width 14 height 16
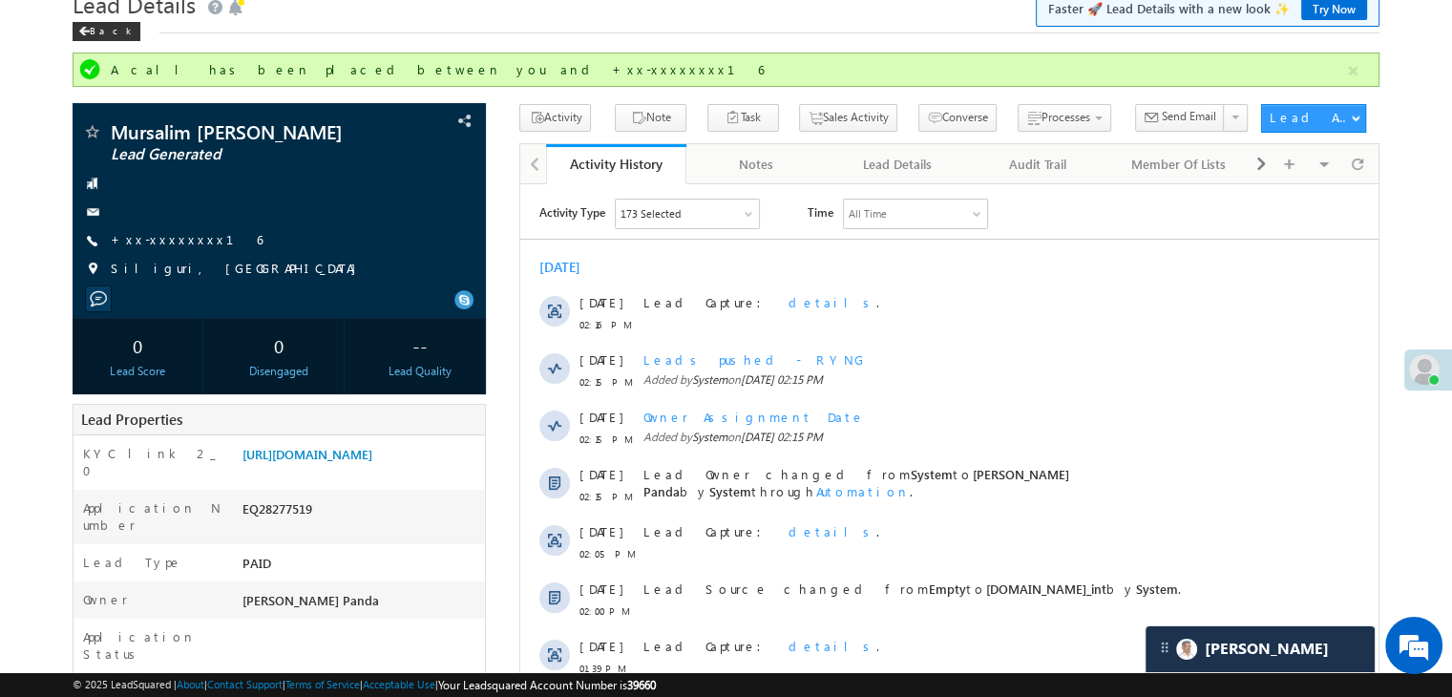
scroll to position [191, 0]
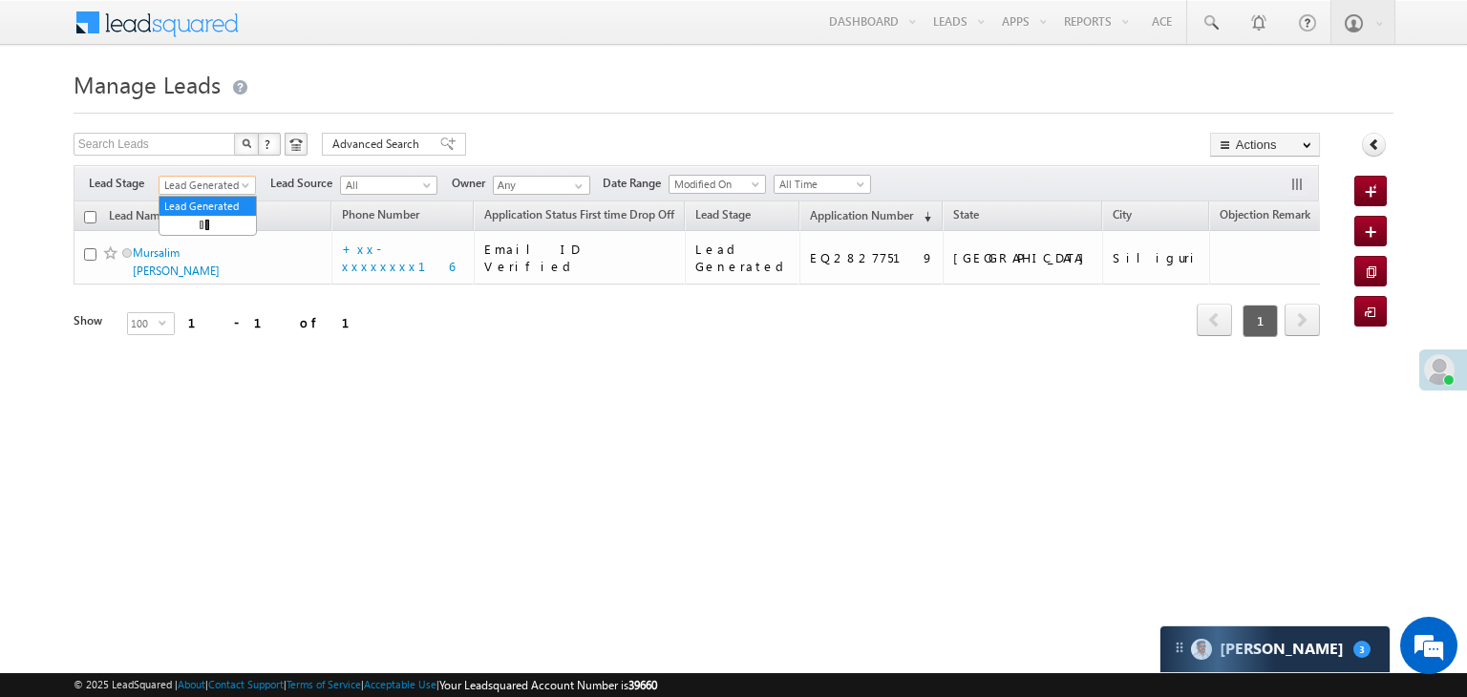
click at [243, 184] on span at bounding box center [247, 188] width 15 height 15
click at [192, 203] on link "All" at bounding box center [207, 206] width 96 height 17
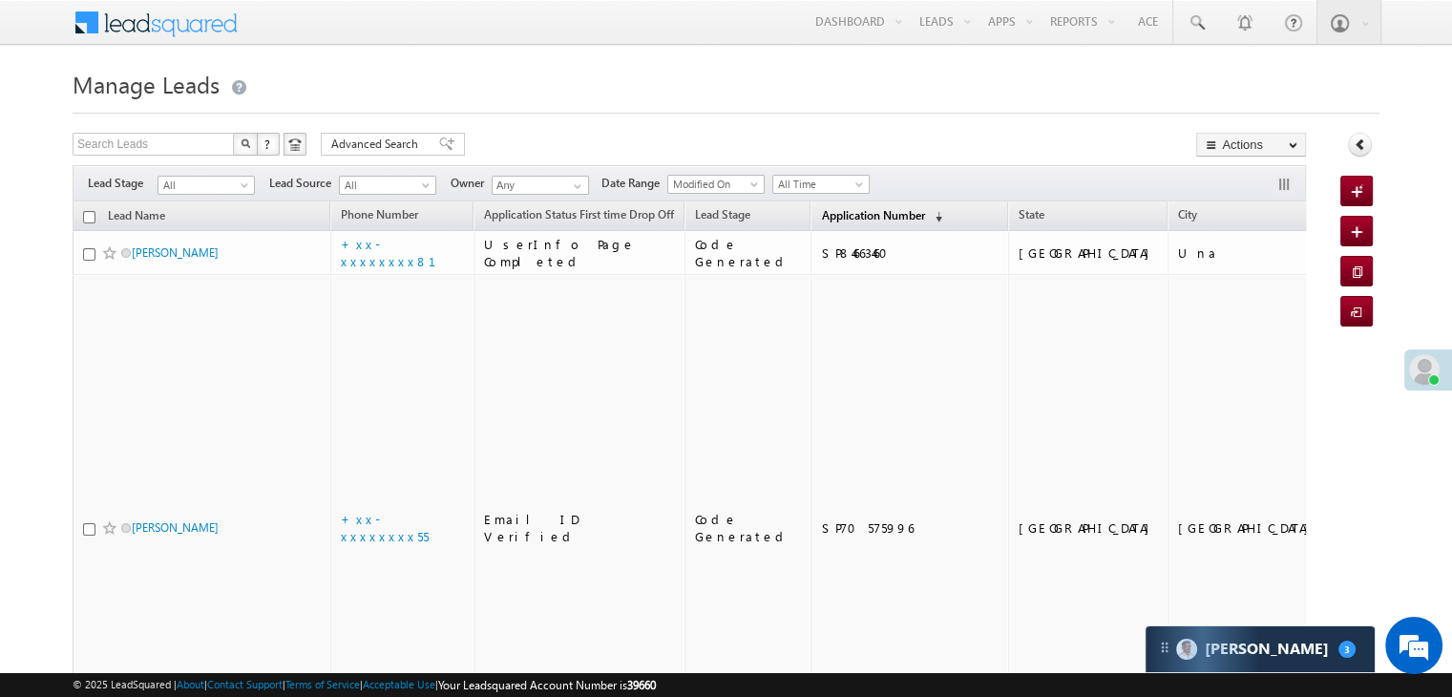
click at [836, 214] on span "Application Number" at bounding box center [872, 215] width 103 height 14
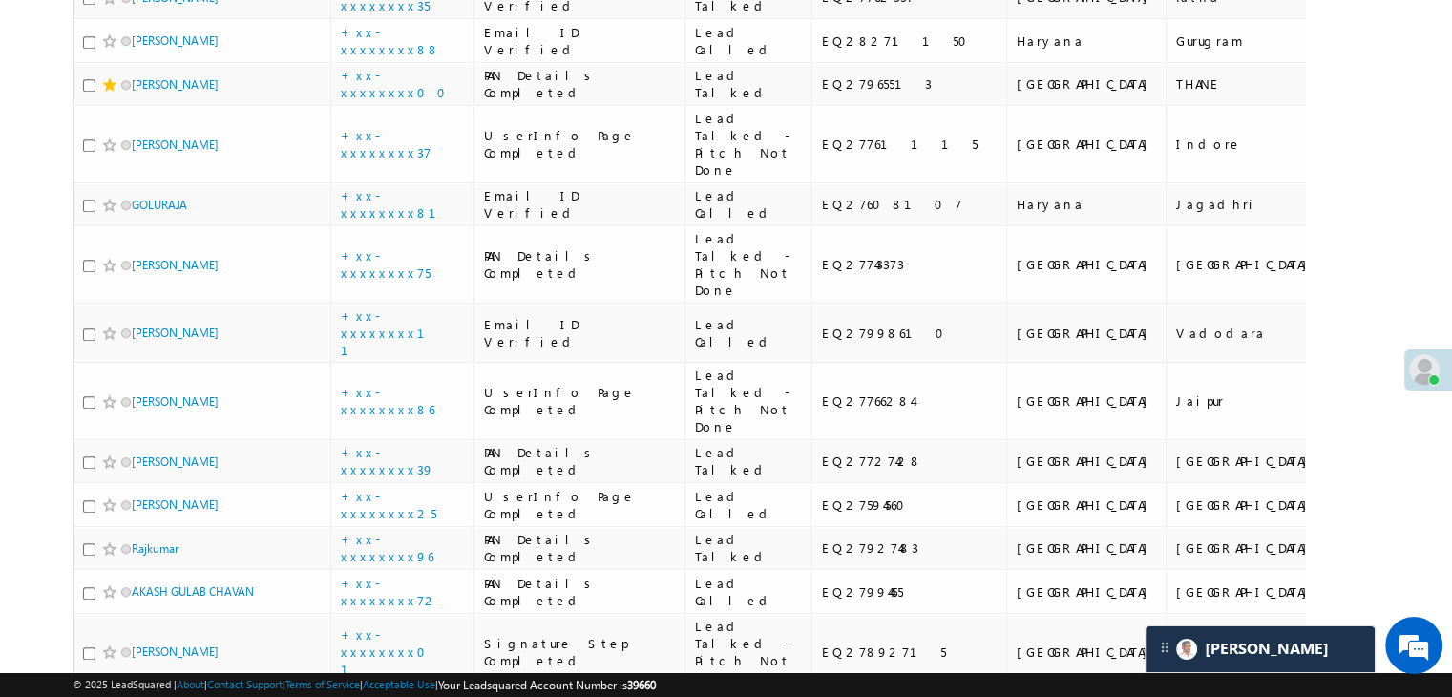
scroll to position [1050, 0]
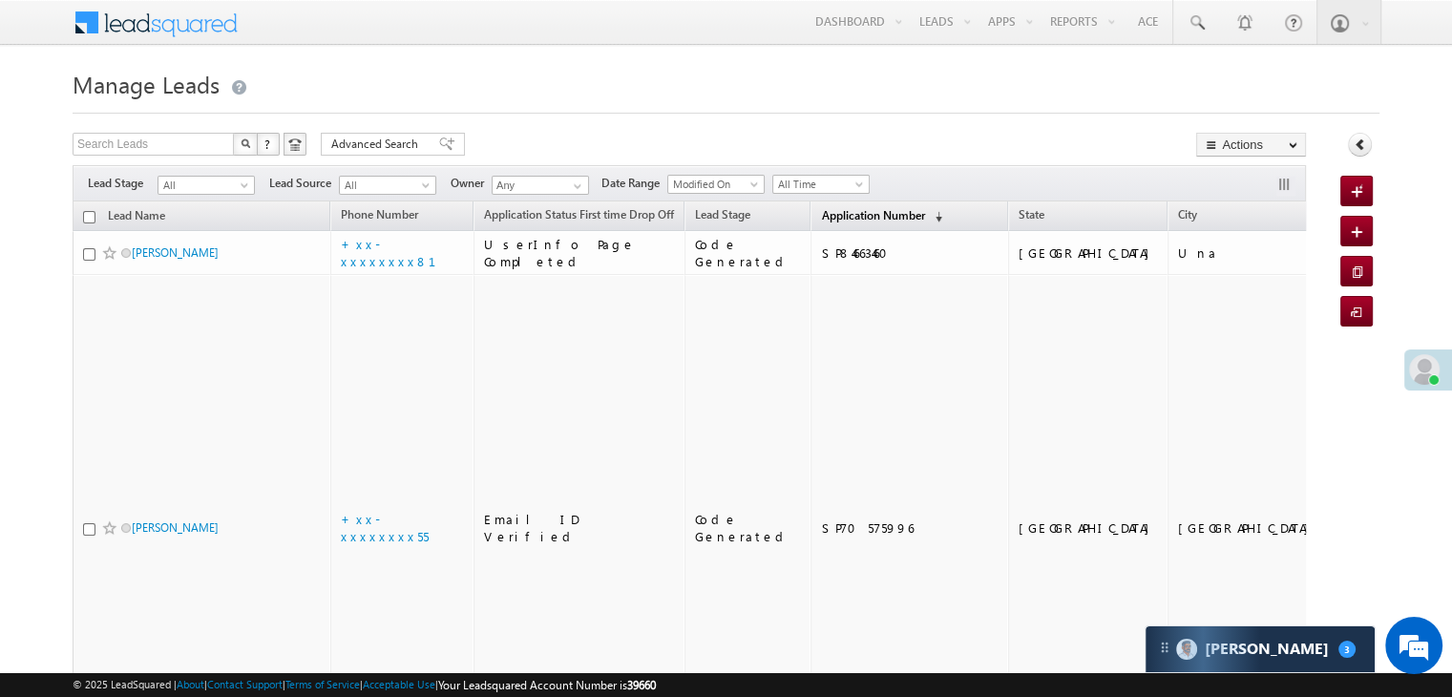
click at [821, 217] on span "Application Number" at bounding box center [872, 215] width 103 height 14
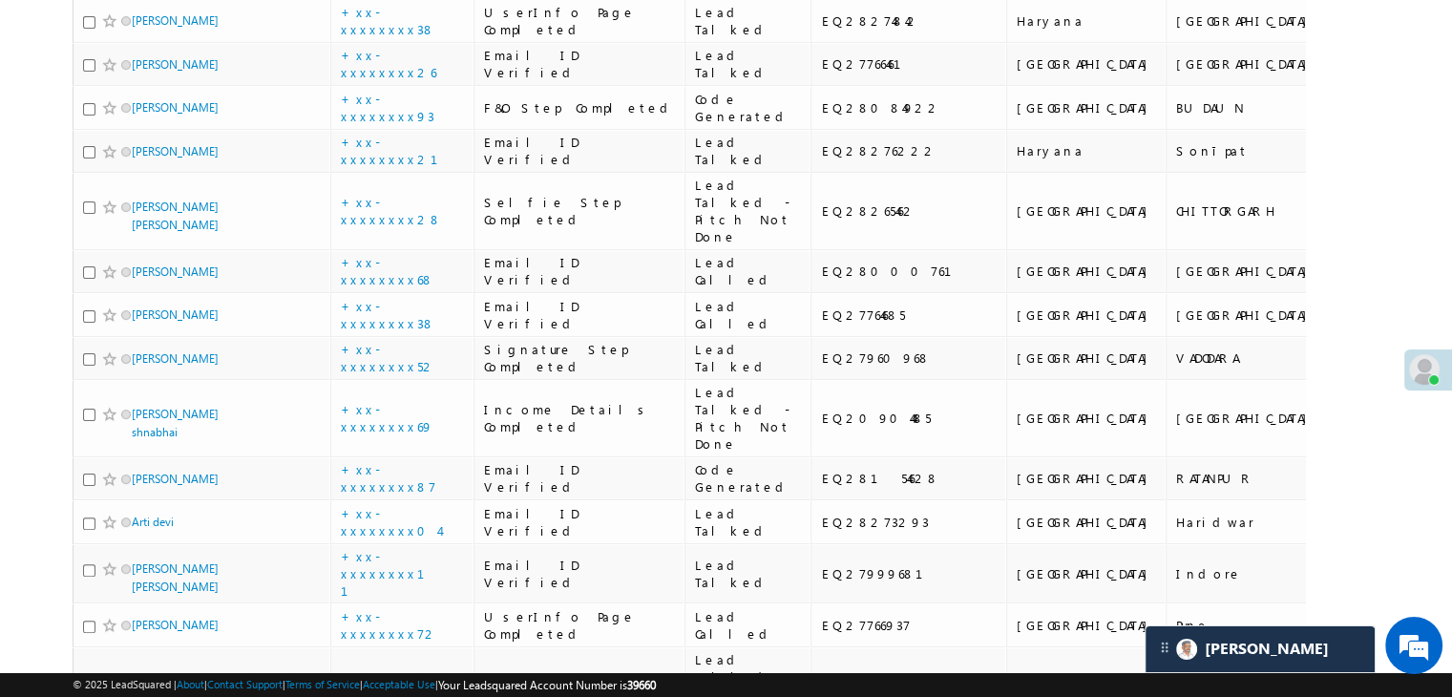
scroll to position [573, 0]
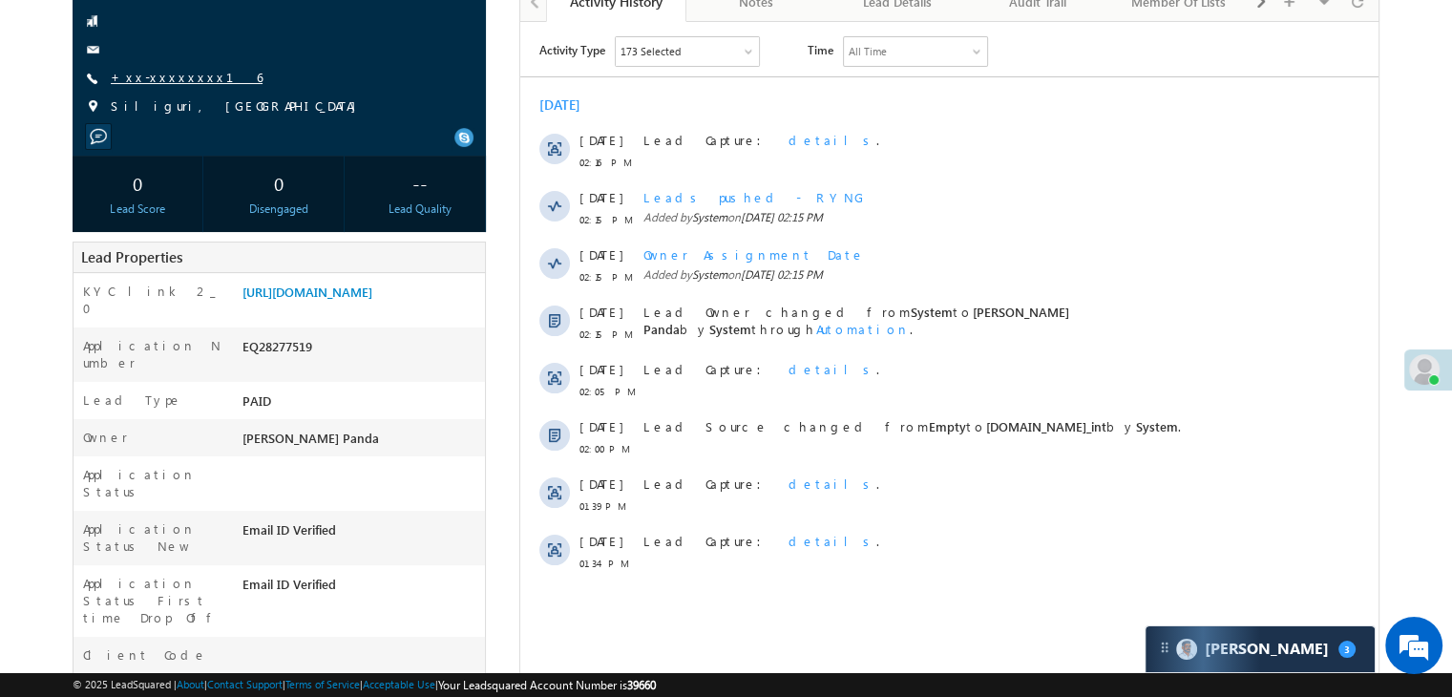
click at [142, 82] on link "+xx-xxxxxxxx16" at bounding box center [187, 77] width 152 height 16
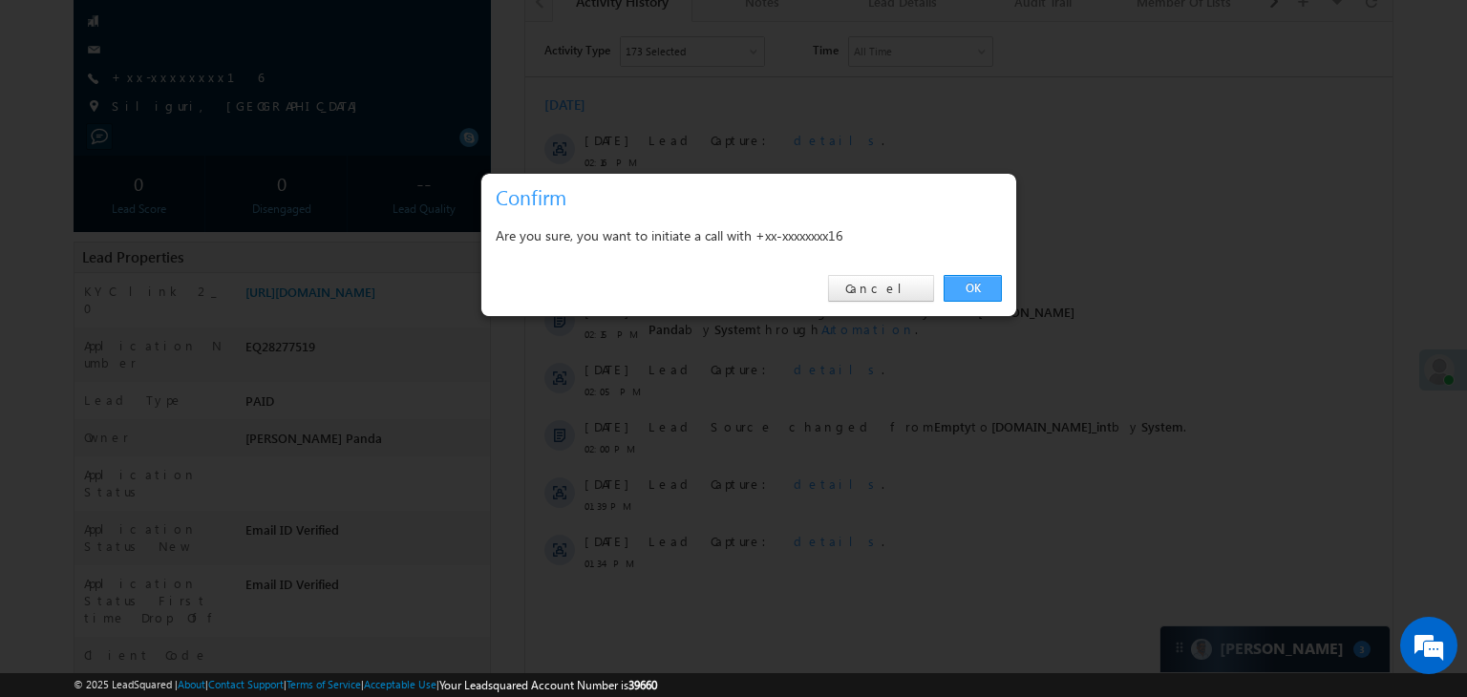
click at [961, 286] on link "OK" at bounding box center [972, 288] width 58 height 27
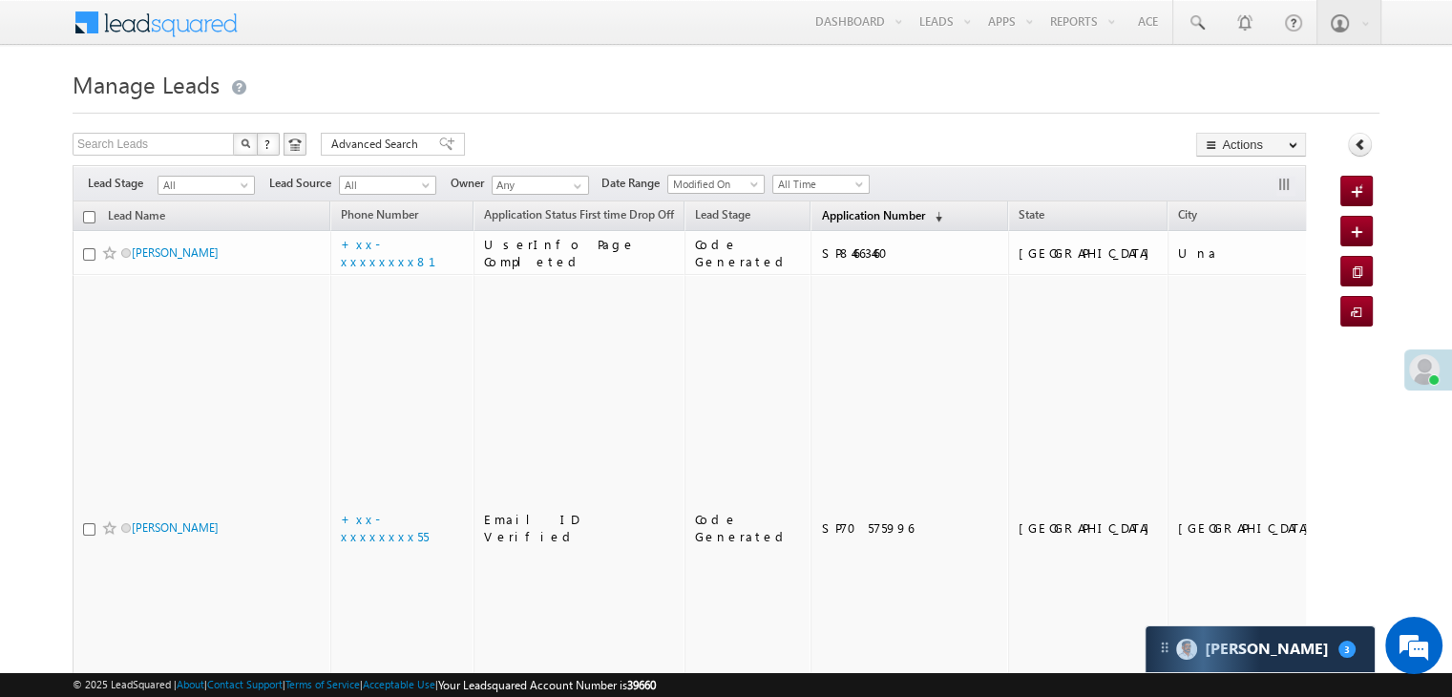
click at [825, 218] on span "Application Number" at bounding box center [872, 215] width 103 height 14
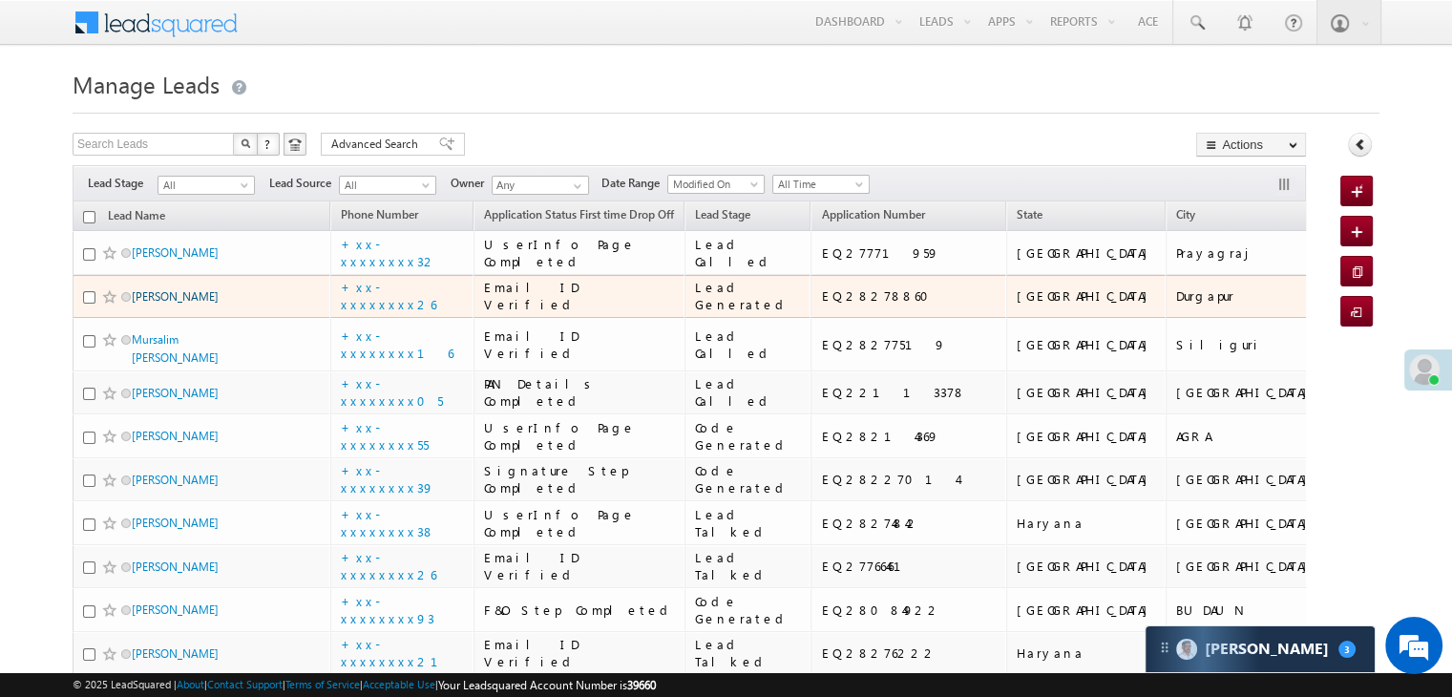
click at [162, 304] on link "[PERSON_NAME]" at bounding box center [175, 296] width 87 height 14
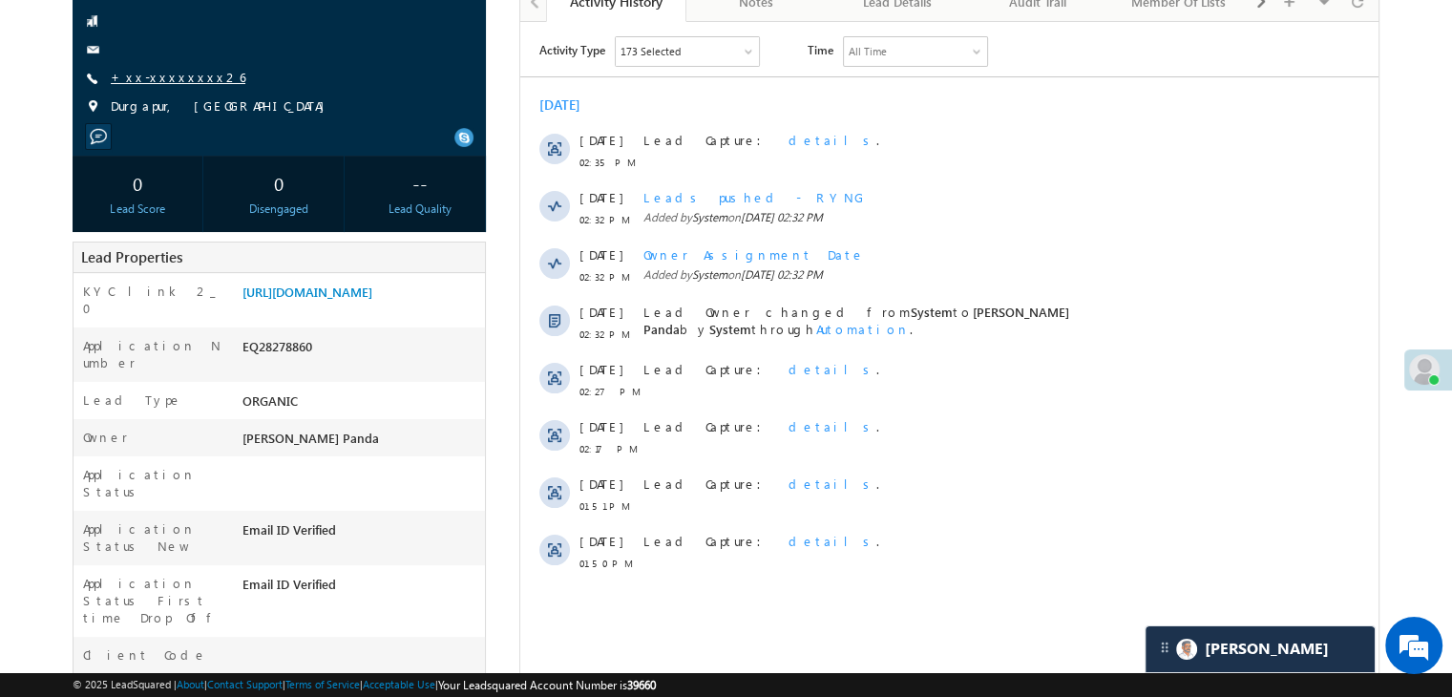
click at [156, 80] on link "+xx-xxxxxxxx26" at bounding box center [178, 77] width 135 height 16
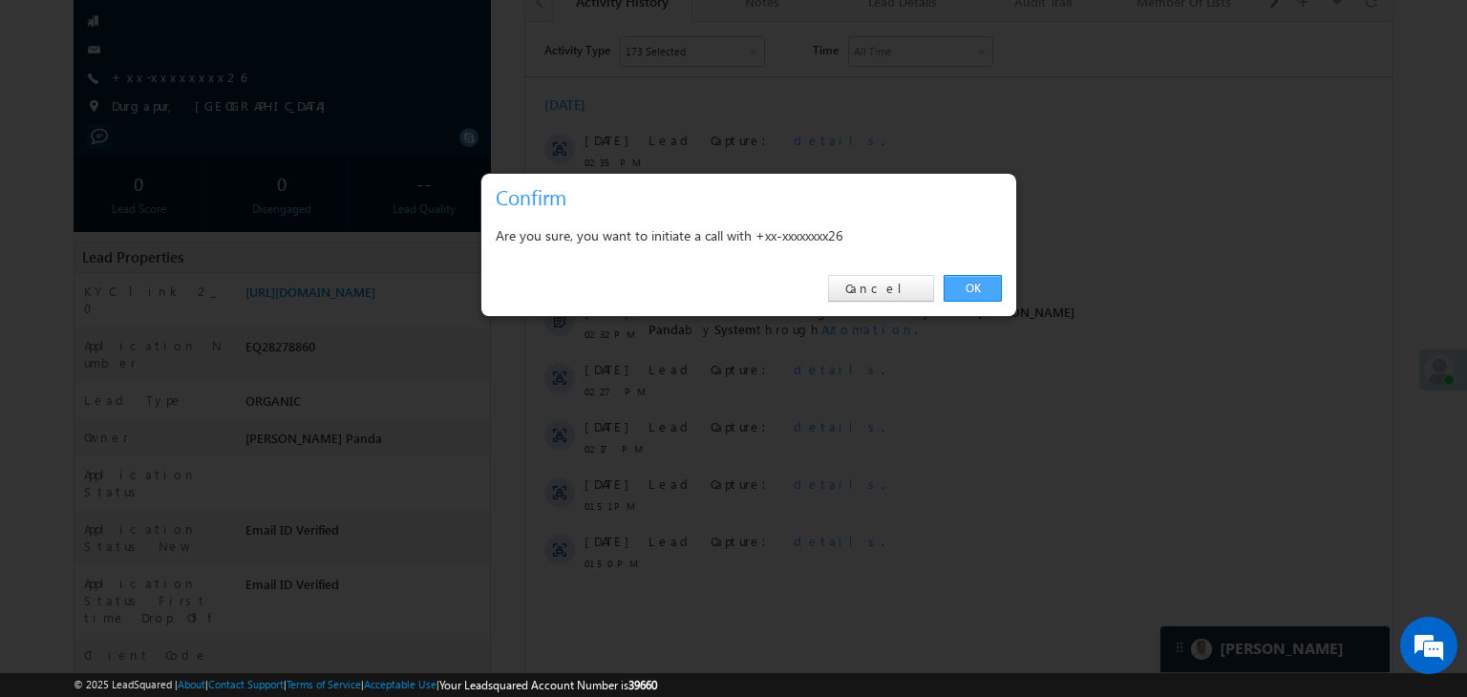
click at [974, 286] on link "OK" at bounding box center [972, 288] width 58 height 27
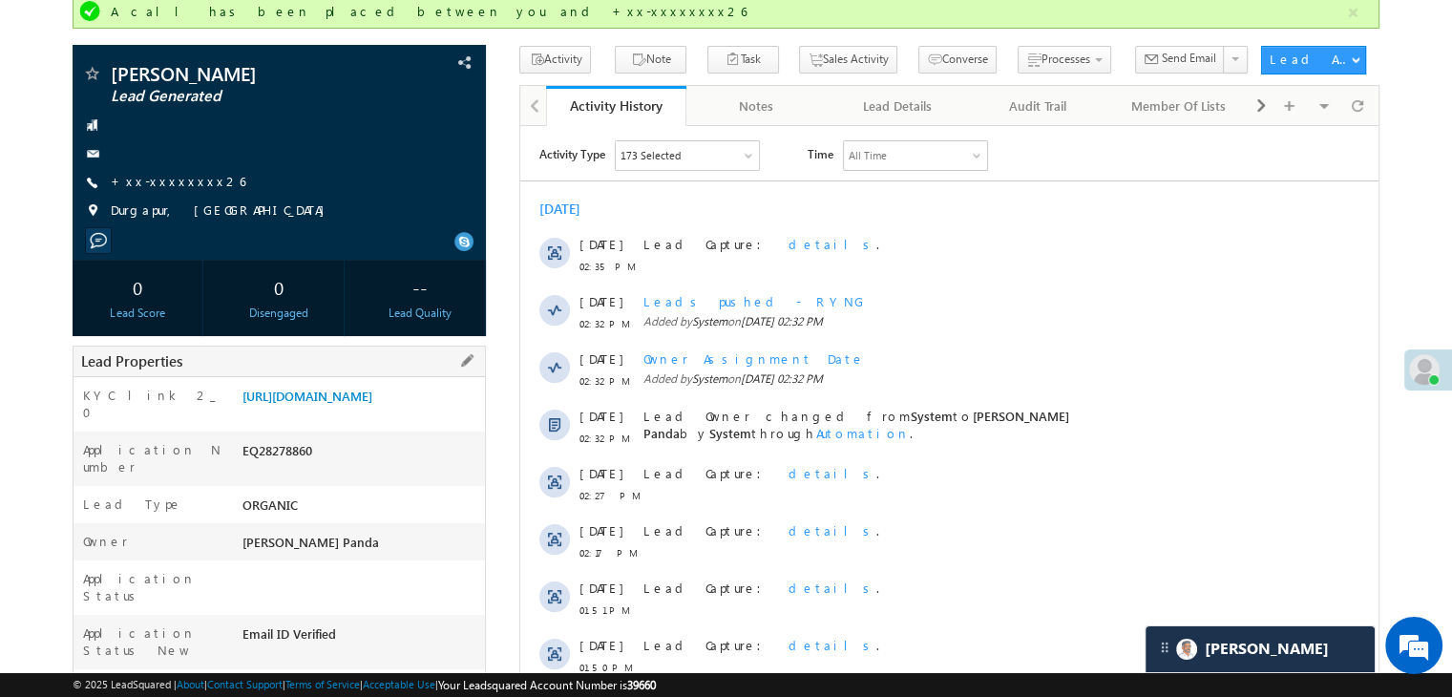
scroll to position [51, 0]
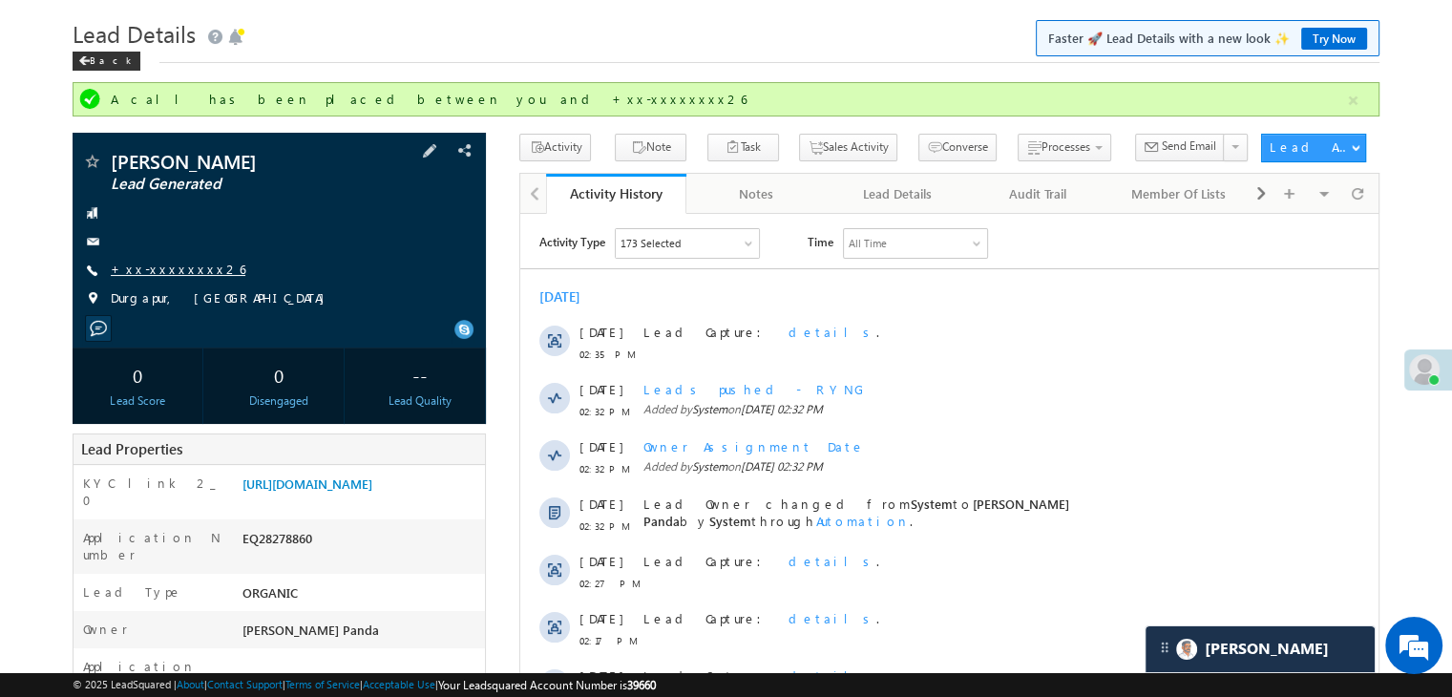
click at [152, 268] on link "+xx-xxxxxxxx26" at bounding box center [178, 269] width 135 height 16
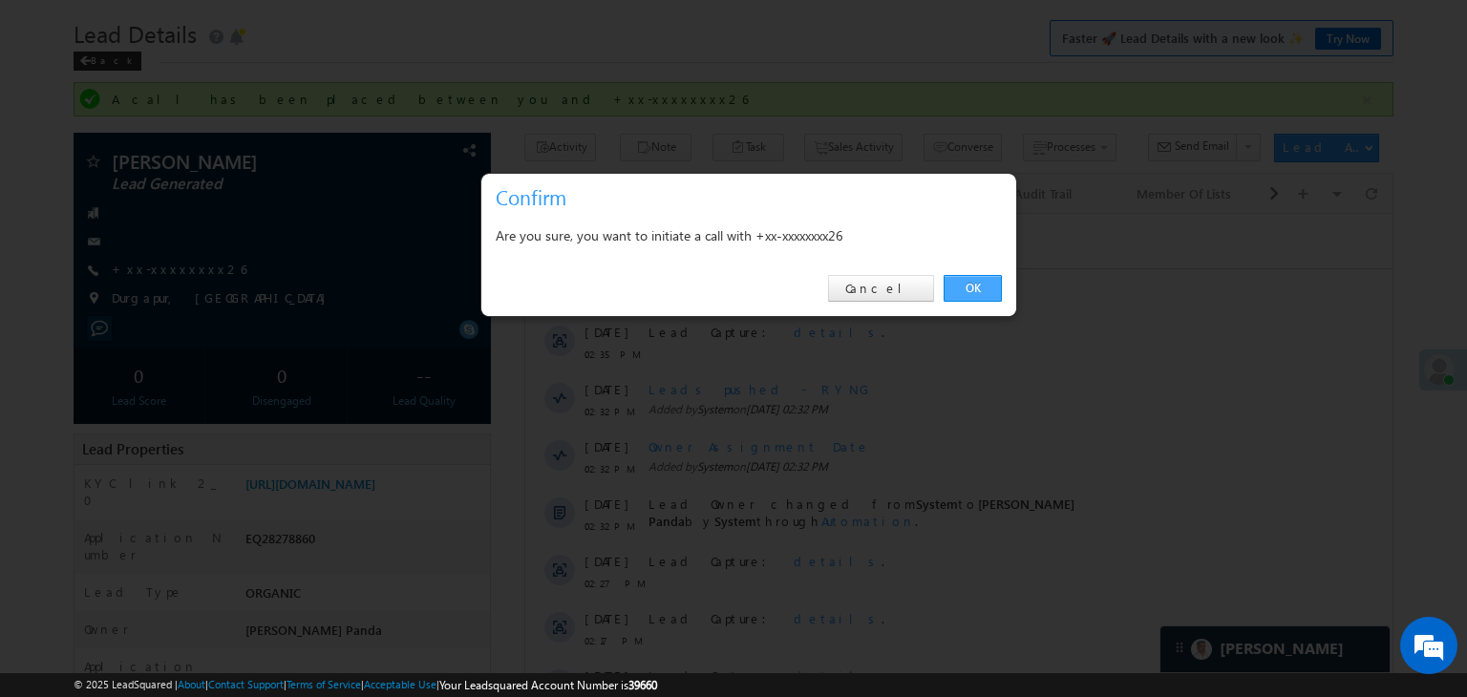
click at [973, 281] on link "OK" at bounding box center [972, 288] width 58 height 27
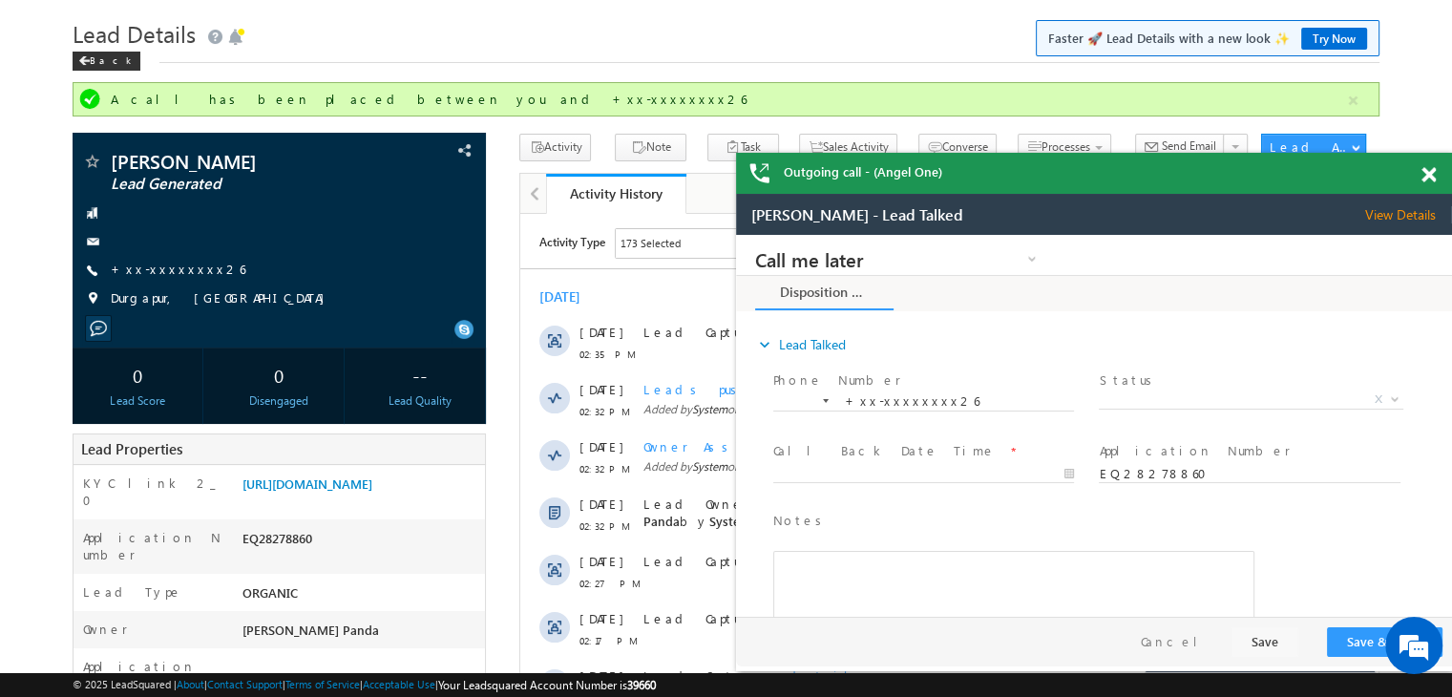
scroll to position [0, 0]
click at [107, 61] on div "Back" at bounding box center [107, 61] width 68 height 19
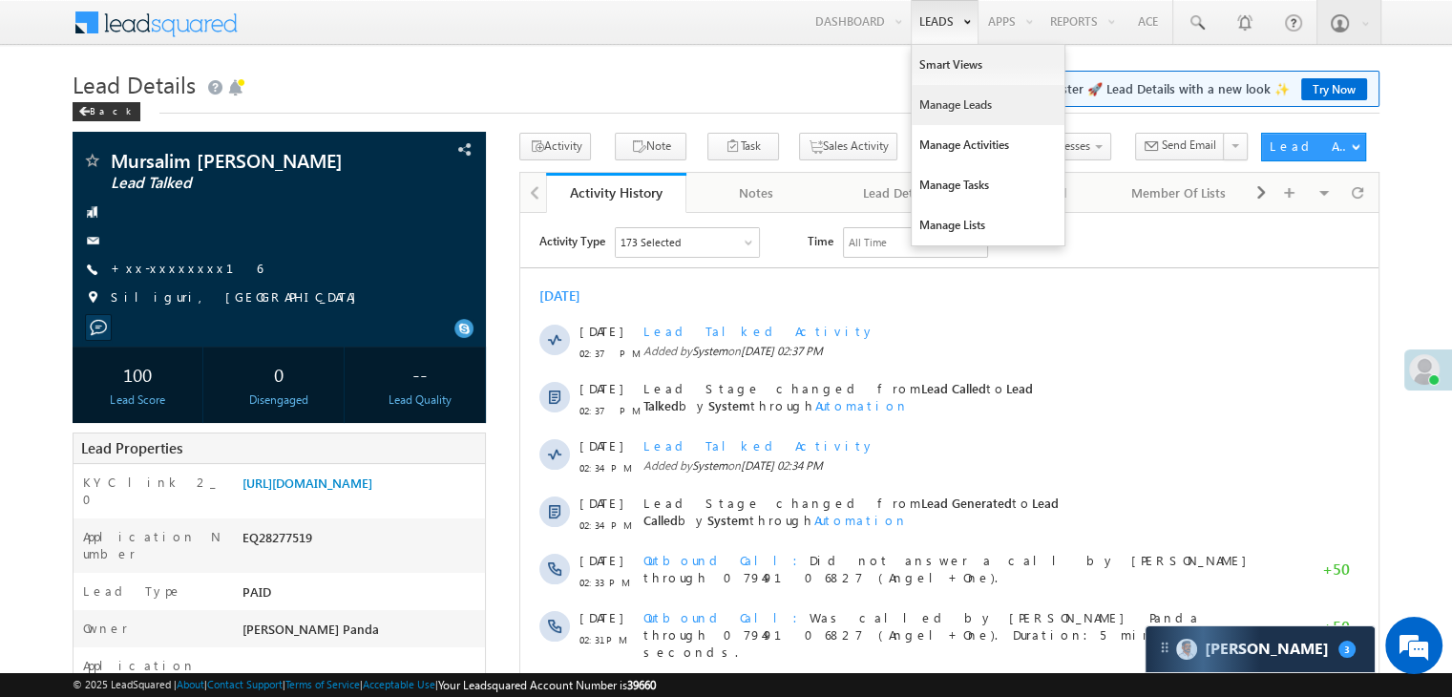
click at [944, 104] on link "Manage Leads" at bounding box center [988, 105] width 153 height 40
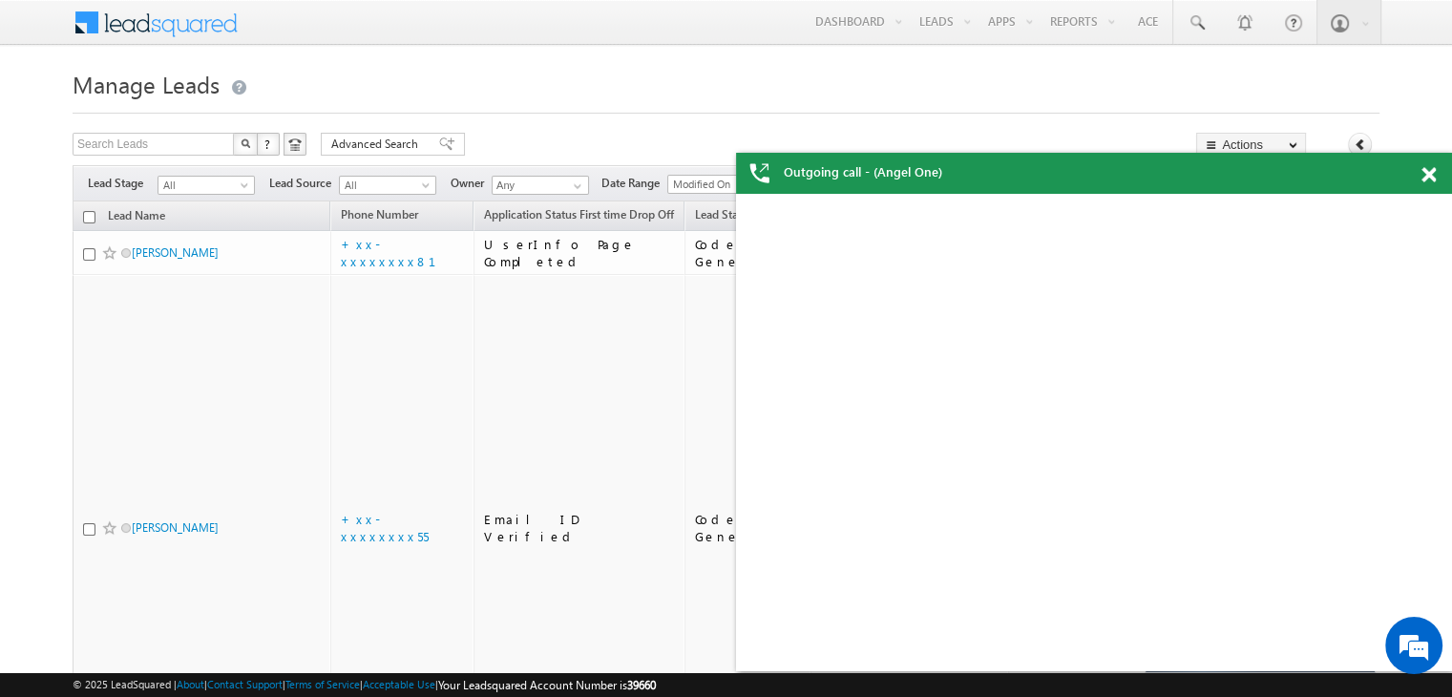
click at [1431, 181] on span at bounding box center [1429, 175] width 14 height 16
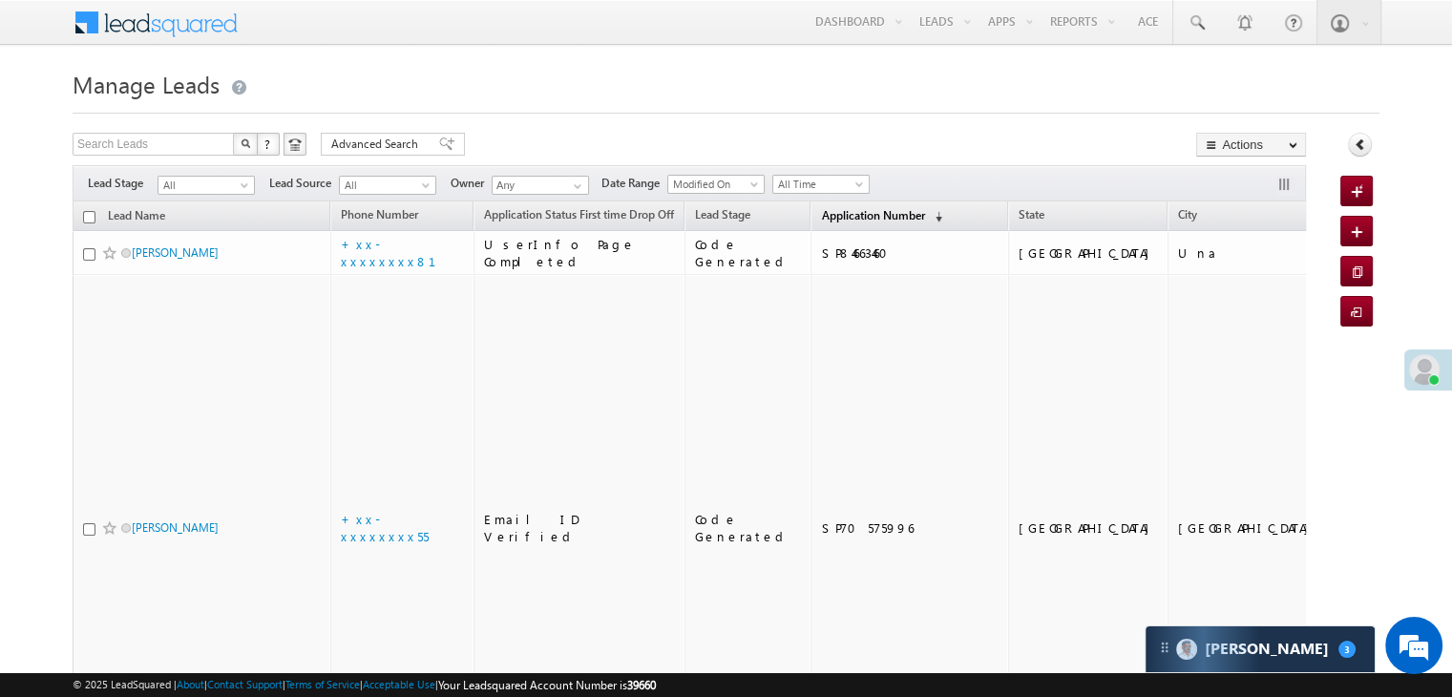
click at [821, 215] on span "Application Number" at bounding box center [872, 215] width 103 height 14
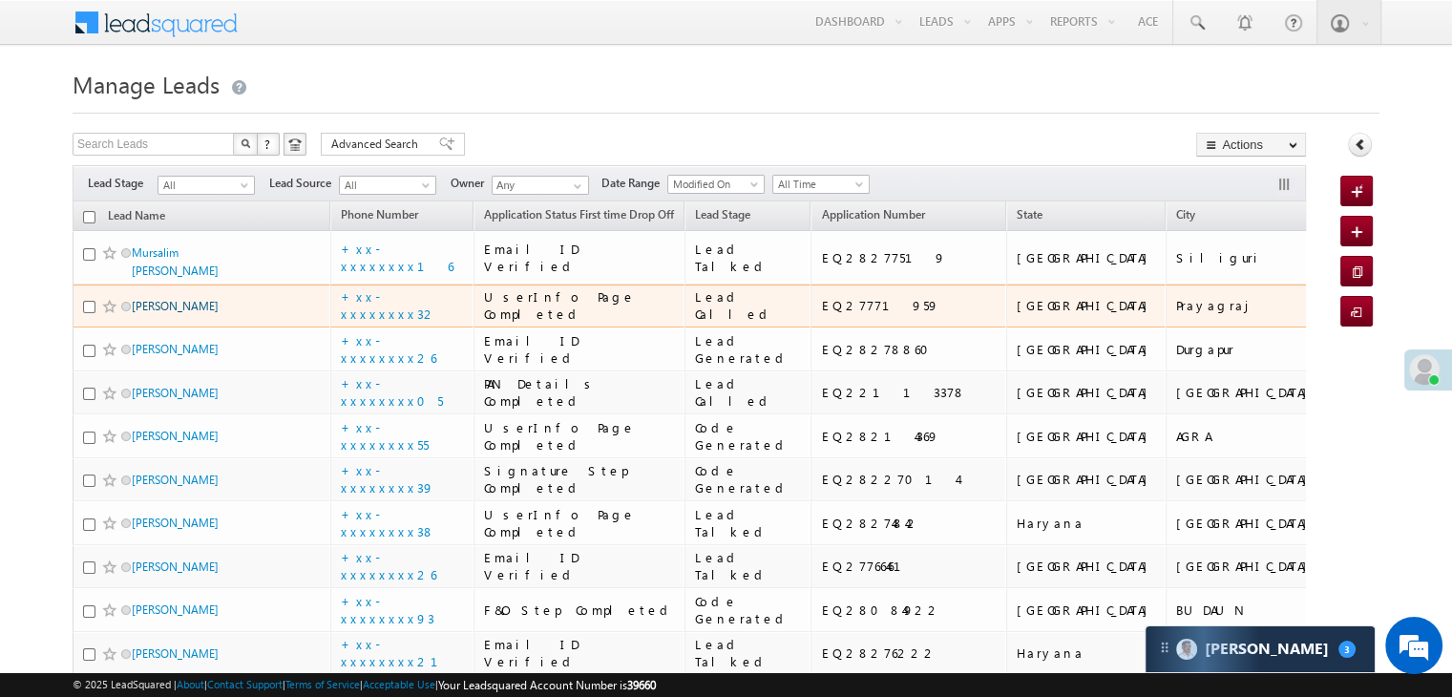
click at [156, 313] on link "[PERSON_NAME]" at bounding box center [175, 306] width 87 height 14
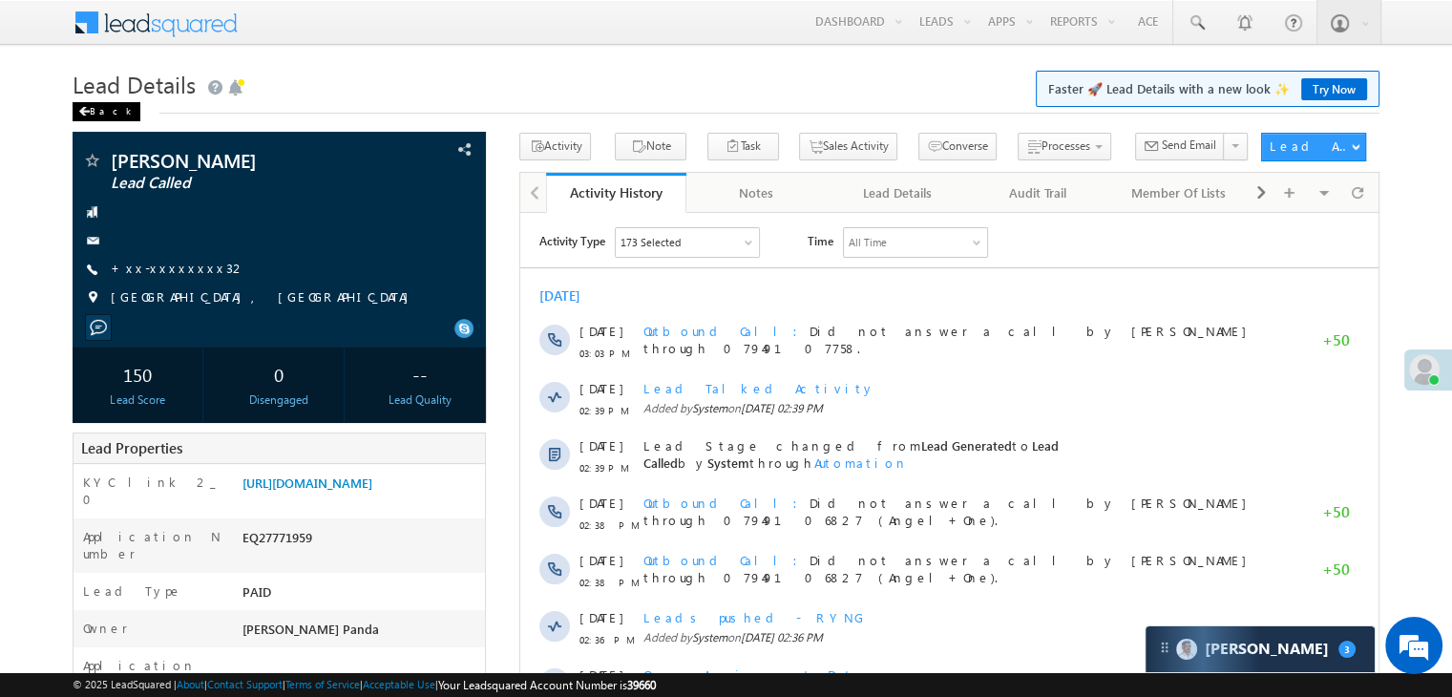
click at [103, 116] on div "Back" at bounding box center [107, 111] width 68 height 19
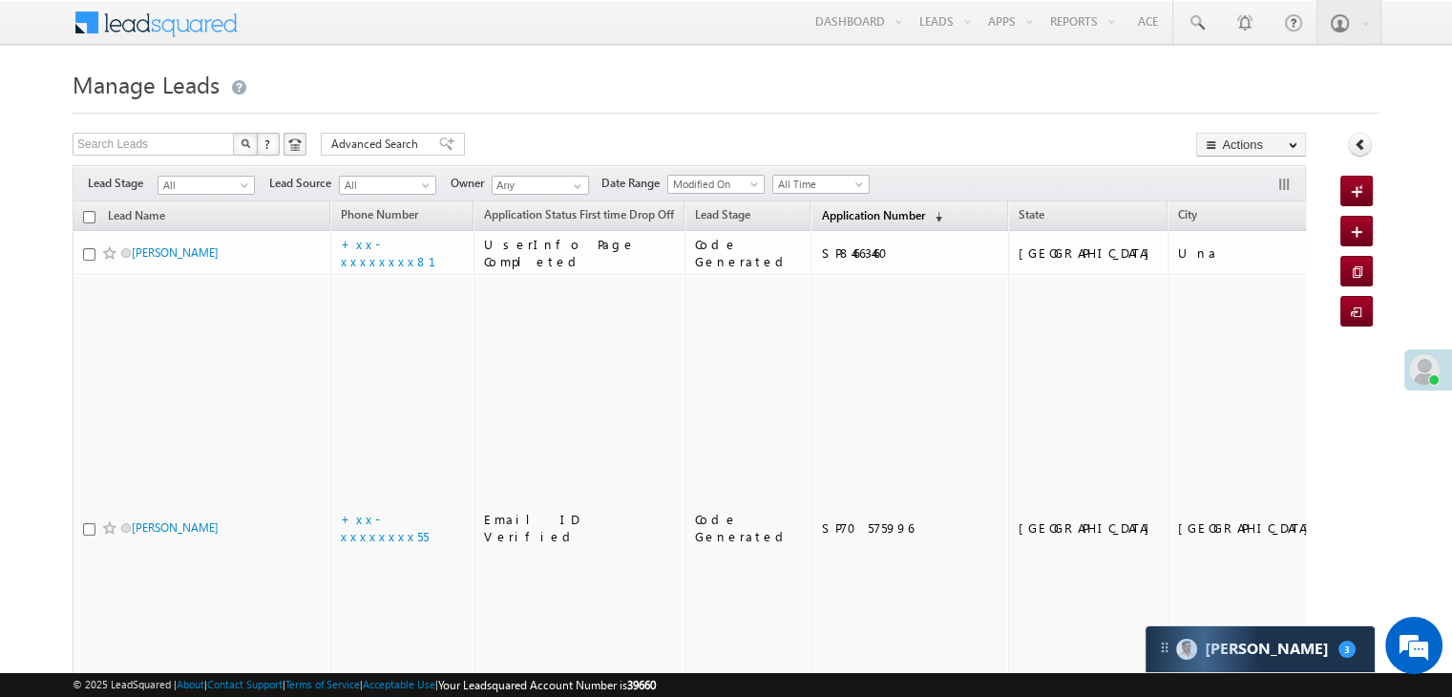
click at [828, 219] on span "Application Number" at bounding box center [872, 215] width 103 height 14
click at [850, 218] on span "Application Number" at bounding box center [872, 215] width 103 height 14
click at [831, 215] on span "Application Number" at bounding box center [872, 215] width 103 height 14
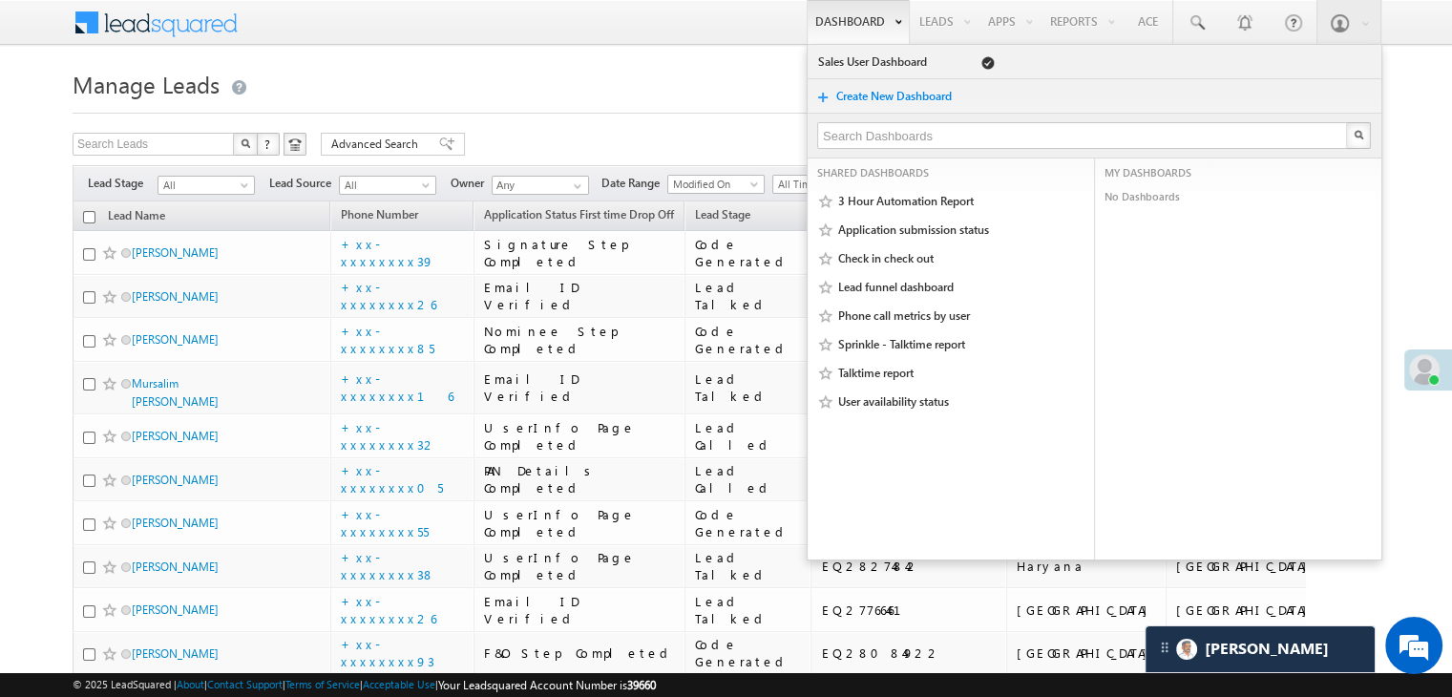
scroll to position [8865, 0]
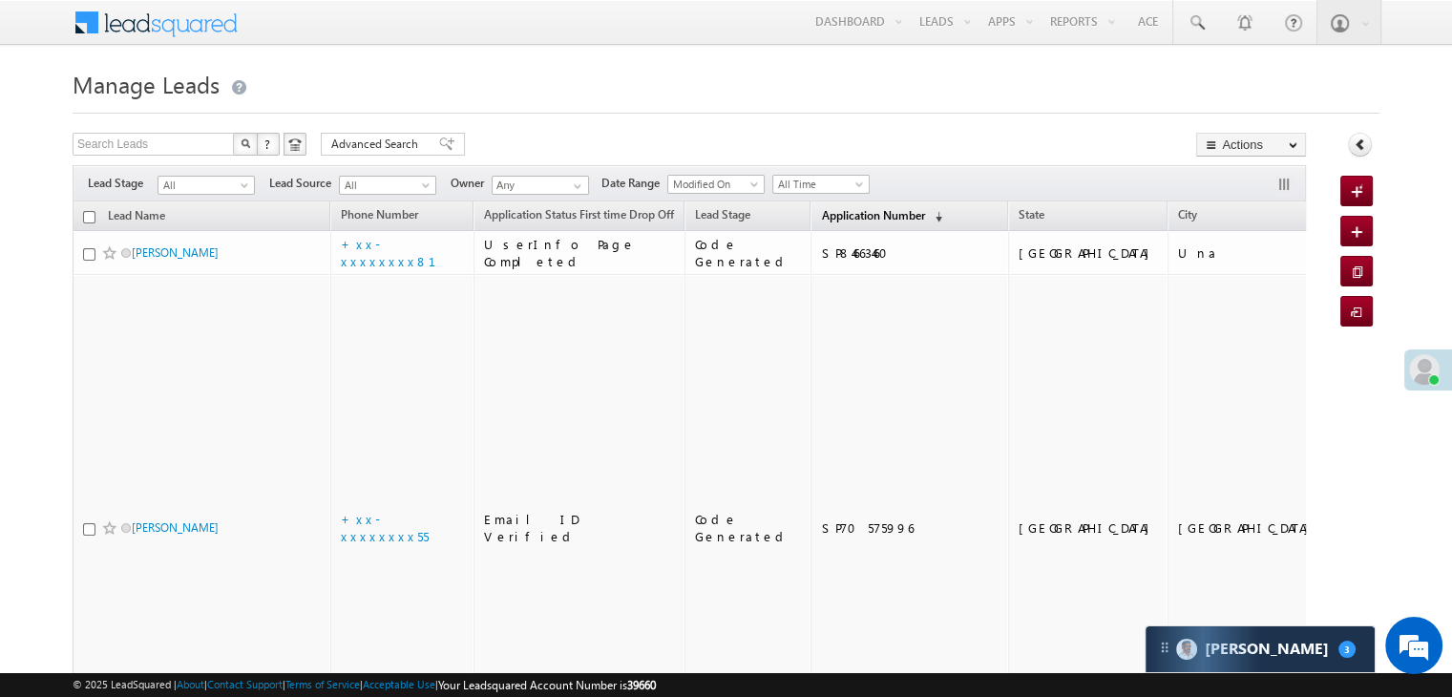
click at [828, 216] on span "Application Number" at bounding box center [872, 215] width 103 height 14
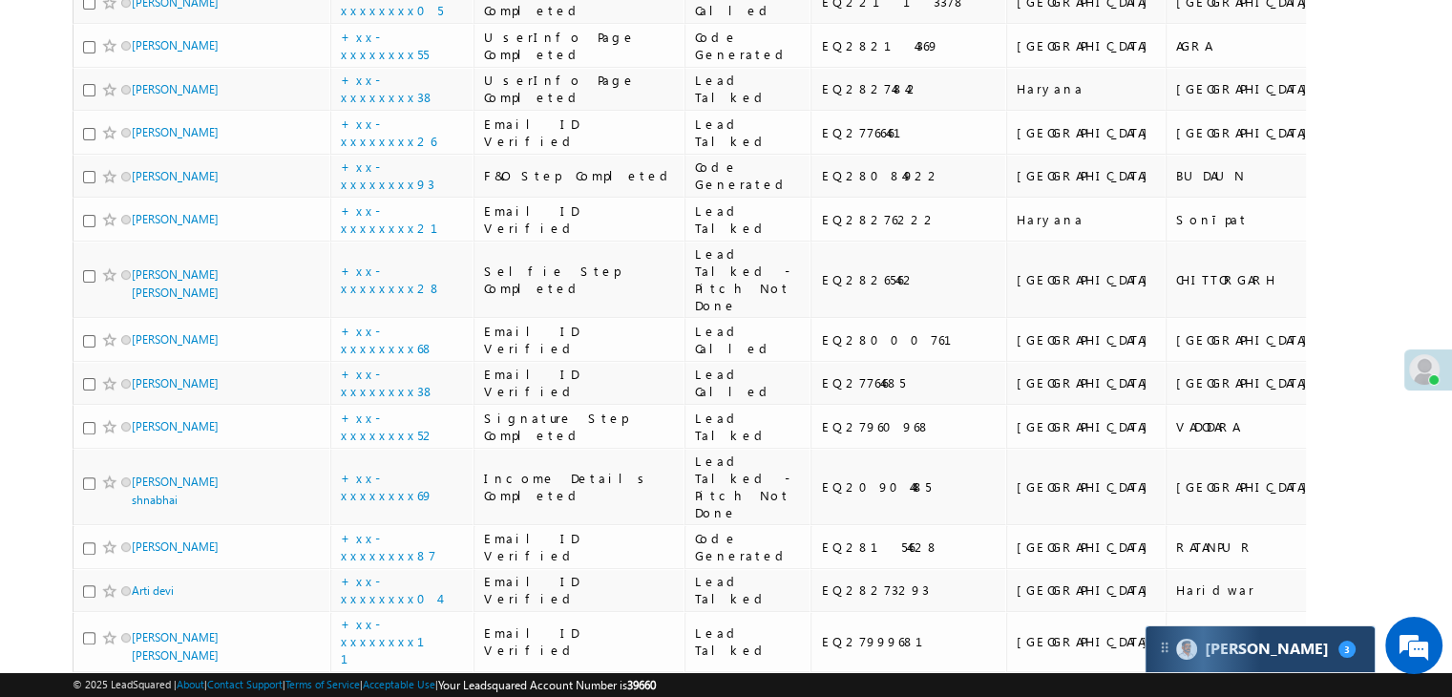
click at [1282, 649] on div "Carter 3" at bounding box center [1260, 649] width 229 height 46
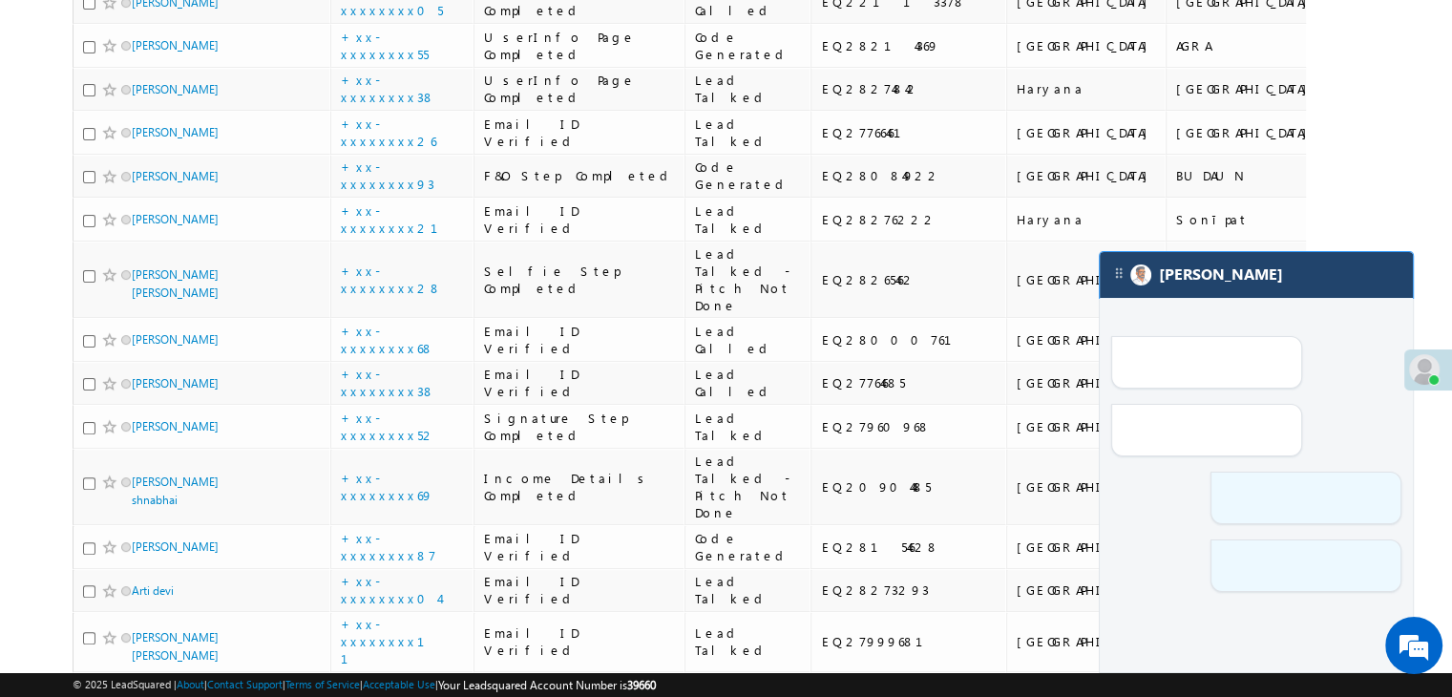
click at [1236, 291] on div "[PERSON_NAME]" at bounding box center [1256, 275] width 313 height 46
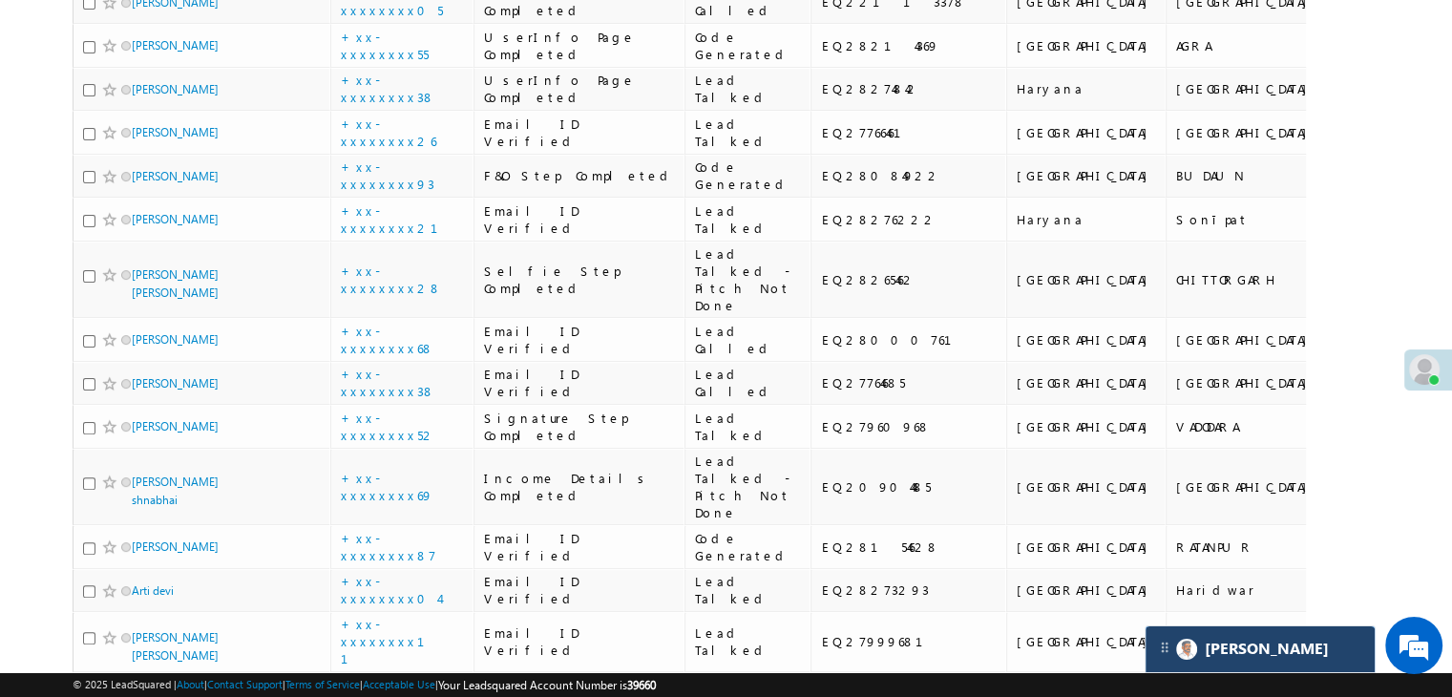
scroll to position [8865, 0]
click at [1266, 651] on div "[PERSON_NAME]" at bounding box center [1260, 649] width 229 height 46
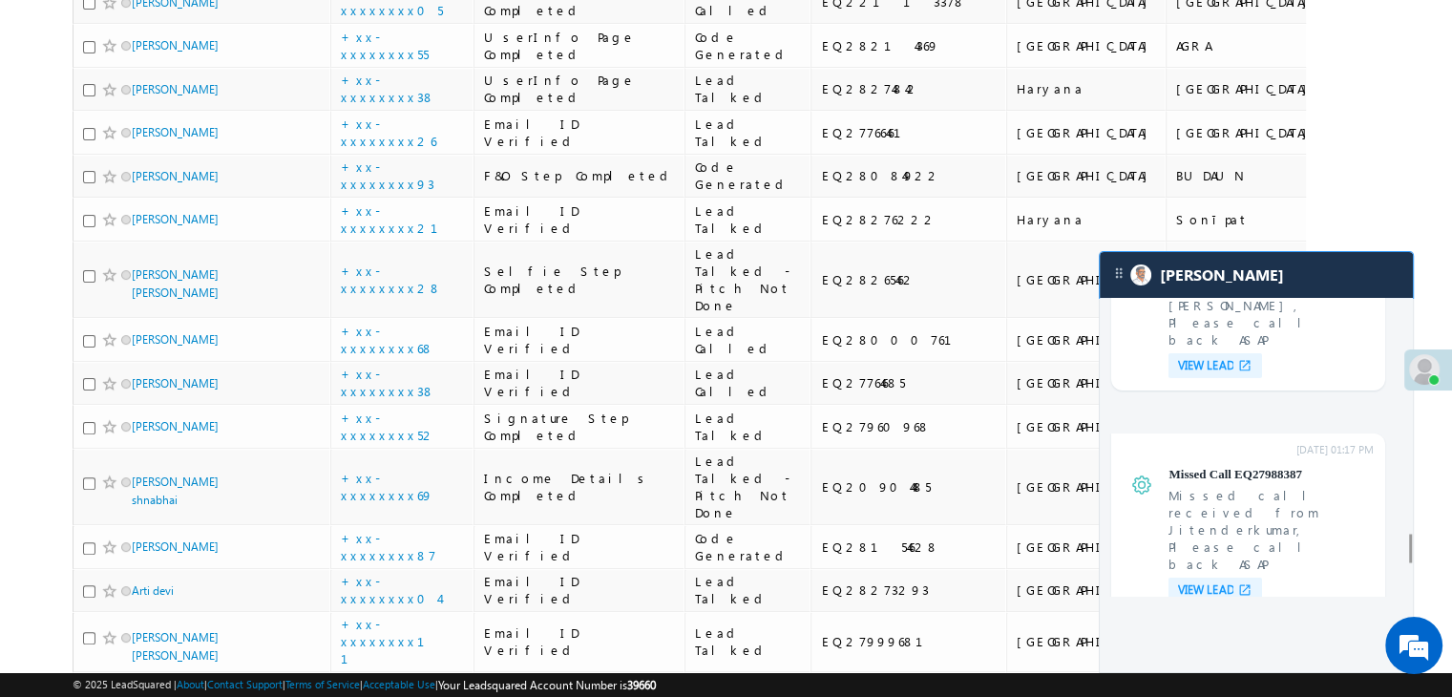
scroll to position [6533, 0]
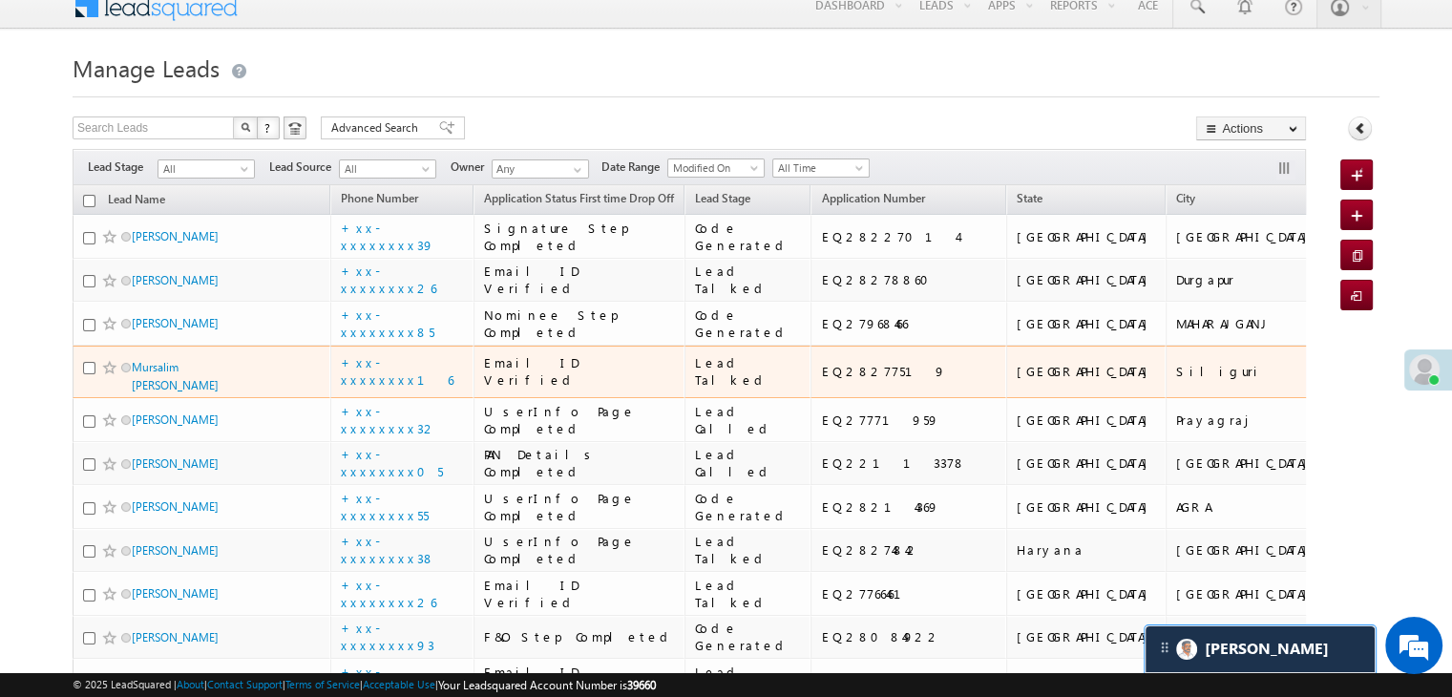
scroll to position [0, 0]
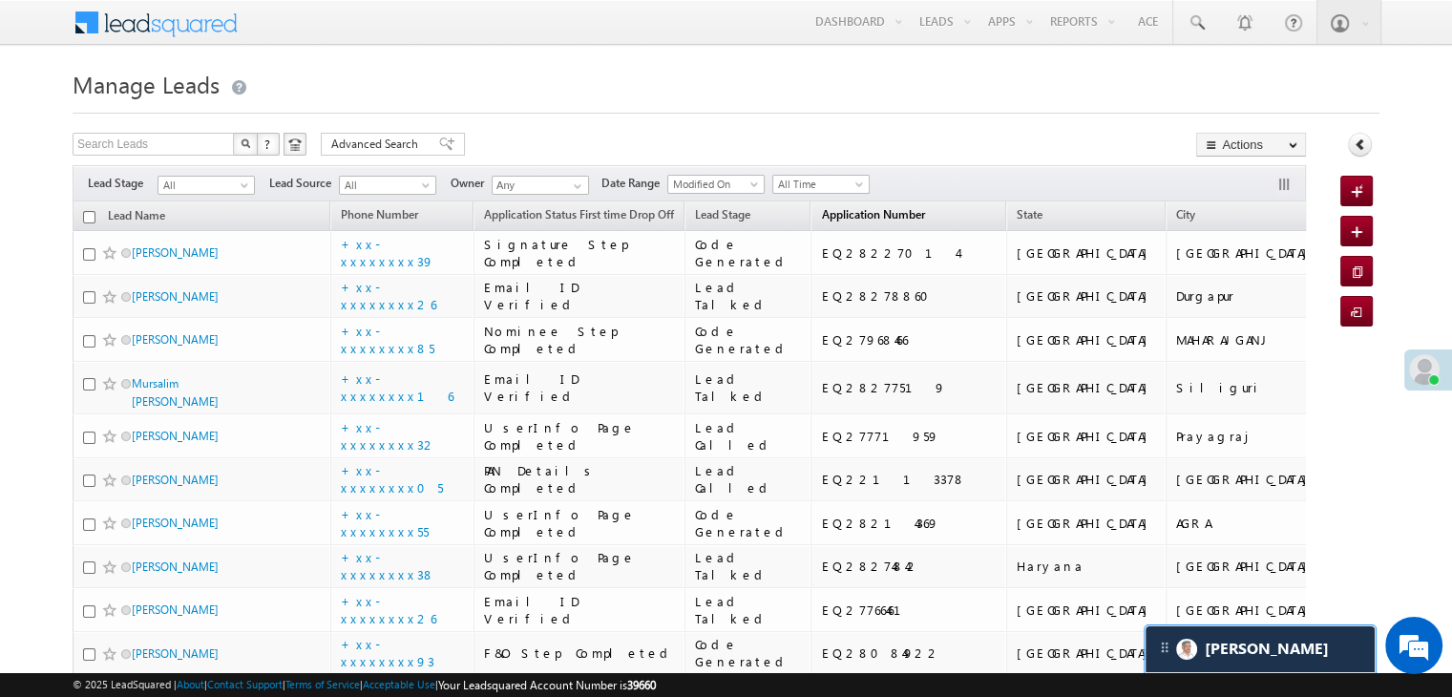
click at [831, 218] on span "Application Number" at bounding box center [872, 214] width 103 height 14
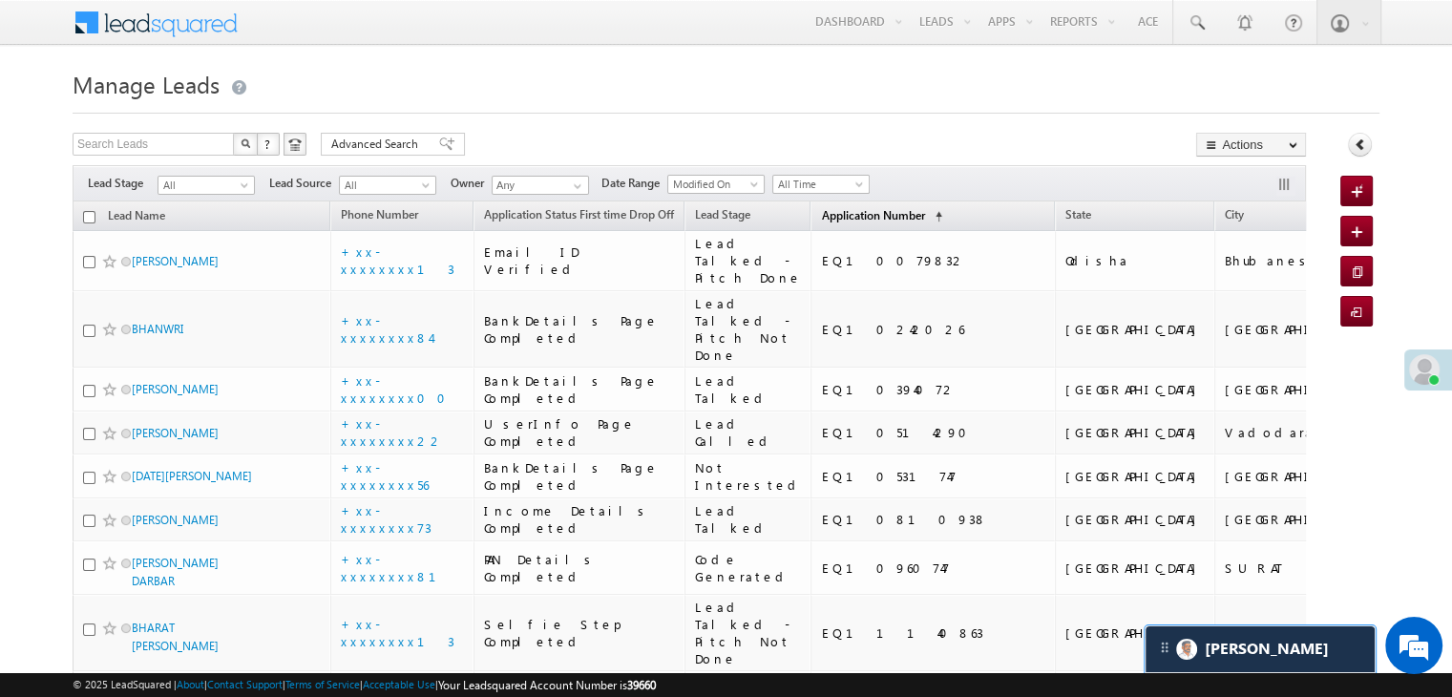
click at [853, 217] on span "Application Number" at bounding box center [872, 215] width 103 height 14
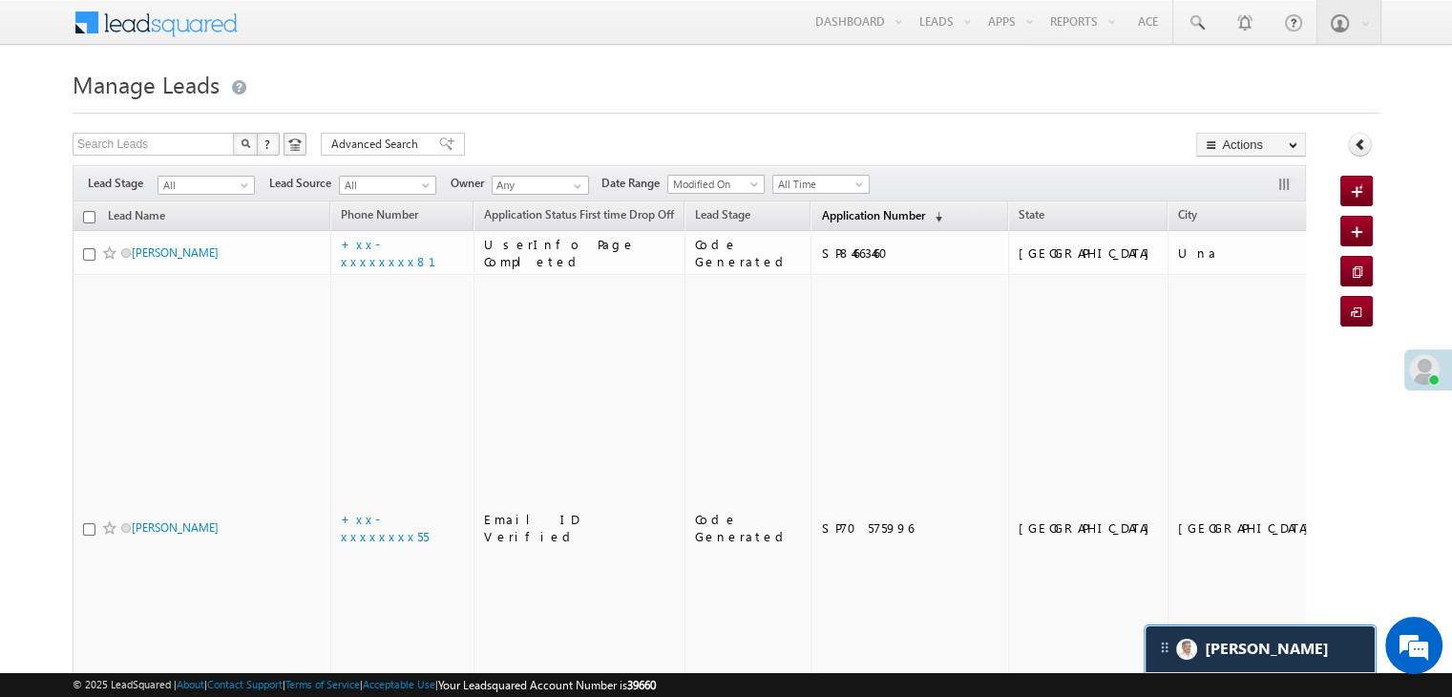
click at [852, 217] on span "Application Number" at bounding box center [872, 215] width 103 height 14
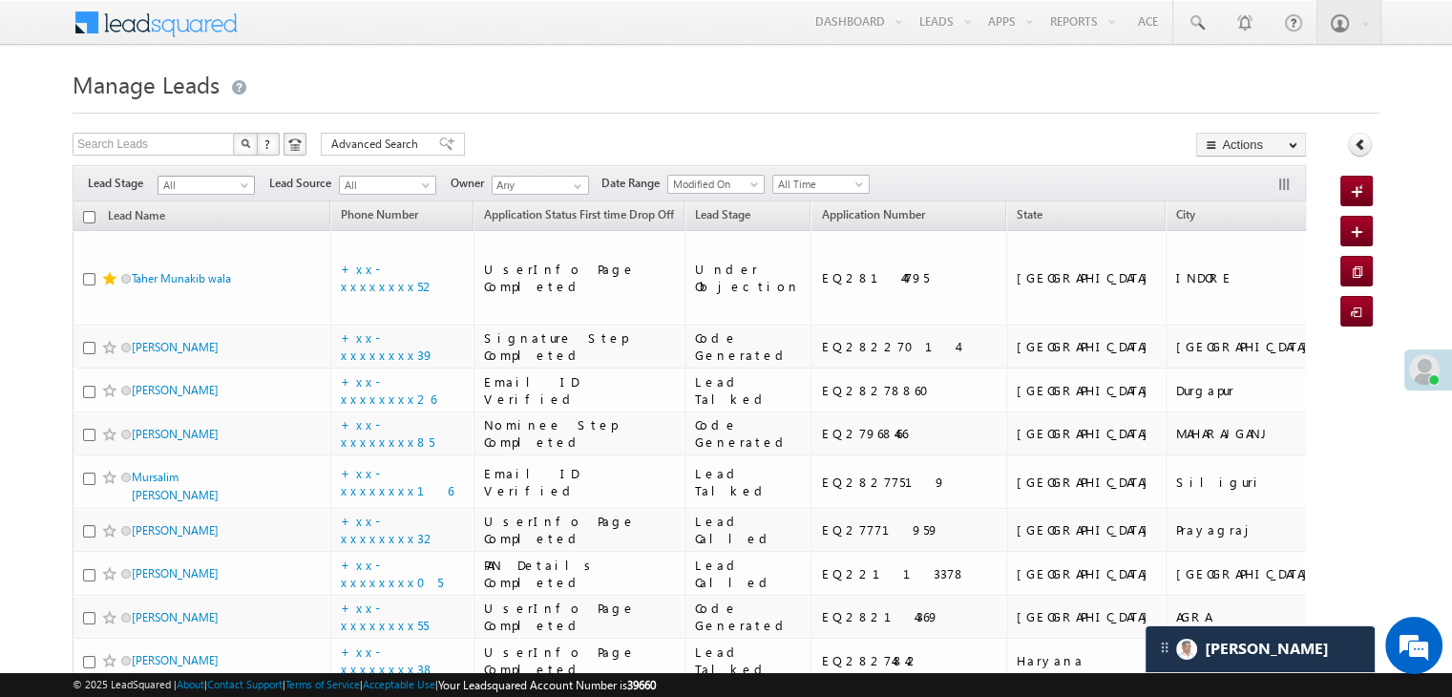
click at [243, 183] on span at bounding box center [246, 188] width 15 height 15
click at [215, 231] on link "Lead Generated" at bounding box center [207, 225] width 96 height 17
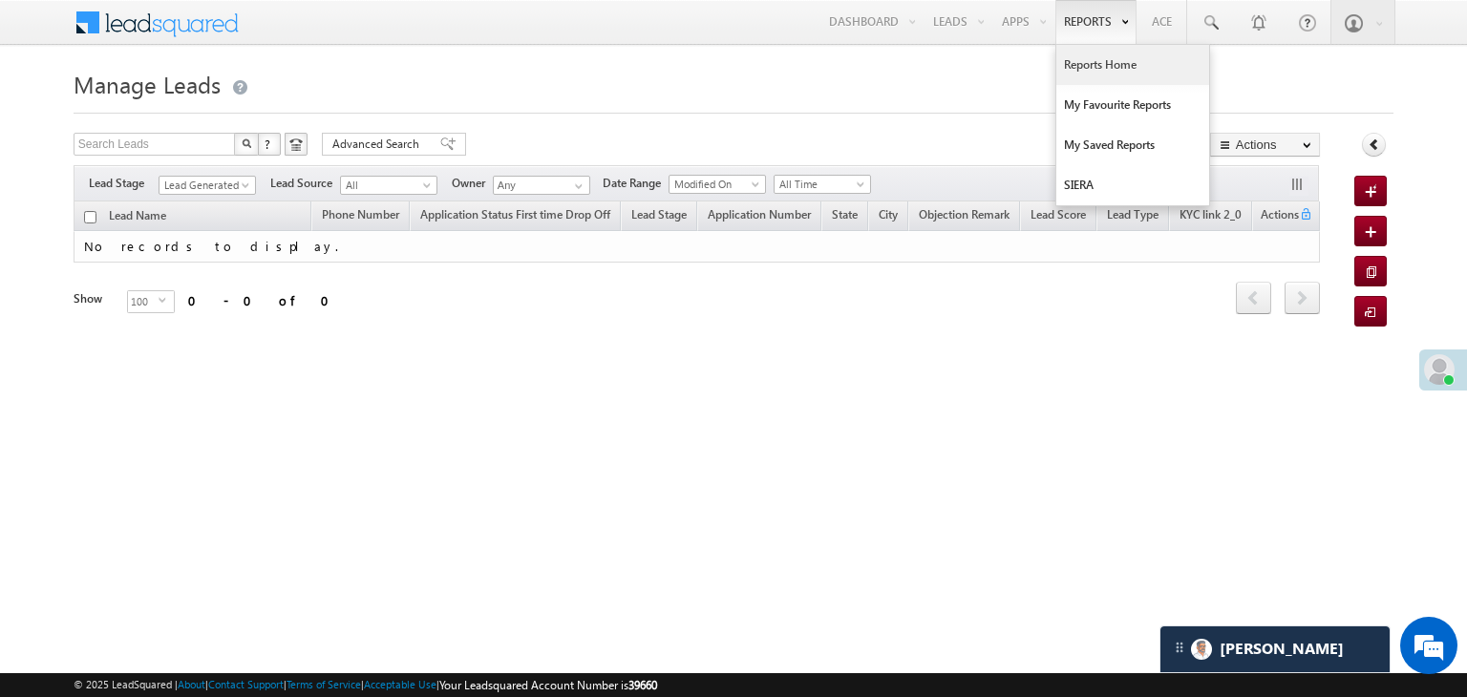
click at [1099, 64] on link "Reports Home" at bounding box center [1132, 65] width 153 height 40
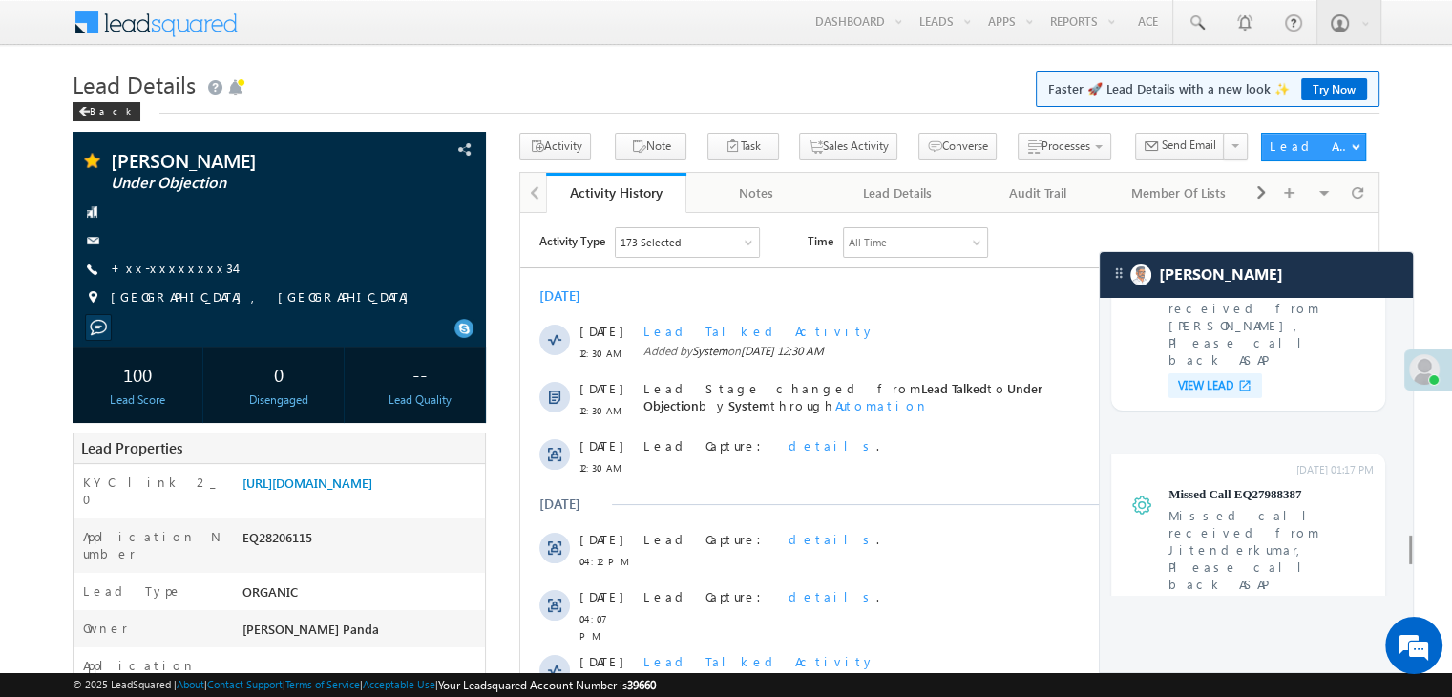
scroll to position [6392, 0]
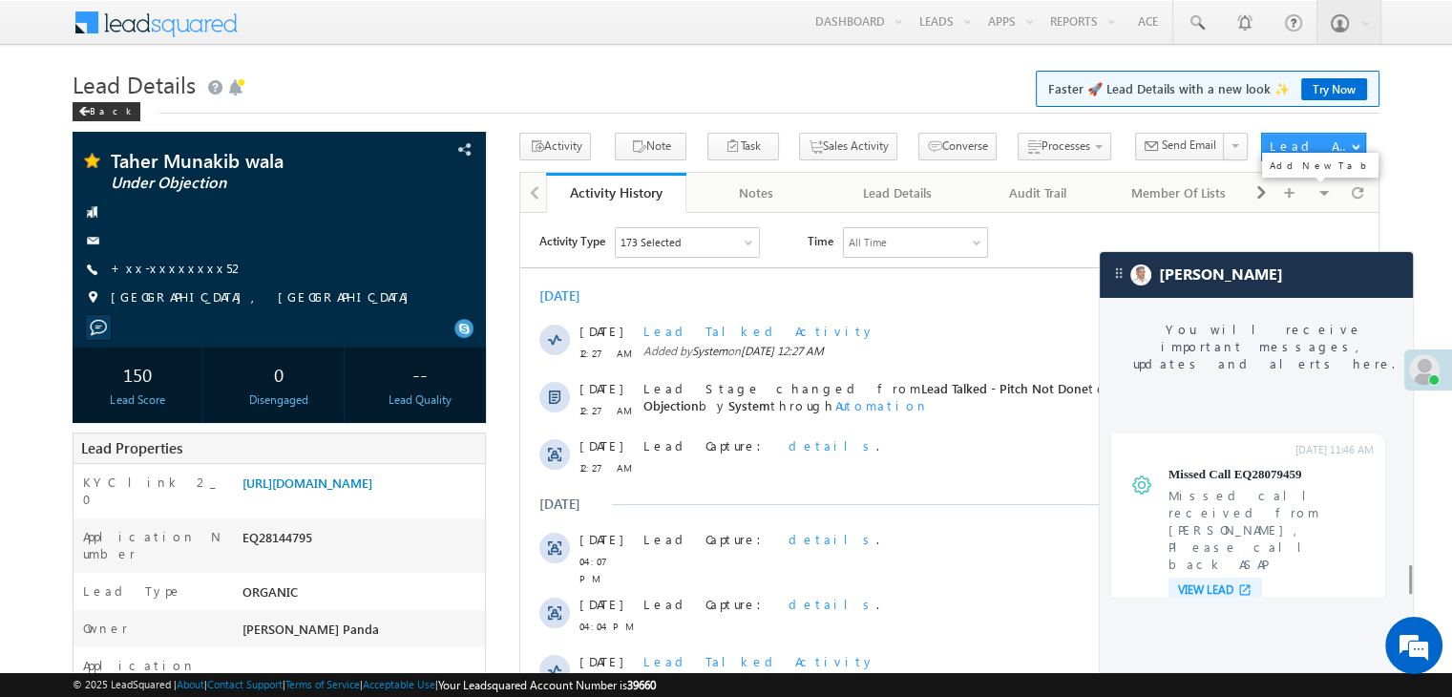
scroll to position [7251, 0]
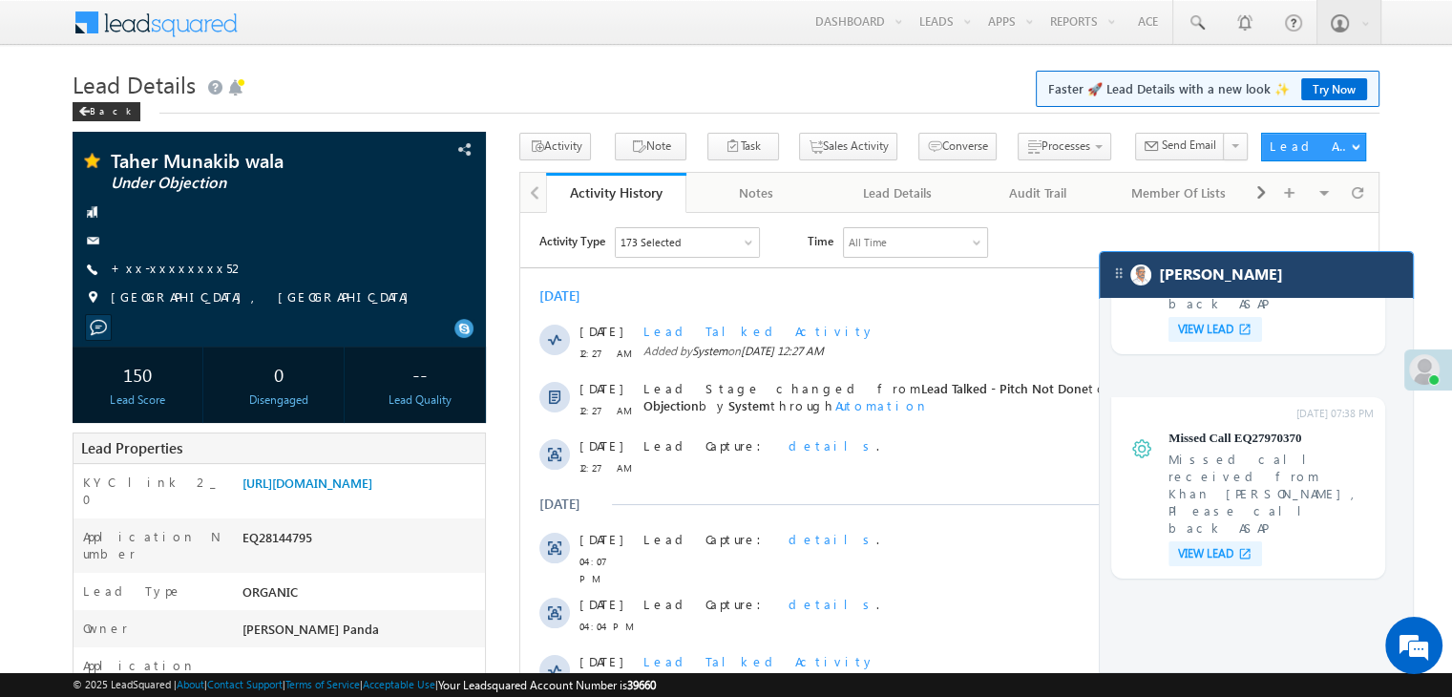
click at [1279, 280] on div "[PERSON_NAME]" at bounding box center [1256, 275] width 313 height 46
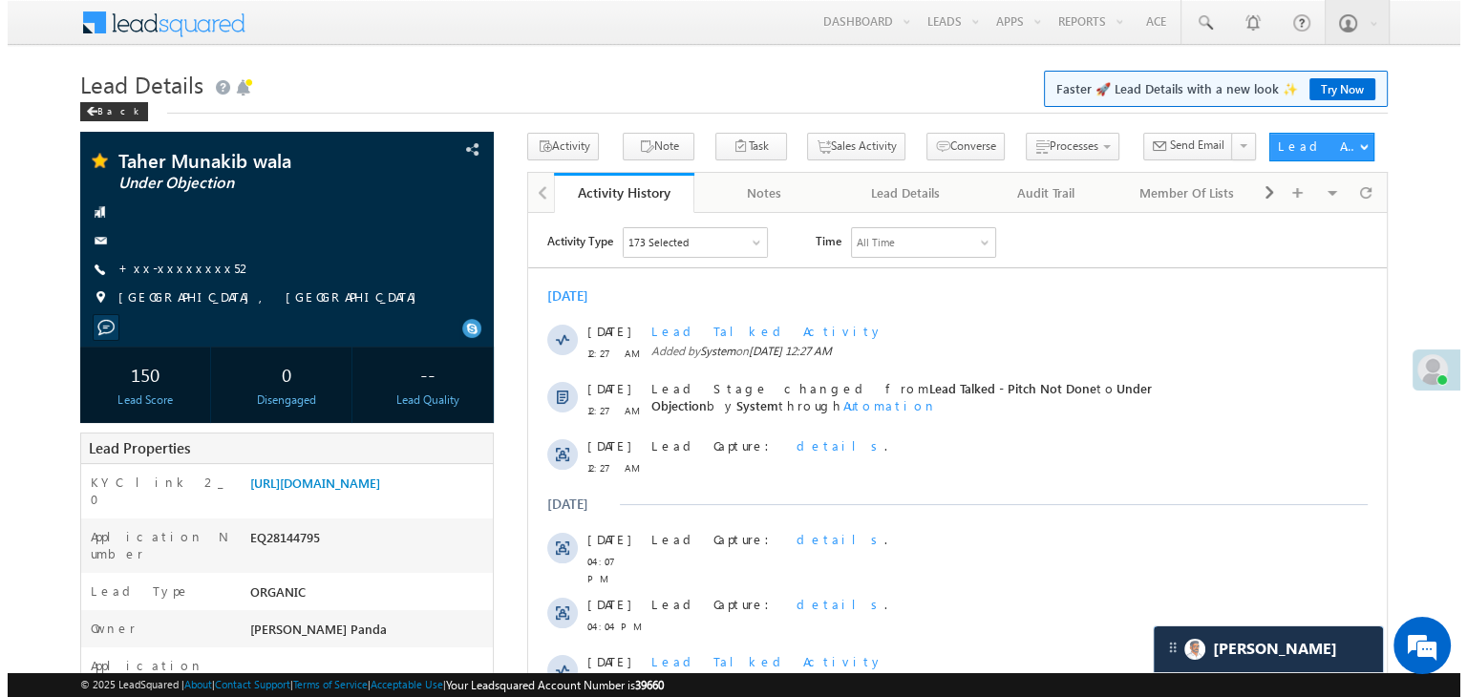
scroll to position [7375, 0]
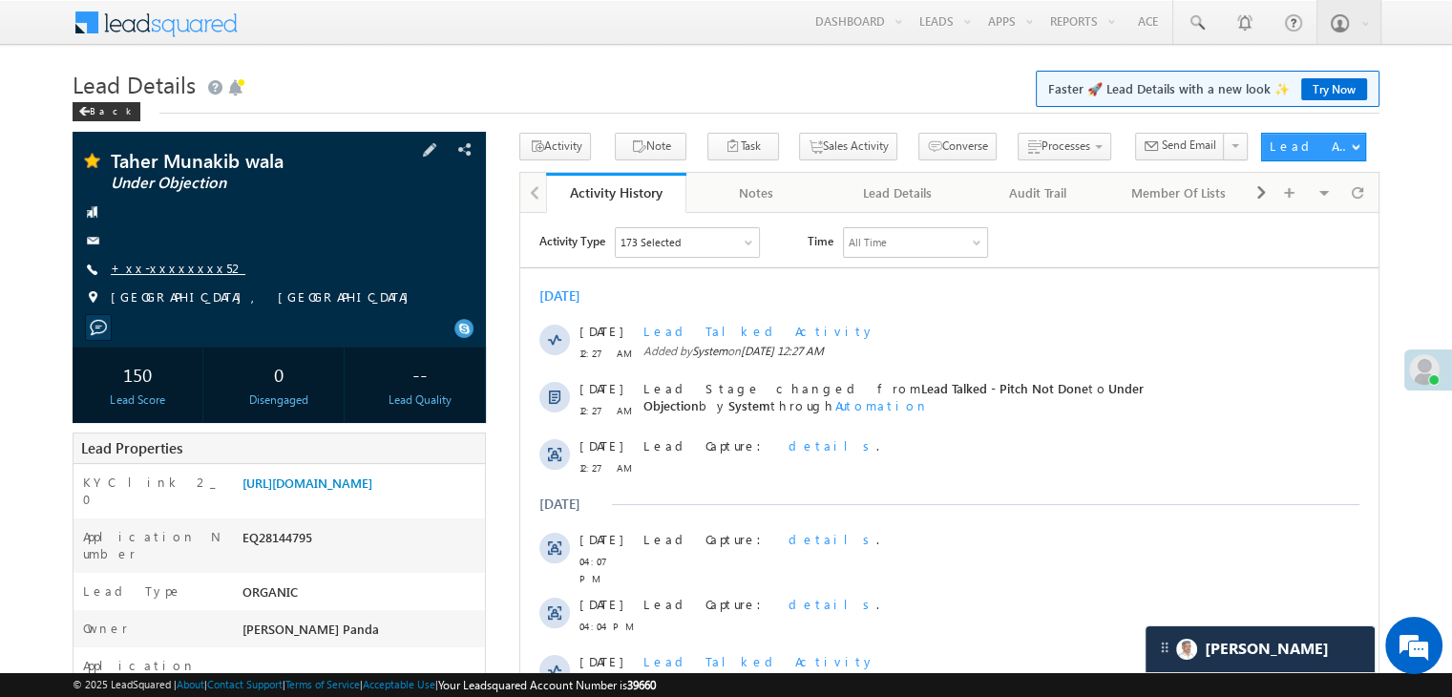
click at [175, 264] on link "+xx-xxxxxxxx52" at bounding box center [178, 268] width 135 height 16
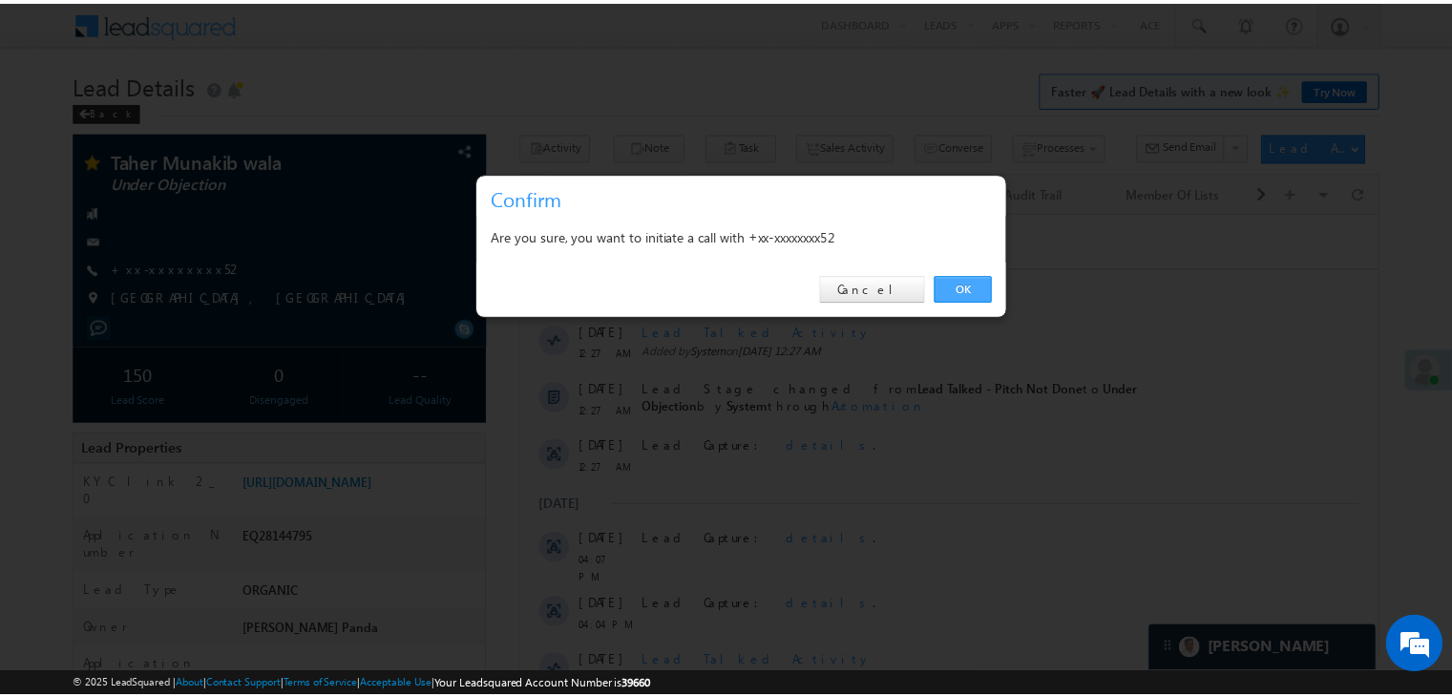
scroll to position [0, 0]
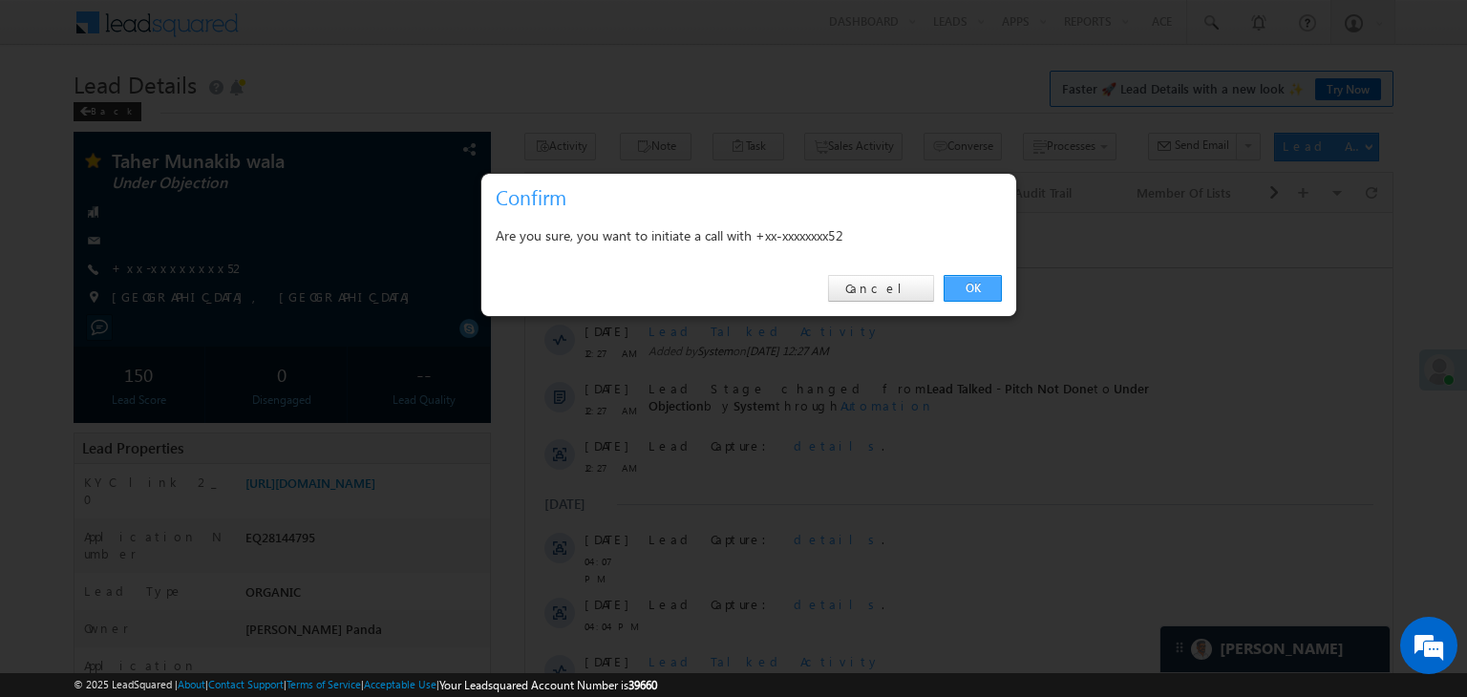
click at [978, 289] on link "OK" at bounding box center [972, 288] width 58 height 27
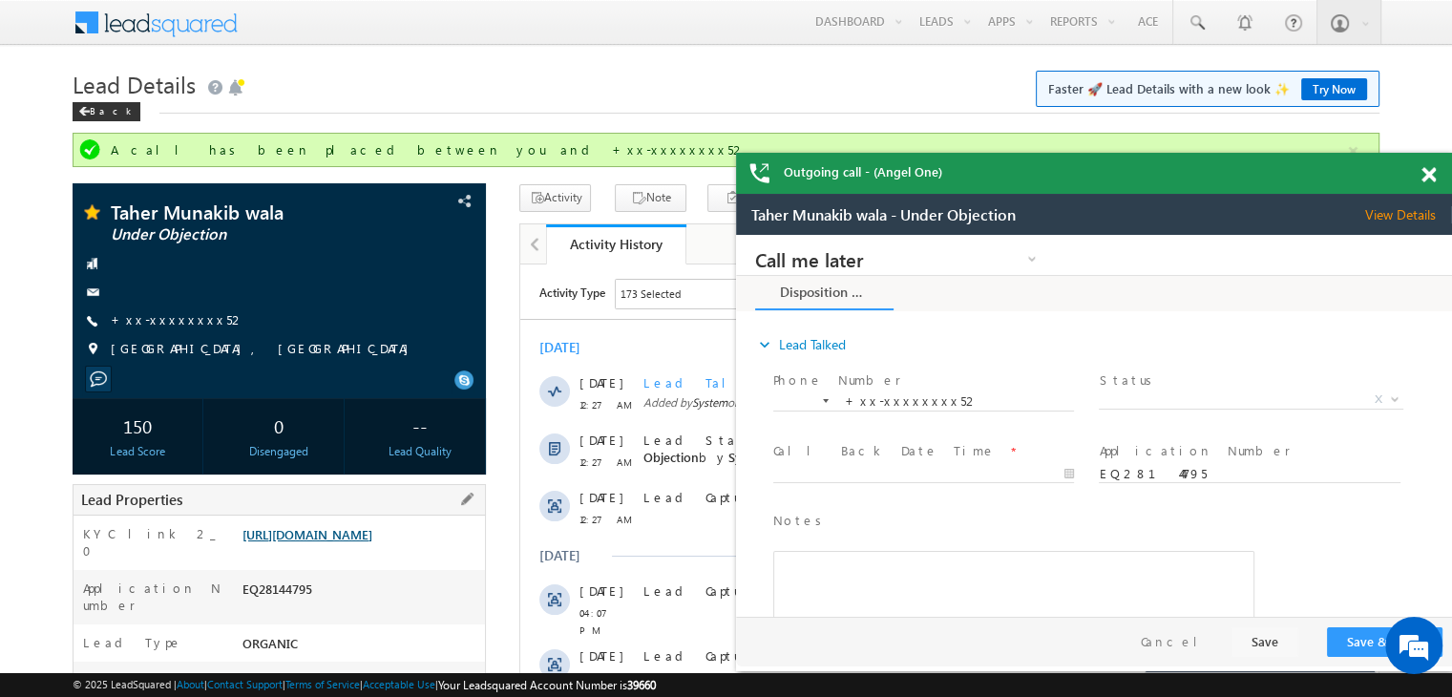
click at [355, 539] on link "https://angelbroking1-pk3em7sa.customui-test.leadsquared.com?leadId=4788f5e9-f4…" at bounding box center [308, 534] width 130 height 16
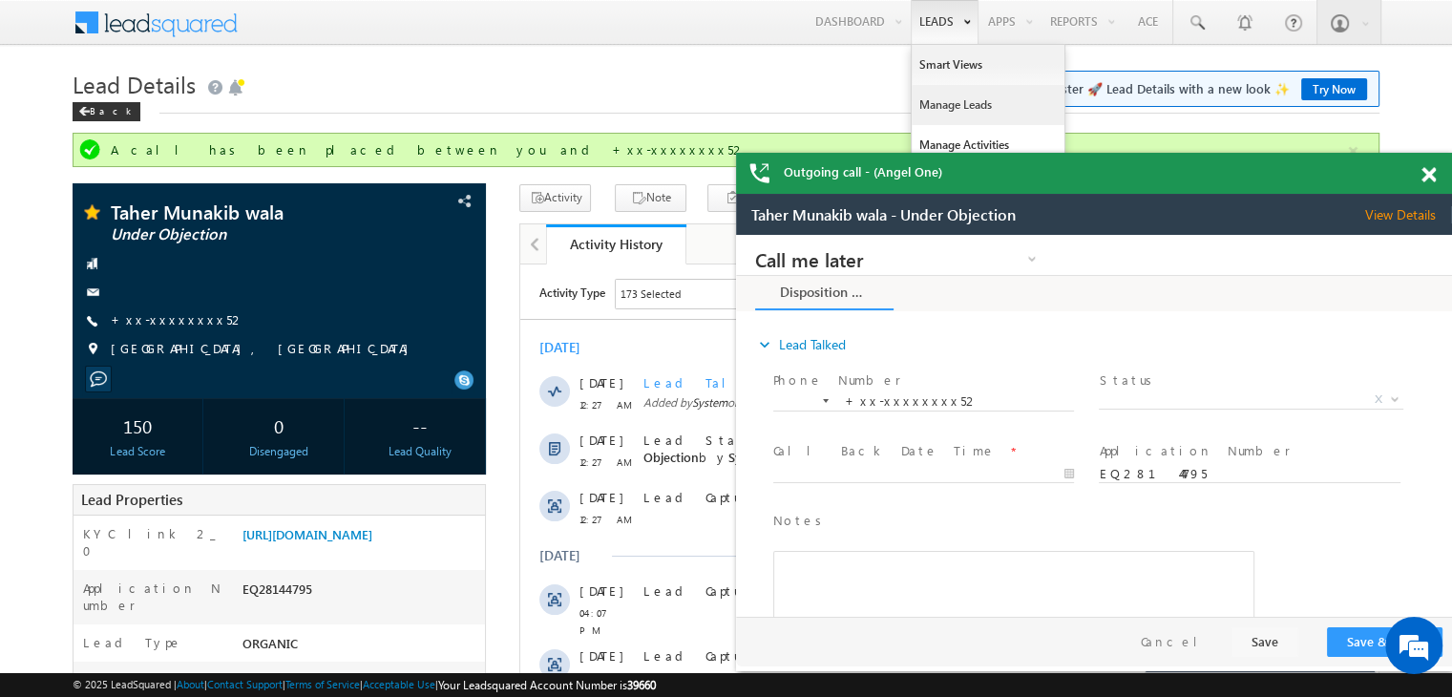
click at [929, 104] on link "Manage Leads" at bounding box center [988, 105] width 153 height 40
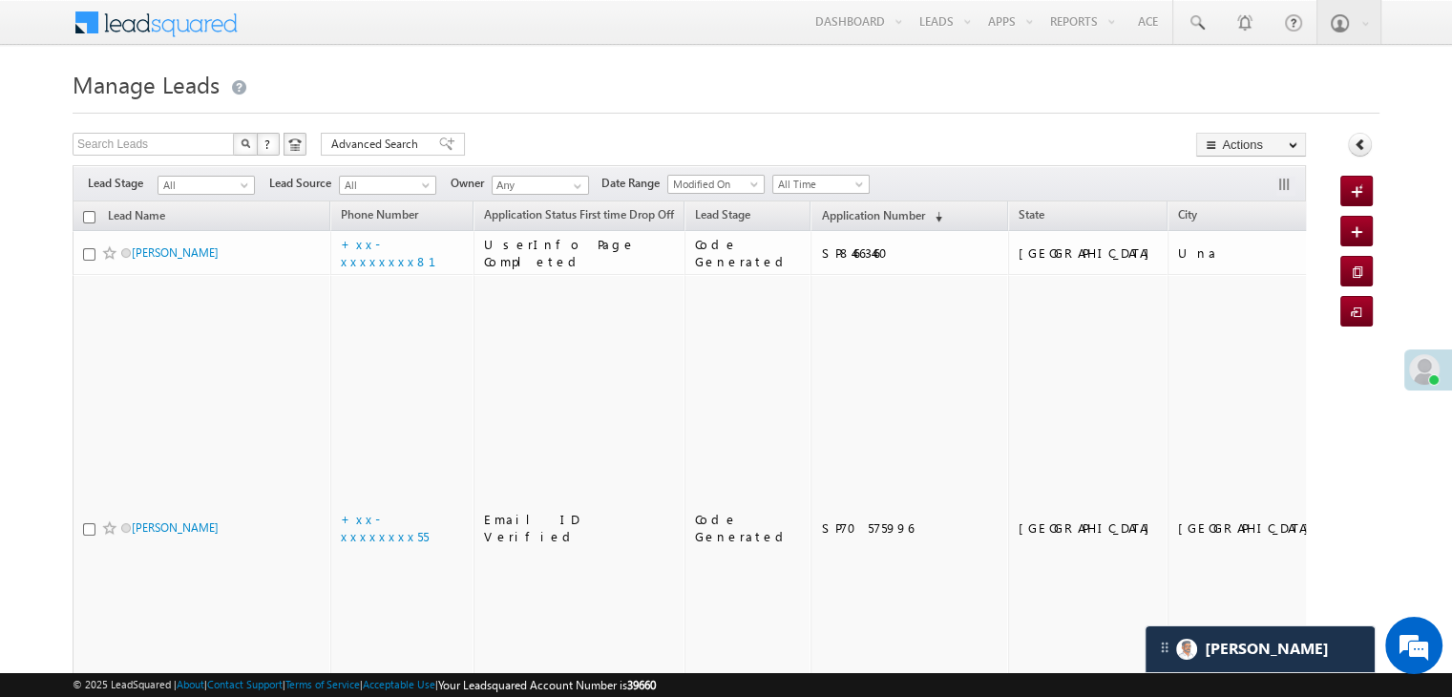
scroll to position [8819, 0]
click at [829, 219] on span "Application Number" at bounding box center [872, 215] width 103 height 14
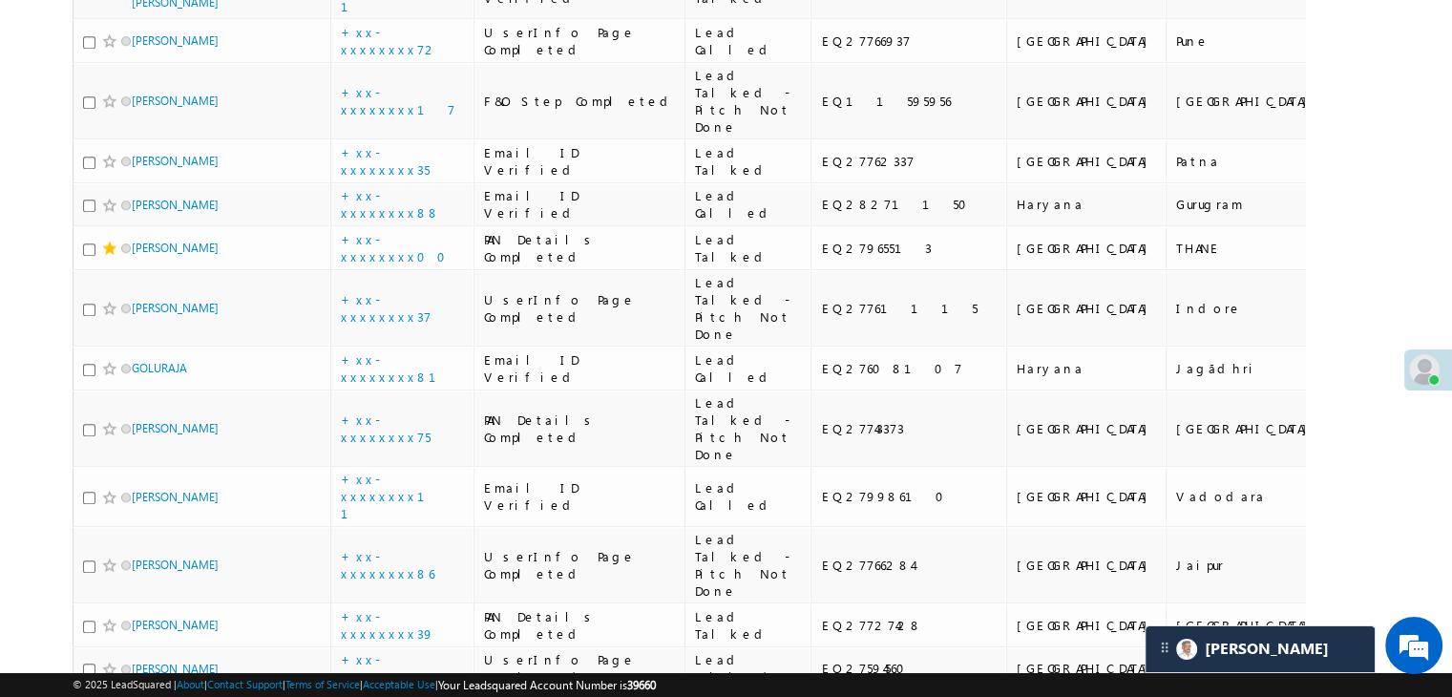
scroll to position [1241, 0]
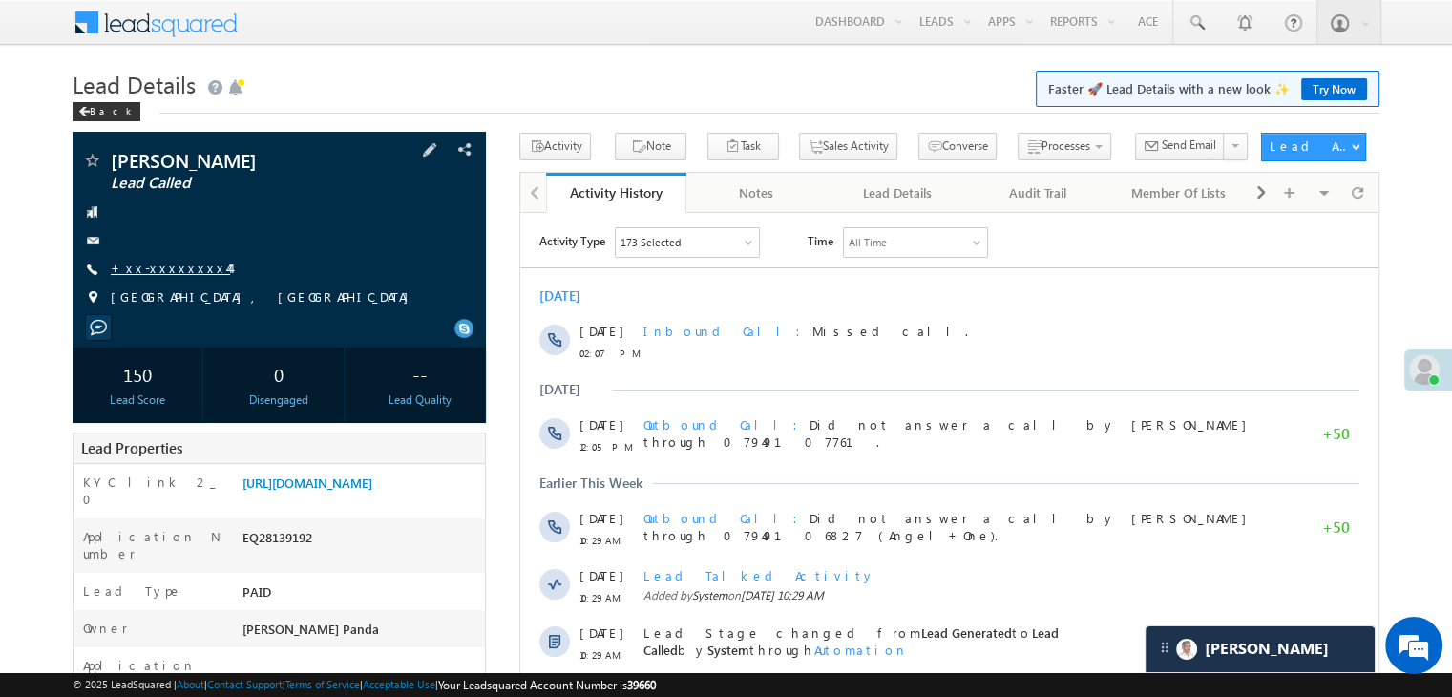
click at [158, 268] on link "+xx-xxxxxxxx44" at bounding box center [170, 268] width 119 height 16
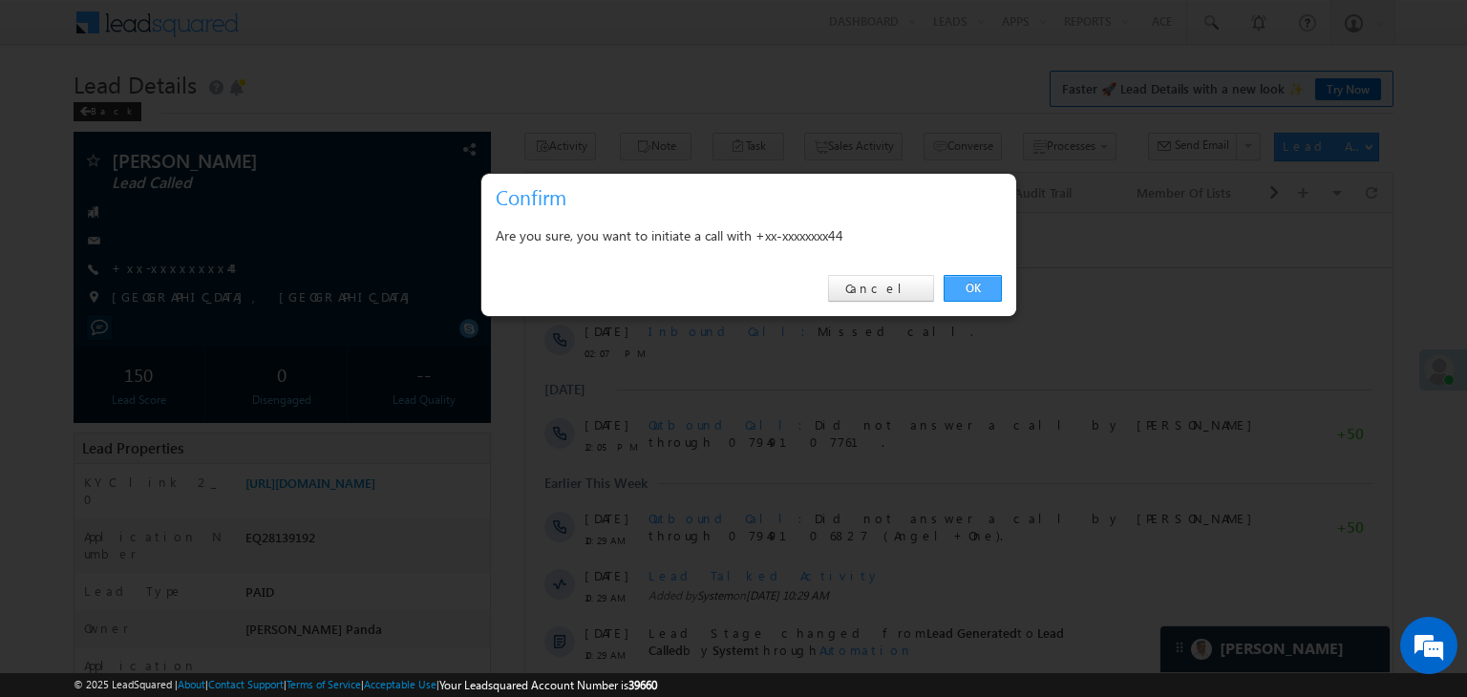
click at [972, 289] on link "OK" at bounding box center [972, 288] width 58 height 27
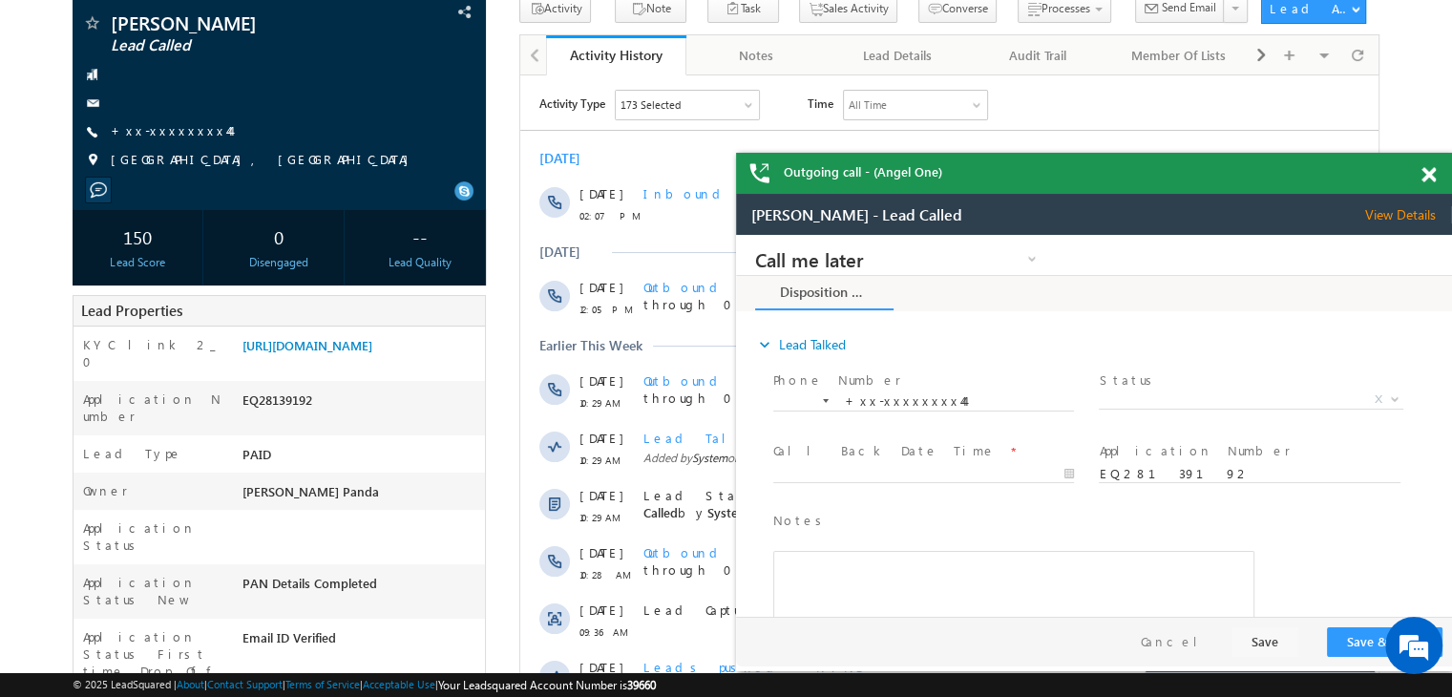
scroll to position [191, 0]
click at [363, 351] on link "https://angelbroking1-pk3em7sa.customui-test.leadsquared.com?leadId=9c12c3e4-5a…" at bounding box center [308, 343] width 130 height 16
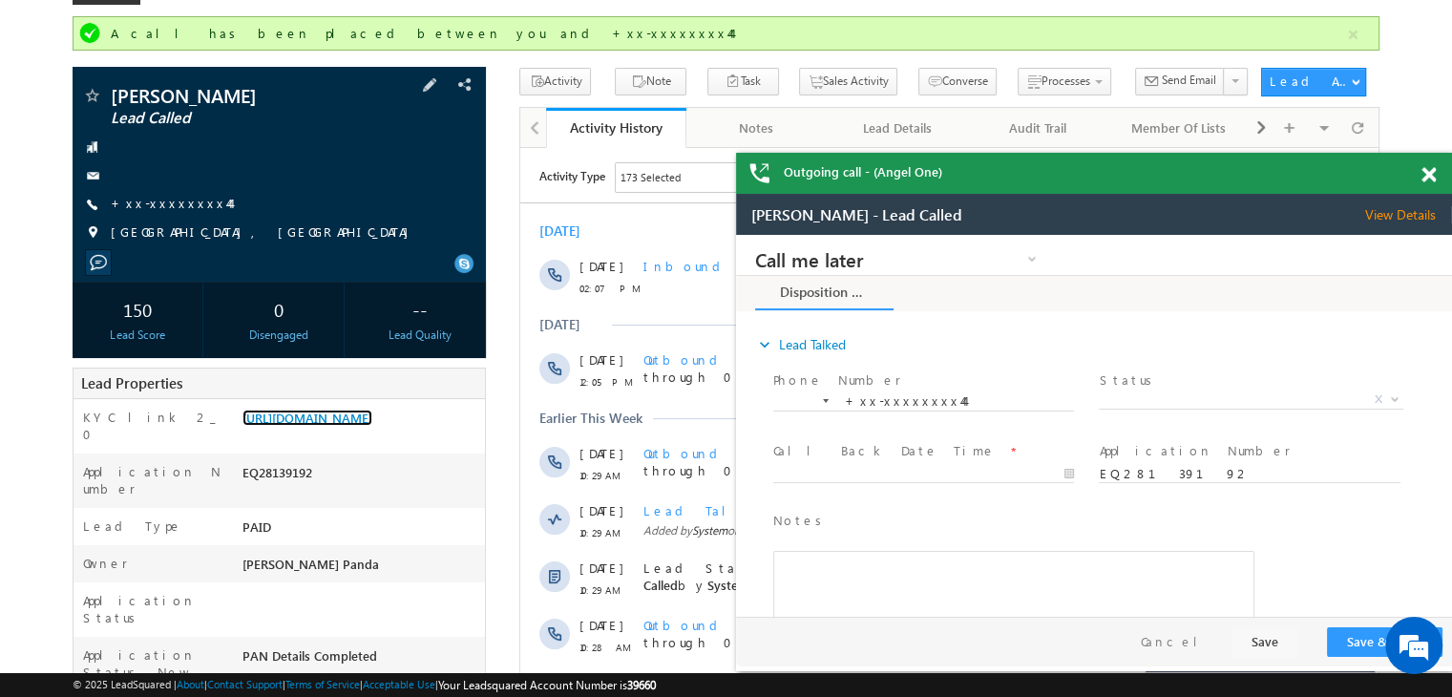
scroll to position [0, 0]
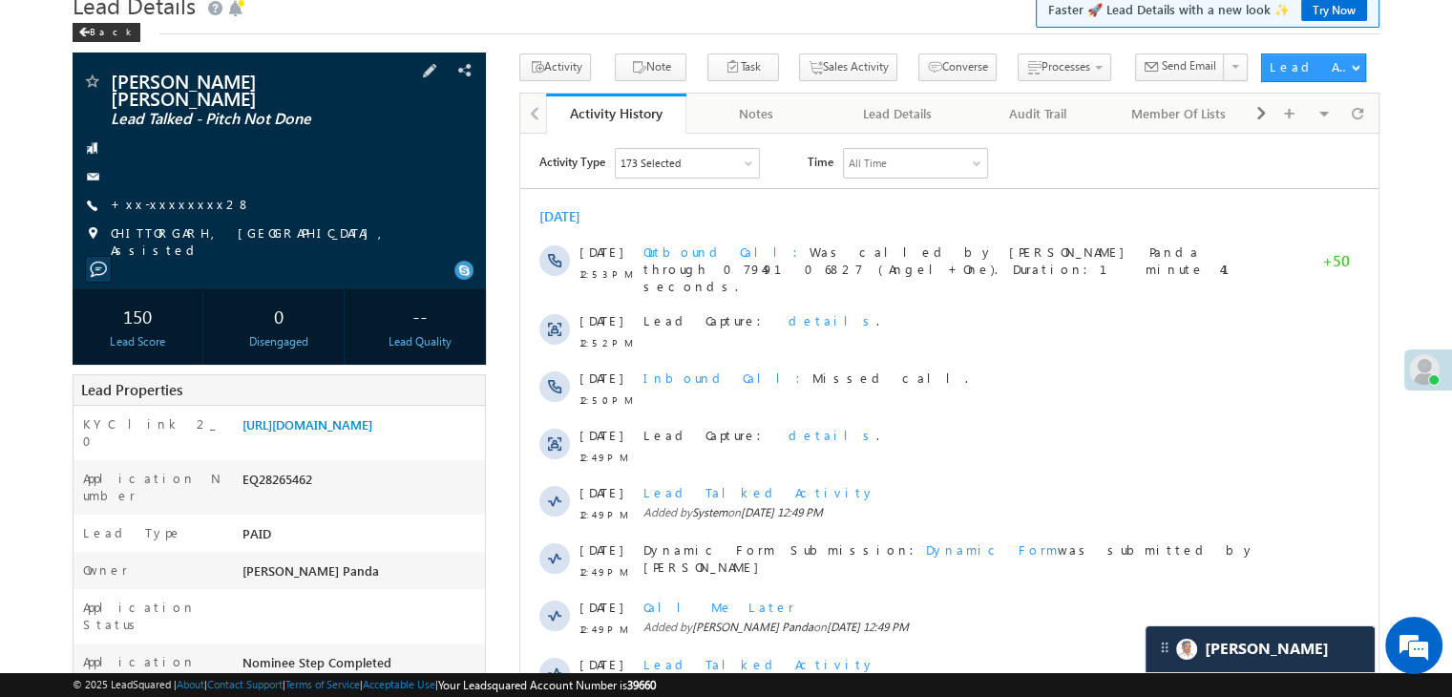
scroll to position [191, 0]
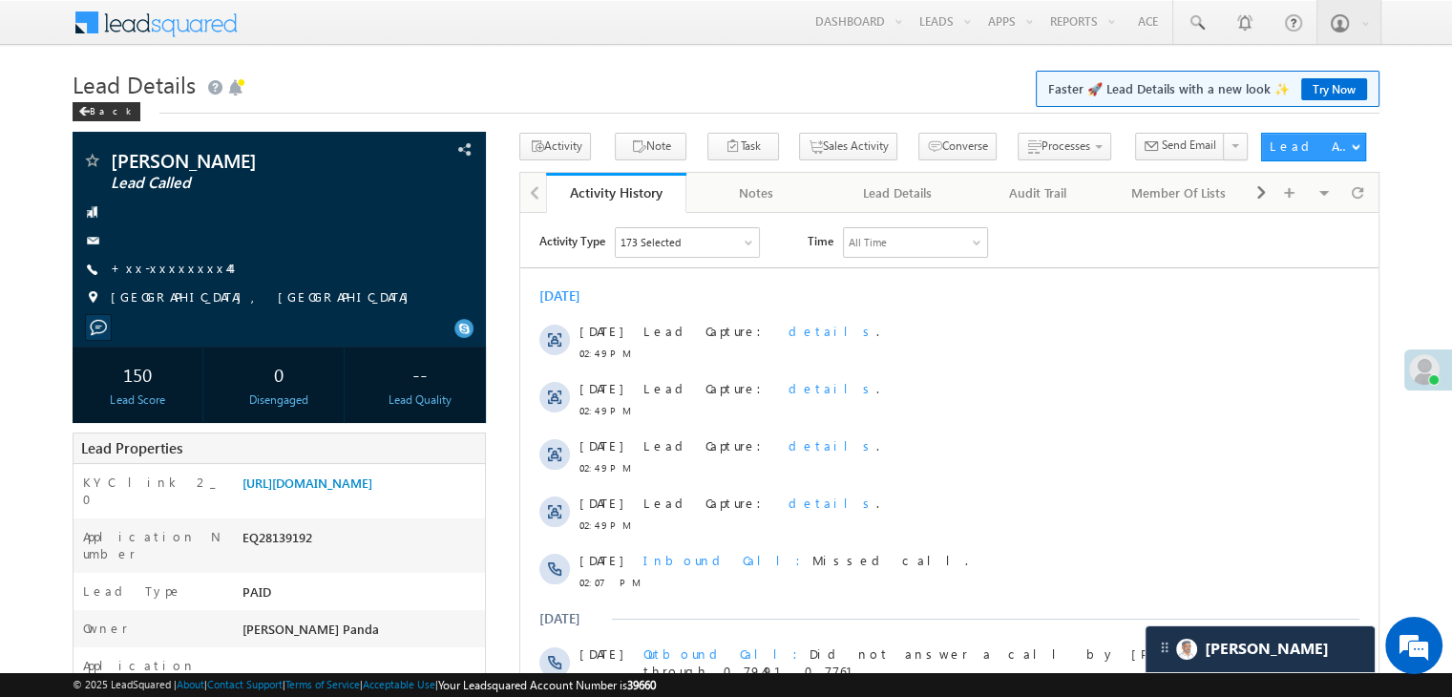
scroll to position [8819, 0]
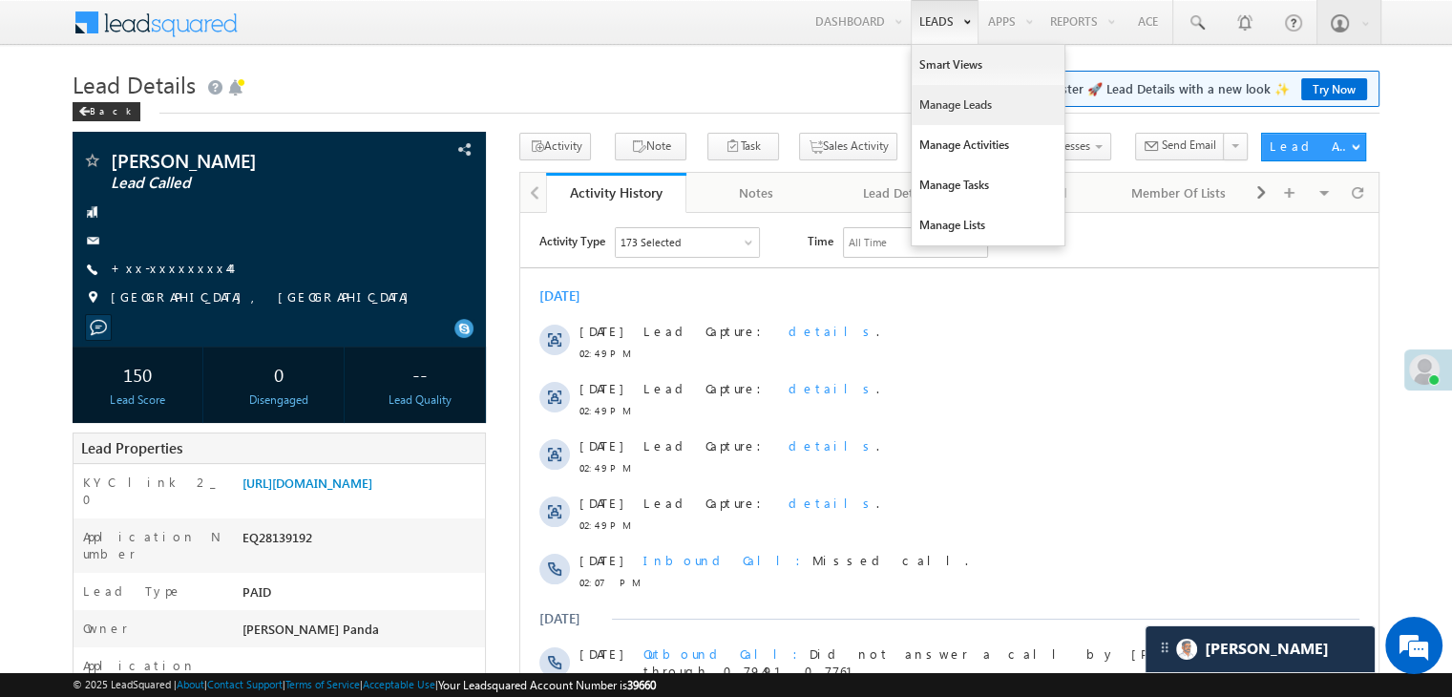
click at [940, 106] on link "Manage Leads" at bounding box center [988, 105] width 153 height 40
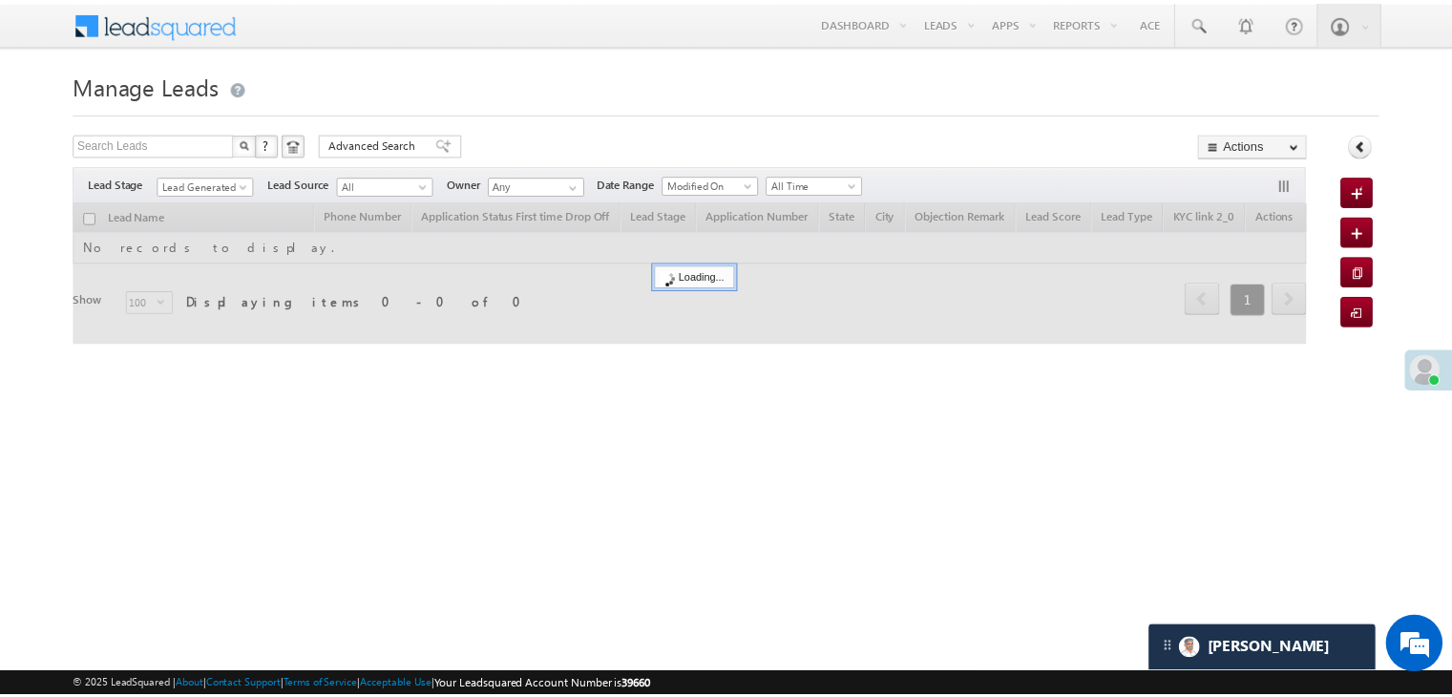
scroll to position [8819, 0]
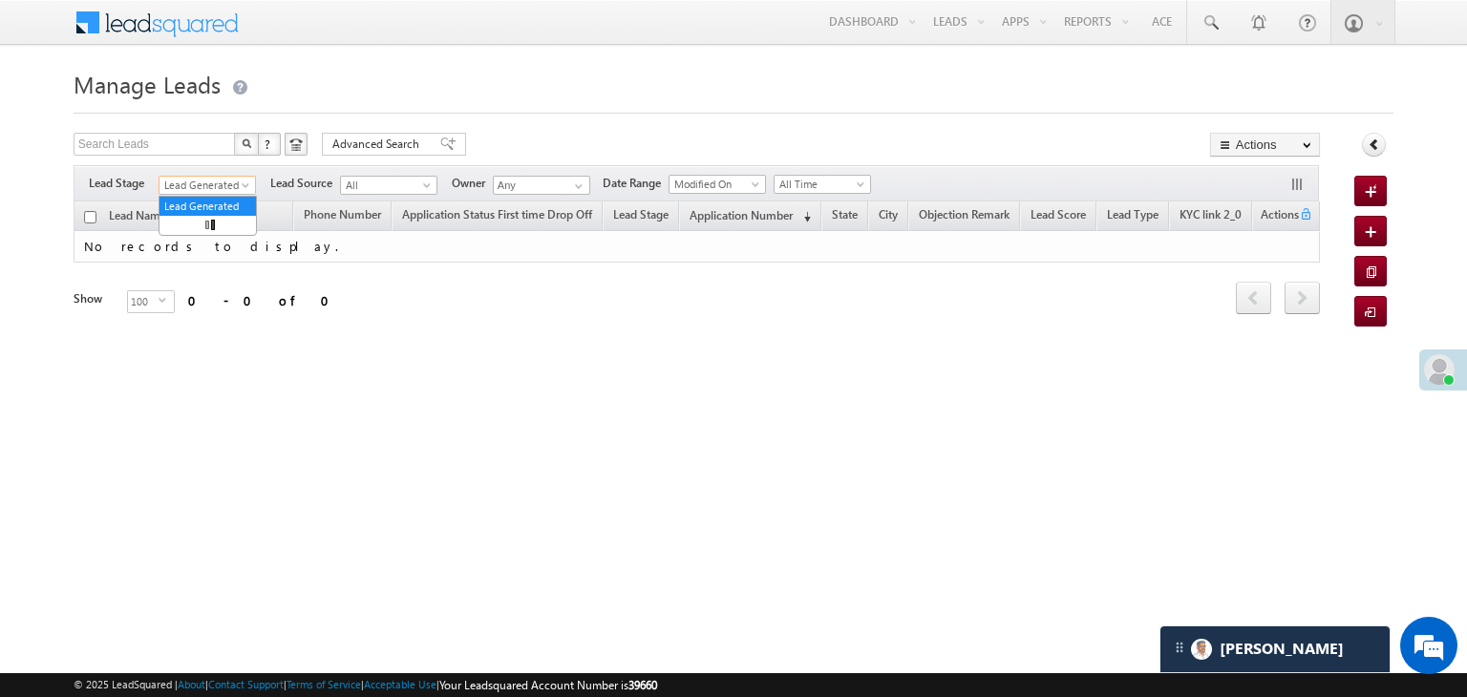
click at [243, 185] on span at bounding box center [247, 188] width 15 height 15
click at [220, 201] on link "All" at bounding box center [207, 206] width 96 height 17
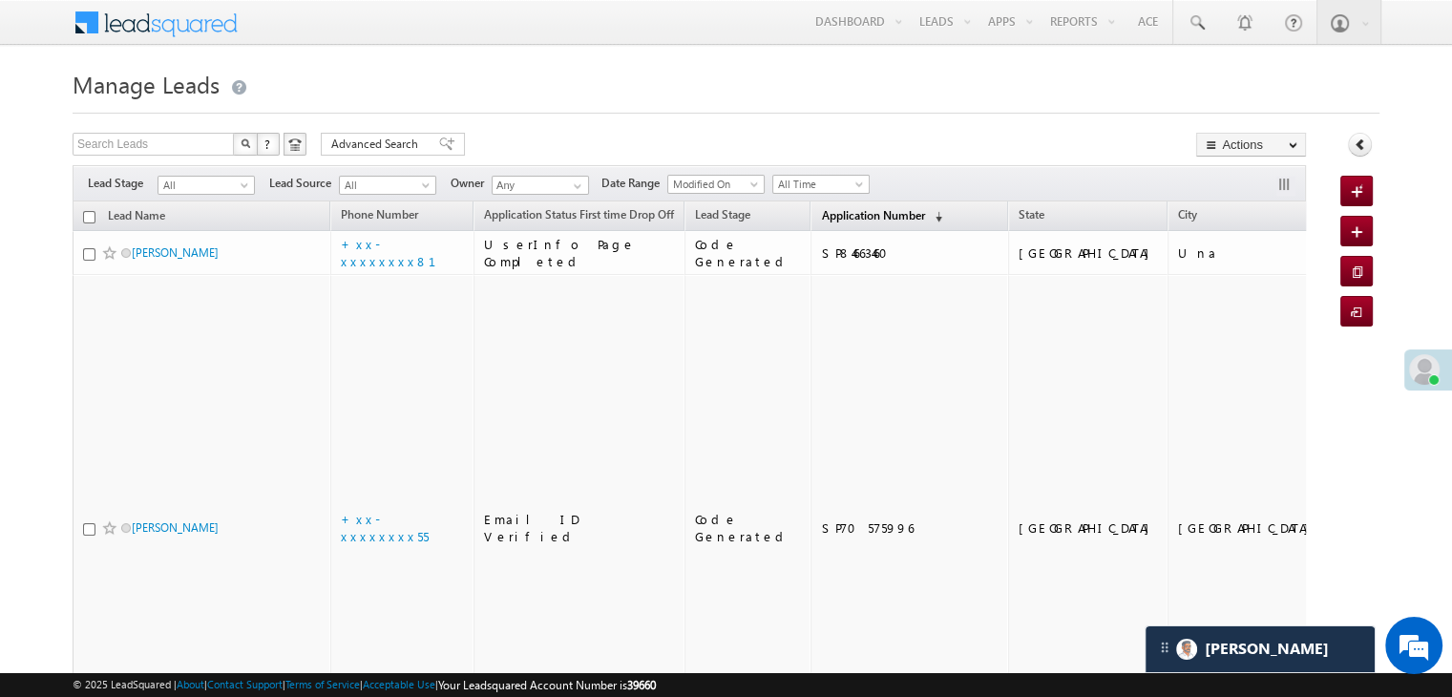
click at [821, 210] on span "Application Number" at bounding box center [872, 215] width 103 height 14
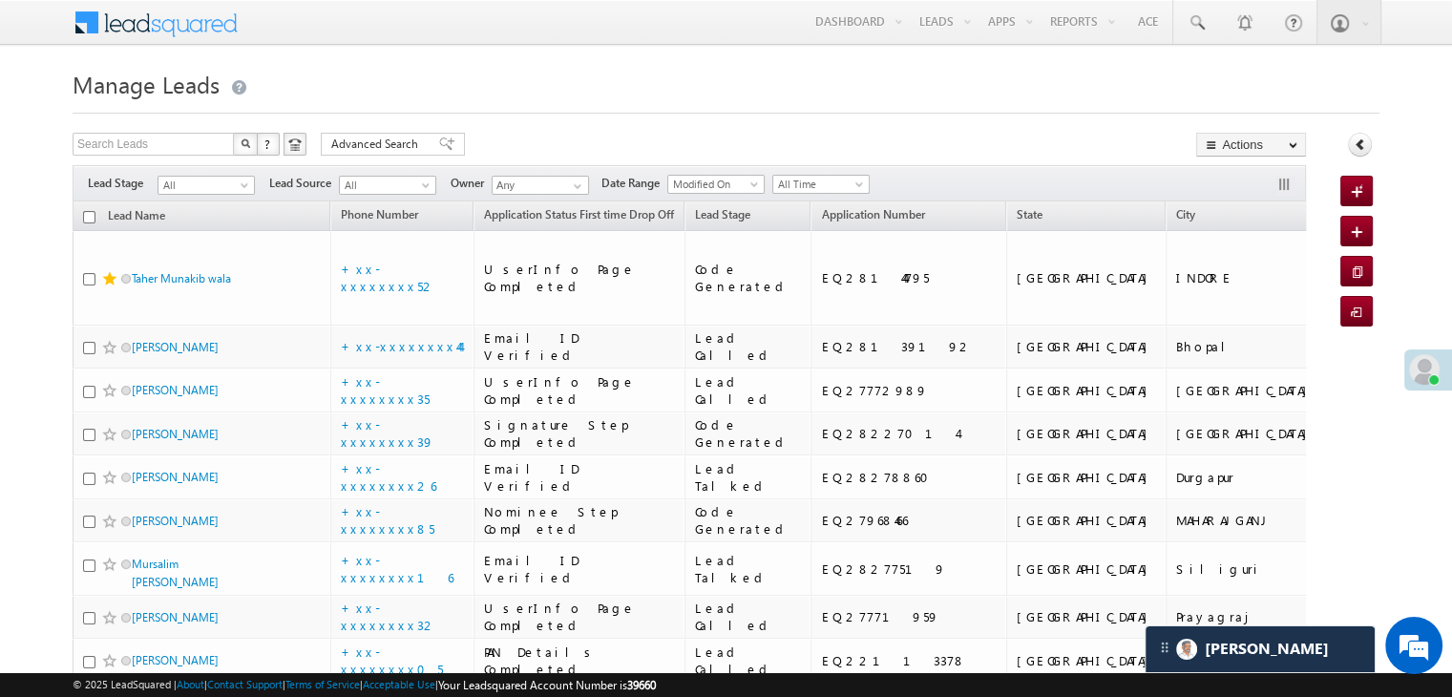
scroll to position [0, 0]
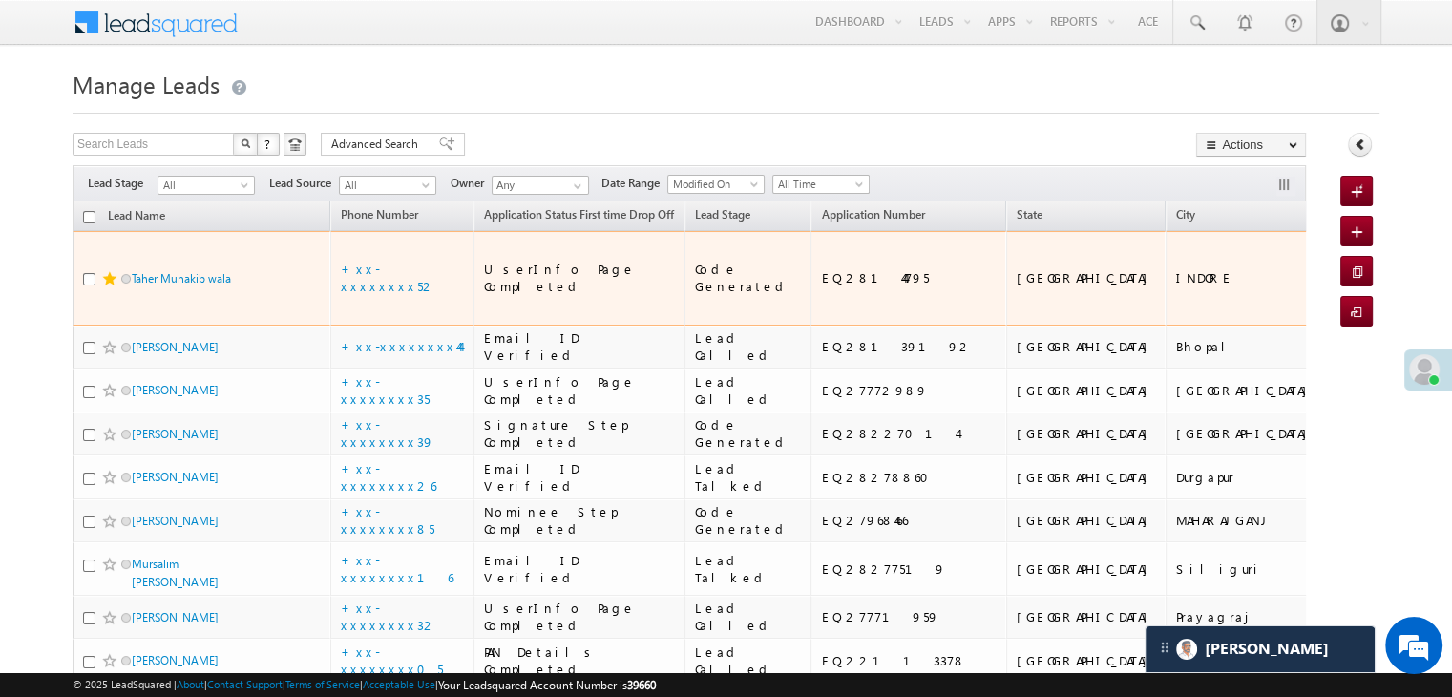
click at [110, 286] on span at bounding box center [109, 278] width 15 height 15
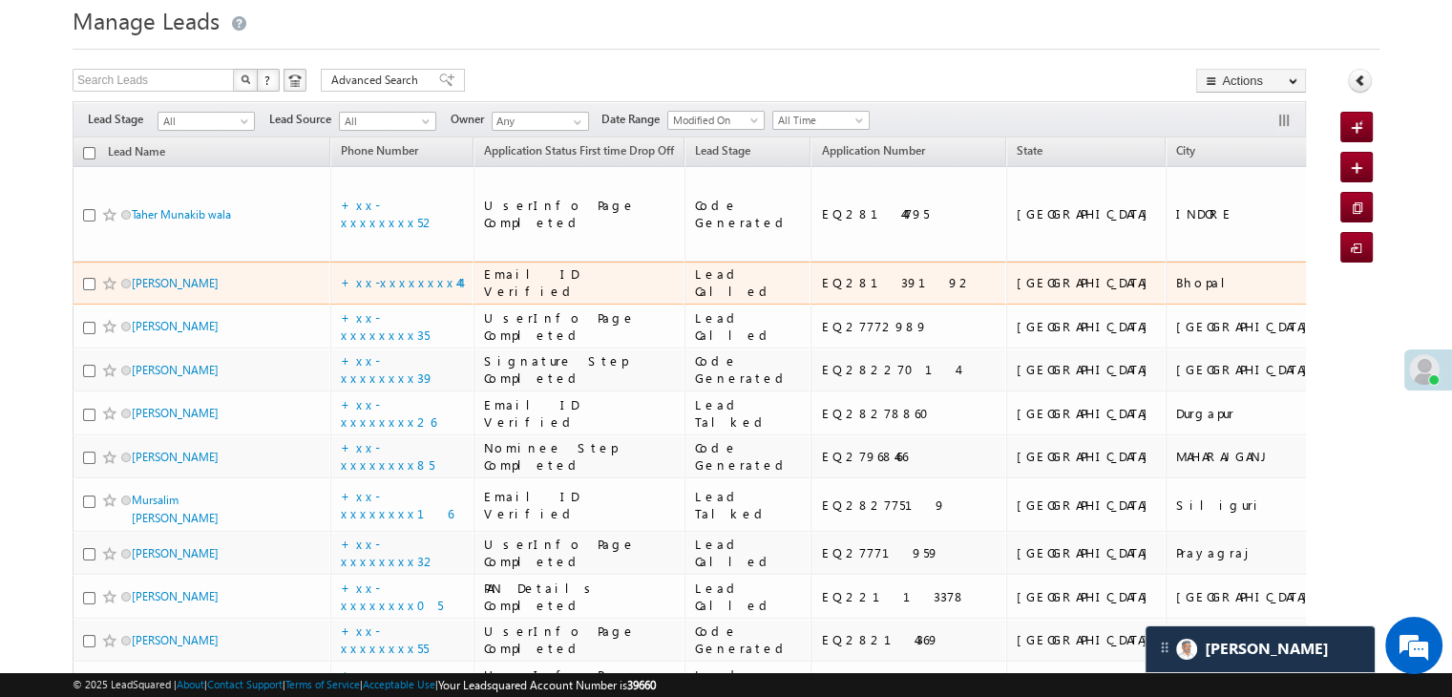
scroll to position [95, 0]
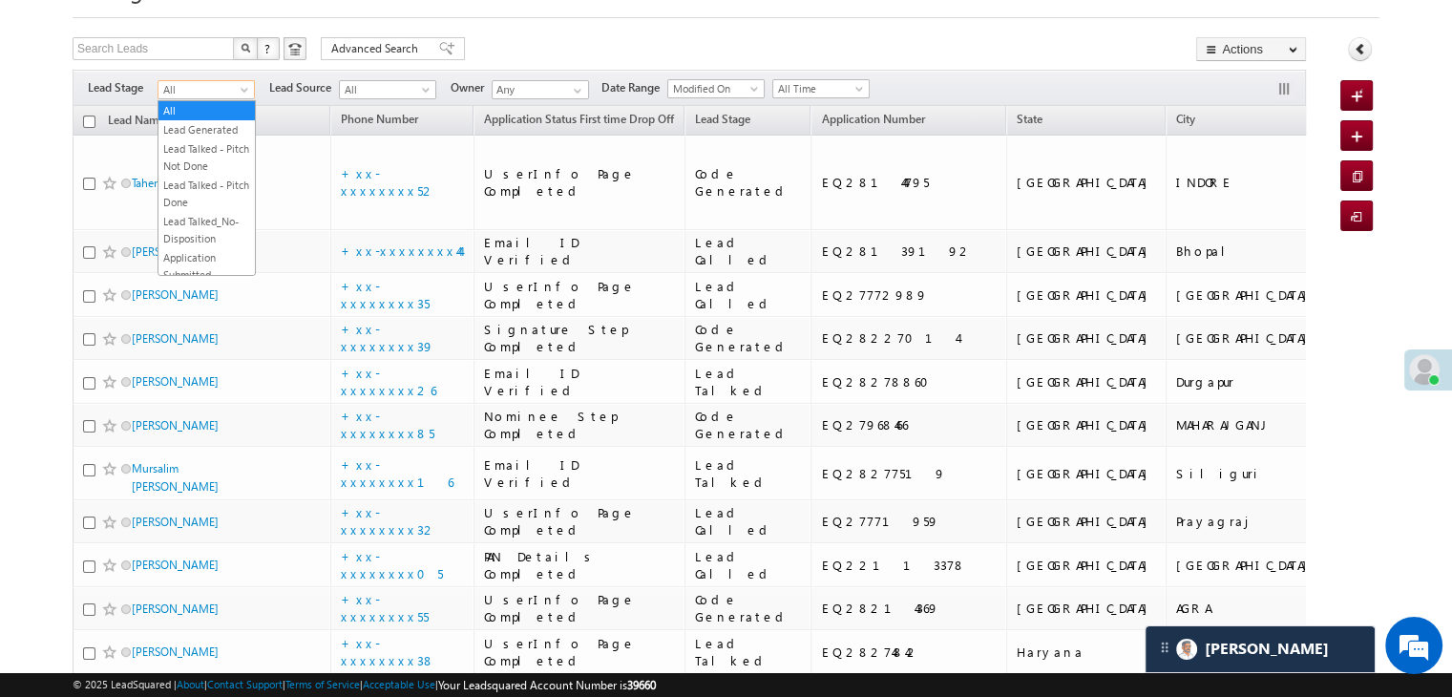
click at [246, 92] on span at bounding box center [246, 93] width 15 height 15
click at [210, 130] on link "Lead Generated" at bounding box center [207, 129] width 96 height 17
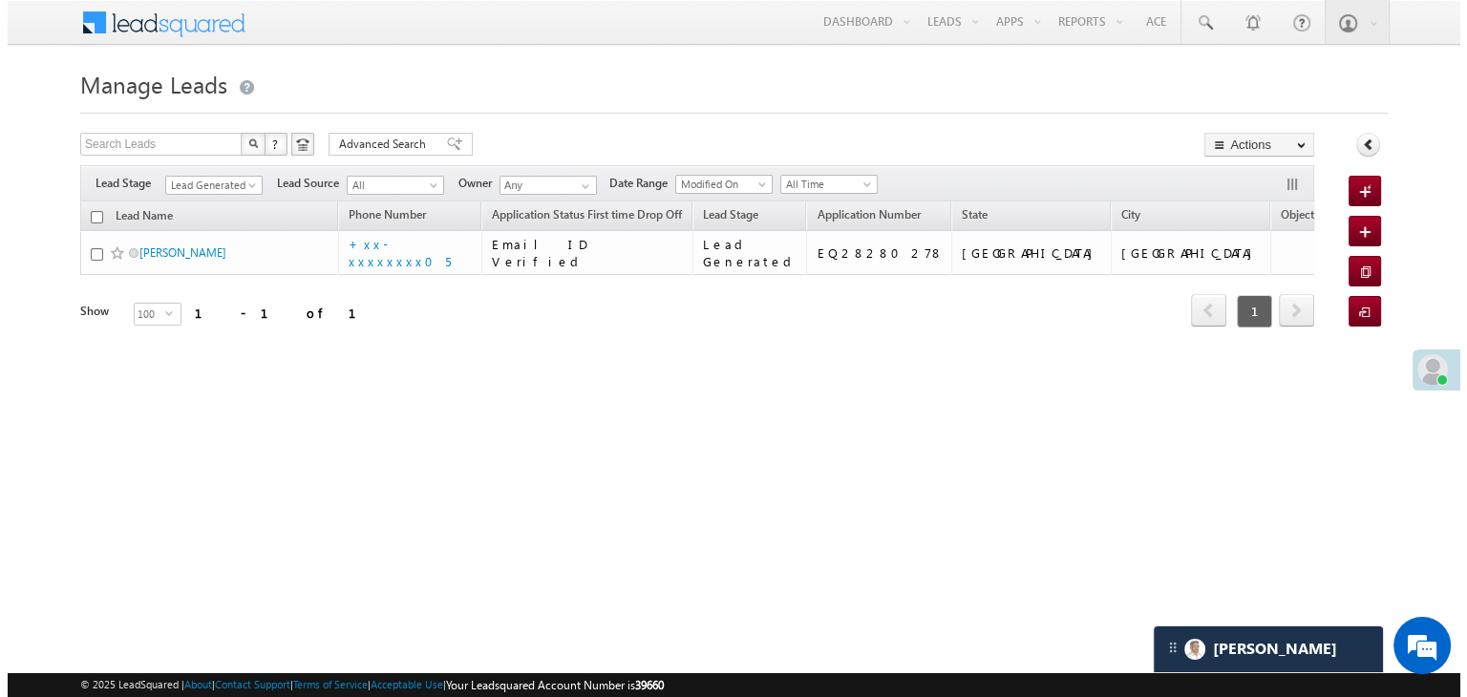
scroll to position [0, 0]
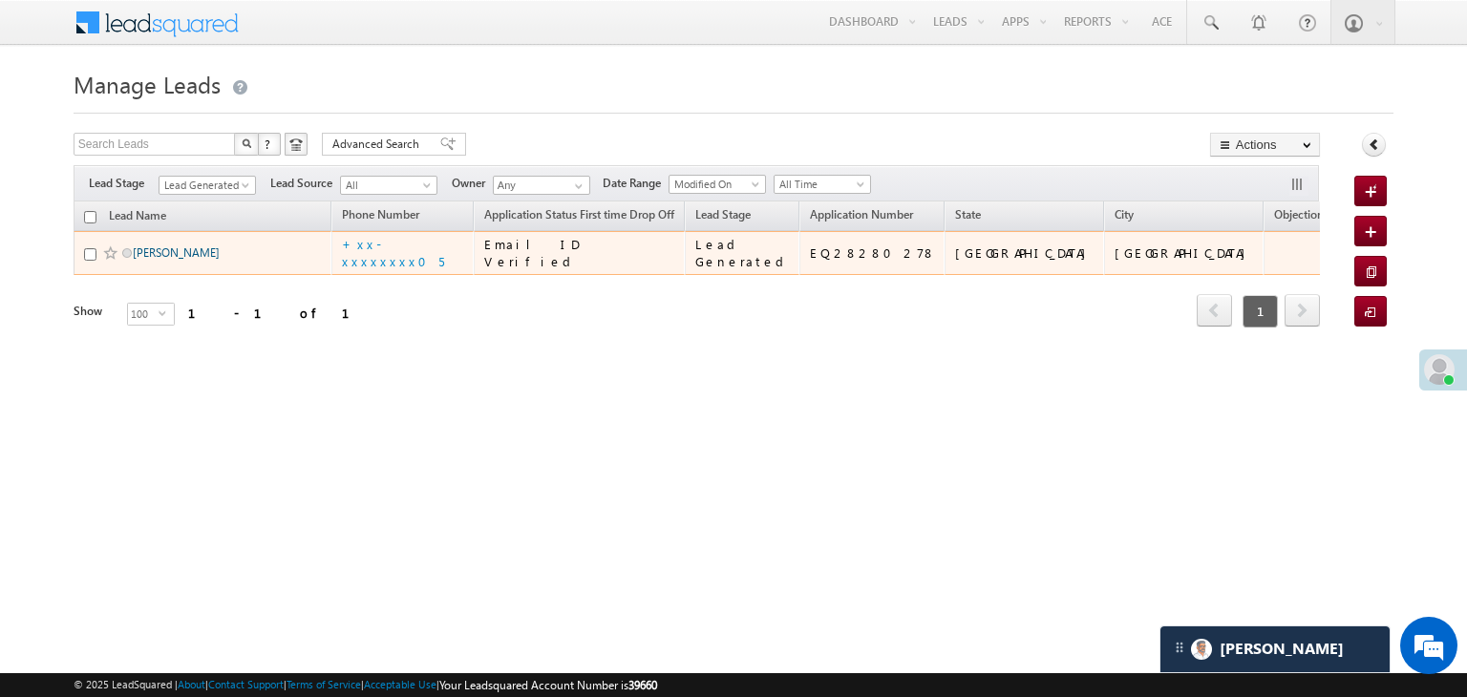
click at [153, 260] on link "Anwar Sk" at bounding box center [176, 252] width 87 height 14
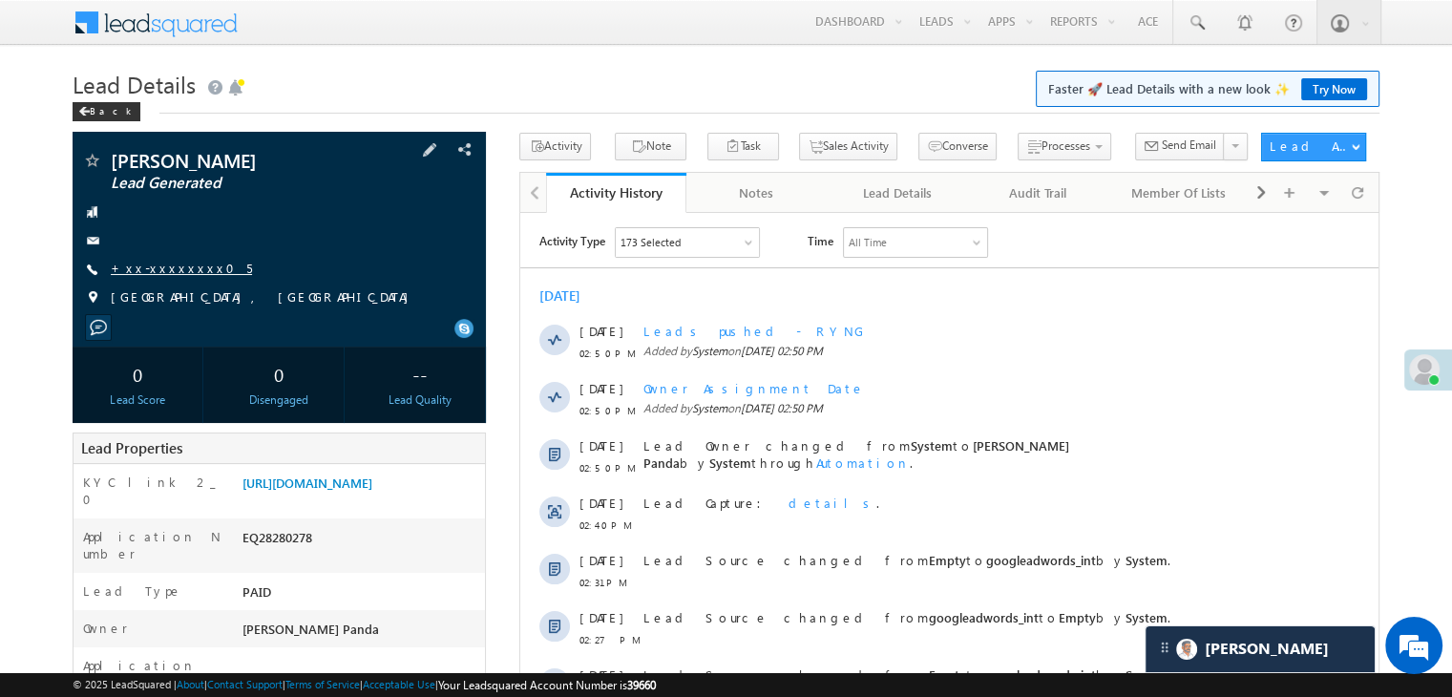
click at [149, 270] on link "+xx-xxxxxxxx05" at bounding box center [181, 268] width 141 height 16
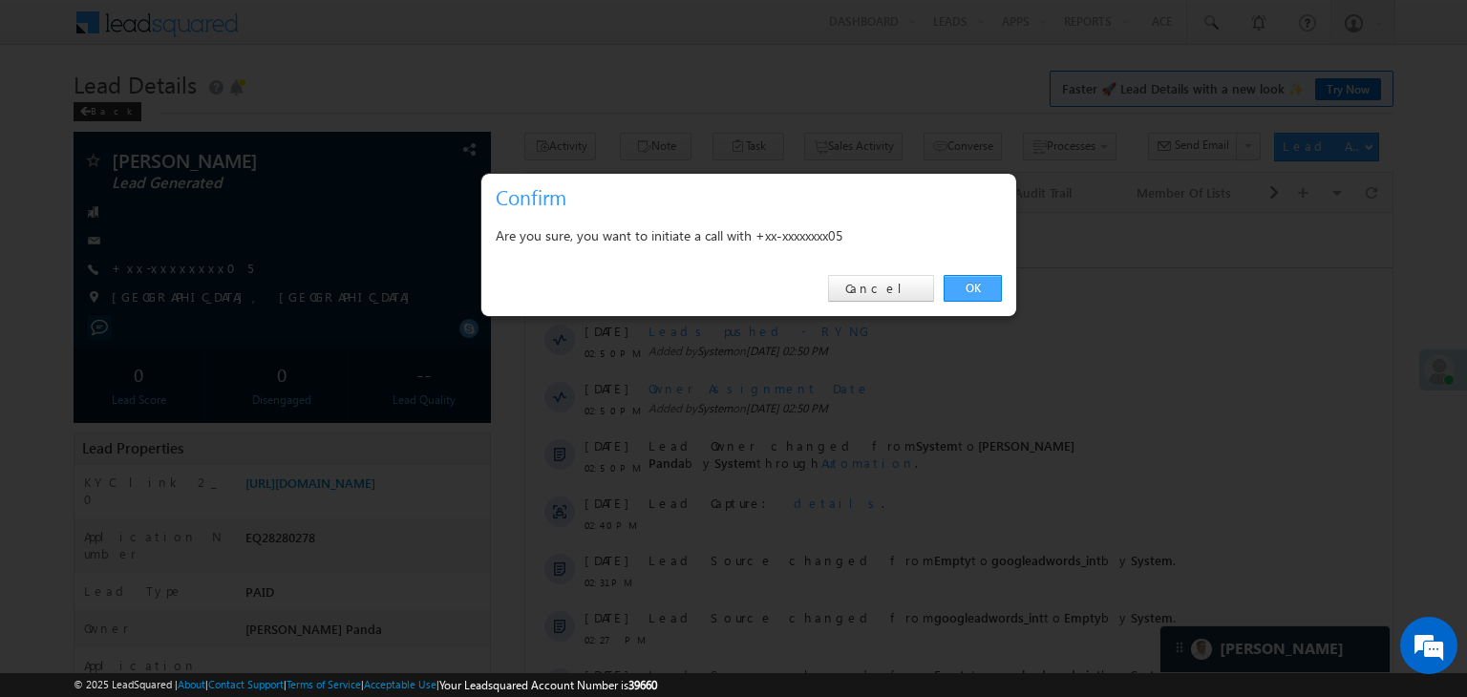
click at [973, 280] on link "OK" at bounding box center [972, 288] width 58 height 27
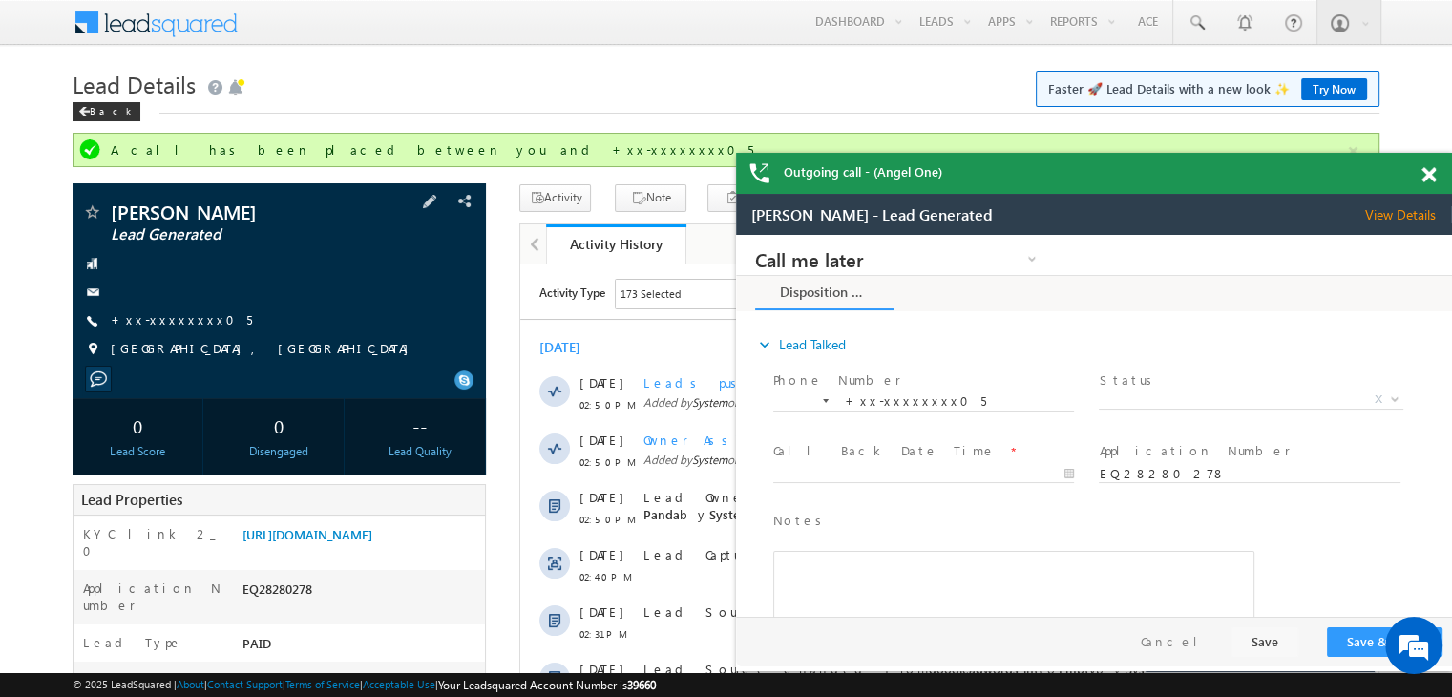
scroll to position [95, 0]
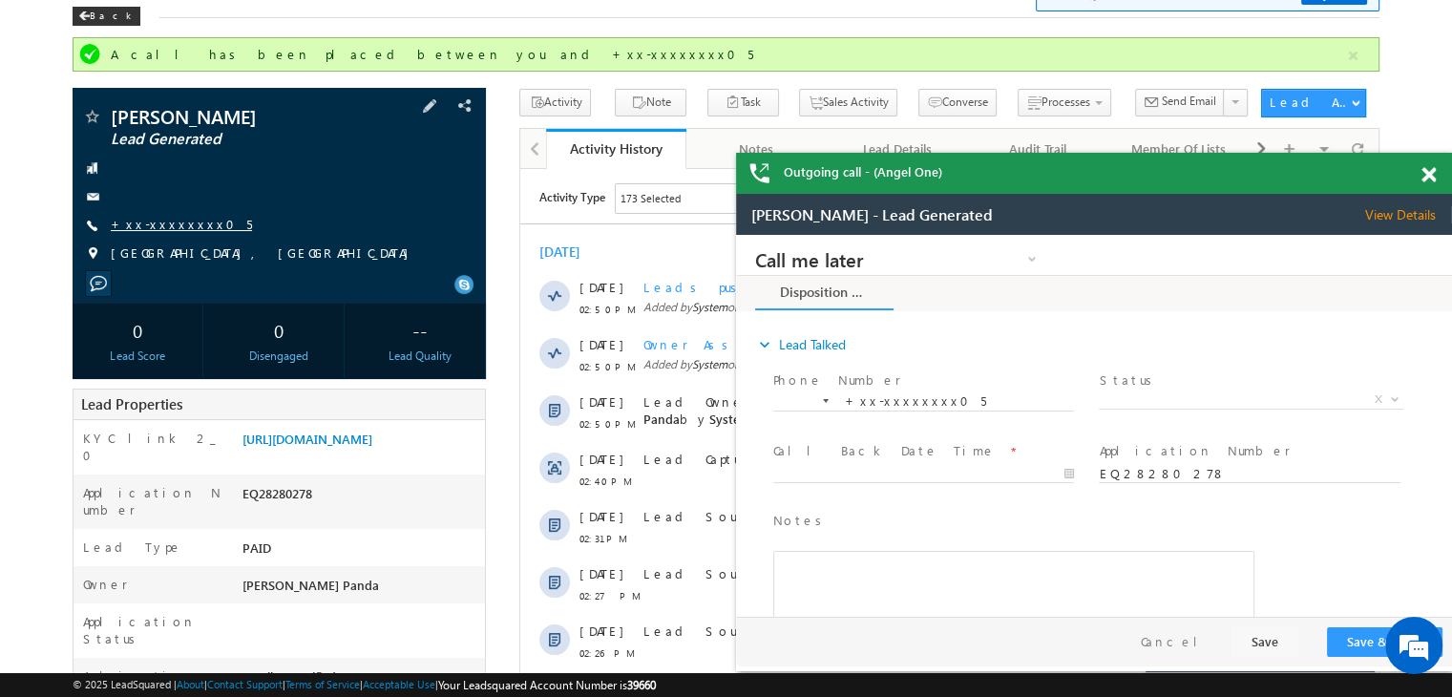
click at [166, 228] on link "+xx-xxxxxxxx05" at bounding box center [181, 224] width 141 height 16
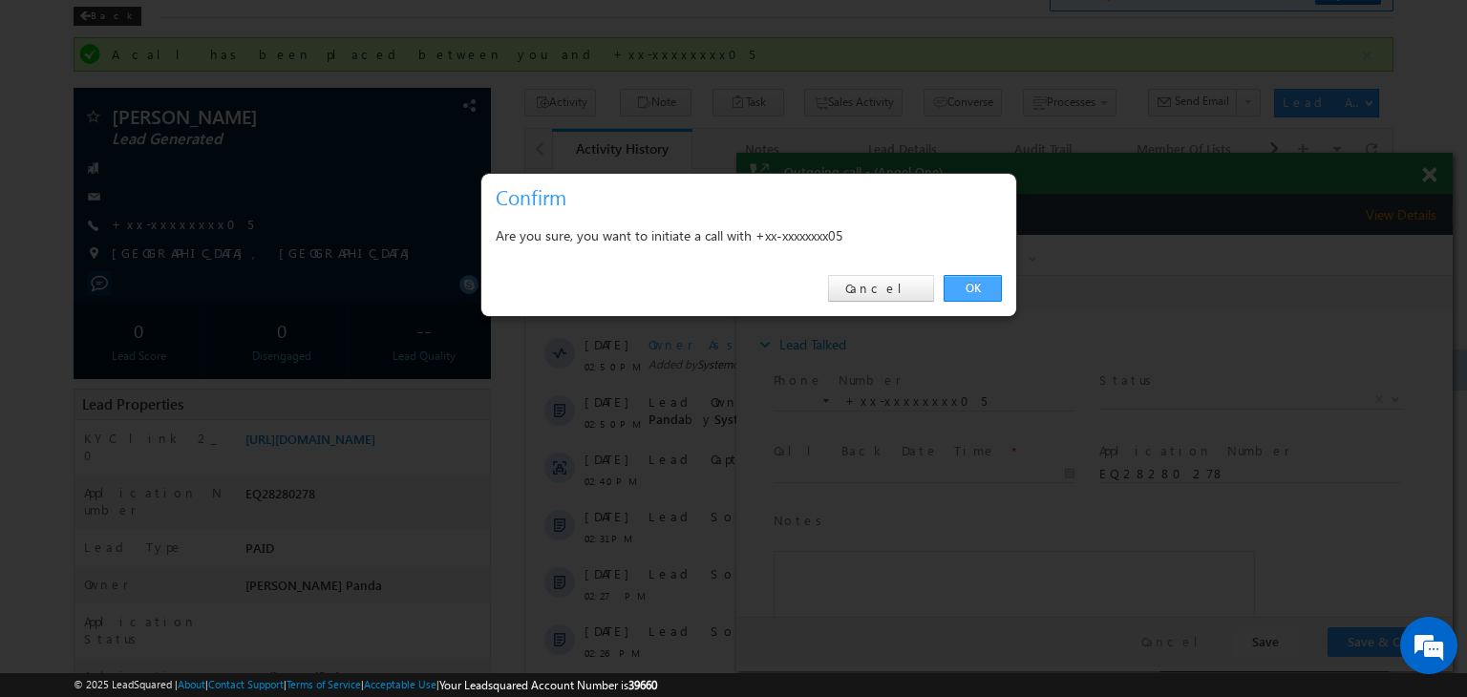
click at [966, 286] on link "OK" at bounding box center [972, 288] width 58 height 27
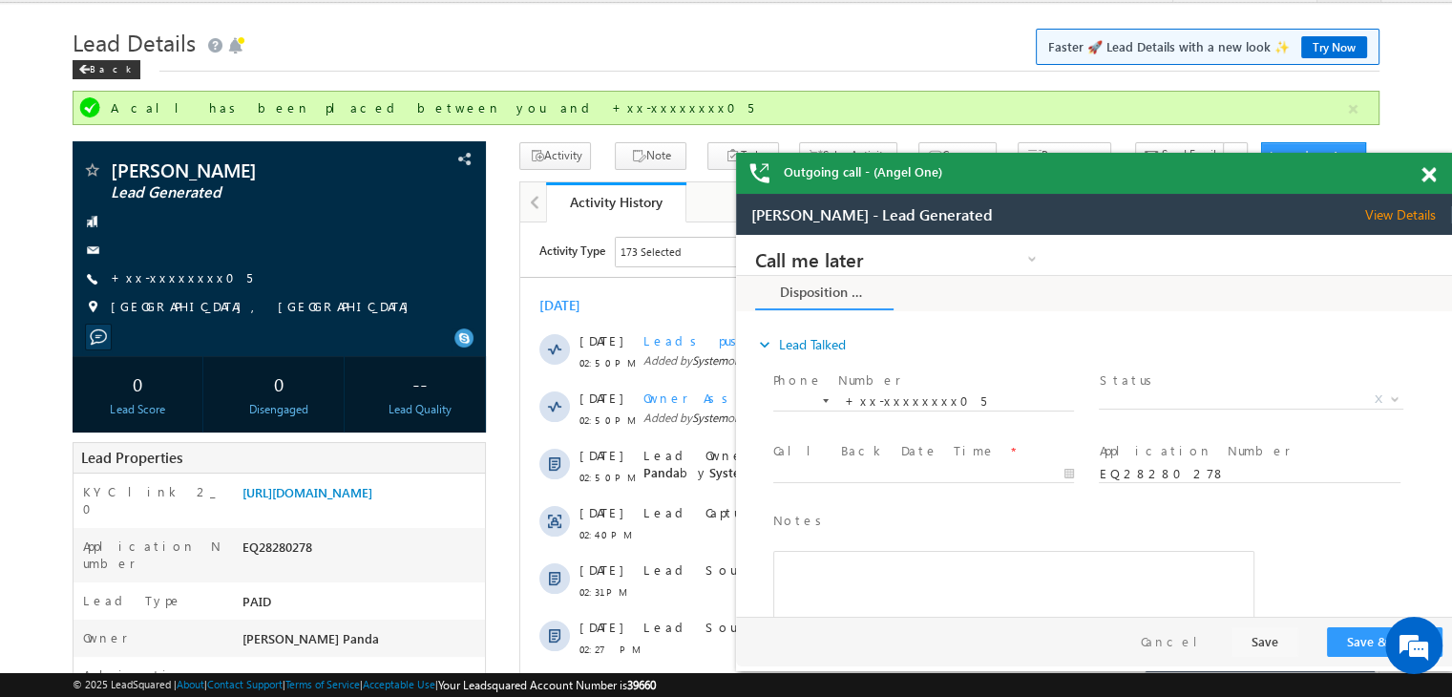
scroll to position [0, 0]
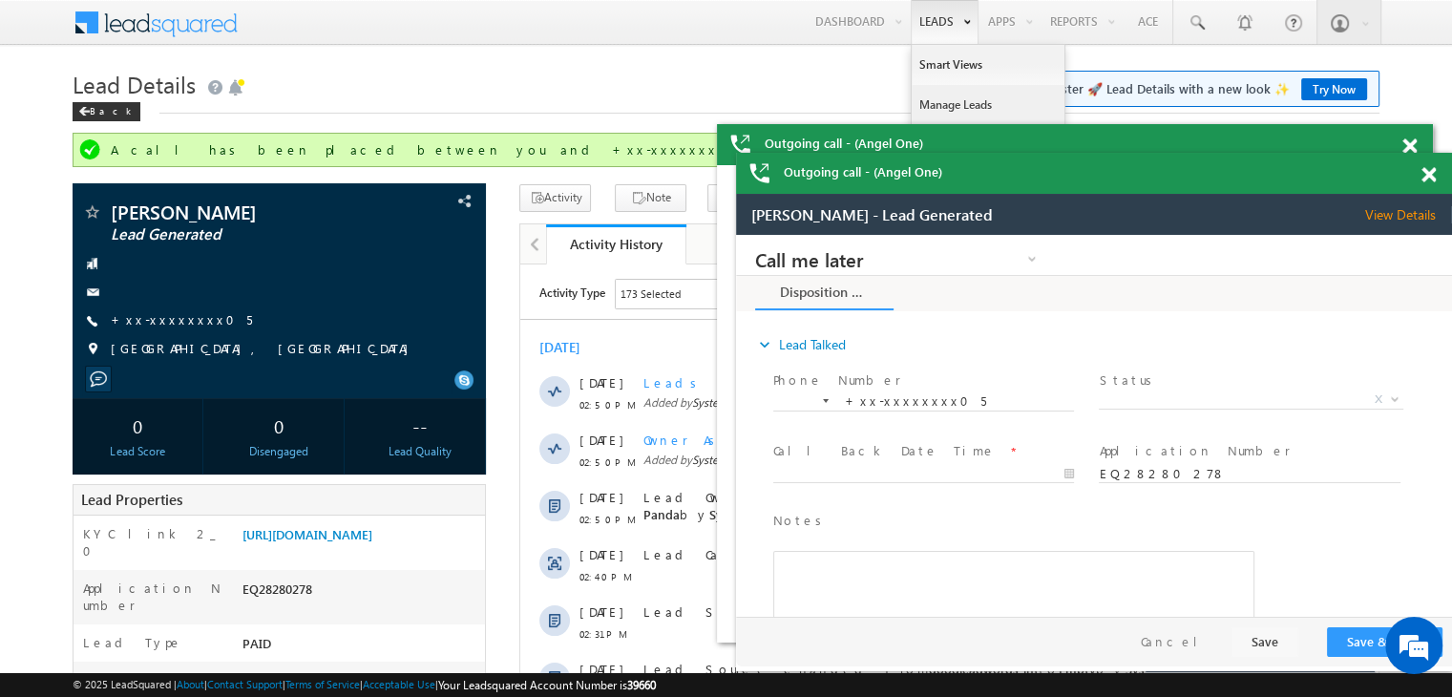
click at [931, 98] on link "Manage Leads" at bounding box center [988, 105] width 153 height 40
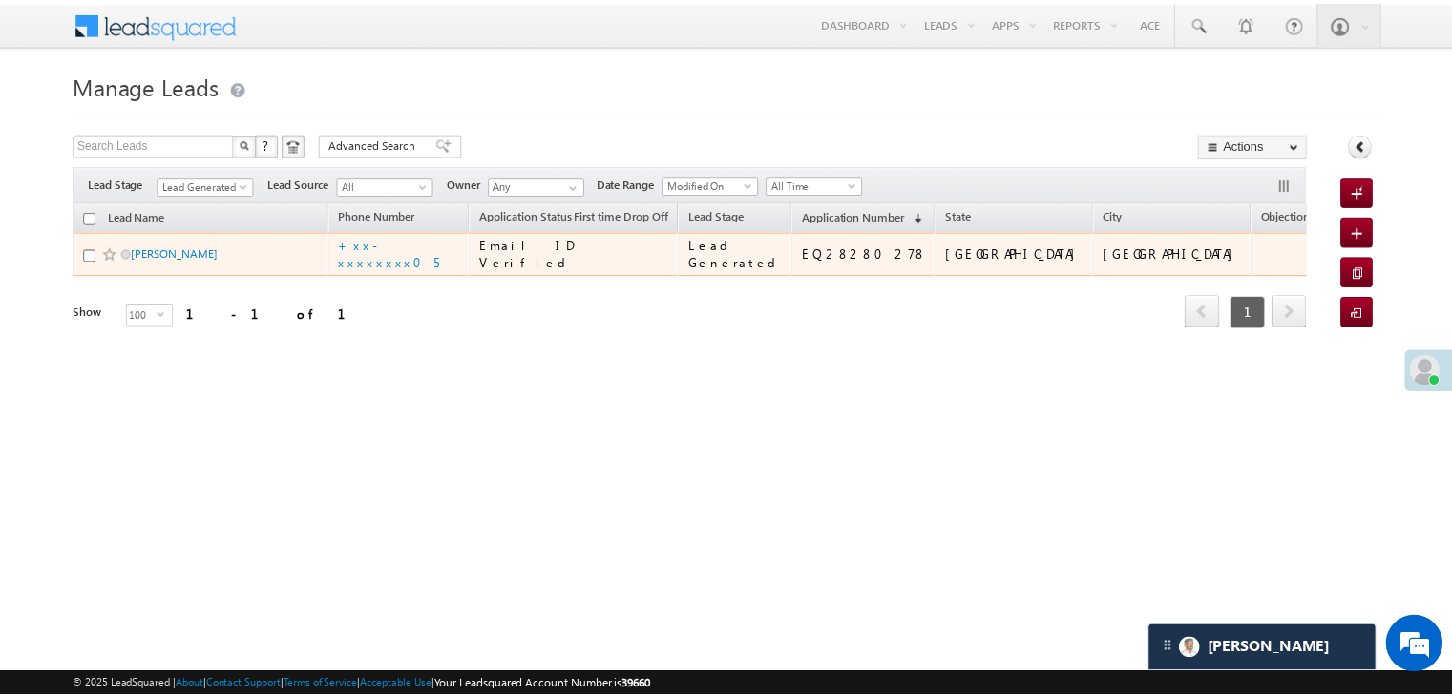
scroll to position [8819, 0]
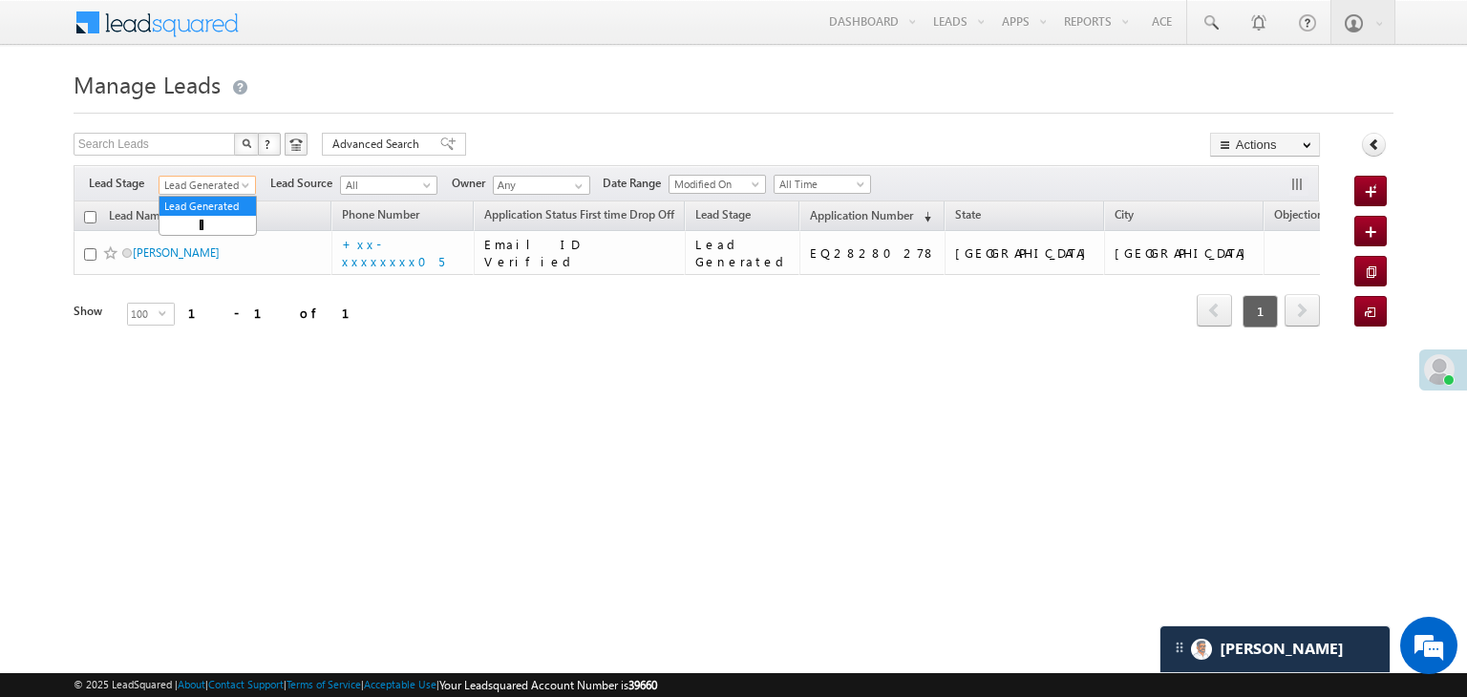
click at [244, 190] on span at bounding box center [247, 188] width 15 height 15
click at [220, 201] on link "All" at bounding box center [207, 206] width 96 height 17
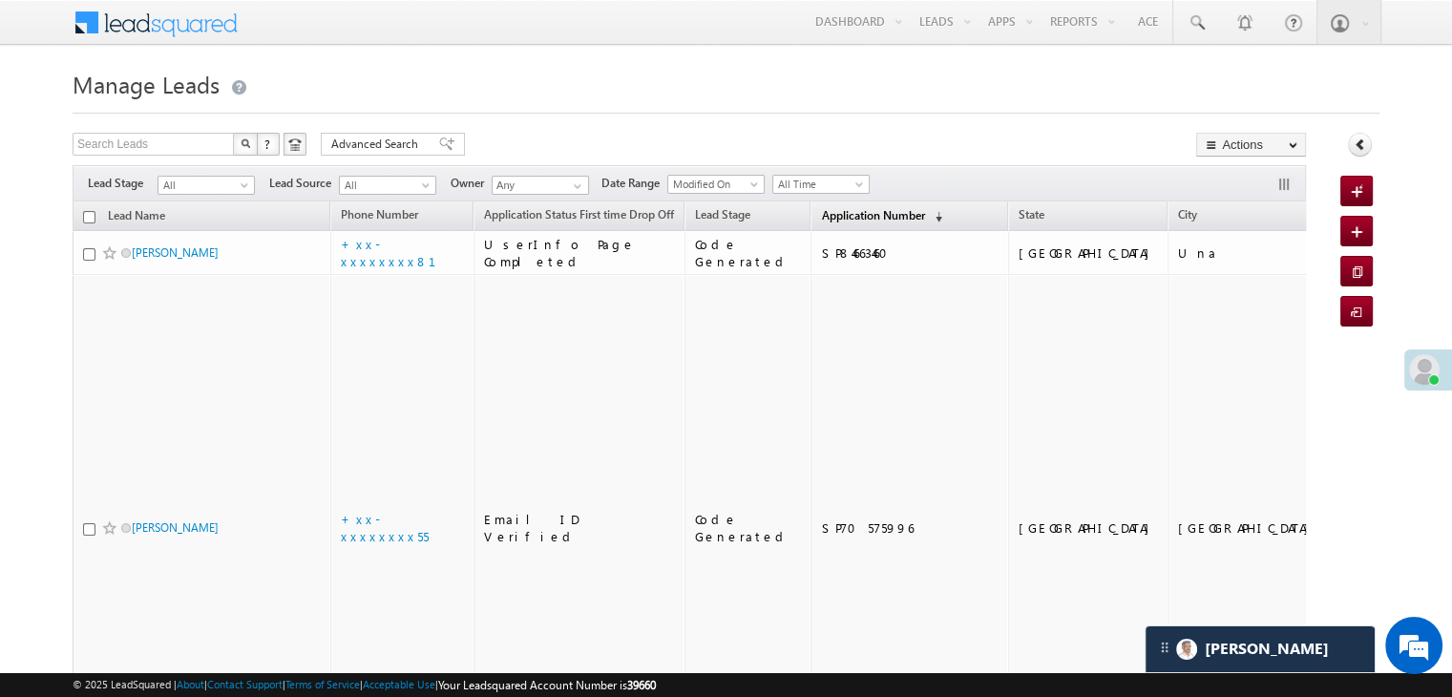
click at [821, 215] on span "Application Number" at bounding box center [872, 215] width 103 height 14
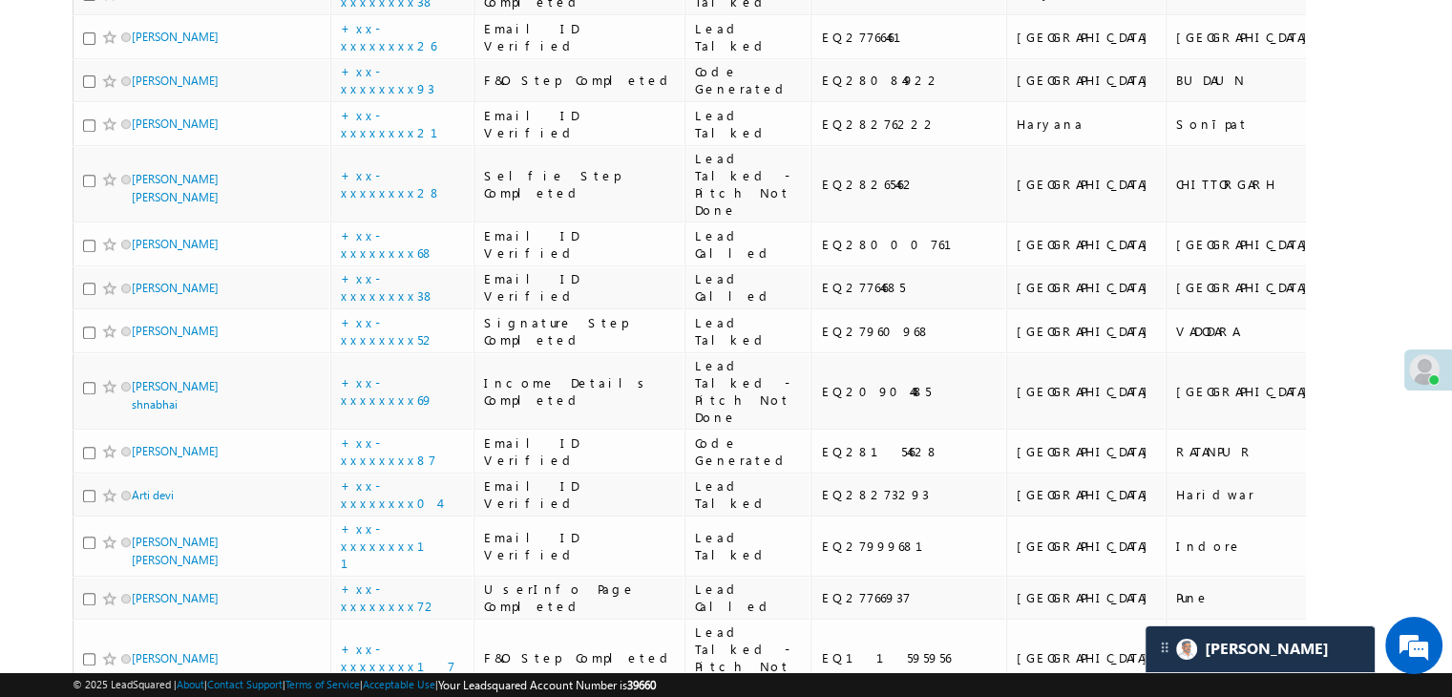
scroll to position [859, 0]
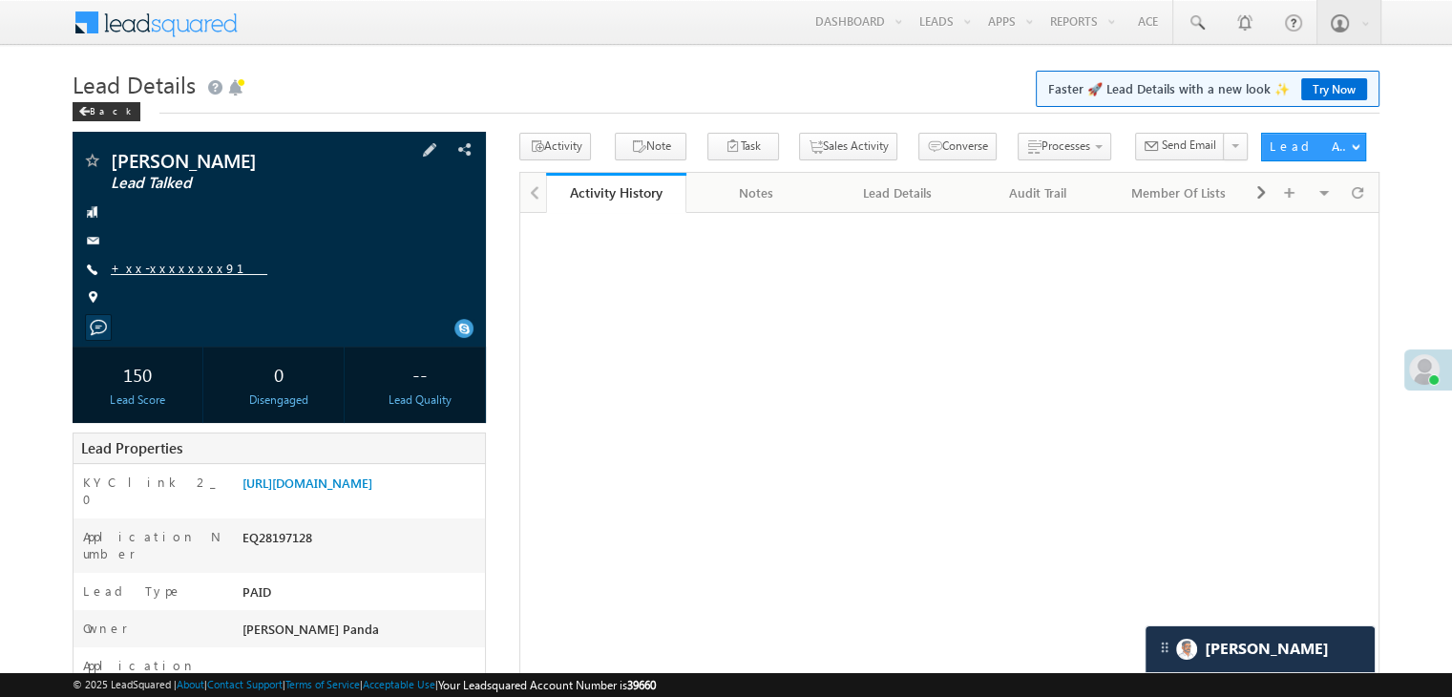
click at [153, 271] on link "+xx-xxxxxxxx91" at bounding box center [189, 268] width 157 height 16
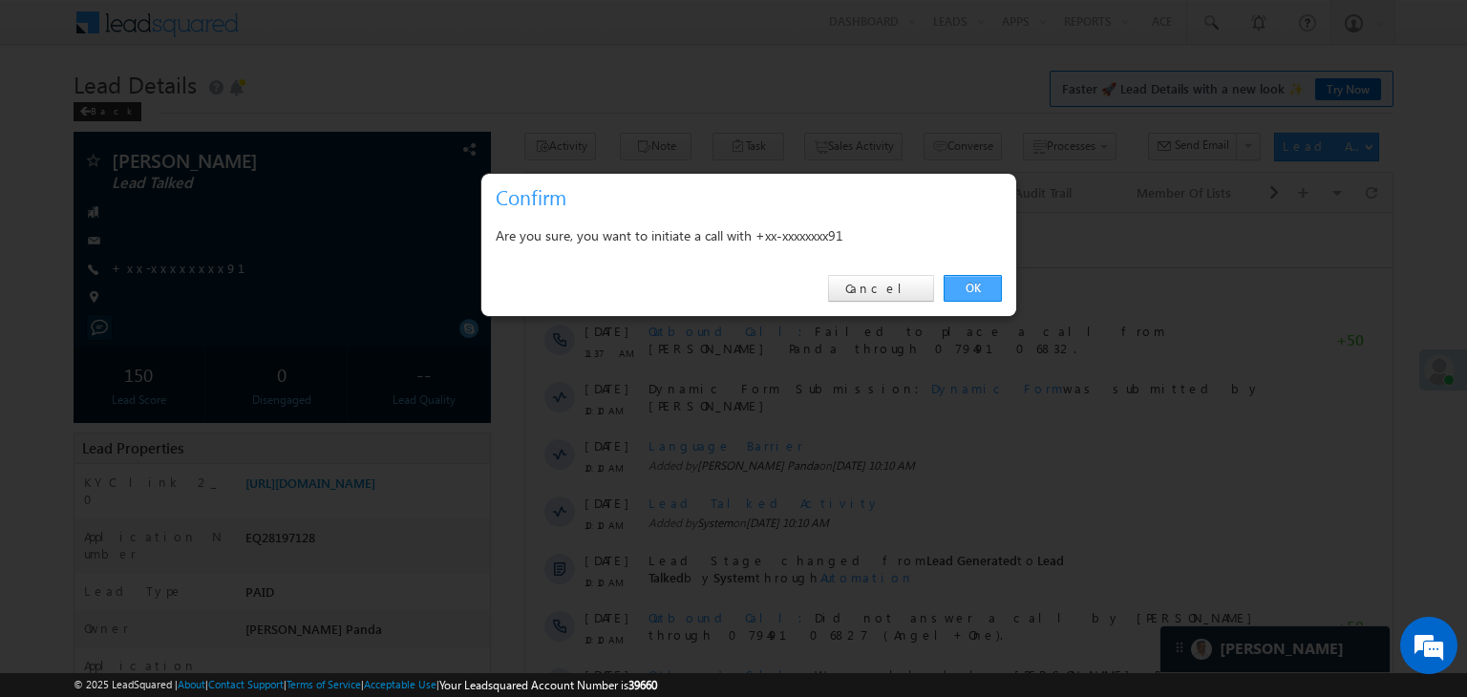
click at [967, 286] on link "OK" at bounding box center [972, 288] width 58 height 27
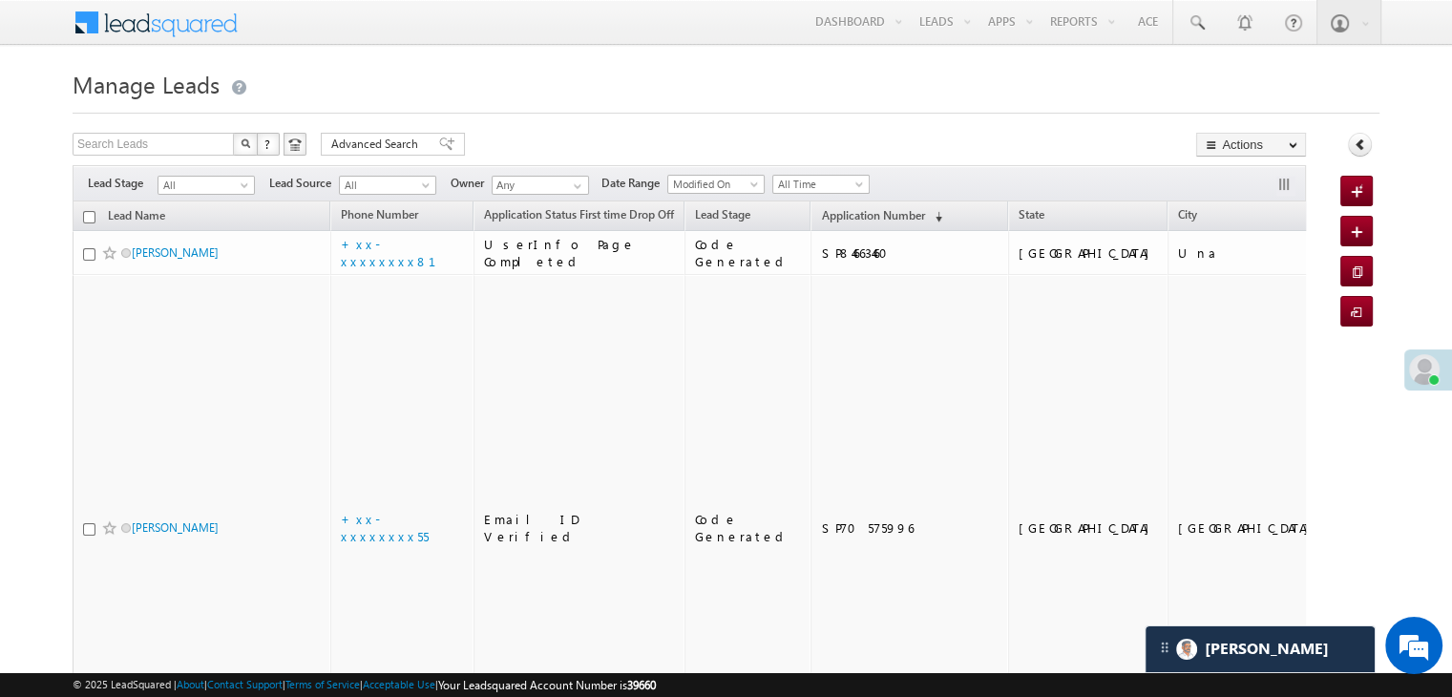
scroll to position [8819, 0]
click at [821, 214] on span "Application Number" at bounding box center [872, 215] width 103 height 14
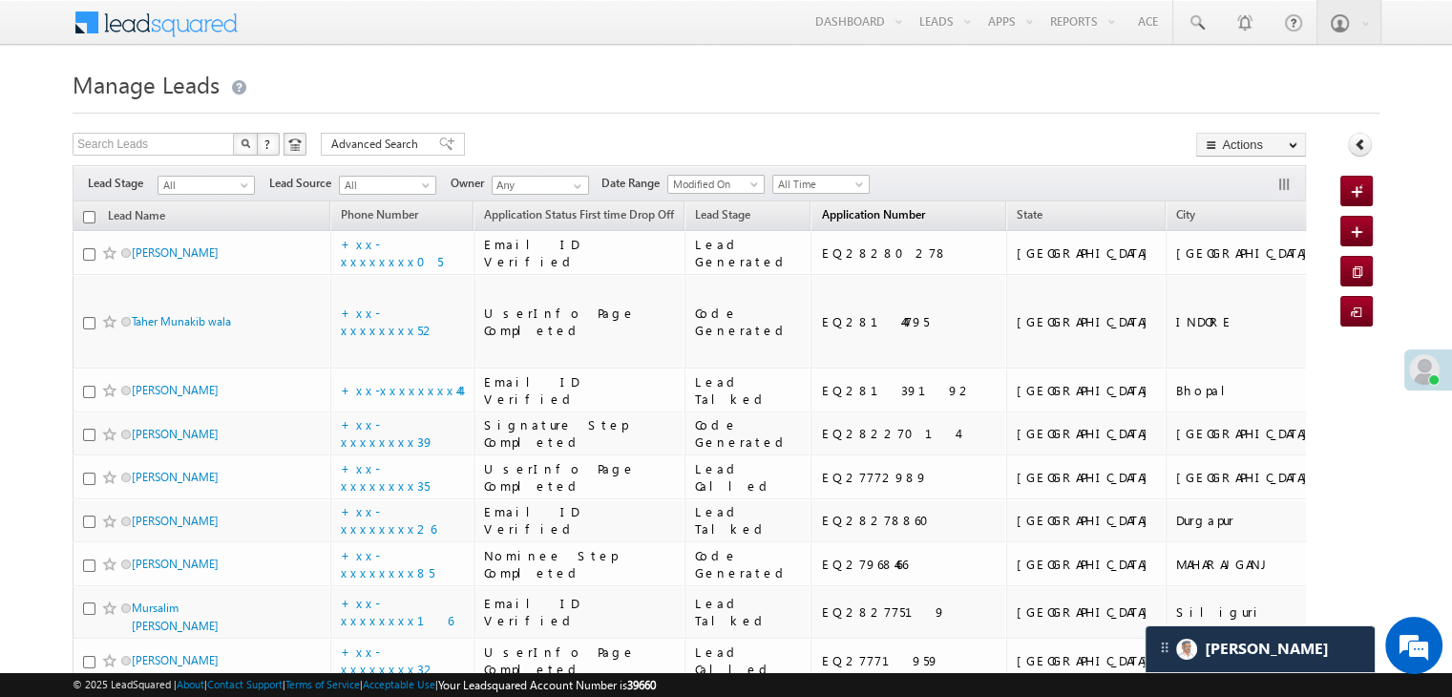
scroll to position [0, 0]
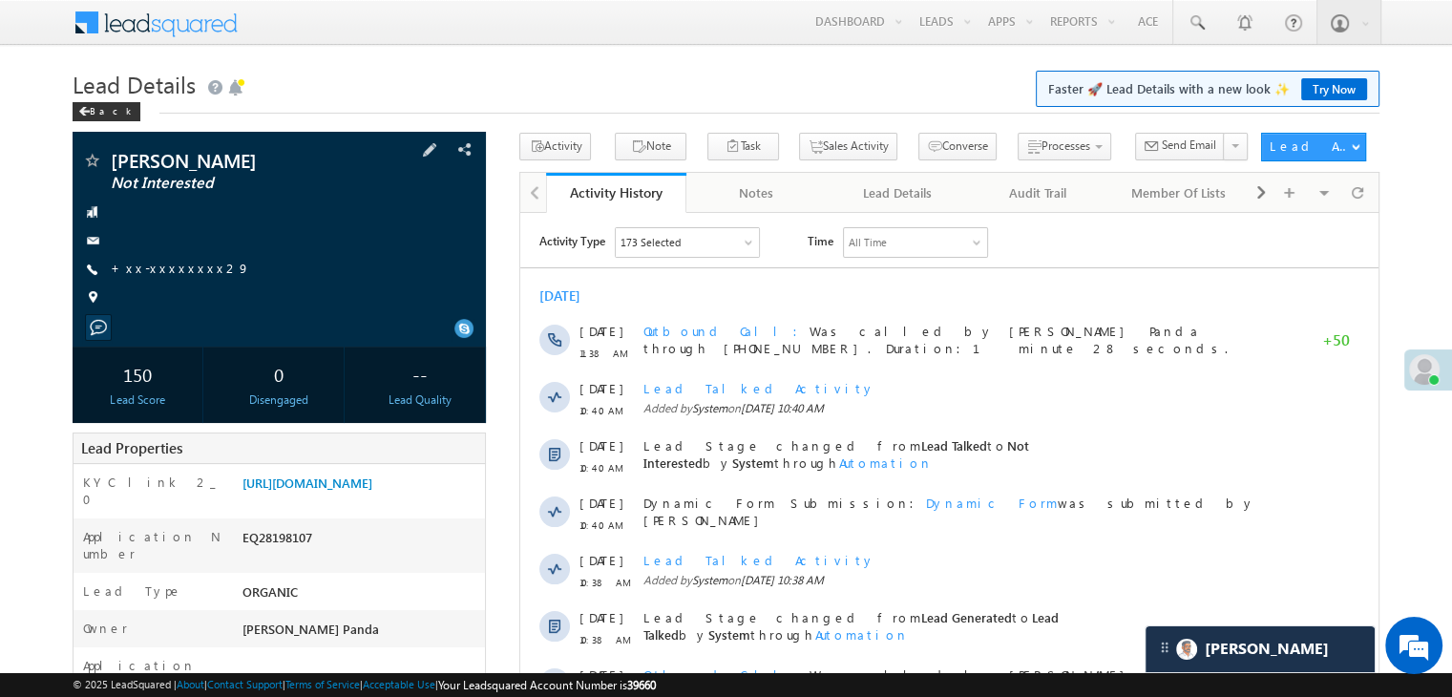
scroll to position [8819, 0]
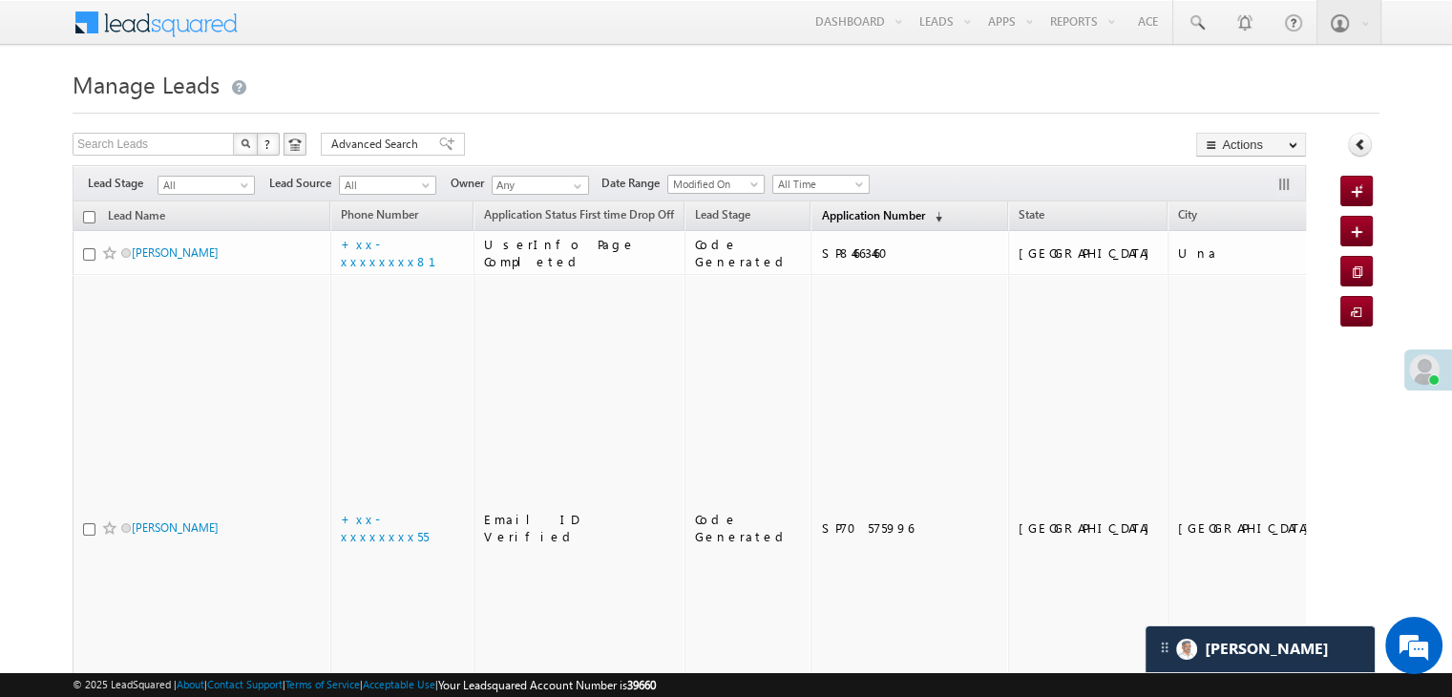
scroll to position [8819, 0]
click at [824, 212] on span "Application Number" at bounding box center [872, 215] width 103 height 14
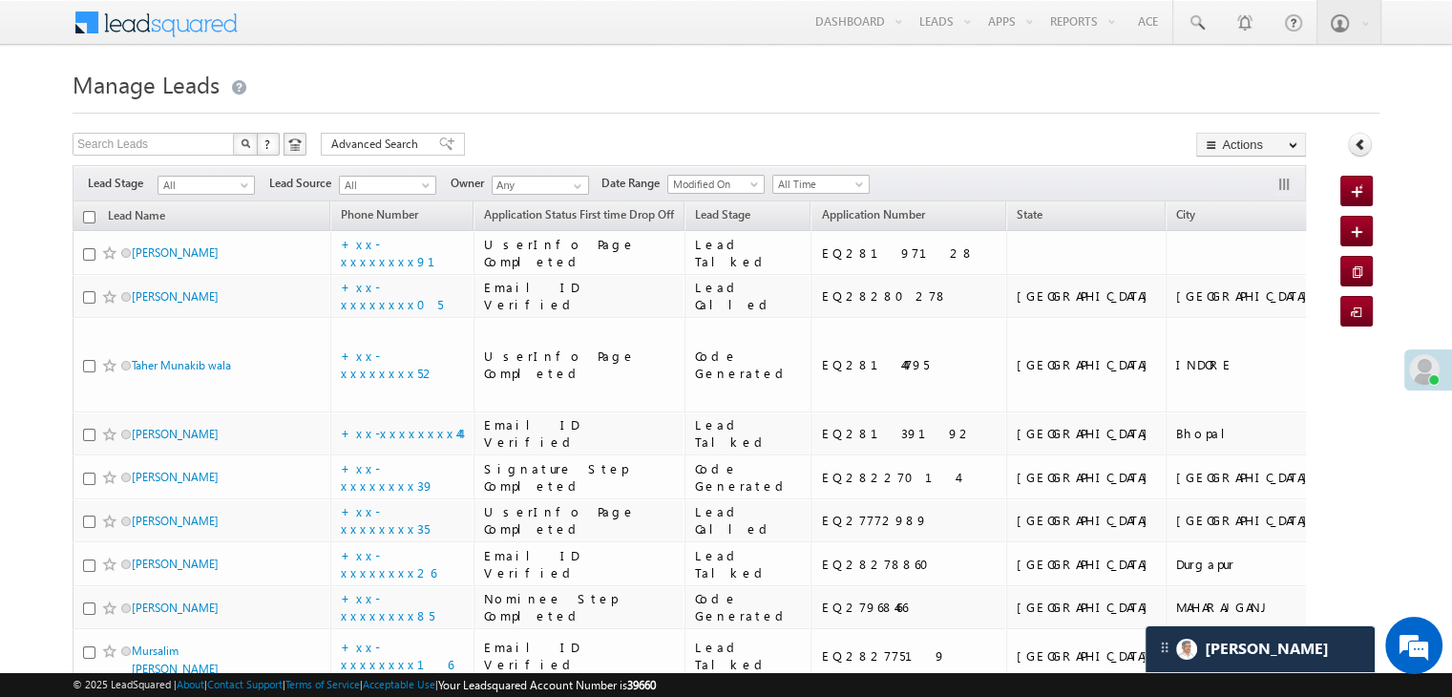
scroll to position [0, 0]
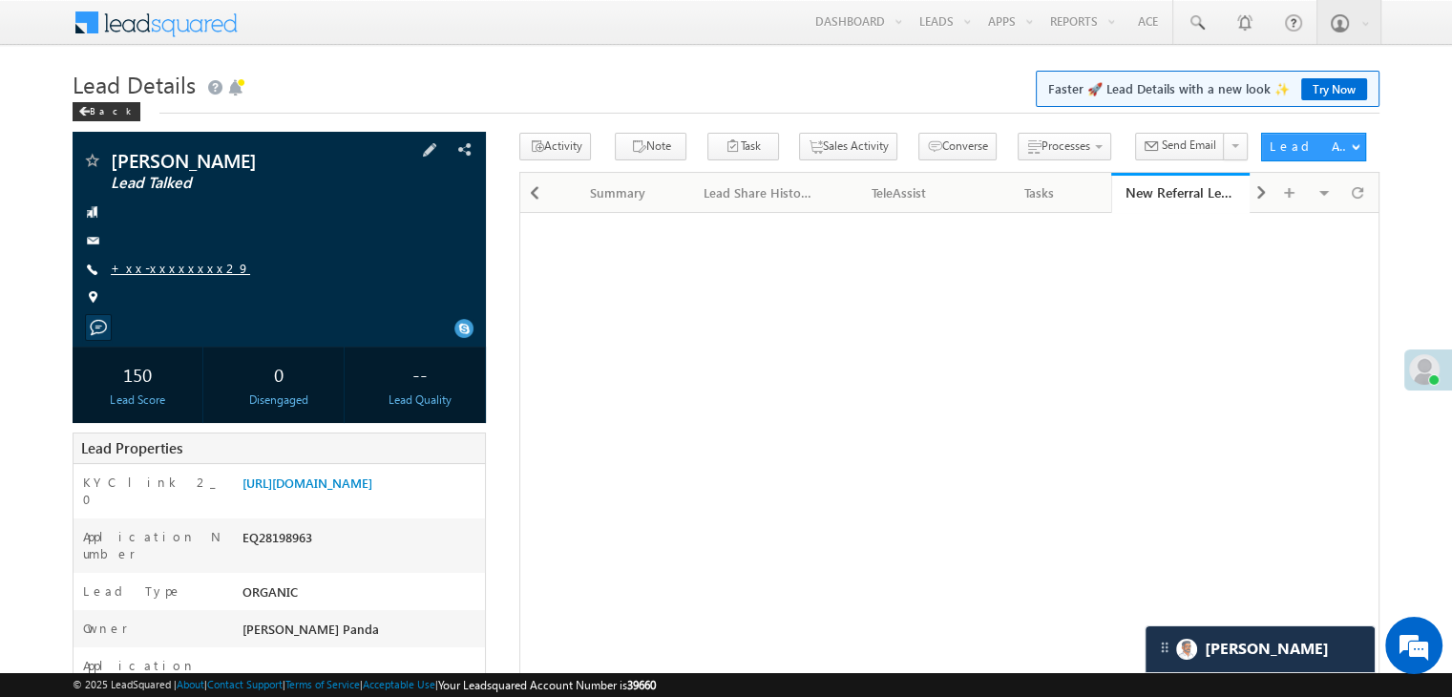
scroll to position [8819, 0]
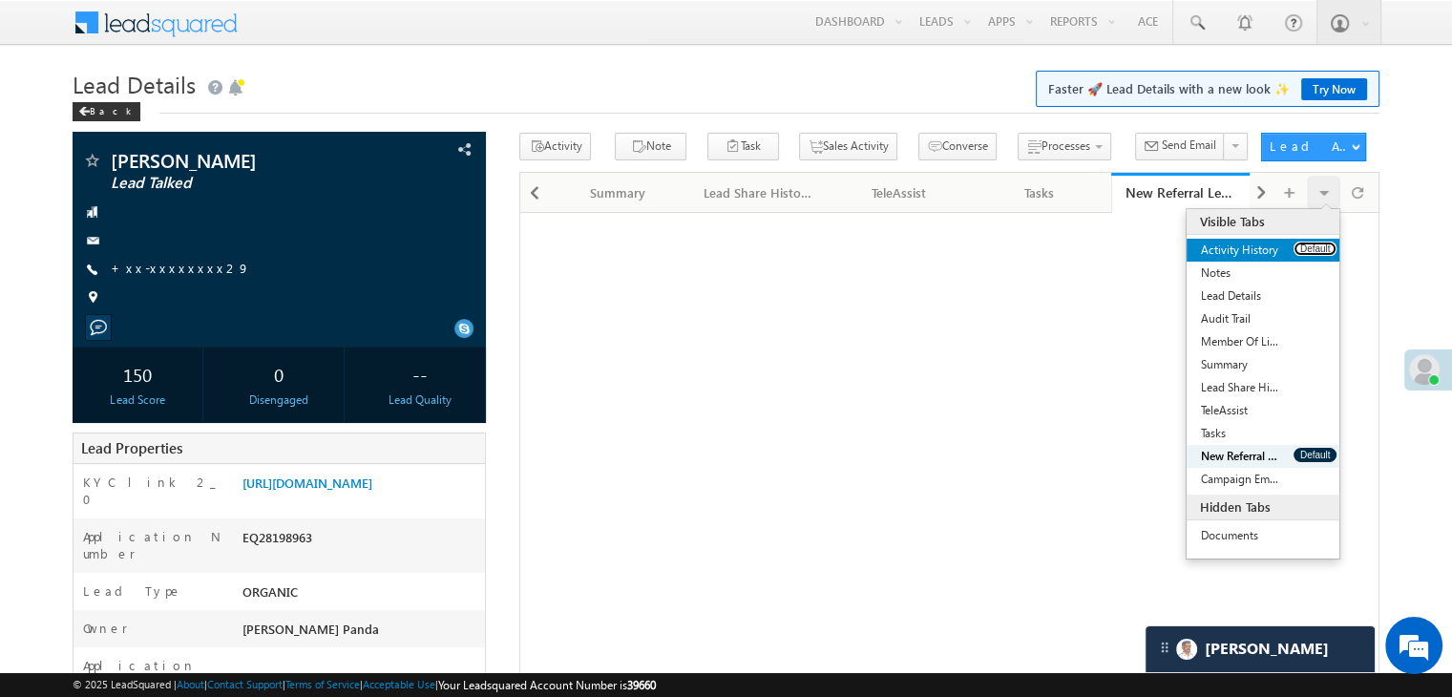
click at [1299, 249] on button "Default" at bounding box center [1315, 249] width 43 height 14
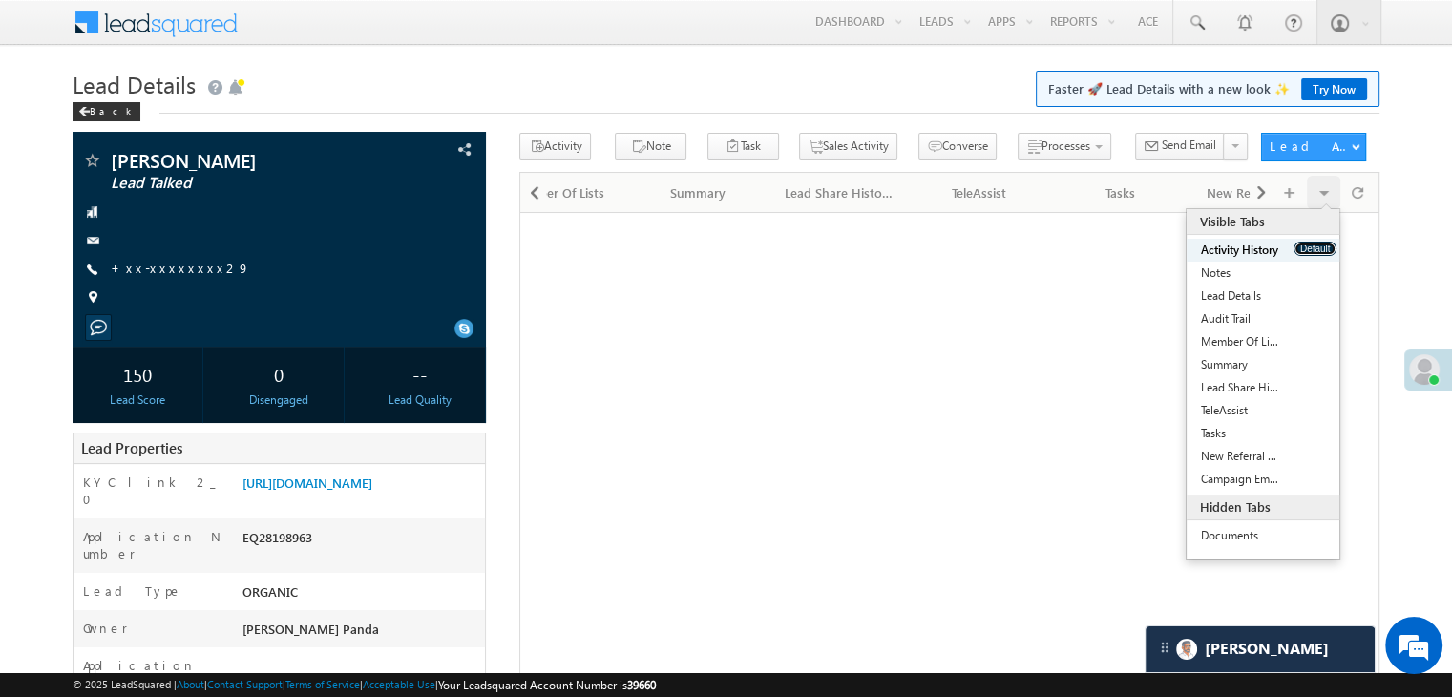
click at [1299, 249] on button "Default" at bounding box center [1315, 249] width 43 height 14
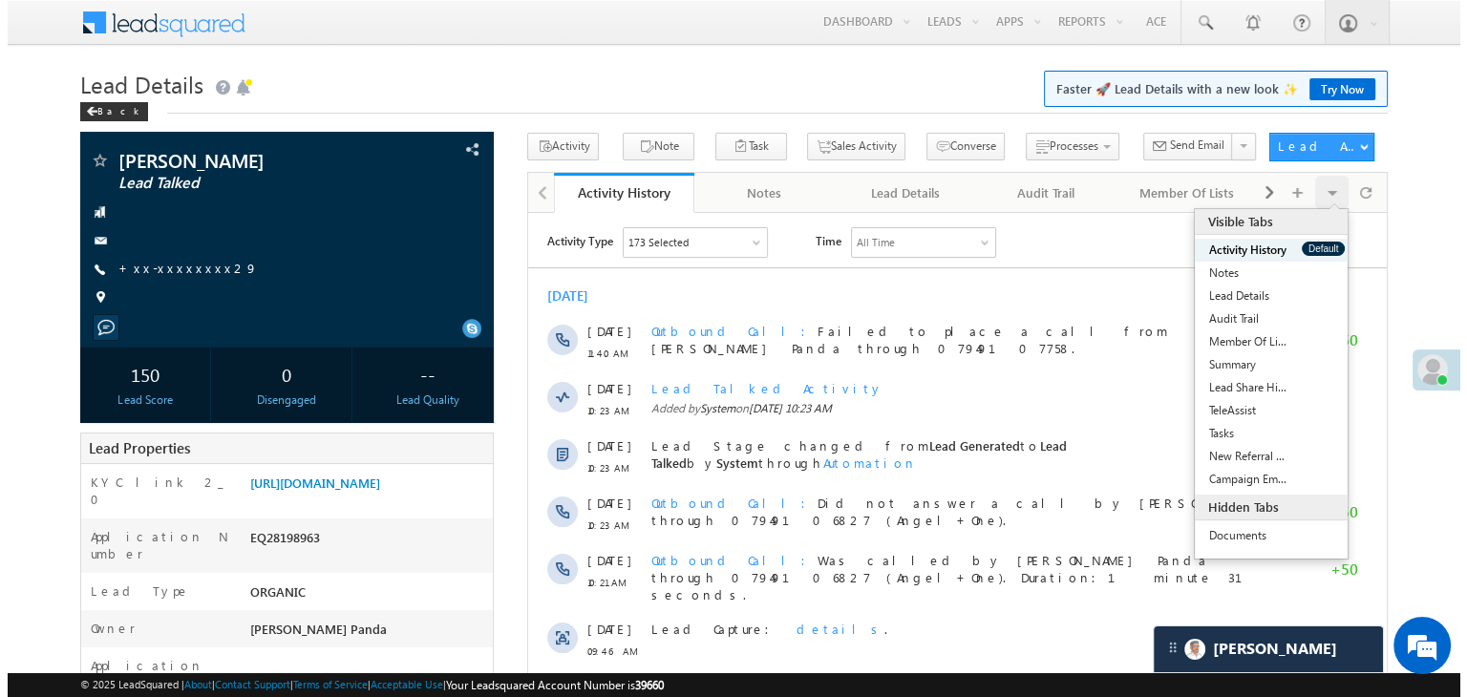
scroll to position [0, 0]
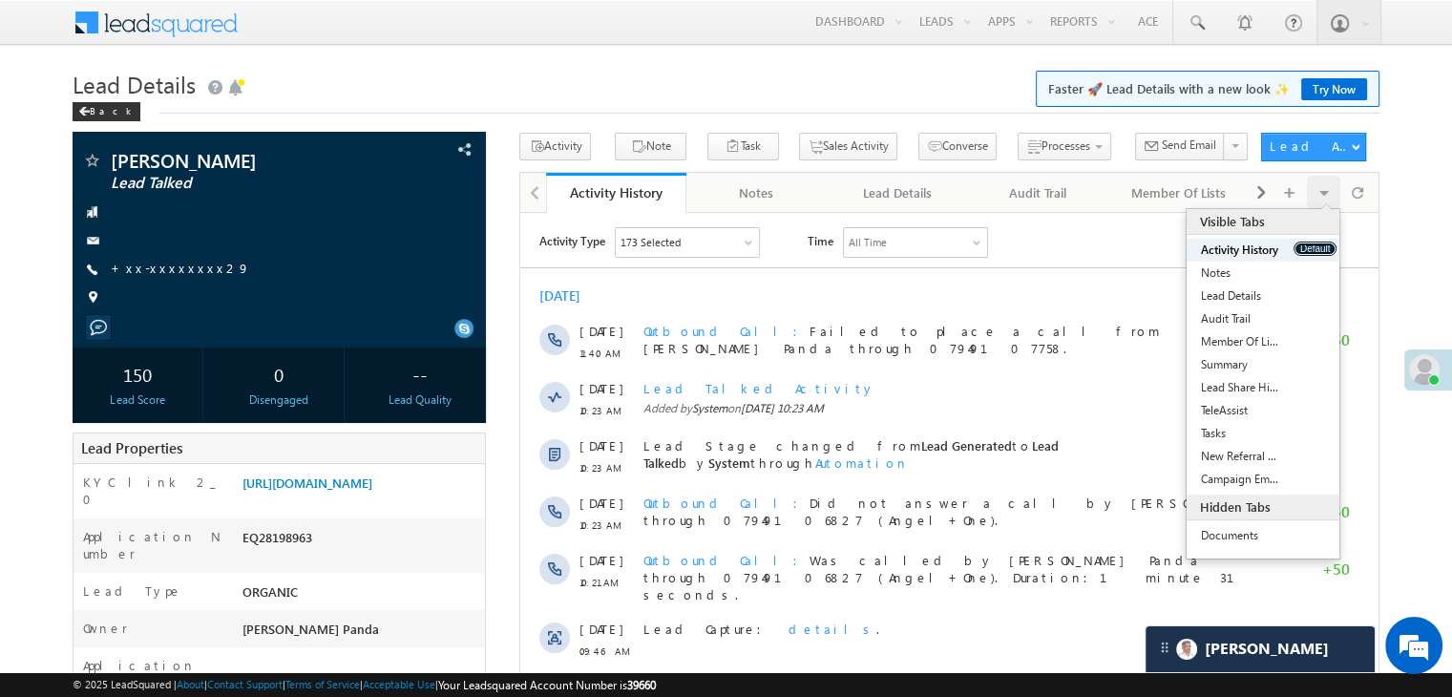
click at [1299, 249] on button "Default" at bounding box center [1315, 249] width 43 height 14
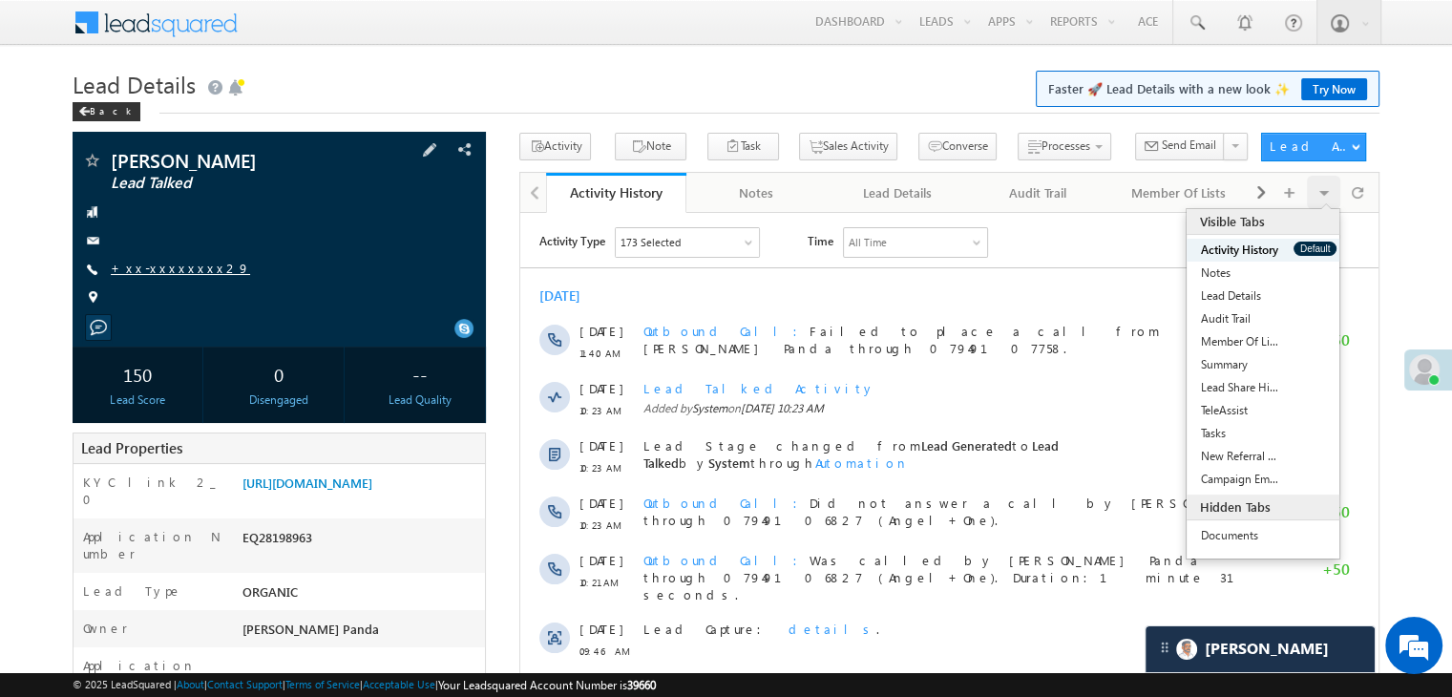
click at [162, 270] on link "+xx-xxxxxxxx29" at bounding box center [180, 268] width 139 height 16
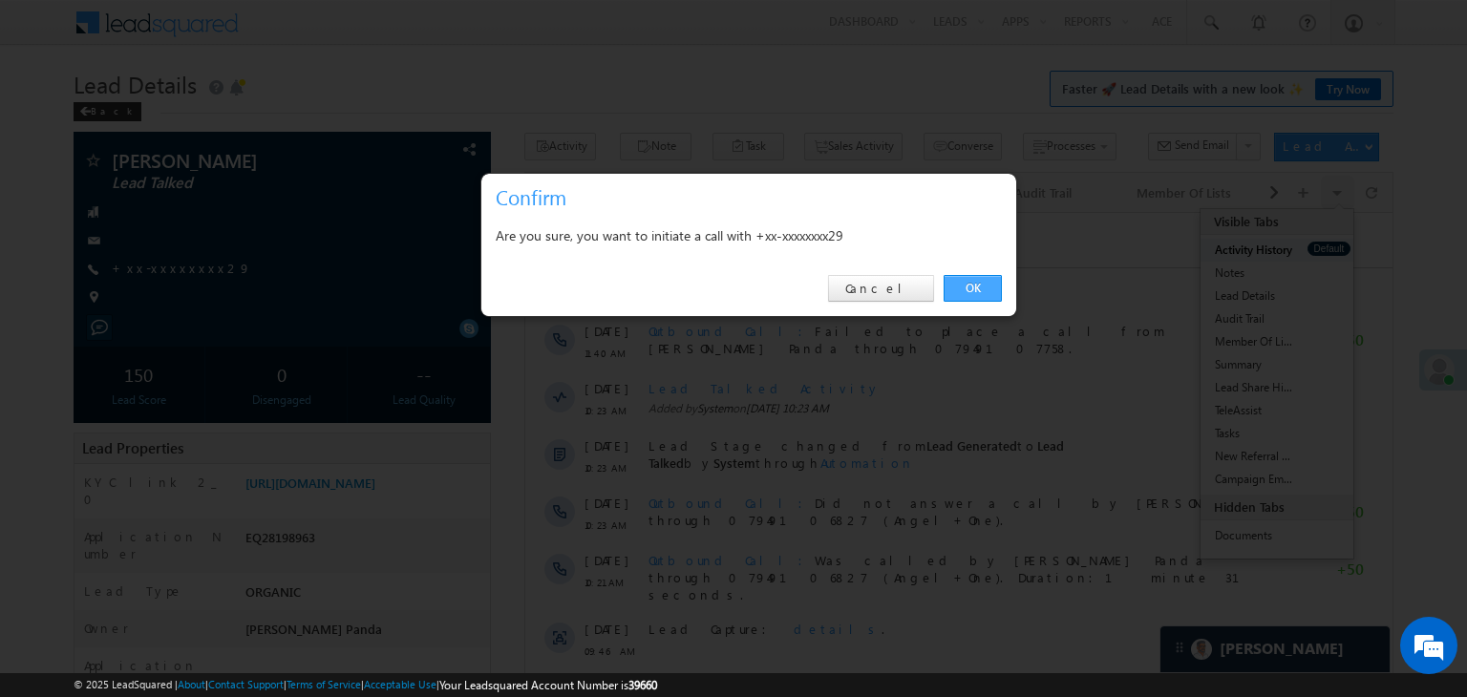
click at [979, 293] on link "OK" at bounding box center [972, 288] width 58 height 27
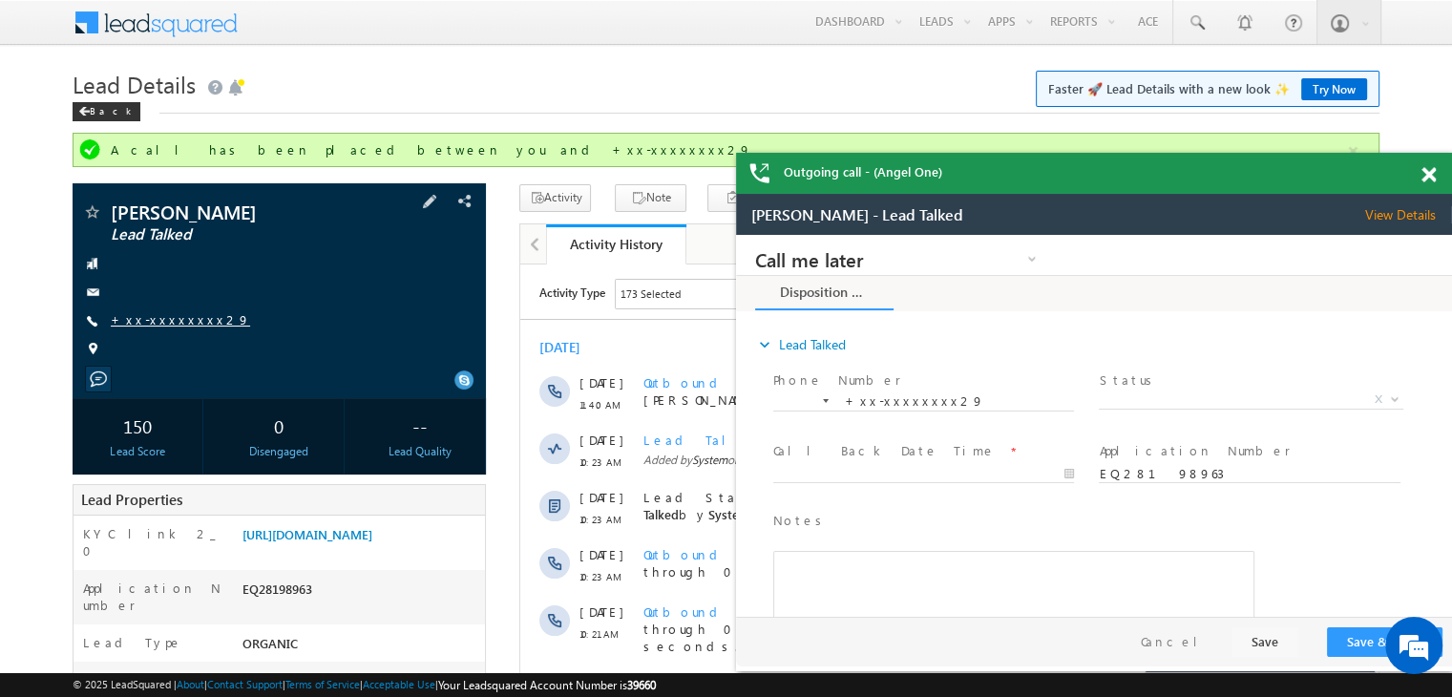
click at [159, 321] on link "+xx-xxxxxxxx29" at bounding box center [180, 319] width 139 height 16
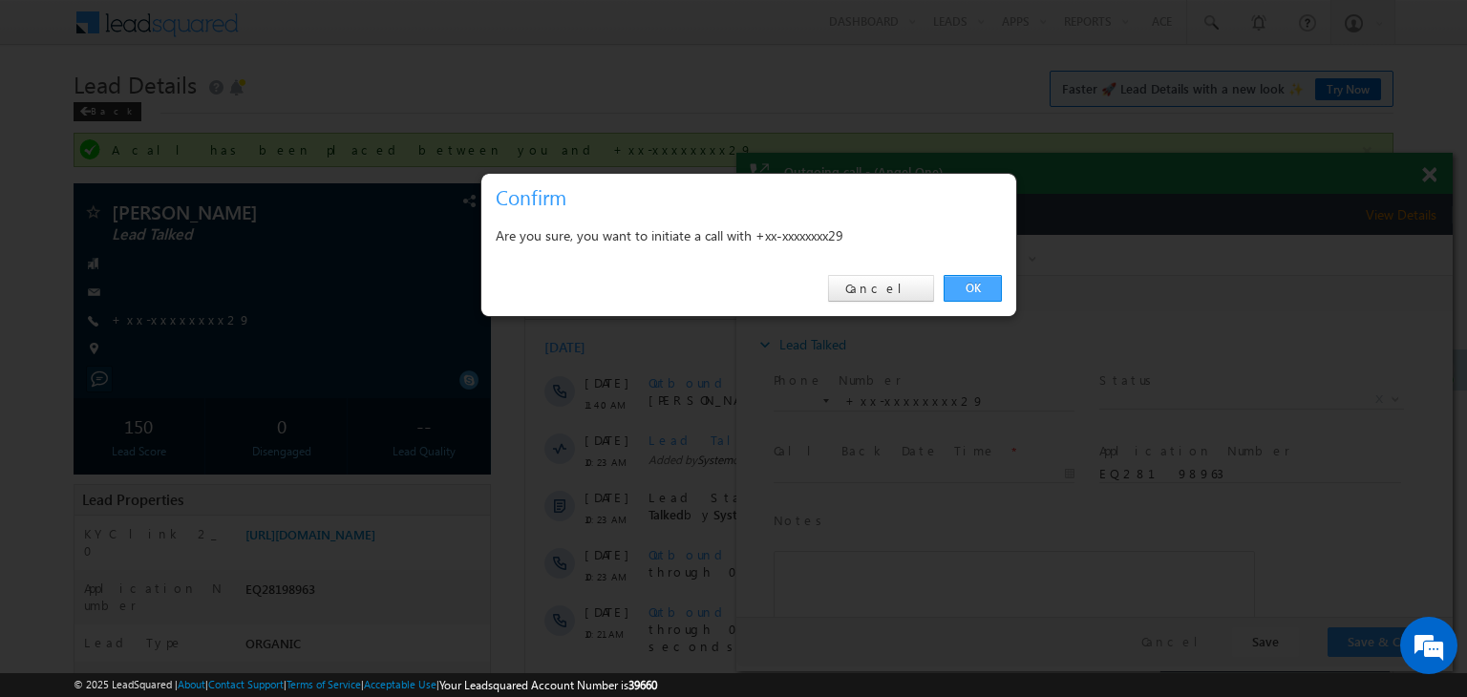
click at [975, 290] on link "OK" at bounding box center [972, 288] width 58 height 27
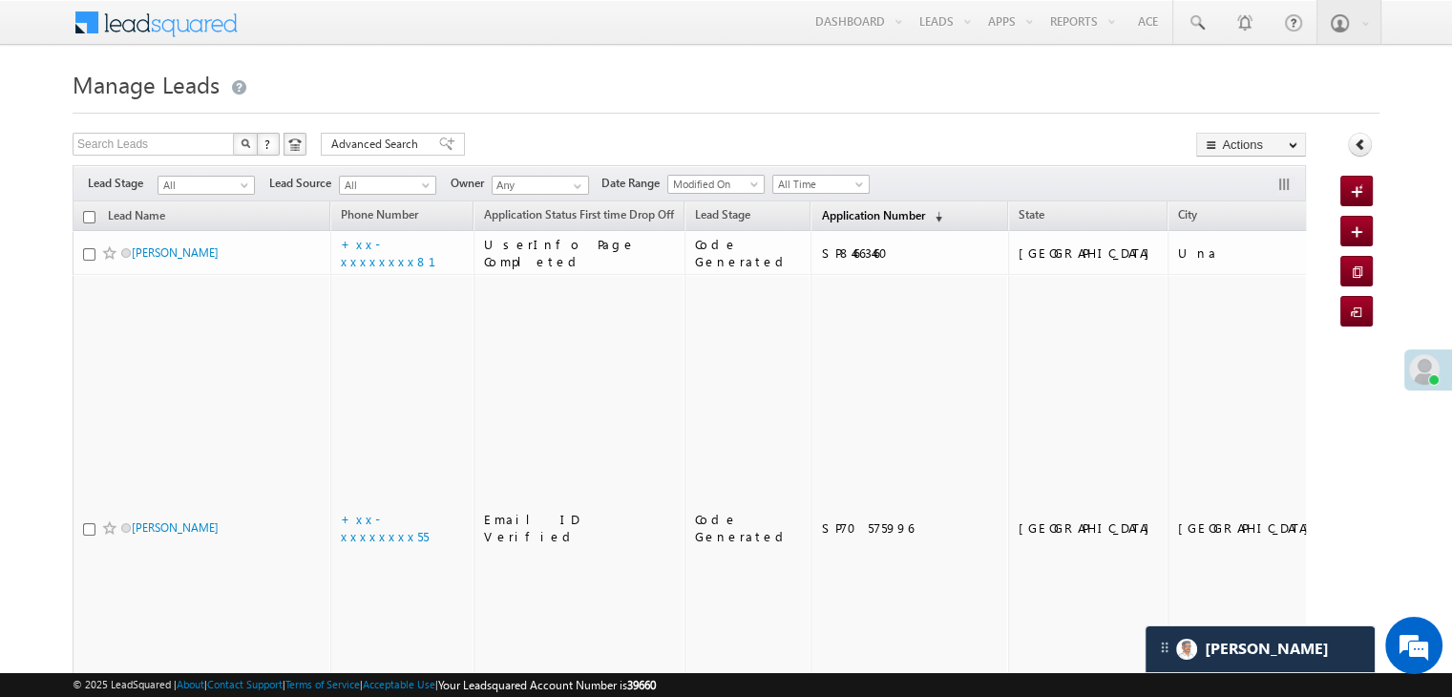
click at [846, 222] on span "Application Number" at bounding box center [872, 215] width 103 height 14
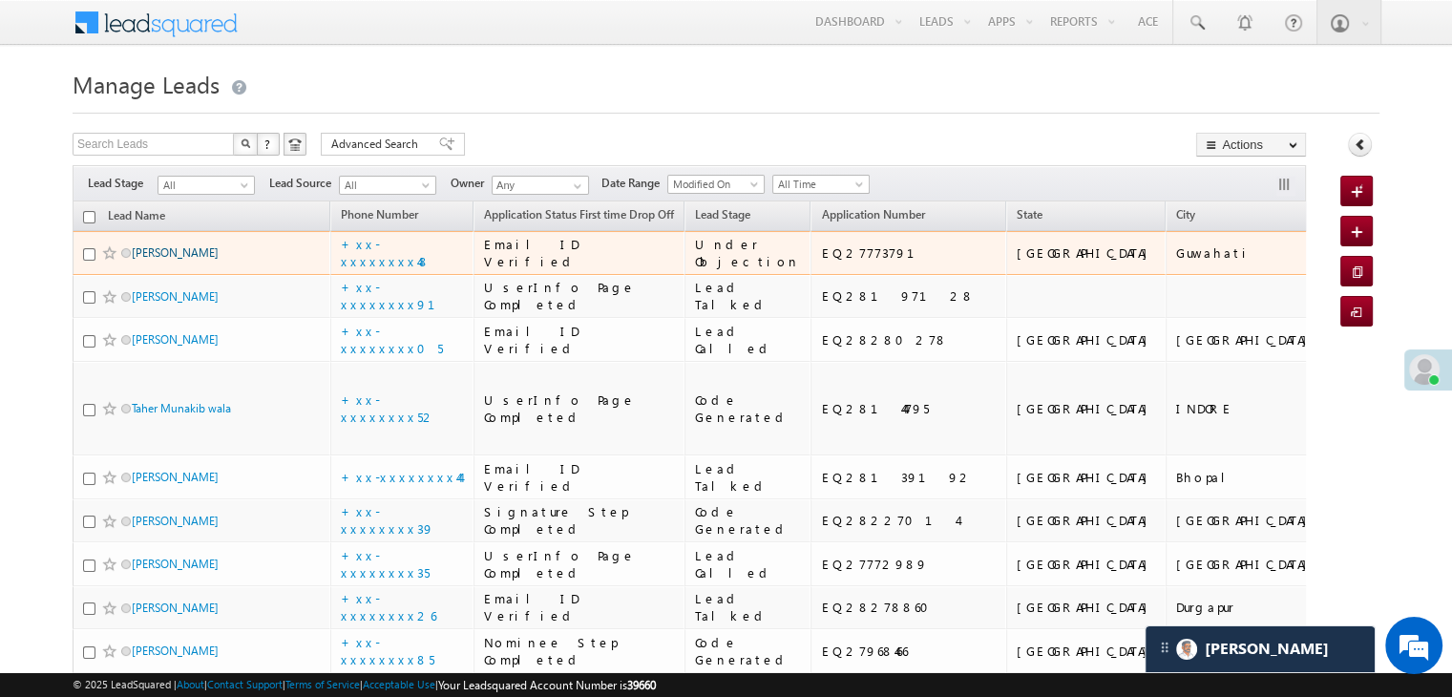
click at [153, 260] on link "[PERSON_NAME]" at bounding box center [175, 252] width 87 height 14
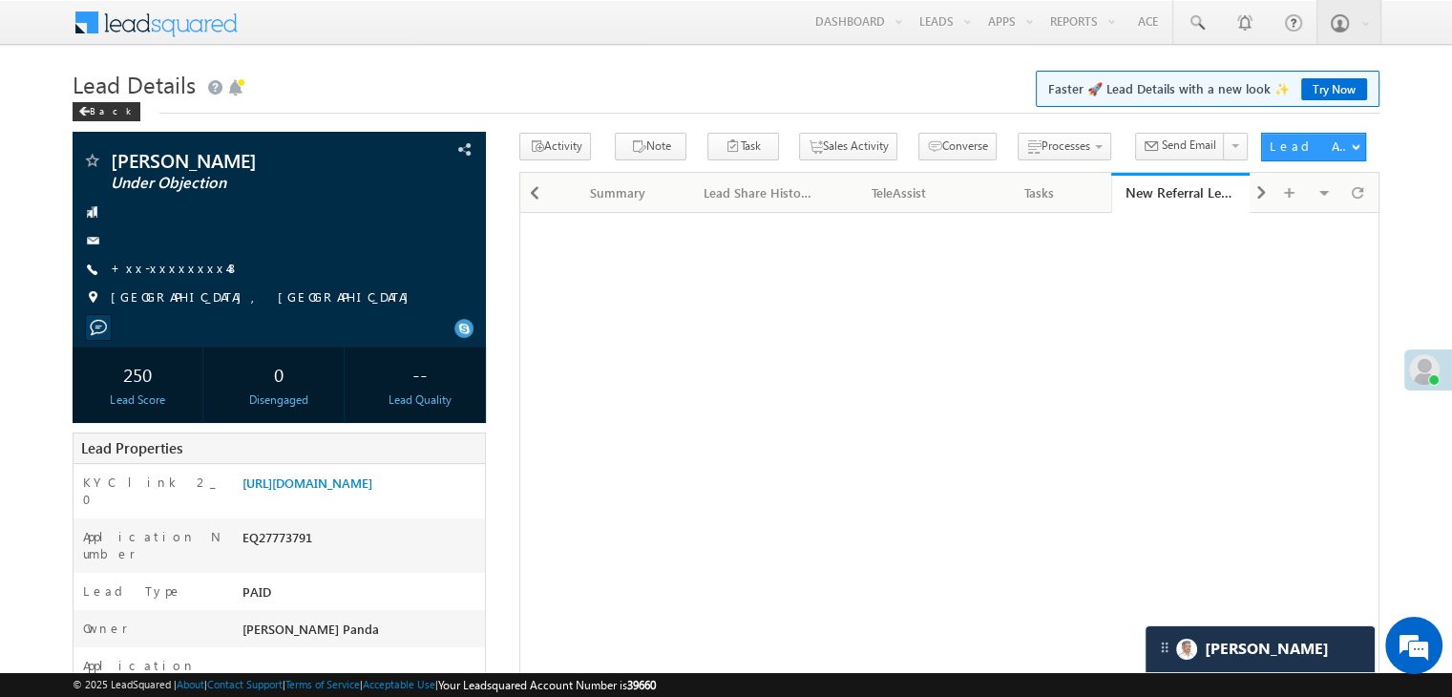
scroll to position [8819, 0]
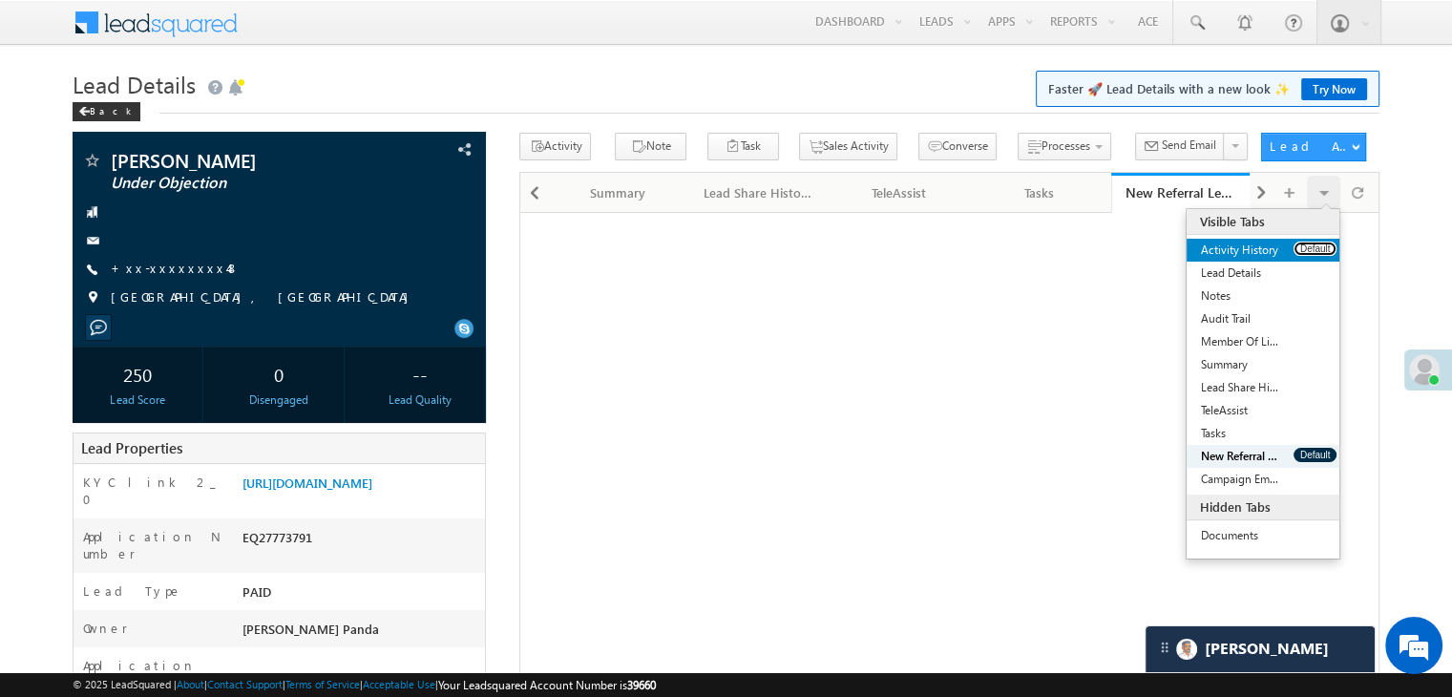
click at [1310, 253] on button "Default" at bounding box center [1315, 249] width 43 height 14
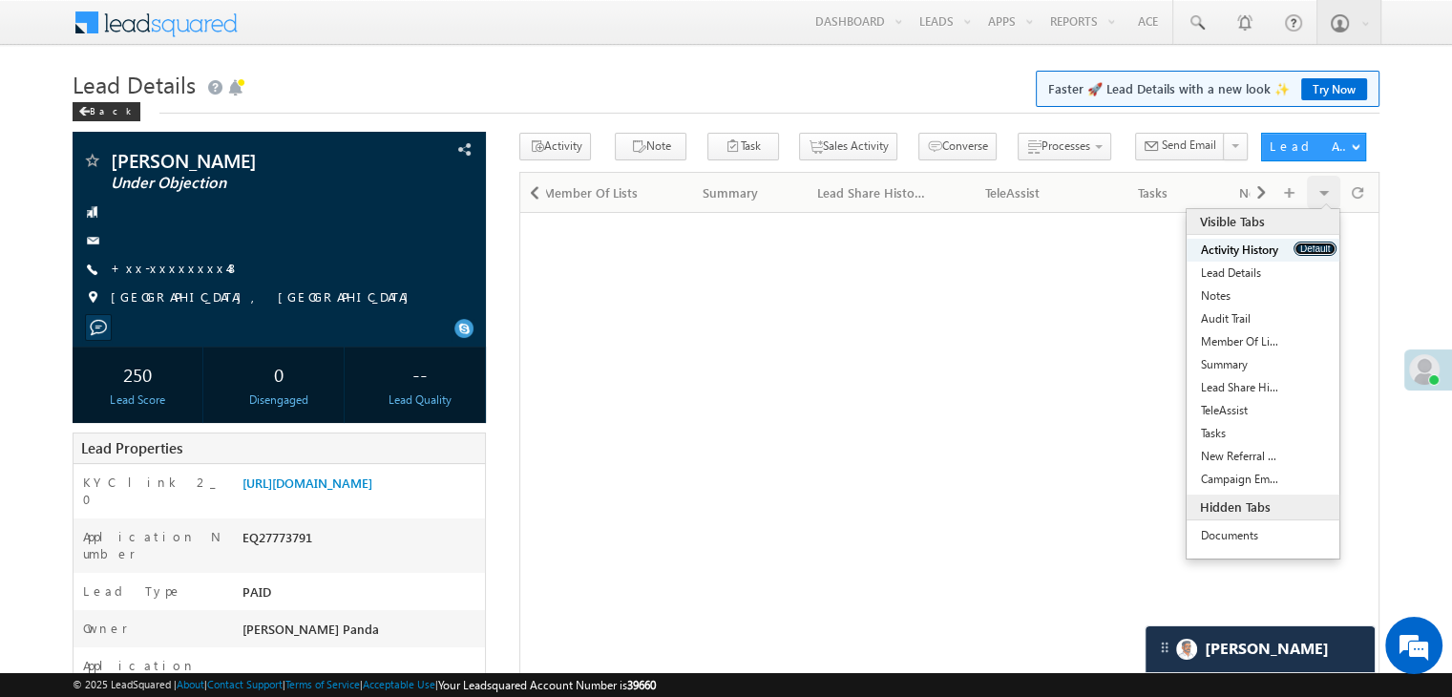
click at [1310, 253] on button "Default" at bounding box center [1315, 249] width 43 height 14
click at [1312, 253] on button "Default" at bounding box center [1315, 249] width 43 height 14
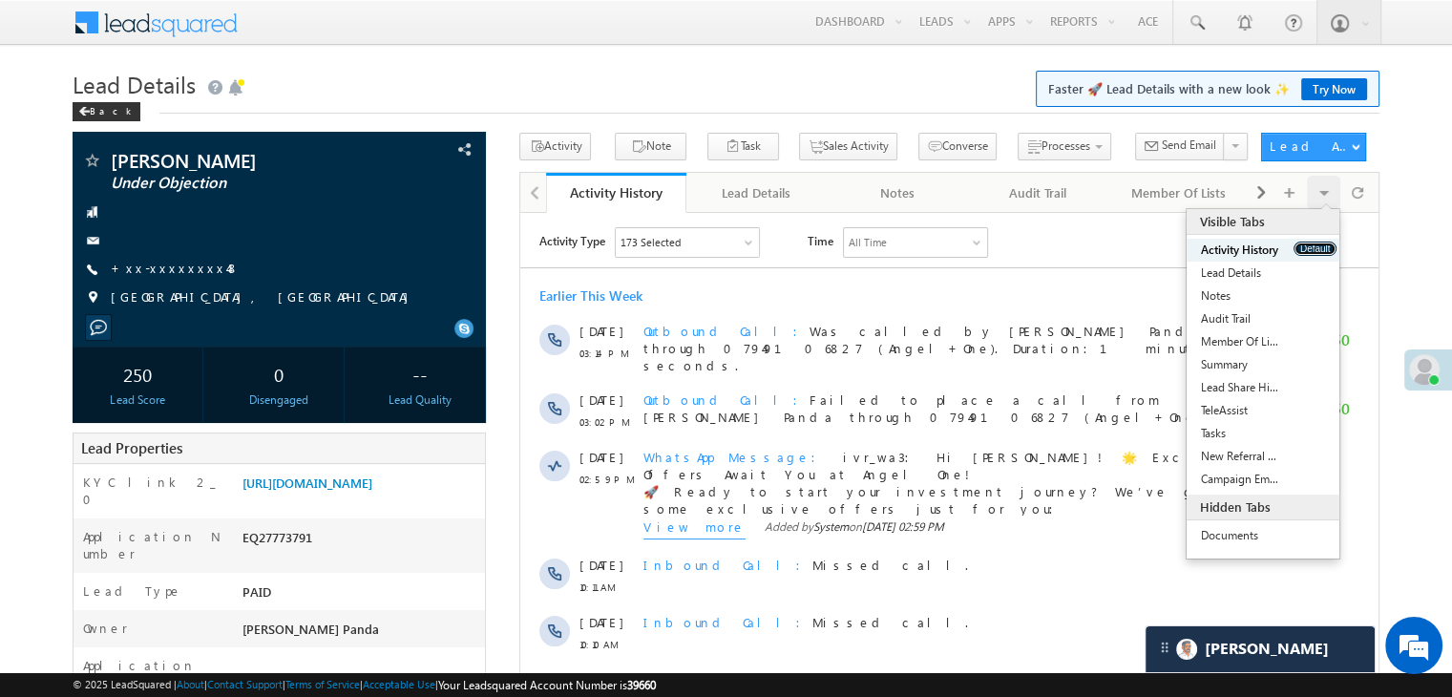
scroll to position [0, 0]
click at [1312, 253] on button "Default" at bounding box center [1315, 249] width 43 height 14
click at [1313, 250] on button "Default" at bounding box center [1315, 249] width 43 height 14
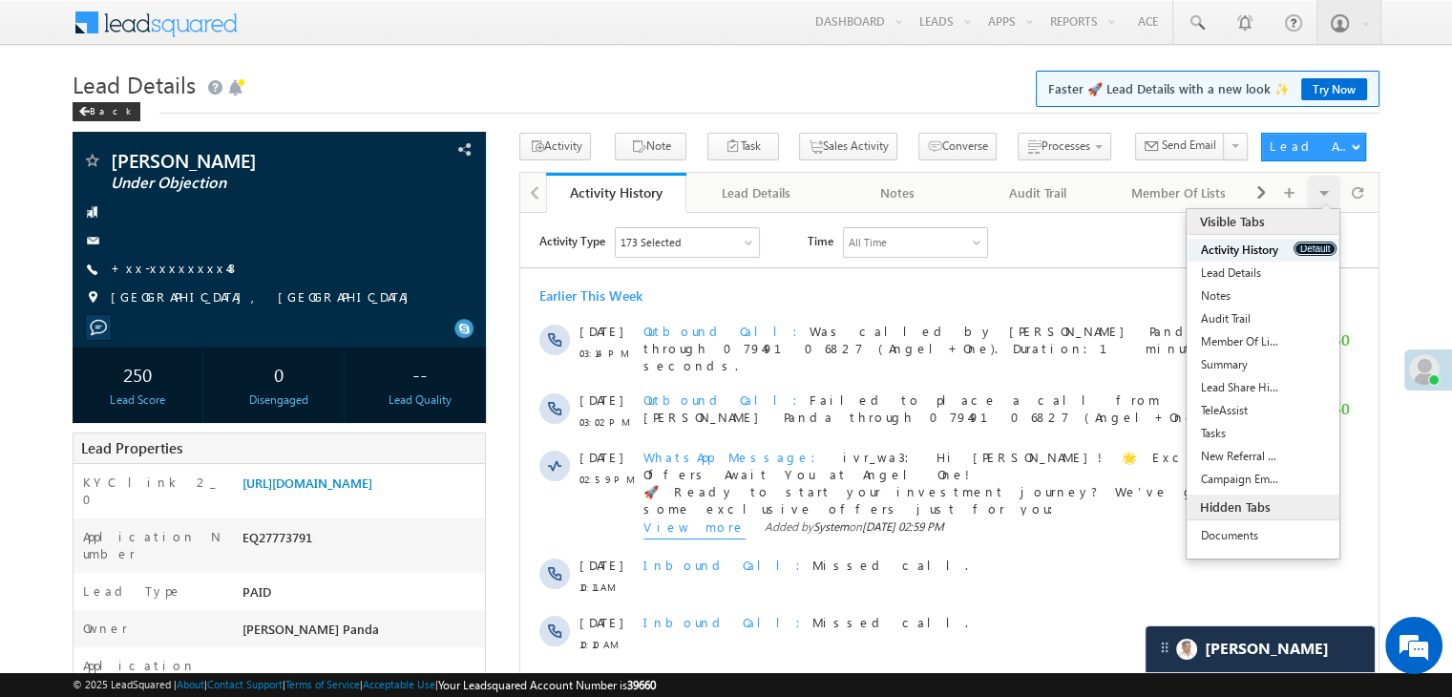
click at [1313, 250] on button "Default" at bounding box center [1315, 249] width 43 height 14
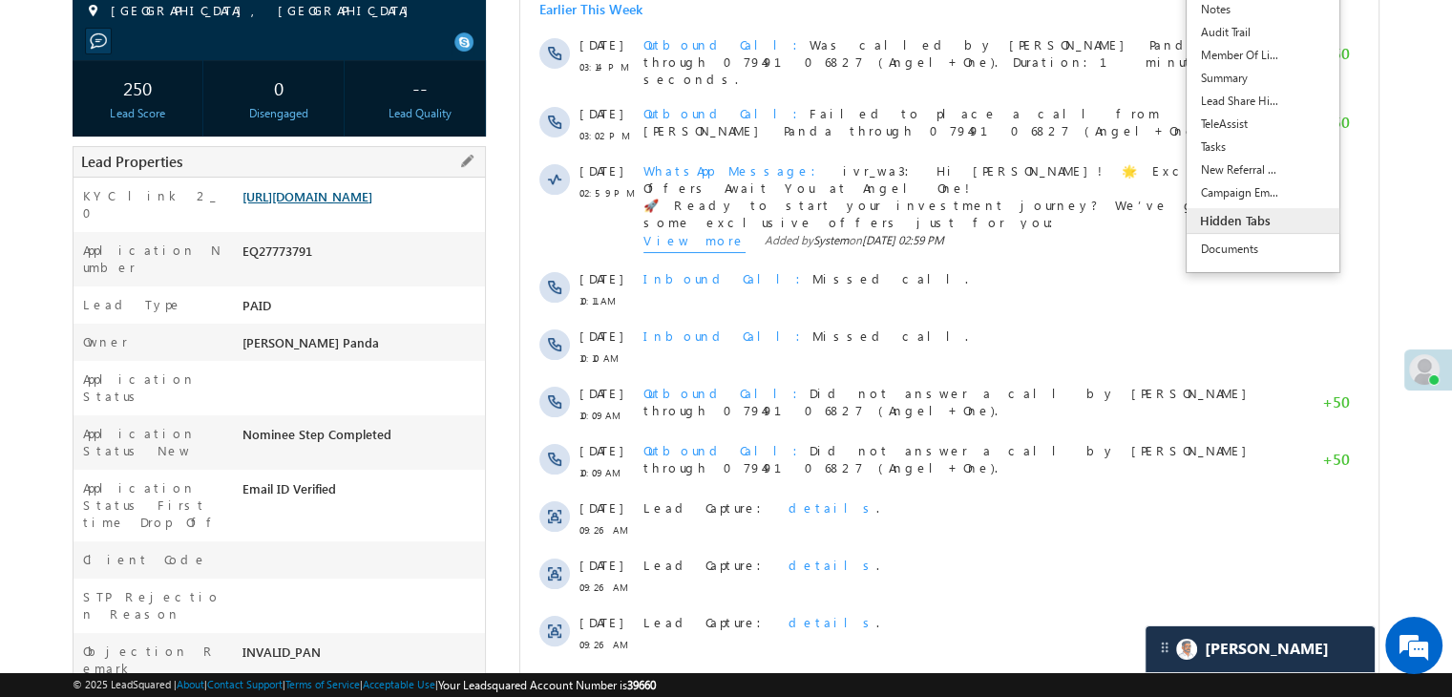
click at [355, 204] on link "[URL][DOMAIN_NAME]" at bounding box center [308, 196] width 130 height 16
click at [367, 204] on link "https://angelbroking1-pk3em7sa.customui-test.leadsquared.com?leadId=14afa3fb-55…" at bounding box center [308, 196] width 130 height 16
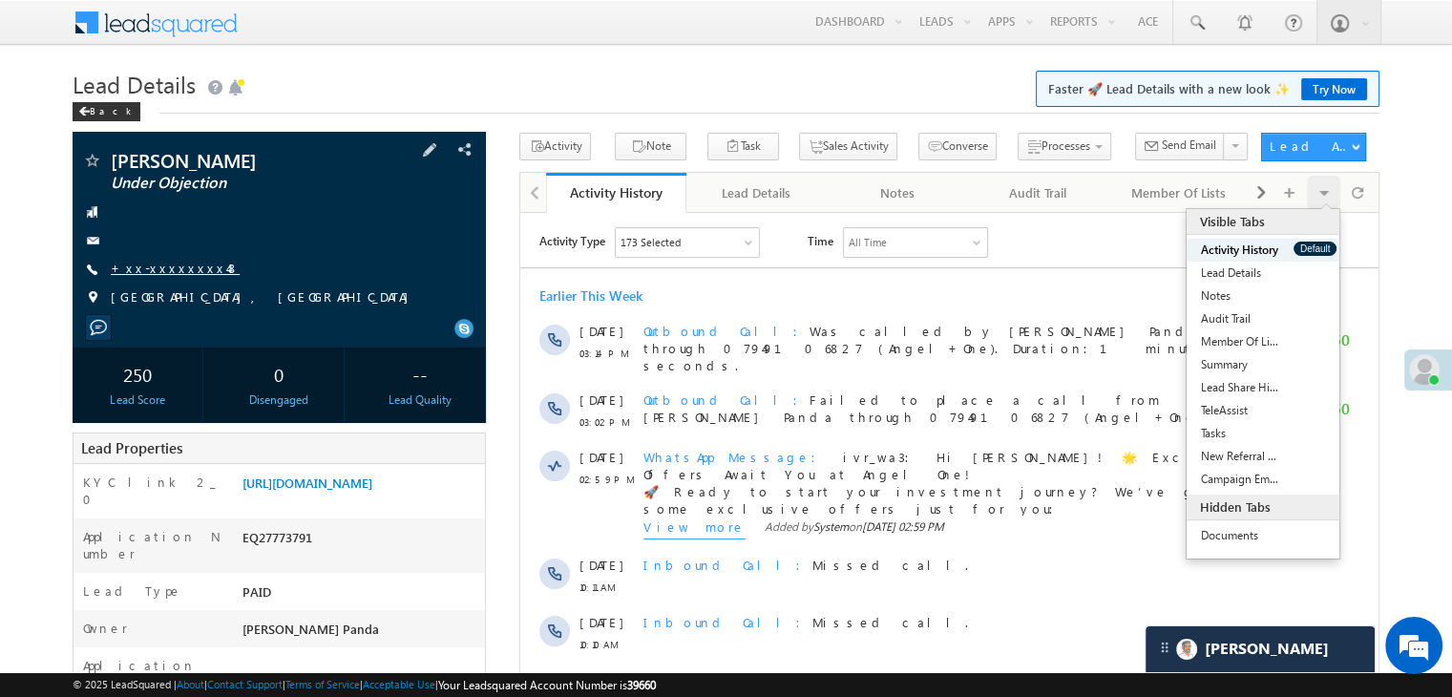
click at [141, 265] on link "+xx-xxxxxxxx48" at bounding box center [175, 268] width 129 height 16
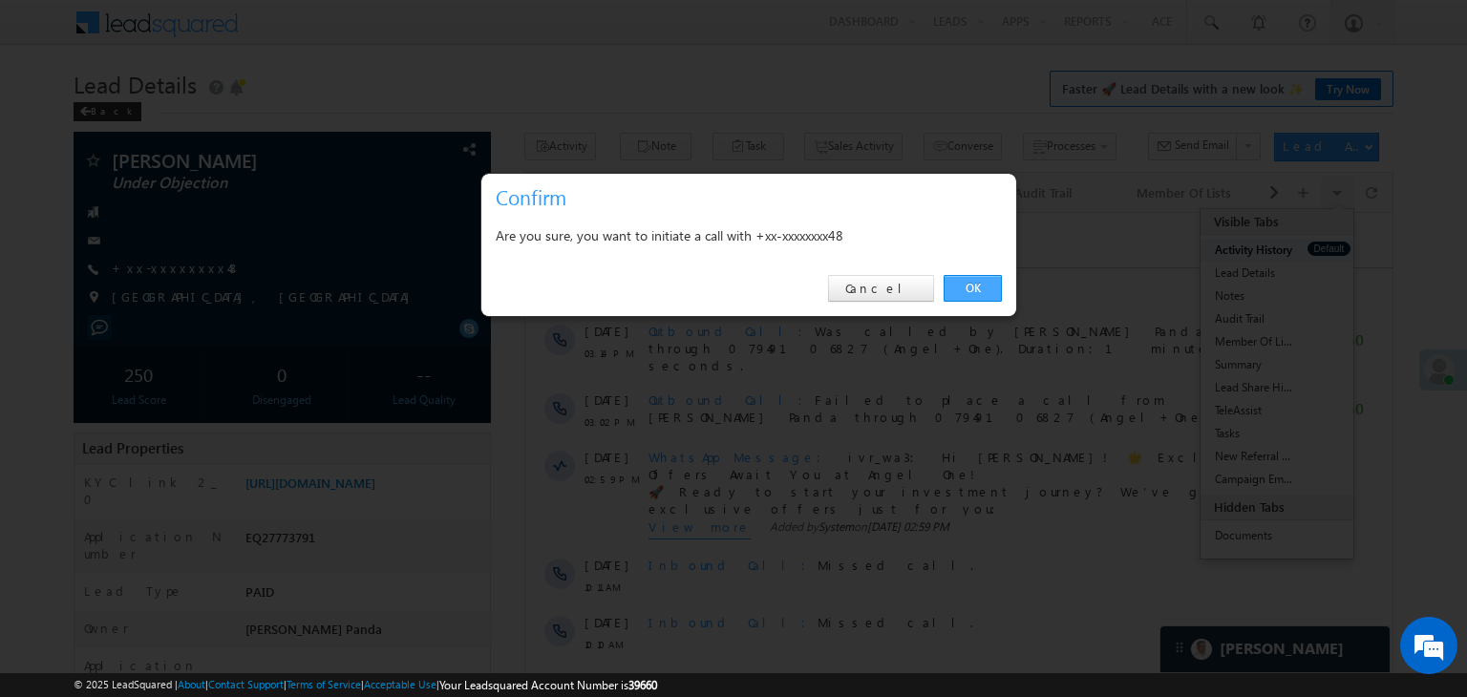
click at [975, 281] on link "OK" at bounding box center [972, 288] width 58 height 27
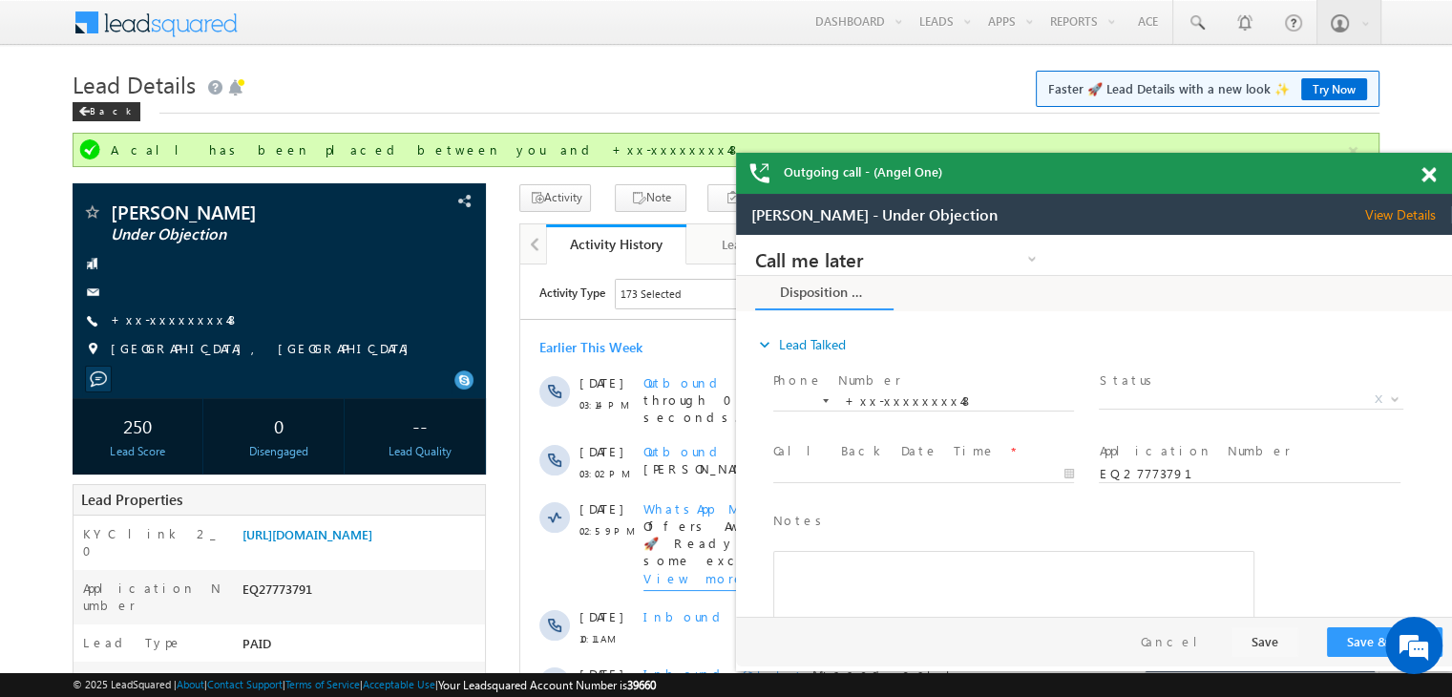
click at [1428, 180] on span at bounding box center [1429, 175] width 14 height 16
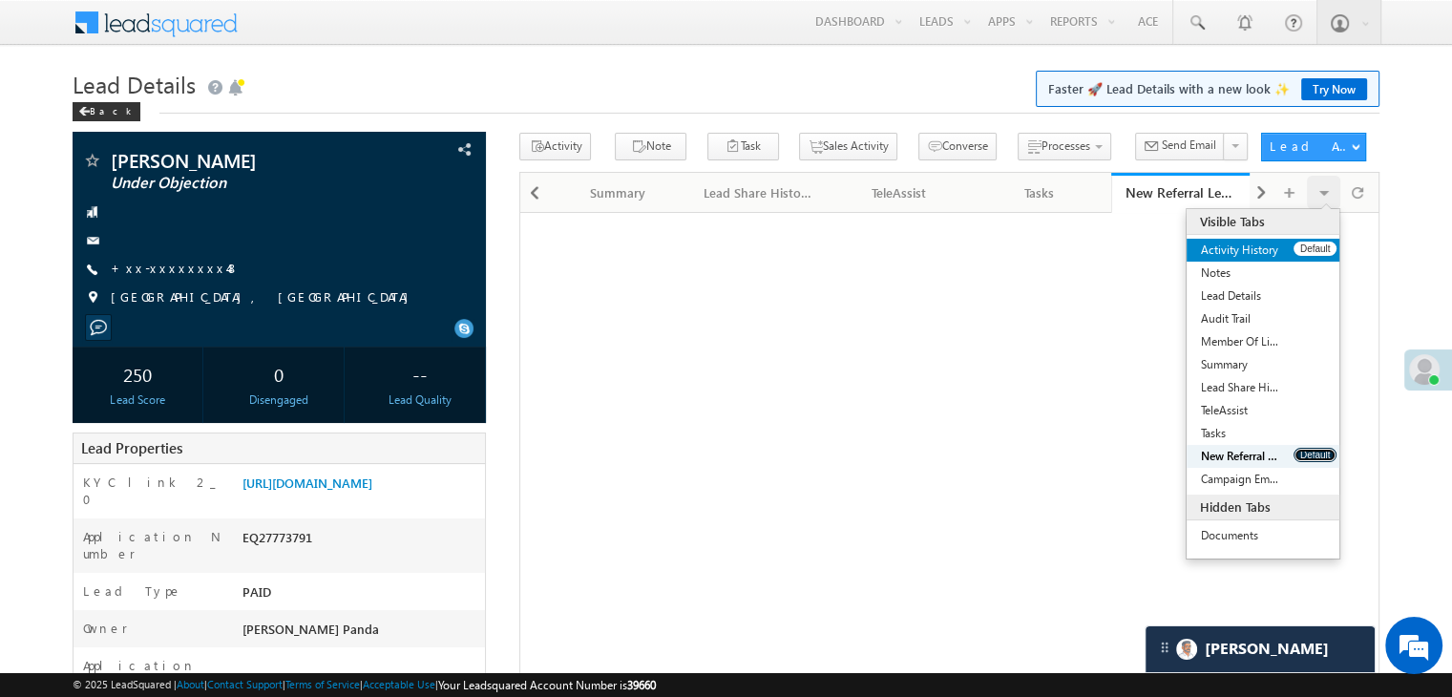
drag, startPoint x: 1323, startPoint y: 456, endPoint x: 1305, endPoint y: 251, distance: 206.1
click at [1305, 251] on ul "Activity History Default Notes Default Lead Details Default Audit Trail Default…" at bounding box center [1263, 365] width 153 height 252
click at [1305, 250] on button "Default" at bounding box center [1315, 249] width 43 height 14
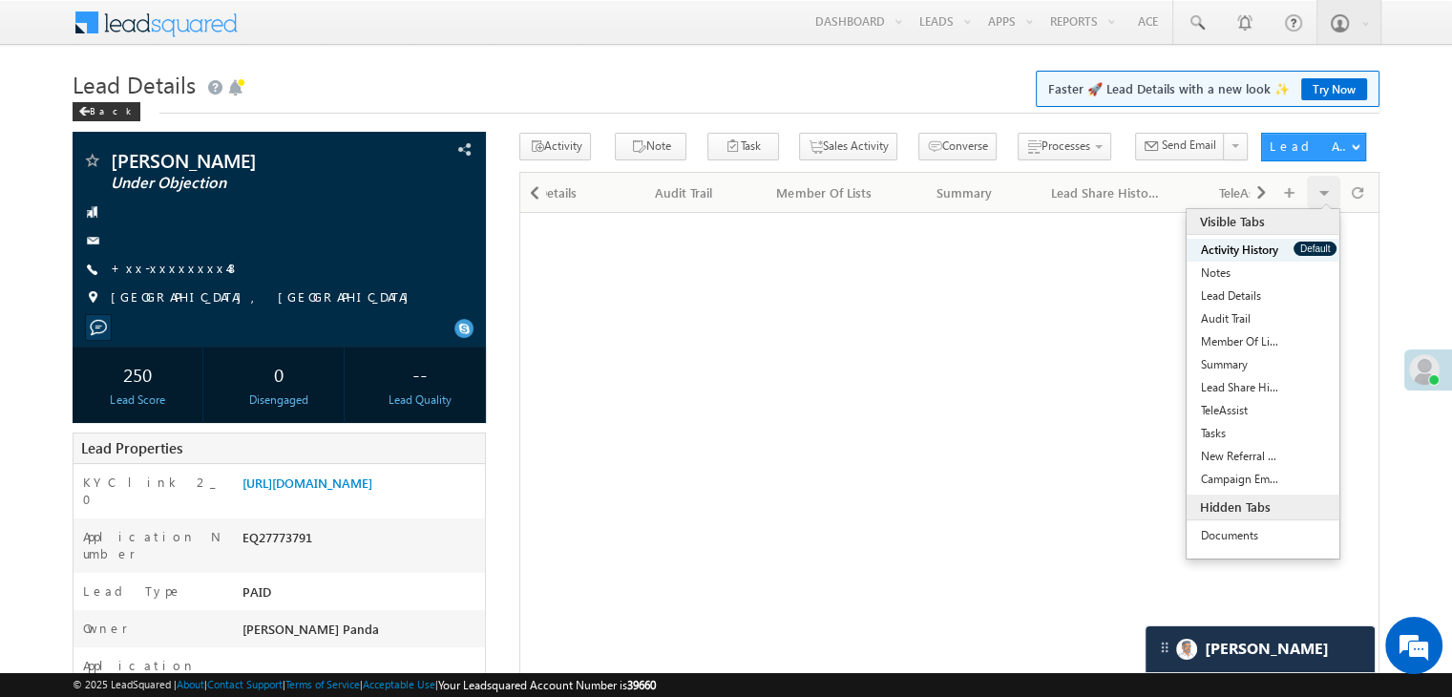
click at [1305, 250] on button "Default" at bounding box center [1315, 249] width 43 height 14
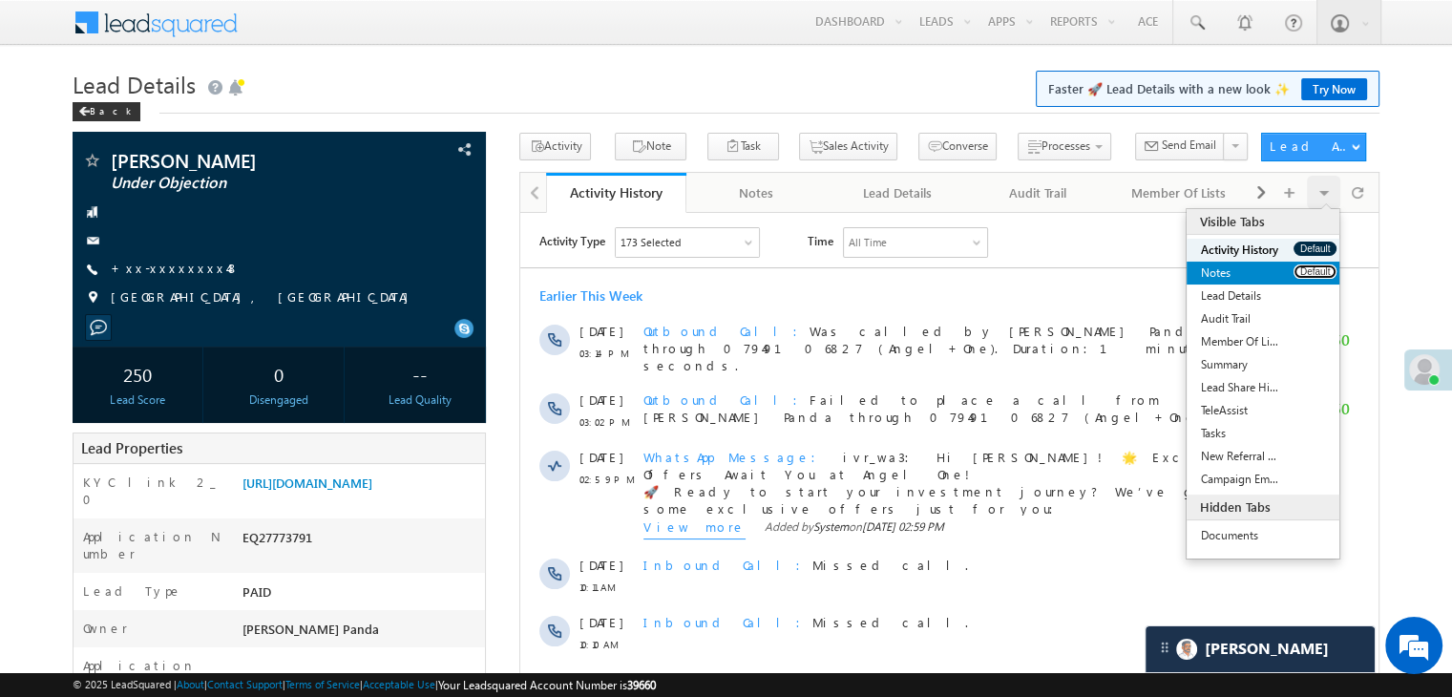
click at [1317, 271] on button "Default" at bounding box center [1315, 271] width 43 height 14
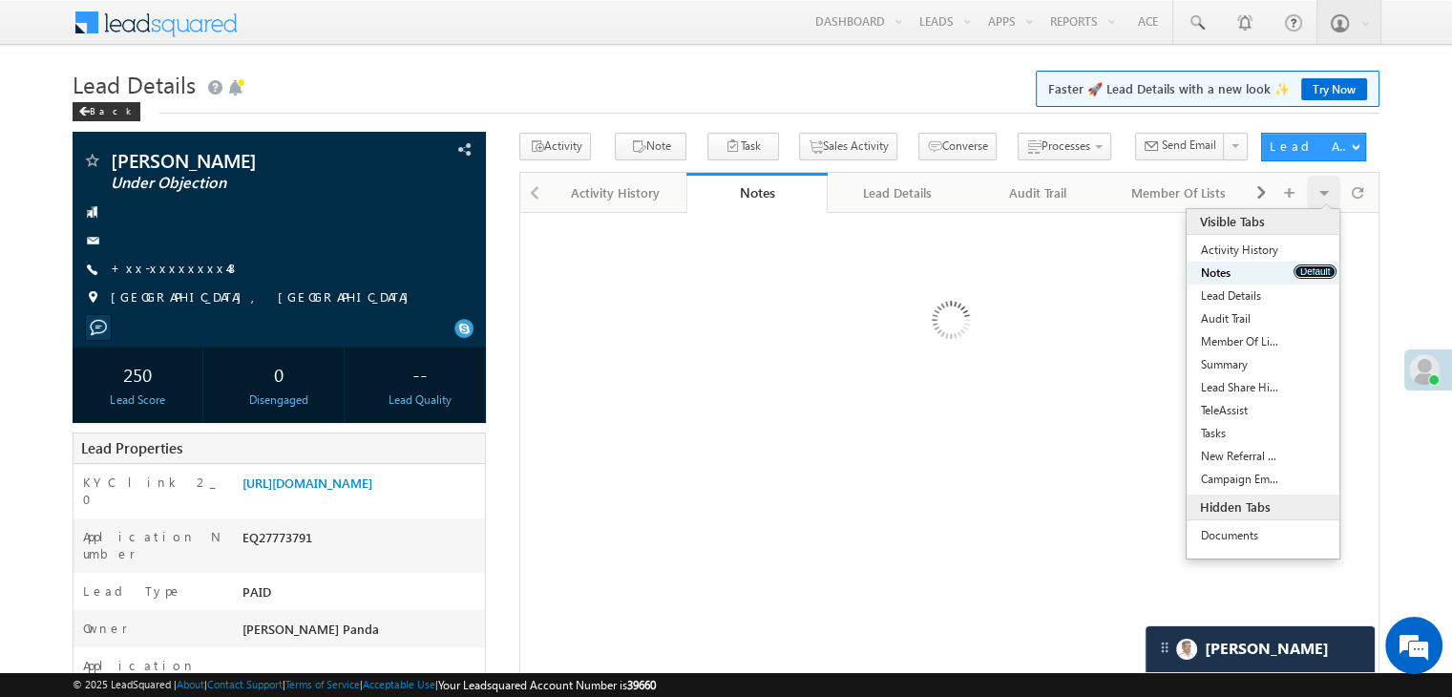
click at [1317, 271] on button "Default" at bounding box center [1315, 271] width 43 height 14
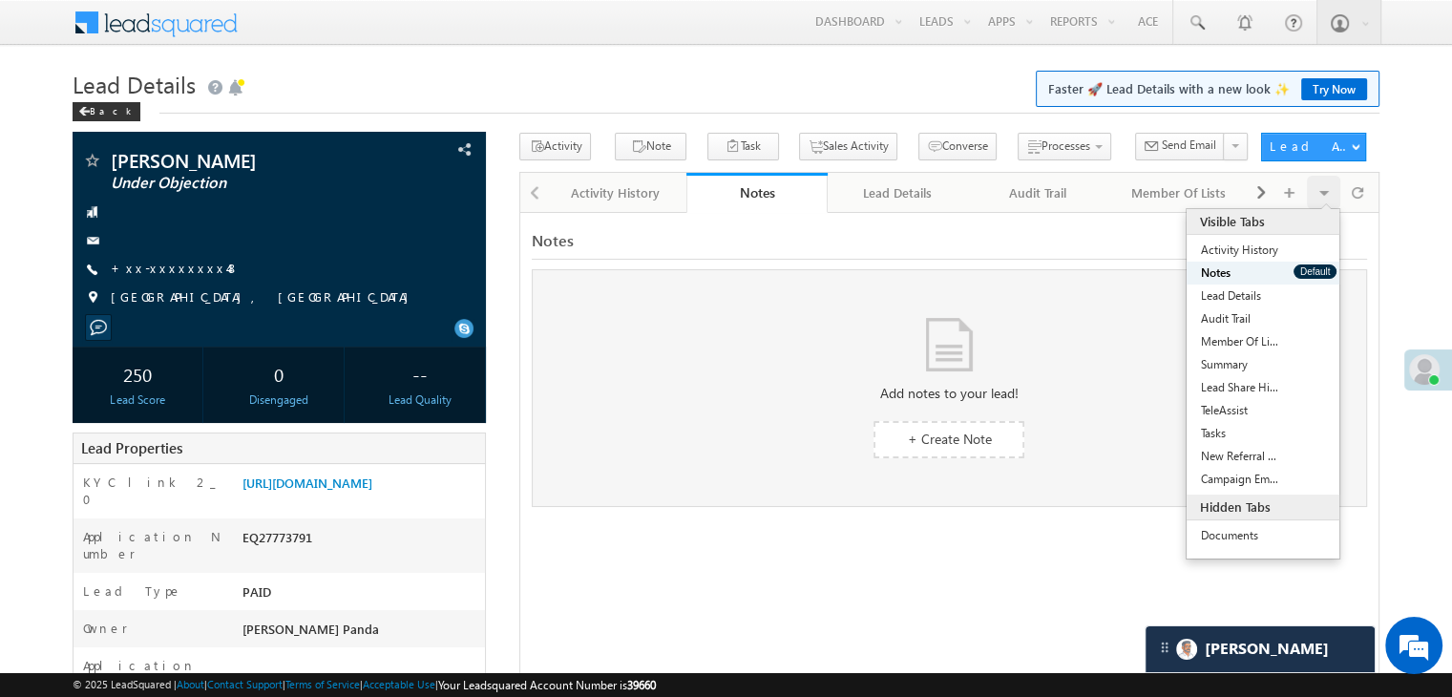
click at [1317, 271] on button "Default" at bounding box center [1315, 271] width 43 height 14
click at [1297, 249] on button "Default" at bounding box center [1315, 249] width 43 height 14
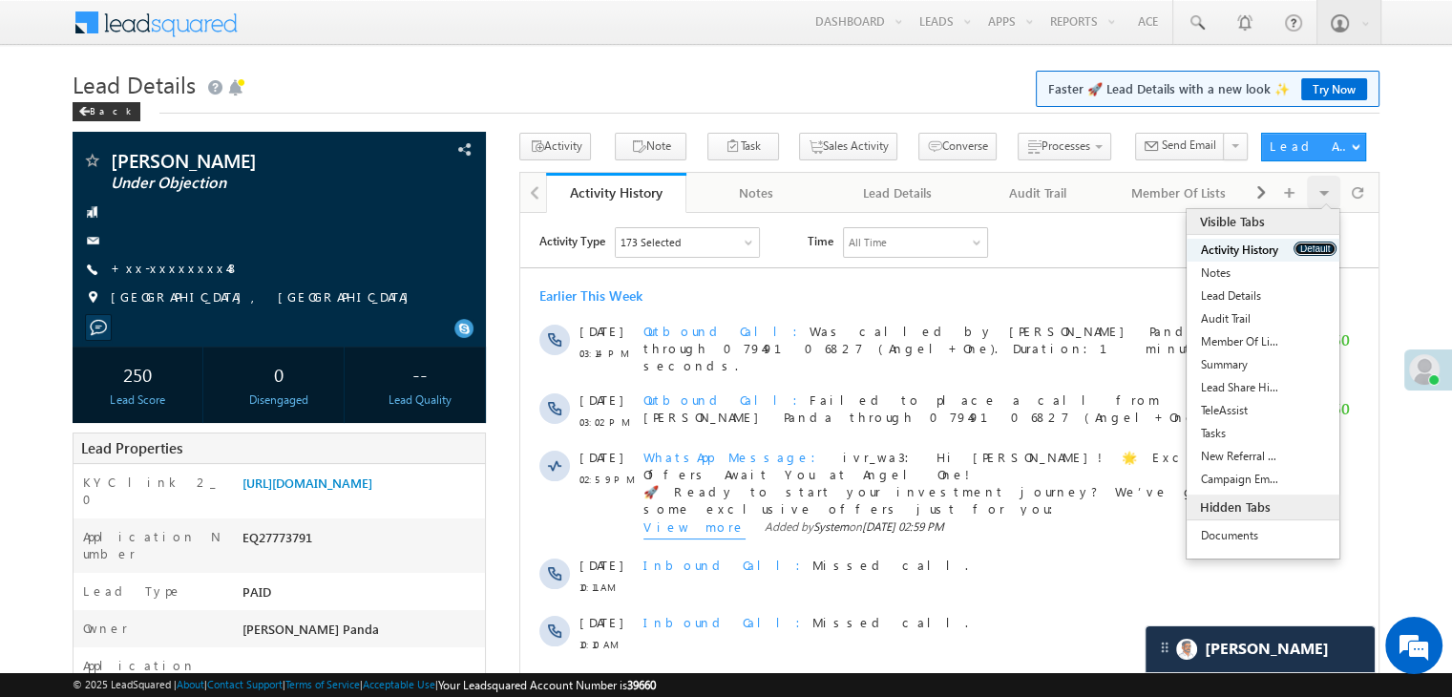
click at [1316, 249] on button "Default" at bounding box center [1315, 249] width 43 height 14
click at [1317, 242] on button "Default" at bounding box center [1315, 249] width 43 height 14
click at [1315, 241] on div "Activity History Default" at bounding box center [1263, 250] width 153 height 23
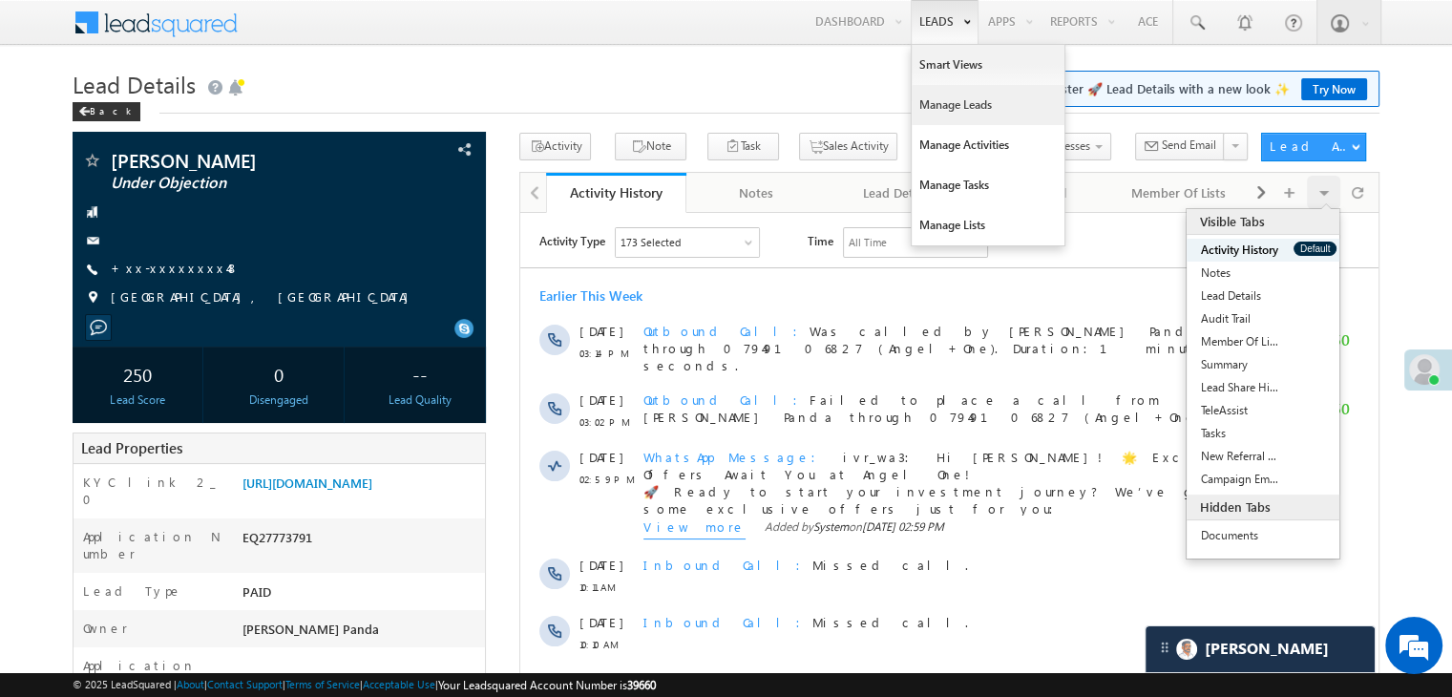
click at [951, 102] on link "Manage Leads" at bounding box center [988, 105] width 153 height 40
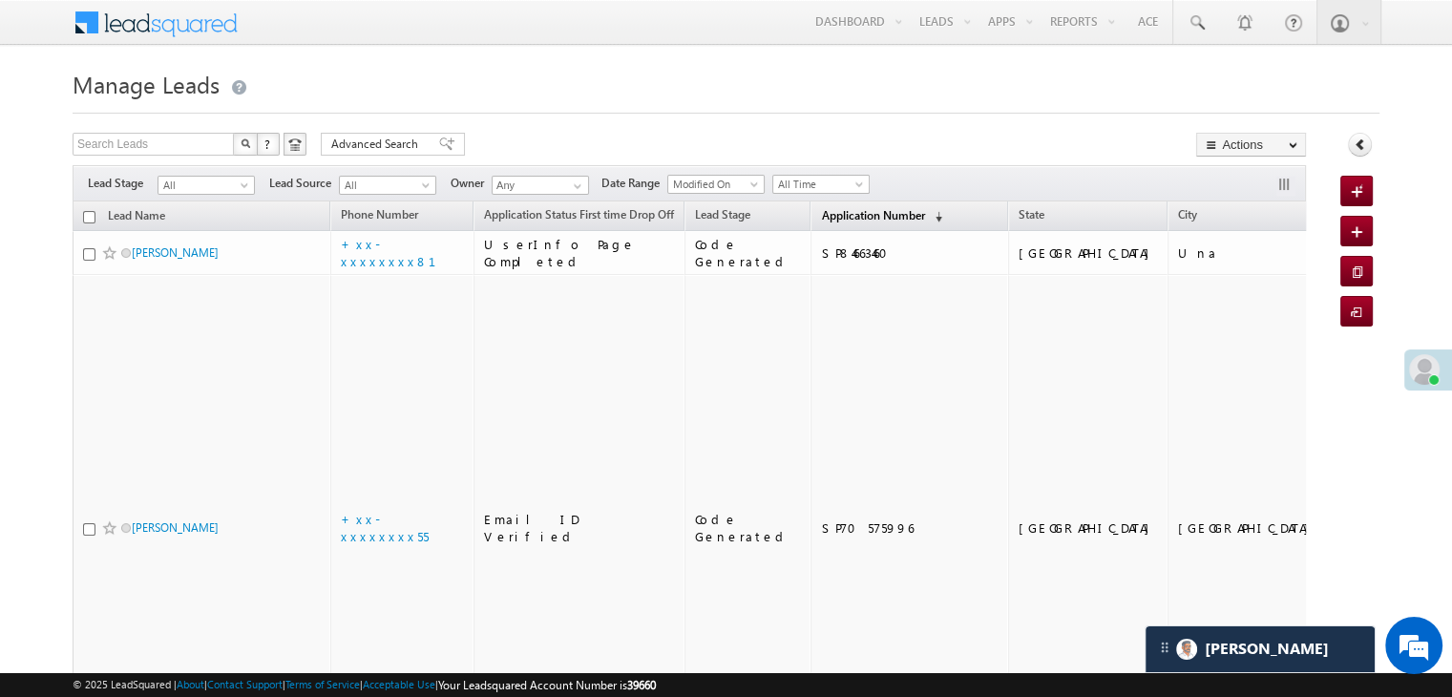
click at [856, 208] on span "Application Number" at bounding box center [872, 215] width 103 height 14
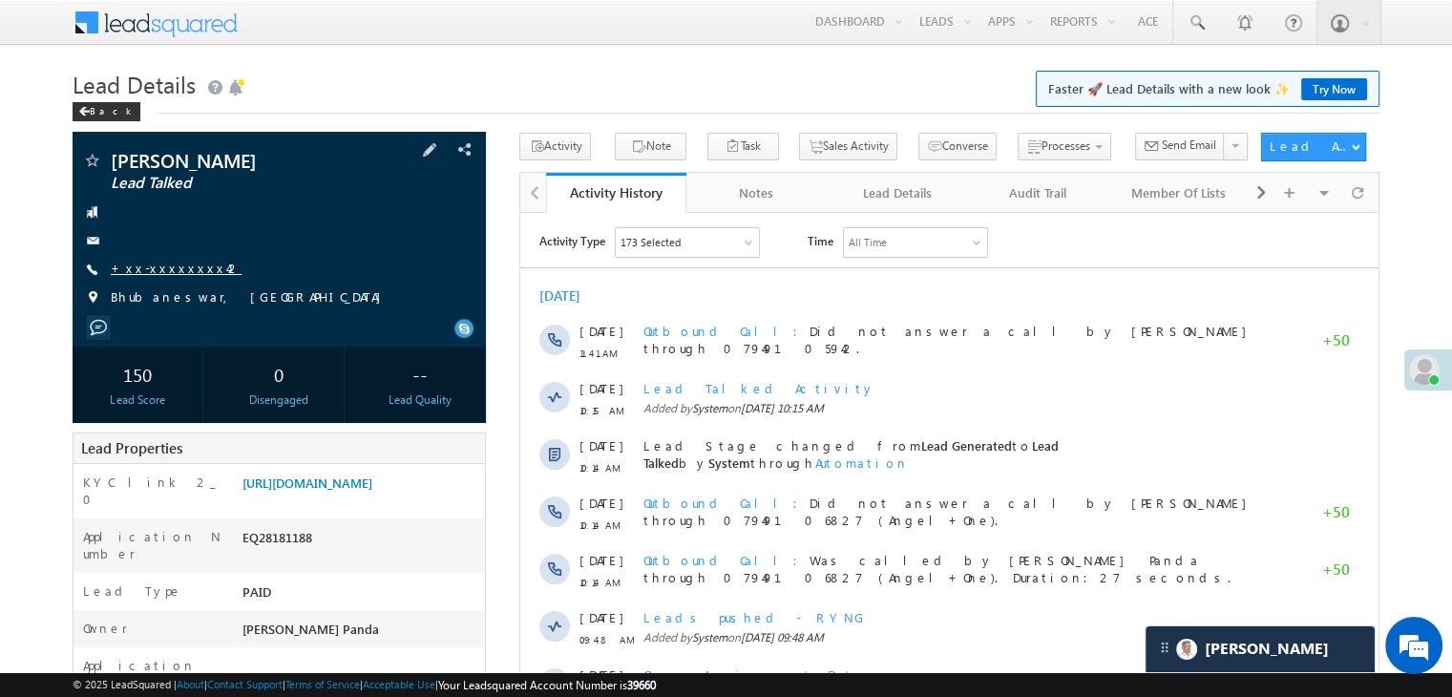
click at [172, 267] on link "+xx-xxxxxxxx42" at bounding box center [176, 268] width 131 height 16
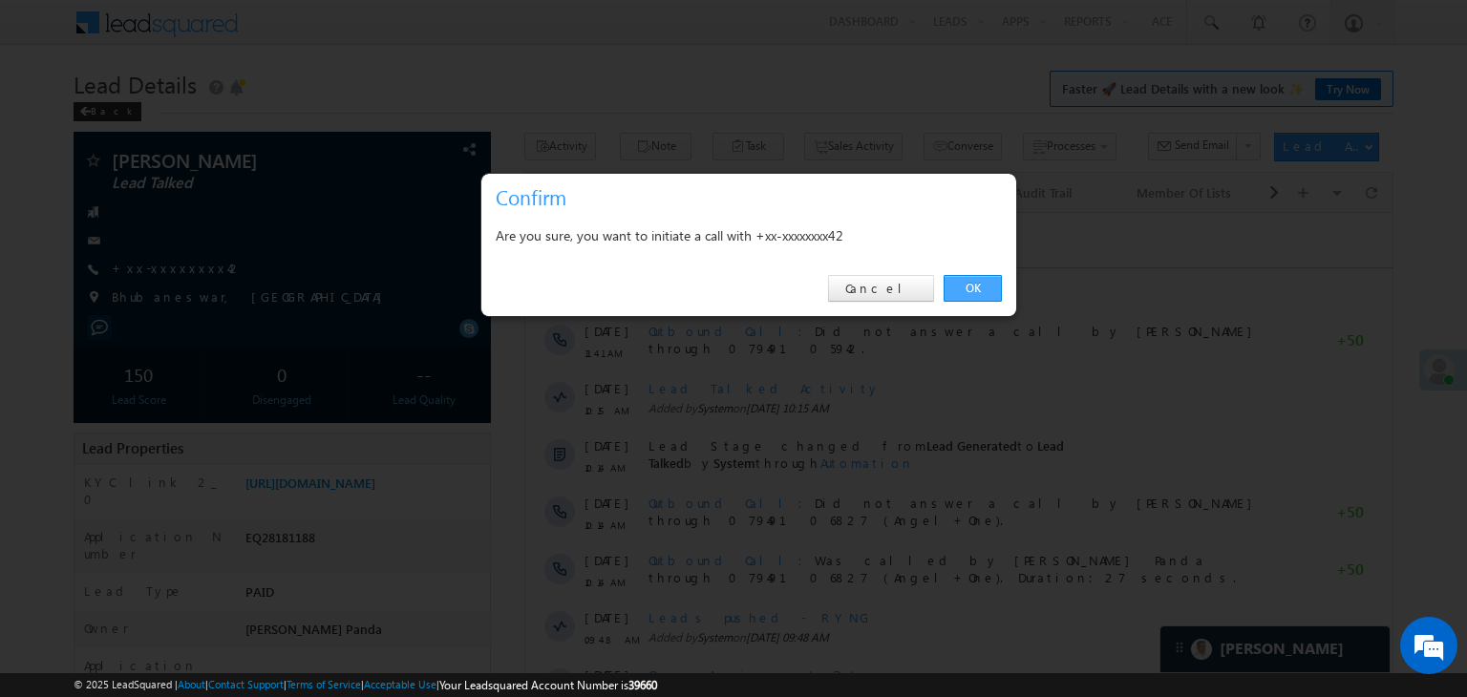
click at [973, 283] on link "OK" at bounding box center [972, 288] width 58 height 27
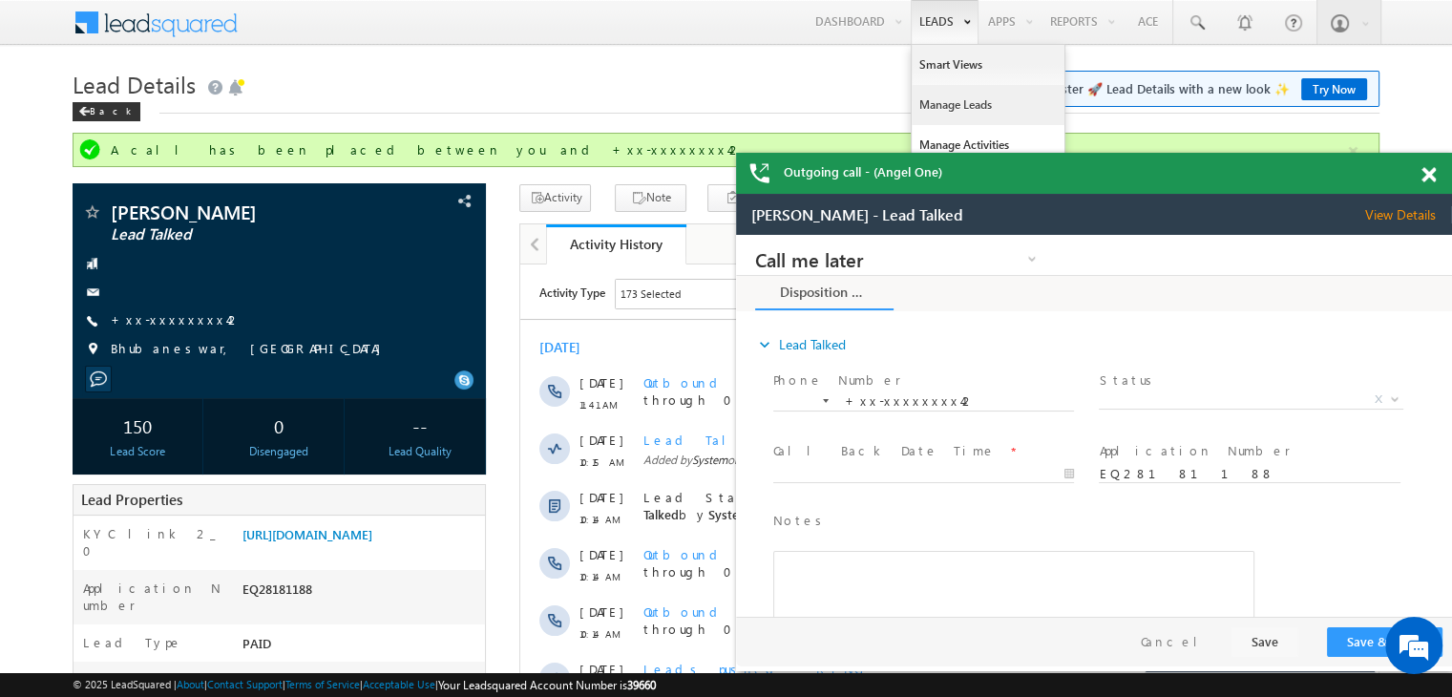
click at [946, 102] on link "Manage Leads" at bounding box center [988, 105] width 153 height 40
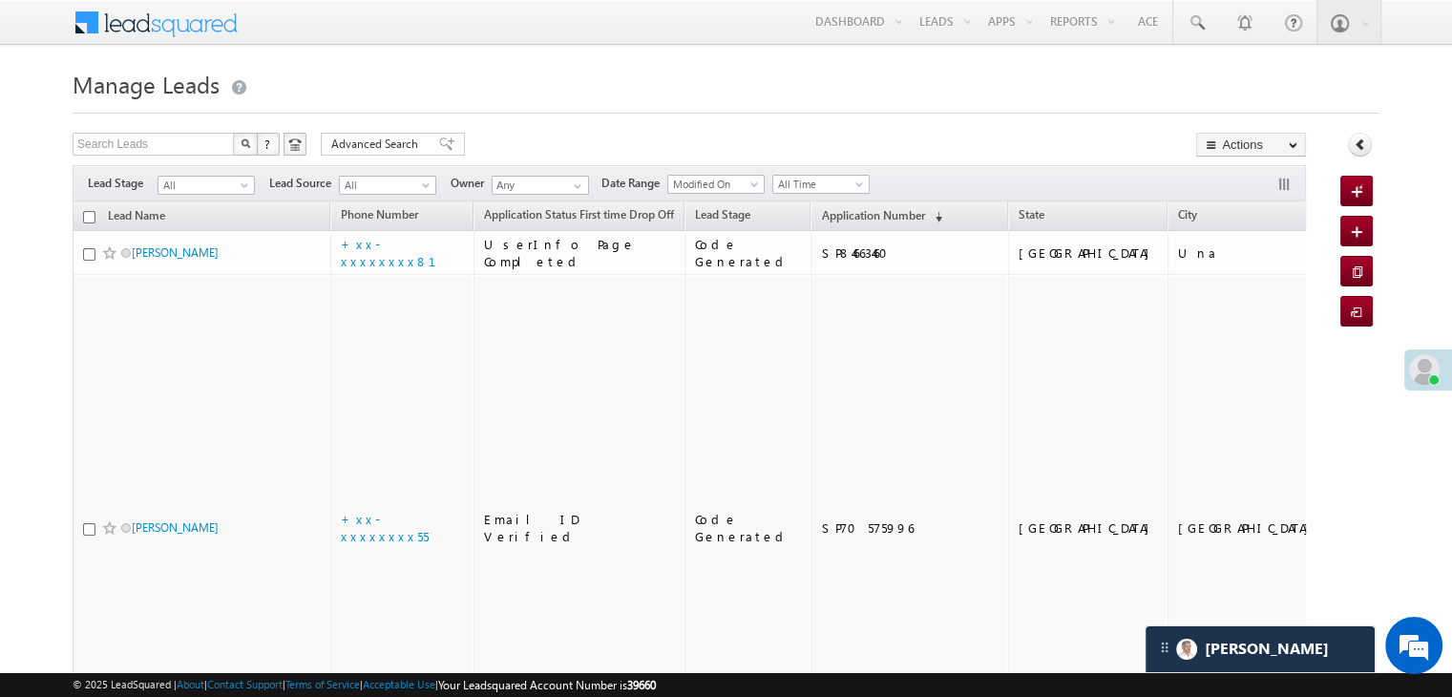
scroll to position [8819, 0]
click at [825, 211] on span "Application Number" at bounding box center [872, 215] width 103 height 14
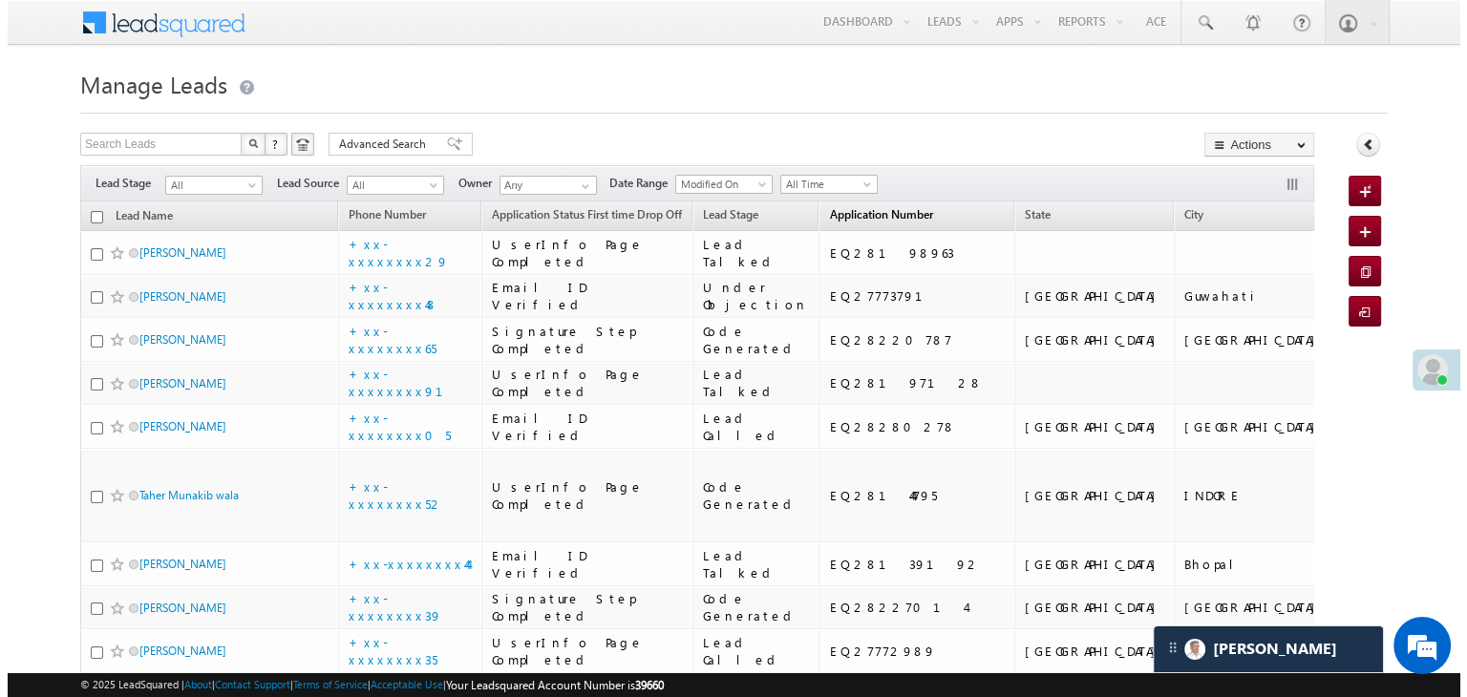
scroll to position [0, 0]
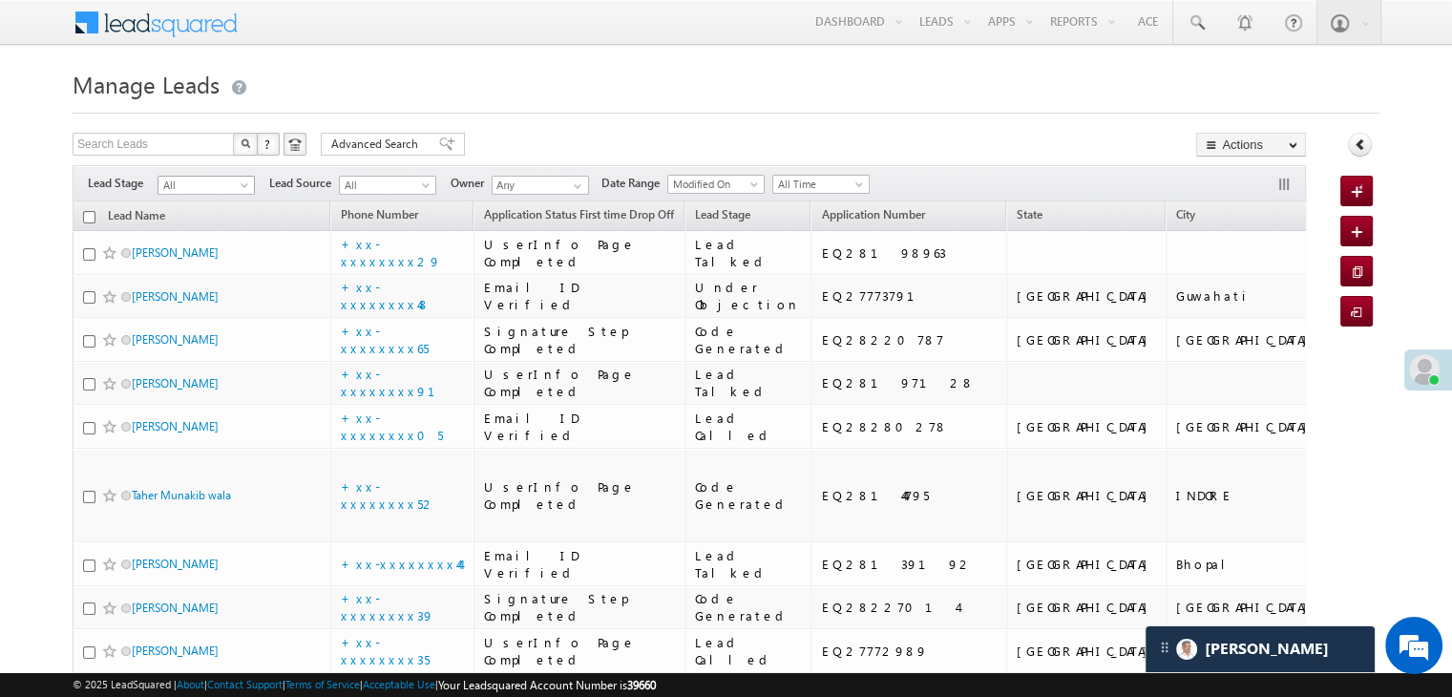
click at [242, 184] on span at bounding box center [246, 188] width 15 height 15
click at [207, 230] on link "Lead Generated" at bounding box center [207, 225] width 96 height 17
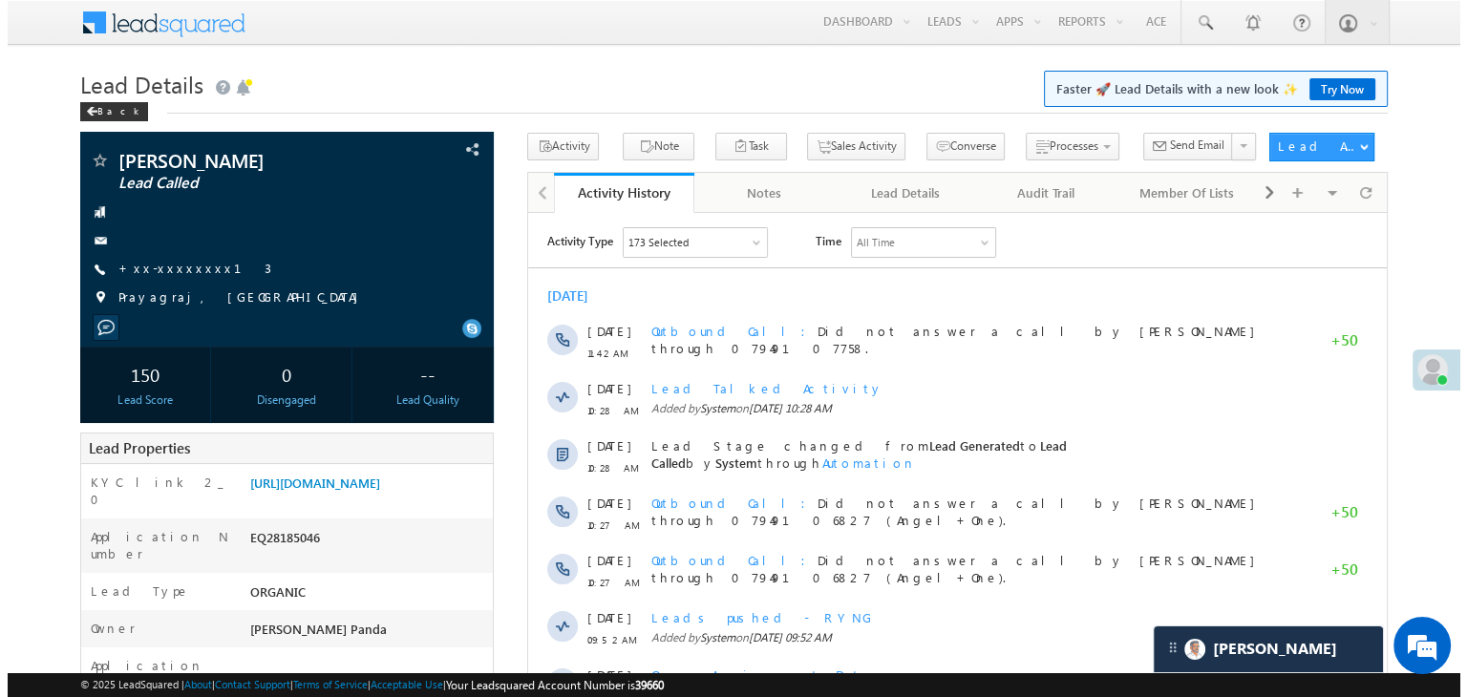
scroll to position [8819, 0]
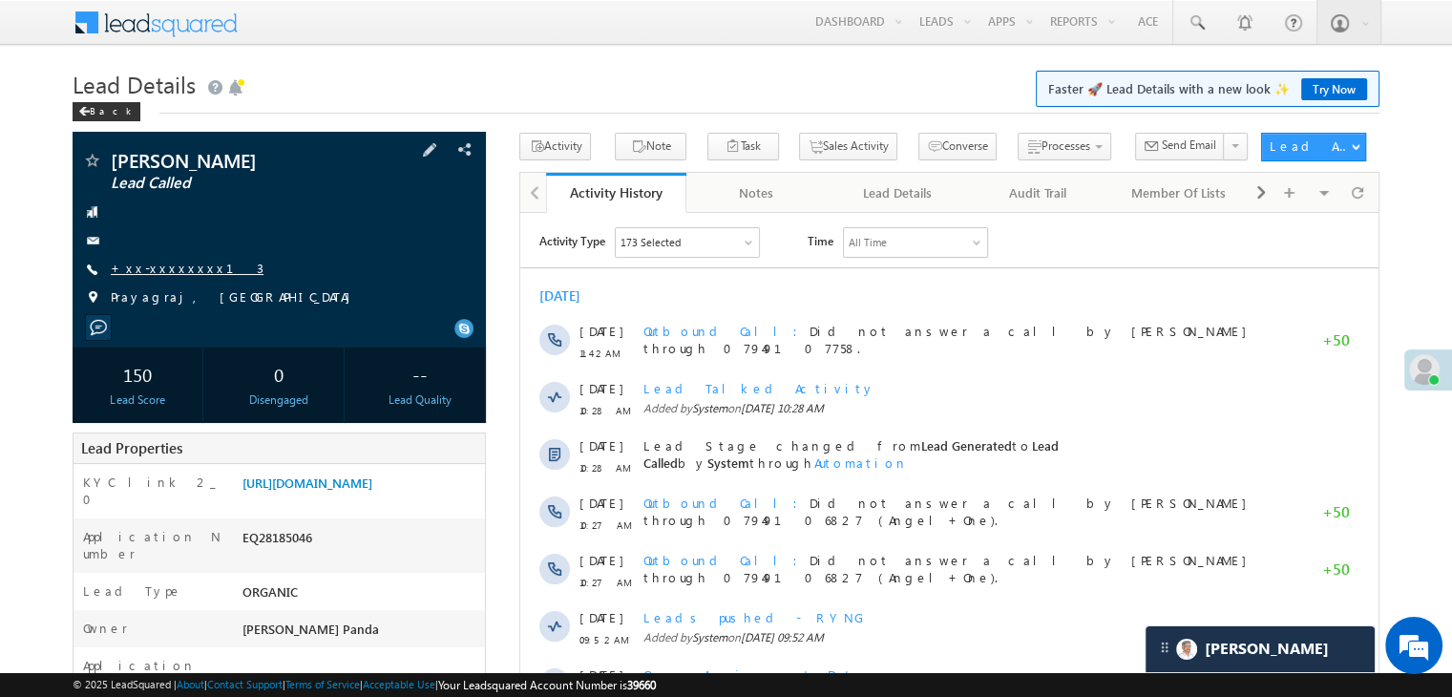
click at [175, 272] on link "+xx-xxxxxxxx13" at bounding box center [187, 268] width 153 height 16
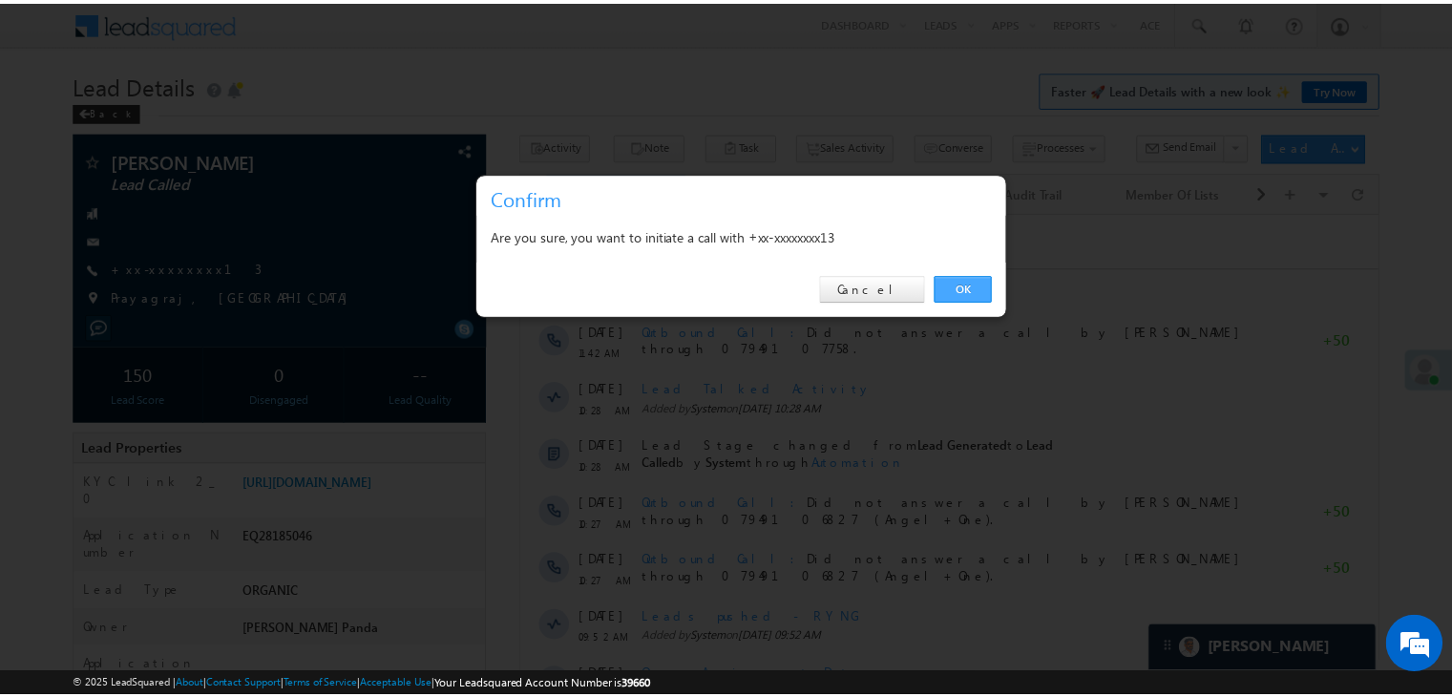
scroll to position [0, 0]
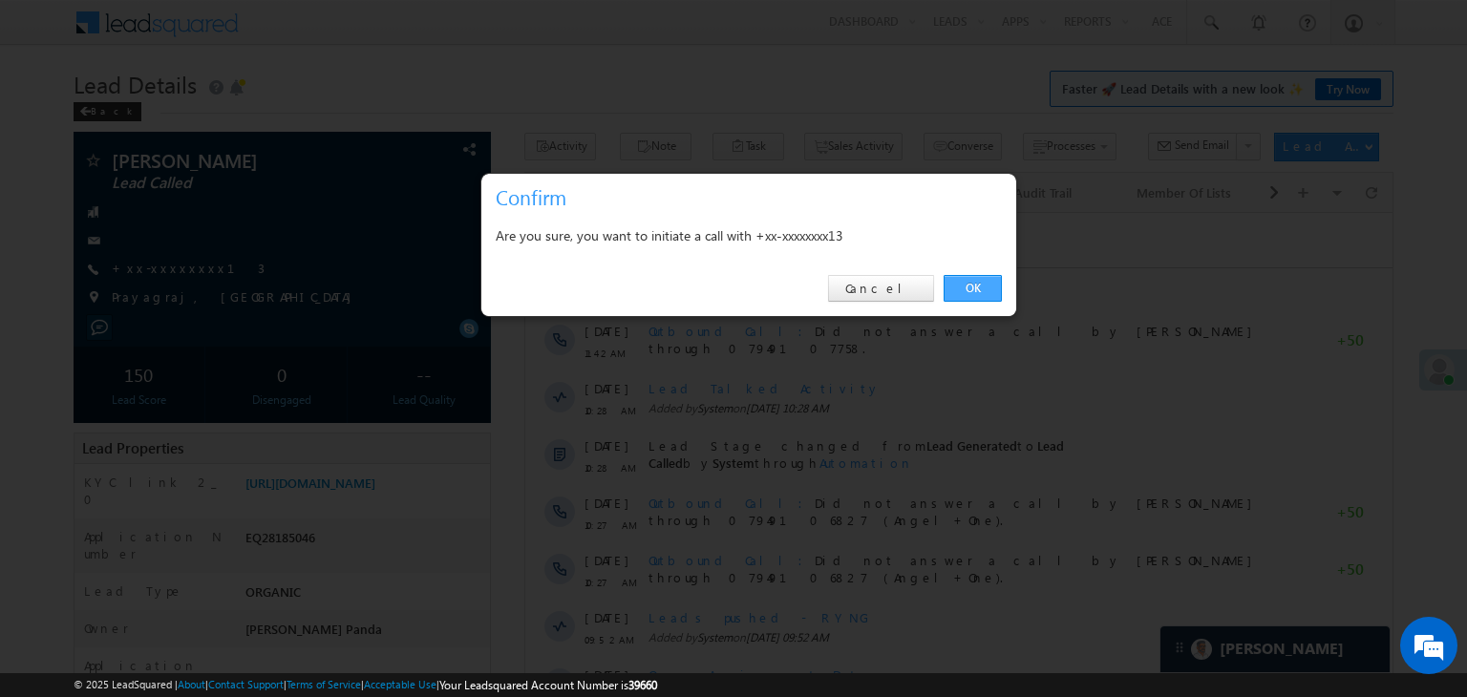
click at [974, 287] on link "OK" at bounding box center [972, 288] width 58 height 27
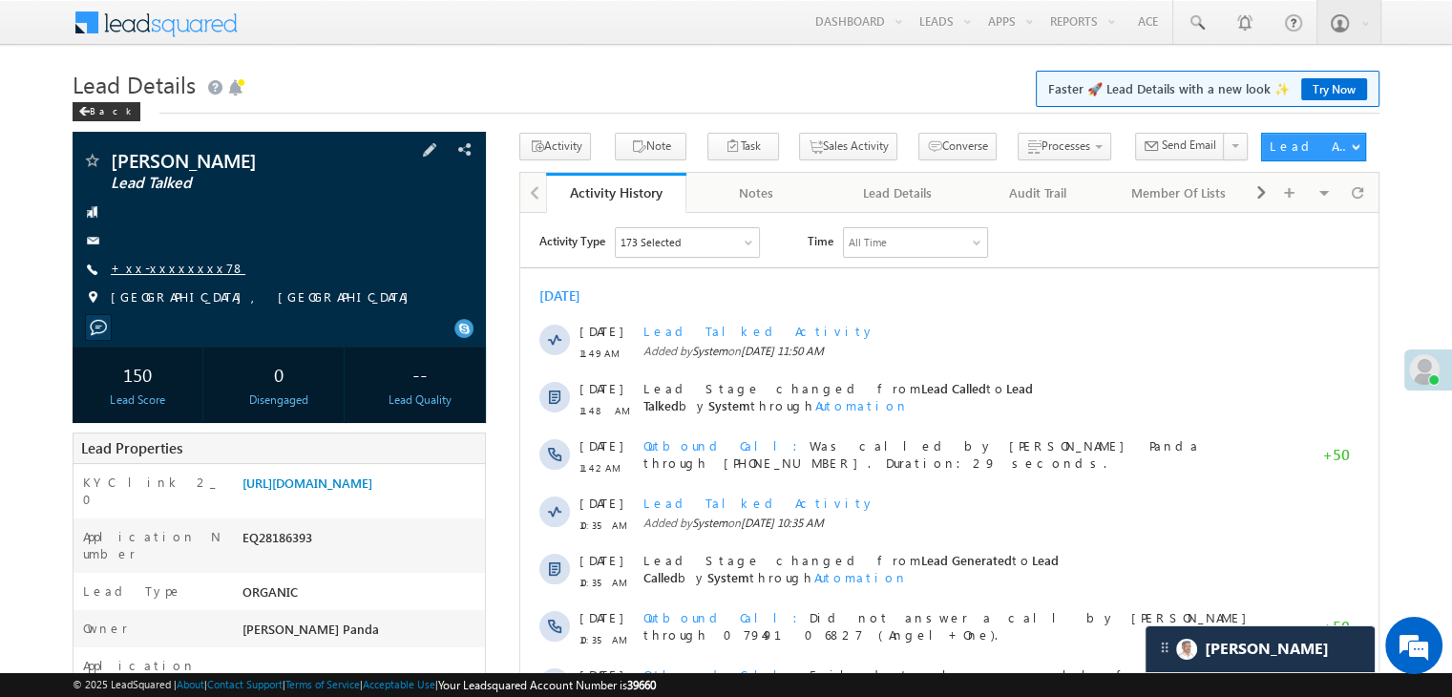
scroll to position [8819, 0]
click at [172, 269] on link "+xx-xxxxxxxx78" at bounding box center [178, 268] width 135 height 16
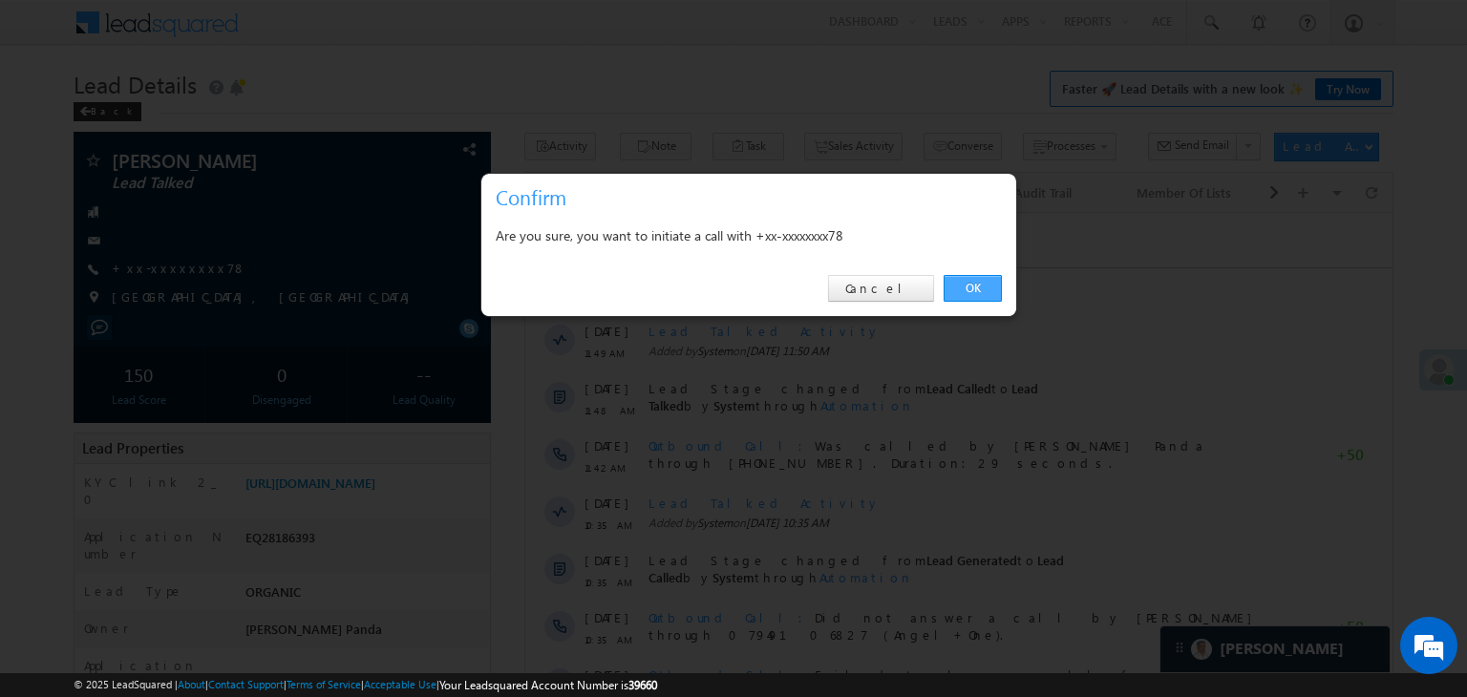
click at [966, 291] on link "OK" at bounding box center [972, 288] width 58 height 27
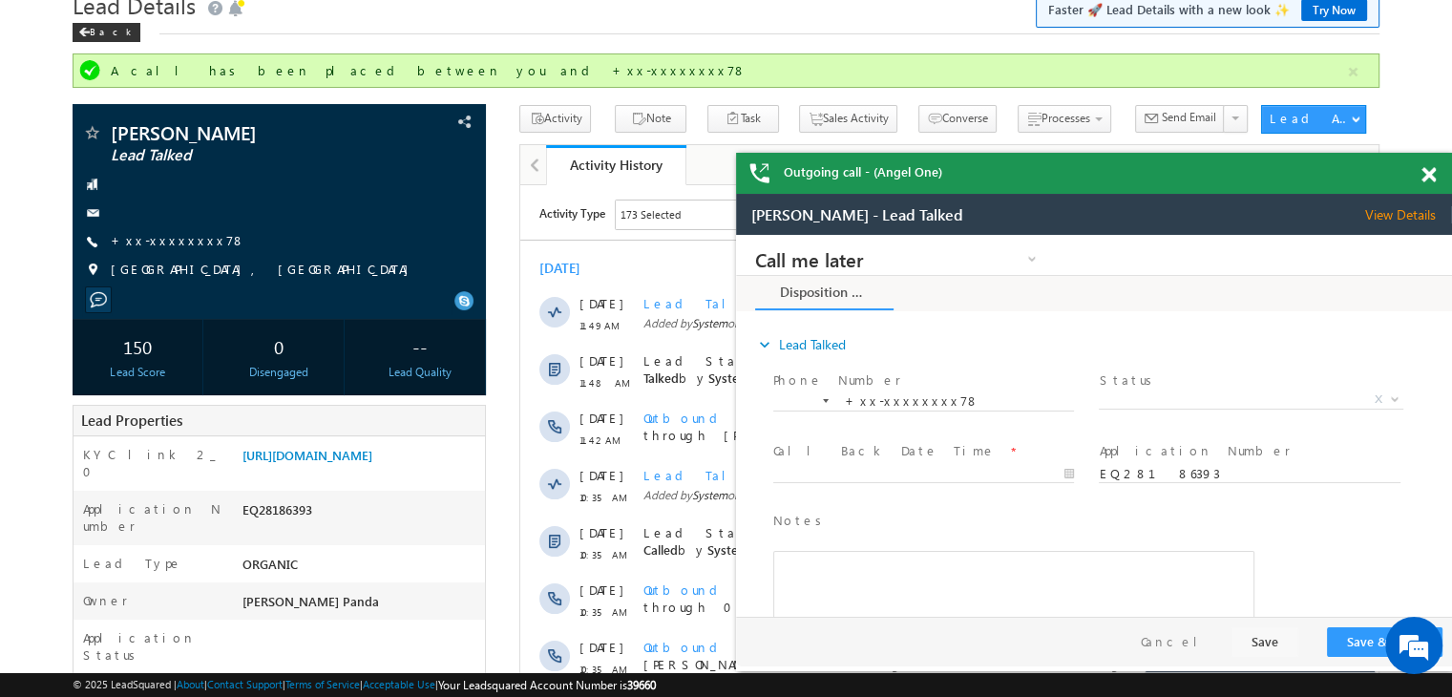
scroll to position [191, 0]
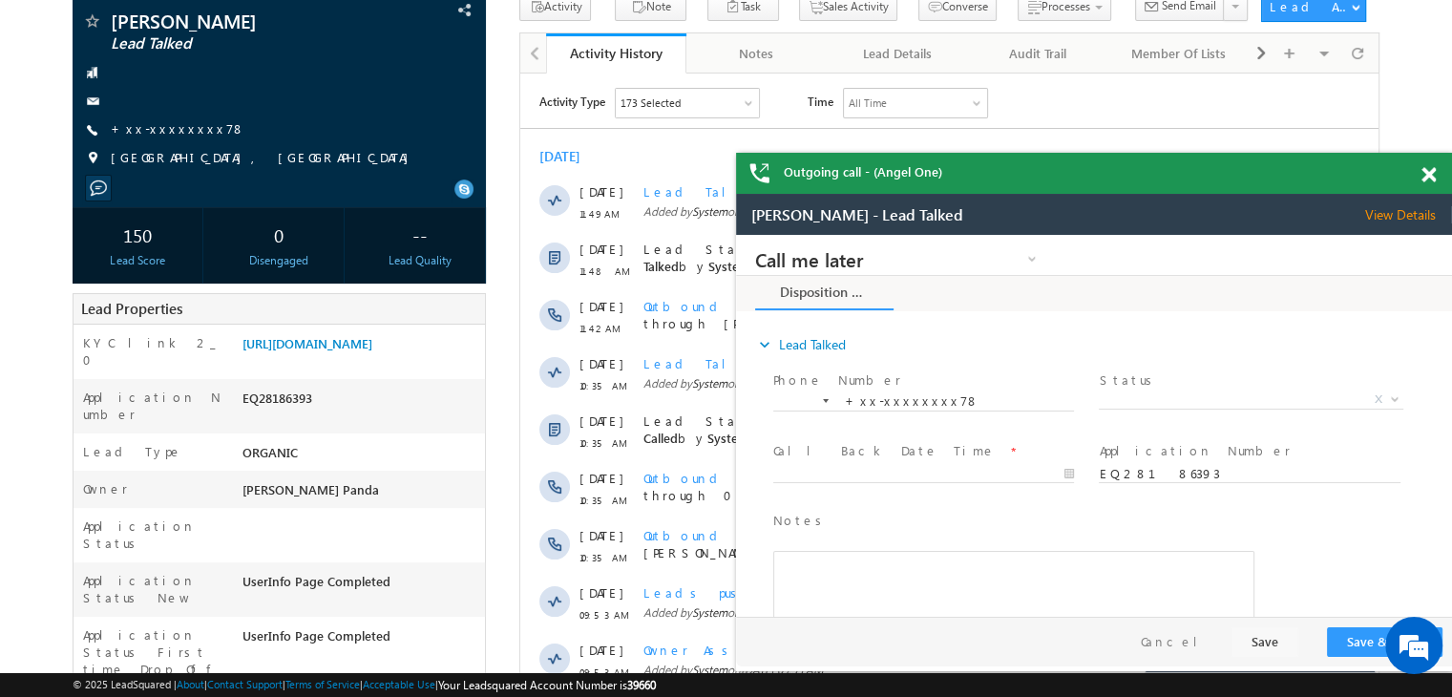
click at [1428, 175] on span at bounding box center [1429, 175] width 14 height 16
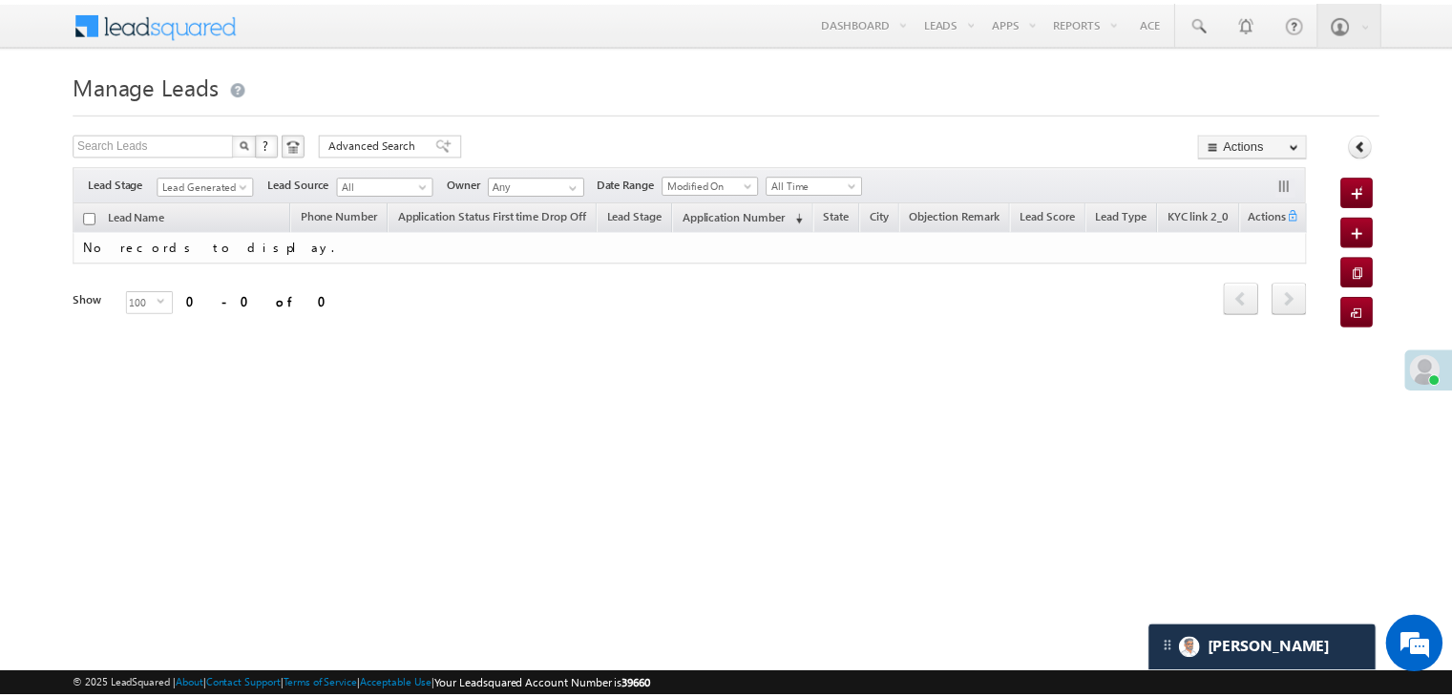
scroll to position [8819, 0]
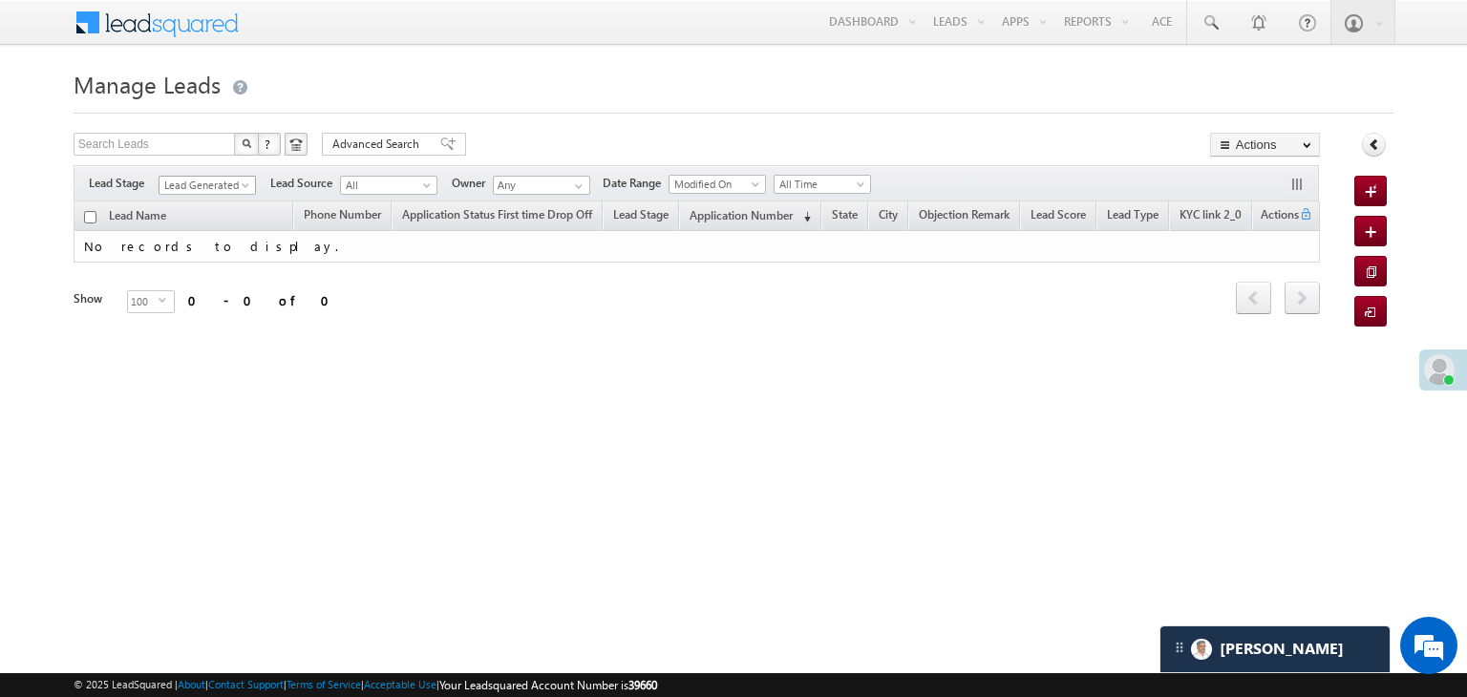
click at [242, 183] on span at bounding box center [247, 188] width 15 height 15
click at [223, 201] on link "All" at bounding box center [207, 206] width 96 height 17
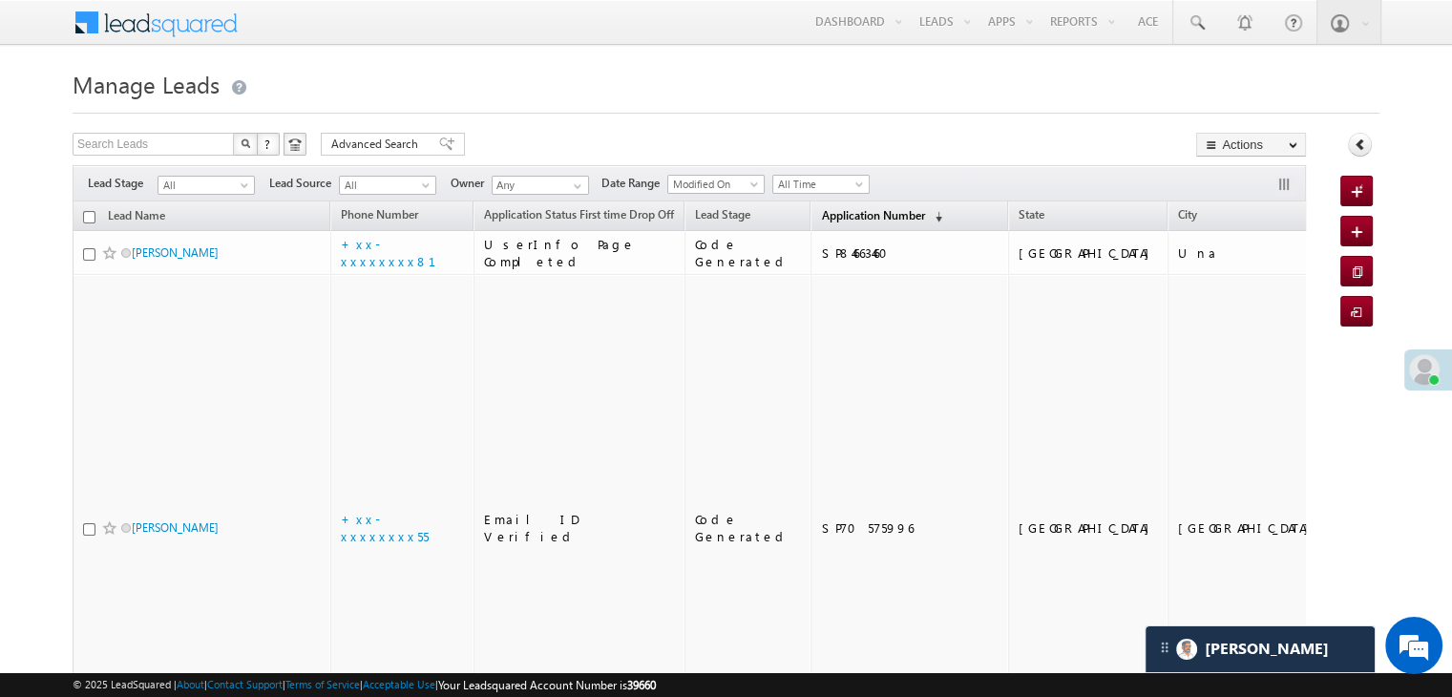
click at [834, 219] on span "Application Number" at bounding box center [872, 215] width 103 height 14
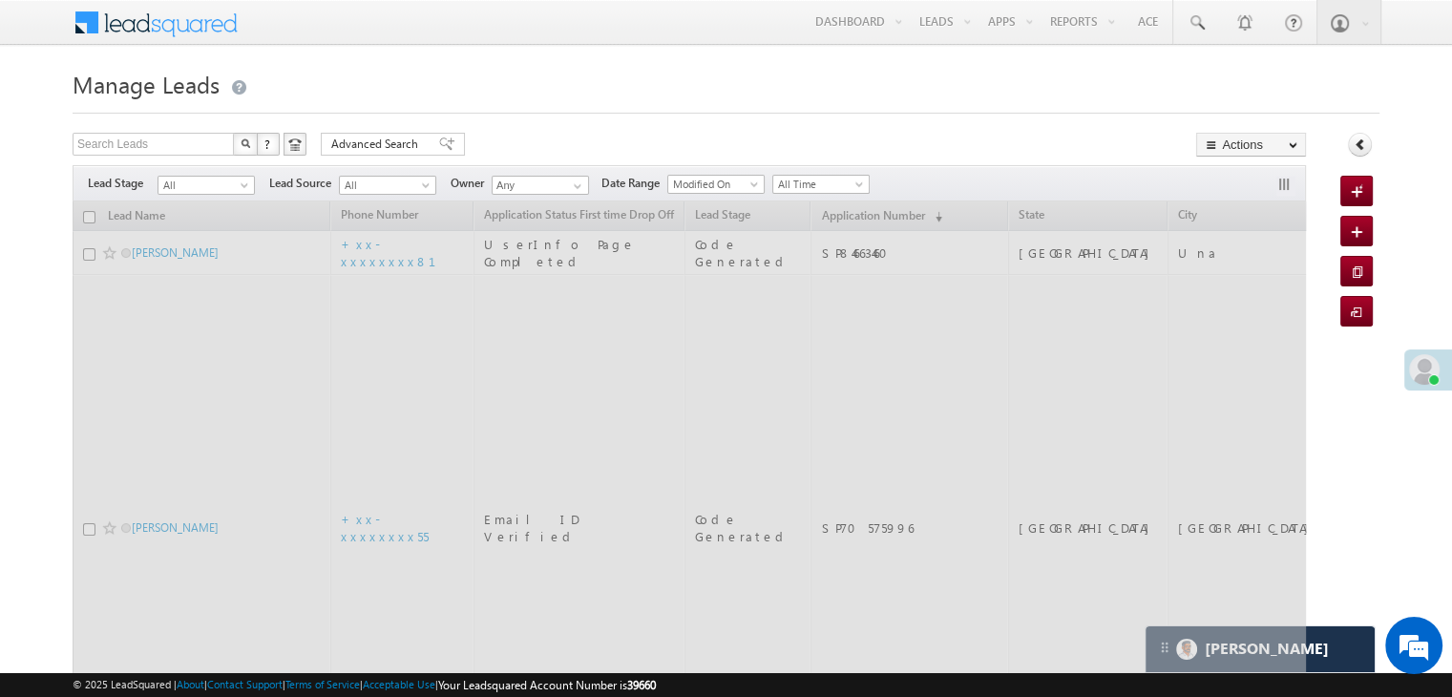
scroll to position [0, 0]
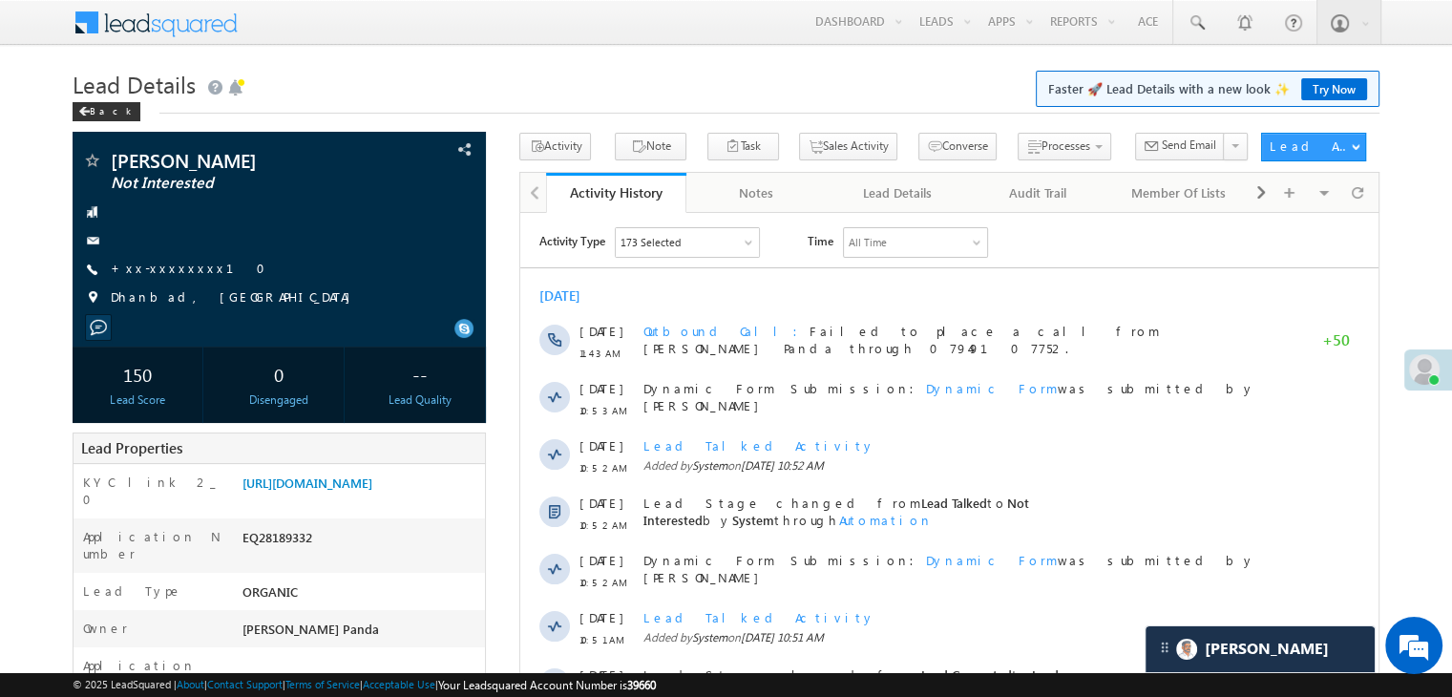
scroll to position [8819, 0]
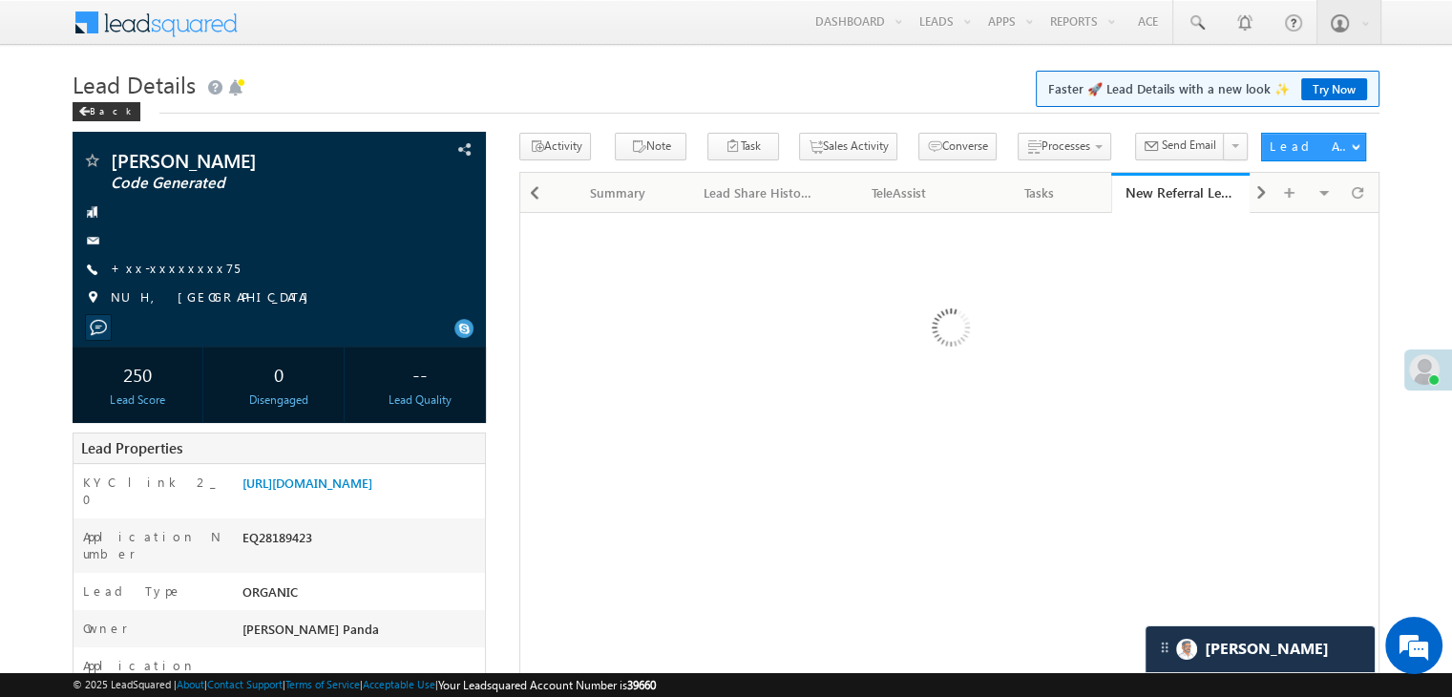
scroll to position [8819, 0]
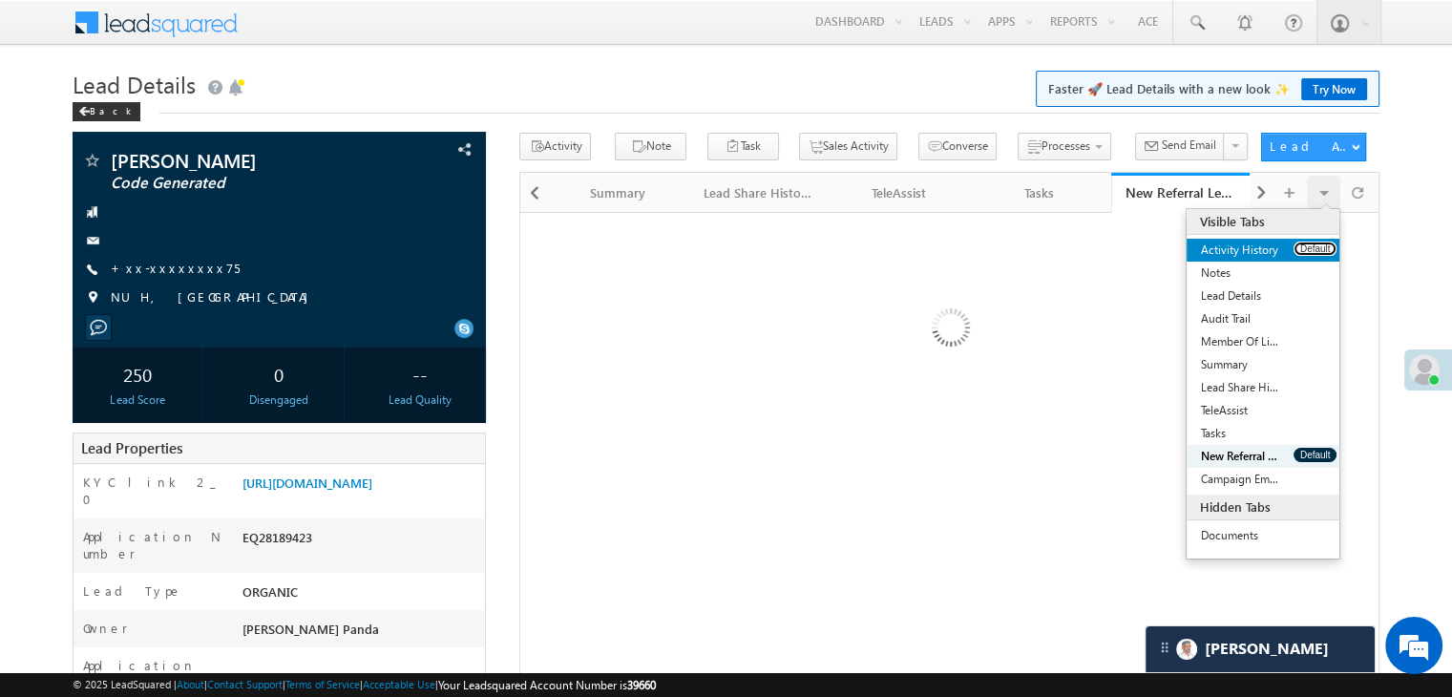
click at [1312, 248] on button "Default" at bounding box center [1315, 249] width 43 height 14
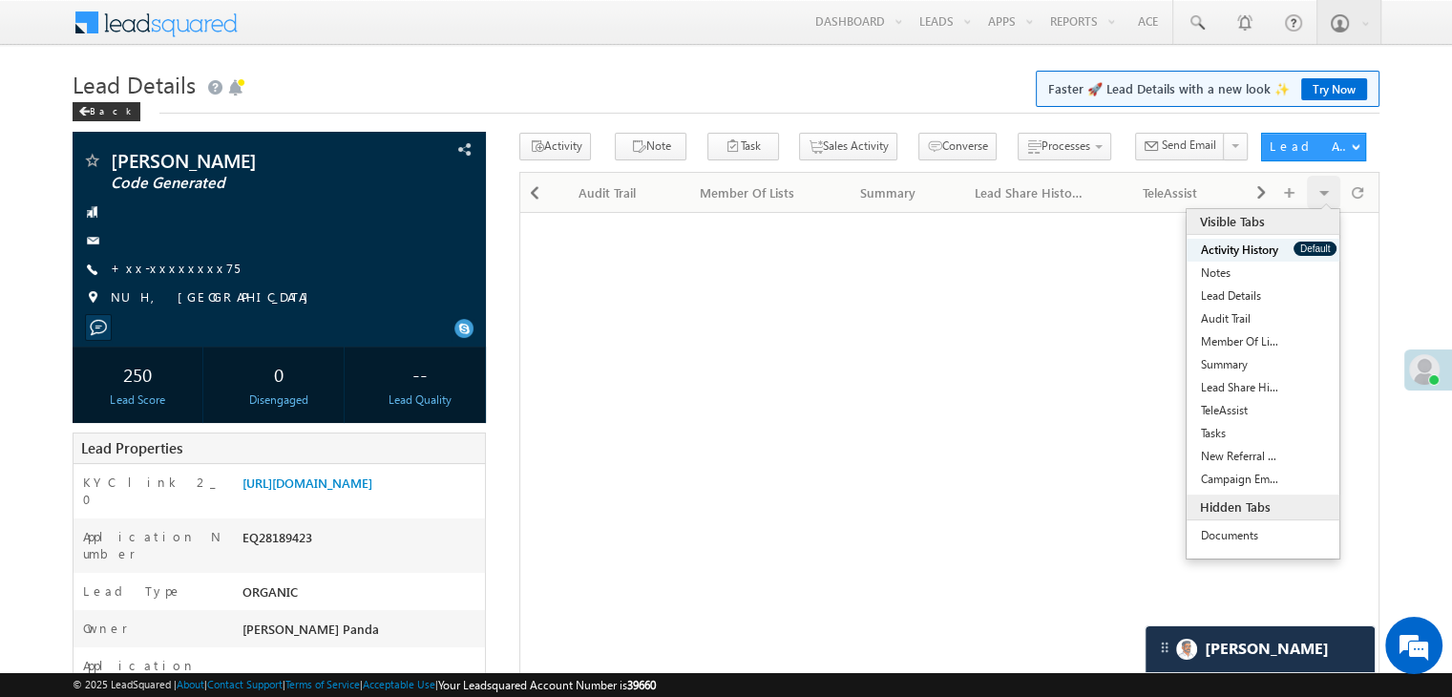
click at [1312, 248] on button "Default" at bounding box center [1315, 249] width 43 height 14
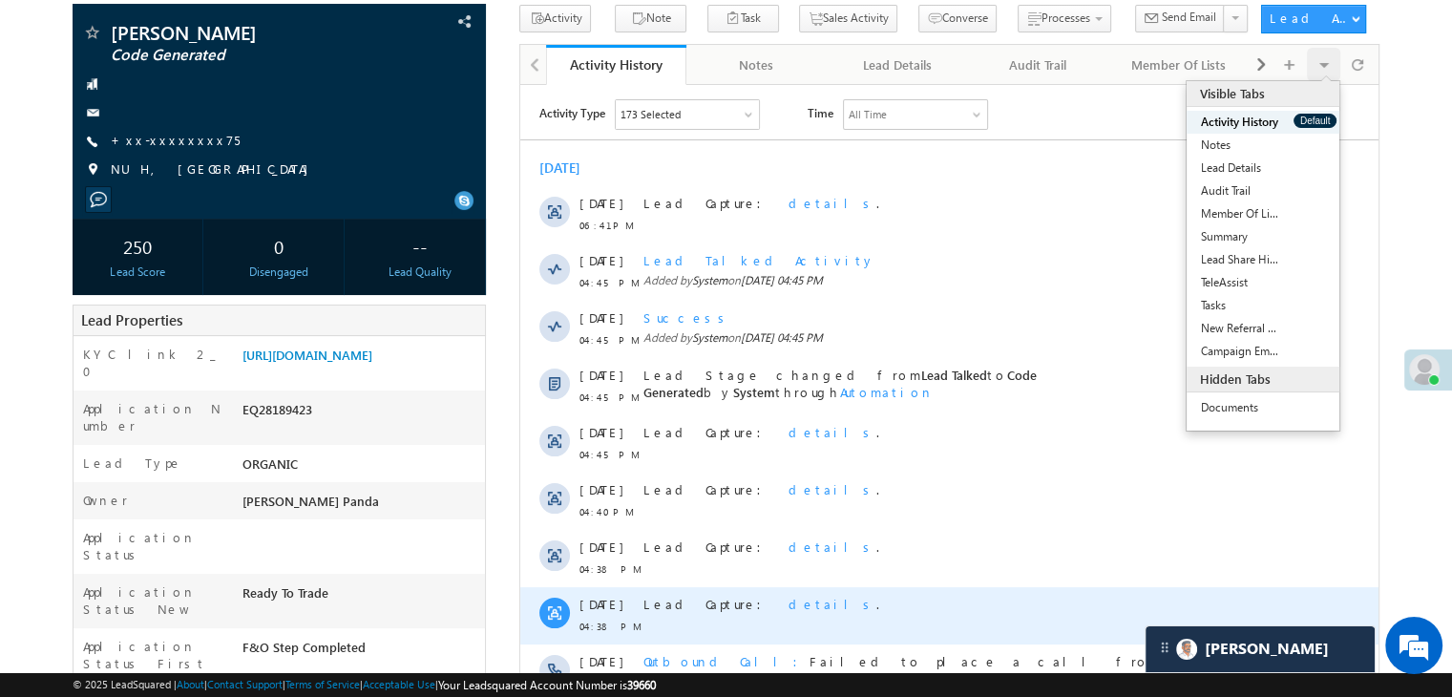
scroll to position [382, 0]
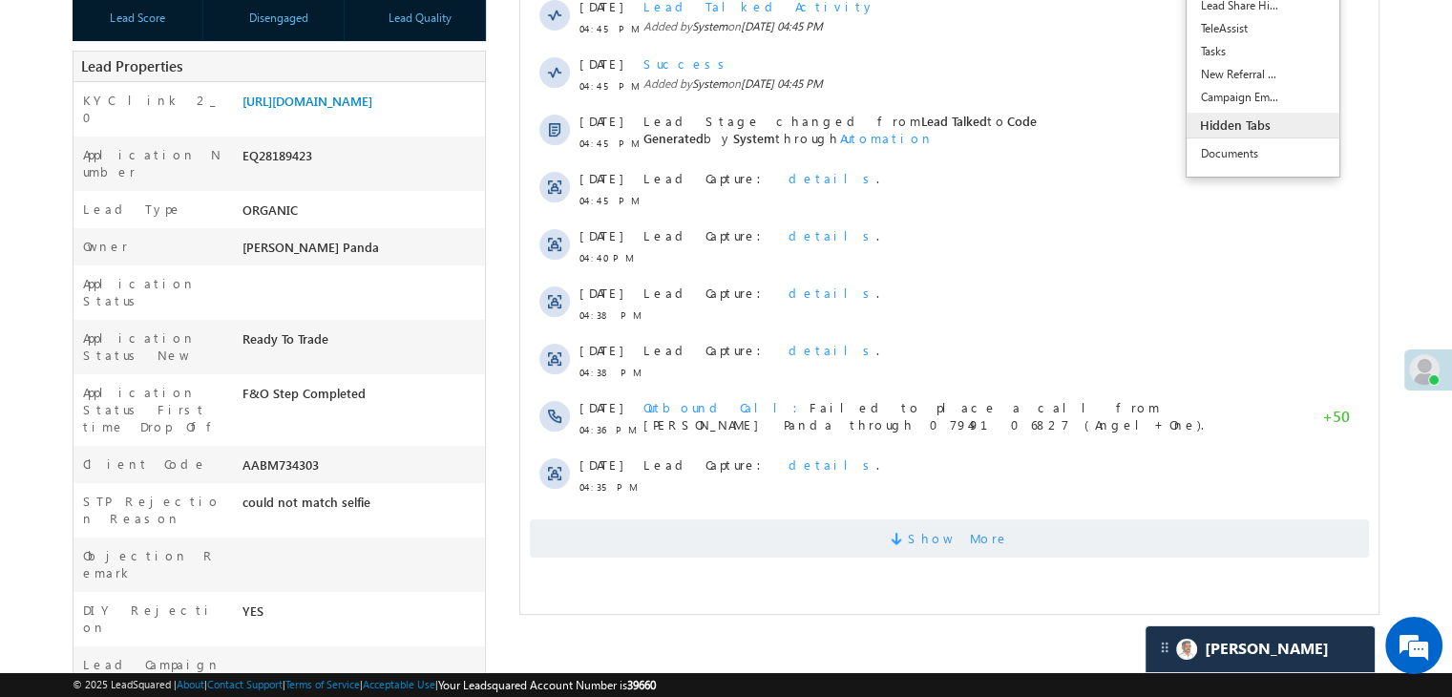
click at [968, 545] on span "Show More" at bounding box center [958, 538] width 101 height 38
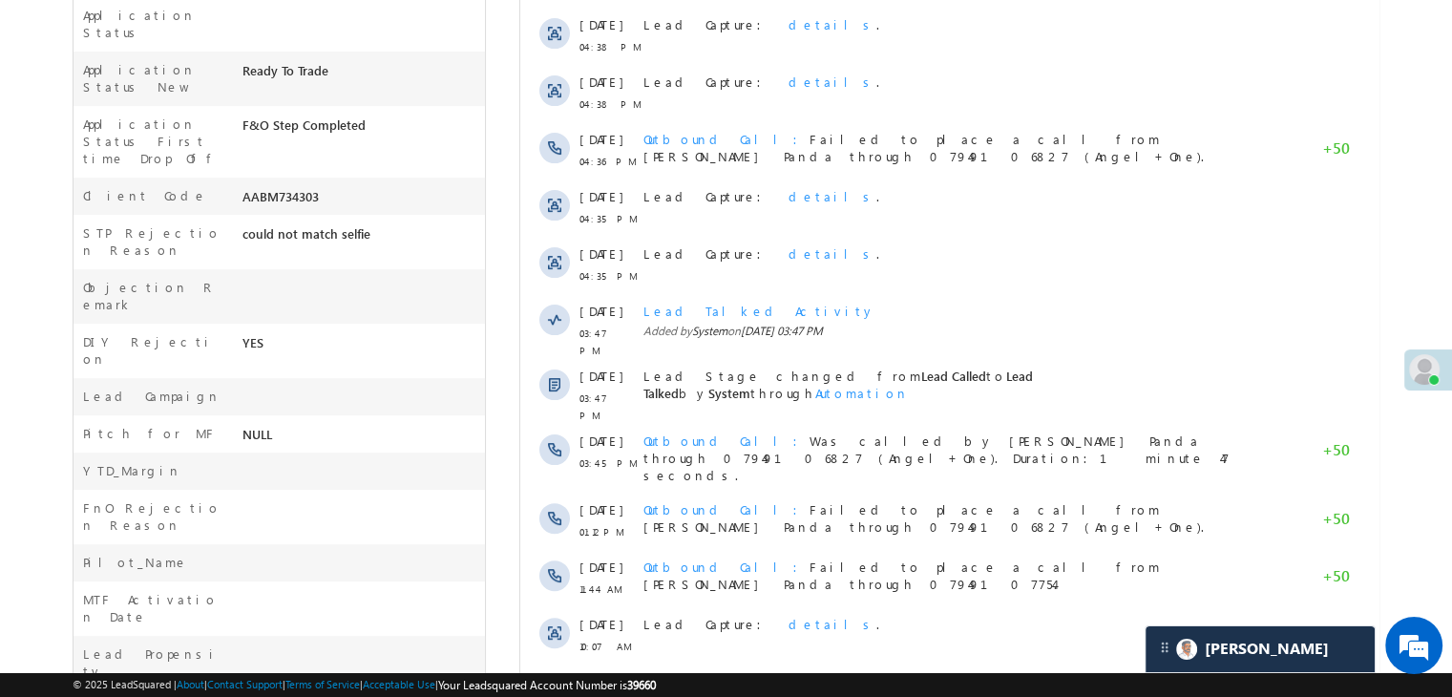
scroll to position [894, 0]
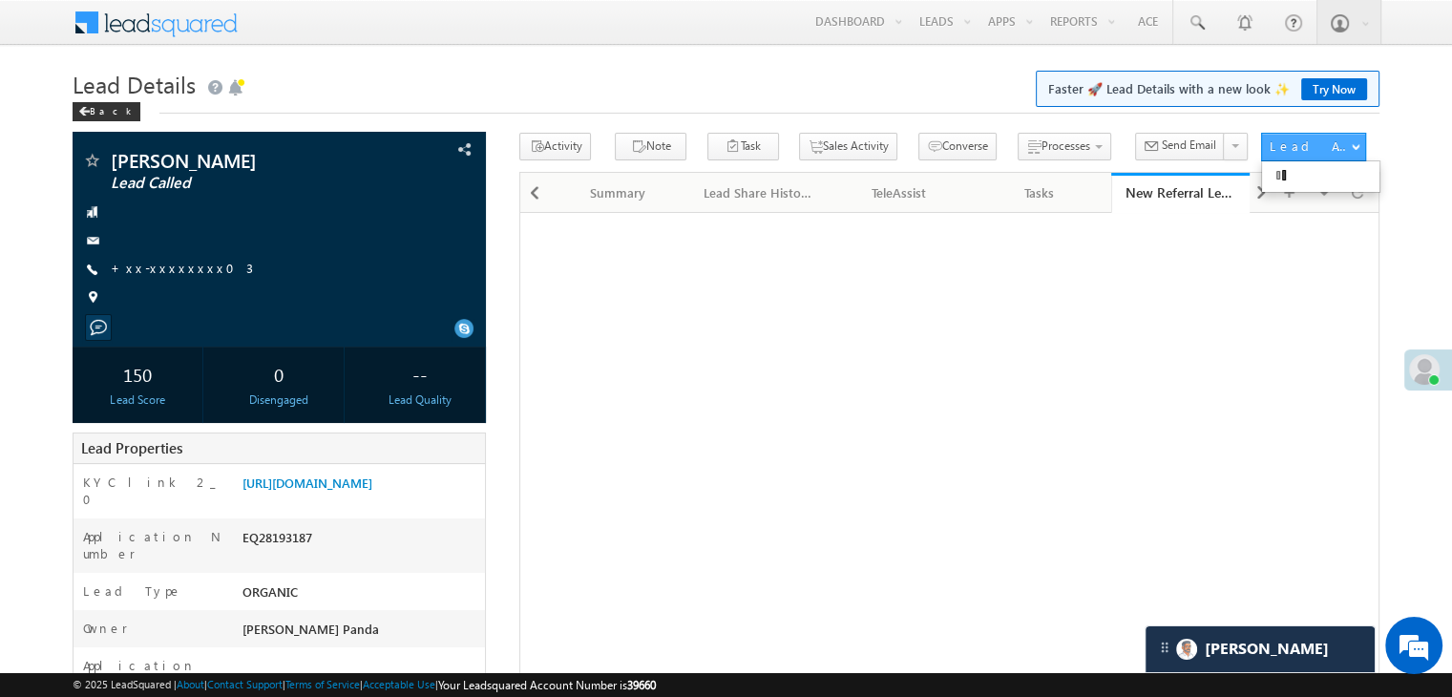
scroll to position [8819, 0]
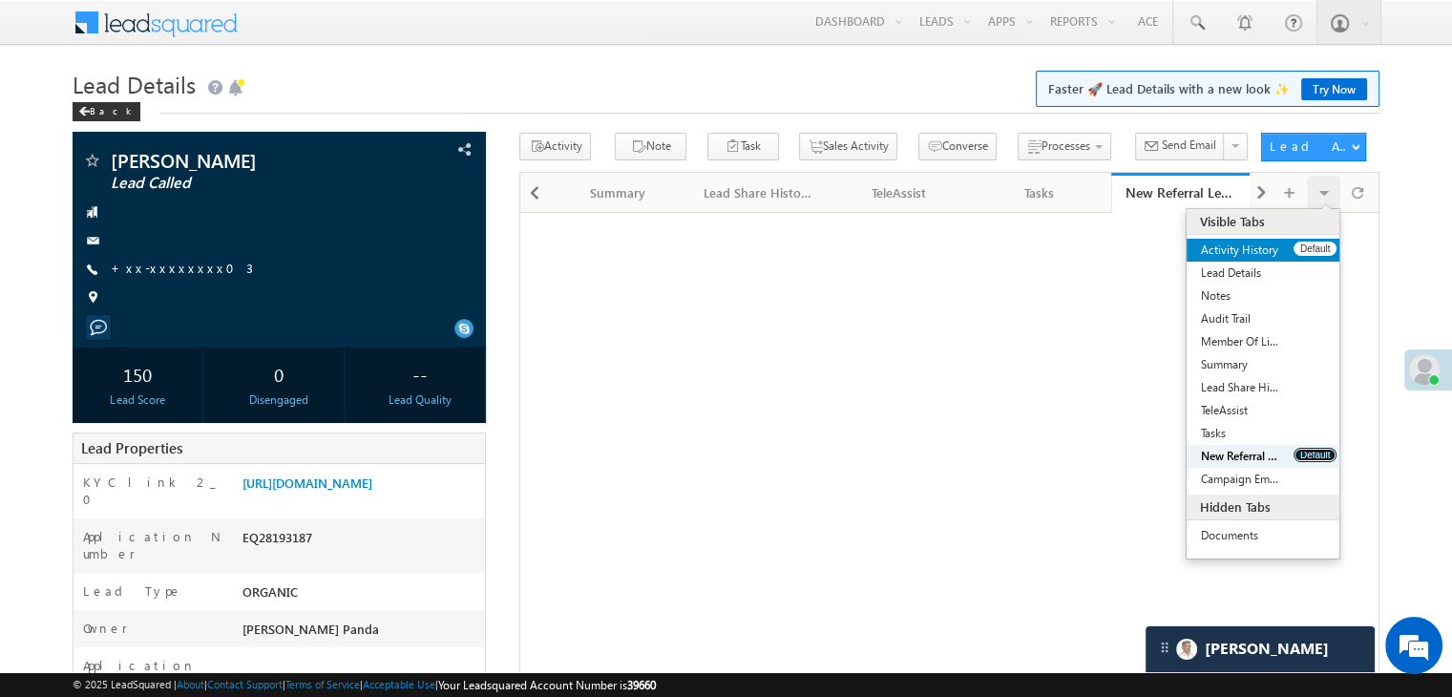
drag, startPoint x: 1310, startPoint y: 454, endPoint x: 1292, endPoint y: 251, distance: 203.2
click at [1292, 251] on ul "Activity History Default Lead Details Default Notes Default Audit Trail Default…" at bounding box center [1263, 365] width 153 height 252
click at [1292, 249] on link "Activity History" at bounding box center [1240, 250] width 107 height 23
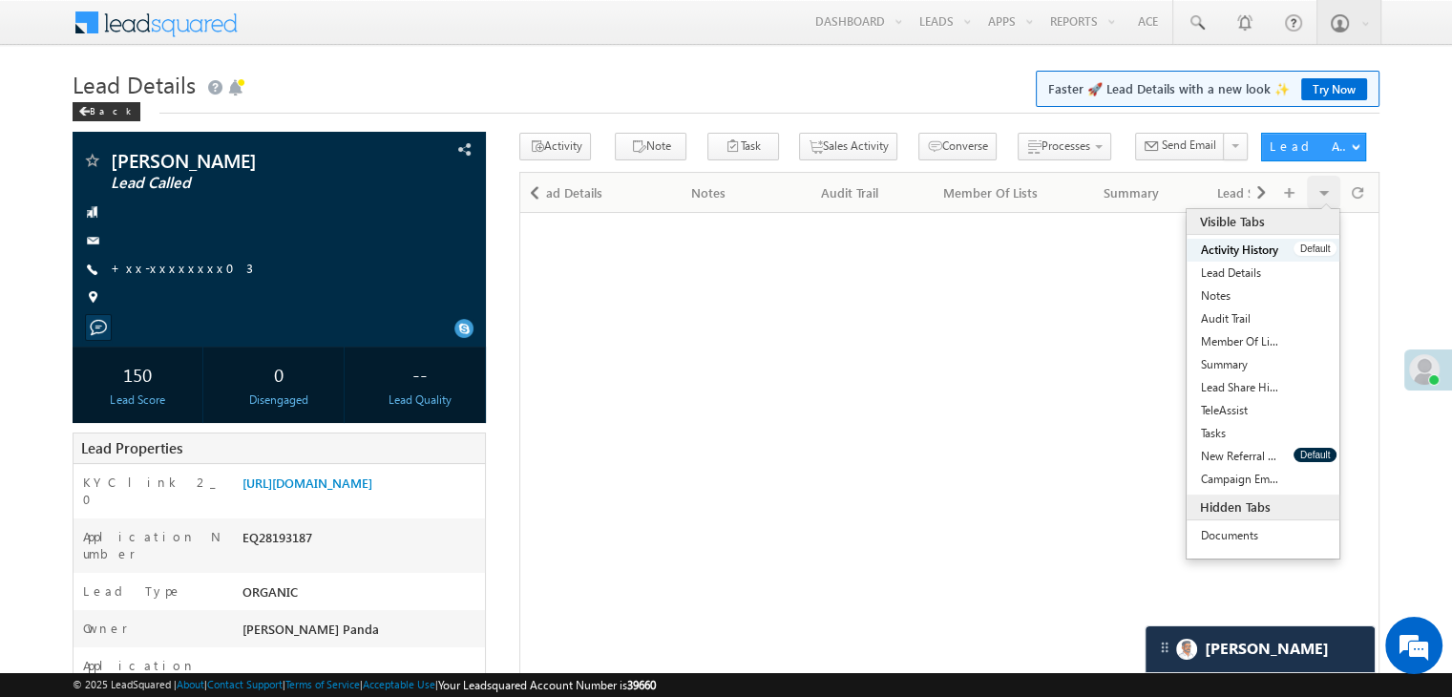
click at [1292, 249] on link "Activity History" at bounding box center [1240, 250] width 107 height 23
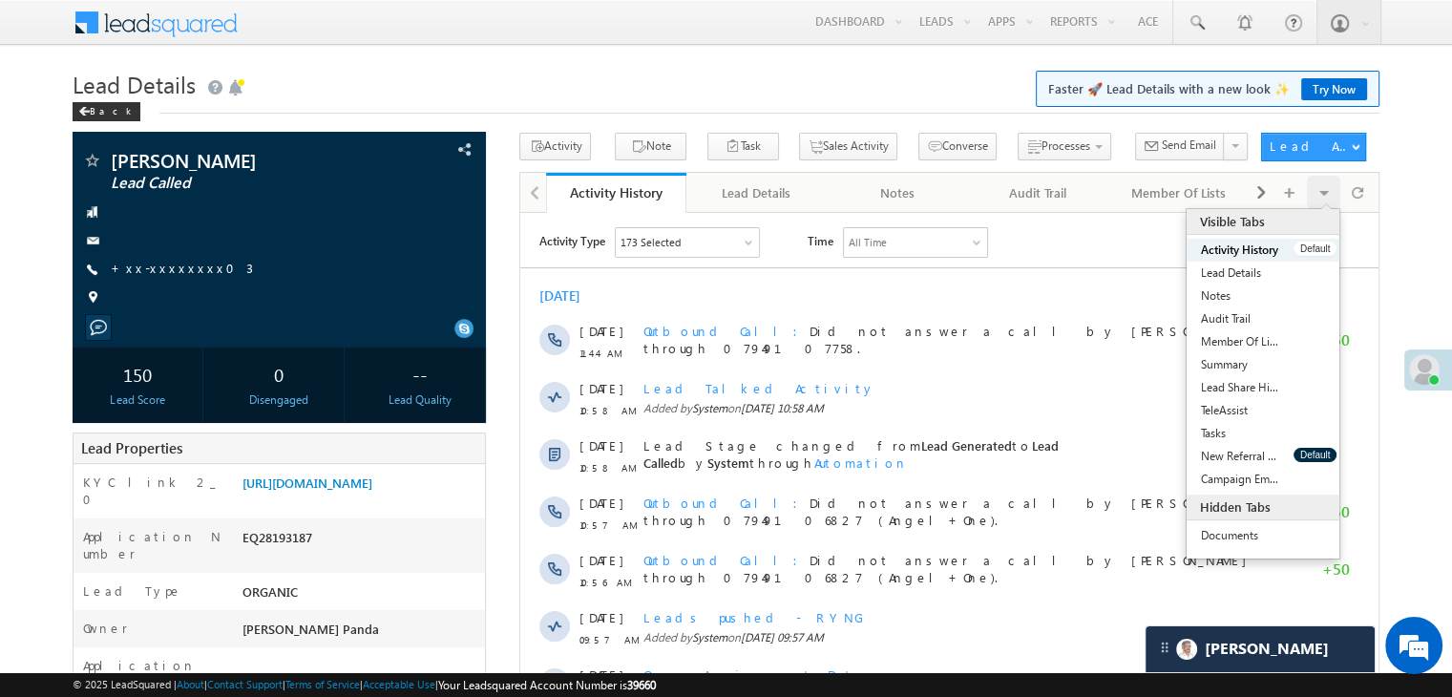
scroll to position [0, 0]
click at [1300, 248] on button "Default" at bounding box center [1315, 249] width 43 height 14
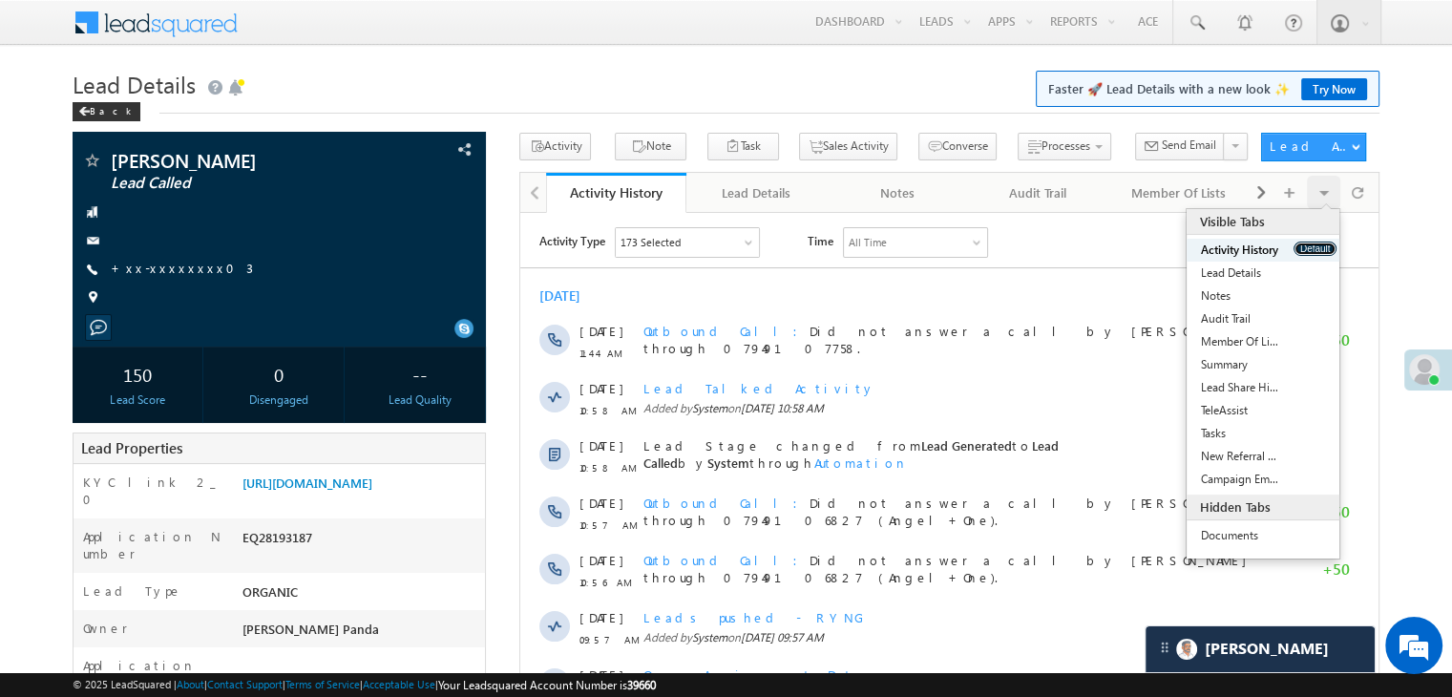
click at [1300, 248] on button "Default" at bounding box center [1315, 249] width 43 height 14
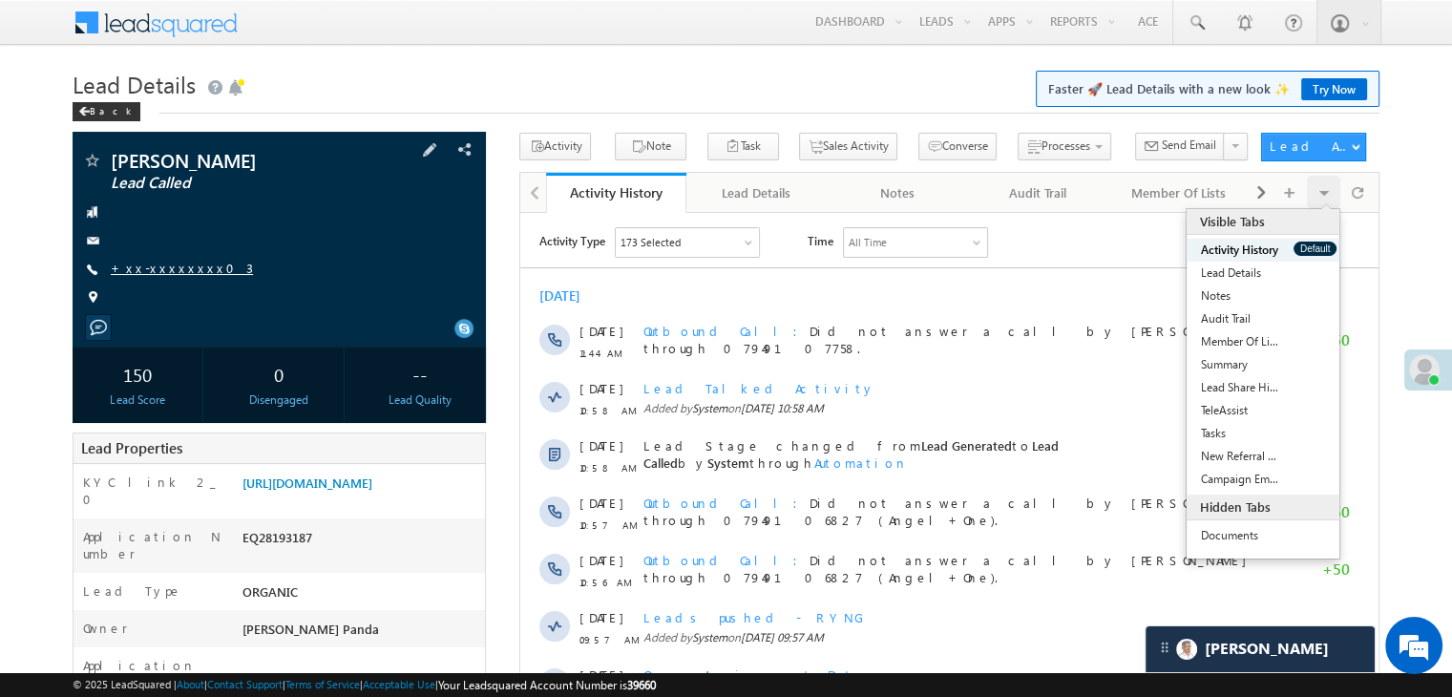
click at [172, 270] on link "+xx-xxxxxxxx03" at bounding box center [182, 268] width 142 height 16
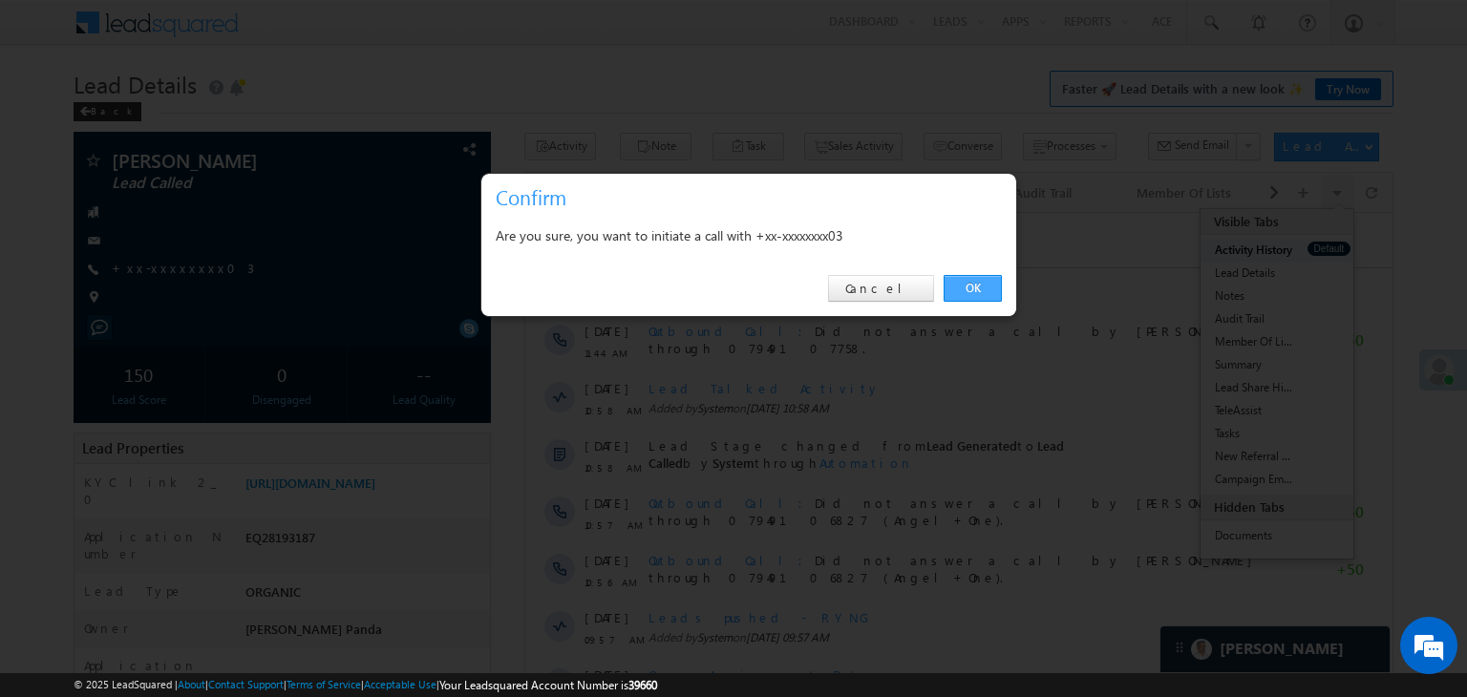
click at [973, 291] on link "OK" at bounding box center [972, 288] width 58 height 27
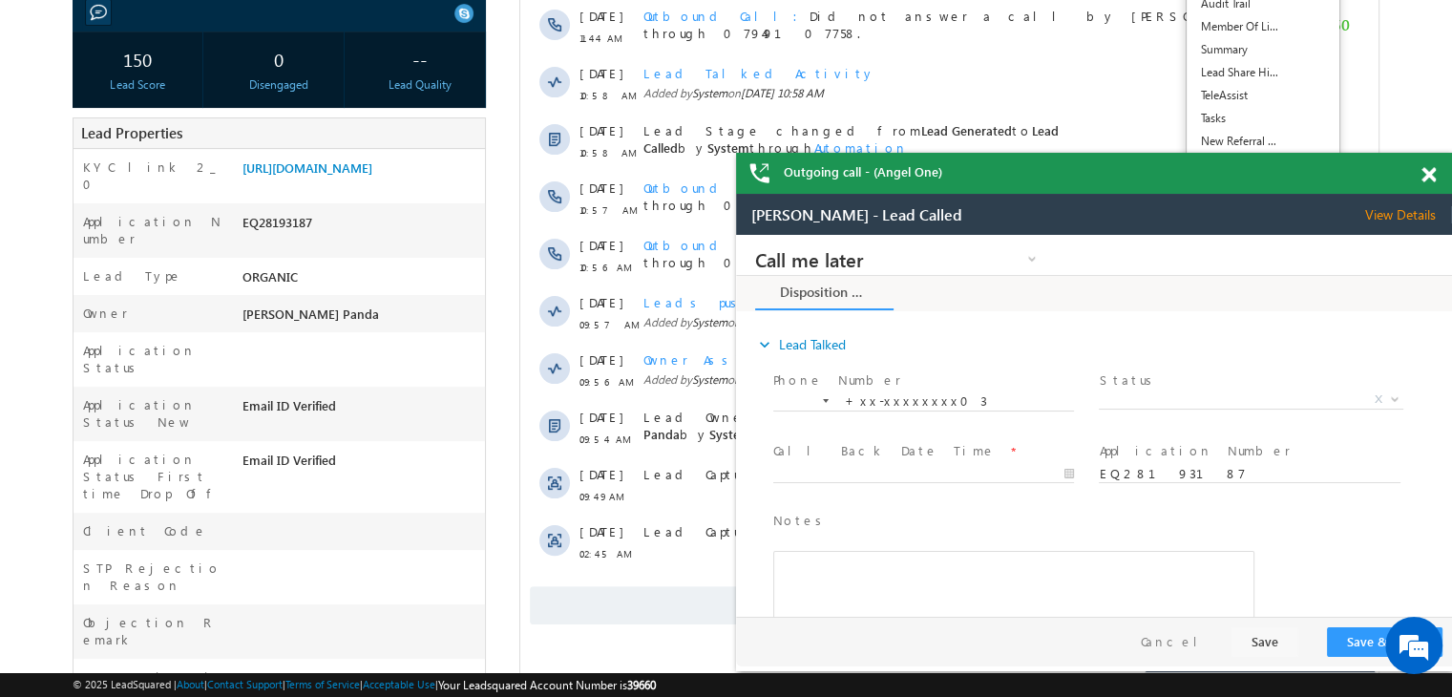
scroll to position [382, 0]
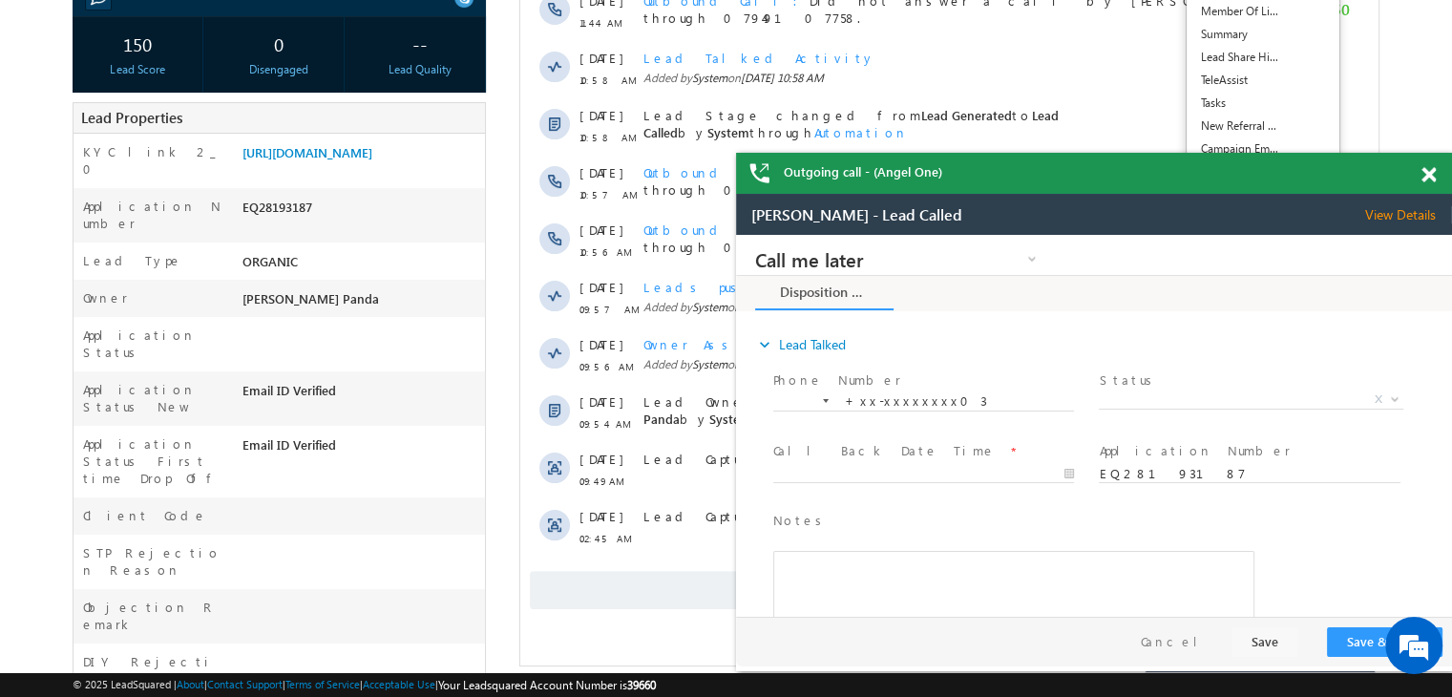
click at [1425, 174] on span at bounding box center [1429, 175] width 14 height 16
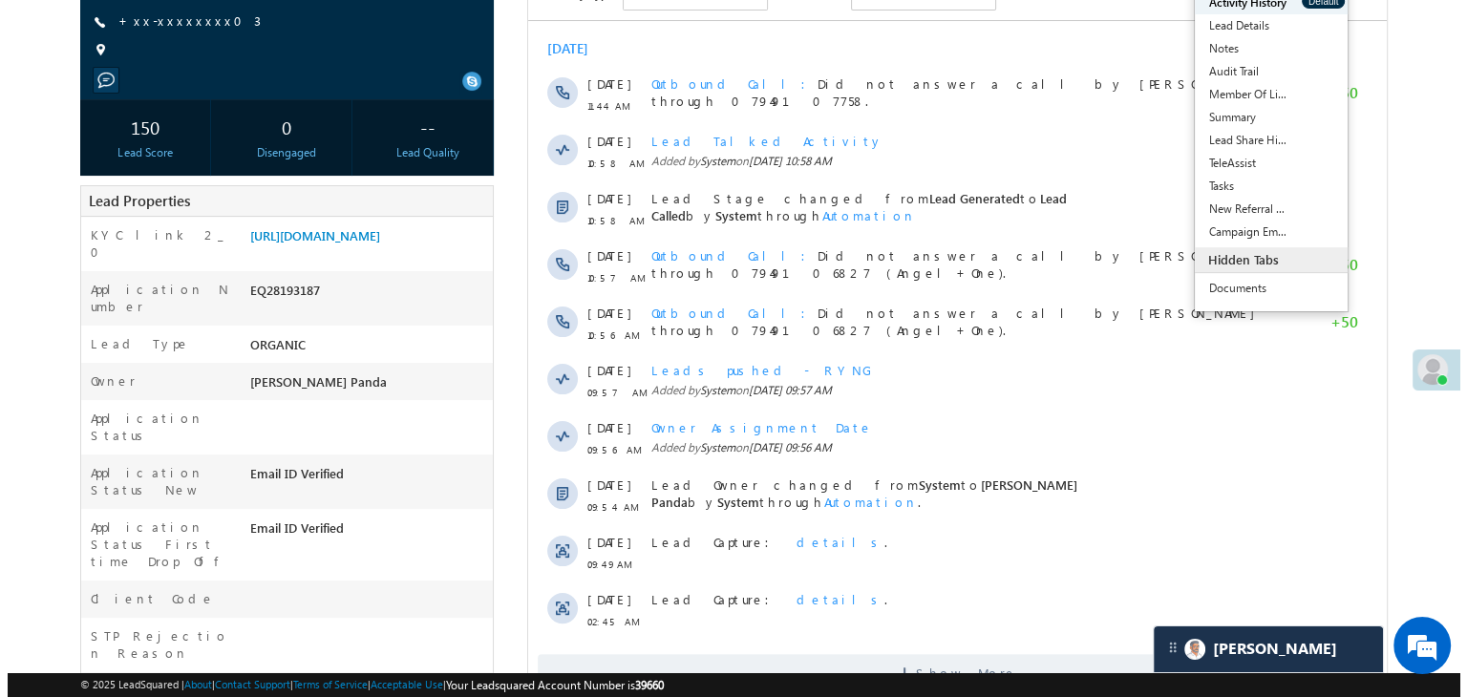
scroll to position [0, 0]
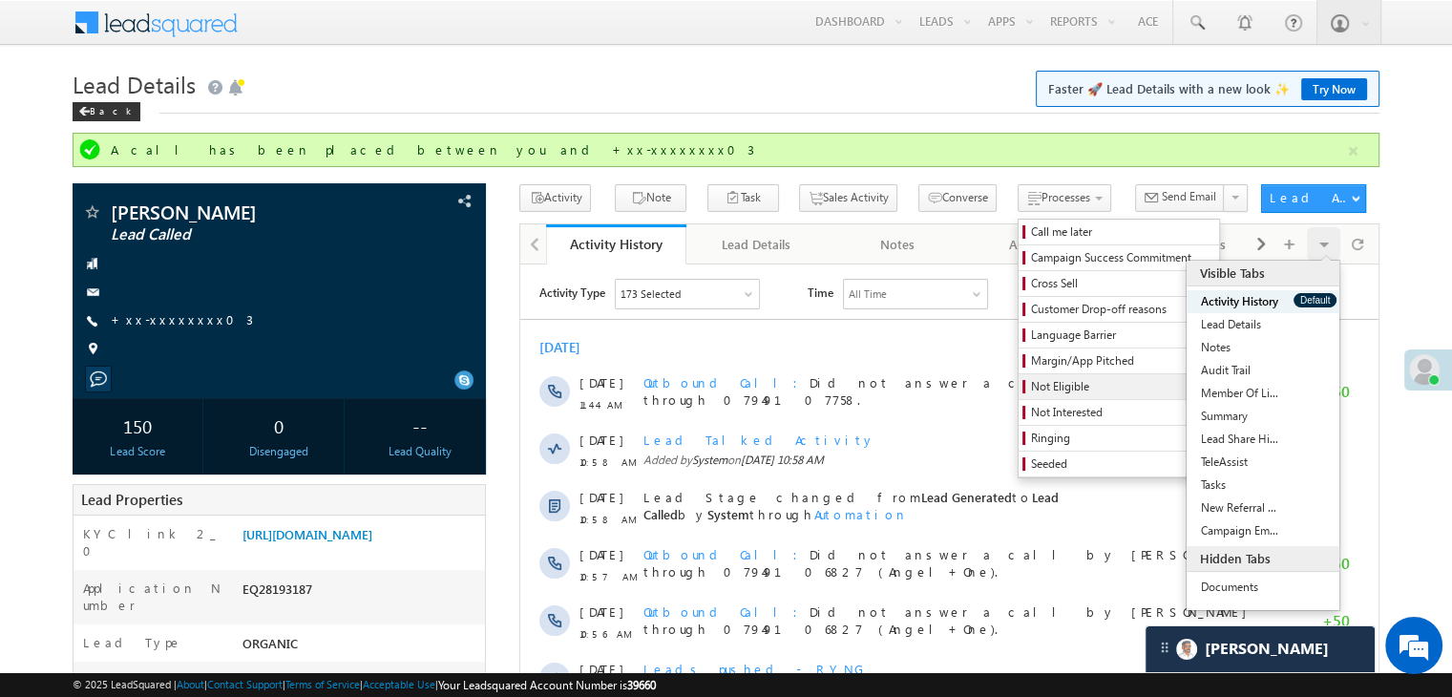
click at [1041, 383] on span "Not Eligible" at bounding box center [1121, 386] width 181 height 17
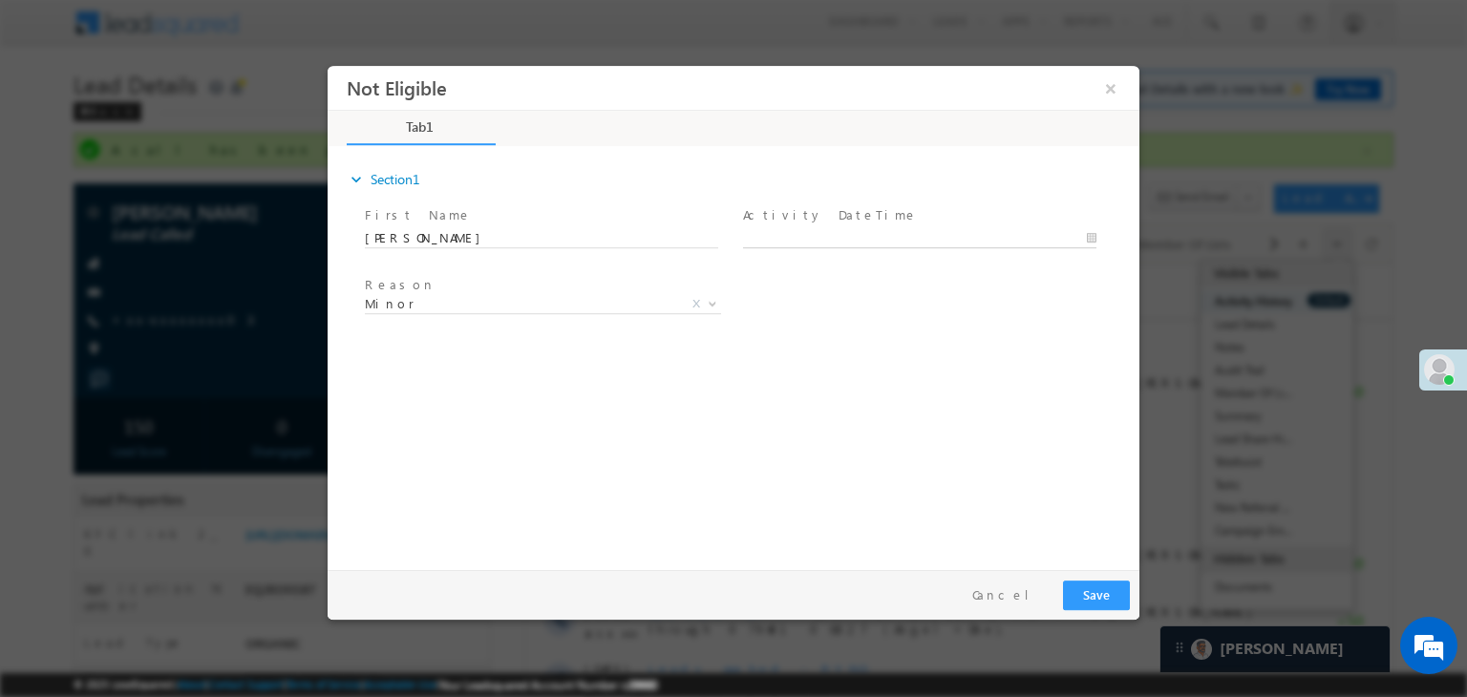
type input "[DATE] 3:23 PM"
click at [924, 232] on input "[DATE] 3:23 PM" at bounding box center [919, 238] width 353 height 19
click at [987, 321] on div "Reason * Minor Existing Client Out of India DRA - FDS Termination DRA - Already…" at bounding box center [750, 307] width 778 height 71
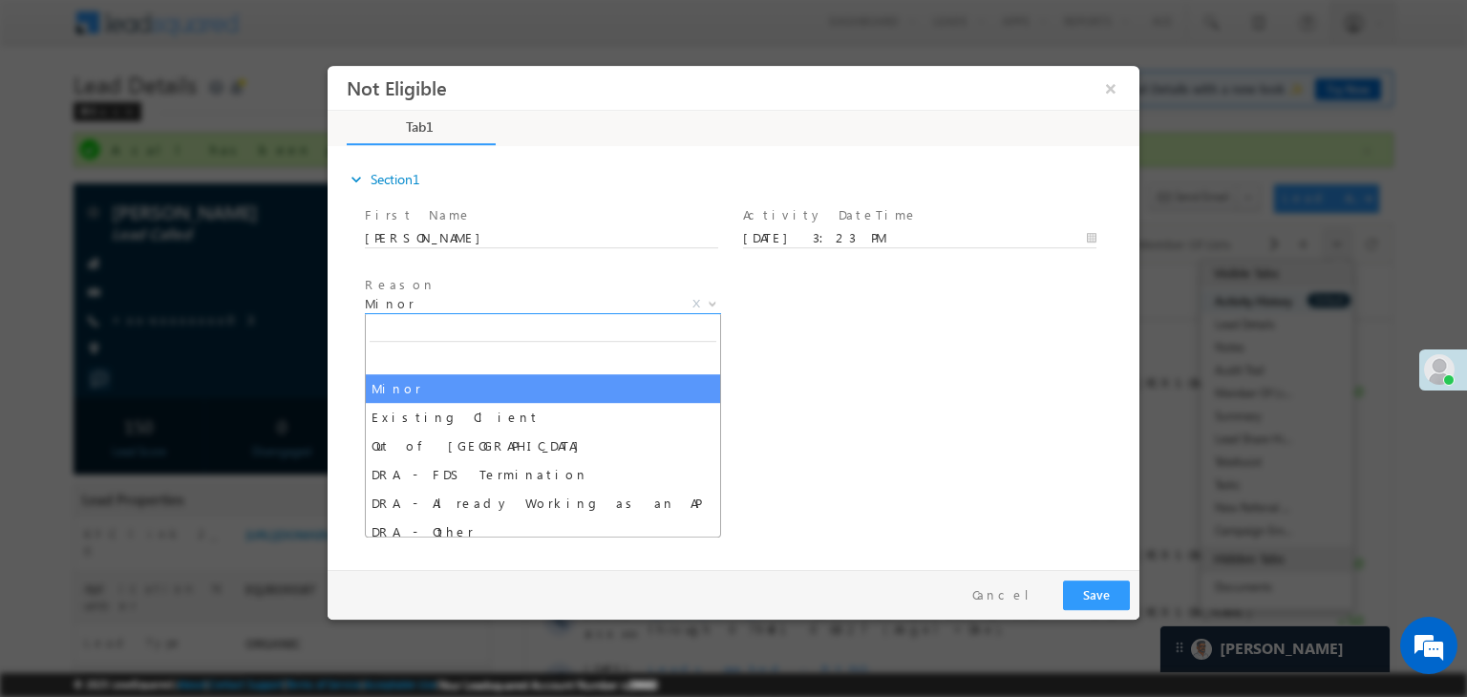
click at [586, 302] on span "Minor" at bounding box center [520, 303] width 310 height 17
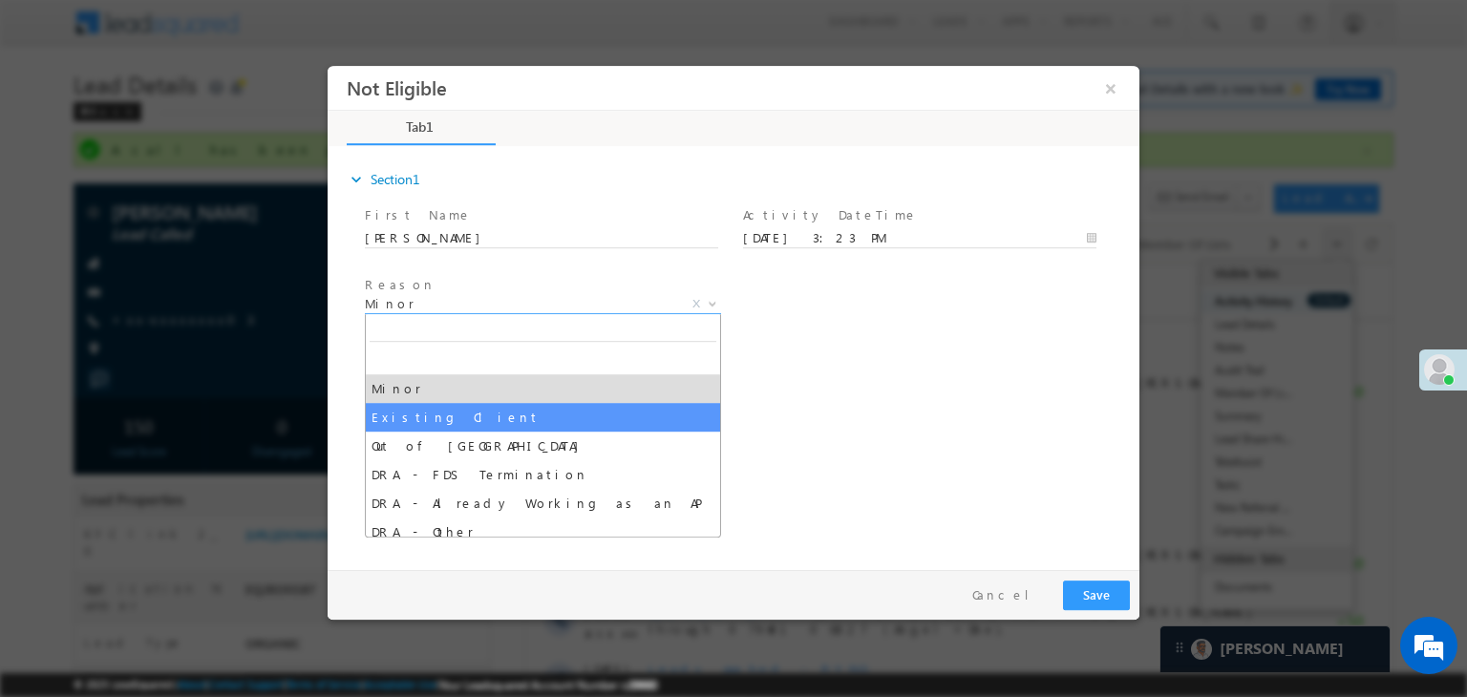
select select "Existing Client"
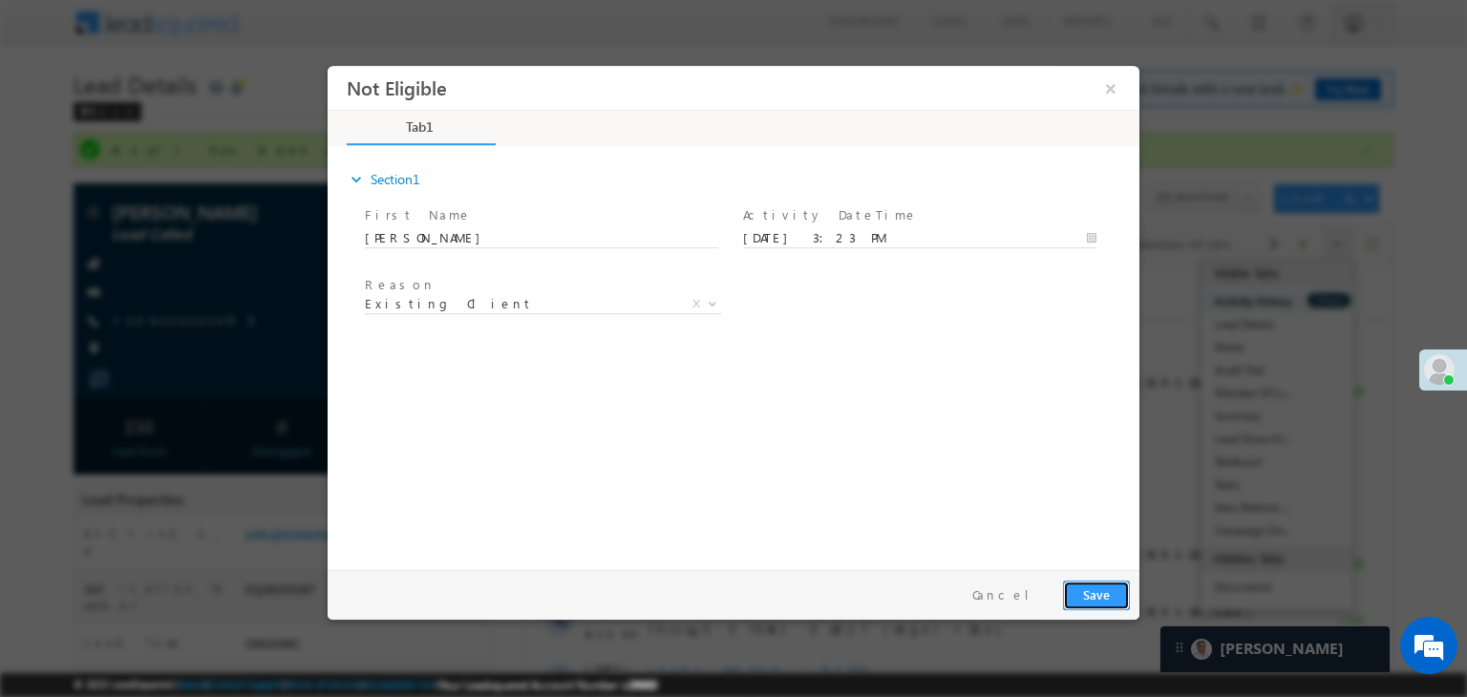
click at [1094, 596] on button "Save" at bounding box center [1096, 596] width 67 height 30
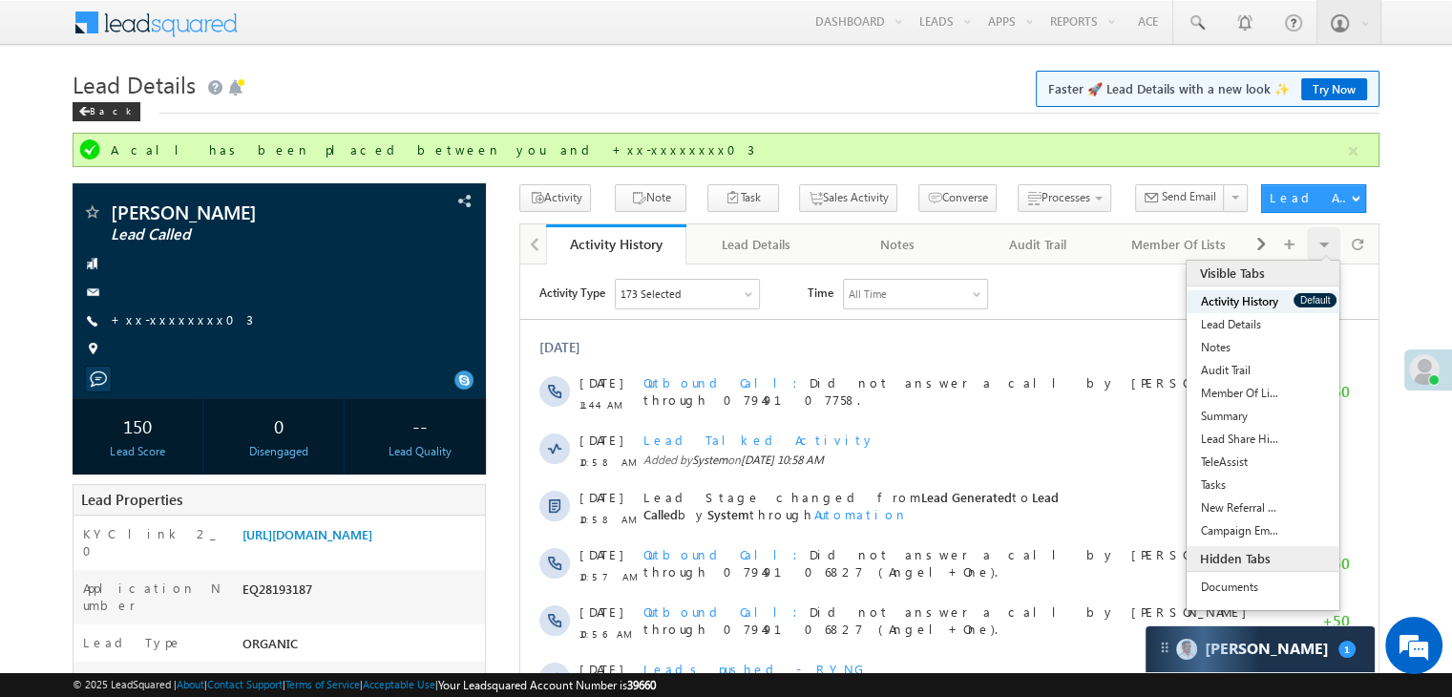
scroll to position [9296, 0]
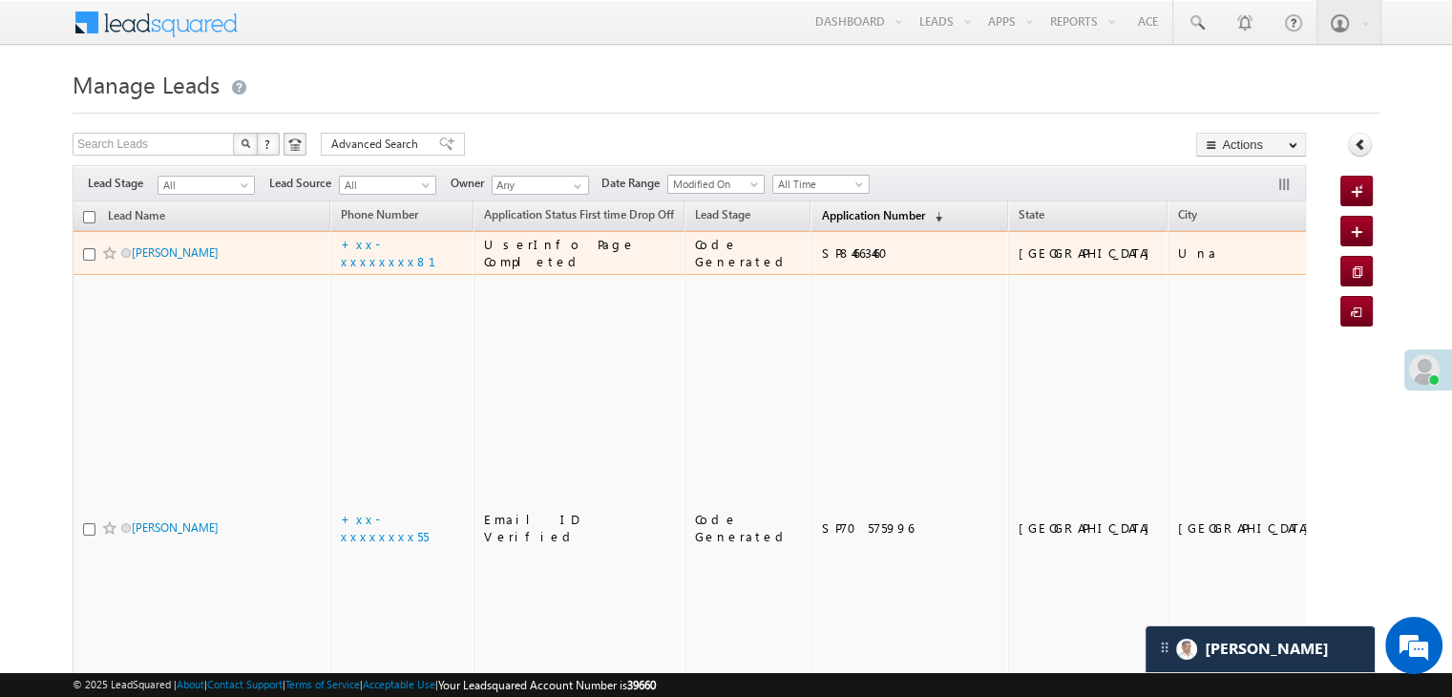
click at [821, 214] on span "Application Number" at bounding box center [872, 215] width 103 height 14
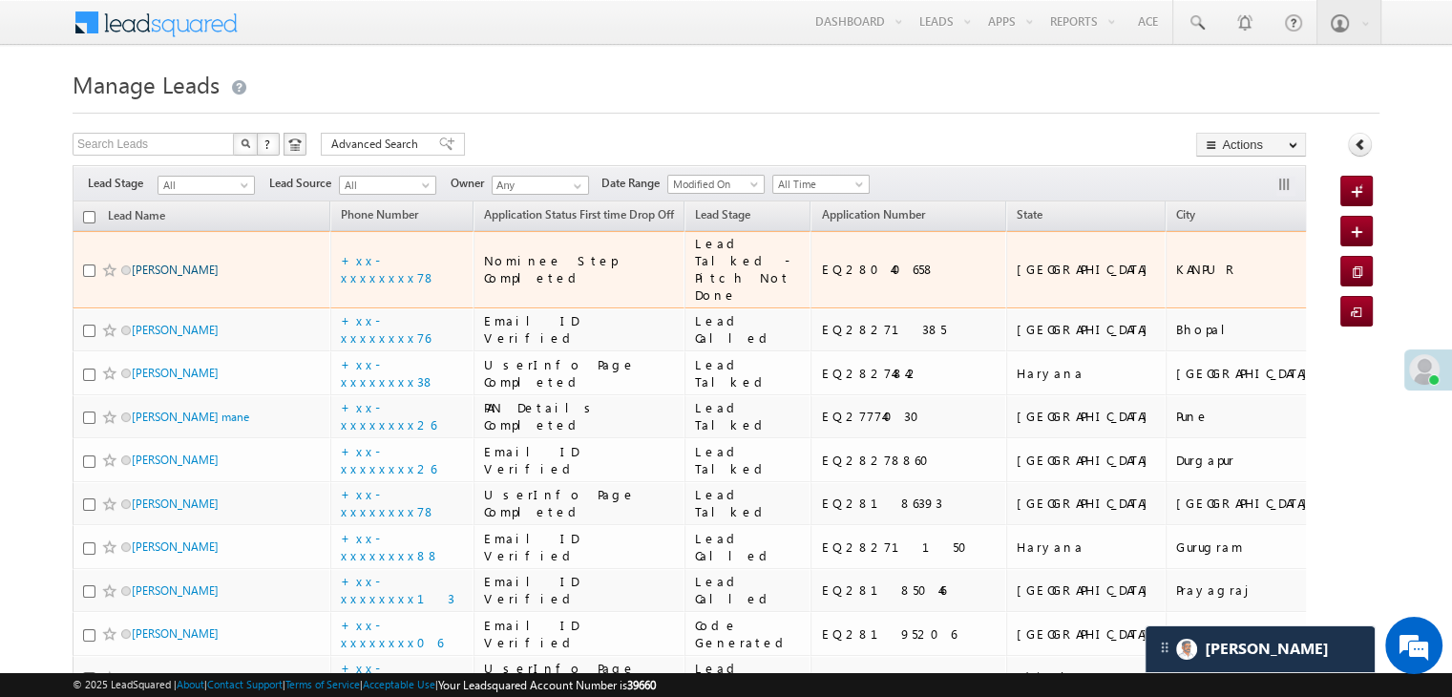
click at [195, 277] on link "Ashish Sharma" at bounding box center [175, 270] width 87 height 14
